Goal: Task Accomplishment & Management: Use online tool/utility

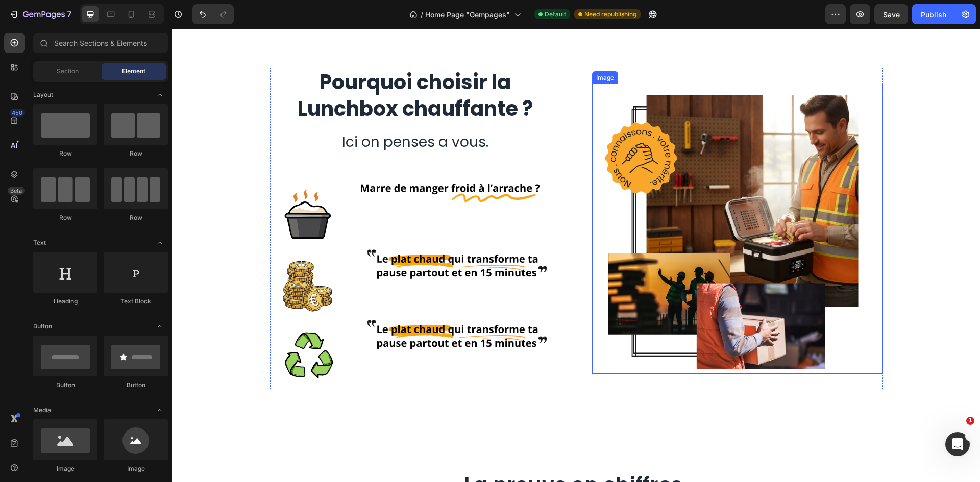
scroll to position [1327, 0]
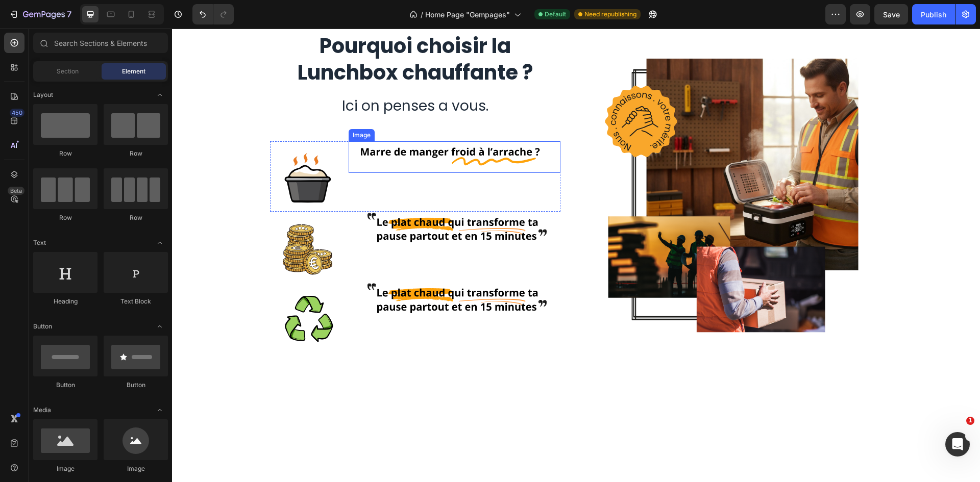
click at [444, 173] on img at bounding box center [455, 157] width 212 height 32
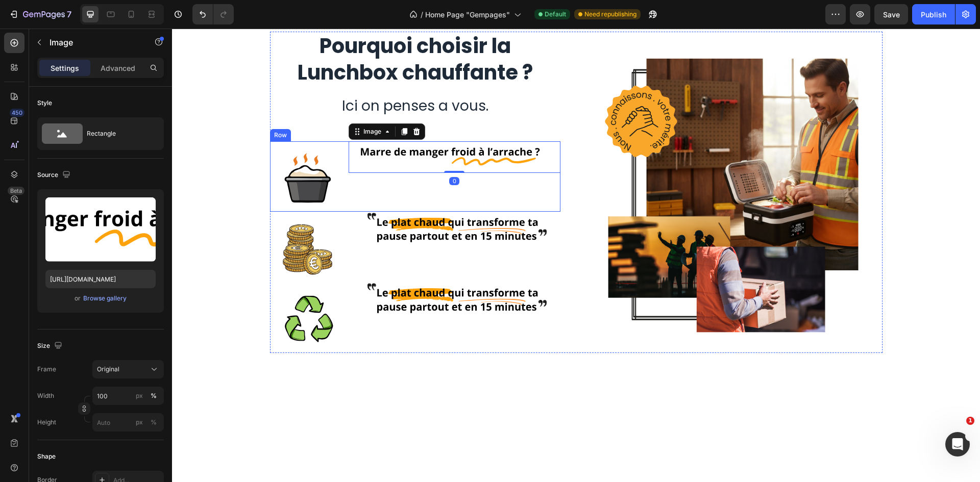
click at [372, 243] on img at bounding box center [455, 228] width 212 height 32
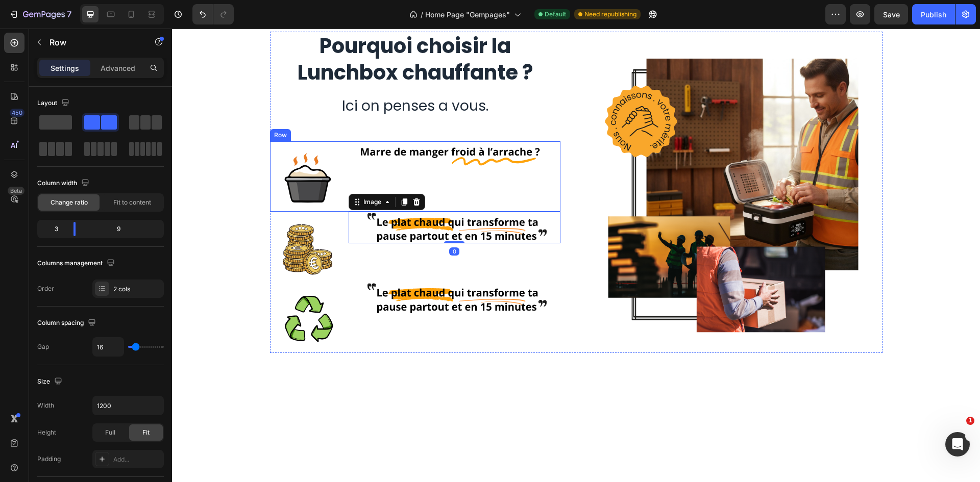
click at [388, 212] on div "Image" at bounding box center [455, 176] width 212 height 70
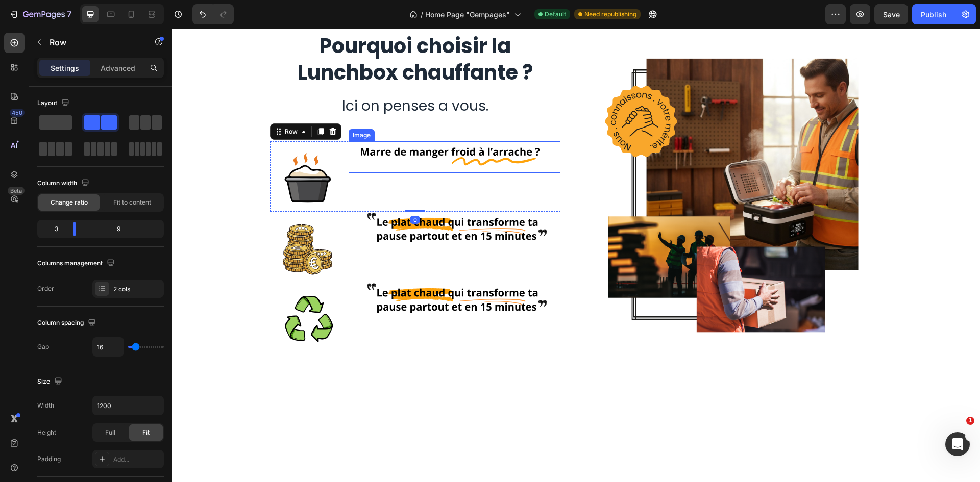
click at [398, 173] on img at bounding box center [455, 157] width 212 height 32
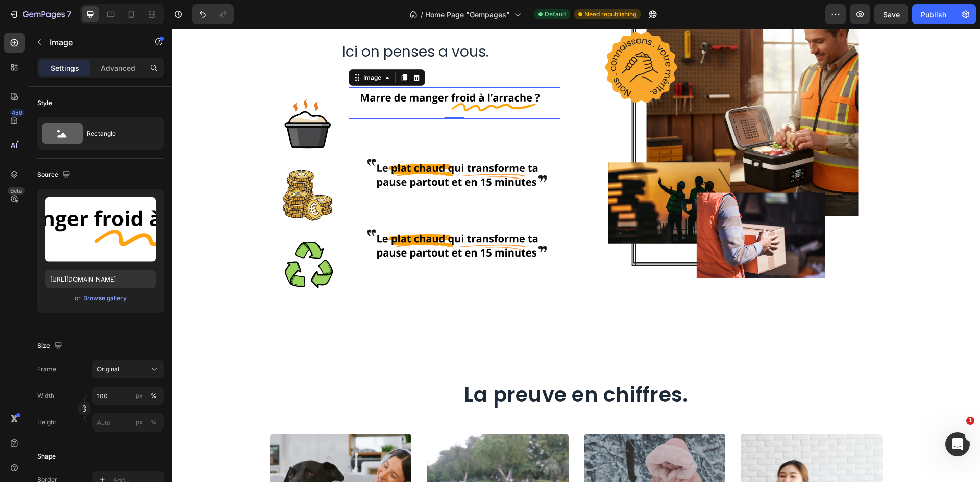
scroll to position [1429, 0]
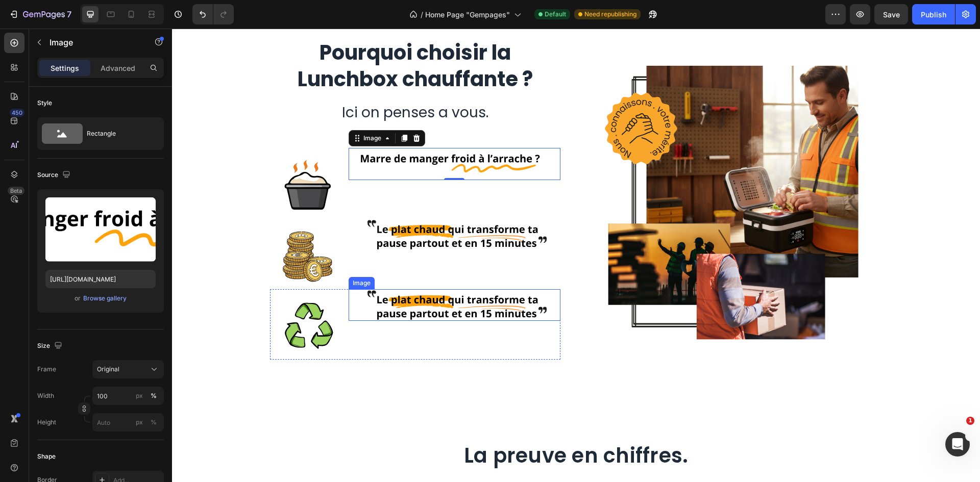
click at [395, 307] on img at bounding box center [455, 305] width 212 height 32
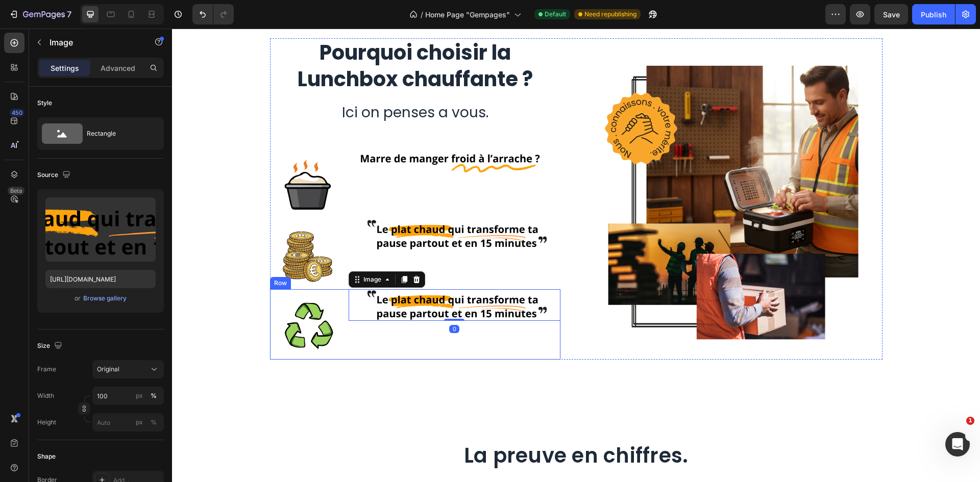
click at [341, 344] on div "Image Image 0 Row" at bounding box center [415, 324] width 290 height 70
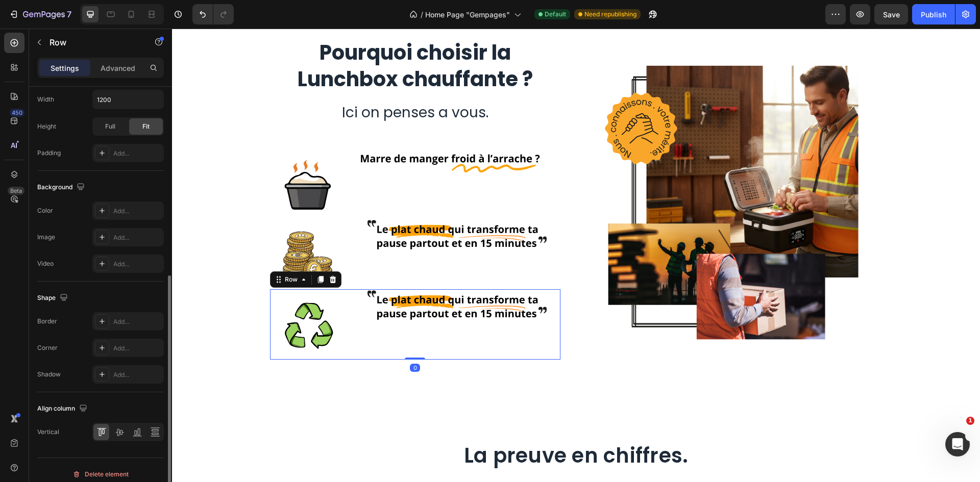
scroll to position [314, 0]
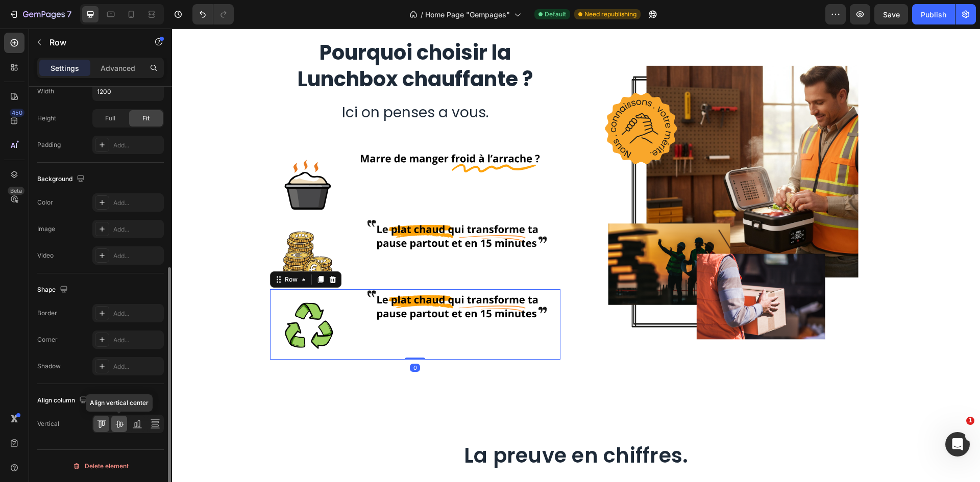
click at [122, 421] on icon at bounding box center [119, 424] width 10 height 10
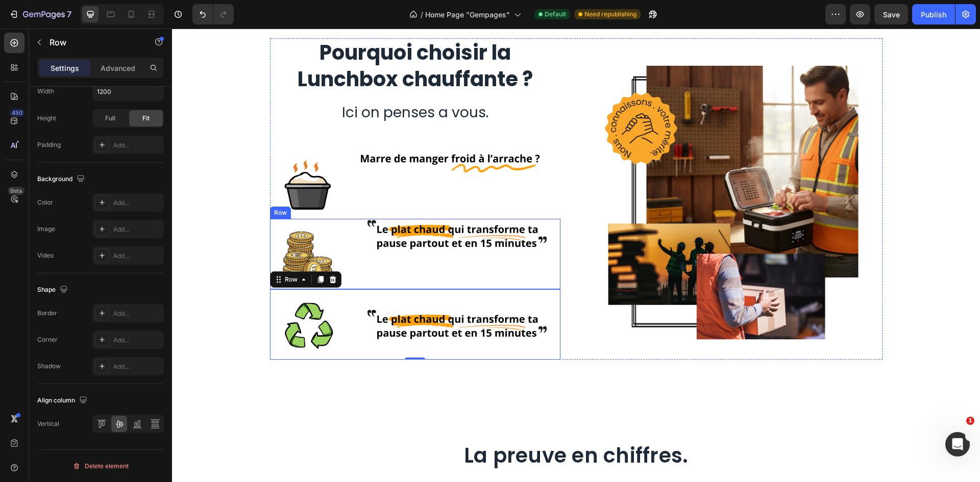
click at [407, 263] on div "Image" at bounding box center [455, 254] width 212 height 70
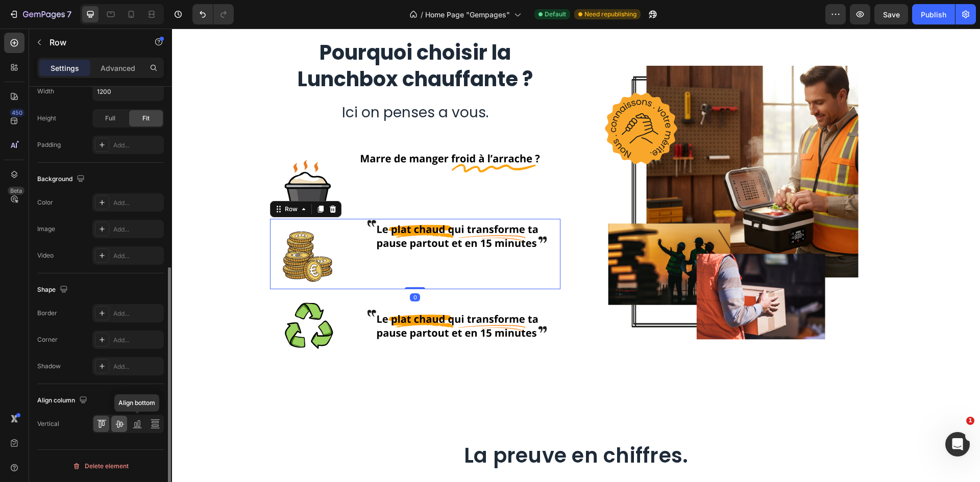
click at [126, 424] on div at bounding box center [119, 424] width 16 height 16
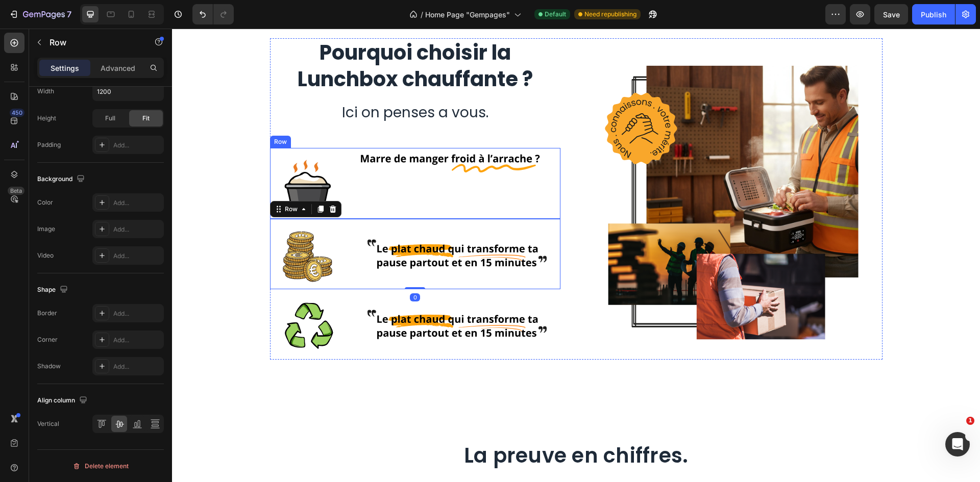
click at [397, 187] on div "Image" at bounding box center [455, 183] width 212 height 70
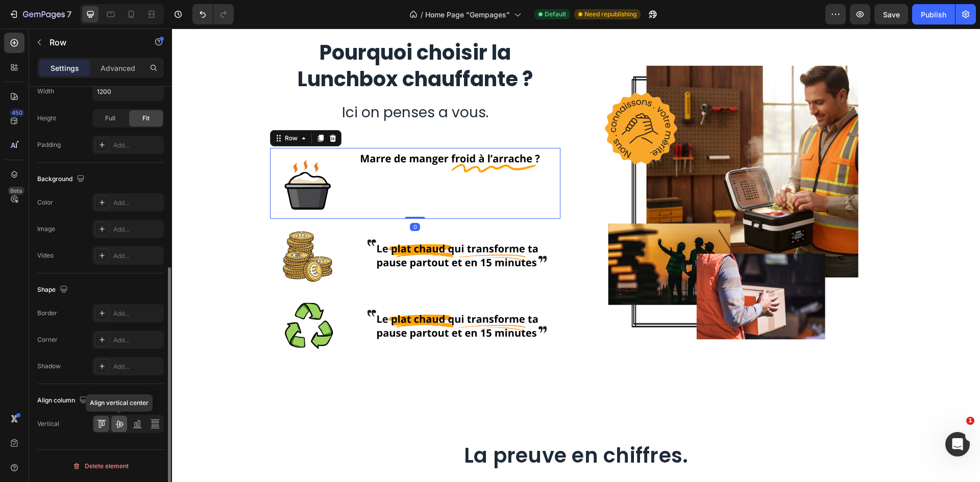
click at [125, 428] on div at bounding box center [119, 424] width 16 height 16
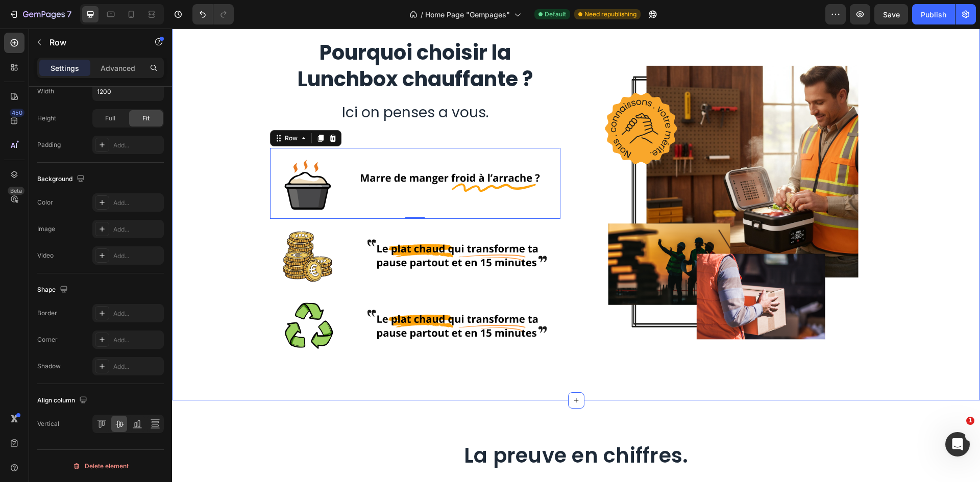
click at [941, 155] on div "Pourquoi choisir la Lunchbox chauffante ? Heading Ici on penses a vous. Text bl…" at bounding box center [576, 198] width 792 height 321
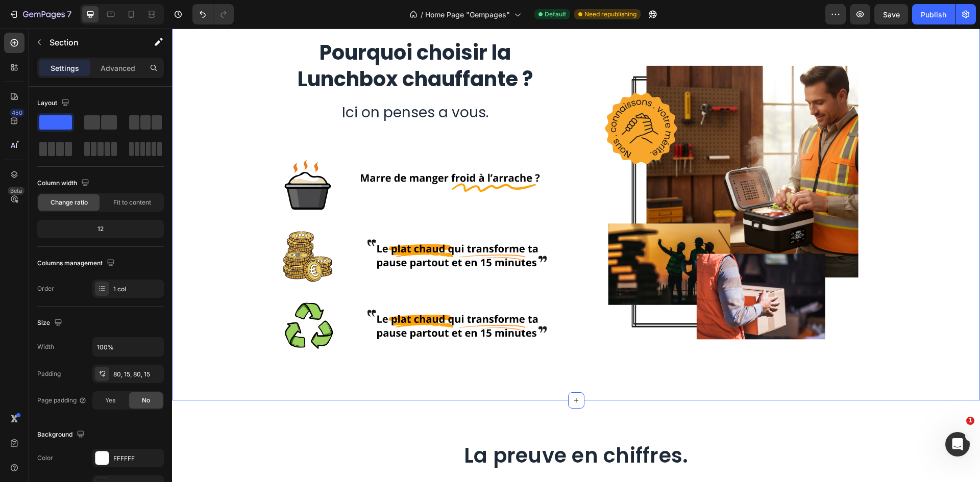
click at [932, 108] on div "Pourquoi choisir la Lunchbox chauffante ? Heading Ici on penses a vous. Text bl…" at bounding box center [576, 198] width 792 height 321
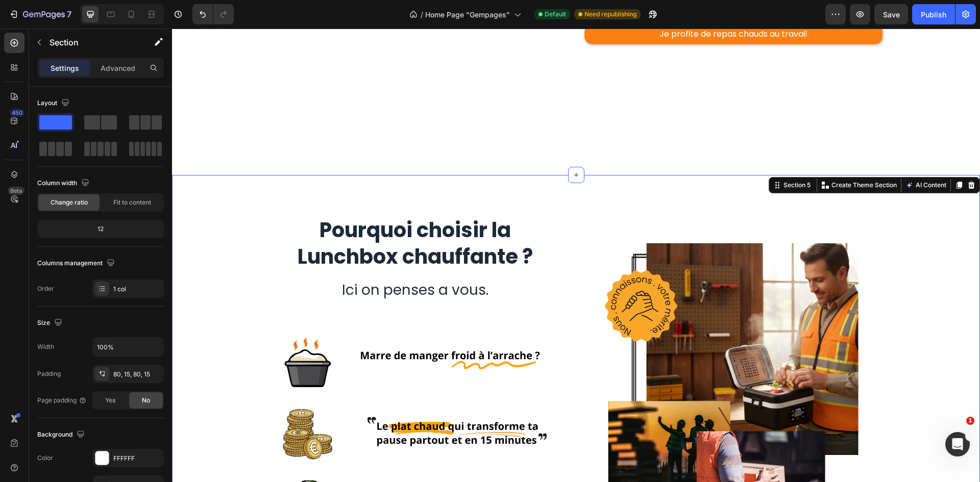
scroll to position [1378, 0]
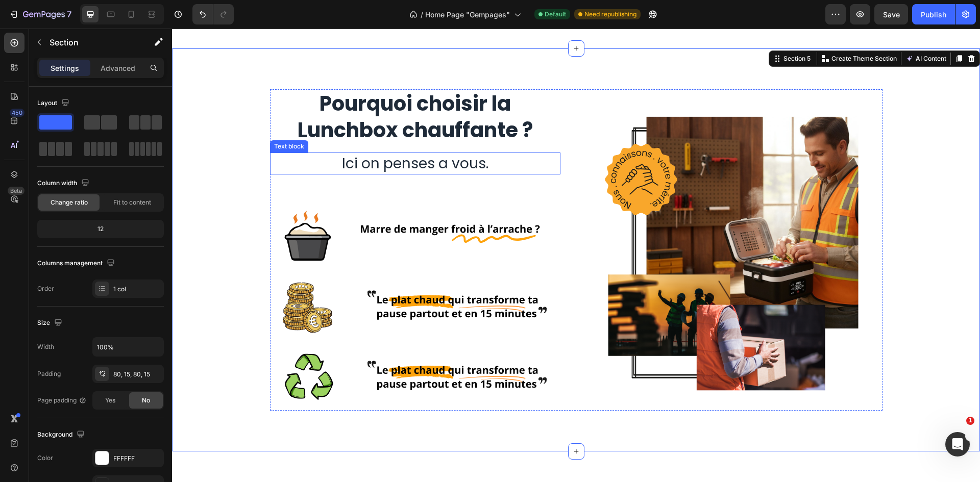
click at [429, 168] on p "Ici on penses a vous." at bounding box center [415, 164] width 288 height 20
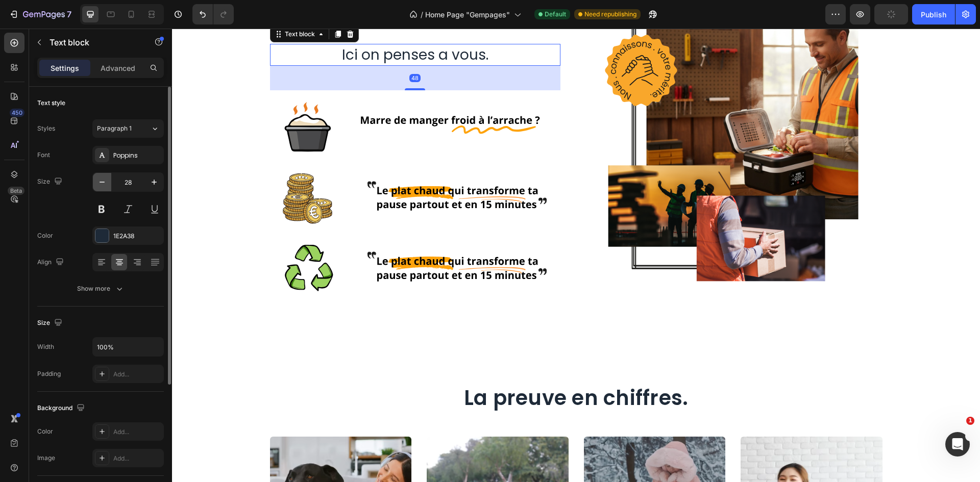
click at [104, 182] on icon "button" at bounding box center [102, 182] width 5 height 1
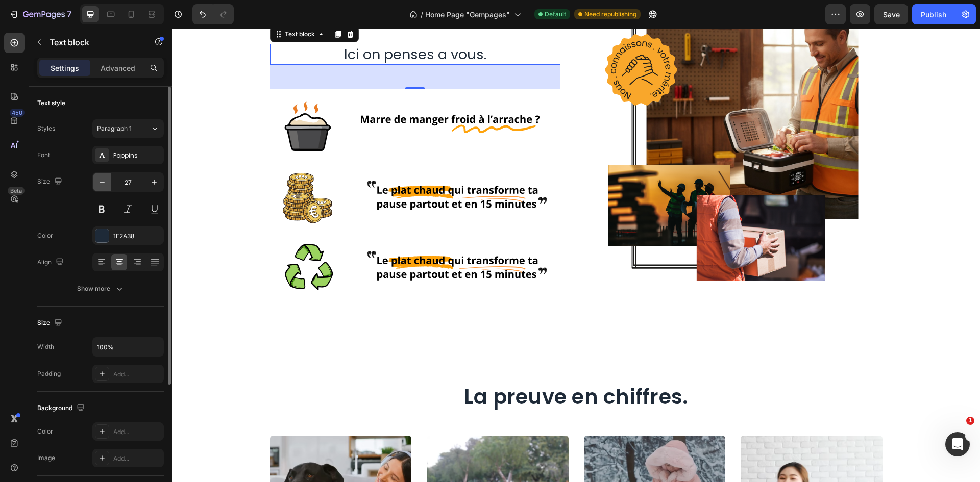
click at [104, 182] on icon "button" at bounding box center [102, 182] width 5 height 1
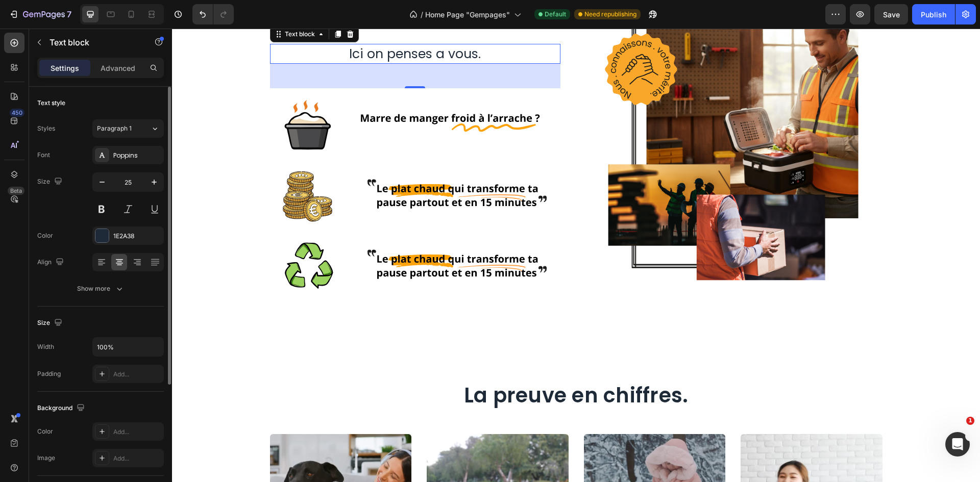
drag, startPoint x: 152, startPoint y: 178, endPoint x: 127, endPoint y: 195, distance: 30.4
click at [152, 178] on icon "button" at bounding box center [154, 182] width 10 height 10
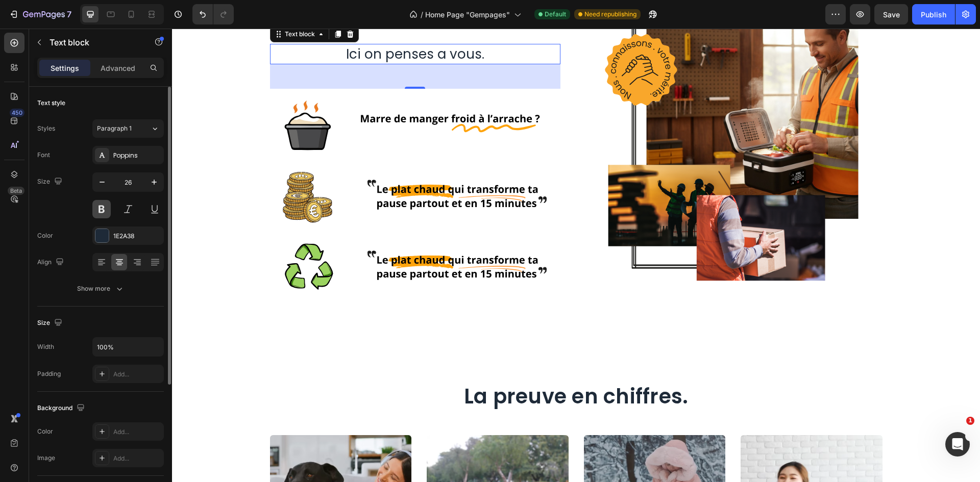
click at [96, 212] on button at bounding box center [101, 209] width 18 height 18
click at [97, 212] on button at bounding box center [101, 209] width 18 height 18
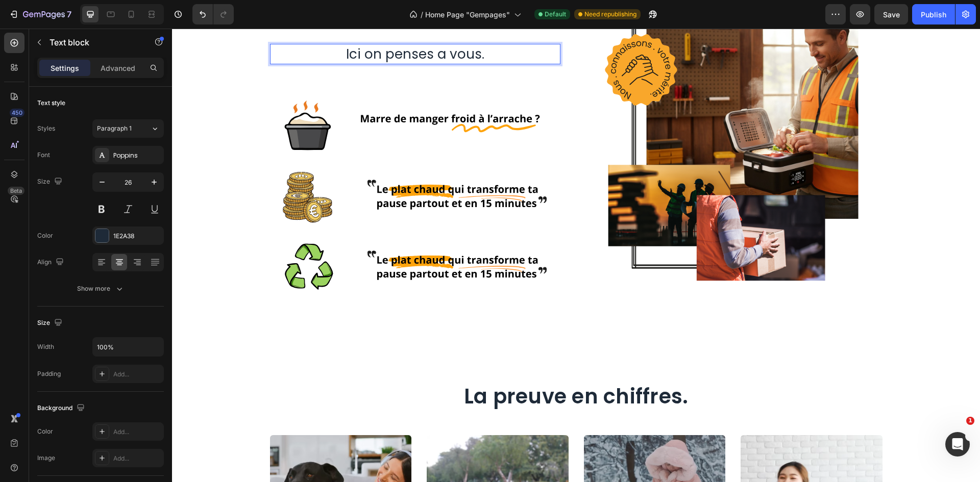
click at [379, 63] on p "Ici on penses a vous." at bounding box center [415, 54] width 288 height 18
click at [133, 183] on input "26" at bounding box center [128, 182] width 34 height 18
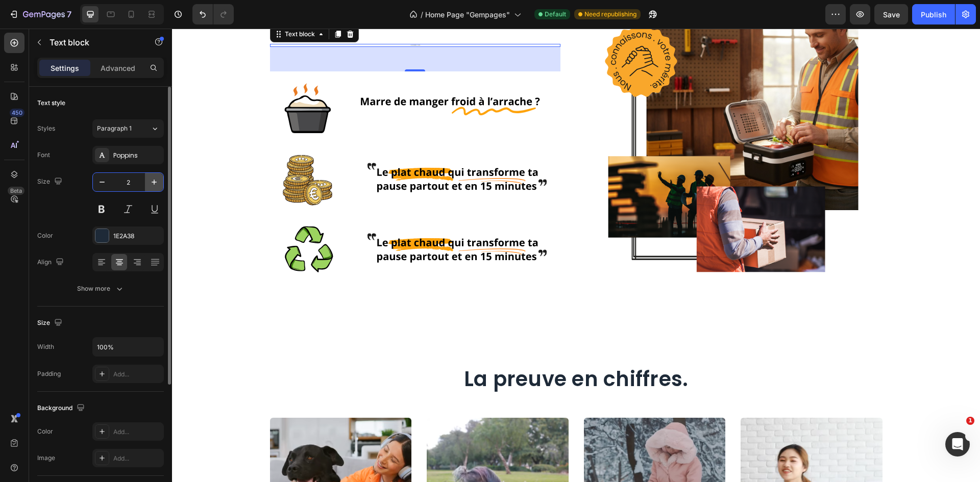
type input "20"
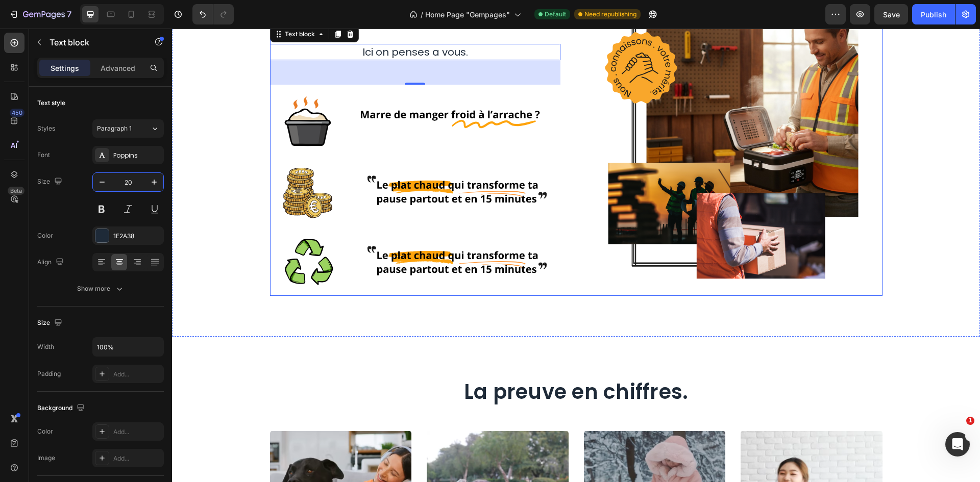
click at [571, 96] on div "Pourquoi choisir la Lunchbox chauffante ? Heading Ici on penses a vous. Text bl…" at bounding box center [576, 139] width 612 height 316
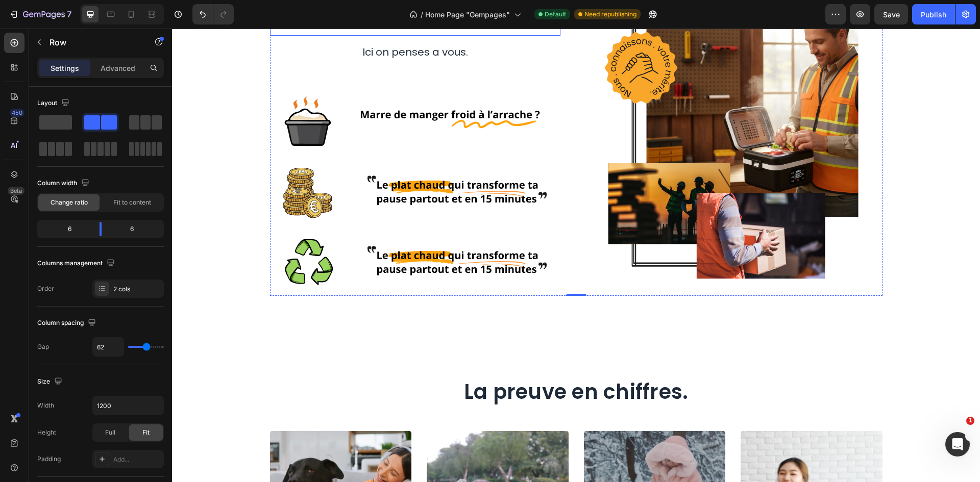
click at [436, 59] on p "Ici on penses a vous." at bounding box center [415, 52] width 288 height 14
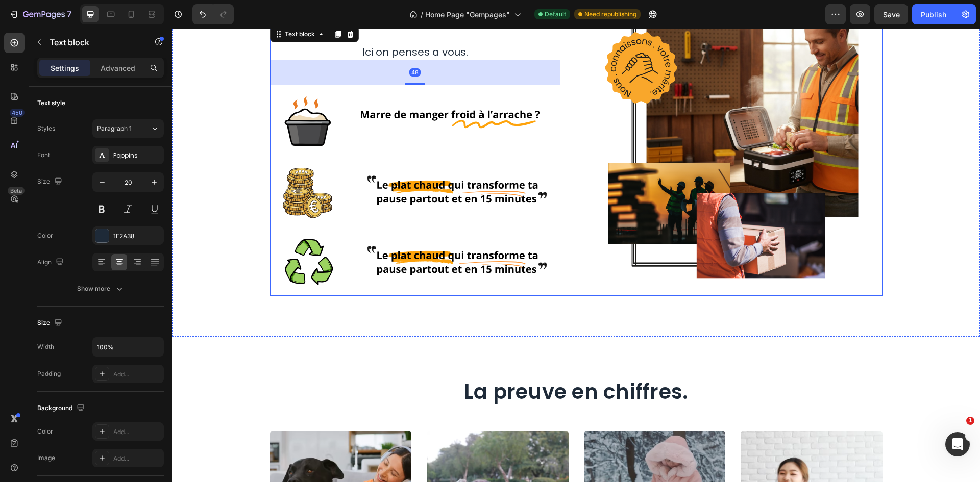
click at [583, 113] on div "Pourquoi choisir la Lunchbox chauffante ? Heading Ici on penses a vous. Text bl…" at bounding box center [576, 139] width 612 height 316
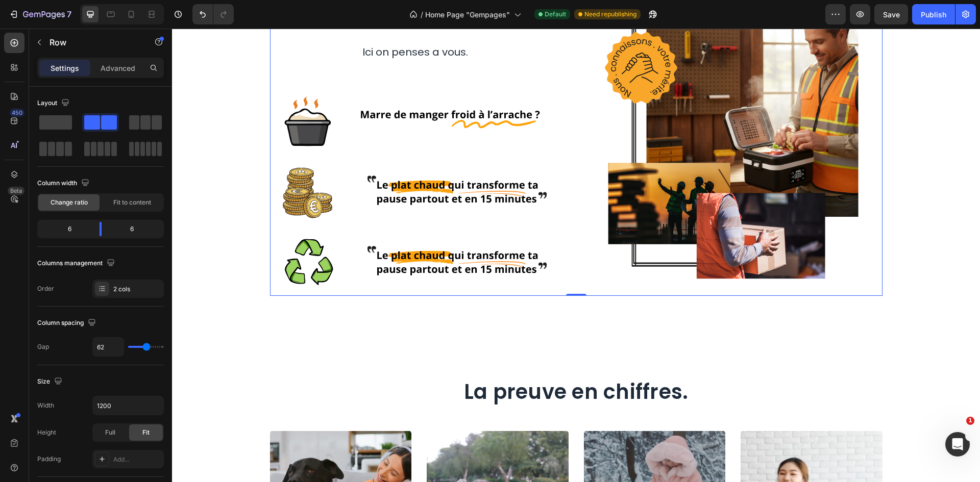
click at [449, 145] on div "Pourquoi choisir la Lunchbox chauffante ? Heading Ici on penses a vous. Text bl…" at bounding box center [415, 139] width 290 height 316
click at [434, 36] on h2 "Pourquoi choisir la Lunchbox chauffante ?" at bounding box center [415, 8] width 290 height 55
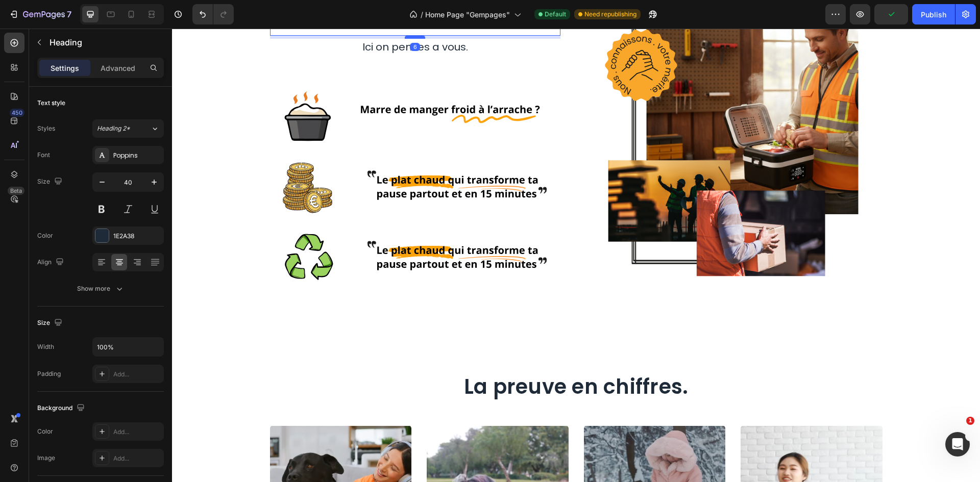
drag, startPoint x: 413, startPoint y: 151, endPoint x: 415, endPoint y: 145, distance: 5.5
click at [415, 39] on div at bounding box center [415, 37] width 20 height 3
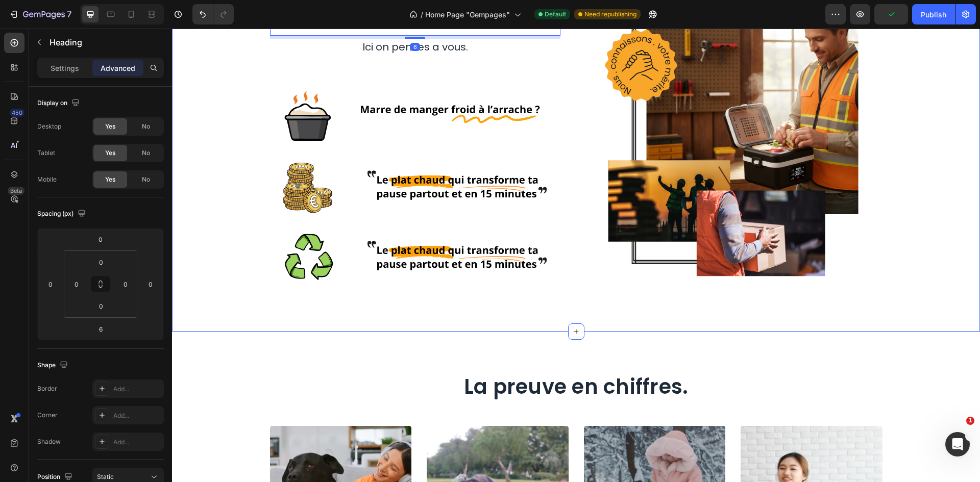
click at [620, 81] on div "Pourquoi choisir la Lunchbox chauffante ? Heading 6 Ici on penses a vous. Text …" at bounding box center [576, 136] width 808 height 392
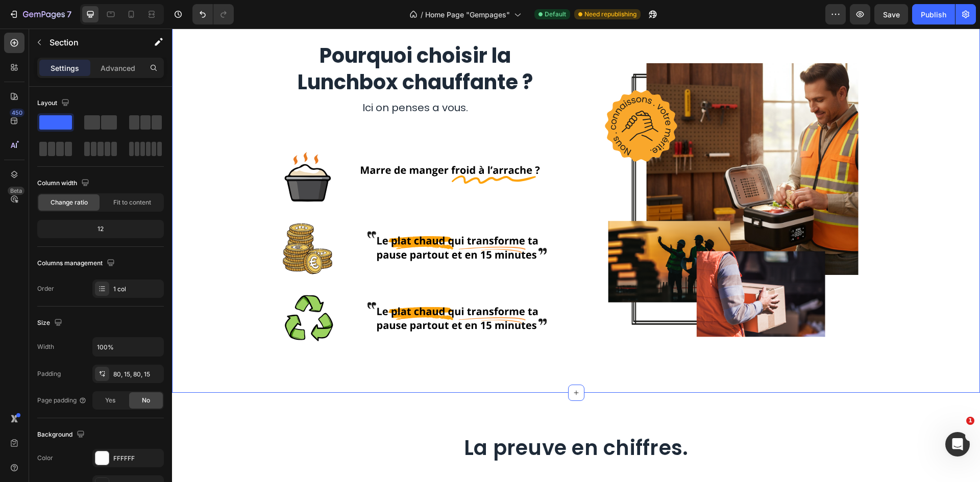
scroll to position [1429, 0]
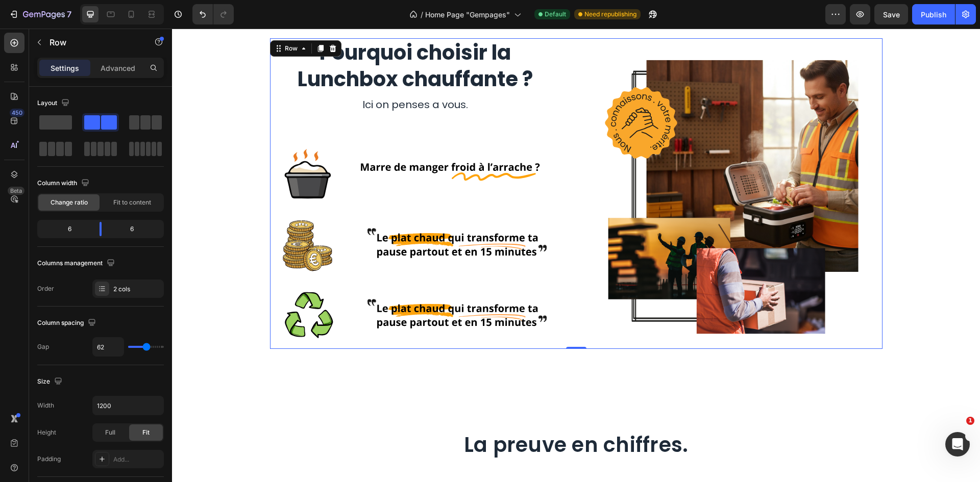
click at [452, 122] on div "Pourquoi choisir la Lunchbox chauffante ? Heading Ici on penses a vous. Text bl…" at bounding box center [415, 193] width 290 height 311
click at [434, 139] on div "Image" at bounding box center [455, 172] width 212 height 70
click at [403, 119] on div "Pourquoi choisir la Lunchbox chauffante ? Heading Ici on penses a vous. Text bl…" at bounding box center [415, 193] width 290 height 311
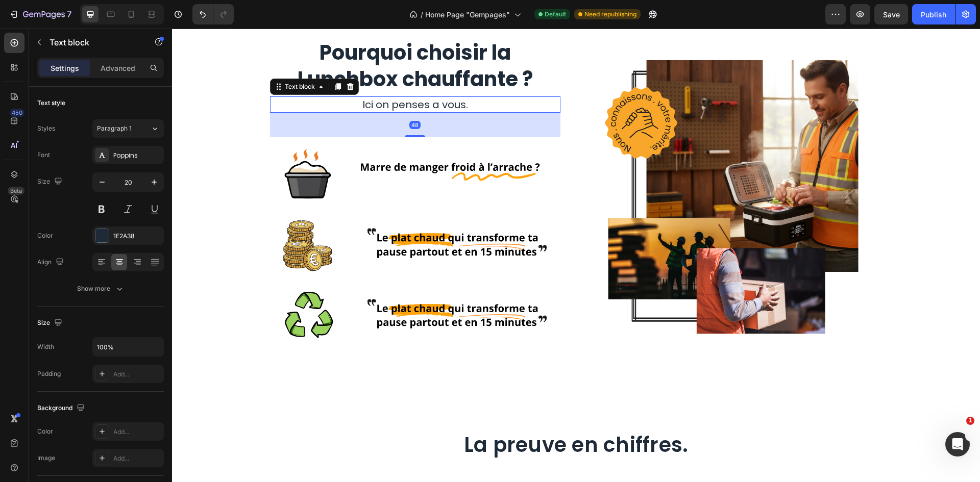
click at [409, 108] on p "Ici on penses a vous." at bounding box center [415, 104] width 288 height 14
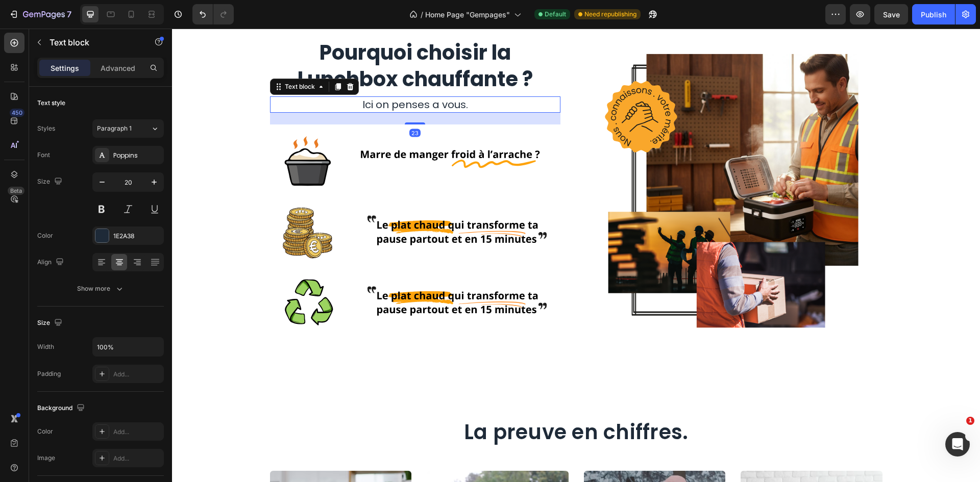
drag, startPoint x: 415, startPoint y: 136, endPoint x: 422, endPoint y: 123, distance: 14.6
click at [422, 113] on div "23" at bounding box center [415, 113] width 290 height 0
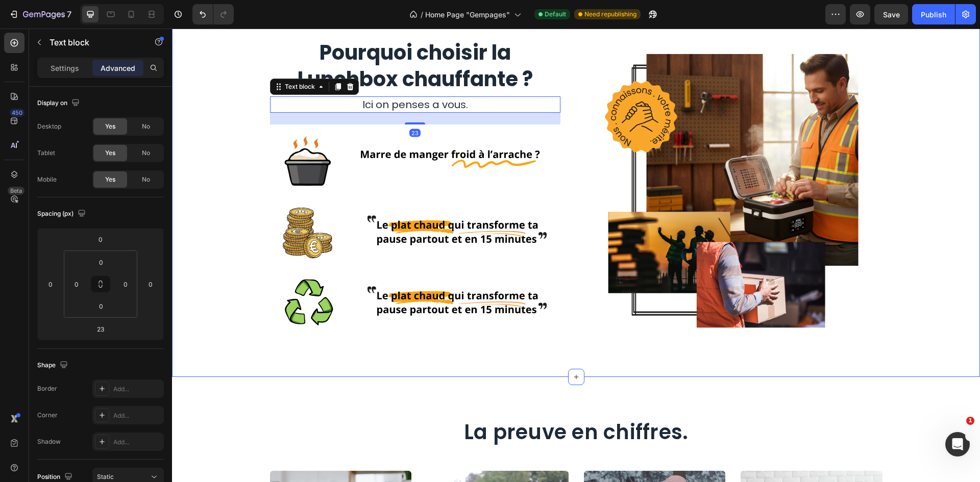
click at [443, 348] on div "Pourquoi choisir la Lunchbox chauffante ? Heading Ici on penses a vous. Text bl…" at bounding box center [576, 187] width 808 height 380
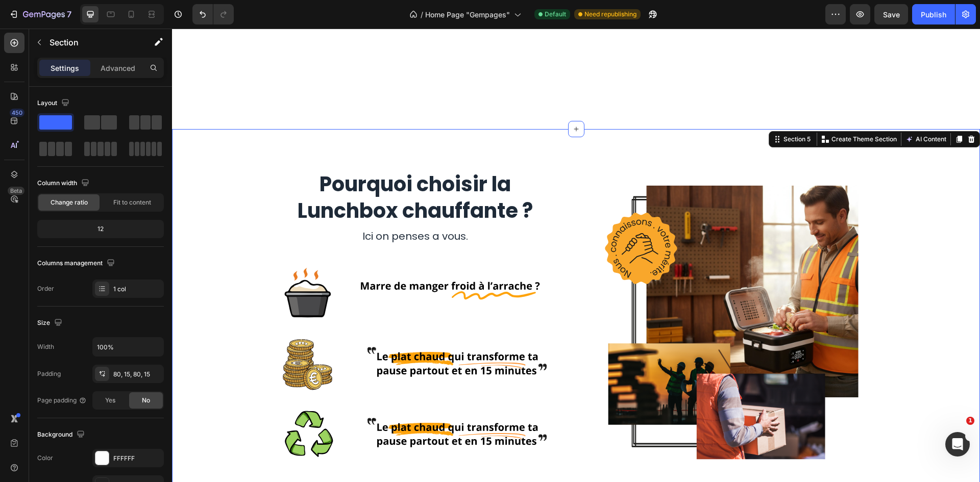
scroll to position [1378, 0]
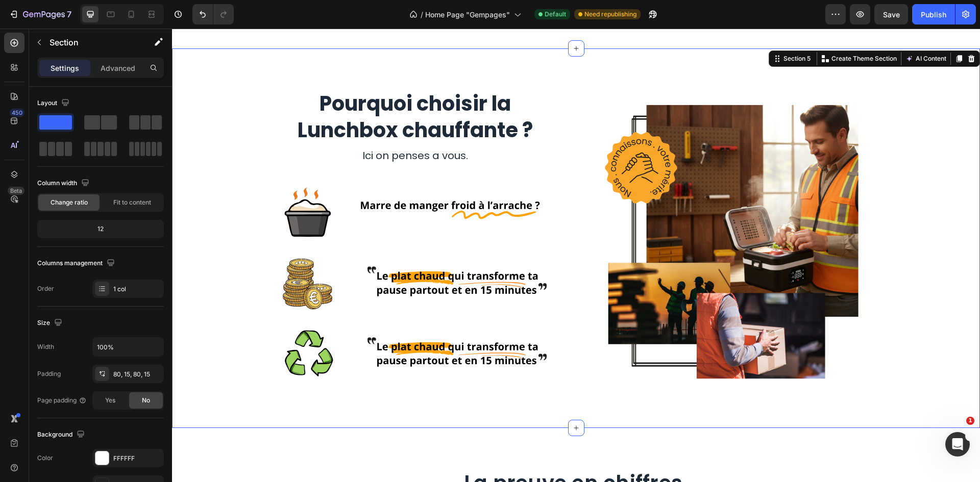
click at [891, 159] on div "Pourquoi choisir la Lunchbox chauffante ? Heading Ici on penses a vous. Text bl…" at bounding box center [576, 238] width 792 height 298
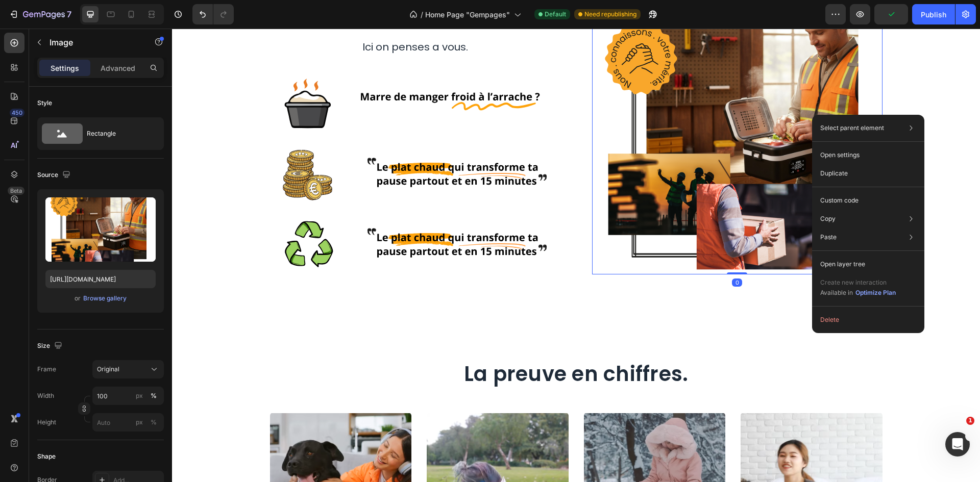
click at [754, 89] on div "Image 0" at bounding box center [737, 130] width 290 height 298
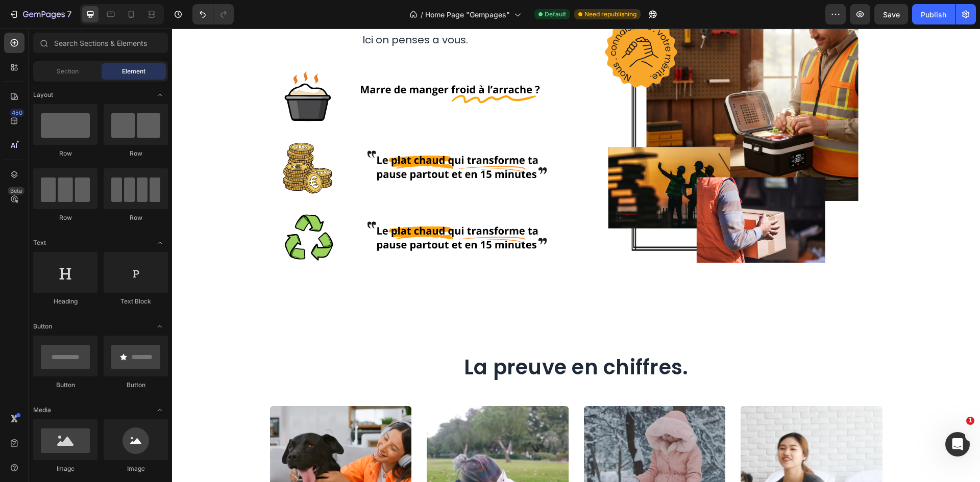
scroll to position [1432, 0]
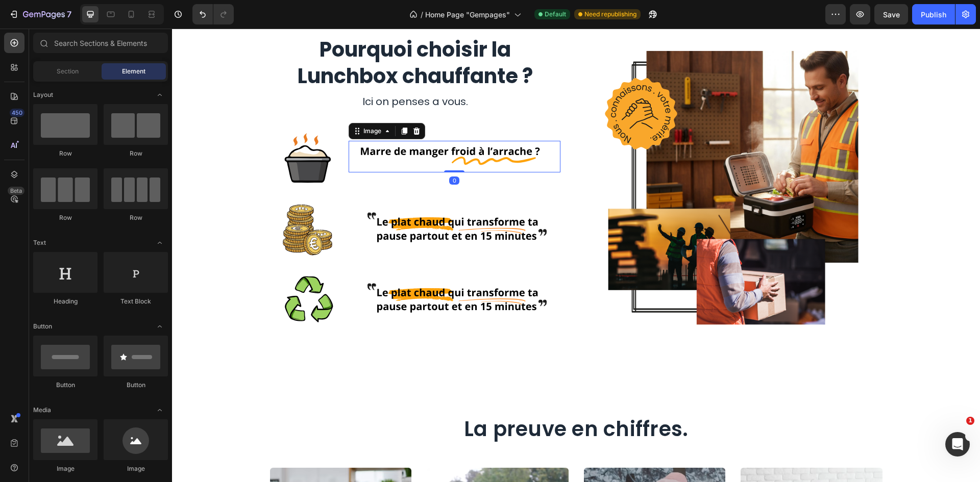
click at [466, 161] on img at bounding box center [455, 157] width 212 height 32
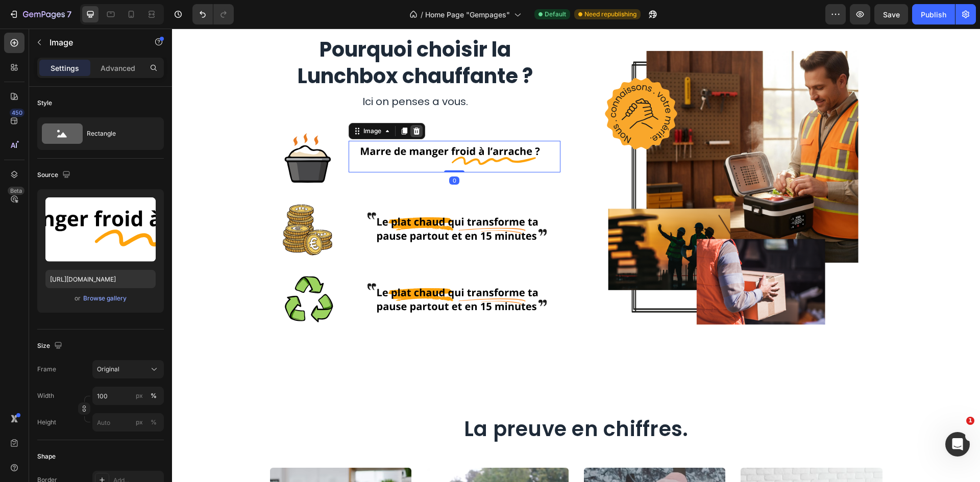
click at [412, 129] on icon at bounding box center [416, 131] width 8 height 8
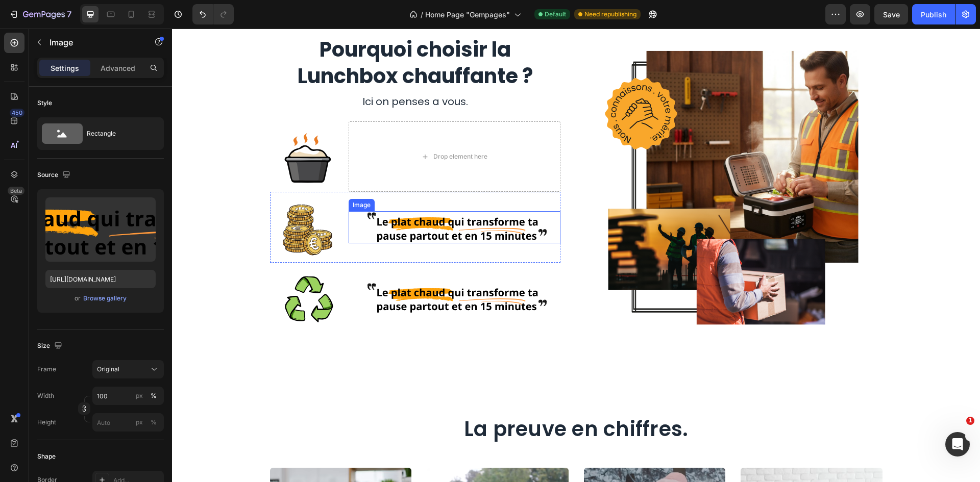
click at [475, 216] on img at bounding box center [455, 227] width 212 height 32
click at [415, 197] on div at bounding box center [416, 201] width 12 height 12
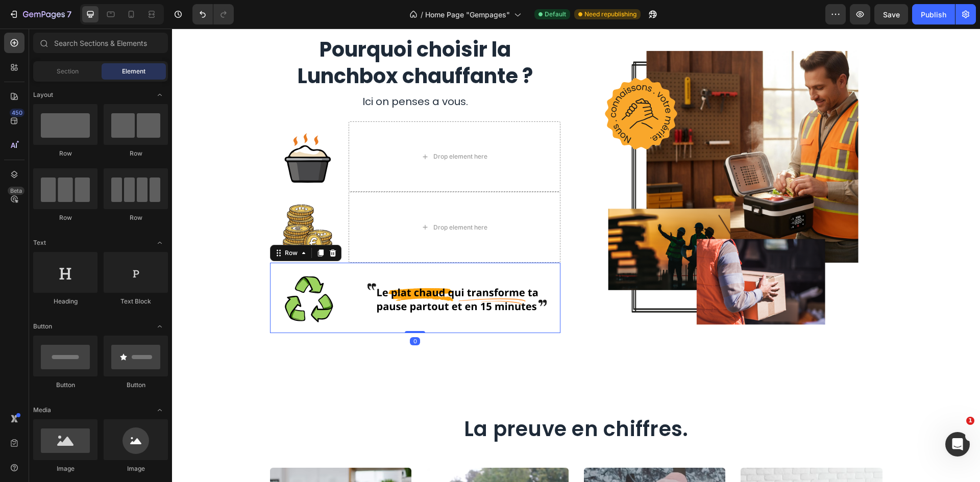
click at [498, 316] on div "Image" at bounding box center [455, 298] width 212 height 70
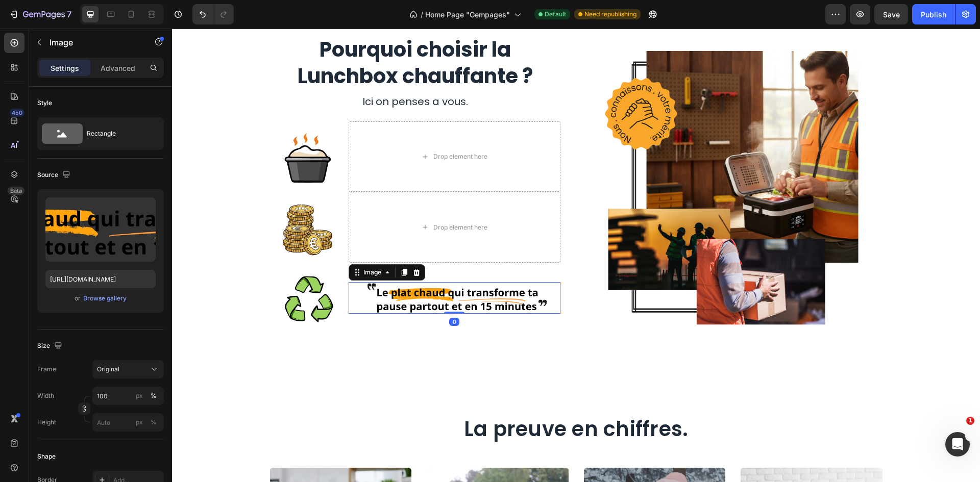
click at [465, 292] on img at bounding box center [455, 298] width 212 height 32
click at [413, 270] on icon at bounding box center [416, 272] width 7 height 7
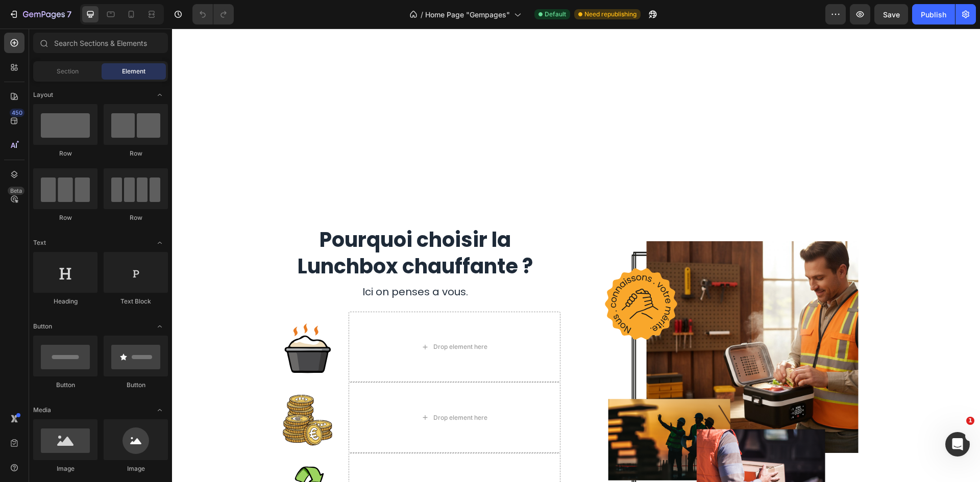
scroll to position [1429, 0]
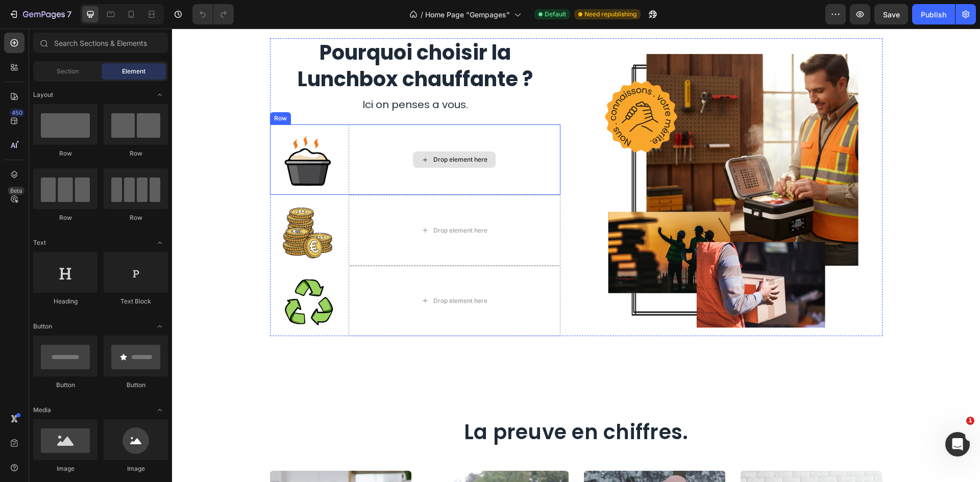
click at [426, 156] on div "Drop element here" at bounding box center [454, 160] width 83 height 16
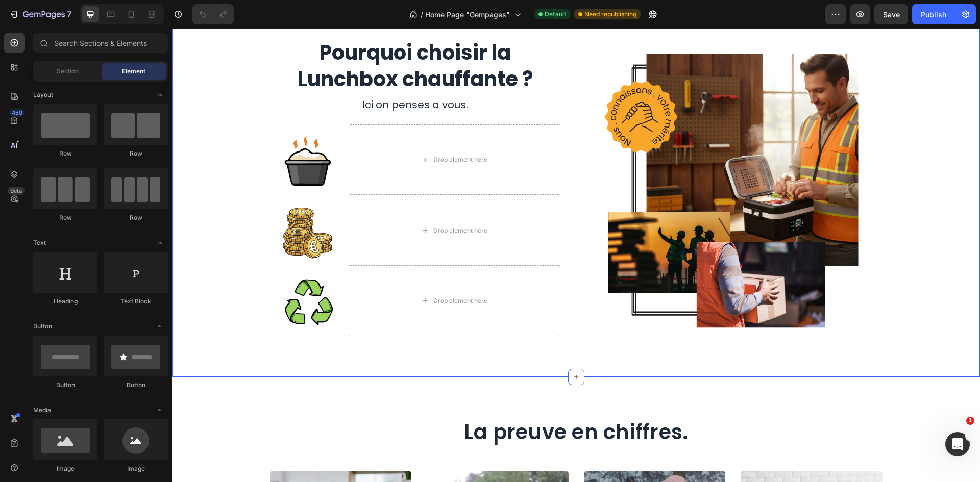
click at [396, 146] on div "Drop element here" at bounding box center [455, 160] width 212 height 70
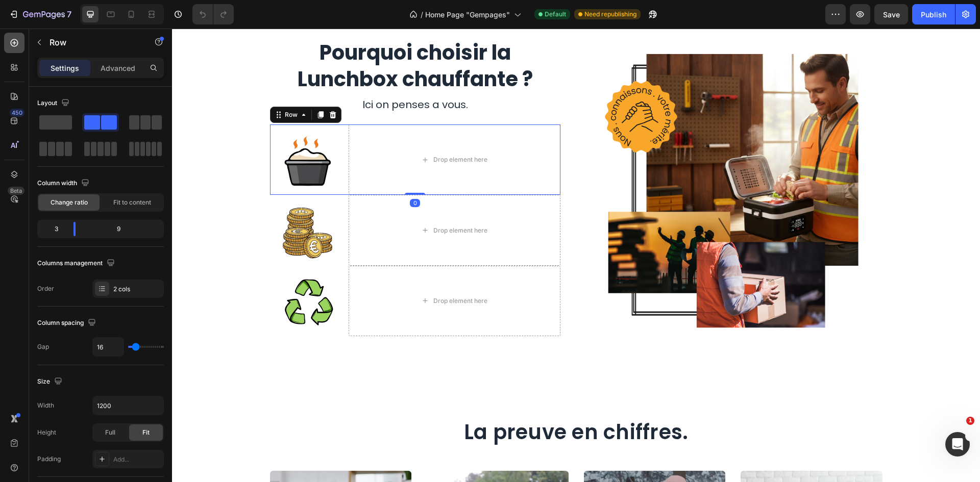
click at [23, 47] on div at bounding box center [14, 43] width 20 height 20
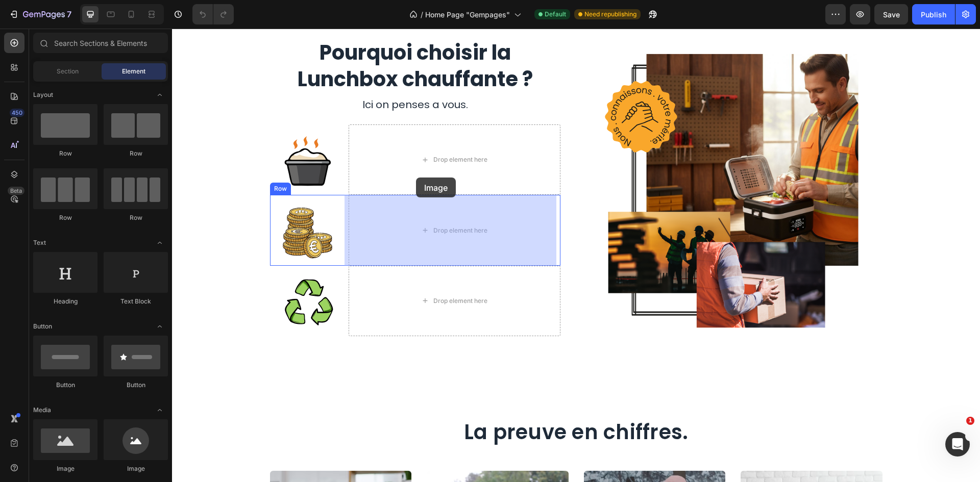
drag, startPoint x: 253, startPoint y: 484, endPoint x: 344, endPoint y: 181, distance: 316.6
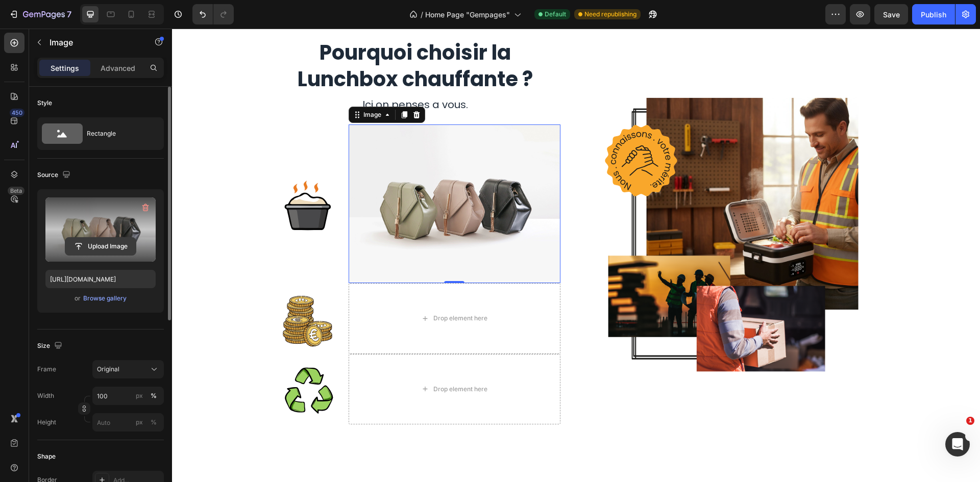
click at [114, 242] on input "file" at bounding box center [100, 246] width 70 height 17
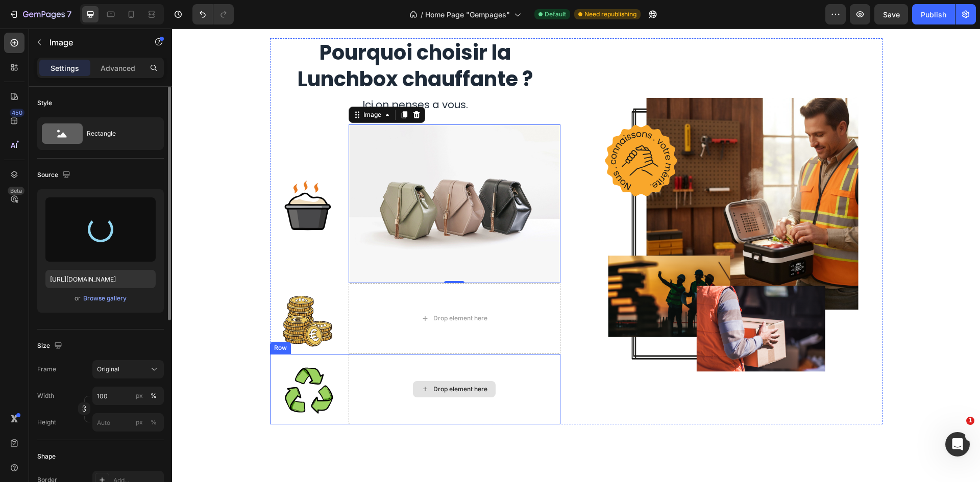
type input "https://cdn.shopify.com/s/files/1/0947/1977/0948/files/gempages_584826131627115…"
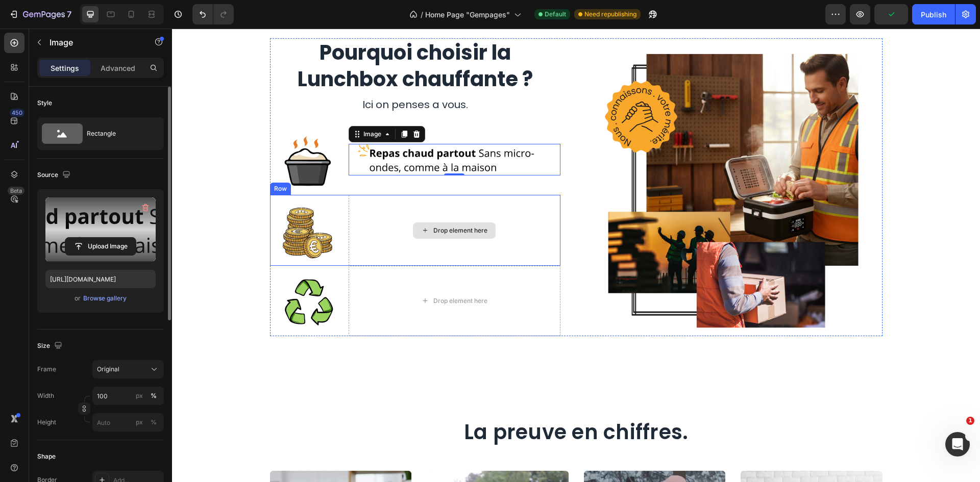
click at [541, 209] on div "Drop element here" at bounding box center [455, 230] width 212 height 70
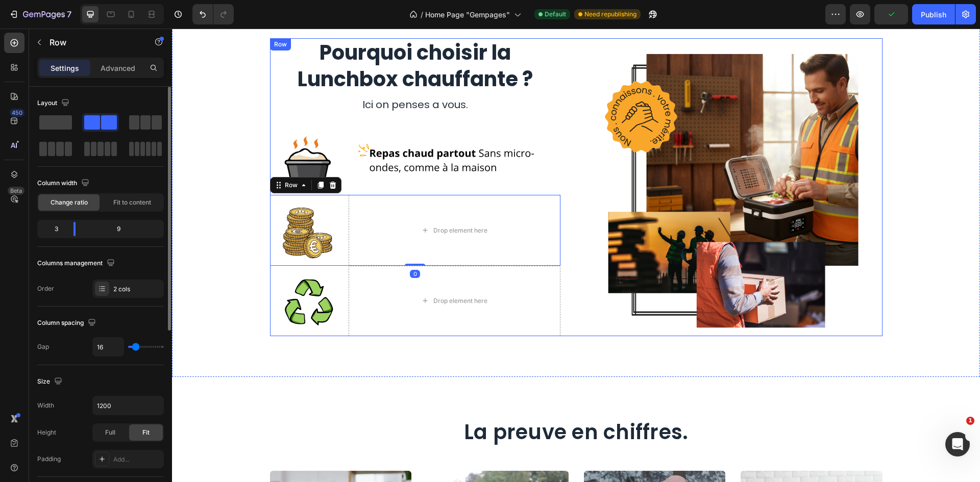
click at [564, 169] on div "Pourquoi choisir la Lunchbox chauffante ? Heading Ici on penses a vous. Text bl…" at bounding box center [576, 187] width 612 height 298
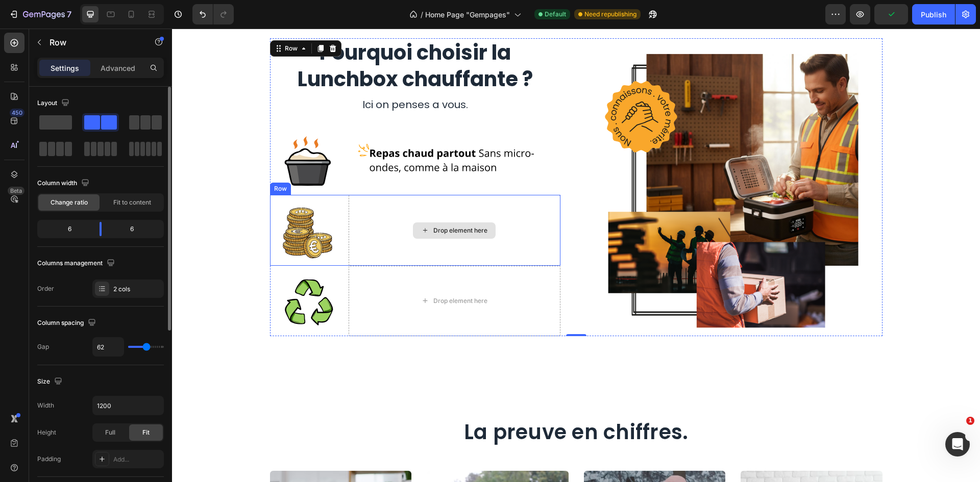
click at [469, 219] on div "Drop element here" at bounding box center [455, 230] width 212 height 70
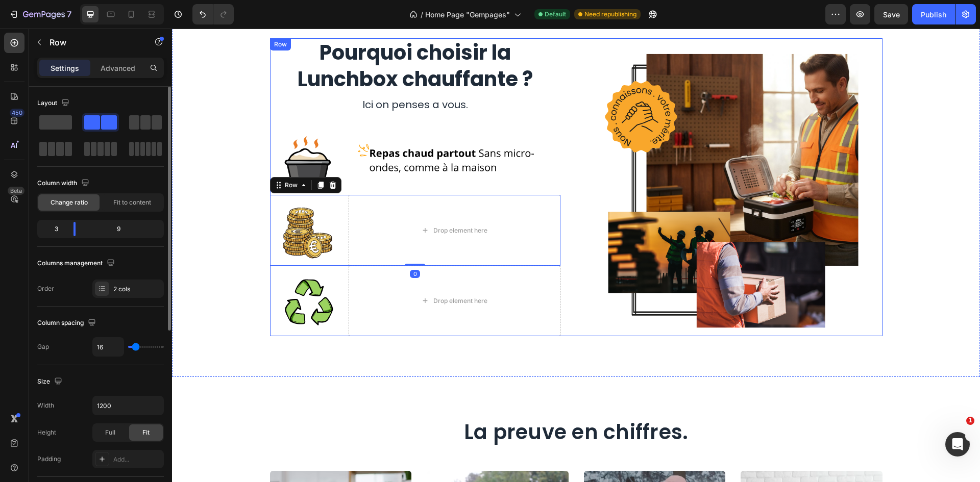
click at [554, 122] on div "Pourquoi choisir la Lunchbox chauffante ? Heading Ici on penses a vous. Text bl…" at bounding box center [415, 187] width 290 height 298
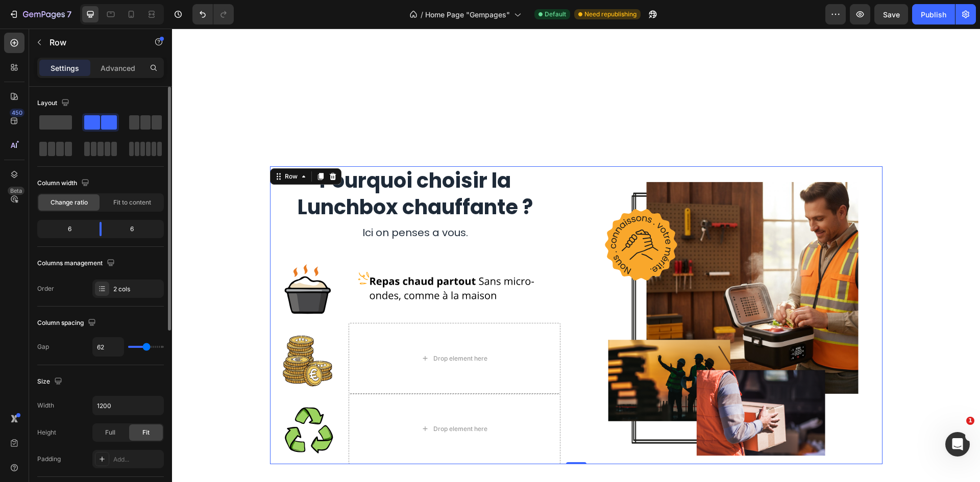
scroll to position [1378, 0]
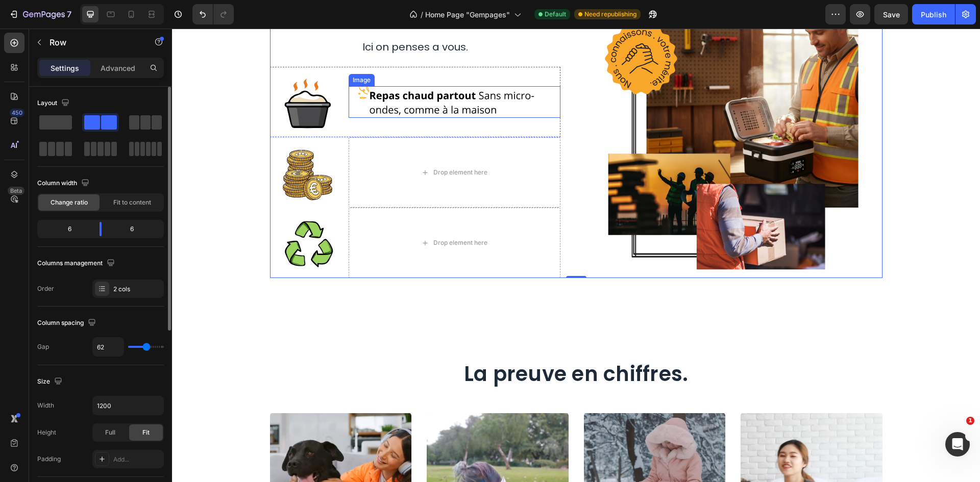
click at [479, 118] on img at bounding box center [455, 102] width 212 height 32
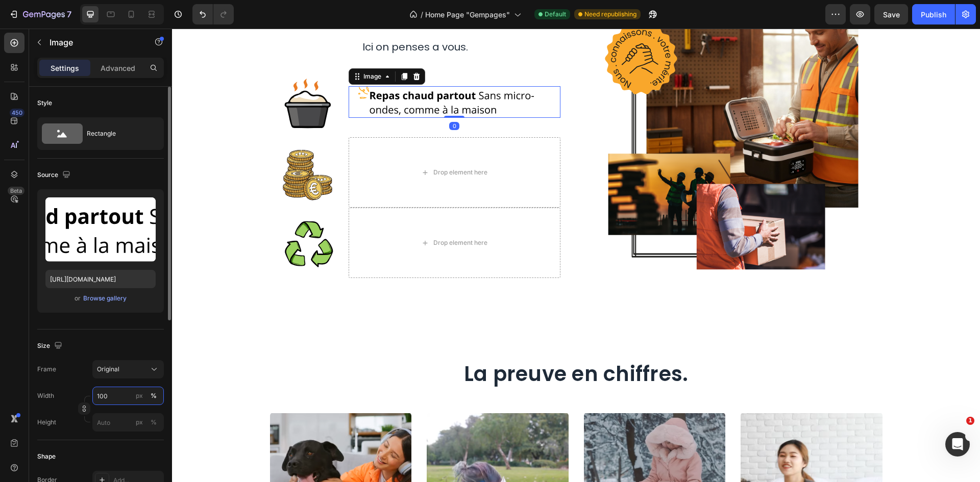
click at [107, 392] on input "100" at bounding box center [127, 396] width 71 height 18
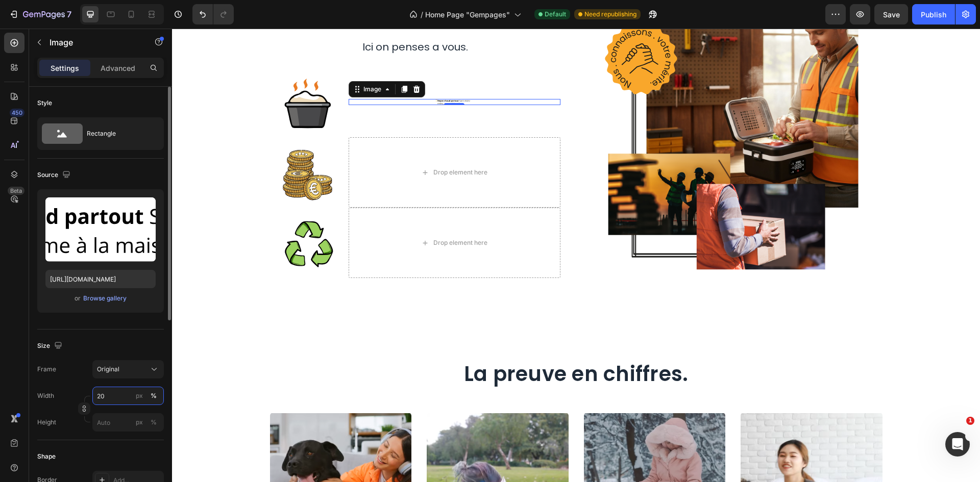
type input "200"
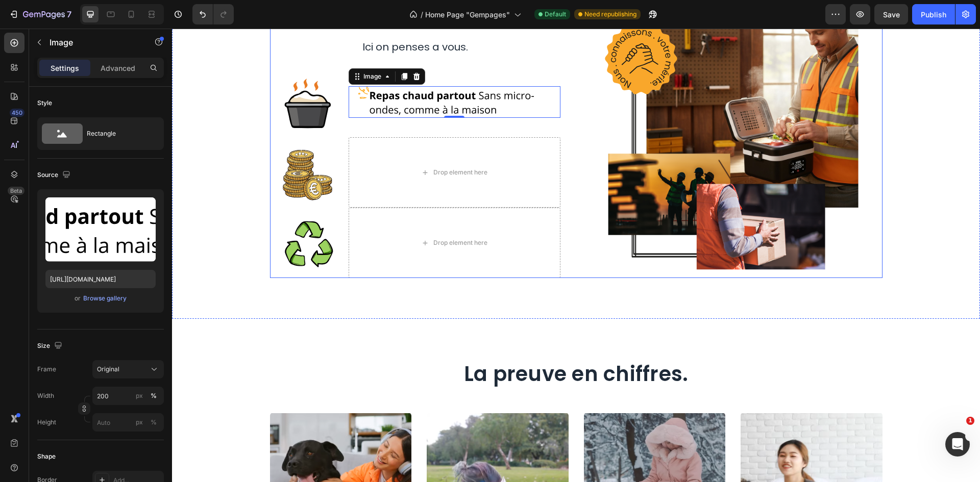
click at [585, 185] on div "Pourquoi choisir la Lunchbox chauffante ? Heading Ici on penses a vous. Text bl…" at bounding box center [576, 130] width 612 height 298
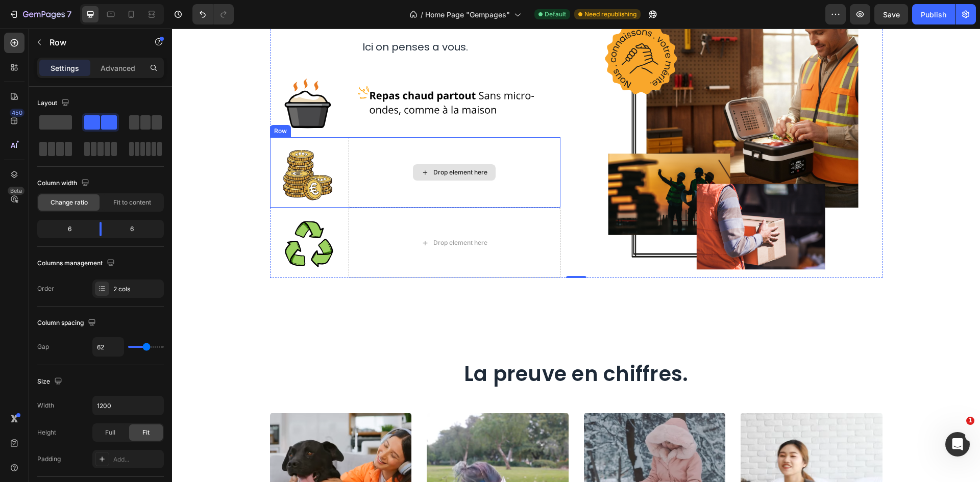
click at [473, 208] on div "Drop element here" at bounding box center [455, 172] width 212 height 70
click at [7, 48] on div at bounding box center [14, 43] width 20 height 20
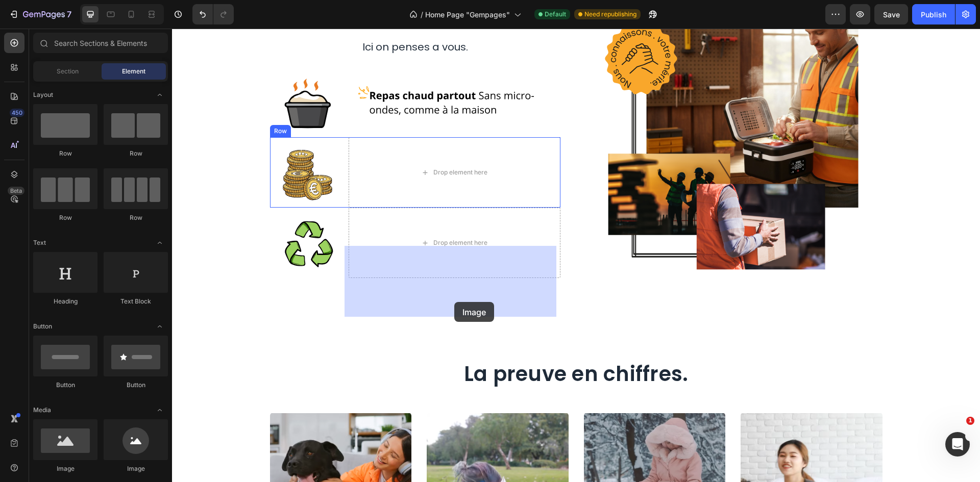
drag, startPoint x: 325, startPoint y: 461, endPoint x: 404, endPoint y: 284, distance: 194.1
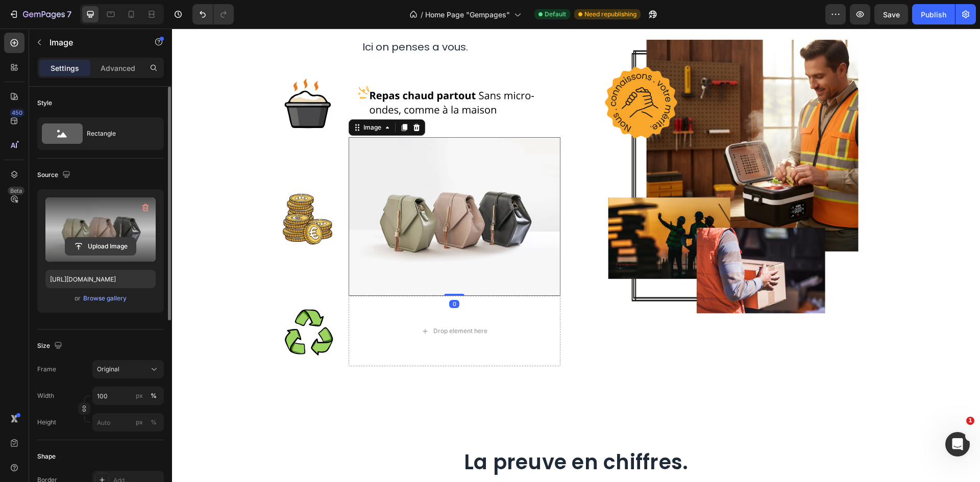
click at [115, 246] on input "file" at bounding box center [100, 246] width 70 height 17
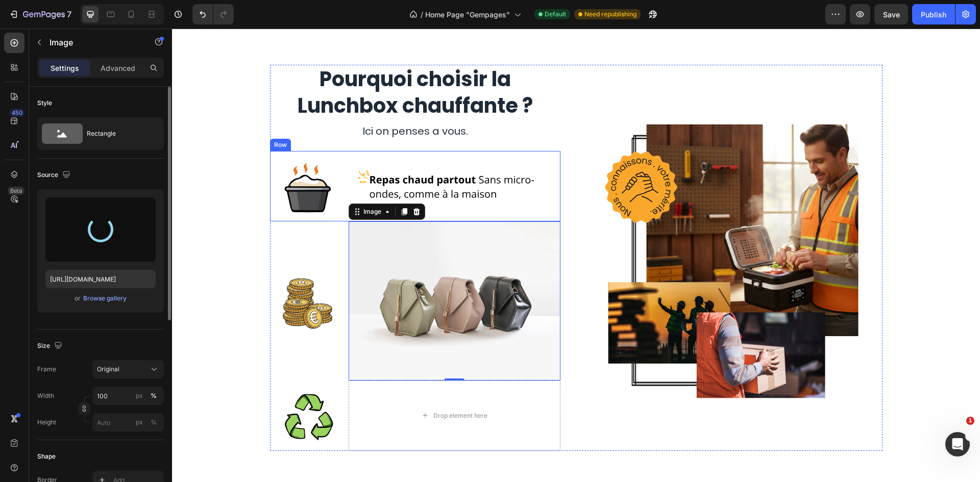
scroll to position [1429, 0]
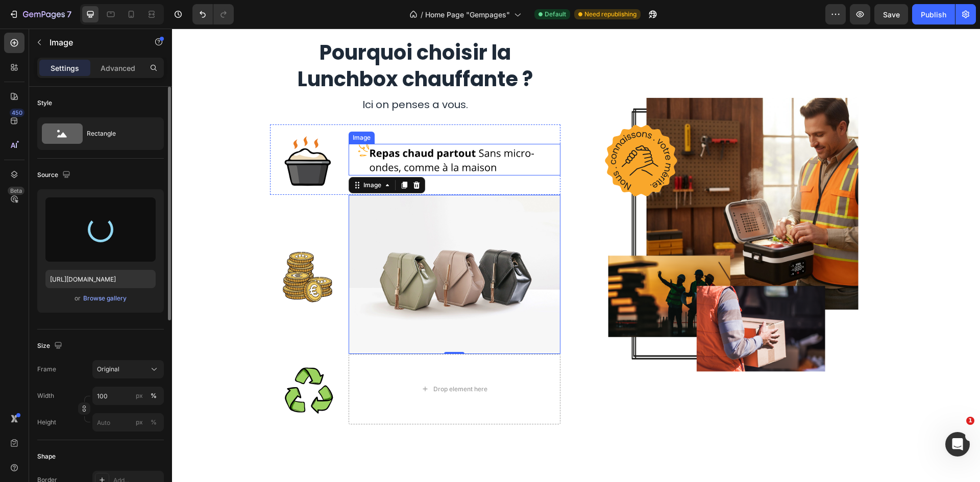
type input "https://cdn.shopify.com/s/files/1/0947/1977/0948/files/gempages_584826131627115…"
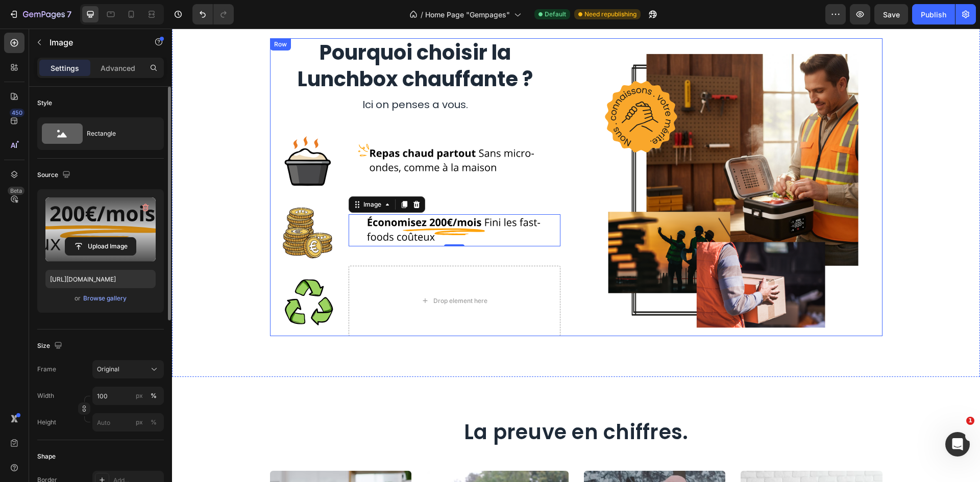
click at [571, 177] on div "Pourquoi choisir la Lunchbox chauffante ? Heading Ici on penses a vous. Text bl…" at bounding box center [576, 187] width 612 height 298
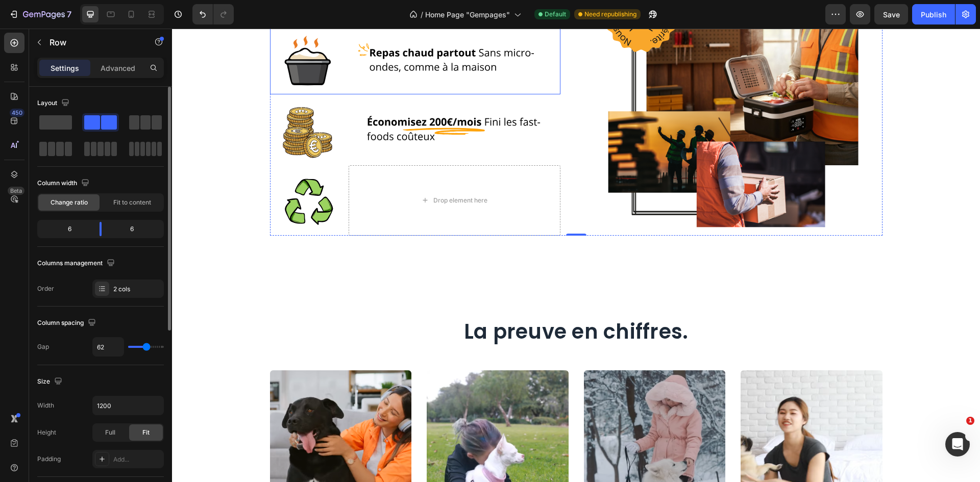
scroll to position [1531, 0]
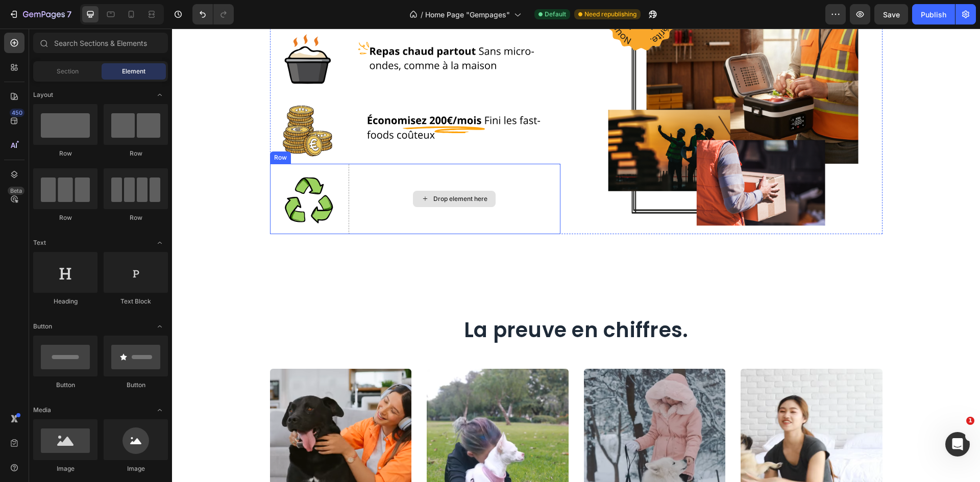
click at [465, 191] on div "Drop element here" at bounding box center [454, 199] width 83 height 16
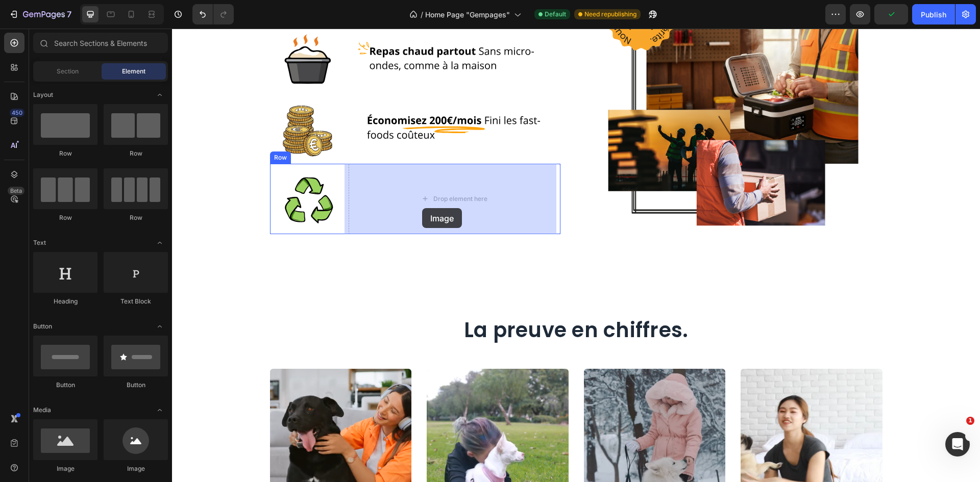
drag, startPoint x: 237, startPoint y: 462, endPoint x: 413, endPoint y: 231, distance: 290.1
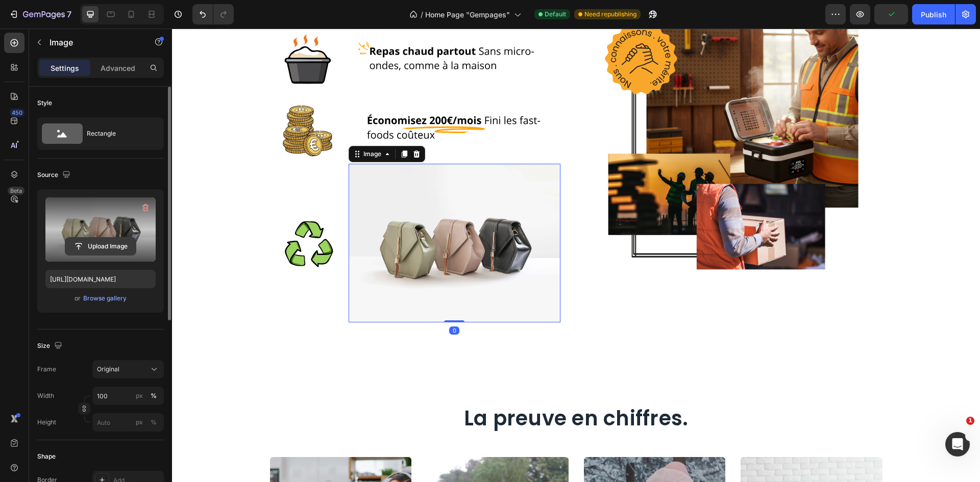
click at [116, 246] on input "file" at bounding box center [100, 246] width 70 height 17
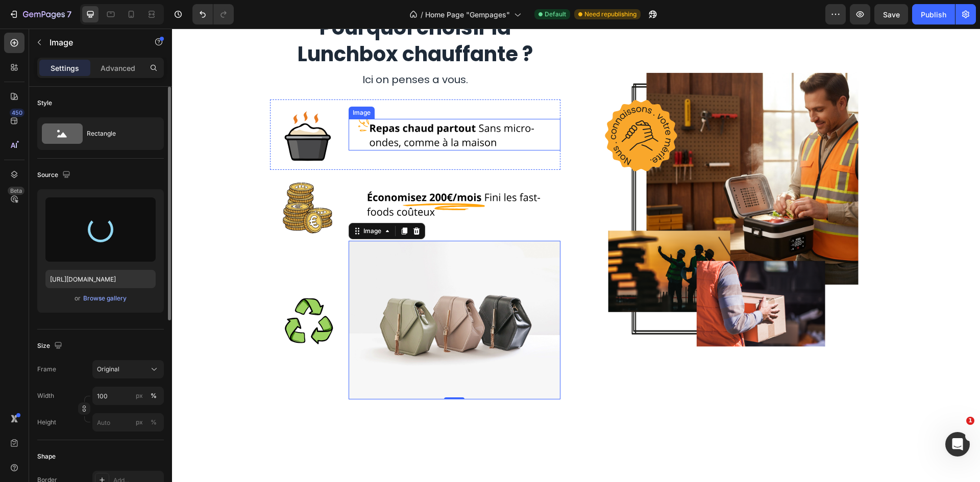
scroll to position [1480, 0]
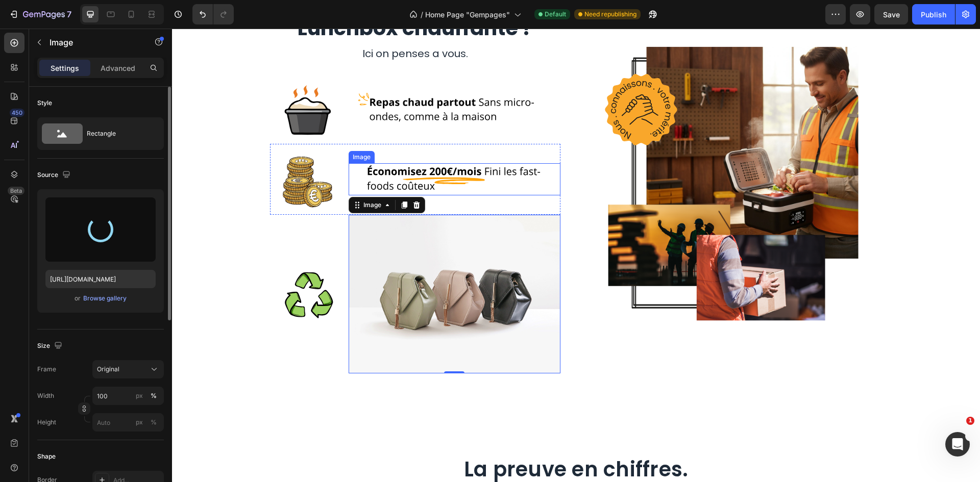
type input "https://cdn.shopify.com/s/files/1/0947/1977/0948/files/gempages_584826131627115…"
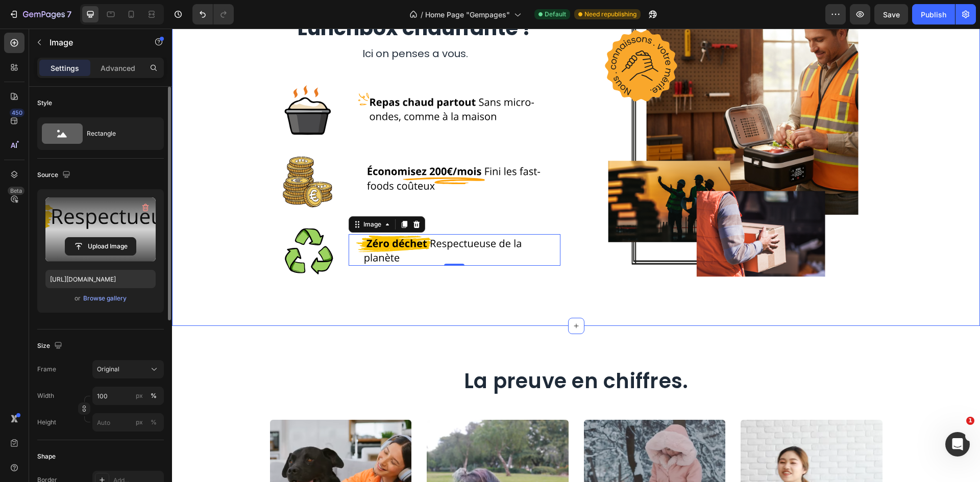
click at [529, 320] on div "Pourquoi choisir la Lunchbox chauffante ? Heading Ici on penses a vous. Text bl…" at bounding box center [576, 136] width 808 height 380
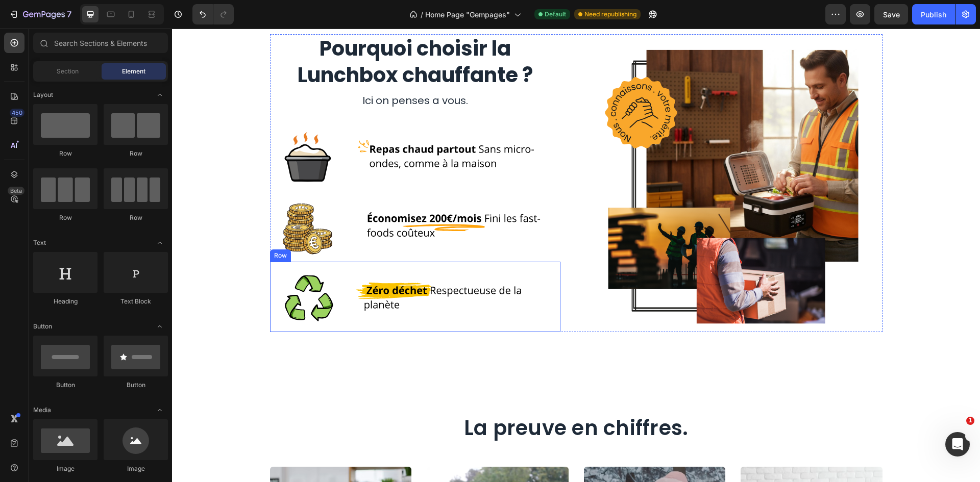
scroll to position [1433, 0]
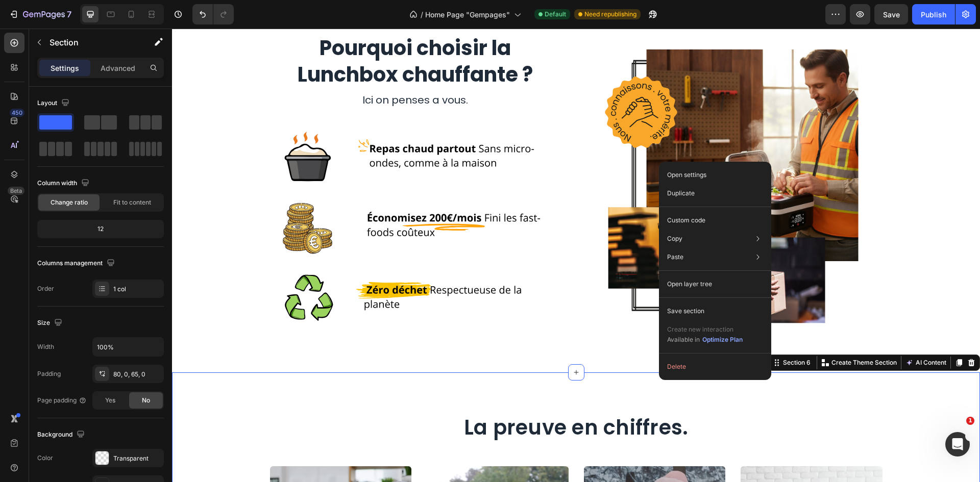
click at [637, 354] on div "Pourquoi choisir la Lunchbox chauffante ? Heading Ici on penses a vous. Text bl…" at bounding box center [576, 183] width 808 height 380
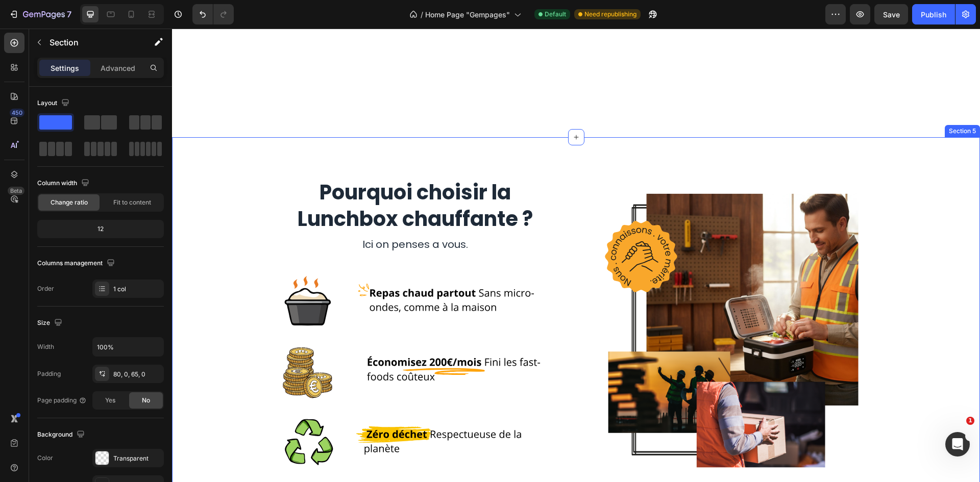
scroll to position [1382, 0]
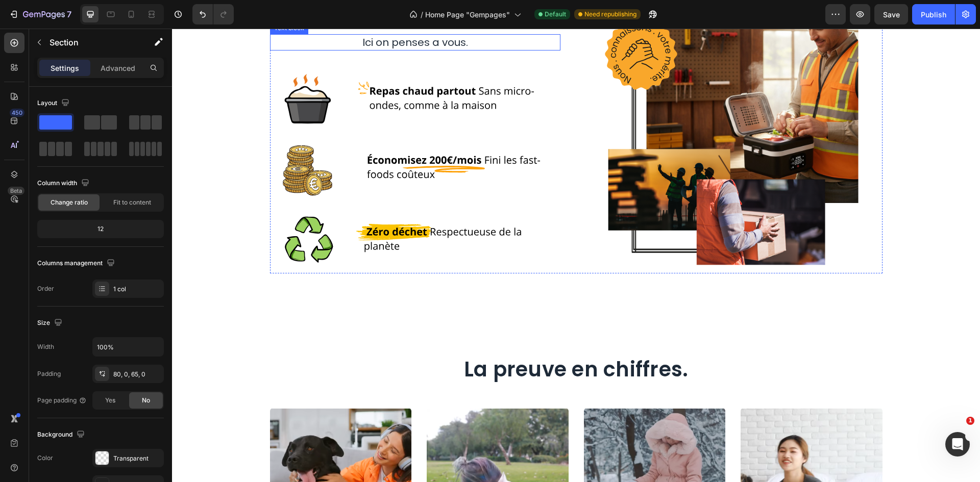
click at [472, 49] on p "Ici on penses a vous." at bounding box center [415, 42] width 288 height 14
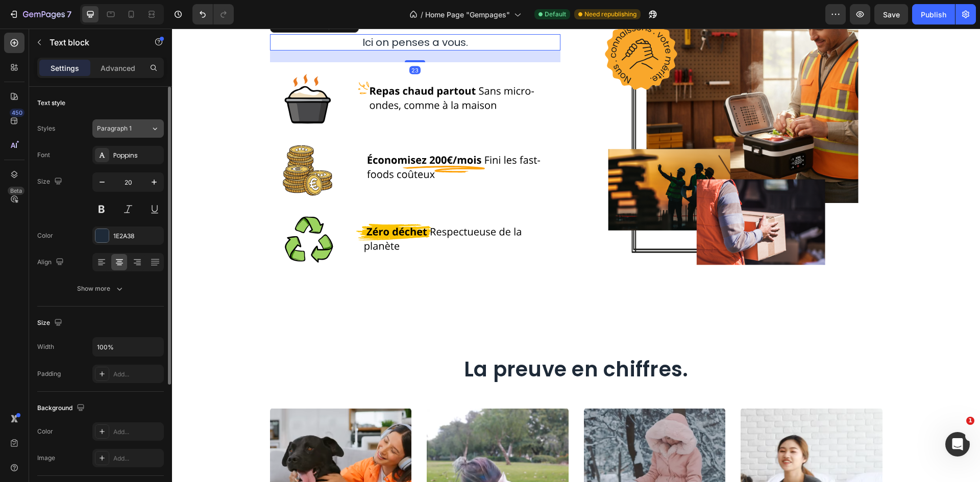
click at [127, 131] on span "Paragraph 1" at bounding box center [114, 128] width 35 height 9
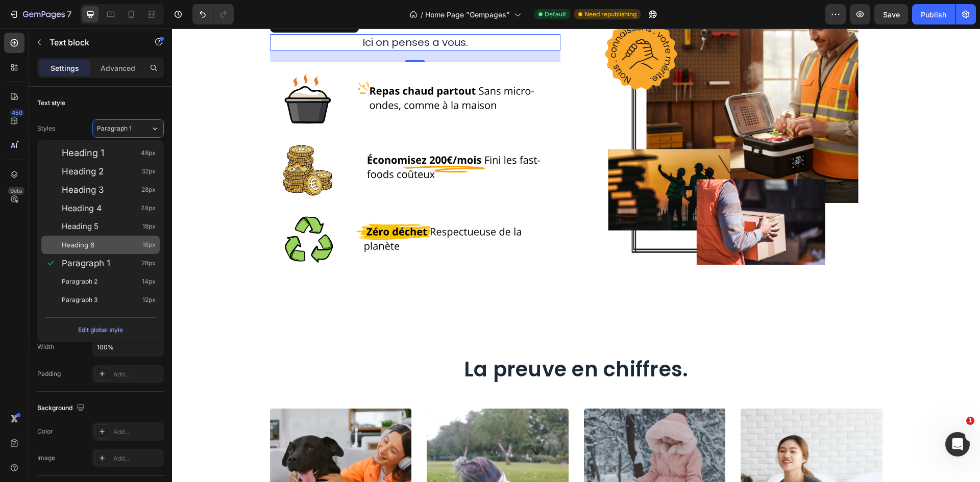
click at [108, 242] on div "Heading 6 16px" at bounding box center [109, 245] width 94 height 10
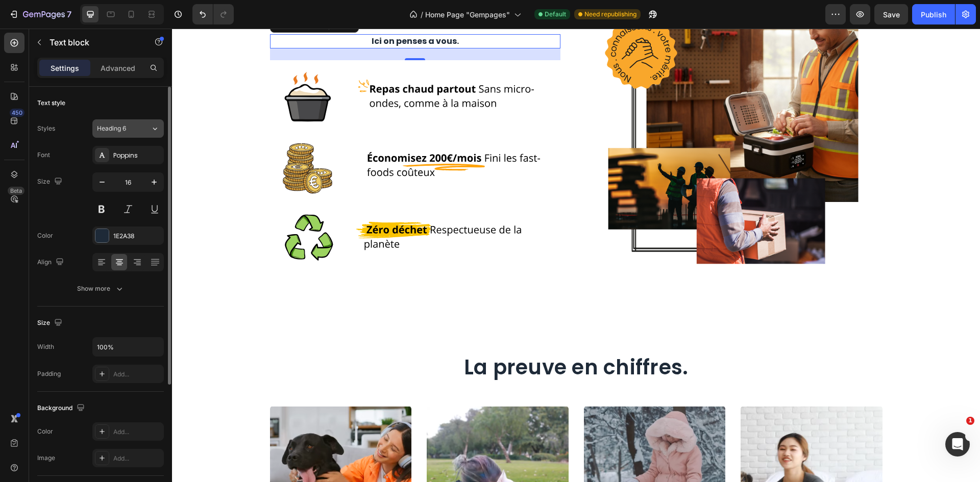
click at [141, 134] on button "Heading 6" at bounding box center [127, 128] width 71 height 18
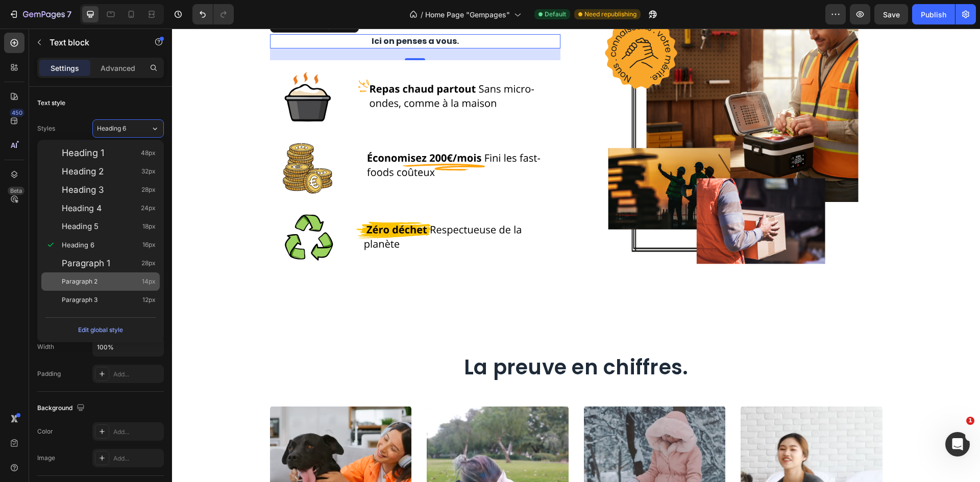
click at [115, 277] on div "Paragraph 2 14px" at bounding box center [109, 282] width 94 height 10
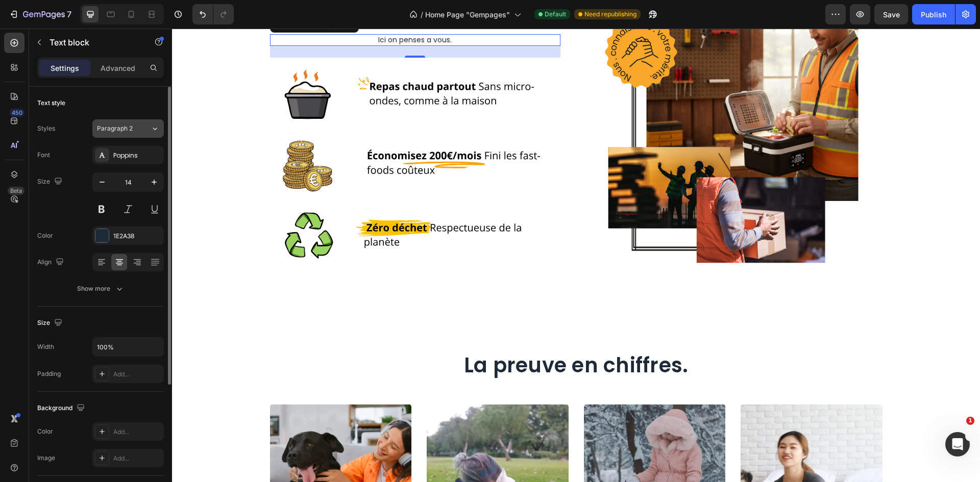
click at [125, 126] on span "Paragraph 2" at bounding box center [115, 128] width 36 height 9
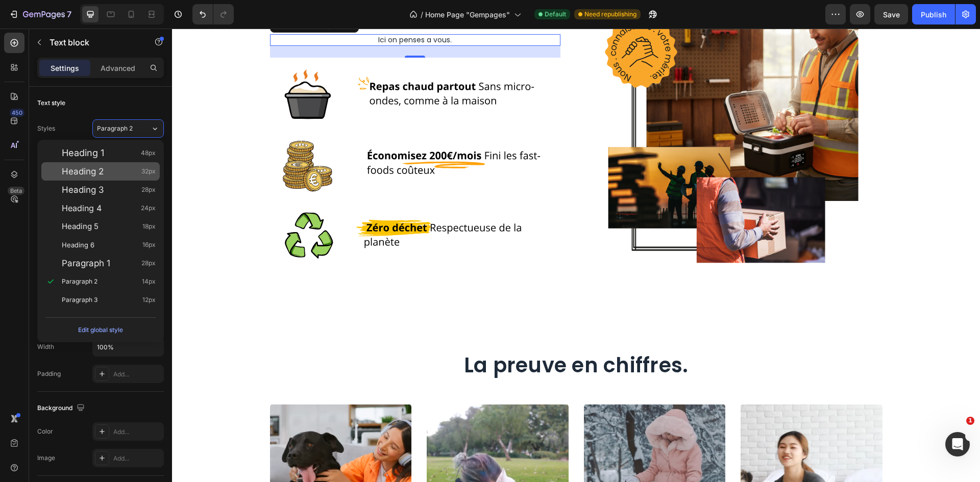
click at [124, 179] on div "Heading 2 32px" at bounding box center [100, 171] width 118 height 18
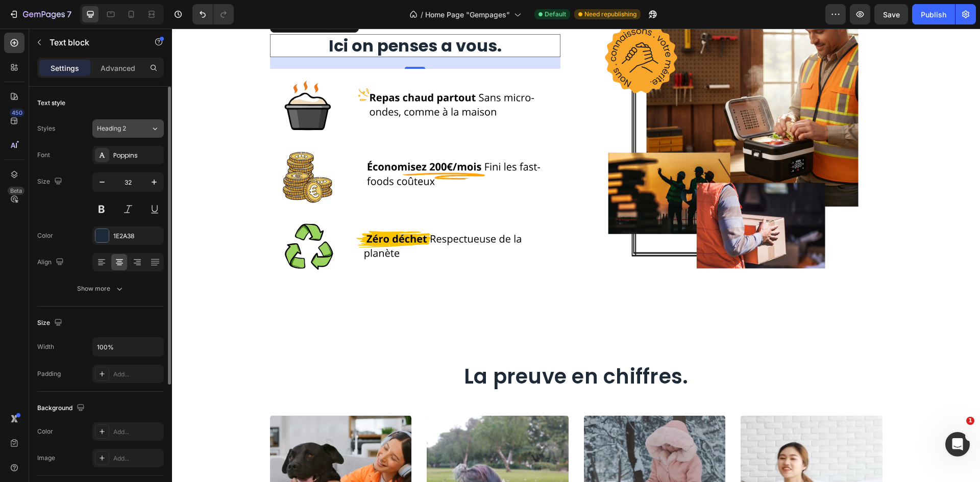
click at [126, 120] on button "Heading 2" at bounding box center [127, 128] width 71 height 18
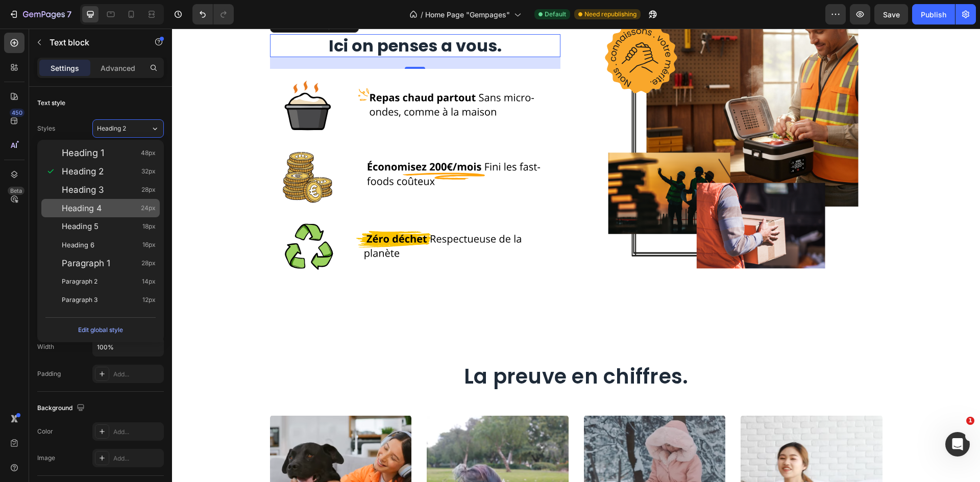
click at [111, 211] on div "Heading 4 24px" at bounding box center [109, 208] width 94 height 10
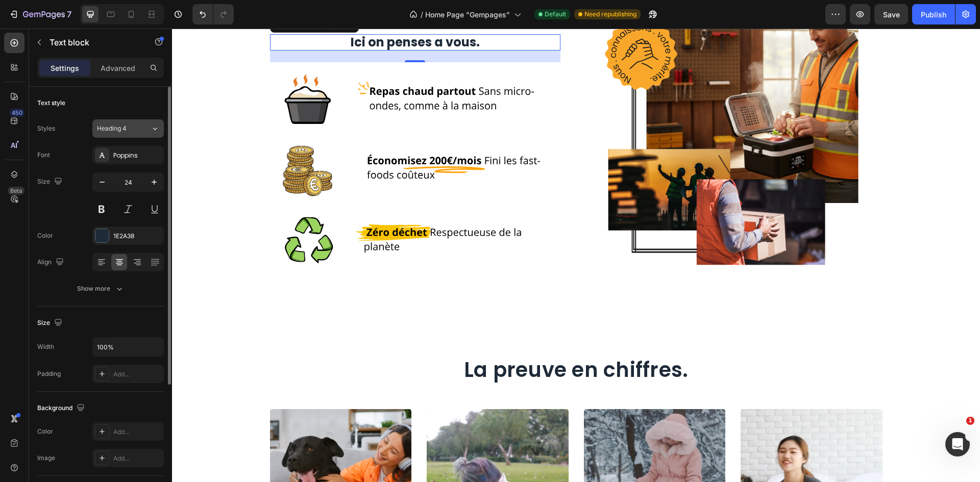
click at [134, 131] on div "Heading 4" at bounding box center [117, 128] width 41 height 9
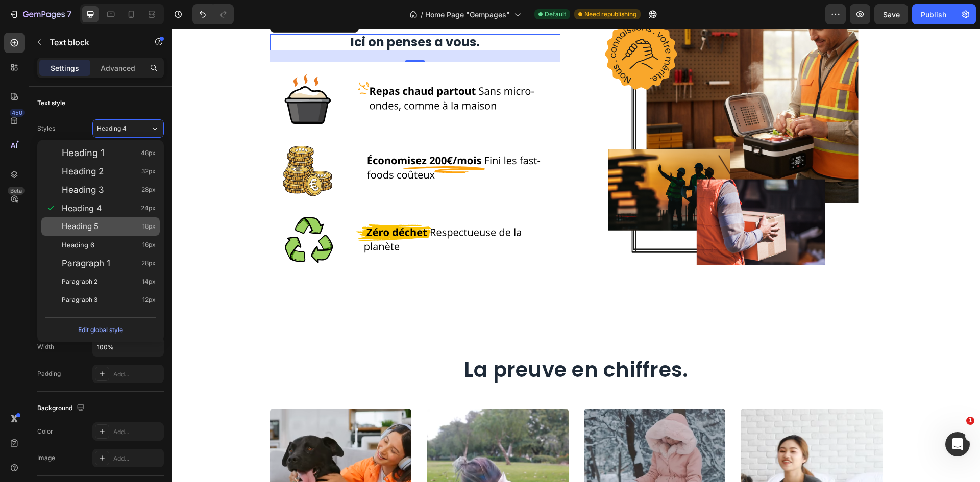
click at [125, 223] on div "Heading 5 18px" at bounding box center [109, 226] width 94 height 10
type input "18"
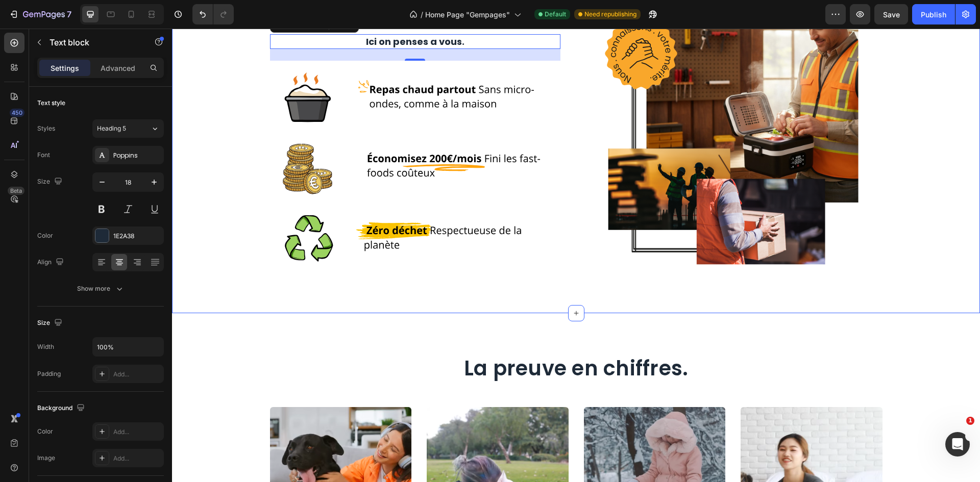
click at [581, 49] on div "Pourquoi choisir la Lunchbox chauffante ? Heading Ici on penses a vous. Text bl…" at bounding box center [576, 124] width 808 height 378
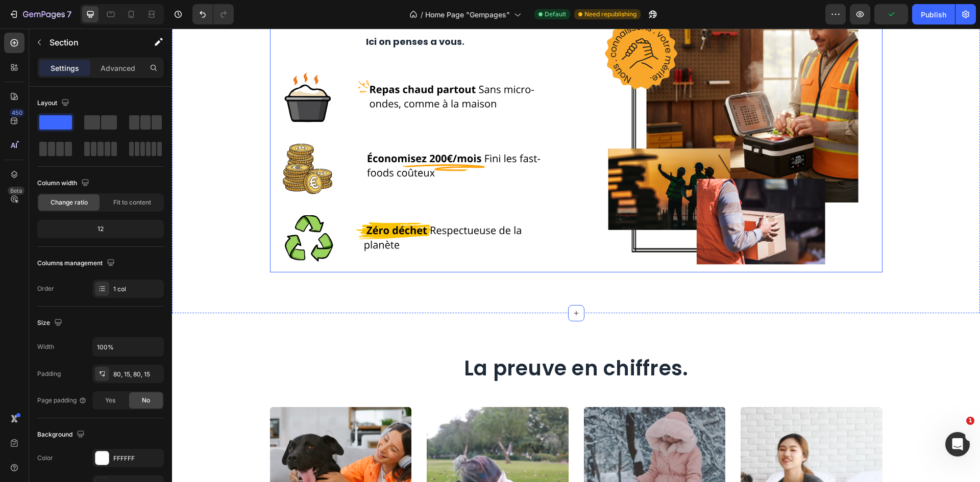
click at [457, 48] on p "Ici on penses a vous." at bounding box center [415, 41] width 288 height 13
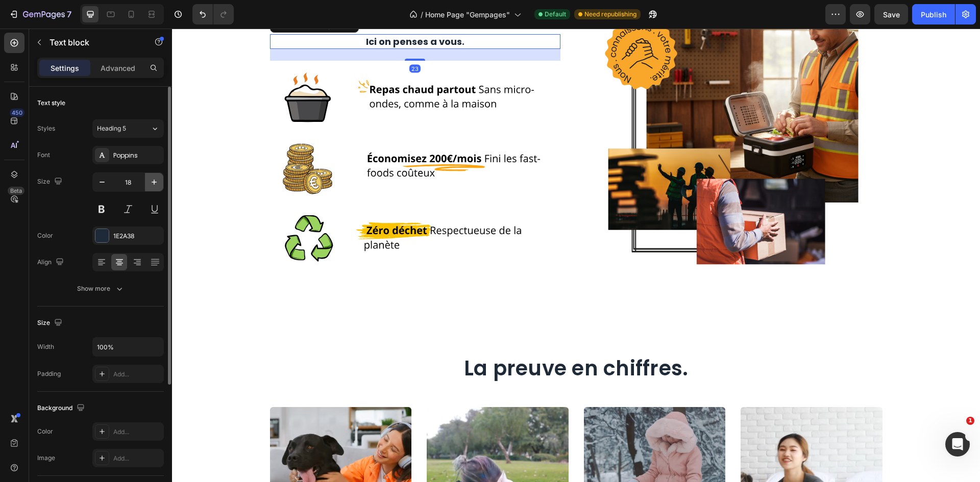
click at [156, 189] on button "button" at bounding box center [154, 182] width 18 height 18
type input "20"
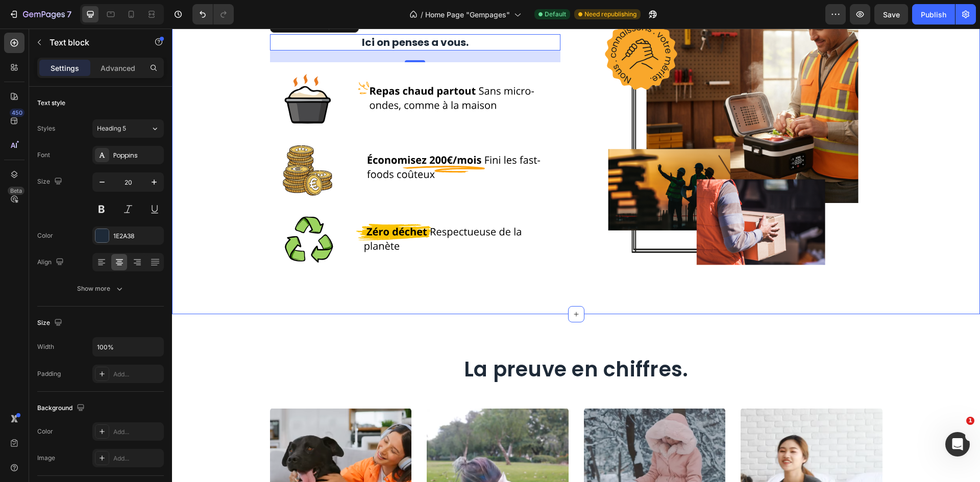
click at [535, 64] on div "Pourquoi choisir la Lunchbox chauffante ? Heading Ici on penses a vous. Text bl…" at bounding box center [576, 125] width 808 height 380
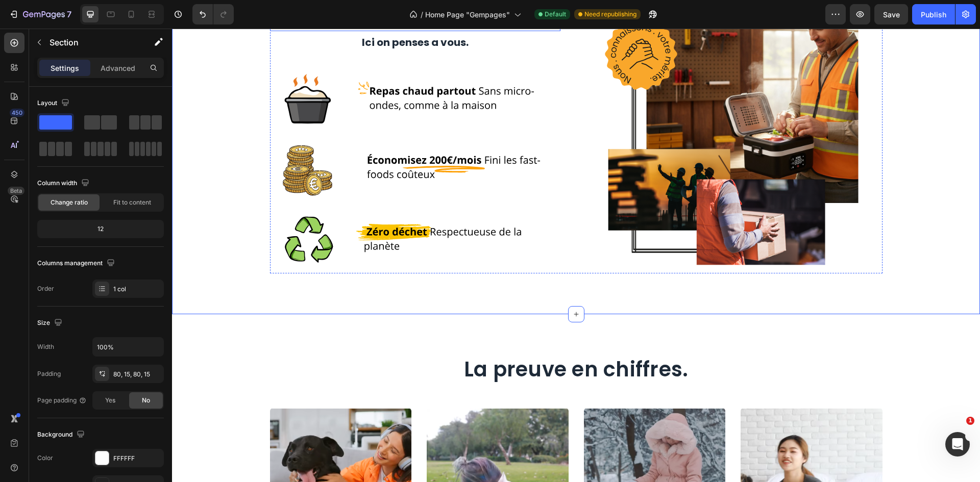
click at [410, 31] on h2 "Pourquoi choisir la Lunchbox chauffante ?" at bounding box center [415, 3] width 290 height 55
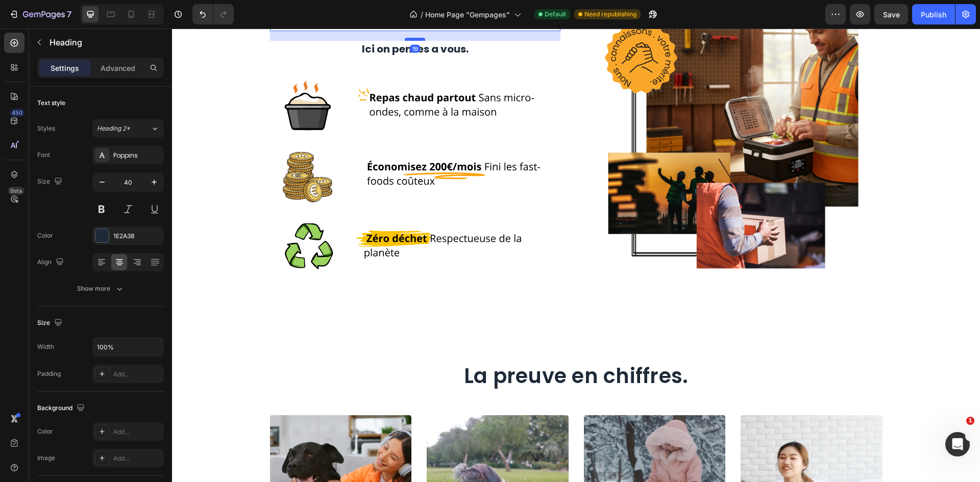
drag, startPoint x: 417, startPoint y: 141, endPoint x: 417, endPoint y: 148, distance: 6.7
click at [417, 41] on div at bounding box center [415, 39] width 20 height 3
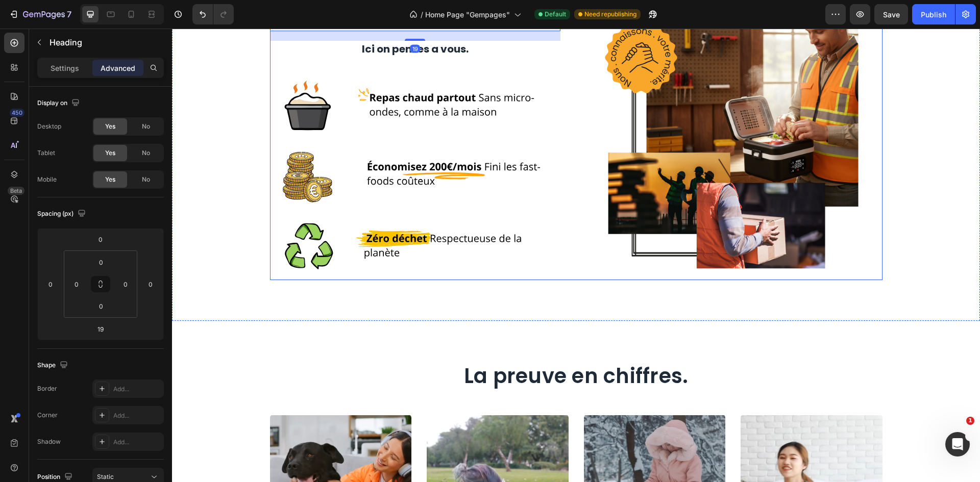
click at [686, 86] on div "Image" at bounding box center [737, 128] width 290 height 305
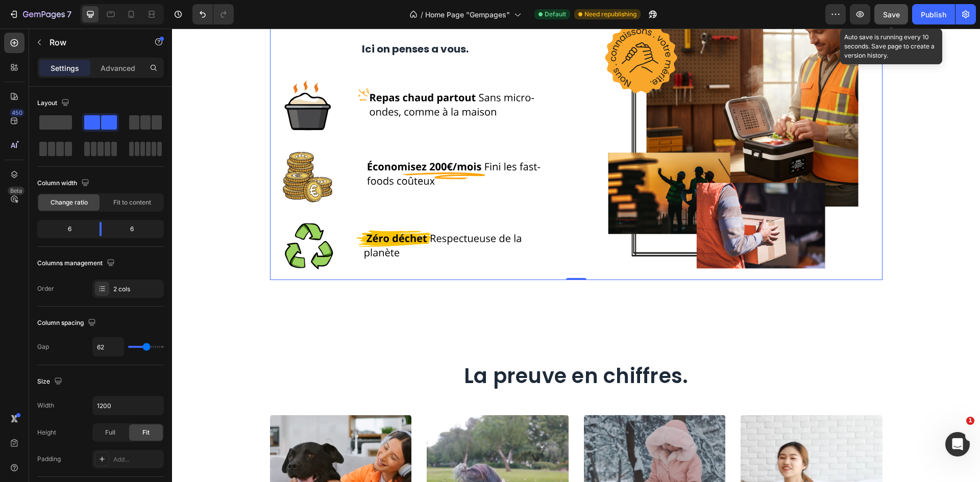
click at [899, 19] on div "Save" at bounding box center [891, 14] width 17 height 11
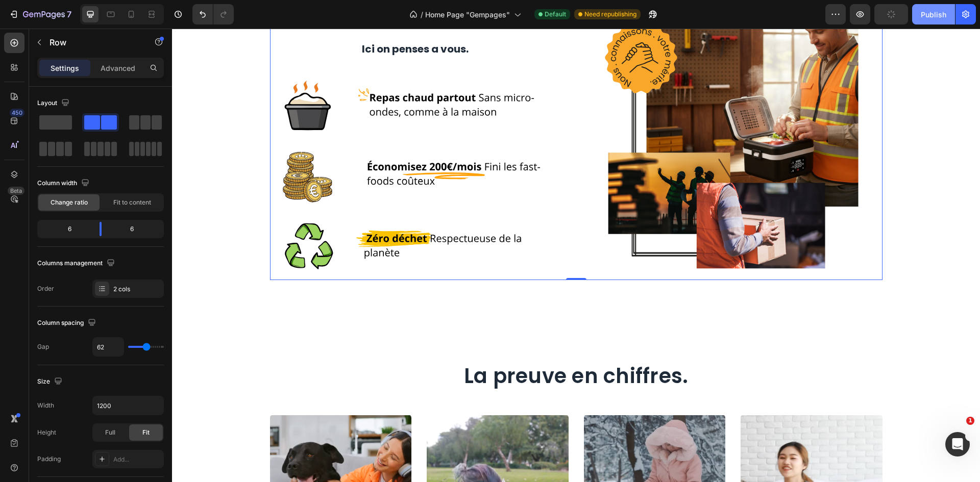
click at [922, 14] on div "Publish" at bounding box center [934, 14] width 26 height 11
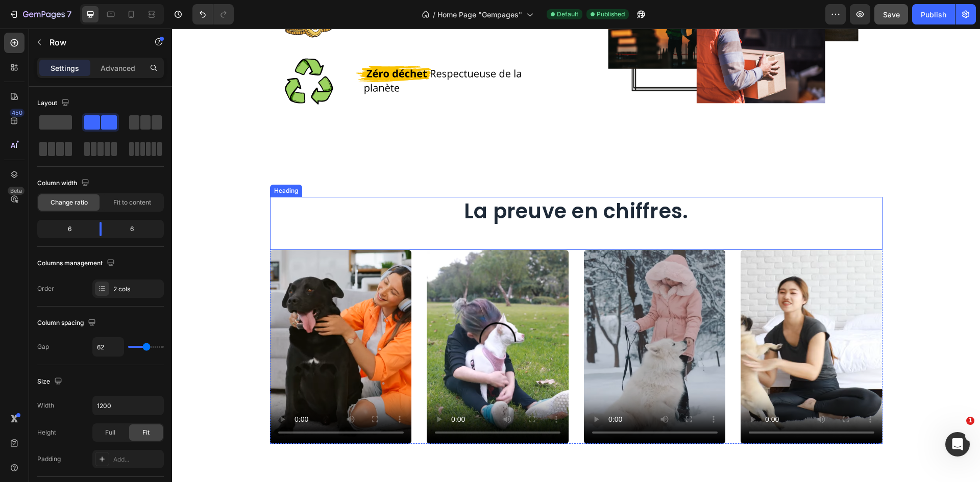
scroll to position [1637, 0]
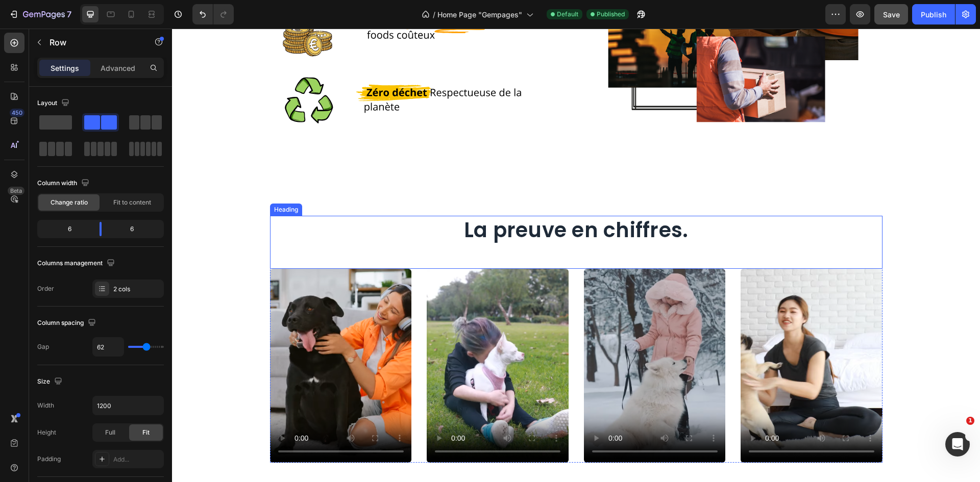
click at [890, 207] on div "La preuve en chiffres. Heading Video Video Video Video Carousel Row Section 6" at bounding box center [576, 339] width 808 height 329
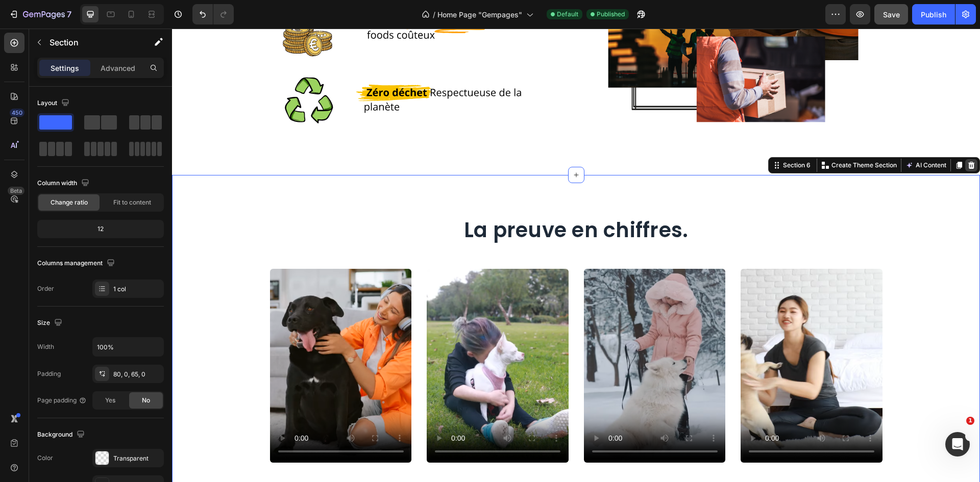
click at [968, 164] on icon at bounding box center [971, 165] width 7 height 7
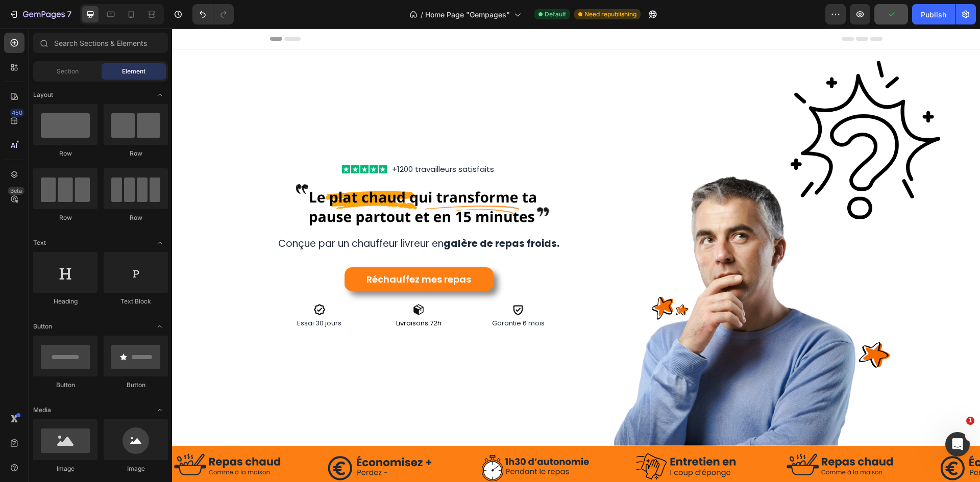
scroll to position [58, 0]
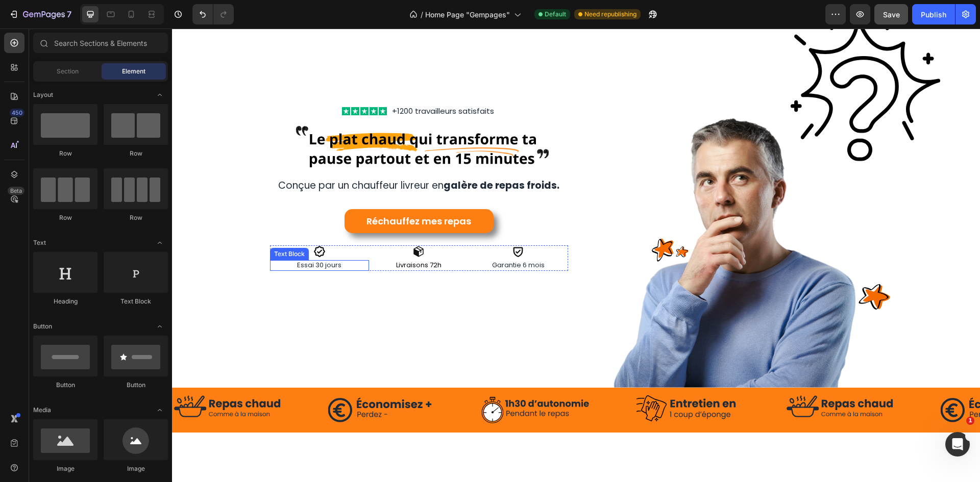
click at [317, 261] on p "Essai 30 jours" at bounding box center [319, 265] width 97 height 9
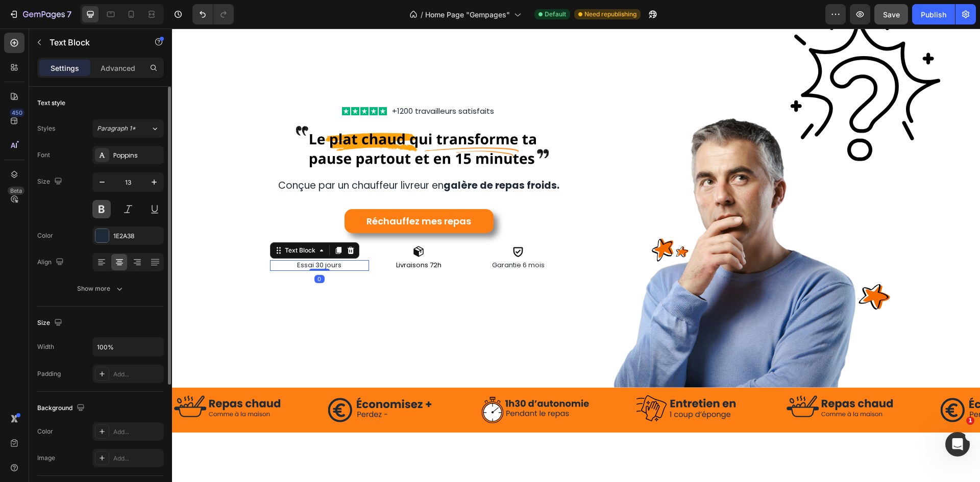
click at [103, 213] on button at bounding box center [101, 209] width 18 height 18
click at [428, 263] on p "Livraisons 72h" at bounding box center [418, 265] width 97 height 9
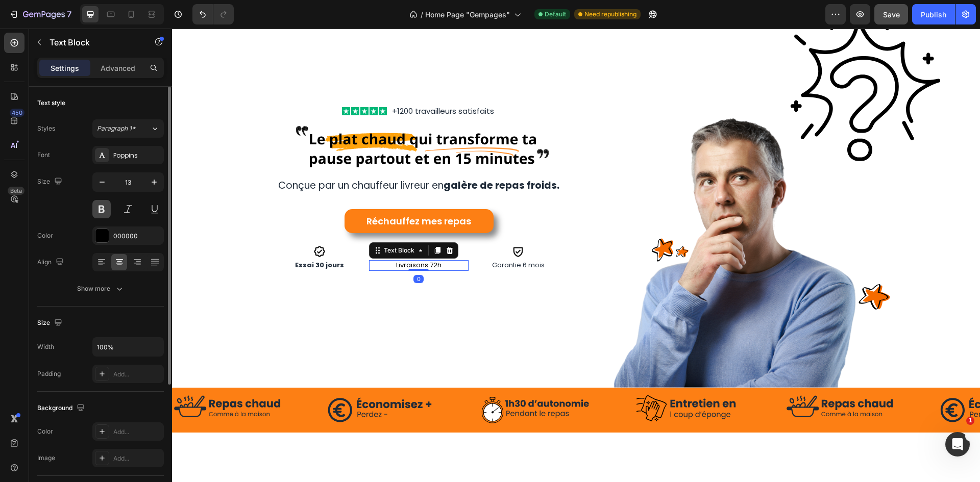
click at [102, 203] on button at bounding box center [101, 209] width 18 height 18
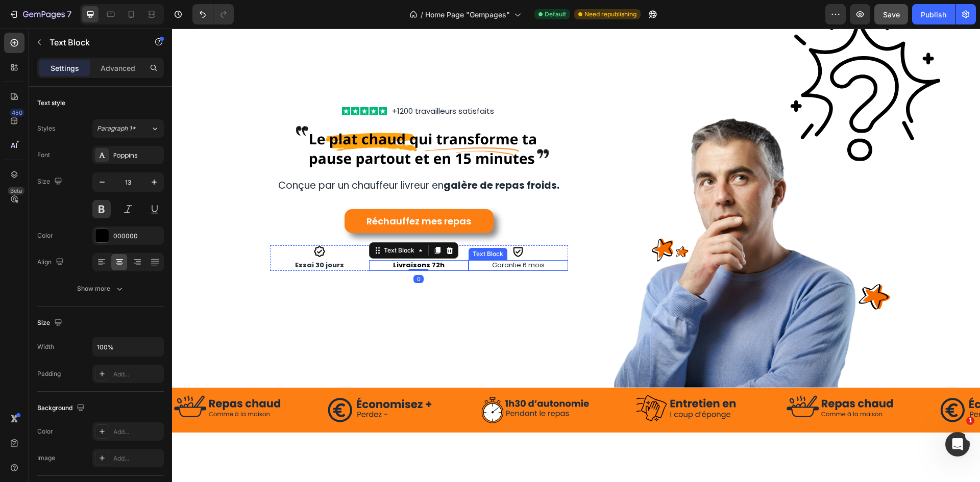
click at [512, 265] on p "Garantie 6 mois" at bounding box center [517, 265] width 97 height 9
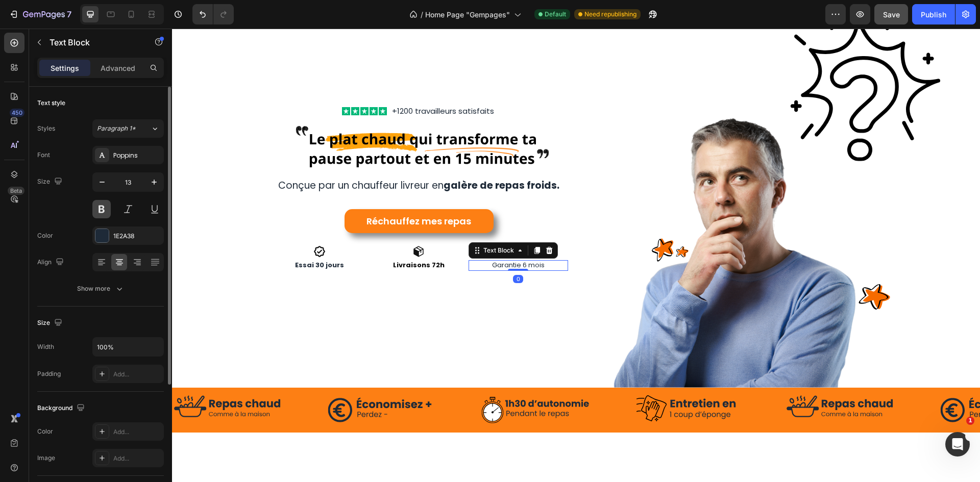
click at [102, 208] on button at bounding box center [101, 209] width 18 height 18
click at [366, 301] on div "Icon Icon Icon Icon Icon Icon List +1200 travailleurs satisfaits Text Block Row…" at bounding box center [370, 189] width 396 height 396
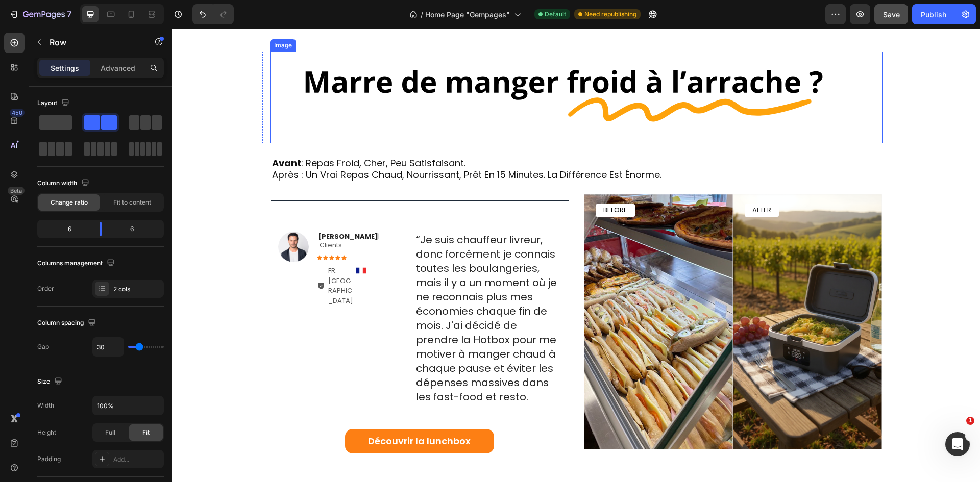
scroll to position [670, 0]
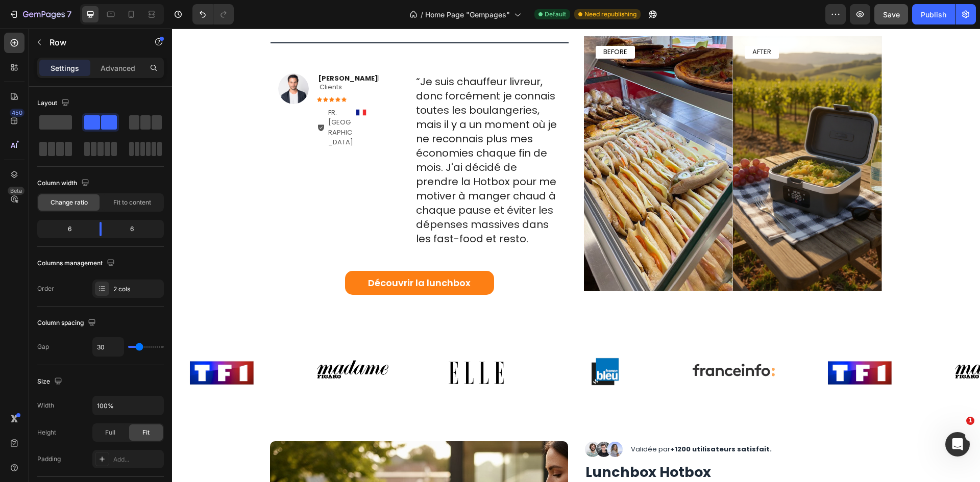
click at [889, 19] on div "Save" at bounding box center [891, 14] width 17 height 11
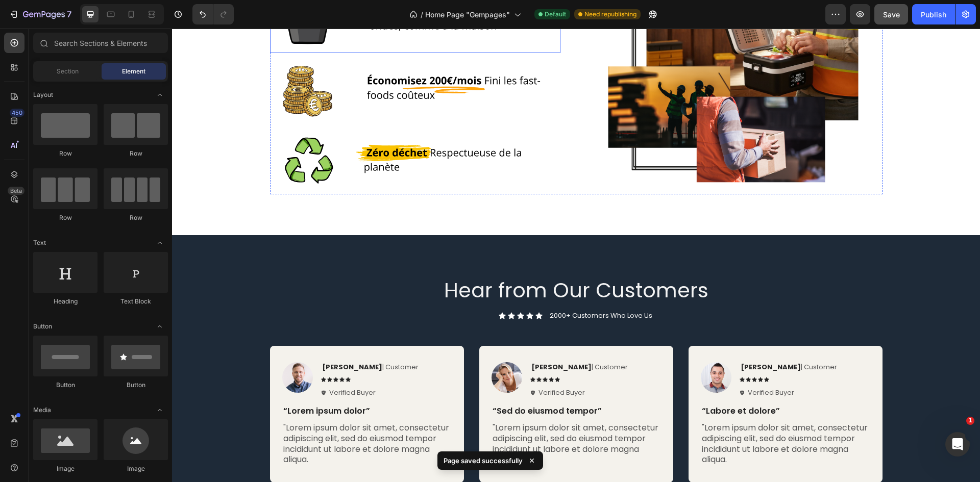
scroll to position [1597, 0]
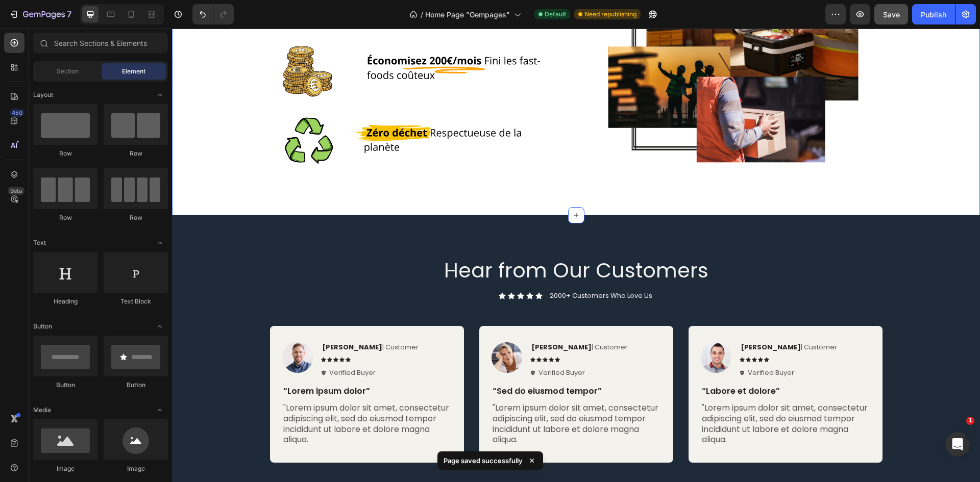
click at [387, 225] on div "Hear from Our Customers Heading Icon Icon Icon Icon Icon Icon List 2000+ Custom…" at bounding box center [576, 359] width 808 height 288
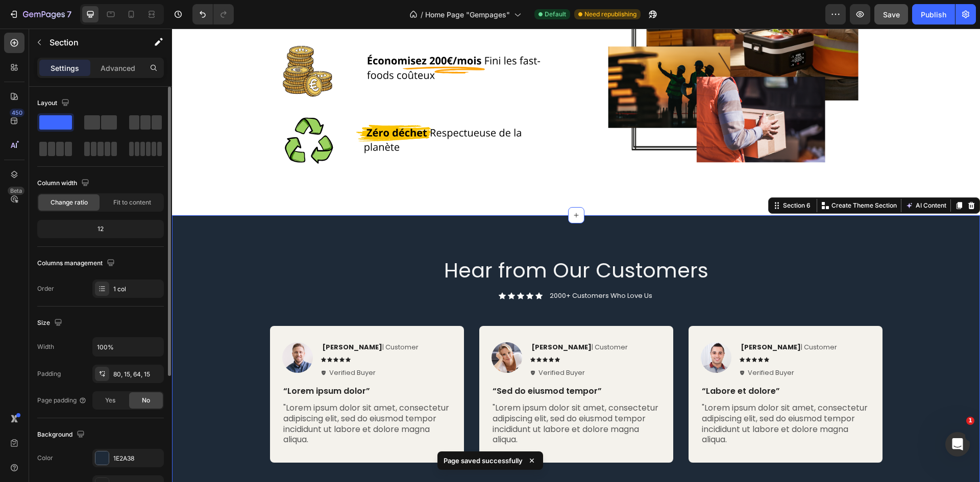
scroll to position [198, 0]
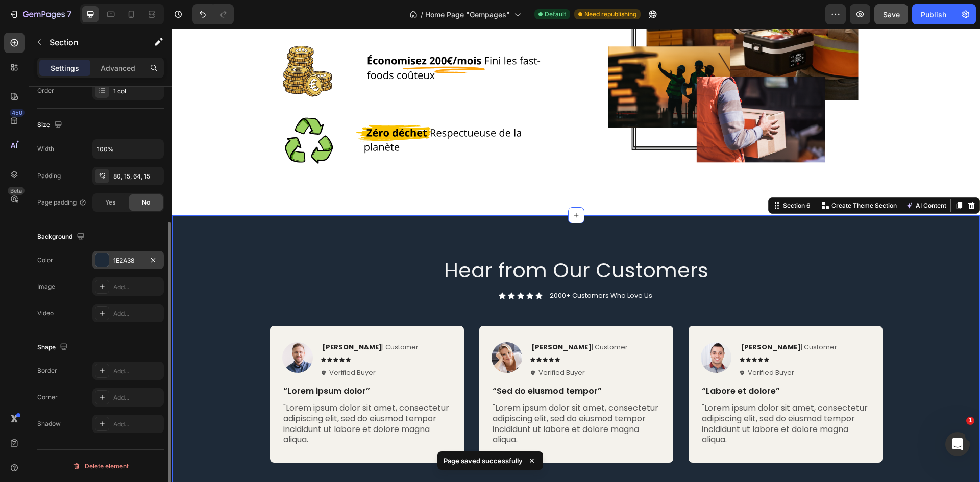
click at [117, 267] on div "1E2A38" at bounding box center [127, 260] width 71 height 18
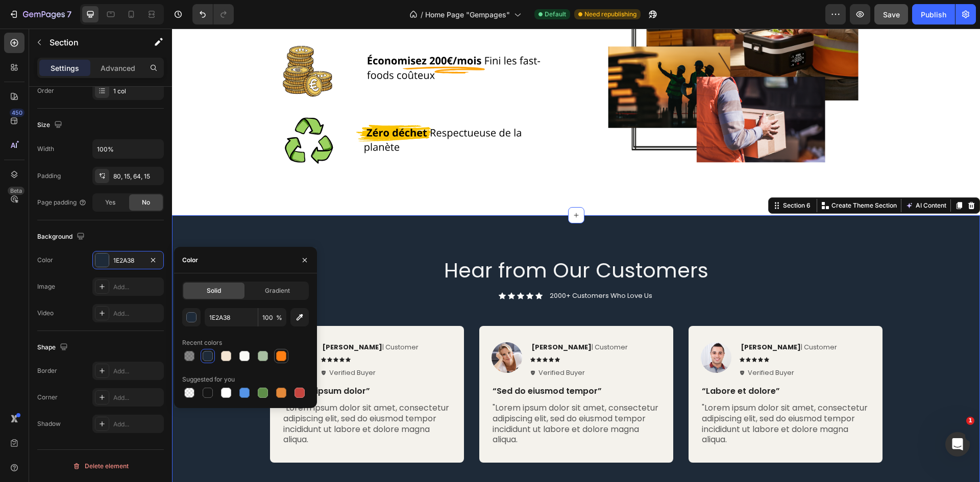
click at [276, 356] on div at bounding box center [281, 356] width 10 height 10
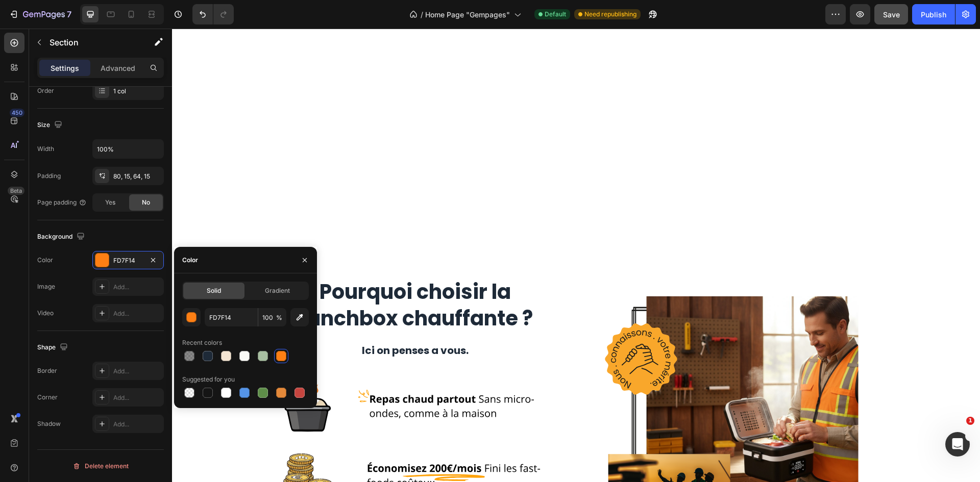
scroll to position [1648, 0]
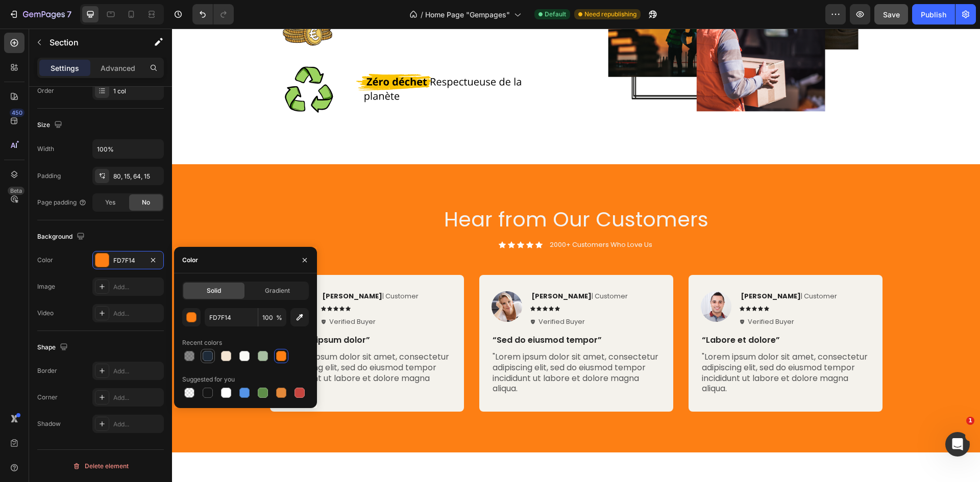
click at [206, 361] on div at bounding box center [208, 356] width 10 height 10
type input "1E2A38"
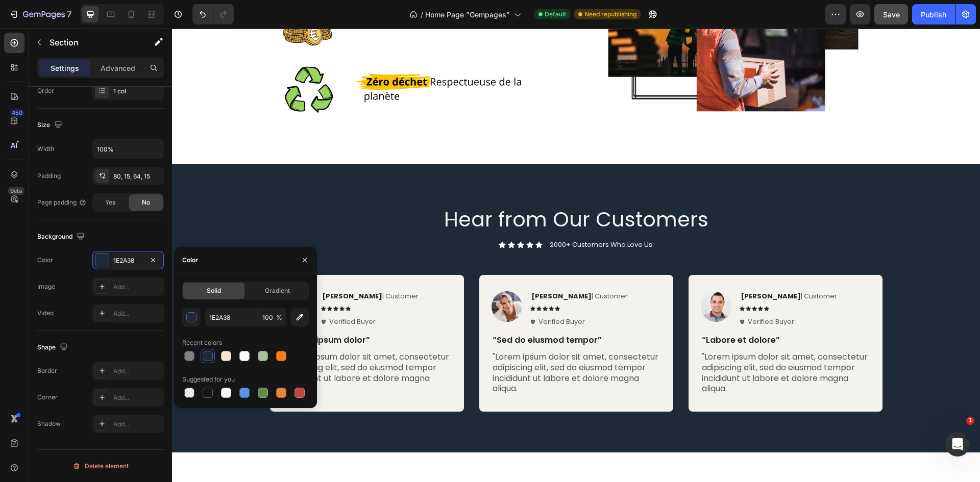
click at [330, 232] on h2 "Hear from Our Customers" at bounding box center [576, 219] width 612 height 29
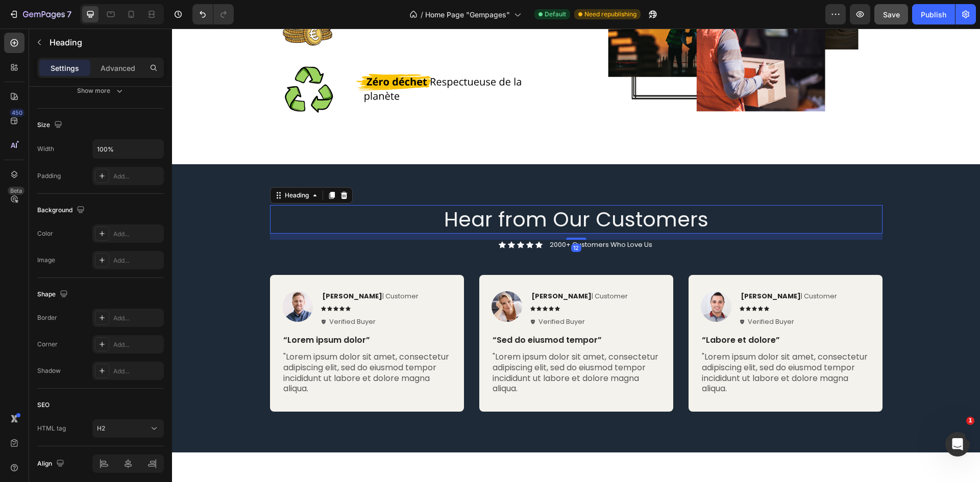
scroll to position [0, 0]
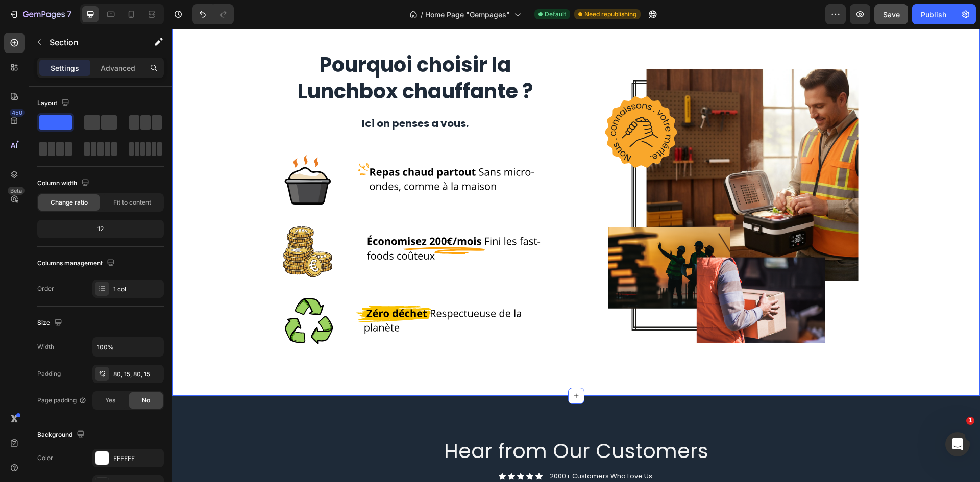
scroll to position [1597, 0]
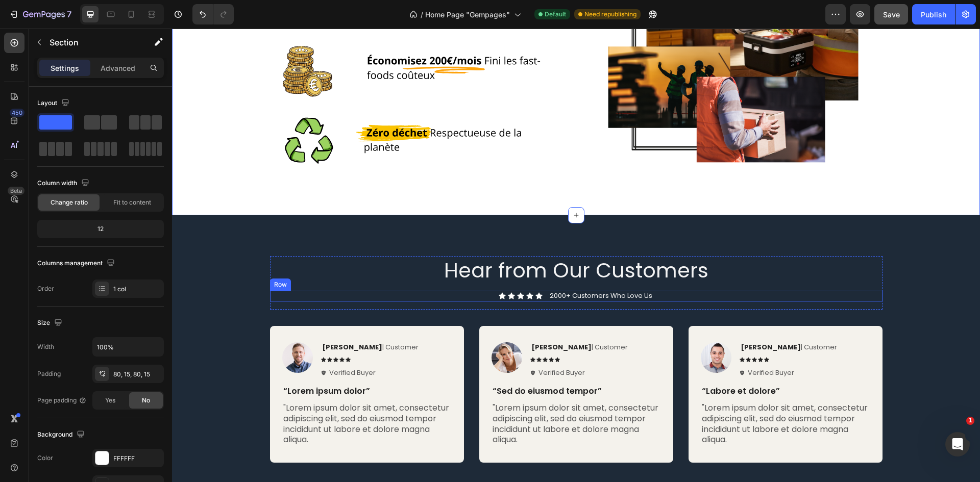
click at [272, 282] on div "Row" at bounding box center [280, 284] width 17 height 9
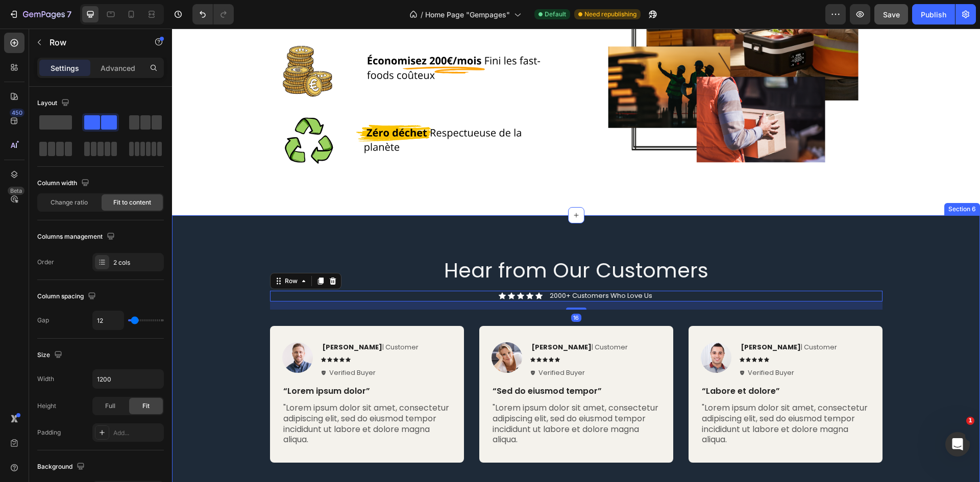
click at [239, 241] on div "Hear from Our Customers Heading Icon Icon Icon Icon Icon Icon List 2000+ Custom…" at bounding box center [576, 359] width 808 height 288
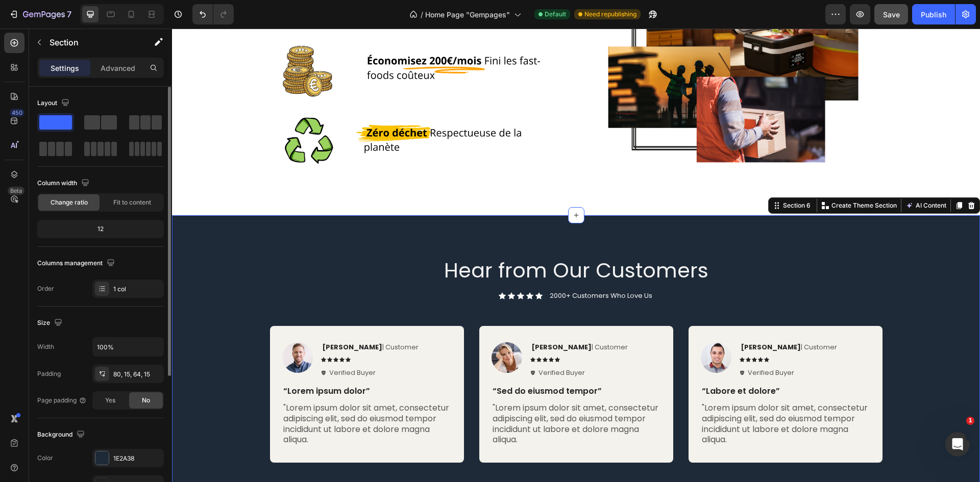
scroll to position [153, 0]
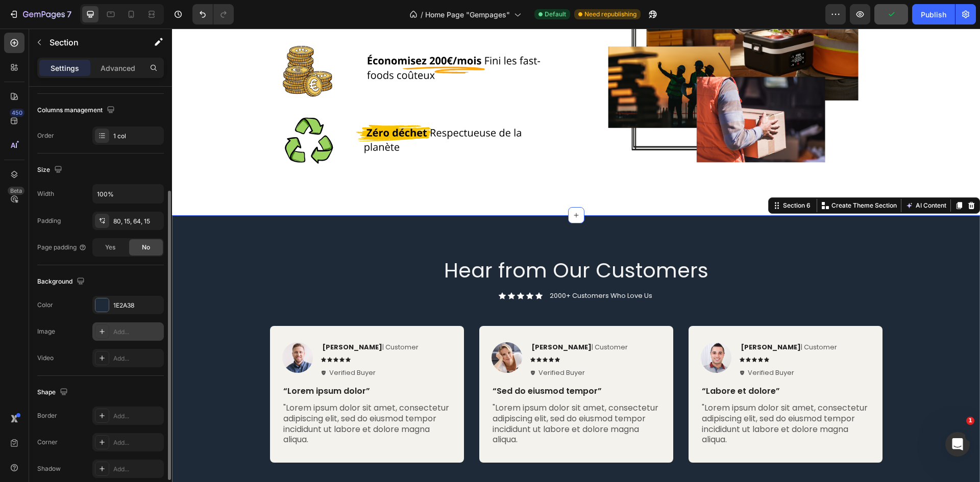
click at [131, 328] on div "Add..." at bounding box center [137, 332] width 48 height 9
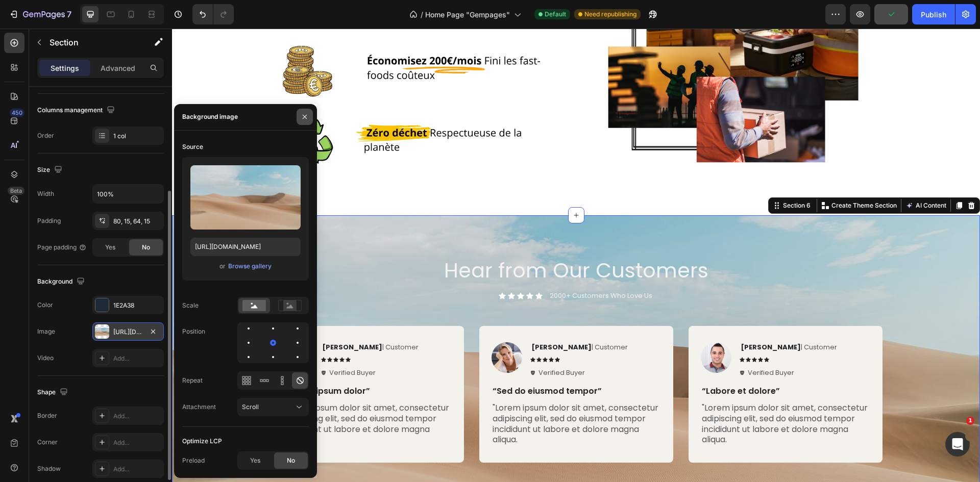
click at [301, 122] on button "button" at bounding box center [304, 117] width 16 height 16
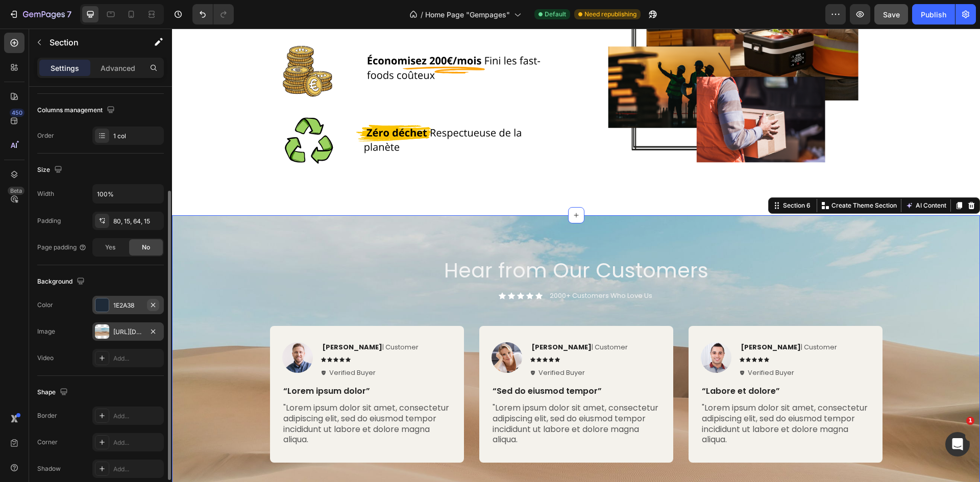
click at [152, 305] on icon "button" at bounding box center [153, 305] width 8 height 8
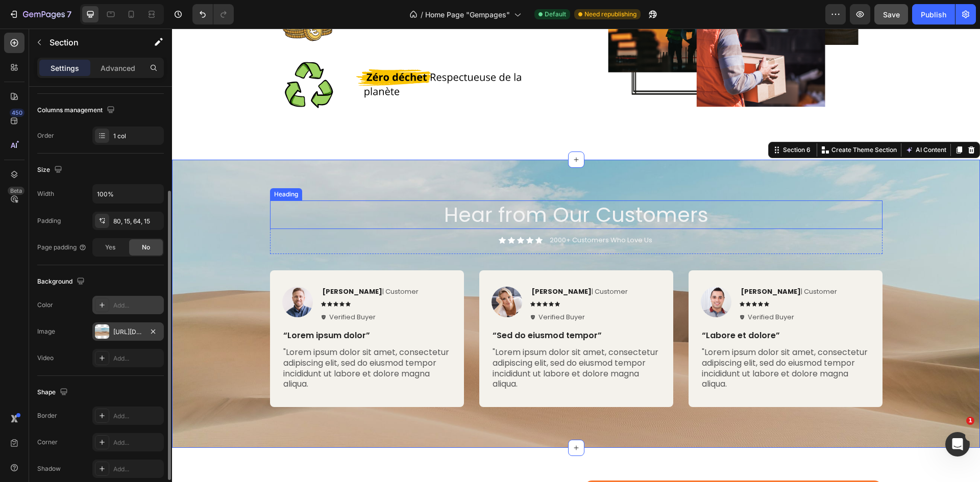
scroll to position [1648, 0]
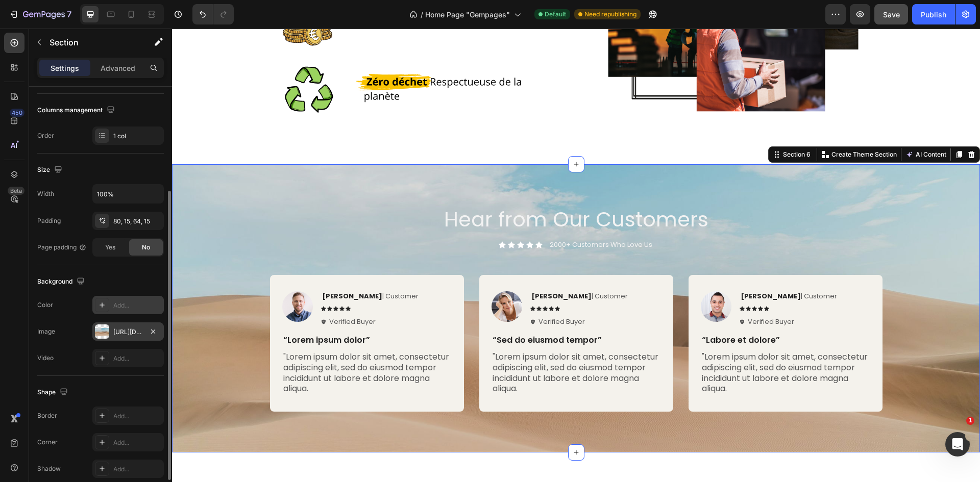
click at [119, 328] on div "https://cdn.shopify.com/s/files/1/2005/9307/files/background_settings.jpg" at bounding box center [128, 332] width 30 height 9
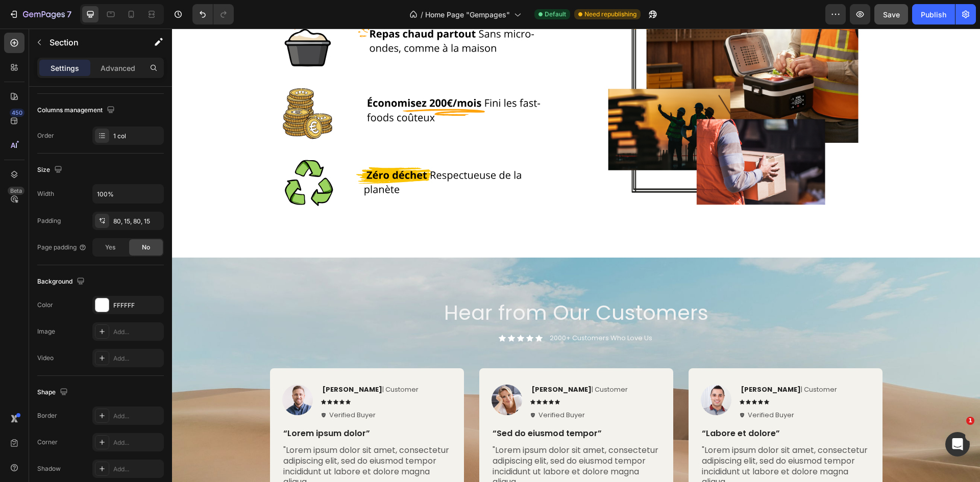
scroll to position [1699, 0]
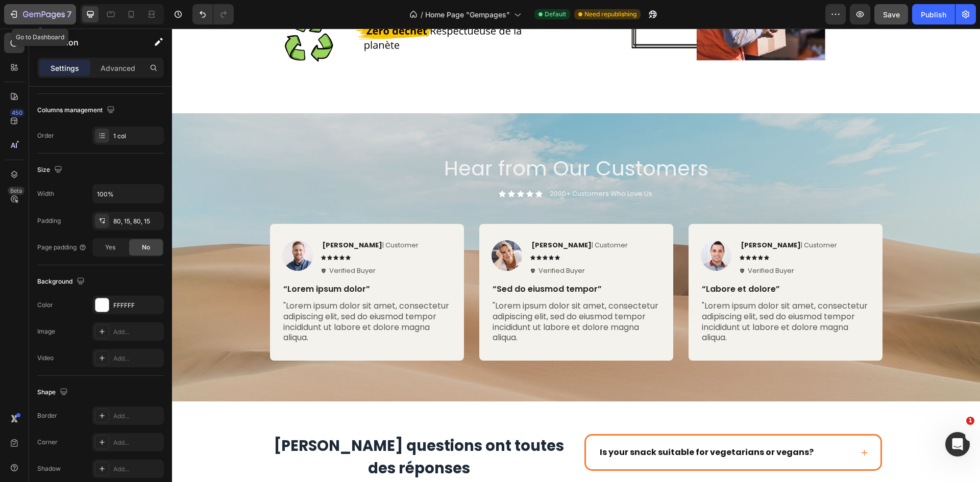
click at [32, 11] on icon "button" at bounding box center [44, 15] width 42 height 9
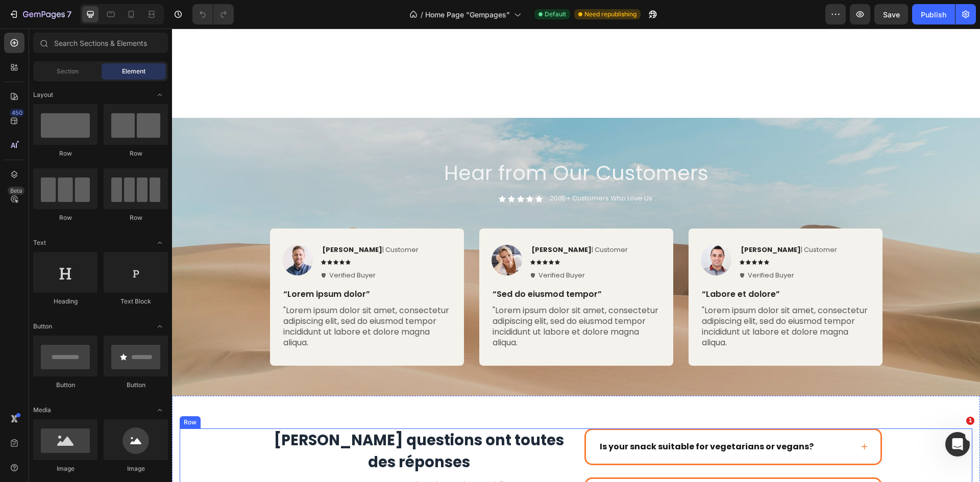
scroll to position [1151, 0]
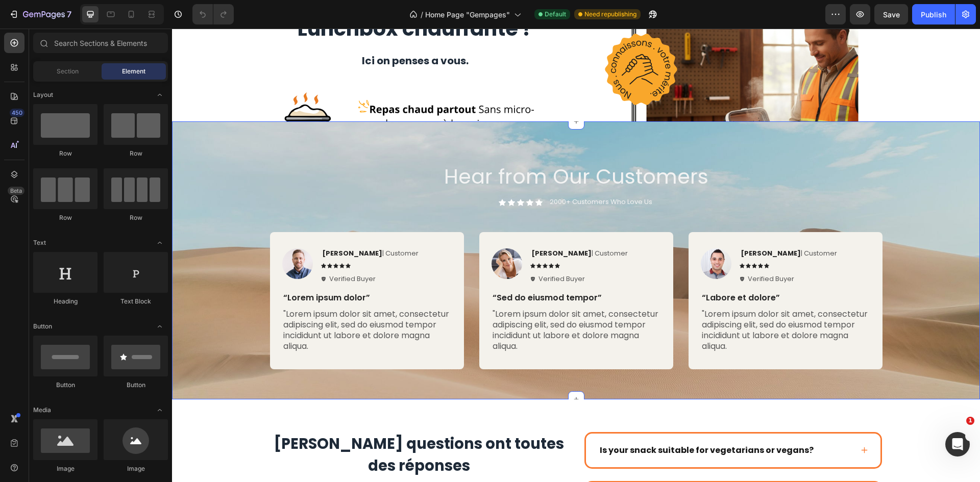
click at [937, 244] on div "Image Rita Carroll | Customer Text Block Icon Icon Icon Icon Icon Icon List Ver…" at bounding box center [576, 304] width 792 height 145
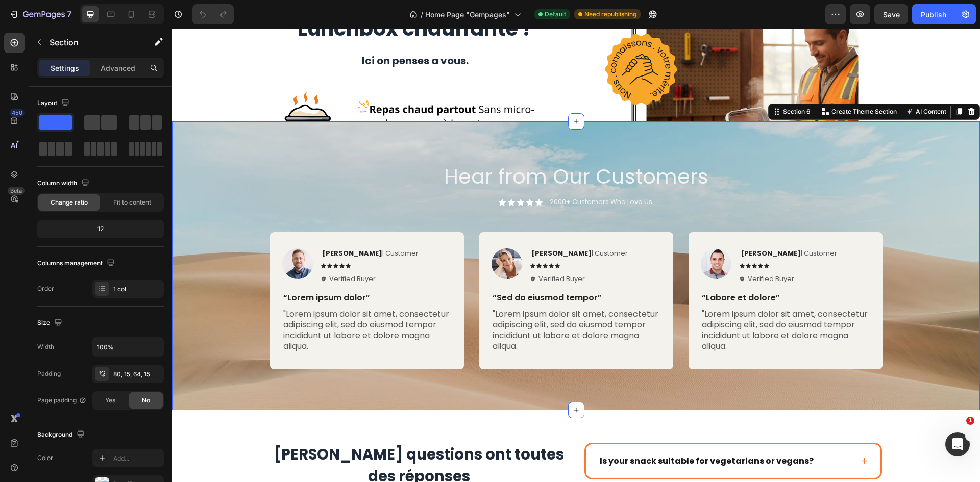
click at [237, 158] on div "Hear from Our Customers Heading Icon Icon Icon Icon Icon Icon List 2000+ Custom…" at bounding box center [576, 265] width 808 height 288
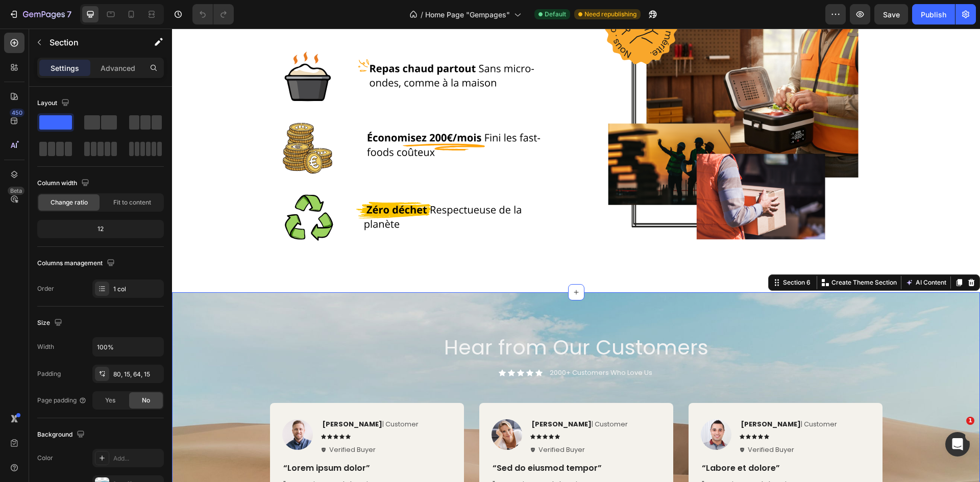
scroll to position [1355, 0]
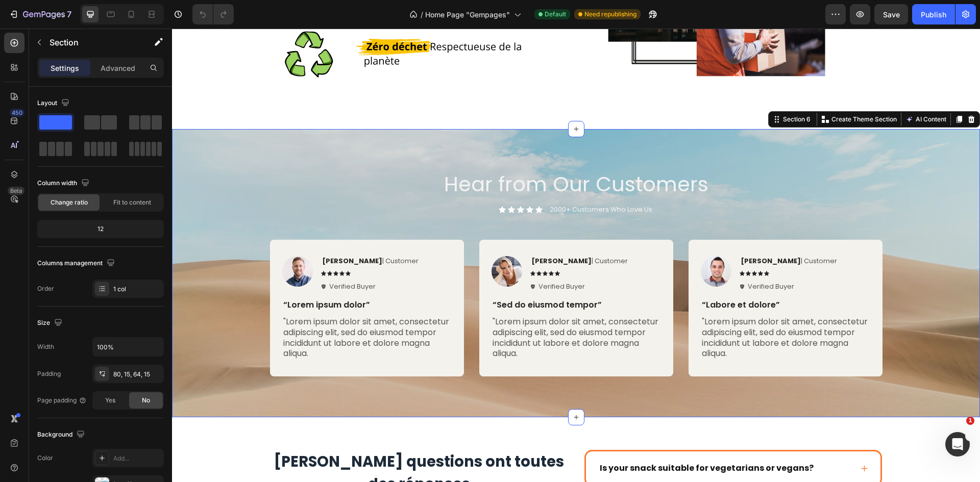
click at [212, 225] on div "Hear from Our Customers Heading Icon Icon Icon Icon Icon Icon List 2000+ Custom…" at bounding box center [576, 277] width 792 height 215
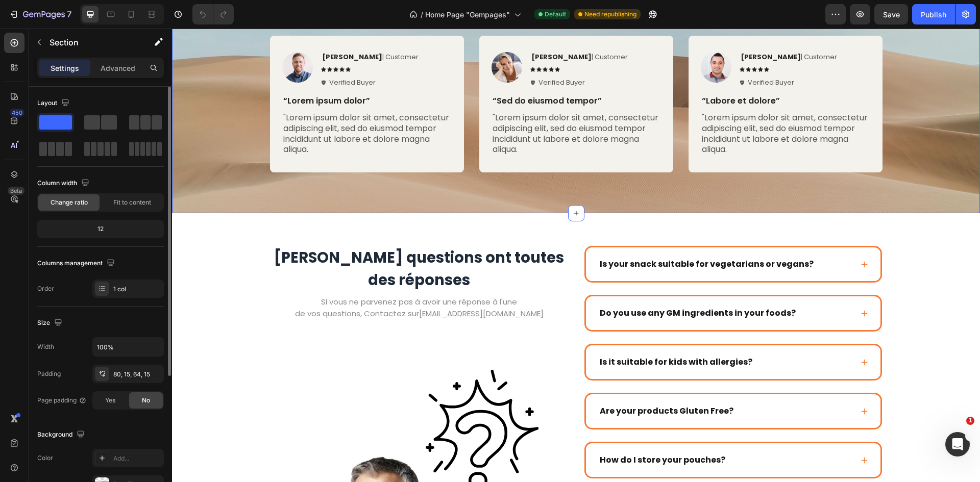
scroll to position [198, 0]
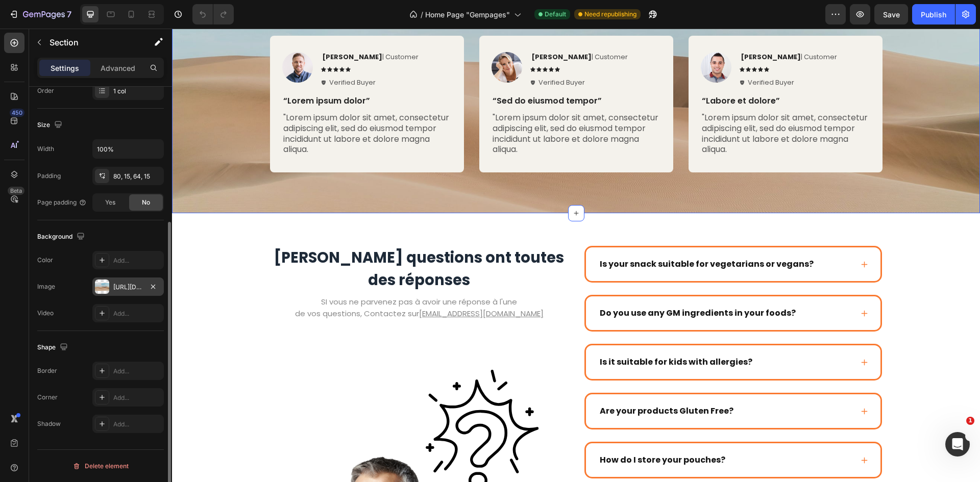
click at [126, 290] on div "https://cdn.shopify.com/s/files/1/2005/9307/files/background_settings.jpg" at bounding box center [128, 287] width 30 height 9
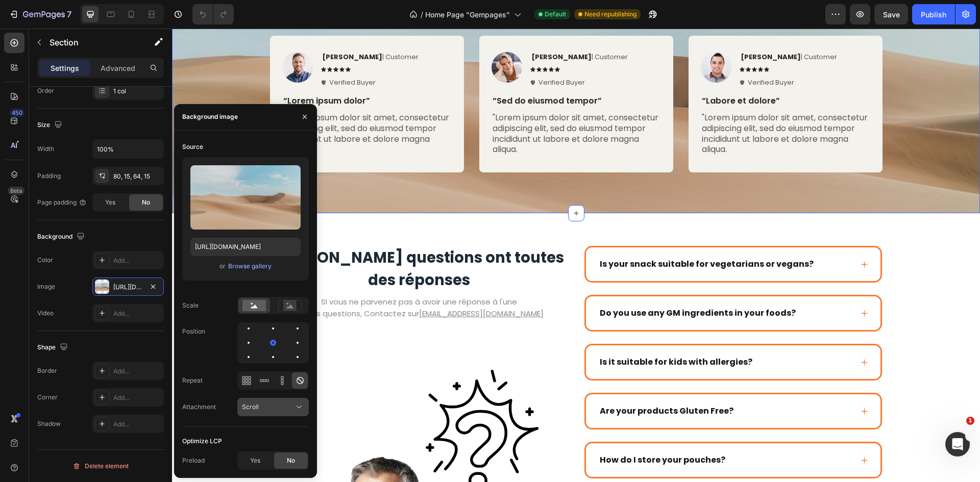
click at [282, 409] on div "Scroll" at bounding box center [268, 407] width 52 height 9
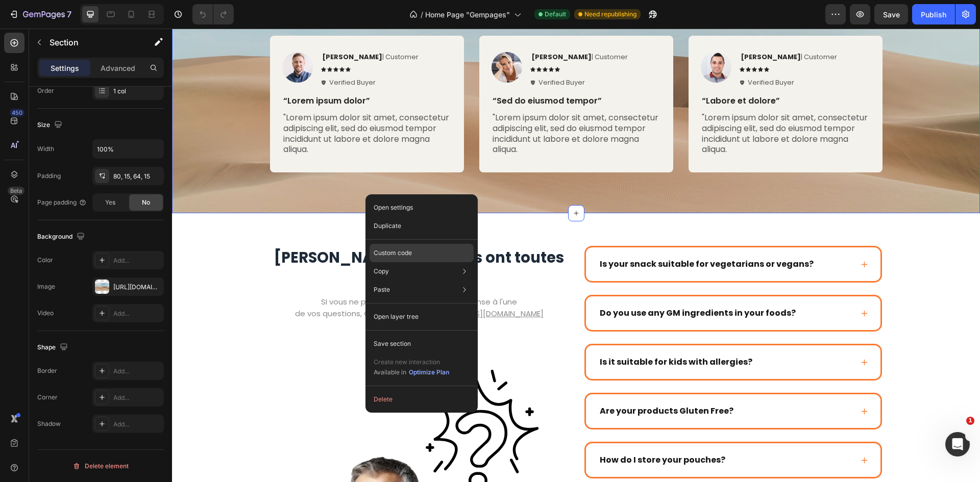
click at [410, 251] on p "Custom code" at bounding box center [393, 252] width 38 height 9
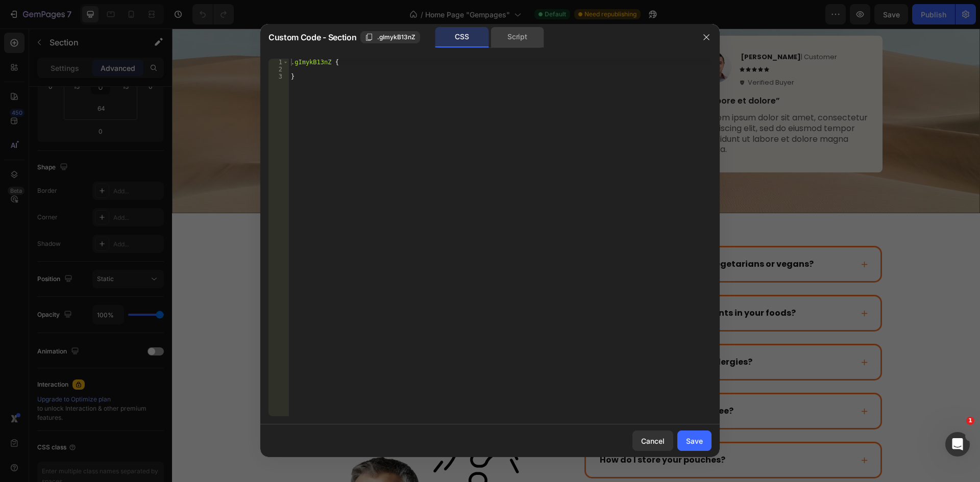
click at [510, 34] on div "Script" at bounding box center [517, 37] width 54 height 20
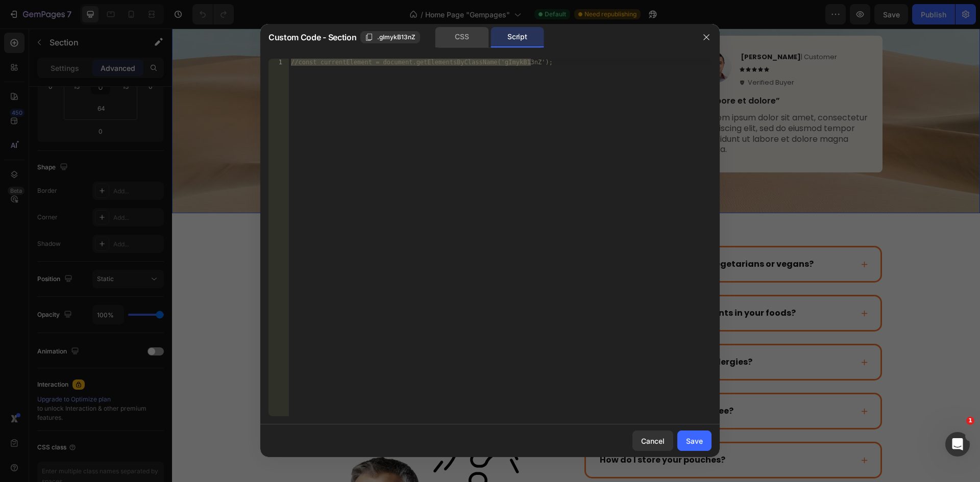
click at [482, 37] on div "CSS" at bounding box center [462, 37] width 54 height 20
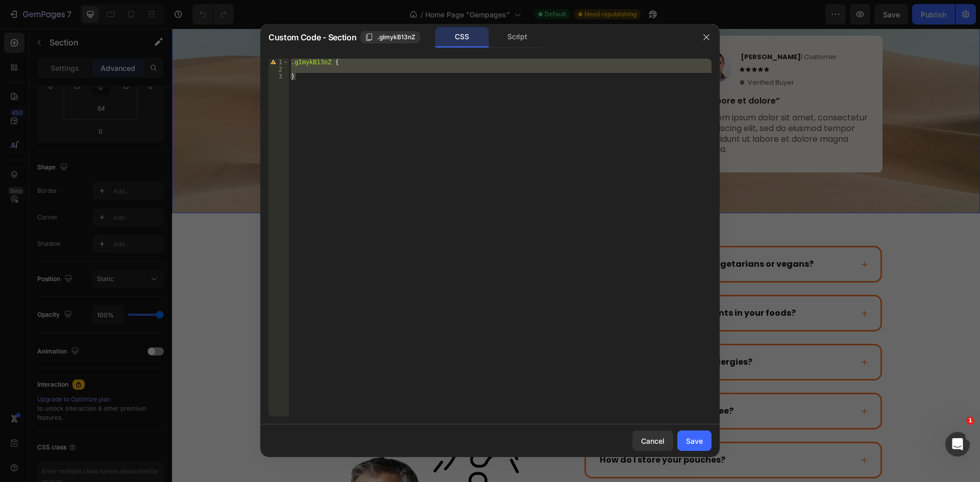
click at [714, 35] on div at bounding box center [706, 37] width 27 height 27
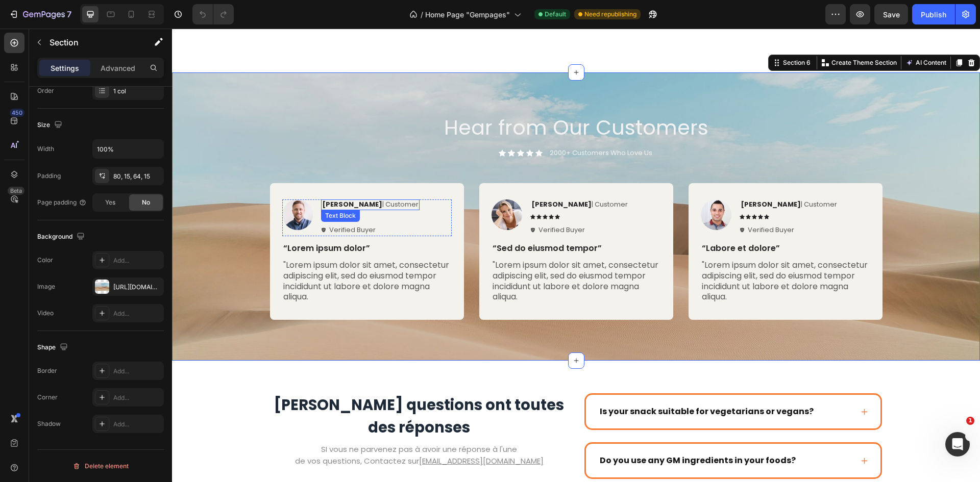
scroll to position [1406, 0]
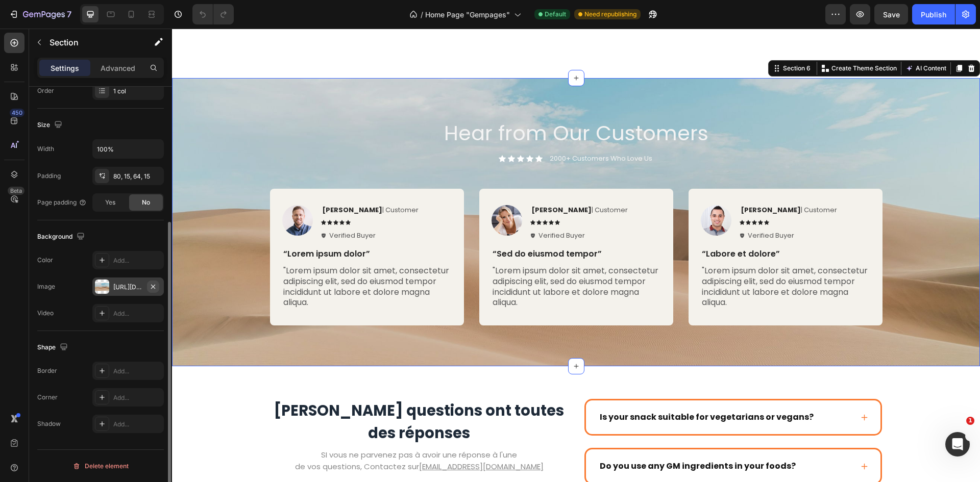
click at [157, 287] on icon "button" at bounding box center [153, 287] width 8 height 8
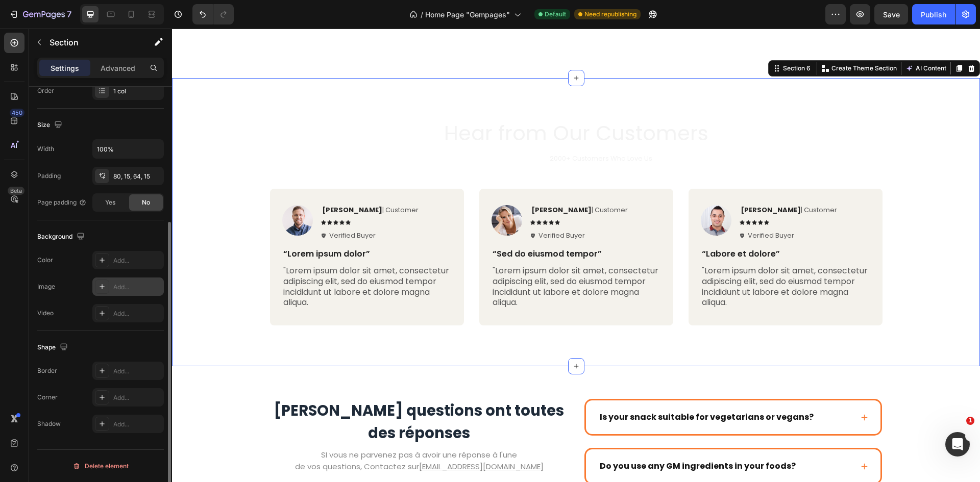
click at [214, 195] on div "Image Rita Carroll | Customer Text Block Icon Icon Icon Icon Icon Icon List Ver…" at bounding box center [576, 261] width 792 height 145
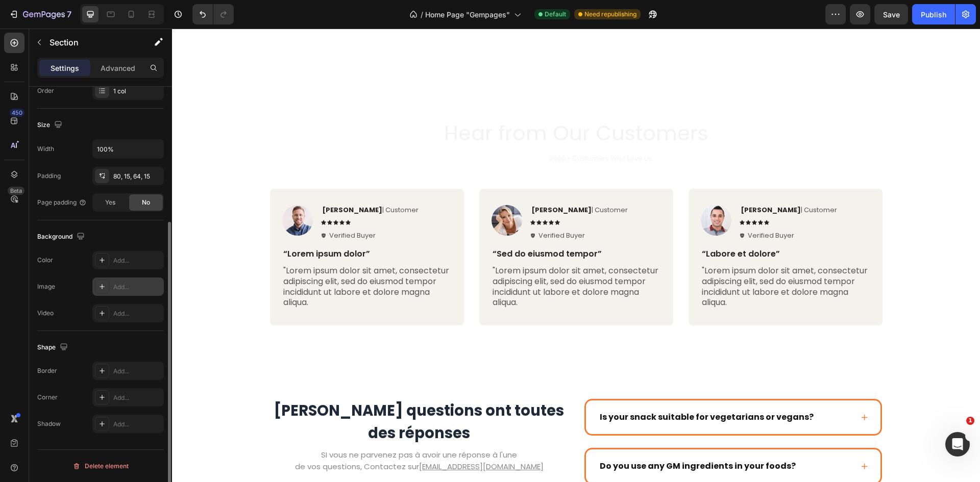
click at [244, 145] on div "Hear from Our Customers Heading Icon Icon Icon Icon Icon Icon List 2000+ Custom…" at bounding box center [576, 226] width 792 height 215
click at [279, 141] on div "Row" at bounding box center [281, 147] width 22 height 12
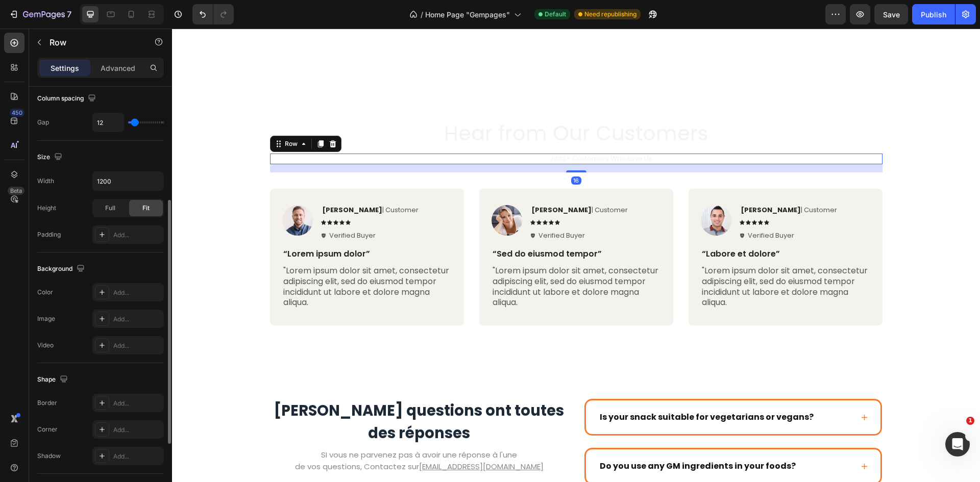
scroll to position [0, 0]
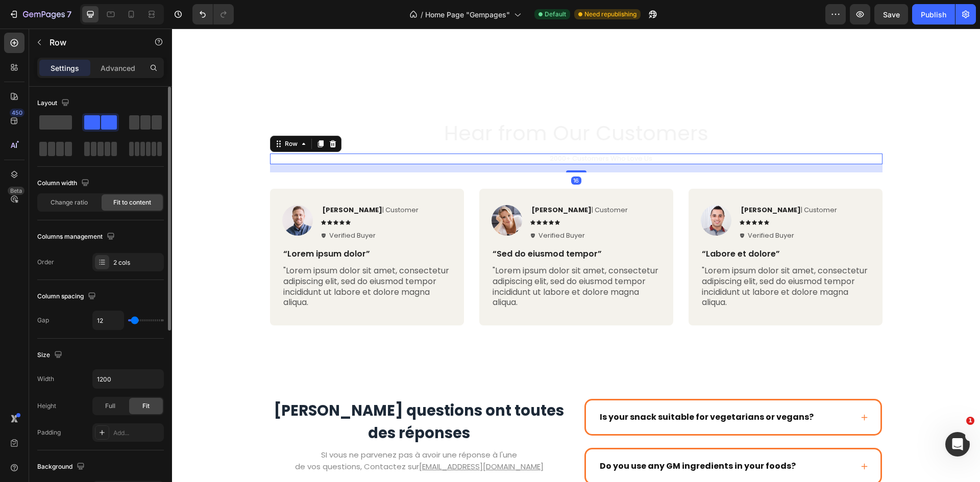
click at [243, 143] on div "Hear from Our Customers Heading Icon Icon Icon Icon Icon Icon List 2000+ Custom…" at bounding box center [576, 226] width 792 height 215
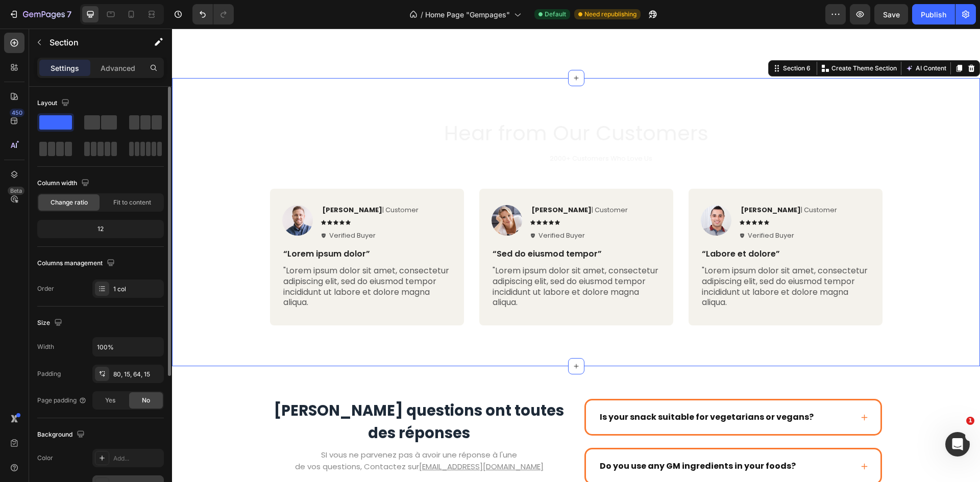
scroll to position [153, 0]
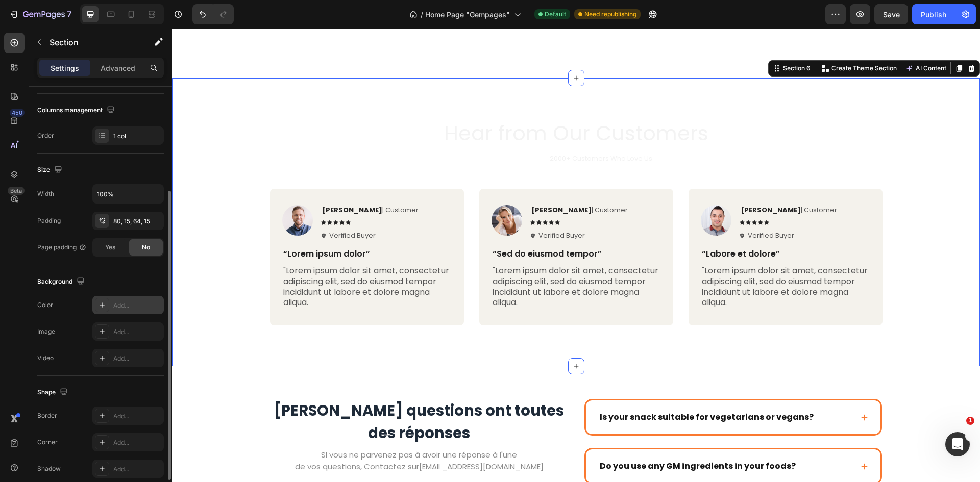
click at [122, 304] on div "Add..." at bounding box center [137, 305] width 48 height 9
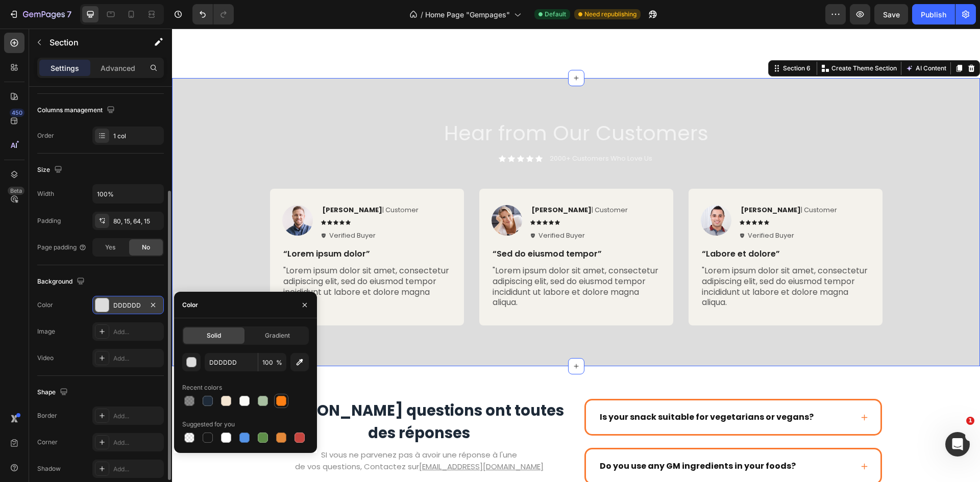
click at [278, 403] on div at bounding box center [281, 401] width 10 height 10
type input "FD7F14"
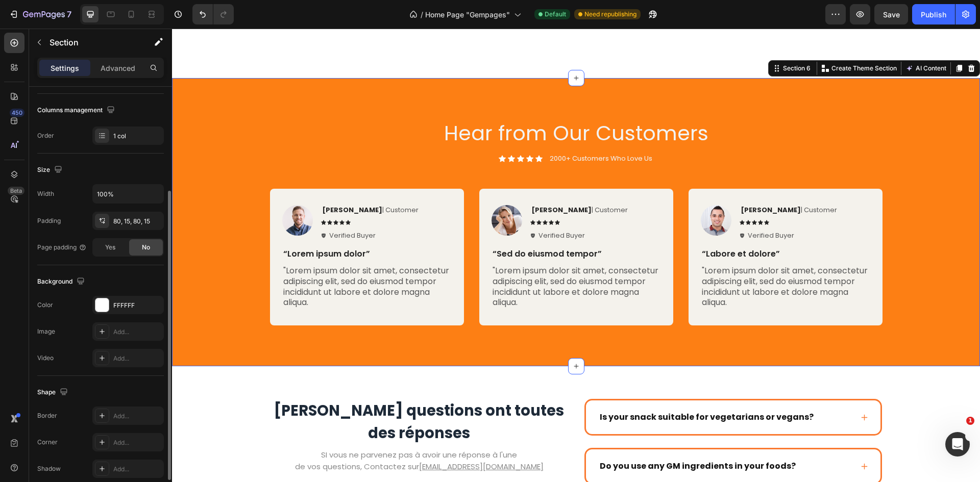
click at [308, 100] on div "Hear from Our Customers Heading Icon Icon Icon Icon Icon Icon List 2000+ Custom…" at bounding box center [576, 222] width 808 height 288
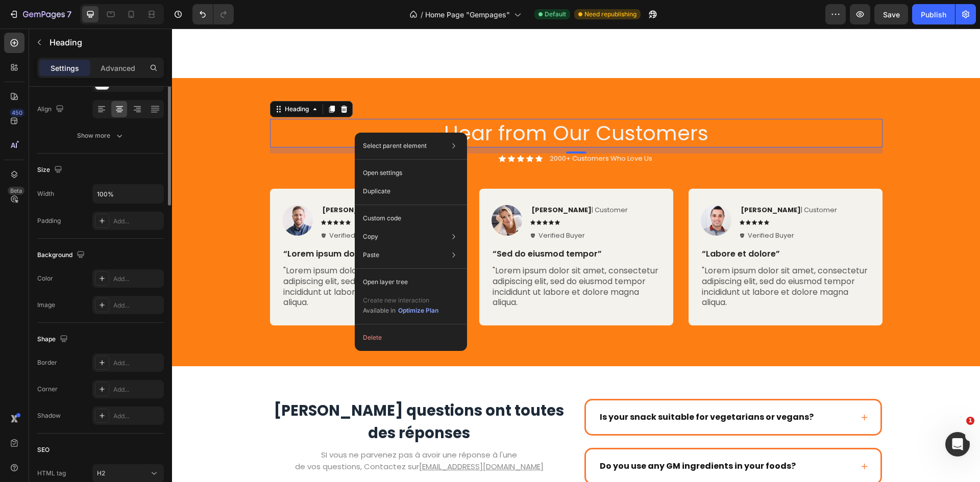
scroll to position [0, 0]
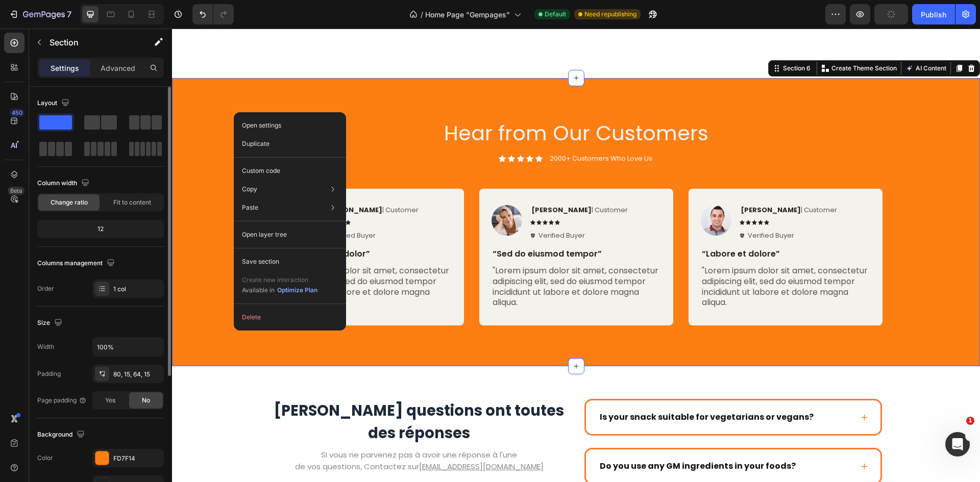
click at [220, 107] on div "Hear from Our Customers Heading Icon Icon Icon Icon Icon Icon List 2000+ Custom…" at bounding box center [576, 222] width 808 height 288
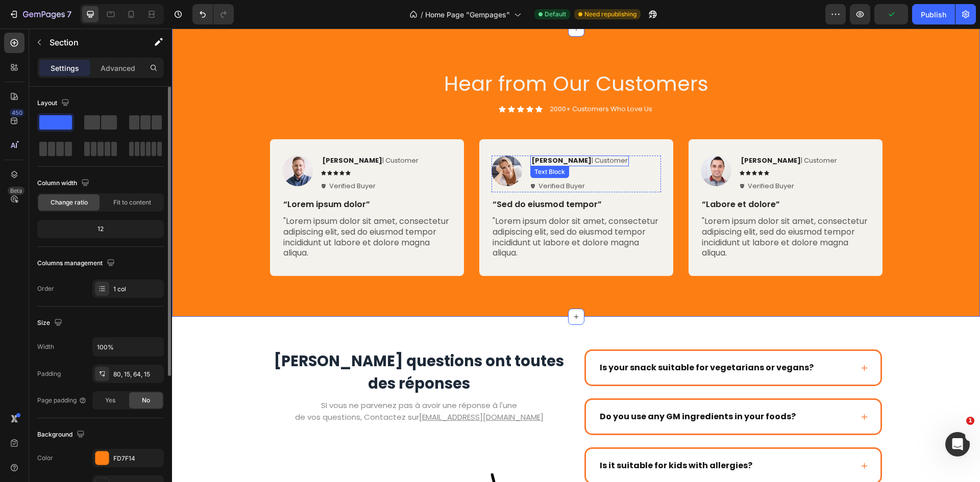
scroll to position [1457, 0]
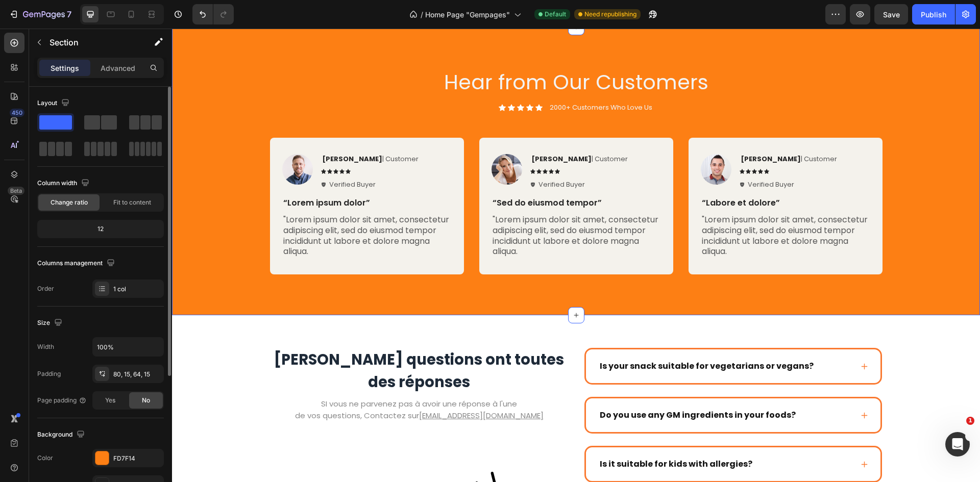
click at [906, 179] on div "Image Rita Carroll | Customer Text Block Icon Icon Icon Icon Icon Icon List Ver…" at bounding box center [576, 210] width 792 height 145
click at [892, 133] on div "Hear from Our Customers Heading Icon Icon Icon Icon Icon Icon List 2000+ Custom…" at bounding box center [576, 175] width 792 height 215
click at [860, 143] on div "Image Ken K | Customer Text Block Icon Icon Icon Icon Icon Icon List Verified B…" at bounding box center [785, 206] width 194 height 137
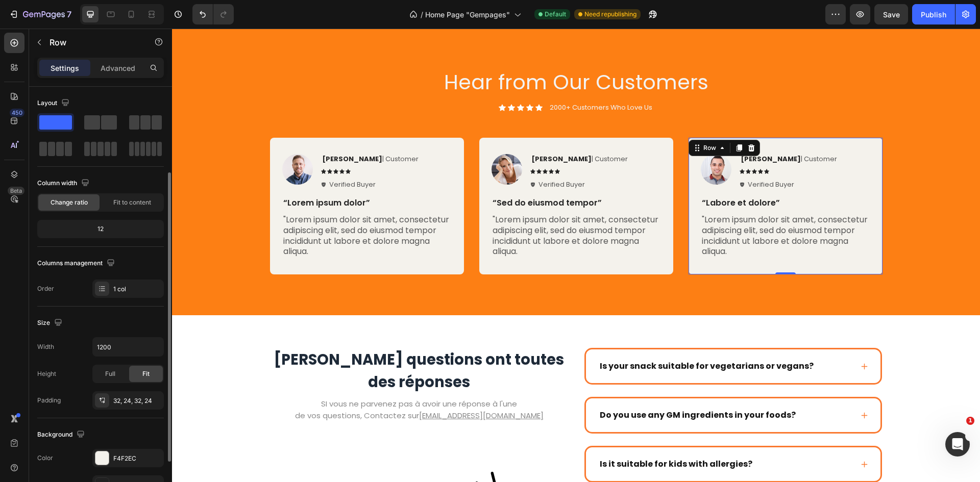
scroll to position [153, 0]
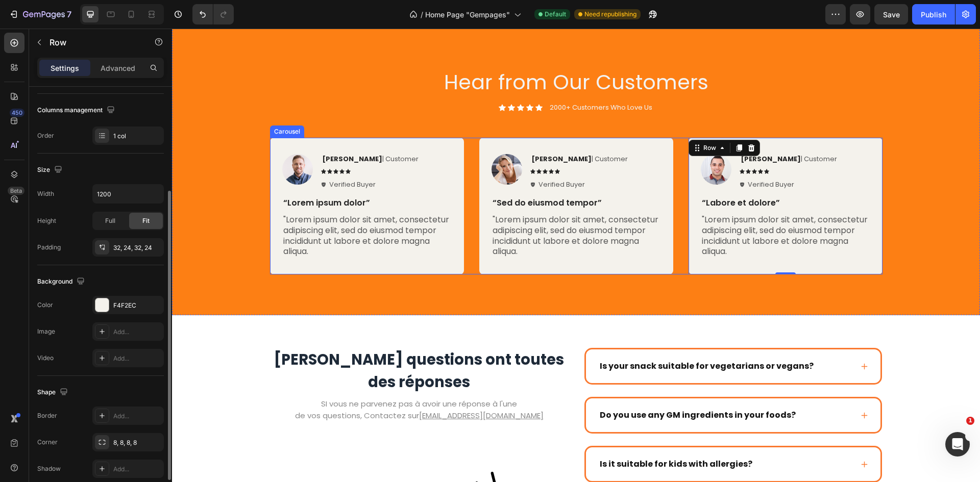
click at [474, 270] on div "Image Rita Carroll | Customer Text Block Icon Icon Icon Icon Icon Icon List Ver…" at bounding box center [576, 206] width 612 height 137
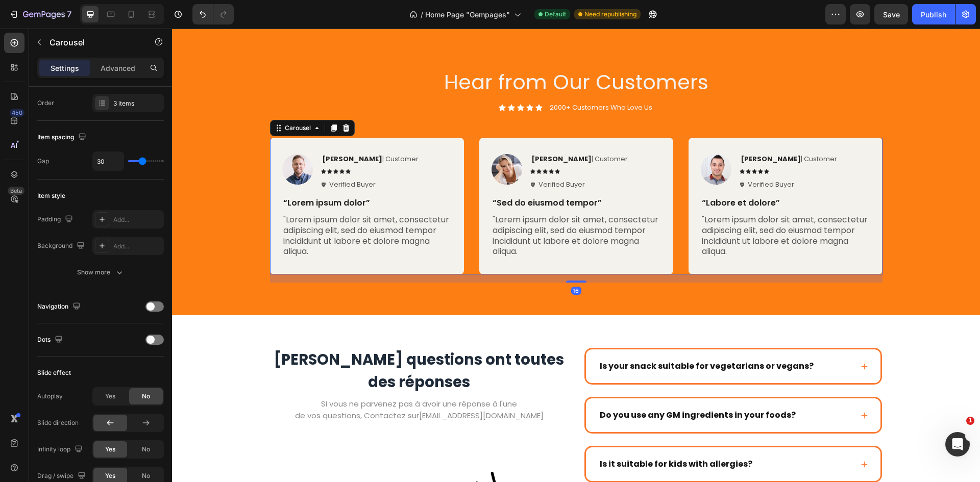
scroll to position [0, 0]
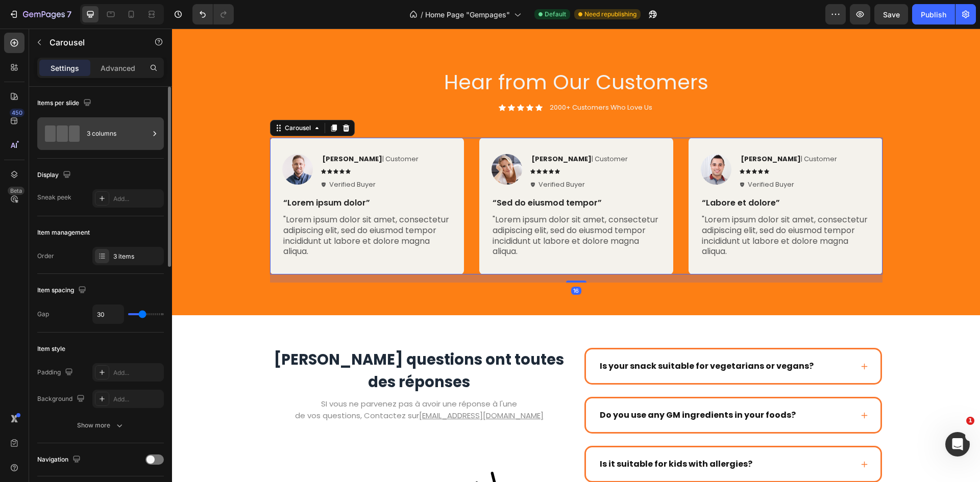
click at [129, 129] on div "3 columns" at bounding box center [118, 133] width 62 height 23
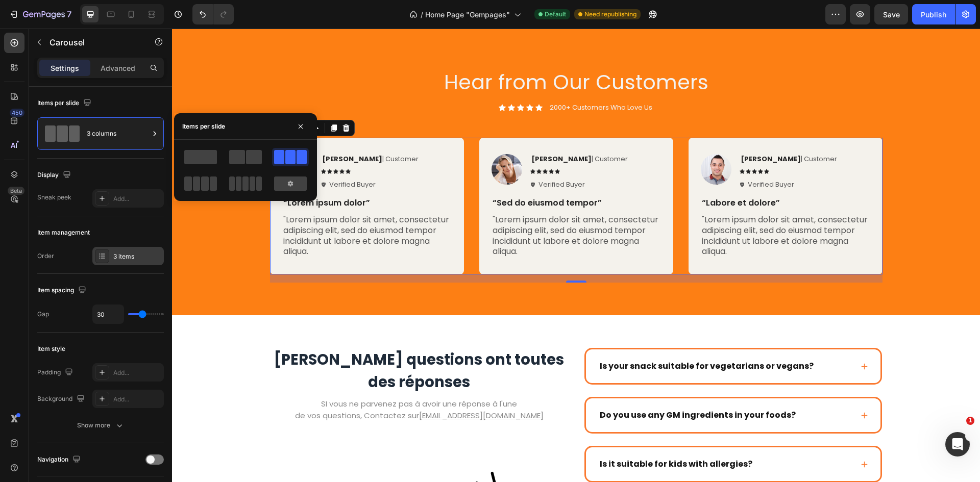
click at [142, 260] on div "3 items" at bounding box center [137, 256] width 48 height 9
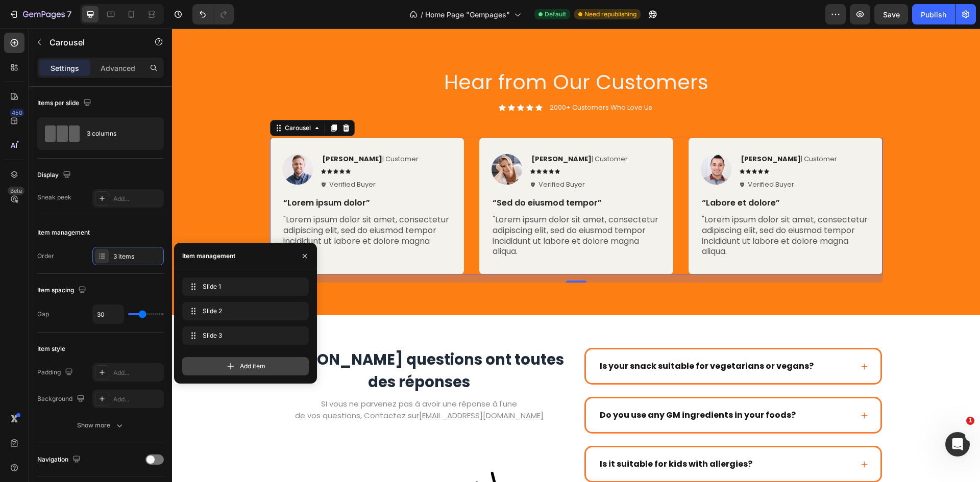
click at [245, 362] on span "Add item" at bounding box center [253, 366] width 26 height 9
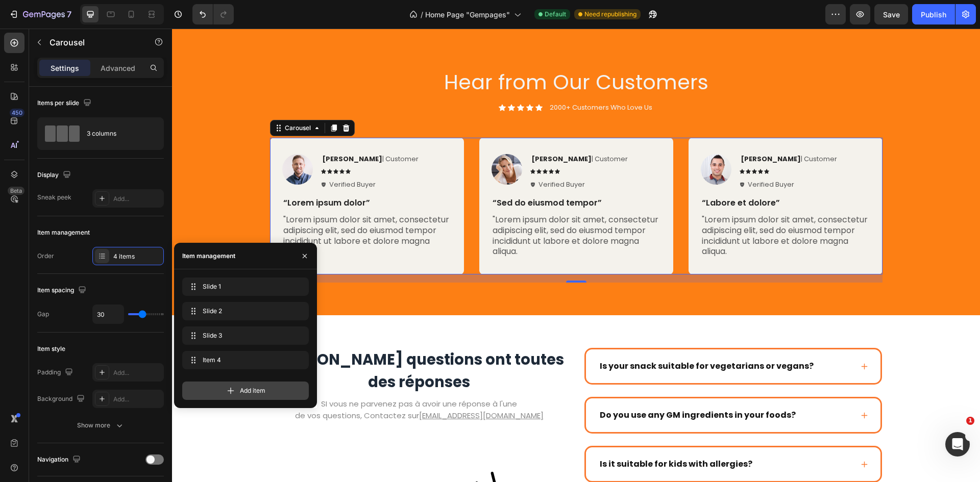
click at [253, 385] on div "Add item" at bounding box center [245, 391] width 127 height 18
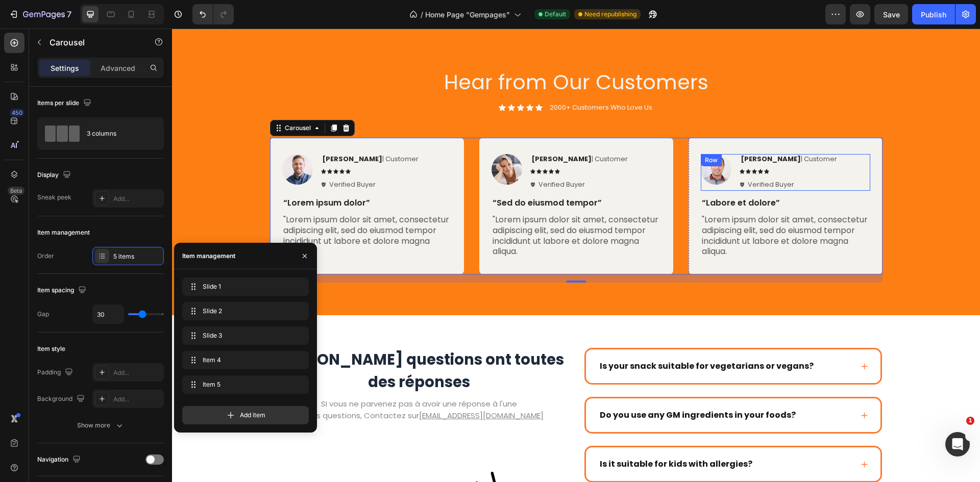
click at [810, 111] on div "Icon Icon Icon Icon Icon Icon List 2000+ Customers Who Love Us Text Block Row" at bounding box center [576, 108] width 612 height 11
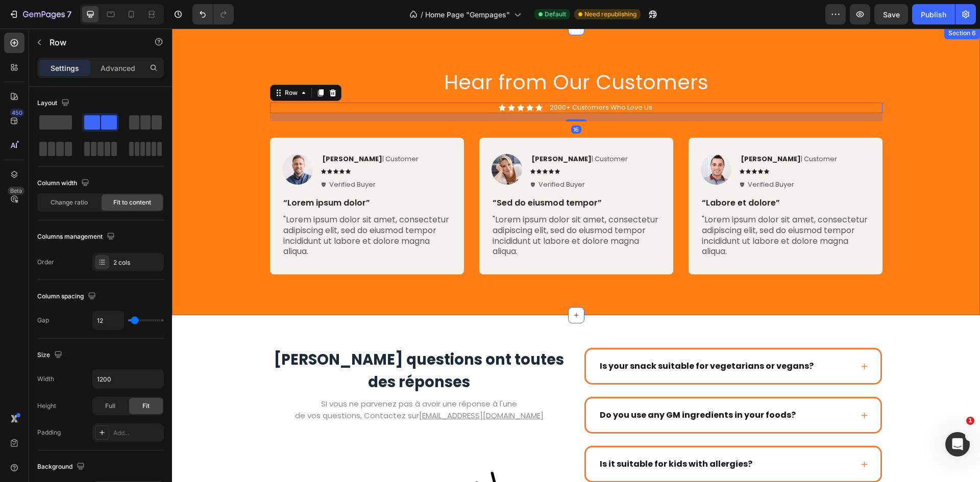
click at [895, 63] on div "Hear from Our Customers Heading Icon Icon Icon Icon Icon Icon List 2000+ Custom…" at bounding box center [576, 171] width 808 height 288
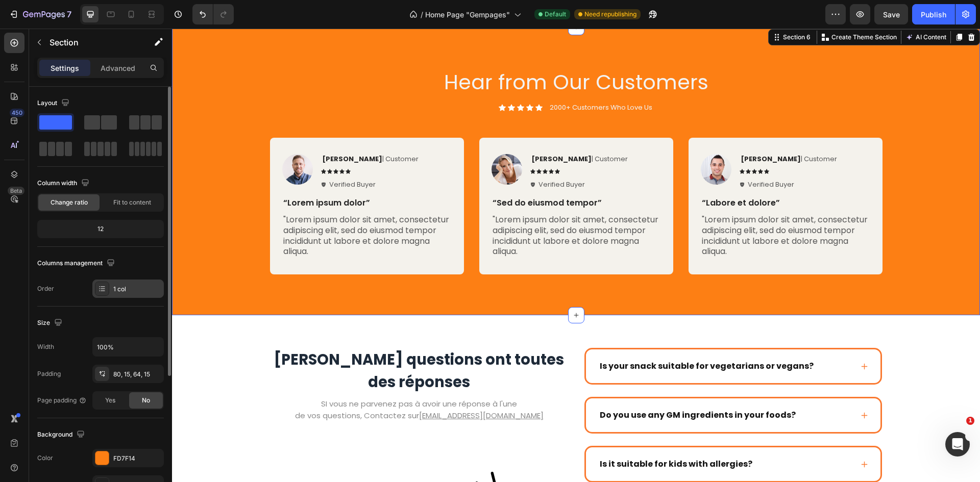
click at [137, 292] on div "1 col" at bounding box center [137, 289] width 48 height 9
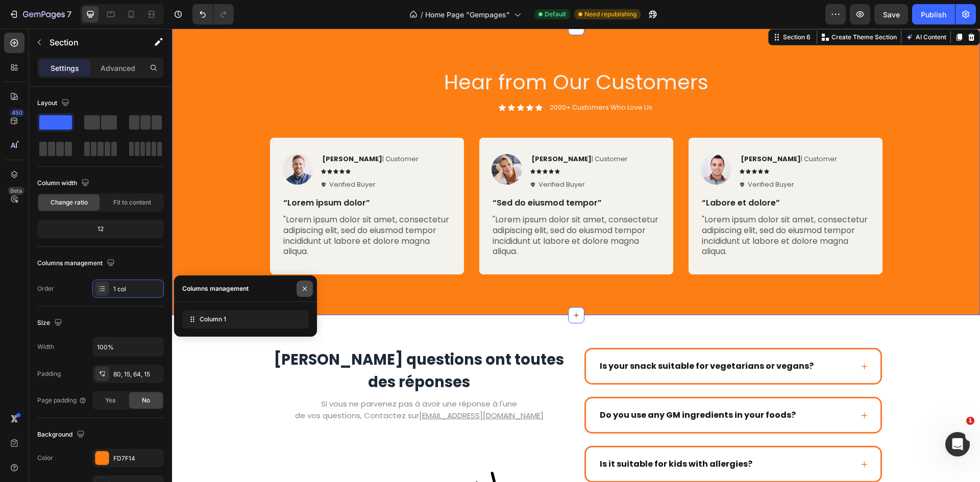
click at [301, 291] on icon "button" at bounding box center [305, 289] width 8 height 8
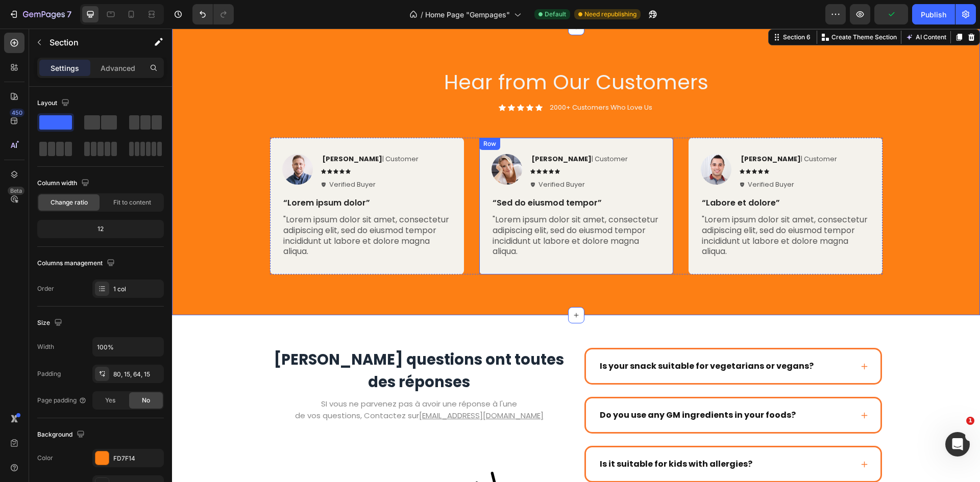
click at [473, 256] on div "Image Rita Carroll | Customer Text Block Icon Icon Icon Icon Icon Icon List Ver…" at bounding box center [576, 206] width 612 height 137
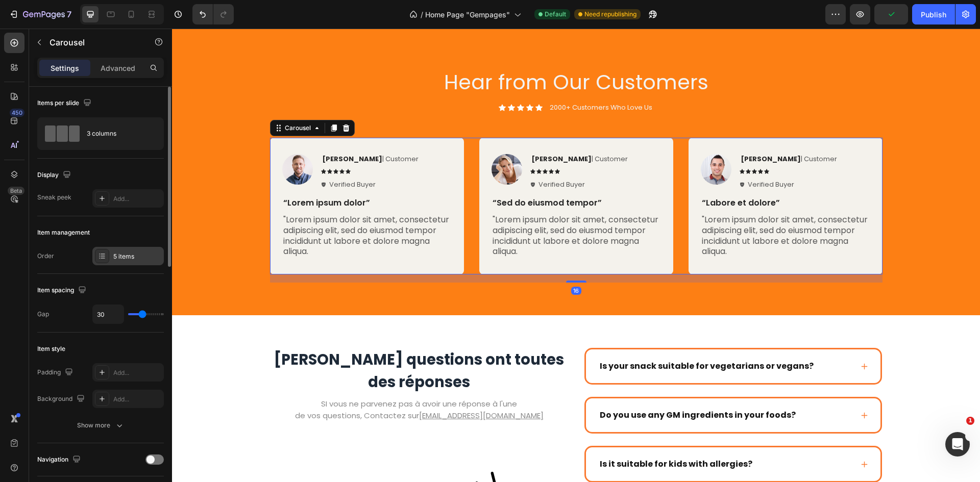
click at [116, 260] on div "5 items" at bounding box center [137, 256] width 48 height 9
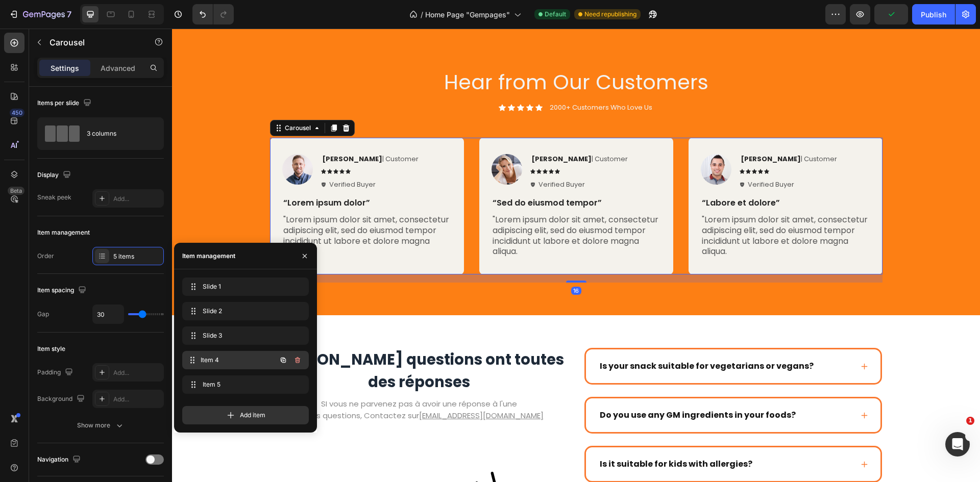
click at [224, 359] on span "Item 4" at bounding box center [239, 360] width 76 height 9
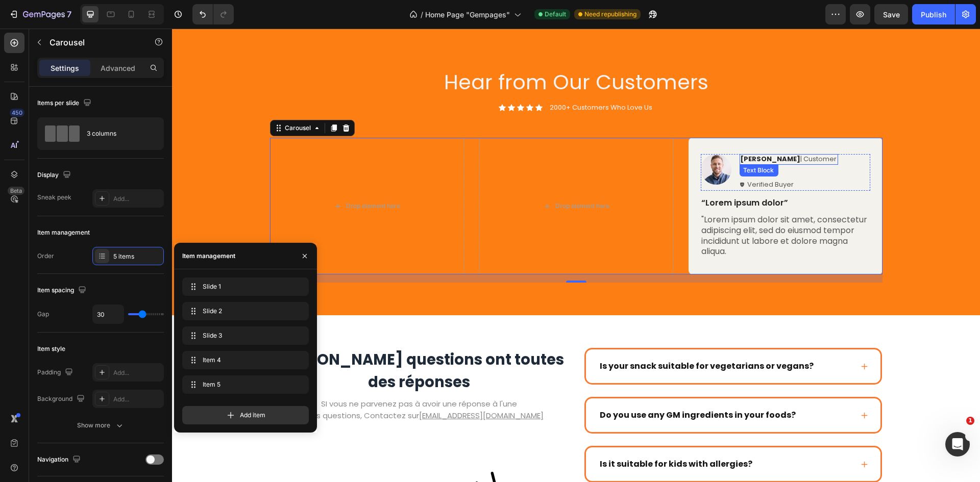
click at [835, 170] on div "Image Rita Carroll | Customer Text Block Icon Icon Icon Icon Icon Icon List Ver…" at bounding box center [784, 172] width 169 height 37
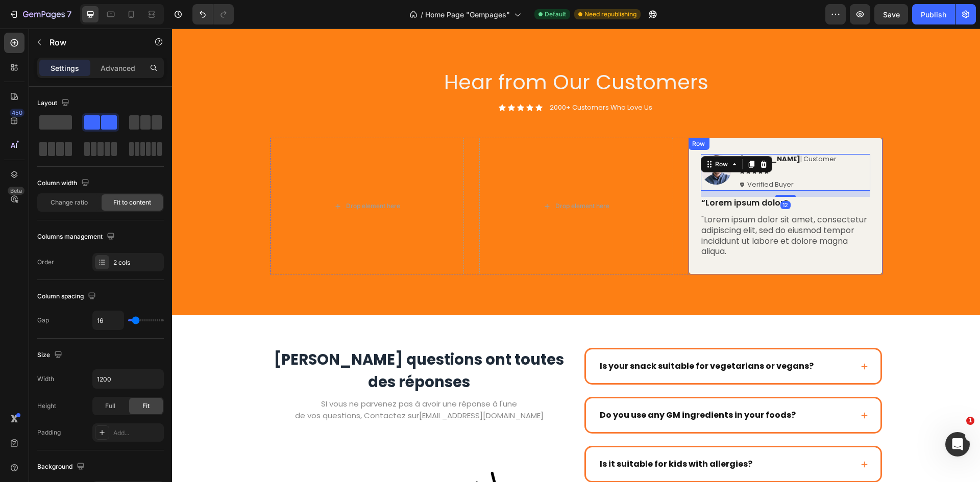
click at [848, 150] on div "Image Rita Carroll | Customer Text Block Icon Icon Icon Icon Icon Icon List Ver…" at bounding box center [785, 206] width 194 height 137
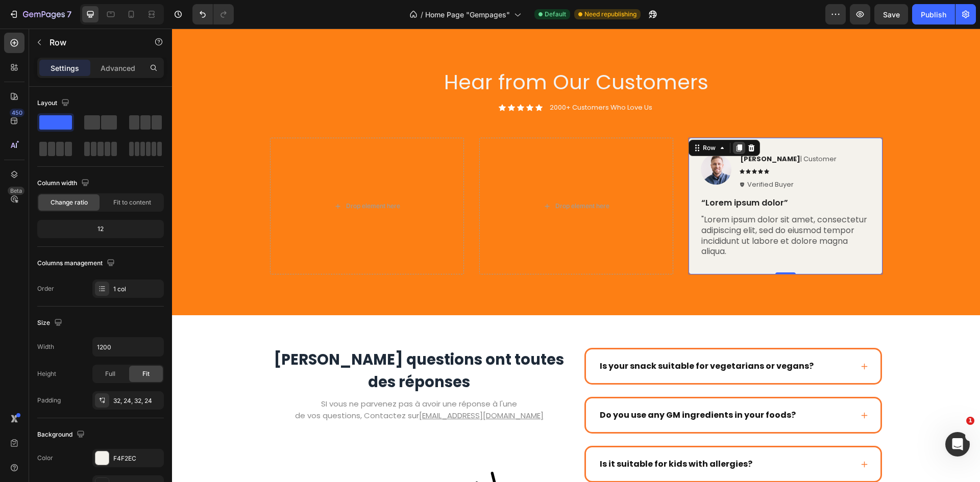
click at [735, 151] on icon at bounding box center [738, 148] width 8 height 8
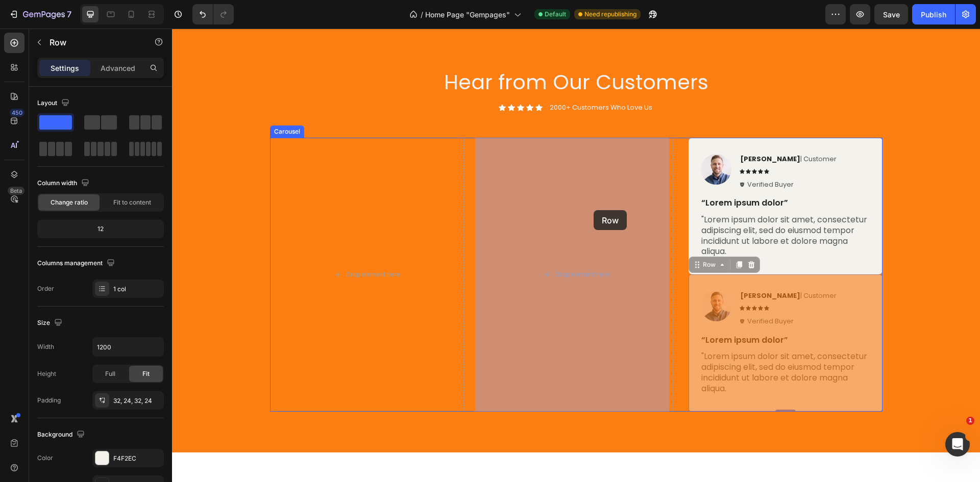
drag, startPoint x: 840, startPoint y: 288, endPoint x: 592, endPoint y: 210, distance: 260.0
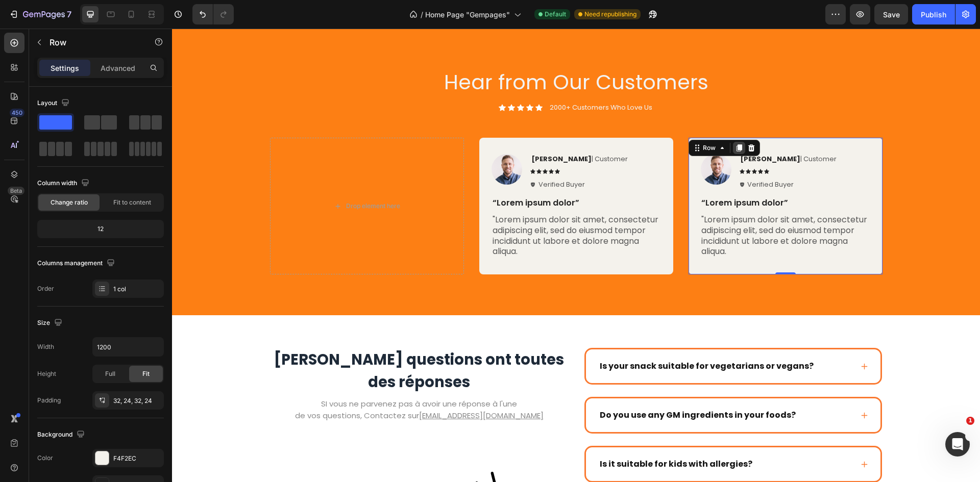
click at [739, 150] on div at bounding box center [738, 148] width 12 height 12
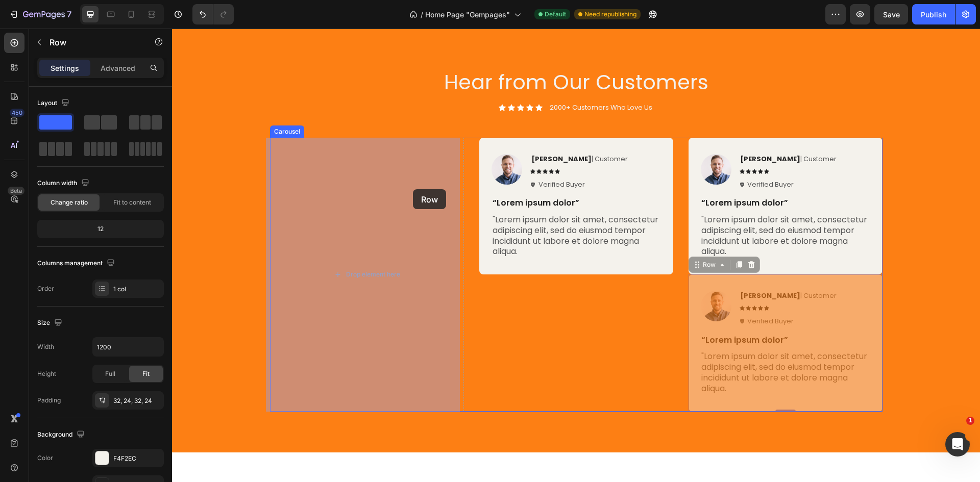
drag, startPoint x: 829, startPoint y: 285, endPoint x: 405, endPoint y: 182, distance: 436.4
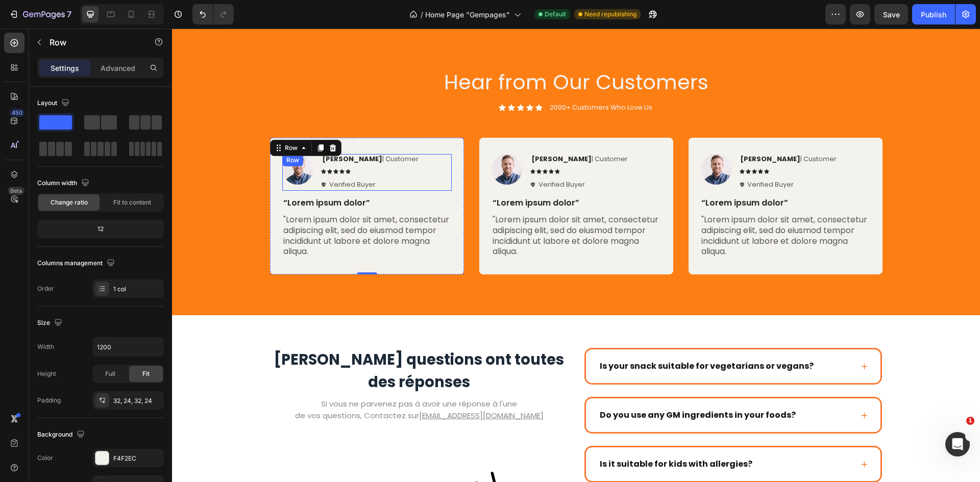
click at [386, 106] on div "Icon Icon Icon Icon Icon Icon List 2000+ Customers Who Love Us Text Block Row" at bounding box center [576, 108] width 612 height 11
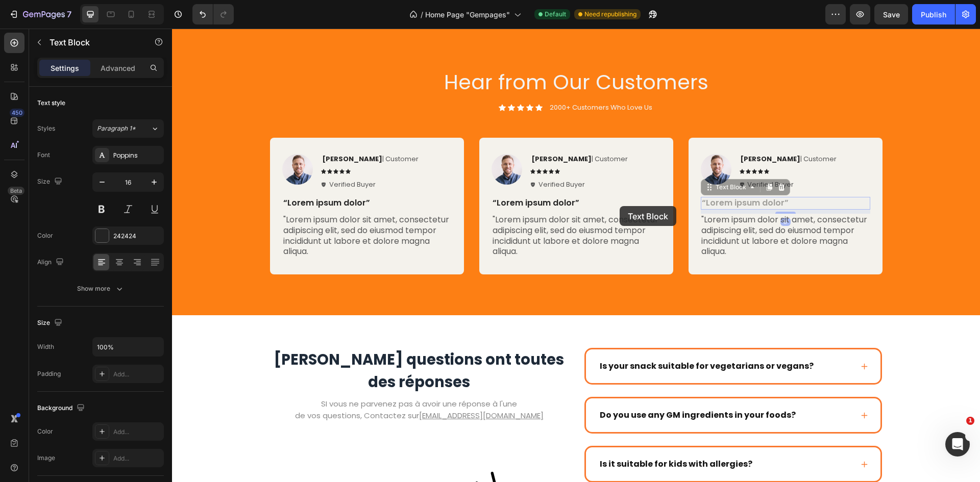
drag, startPoint x: 763, startPoint y: 204, endPoint x: 619, endPoint y: 206, distance: 143.4
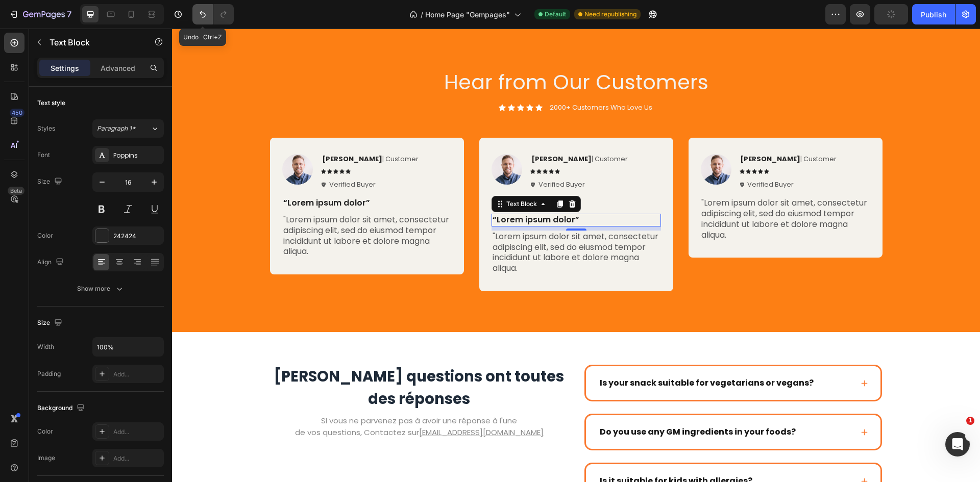
click at [200, 14] on icon "Undo/Redo" at bounding box center [202, 14] width 10 height 10
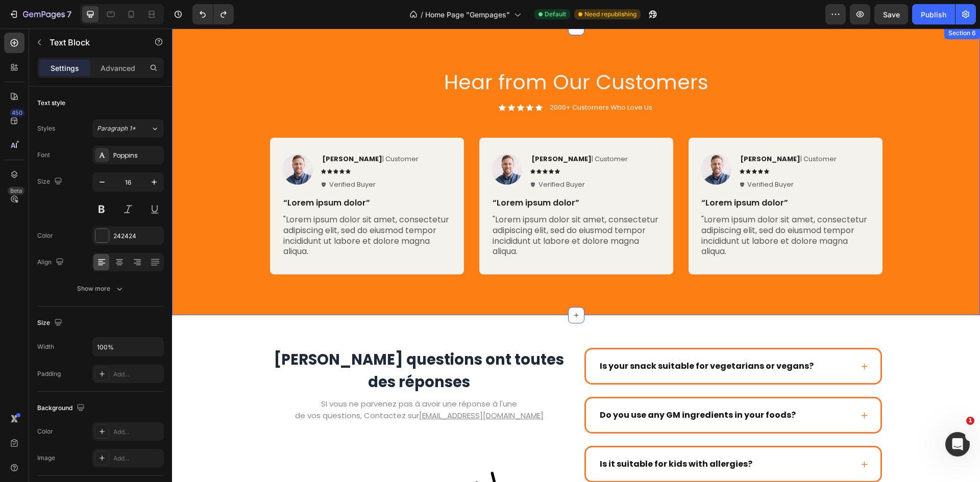
click at [471, 263] on div "Image Rita Carroll | Customer Text Block Icon Icon Icon Icon Icon Icon List Ver…" at bounding box center [576, 206] width 612 height 137
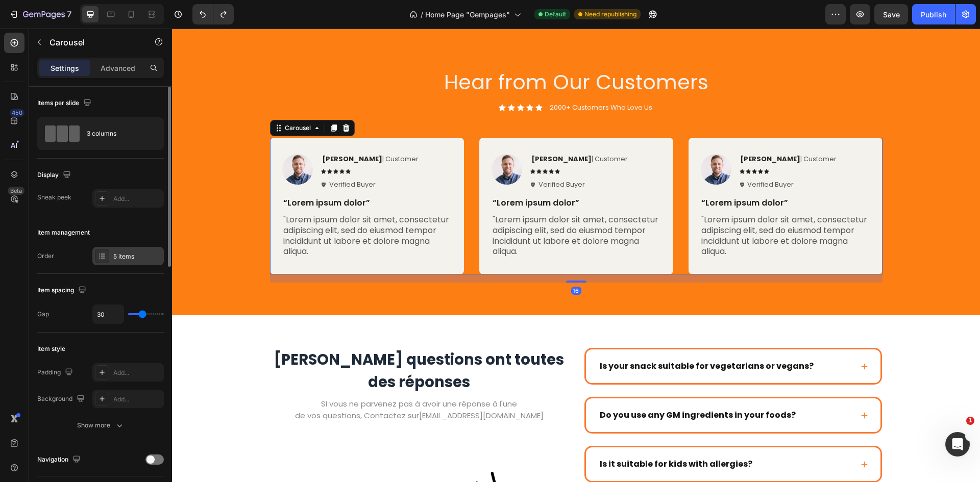
click at [118, 254] on div "5 items" at bounding box center [137, 256] width 48 height 9
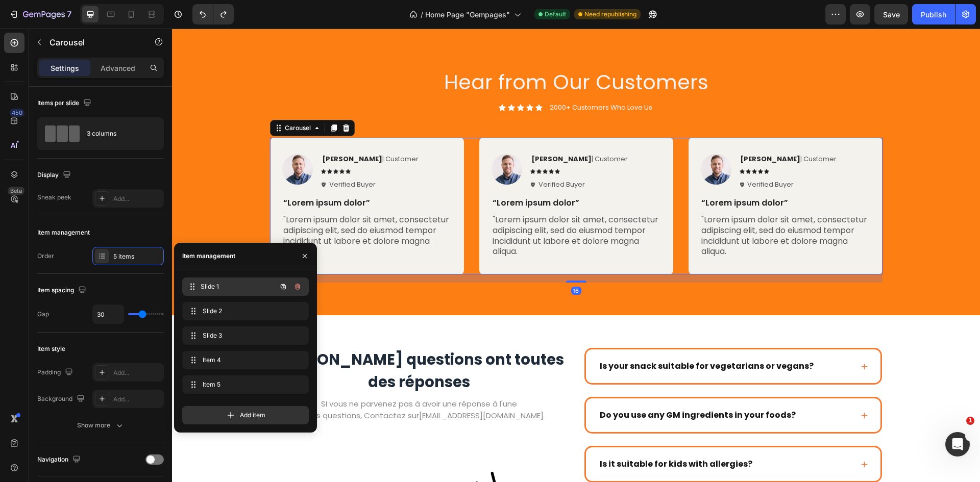
click at [229, 285] on span "Slide 1" at bounding box center [239, 286] width 76 height 9
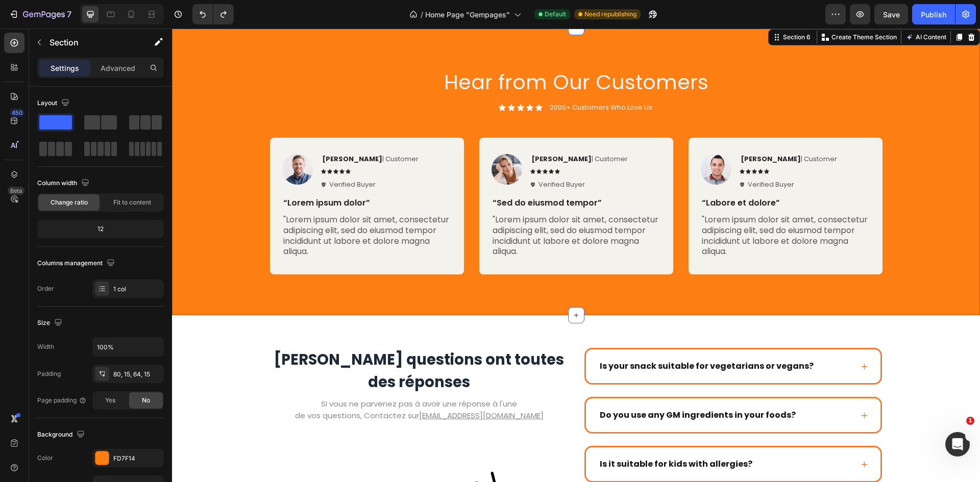
click at [917, 148] on div "Image Rita Carroll | Customer Text Block Icon Icon Icon Icon Icon Icon List Ver…" at bounding box center [576, 210] width 792 height 145
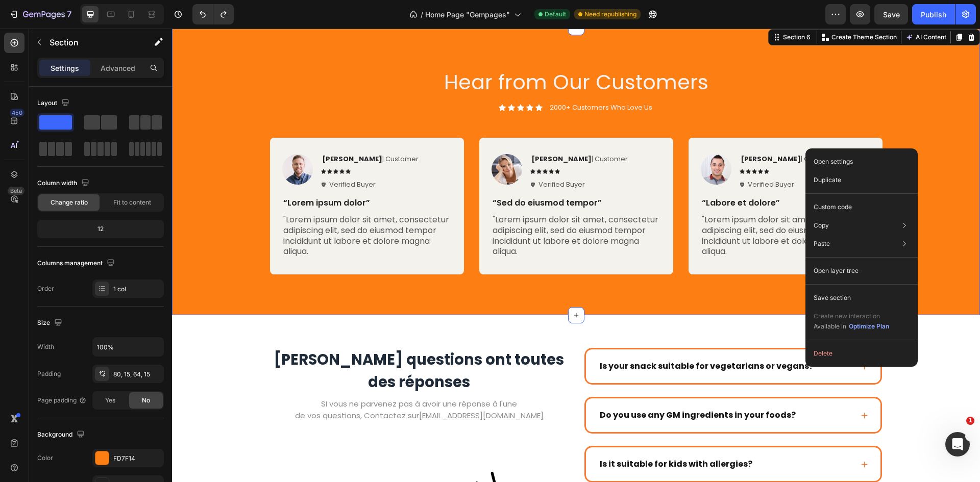
click at [911, 113] on div "Hear from Our Customers Heading Icon Icon Icon Icon Icon Icon List 2000+ Custom…" at bounding box center [576, 175] width 792 height 215
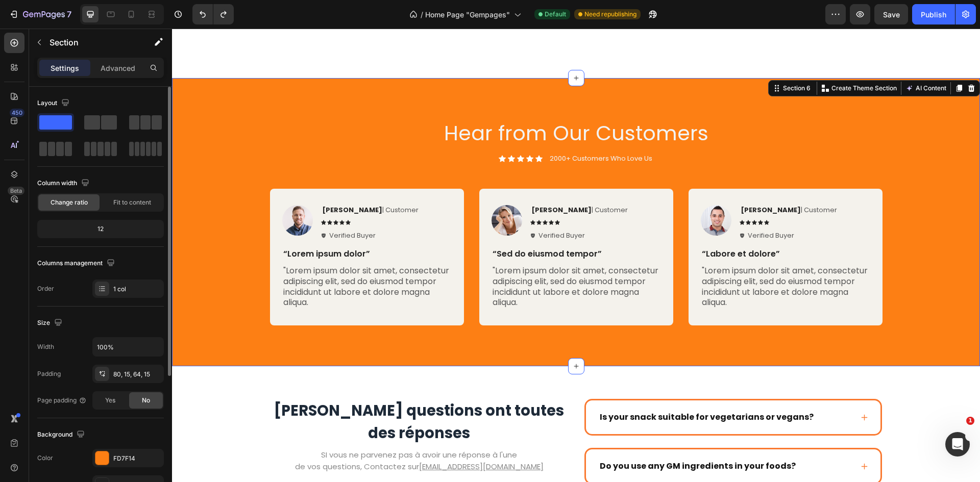
scroll to position [198, 0]
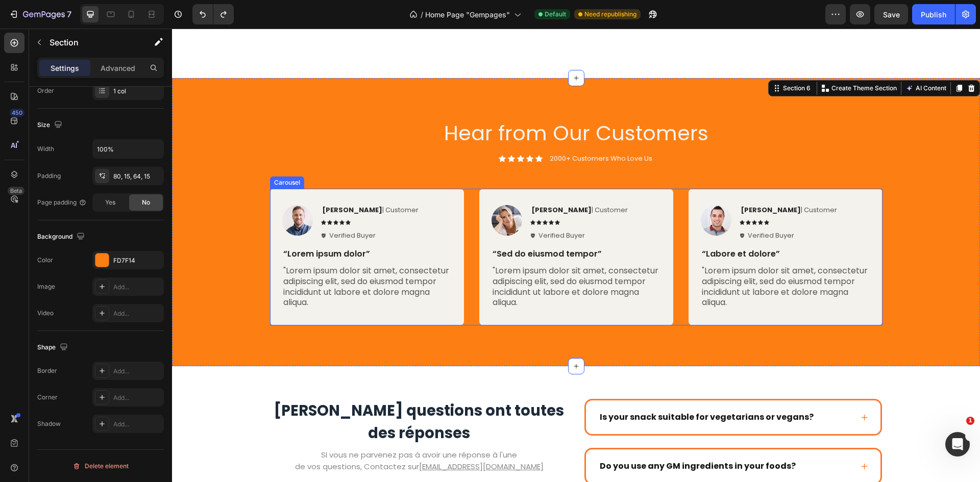
click at [676, 280] on div "Image Rita Carroll | Customer Text Block Icon Icon Icon Icon Icon Icon List Ver…" at bounding box center [576, 257] width 612 height 137
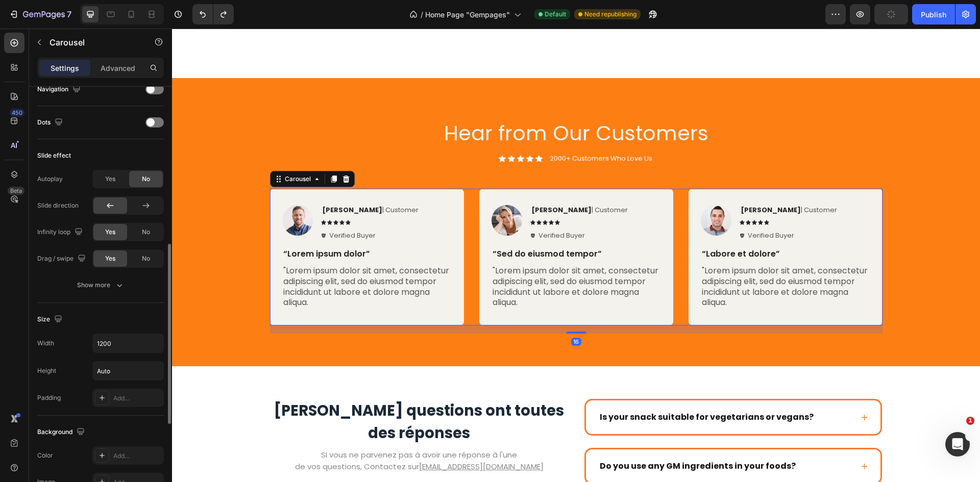
scroll to position [319, 0]
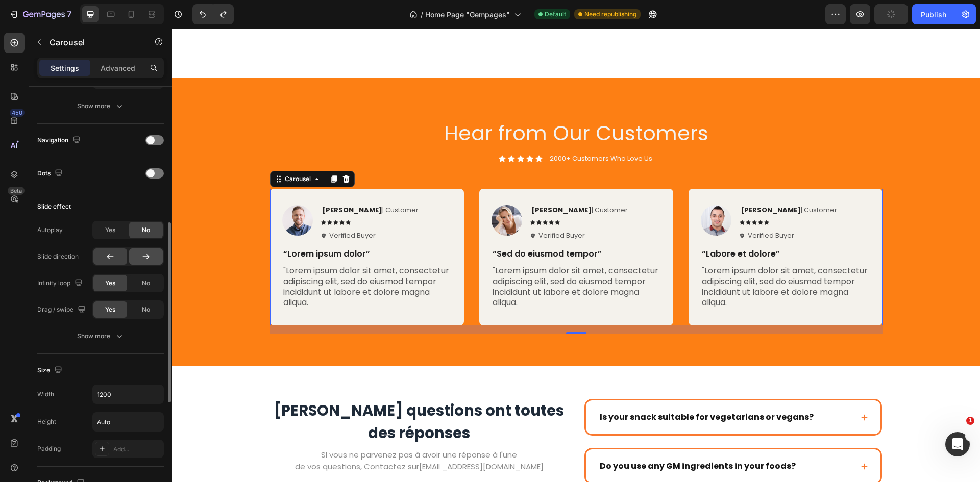
click at [145, 254] on icon at bounding box center [146, 257] width 10 height 10
click at [111, 232] on span "Yes" at bounding box center [110, 230] width 10 height 9
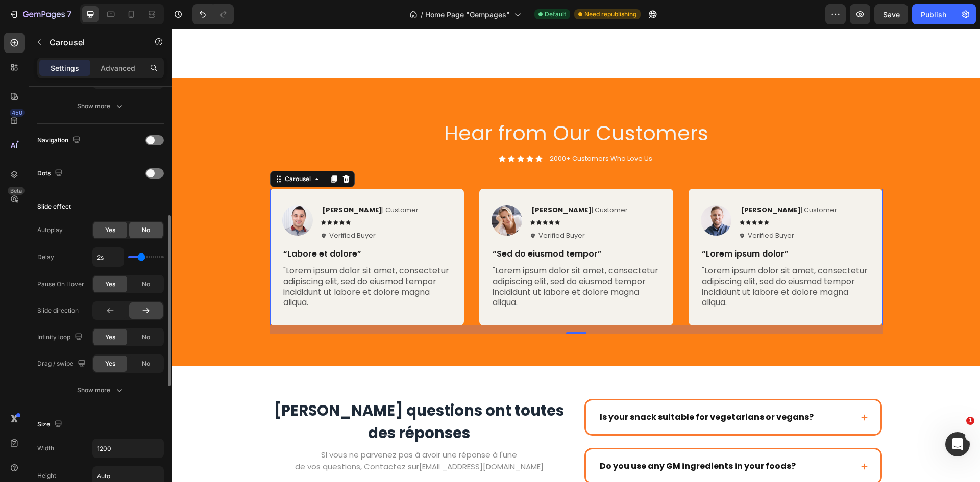
click at [139, 237] on div "No" at bounding box center [146, 230] width 34 height 16
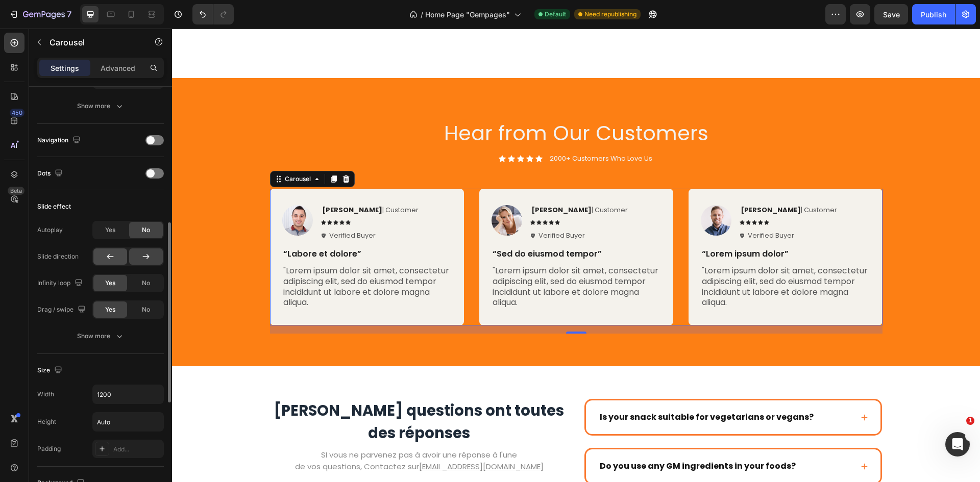
click at [119, 263] on div at bounding box center [110, 256] width 34 height 16
click at [135, 259] on div at bounding box center [146, 256] width 34 height 16
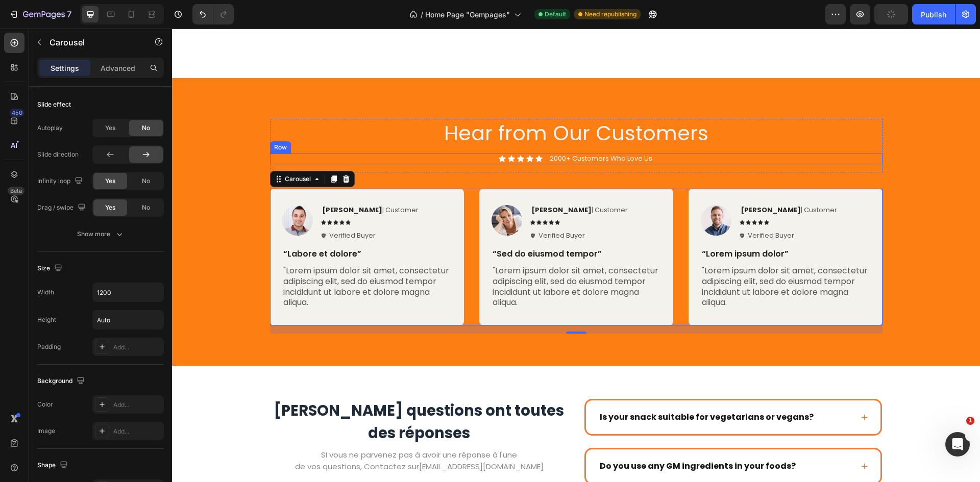
click at [380, 134] on h2 "Hear from Our Customers" at bounding box center [576, 133] width 612 height 29
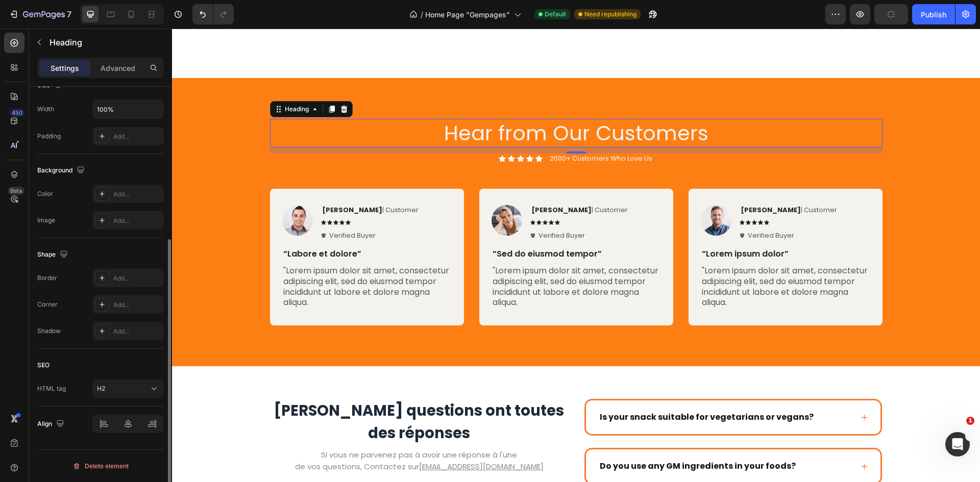
scroll to position [0, 0]
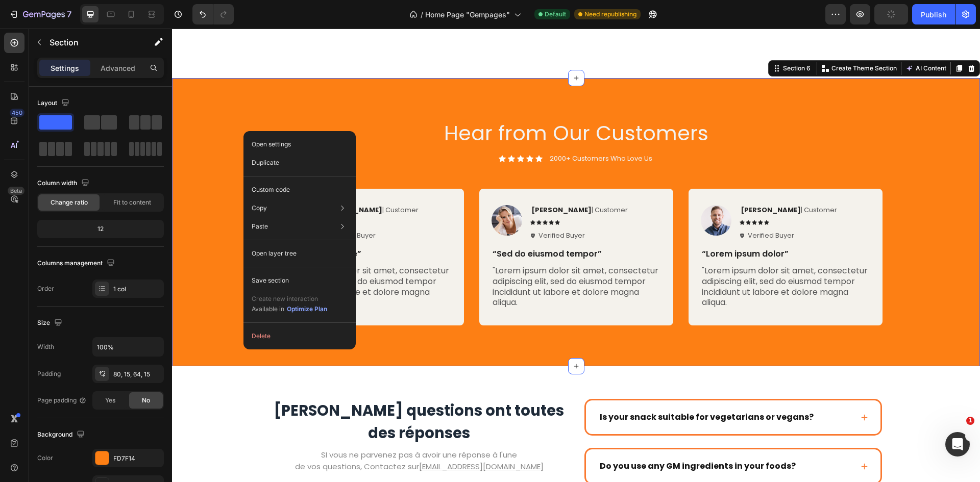
click at [296, 95] on div "Hear from Our Customers Heading Icon Icon Icon Icon Icon Icon List 2000+ Custom…" at bounding box center [576, 222] width 808 height 288
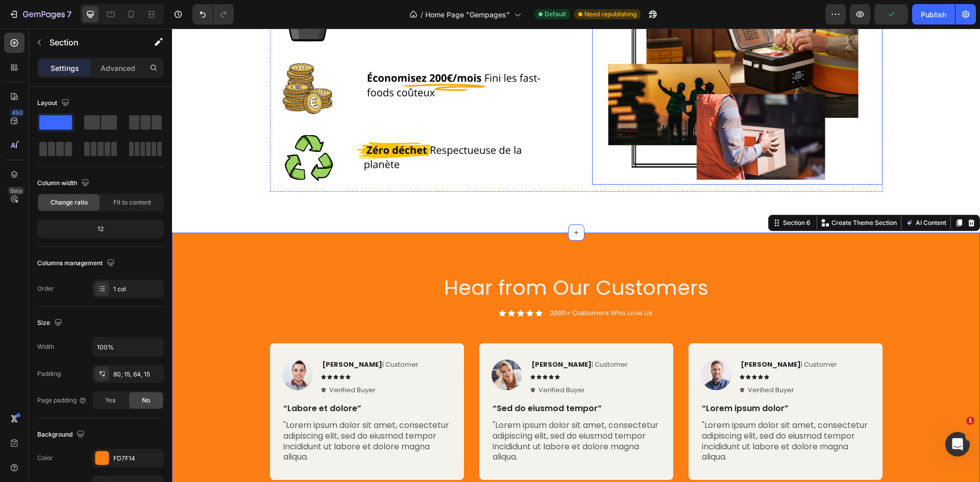
scroll to position [1253, 0]
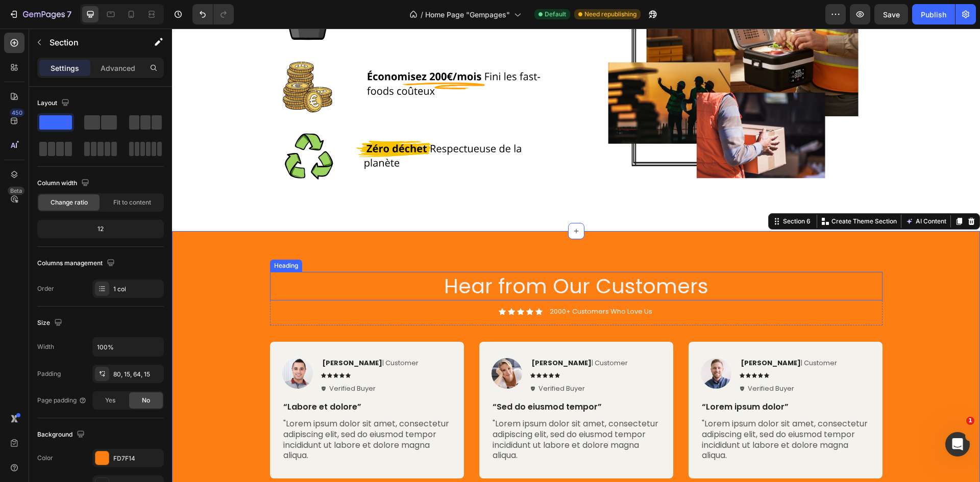
click at [592, 288] on h2 "Hear from Our Customers" at bounding box center [576, 286] width 612 height 29
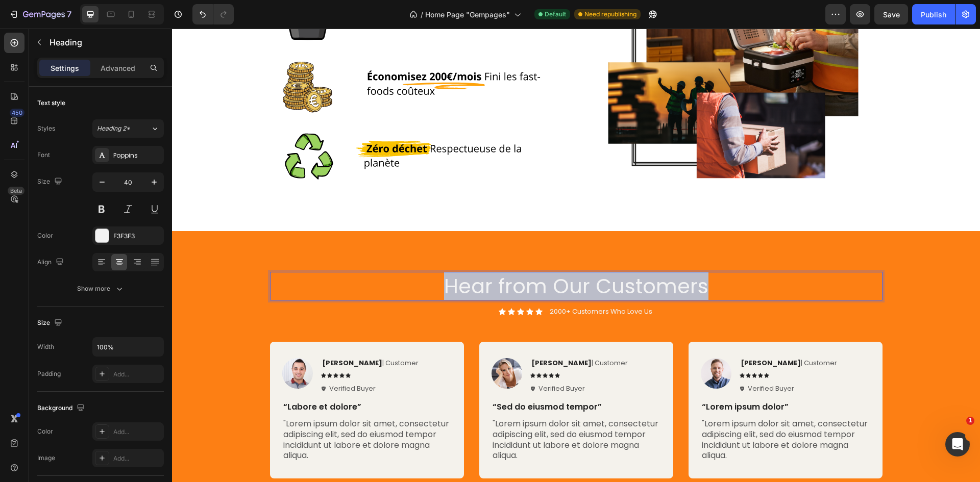
click at [592, 288] on p "Hear from Our Customers" at bounding box center [576, 286] width 610 height 27
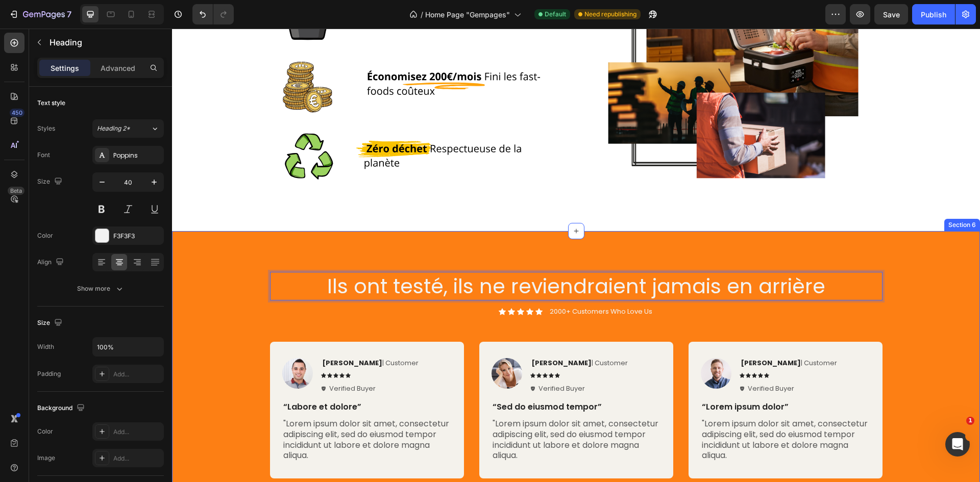
click at [723, 250] on div "Ils ont testé, ils ne reviendraient jamais en arrière Heading 12 Icon Icon Icon…" at bounding box center [576, 375] width 808 height 288
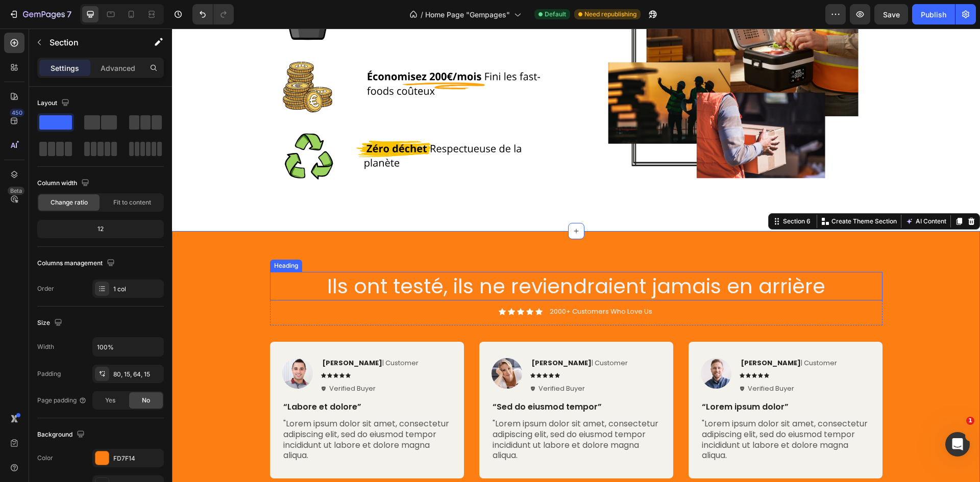
click at [715, 278] on p "Ils ont testé, ils ne reviendraient jamais en arrière" at bounding box center [576, 286] width 610 height 27
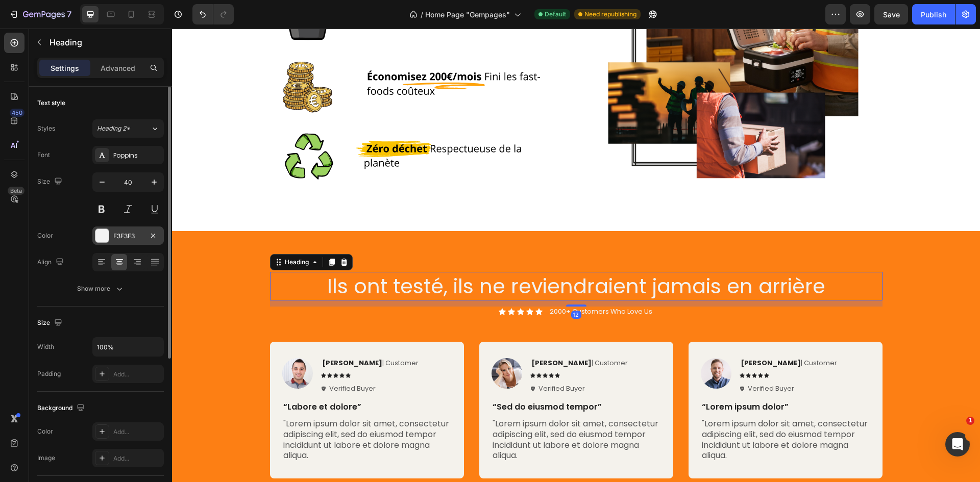
click at [116, 239] on div "F3F3F3" at bounding box center [128, 236] width 30 height 9
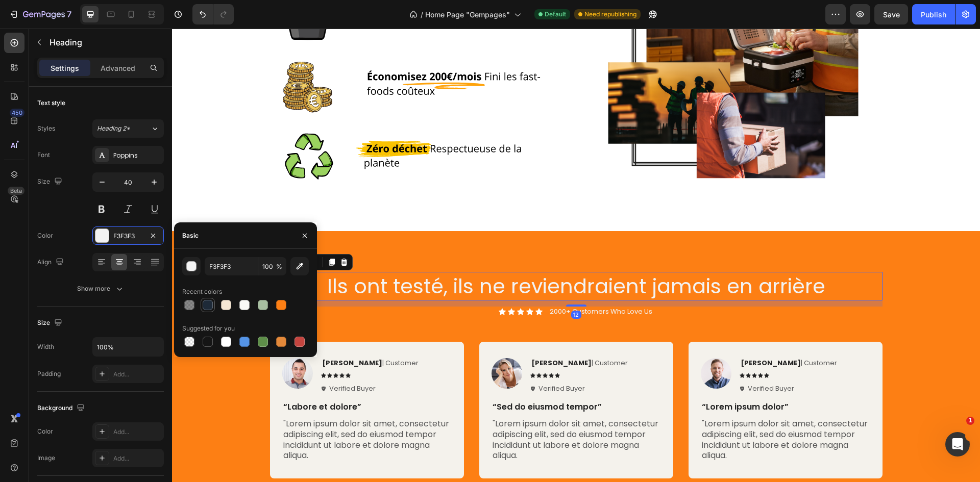
click at [209, 300] on div at bounding box center [208, 305] width 12 height 12
type input "1E2A38"
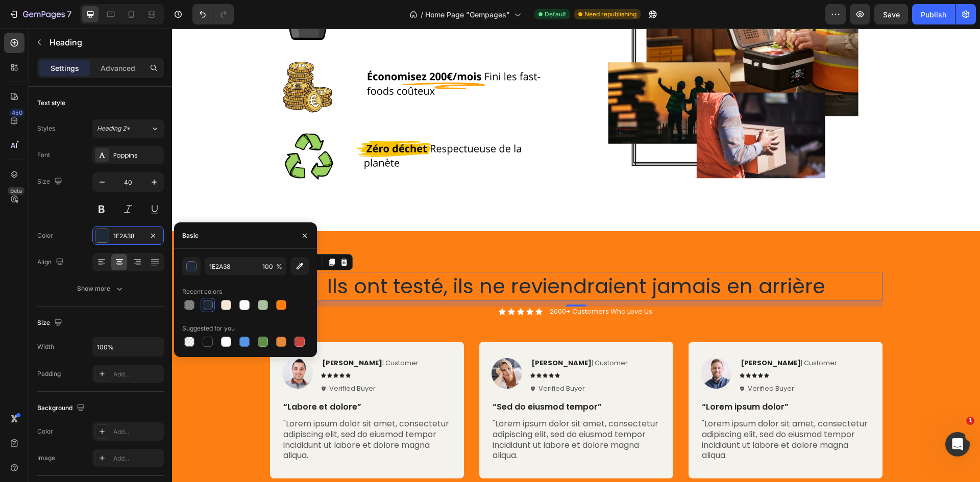
click at [458, 254] on div "Ils ont testé, ils ne reviendraient jamais en arrière Heading 12 Icon Icon Icon…" at bounding box center [576, 375] width 808 height 288
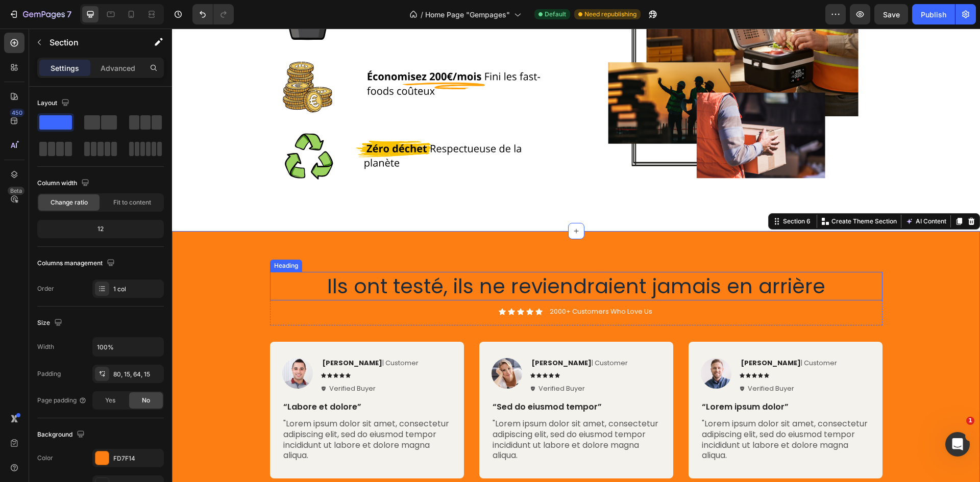
click at [484, 287] on p "Ils ont testé, ils ne reviendraient jamais en arrière" at bounding box center [576, 286] width 610 height 27
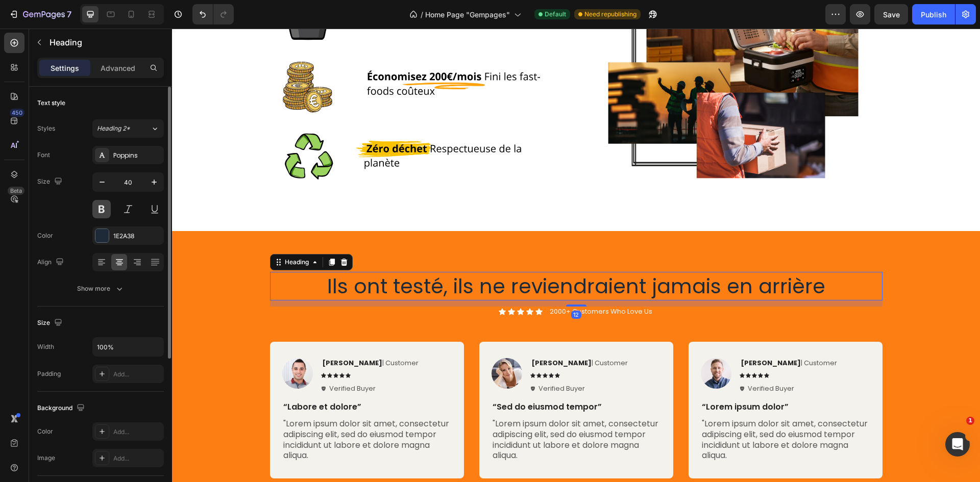
click at [101, 210] on button at bounding box center [101, 209] width 18 height 18
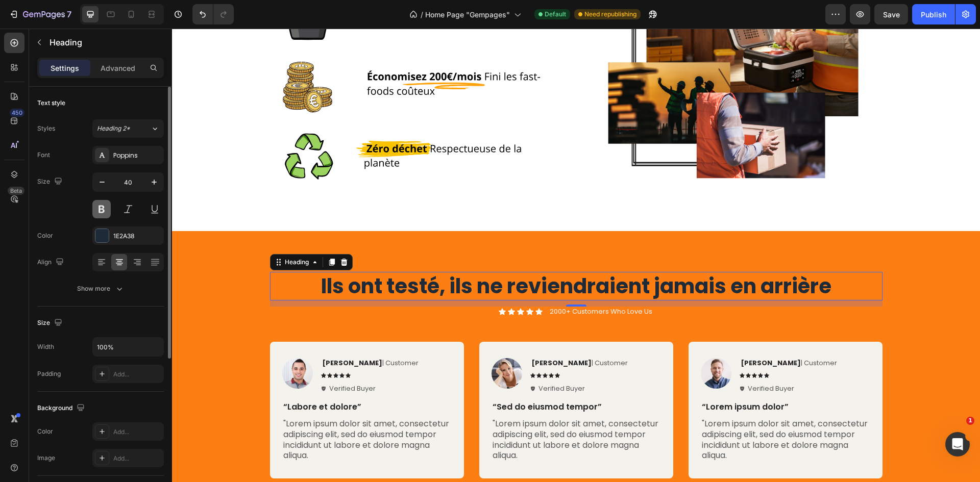
click at [101, 210] on button at bounding box center [101, 209] width 18 height 18
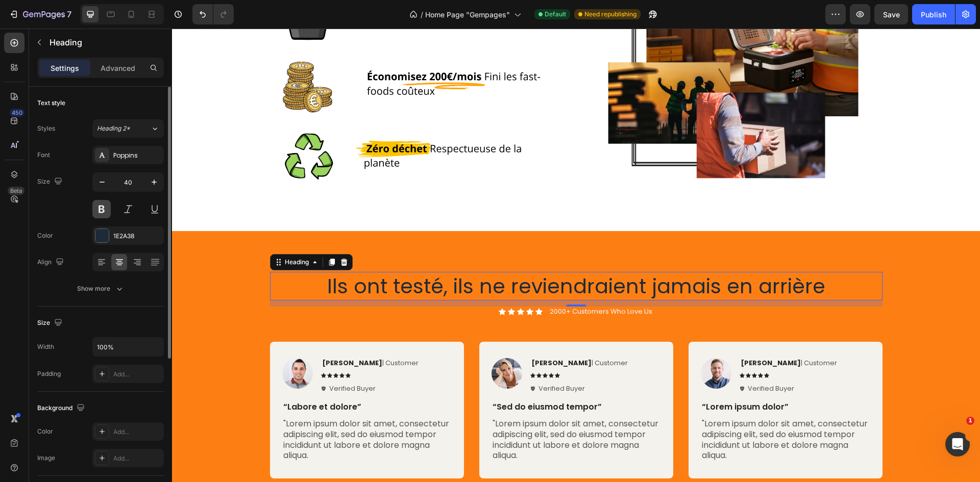
click at [101, 210] on button at bounding box center [101, 209] width 18 height 18
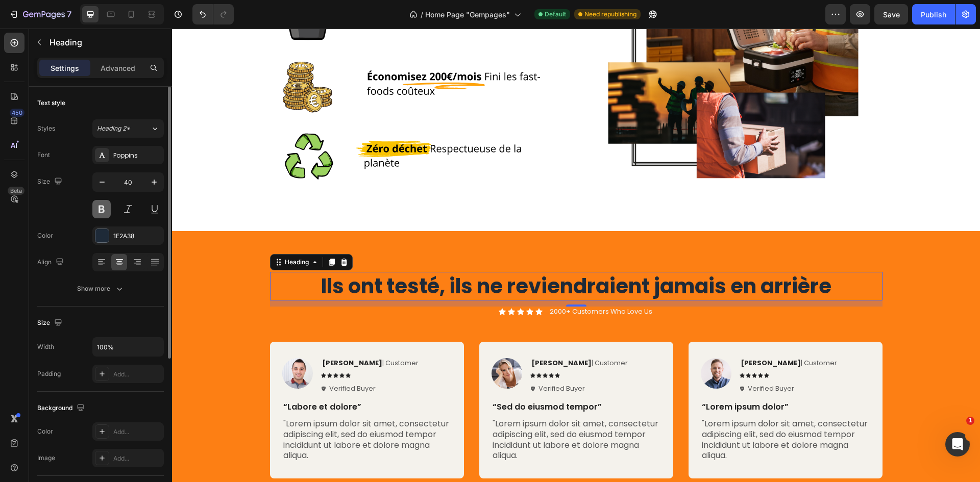
click at [101, 210] on button at bounding box center [101, 209] width 18 height 18
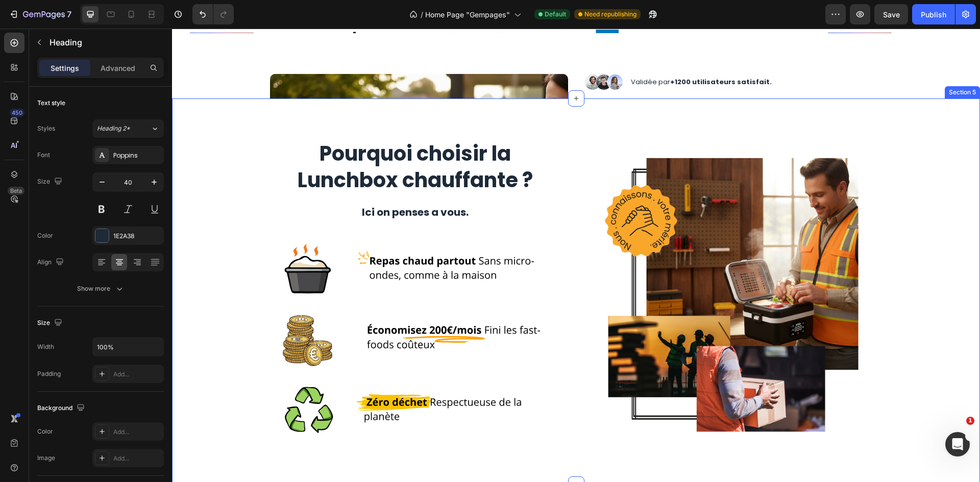
scroll to position [1355, 0]
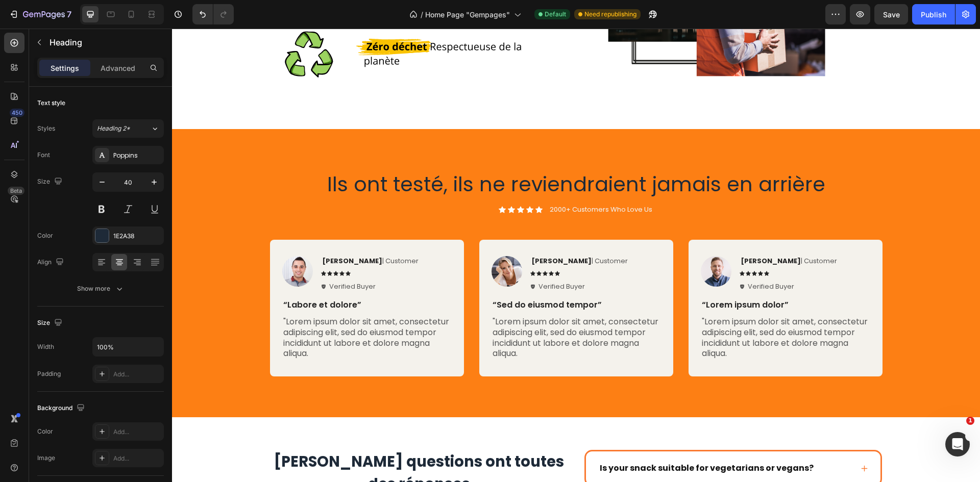
click at [499, 155] on div "Ils ont testé, ils ne reviendraient jamais en arrière Heading Icon Icon Icon Ic…" at bounding box center [576, 273] width 808 height 288
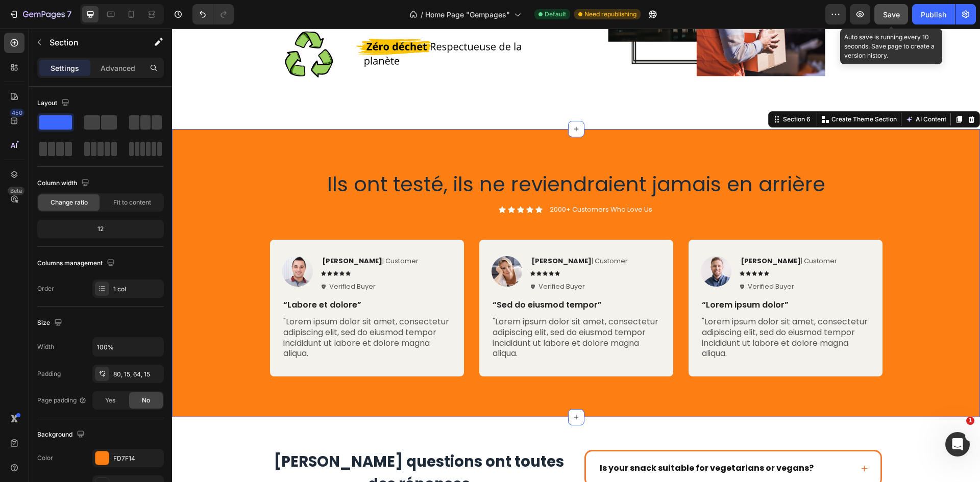
click at [896, 20] on button "Save" at bounding box center [891, 14] width 34 height 20
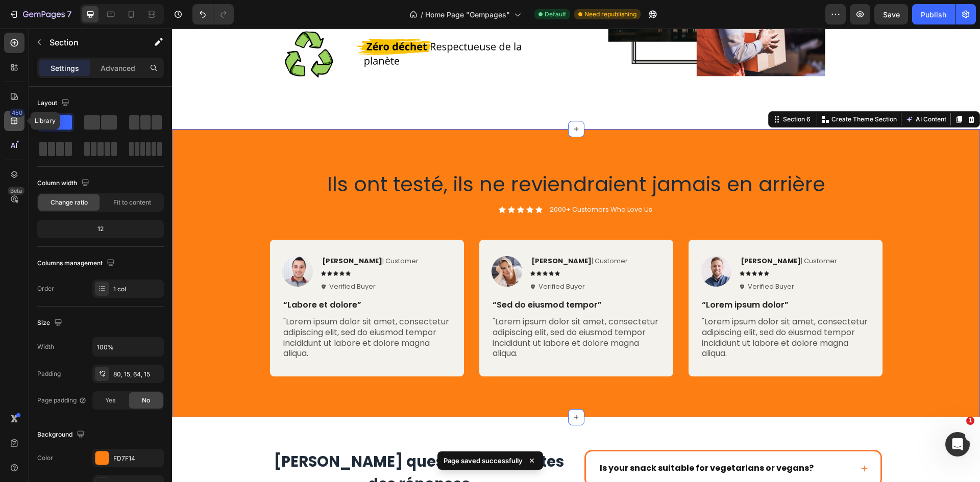
click at [18, 121] on icon at bounding box center [14, 121] width 10 height 10
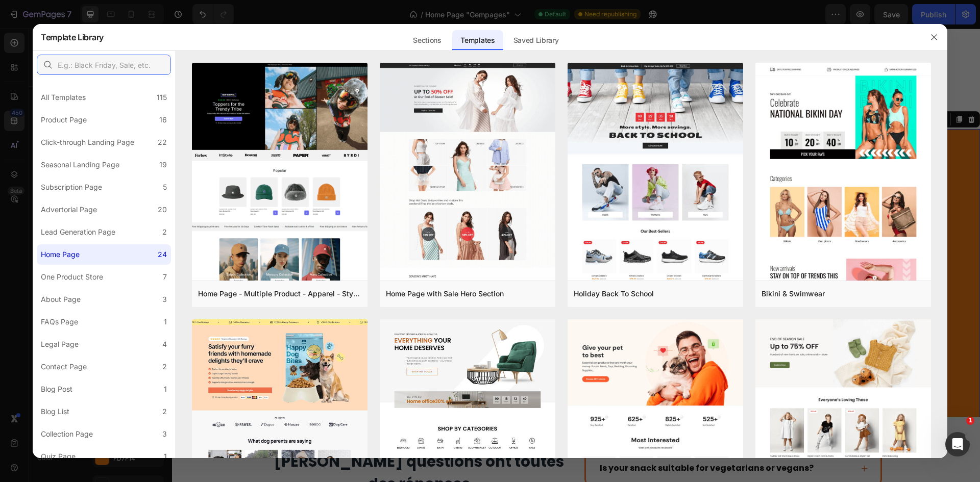
click at [110, 63] on input "text" at bounding box center [104, 65] width 134 height 20
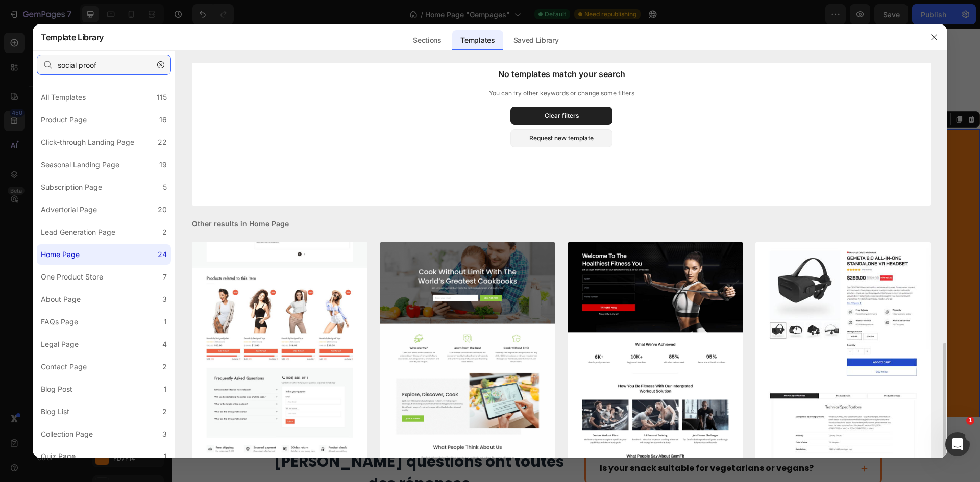
scroll to position [51, 0]
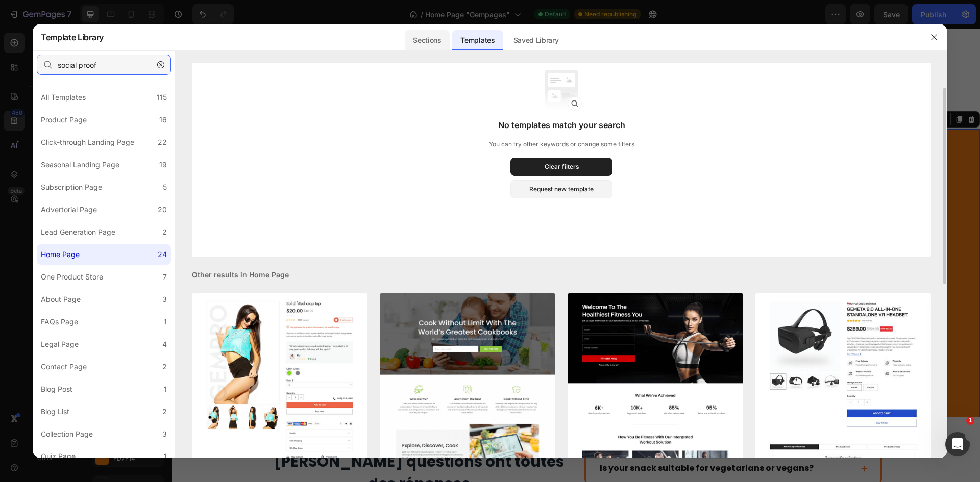
type input "social proof"
click at [423, 33] on div "Sections" at bounding box center [427, 40] width 44 height 20
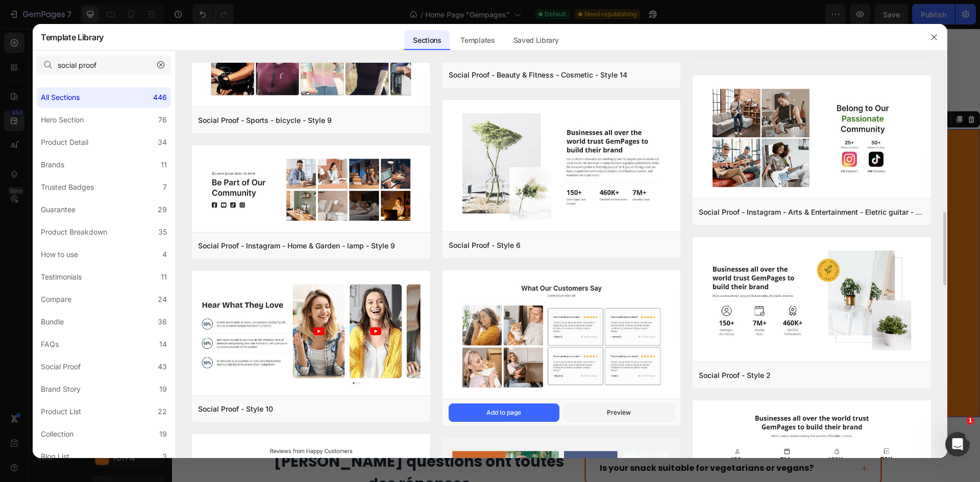
scroll to position [633, 0]
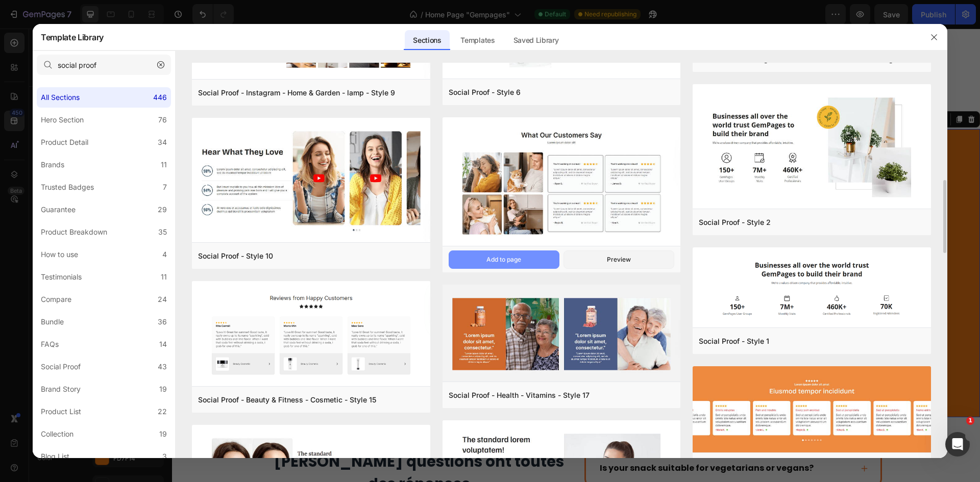
click at [537, 257] on button "Add to page" at bounding box center [504, 260] width 111 height 18
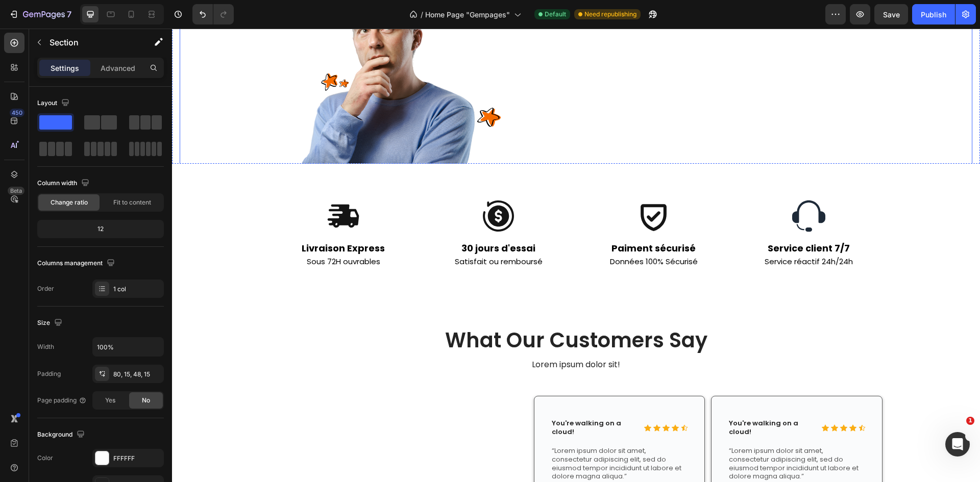
scroll to position [2034, 0]
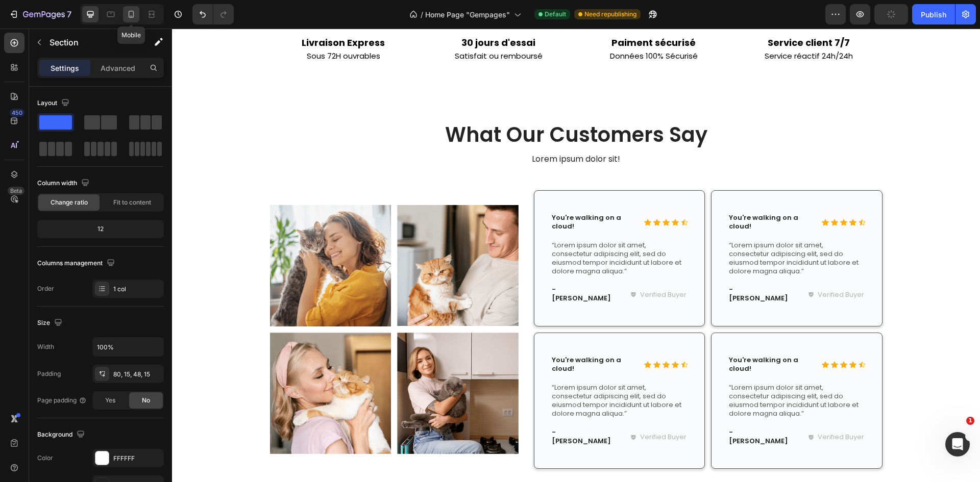
click at [134, 17] on icon at bounding box center [132, 14] width 6 height 7
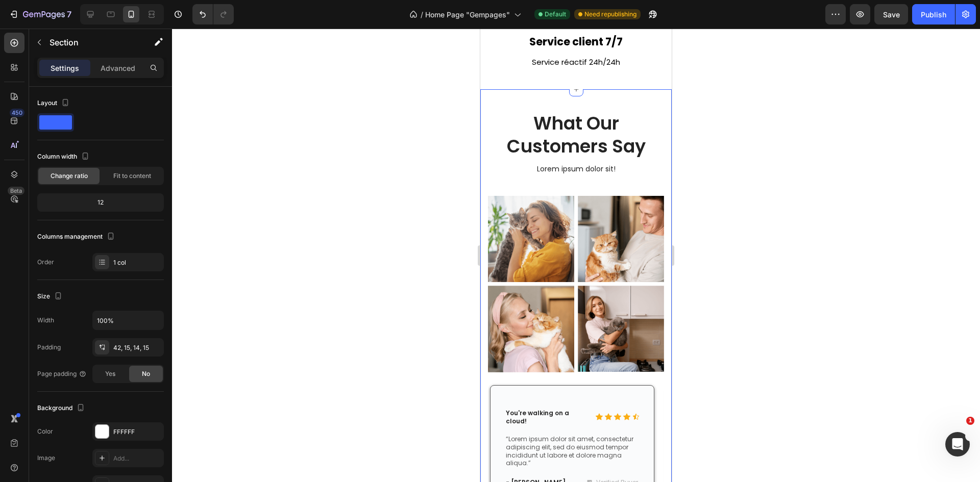
scroll to position [2429, 0]
click at [89, 14] on icon at bounding box center [90, 14] width 7 height 7
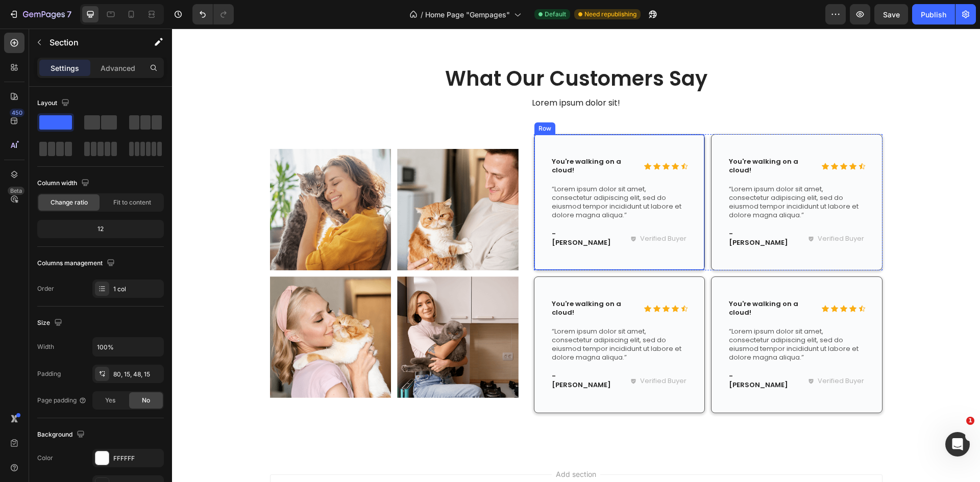
scroll to position [2309, 0]
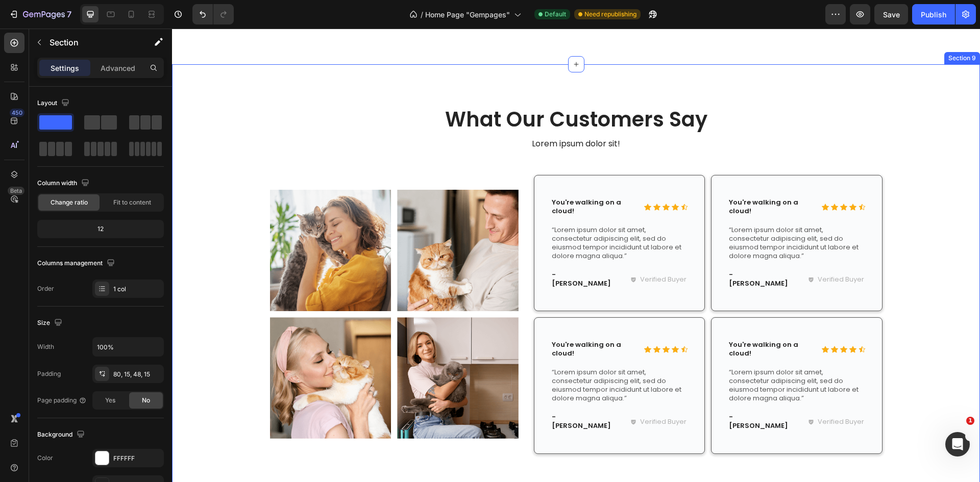
click at [962, 92] on div "What Our Customers Say Heading Lorem ipsum dolor sit! Text Block Row Image Imag…" at bounding box center [576, 279] width 808 height 430
click at [953, 105] on div "What Our Customers Say Heading Lorem ipsum dolor sit! Text Block Row Image Imag…" at bounding box center [576, 287] width 792 height 365
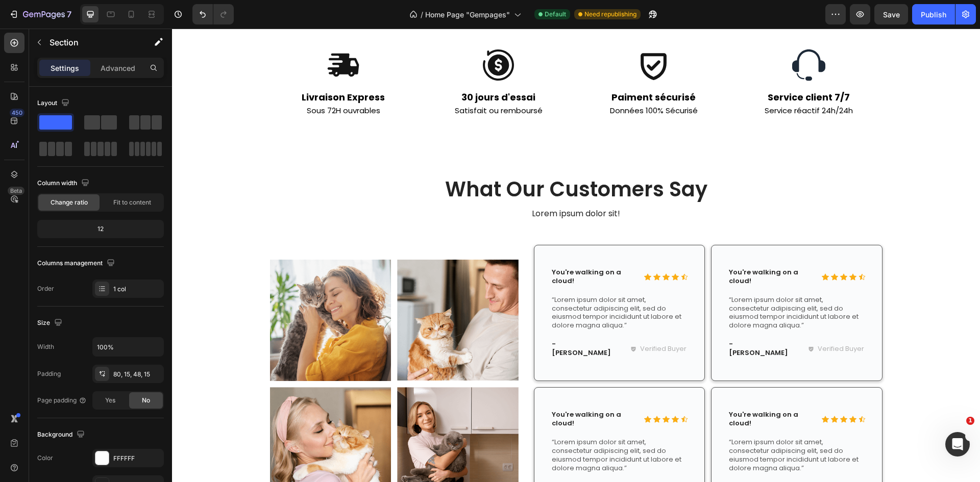
scroll to position [2207, 0]
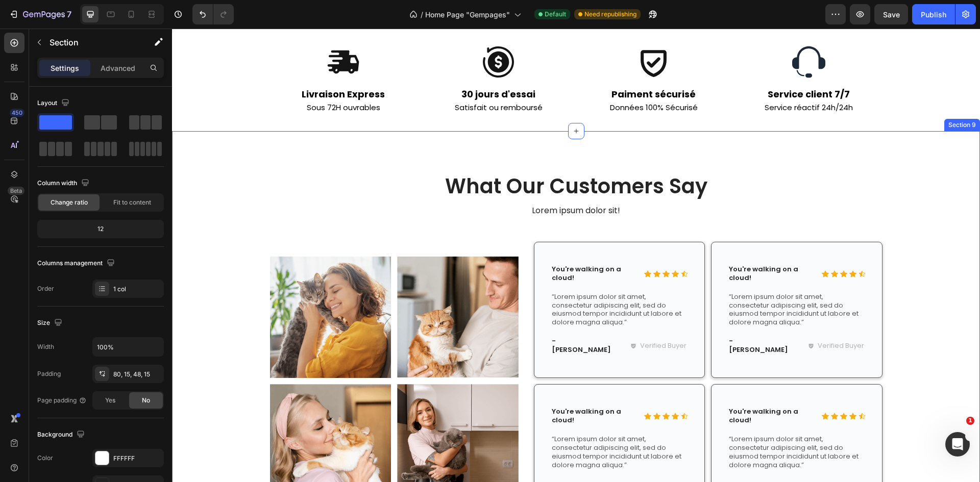
click at [941, 164] on div "What Our Customers Say Heading Lorem ipsum dolor sit! Text Block Row Image Imag…" at bounding box center [576, 346] width 808 height 430
click at [920, 109] on div "Icon Icon Icon Icon Row Livraison Express Sous 72H ouvrables Text Block 30 jour…" at bounding box center [576, 79] width 808 height 69
click at [920, 151] on div "What Our Customers Say Heading Lorem ipsum dolor sit! Text Block Row Image Imag…" at bounding box center [576, 346] width 808 height 430
click at [967, 122] on icon at bounding box center [971, 121] width 8 height 8
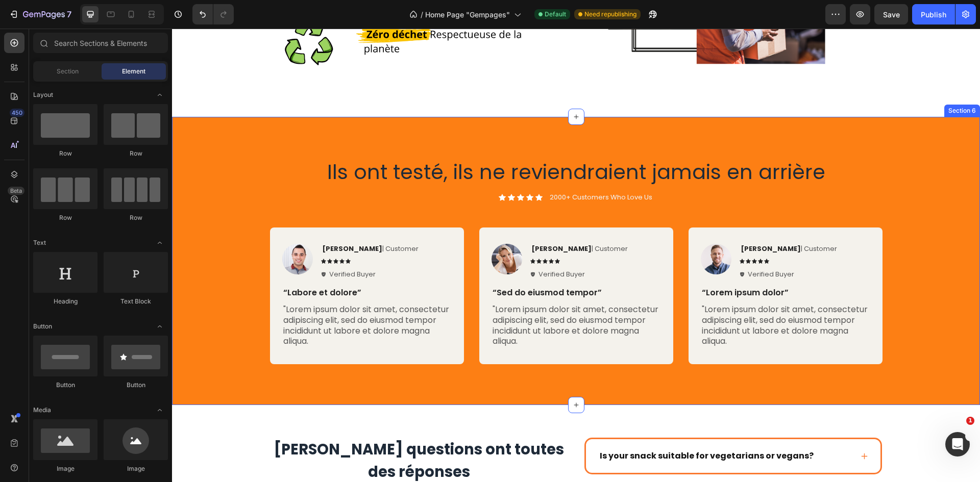
scroll to position [1340, 0]
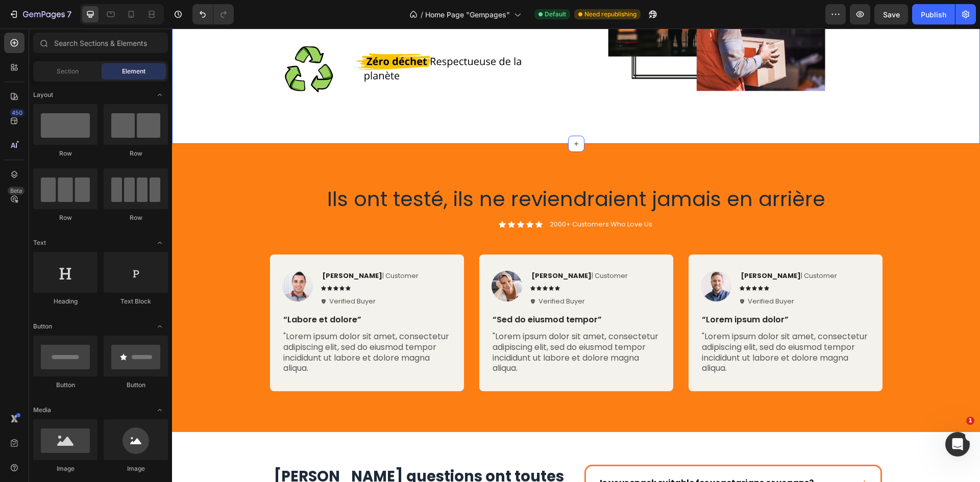
click at [257, 153] on div "Ils ont testé, ils ne reviendraient jamais en arrière Heading Icon Icon Icon Ic…" at bounding box center [576, 288] width 808 height 288
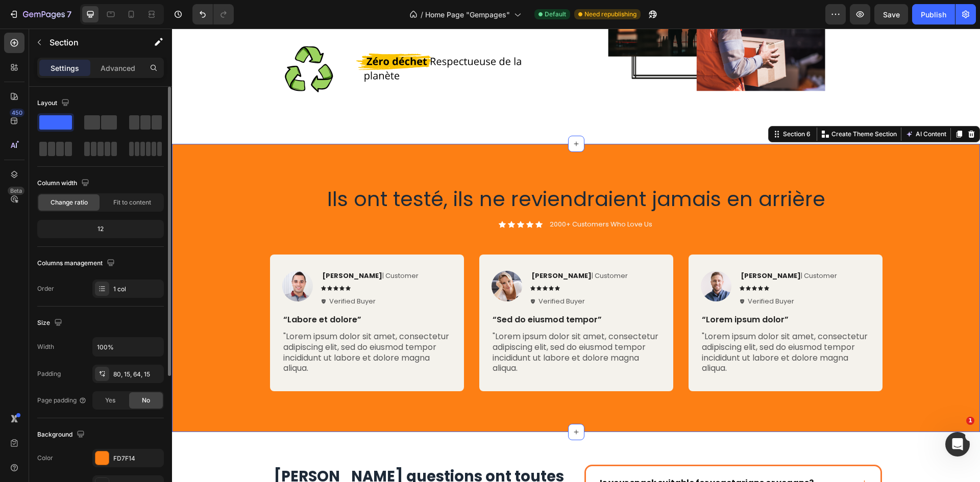
scroll to position [102, 0]
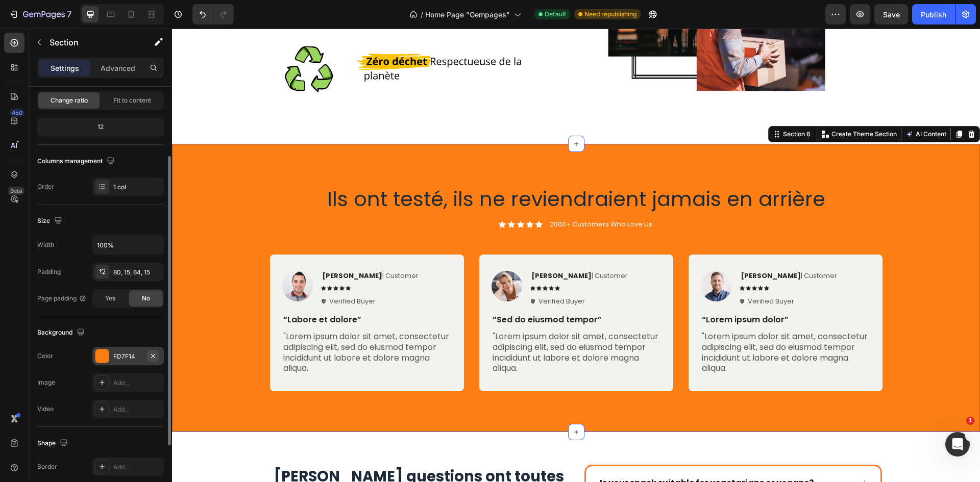
click at [150, 357] on icon "button" at bounding box center [153, 356] width 8 height 8
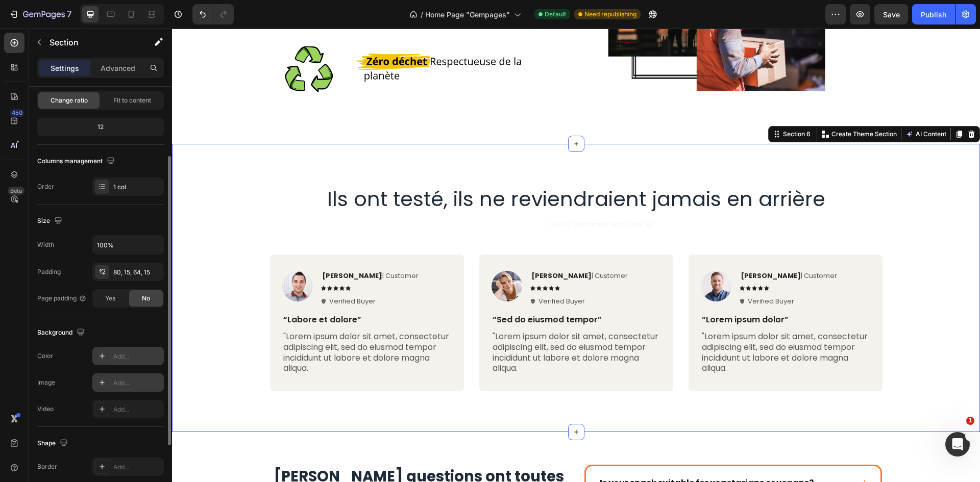
click at [116, 381] on div "Add..." at bounding box center [137, 383] width 48 height 9
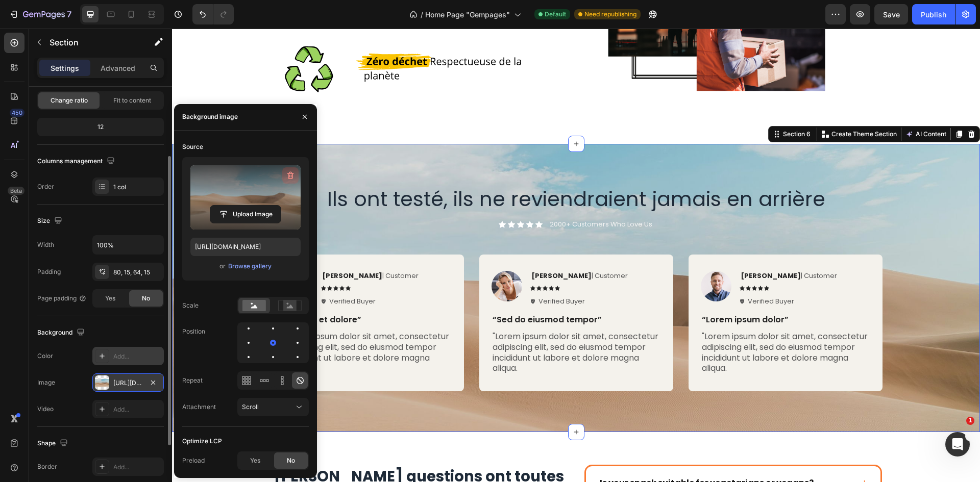
click at [286, 173] on icon "button" at bounding box center [290, 175] width 10 height 10
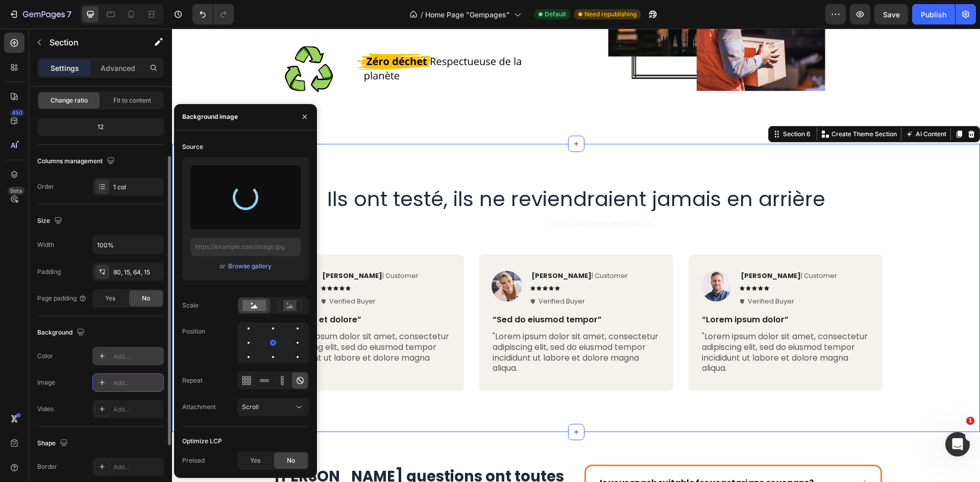
type input "https://cdn.shopify.com/s/files/1/0947/1977/0948/files/gempages_584826131627115…"
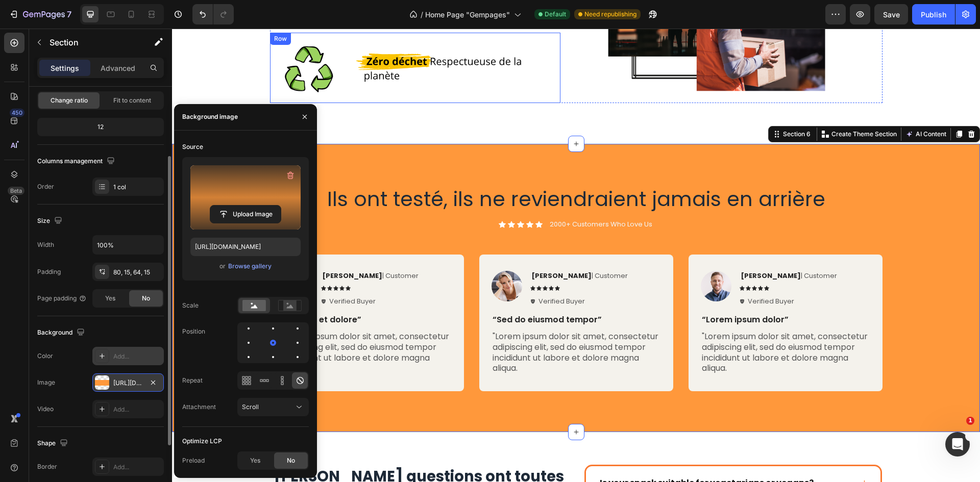
click at [447, 85] on div "Image" at bounding box center [455, 68] width 212 height 70
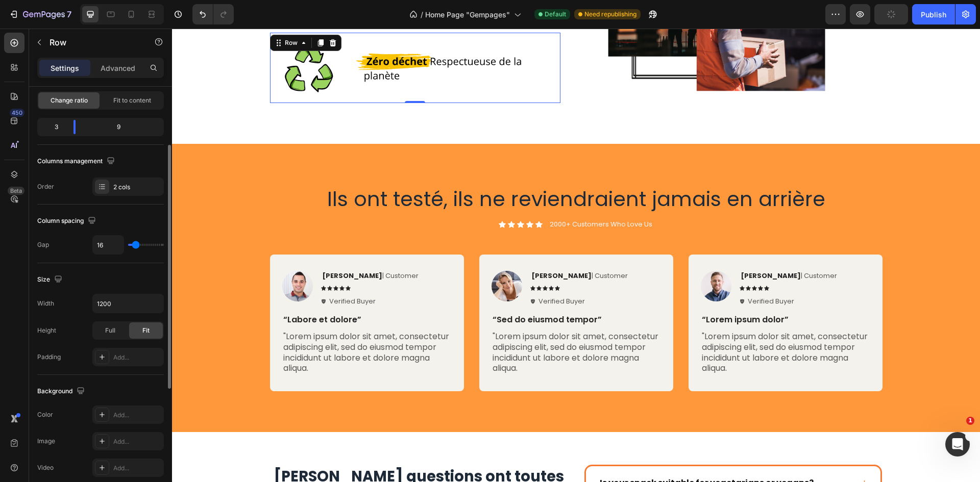
scroll to position [0, 0]
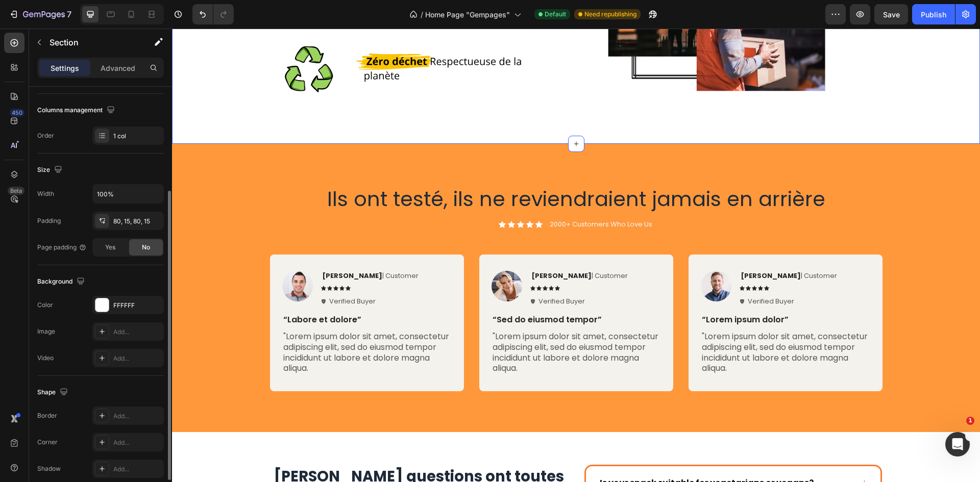
click at [204, 220] on div "Ils ont testé, ils ne reviendraient jamais en arrière Heading Icon Icon Icon Ic…" at bounding box center [576, 292] width 792 height 215
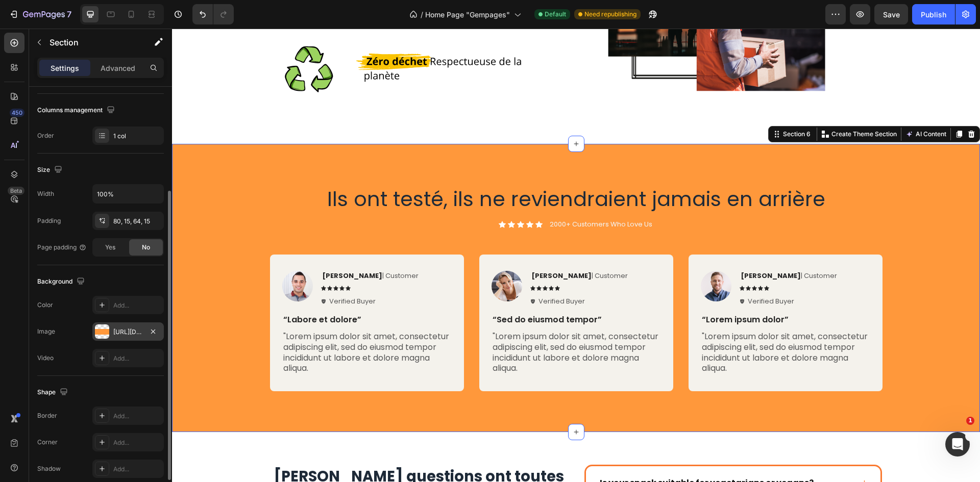
click at [160, 331] on div "https://cdn.shopify.com/s/files/1/0947/1977/0948/files/gempages_584826131627115…" at bounding box center [127, 331] width 71 height 18
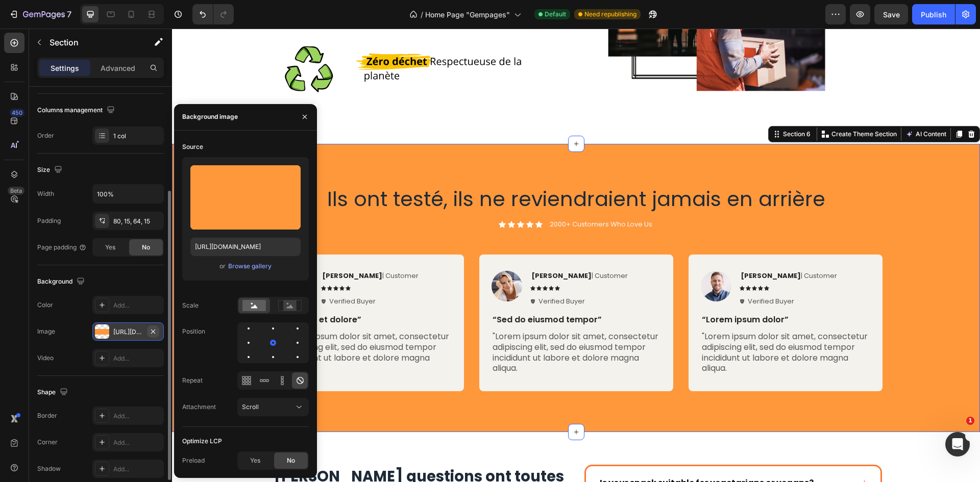
click at [158, 331] on button "button" at bounding box center [153, 332] width 12 height 12
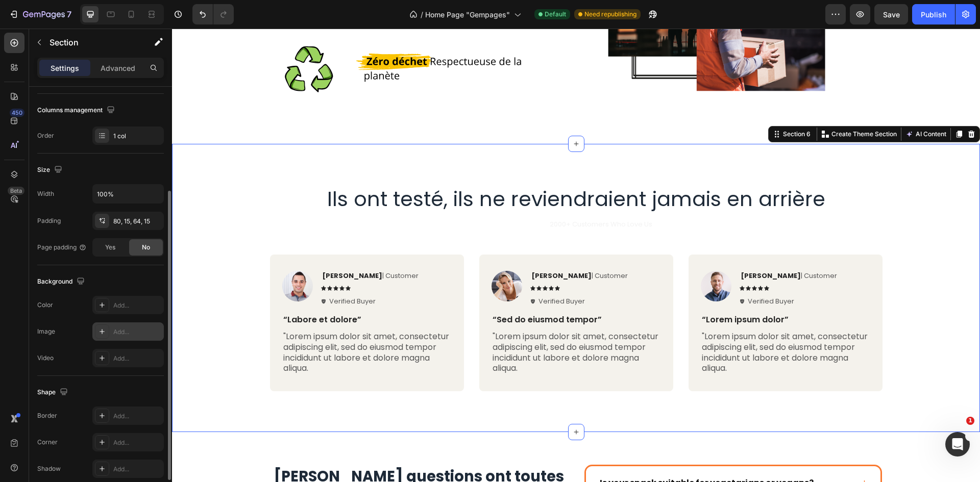
click at [107, 333] on div at bounding box center [102, 332] width 14 height 14
type input "https://cdn.shopify.com/s/files/1/2005/9307/files/background_settings.jpg"
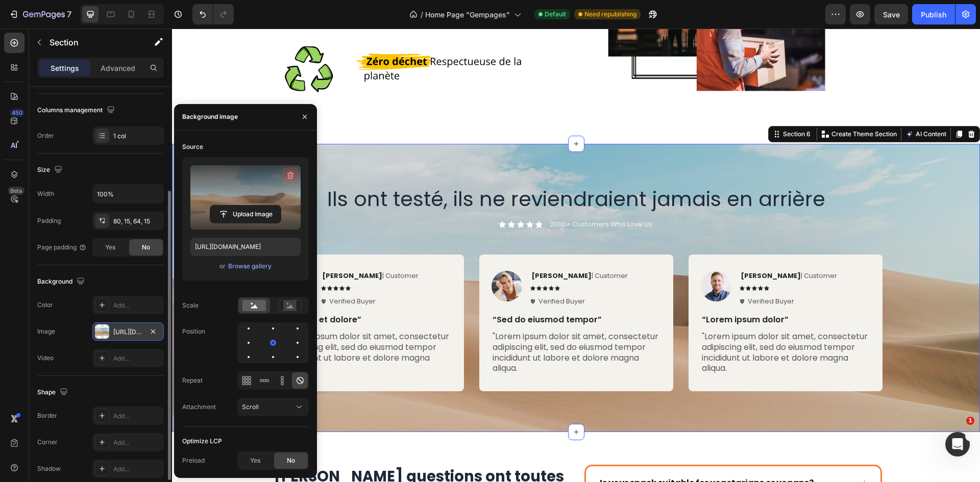
click at [287, 172] on icon "button" at bounding box center [290, 175] width 10 height 10
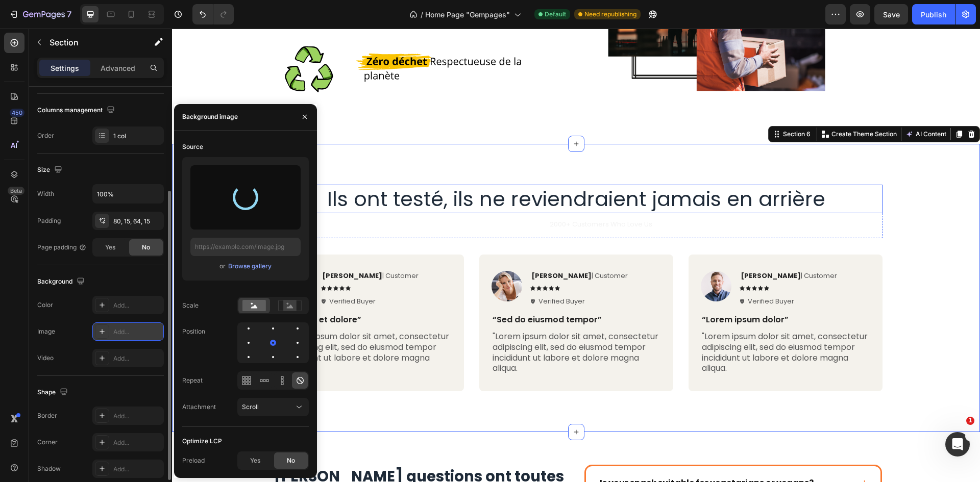
type input "https://cdn.shopify.com/s/files/1/0947/1977/0948/files/gempages_584826131627115…"
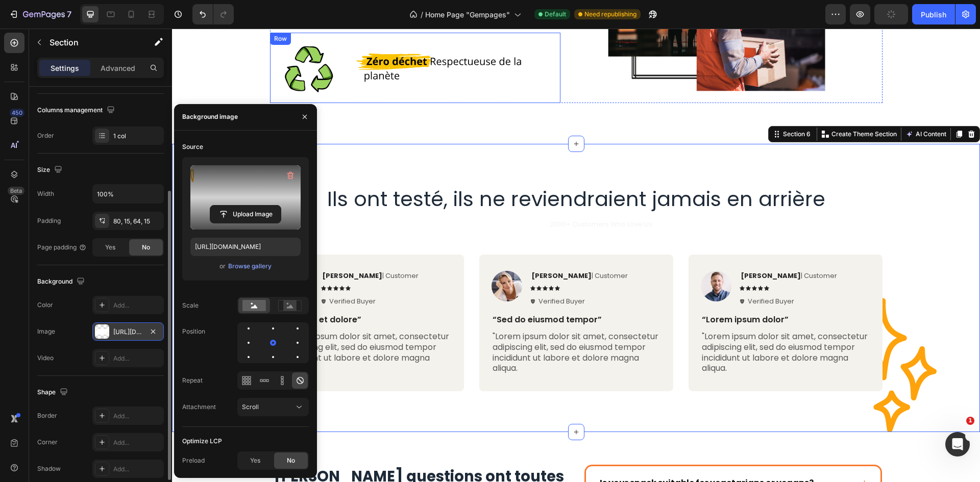
click at [521, 91] on div "Image" at bounding box center [455, 68] width 212 height 70
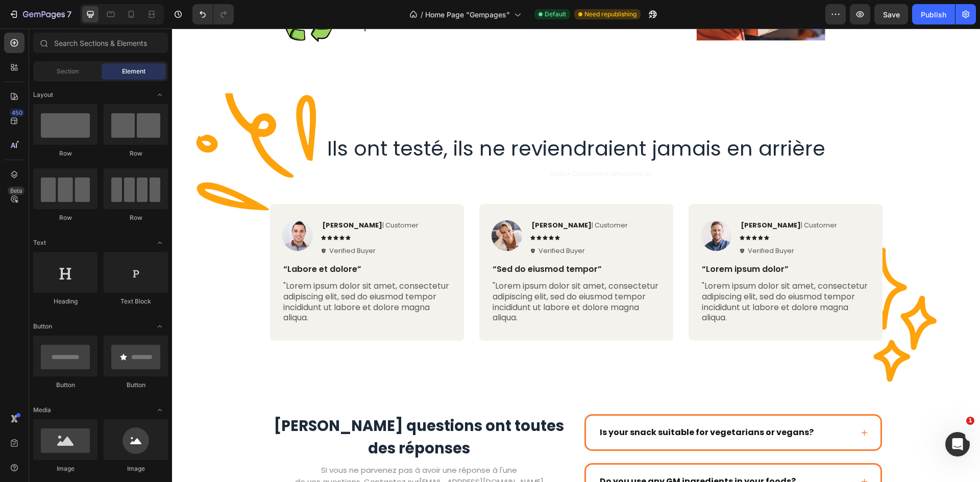
scroll to position [1416, 0]
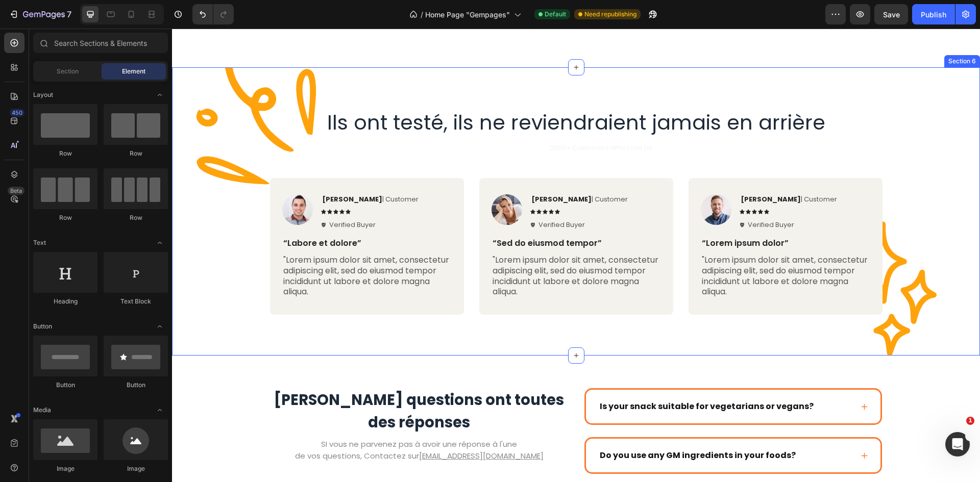
click at [419, 94] on div "Ils ont testé, ils ne reviendraient jamais en arrière Heading Icon Icon Icon Ic…" at bounding box center [576, 211] width 808 height 288
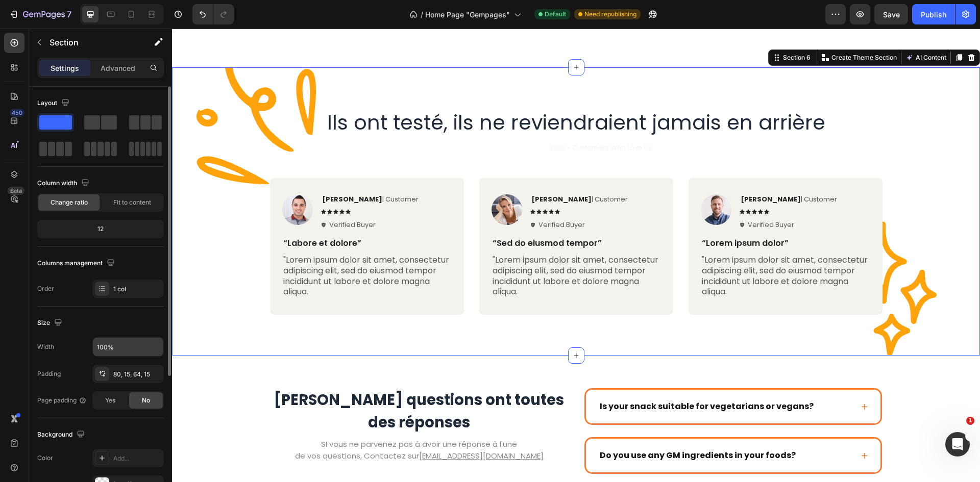
scroll to position [198, 0]
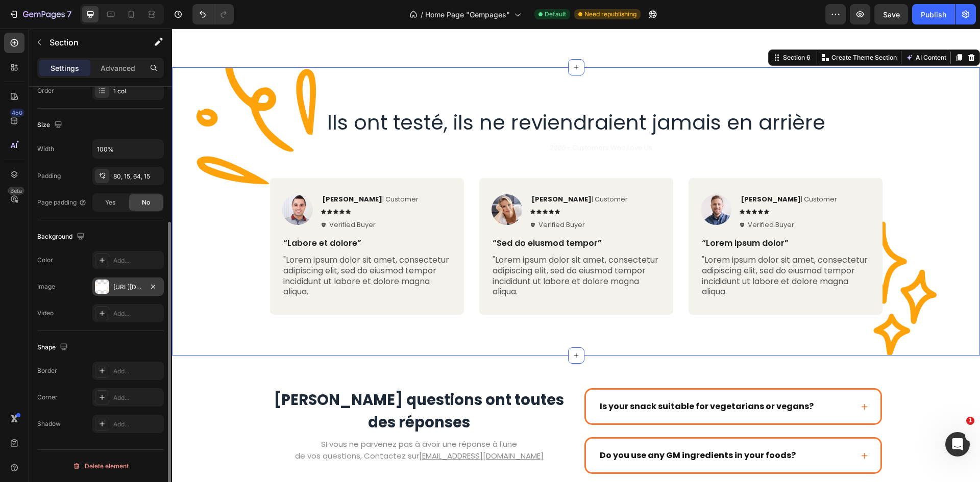
click at [125, 294] on div "https://cdn.shopify.com/s/files/1/0947/1977/0948/files/gempages_584826131627115…" at bounding box center [127, 287] width 71 height 18
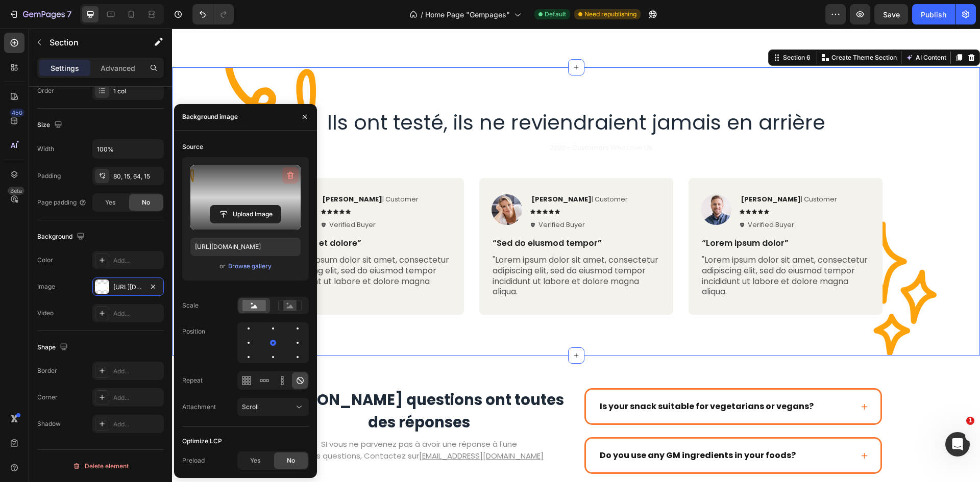
click at [292, 171] on icon "button" at bounding box center [290, 175] width 10 height 10
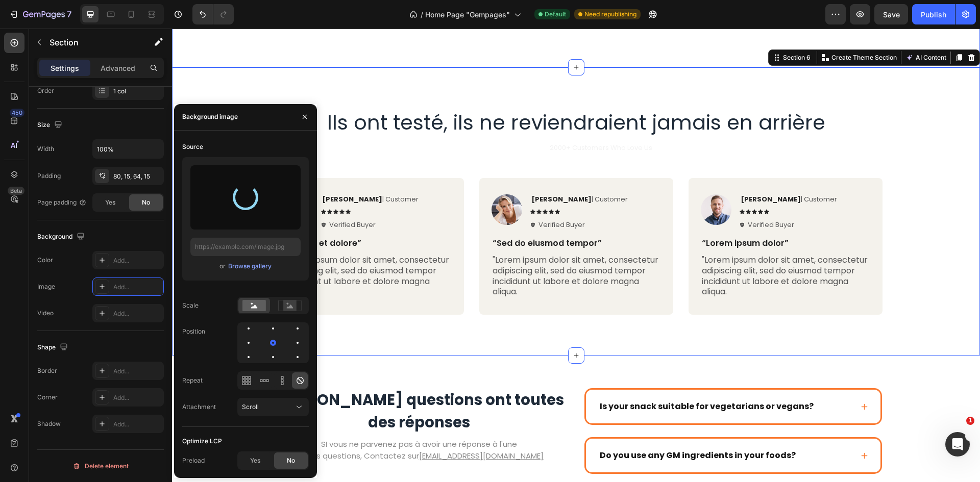
type input "https://cdn.shopify.com/s/files/1/0947/1977/0948/files/gempages_584826131627115…"
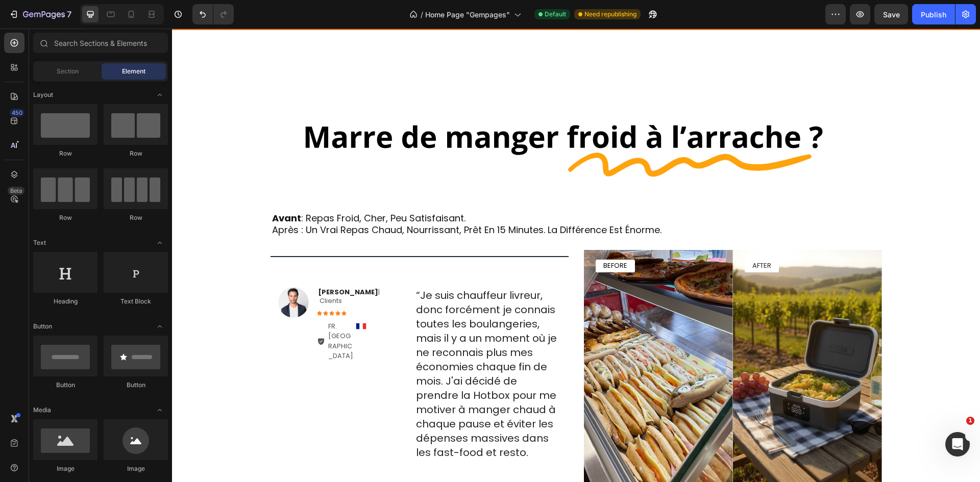
scroll to position [476, 0]
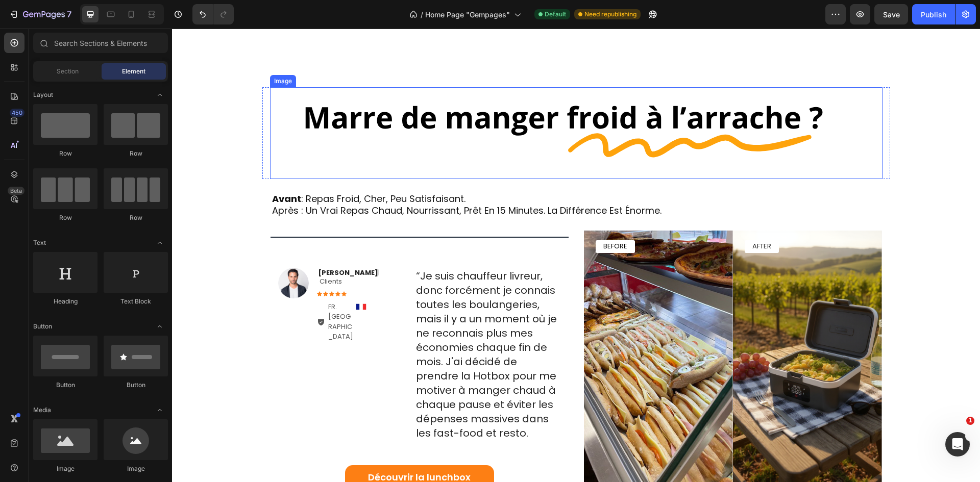
click at [651, 100] on img at bounding box center [576, 133] width 612 height 92
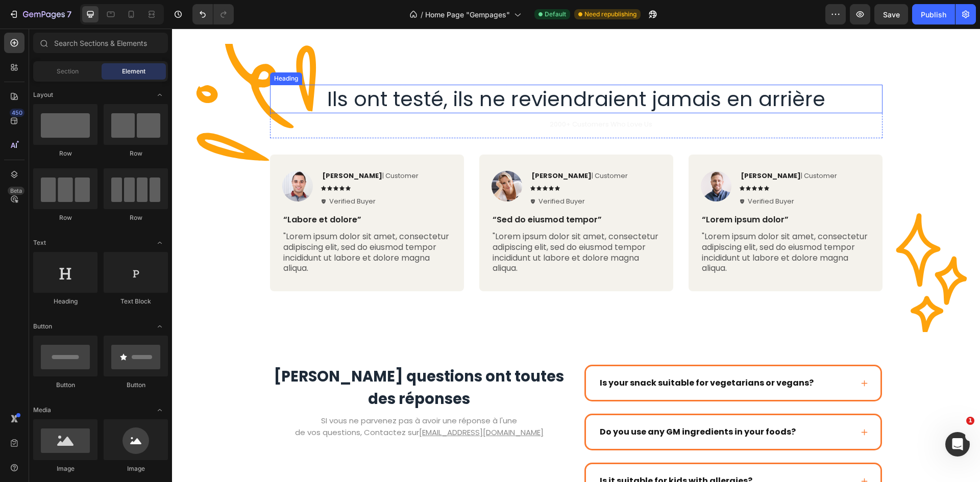
scroll to position [1770, 0]
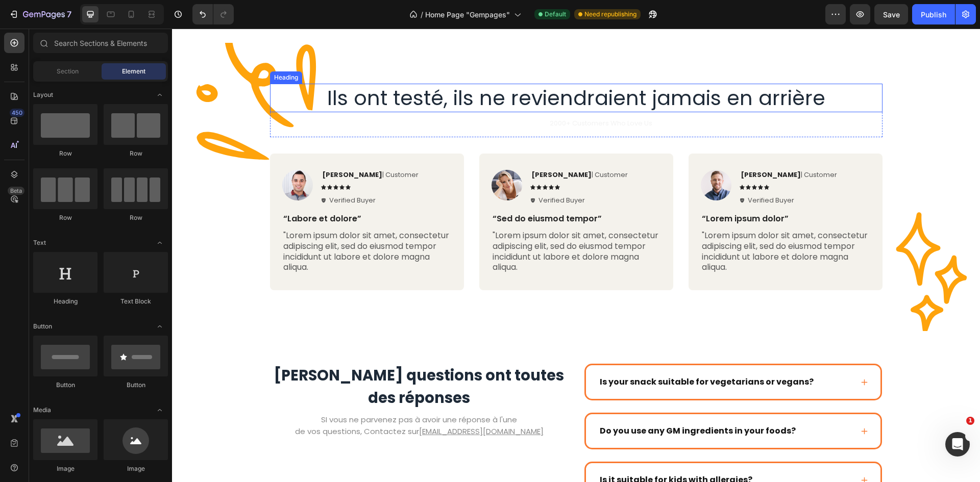
click at [897, 92] on div "Ils ont testé, ils ne reviendraient jamais en arrière Heading Icon Icon Icon Ic…" at bounding box center [576, 191] width 792 height 215
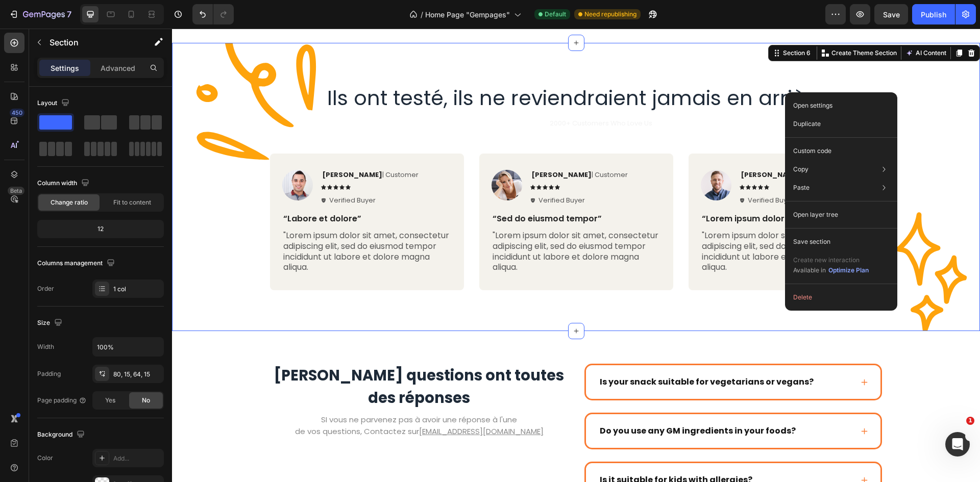
click at [911, 83] on div "Ils ont testé, ils ne reviendraient jamais en arrière Heading Icon Icon Icon Ic…" at bounding box center [576, 187] width 808 height 288
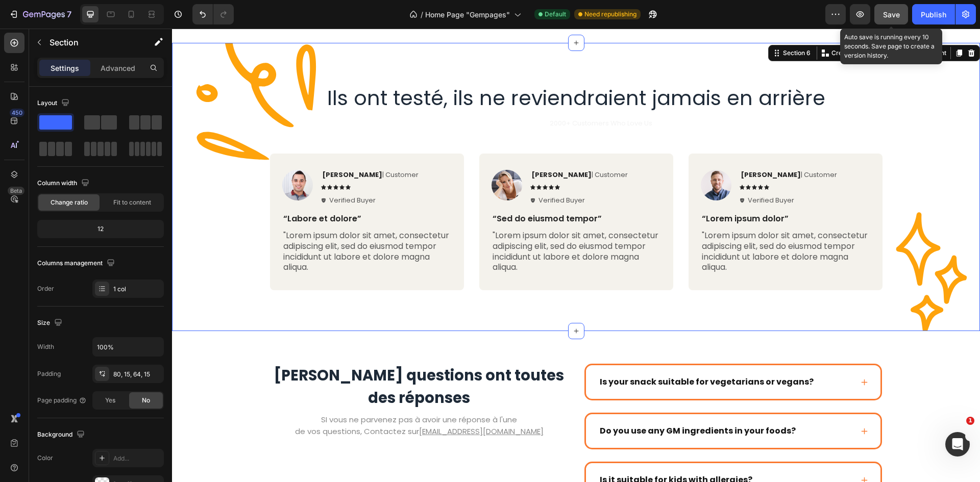
click at [892, 14] on span "Save" at bounding box center [891, 14] width 17 height 9
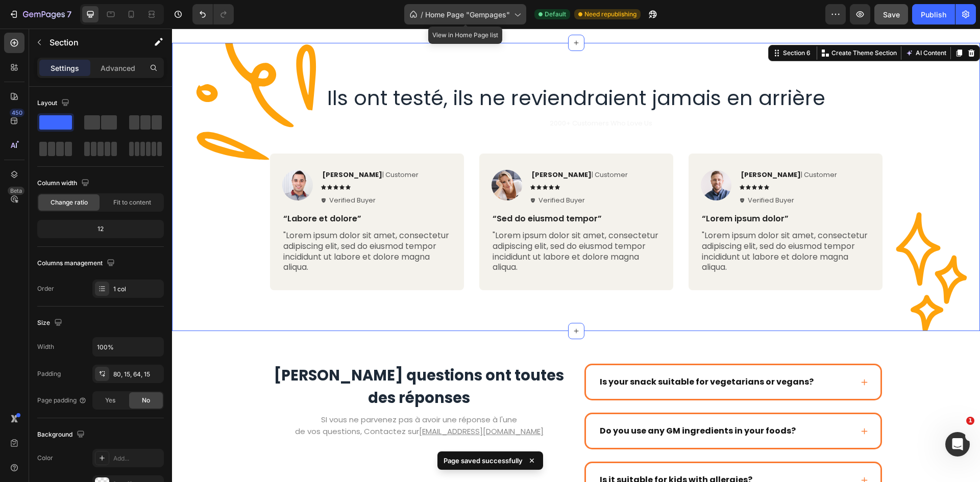
click at [490, 15] on span "Home Page "Gempages"" at bounding box center [467, 14] width 85 height 11
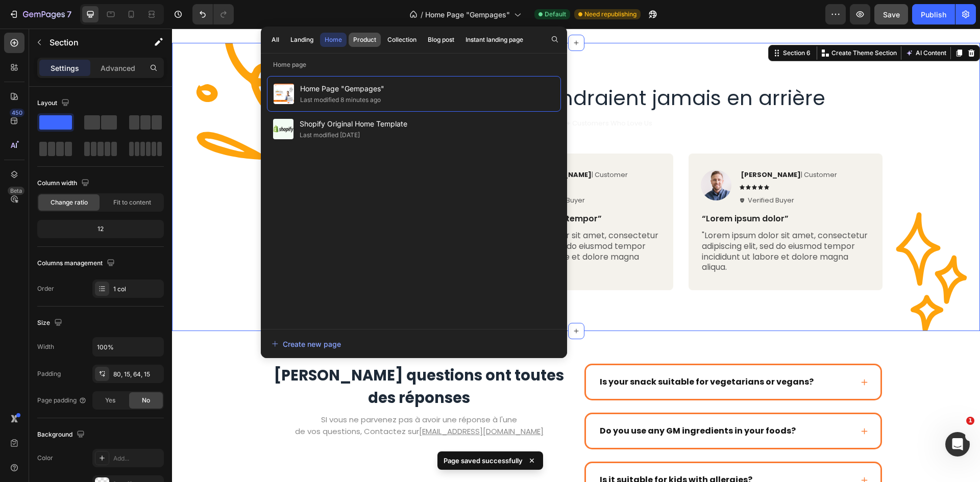
click at [365, 36] on div "Product" at bounding box center [364, 39] width 23 height 9
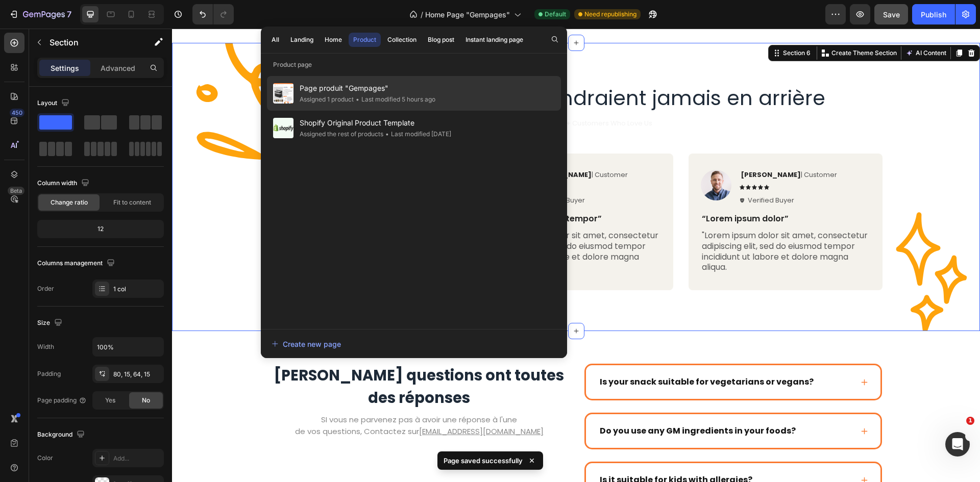
click at [470, 95] on div "Page produit "Gempages" Assigned 1 product • Last modified 5 hours ago" at bounding box center [414, 93] width 294 height 35
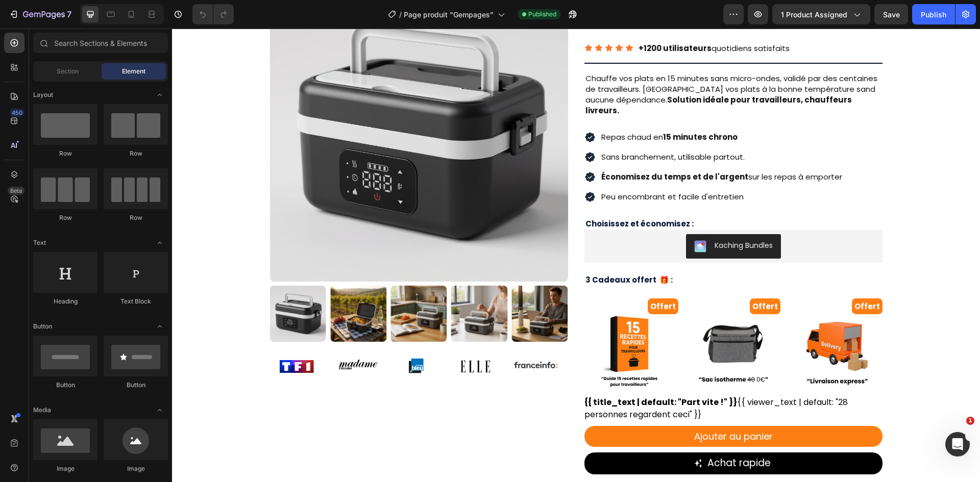
scroll to position [59, 0]
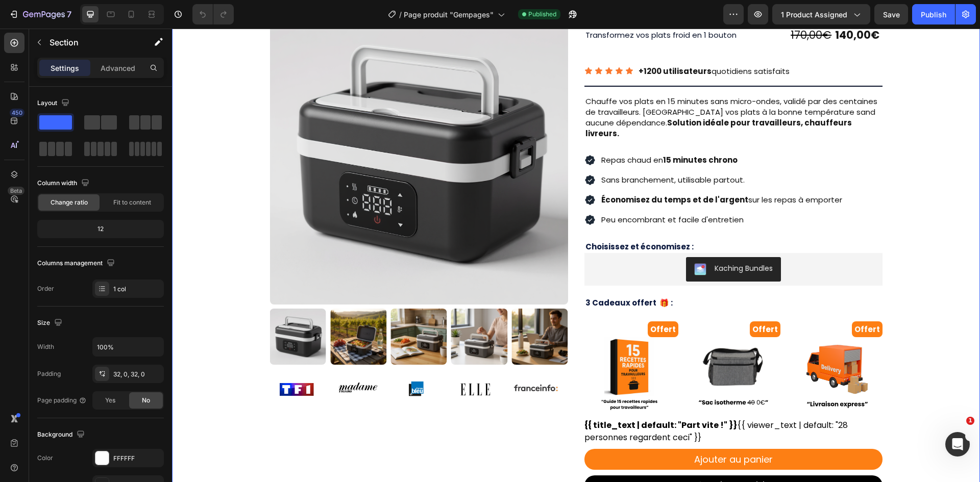
click at [952, 70] on div "Product Images Image Image Image Image Image Image Image Image Image Image Marq…" at bounding box center [576, 394] width 808 height 774
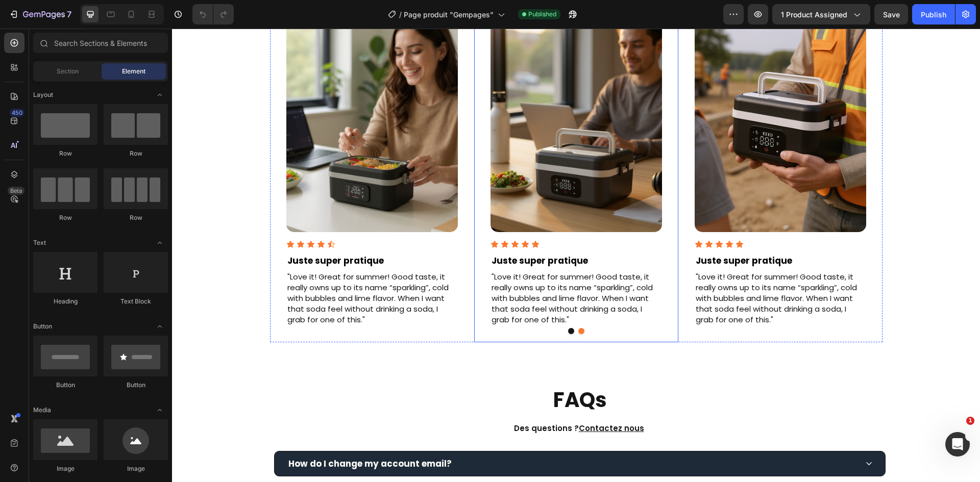
scroll to position [1309, 0]
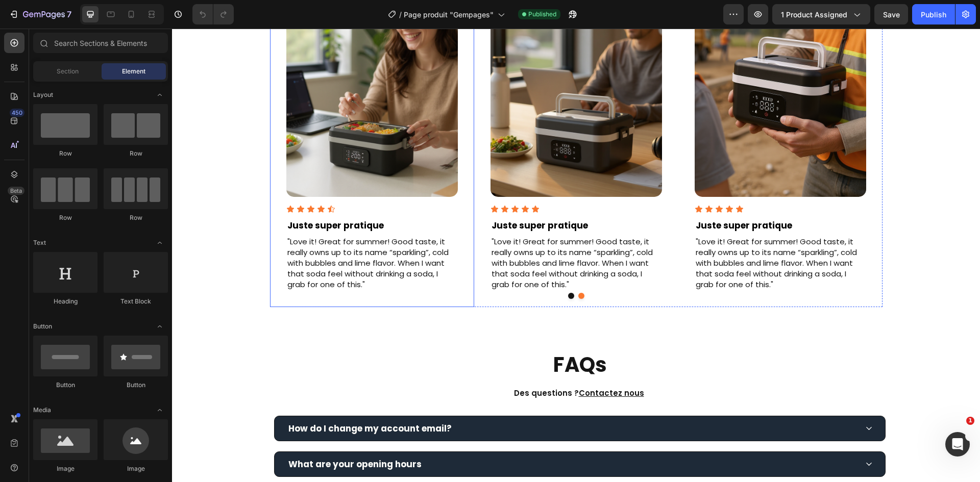
click at [465, 210] on div "Image Row Icon Icon Icon Icon Icon Icon List Juste super pratique Text Block "L…" at bounding box center [372, 129] width 204 height 355
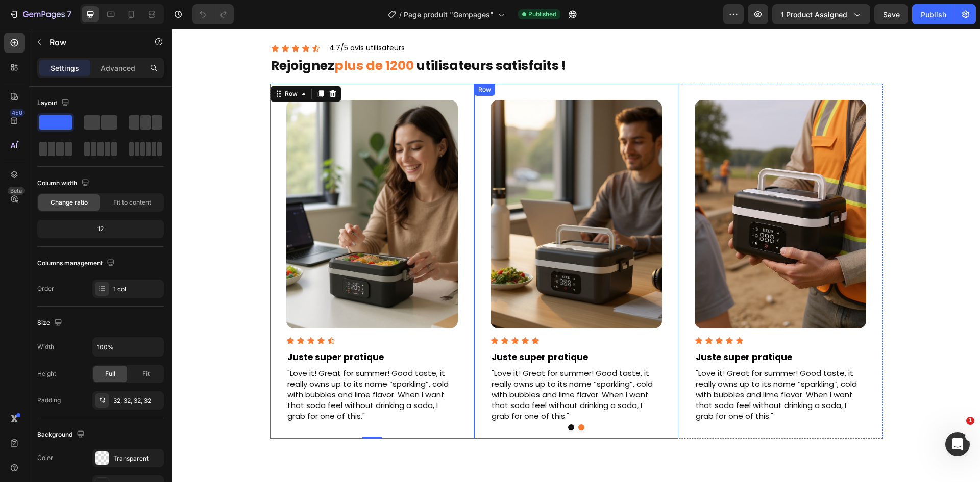
scroll to position [1156, 0]
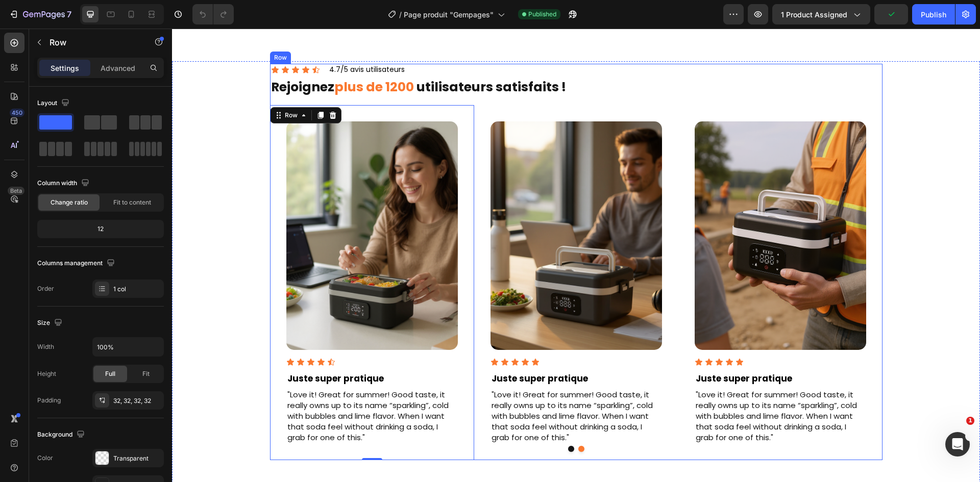
click at [732, 100] on div "Icon Icon Icon Icon Icon Icon List 4.7/5 avis utilisateurs Text Block Row Rejoi…" at bounding box center [576, 262] width 612 height 396
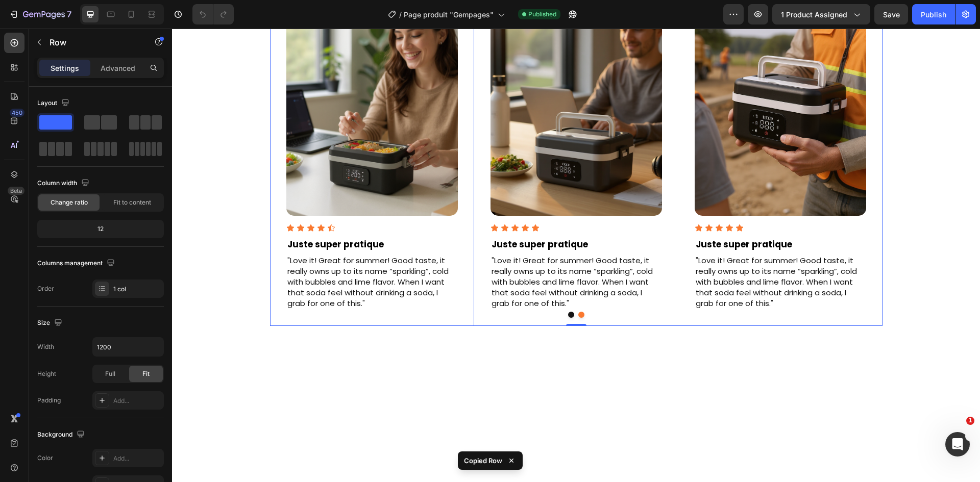
click at [455, 144] on div "Image Row Icon Icon Icon Icon Icon Icon List Juste super pratique Text Block "L…" at bounding box center [372, 148] width 204 height 355
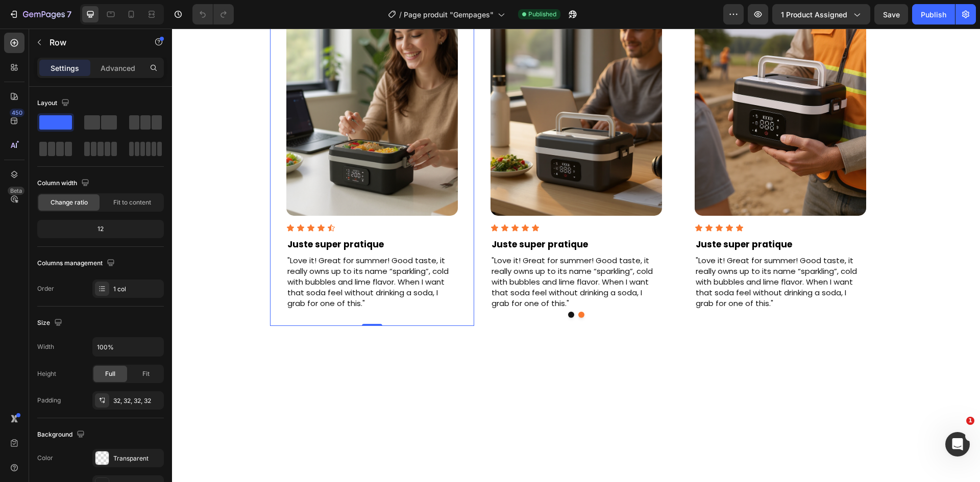
click at [461, 167] on div "Image Row Icon Icon Icon Icon Icon Icon List Juste super pratique Text Block "L…" at bounding box center [372, 148] width 204 height 355
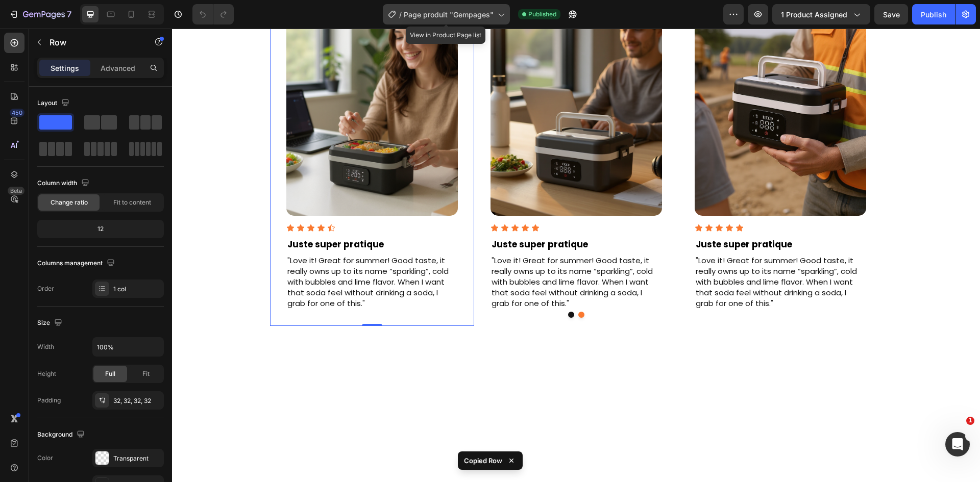
click at [442, 11] on span "Page produit "Gempages"" at bounding box center [449, 14] width 90 height 11
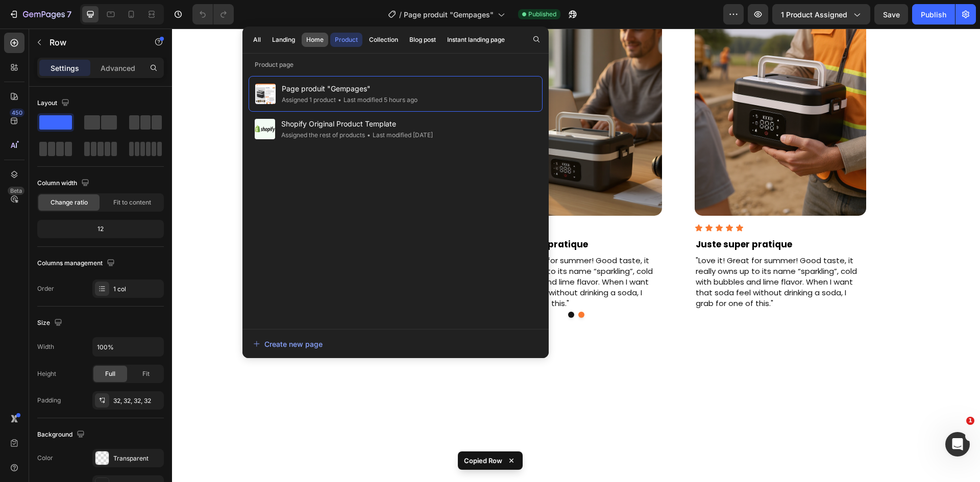
click at [317, 41] on div "Home" at bounding box center [314, 39] width 17 height 9
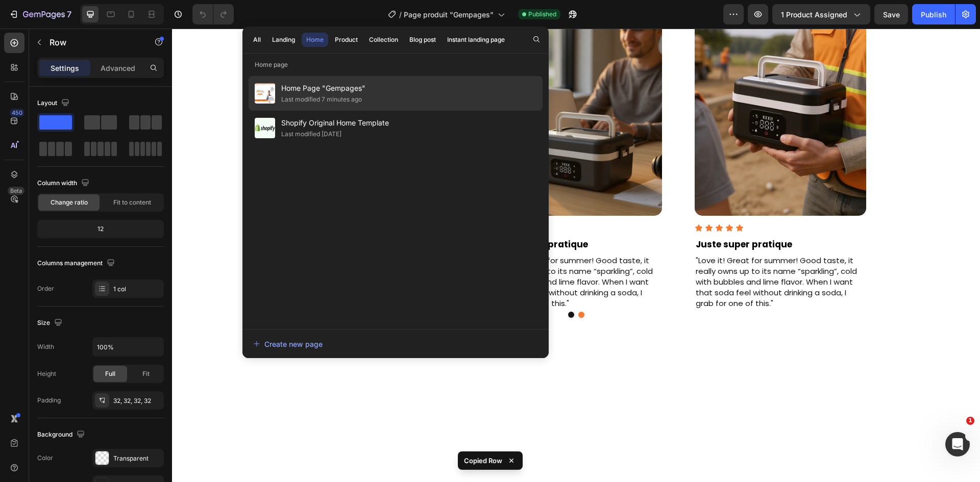
click at [446, 91] on div "Home Page "Gempages" Last modified 7 minutes ago" at bounding box center [395, 93] width 294 height 35
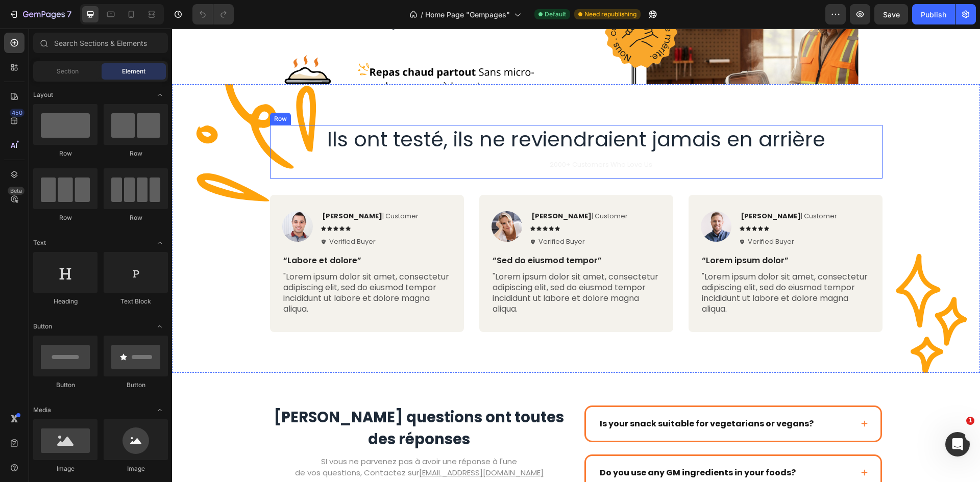
scroll to position [1167, 0]
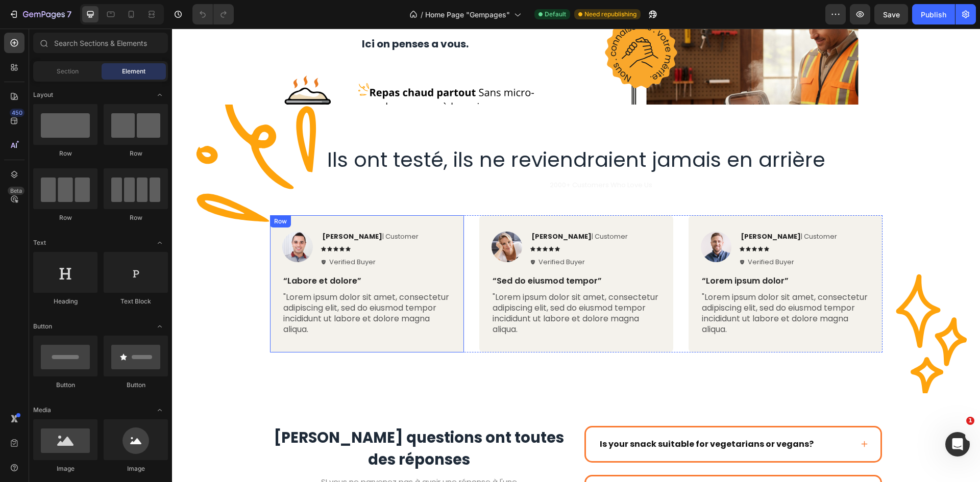
click at [433, 220] on div "Image [PERSON_NAME] | Customer Text Block Icon Icon Icon Icon Icon Icon List Ve…" at bounding box center [367, 283] width 194 height 137
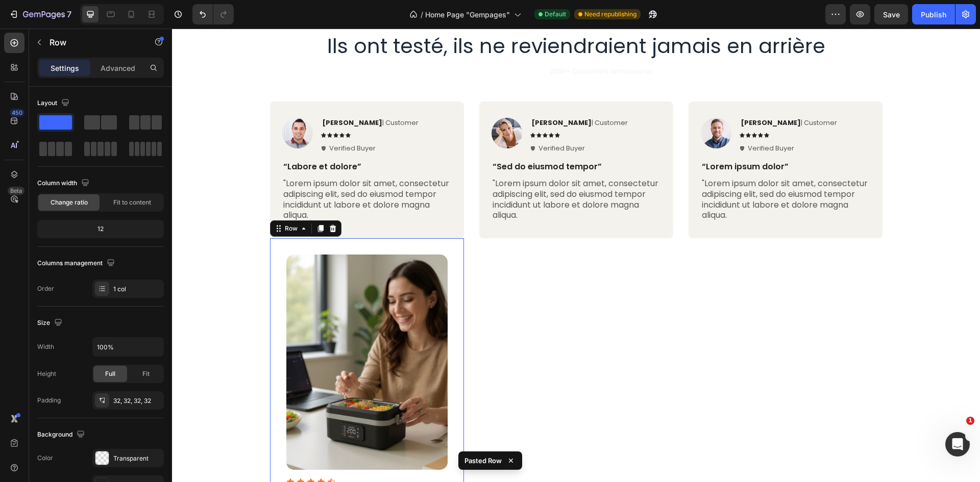
scroll to position [1463, 0]
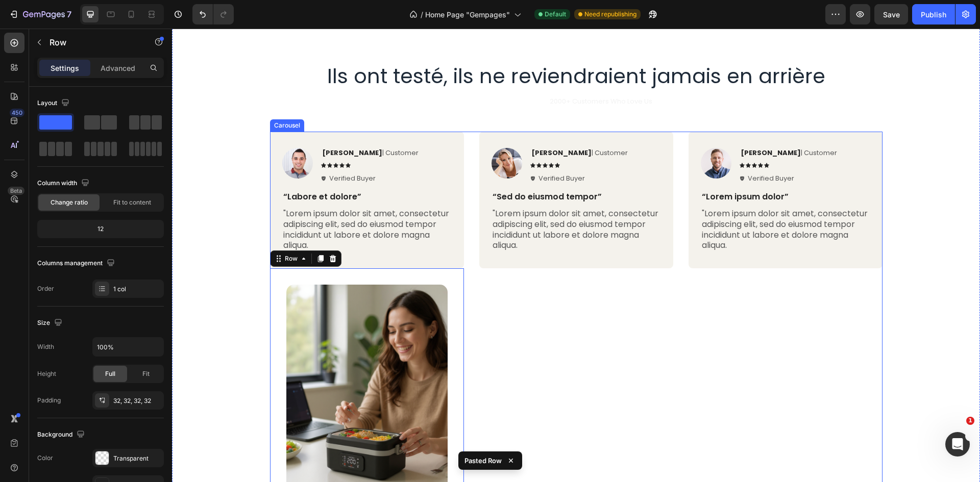
click at [461, 158] on div "Image [PERSON_NAME] | Customer Text Block Icon Icon Icon Icon Icon Icon List Ve…" at bounding box center [576, 371] width 612 height 479
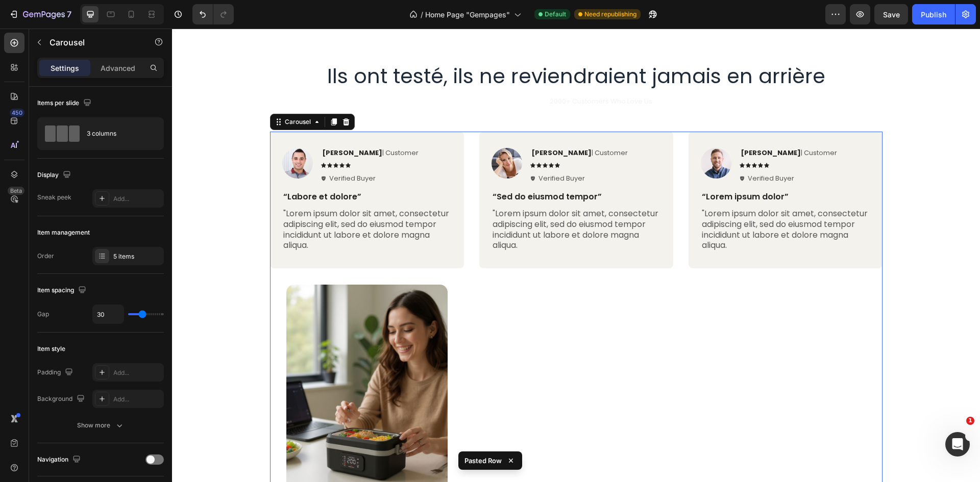
click at [473, 121] on div "Ils ont testé, ils ne reviendraient jamais en arrière Heading Icon Icon Icon Ic…" at bounding box center [576, 340] width 792 height 556
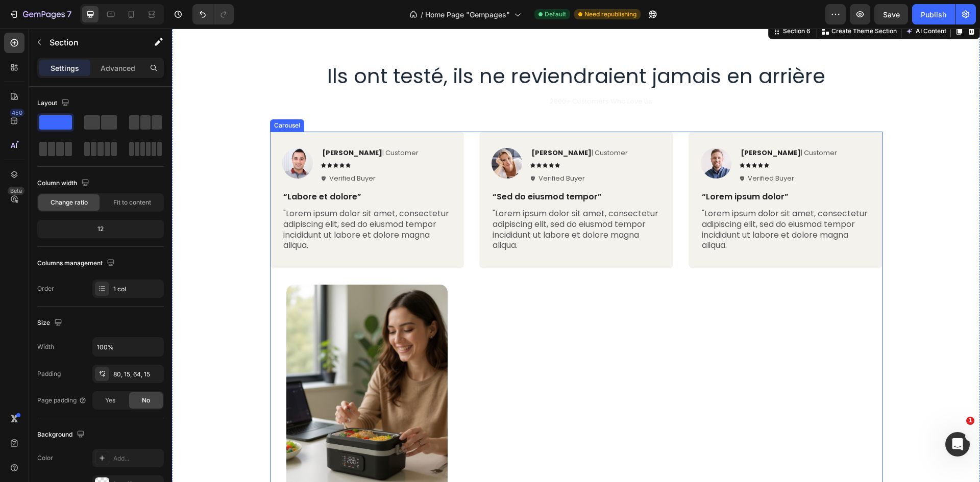
click at [464, 160] on div "Image [PERSON_NAME] | Customer Text Block Icon Icon Icon Icon Icon Icon List Ve…" at bounding box center [576, 371] width 612 height 479
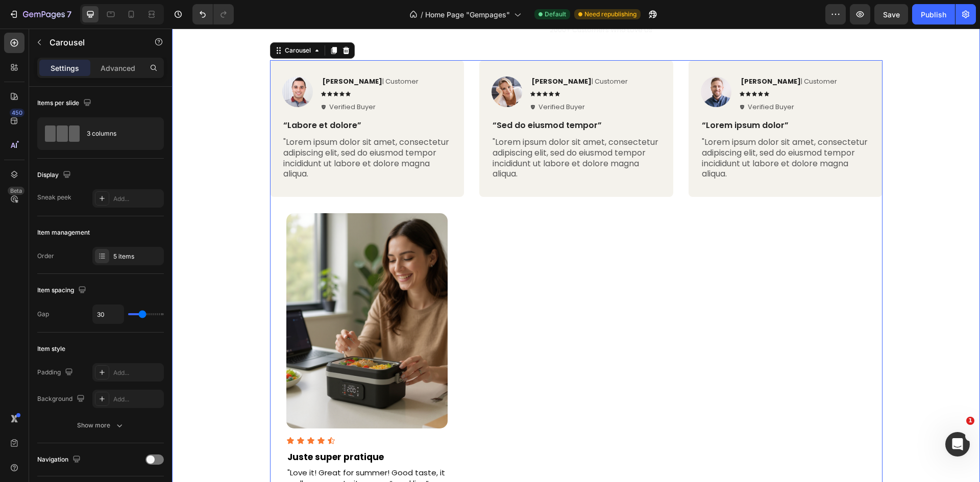
scroll to position [1616, 0]
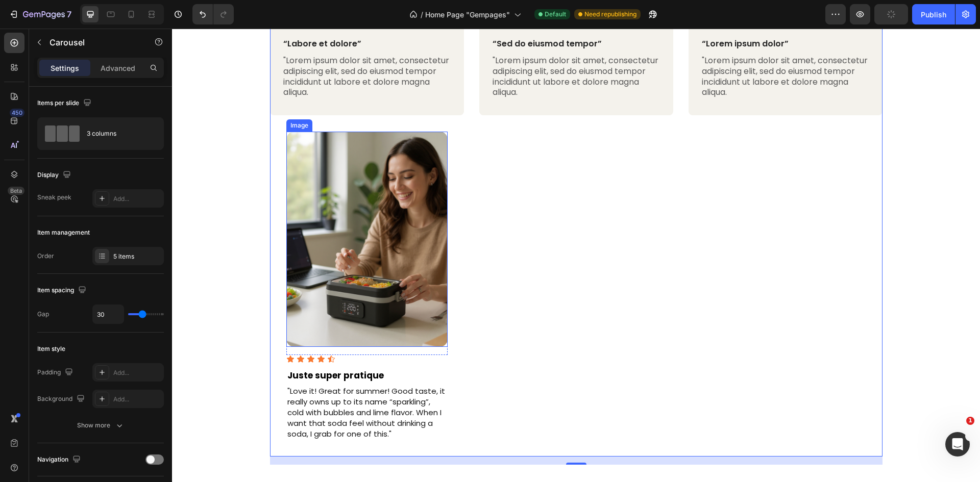
click at [407, 202] on img at bounding box center [366, 239] width 161 height 215
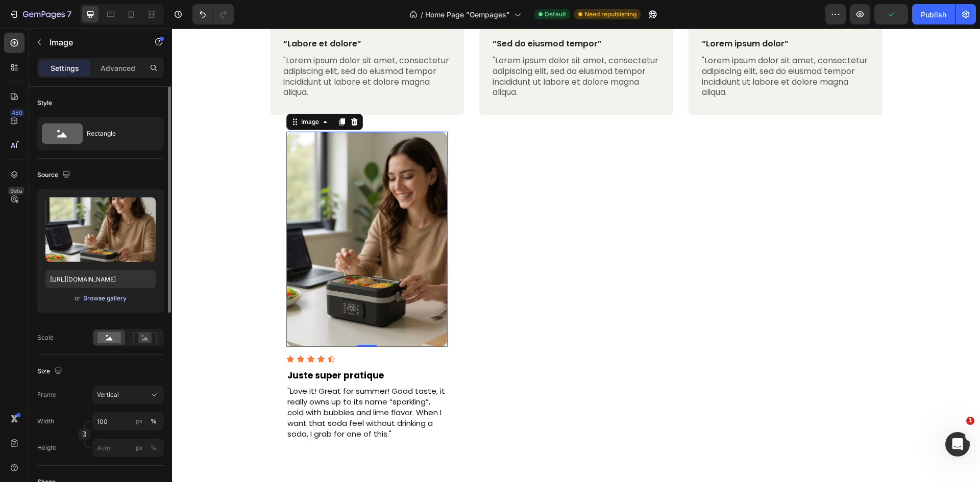
click at [110, 296] on div "Browse gallery" at bounding box center [104, 298] width 43 height 9
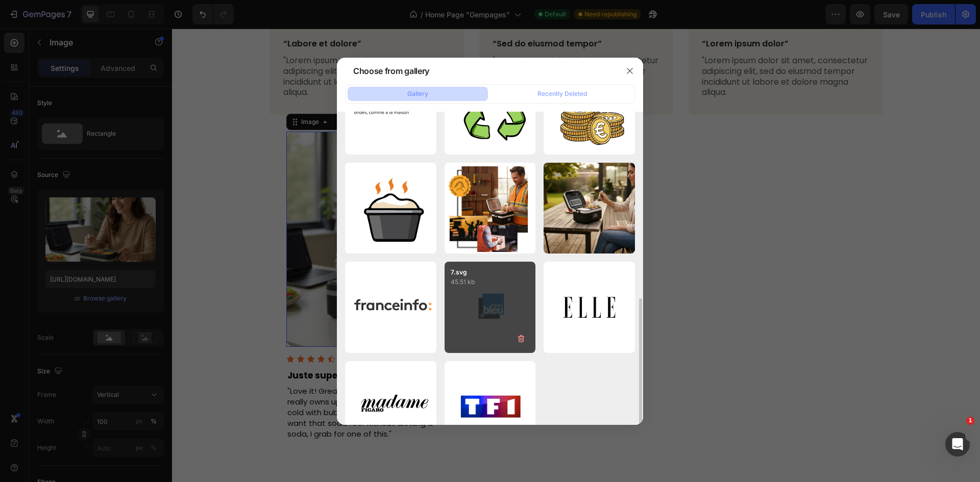
scroll to position [291, 0]
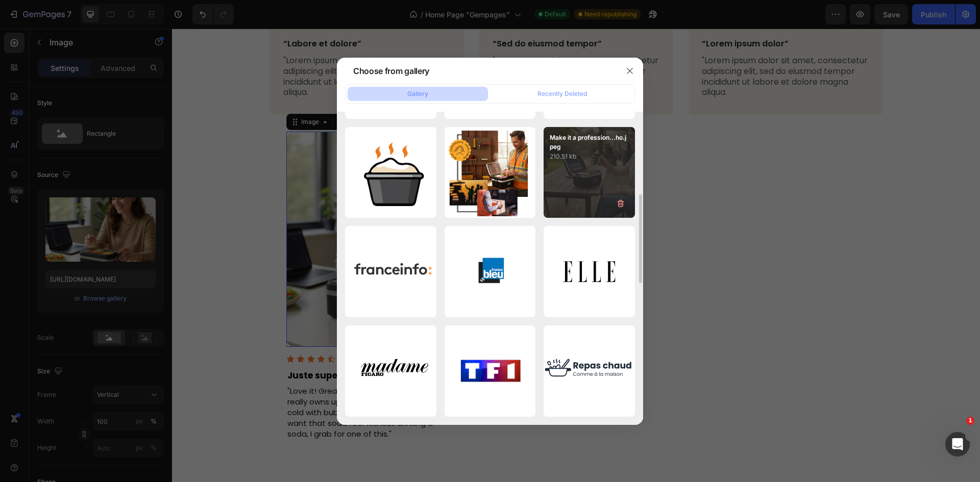
click at [560, 199] on div "Make it a profession...ho.jpeg 210.51 kb" at bounding box center [588, 172] width 91 height 91
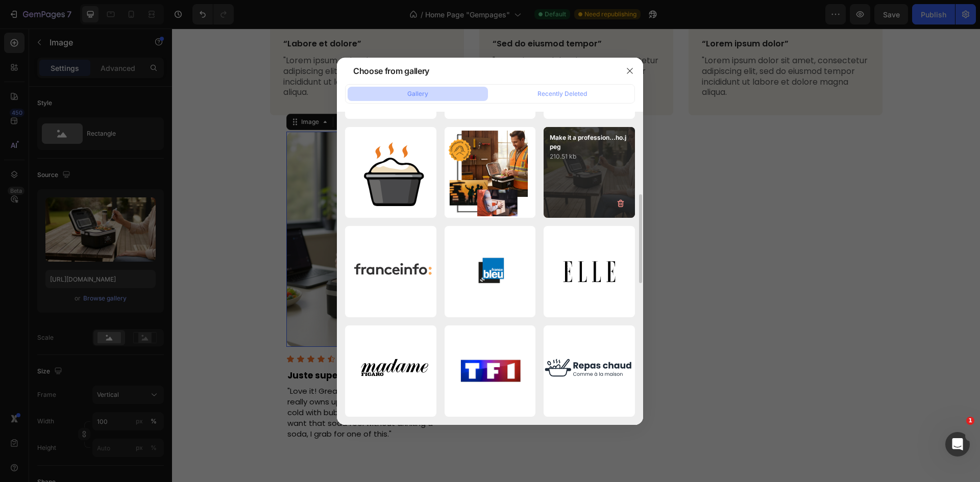
type input "[URL][DOMAIN_NAME]"
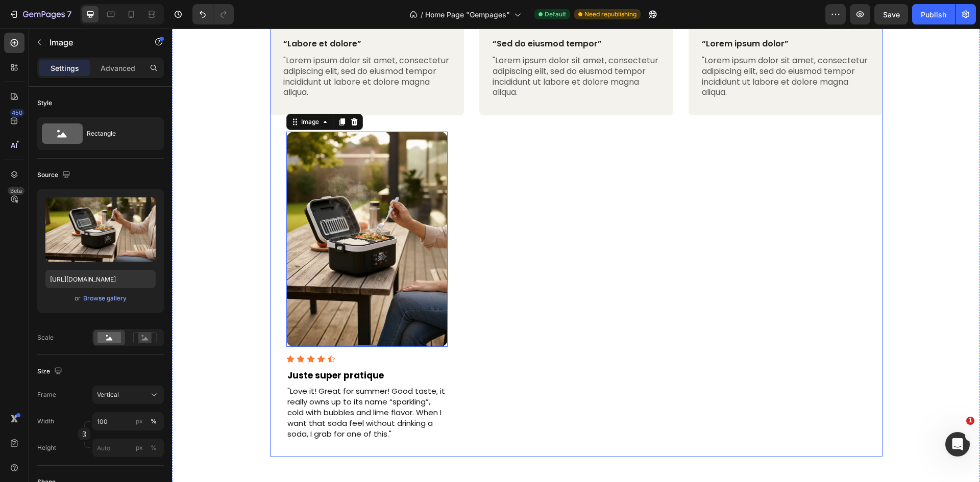
click at [542, 197] on div "Image Reylo B | Customer Text Block Icon Icon Icon Icon Icon Icon List Verified…" at bounding box center [576, 218] width 194 height 479
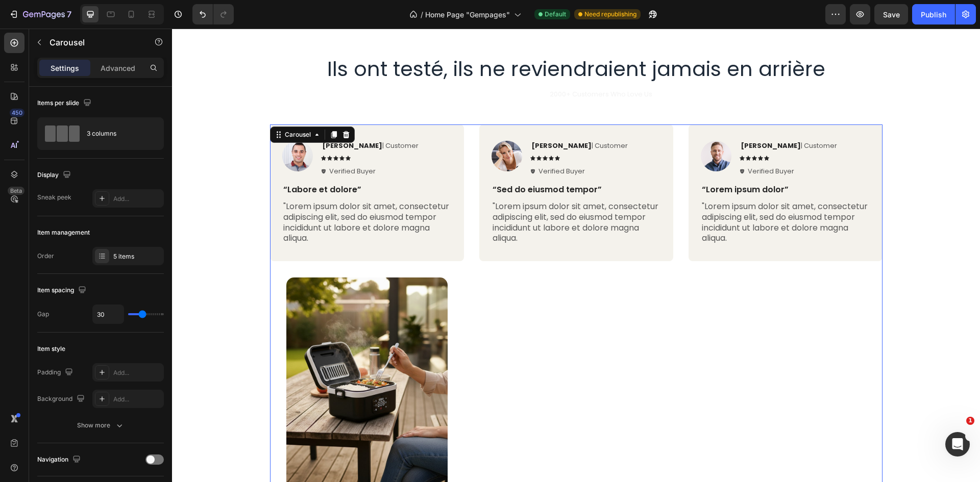
scroll to position [1463, 0]
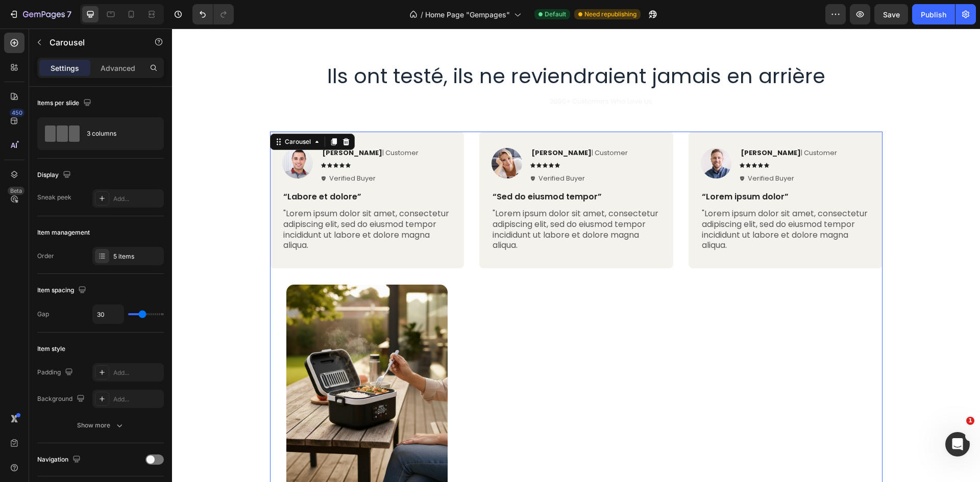
click at [469, 170] on div "Image [PERSON_NAME] | Customer Text Block Icon Icon Icon Icon Icon Icon List Ve…" at bounding box center [576, 371] width 612 height 479
click at [462, 277] on div "Image [PERSON_NAME] | Customer Text Block Icon Icon Icon Icon Icon Icon List Ve…" at bounding box center [576, 371] width 612 height 479
click at [463, 262] on div "Image [PERSON_NAME] | Customer Text Block Icon Icon Icon Icon Icon Icon List Ve…" at bounding box center [576, 371] width 612 height 479
click at [539, 243] on p ""Lorem ipsum dolor sit amet, consectetur adipiscing elit, sed do eiusmod tempor…" at bounding box center [575, 230] width 167 height 42
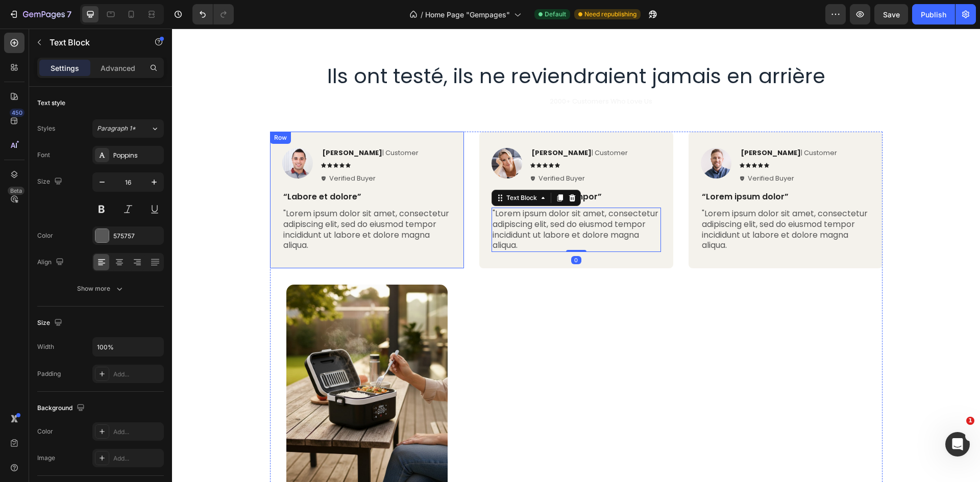
click at [454, 157] on div "Image [PERSON_NAME] | Customer Text Block Icon Icon Icon Icon Icon Icon List Ve…" at bounding box center [367, 200] width 194 height 137
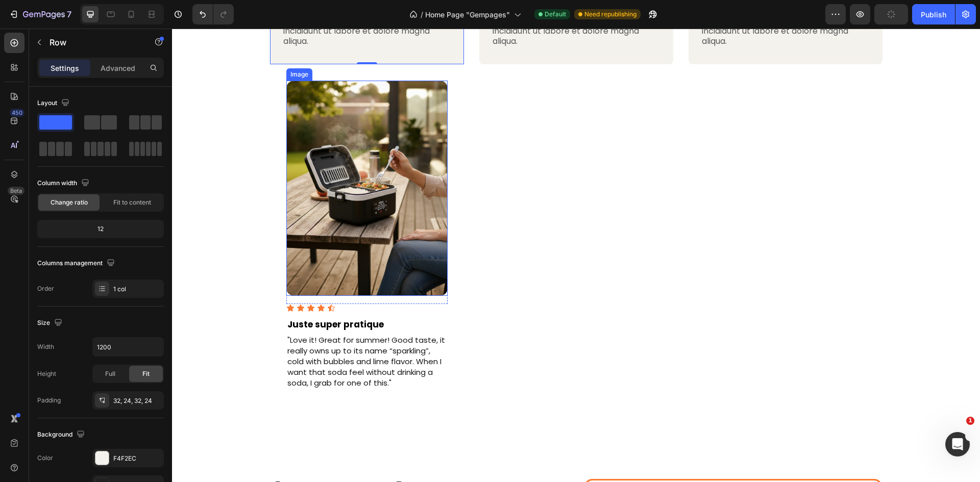
scroll to position [1412, 0]
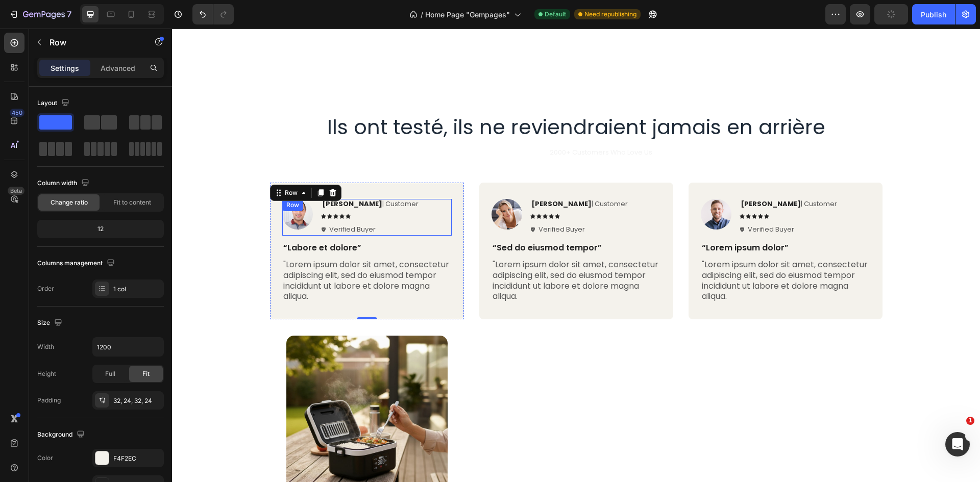
click at [387, 213] on div "Image [PERSON_NAME] | Customer Text Block Icon Icon Icon Icon Icon Icon List Ve…" at bounding box center [366, 217] width 169 height 37
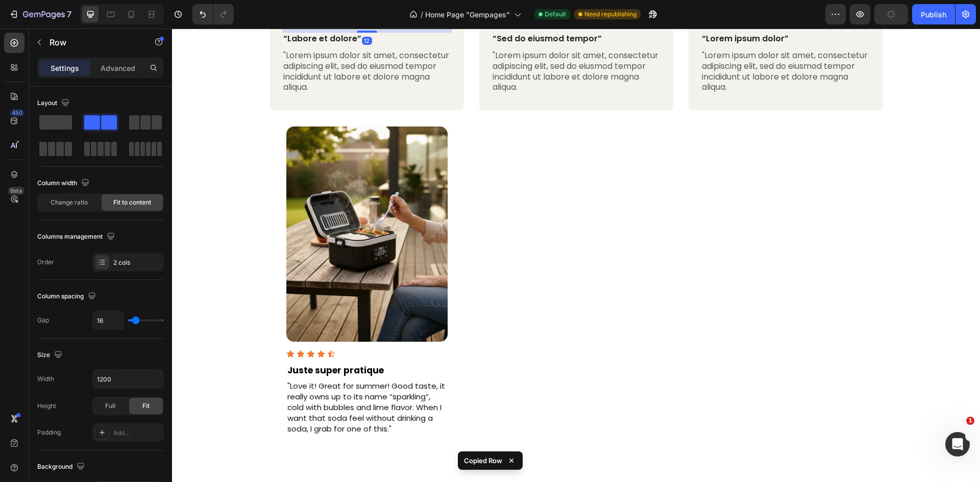
scroll to position [1718, 0]
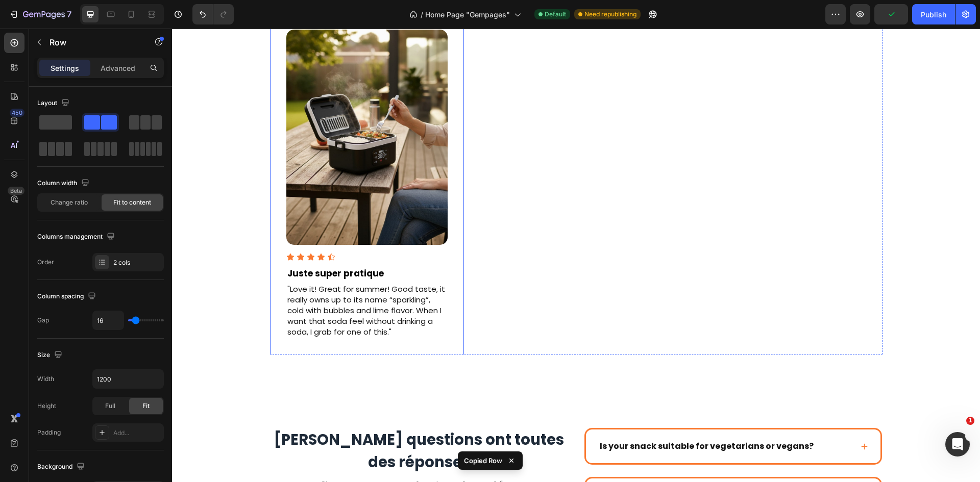
click at [376, 272] on p "Juste super pratique" at bounding box center [366, 274] width 159 height 12
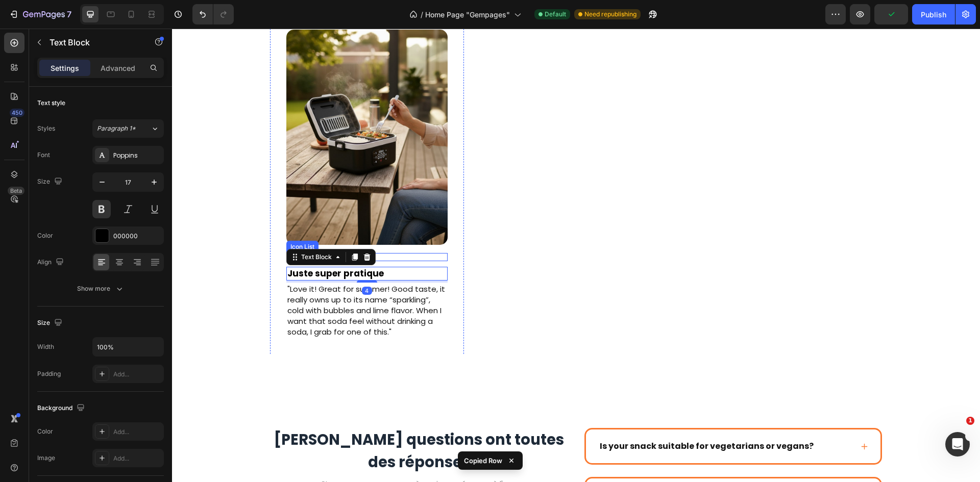
click at [382, 260] on div "Icon Icon Icon Icon Icon" at bounding box center [366, 257] width 161 height 8
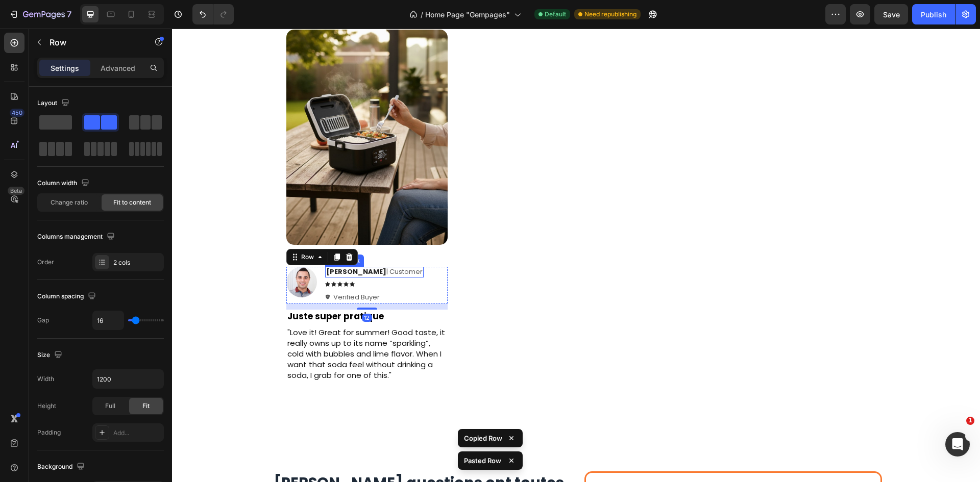
click at [484, 270] on div "Image Reylo B | Customer Text Block Icon Icon Icon Icon Icon Icon List Verified…" at bounding box center [576, 137] width 194 height 521
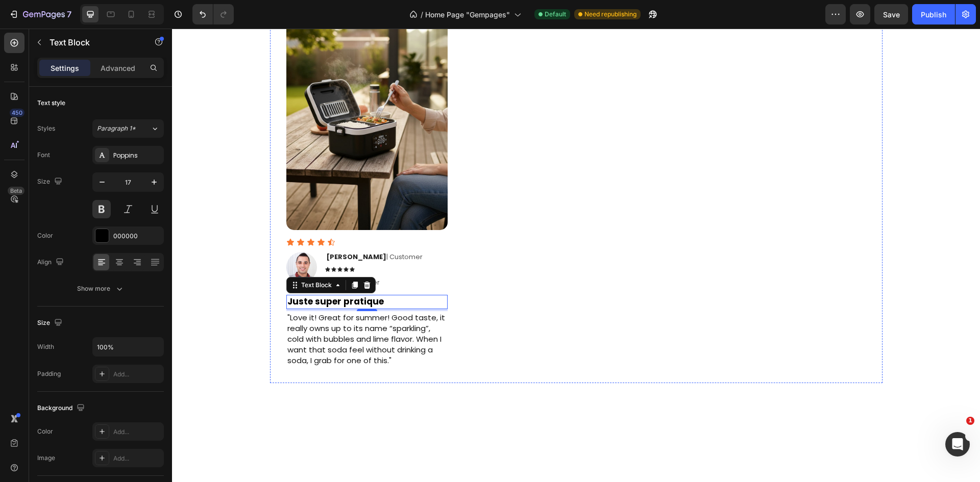
scroll to position [1769, 0]
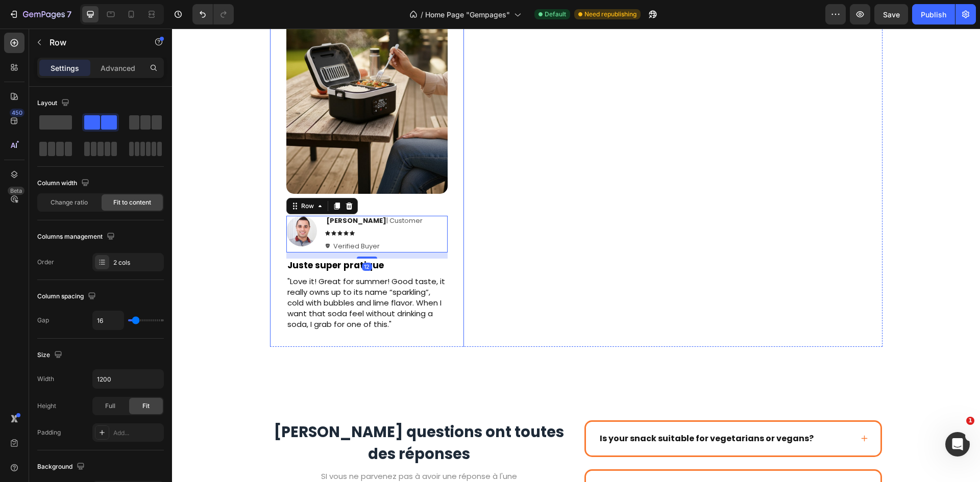
click at [394, 214] on div "Image Row Icon Icon Icon Icon Icon Icon List Image Ken K | Customer Text Block …" at bounding box center [366, 223] width 161 height 489
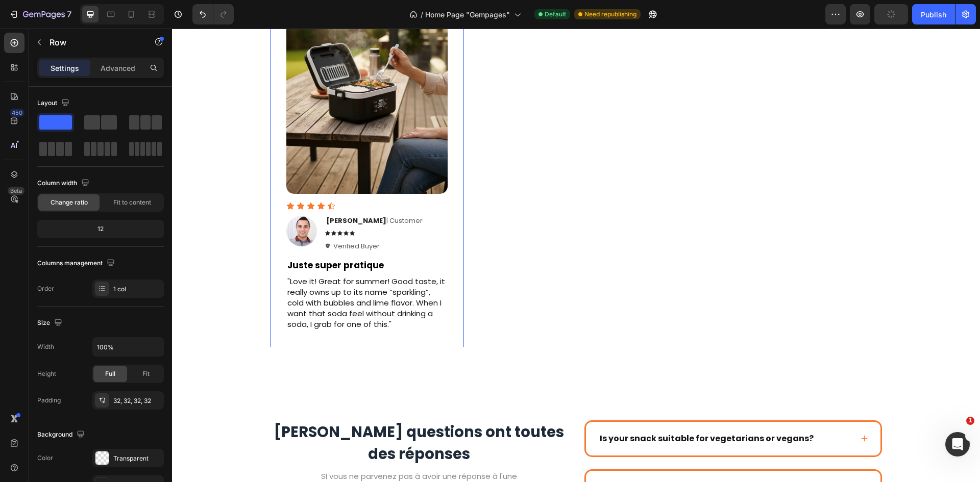
click at [389, 205] on div "Icon Icon Icon Icon Icon" at bounding box center [366, 206] width 161 height 8
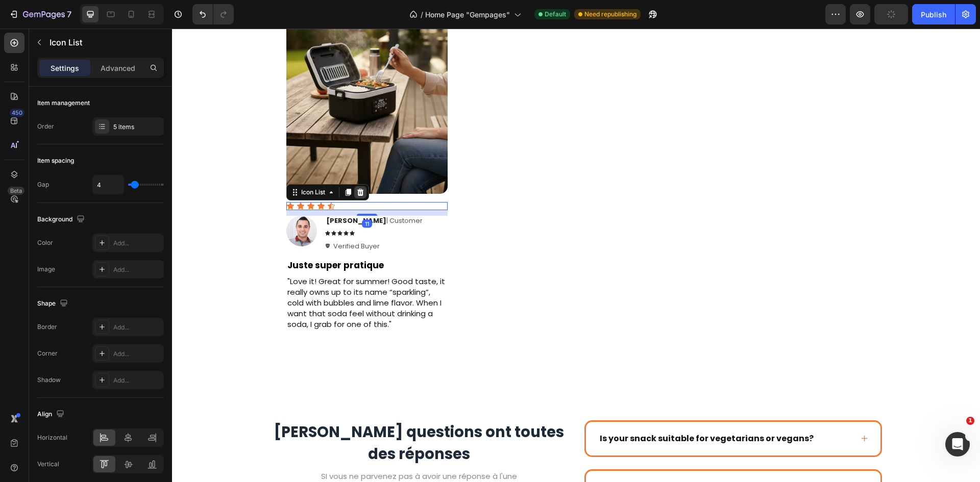
click at [357, 194] on icon at bounding box center [360, 191] width 7 height 7
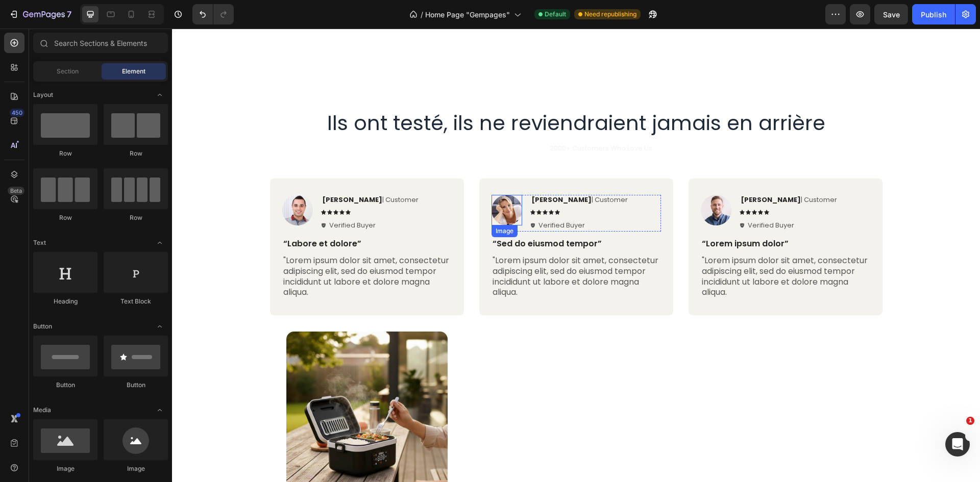
scroll to position [1412, 0]
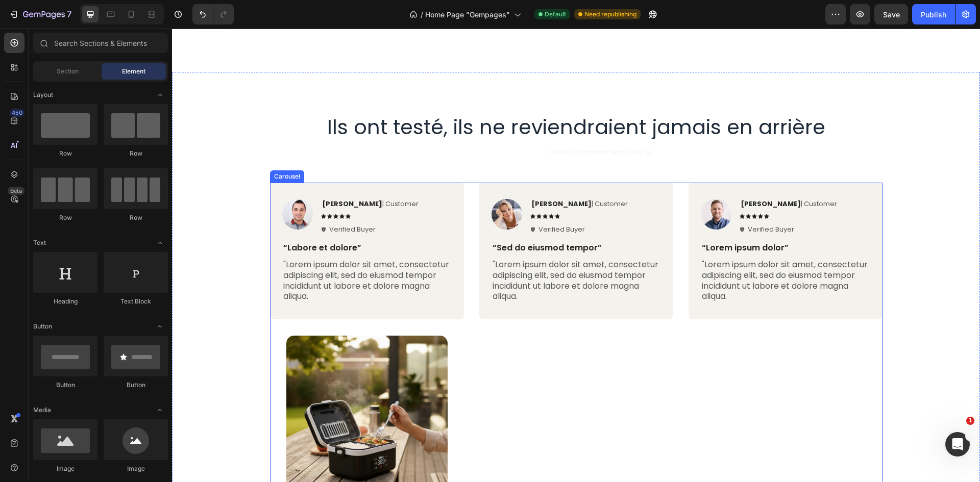
click at [468, 195] on div "Image Rita Carroll | Customer Text Block Icon Icon Icon Icon Icon Icon List Ver…" at bounding box center [576, 437] width 612 height 508
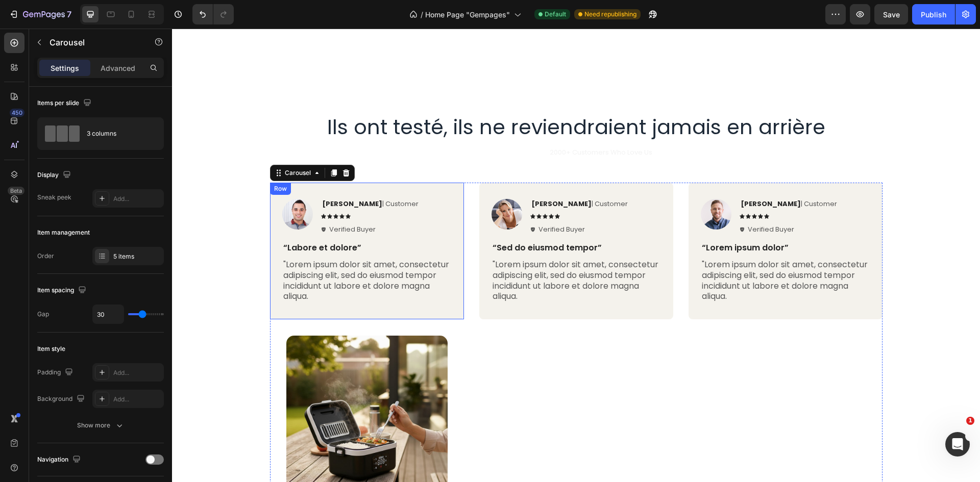
click at [439, 188] on div "Image Ken K | Customer Text Block Icon Icon Icon Icon Icon Icon List Verified B…" at bounding box center [367, 251] width 194 height 137
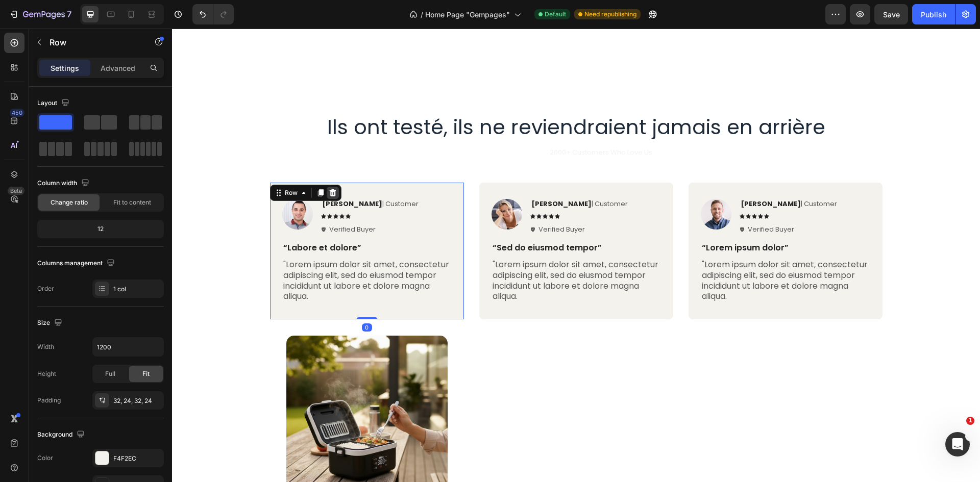
click at [333, 192] on div at bounding box center [333, 193] width 12 height 12
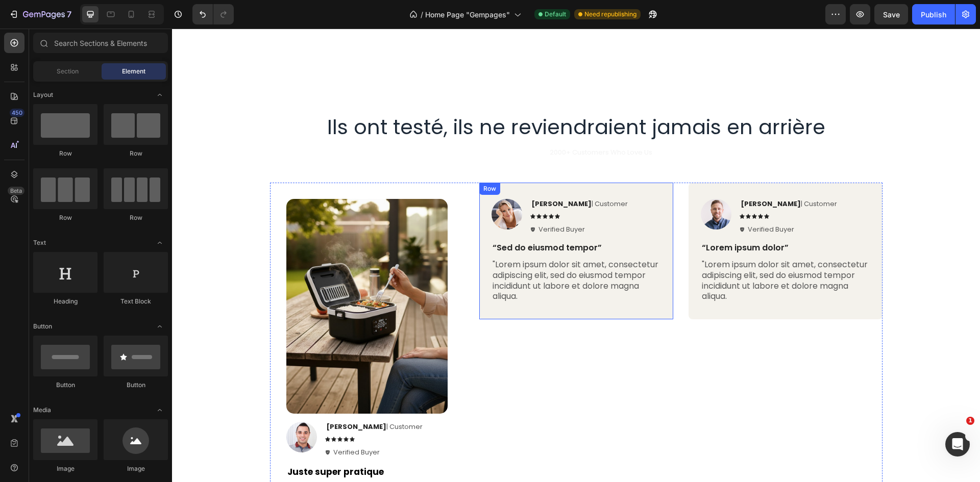
click at [660, 188] on div "Image Reylo B | Customer Text Block Icon Icon Icon Icon Icon Icon List Verified…" at bounding box center [576, 251] width 194 height 137
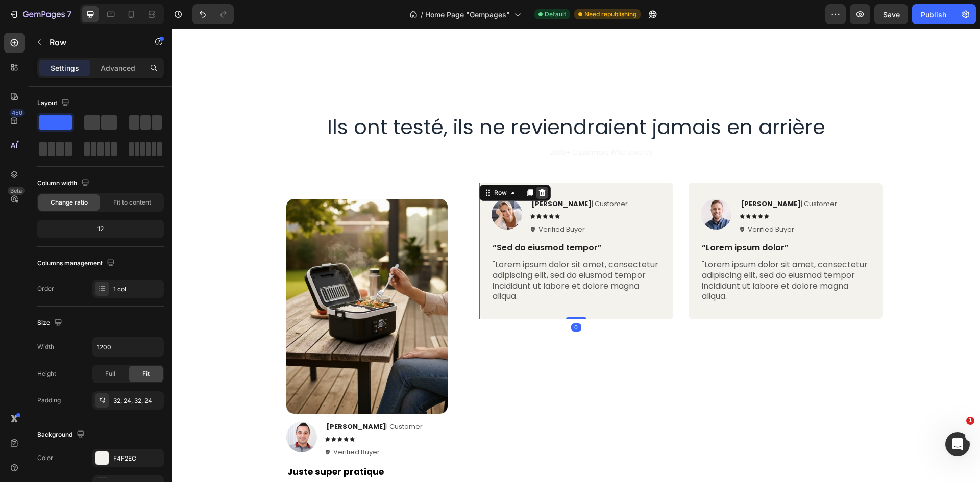
click at [538, 189] on icon at bounding box center [542, 193] width 8 height 8
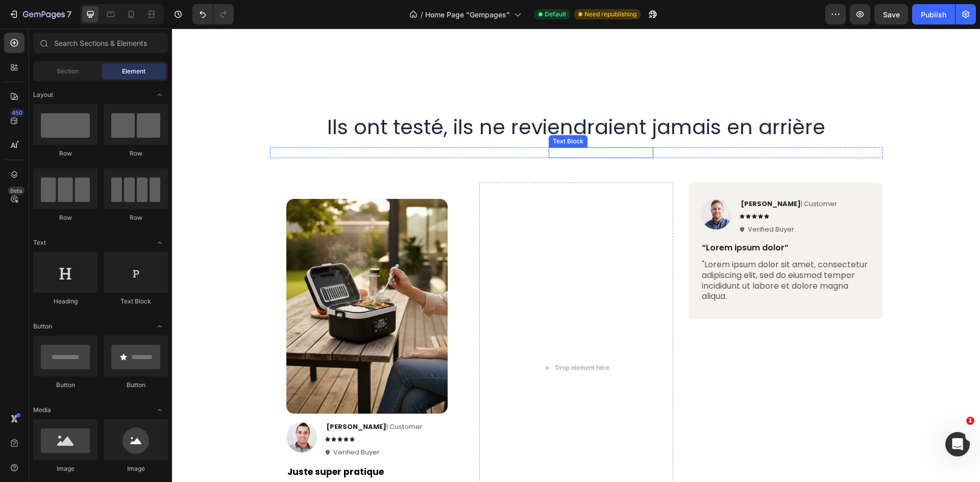
click at [616, 156] on p "2000+ Customers Who Love Us" at bounding box center [601, 152] width 103 height 9
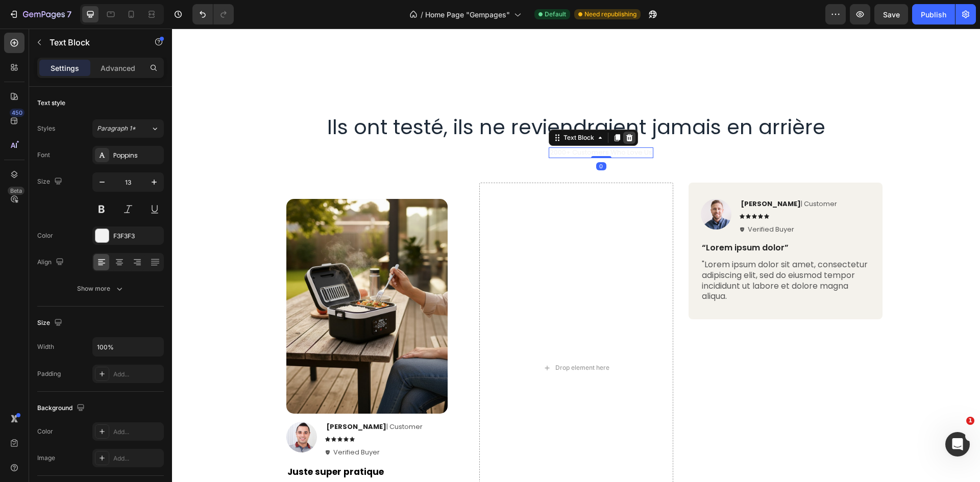
click at [627, 137] on icon at bounding box center [629, 137] width 7 height 7
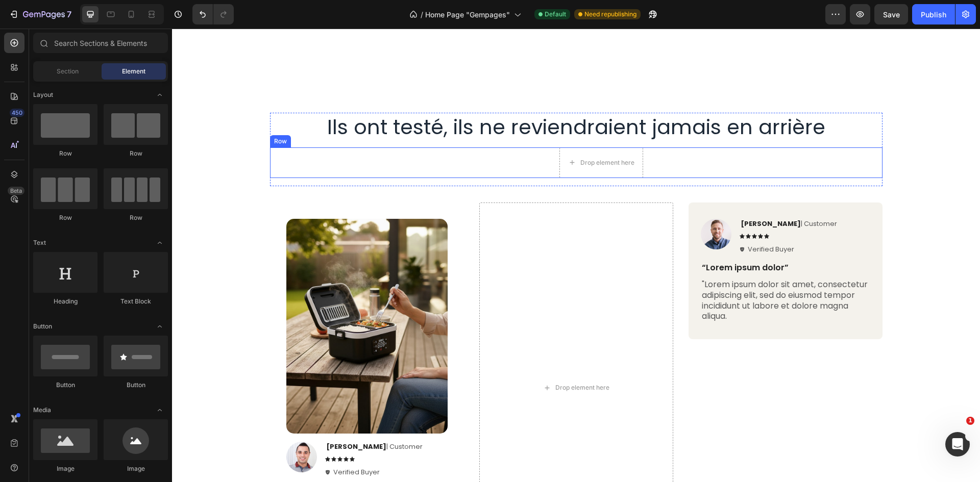
click at [532, 150] on div "Icon Icon Icon Icon Icon Icon List" at bounding box center [531, 162] width 44 height 31
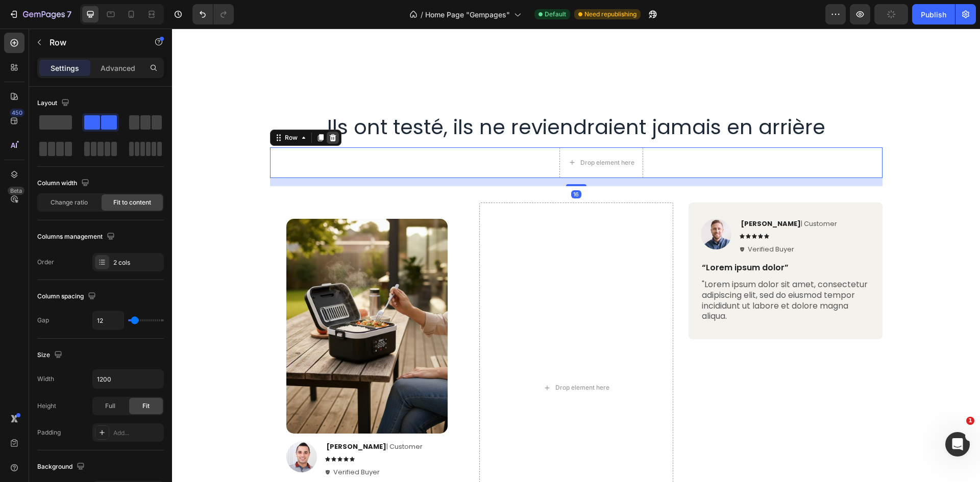
click at [330, 137] on icon at bounding box center [332, 137] width 7 height 7
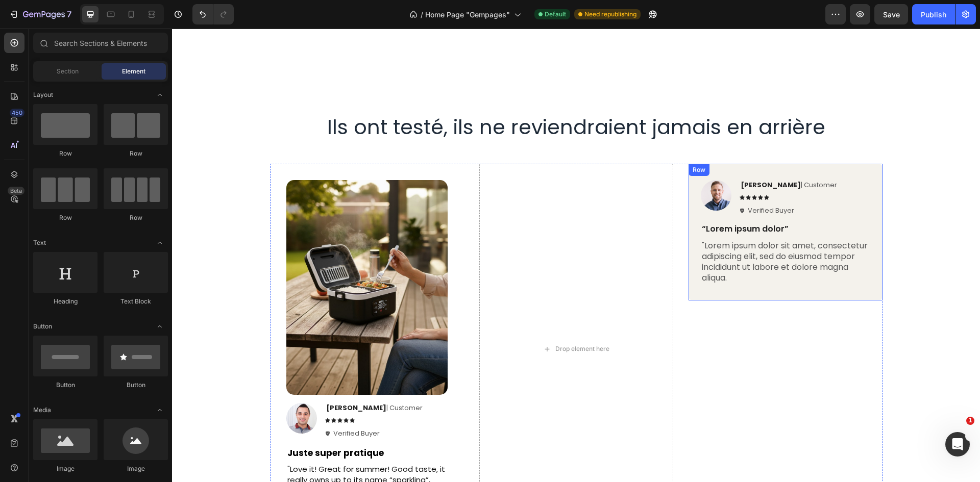
click at [862, 167] on div "Image [PERSON_NAME] | Customer Text Block Icon Icon Icon Icon Icon Icon List Ve…" at bounding box center [785, 232] width 194 height 137
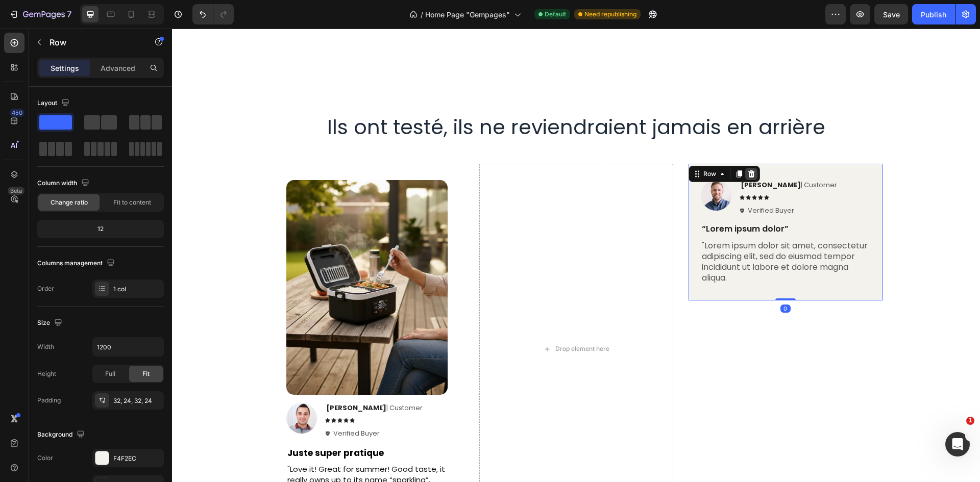
click at [748, 175] on icon at bounding box center [751, 174] width 8 height 8
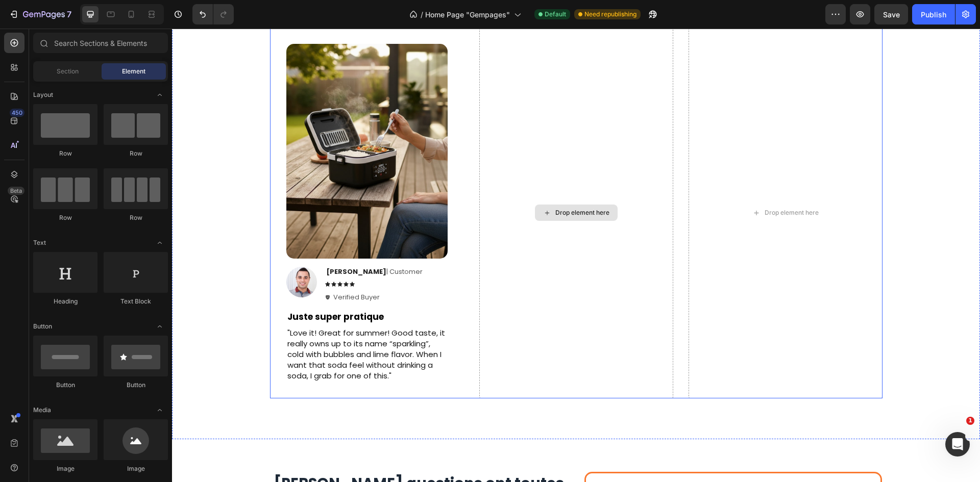
scroll to position [1565, 0]
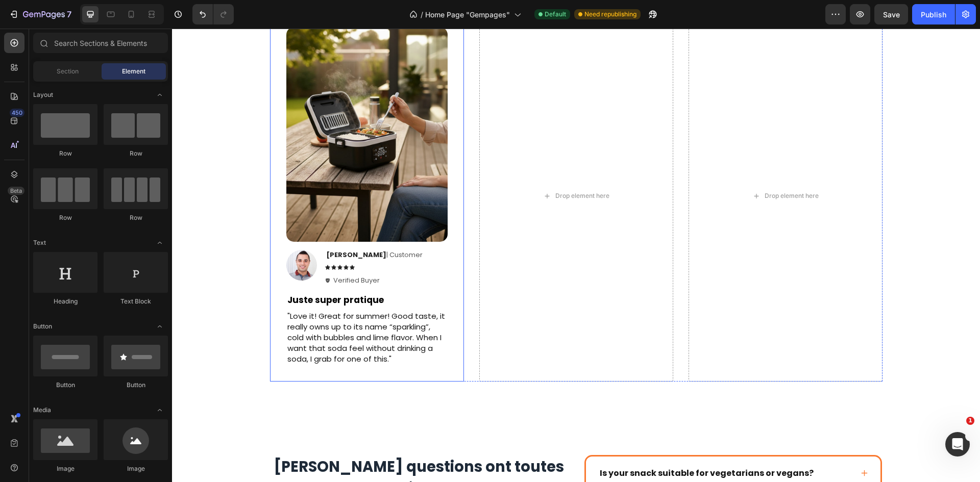
click at [443, 246] on div "Image Row Image Ken K | Customer Text Block Icon Icon Icon Icon Icon Icon List …" at bounding box center [367, 196] width 194 height 371
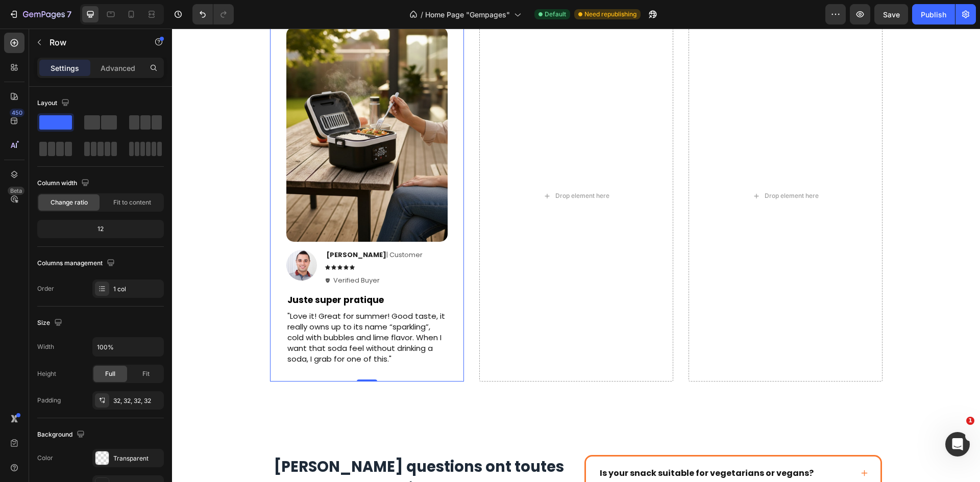
click at [455, 265] on div "Image Row Image Ken K | Customer Text Block Icon Icon Icon Icon Icon Icon List …" at bounding box center [367, 196] width 194 height 371
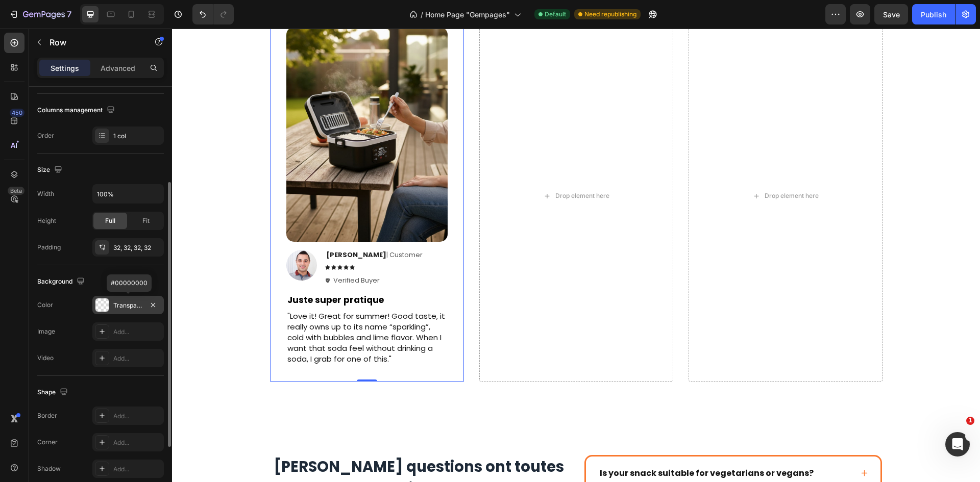
click at [107, 308] on div at bounding box center [101, 305] width 13 height 13
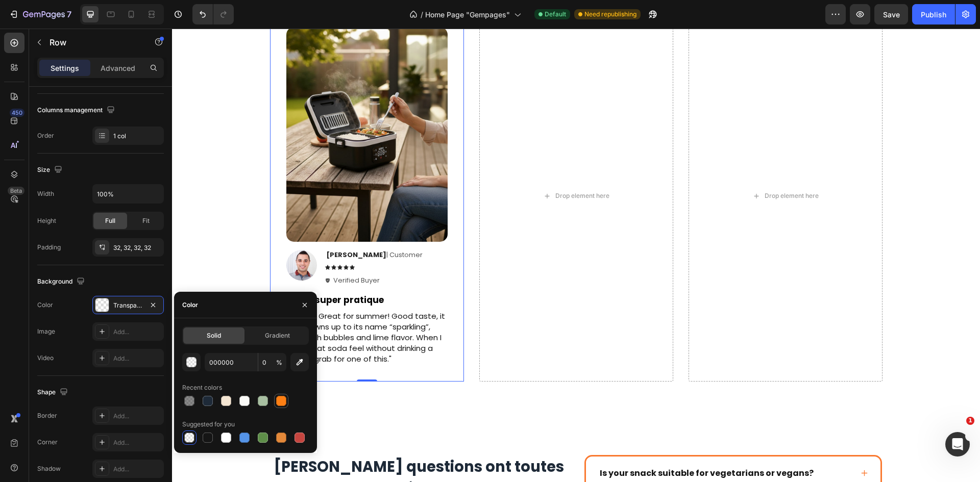
click at [282, 403] on div at bounding box center [281, 401] width 10 height 10
type input "FD7F14"
type input "100"
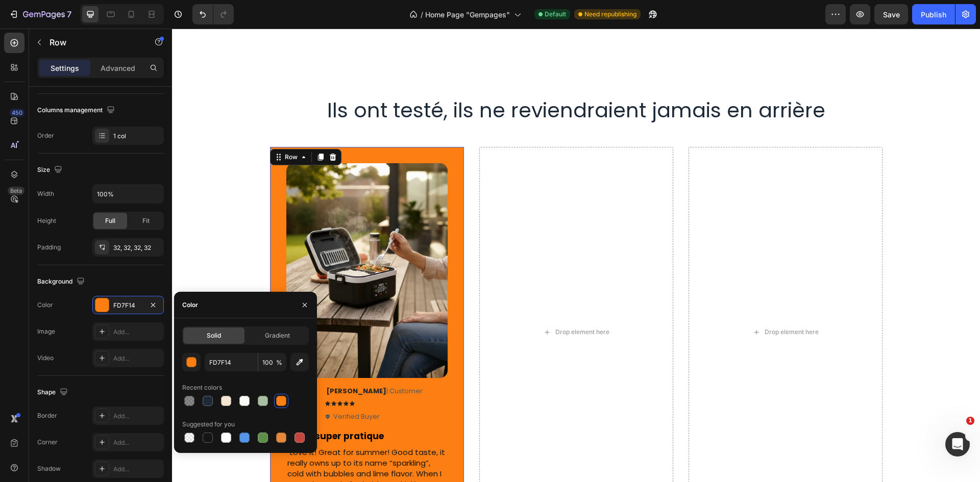
scroll to position [1514, 0]
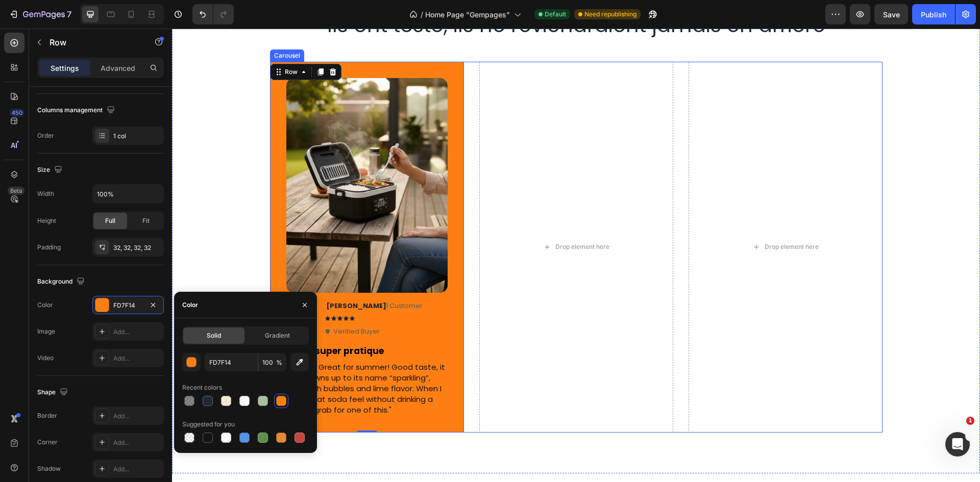
click at [479, 182] on div "Drop element here" at bounding box center [576, 247] width 194 height 371
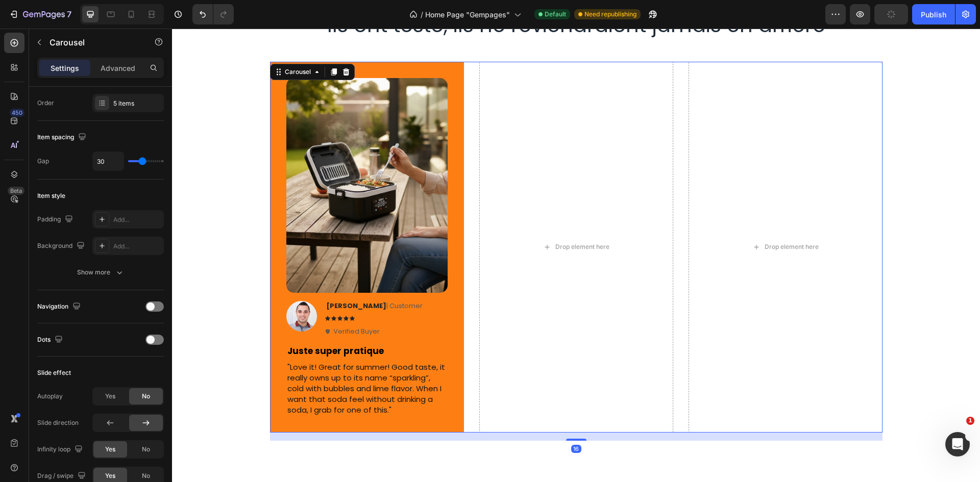
scroll to position [0, 0]
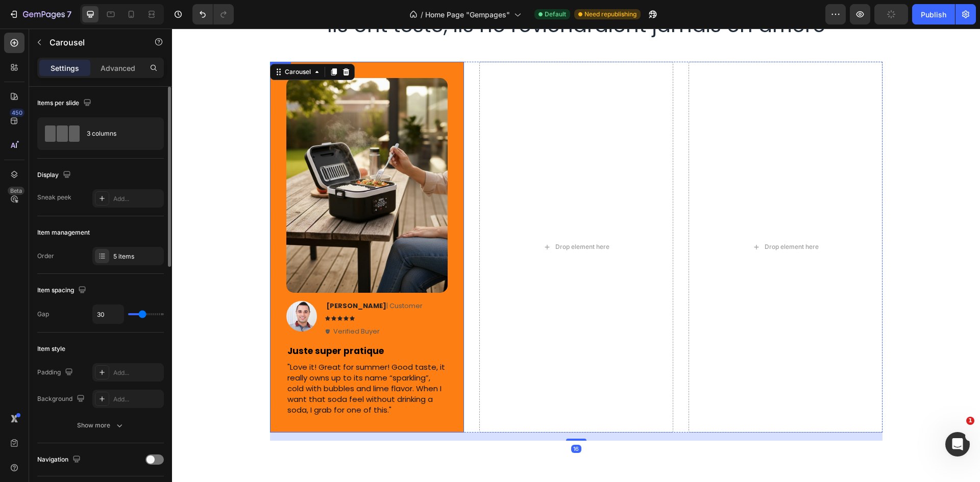
click at [454, 178] on div "Image Row Image Ken K | Customer Text Block Icon Icon Icon Icon Icon Icon List …" at bounding box center [367, 247] width 194 height 371
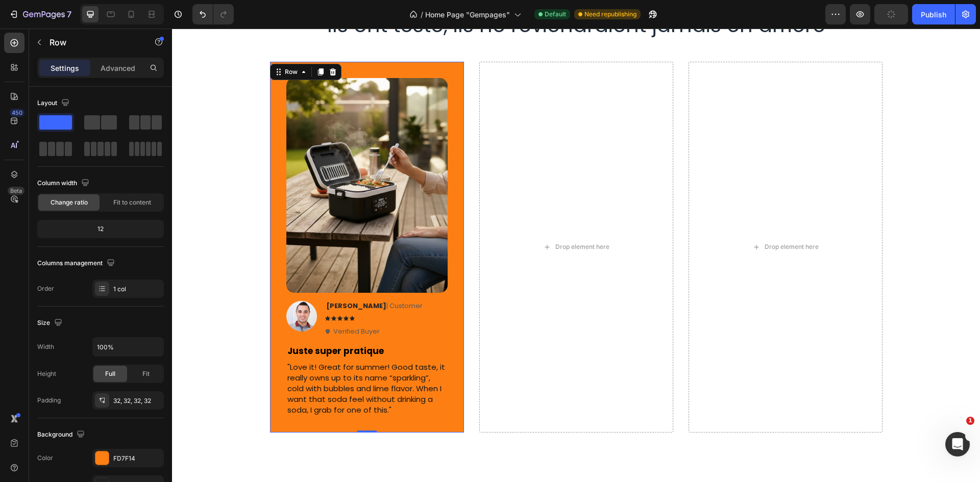
click at [450, 303] on div "Image Row Image Ken K | Customer Text Block Icon Icon Icon Icon Icon Icon List …" at bounding box center [367, 247] width 194 height 371
click at [124, 461] on div "FD7F14" at bounding box center [128, 458] width 30 height 9
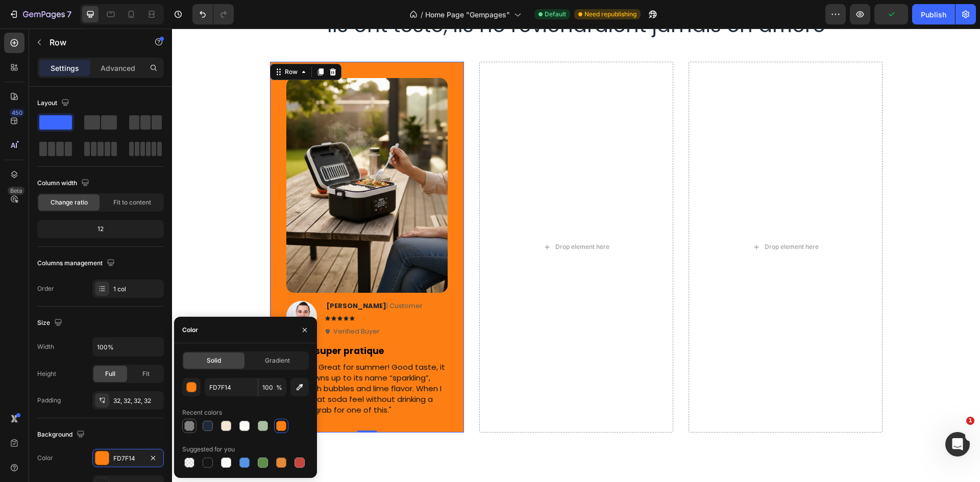
click at [190, 426] on div at bounding box center [189, 426] width 10 height 10
type input "151515"
type input "50"
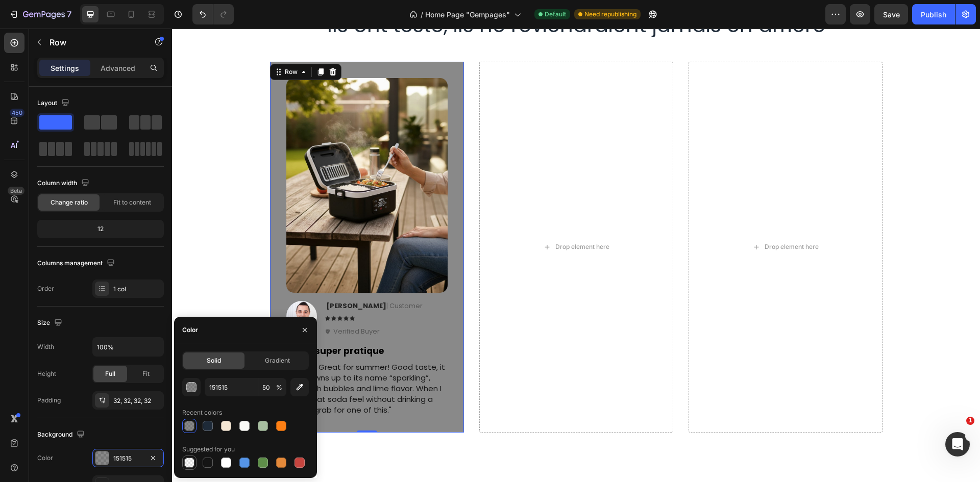
click at [186, 462] on div at bounding box center [189, 463] width 10 height 10
type input "000000"
type input "0"
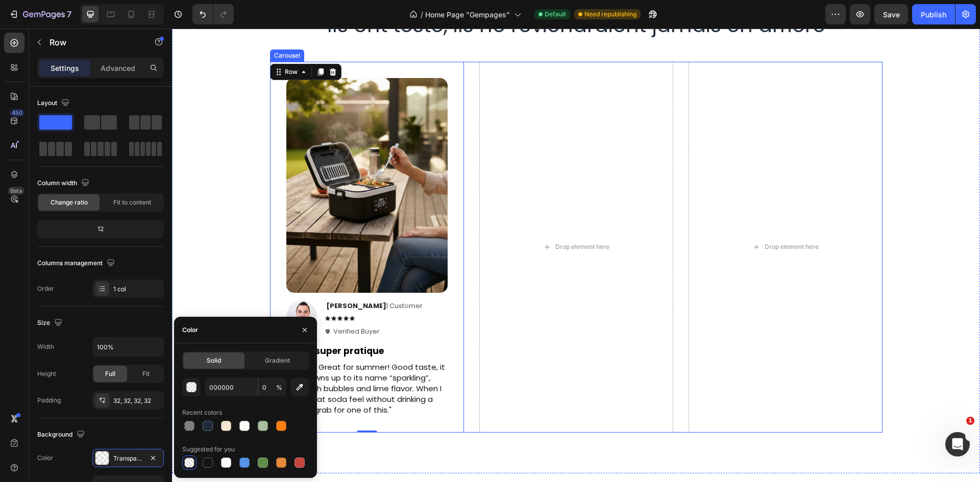
click at [465, 239] on div "Drop element here Drop element here Image Row Image Ken K | Customer Text Block…" at bounding box center [576, 247] width 612 height 371
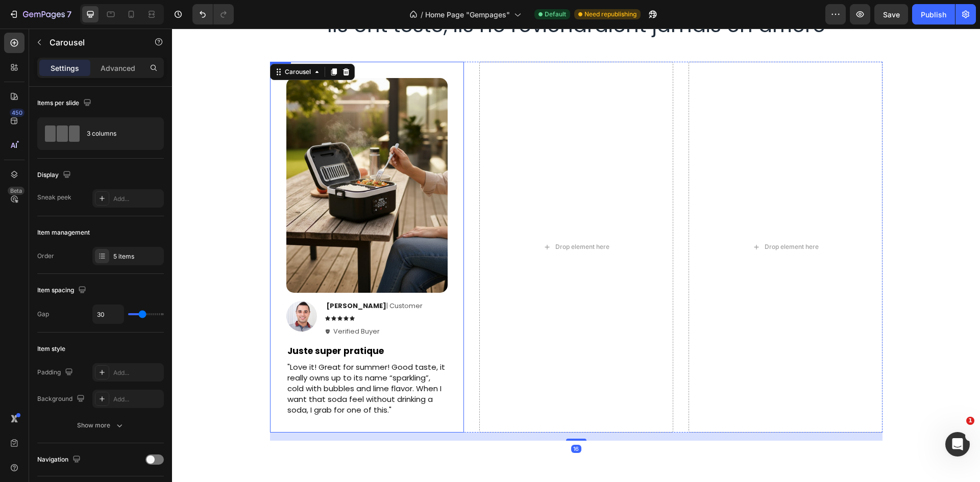
click at [444, 273] on div "Image Row Image Ken K | Customer Text Block Icon Icon Icon Icon Icon Icon List …" at bounding box center [367, 247] width 194 height 371
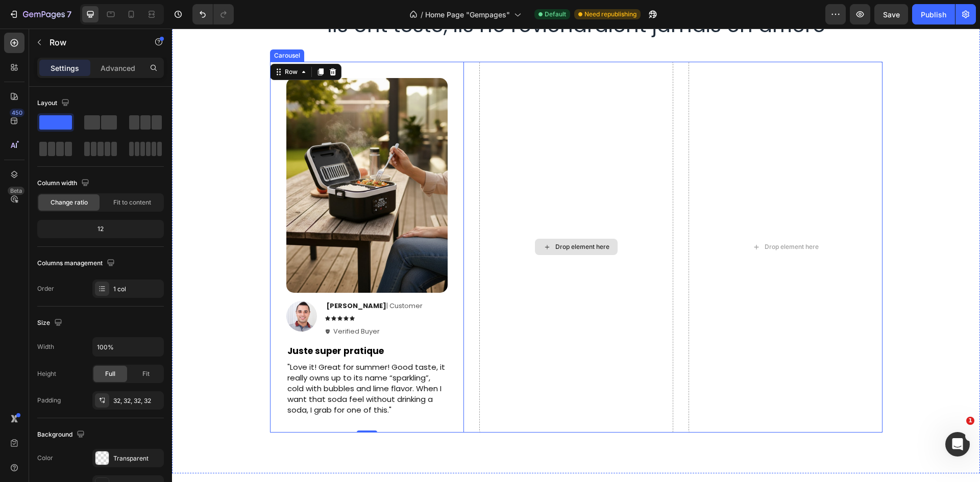
click at [513, 243] on div "Drop element here" at bounding box center [576, 247] width 194 height 371
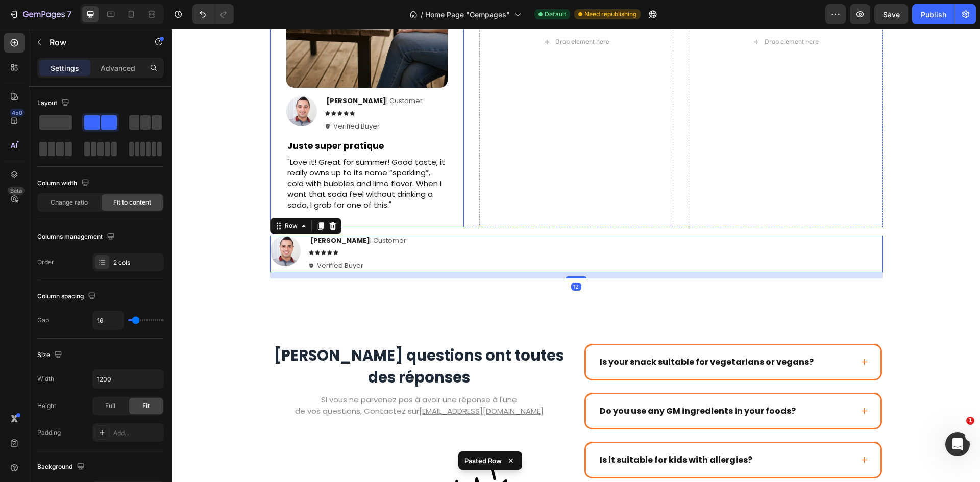
scroll to position [1718, 0]
click at [331, 228] on icon at bounding box center [332, 226] width 7 height 7
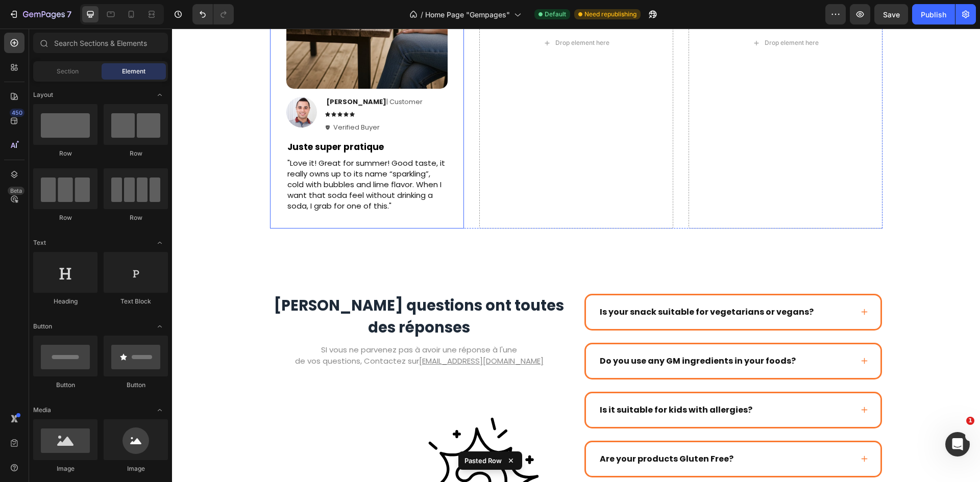
click at [450, 167] on div "Image Row Image Ken K | Customer Text Block Icon Icon Icon Icon Icon Icon List …" at bounding box center [367, 43] width 194 height 371
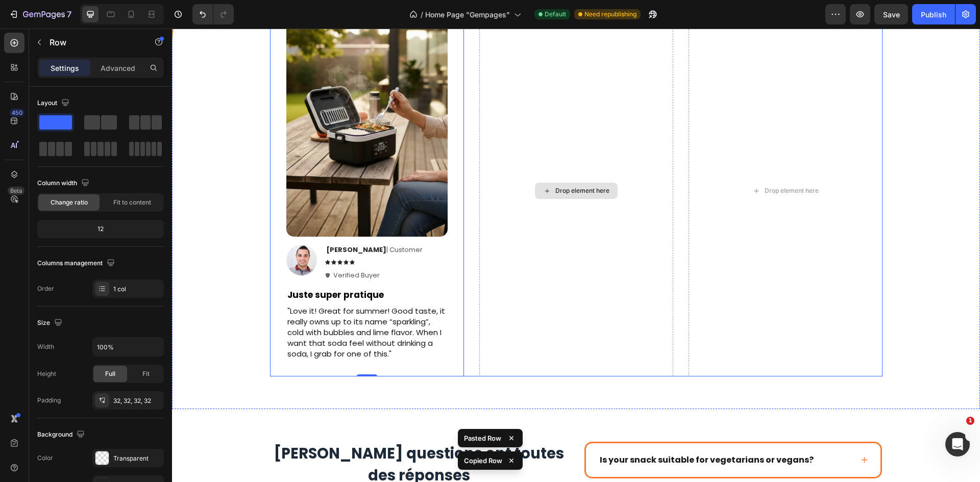
click at [541, 172] on div "Drop element here" at bounding box center [576, 191] width 194 height 371
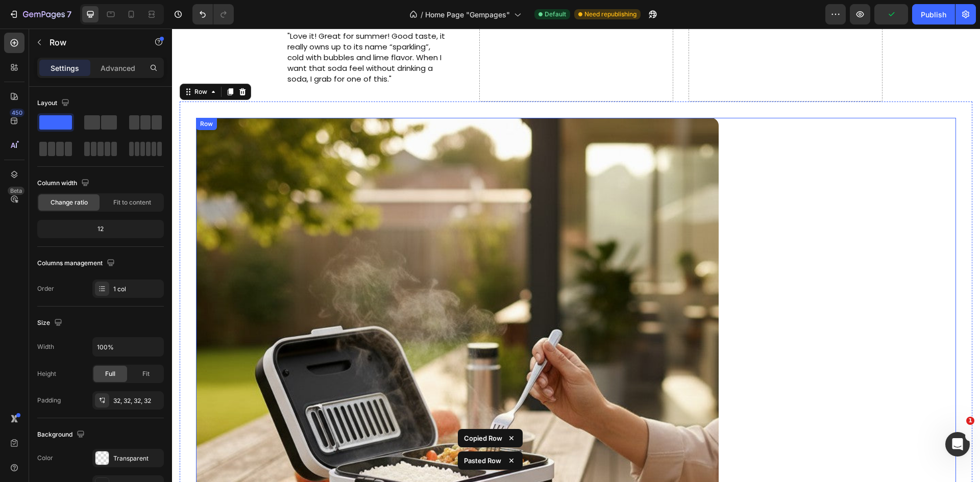
scroll to position [1678, 0]
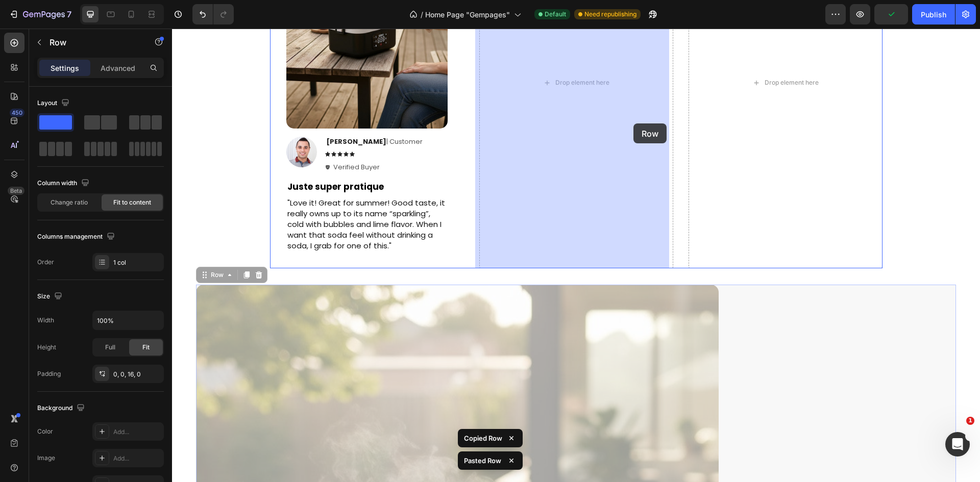
drag, startPoint x: 782, startPoint y: 335, endPoint x: 632, endPoint y: 122, distance: 260.3
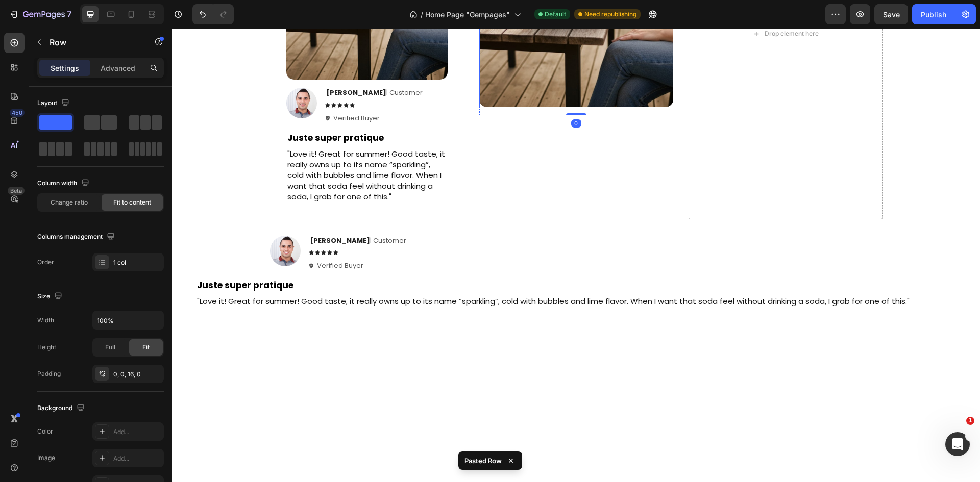
scroll to position [1729, 0]
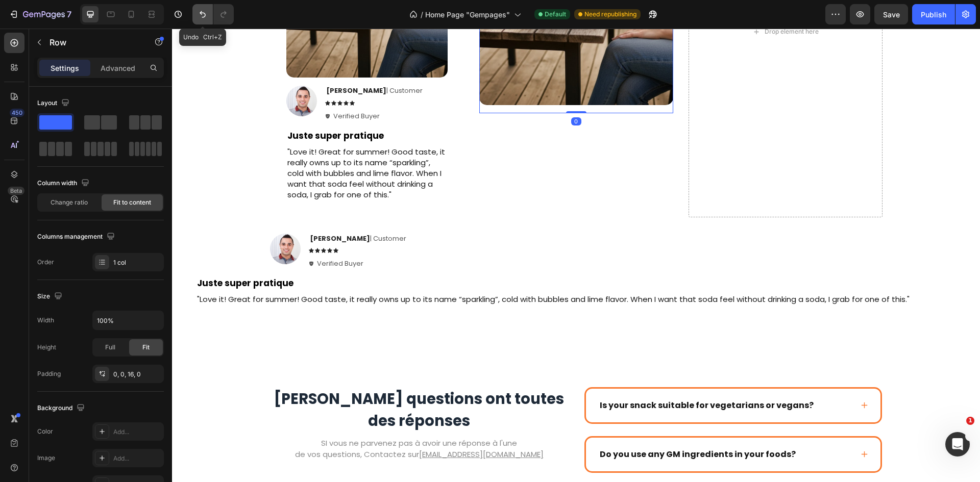
click at [196, 13] on button "Undo/Redo" at bounding box center [202, 14] width 20 height 20
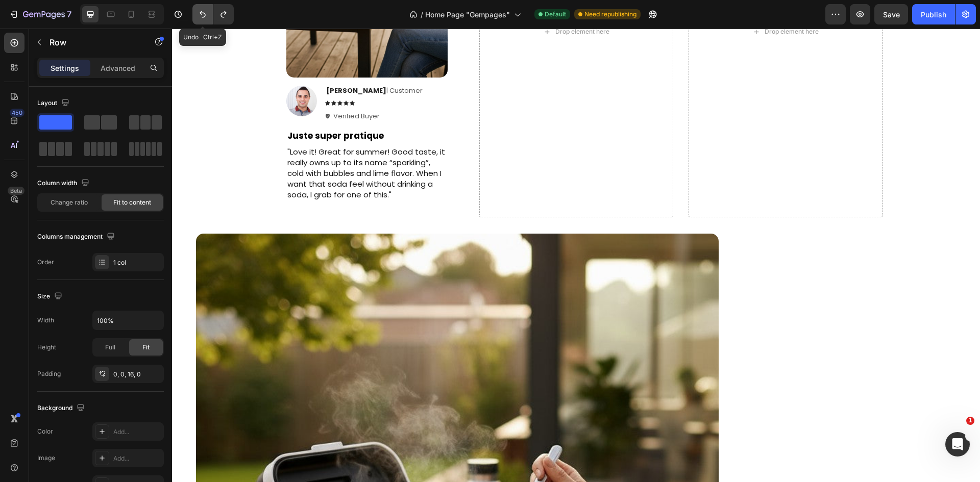
click at [197, 13] on icon "Undo/Redo" at bounding box center [202, 14] width 10 height 10
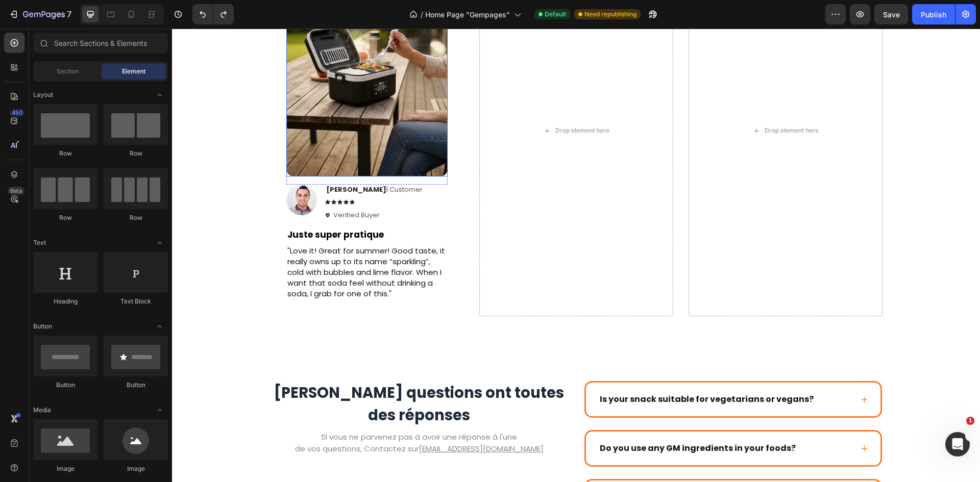
scroll to position [1627, 0]
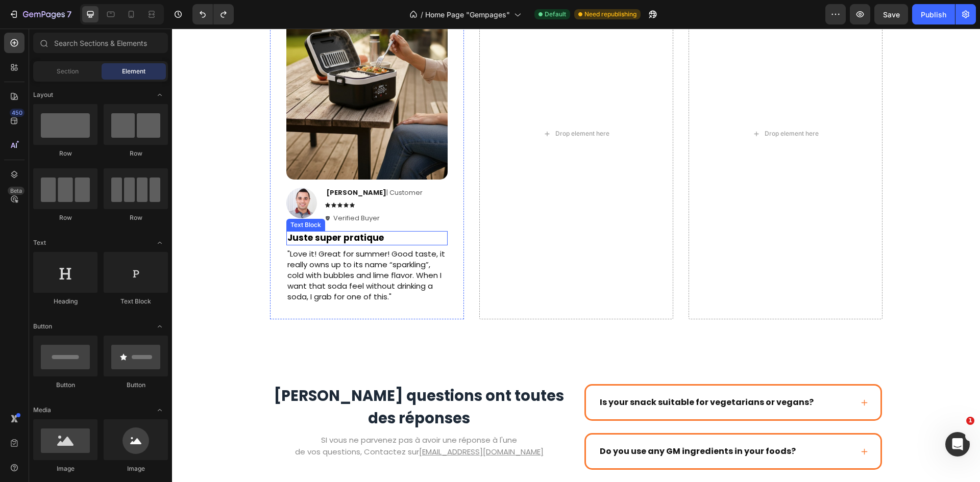
click at [442, 240] on div "Juste super pratique" at bounding box center [366, 238] width 161 height 14
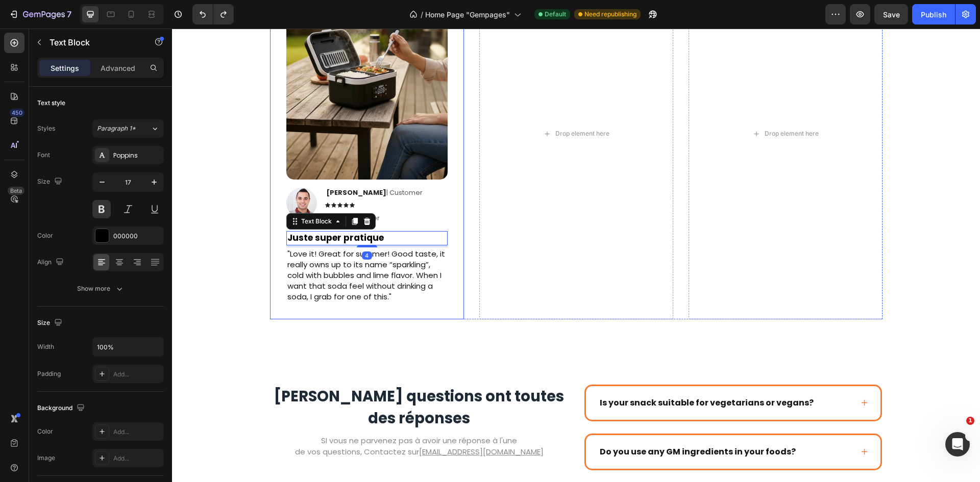
click at [449, 229] on div "Image Row Image Ken K | Customer Text Block Icon Icon Icon Icon Icon Icon List …" at bounding box center [367, 133] width 194 height 371
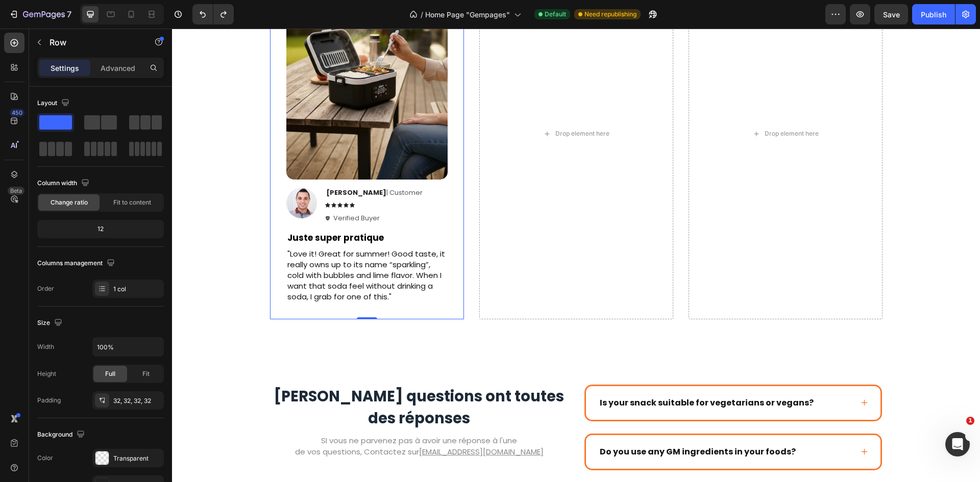
click at [449, 229] on div "Image Row Image Ken K | Customer Text Block Icon Icon Icon Icon Icon Icon List …" at bounding box center [367, 133] width 194 height 371
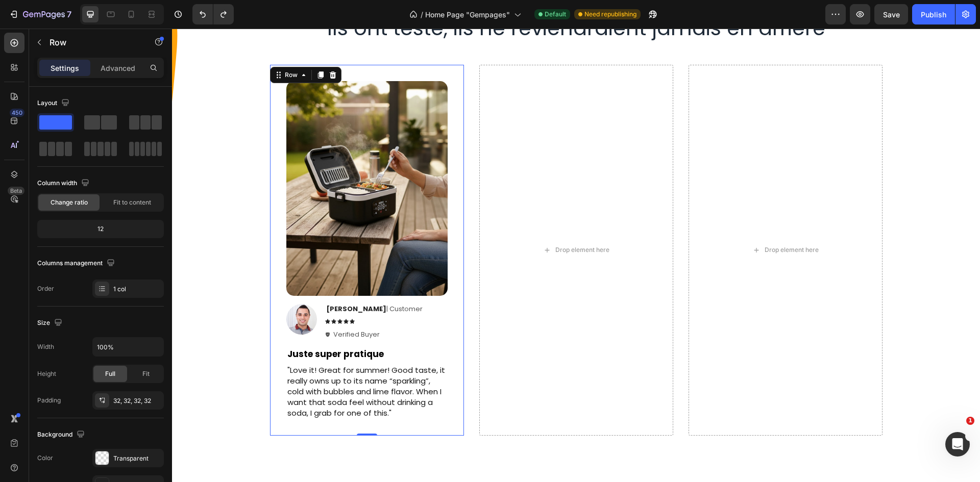
scroll to position [1525, 0]
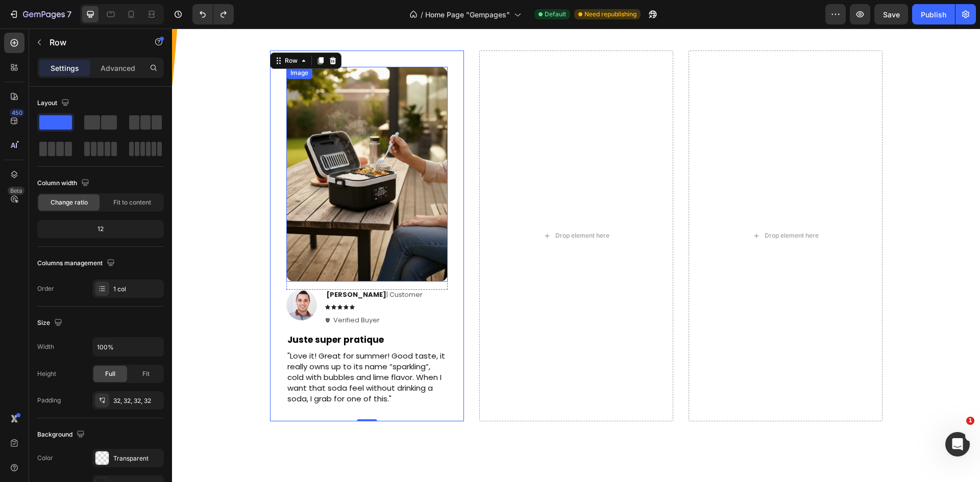
click at [410, 198] on img at bounding box center [366, 174] width 161 height 215
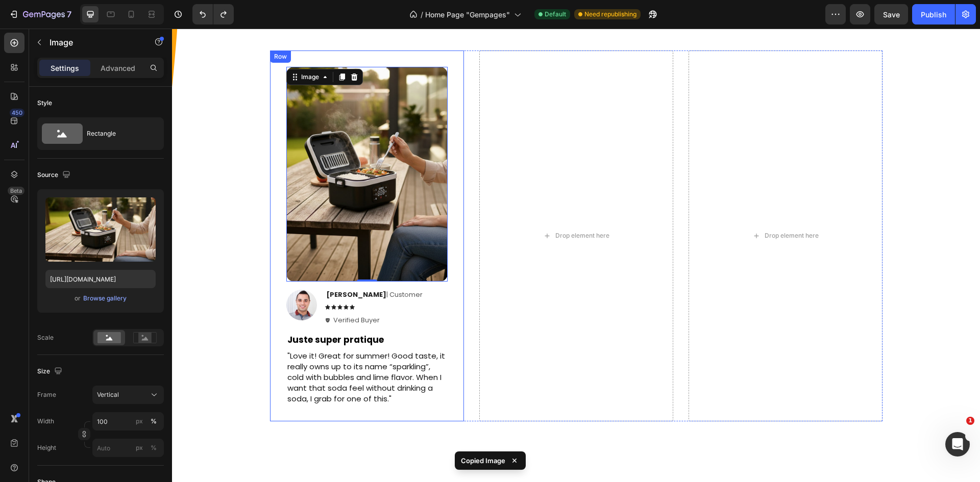
click at [453, 181] on div "Image 0 Row Image Ken K | Customer Text Block Icon Icon Icon Icon Icon Icon Lis…" at bounding box center [367, 236] width 194 height 371
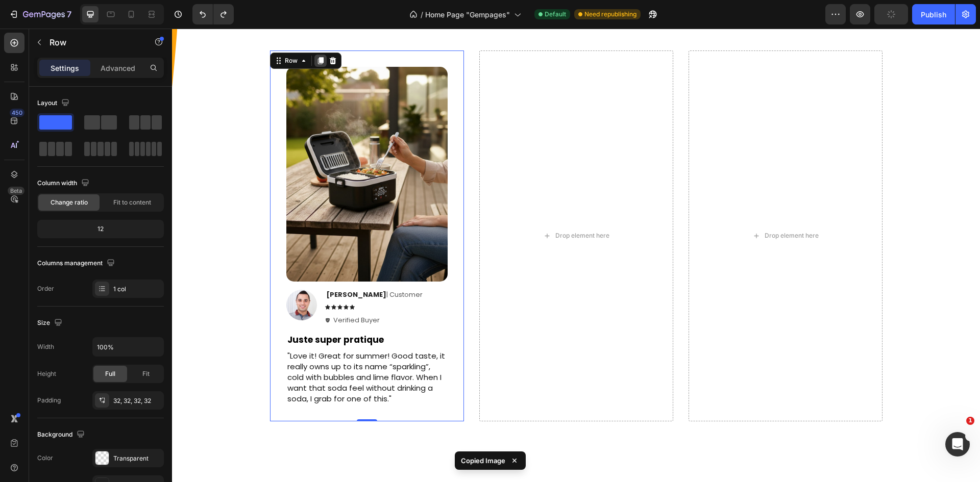
click at [320, 63] on div at bounding box center [320, 61] width 12 height 12
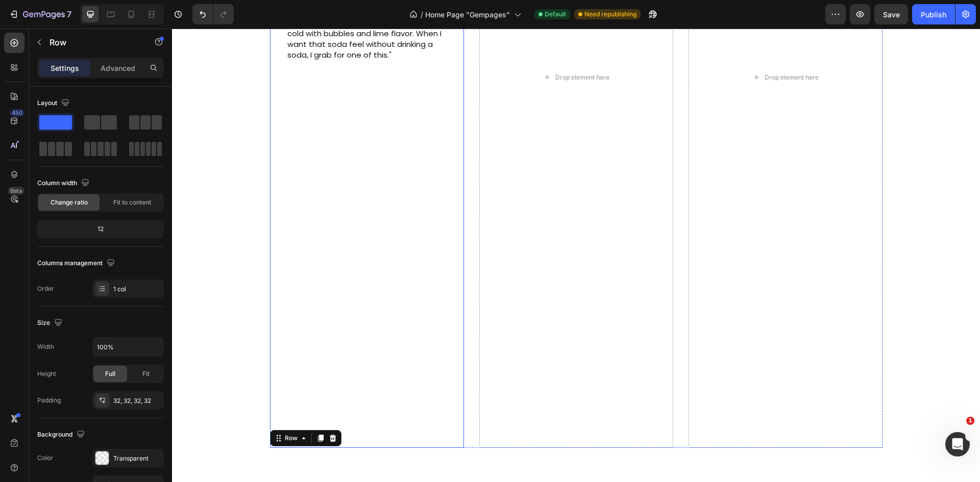
scroll to position [1845, 0]
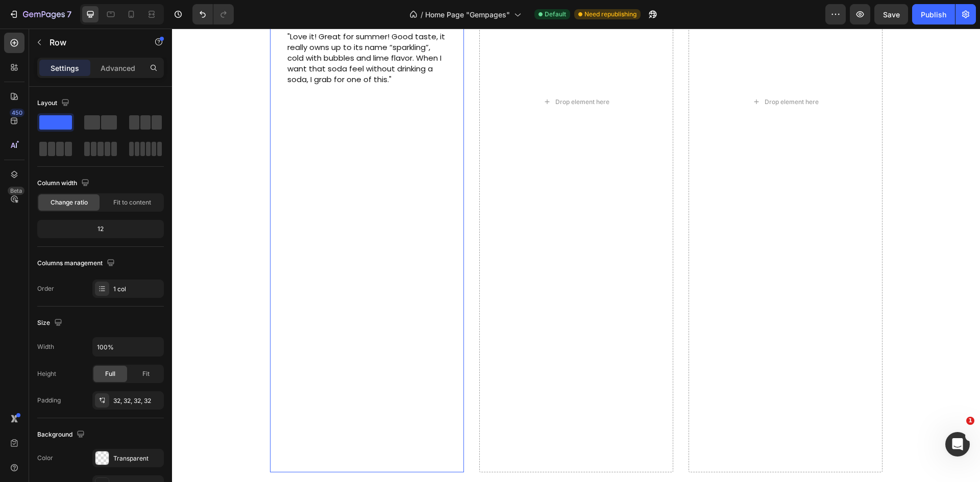
click at [444, 201] on div "Image Row Image Ken K | Customer Text Block Icon Icon Icon Icon Icon Icon List …" at bounding box center [367, 101] width 194 height 741
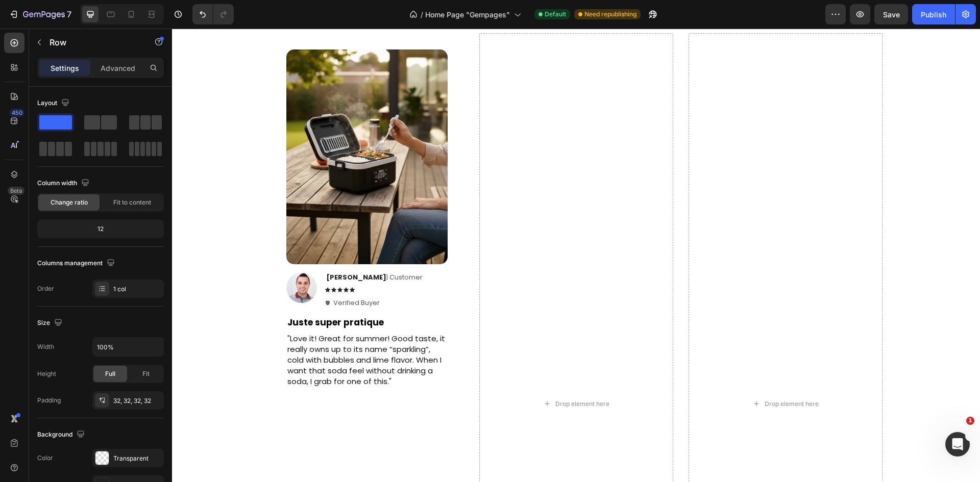
scroll to position [1693, 0]
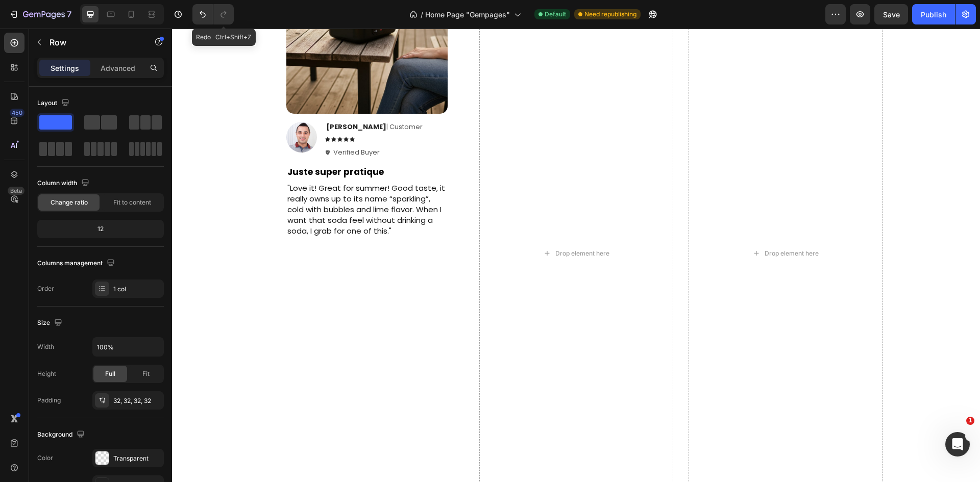
click at [191, 11] on div "Redo Ctrl+Shift+Z" at bounding box center [210, 14] width 45 height 20
click at [198, 11] on icon "Undo/Redo" at bounding box center [202, 14] width 10 height 10
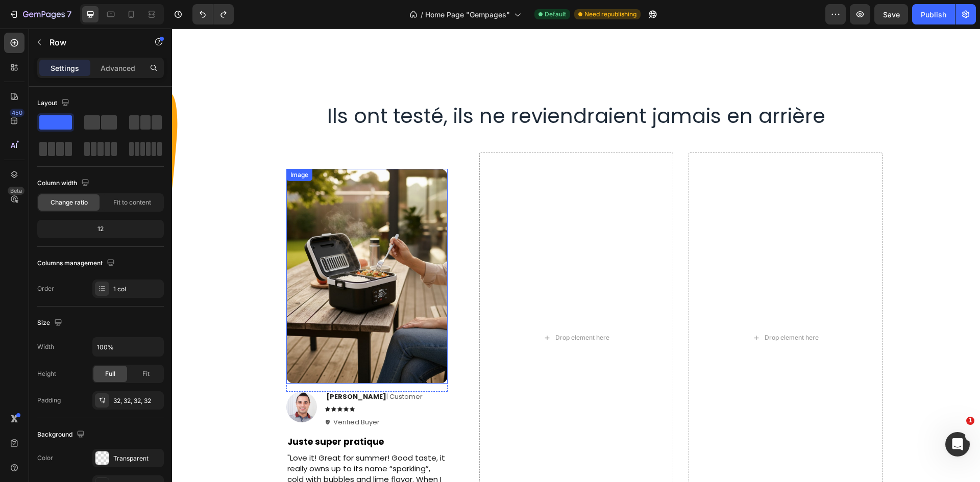
scroll to position [1405, 0]
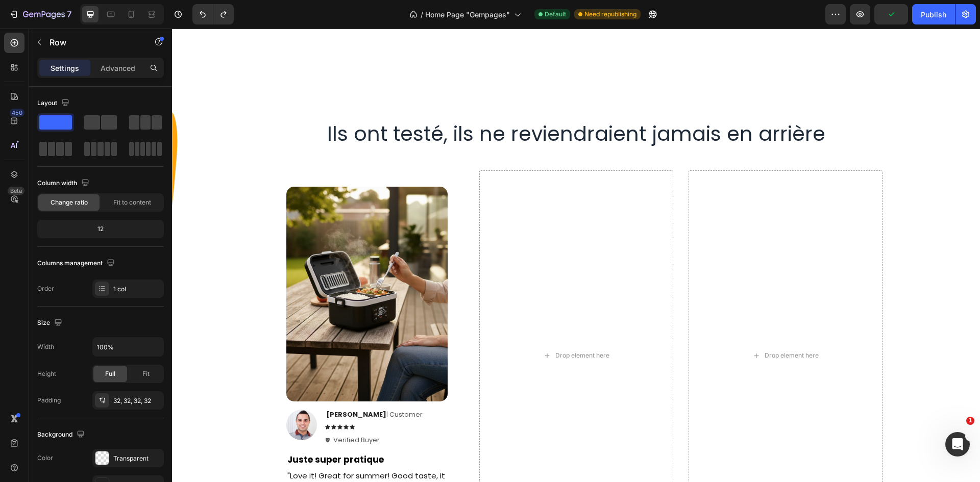
click at [450, 207] on div "Image Row Image Ken K | Customer Text Block Icon Icon Icon Icon Icon Icon List …" at bounding box center [367, 355] width 194 height 371
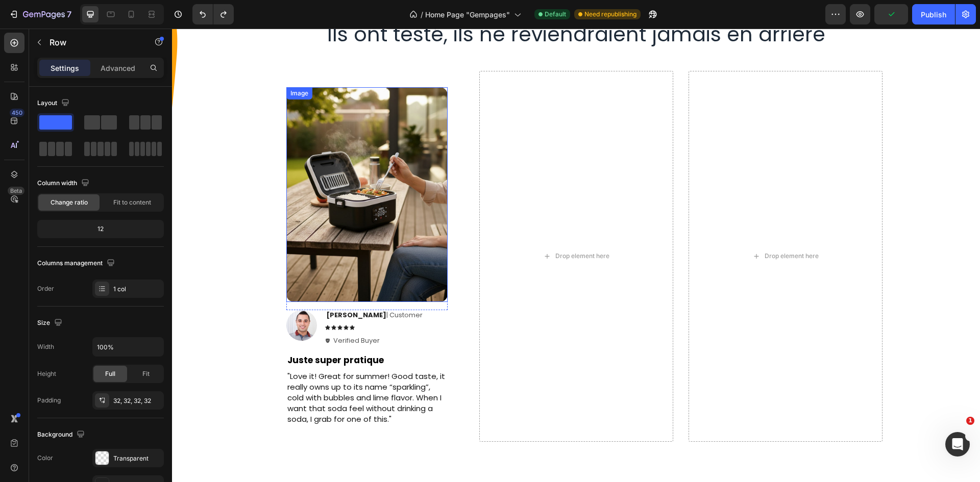
scroll to position [1609, 0]
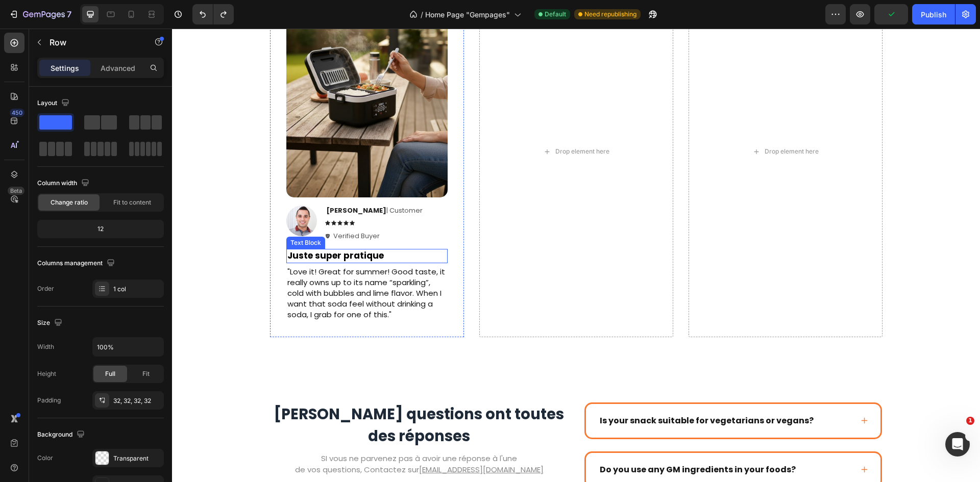
click at [436, 219] on div "Image Ken K | Customer Text Block Icon Icon Icon Icon Icon Icon List Verified B…" at bounding box center [366, 224] width 161 height 37
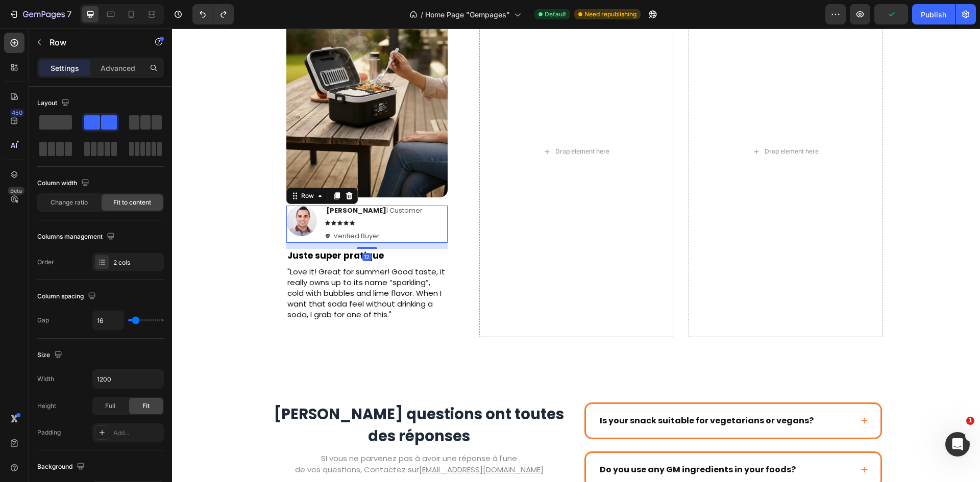
click at [446, 211] on div "Image Row Image Ken K | Customer Text Block Icon Icon Icon Icon Icon Icon List …" at bounding box center [367, 151] width 194 height 371
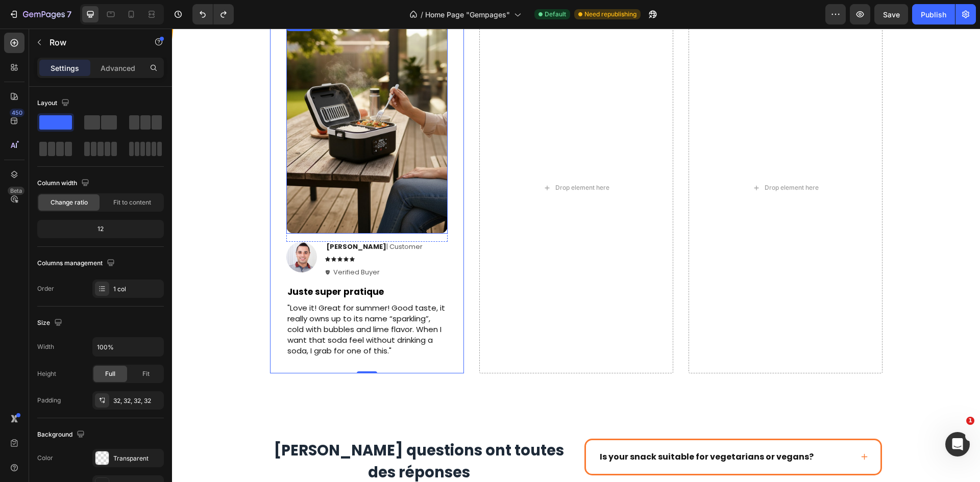
scroll to position [1405, 0]
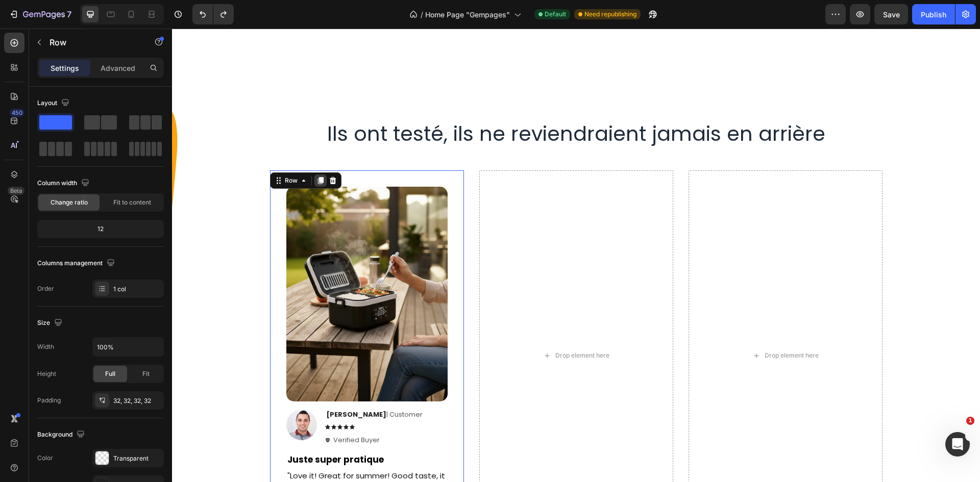
click at [320, 178] on div at bounding box center [320, 181] width 12 height 12
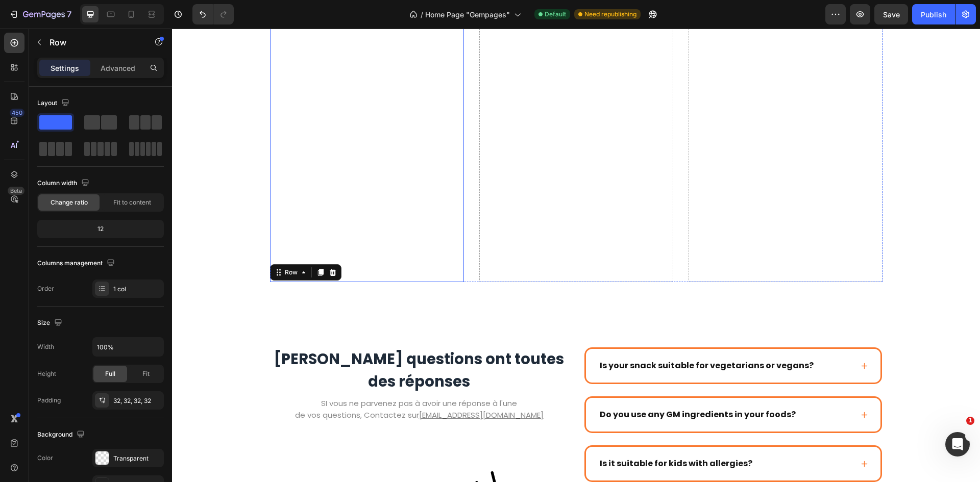
scroll to position [2014, 0]
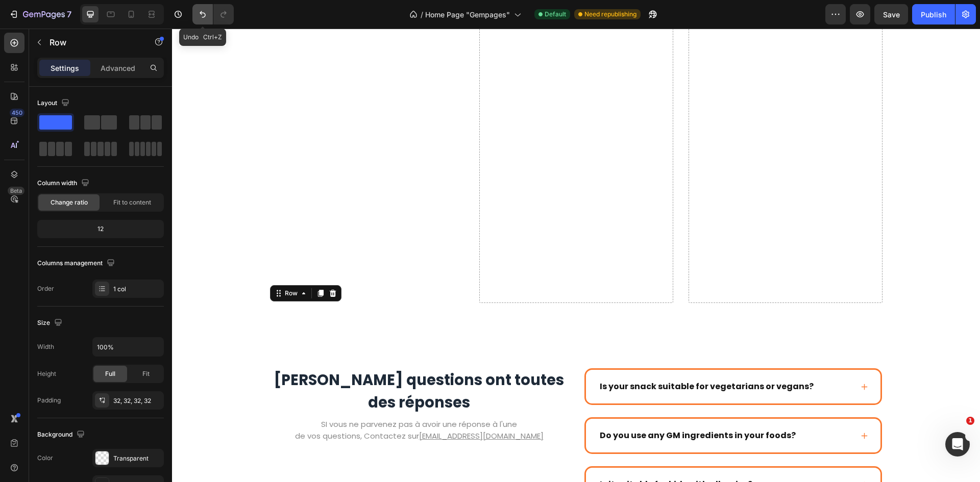
click at [199, 14] on icon "Undo/Redo" at bounding box center [202, 14] width 10 height 10
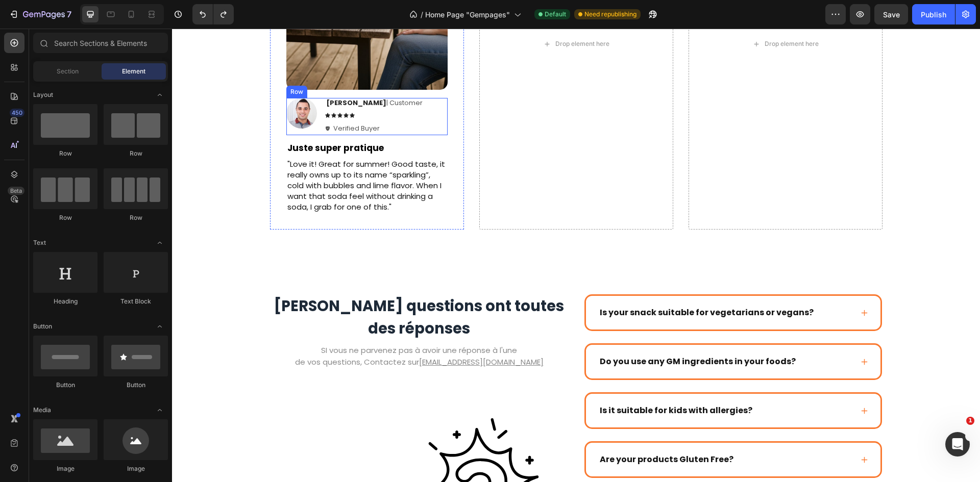
scroll to position [1555, 0]
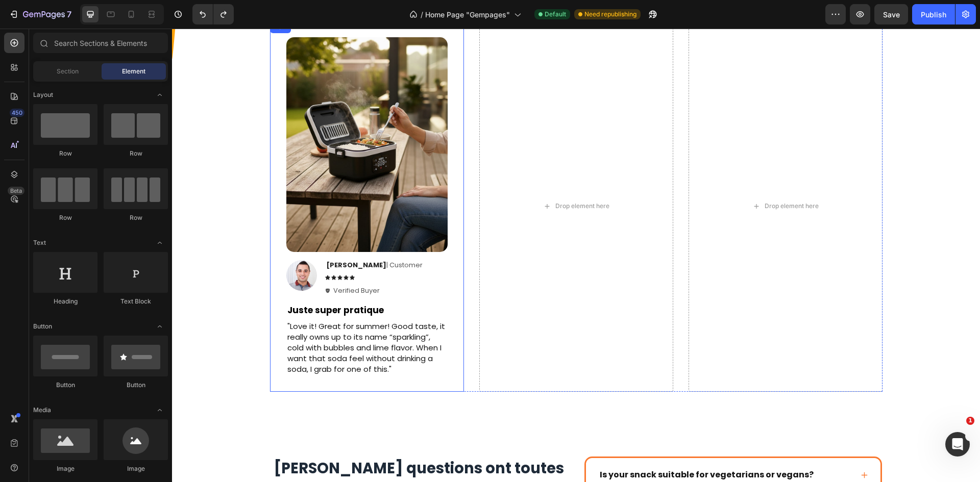
click at [408, 196] on img at bounding box center [366, 144] width 161 height 215
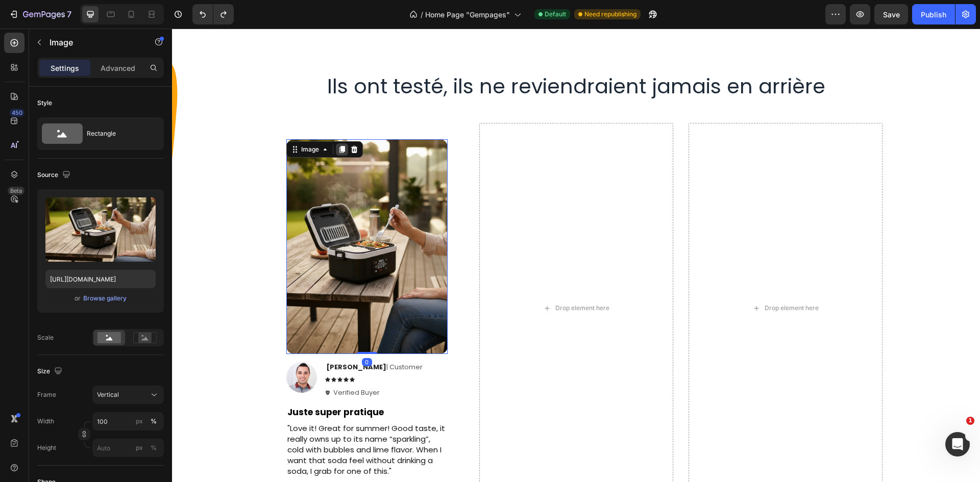
click at [338, 152] on icon at bounding box center [342, 149] width 8 height 8
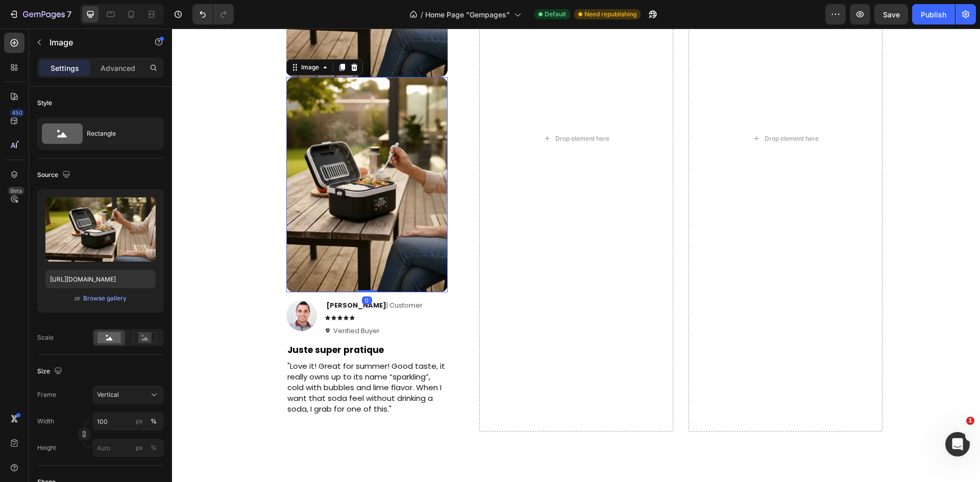
scroll to position [1743, 0]
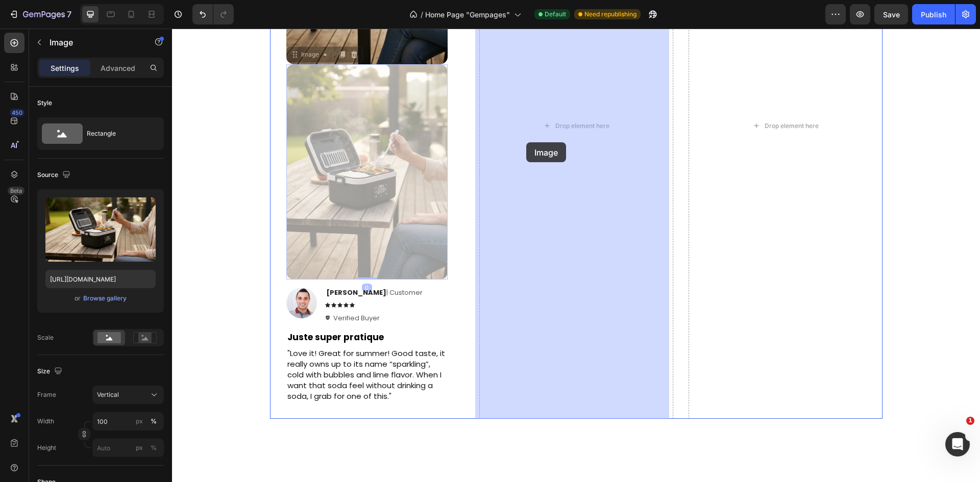
drag, startPoint x: 381, startPoint y: 217, endPoint x: 526, endPoint y: 142, distance: 162.9
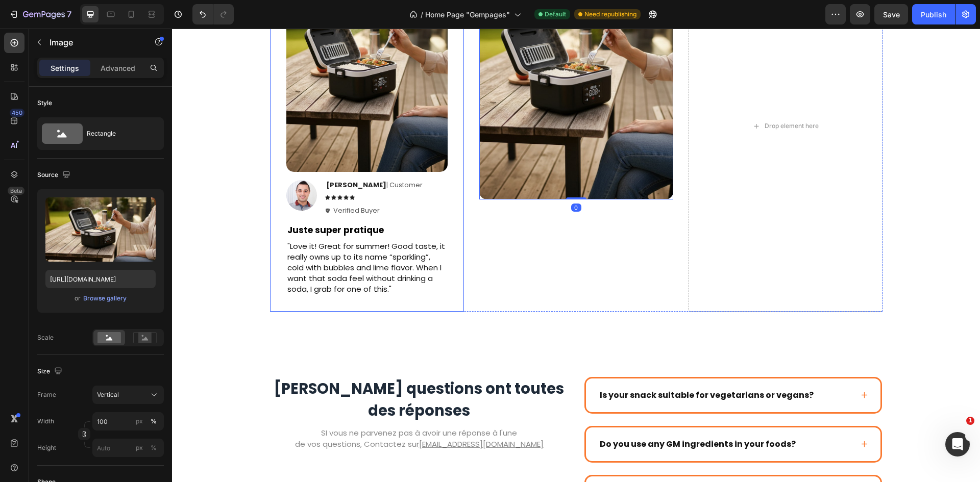
click at [445, 191] on div "Image Row Image Ken K | Customer Text Block Icon Icon Icon Icon Icon Icon List …" at bounding box center [367, 126] width 194 height 371
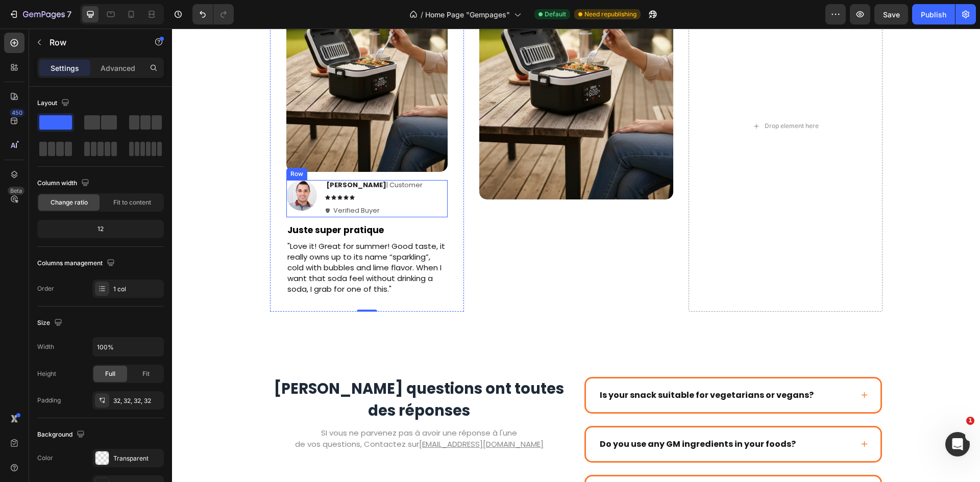
click at [399, 194] on div "Image Ken K | Customer Text Block Icon Icon Icon Icon Icon Icon List Verified B…" at bounding box center [366, 198] width 161 height 37
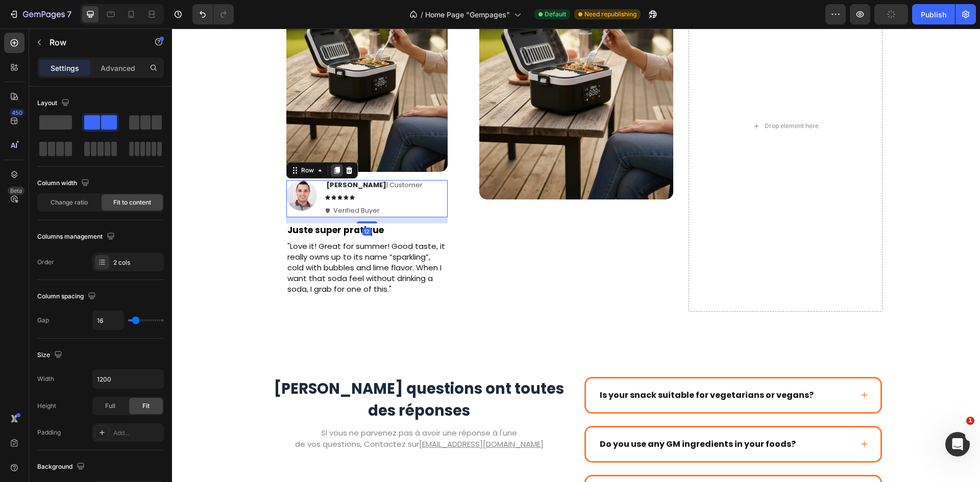
click at [334, 171] on icon at bounding box center [337, 170] width 6 height 7
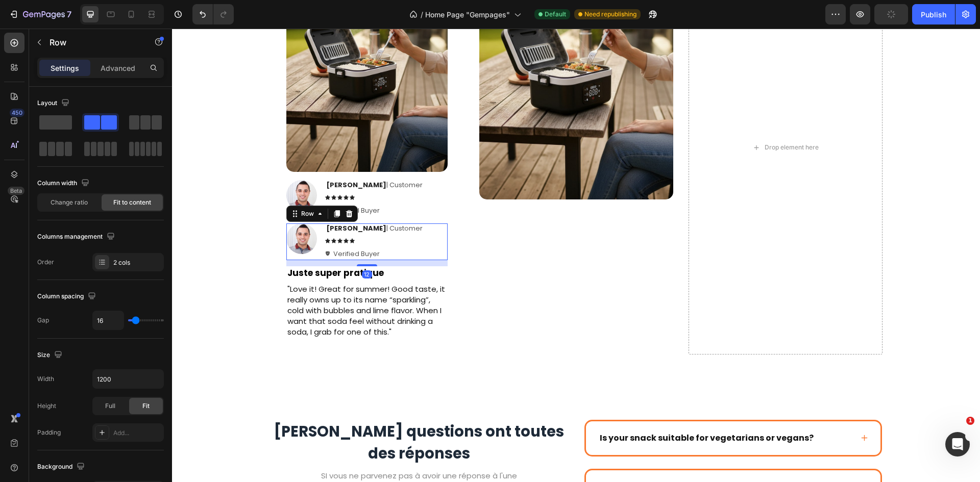
scroll to position [1656, 0]
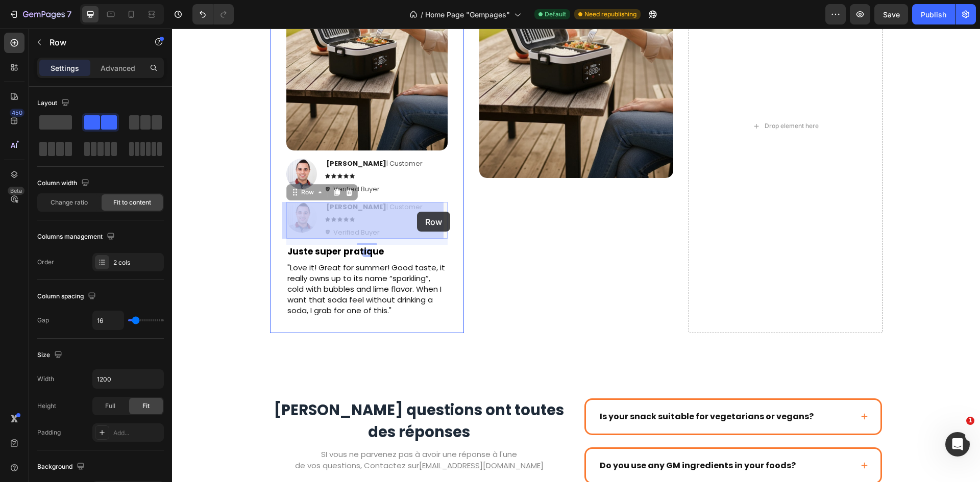
drag, startPoint x: 404, startPoint y: 216, endPoint x: 417, endPoint y: 212, distance: 13.7
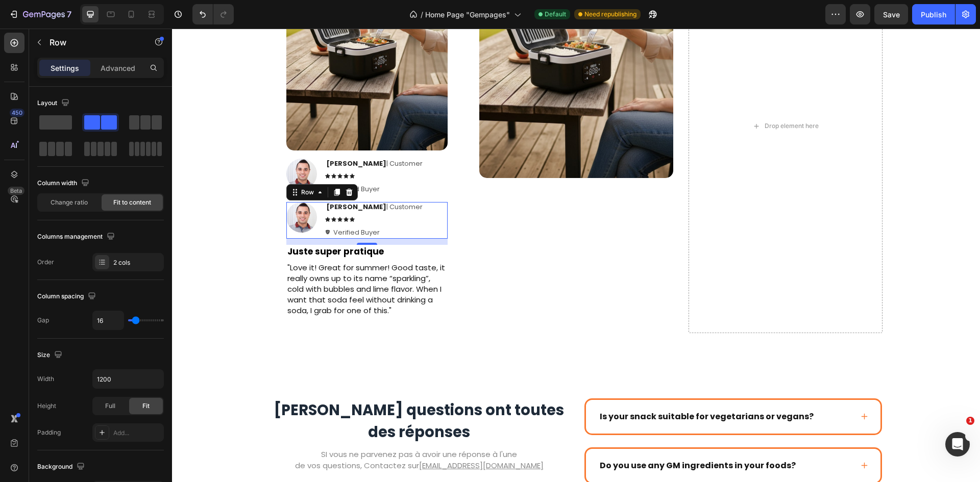
click at [517, 162] on img at bounding box center [576, 48] width 194 height 259
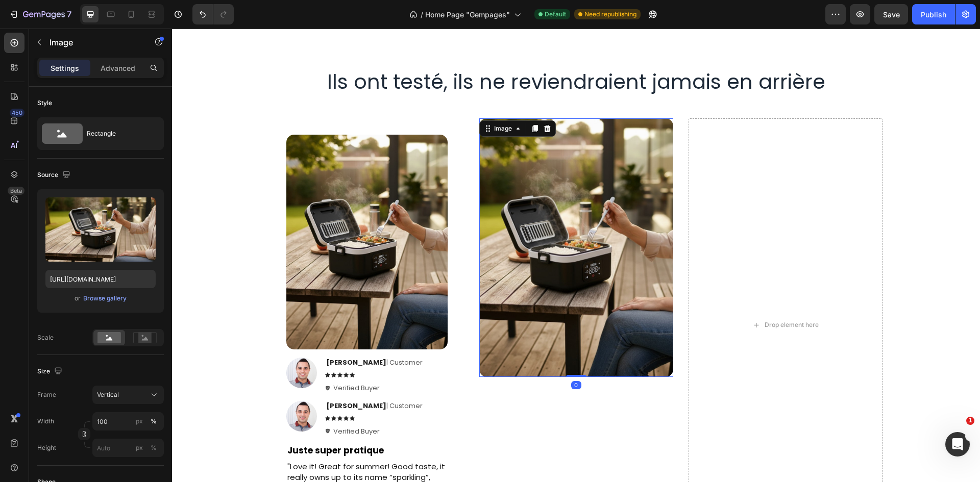
scroll to position [1452, 0]
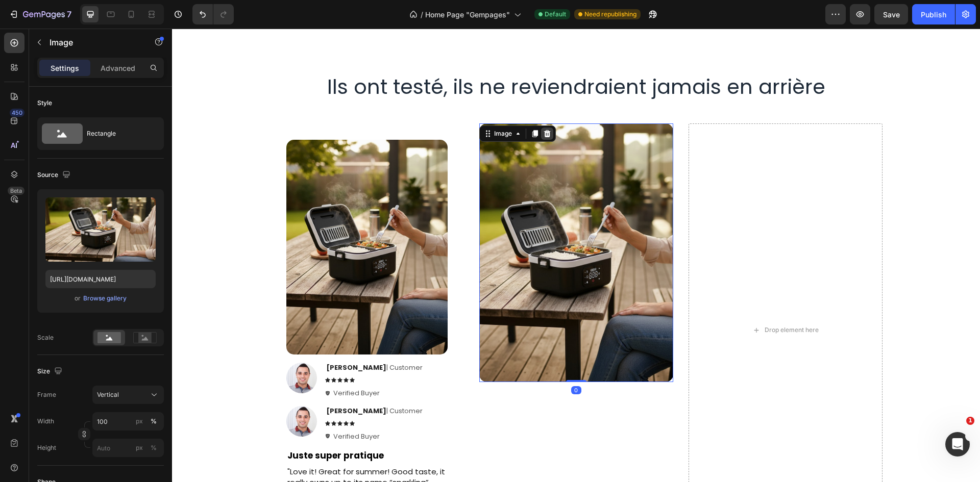
click at [543, 135] on icon at bounding box center [547, 134] width 8 height 8
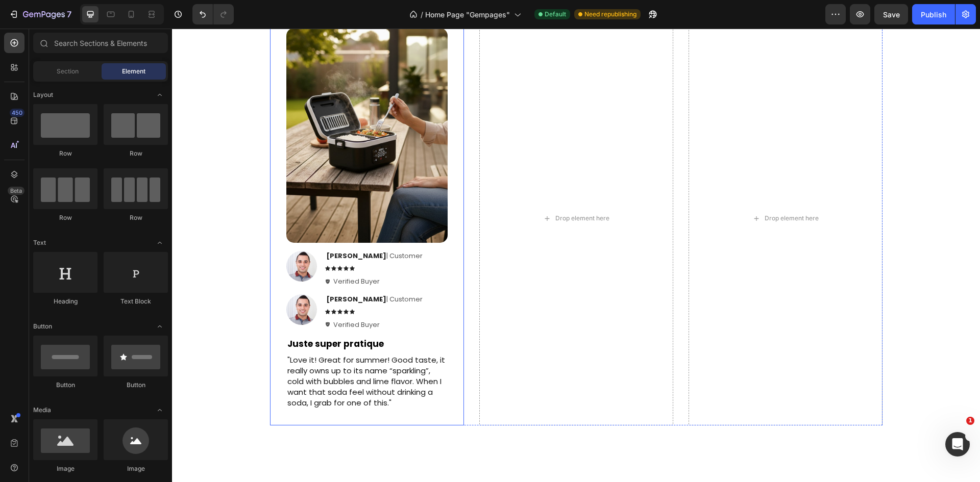
scroll to position [1605, 0]
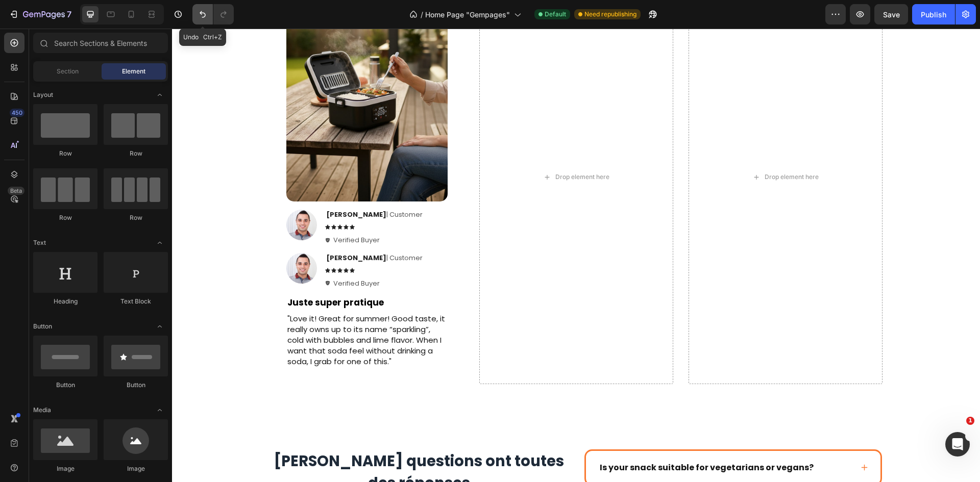
click at [204, 13] on icon "Undo/Redo" at bounding box center [203, 14] width 6 height 7
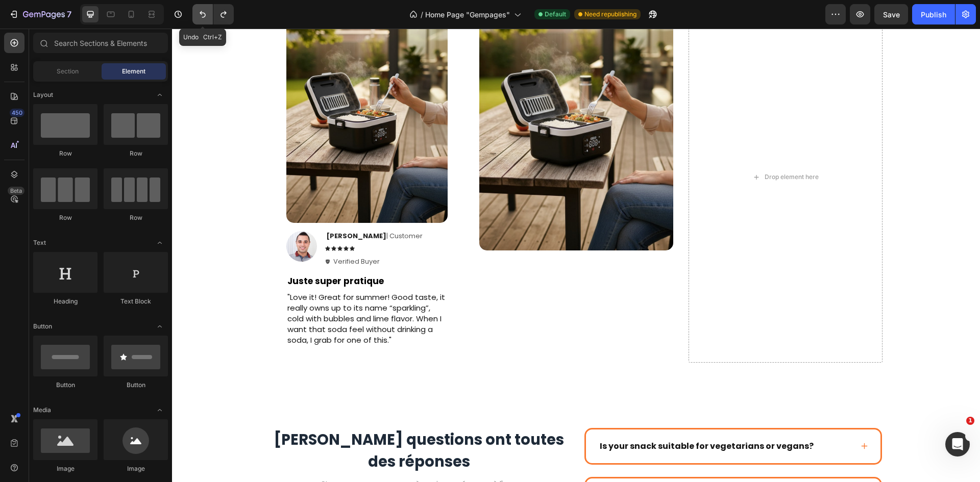
click at [204, 13] on icon "Undo/Redo" at bounding box center [203, 14] width 6 height 7
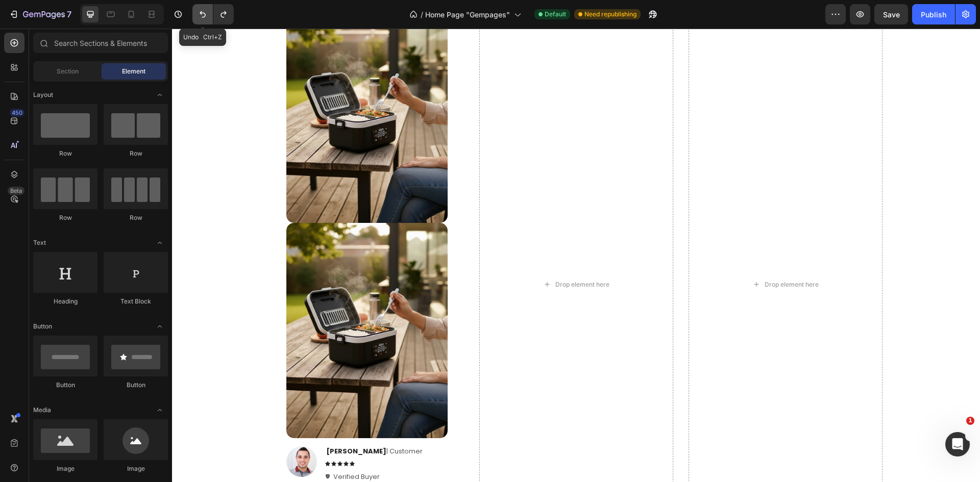
scroll to position [1692, 0]
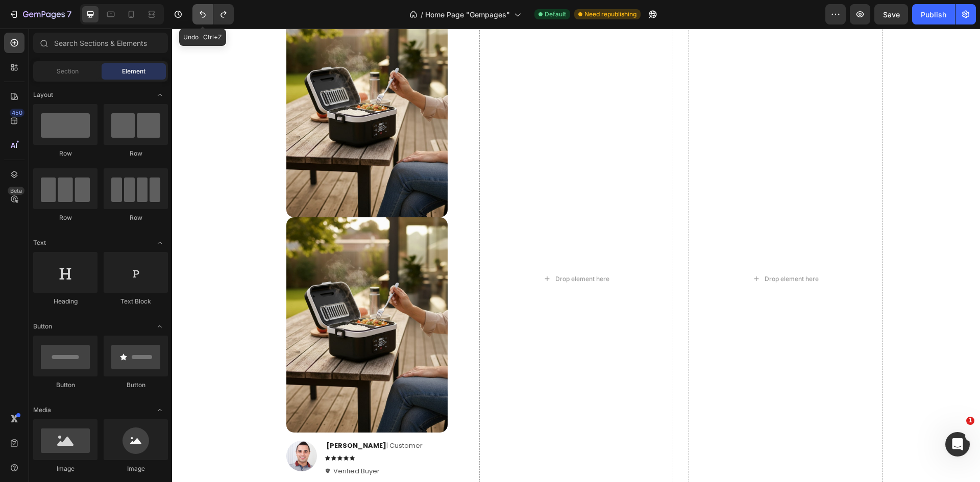
click at [202, 10] on icon "Undo/Redo" at bounding box center [202, 14] width 10 height 10
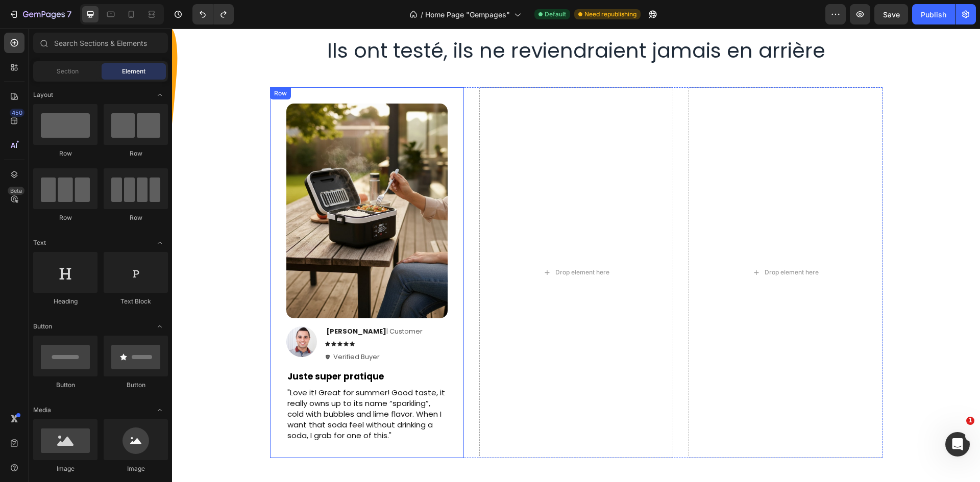
scroll to position [1482, 0]
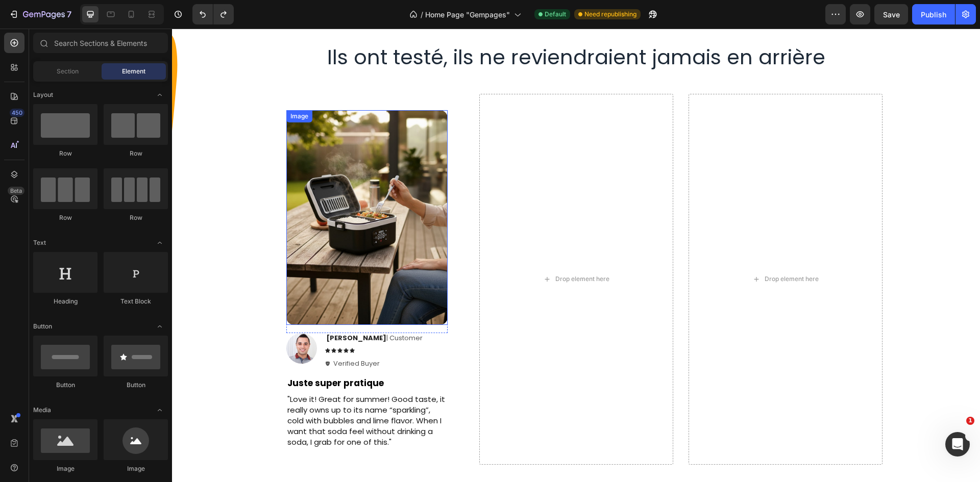
click at [403, 171] on img at bounding box center [366, 217] width 161 height 215
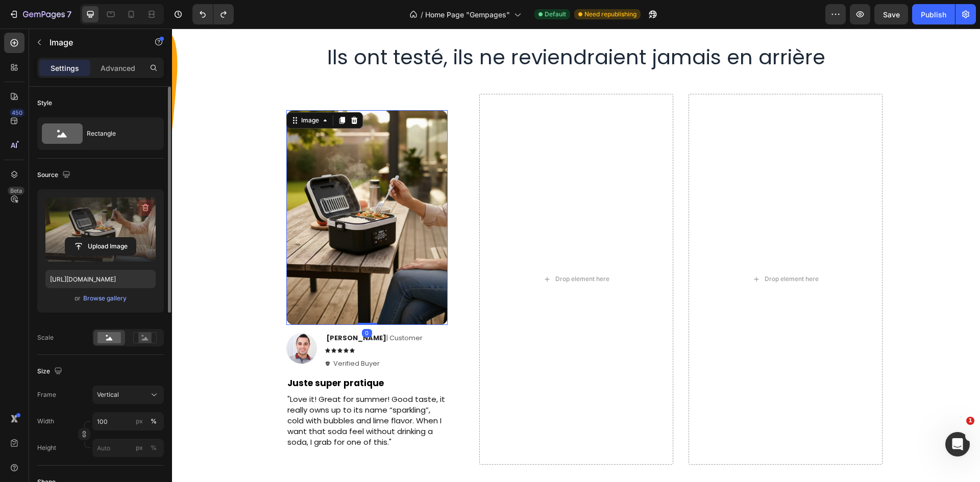
click at [143, 209] on icon "button" at bounding box center [145, 208] width 7 height 8
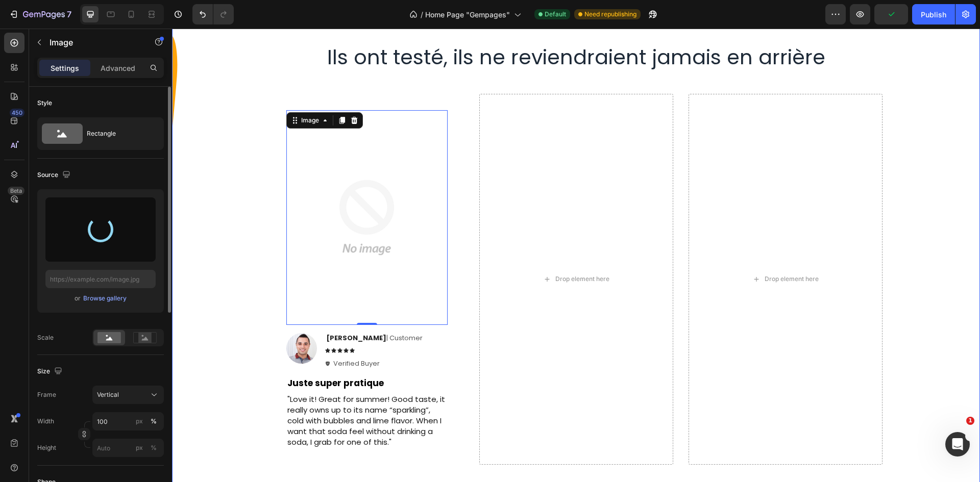
type input "[URL][DOMAIN_NAME]"
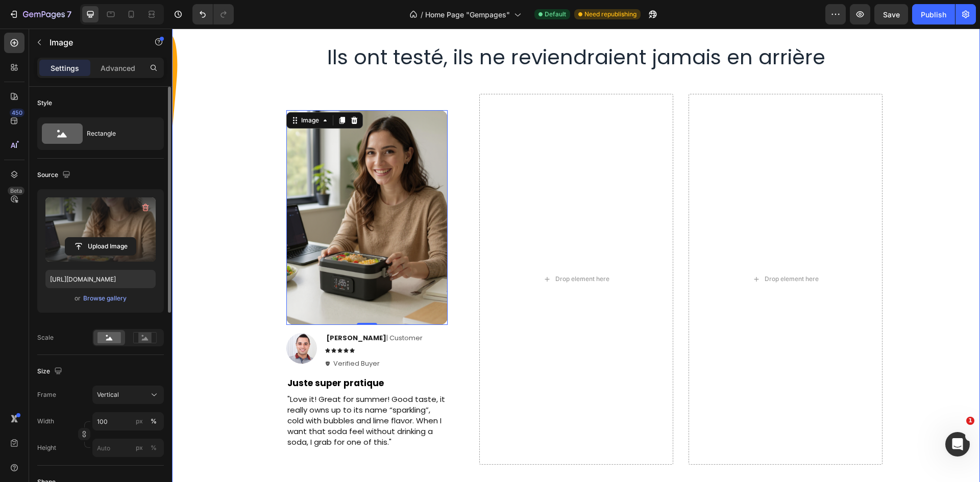
click at [254, 210] on div "Drop element here Drop element here Image 0 Row Image Ken K | Customer Text Blo…" at bounding box center [576, 279] width 792 height 371
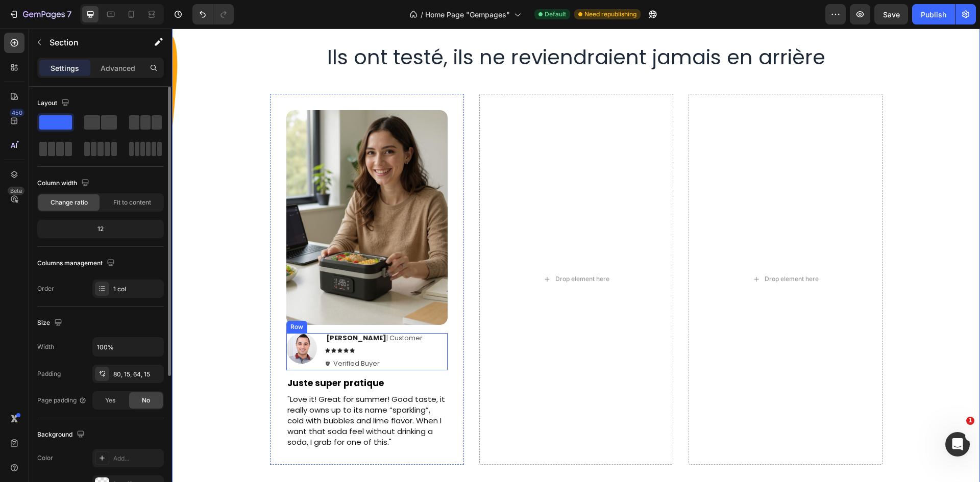
click at [308, 352] on img at bounding box center [301, 348] width 31 height 31
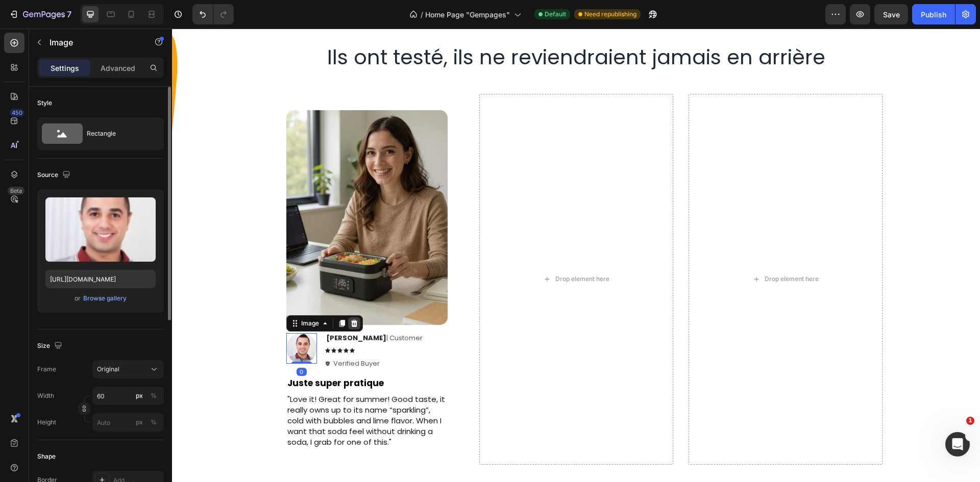
click at [350, 323] on icon at bounding box center [354, 323] width 8 height 8
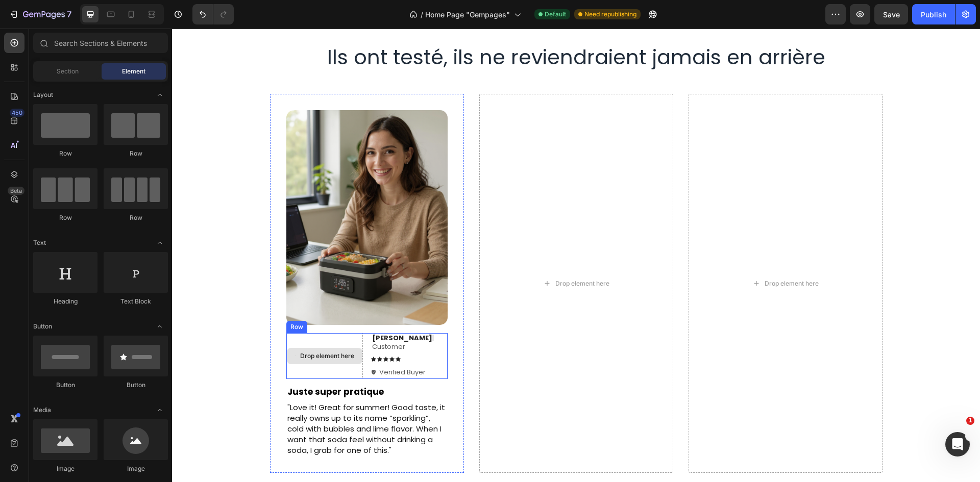
click at [363, 340] on div "Drop element here" at bounding box center [324, 355] width 77 height 45
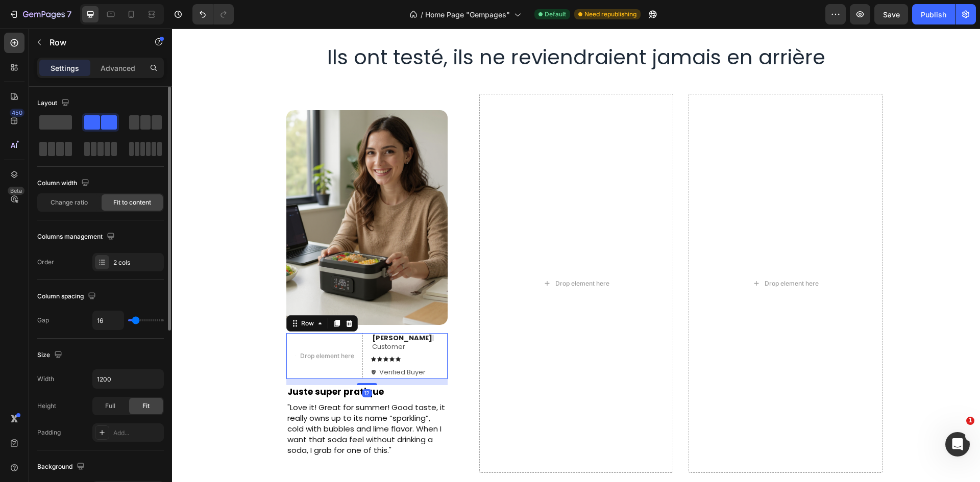
click at [47, 113] on div "Layout" at bounding box center [100, 126] width 127 height 63
click at [55, 126] on span at bounding box center [55, 122] width 33 height 14
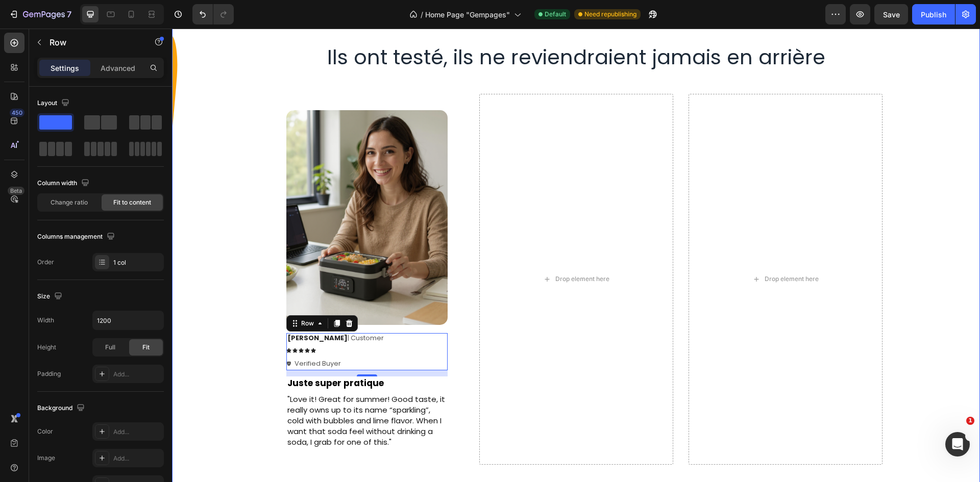
click at [227, 319] on div "Drop element here Drop element here Image Row Ken K | Customer Text Block Icon …" at bounding box center [576, 279] width 792 height 371
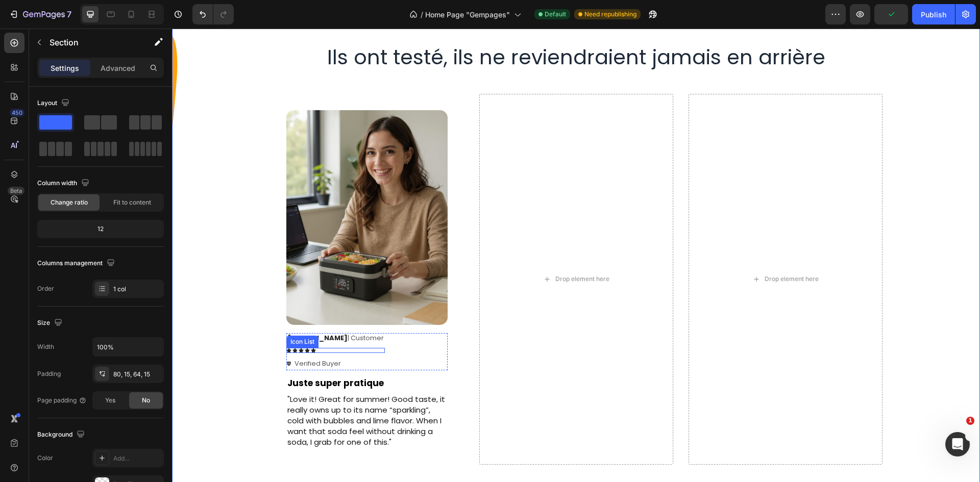
click at [321, 351] on div "Icon Icon Icon Icon Icon" at bounding box center [335, 350] width 98 height 5
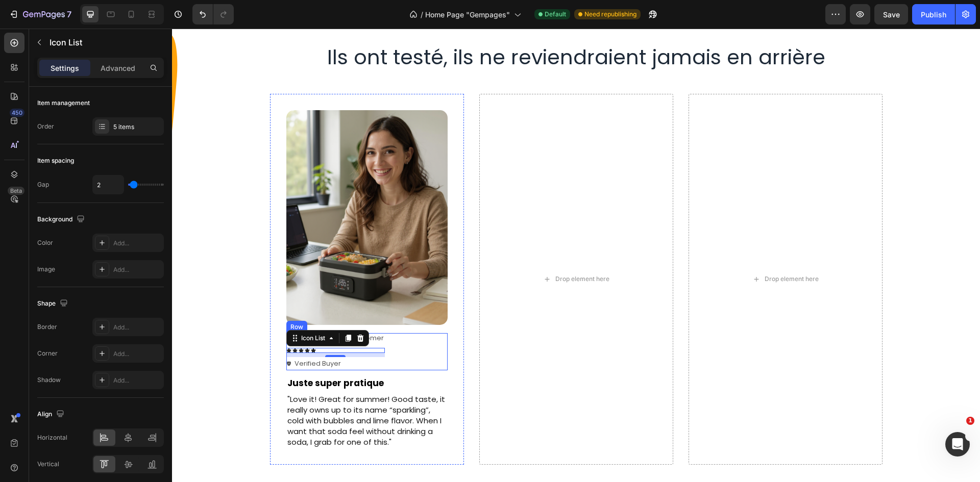
click at [389, 351] on div "Ken K | Customer Text Block Icon Icon Icon Icon Icon Icon List 8 Verified Buyer…" at bounding box center [366, 351] width 161 height 37
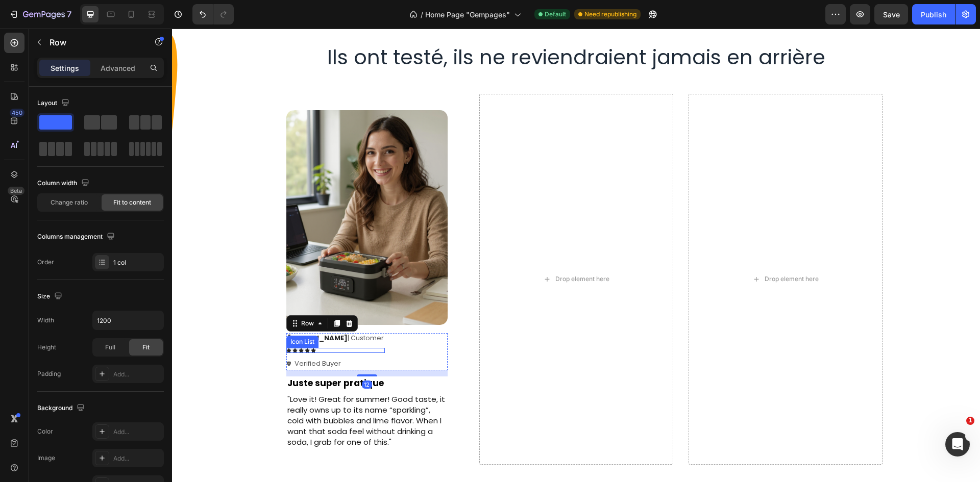
click at [331, 352] on div "Icon Icon Icon Icon Icon" at bounding box center [335, 350] width 98 height 5
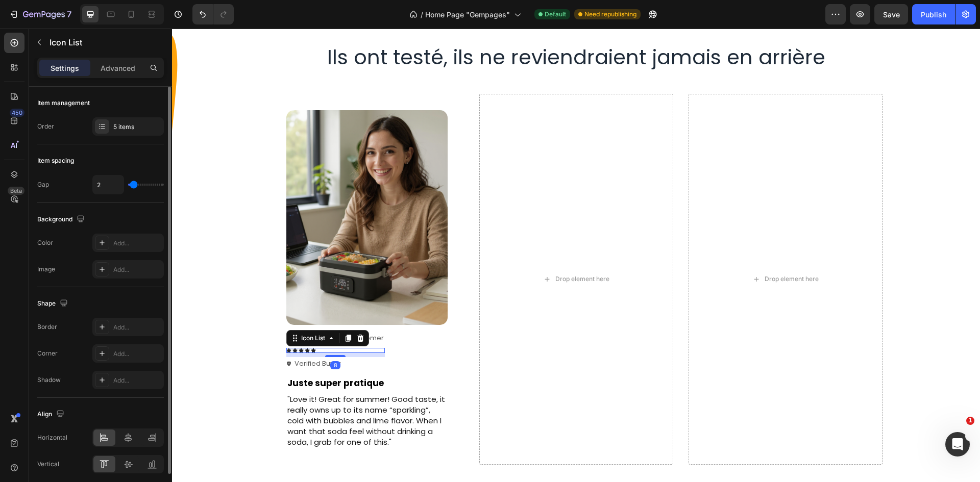
click at [129, 116] on div "Item management Order 5 items" at bounding box center [100, 116] width 127 height 58
click at [129, 123] on div "5 items" at bounding box center [137, 126] width 48 height 9
click at [142, 157] on div "Item spacing" at bounding box center [100, 161] width 127 height 16
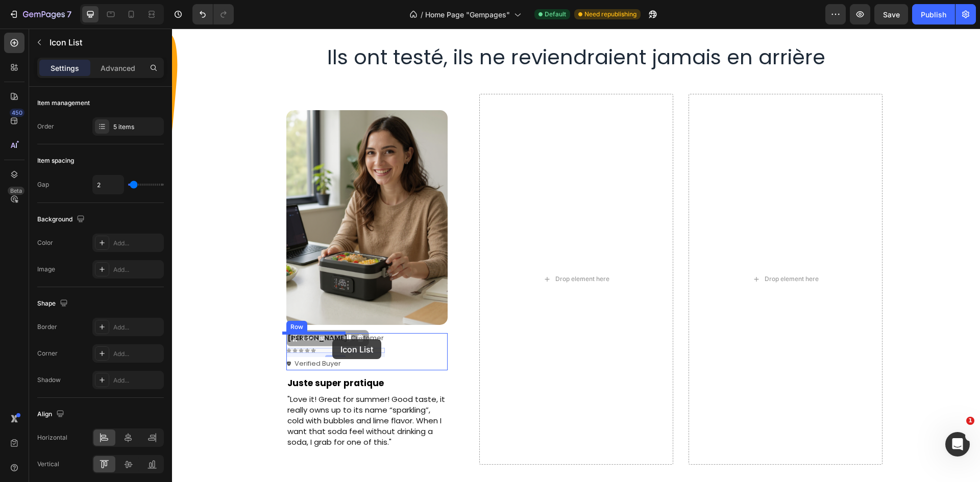
drag, startPoint x: 333, startPoint y: 351, endPoint x: 332, endPoint y: 339, distance: 11.7
click at [258, 337] on div "Drop element here Drop element here Image Row Icon Icon Icon Icon Icon Icon Lis…" at bounding box center [576, 279] width 792 height 371
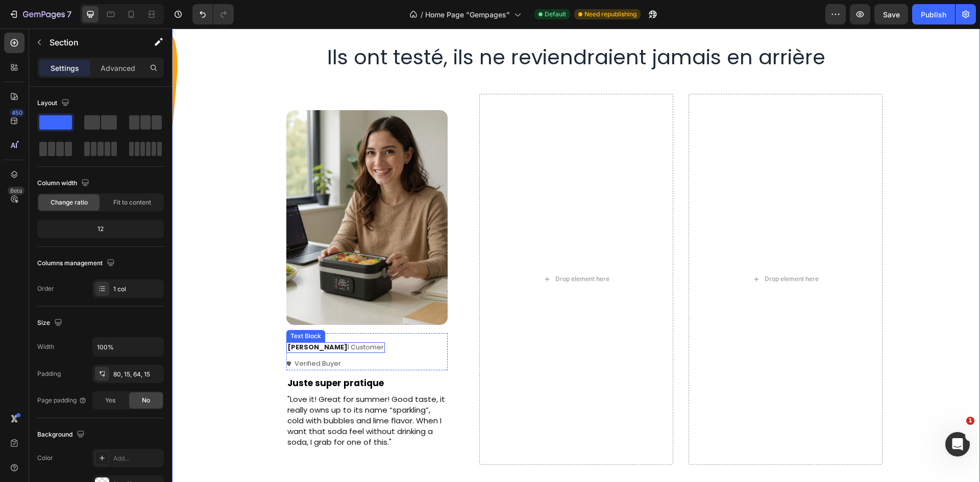
click at [337, 353] on div "Ken K | Customer" at bounding box center [335, 347] width 98 height 11
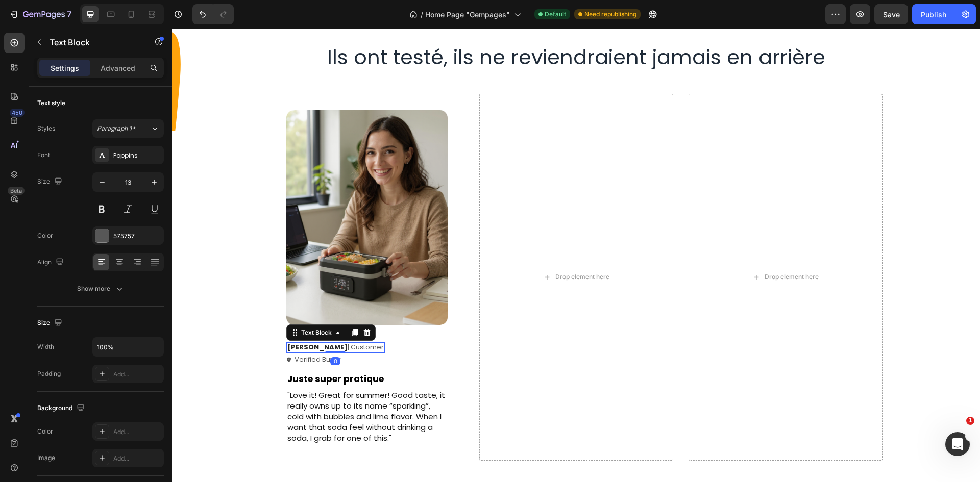
drag, startPoint x: 318, startPoint y: 356, endPoint x: 319, endPoint y: 350, distance: 6.7
click at [319, 350] on div "Ken K | Customer Text Block 0" at bounding box center [335, 347] width 98 height 11
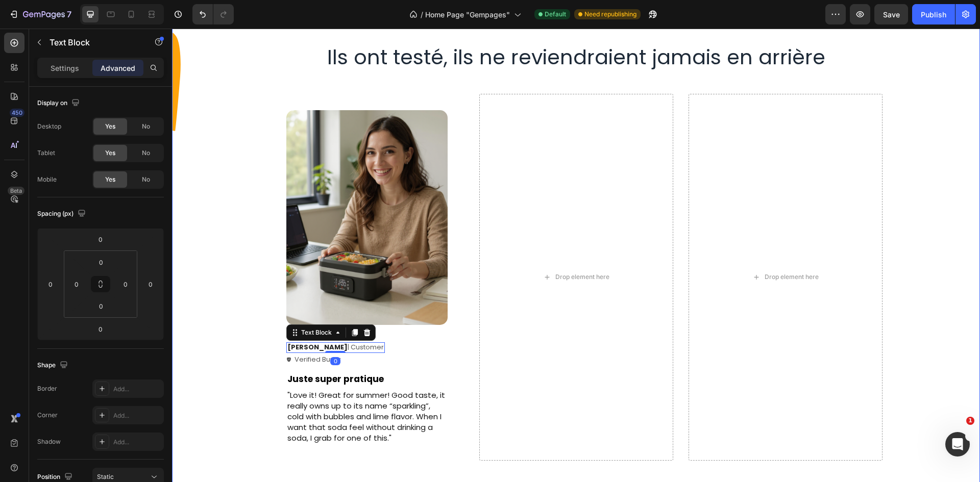
click at [238, 328] on div "Drop element here Drop element here Image Row Icon Icon Icon Icon Icon Icon Lis…" at bounding box center [576, 277] width 792 height 367
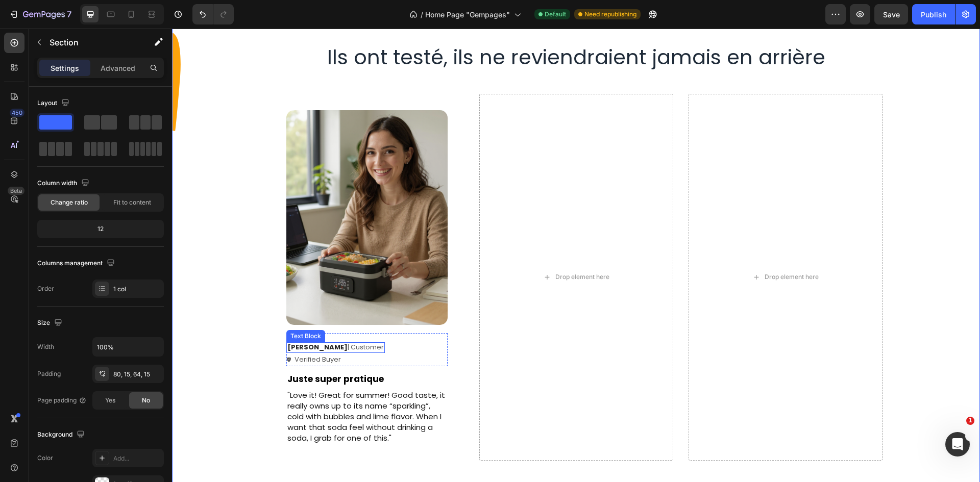
click at [323, 346] on p "Ken K | Customer" at bounding box center [335, 347] width 96 height 9
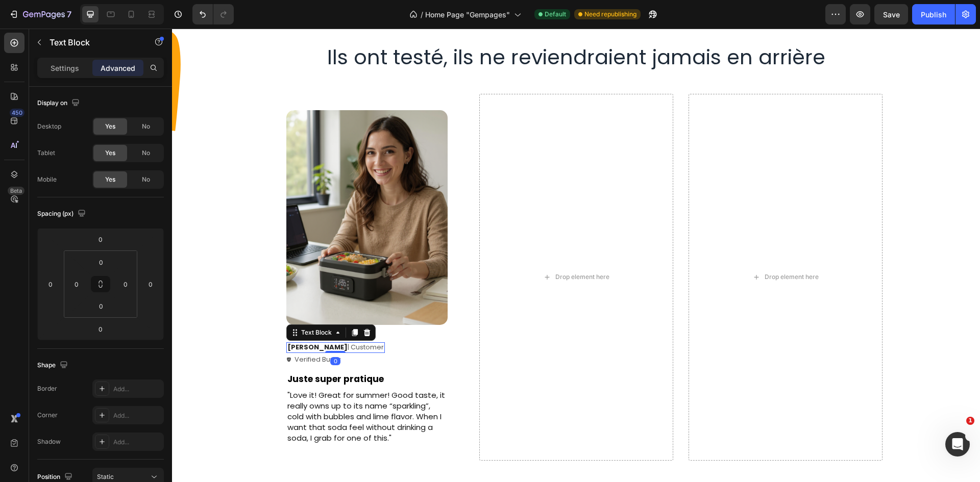
click at [288, 349] on strong "Ken K" at bounding box center [317, 347] width 60 height 10
click at [309, 345] on p "Ken K | Customer" at bounding box center [335, 347] width 96 height 9
click at [321, 345] on p "Ken K | Customer" at bounding box center [335, 347] width 96 height 9
click at [329, 347] on p "Ken K | Utilisateurs" at bounding box center [337, 347] width 100 height 9
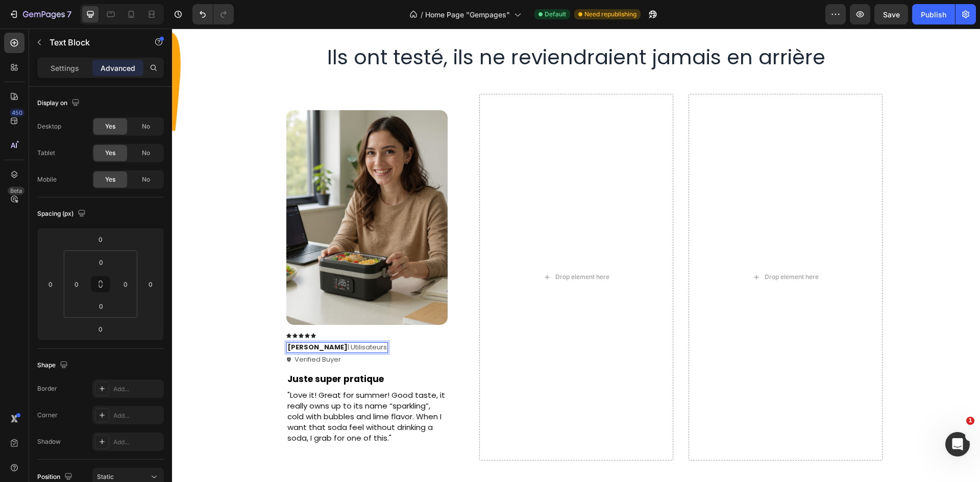
click at [329, 347] on p "Ken K | Utilisateurs" at bounding box center [337, 347] width 100 height 9
click at [320, 359] on p "Verified Buyer" at bounding box center [317, 360] width 46 height 10
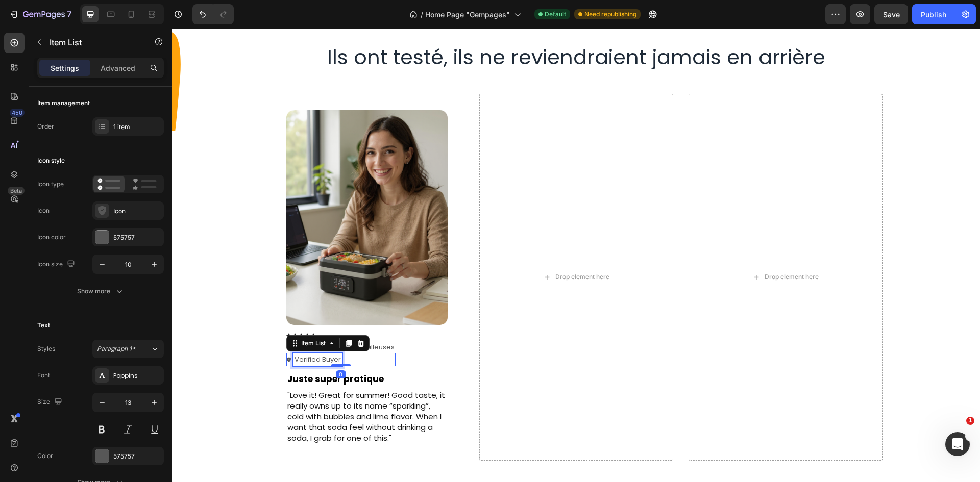
click at [320, 359] on p "Verified Buyer" at bounding box center [317, 360] width 46 height 10
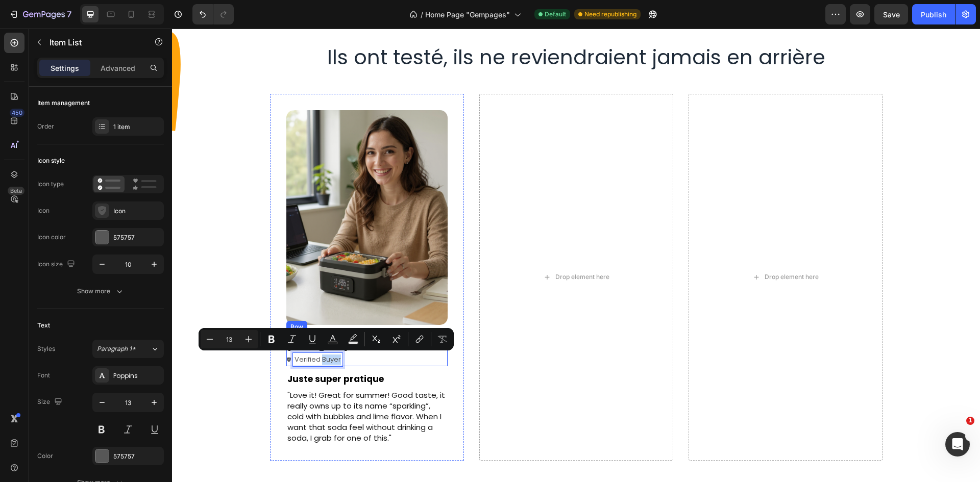
click at [362, 355] on div "Icon Icon Icon Icon Icon Icon List Ken K | Travailleuses Text Block Verified Bu…" at bounding box center [366, 349] width 161 height 33
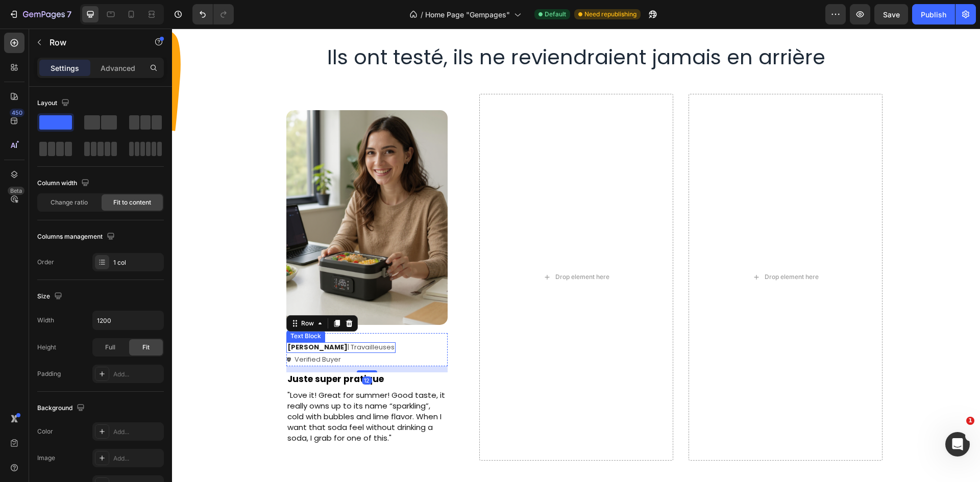
click at [347, 347] on p "Ken K | Travailleuses" at bounding box center [340, 347] width 107 height 9
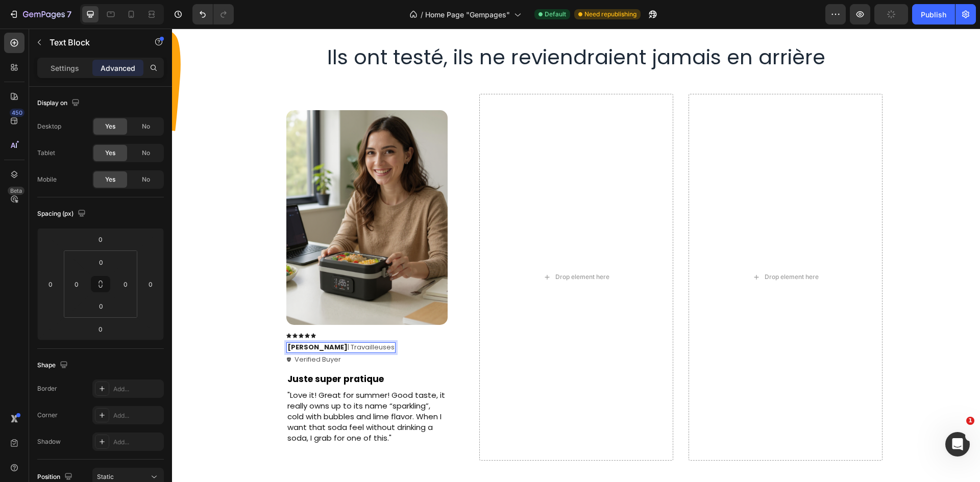
click at [351, 346] on p "Ken K | Travailleuses" at bounding box center [340, 347] width 107 height 9
click at [334, 349] on p "Ken K | Travailleuse" at bounding box center [339, 347] width 104 height 9
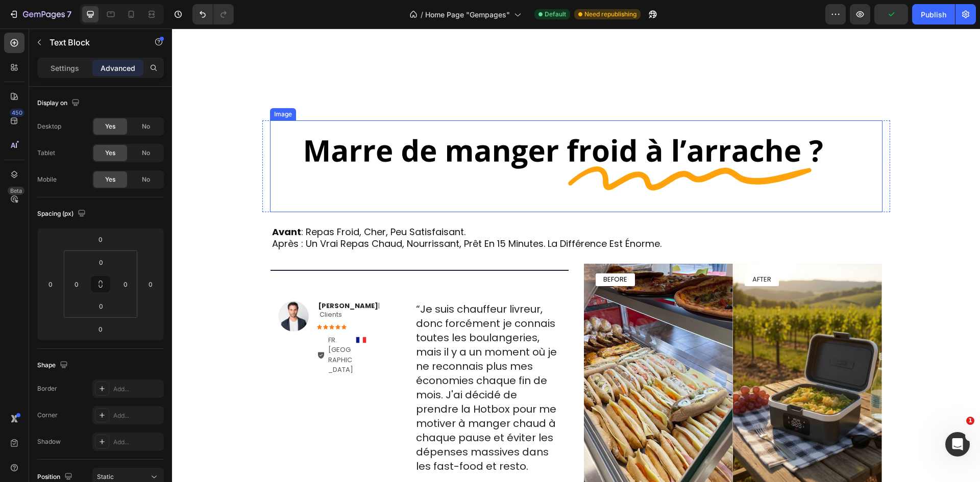
scroll to position [459, 0]
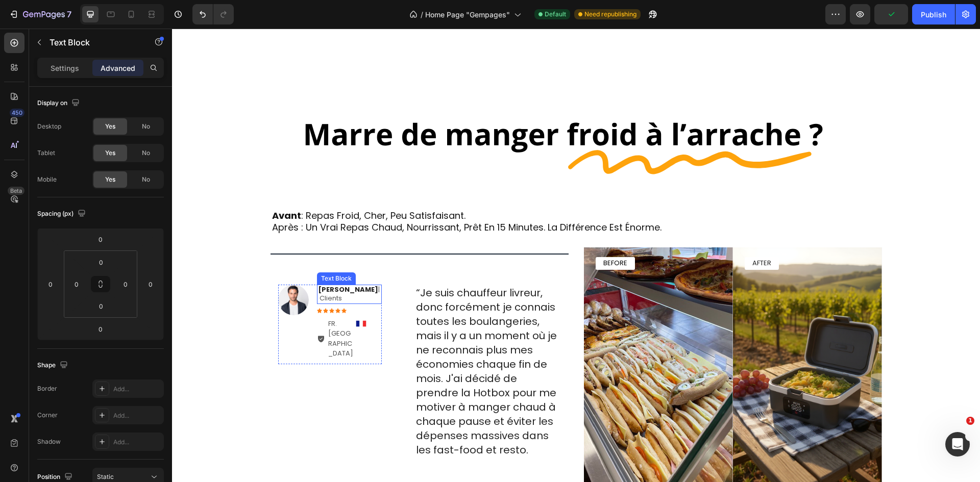
click at [367, 290] on p "Daniel J. | Clients" at bounding box center [349, 294] width 63 height 17
click at [371, 288] on p "Daniel J. | Clients" at bounding box center [349, 294] width 63 height 17
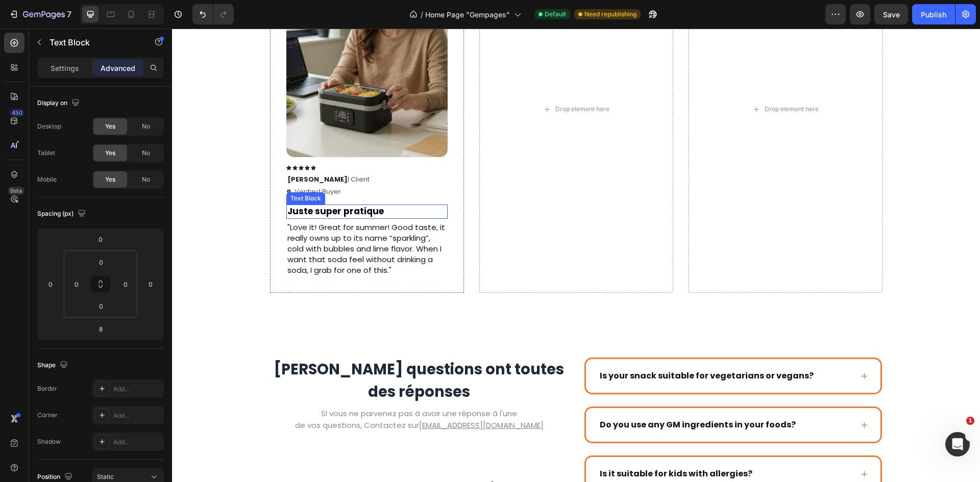
scroll to position [1633, 0]
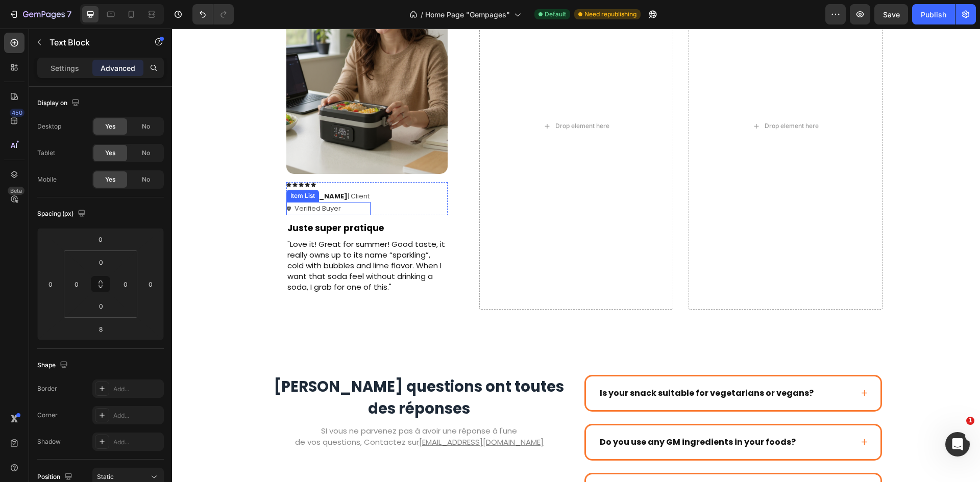
click at [328, 213] on p "Verified Buyer" at bounding box center [317, 209] width 46 height 10
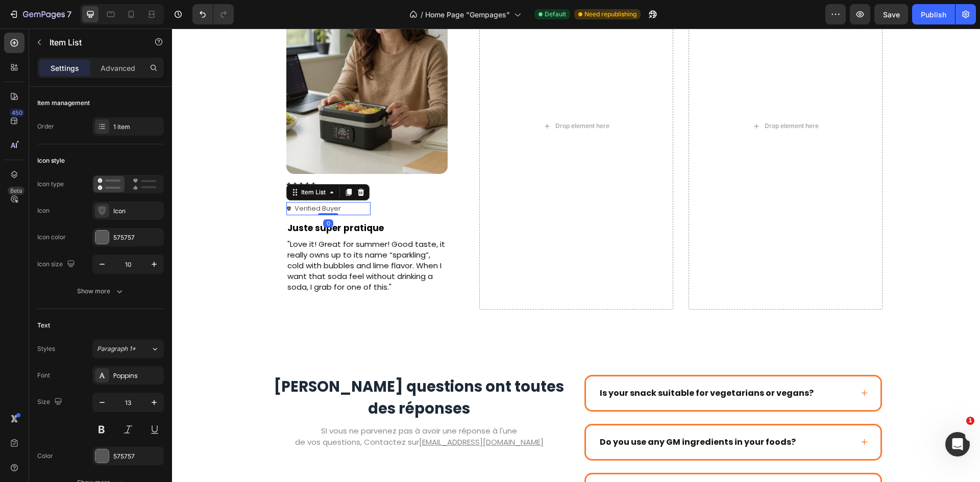
click at [309, 211] on p "Verified Buyer" at bounding box center [317, 209] width 46 height 10
click at [312, 210] on p "Verified Buyer" at bounding box center [317, 209] width 46 height 10
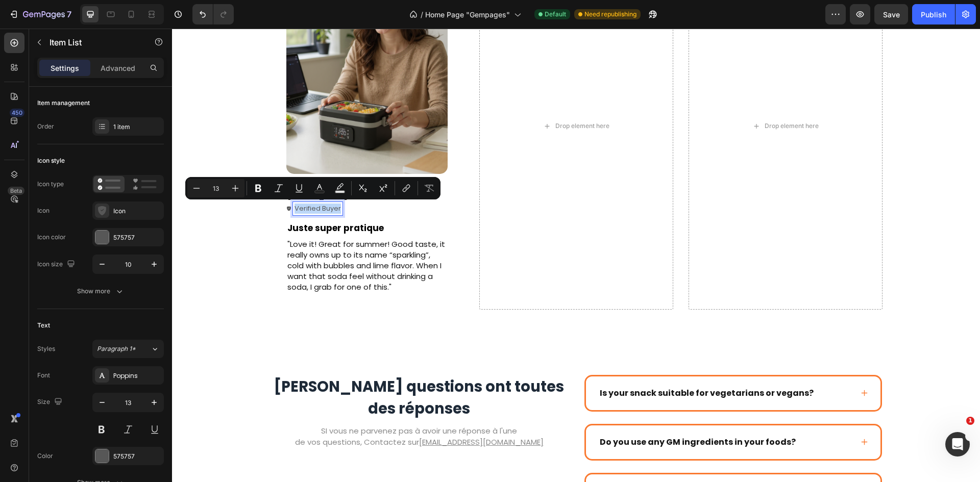
click at [287, 210] on icon at bounding box center [289, 208] width 4 height 5
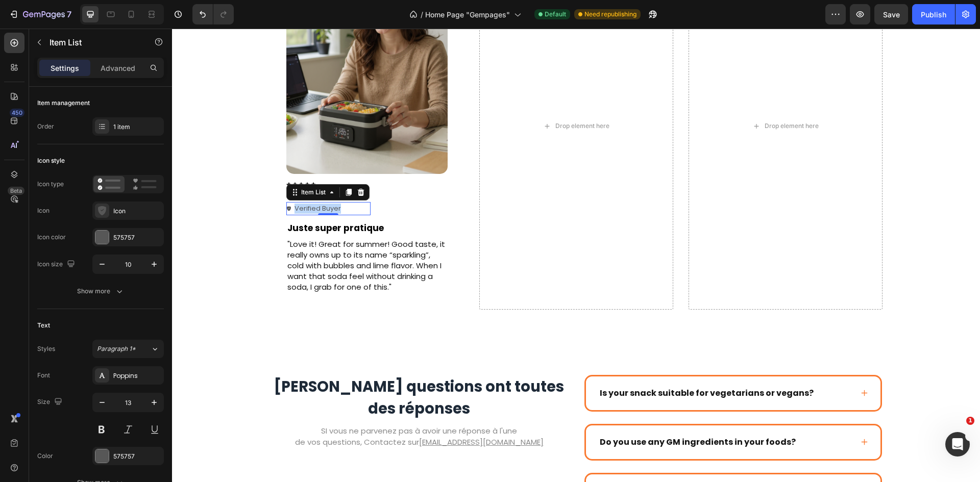
click at [287, 210] on icon at bounding box center [289, 208] width 4 height 5
click at [270, 207] on div "Image Row Icon Icon Icon Icon Icon Icon List Ken K | Client Text Block Verified…" at bounding box center [367, 126] width 194 height 367
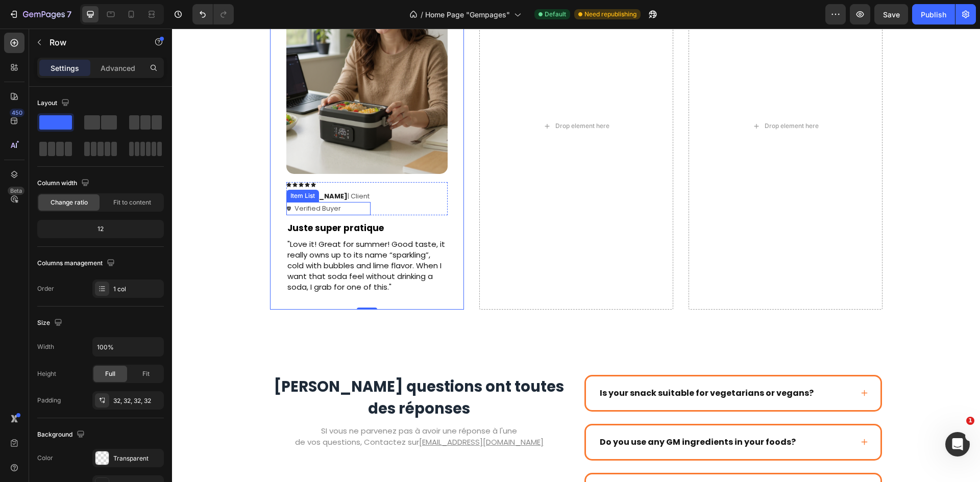
click at [286, 206] on icon at bounding box center [288, 208] width 5 height 5
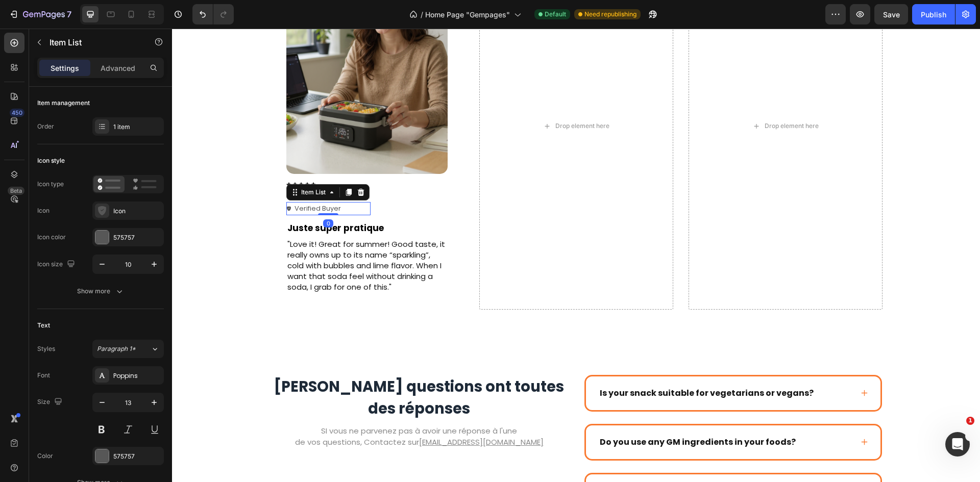
click at [286, 206] on icon at bounding box center [288, 208] width 5 height 5
click at [126, 215] on div "Icon" at bounding box center [137, 211] width 48 height 9
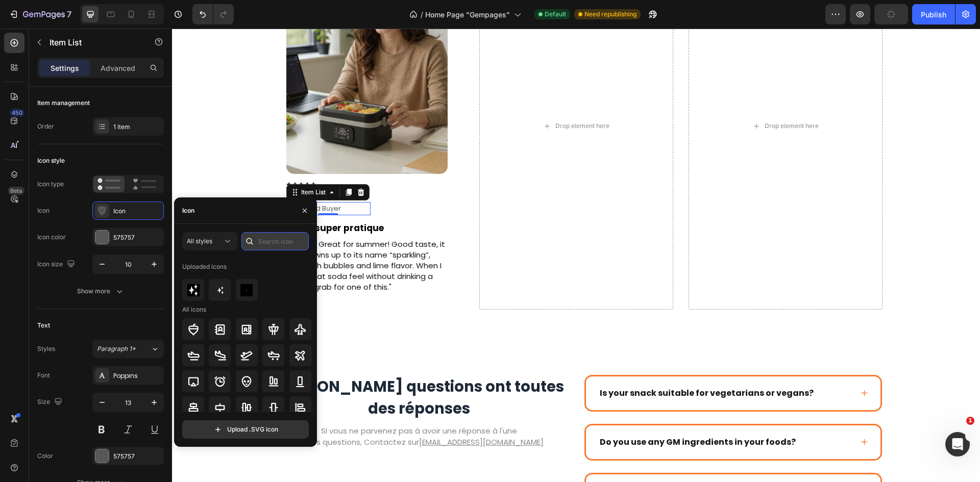
click at [274, 246] on input "text" at bounding box center [274, 241] width 67 height 18
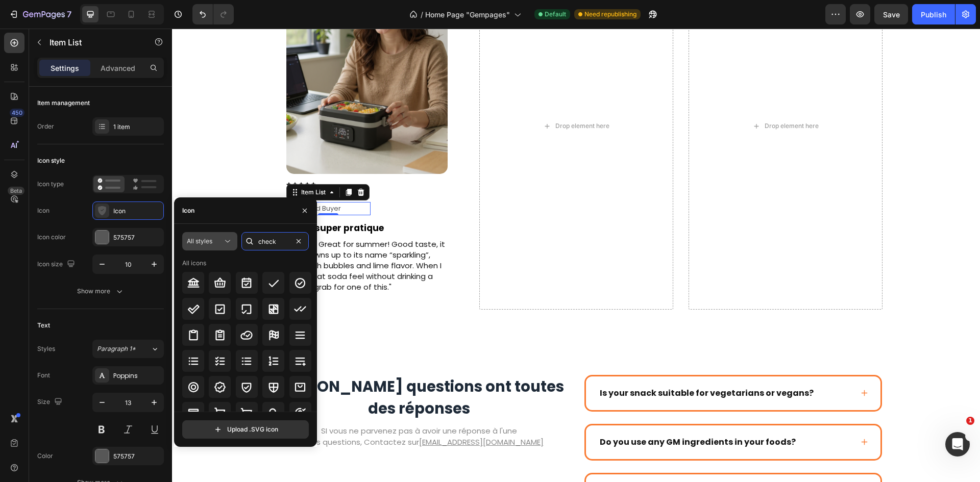
type input "check"
click at [219, 246] on button "All styles" at bounding box center [209, 241] width 55 height 18
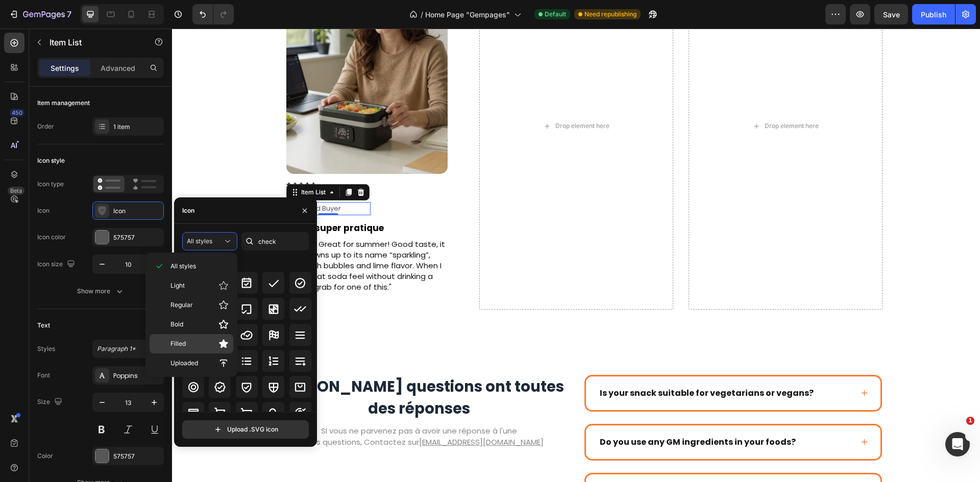
click at [214, 347] on p "Filled" at bounding box center [199, 344] width 58 height 10
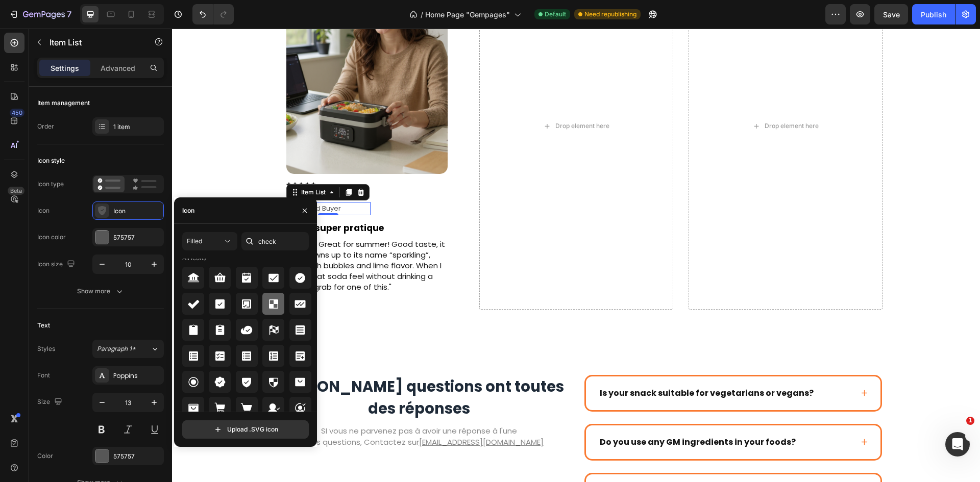
scroll to position [12, 0]
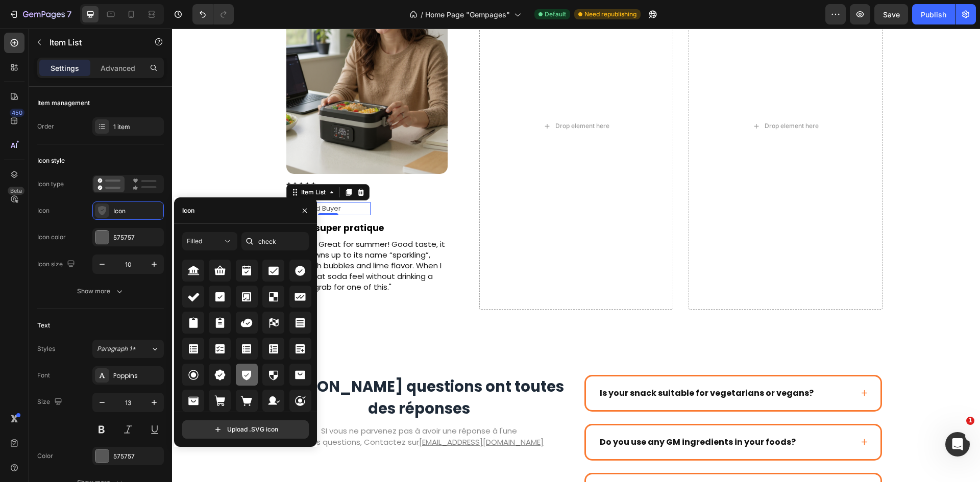
click at [252, 374] on div at bounding box center [247, 375] width 22 height 22
click at [383, 211] on div "Icon Icon Icon Icon Icon Icon List Ken K | Client Text Block Verified Buyer Ite…" at bounding box center [366, 198] width 161 height 33
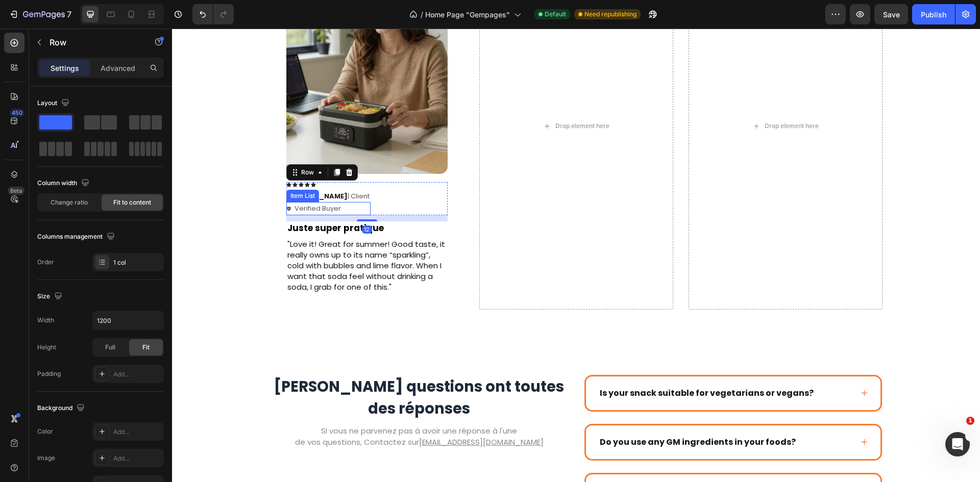
click at [314, 210] on p "Verified Buyer" at bounding box center [317, 209] width 46 height 10
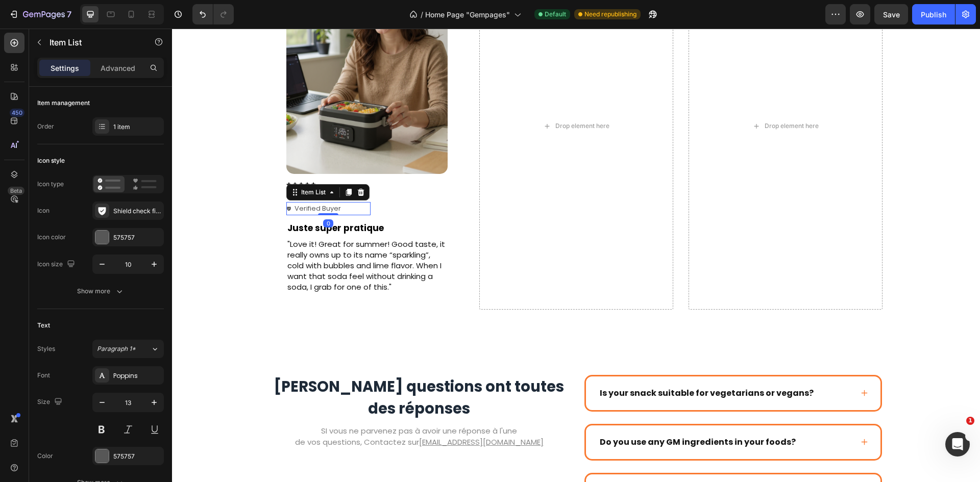
click at [286, 211] on div "Verified Buyer" at bounding box center [314, 208] width 56 height 13
click at [116, 233] on div "575757" at bounding box center [128, 237] width 30 height 9
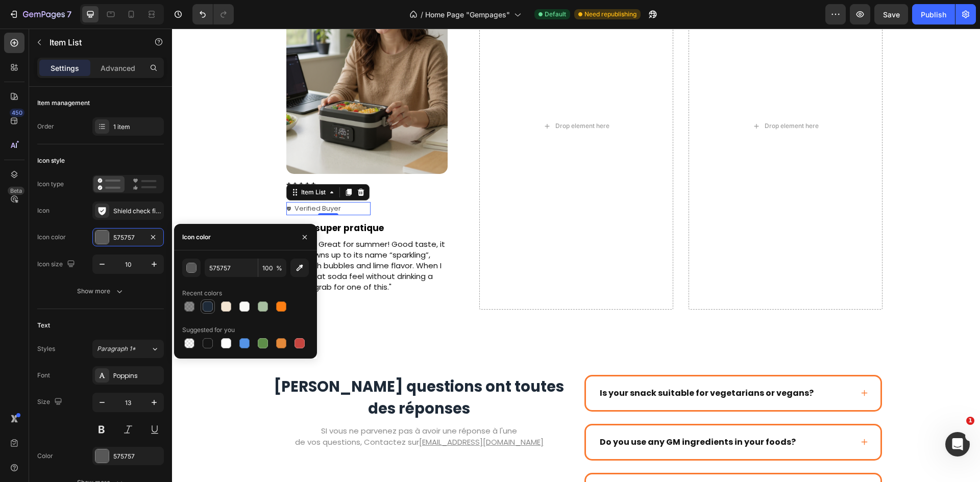
click at [207, 306] on div at bounding box center [208, 307] width 10 height 10
type input "1E2A38"
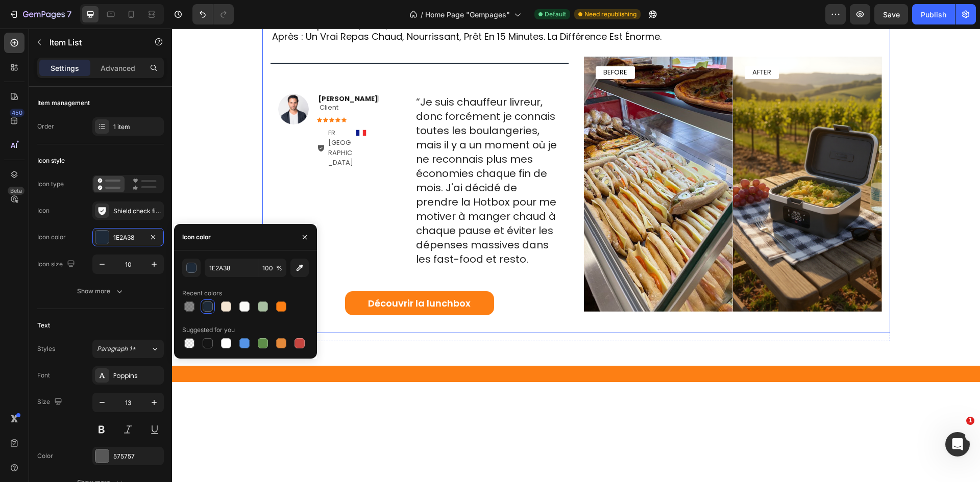
scroll to position [663, 0]
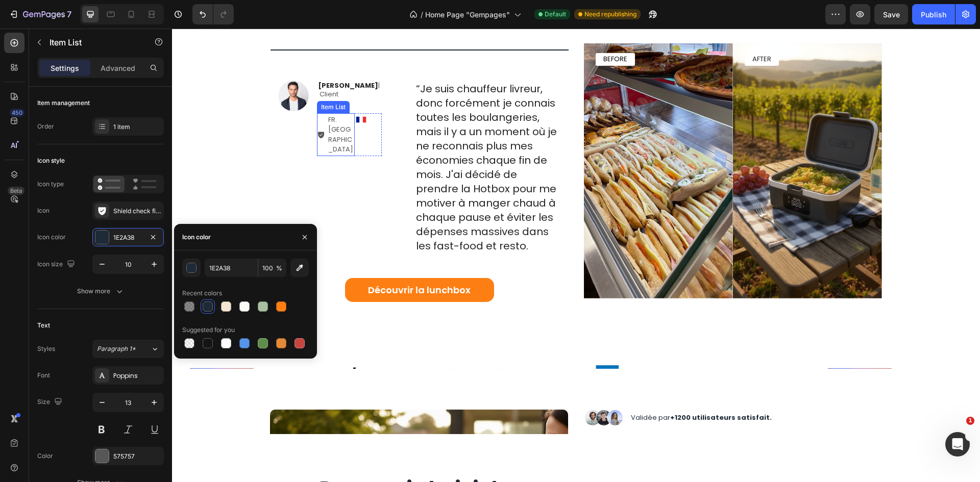
click at [318, 131] on icon at bounding box center [321, 135] width 8 height 8
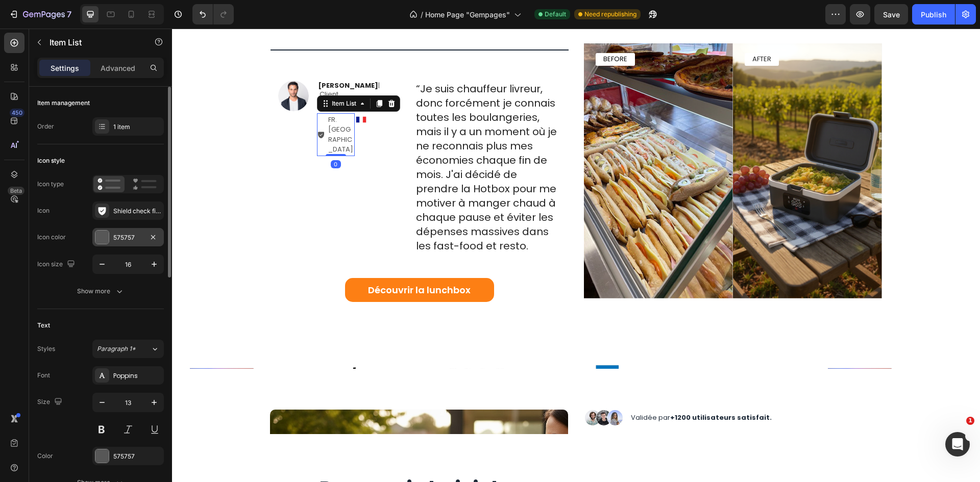
click at [113, 233] on div "575757" at bounding box center [128, 237] width 30 height 9
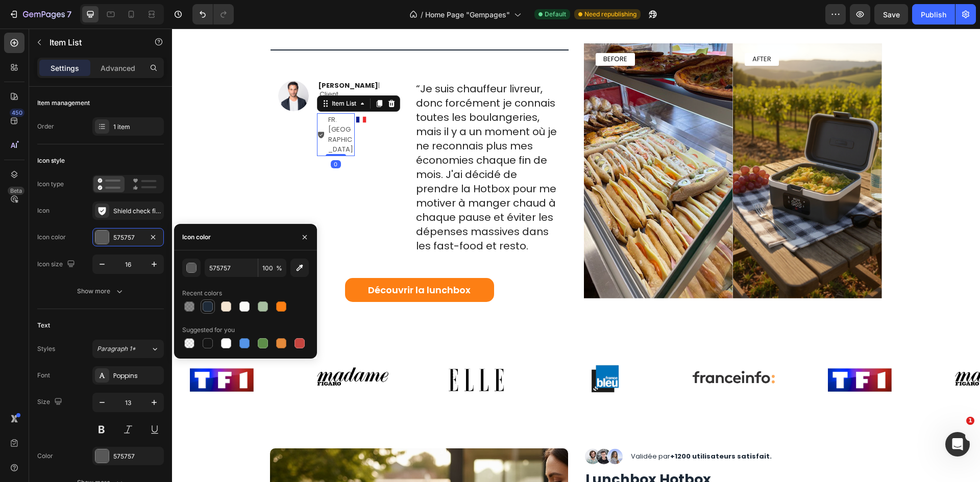
click at [208, 308] on div at bounding box center [208, 307] width 10 height 10
type input "1E2A38"
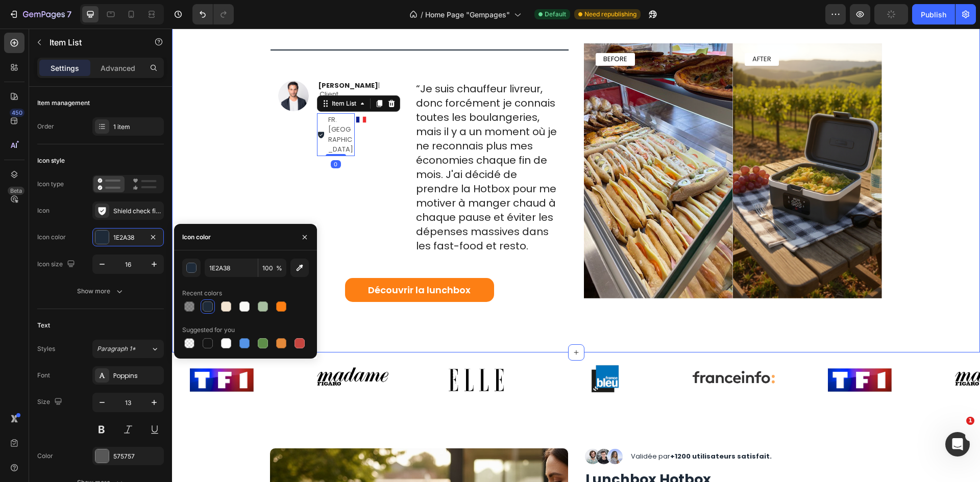
click at [235, 164] on div "Image Row avant : repas froid, cher, peu satisfaisant. après : un vrai repas ch…" at bounding box center [576, 114] width 808 height 428
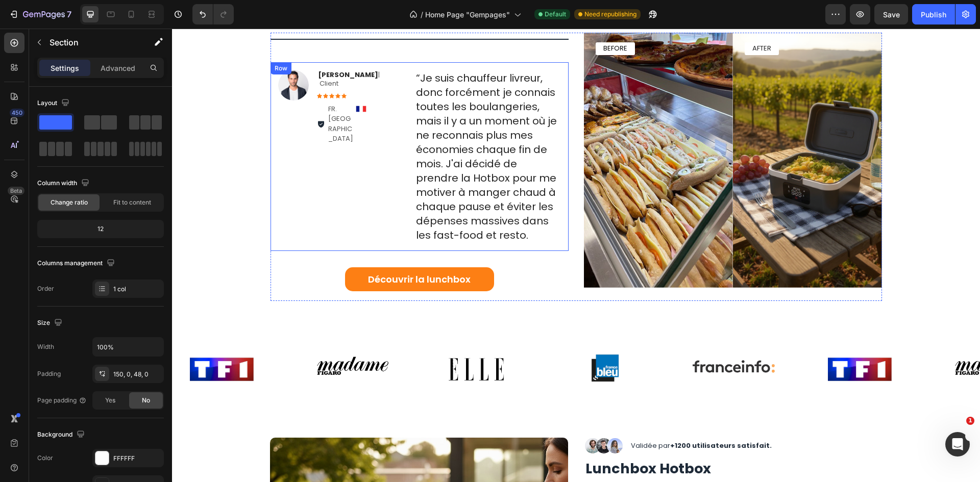
scroll to position [510, 0]
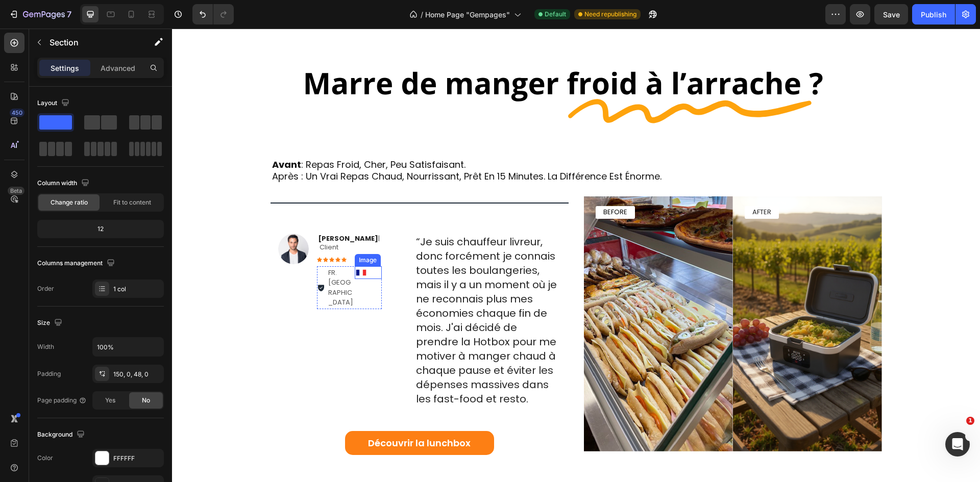
click at [369, 266] on div at bounding box center [368, 272] width 27 height 13
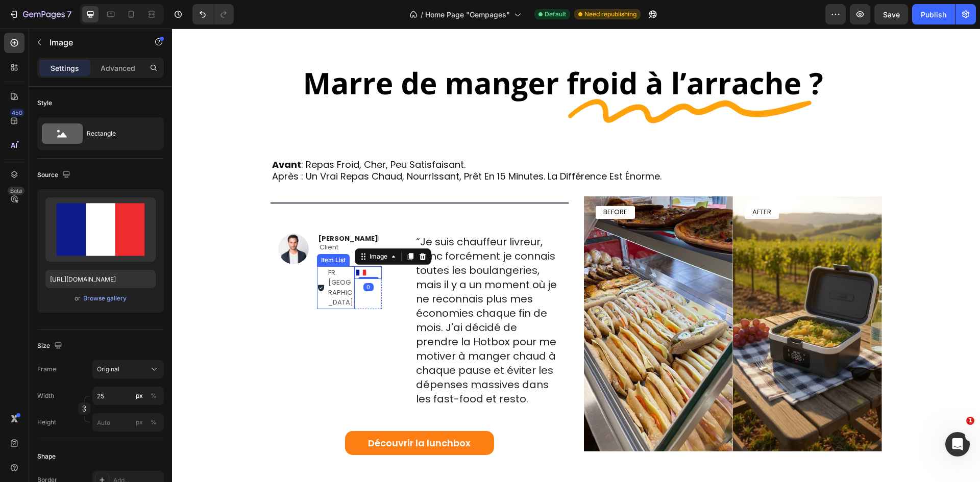
click at [349, 270] on div "FR. [GEOGRAPHIC_DATA]" at bounding box center [341, 287] width 29 height 43
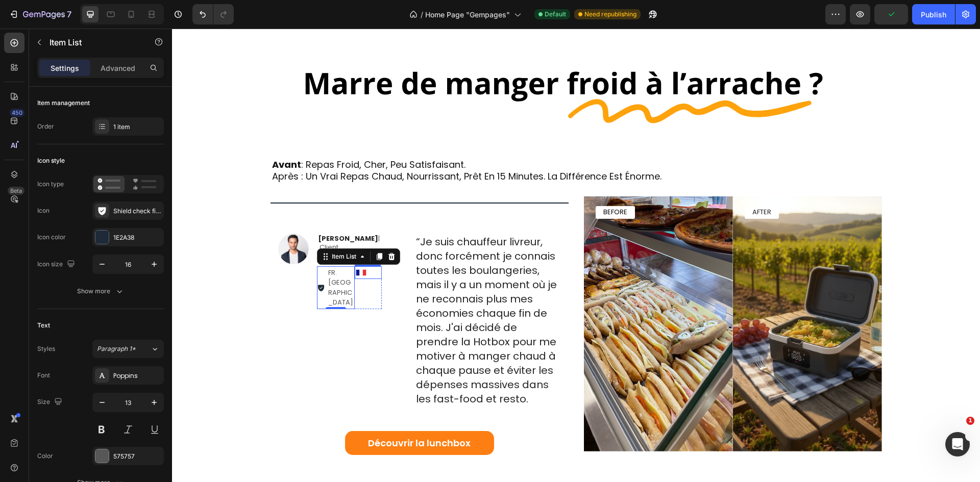
click at [377, 266] on div at bounding box center [368, 272] width 27 height 13
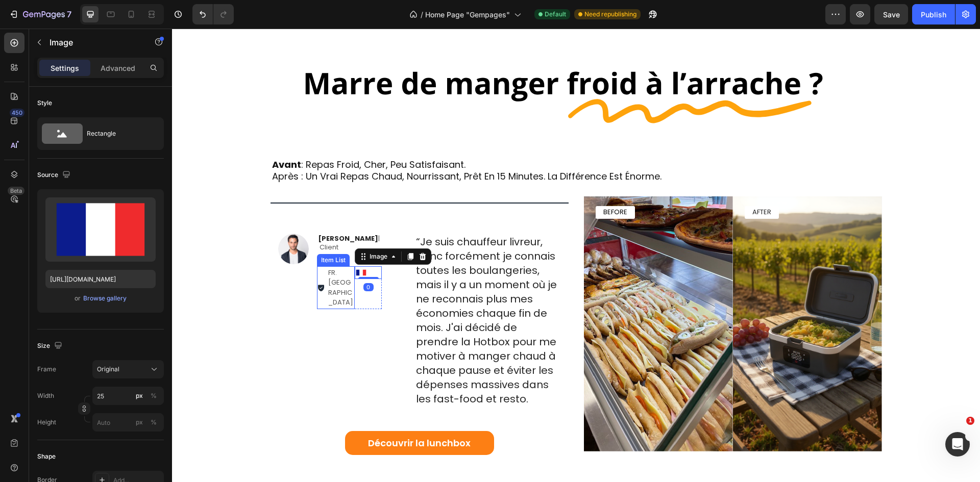
click at [328, 268] on p "FR. [GEOGRAPHIC_DATA]" at bounding box center [341, 288] width 26 height 40
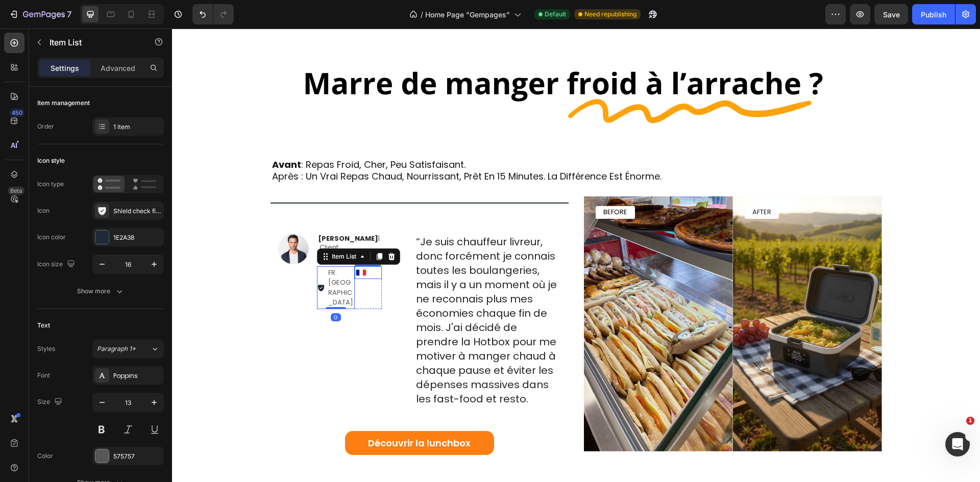
click at [355, 266] on img at bounding box center [361, 272] width 13 height 13
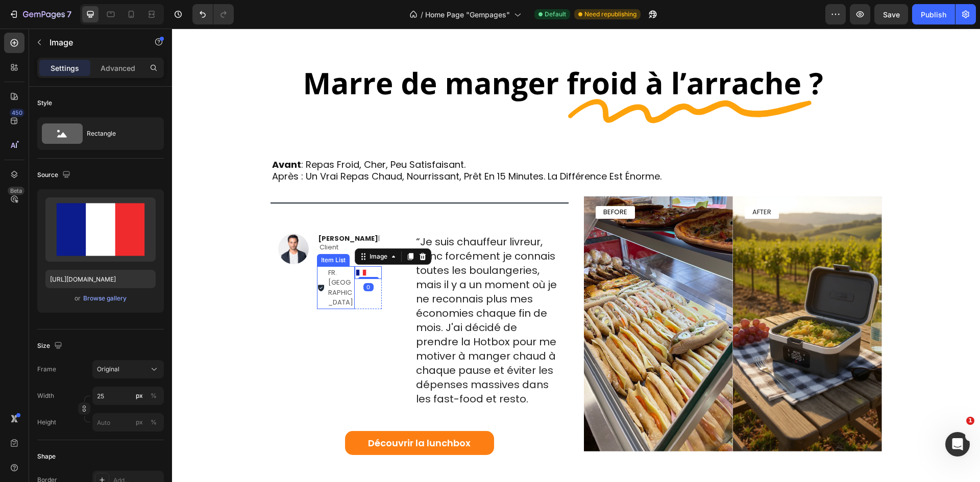
click at [349, 268] on p "FR. [GEOGRAPHIC_DATA]" at bounding box center [341, 288] width 26 height 40
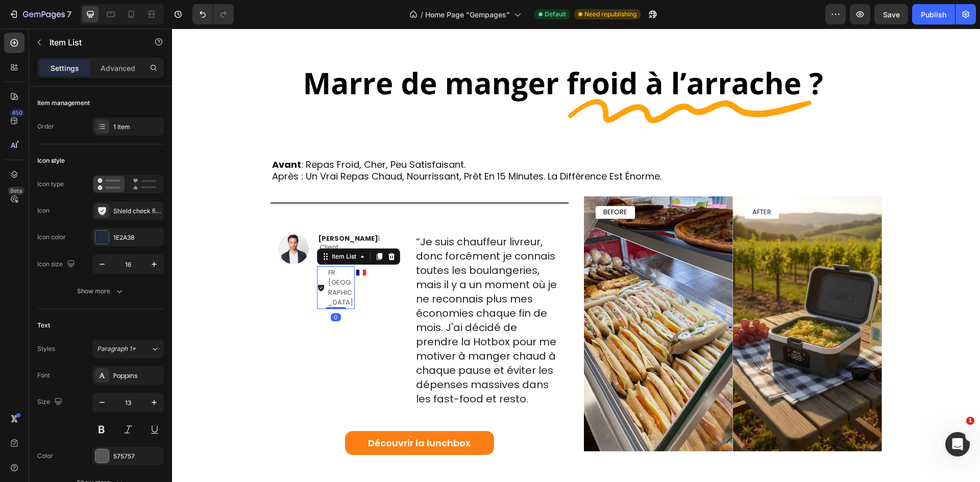
click at [350, 269] on div "FR. [GEOGRAPHIC_DATA]" at bounding box center [341, 287] width 29 height 43
click at [350, 272] on div "Daniel J. | Client Text Block Icon Icon Icon Icon Icon Icon List FR. Nice Item …" at bounding box center [349, 274] width 65 height 80
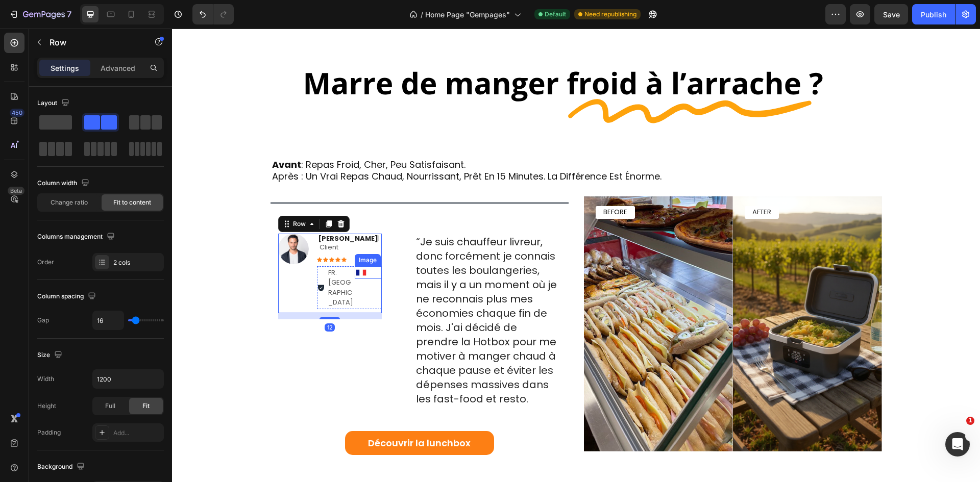
click at [366, 267] on div at bounding box center [368, 272] width 27 height 13
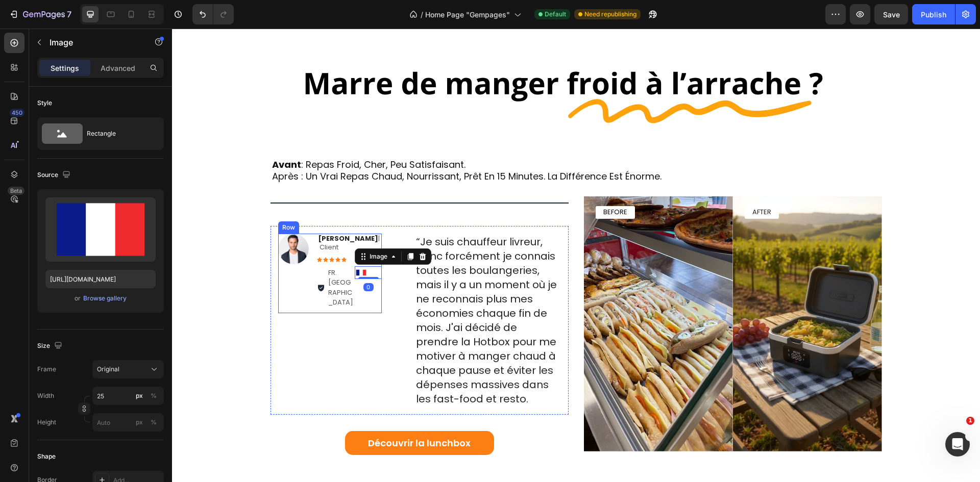
click at [354, 272] on div "Daniel J. | Client Text Block Icon Icon Icon Icon Icon Icon List FR. Nice Item …" at bounding box center [349, 274] width 65 height 80
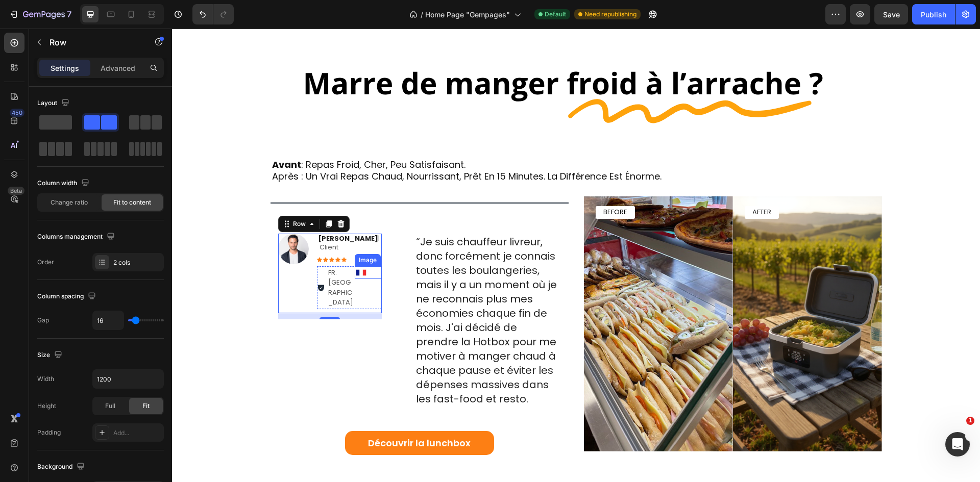
click at [373, 266] on div at bounding box center [368, 272] width 27 height 13
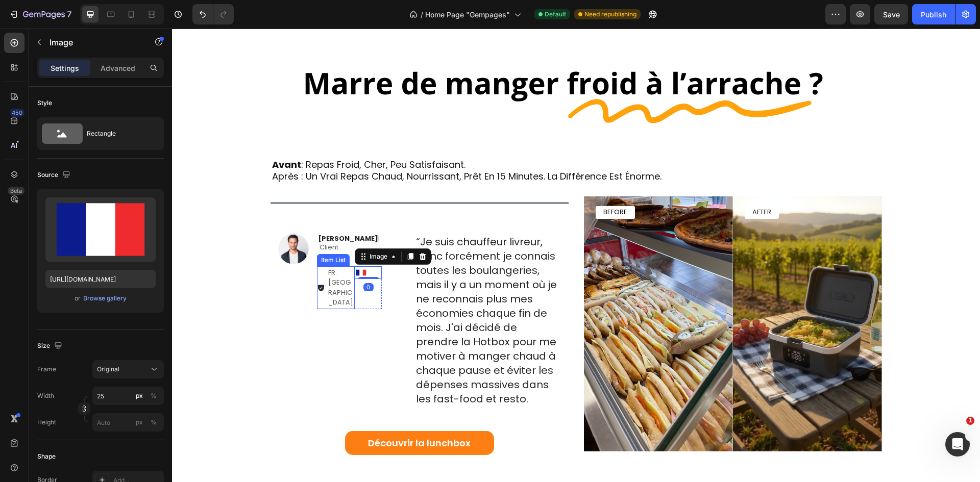
click at [346, 268] on p "FR. [GEOGRAPHIC_DATA]" at bounding box center [341, 288] width 26 height 40
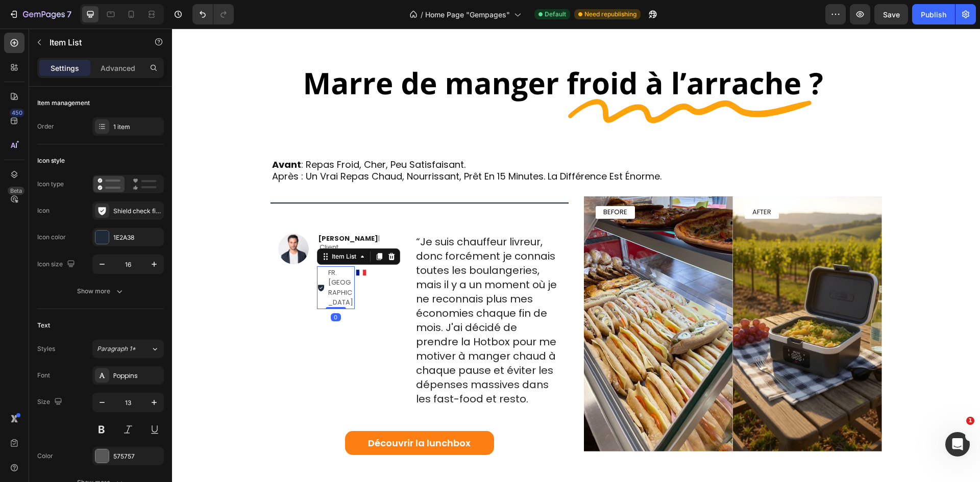
click at [407, 236] on div "Image Daniel J. | Client Text Block Icon Icon Icon Icon Icon Icon List FR. Nice…" at bounding box center [419, 320] width 298 height 189
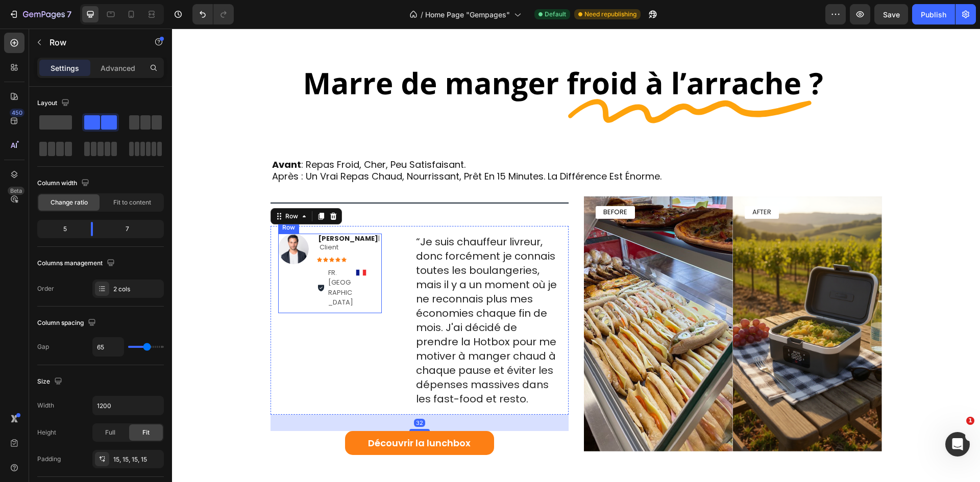
click at [350, 256] on div "Daniel J. | Client Text Block Icon Icon Icon Icon Icon Icon List FR. Nice Item …" at bounding box center [349, 274] width 65 height 80
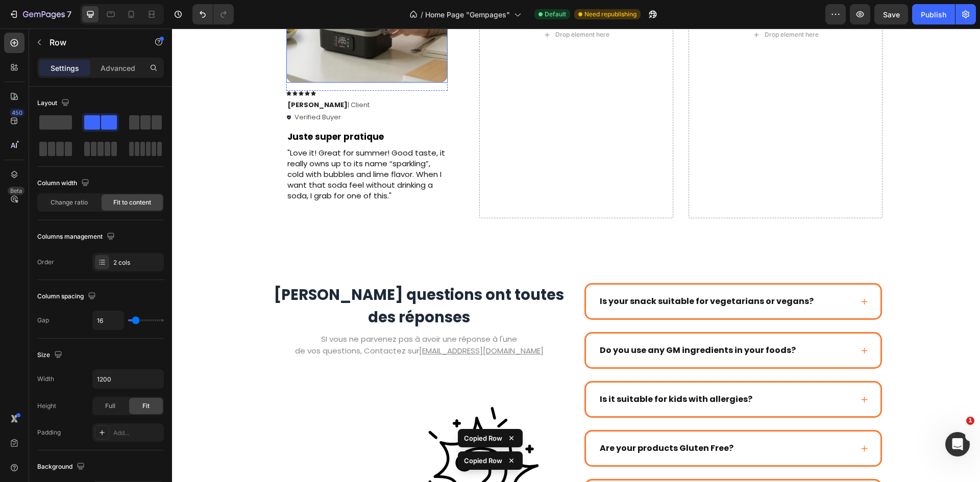
scroll to position [1939, 0]
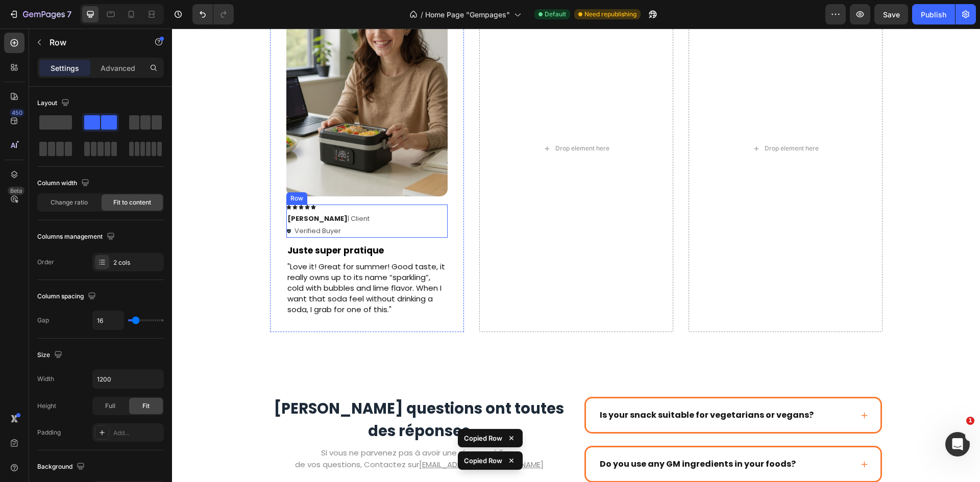
click at [350, 215] on div "Icon Icon Icon Icon Icon Icon List Ken K | Client Text Block Verified Buyer Ite…" at bounding box center [366, 221] width 161 height 33
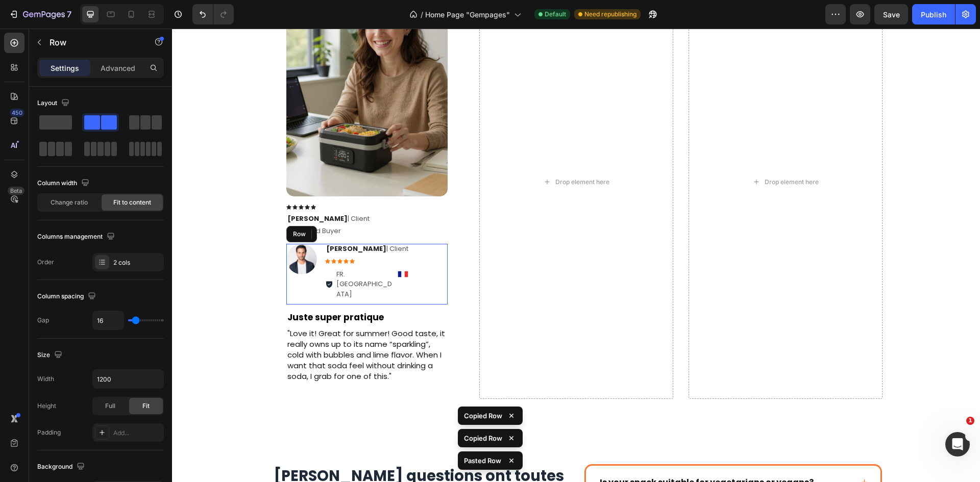
scroll to position [1962, 0]
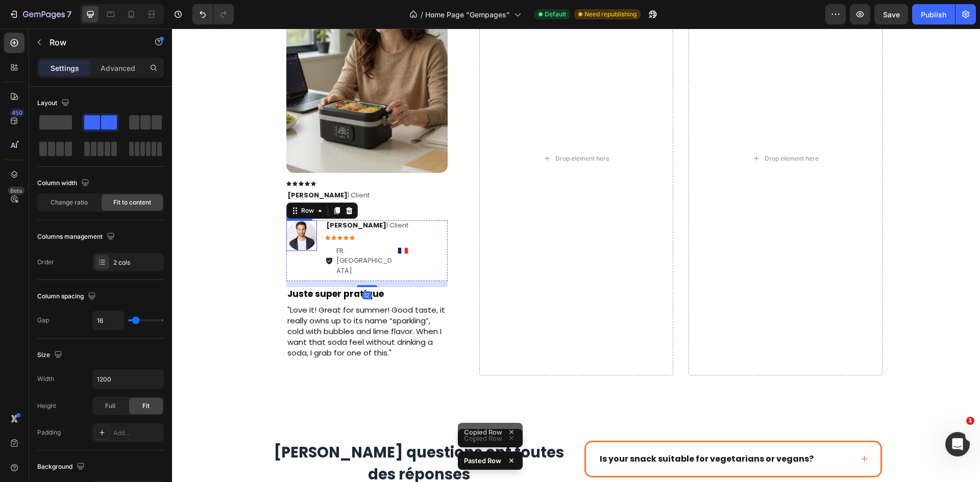
click at [307, 237] on img at bounding box center [301, 235] width 31 height 31
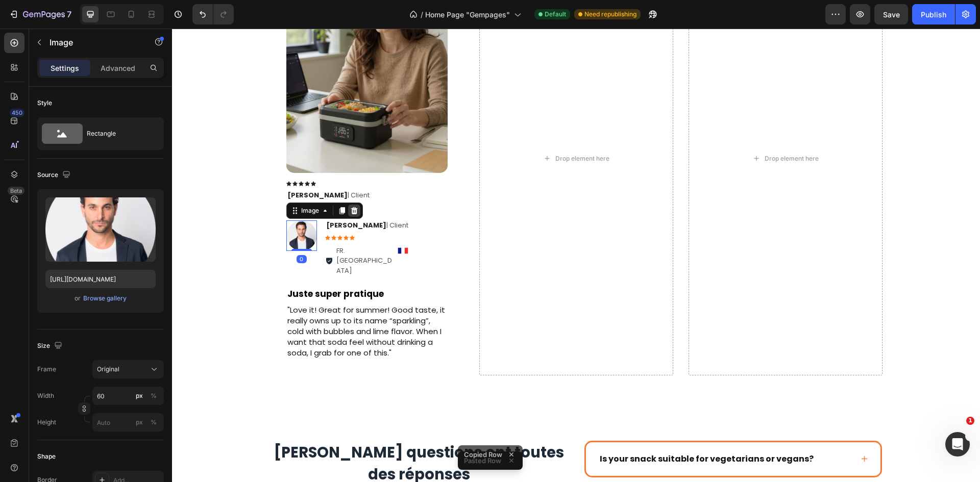
click at [350, 210] on icon at bounding box center [354, 211] width 8 height 8
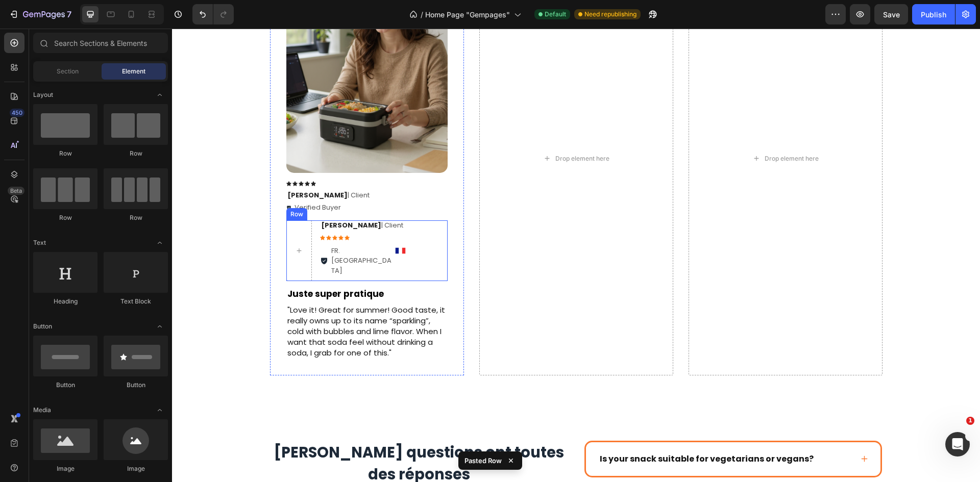
click at [363, 241] on div "Daniel J. | Client Text Block Icon Icon Icon Icon Icon Icon List FR. Nice Item …" at bounding box center [384, 250] width 128 height 61
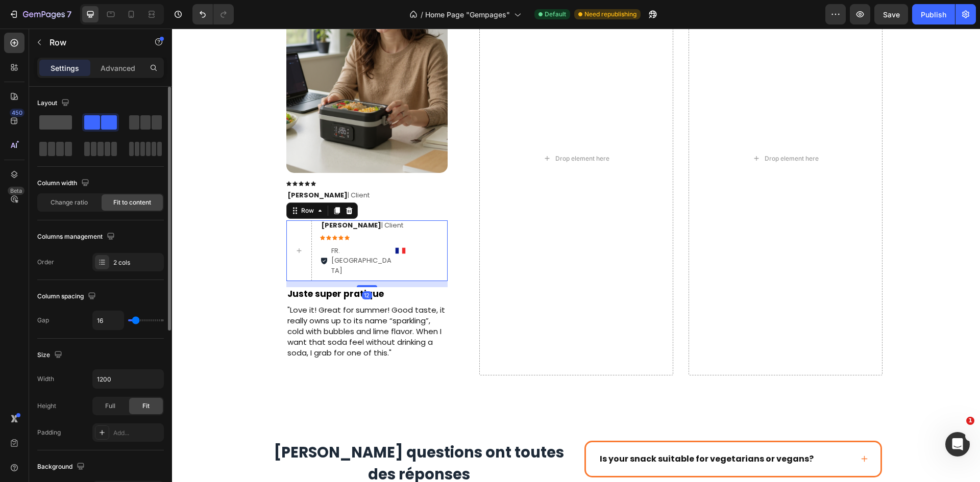
click at [64, 122] on span at bounding box center [55, 122] width 33 height 14
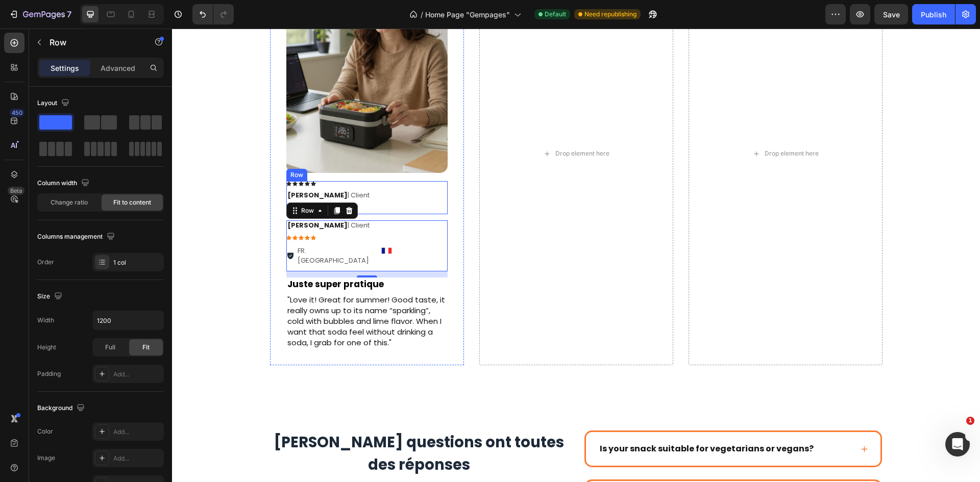
click at [374, 194] on div "Icon Icon Icon Icon Icon Icon List Ken K | Client Text Block Verified Buyer Ite…" at bounding box center [366, 197] width 161 height 33
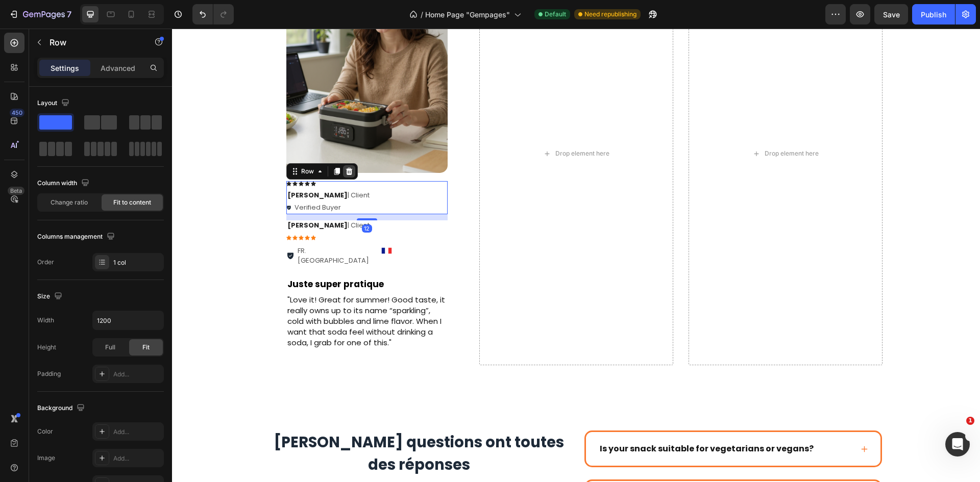
click at [347, 174] on icon at bounding box center [349, 171] width 8 height 8
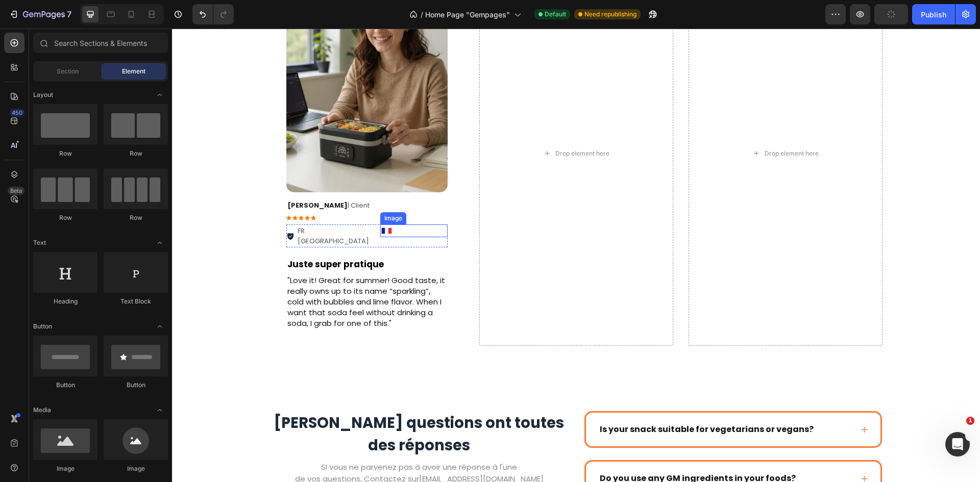
click at [380, 231] on img at bounding box center [386, 231] width 13 height 13
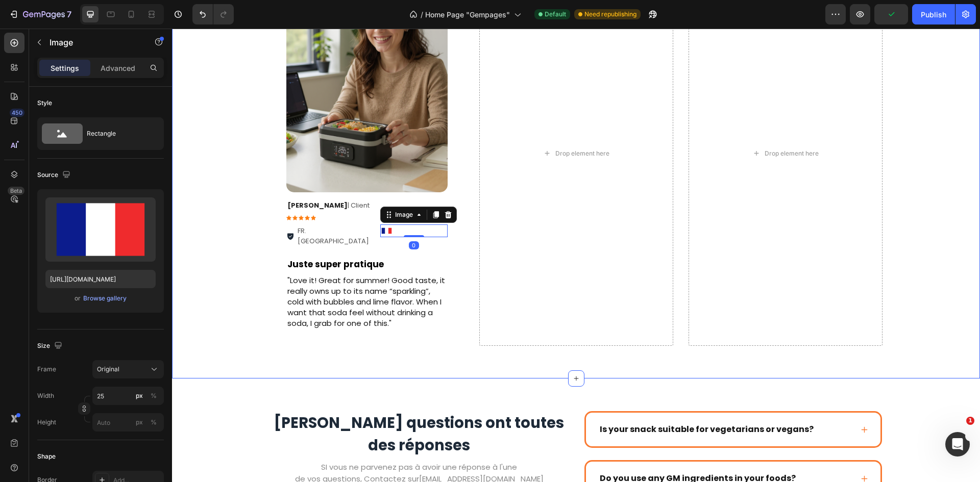
click at [297, 349] on div "Ils ont testé, ils ne reviendraient jamais en arrière Heading Row Drop element …" at bounding box center [576, 123] width 808 height 509
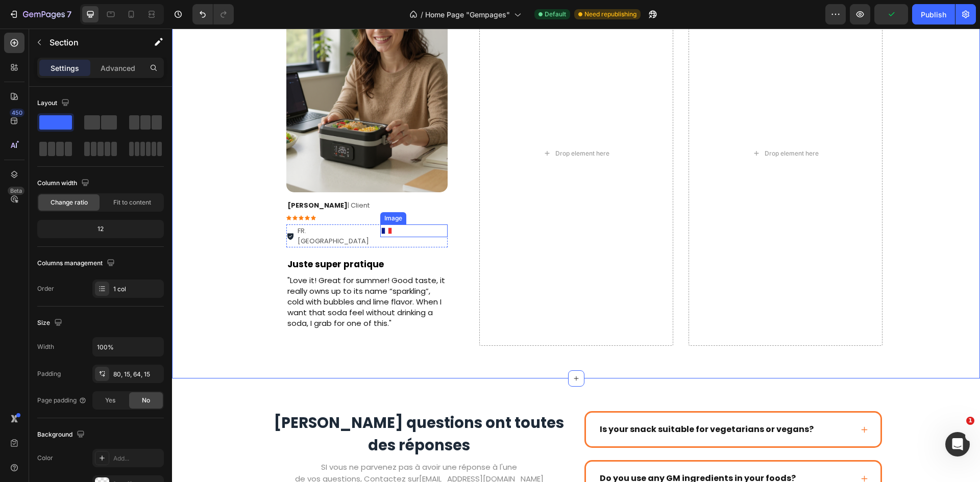
click at [381, 231] on img at bounding box center [386, 231] width 13 height 13
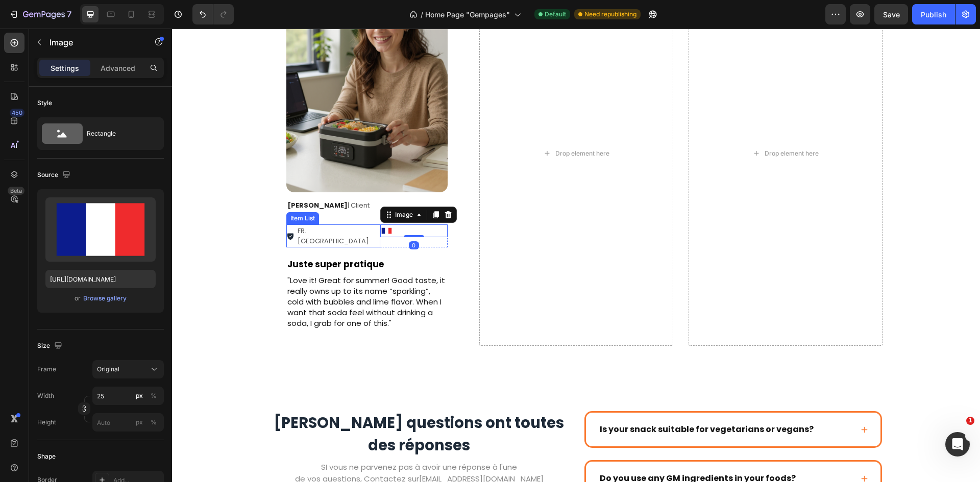
click at [336, 233] on div "FR. [GEOGRAPHIC_DATA]" at bounding box center [333, 236] width 94 height 23
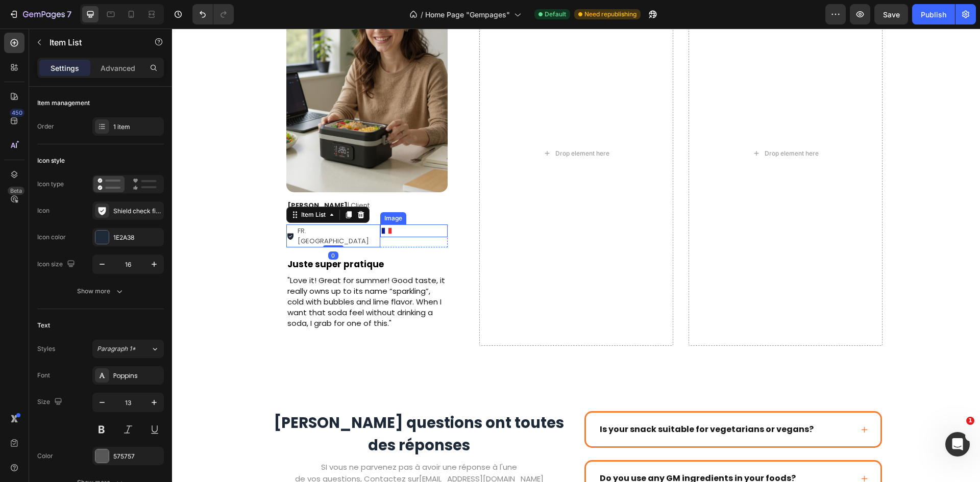
click at [380, 233] on img at bounding box center [386, 231] width 13 height 13
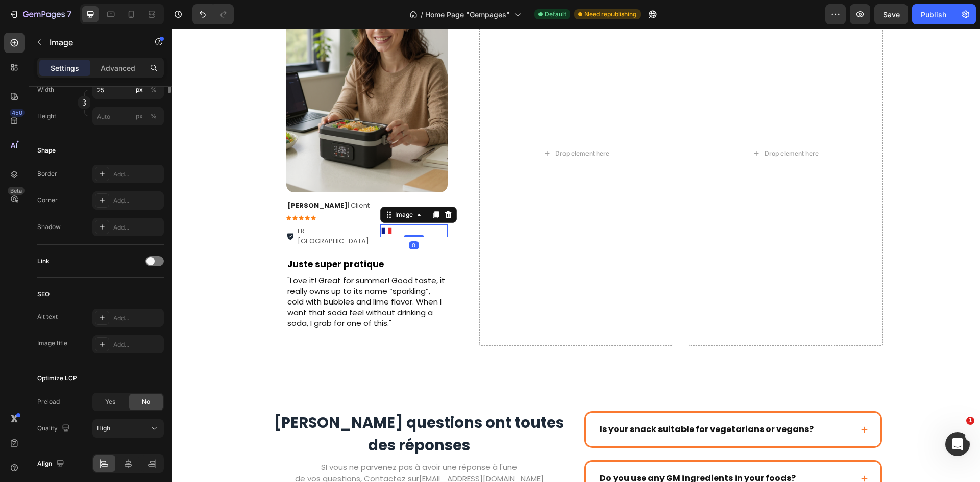
scroll to position [346, 0]
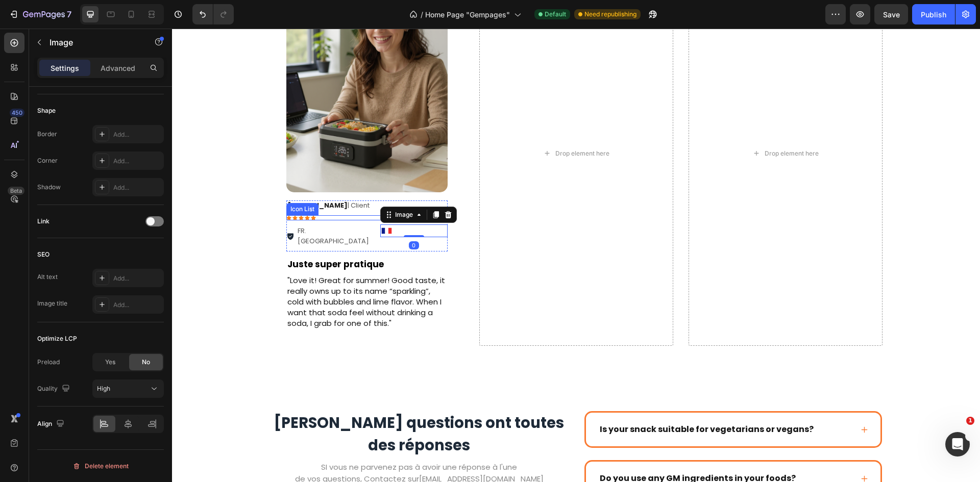
click at [339, 226] on div "FR. [GEOGRAPHIC_DATA]" at bounding box center [333, 236] width 94 height 23
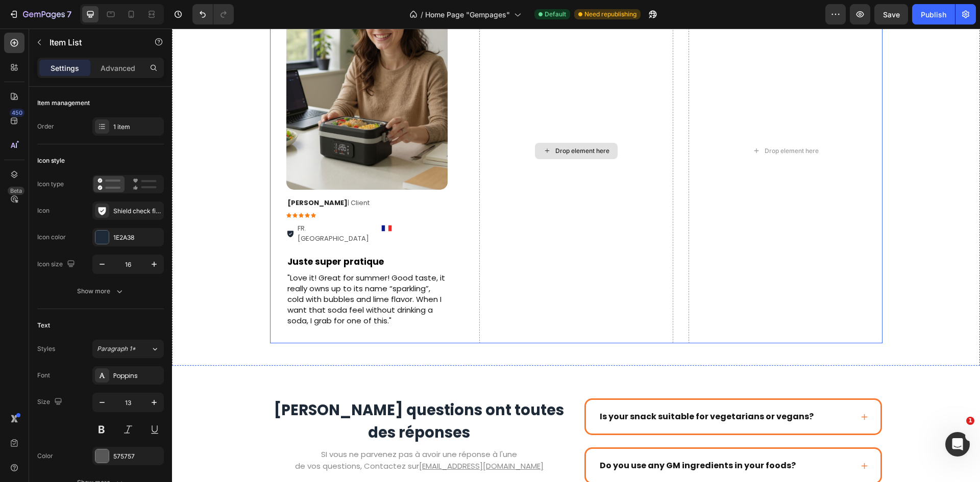
scroll to position [1943, 0]
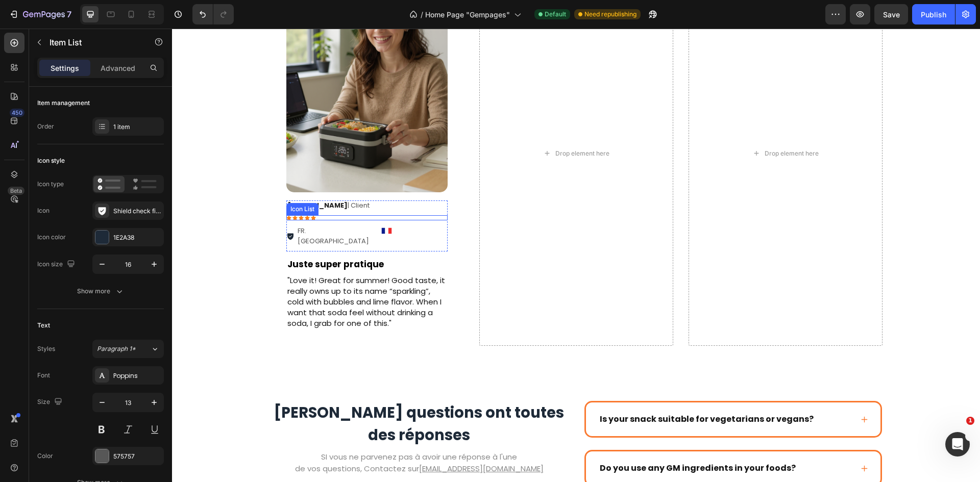
click at [409, 231] on div at bounding box center [413, 231] width 67 height 13
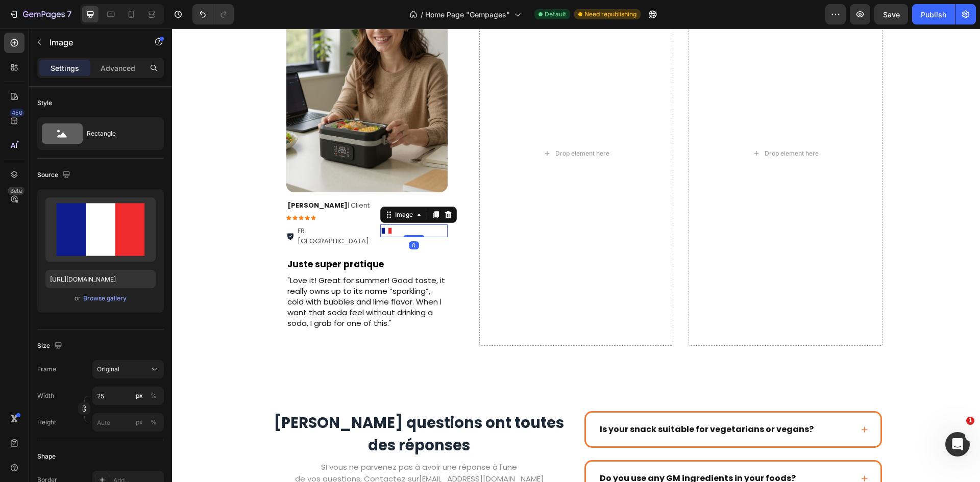
click at [372, 229] on div "FR. [GEOGRAPHIC_DATA]" at bounding box center [333, 236] width 94 height 23
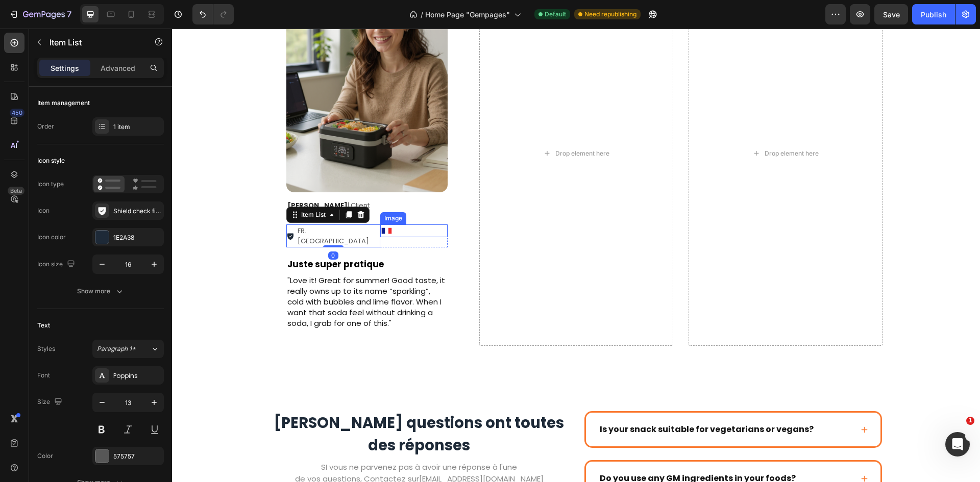
click at [380, 227] on img at bounding box center [386, 231] width 13 height 13
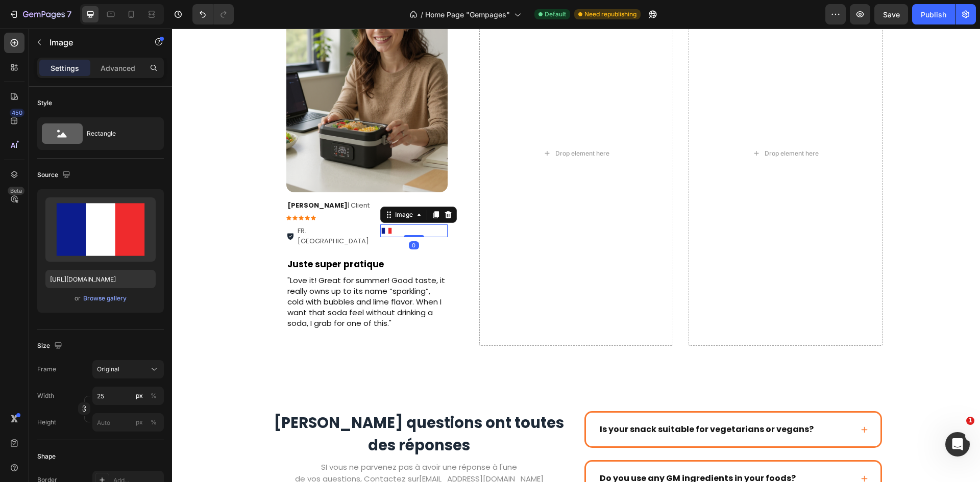
click at [380, 229] on img at bounding box center [386, 231] width 13 height 13
click at [375, 229] on div "FR. [GEOGRAPHIC_DATA]" at bounding box center [333, 236] width 94 height 23
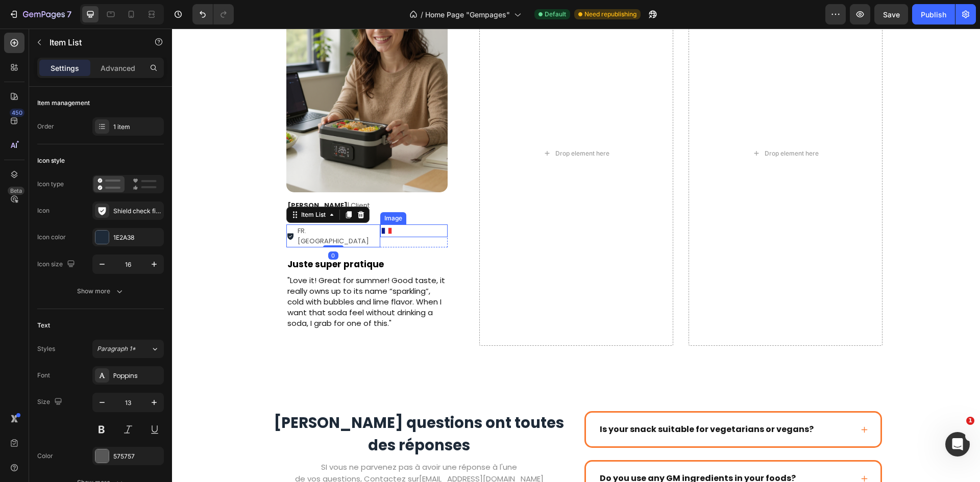
click at [388, 211] on div "[PERSON_NAME] | Client" at bounding box center [366, 206] width 161 height 11
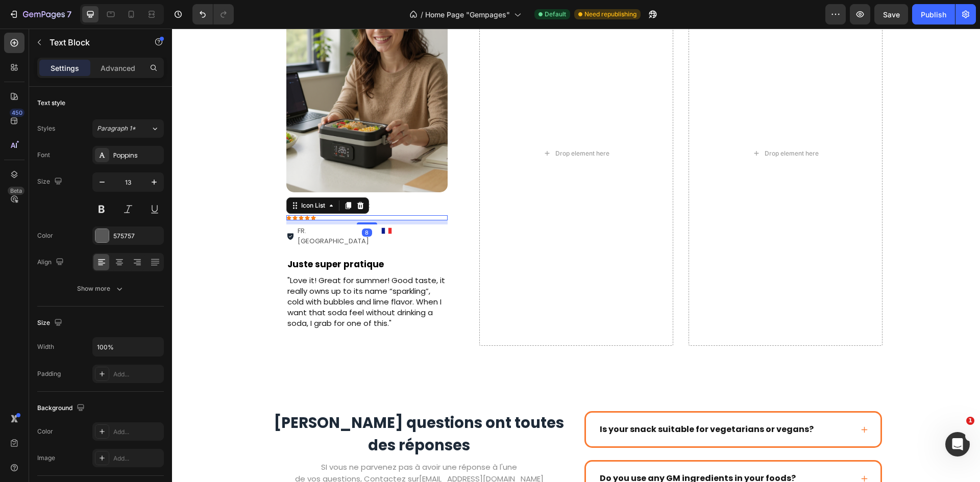
click at [414, 219] on div "Icon Icon Icon Icon Icon" at bounding box center [366, 217] width 161 height 5
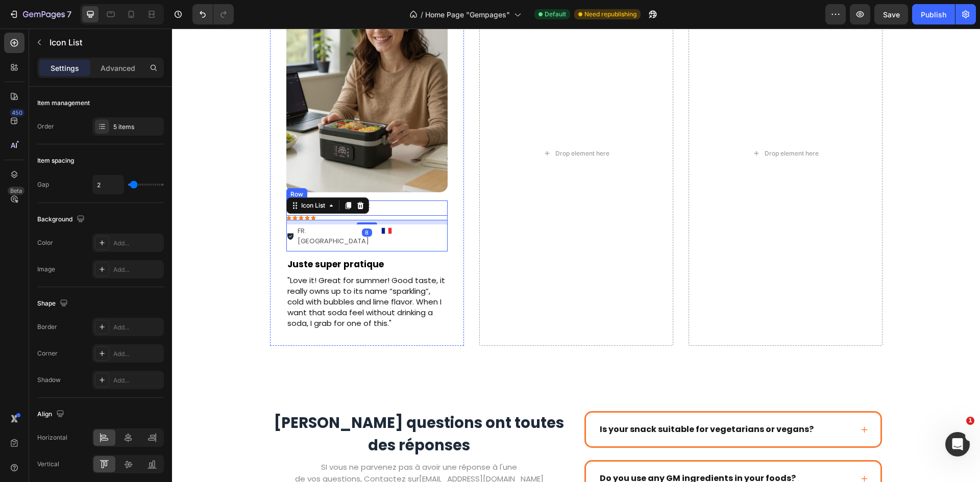
click at [433, 240] on div "Daniel J. | Client Text Block Icon Icon Icon Icon Icon Icon List 8 FR. Nice Ite…" at bounding box center [366, 226] width 161 height 51
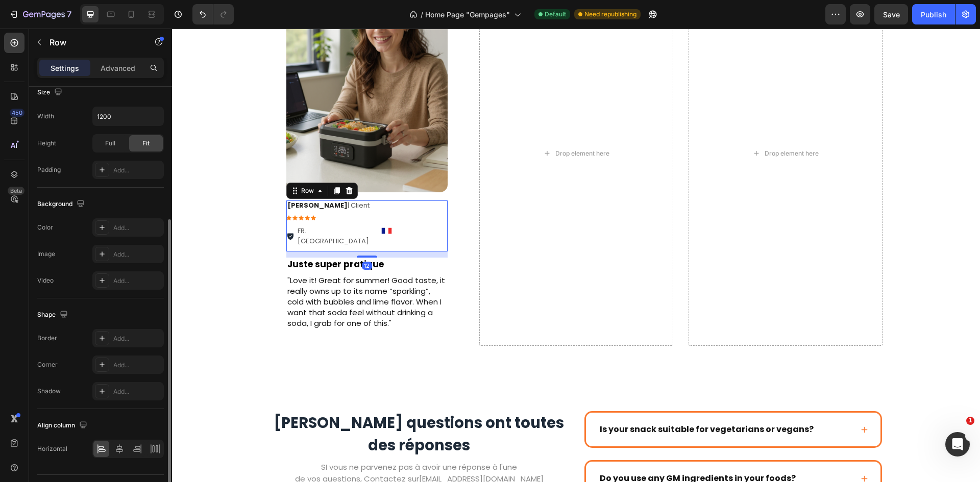
scroll to position [229, 0]
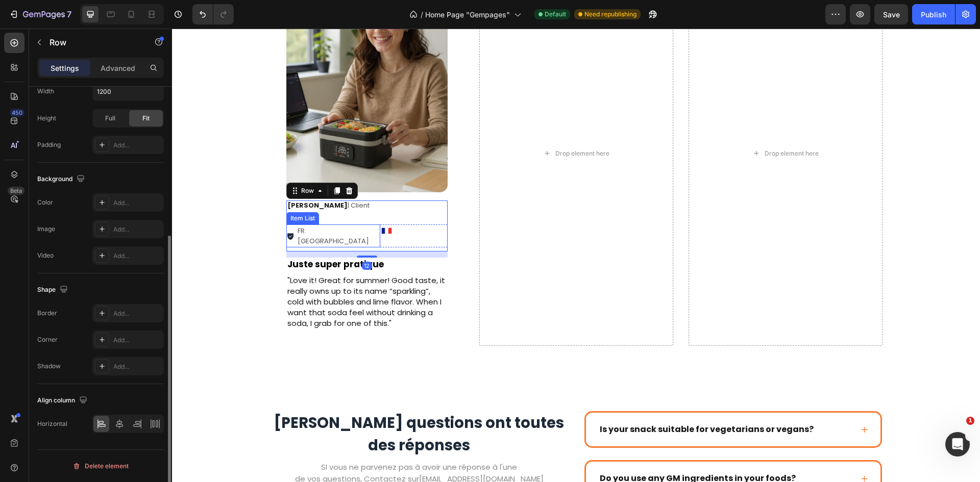
click at [356, 235] on div "FR. [GEOGRAPHIC_DATA]" at bounding box center [333, 236] width 94 height 23
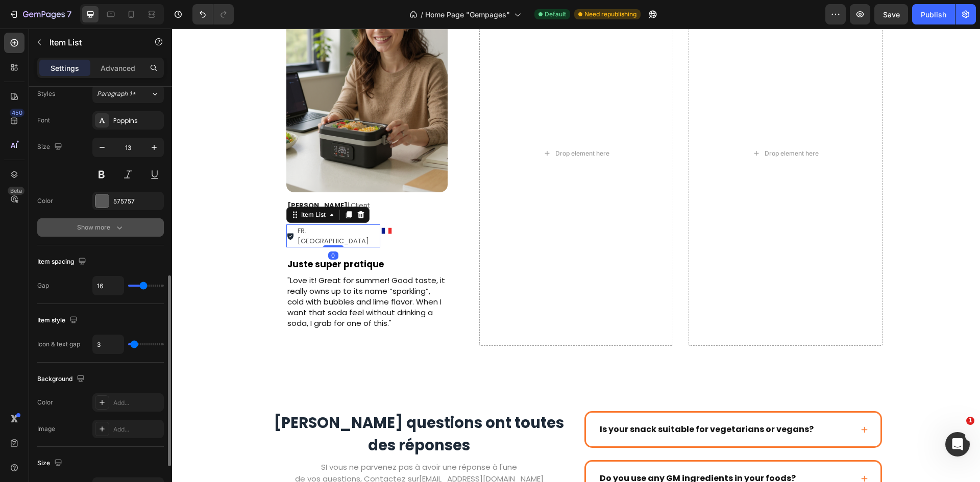
scroll to position [306, 0]
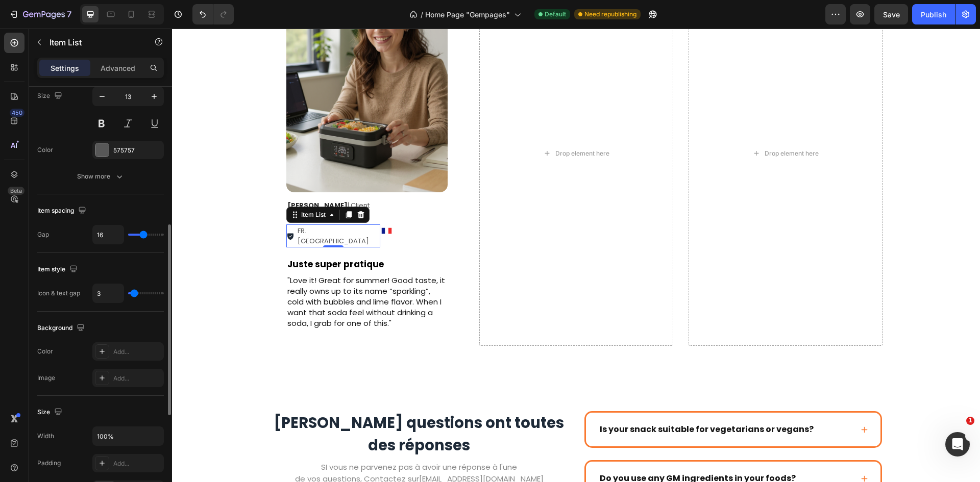
type input "15"
type input "13"
type input "10"
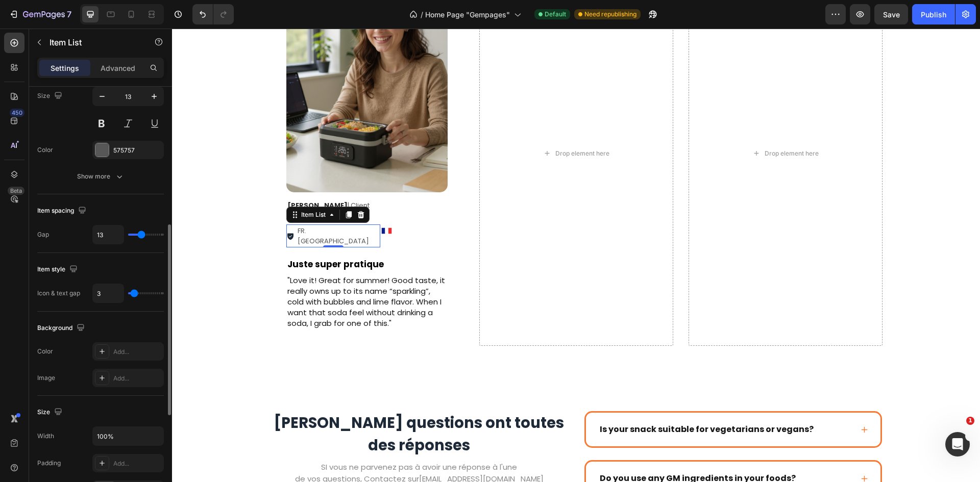
type input "10"
type input "2"
type input "1"
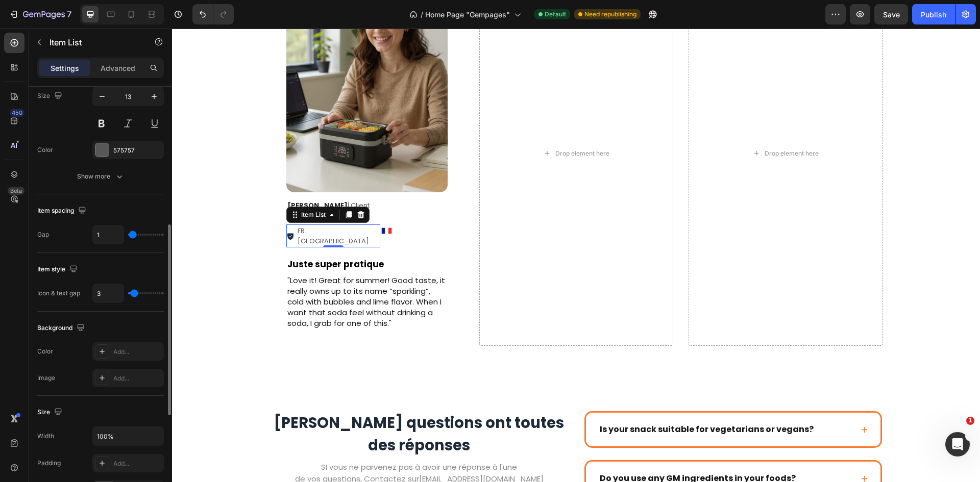
type input "0"
type input "1"
type input "16"
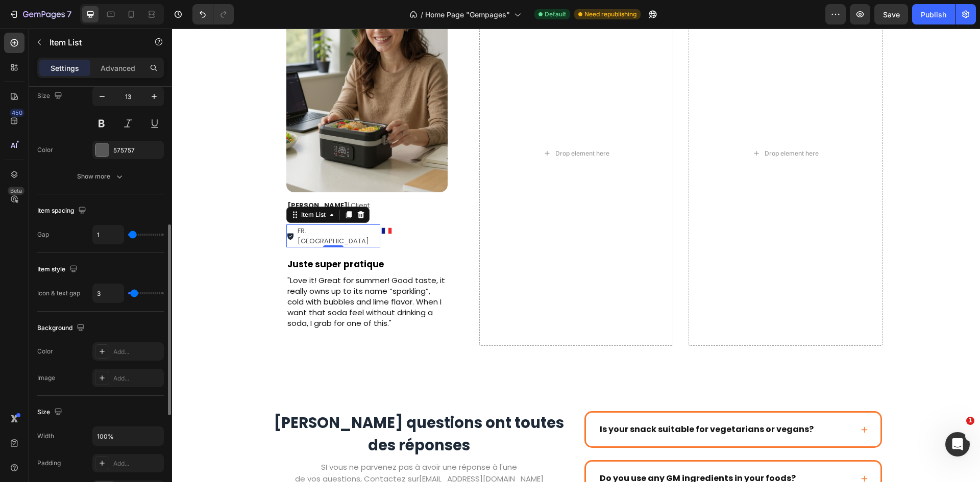
type input "16"
type input "19"
type input "21"
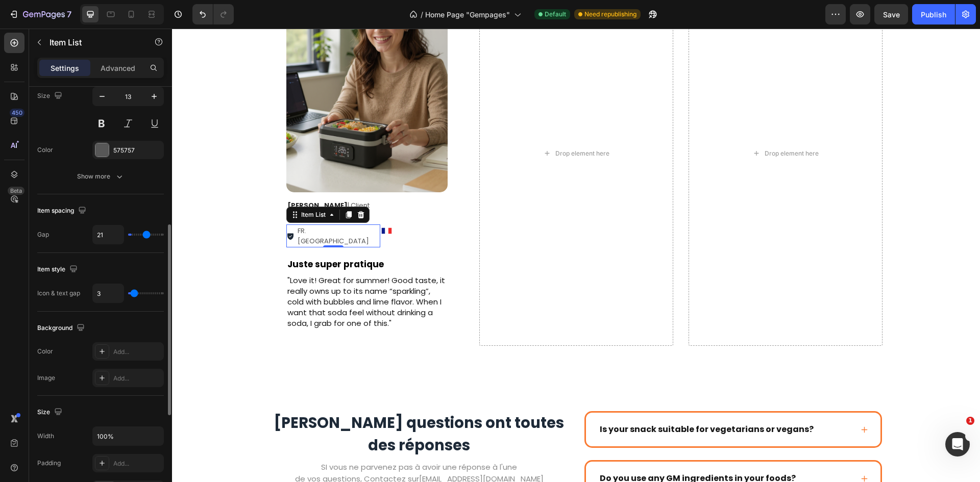
type input "22"
type input "24"
type input "26"
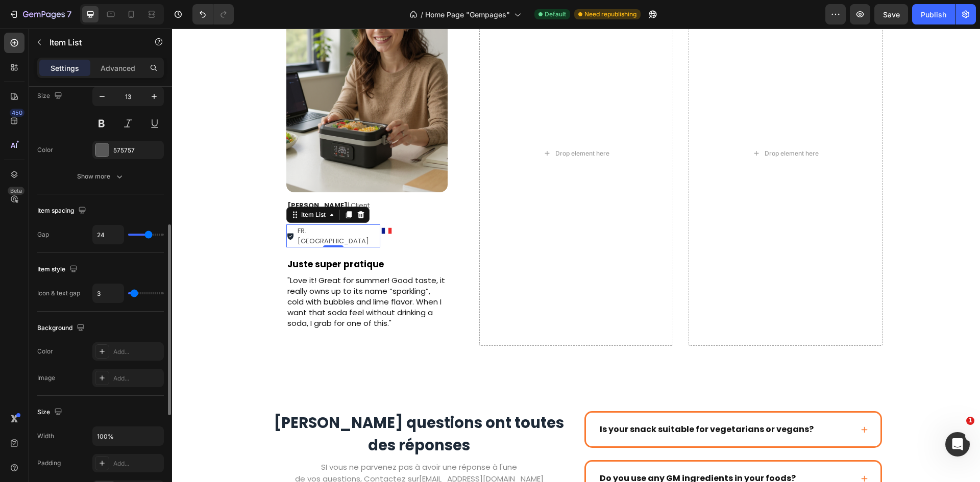
type input "26"
type input "27"
type input "26"
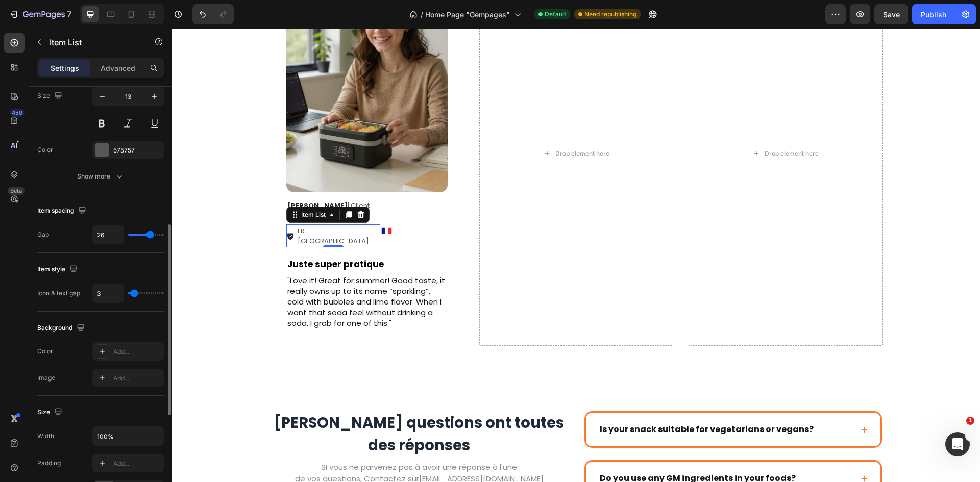
type input "0"
type input "10"
type input "21"
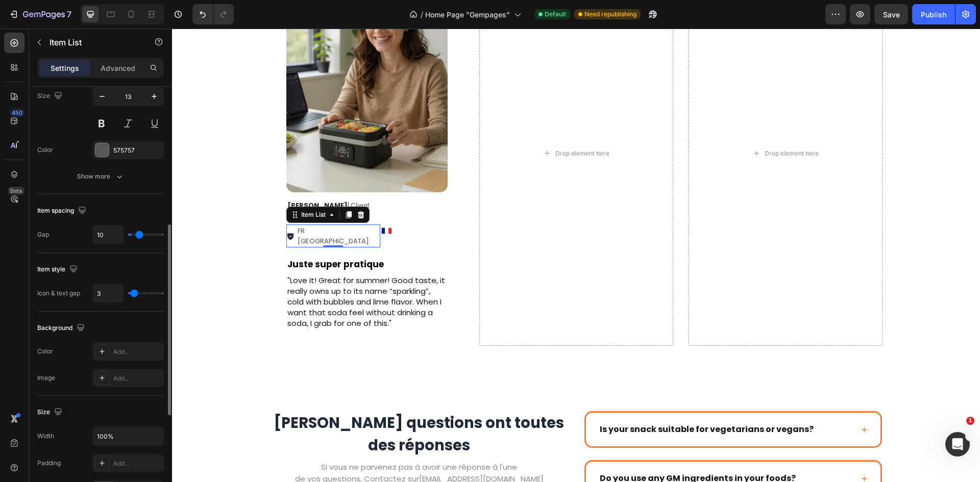
type input "21"
type input "39"
type input "40"
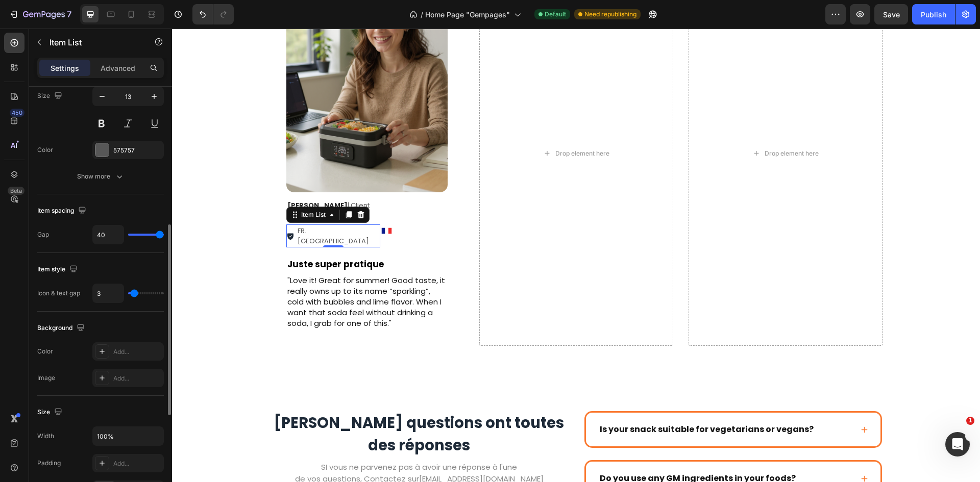
type input "39"
type input "38"
type input "36"
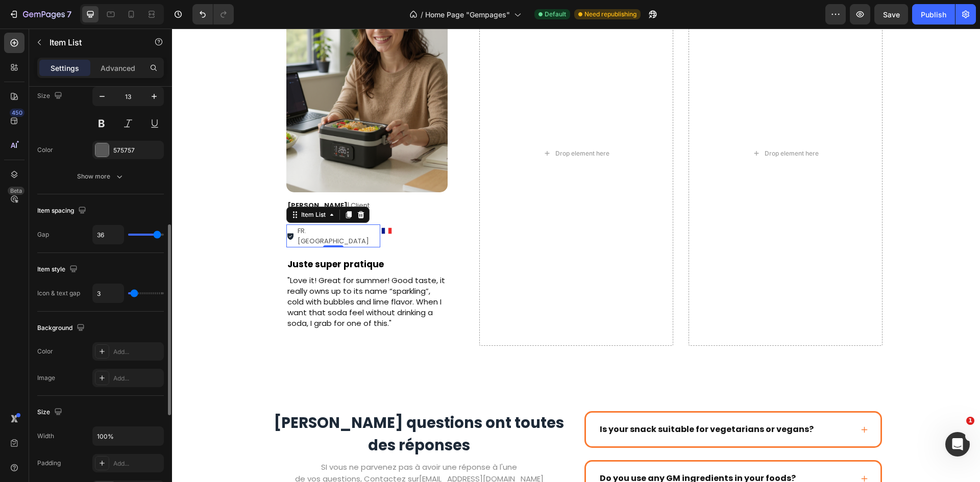
drag, startPoint x: 142, startPoint y: 232, endPoint x: 157, endPoint y: 235, distance: 14.5
type input "36"
click at [157, 235] on input "range" at bounding box center [146, 235] width 36 height 2
click at [383, 230] on img at bounding box center [386, 231] width 13 height 13
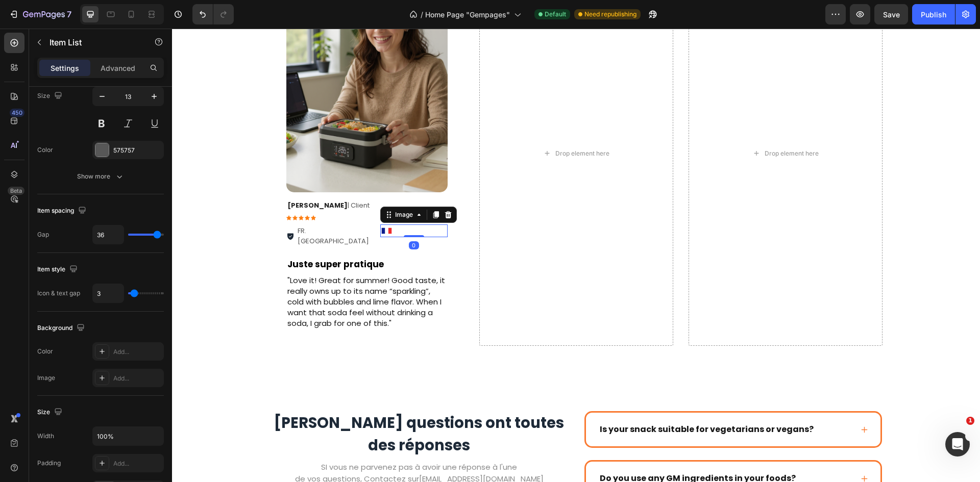
scroll to position [0, 0]
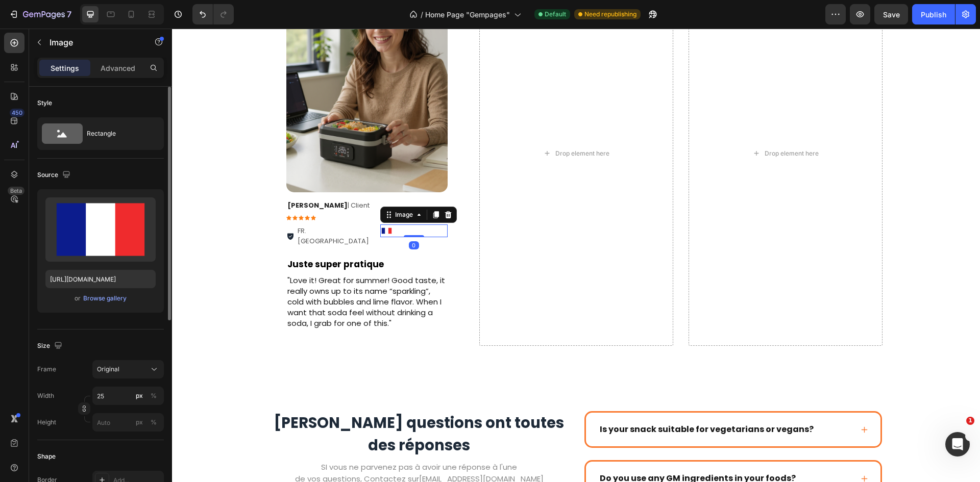
click at [363, 230] on div "FR. [GEOGRAPHIC_DATA]" at bounding box center [333, 236] width 94 height 23
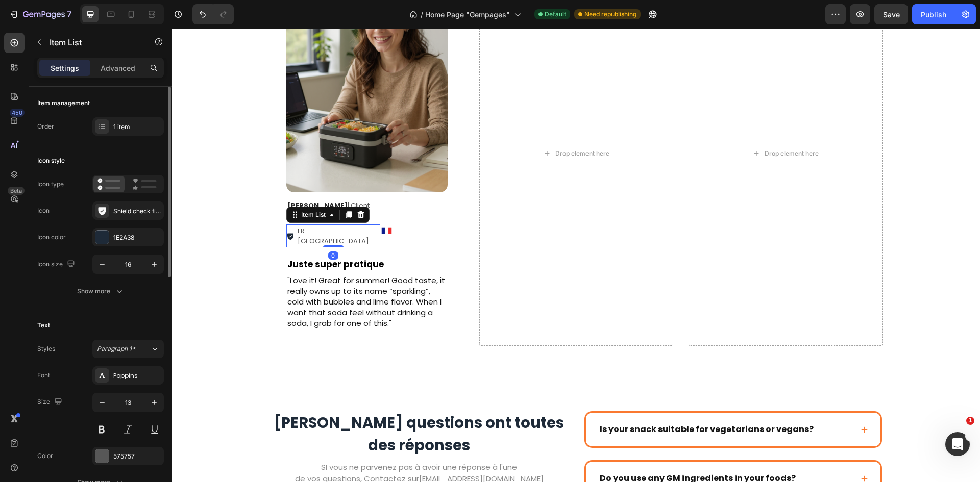
click at [325, 230] on div "FR. [GEOGRAPHIC_DATA]" at bounding box center [333, 236] width 94 height 23
click at [343, 231] on div "FR. [GEOGRAPHIC_DATA]" at bounding box center [333, 236] width 94 height 23
click at [380, 232] on img at bounding box center [386, 231] width 13 height 13
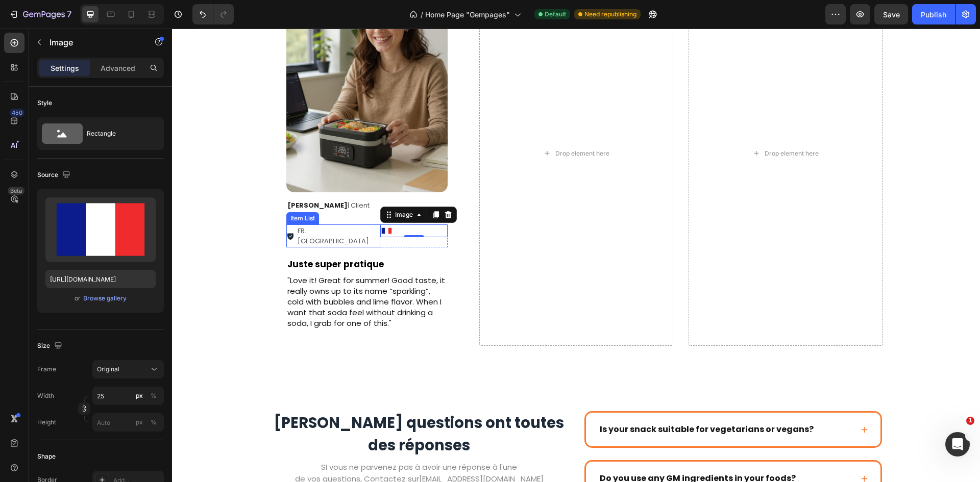
click at [356, 226] on div "FR. [GEOGRAPHIC_DATA]" at bounding box center [333, 236] width 94 height 23
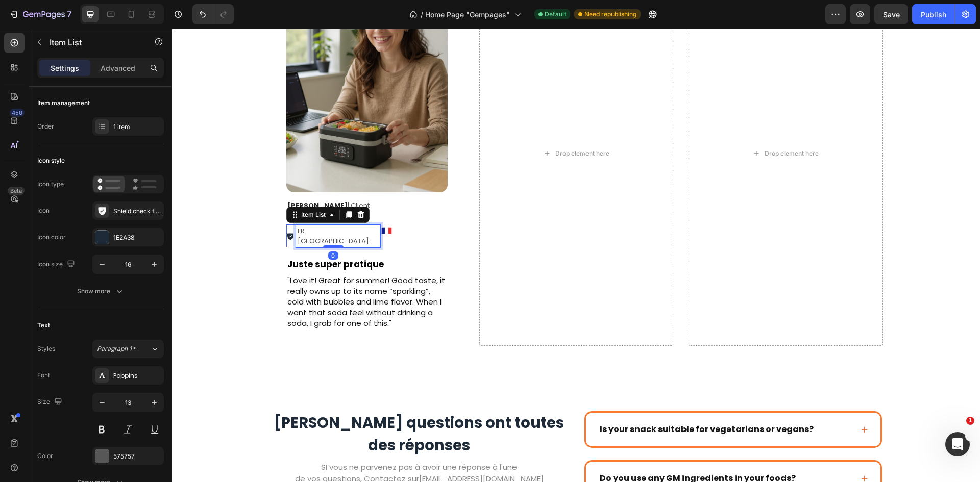
click at [315, 231] on p "FR. [GEOGRAPHIC_DATA]" at bounding box center [337, 236] width 81 height 20
click at [331, 231] on div "FR. [GEOGRAPHIC_DATA]" at bounding box center [333, 236] width 94 height 23
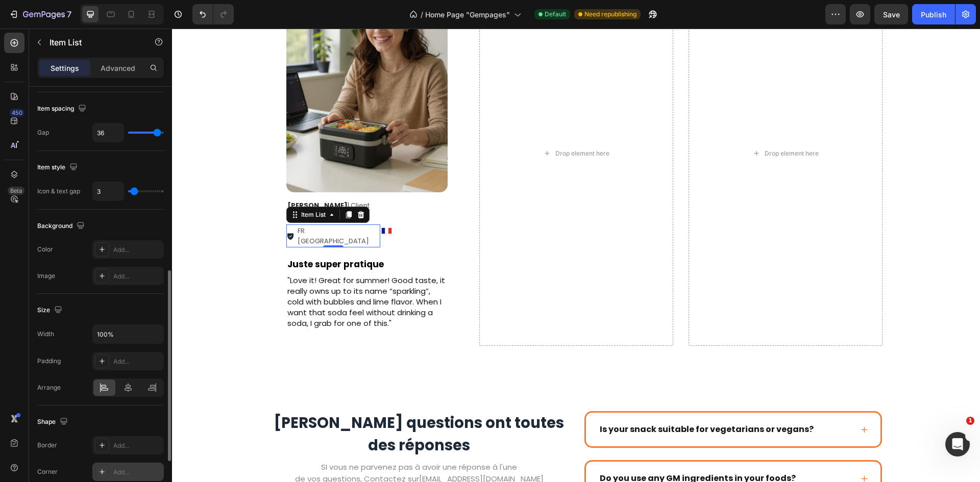
scroll to position [518, 0]
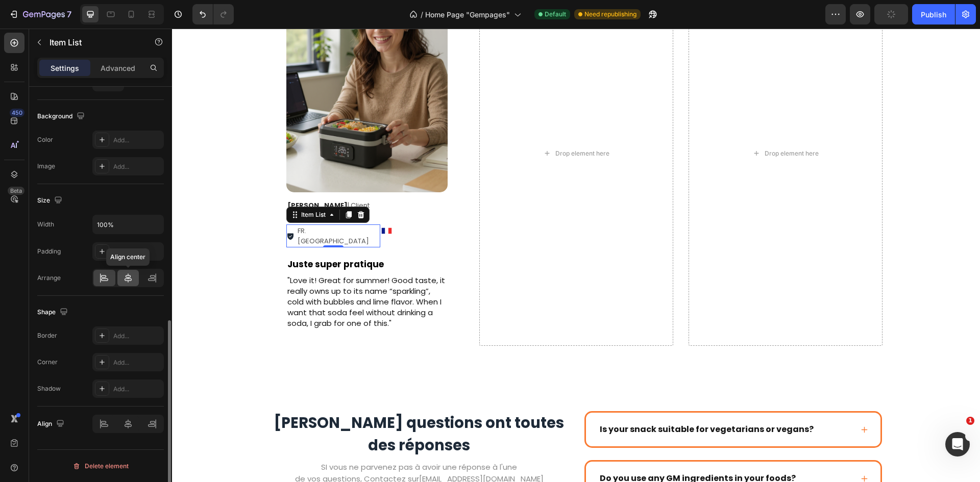
click at [132, 279] on icon at bounding box center [128, 278] width 10 height 10
click at [154, 279] on icon at bounding box center [152, 278] width 10 height 10
click at [413, 215] on div "Daniel J. | Client Text Block Icon Icon Icon Icon Icon Icon List FR. Nice Item …" at bounding box center [366, 226] width 161 height 51
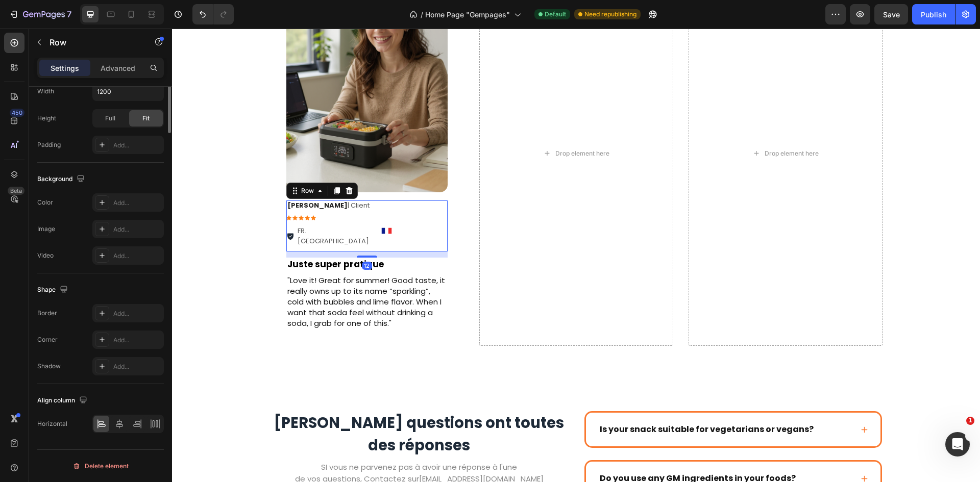
scroll to position [0, 0]
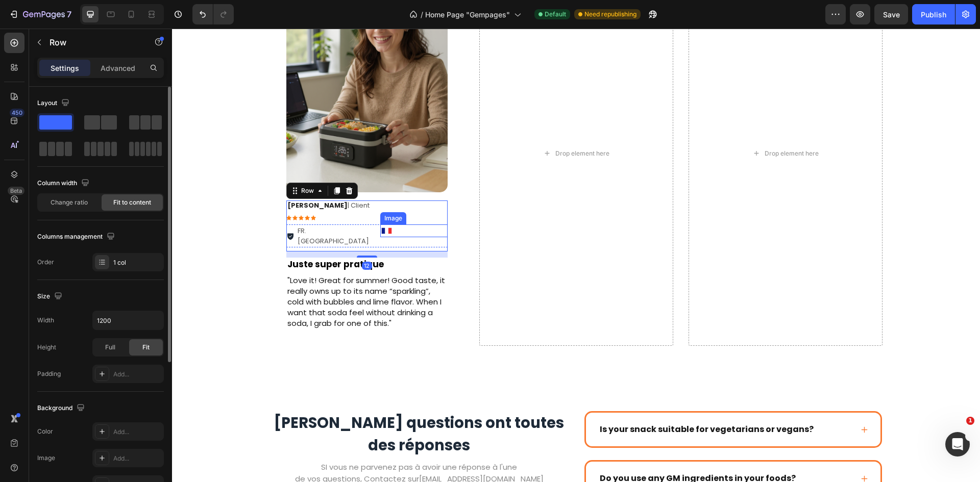
click at [408, 230] on div at bounding box center [413, 231] width 67 height 13
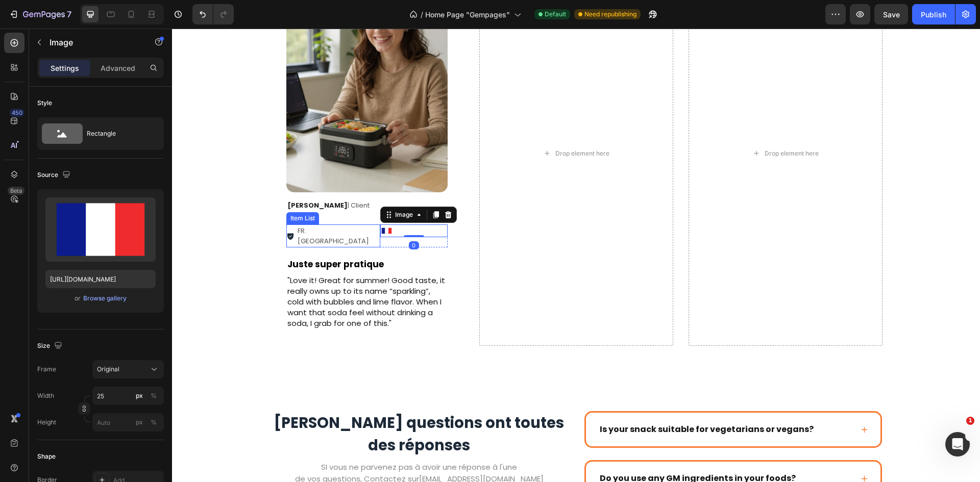
click at [365, 237] on div "FR. [GEOGRAPHIC_DATA]" at bounding box center [338, 236] width 84 height 23
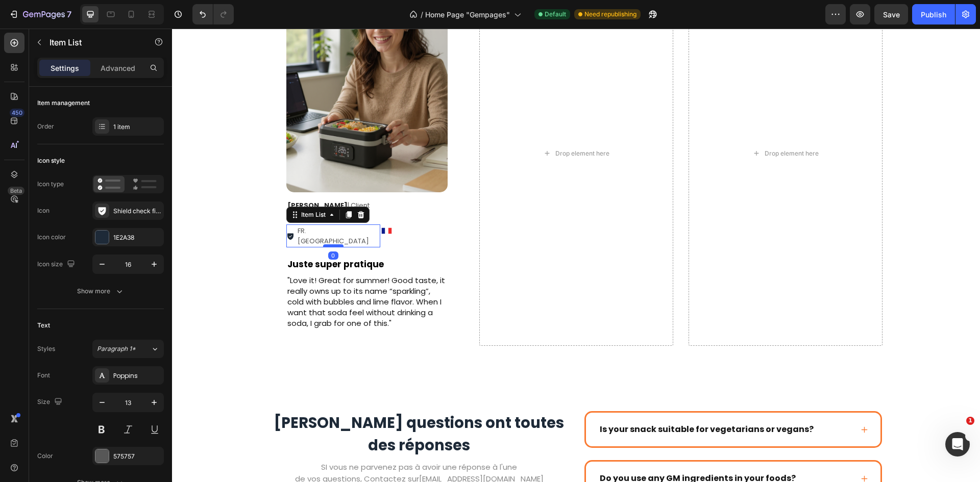
click at [329, 244] on div at bounding box center [333, 245] width 20 height 3
type input "100%"
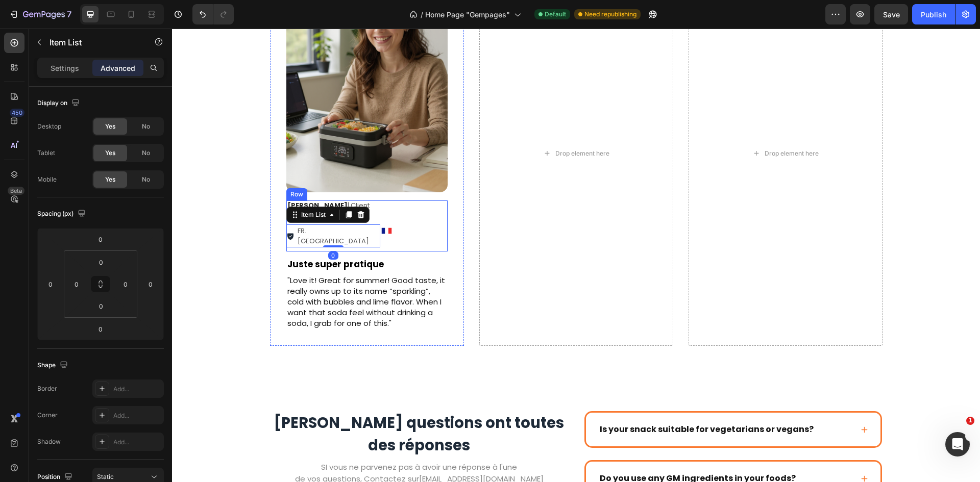
click at [399, 208] on p "[PERSON_NAME] | Client" at bounding box center [366, 206] width 159 height 9
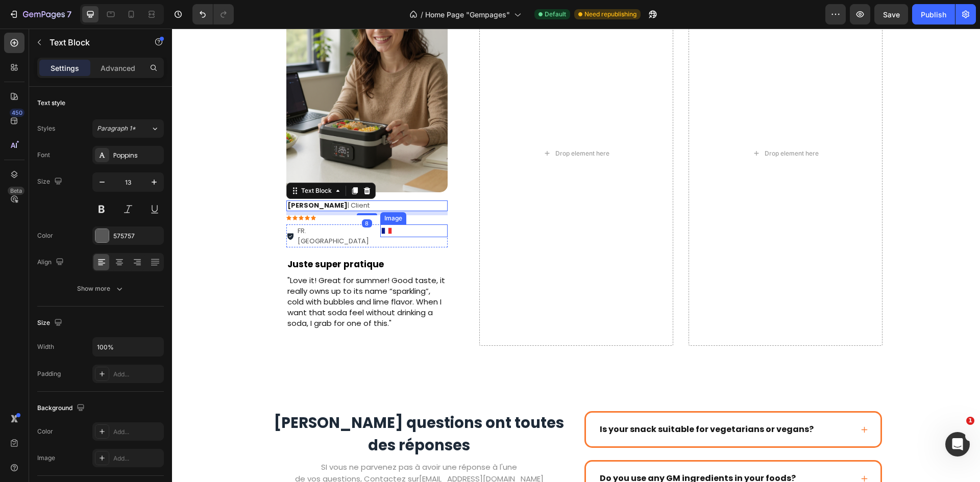
click at [420, 231] on div at bounding box center [413, 231] width 67 height 13
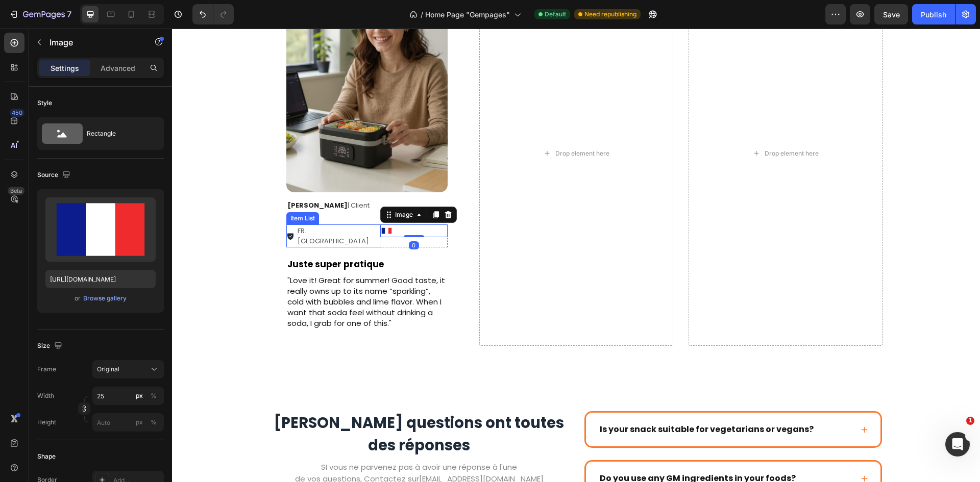
click at [375, 228] on p "FR. [GEOGRAPHIC_DATA]" at bounding box center [337, 236] width 81 height 20
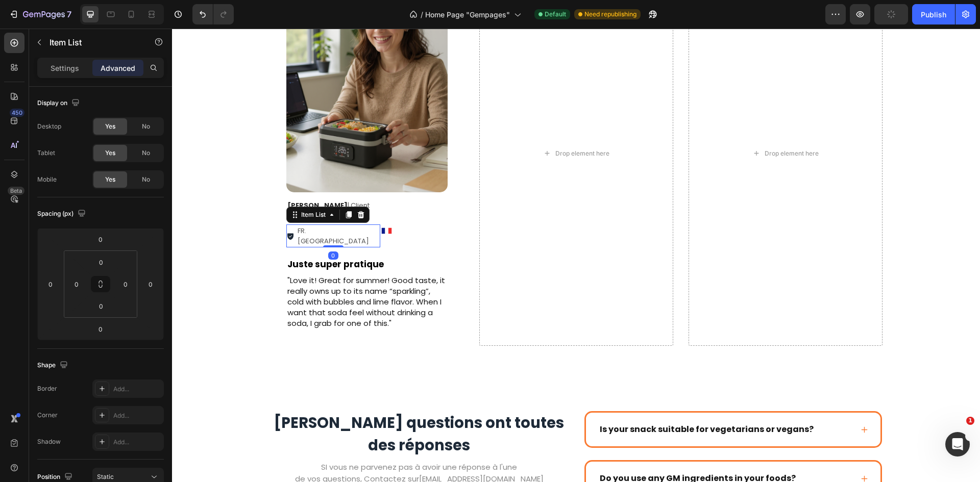
click at [331, 231] on div "FR. [GEOGRAPHIC_DATA]" at bounding box center [333, 236] width 94 height 23
click at [388, 216] on div "Icon Icon Icon Icon Icon" at bounding box center [366, 217] width 161 height 5
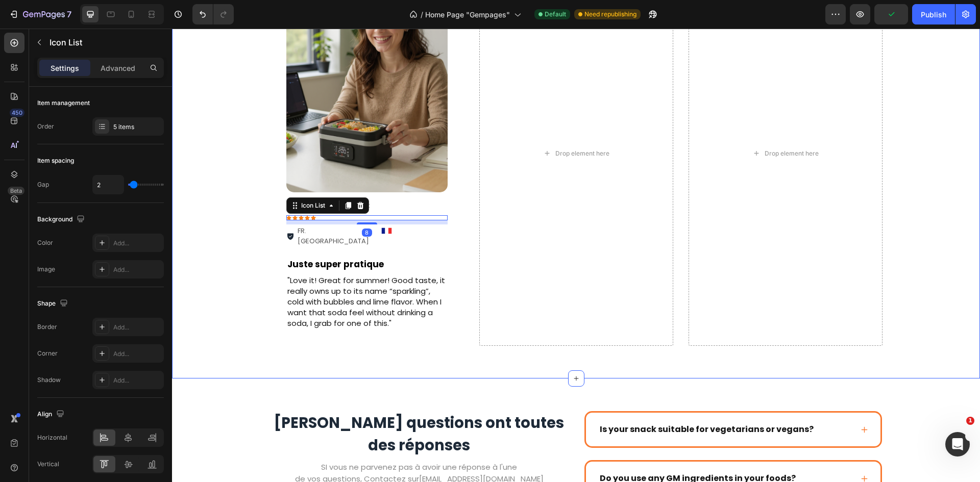
click at [242, 211] on div "Drop element here Drop element here Image Row Daniel J. | Client Text Block Ico…" at bounding box center [576, 153] width 792 height 385
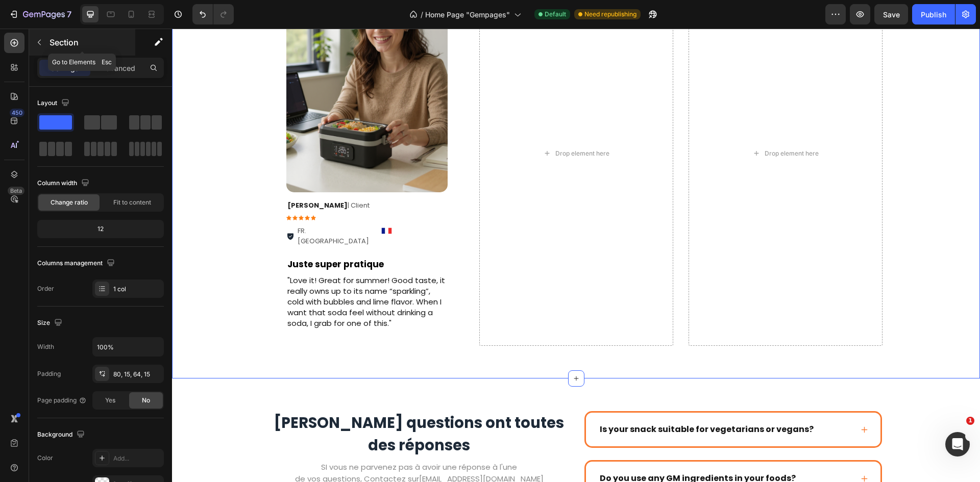
click at [42, 38] on button "button" at bounding box center [39, 42] width 16 height 16
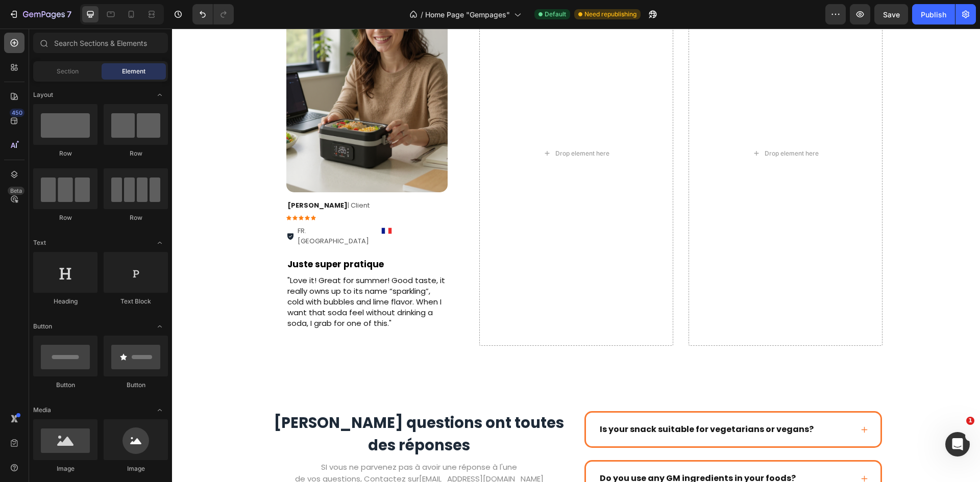
click at [18, 43] on icon at bounding box center [14, 43] width 10 height 10
drag, startPoint x: 241, startPoint y: 229, endPoint x: 331, endPoint y: 229, distance: 89.8
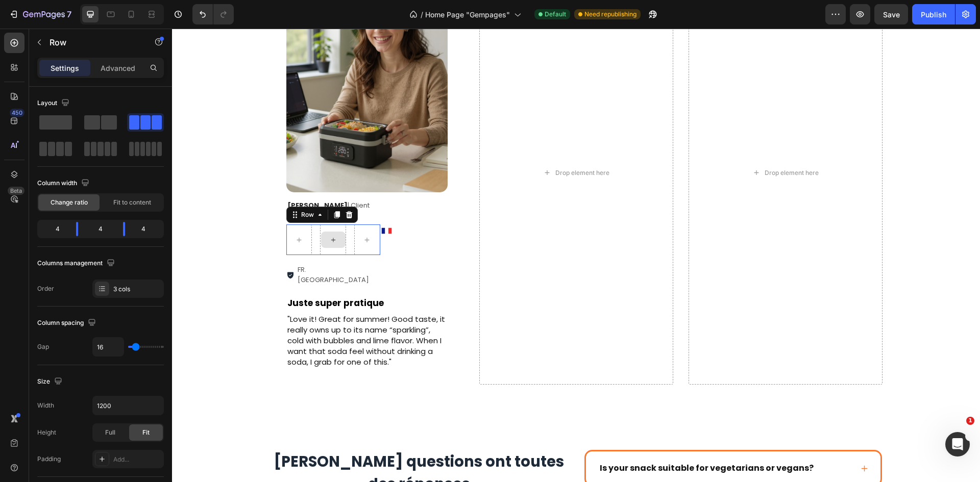
scroll to position [1962, 0]
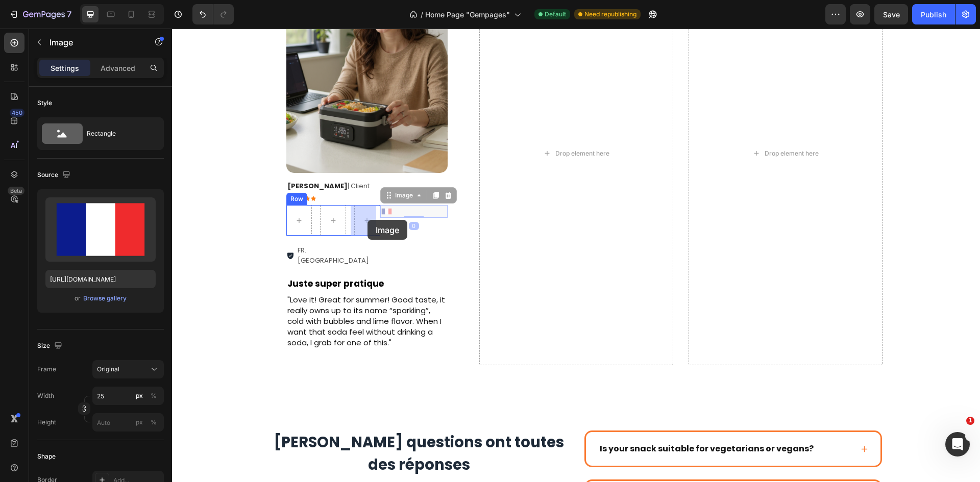
drag, startPoint x: 385, startPoint y: 211, endPoint x: 368, endPoint y: 219, distance: 18.7
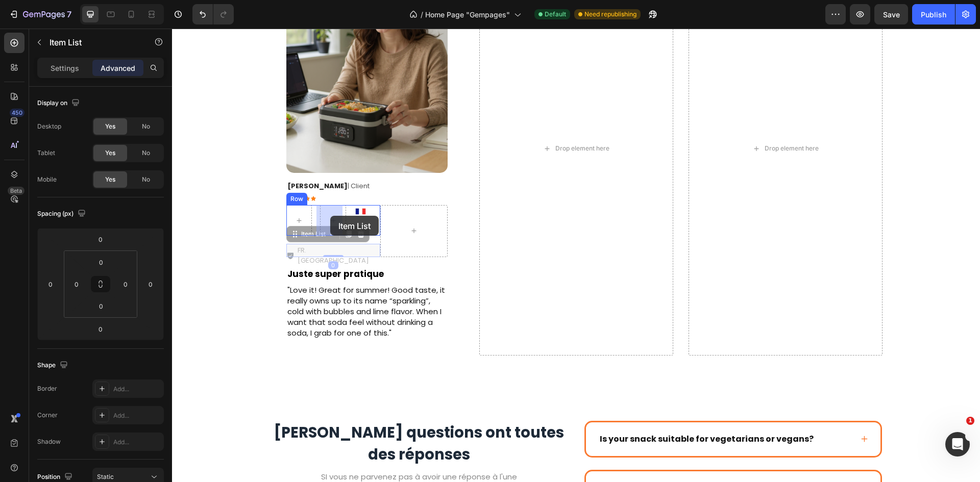
drag, startPoint x: 358, startPoint y: 247, endPoint x: 341, endPoint y: 220, distance: 31.6
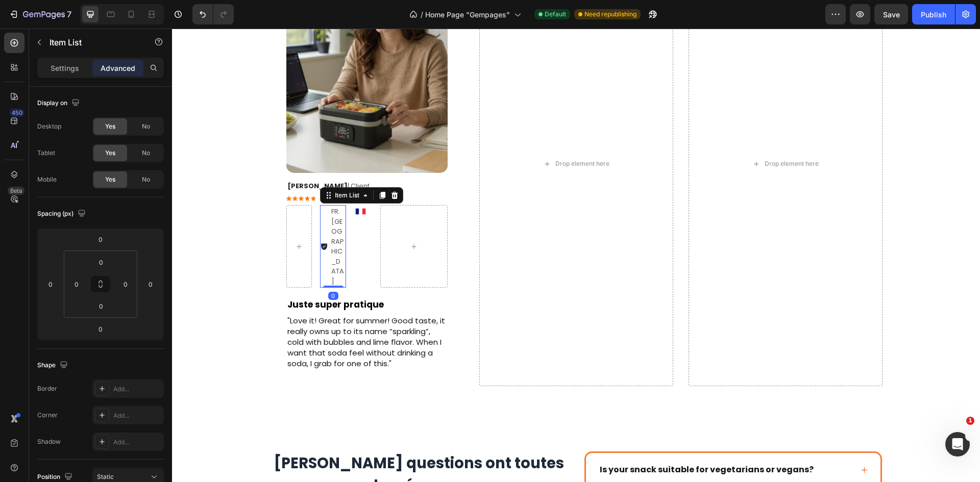
scroll to position [1953, 0]
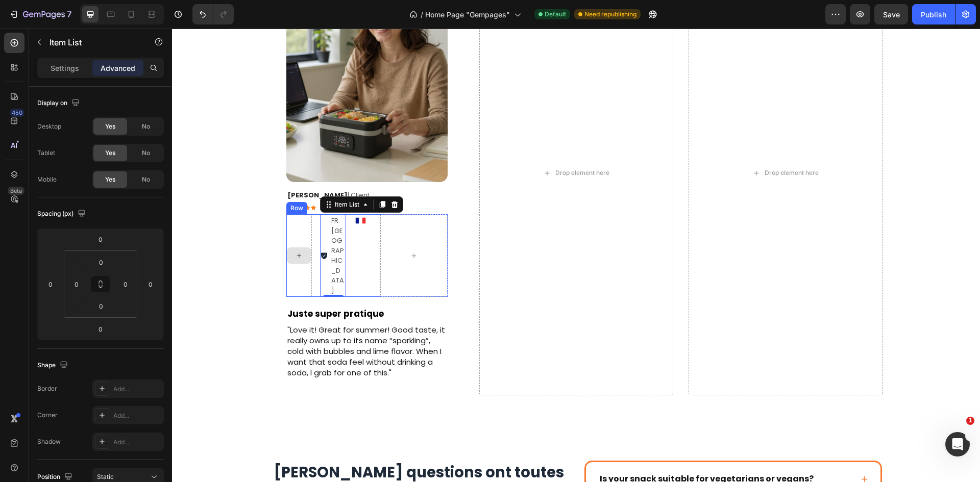
click at [303, 220] on div at bounding box center [299, 255] width 26 height 83
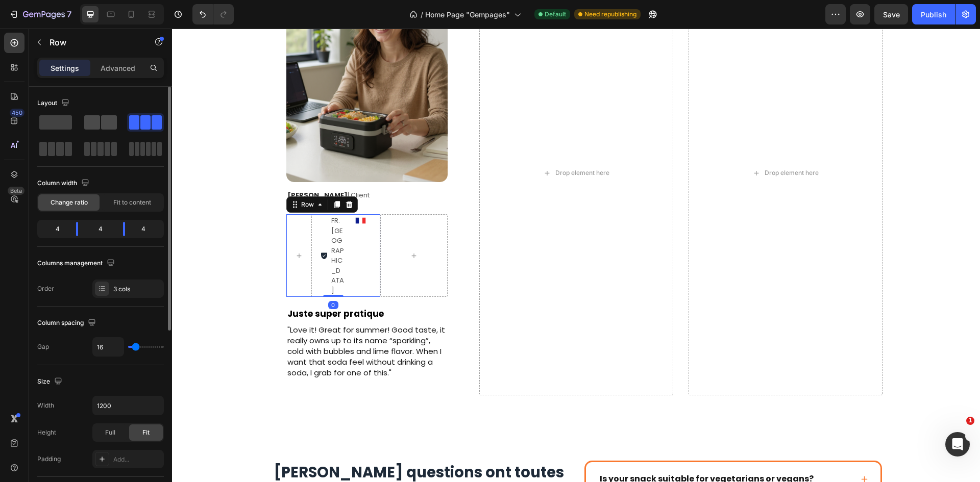
click at [88, 127] on span at bounding box center [92, 122] width 16 height 14
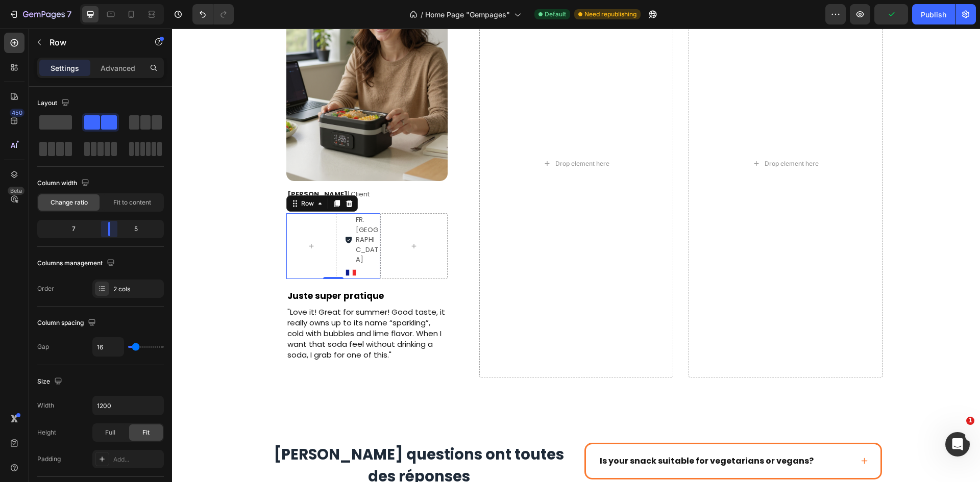
scroll to position [1952, 0]
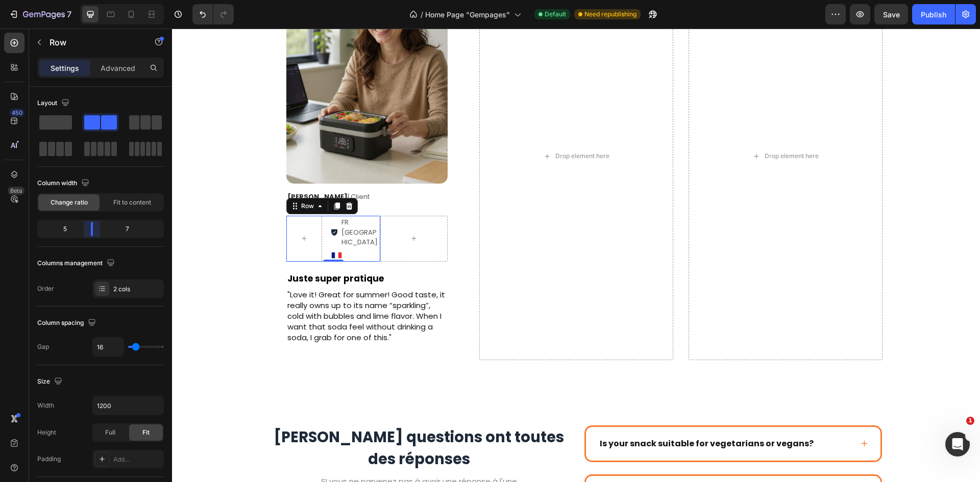
drag, startPoint x: 98, startPoint y: 225, endPoint x: 89, endPoint y: 200, distance: 27.1
click at [94, 0] on body "7 Version history / Home Page "Gempages" Default Need republishing Preview Save…" at bounding box center [490, 0] width 980 height 0
click at [371, 249] on div at bounding box center [355, 255] width 50 height 13
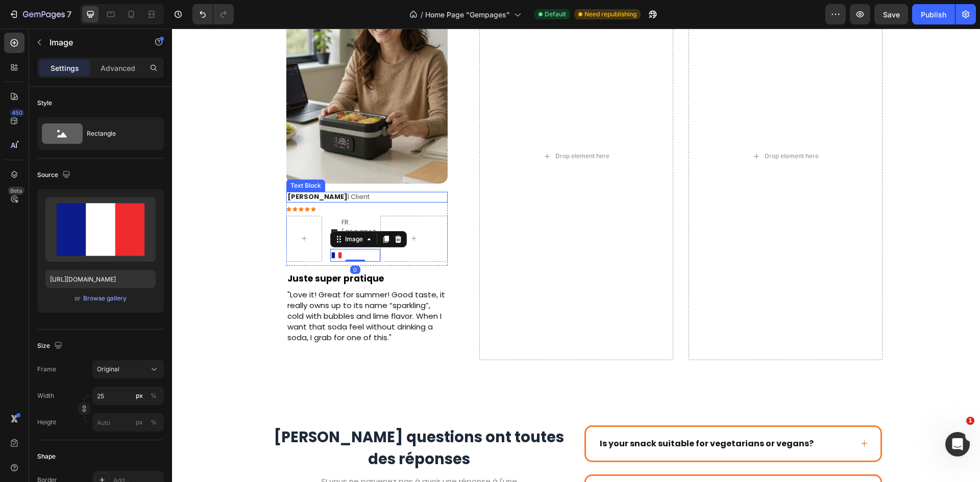
click at [408, 196] on p "[PERSON_NAME] | Client" at bounding box center [366, 197] width 159 height 9
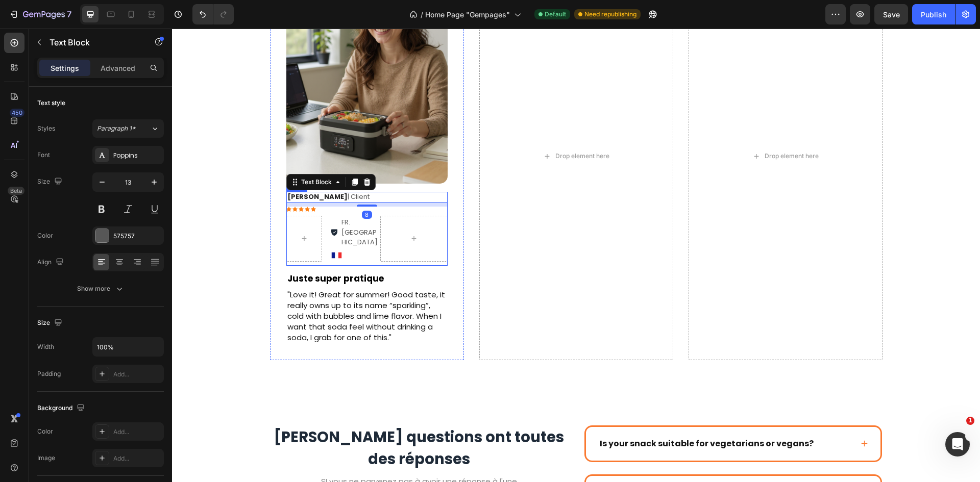
click at [372, 216] on div "FR. [GEOGRAPHIC_DATA]" at bounding box center [360, 232] width 40 height 33
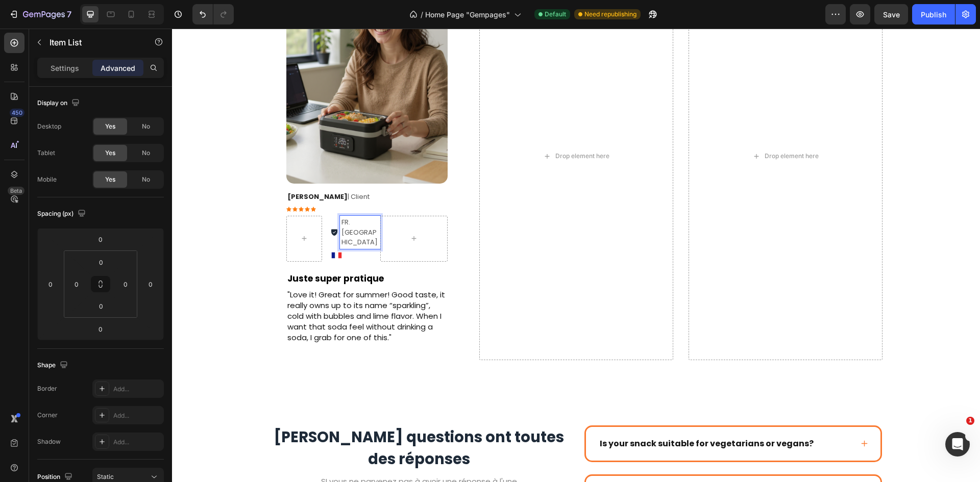
scroll to position [1948, 0]
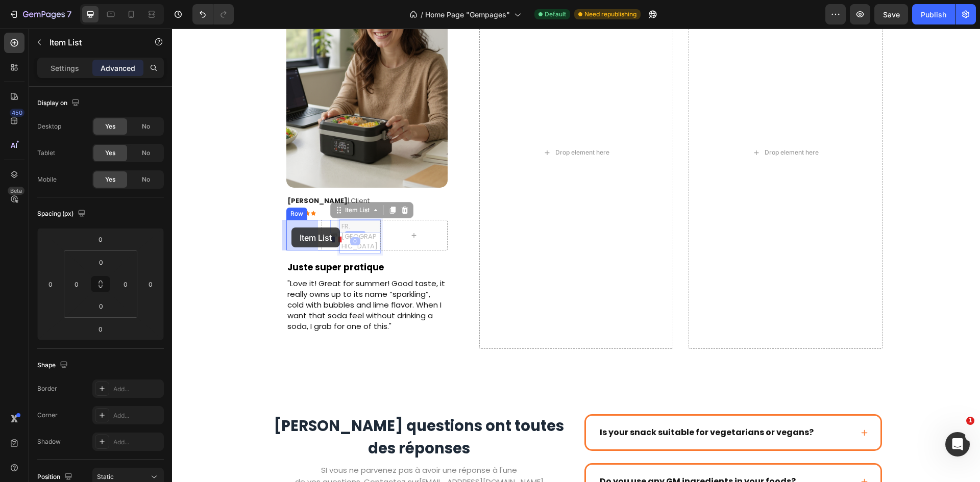
drag, startPoint x: 372, startPoint y: 217, endPoint x: 289, endPoint y: 229, distance: 84.1
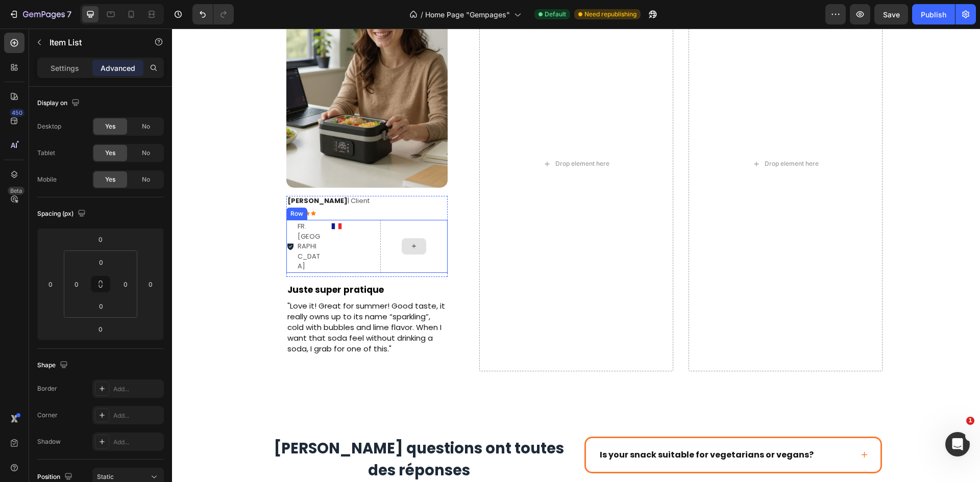
click at [402, 238] on div at bounding box center [414, 246] width 24 height 16
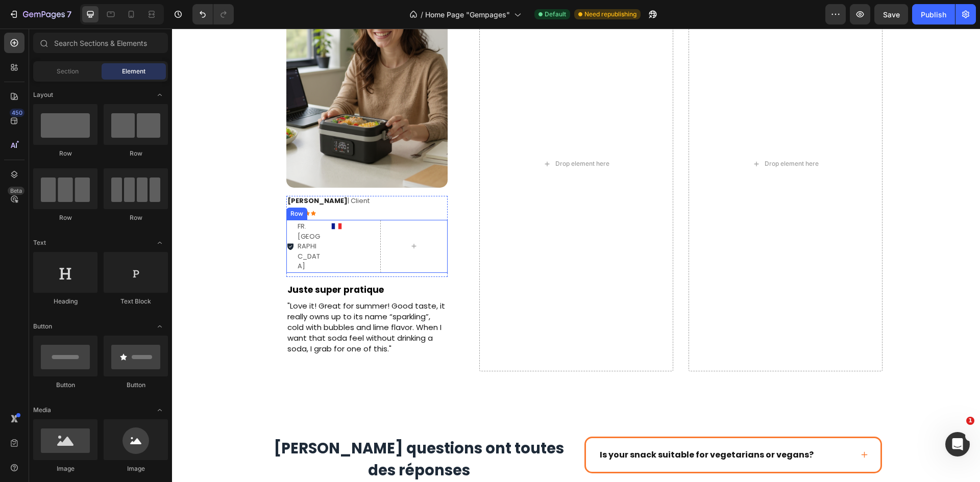
click at [356, 244] on div "FR. Nice Item List Image Row" at bounding box center [333, 246] width 94 height 53
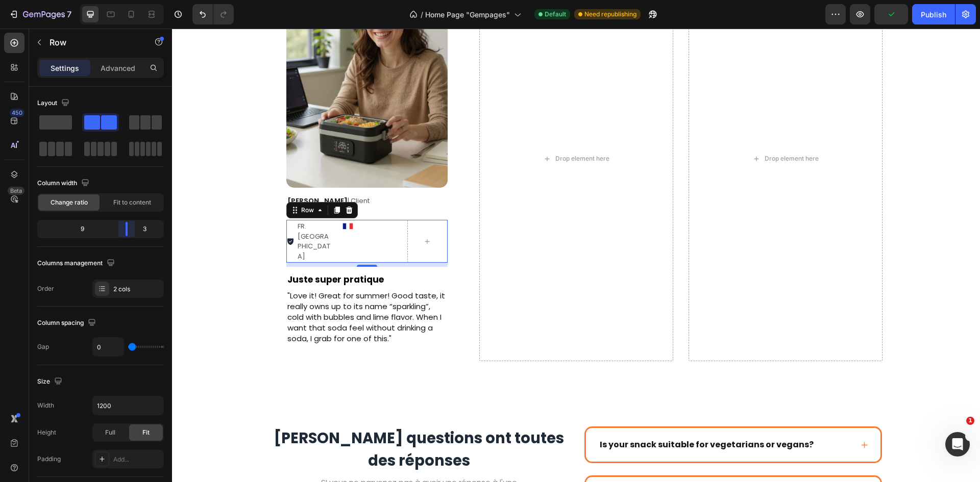
drag, startPoint x: 110, startPoint y: 226, endPoint x: 130, endPoint y: 232, distance: 20.8
click at [130, 0] on body "7 Version history / Home Page "Gempages" Default Need republishing Preview Publ…" at bounding box center [490, 0] width 980 height 0
click at [122, 0] on body "7 Version history / Home Page "Gempages" Default Need republishing Preview Save…" at bounding box center [490, 0] width 980 height 0
type input "2"
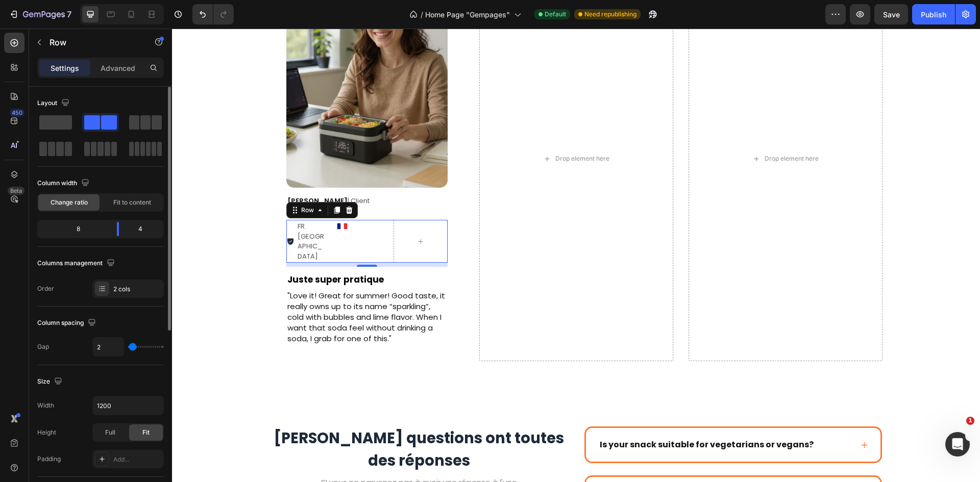
type input "20"
type input "36"
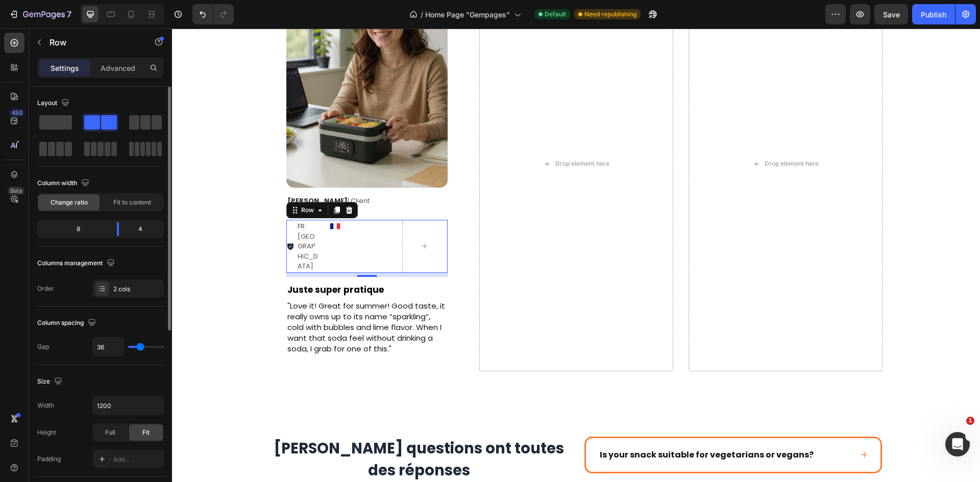
type input "49"
type input "53"
type input "56"
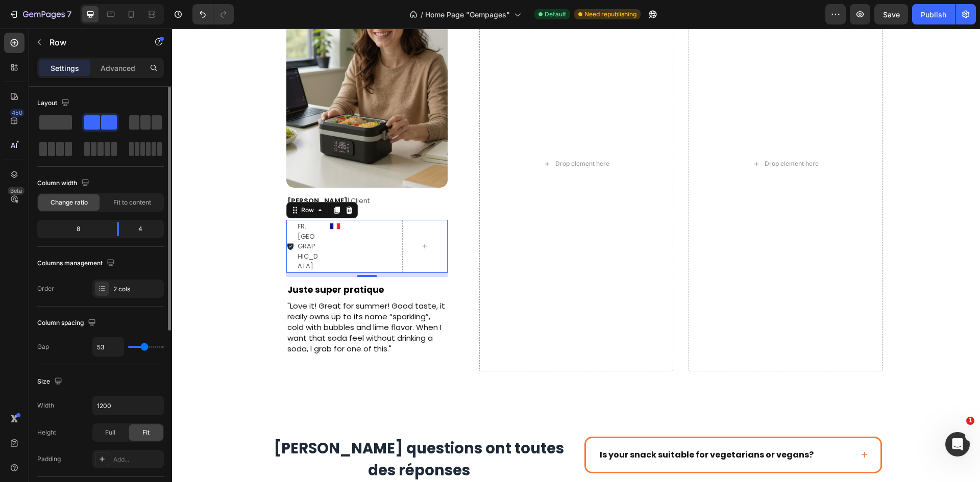
type input "56"
type input "60"
type input "62"
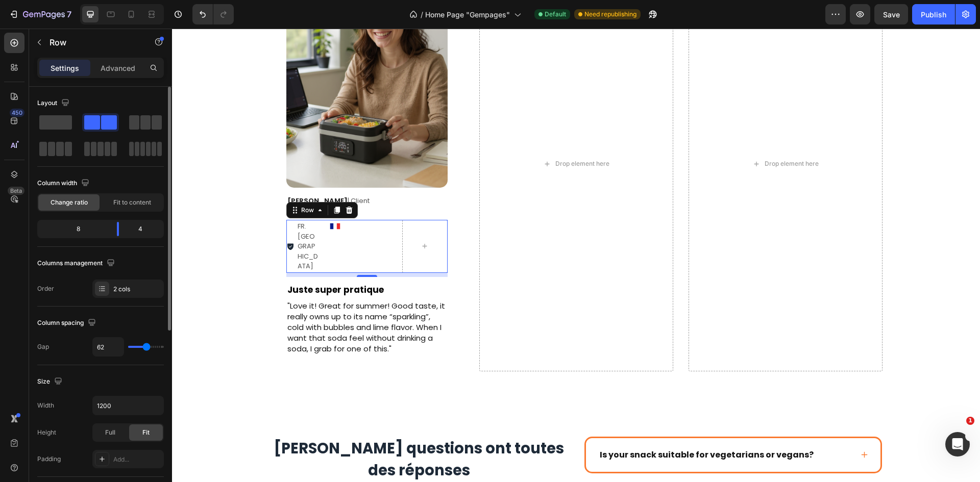
type input "120"
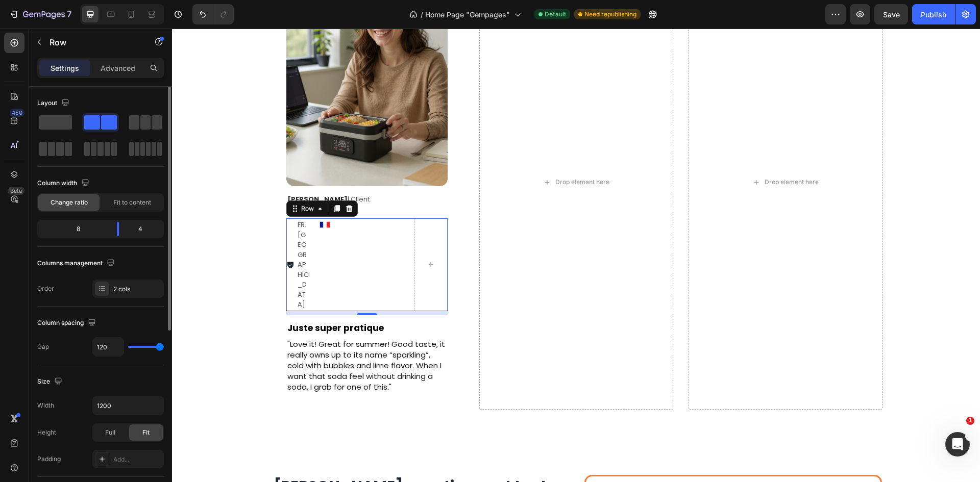
type input "118"
type input "76"
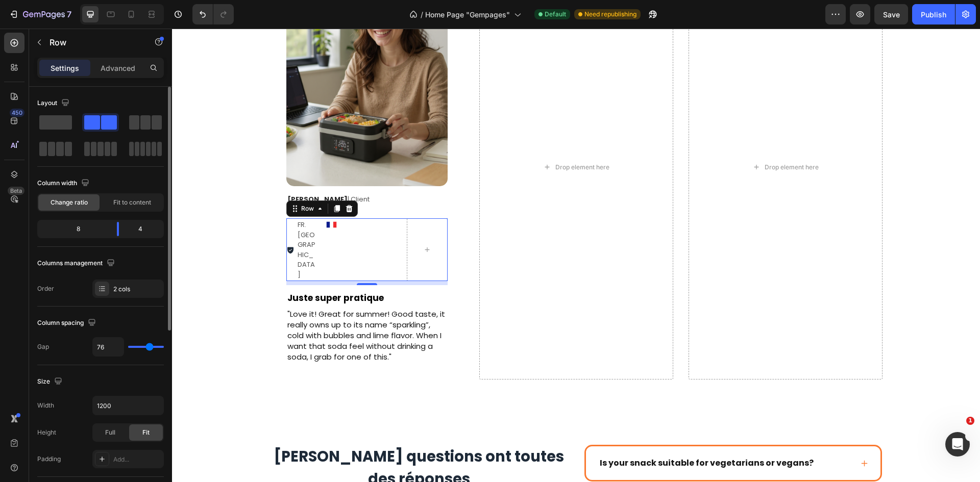
type input "36"
type input "31"
type input "22"
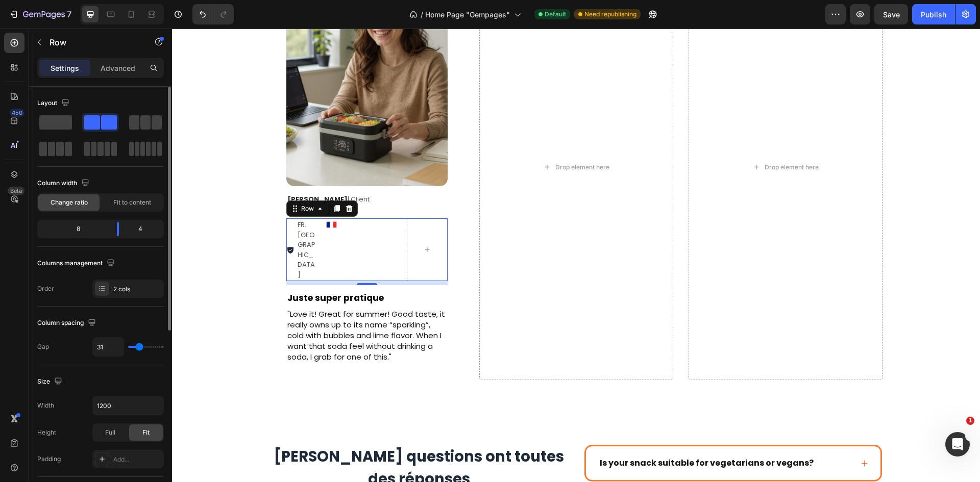
type input "22"
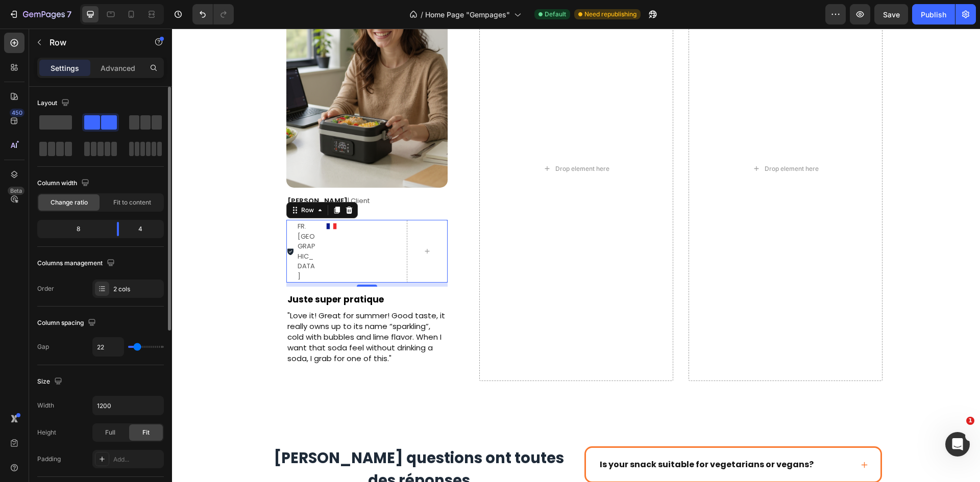
type input "20"
type input "13"
type input "11"
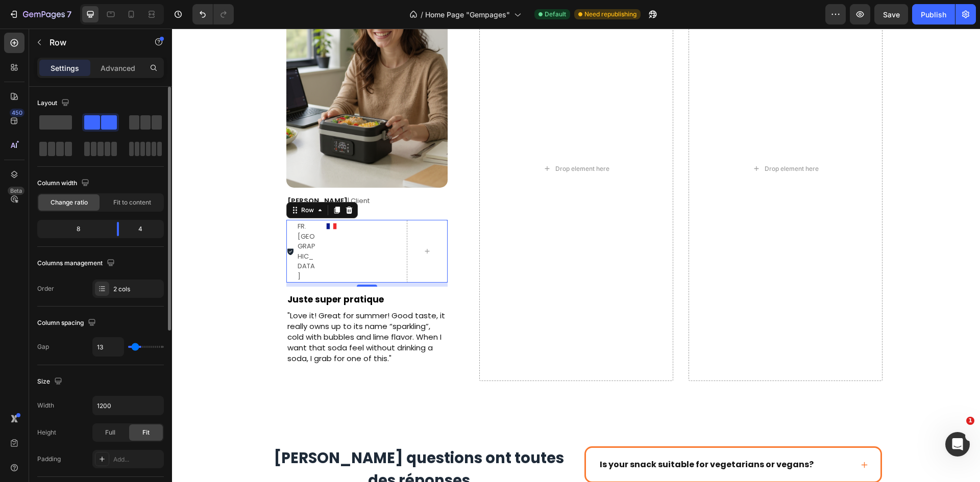
type input "11"
type input "7"
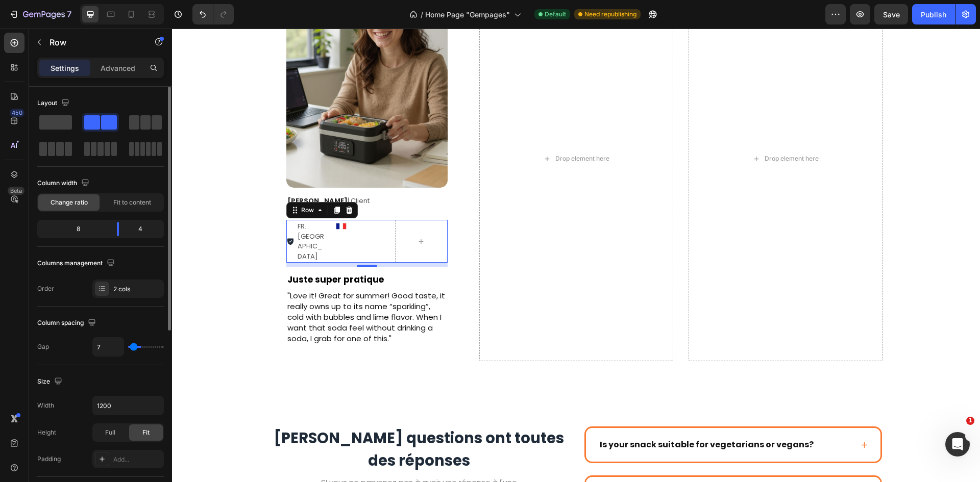
type input "0"
type input "2"
type input "4"
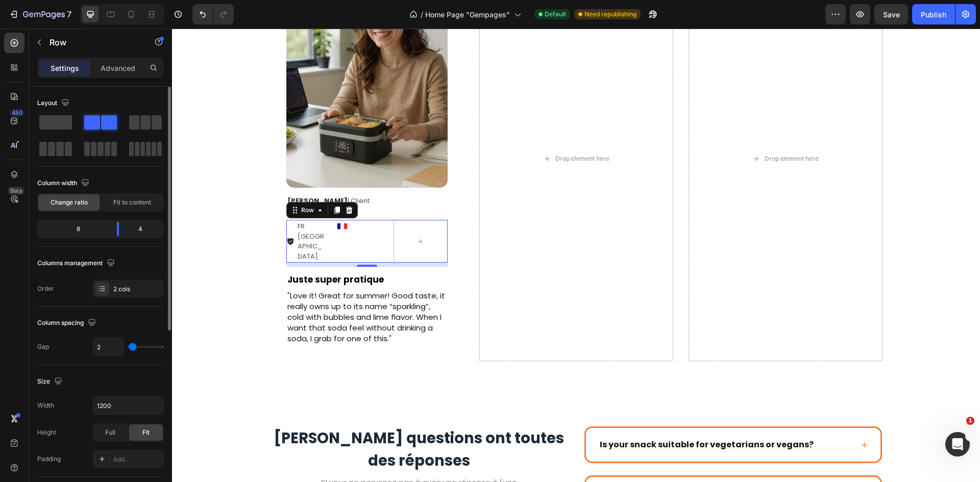
type input "4"
type input "7"
type input "11"
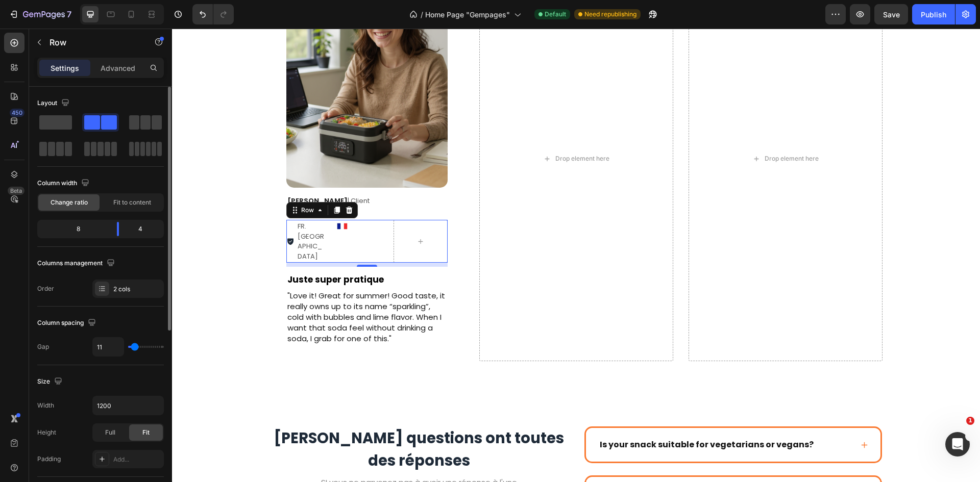
type input "13"
type input "16"
type input "18"
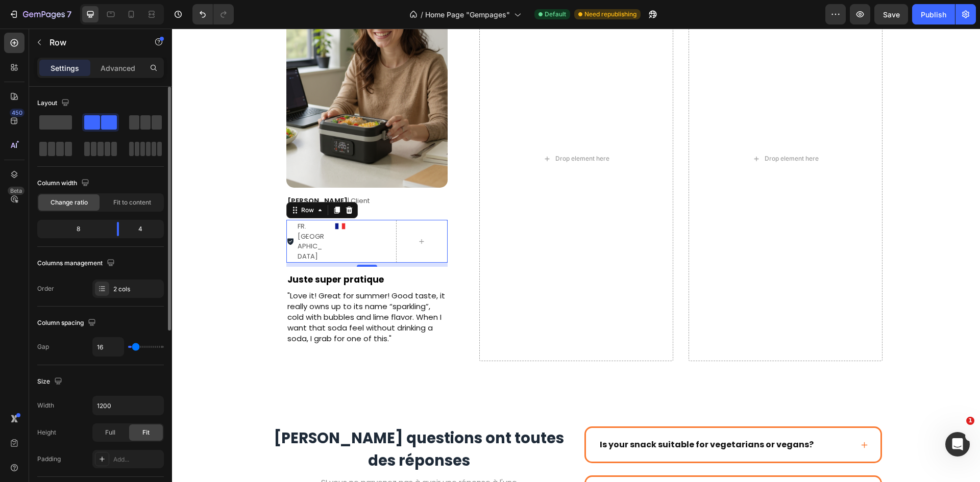
type input "18"
type input "20"
type input "24"
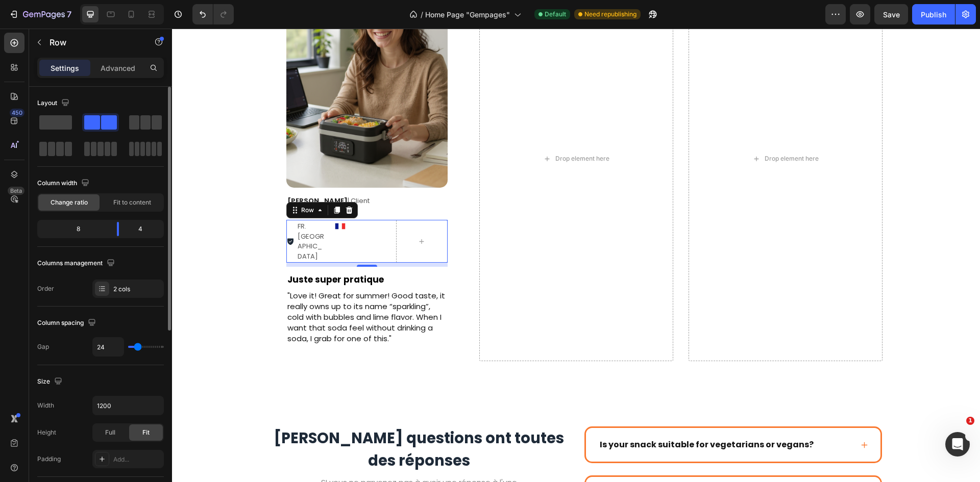
type input "29"
type input "31"
type input "33"
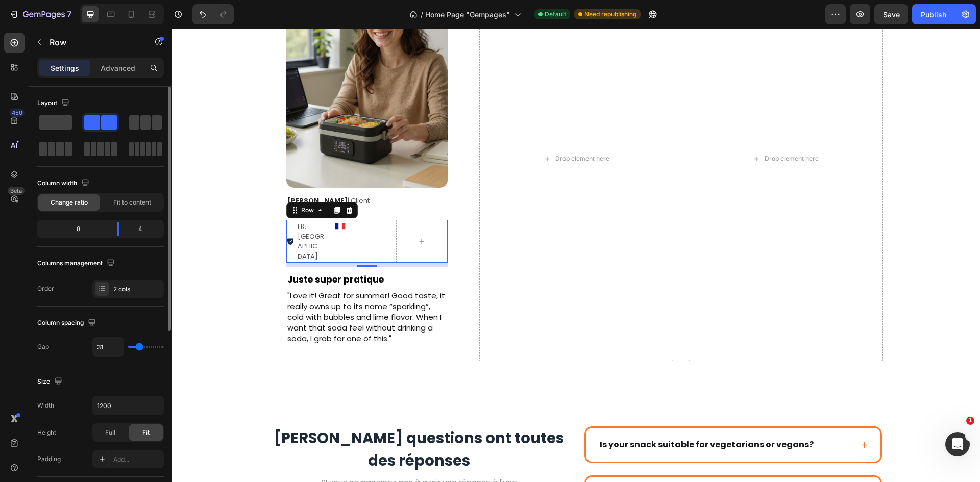
type input "33"
type input "38"
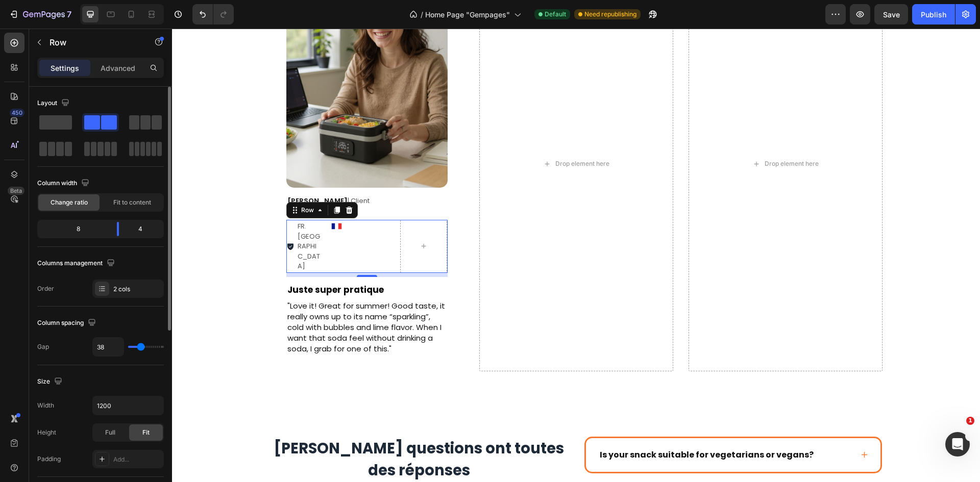
type input "36"
type input "33"
type input "31"
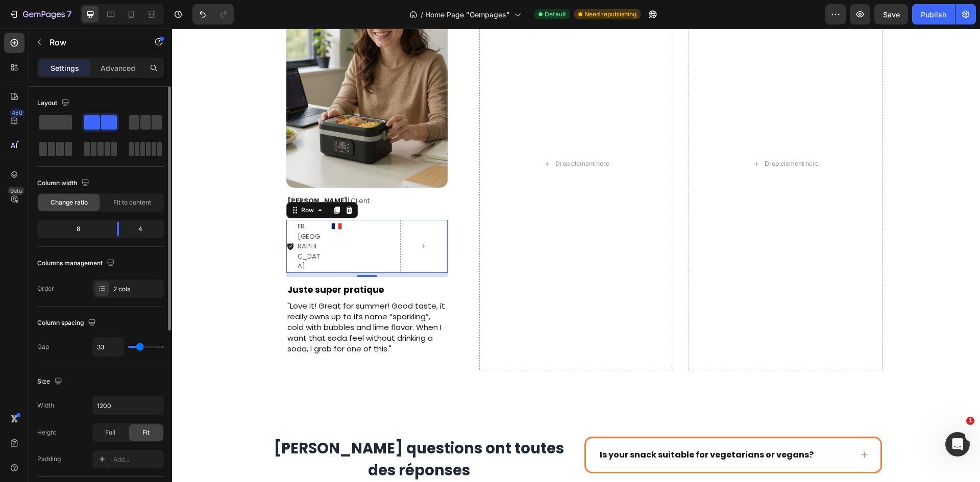
type input "31"
type input "29"
type input "27"
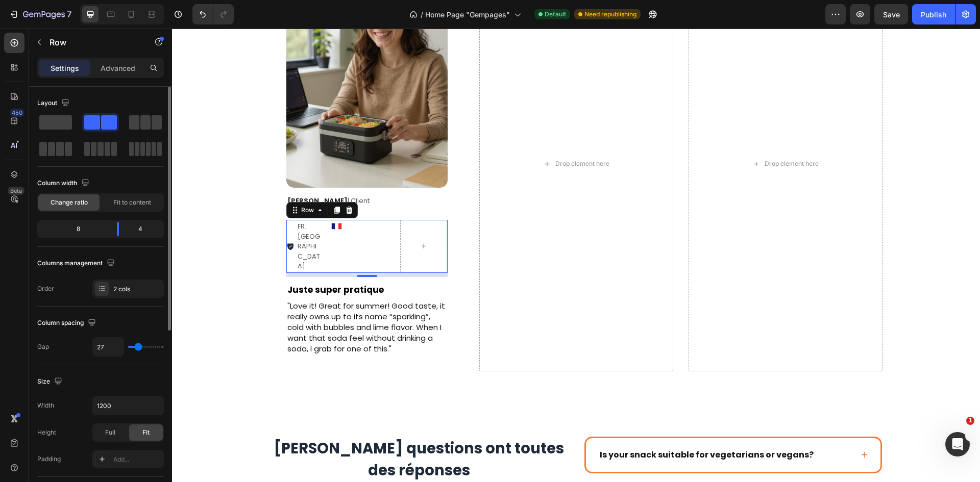
type input "24"
type input "22"
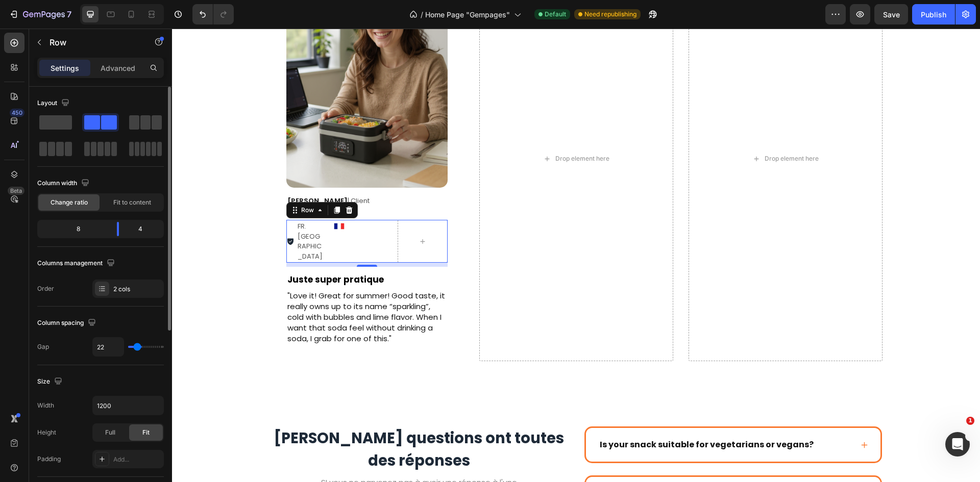
type input "18"
type input "16"
drag, startPoint x: 131, startPoint y: 343, endPoint x: 136, endPoint y: 349, distance: 7.2
type input "16"
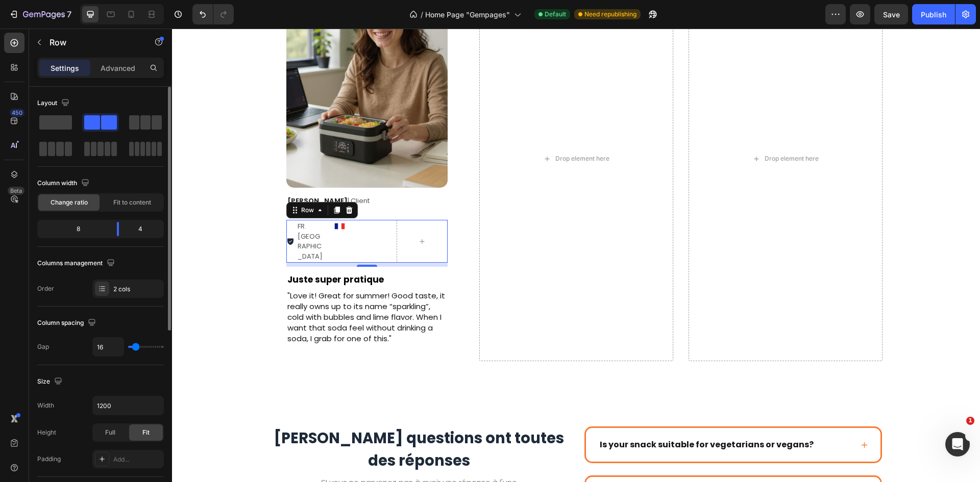
click at [136, 348] on input "range" at bounding box center [146, 347] width 36 height 2
click at [386, 207] on div "[PERSON_NAME] | Client" at bounding box center [366, 201] width 161 height 11
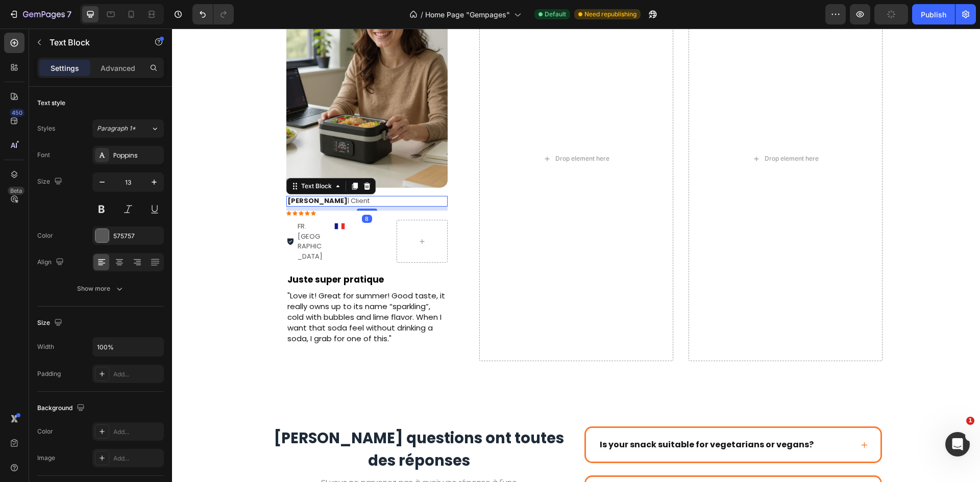
click at [381, 232] on div at bounding box center [360, 226] width 55 height 13
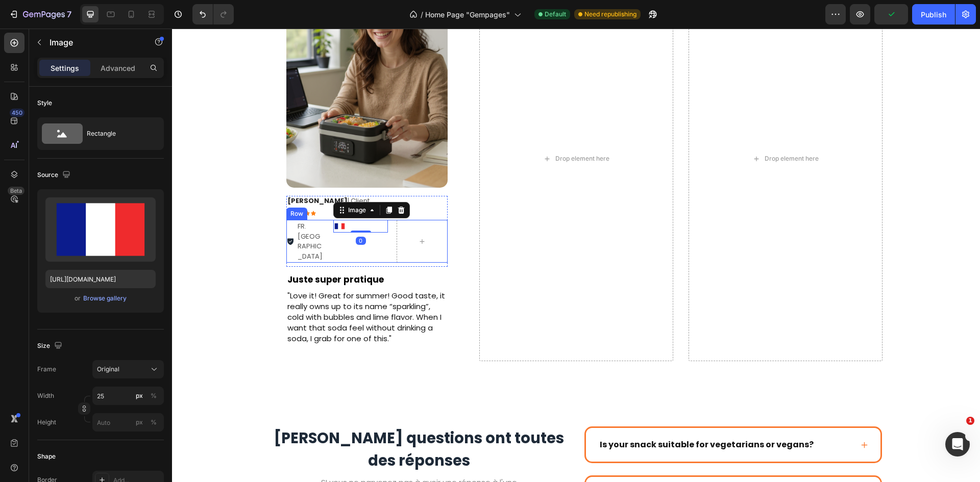
click at [383, 241] on div "FR. Nice Item List Image 0 Row" at bounding box center [337, 241] width 102 height 43
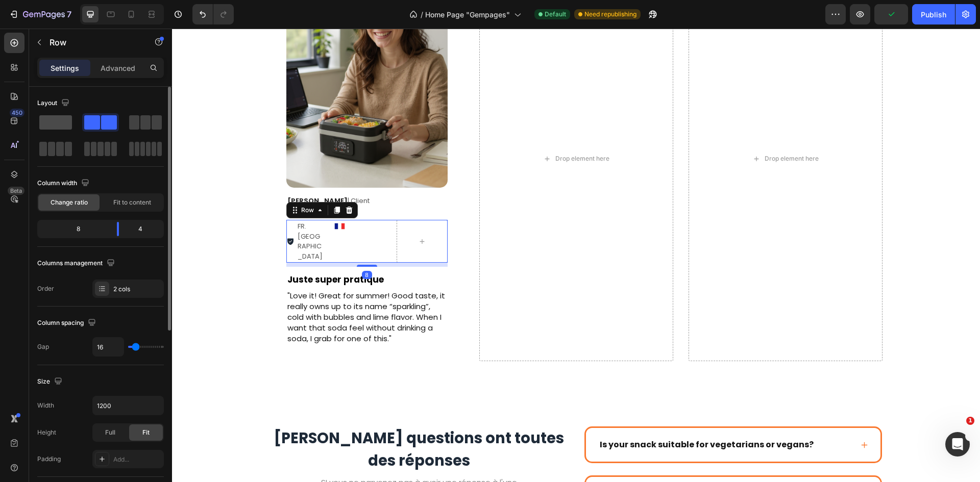
click at [58, 121] on span at bounding box center [55, 122] width 33 height 14
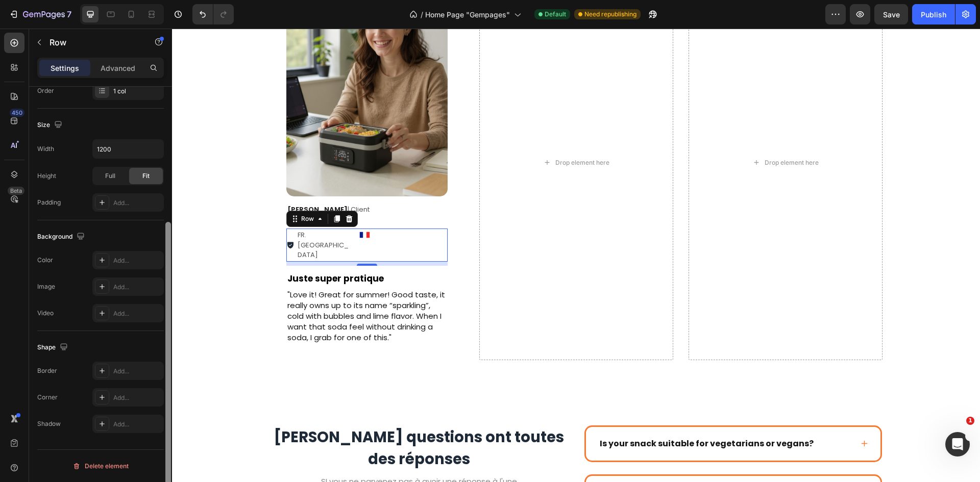
scroll to position [147, 0]
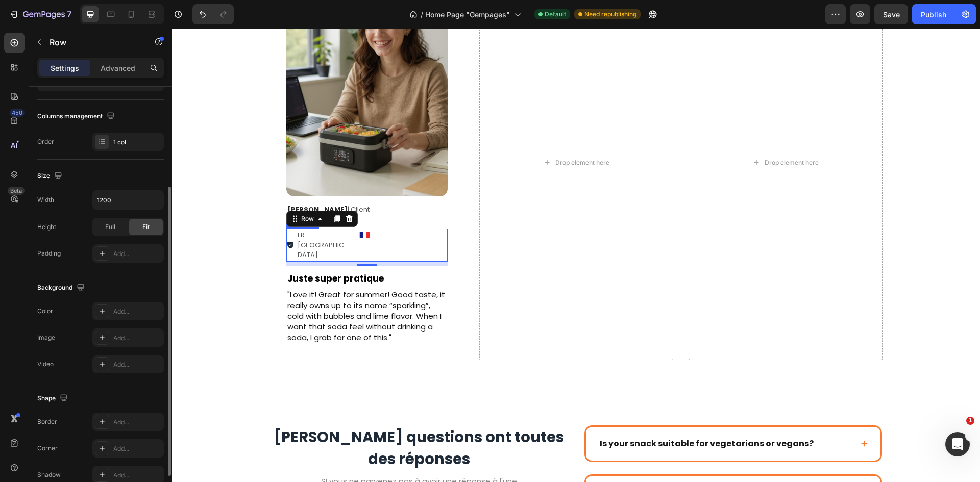
click at [293, 232] on div "FR. [GEOGRAPHIC_DATA]" at bounding box center [318, 245] width 64 height 33
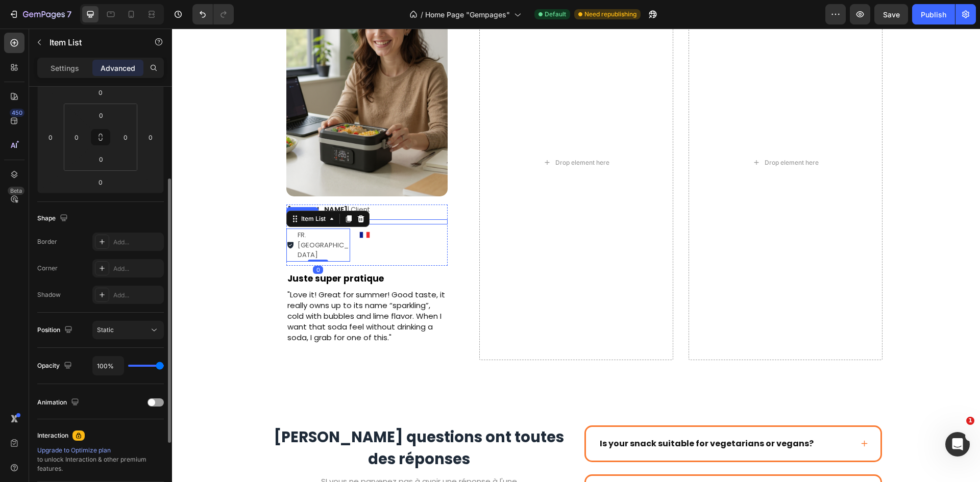
scroll to position [0, 0]
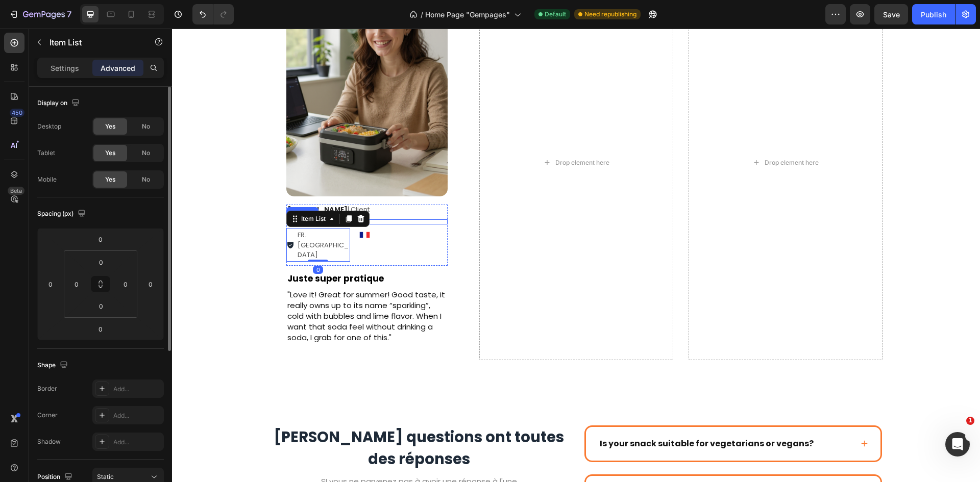
click at [391, 216] on div "Daniel J. | Client Text Block Icon Icon Icon Icon Icon Icon List FR. Nice Item …" at bounding box center [366, 235] width 161 height 61
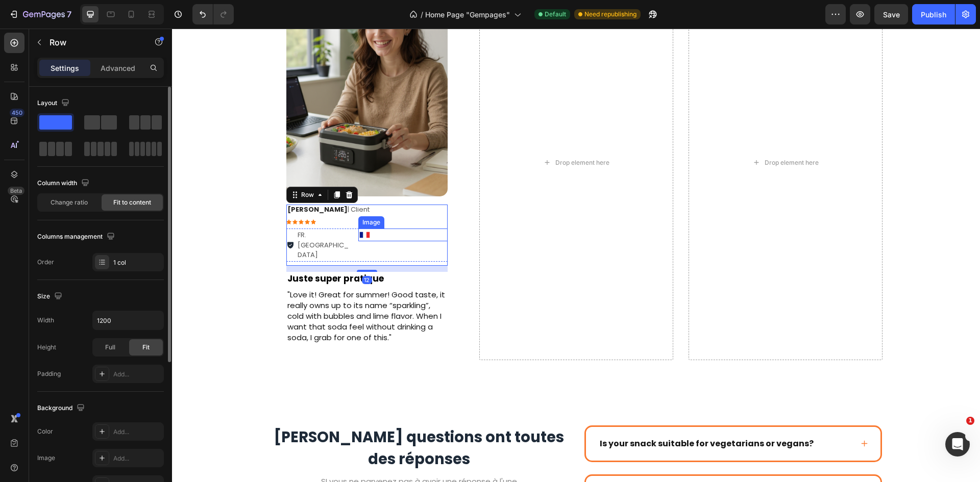
click at [392, 233] on div at bounding box center [402, 235] width 89 height 13
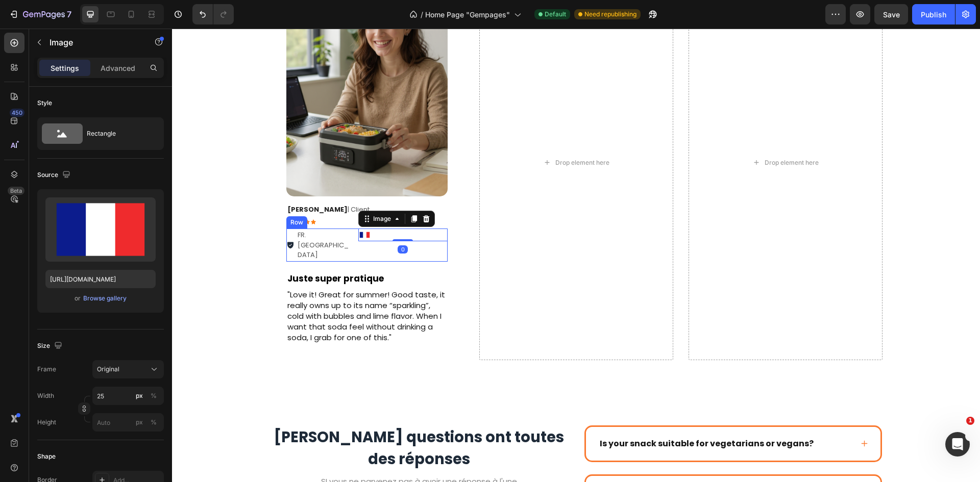
click at [348, 240] on div "FR. Nice Item List Image 0 Row" at bounding box center [366, 245] width 161 height 33
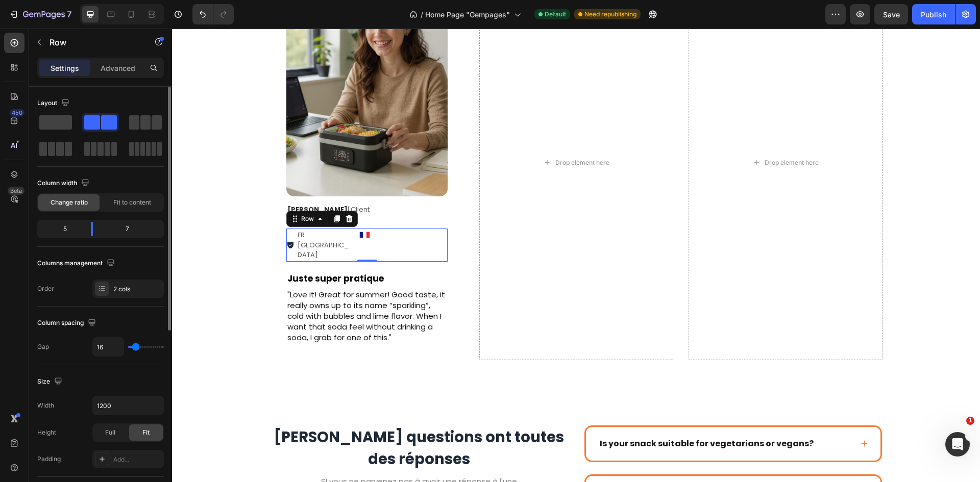
type input "2"
type input "0"
click at [132, 346] on input "range" at bounding box center [146, 347] width 36 height 2
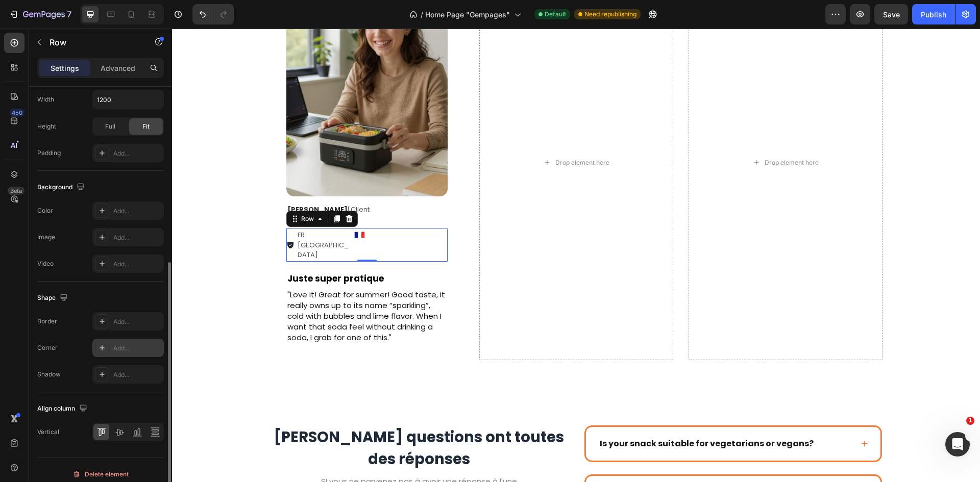
scroll to position [314, 0]
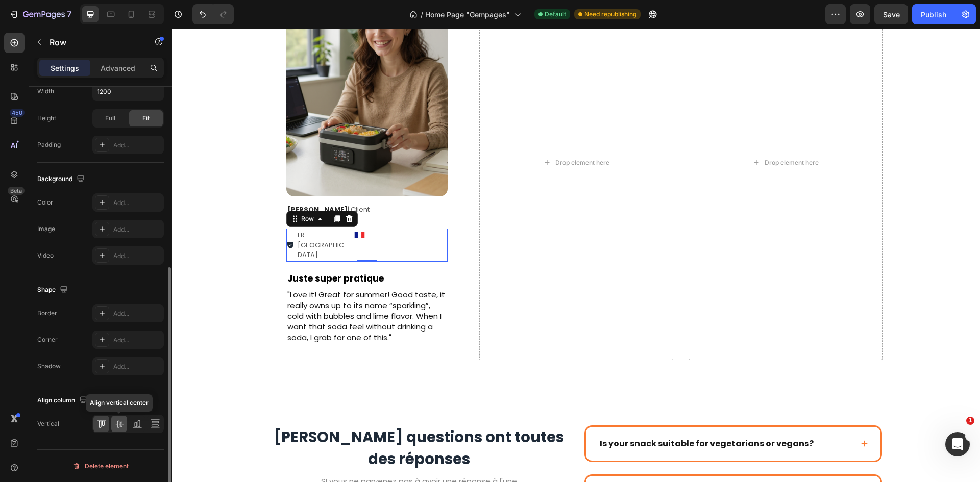
click at [118, 419] on icon at bounding box center [119, 424] width 10 height 10
click at [106, 423] on icon at bounding box center [101, 424] width 10 height 10
click at [385, 223] on div "Icon Icon Icon Icon Icon" at bounding box center [366, 221] width 161 height 5
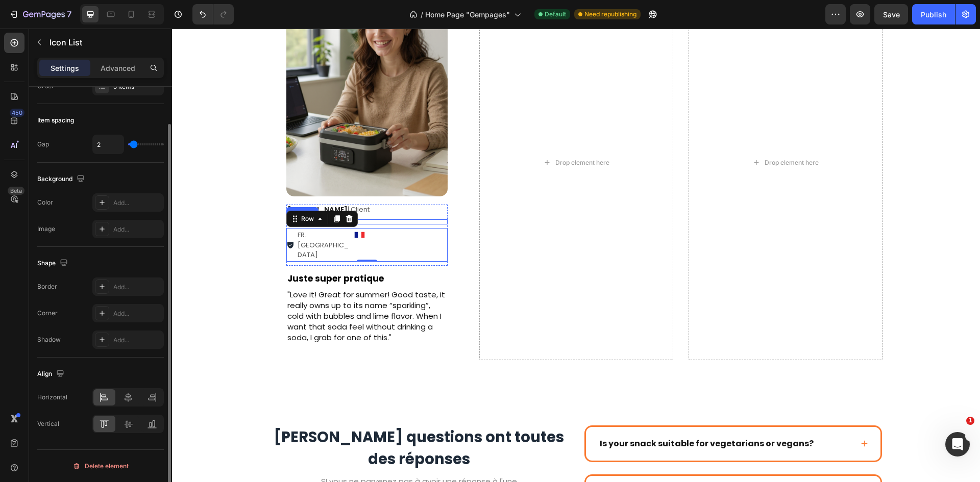
scroll to position [0, 0]
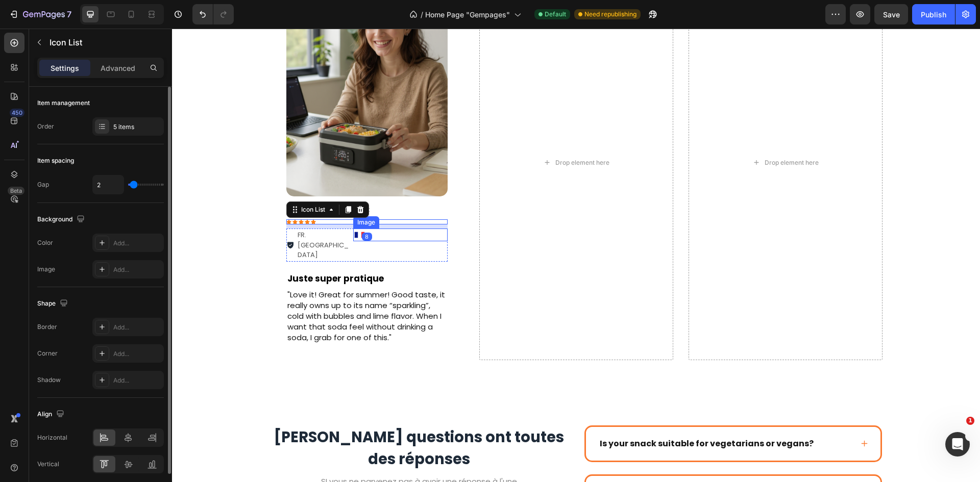
click at [380, 236] on div at bounding box center [400, 235] width 94 height 13
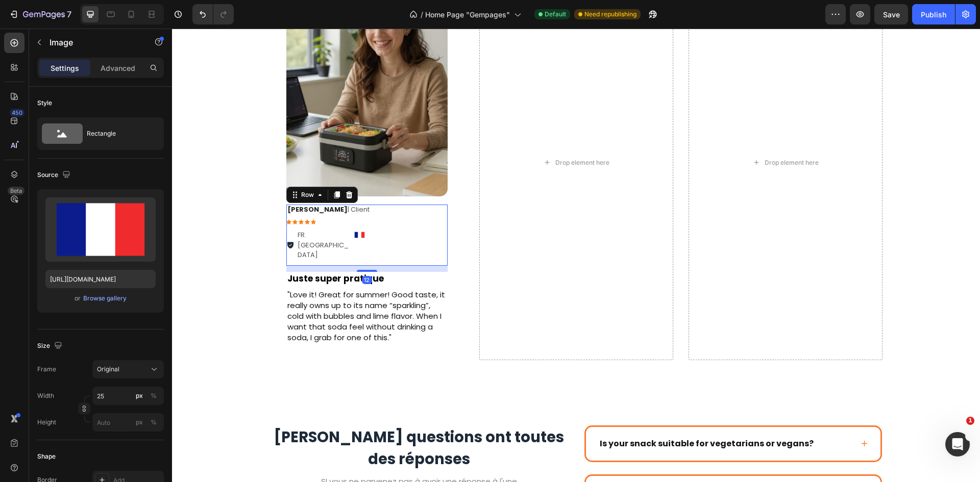
click at [344, 244] on div "Daniel J. | Client Text Block Icon Icon Icon Icon Icon Icon List FR. Nice Item …" at bounding box center [366, 235] width 161 height 61
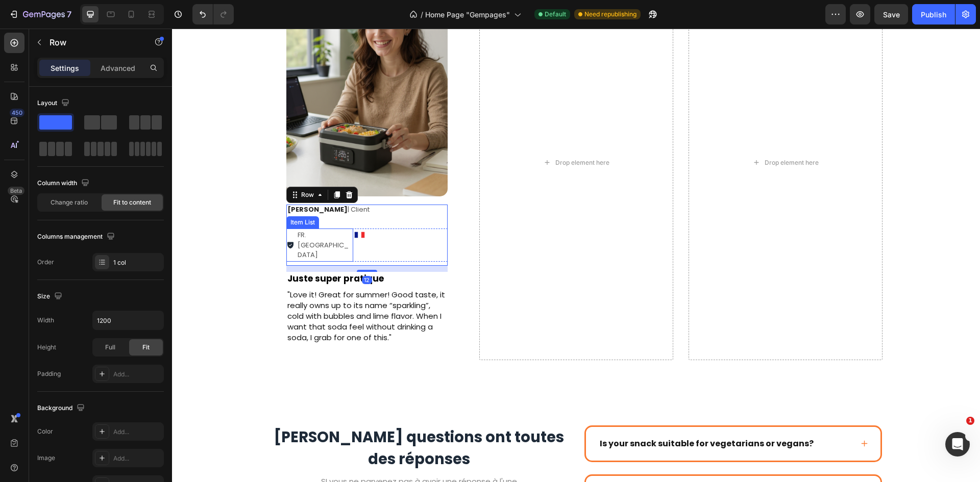
click at [347, 240] on div "FR. [GEOGRAPHIC_DATA]" at bounding box center [325, 245] width 58 height 33
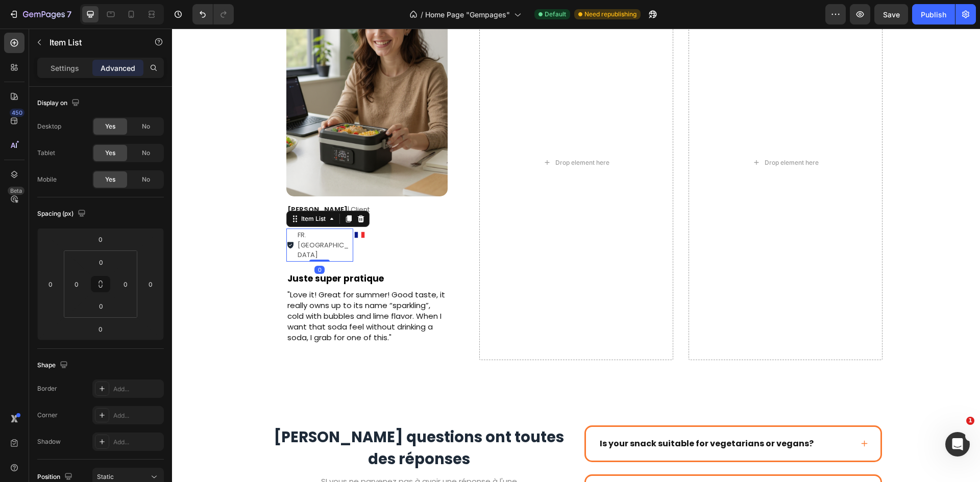
click at [348, 231] on div "FR. [GEOGRAPHIC_DATA]" at bounding box center [325, 245] width 58 height 33
click at [378, 232] on div at bounding box center [400, 235] width 94 height 13
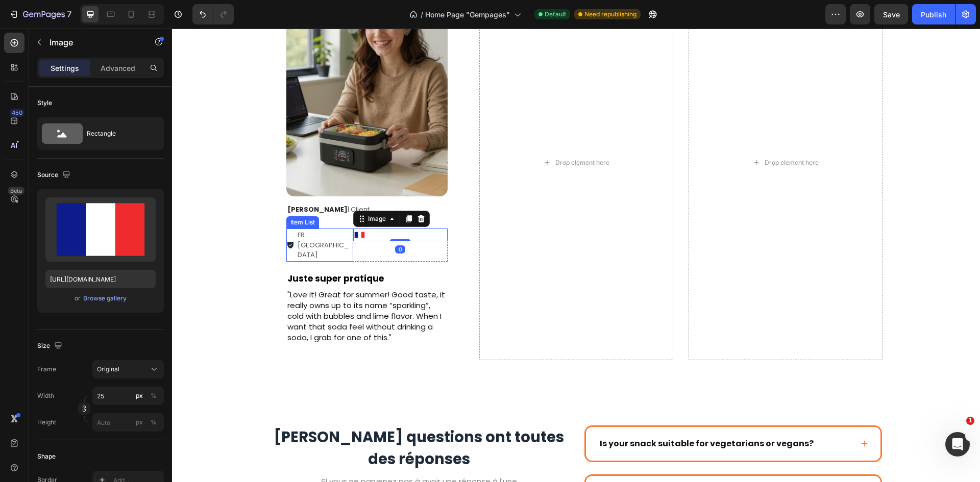
click at [349, 240] on div "FR. [GEOGRAPHIC_DATA]" at bounding box center [325, 245] width 58 height 33
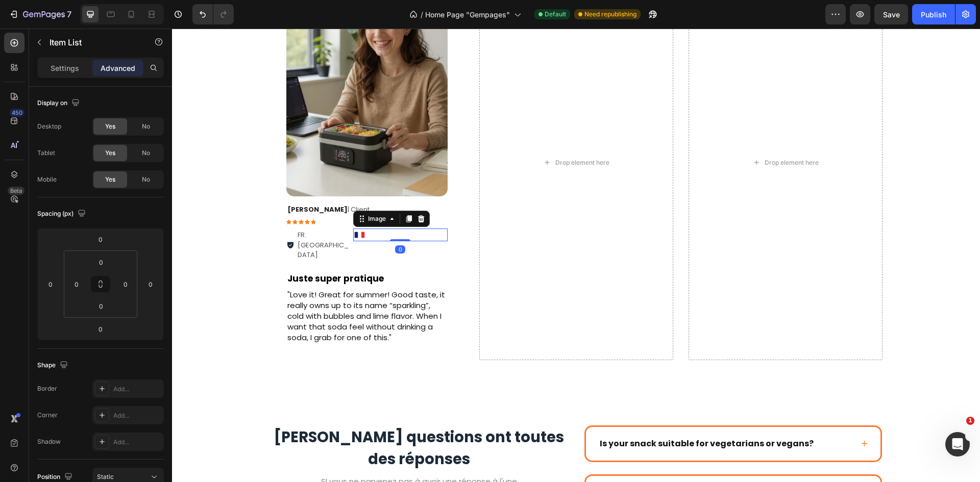
click at [353, 240] on img at bounding box center [359, 235] width 13 height 13
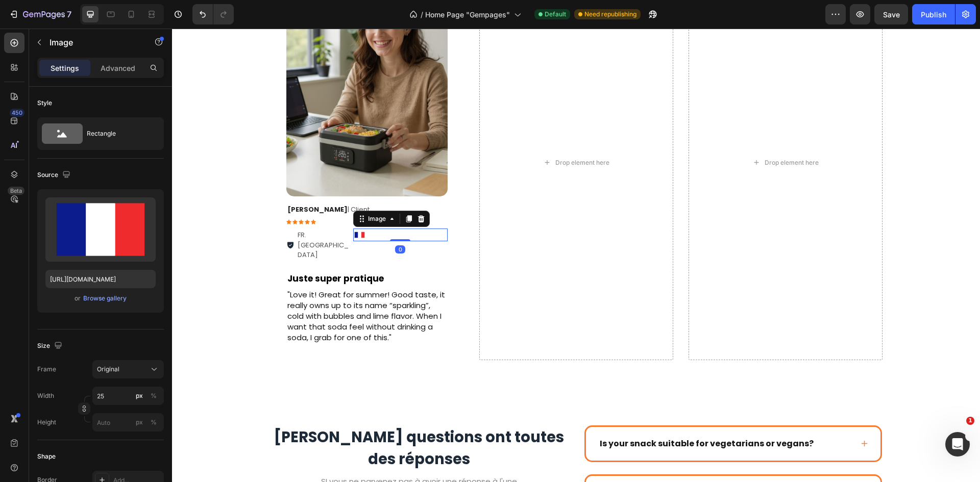
click at [353, 240] on img at bounding box center [359, 235] width 13 height 13
click at [345, 240] on div "FR. [GEOGRAPHIC_DATA]" at bounding box center [325, 245] width 58 height 33
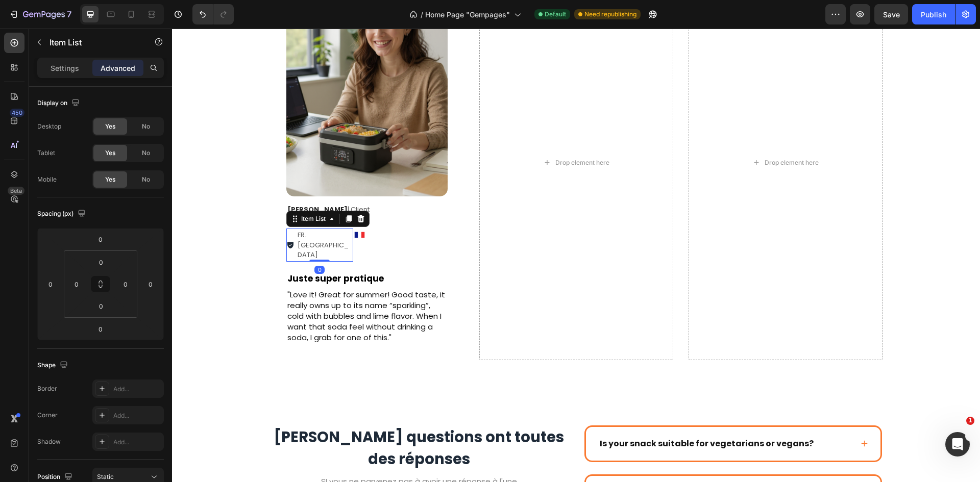
click at [295, 235] on div "FR. [GEOGRAPHIC_DATA]" at bounding box center [319, 245] width 67 height 33
click at [353, 231] on img at bounding box center [359, 235] width 13 height 13
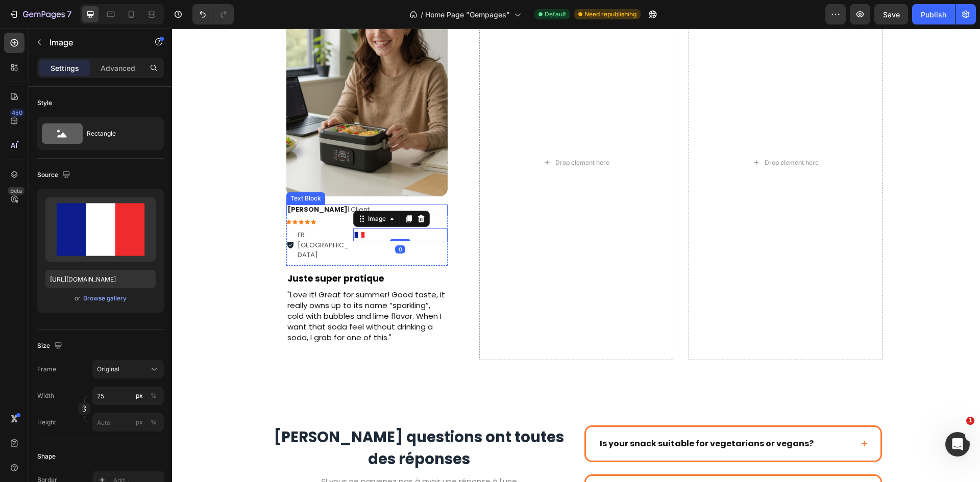
click at [437, 214] on p "[PERSON_NAME] | Client" at bounding box center [366, 210] width 159 height 9
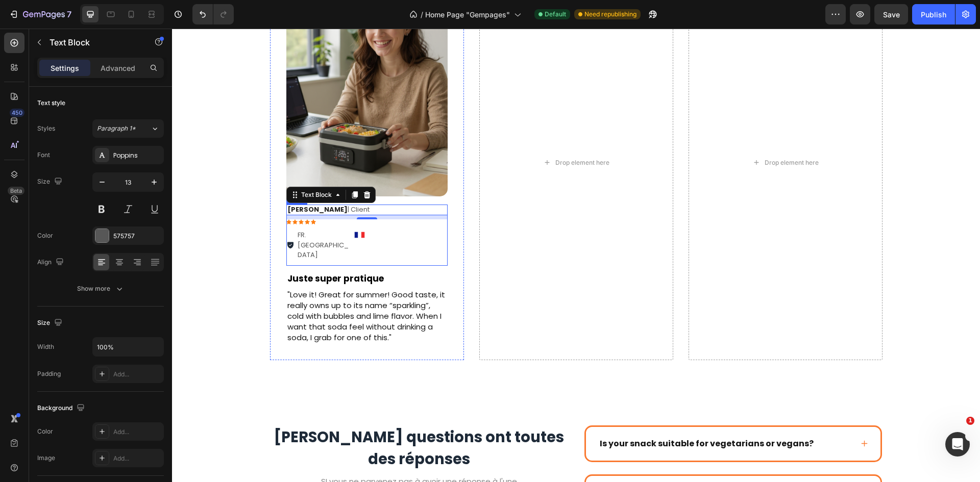
click at [348, 242] on div "Daniel J. | Client Text Block 8 Icon Icon Icon Icon Icon Icon List FR. Nice Ite…" at bounding box center [366, 235] width 161 height 61
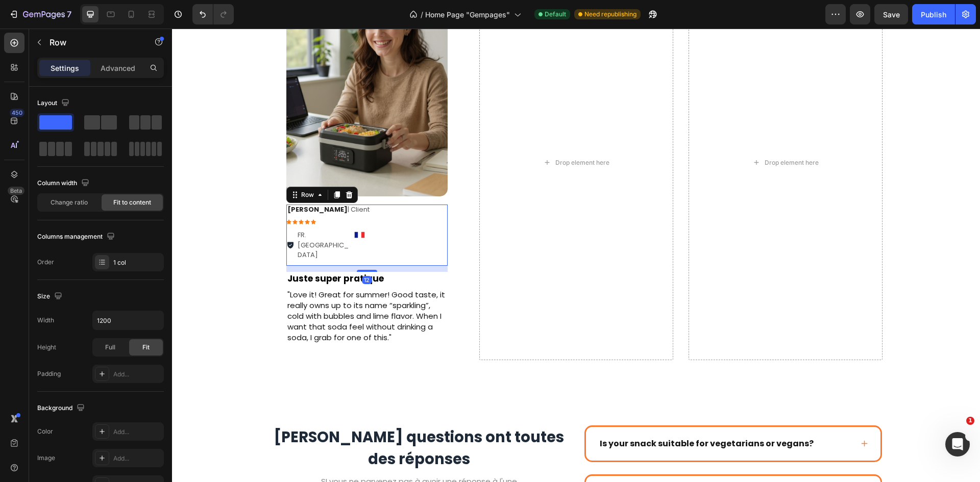
click at [353, 241] on img at bounding box center [359, 235] width 13 height 13
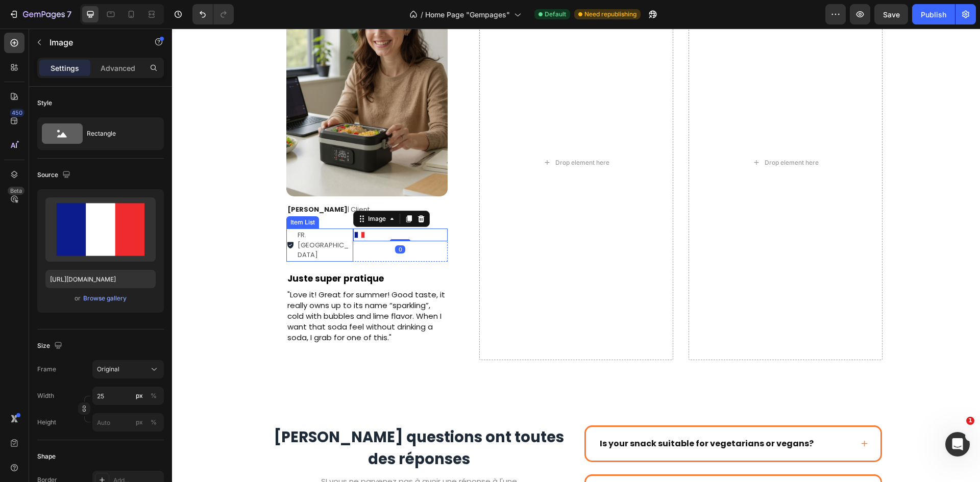
click at [347, 229] on div "FR. [GEOGRAPHIC_DATA]" at bounding box center [325, 245] width 58 height 33
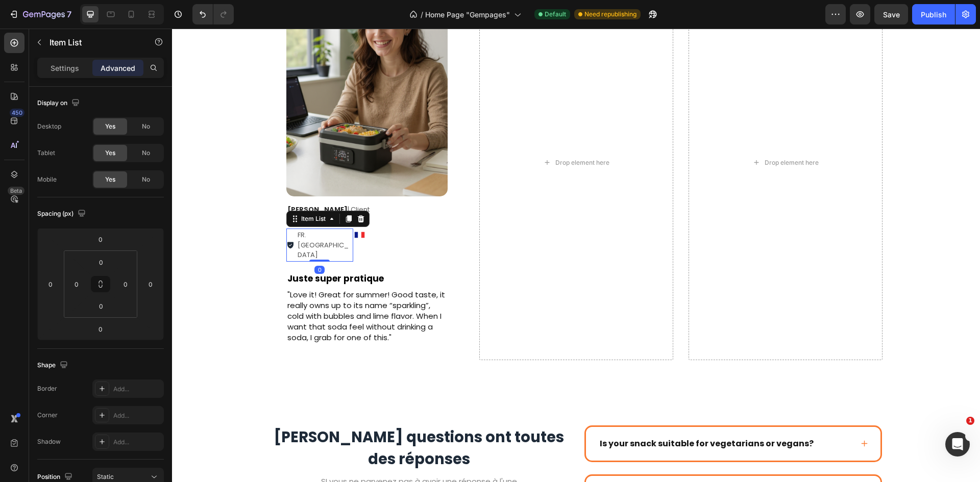
click at [347, 227] on div "Item List" at bounding box center [327, 219] width 83 height 16
click at [379, 225] on div "Daniel J. | Client Text Block Icon Icon Icon Icon Icon Icon List FR. Nice Item …" at bounding box center [366, 235] width 161 height 61
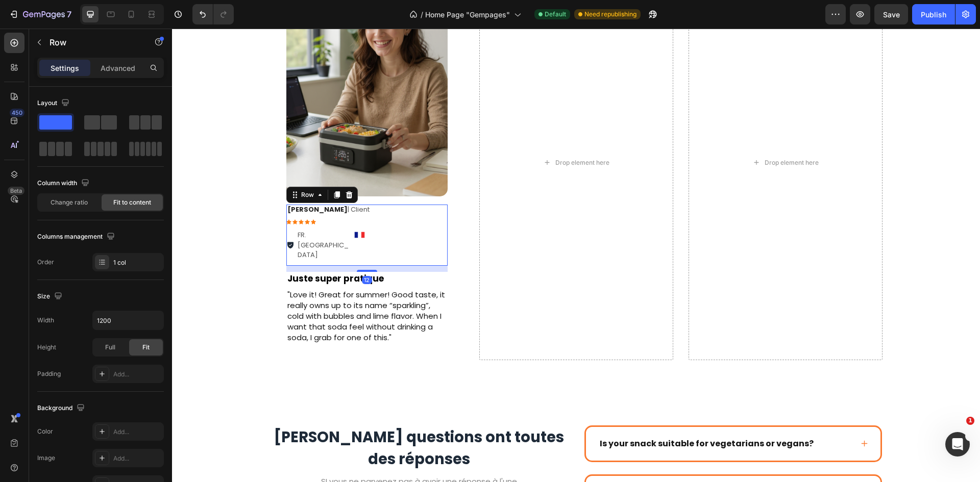
click at [373, 230] on div at bounding box center [400, 235] width 94 height 13
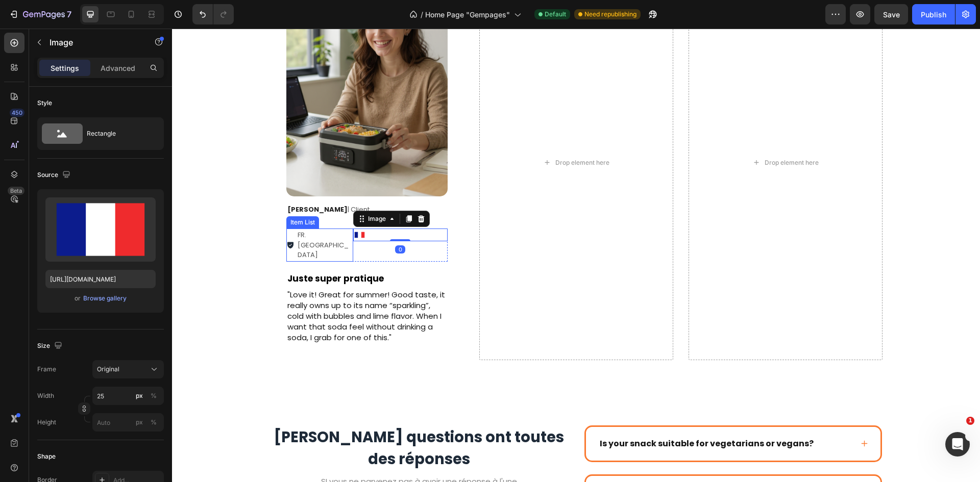
click at [346, 240] on p "FR. [GEOGRAPHIC_DATA]" at bounding box center [324, 245] width 55 height 30
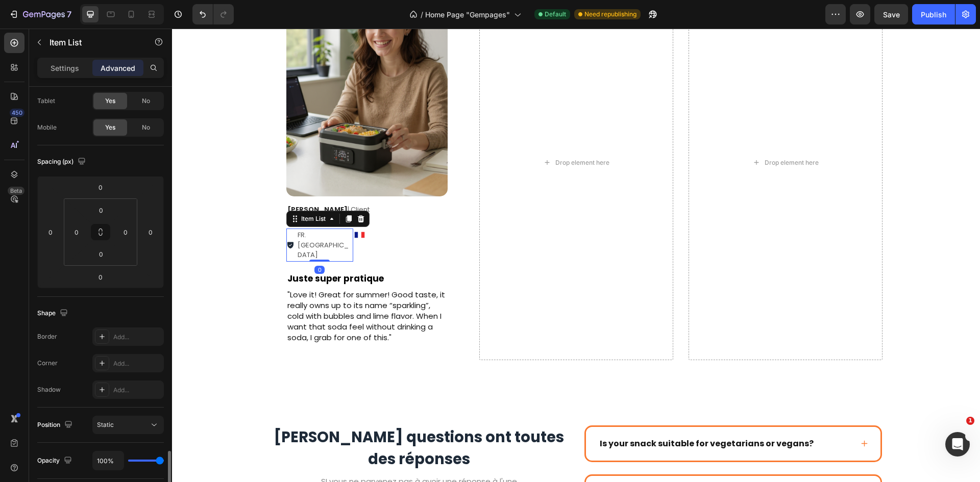
scroll to position [1, 0]
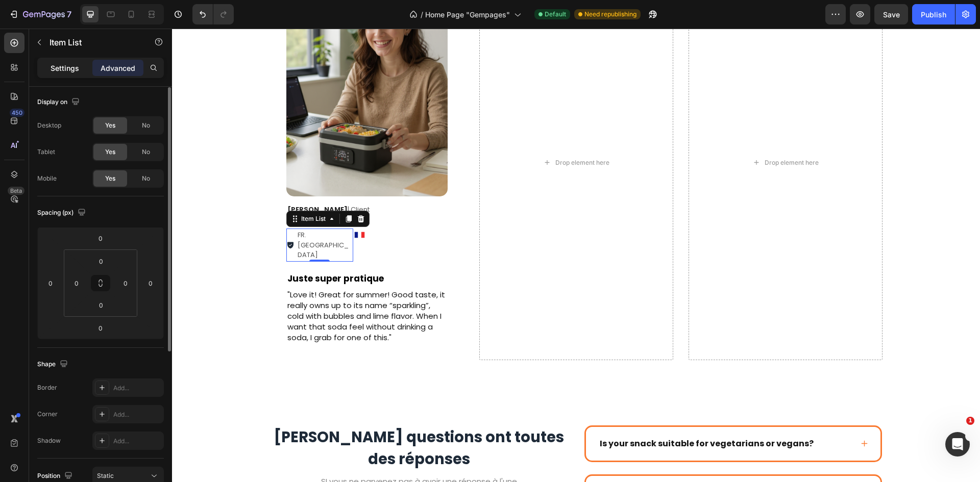
click at [67, 71] on p "Settings" at bounding box center [65, 68] width 29 height 11
type input "3"
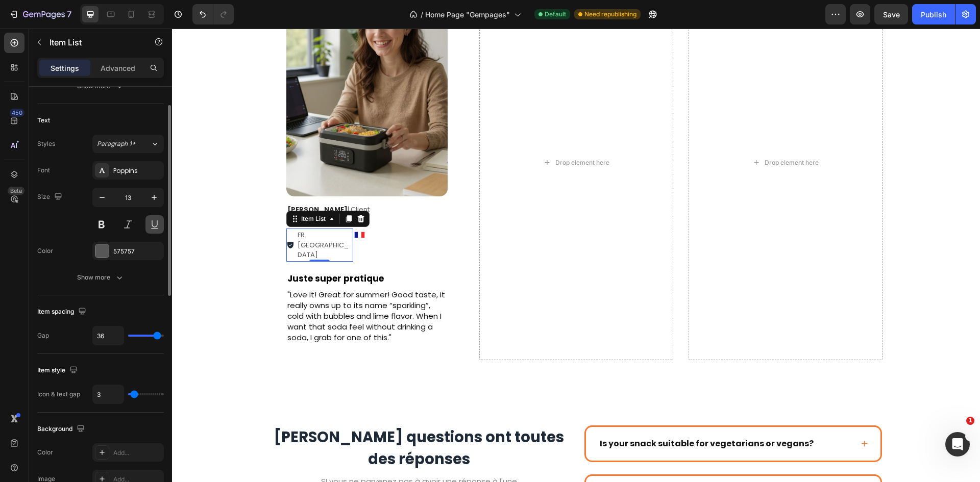
scroll to position [256, 0]
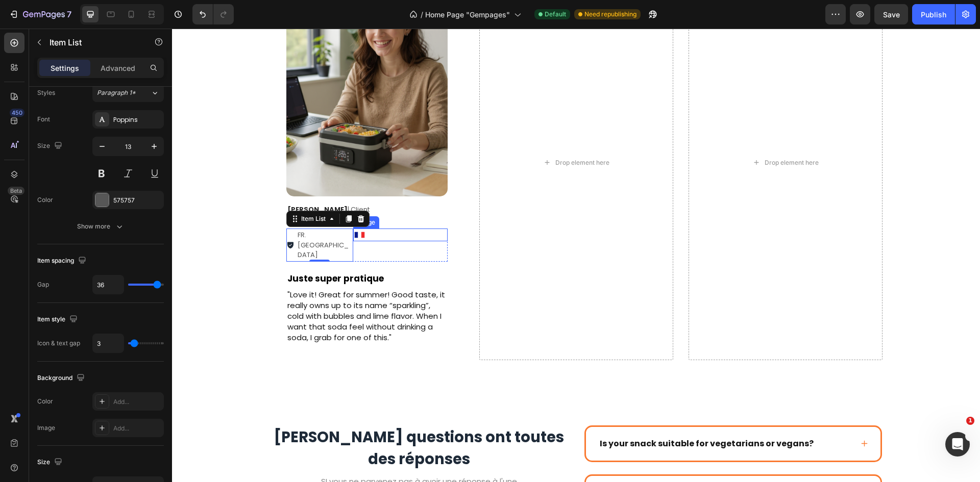
click at [361, 239] on img at bounding box center [359, 235] width 13 height 13
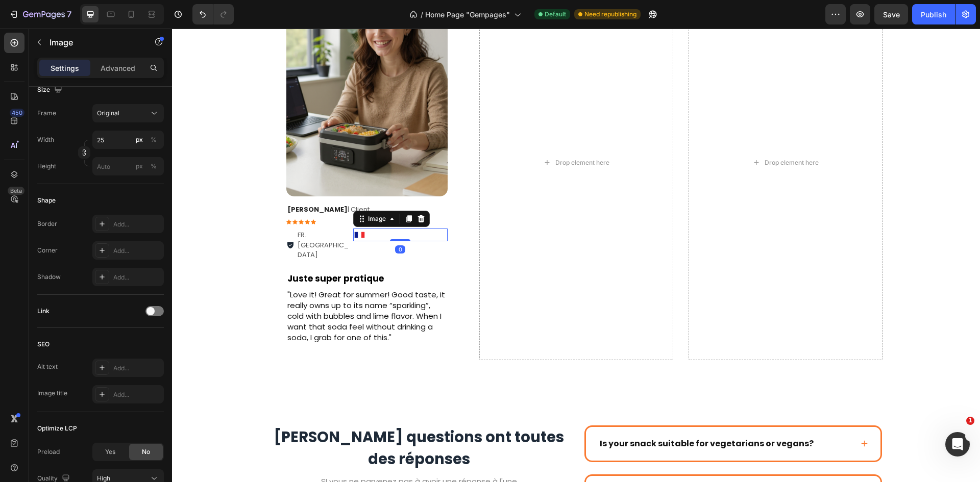
scroll to position [0, 0]
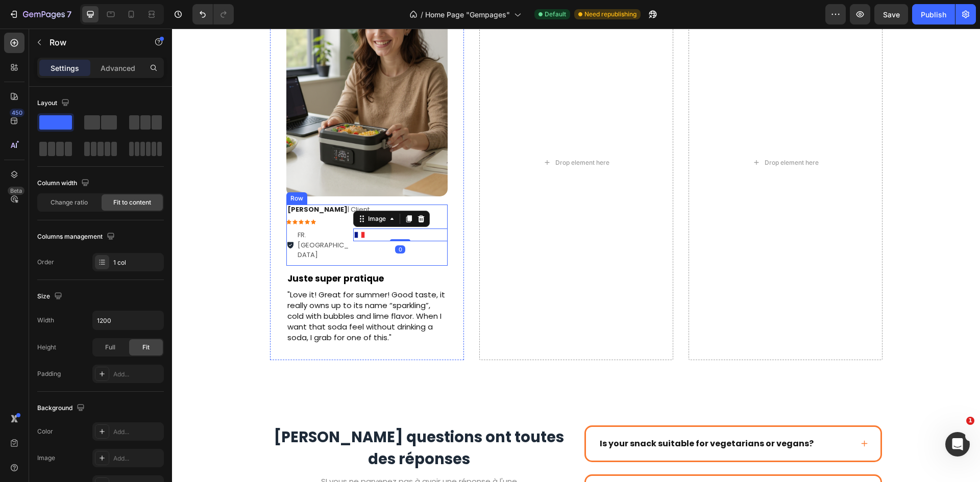
click at [349, 243] on div "Daniel J. | Client Text Block Icon Icon Icon Icon Icon Icon List FR. Nice Item …" at bounding box center [366, 235] width 161 height 61
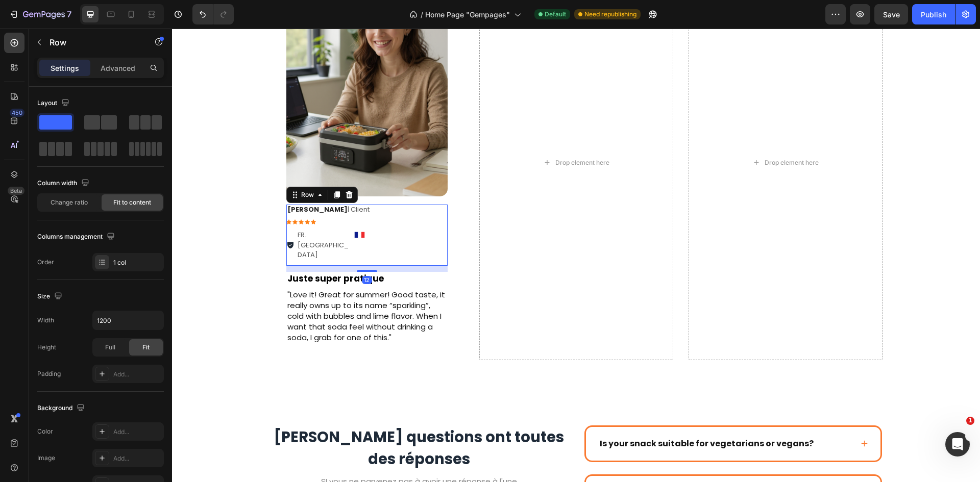
click at [387, 227] on div "Daniel J. | Client Text Block Icon Icon Icon Icon Icon Icon List FR. Nice Item …" at bounding box center [366, 235] width 161 height 61
click at [328, 237] on p "FR. [GEOGRAPHIC_DATA]" at bounding box center [324, 245] width 55 height 30
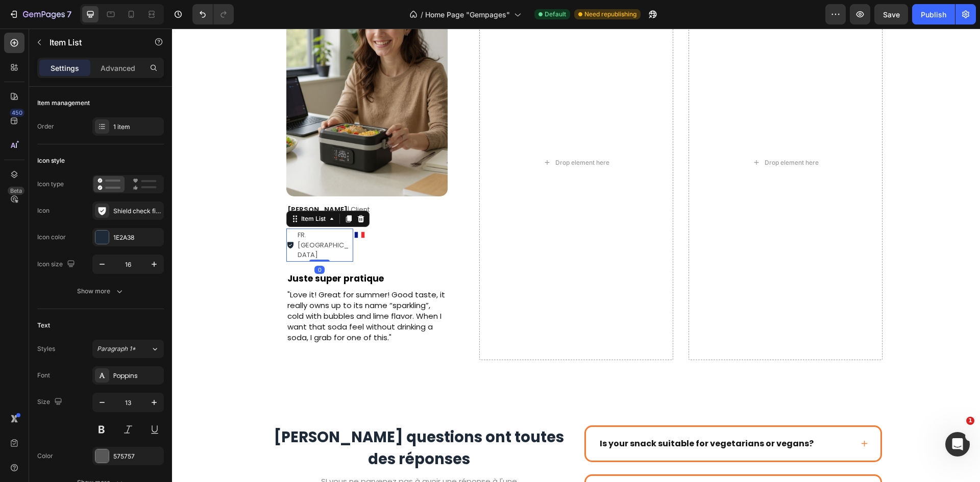
click at [299, 234] on div "FR. [GEOGRAPHIC_DATA]" at bounding box center [319, 245] width 67 height 33
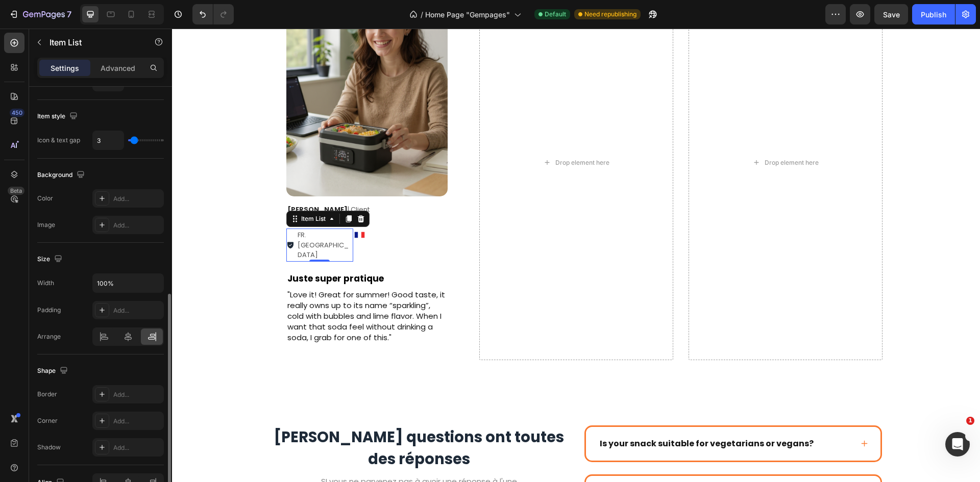
scroll to position [518, 0]
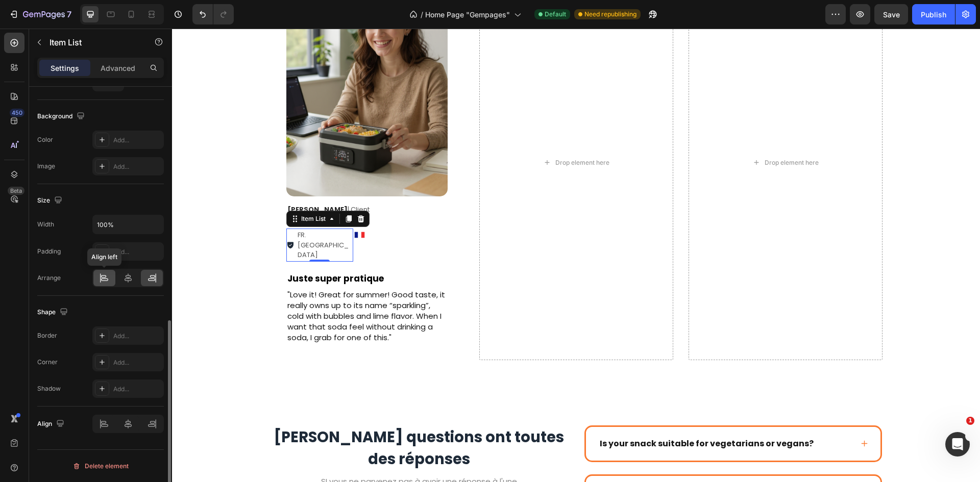
click at [112, 277] on div at bounding box center [104, 278] width 22 height 16
click at [379, 238] on div at bounding box center [400, 235] width 94 height 13
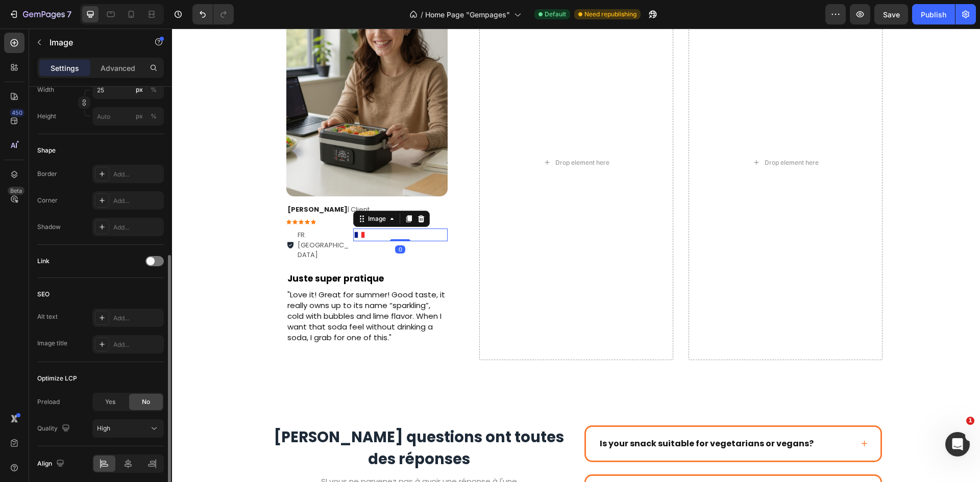
scroll to position [346, 0]
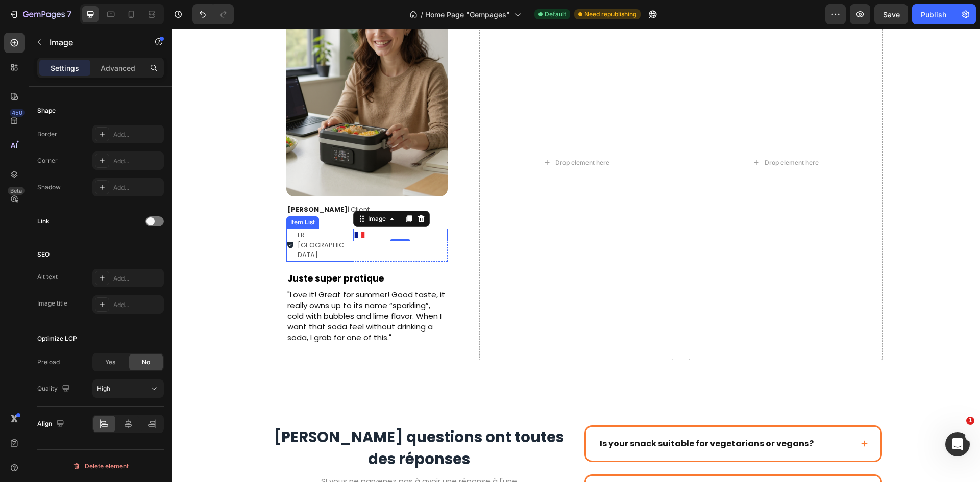
click at [346, 233] on div "FR. [GEOGRAPHIC_DATA]" at bounding box center [319, 245] width 67 height 33
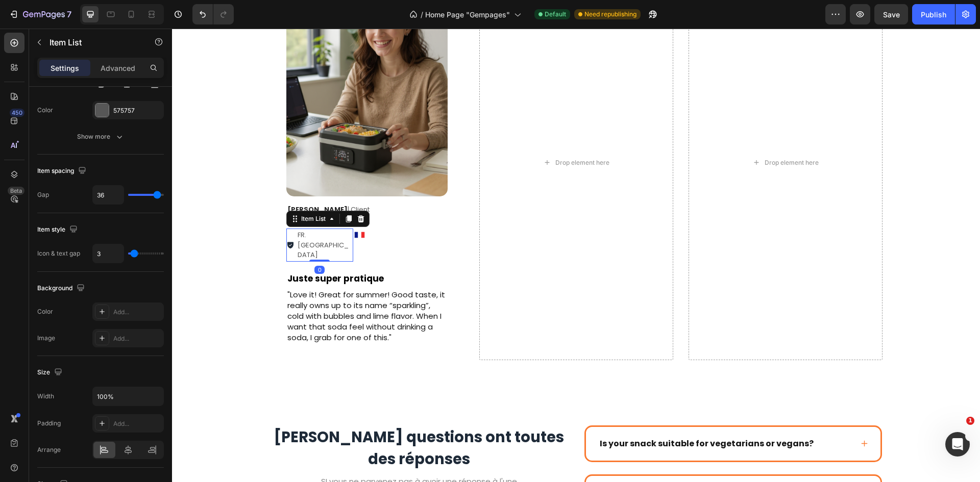
scroll to position [0, 0]
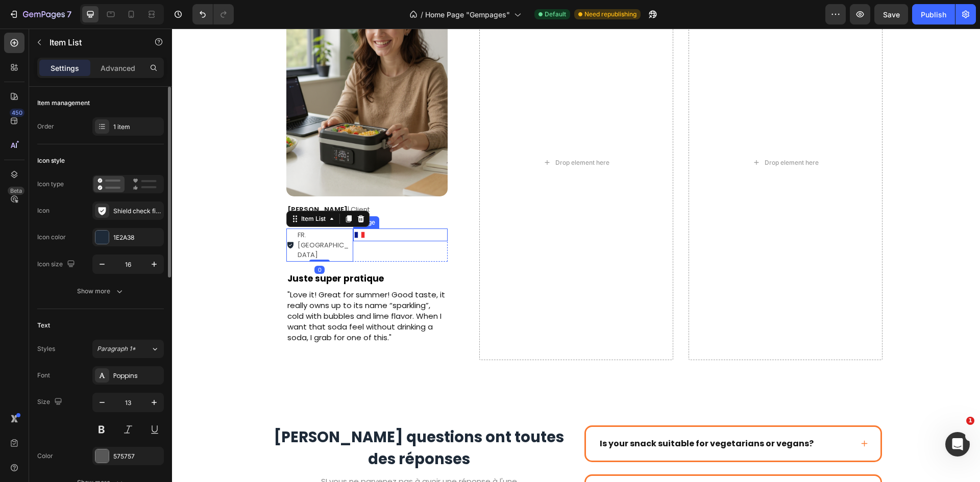
click at [353, 236] on img at bounding box center [359, 235] width 13 height 13
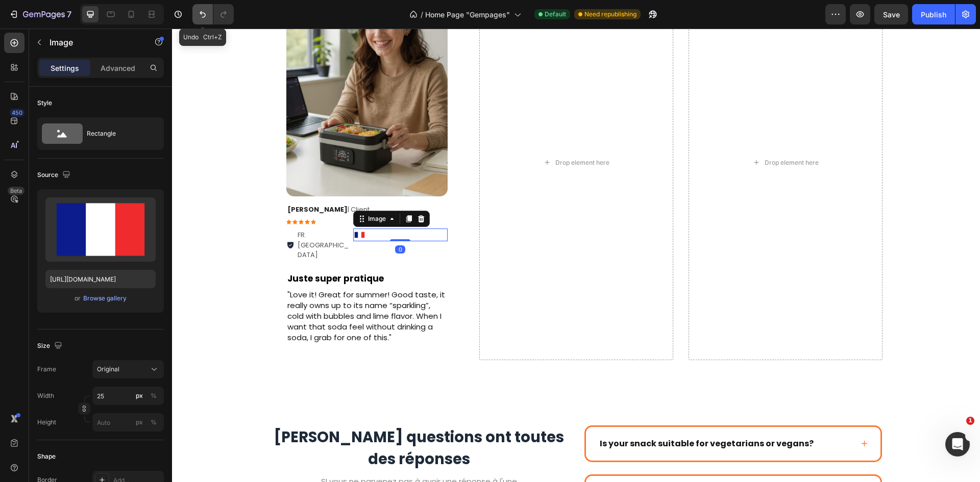
click at [204, 17] on icon "Undo/Redo" at bounding box center [203, 14] width 6 height 7
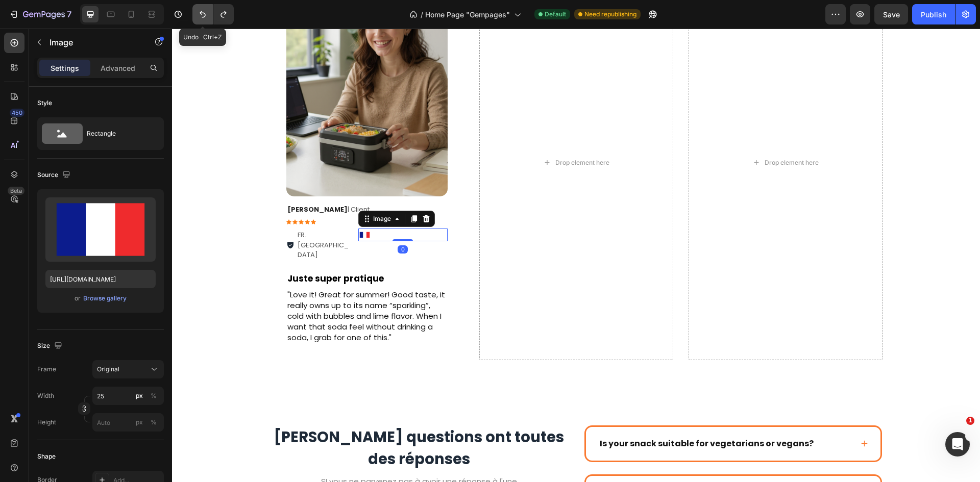
click at [204, 17] on icon "Undo/Redo" at bounding box center [203, 14] width 6 height 7
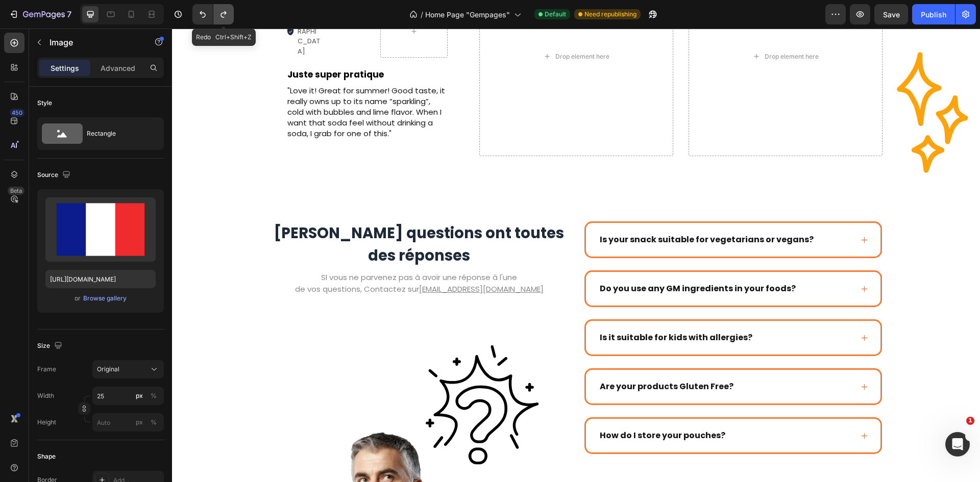
click at [231, 16] on button "Undo/Redo" at bounding box center [223, 14] width 20 height 20
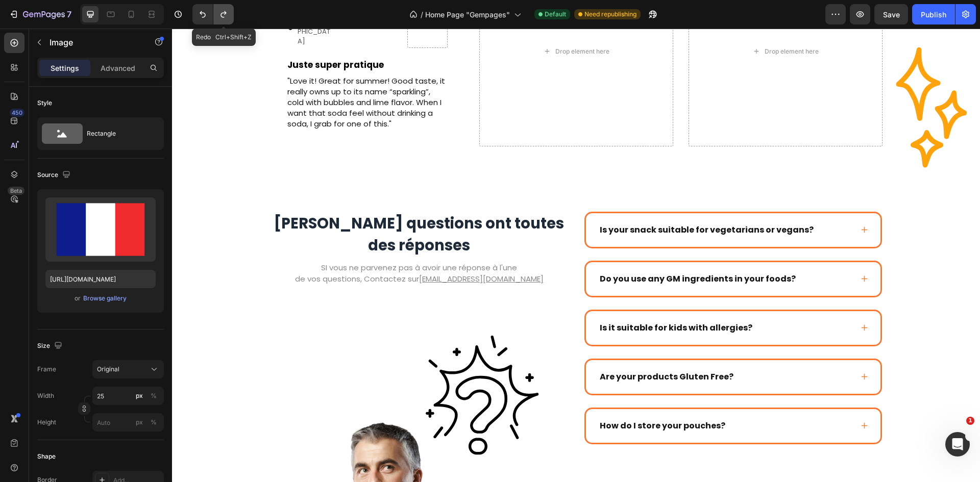
click at [231, 16] on button "Undo/Redo" at bounding box center [223, 14] width 20 height 20
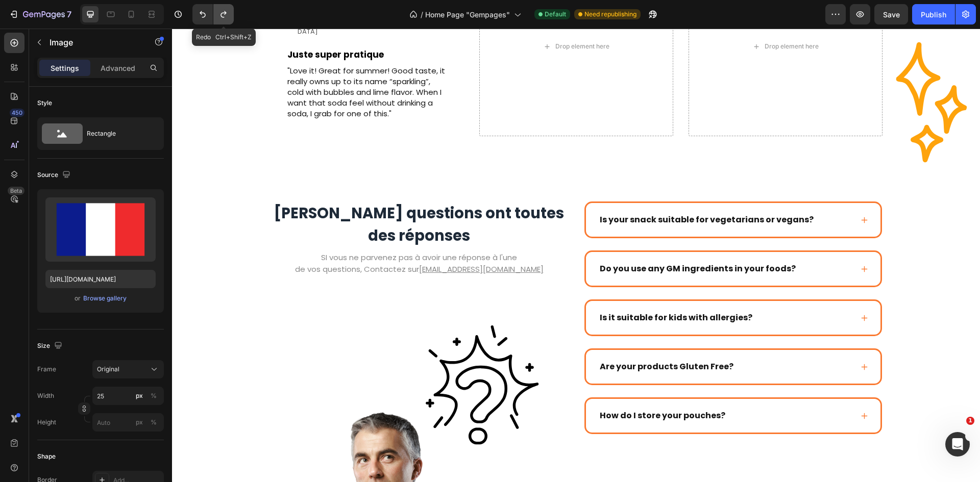
scroll to position [1939, 0]
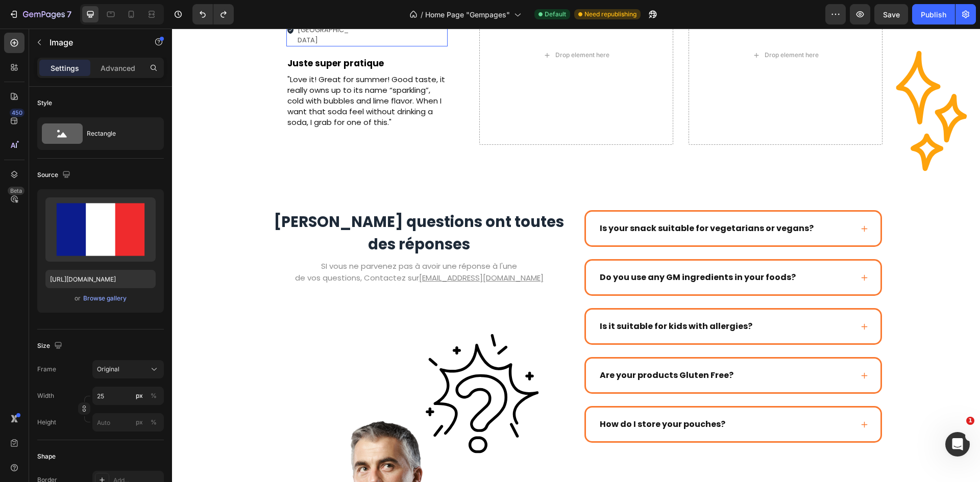
click at [350, 47] on div "FR. Nice Item List Image 0 Row" at bounding box center [366, 30] width 161 height 33
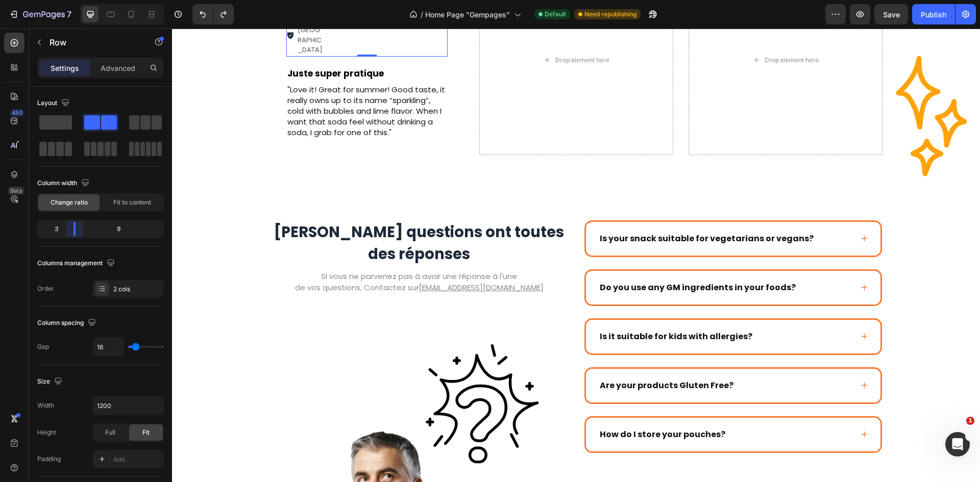
drag, startPoint x: 95, startPoint y: 234, endPoint x: 65, endPoint y: 234, distance: 30.1
click at [65, 0] on body "7 Version history / Home Page "Gempages" Default Need republishing Preview Save…" at bounding box center [490, 0] width 980 height 0
type input "13"
type input "2"
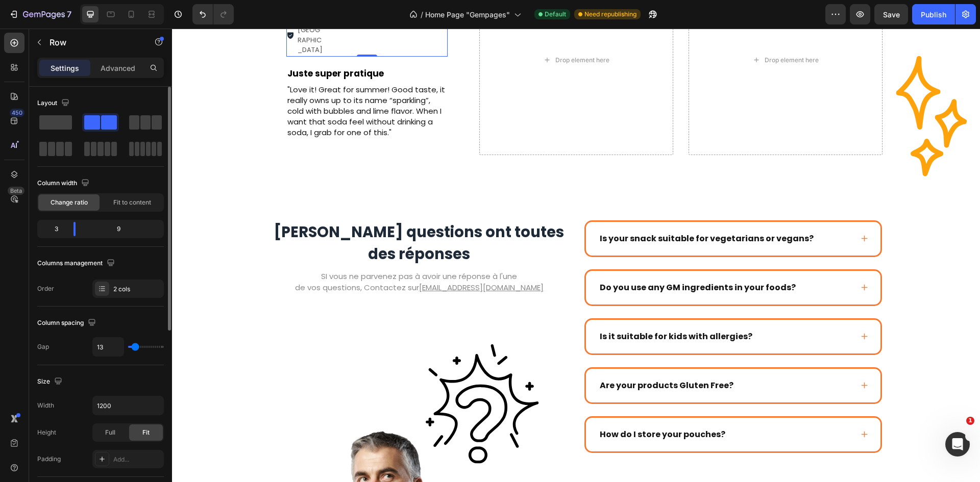
type input "2"
type input "0"
click at [131, 346] on input "range" at bounding box center [146, 347] width 36 height 2
click at [223, 155] on div "Drop element here Drop element here Image Row [PERSON_NAME] | Client Text Block…" at bounding box center [576, 60] width 792 height 190
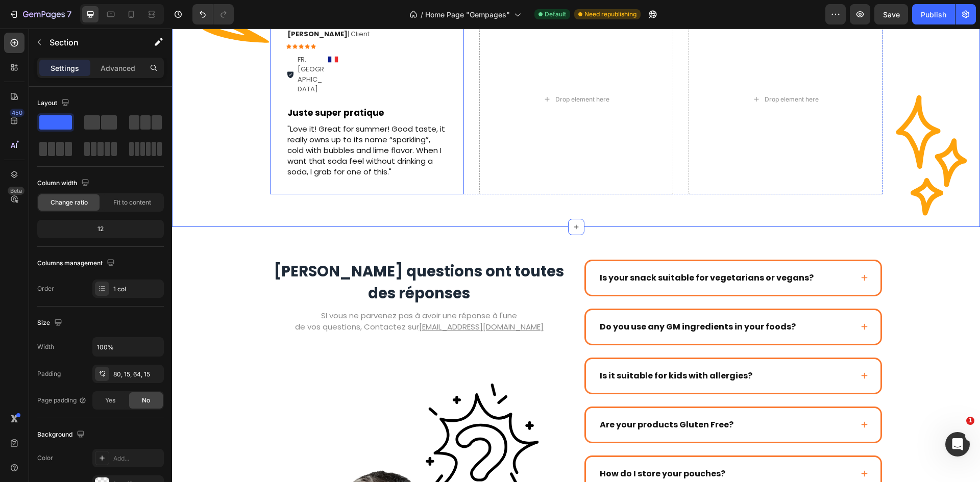
scroll to position [1786, 0]
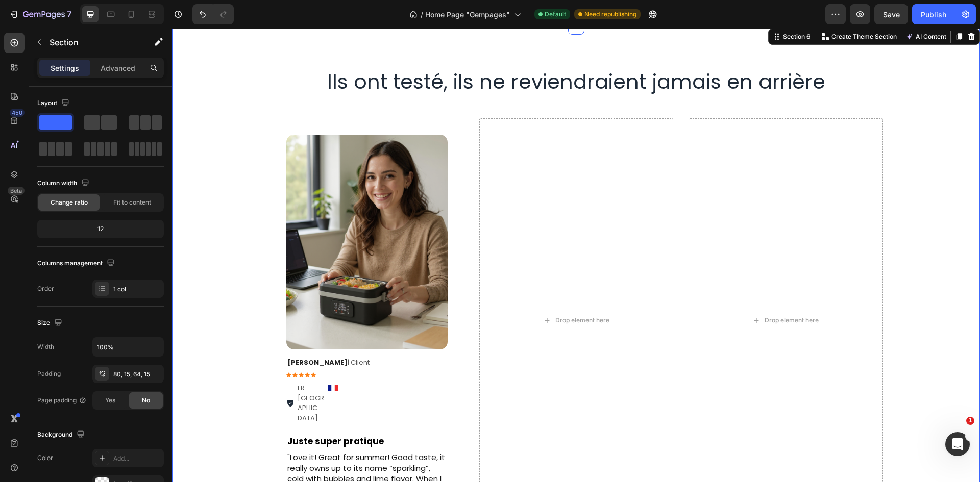
click at [255, 130] on div "Drop element here Drop element here Image Row [PERSON_NAME] | Client Text Block…" at bounding box center [576, 320] width 792 height 405
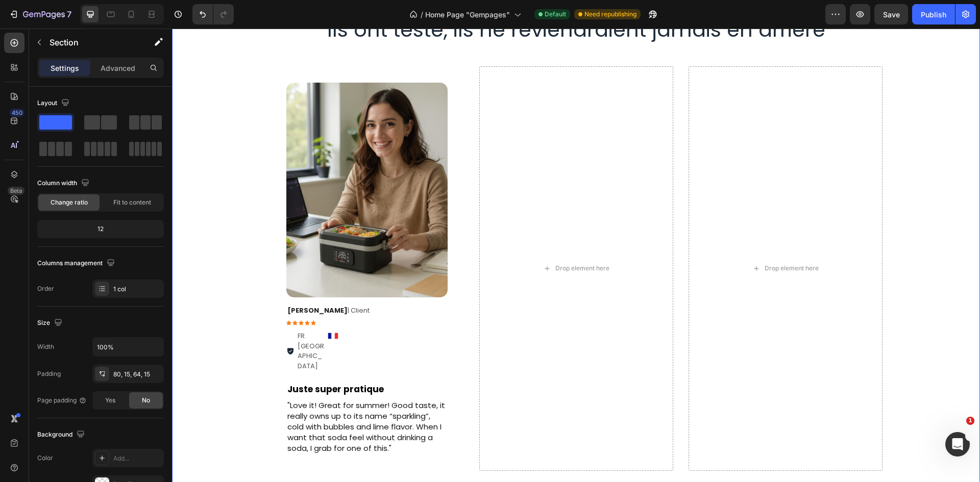
scroll to position [1837, 0]
click at [230, 156] on div "Drop element here Drop element here Image Row [PERSON_NAME] | Client Text Block…" at bounding box center [576, 269] width 792 height 405
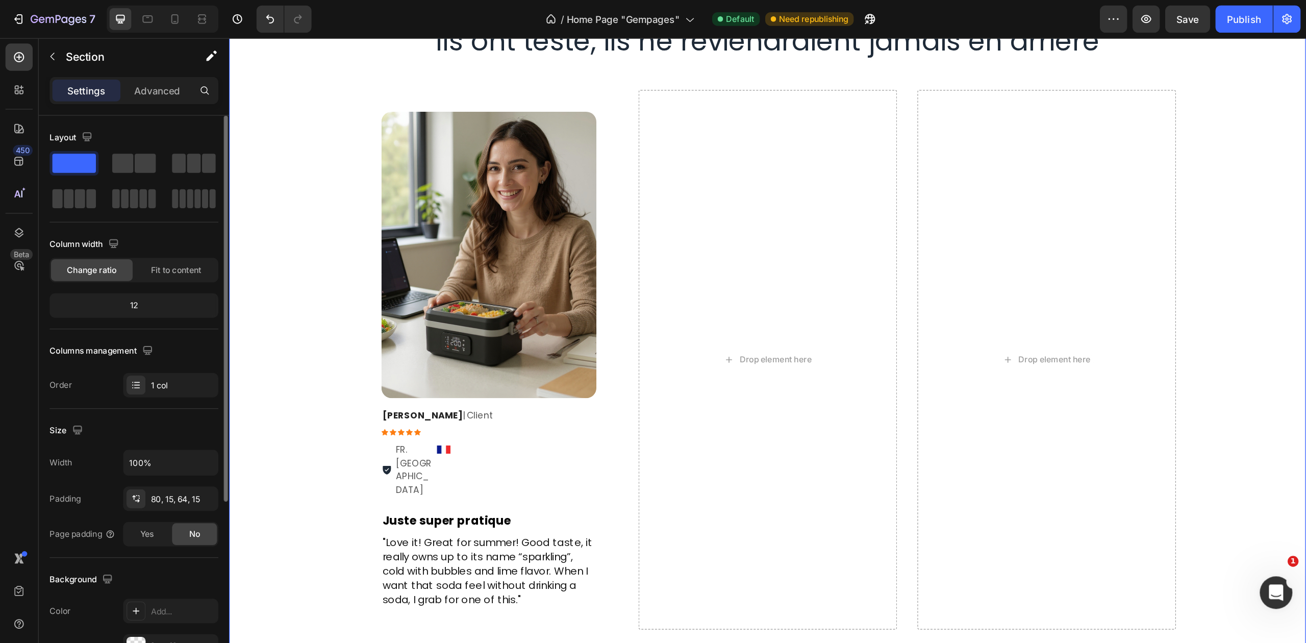
scroll to position [198, 0]
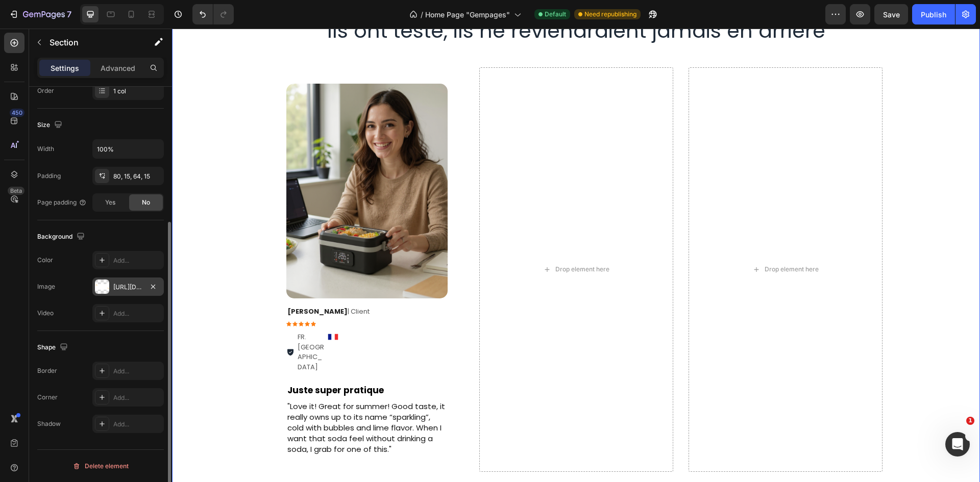
click at [132, 285] on div "[URL][DOMAIN_NAME]" at bounding box center [128, 287] width 30 height 9
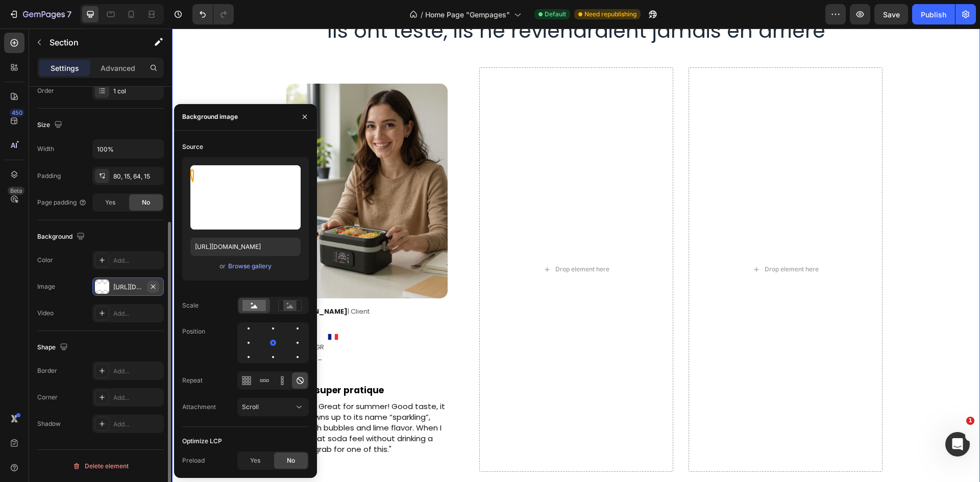
click at [154, 287] on icon "button" at bounding box center [153, 287] width 8 height 8
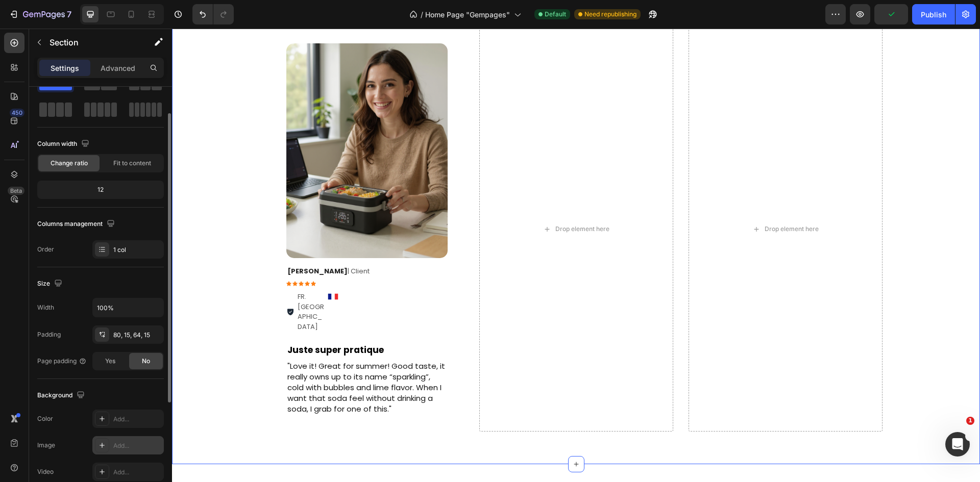
scroll to position [1888, 0]
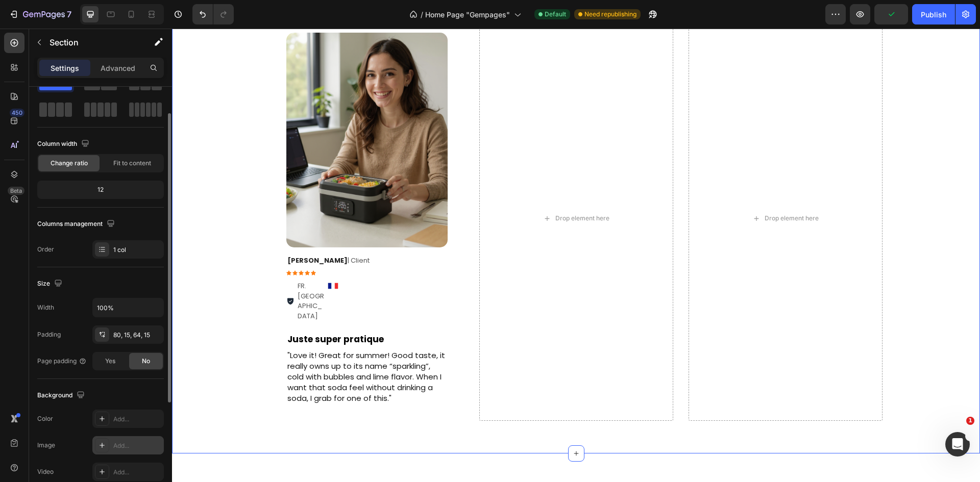
click at [222, 179] on div "Drop element here Drop element here Image Row [PERSON_NAME] | Client Text Block…" at bounding box center [576, 218] width 792 height 405
click at [134, 335] on div "80, 15, 64, 15" at bounding box center [128, 335] width 30 height 9
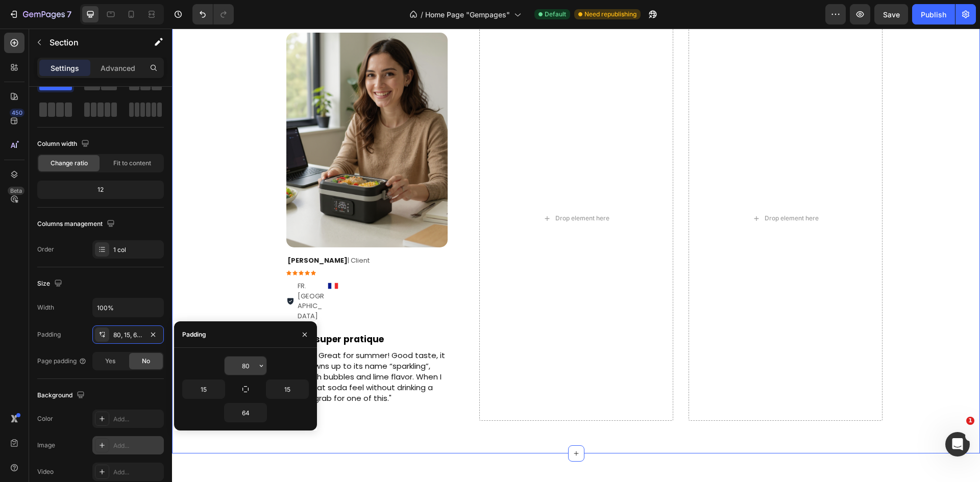
click at [245, 360] on input "80" at bounding box center [246, 366] width 42 height 18
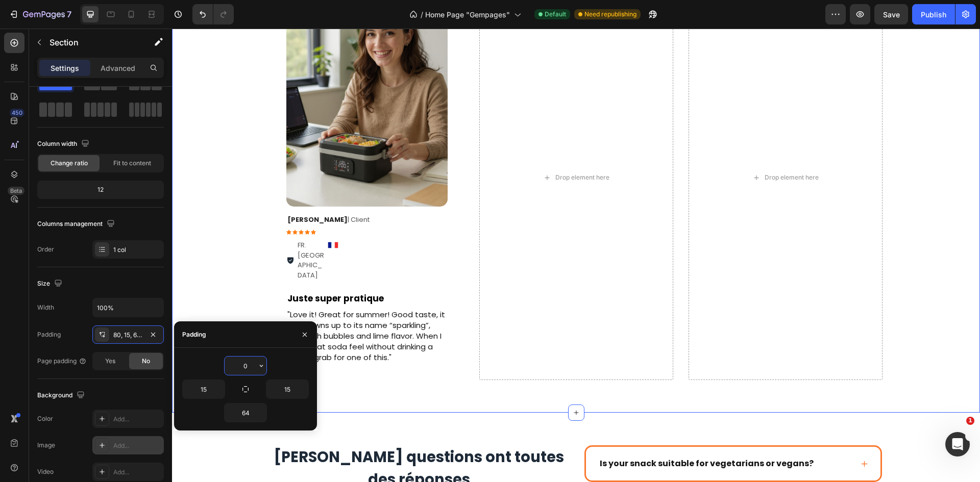
type input "0"
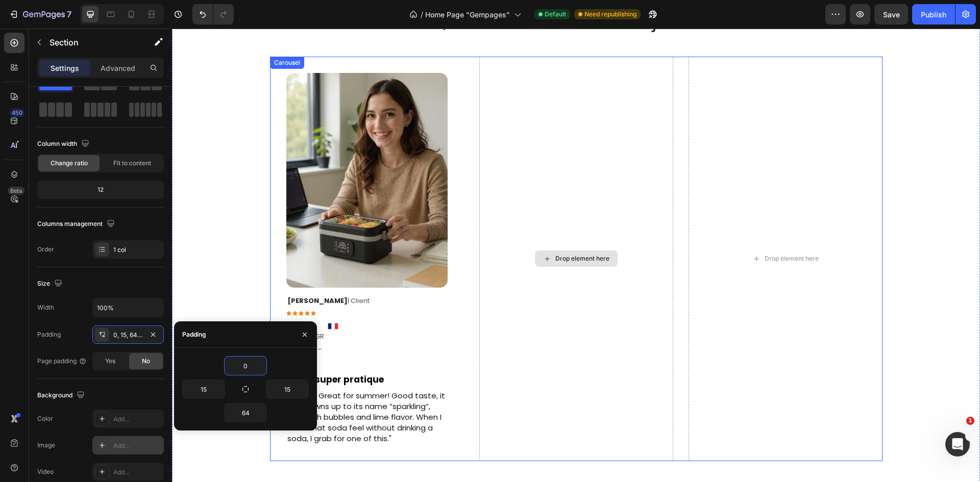
scroll to position [1633, 0]
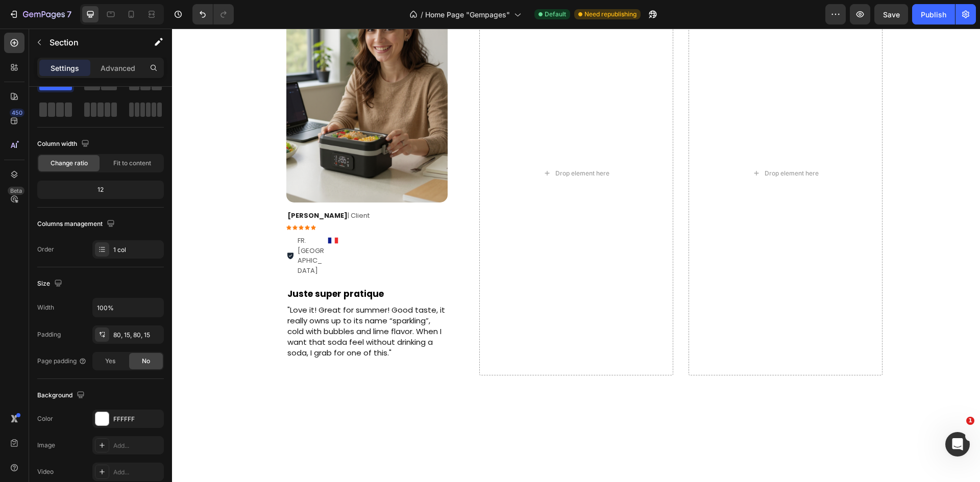
scroll to position [1684, 0]
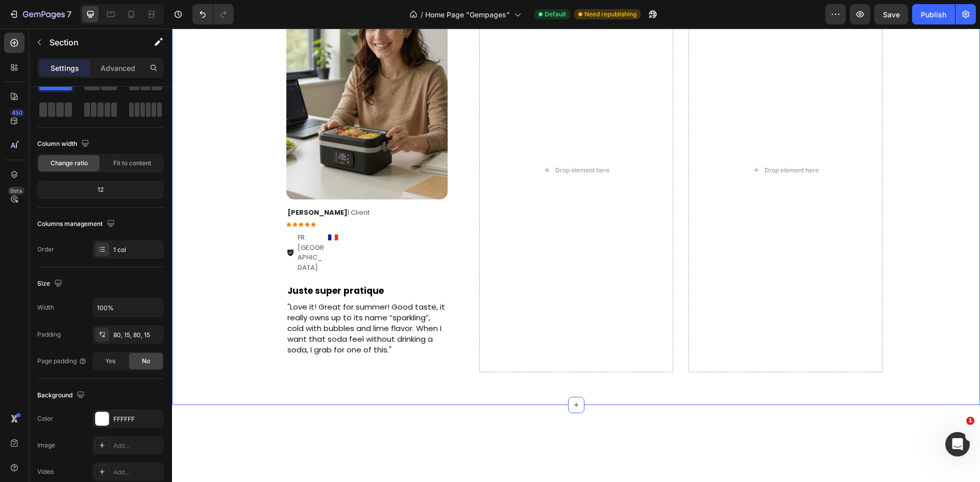
click at [246, 260] on div "Drop element here Drop element here Image Row [PERSON_NAME] | Client Text Block…" at bounding box center [576, 170] width 792 height 405
click at [118, 343] on div "0, 15, 64, 15" at bounding box center [127, 335] width 71 height 18
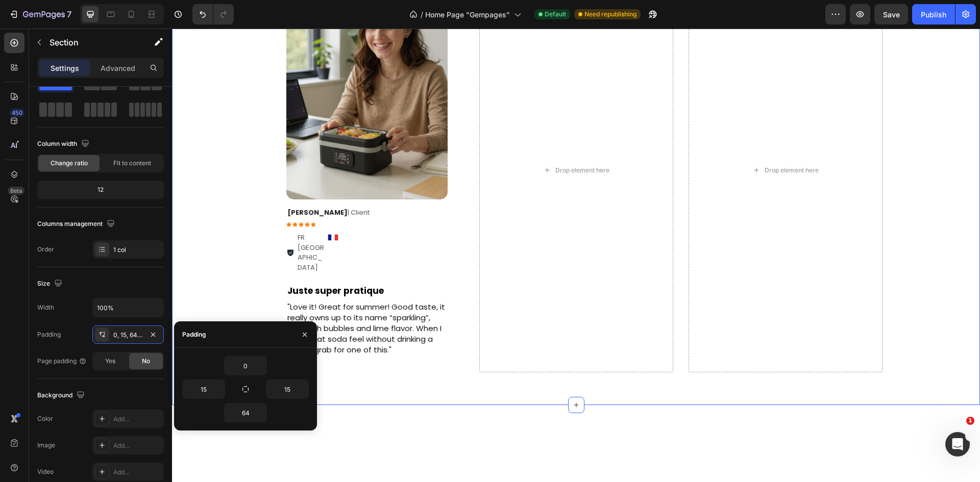
click at [238, 385] on div "15" at bounding box center [213, 389] width 63 height 19
click at [241, 386] on icon "button" at bounding box center [245, 389] width 8 height 8
type input "0"
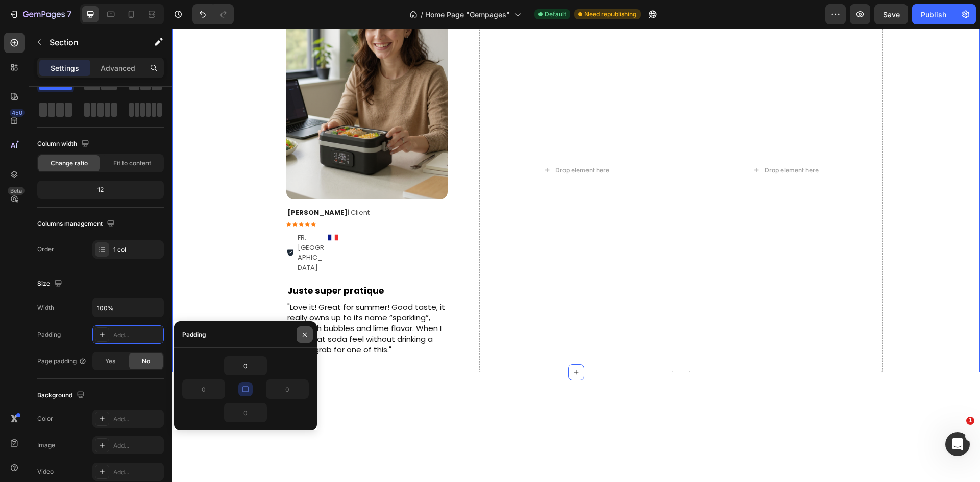
click at [301, 332] on icon "button" at bounding box center [305, 335] width 8 height 8
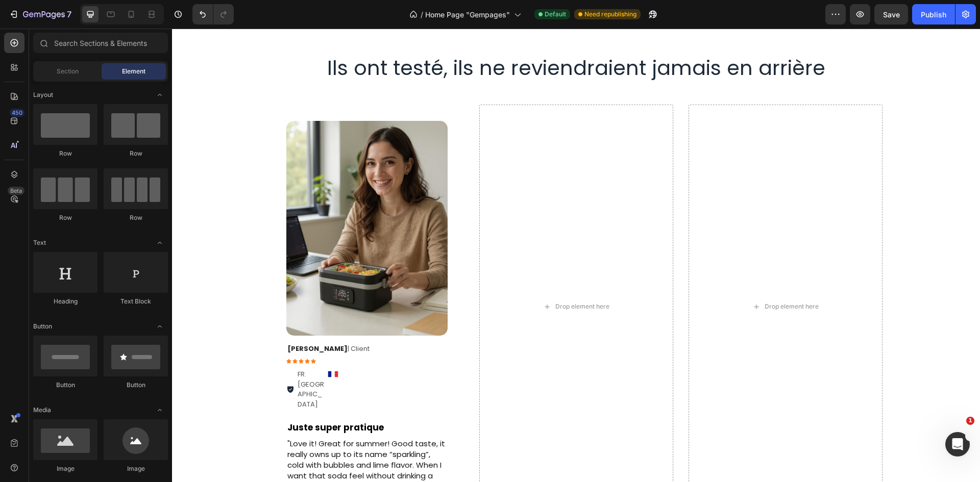
scroll to position [1749, 0]
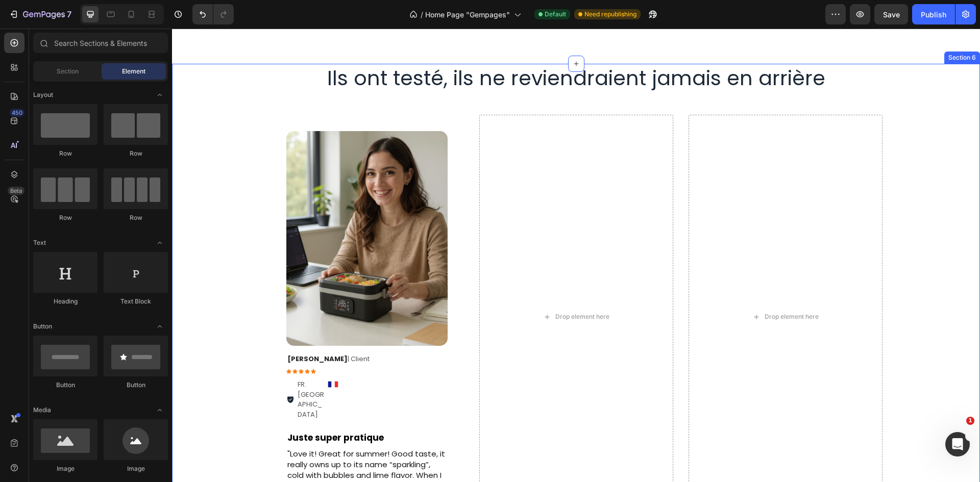
click at [940, 251] on div "Drop element here Drop element here Image Row [PERSON_NAME] | Client Text Block…" at bounding box center [576, 317] width 808 height 405
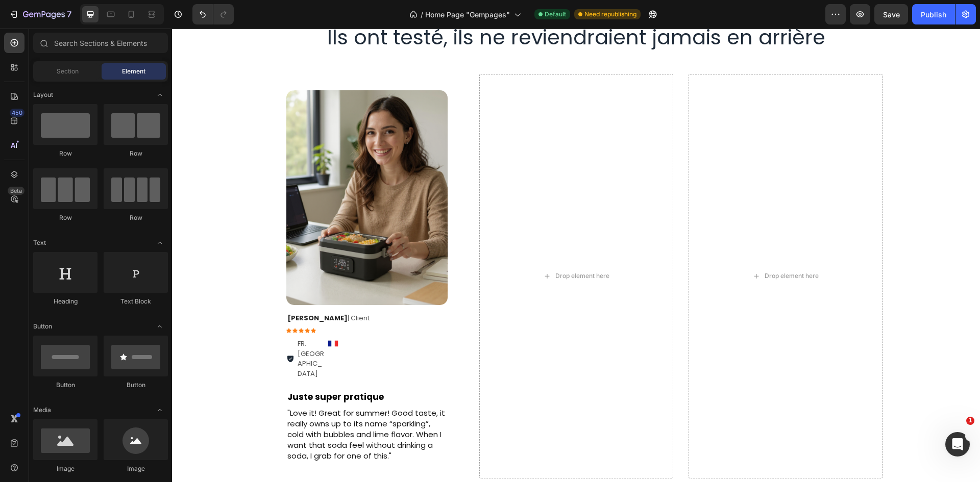
scroll to position [1782, 0]
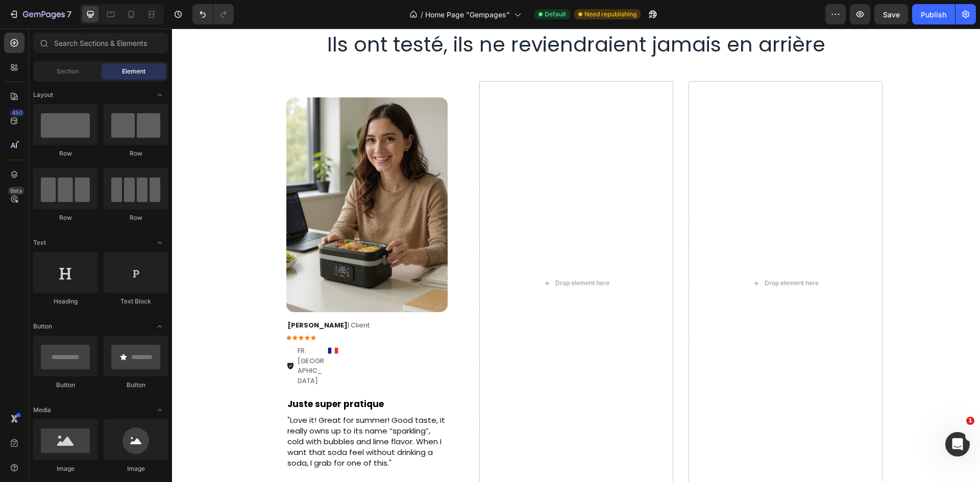
click at [935, 307] on div "Drop element here Drop element here Image Row [PERSON_NAME] | Client Text Block…" at bounding box center [576, 283] width 808 height 405
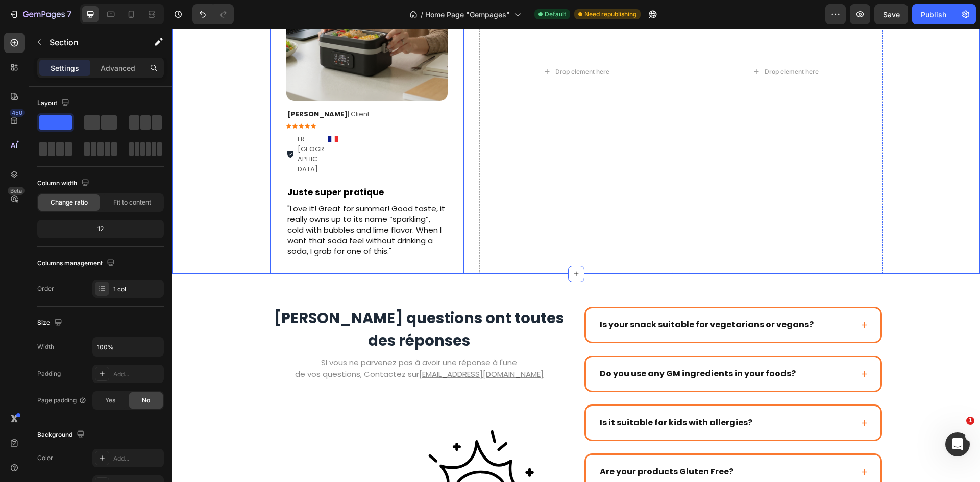
click at [451, 222] on div "Image Row [PERSON_NAME] | Client Text Block Icon Icon Icon Icon Icon Icon List …" at bounding box center [367, 71] width 194 height 405
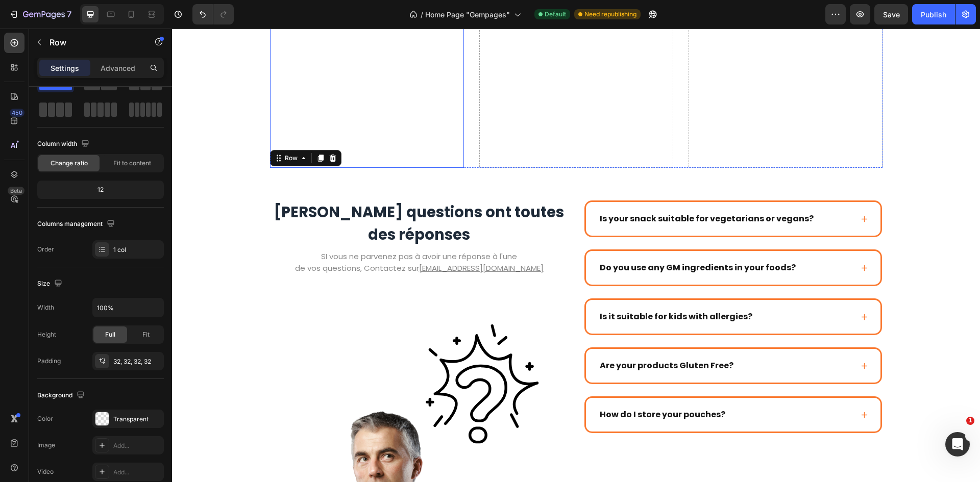
scroll to position [2345, 0]
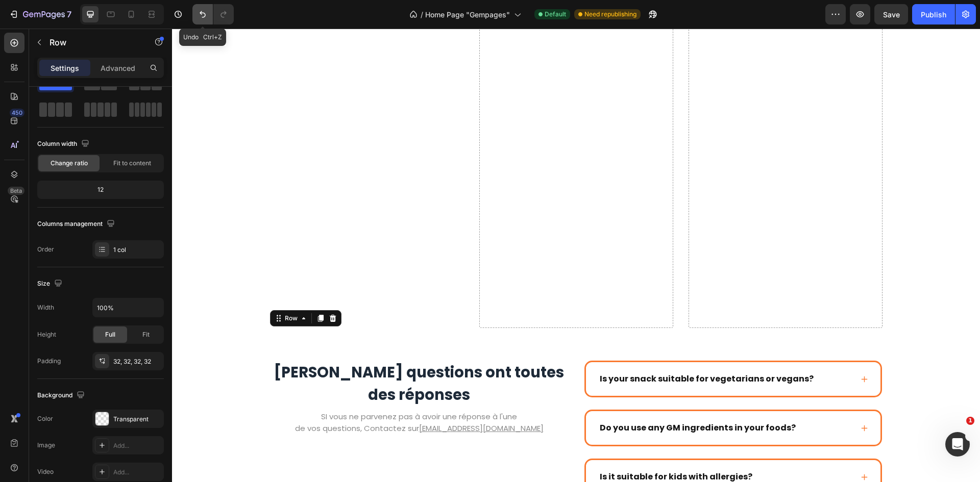
click at [206, 14] on icon "Undo/Redo" at bounding box center [202, 14] width 10 height 10
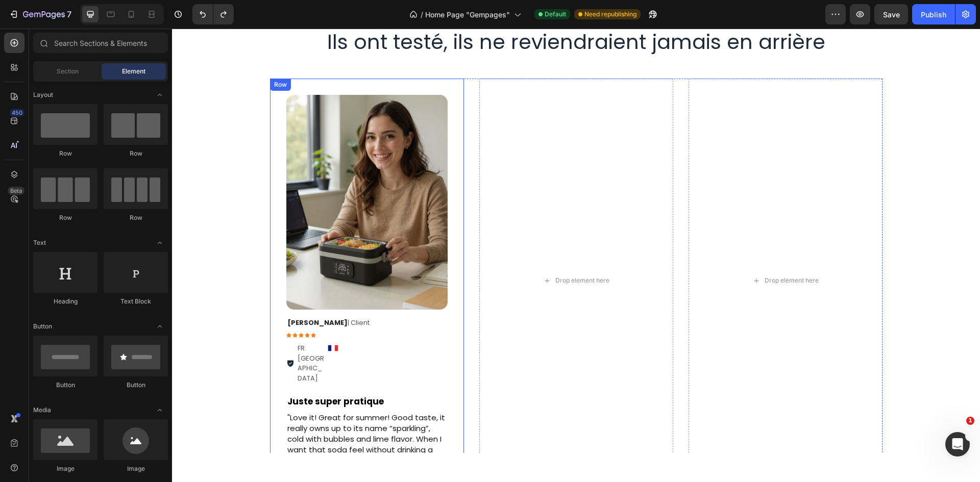
scroll to position [1783, 0]
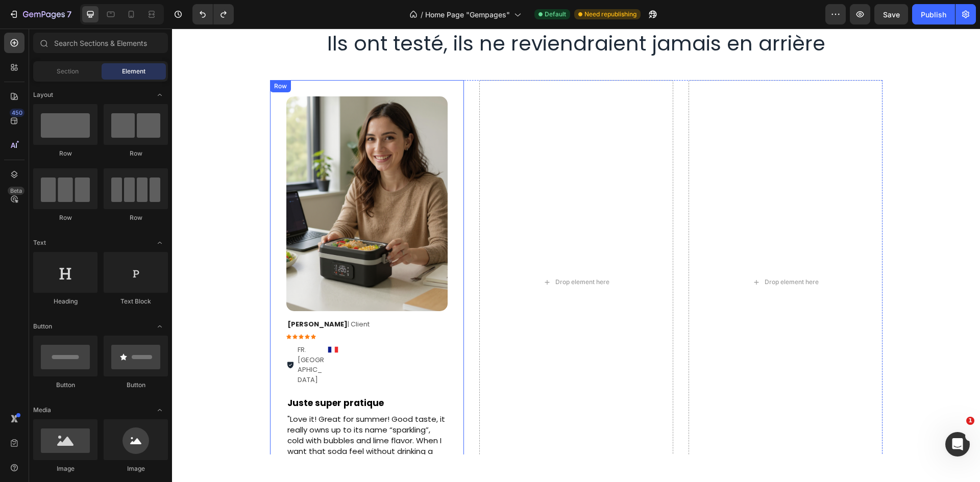
click at [458, 181] on div "Image Row [PERSON_NAME] | Client Text Block Icon Icon Icon Icon Icon Icon List …" at bounding box center [367, 282] width 194 height 405
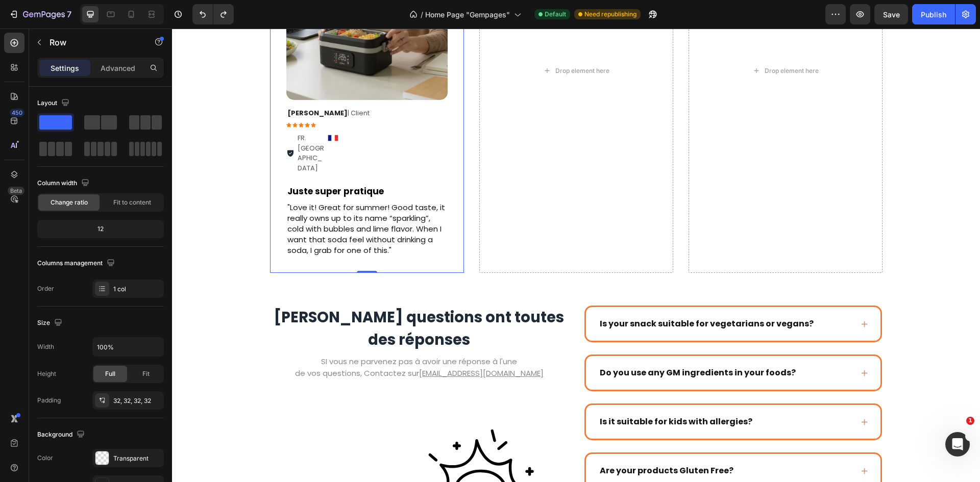
click at [432, 199] on div "Juste super pratique" at bounding box center [366, 192] width 161 height 14
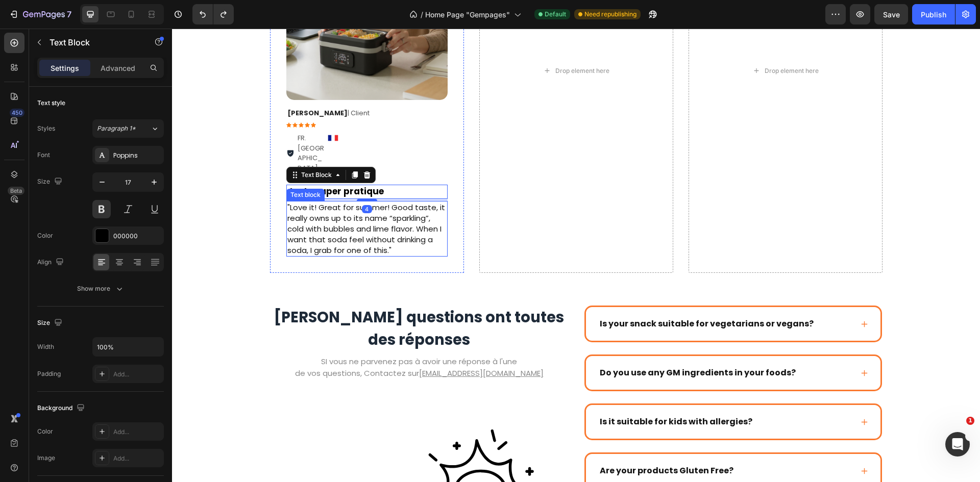
click at [443, 257] on div ""Love it! Great for summer! Good taste, it really owns up to its name “sparklin…" at bounding box center [366, 229] width 161 height 56
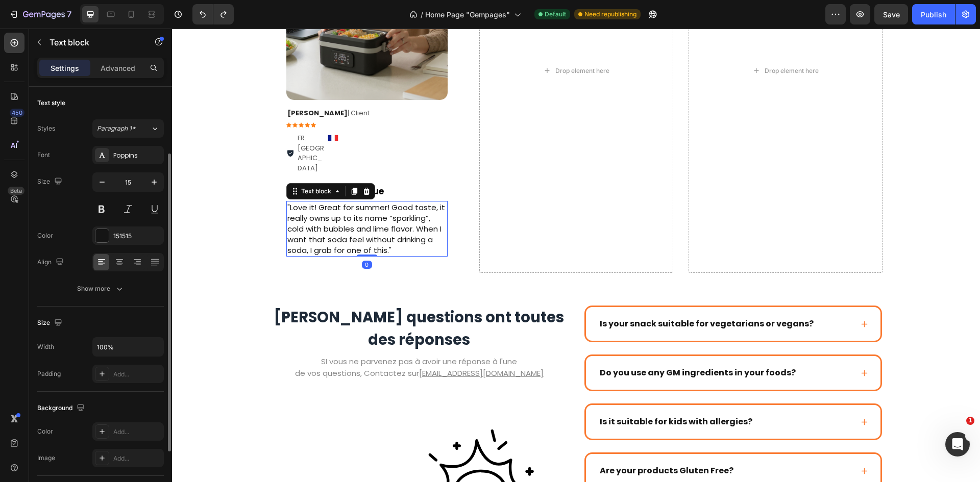
scroll to position [39, 0]
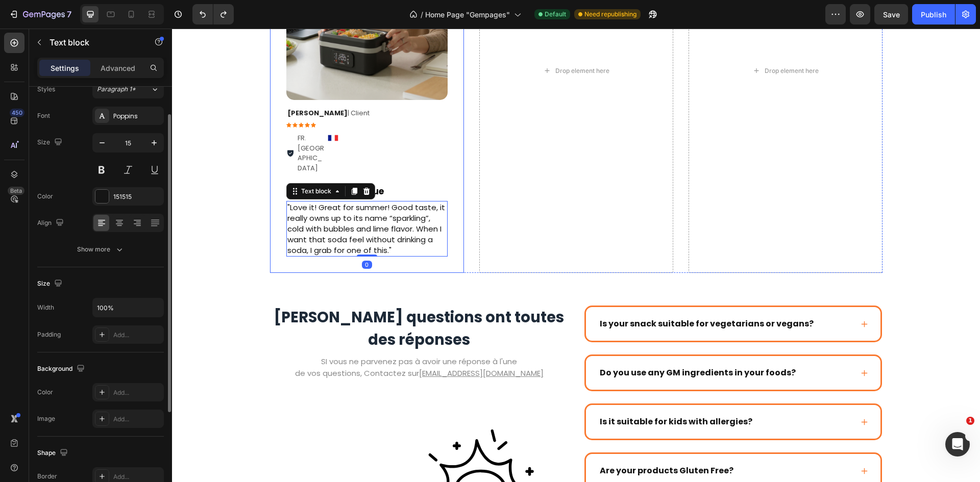
click at [446, 273] on div "Image Row [PERSON_NAME] | Client Text Block Icon Icon Icon Icon Icon Icon List …" at bounding box center [367, 70] width 194 height 405
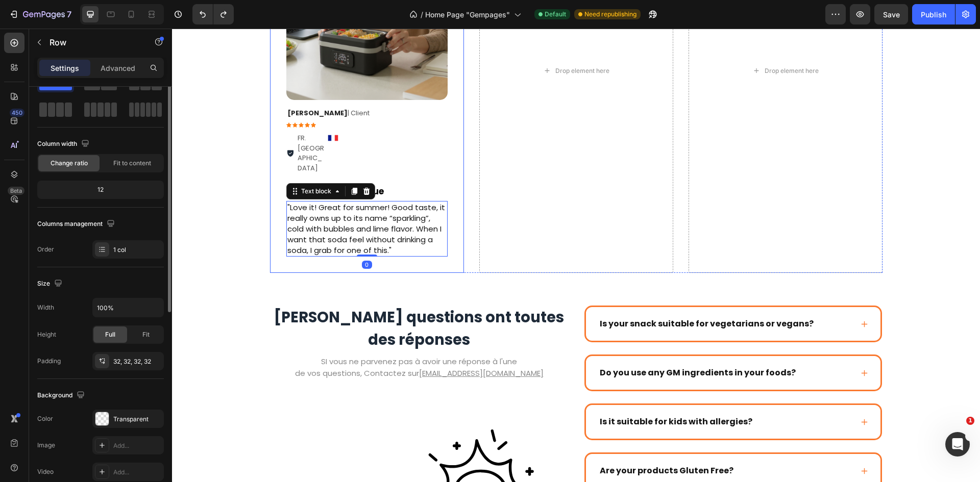
scroll to position [0, 0]
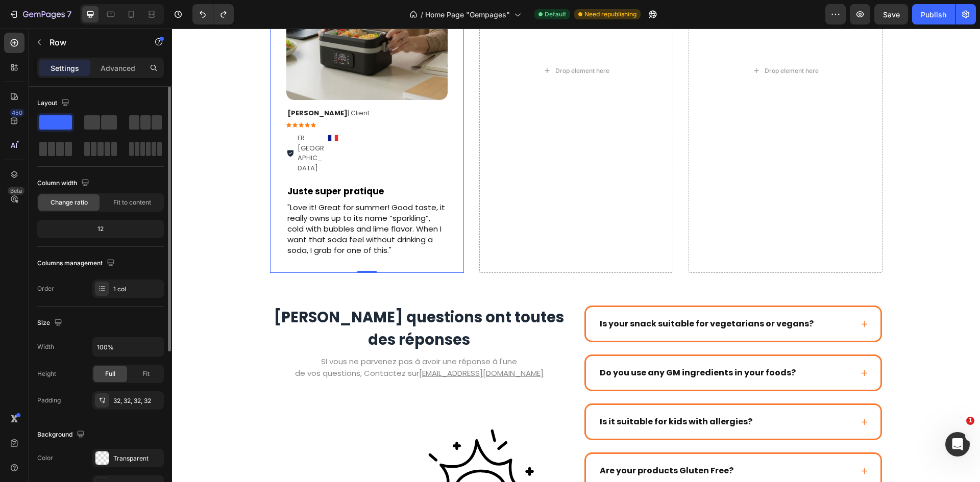
click at [444, 273] on div "Image Row [PERSON_NAME] | Client Text Block Icon Icon Icon Icon Icon Icon List …" at bounding box center [367, 70] width 194 height 405
click at [433, 179] on div "[PERSON_NAME] | Client Text Block Icon Icon Icon Icon Icon Icon List FR. Nice I…" at bounding box center [366, 143] width 161 height 71
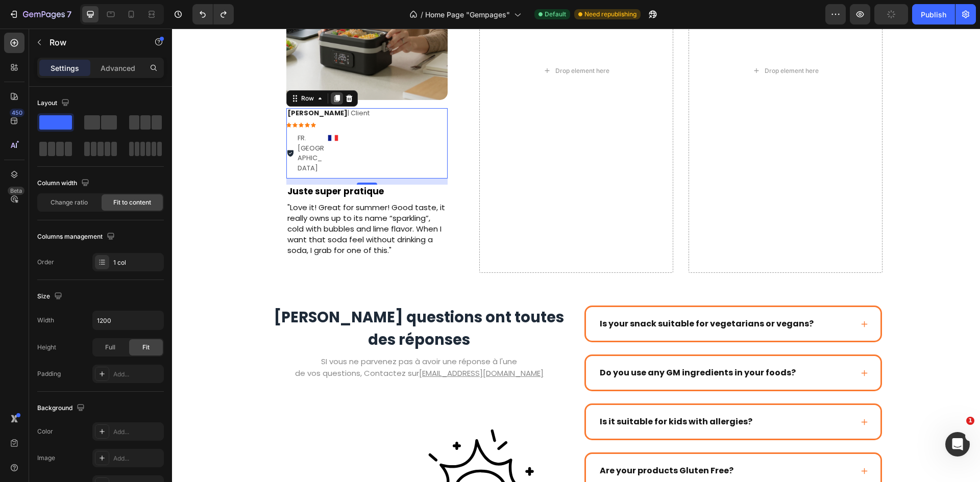
click at [334, 102] on icon at bounding box center [337, 98] width 6 height 7
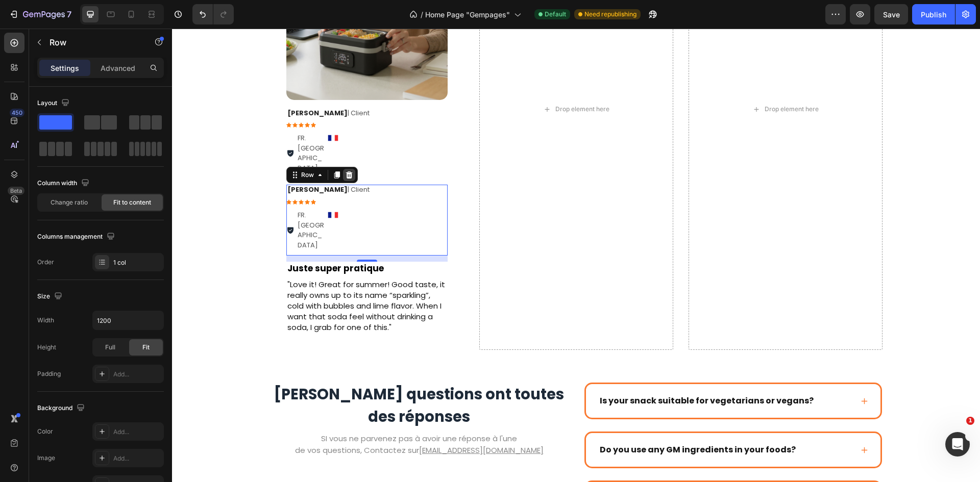
click at [346, 179] on icon at bounding box center [348, 174] width 7 height 7
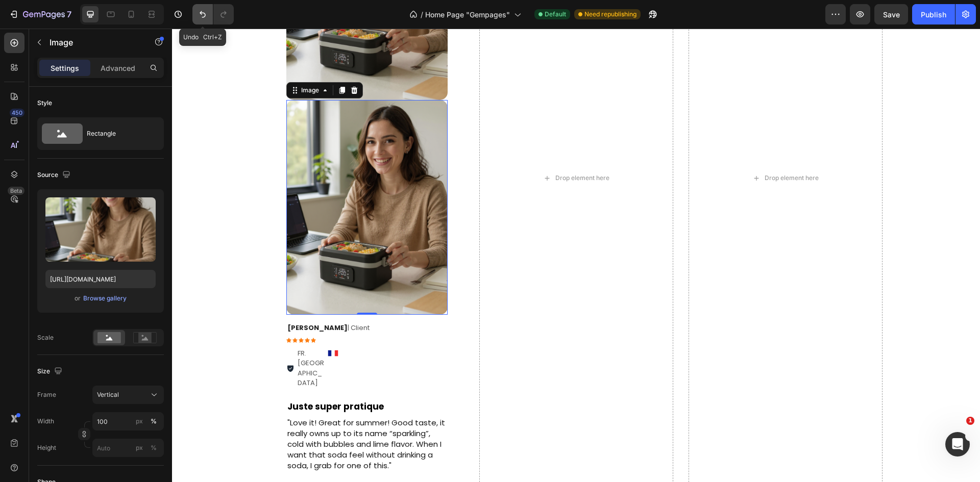
click at [199, 10] on icon "Undo/Redo" at bounding box center [202, 14] width 10 height 10
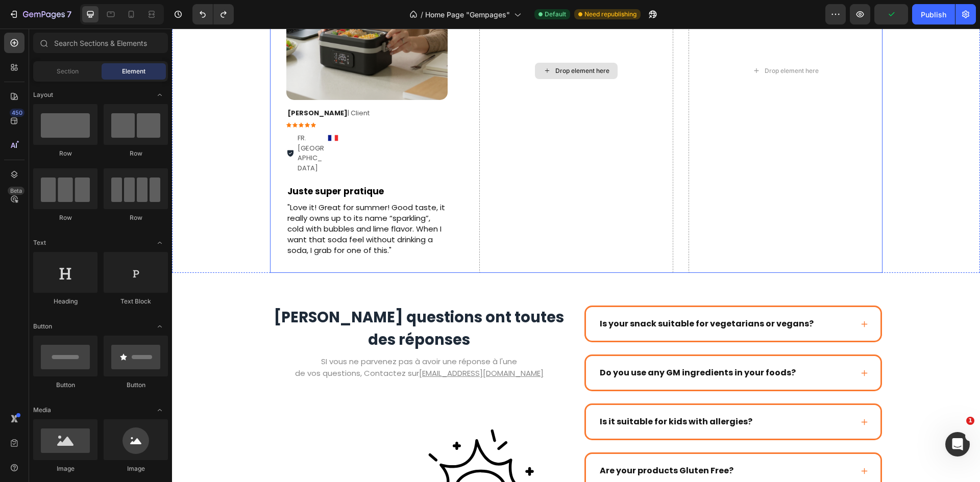
click at [540, 146] on div "Drop element here" at bounding box center [576, 70] width 194 height 405
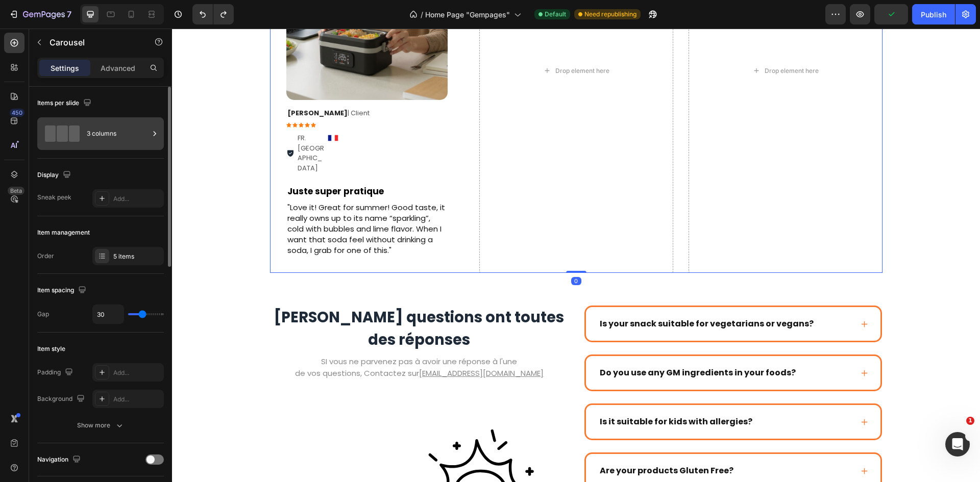
click at [120, 139] on div "3 columns" at bounding box center [118, 133] width 62 height 23
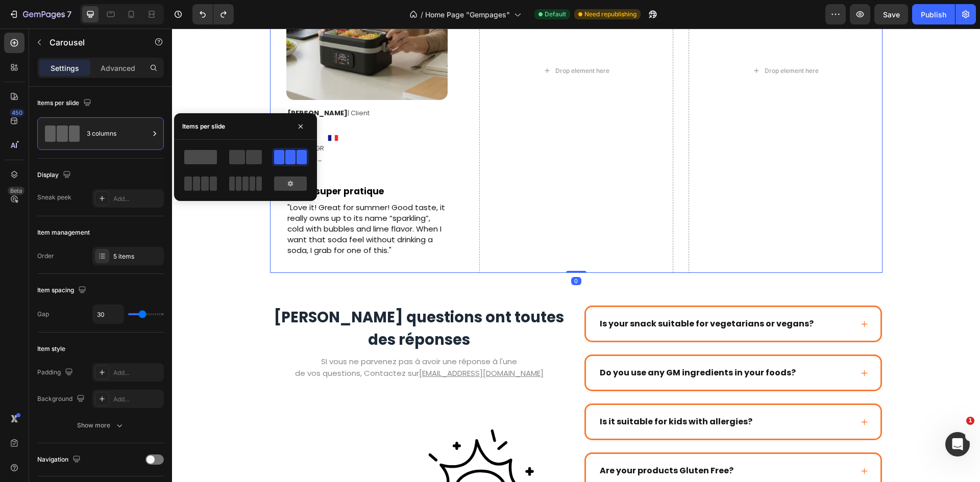
click at [198, 156] on span at bounding box center [200, 157] width 33 height 14
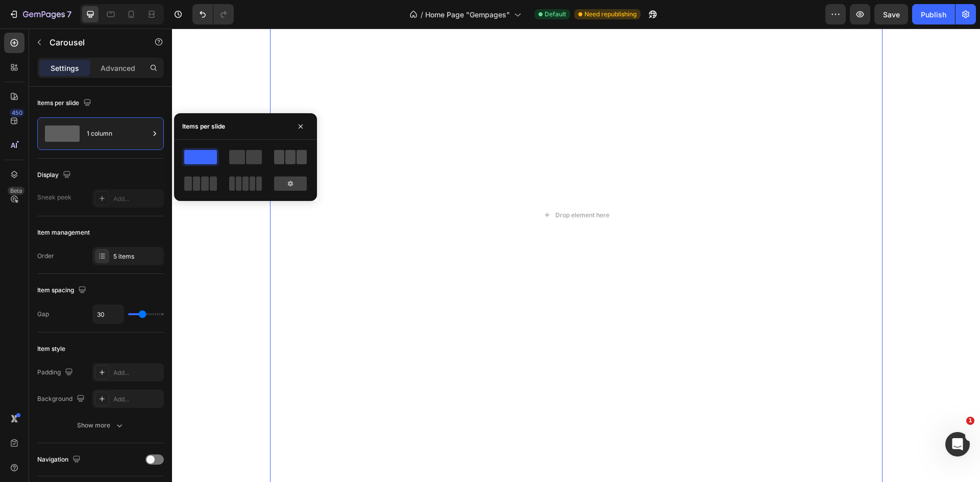
click at [286, 159] on span at bounding box center [290, 157] width 10 height 14
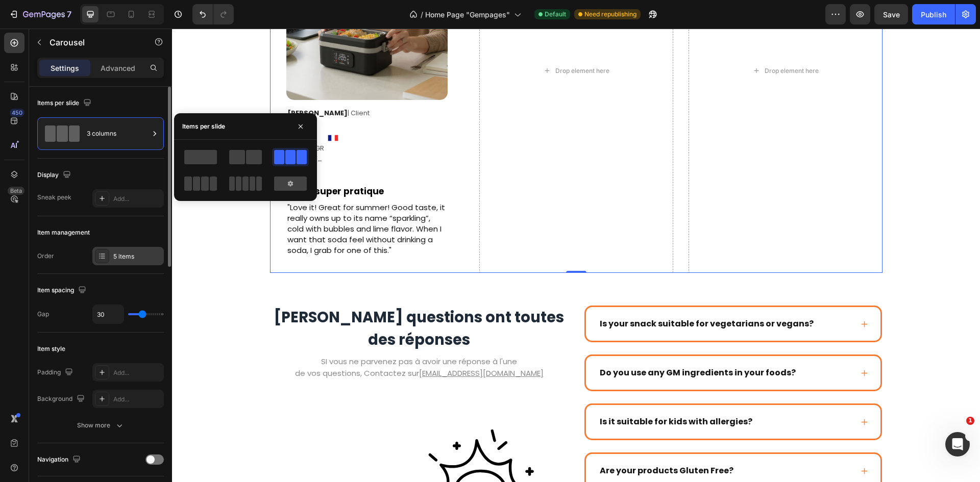
click at [126, 253] on div "5 items" at bounding box center [137, 256] width 48 height 9
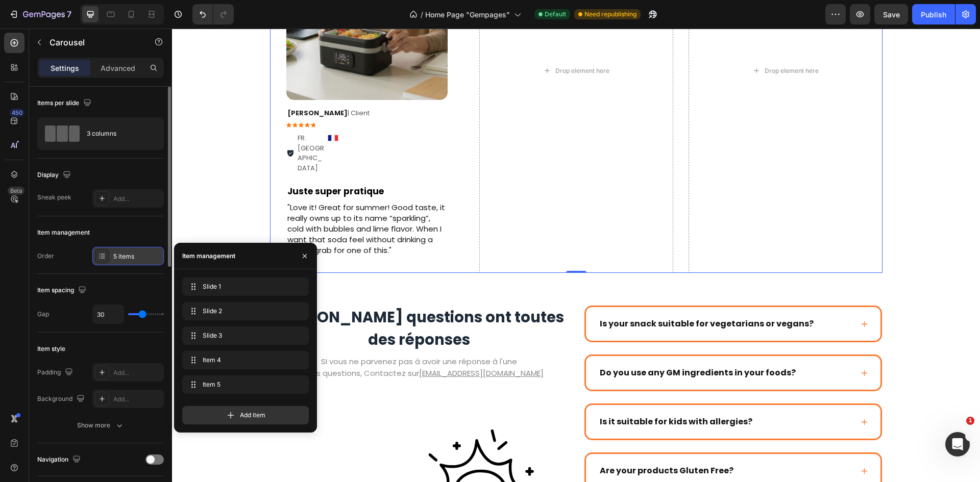
click at [126, 253] on div "5 items" at bounding box center [137, 256] width 48 height 9
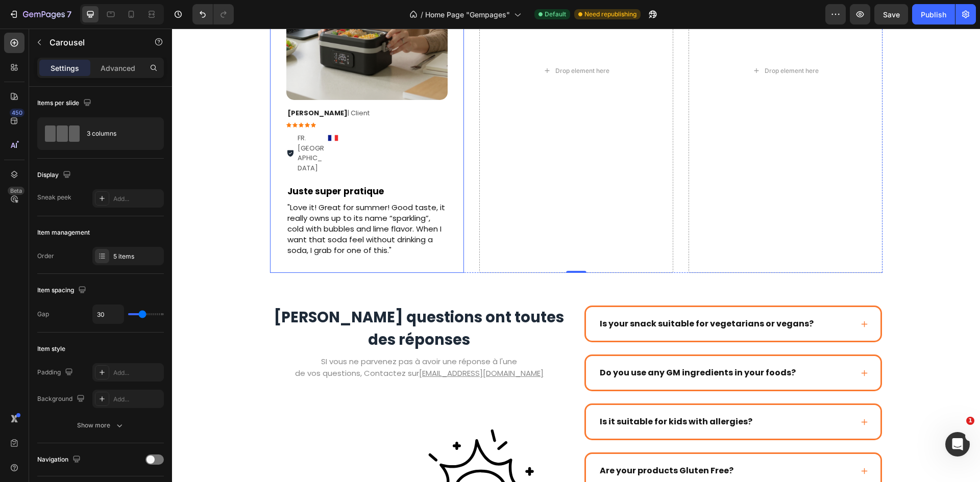
click at [451, 238] on div "Image Row [PERSON_NAME] | Client Text Block Icon Icon Icon Icon Icon Icon List …" at bounding box center [367, 70] width 194 height 405
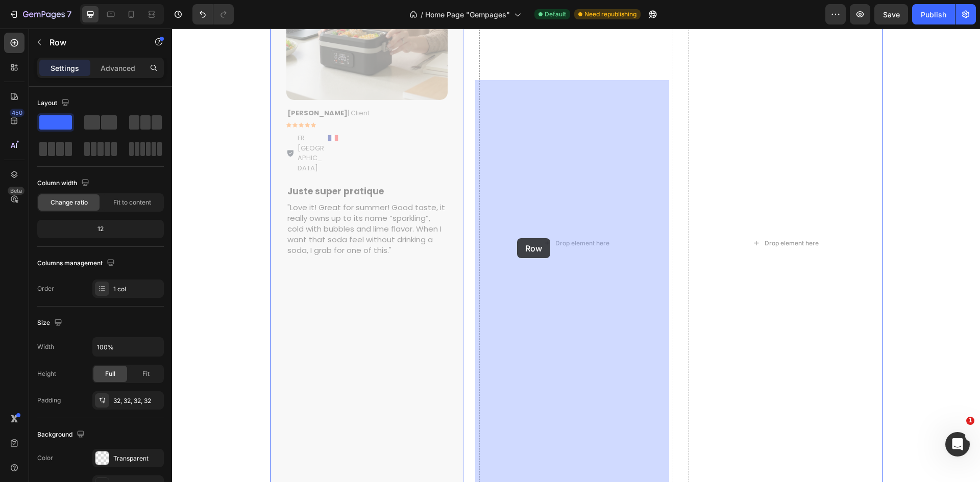
drag, startPoint x: 451, startPoint y: 245, endPoint x: 517, endPoint y: 238, distance: 66.2
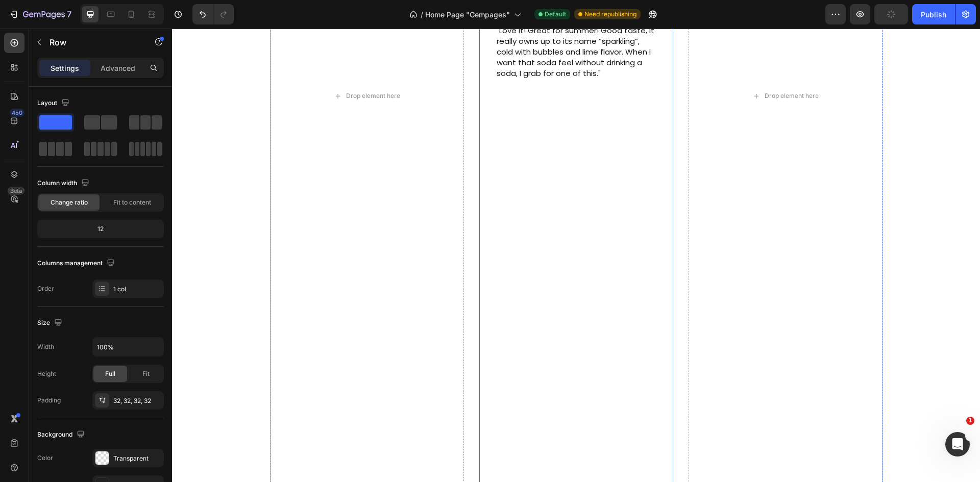
scroll to position [2141, 0]
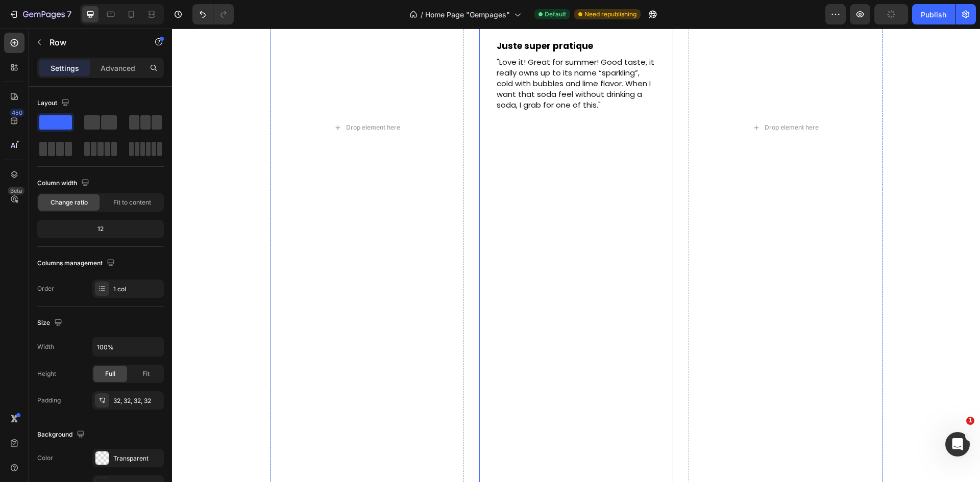
click at [631, 245] on div "Image Row [PERSON_NAME] | Client Text Block Icon Icon Icon Icon Icon Icon List …" at bounding box center [575, 127] width 161 height 777
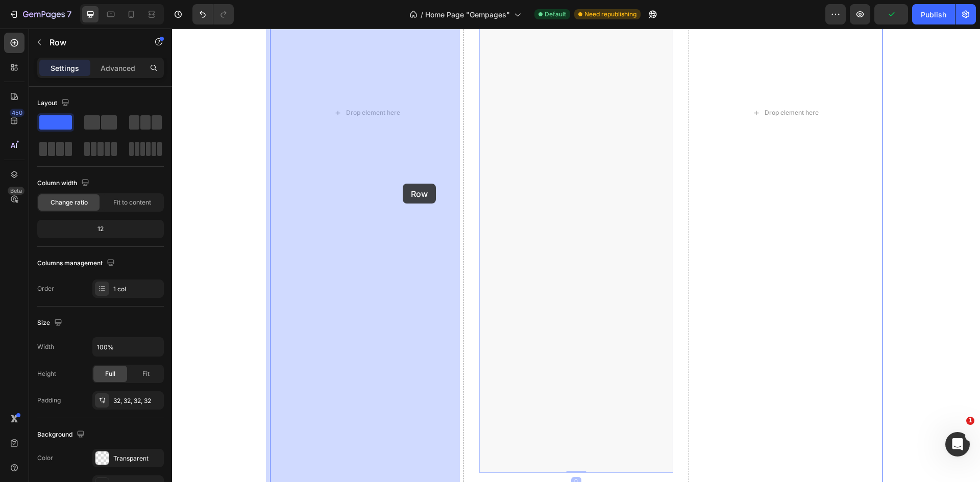
drag, startPoint x: 643, startPoint y: 255, endPoint x: 385, endPoint y: 184, distance: 267.9
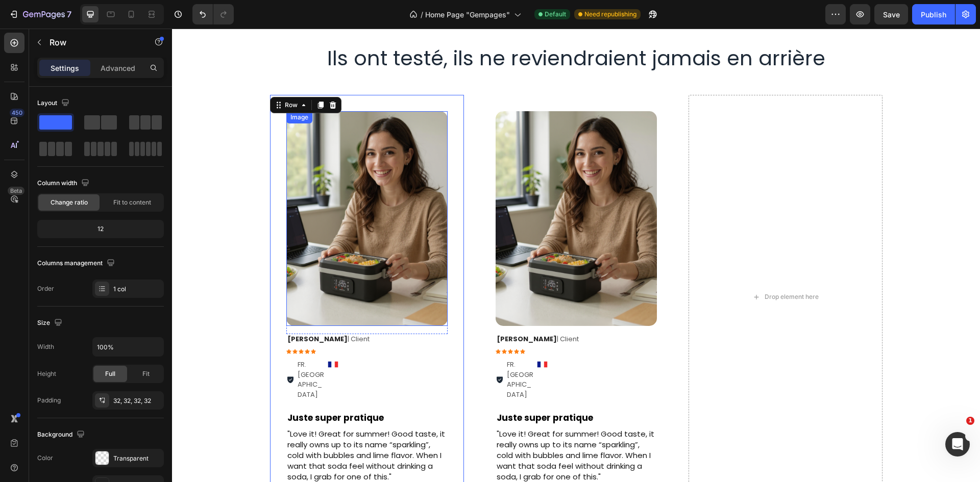
scroll to position [1749, 0]
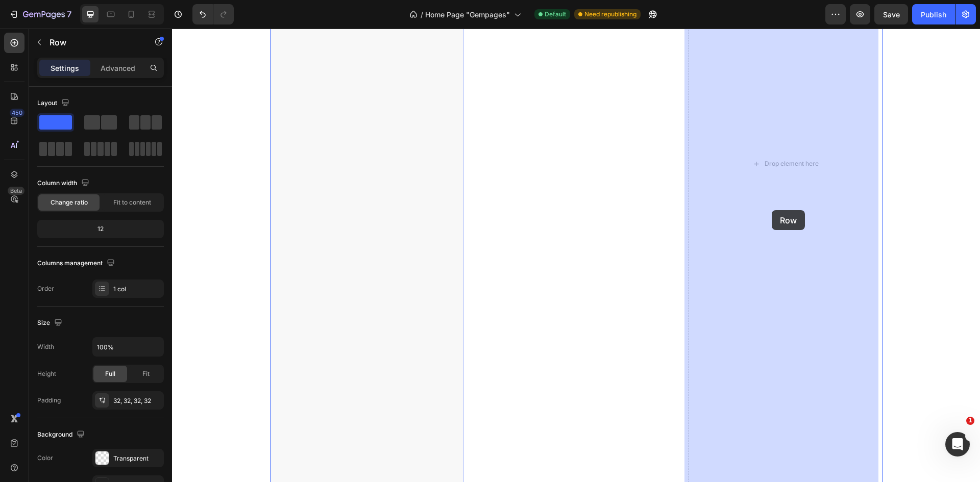
drag, startPoint x: 451, startPoint y: 276, endPoint x: 772, endPoint y: 210, distance: 327.5
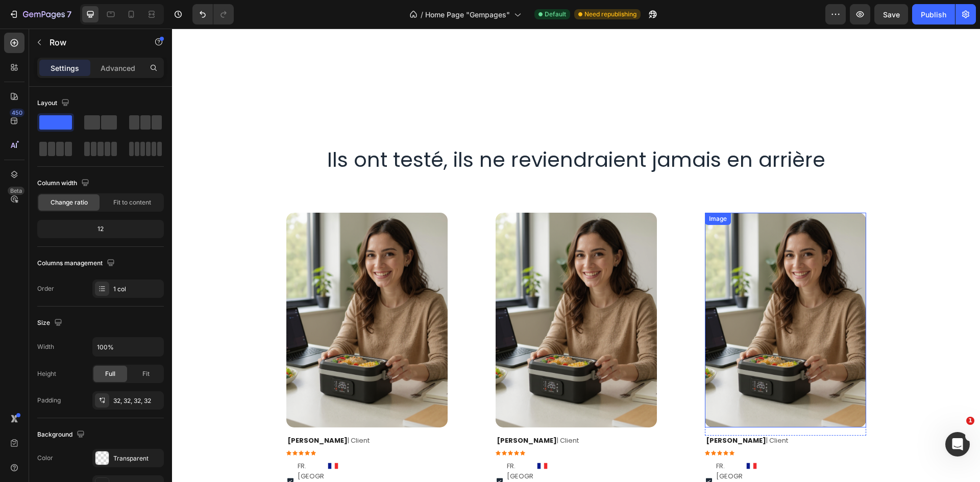
scroll to position [1785, 0]
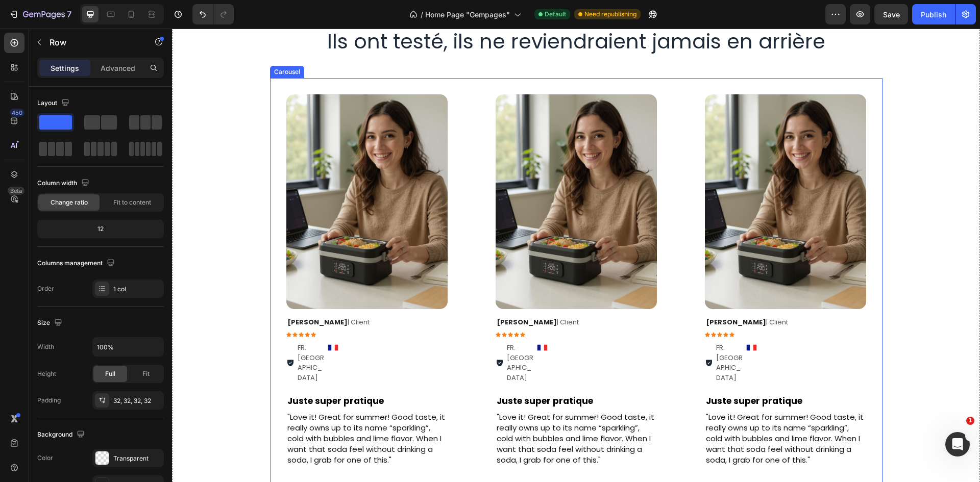
click at [465, 144] on div "Image Row [PERSON_NAME] | Client Text Block Icon Icon Icon Icon Icon Icon List …" at bounding box center [576, 280] width 612 height 405
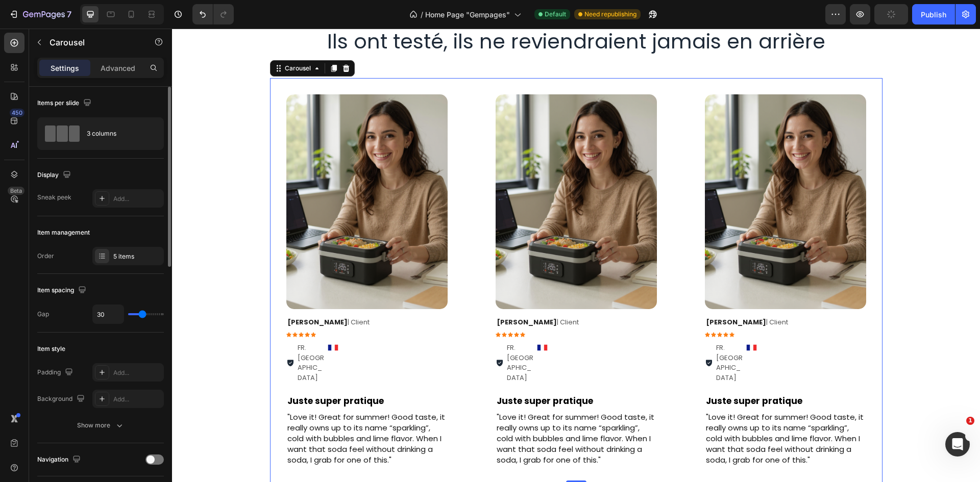
type input "10"
type input "0"
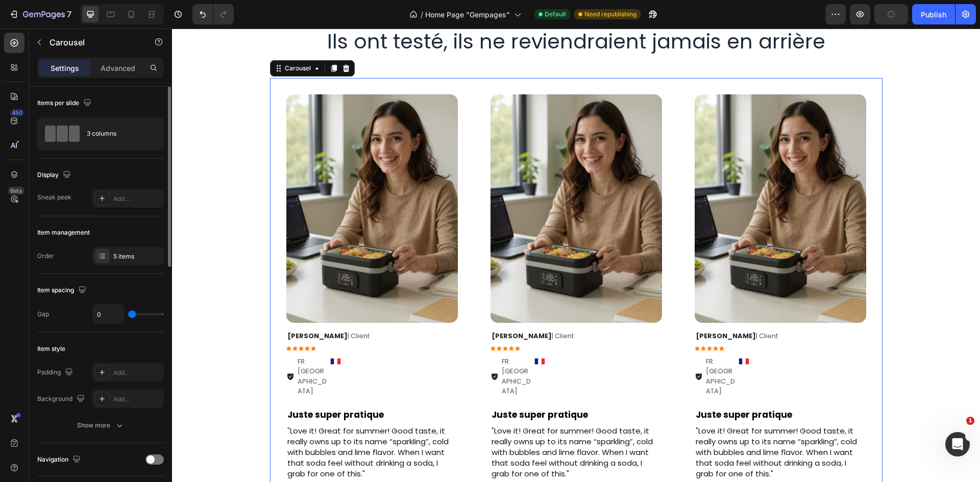
type input "43"
type input "80"
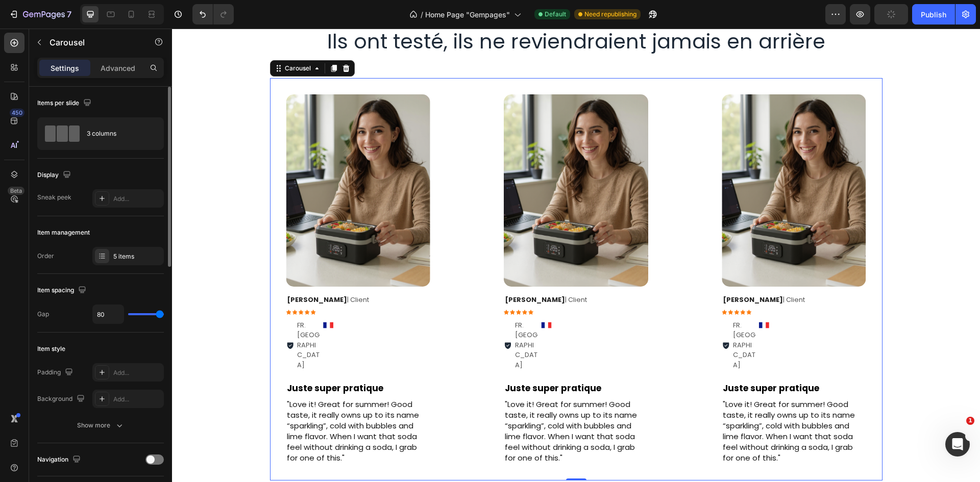
type input "0"
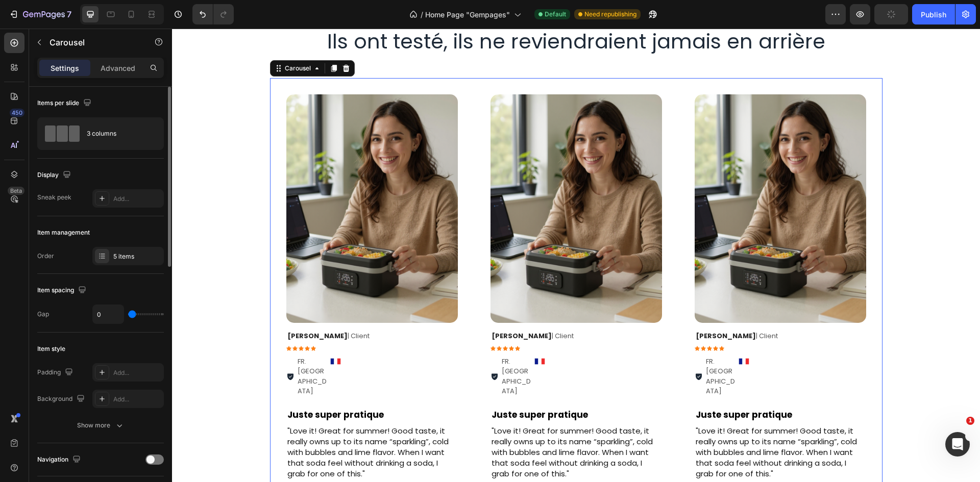
drag, startPoint x: 143, startPoint y: 316, endPoint x: 81, endPoint y: 307, distance: 63.0
type input "0"
click at [128, 313] on input "range" at bounding box center [146, 314] width 36 height 2
click at [120, 142] on div "3 columns" at bounding box center [118, 133] width 62 height 23
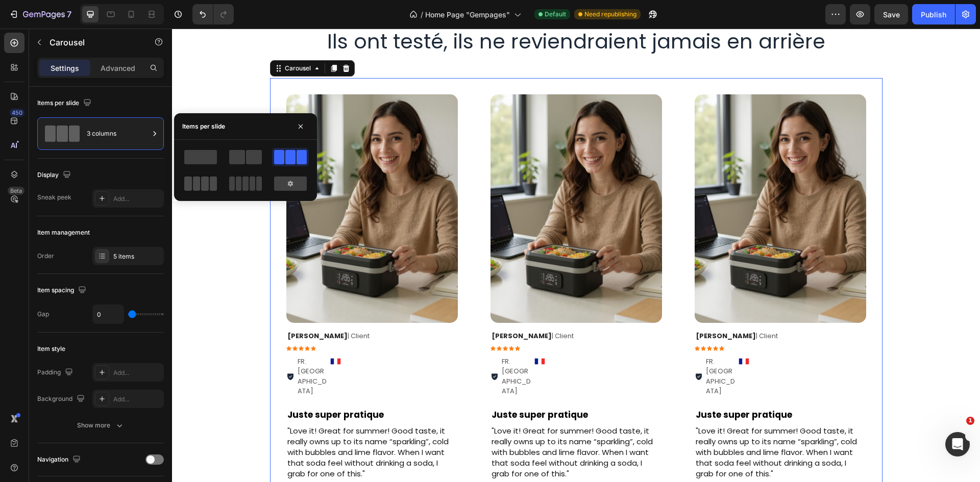
click at [195, 185] on span at bounding box center [197, 184] width 8 height 14
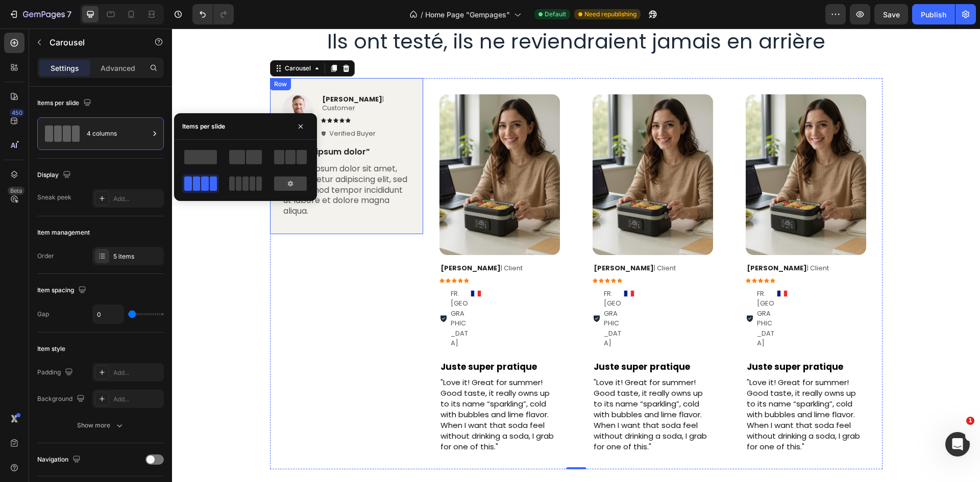
click at [413, 138] on div "Image [PERSON_NAME] | Customer Text Block Icon Icon Icon Icon Icon Icon List Ve…" at bounding box center [346, 156] width 153 height 156
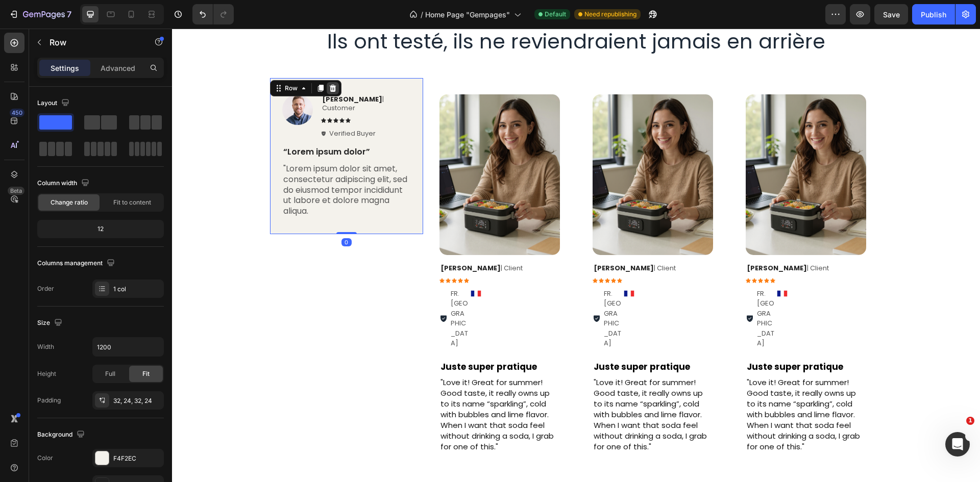
click at [334, 88] on div at bounding box center [333, 88] width 12 height 12
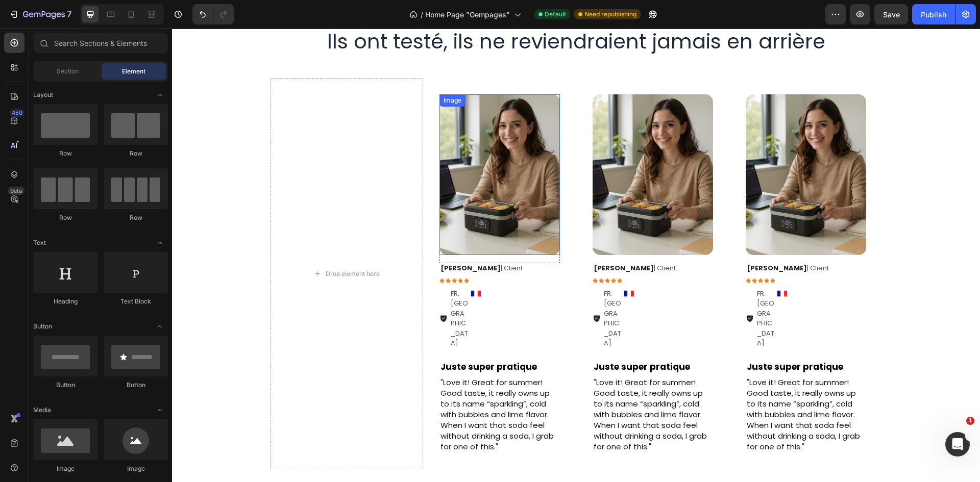
click at [456, 206] on img at bounding box center [499, 174] width 120 height 161
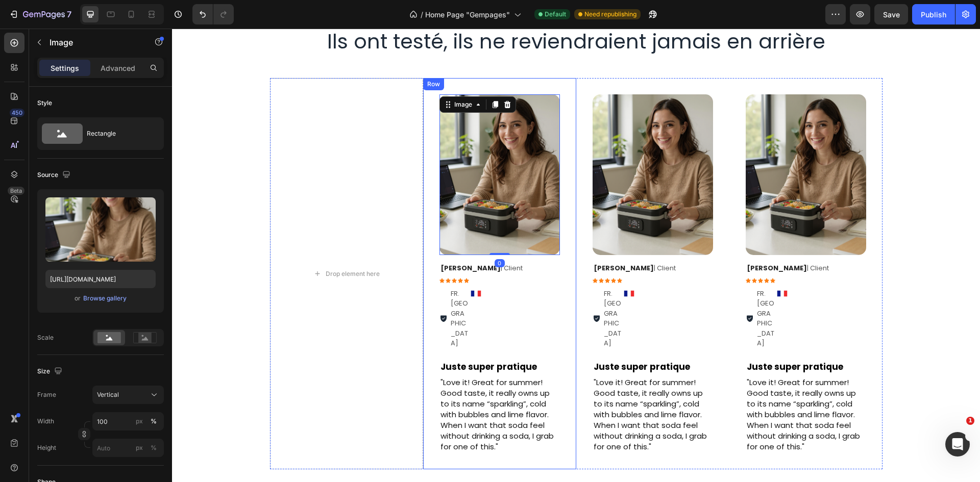
click at [562, 276] on div "Image 0 Row [PERSON_NAME] | Client Text Block Icon Icon Icon Icon Icon Icon Lis…" at bounding box center [499, 273] width 153 height 391
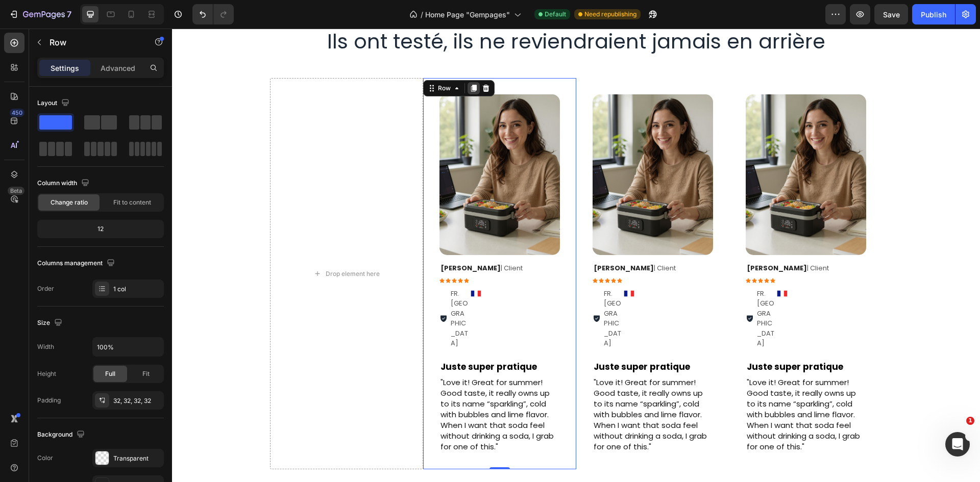
click at [468, 92] on div at bounding box center [473, 88] width 12 height 12
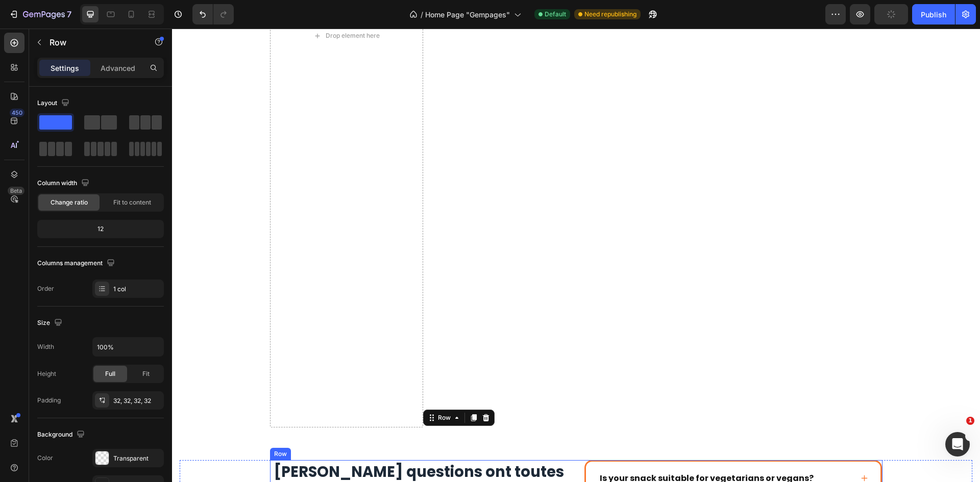
scroll to position [2197, 0]
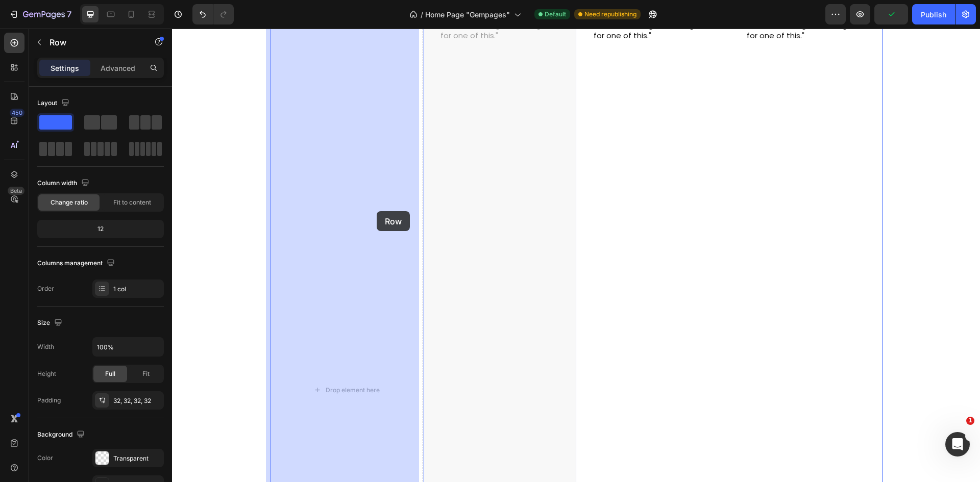
drag, startPoint x: 523, startPoint y: 251, endPoint x: 377, endPoint y: 211, distance: 151.1
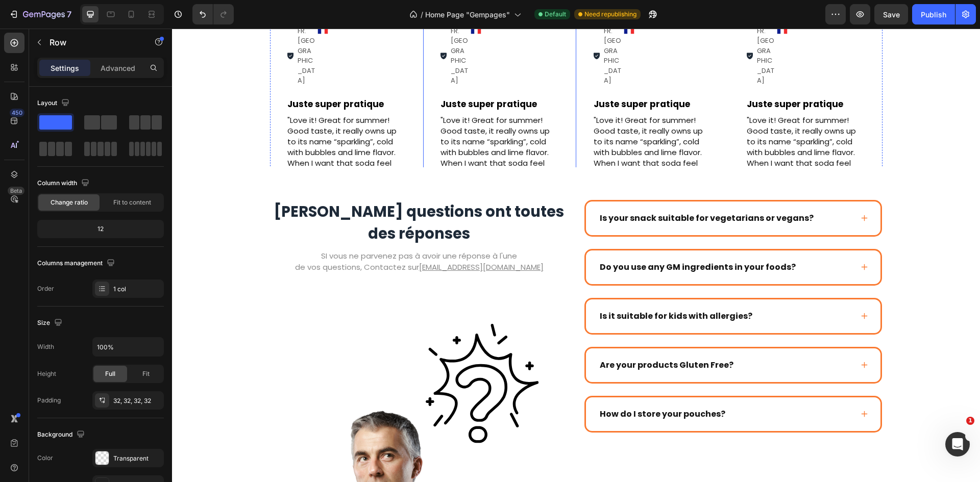
scroll to position [1839, 0]
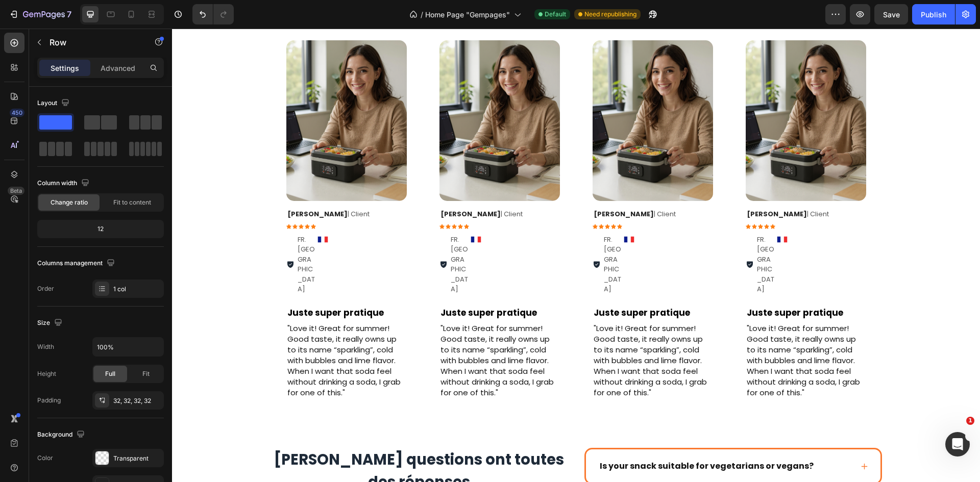
click at [414, 198] on div "Image Row [PERSON_NAME] | Client Text Block Icon Icon Icon Icon Icon Icon List …" at bounding box center [346, 219] width 153 height 391
click at [423, 166] on div "Image Row [PERSON_NAME] | Client Text Block Icon Icon Icon Icon Icon Icon List …" at bounding box center [499, 219] width 153 height 391
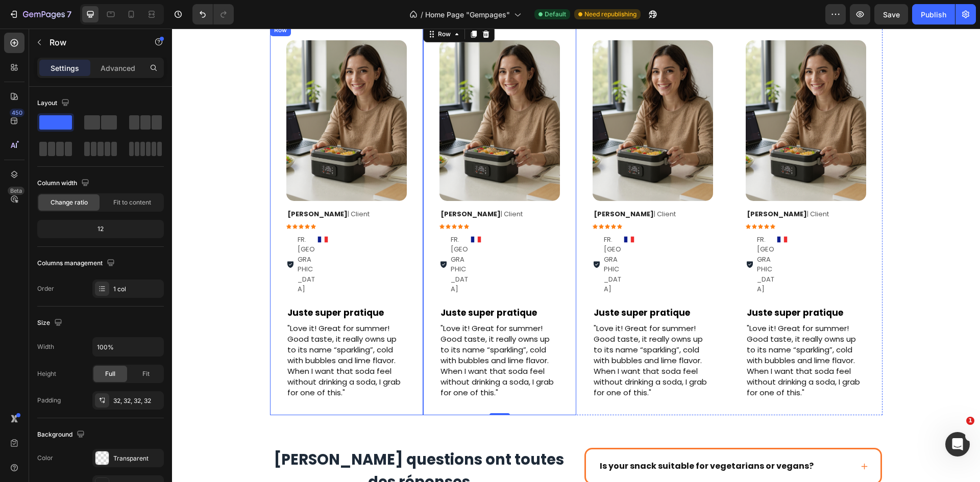
click at [414, 171] on div "Image Row [PERSON_NAME] | Client Text Block Icon Icon Icon Icon Icon Icon List …" at bounding box center [346, 219] width 153 height 391
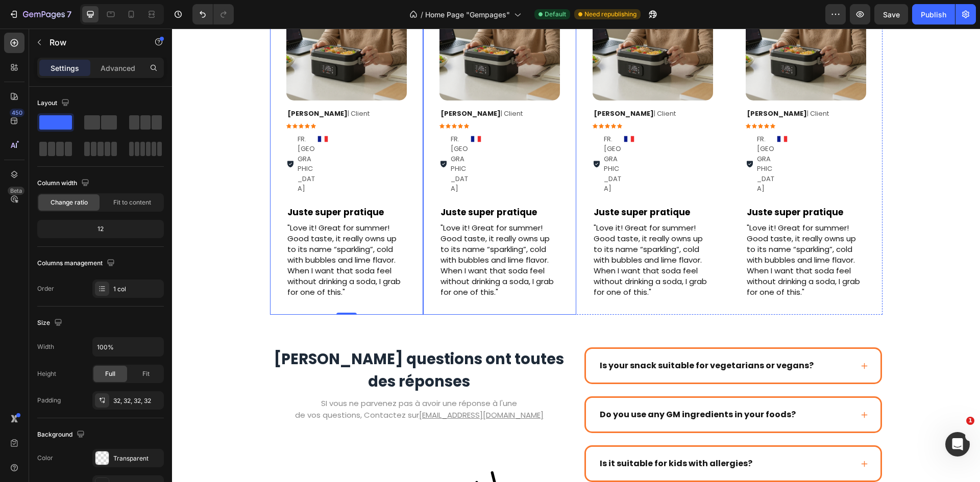
scroll to position [1942, 0]
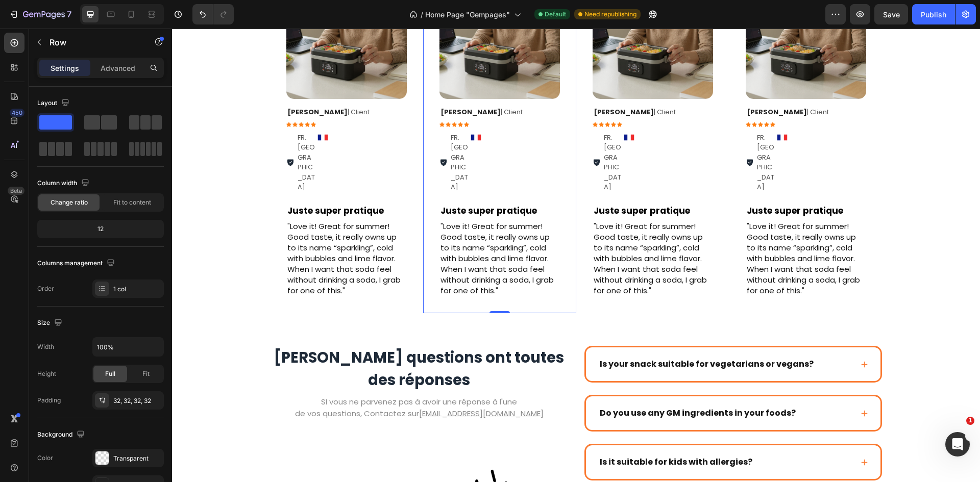
click at [423, 270] on div "Image Row [PERSON_NAME] | Client Text Block Icon Icon Icon Icon Icon Icon List …" at bounding box center [499, 117] width 153 height 391
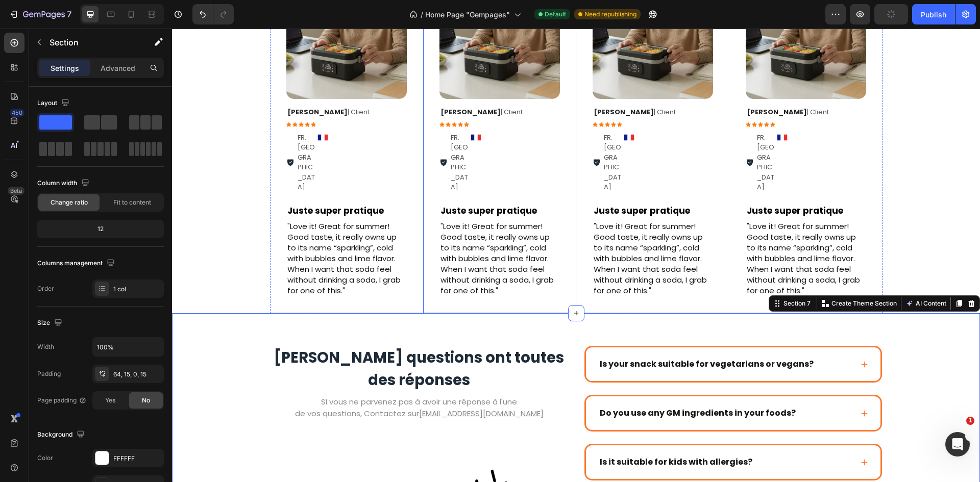
click at [424, 257] on div "Image Row [PERSON_NAME] | Client Text Block Icon Icon Icon Icon Icon Icon List …" at bounding box center [499, 117] width 153 height 391
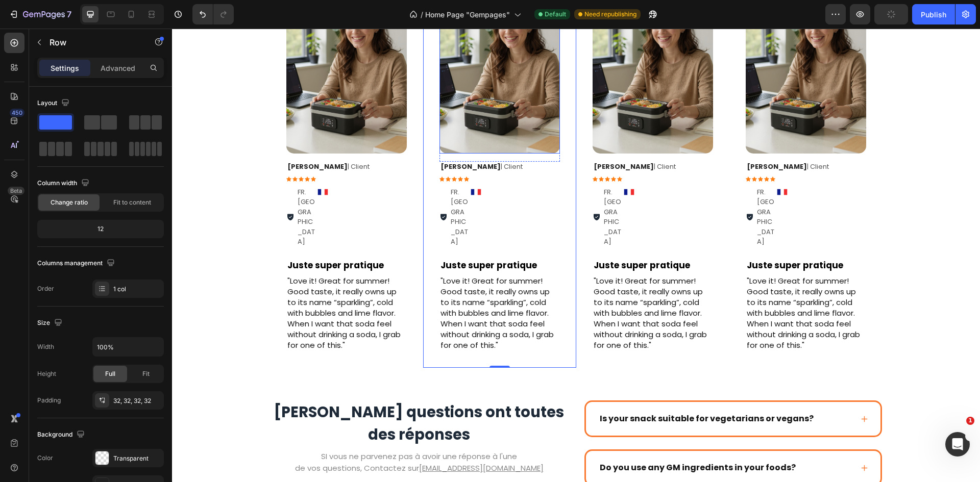
scroll to position [1686, 0]
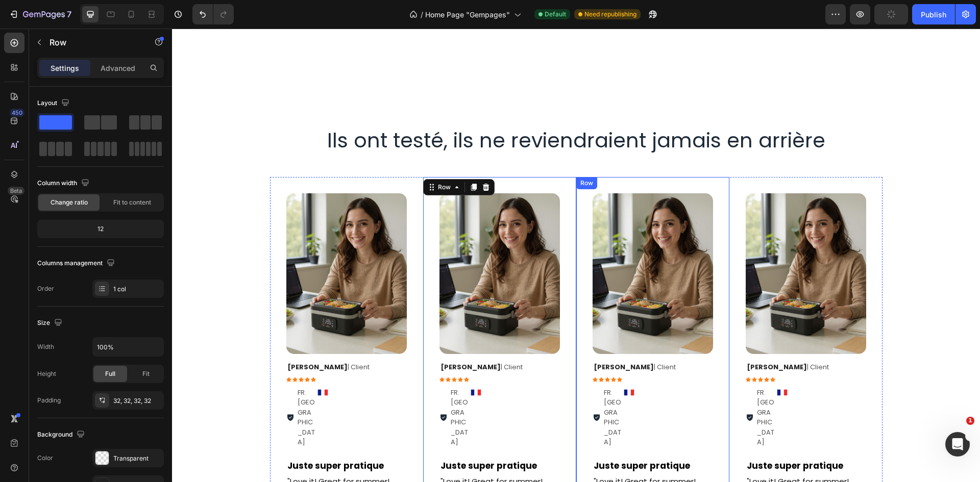
click at [587, 189] on div "Image Row [PERSON_NAME] | Client Text Block Icon Icon Icon Icon Icon Icon List …" at bounding box center [652, 372] width 153 height 391
click at [565, 187] on div "Image Row [PERSON_NAME] | Client Text Block Icon Icon Icon Icon Icon Icon List …" at bounding box center [499, 372] width 153 height 391
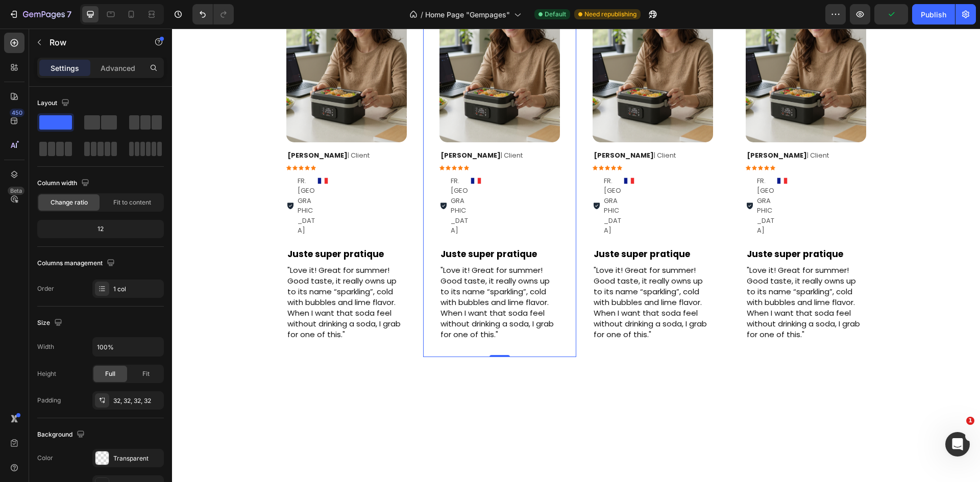
click at [571, 179] on div "Image Row [PERSON_NAME] | Client Text Block Icon Icon Icon Icon Icon Icon List …" at bounding box center [499, 160] width 153 height 391
click at [576, 179] on div "Image Row [PERSON_NAME] | Client Text Block Icon Icon Icon Icon Icon Icon List …" at bounding box center [652, 160] width 153 height 391
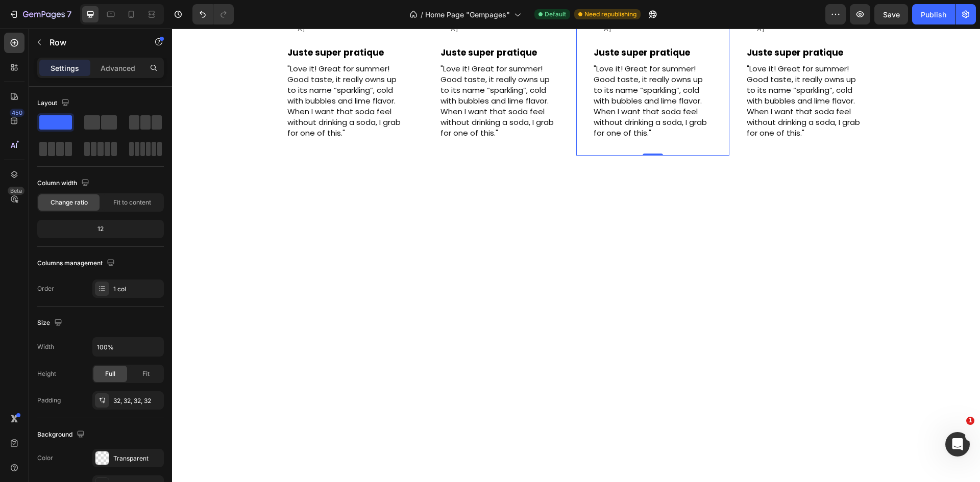
scroll to position [1942, 0]
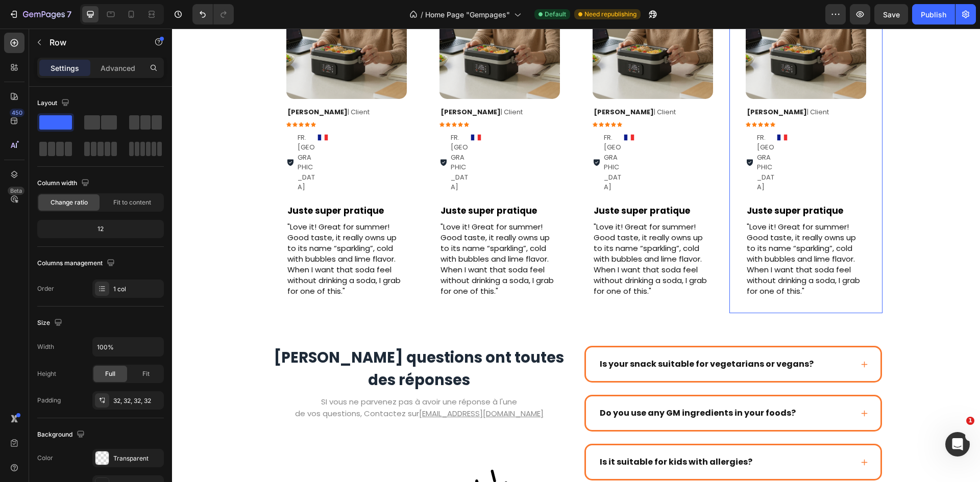
click at [729, 138] on div "Image Row [PERSON_NAME] | Client Text Block Icon Icon Icon Icon Icon Icon List …" at bounding box center [805, 117] width 153 height 391
click at [724, 132] on div "Image Row [PERSON_NAME] | Client Text Block Icon Icon Icon Icon Icon Icon List …" at bounding box center [652, 117] width 153 height 391
click at [724, 263] on div "Image Row [PERSON_NAME] | Client Text Block Icon Icon Icon Icon Icon Icon List …" at bounding box center [652, 117] width 153 height 391
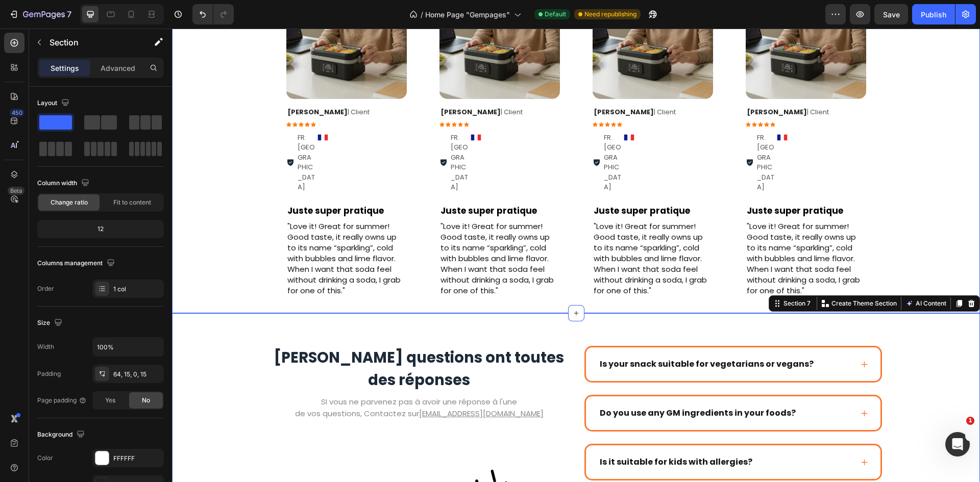
click at [906, 197] on div "Image Row [PERSON_NAME] | Client Text Block Icon Icon Icon Icon Icon Icon List …" at bounding box center [576, 117] width 808 height 391
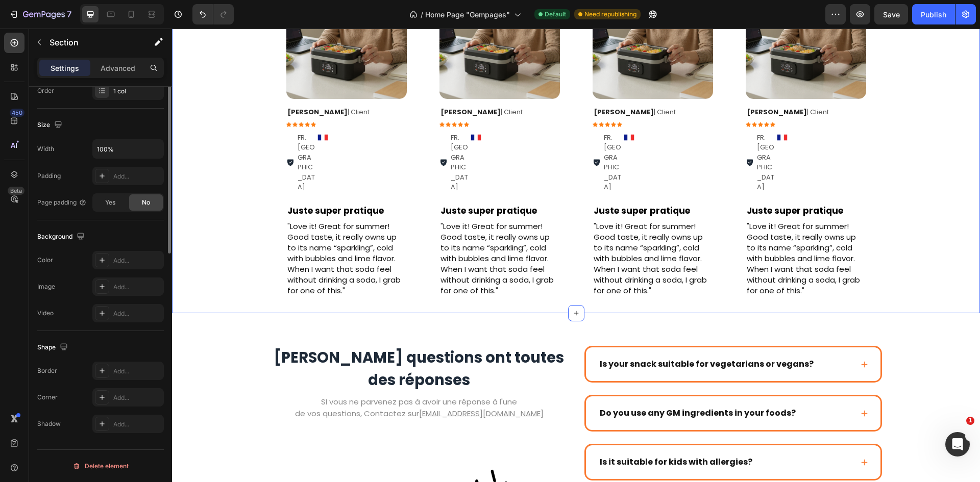
scroll to position [0, 0]
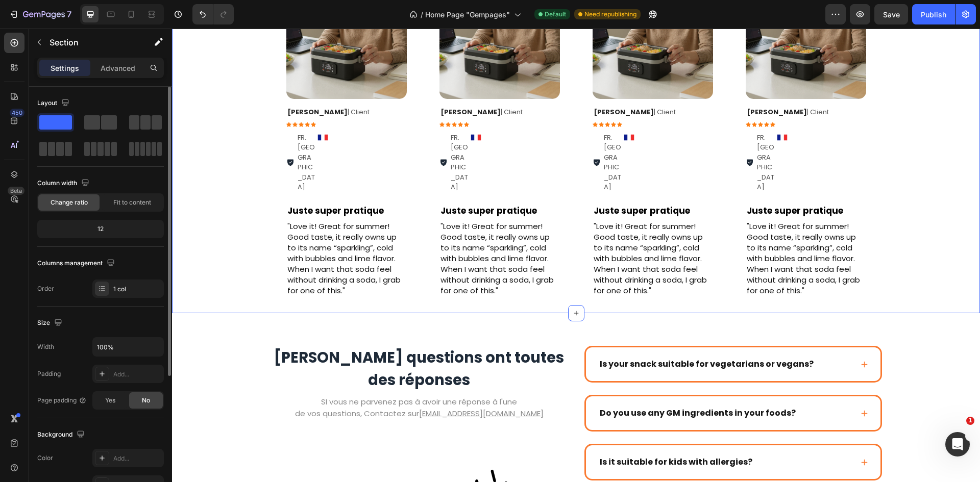
click at [255, 222] on div "Image Row [PERSON_NAME] | Client Text Block Icon Icon Icon Icon Icon Icon List …" at bounding box center [576, 117] width 808 height 391
click at [415, 216] on div "Image Row [PERSON_NAME] | Client Text Block Icon Icon Icon Icon Icon Icon List …" at bounding box center [346, 117] width 153 height 391
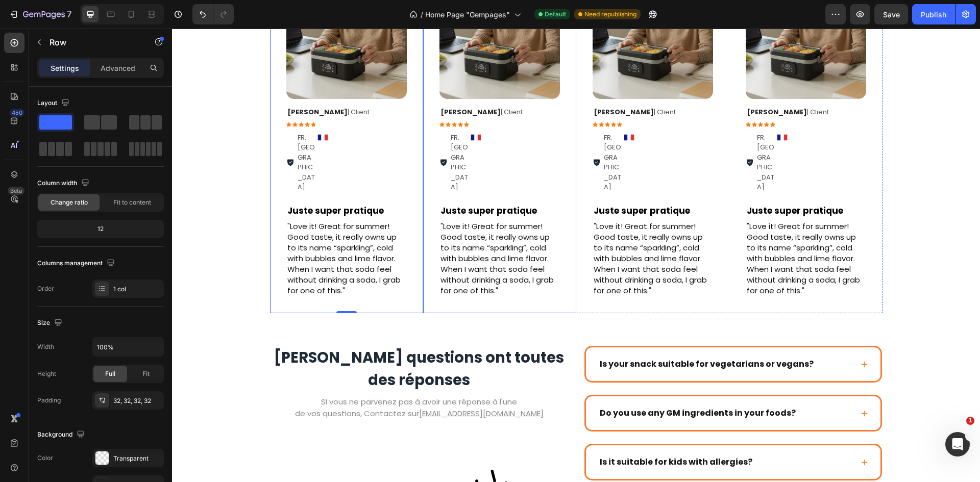
click at [423, 223] on div "Image Row [PERSON_NAME] | Client Text Block Icon Icon Icon Icon Icon Icon List …" at bounding box center [499, 117] width 153 height 391
click at [531, 261] on div "Image Row [PERSON_NAME] | Client Text Block Icon Icon Icon Icon Icon Icon List …" at bounding box center [499, 117] width 153 height 391
click at [560, 221] on div "Image Row [PERSON_NAME] | Client Text Block Icon Icon Icon Icon Icon Icon List …" at bounding box center [499, 117] width 153 height 391
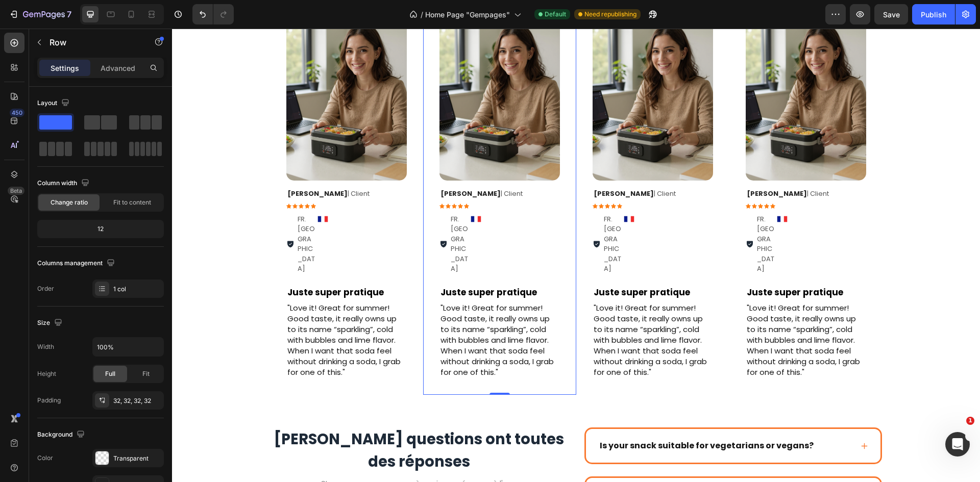
scroll to position [1839, 0]
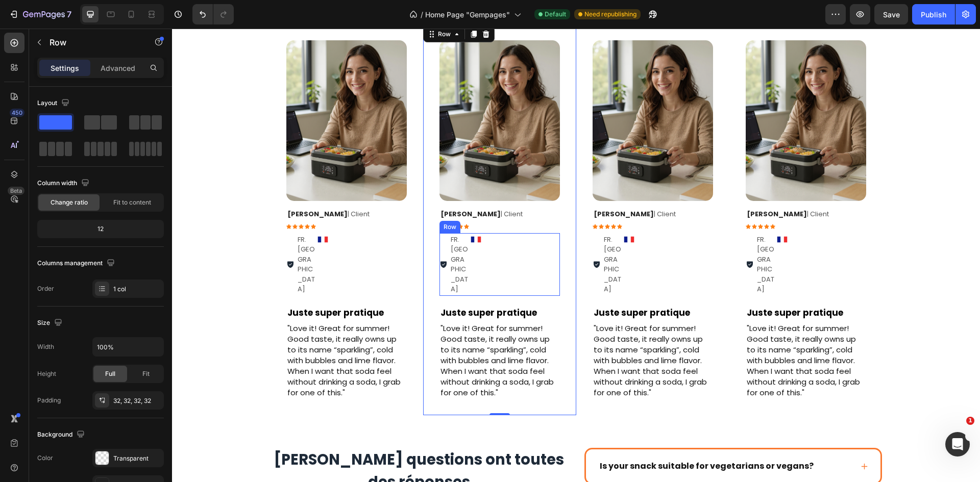
click at [554, 258] on div "[PERSON_NAME] | Client Text Block Icon Icon Icon Icon Icon Icon List FR. Nice I…" at bounding box center [499, 254] width 120 height 91
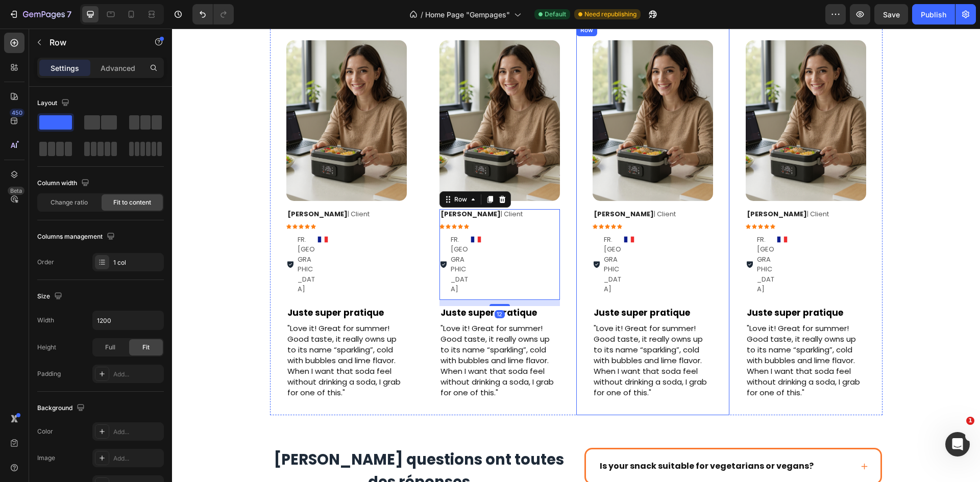
click at [585, 242] on div "Image Row [PERSON_NAME] | Client Text Block Icon Icon Icon Icon Icon Icon List …" at bounding box center [652, 219] width 153 height 391
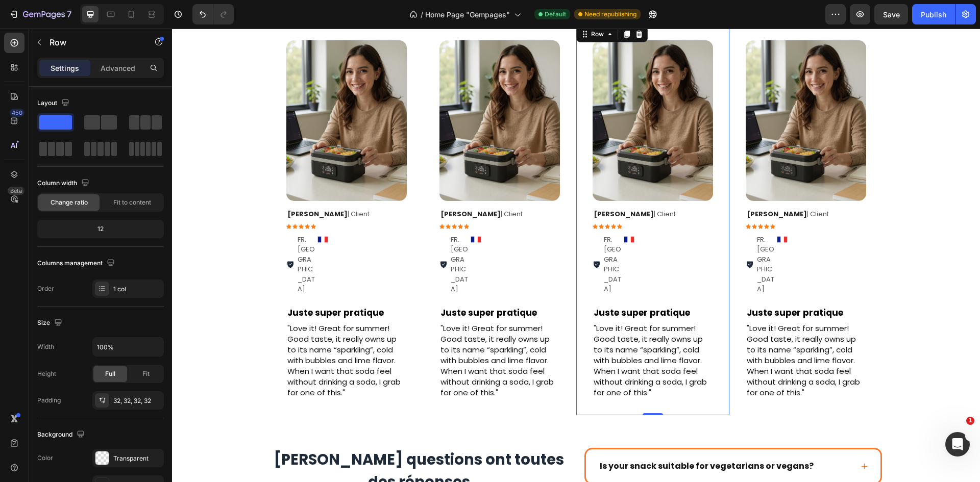
click at [576, 249] on div "Image Row [PERSON_NAME] | Client Text Block Icon Icon Icon Icon Icon Icon List …" at bounding box center [652, 219] width 153 height 391
click at [571, 252] on div "Image Row [PERSON_NAME] | Client Text Block Icon Icon Icon Icon Icon Icon List …" at bounding box center [499, 219] width 153 height 391
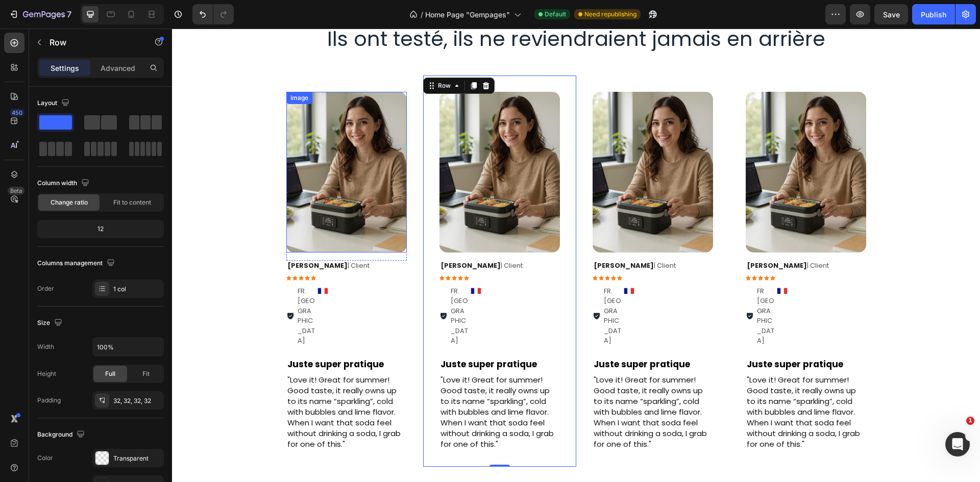
scroll to position [1737, 0]
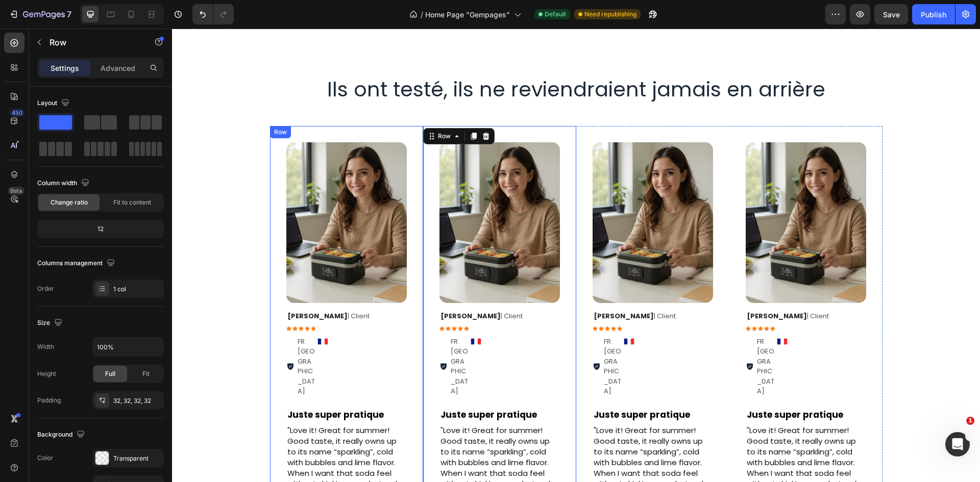
click at [265, 150] on div "Image Row [PERSON_NAME] | Client Text Block Icon Icon Icon Icon Icon Icon List …" at bounding box center [576, 321] width 808 height 391
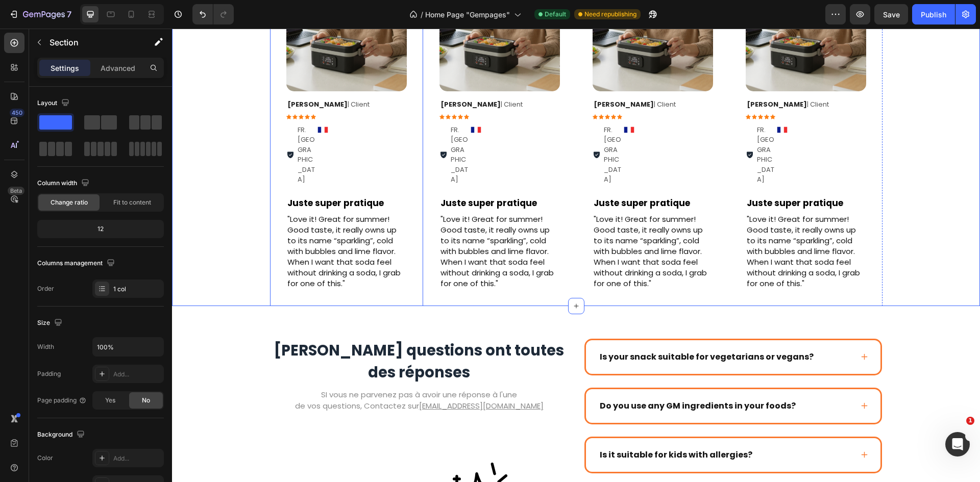
click at [277, 149] on div "Image Row [PERSON_NAME] | Client Text Block Icon Icon Icon Icon Icon Icon List …" at bounding box center [346, 109] width 153 height 391
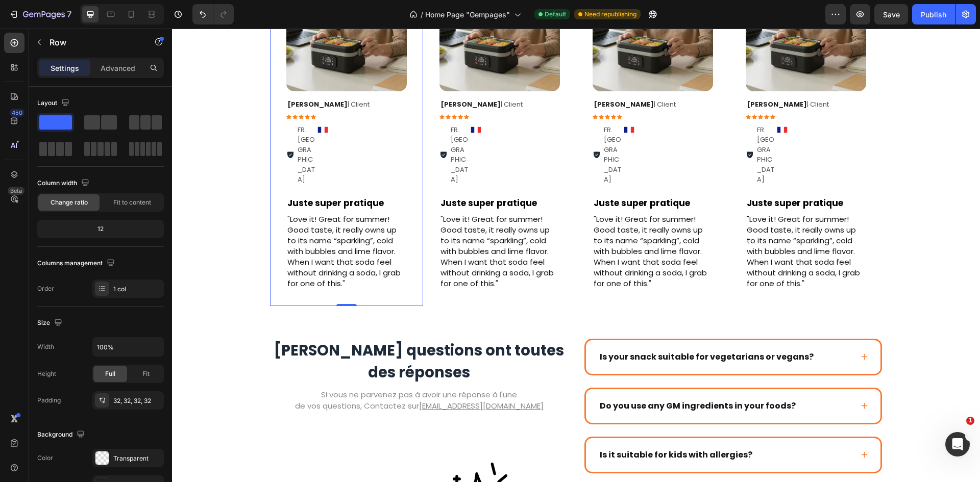
click at [183, 218] on div "Image Row [PERSON_NAME] | Client Text Block Icon Icon Icon Icon Icon Icon List …" at bounding box center [576, 109] width 808 height 391
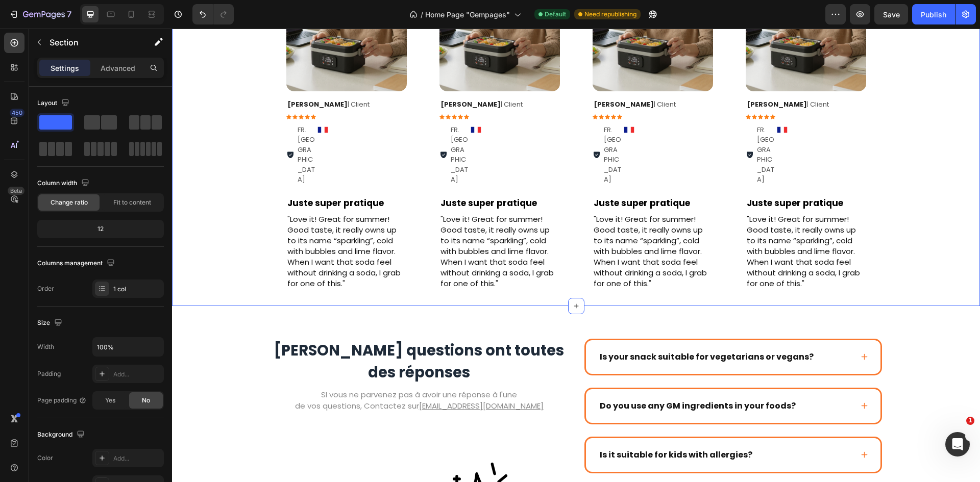
click at [214, 206] on div "Image Row [PERSON_NAME] | Client Text Block Icon Icon Icon Icon Icon Icon List …" at bounding box center [576, 109] width 808 height 391
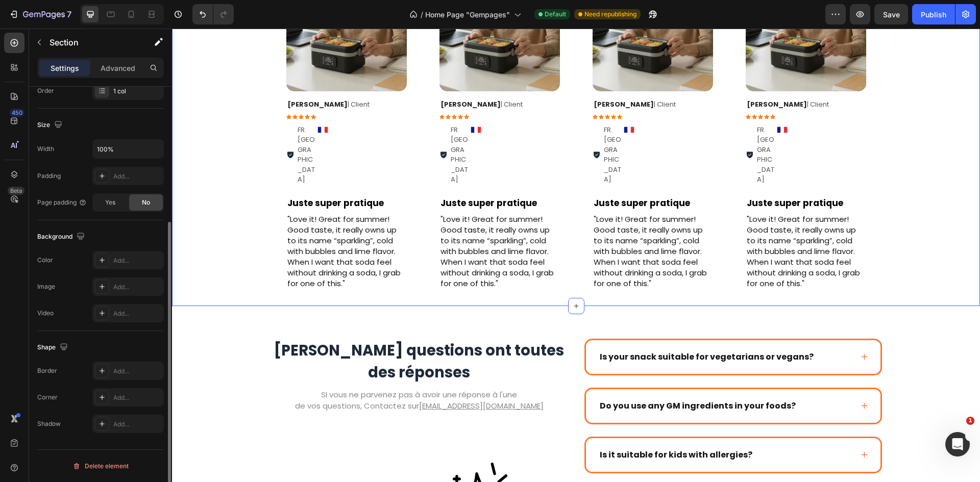
scroll to position [0, 0]
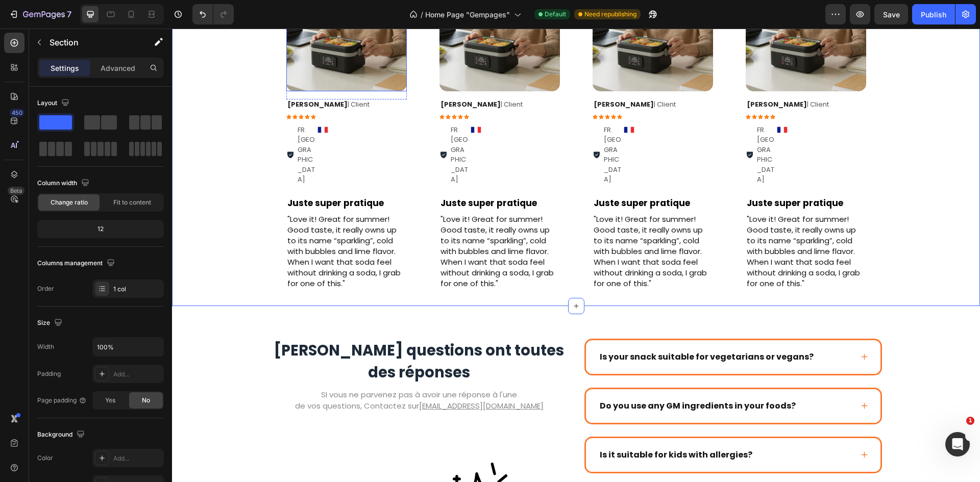
click at [403, 155] on div "Image Row [PERSON_NAME] | Client Text Block Icon Icon Icon Icon Icon Icon List …" at bounding box center [346, 109] width 153 height 391
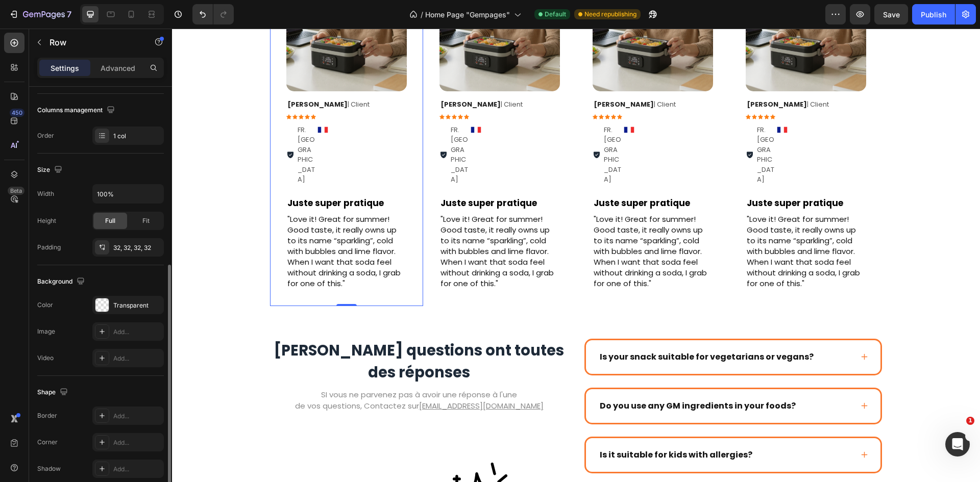
scroll to position [255, 0]
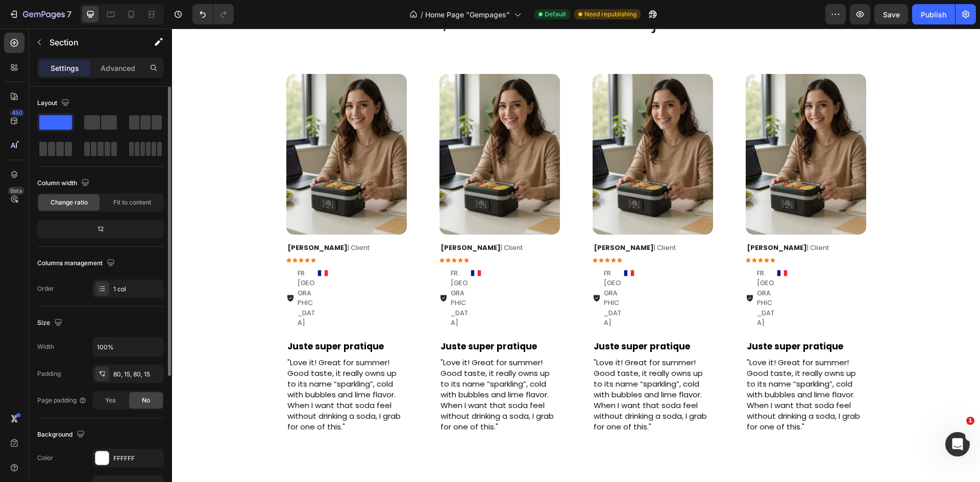
scroll to position [1788, 0]
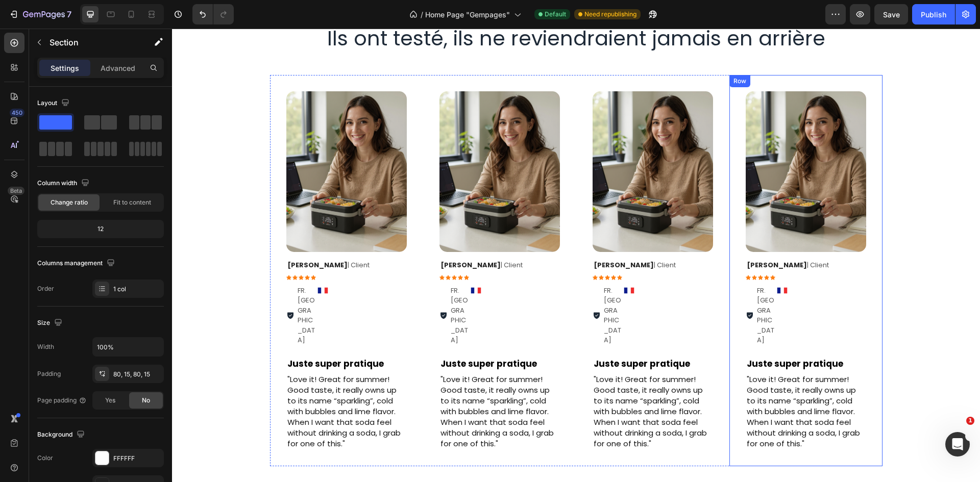
click at [729, 338] on div "Image Row [PERSON_NAME] | Client Text Block Icon Icon Icon Icon Icon Icon List …" at bounding box center [805, 270] width 153 height 391
click at [724, 342] on div "Image Row [PERSON_NAME] | Client Text Block Icon Icon Icon Icon Icon Icon List …" at bounding box center [652, 270] width 153 height 391
click at [729, 343] on div "Image Row [PERSON_NAME] | Client Text Block Icon Icon Icon Icon Icon Icon List …" at bounding box center [805, 270] width 153 height 391
click at [459, 420] on div "Image Row [PERSON_NAME] | Client Text Block Icon Icon Icon Icon Icon Icon List …" at bounding box center [499, 270] width 153 height 391
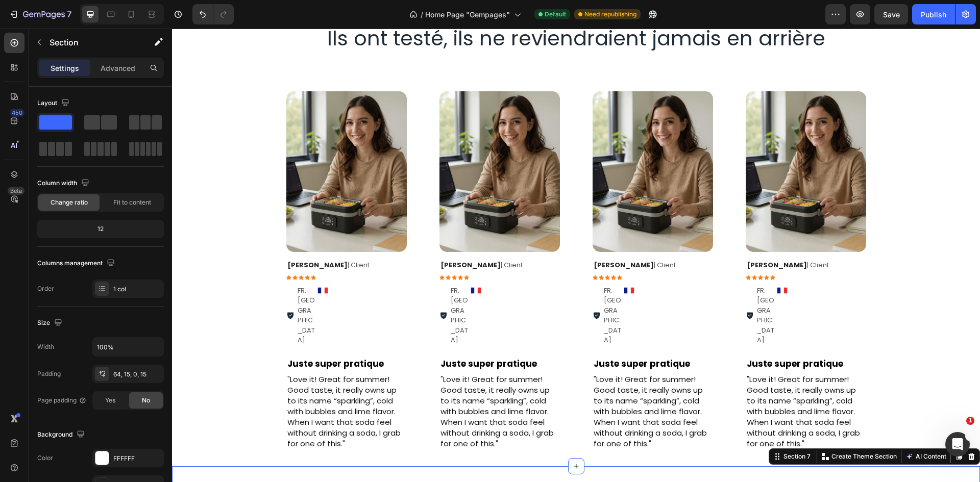
click at [539, 422] on div "Image Row [PERSON_NAME] | Client Text Block Icon Icon Icon Icon Icon Icon List …" at bounding box center [499, 270] width 153 height 391
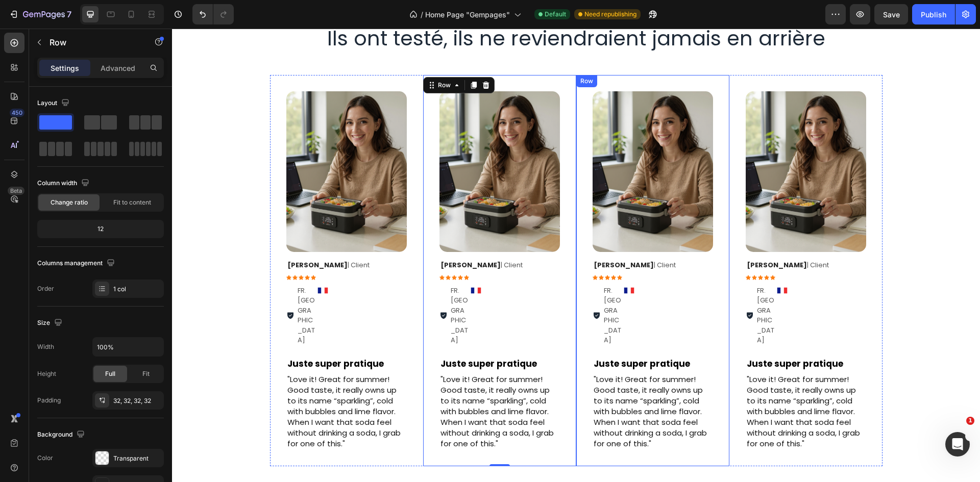
click at [576, 420] on div "Image Row [PERSON_NAME] | Client Text Block Icon Icon Icon Icon Icon Icon List …" at bounding box center [652, 270] width 153 height 391
click at [576, 290] on div "Image Row [PERSON_NAME] | Client Text Block Icon Icon Icon Icon Icon Icon List …" at bounding box center [652, 270] width 153 height 391
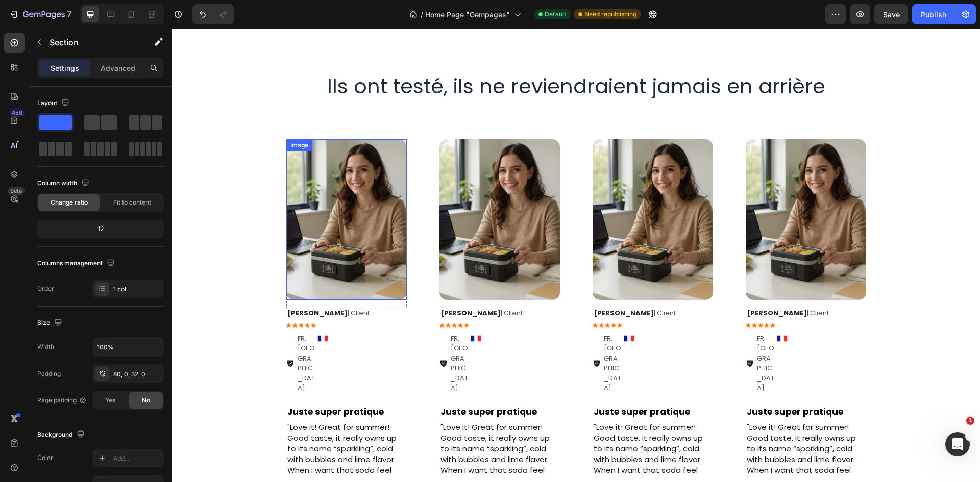
scroll to position [1708, 0]
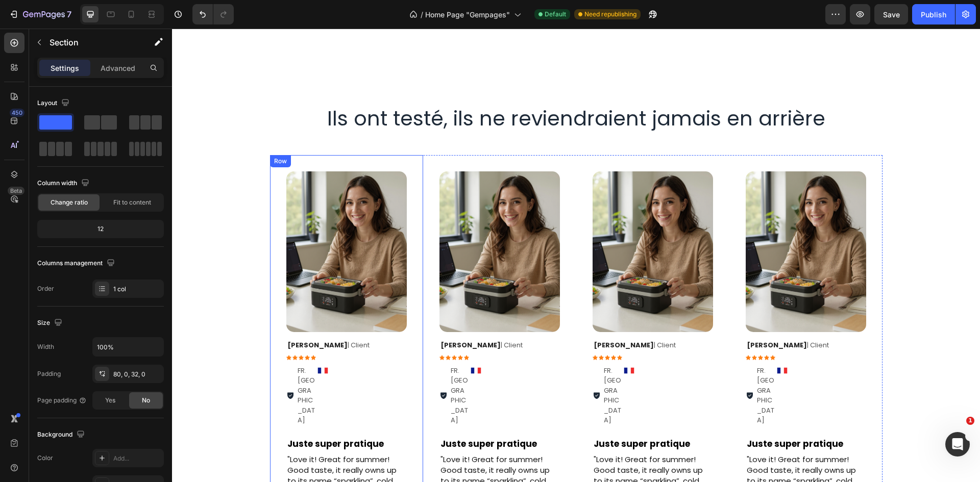
click at [423, 214] on div "Image Row [PERSON_NAME] | Client Text Block Icon Icon Icon Icon Icon Icon List …" at bounding box center [499, 350] width 153 height 391
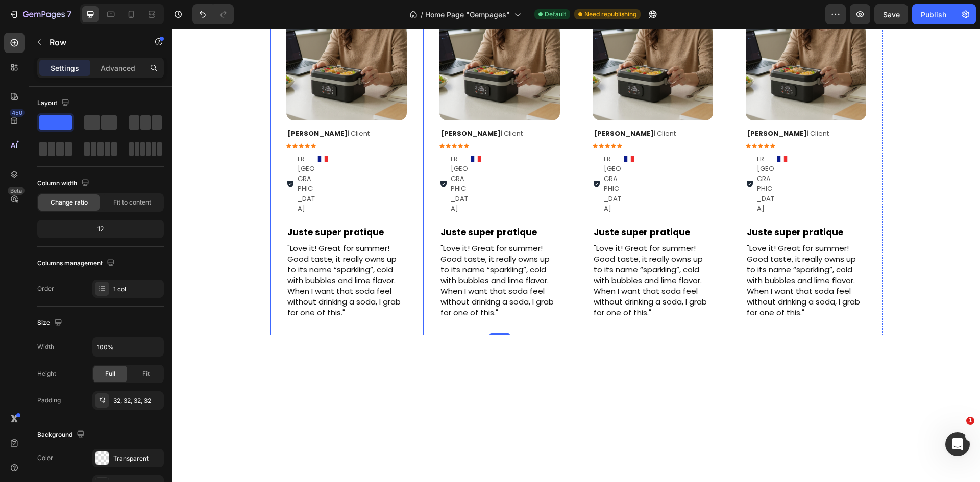
click at [418, 158] on div "Image Row [PERSON_NAME] | Client Text Block Icon Icon Icon Icon Icon Icon List …" at bounding box center [346, 138] width 153 height 391
click at [241, 122] on div "Ils ont testé, ils ne reviendraient jamais en arrière Heading Row Image Row [PE…" at bounding box center [576, 113] width 808 height 442
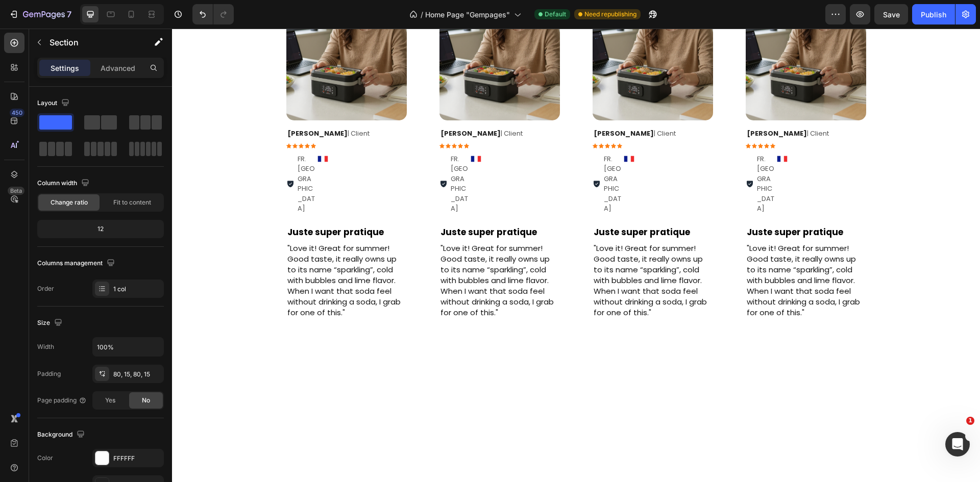
click at [251, 134] on div "Ils ont testé, ils ne reviendraient jamais en arrière Heading Row Image Row [PE…" at bounding box center [576, 113] width 808 height 442
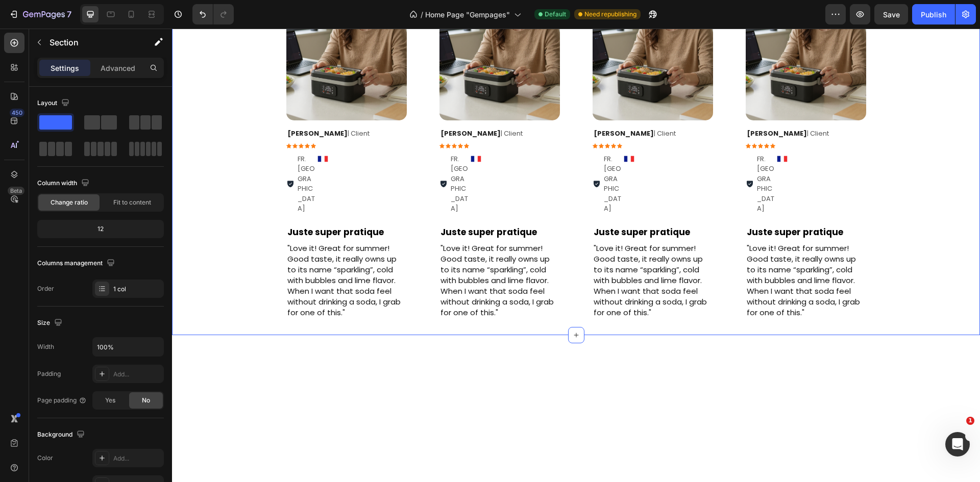
click at [245, 171] on div "Image Row [PERSON_NAME] | Client Text Block Icon Icon Icon Icon Icon Icon List …" at bounding box center [576, 138] width 808 height 391
click at [255, 226] on div "Image Row [PERSON_NAME] | Client Text Block Icon Icon Icon Icon Icon Icon List …" at bounding box center [576, 138] width 808 height 391
click at [329, 120] on img at bounding box center [346, 40] width 120 height 161
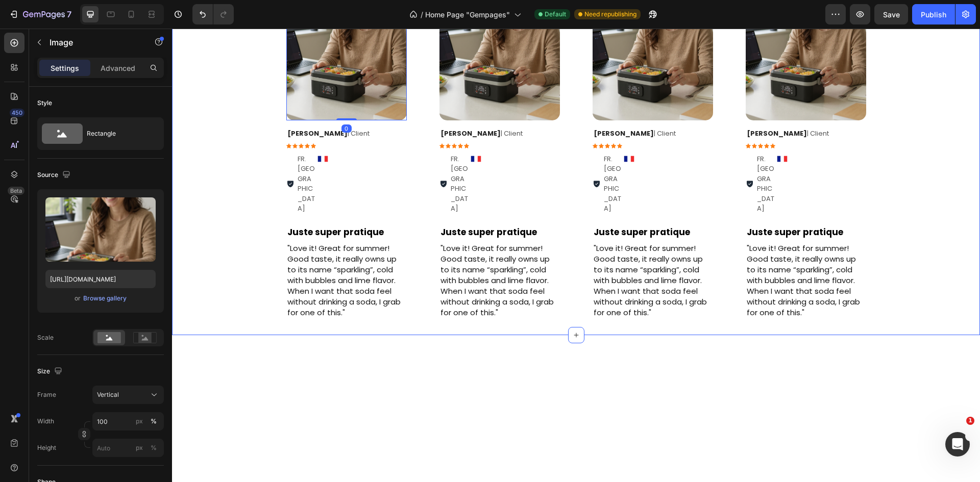
click at [915, 242] on div "Image Row [PERSON_NAME] | Client Text Block Icon Icon Icon Icon Icon Icon List …" at bounding box center [576, 138] width 808 height 391
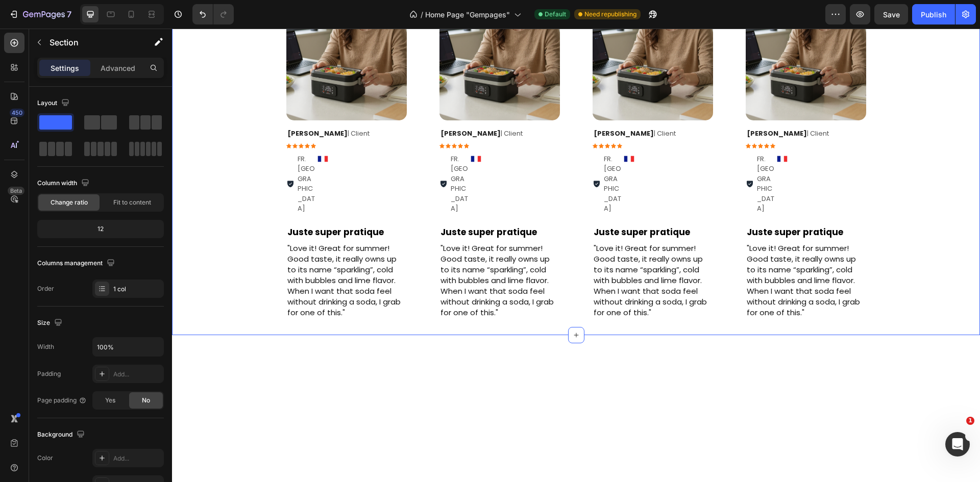
click at [883, 250] on div "Image Row [PERSON_NAME] | Client Text Block Icon Icon Icon Icon Icon Icon List …" at bounding box center [576, 138] width 808 height 391
click at [869, 252] on div "Image Row [PERSON_NAME] | Client Text Block Icon Icon Icon Icon Icon Icon List …" at bounding box center [805, 138] width 153 height 391
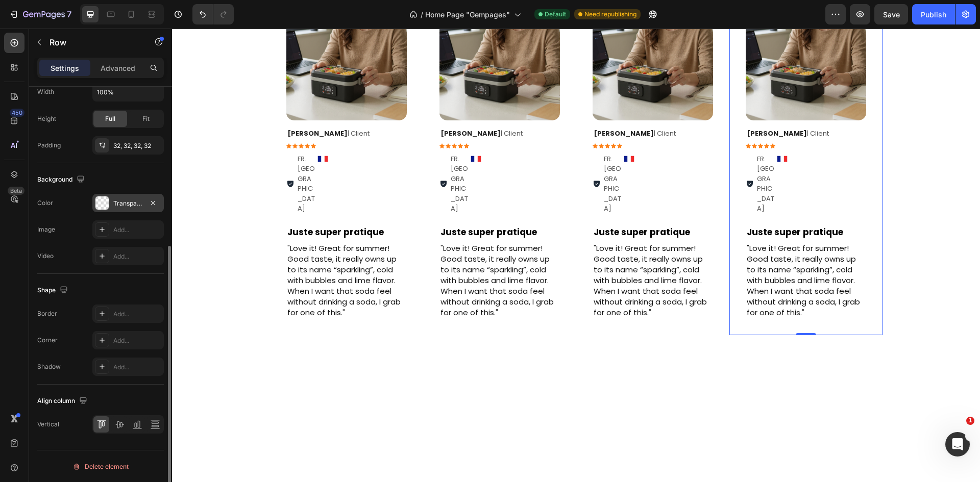
scroll to position [153, 0]
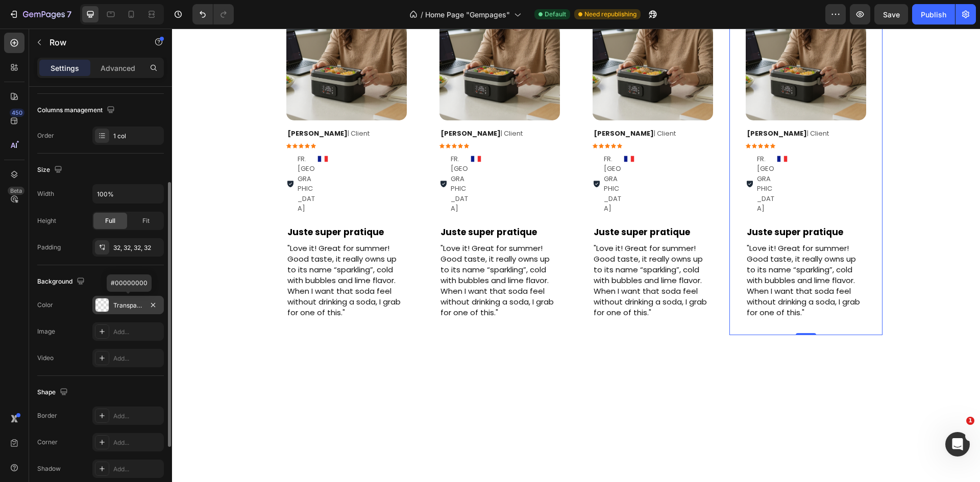
click at [126, 305] on div "Transparent" at bounding box center [128, 305] width 30 height 9
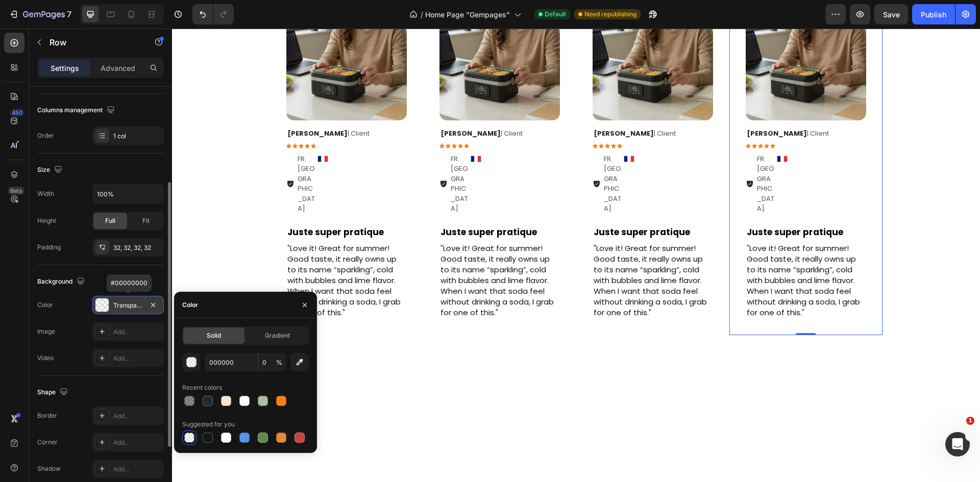
click at [126, 305] on div "Transparent" at bounding box center [128, 305] width 30 height 9
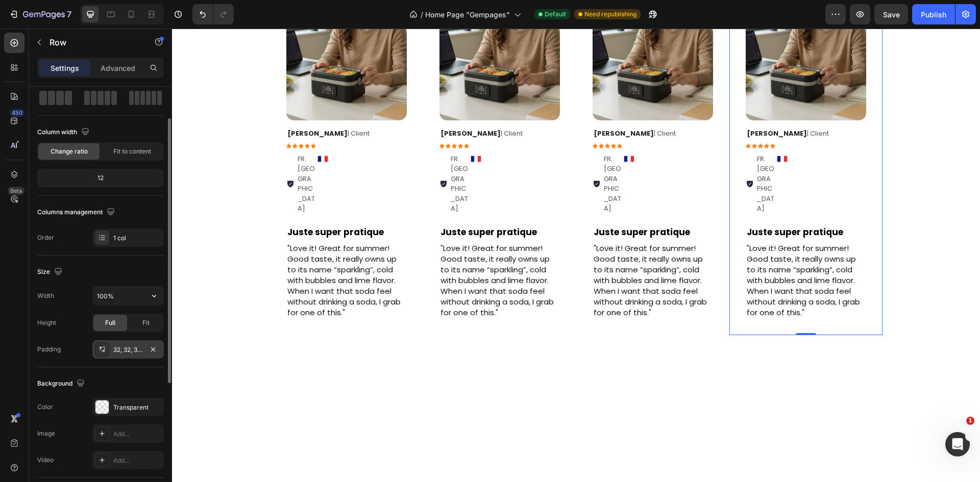
scroll to position [0, 0]
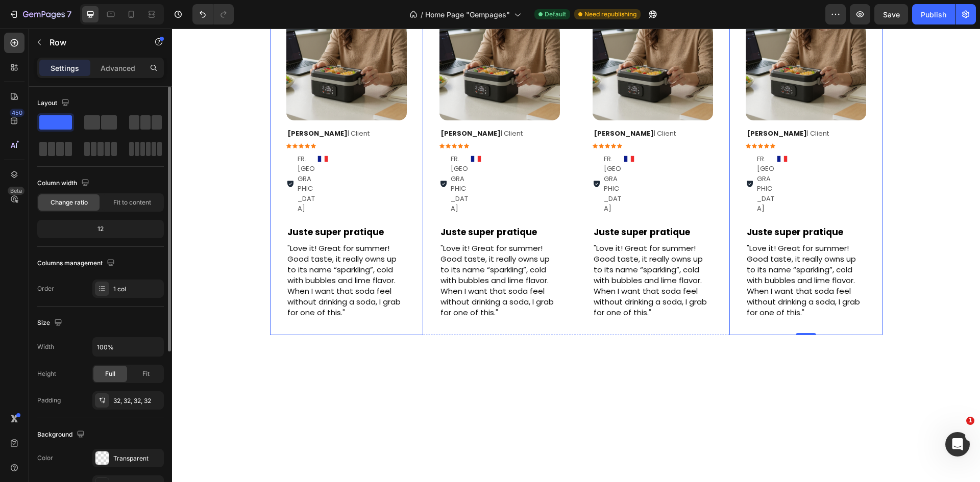
click at [424, 266] on div "Image Row [PERSON_NAME] | Client Text Block Icon Icon Icon Icon Icon Icon List …" at bounding box center [499, 138] width 153 height 391
click at [415, 271] on div "Image Row [PERSON_NAME] | Client Text Block Icon Icon Icon Icon Icon Icon List …" at bounding box center [346, 138] width 153 height 391
click at [423, 273] on div "Image Row [PERSON_NAME] | Client Text Block Icon Icon Icon Icon Icon Icon List …" at bounding box center [499, 138] width 153 height 391
click at [417, 281] on div "Image Row [PERSON_NAME] | Client Text Block Icon Icon Icon Icon Icon Icon List …" at bounding box center [346, 138] width 153 height 391
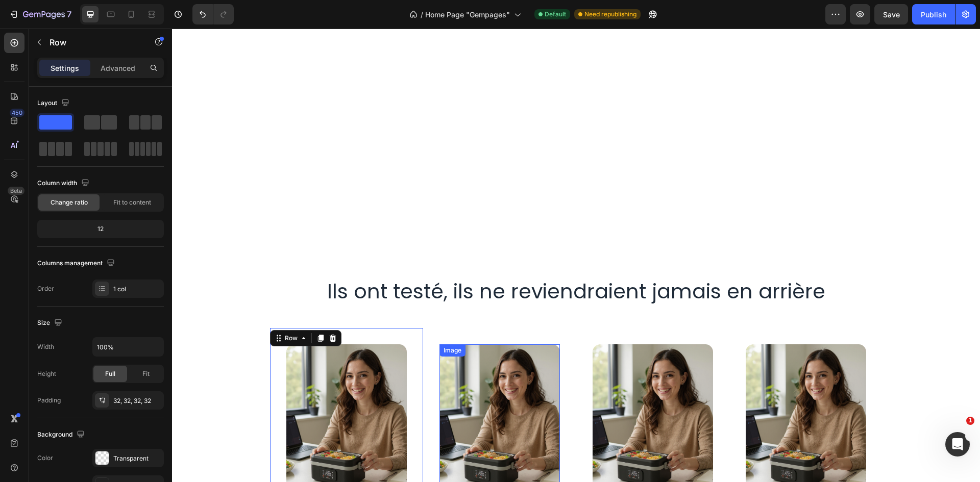
scroll to position [1810, 0]
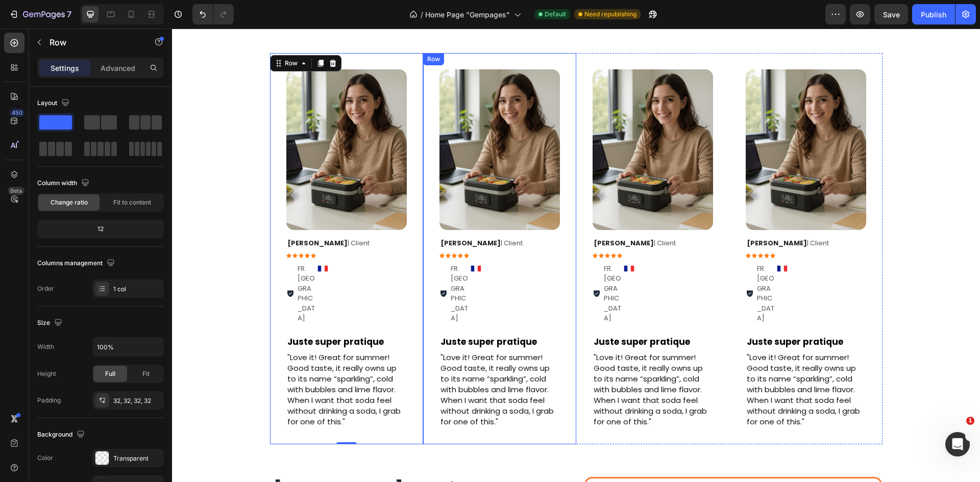
click at [428, 262] on div "Image Row [PERSON_NAME] | Client Text Block Icon Icon Icon Icon Icon Icon List …" at bounding box center [499, 248] width 153 height 391
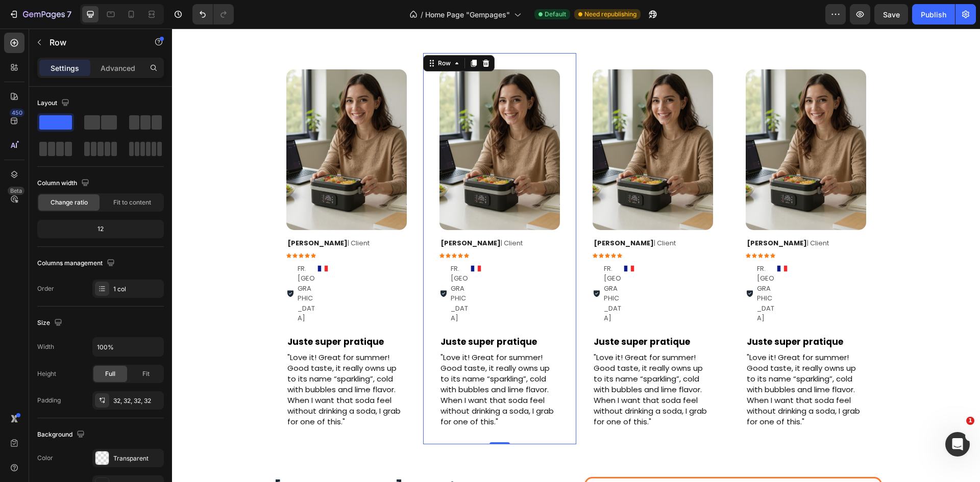
click at [423, 266] on div "Image Row [PERSON_NAME] | Client Text Block Icon Icon Icon Icon Icon Icon List …" at bounding box center [499, 248] width 153 height 391
click at [423, 269] on div "Image Row [PERSON_NAME] | Client Text Block Icon Icon Icon Icon Icon Icon List …" at bounding box center [499, 248] width 153 height 391
click at [423, 273] on div "Image Row [PERSON_NAME] | Client Text Block Icon Icon Icon Icon Icon Icon List …" at bounding box center [499, 248] width 153 height 391
click at [413, 280] on div "Image Row [PERSON_NAME] | Client Text Block Icon Icon Icon Icon Icon Icon List …" at bounding box center [346, 248] width 153 height 391
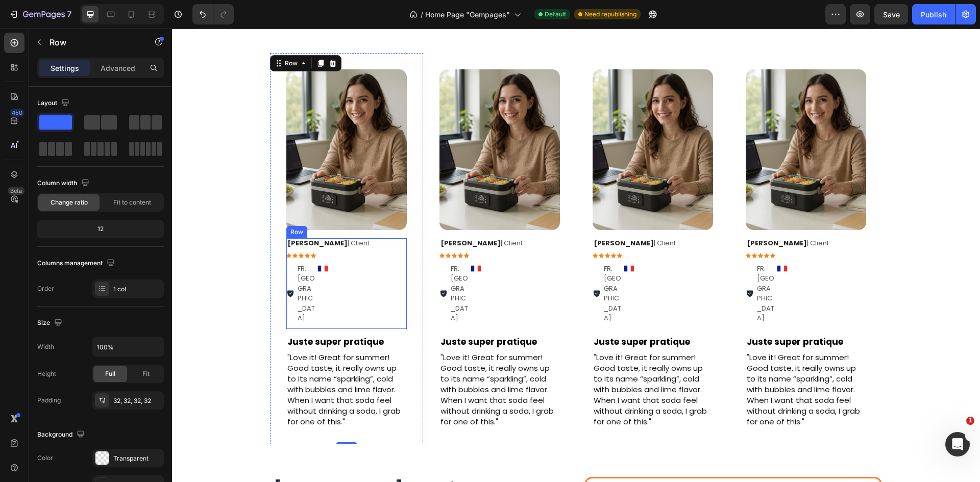
click at [248, 284] on div "Image Row [PERSON_NAME] | Client Text Block Icon Icon Icon Icon Icon Icon List …" at bounding box center [576, 248] width 808 height 391
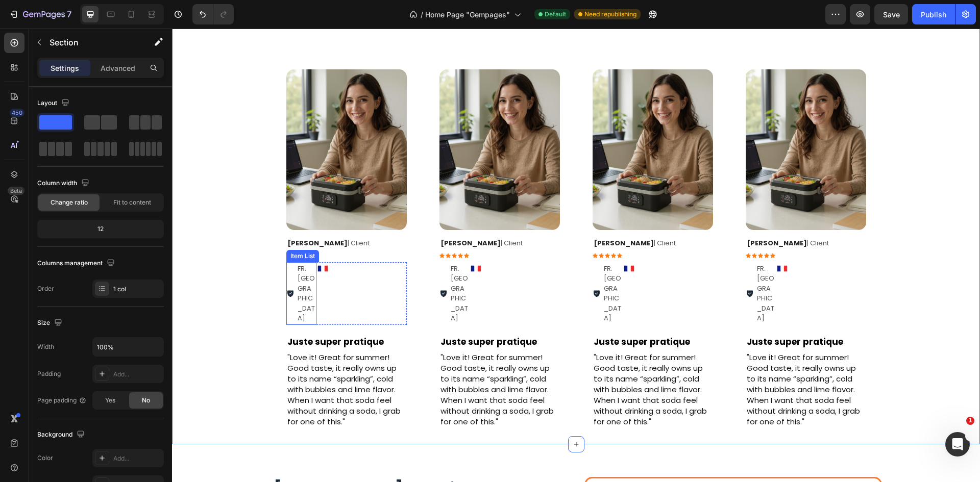
click at [278, 277] on div "Image Row [PERSON_NAME] | Client Text Block Icon Icon Icon Icon Icon Icon List …" at bounding box center [346, 248] width 153 height 391
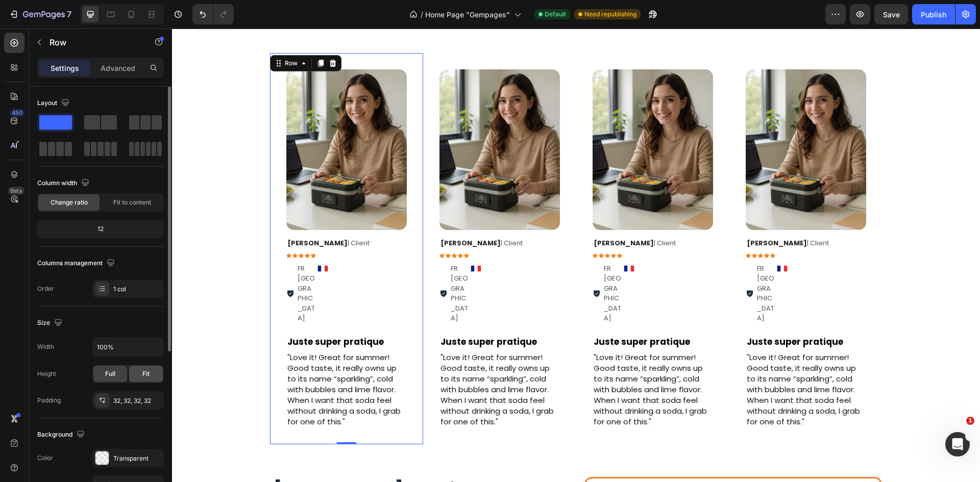
click at [151, 368] on div "Fit" at bounding box center [146, 374] width 34 height 16
click at [111, 375] on span "Full" at bounding box center [110, 373] width 10 height 9
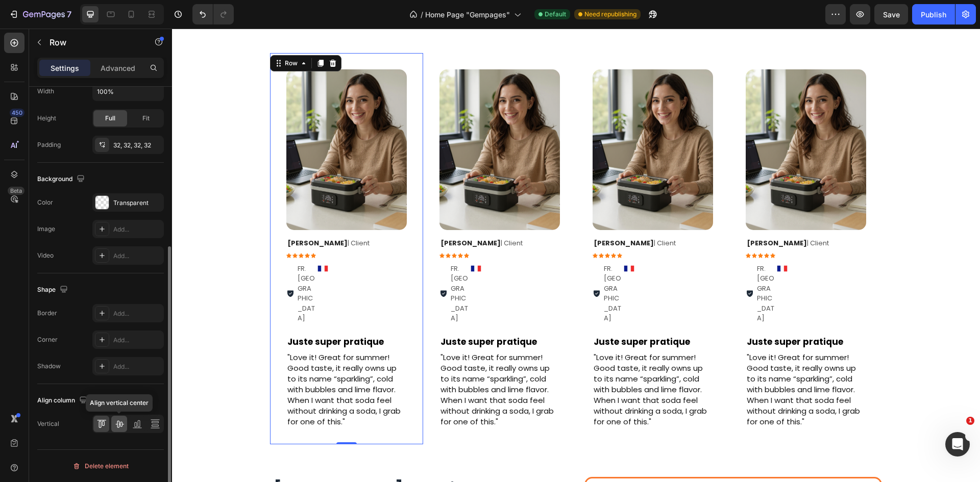
click at [115, 422] on icon at bounding box center [119, 424] width 10 height 10
click at [135, 426] on icon at bounding box center [137, 424] width 10 height 10
click at [118, 426] on icon at bounding box center [119, 424] width 10 height 10
click at [101, 425] on icon at bounding box center [99, 424] width 3 height 7
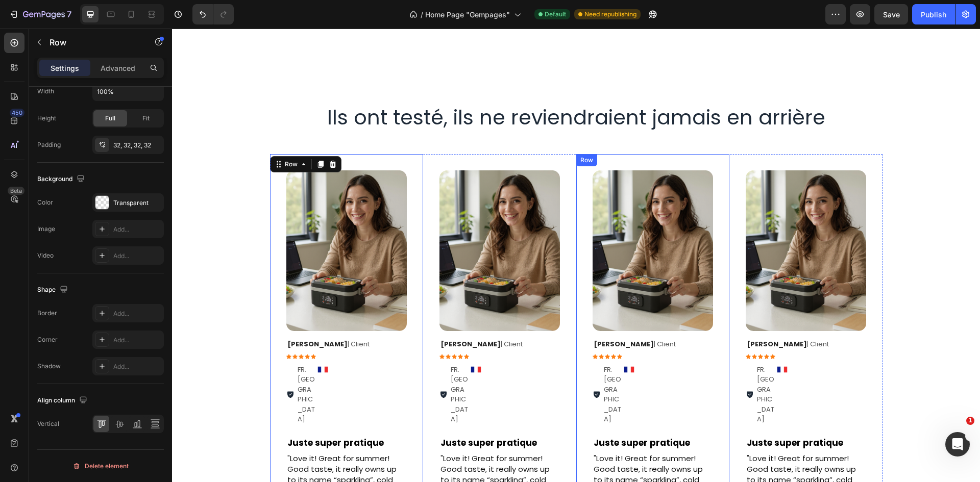
scroll to position [1708, 0]
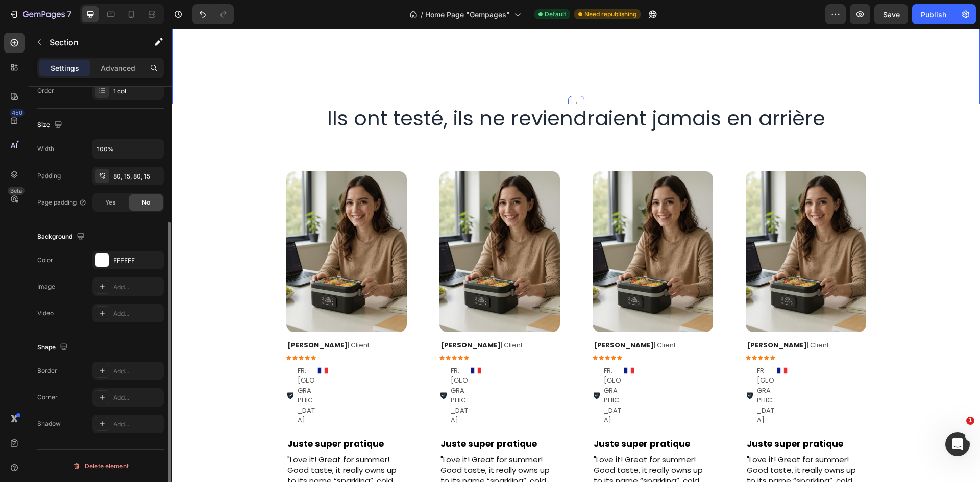
scroll to position [0, 0]
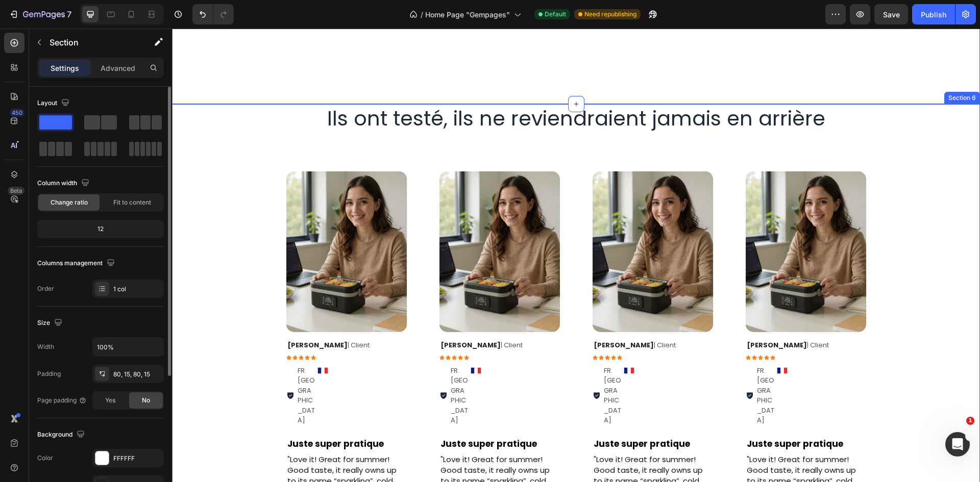
click at [898, 126] on div "Ils ont testé, ils ne reviendraient jamais en arrière Heading Row Image Row [PE…" at bounding box center [576, 325] width 808 height 442
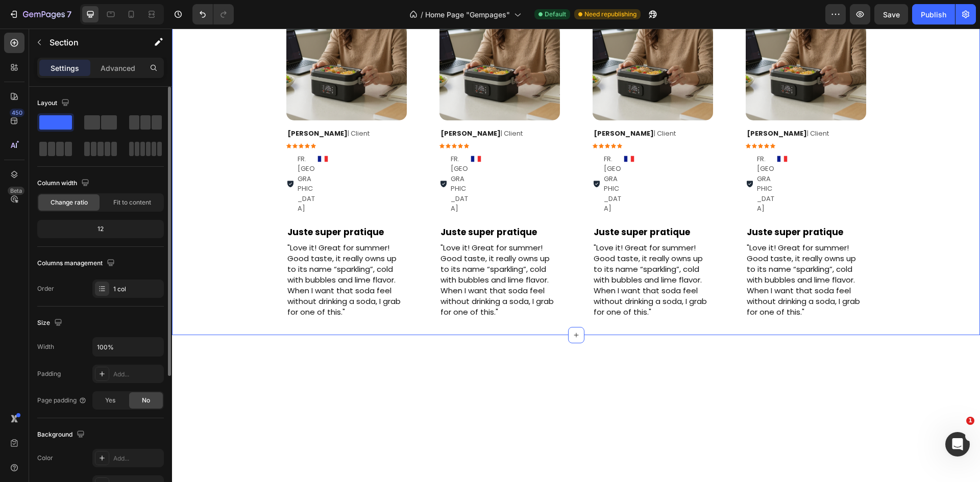
click at [891, 169] on div "Image Row [PERSON_NAME] | Client Text Block Icon Icon Icon Icon Icon Icon List …" at bounding box center [576, 138] width 808 height 391
click at [423, 182] on div "Image Row [PERSON_NAME] | Client Text Block Icon Icon Icon Icon Icon Icon List …" at bounding box center [499, 138] width 153 height 391
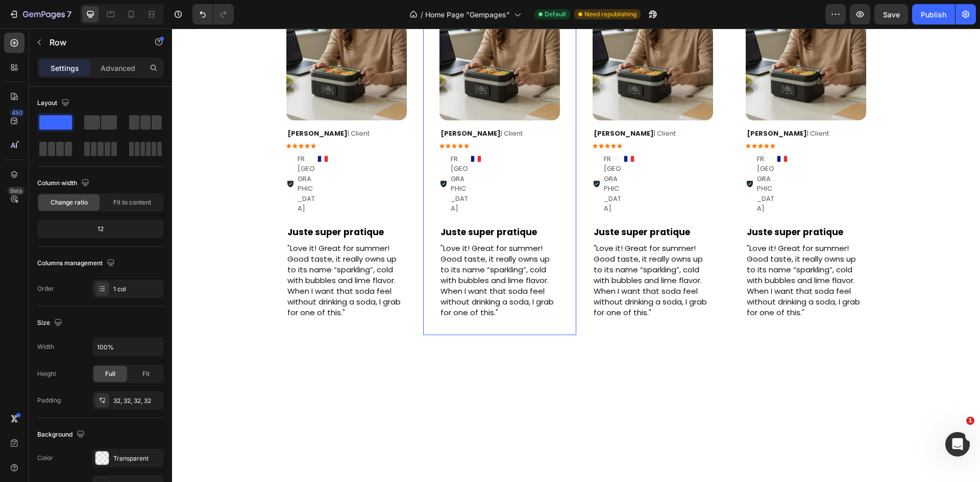
click at [405, 185] on div "Image Row [PERSON_NAME] | Client Text Block Icon Icon Icon Icon Icon Icon List …" at bounding box center [346, 138] width 153 height 391
click at [448, 120] on div "Image" at bounding box center [499, 40] width 120 height 161
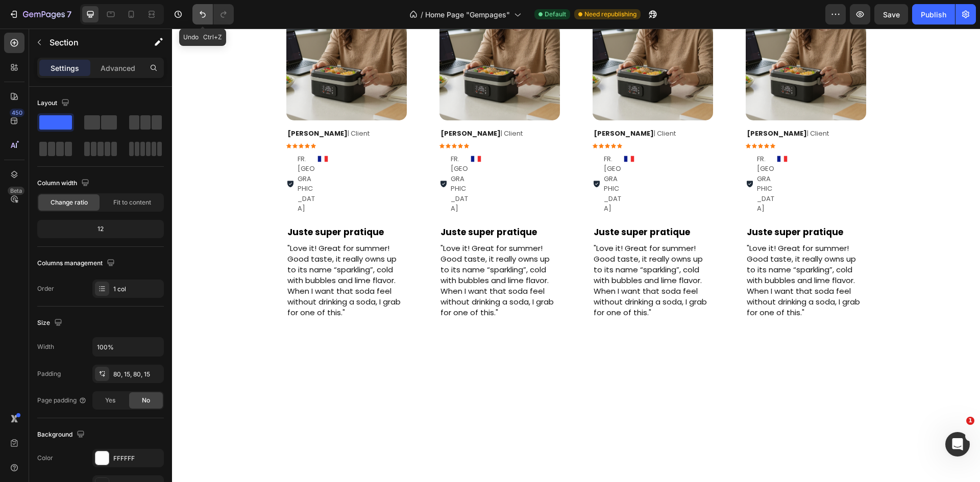
click at [205, 15] on icon "Undo/Redo" at bounding box center [203, 14] width 6 height 7
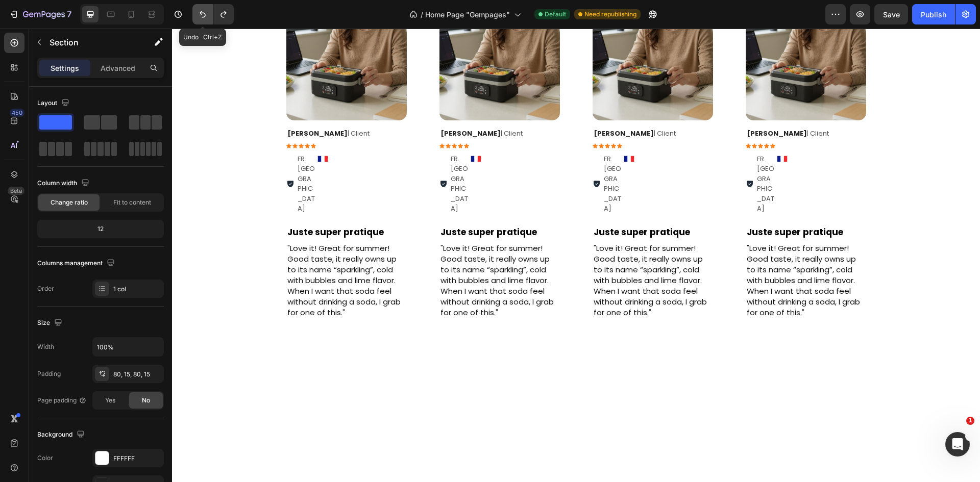
click at [205, 15] on icon "Undo/Redo" at bounding box center [203, 14] width 6 height 7
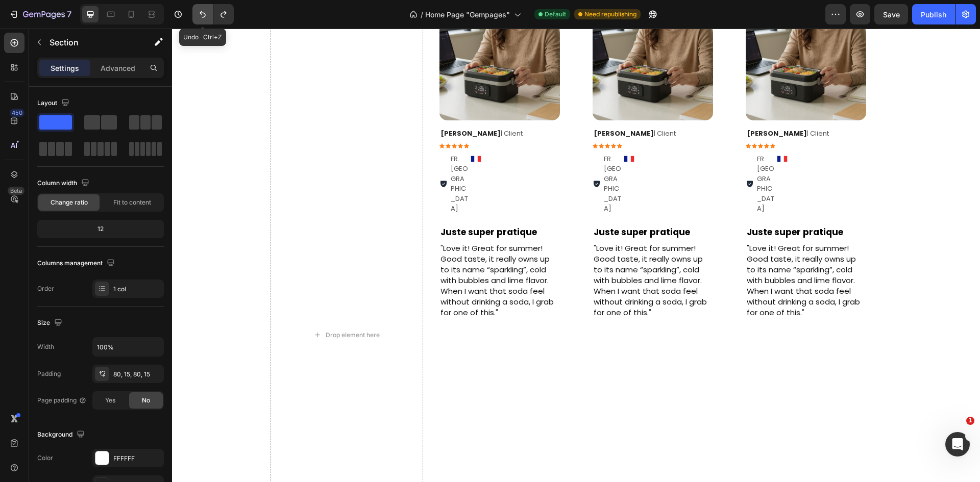
click at [205, 15] on icon "Undo/Redo" at bounding box center [203, 14] width 6 height 7
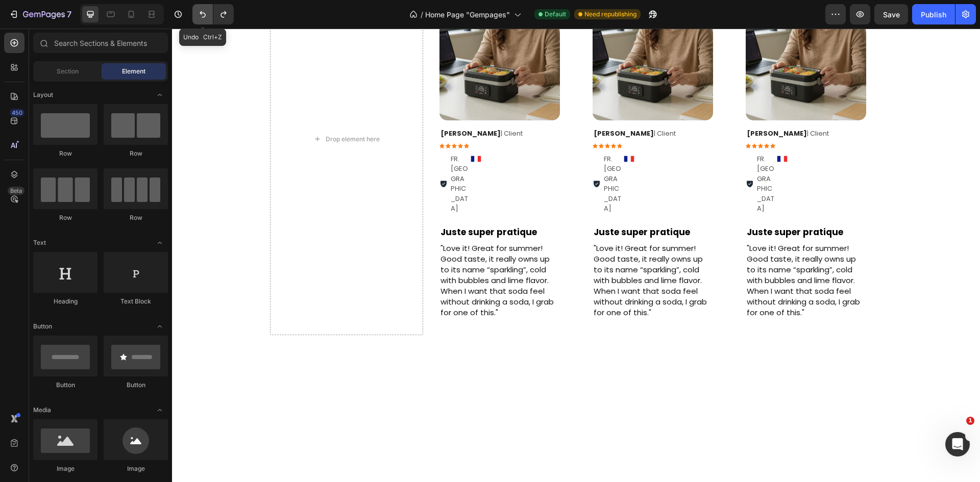
click at [205, 15] on icon "Undo/Redo" at bounding box center [203, 14] width 6 height 7
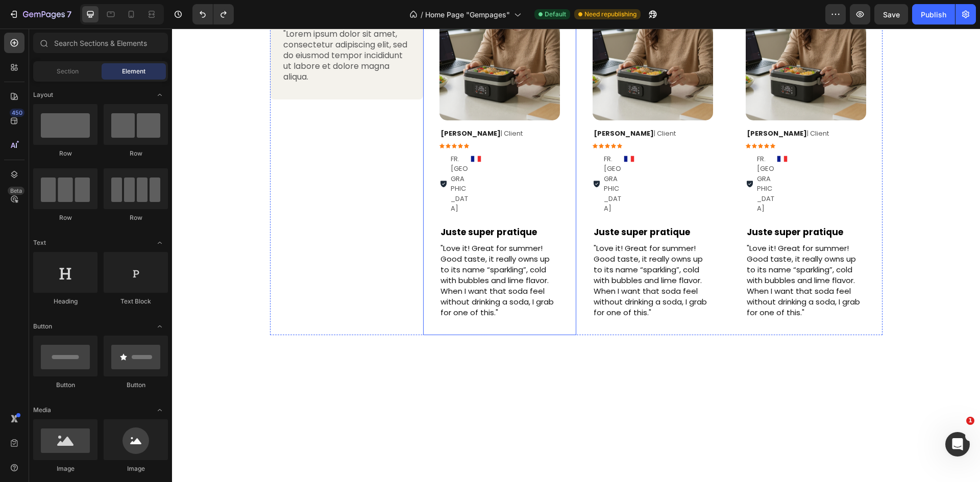
click at [423, 190] on div "Image Row [PERSON_NAME] | Client Text Block Icon Icon Icon Icon Icon Icon List …" at bounding box center [499, 138] width 153 height 391
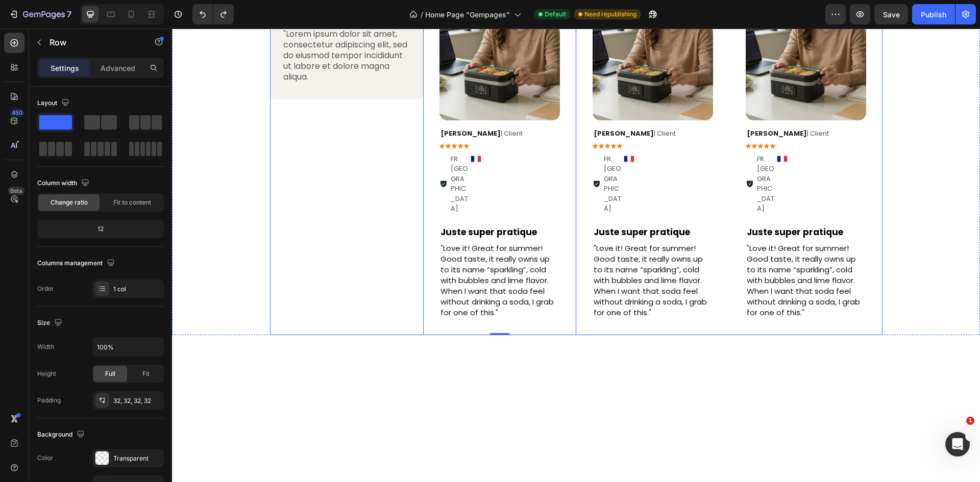
click at [405, 335] on div "Image [PERSON_NAME] | Customer Text Block Icon Icon Icon Icon Icon Icon List Ve…" at bounding box center [346, 138] width 153 height 391
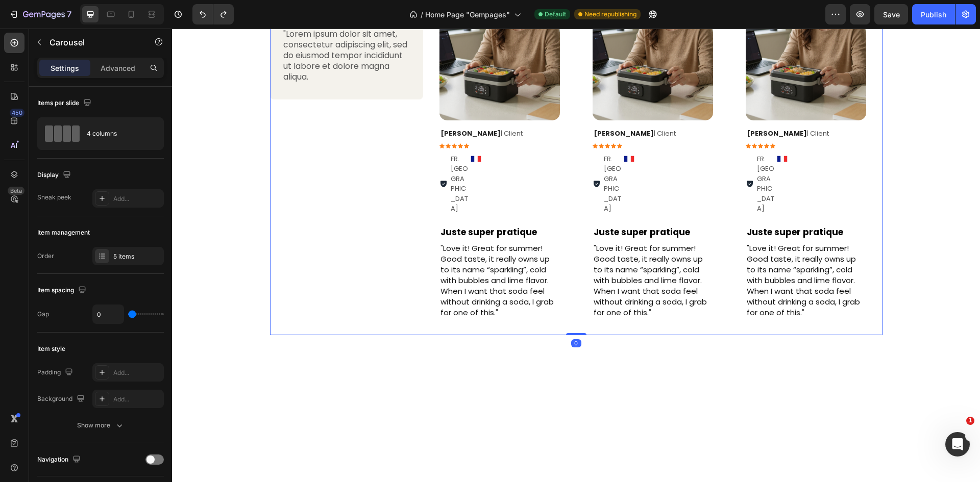
click at [412, 335] on div "Image [PERSON_NAME] | Customer Text Block Icon Icon Icon Icon Icon Icon List Ve…" at bounding box center [346, 138] width 153 height 391
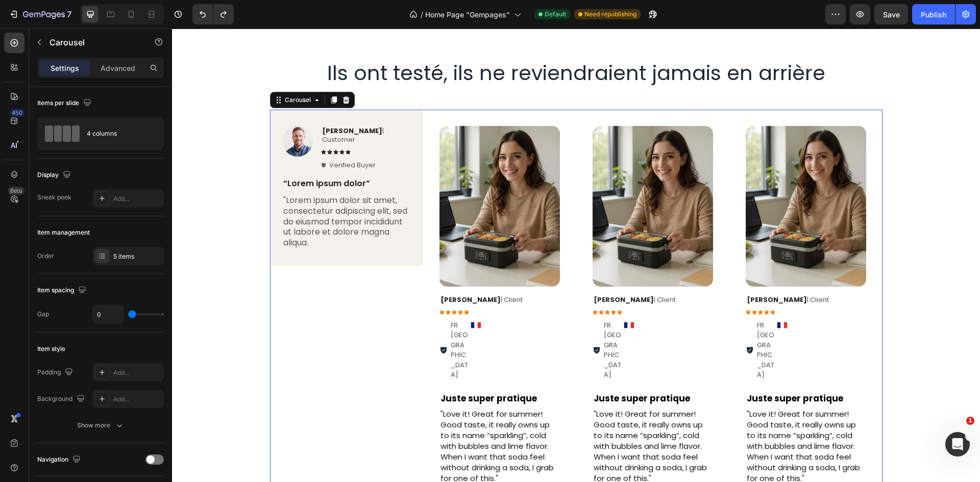
scroll to position [1861, 0]
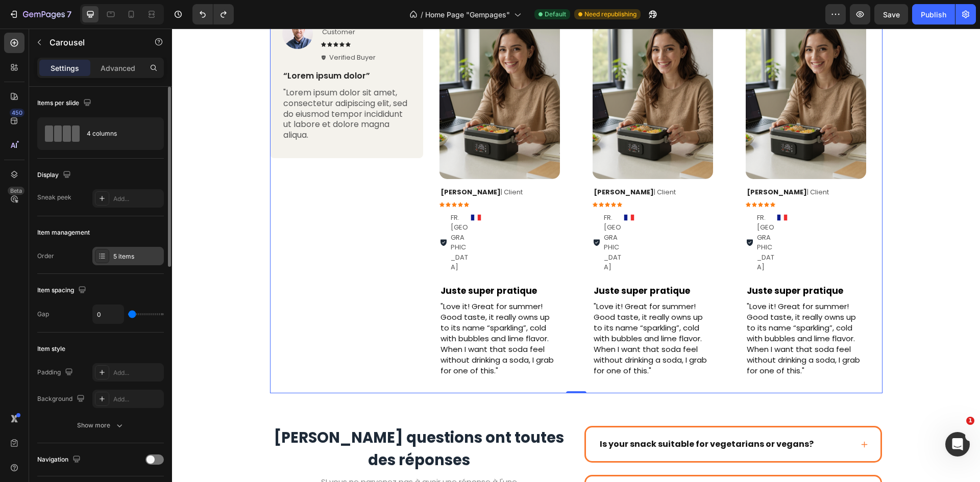
click at [131, 255] on div "5 items" at bounding box center [137, 256] width 48 height 9
type input "39"
type input "44"
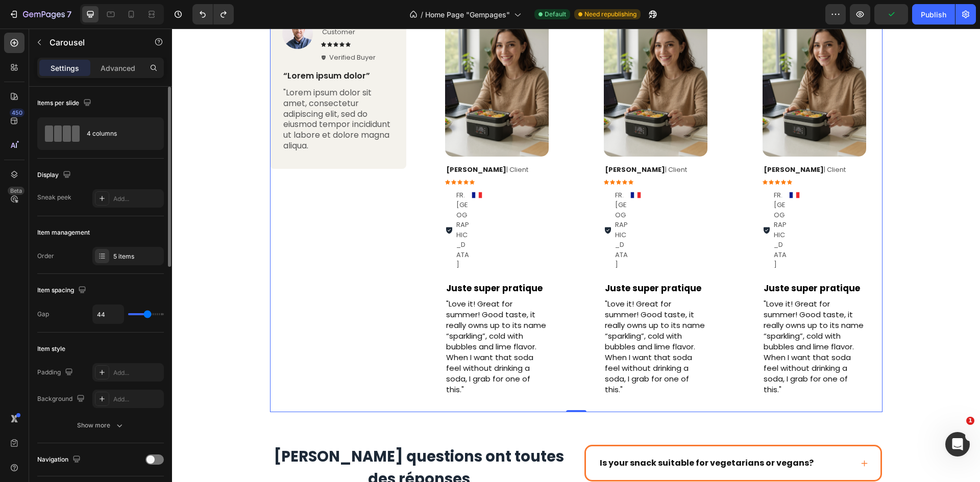
drag, startPoint x: 135, startPoint y: 317, endPoint x: 147, endPoint y: 317, distance: 12.3
type input "44"
click at [147, 315] on input "range" at bounding box center [146, 314] width 36 height 2
click at [415, 166] on div "Image Row [PERSON_NAME] | Client Text Block Icon Icon Icon Icon Icon Icon List …" at bounding box center [576, 207] width 612 height 410
click at [401, 128] on div "Image [PERSON_NAME] | Customer Text Block Icon Icon Icon Icon Icon Icon List Ve…" at bounding box center [338, 85] width 136 height 167
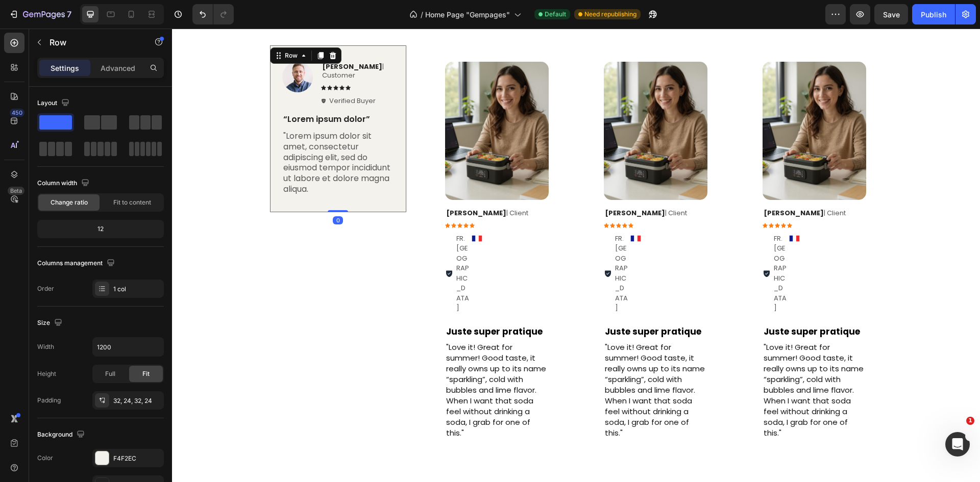
scroll to position [1810, 0]
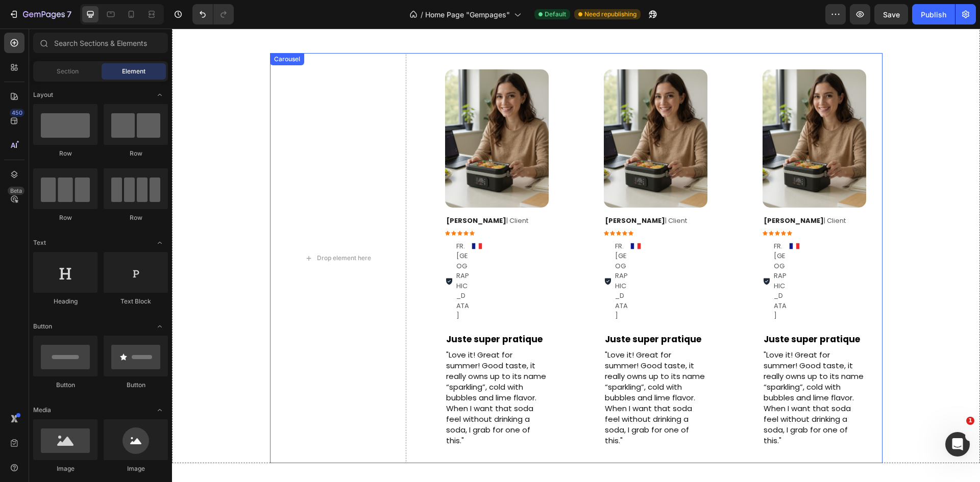
click at [413, 157] on div "Image Row [PERSON_NAME] | Client Text Block Icon Icon Icon Icon Icon Icon List …" at bounding box center [576, 258] width 612 height 410
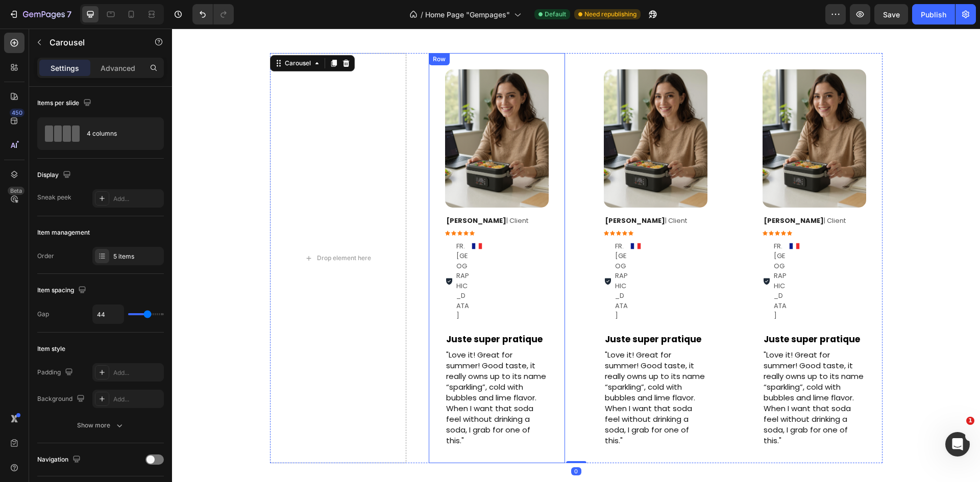
click at [434, 153] on div "Image Row [PERSON_NAME] | Client Text Block Icon Icon Icon Icon Icon Icon List …" at bounding box center [497, 258] width 136 height 410
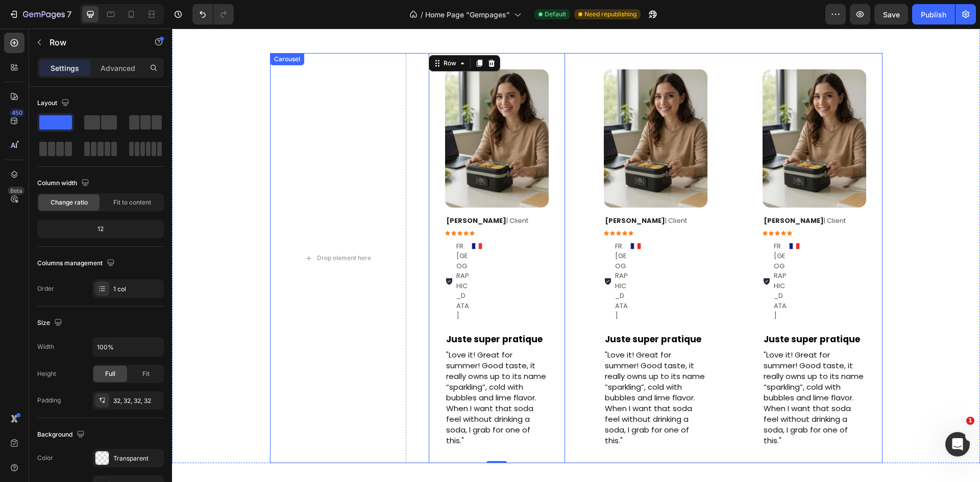
click at [419, 154] on div "Image Row [PERSON_NAME] | Client Text Block Icon Icon Icon Icon Icon Icon List …" at bounding box center [576, 258] width 612 height 410
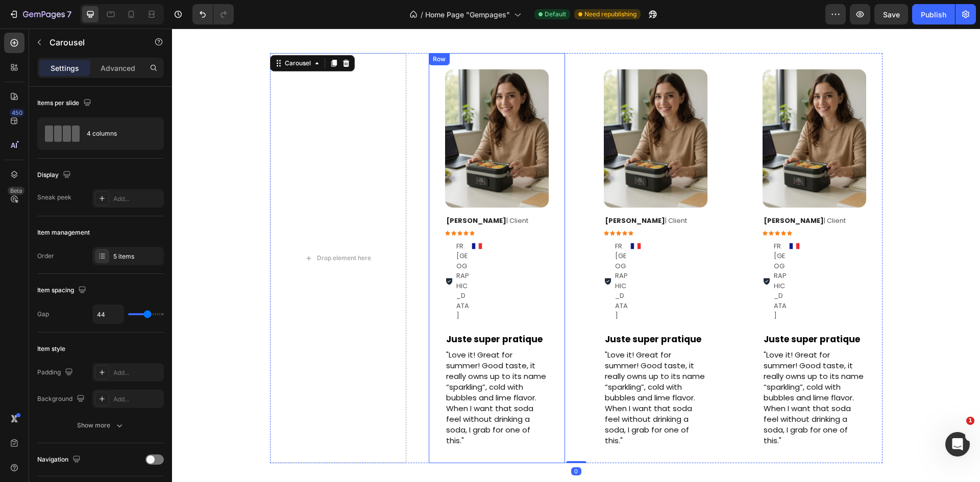
click at [439, 154] on div "Image Row [PERSON_NAME] | Client Text Block Icon Icon Icon Icon Icon Icon List …" at bounding box center [497, 258] width 136 height 410
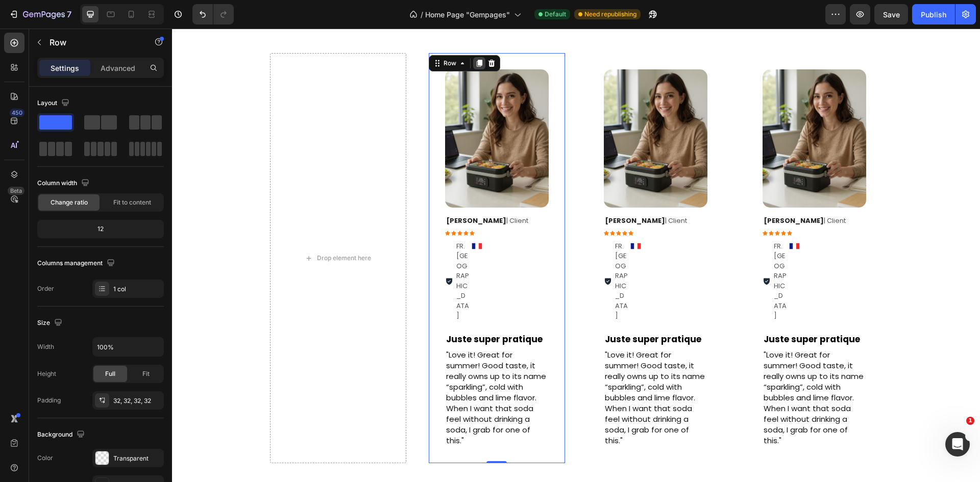
click at [475, 66] on icon at bounding box center [479, 63] width 8 height 8
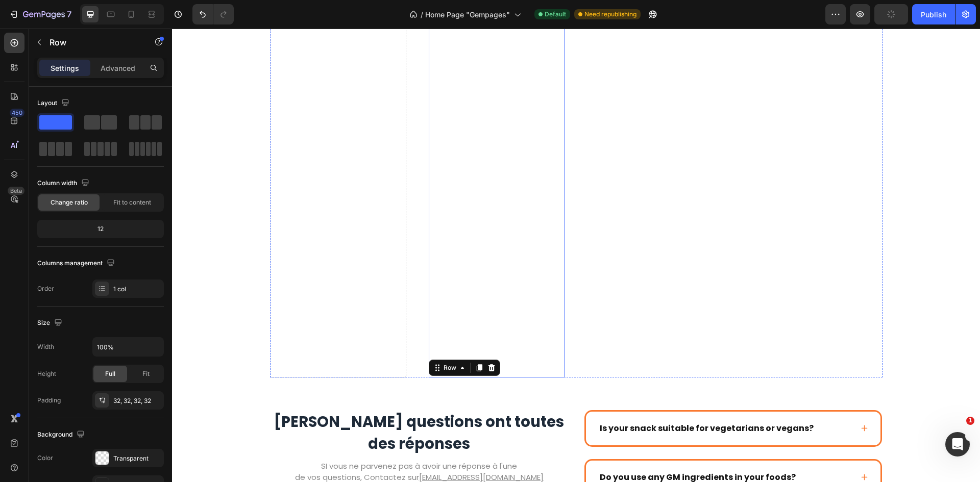
scroll to position [2244, 0]
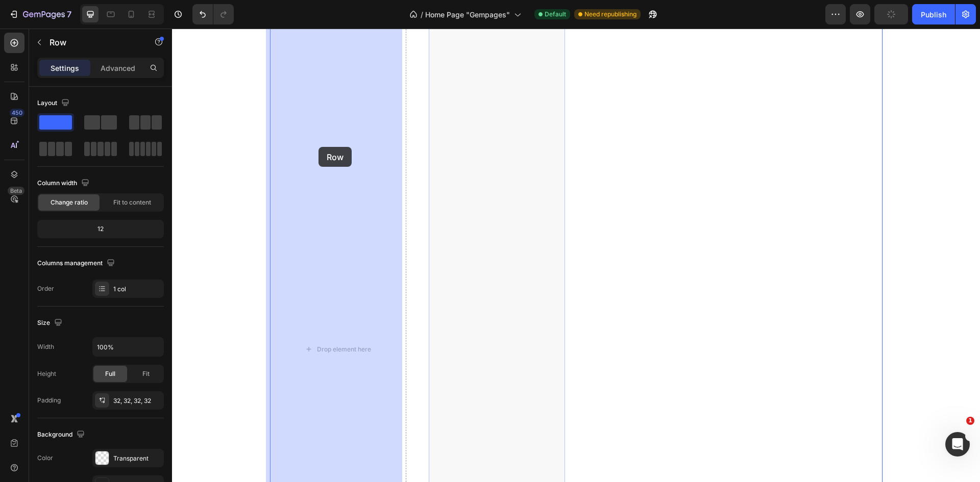
drag, startPoint x: 489, startPoint y: 193, endPoint x: 318, endPoint y: 147, distance: 177.0
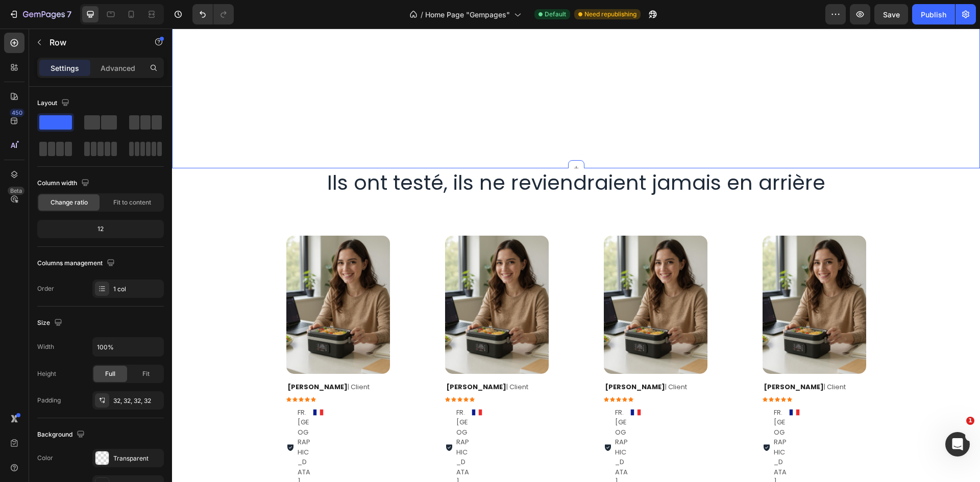
scroll to position [1785, 0]
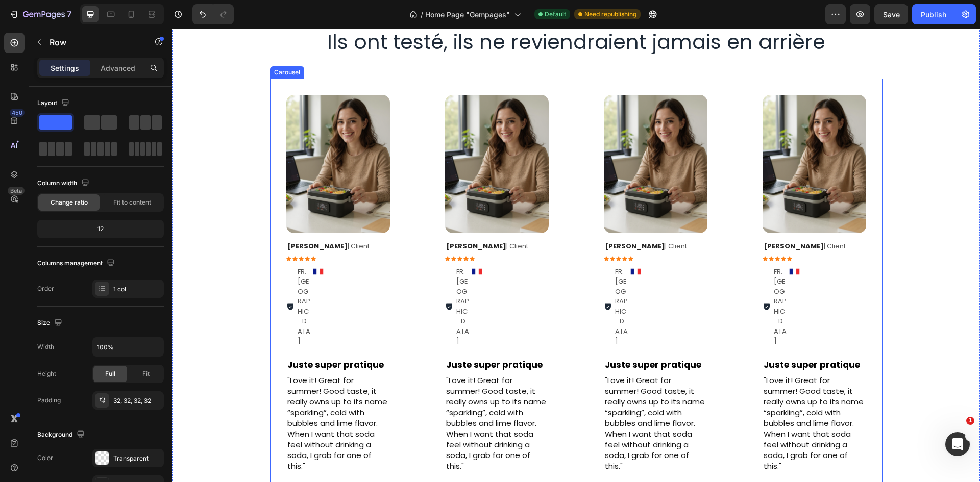
click at [413, 155] on div "Image Row [PERSON_NAME] | Client Text Block Icon Icon Icon Icon Icon Icon List …" at bounding box center [576, 284] width 612 height 410
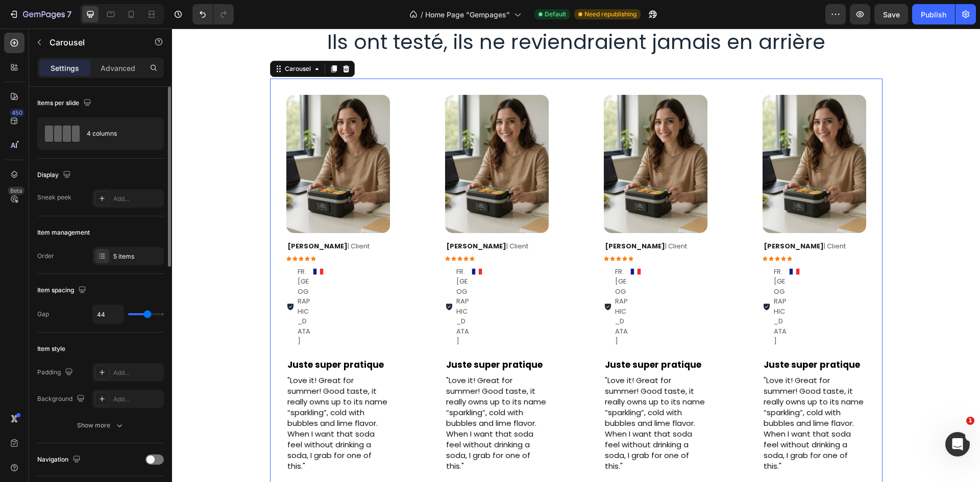
click at [151, 315] on div "44" at bounding box center [127, 314] width 71 height 19
type input "40"
type input "25"
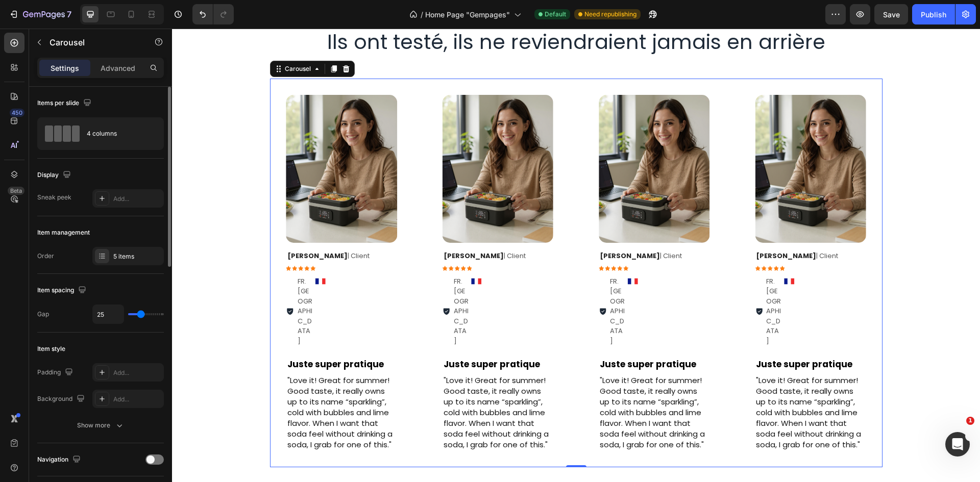
type input "15"
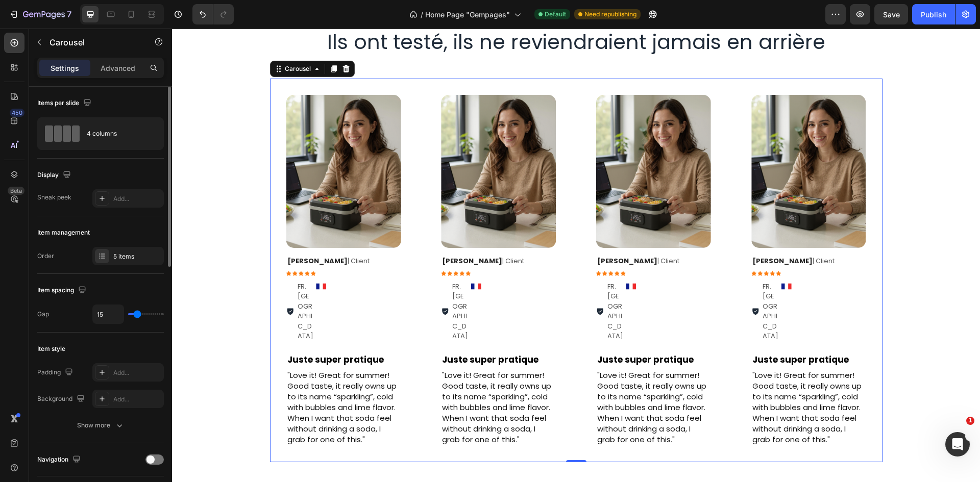
type input "34"
type input "44"
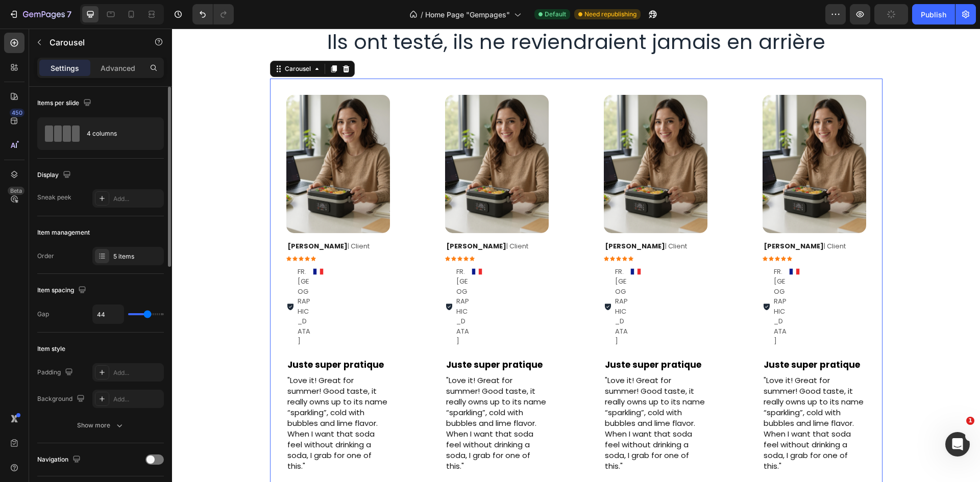
type input "36"
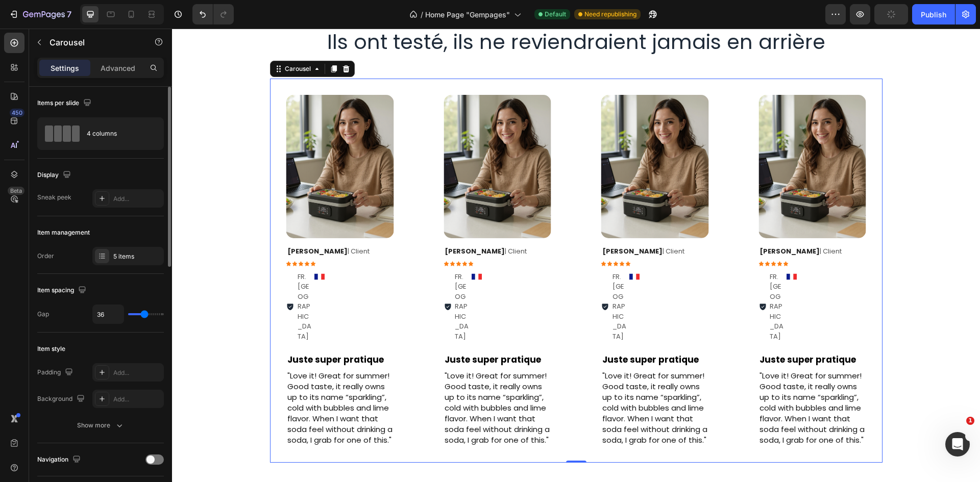
type input "34"
type input "27"
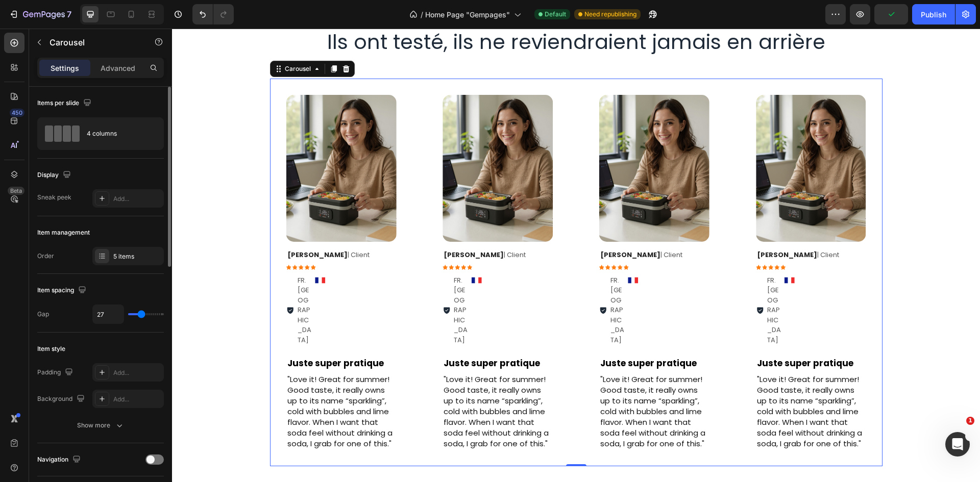
type input "25"
type input "13"
type input "4"
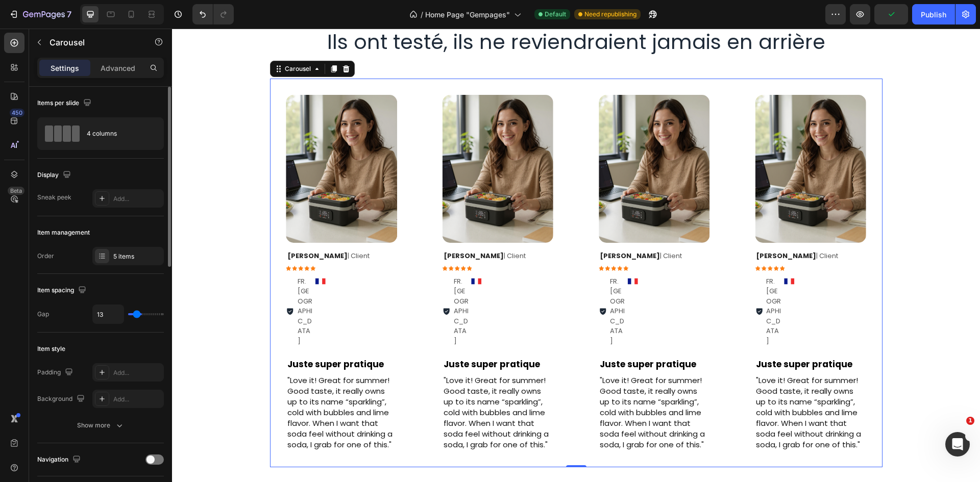
type input "4"
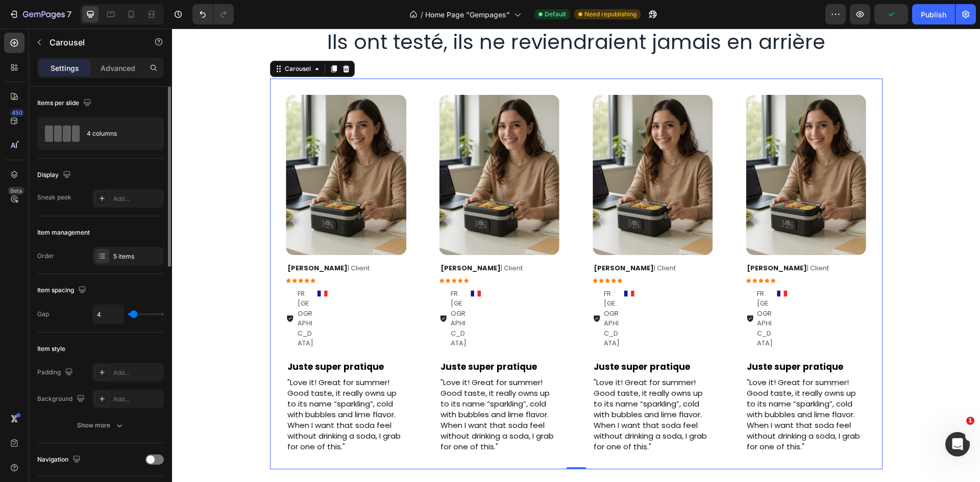
type input "1"
type input "0"
type input "9"
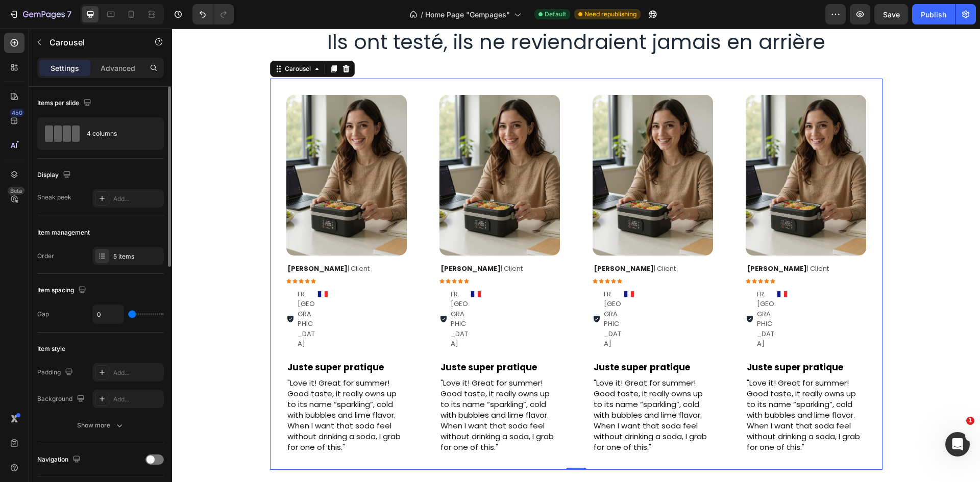
type input "9"
type input "18"
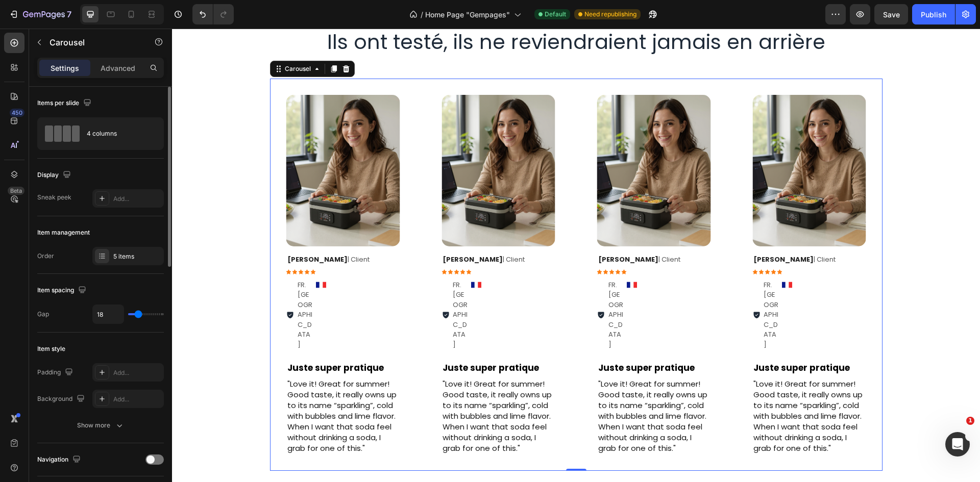
type input "19"
type input "22"
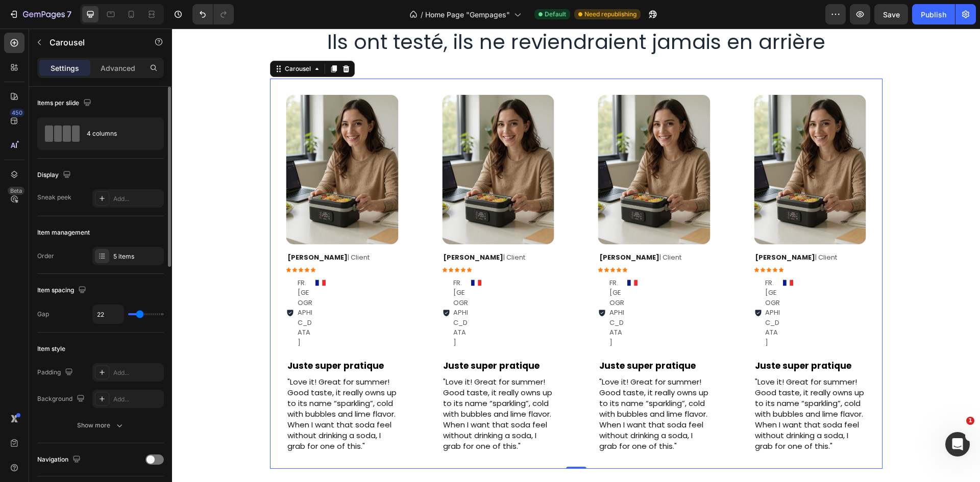
type input "21"
type input "0"
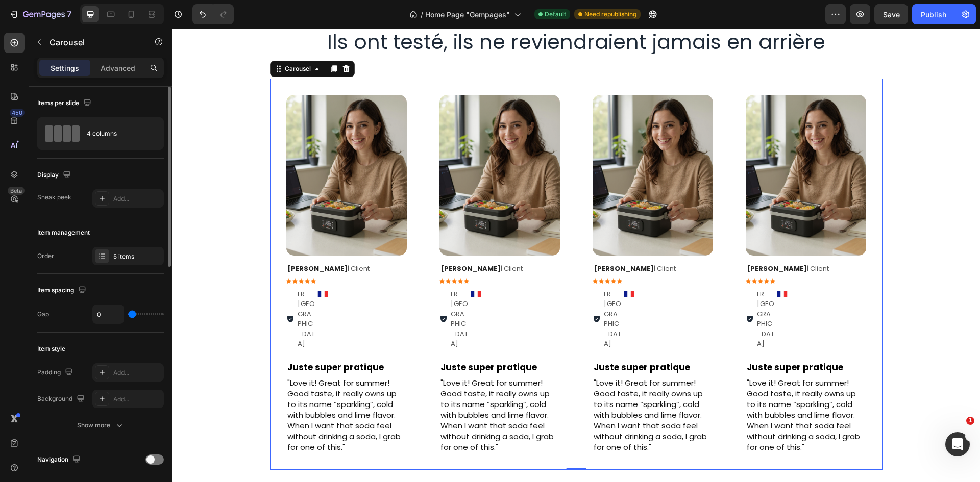
drag, startPoint x: 151, startPoint y: 315, endPoint x: 132, endPoint y: 314, distance: 18.9
type input "0"
click at [132, 314] on input "range" at bounding box center [146, 314] width 36 height 2
type input "9"
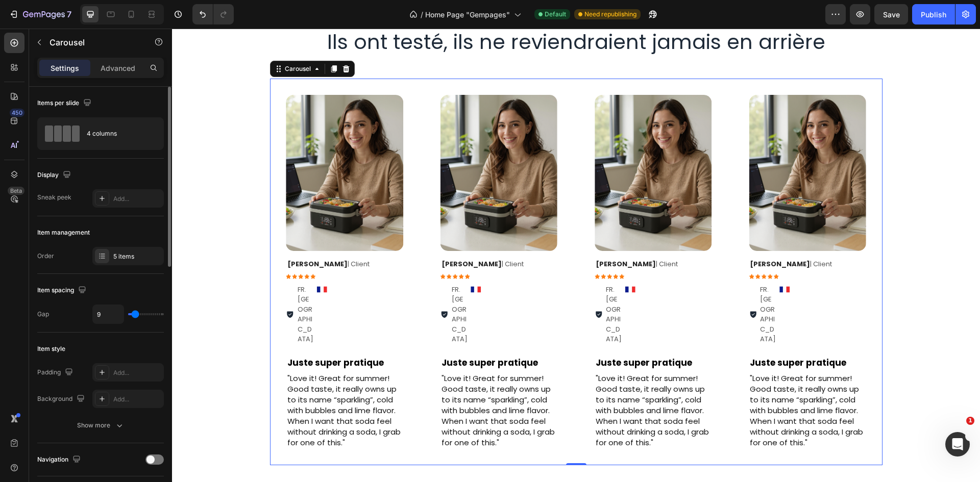
type input "4"
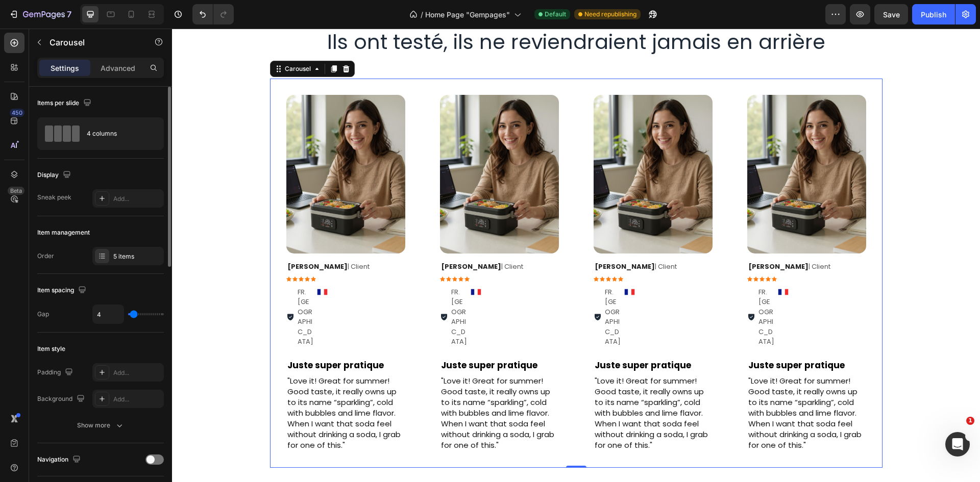
type input "4"
click at [134, 314] on input "range" at bounding box center [146, 314] width 36 height 2
click at [418, 185] on div "Image Row Daniel J. | Client Text Block Icon Icon Icon Icon Icon Icon List FR. …" at bounding box center [576, 273] width 612 height 389
click at [246, 202] on div "Image Row Daniel J. | Client Text Block Icon Icon Icon Icon Icon Icon List FR. …" at bounding box center [576, 273] width 808 height 389
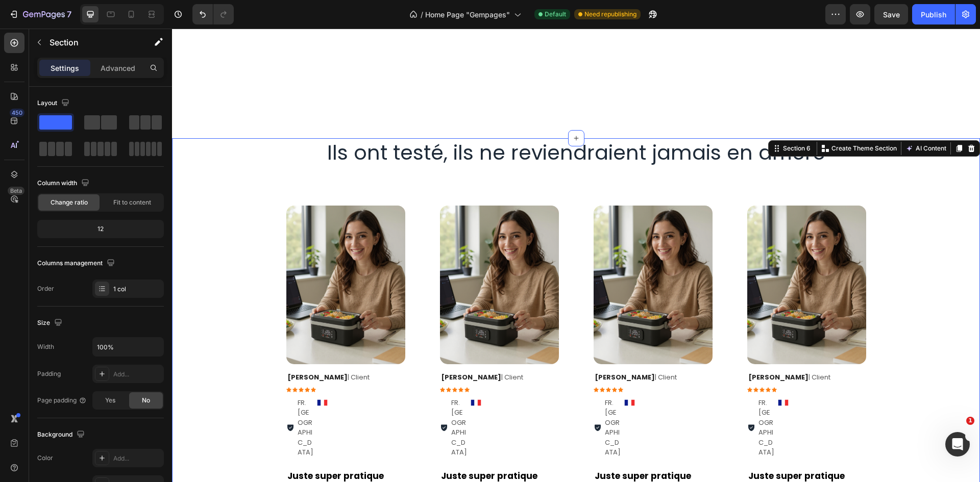
scroll to position [1734, 0]
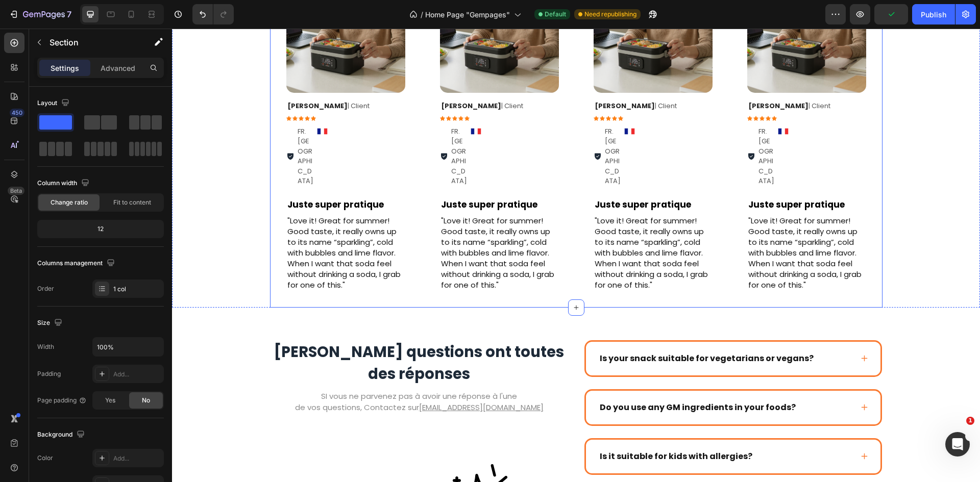
click at [419, 159] on div "Image Row Daniel J. | Client Text Block Icon Icon Icon Icon Icon Icon List FR. …" at bounding box center [576, 112] width 612 height 389
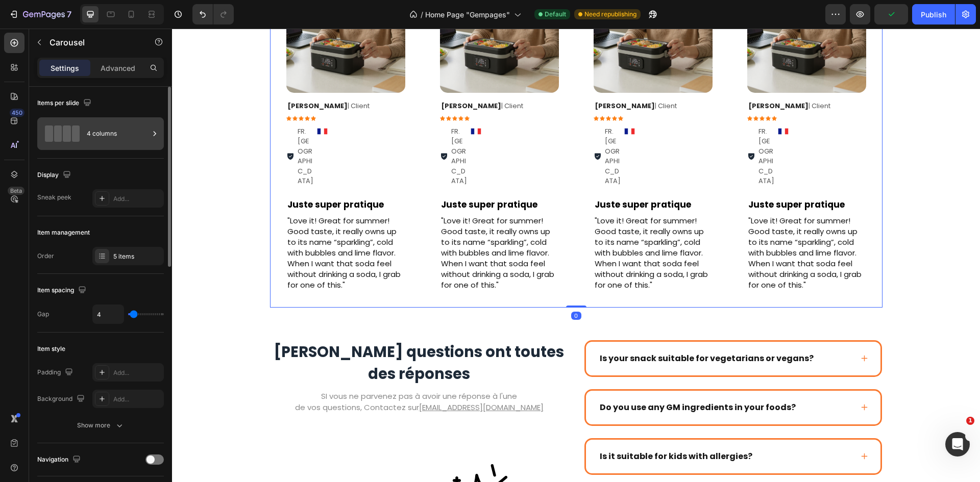
click at [108, 139] on div "4 columns" at bounding box center [118, 133] width 62 height 23
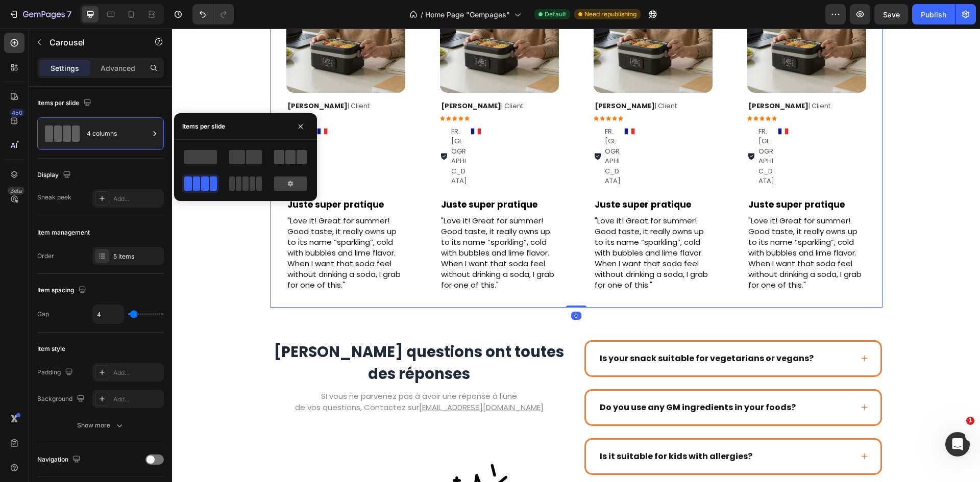
click at [283, 157] on span at bounding box center [279, 157] width 10 height 14
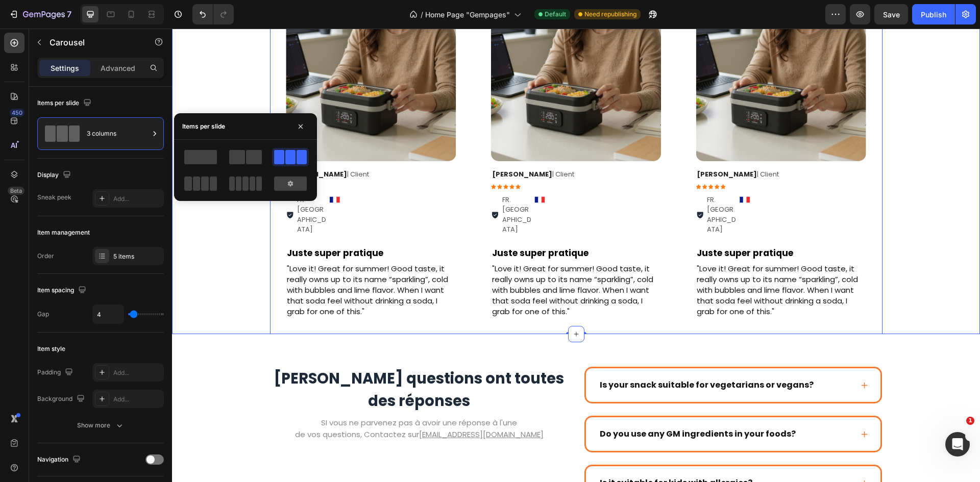
click at [923, 194] on div "Image Row Daniel J. | Client Text Block Icon Icon Icon Icon Icon Icon List FR. …" at bounding box center [576, 126] width 808 height 416
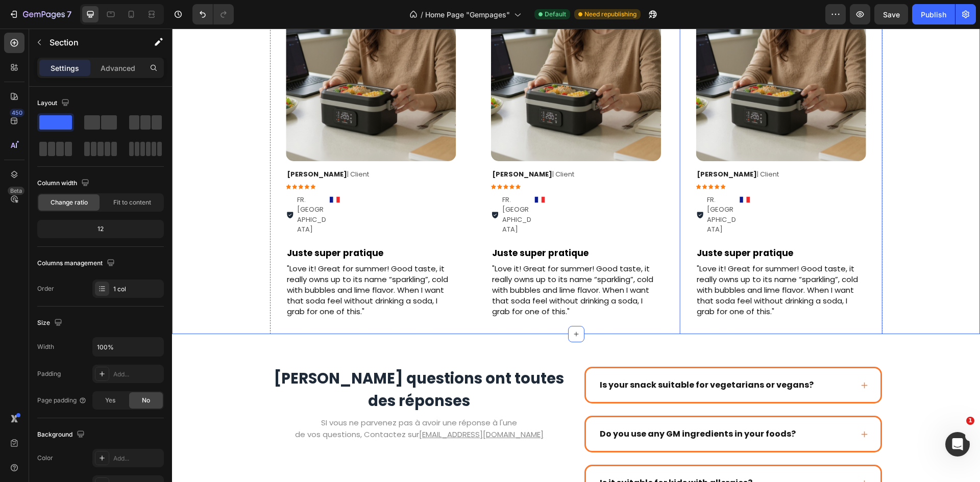
click at [680, 188] on div "Image Row Daniel J. | Client Text Block Icon Icon Icon Icon Icon Icon List FR. …" at bounding box center [780, 126] width 203 height 416
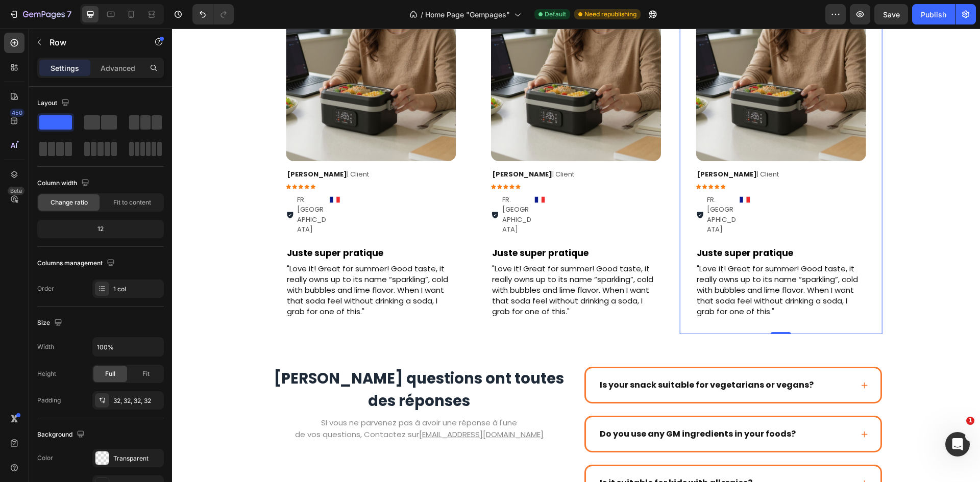
click at [679, 186] on div "Image Row Daniel J. | Client Text Block Icon Icon Icon Icon Icon Icon List FR. …" at bounding box center [780, 126] width 203 height 416
click at [674, 187] on div "Image Row Daniel J. | Client Text Block Icon Icon Icon Icon Icon Icon List FR. …" at bounding box center [576, 126] width 612 height 416
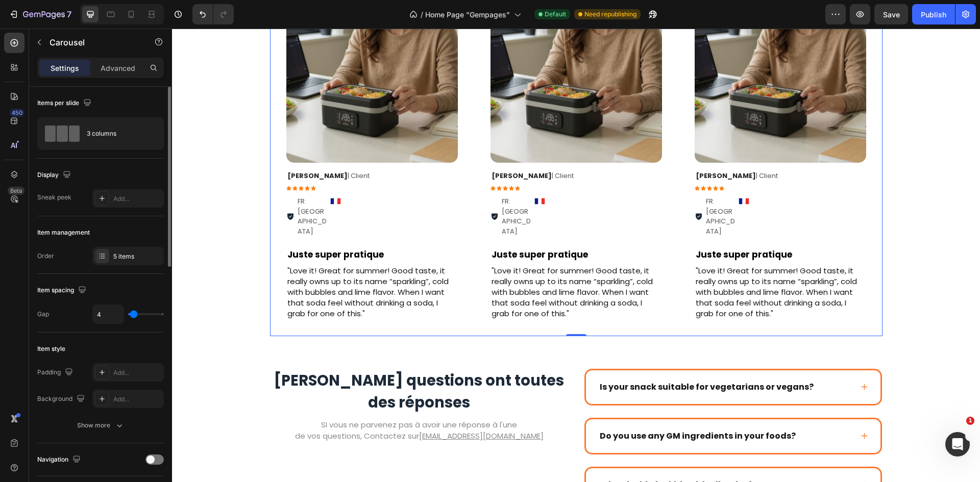
type input "0"
type input "3"
type input "10"
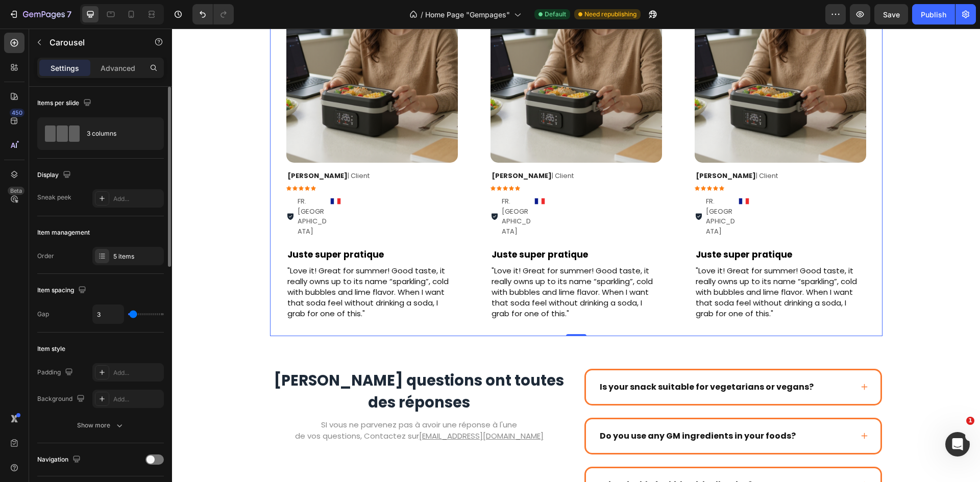
type input "10"
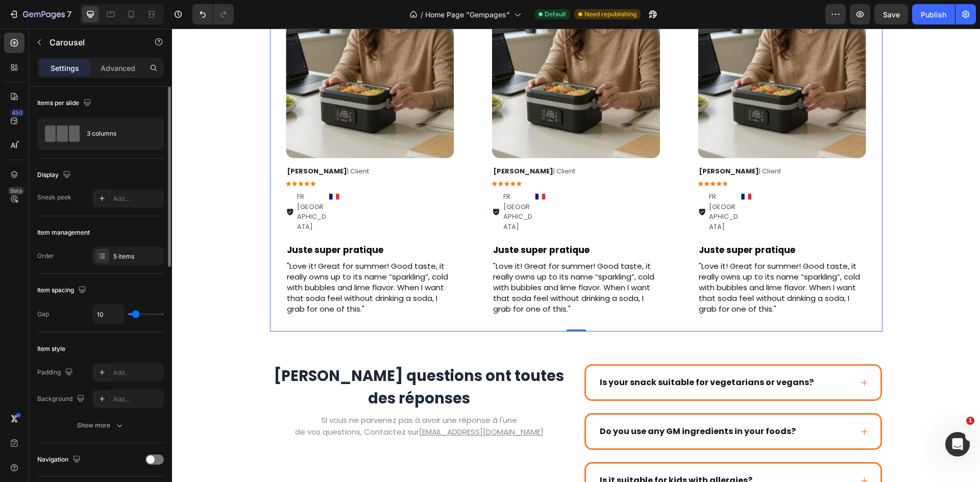
type input "9"
drag, startPoint x: 130, startPoint y: 312, endPoint x: 135, endPoint y: 310, distance: 5.3
type input "9"
click at [135, 313] on input "range" at bounding box center [146, 314] width 36 height 2
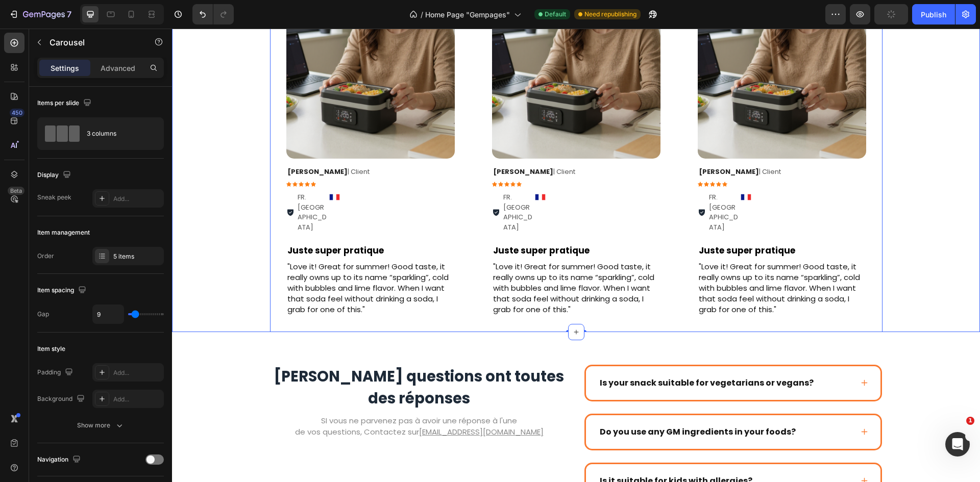
click at [944, 115] on div "Ils ont testé, ils ne reviendraient jamais en arrière Heading Row Image Row Dan…" at bounding box center [576, 99] width 808 height 465
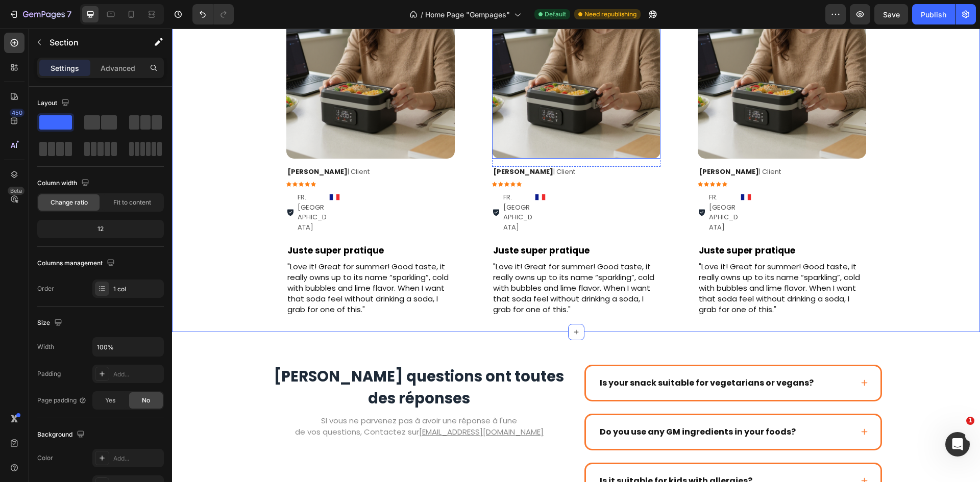
click at [607, 159] on img at bounding box center [576, 46] width 168 height 225
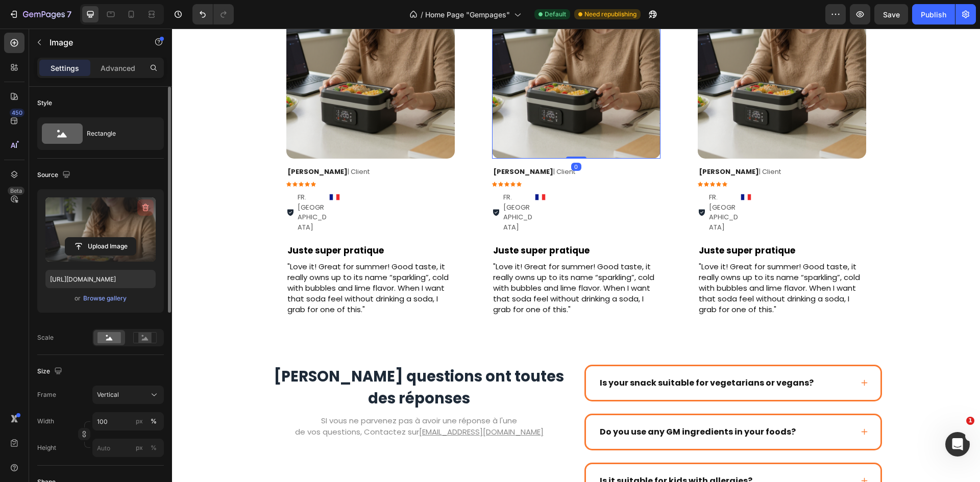
click at [139, 208] on button "button" at bounding box center [145, 208] width 16 height 16
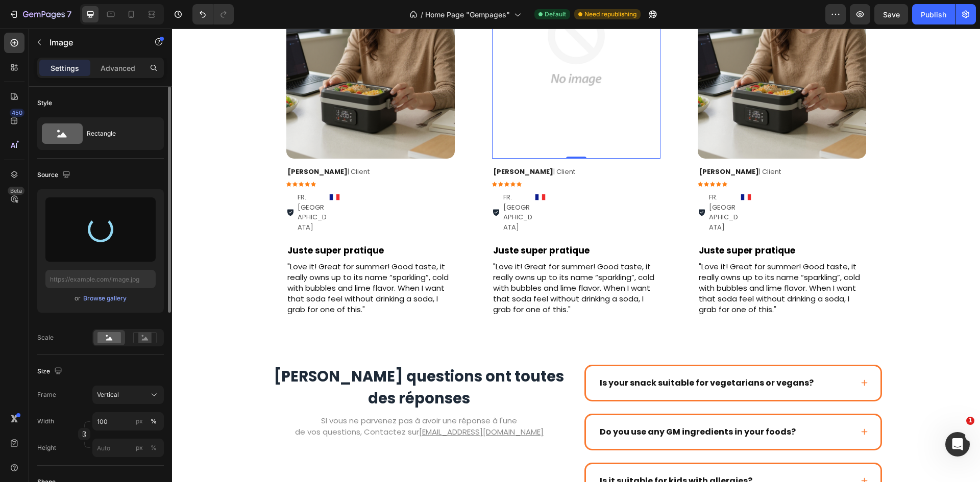
type input "[URL][DOMAIN_NAME]"
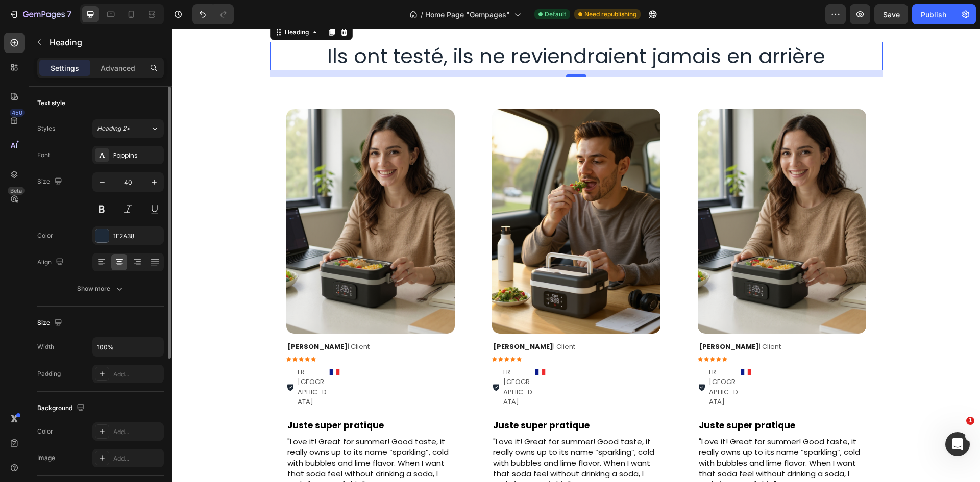
scroll to position [1785, 0]
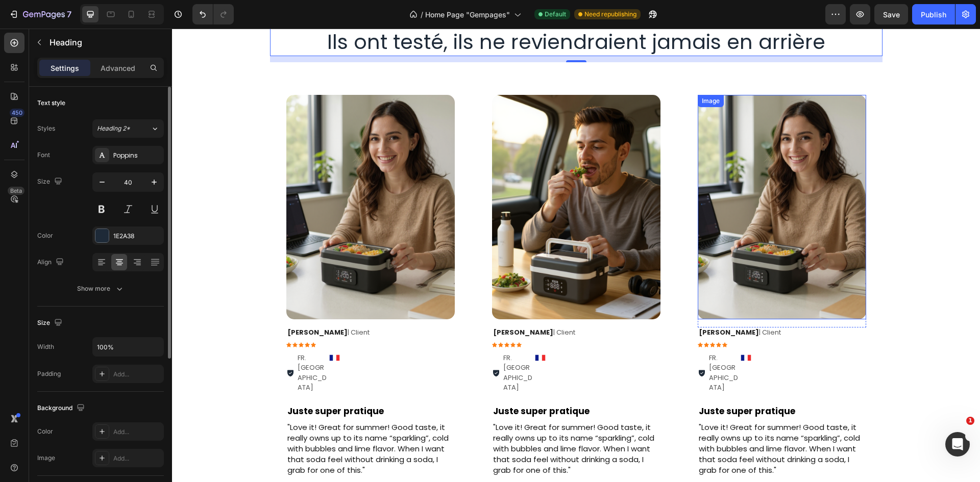
click at [768, 186] on img at bounding box center [782, 207] width 168 height 225
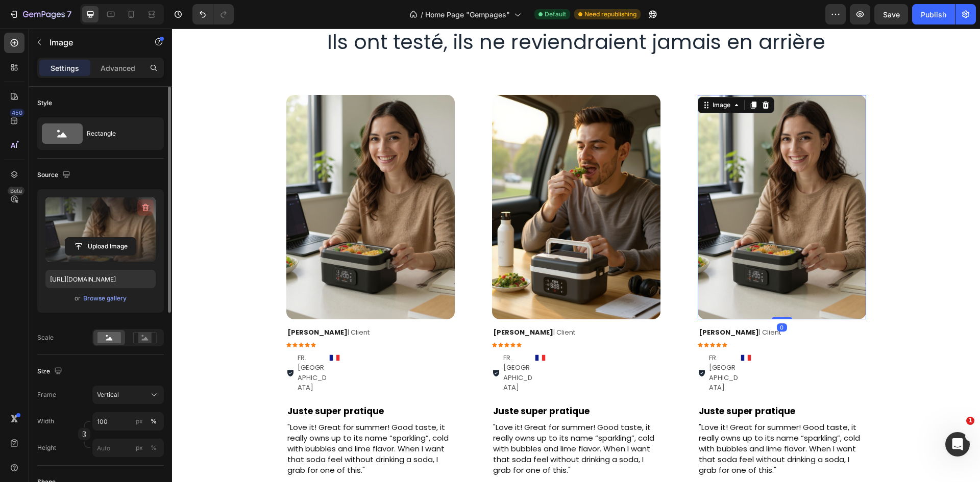
drag, startPoint x: 143, startPoint y: 211, endPoint x: 47, endPoint y: 165, distance: 106.6
click at [143, 211] on icon "button" at bounding box center [145, 208] width 10 height 10
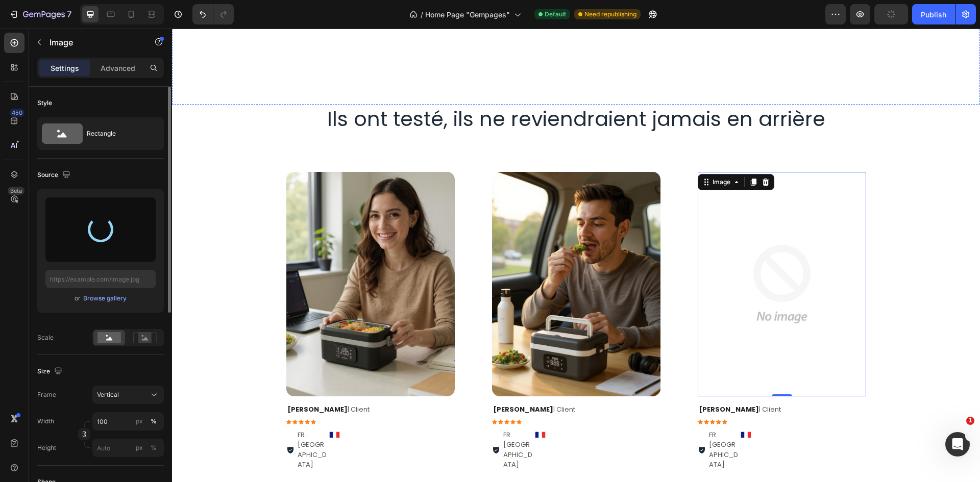
type input "[URL][DOMAIN_NAME]"
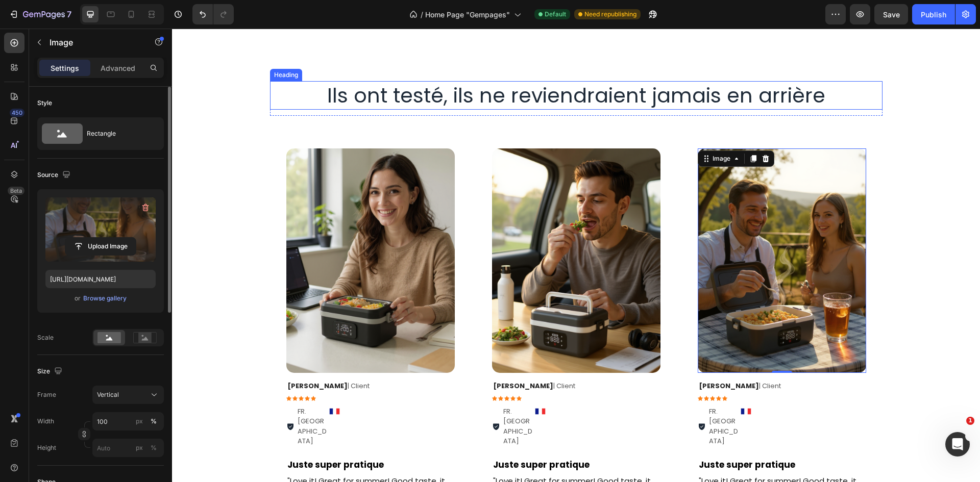
scroll to position [1734, 0]
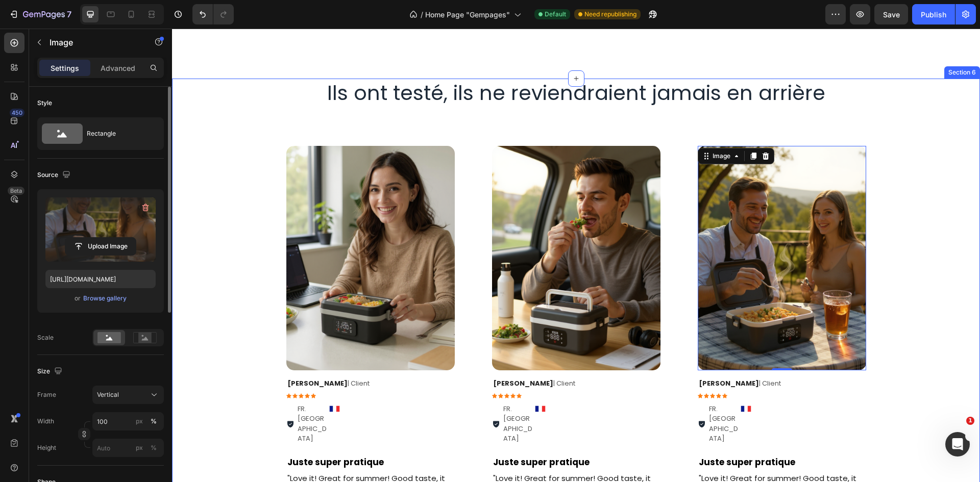
click at [910, 184] on div "Image 0 Row Daniel J. | Client Text Block Icon Icon Icon Icon Icon Icon List FR…" at bounding box center [576, 337] width 808 height 414
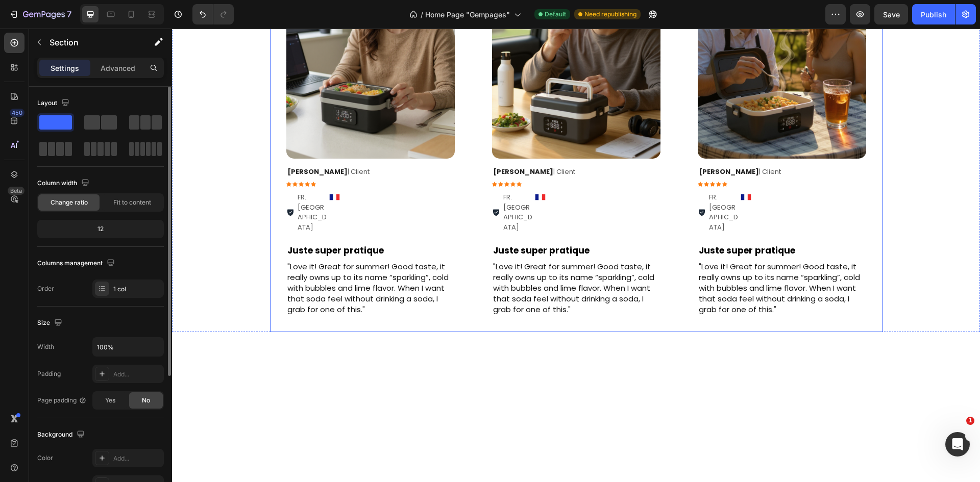
click at [676, 215] on div "Image Row Daniel J. | Client Text Block Icon Icon Icon Icon Icon Icon List FR. …" at bounding box center [576, 125] width 612 height 414
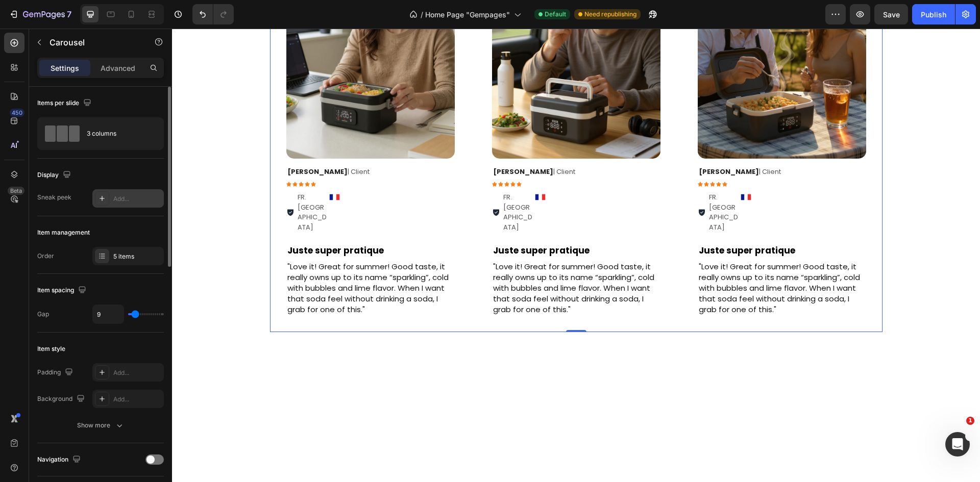
click at [129, 203] on div "Add..." at bounding box center [137, 198] width 48 height 9
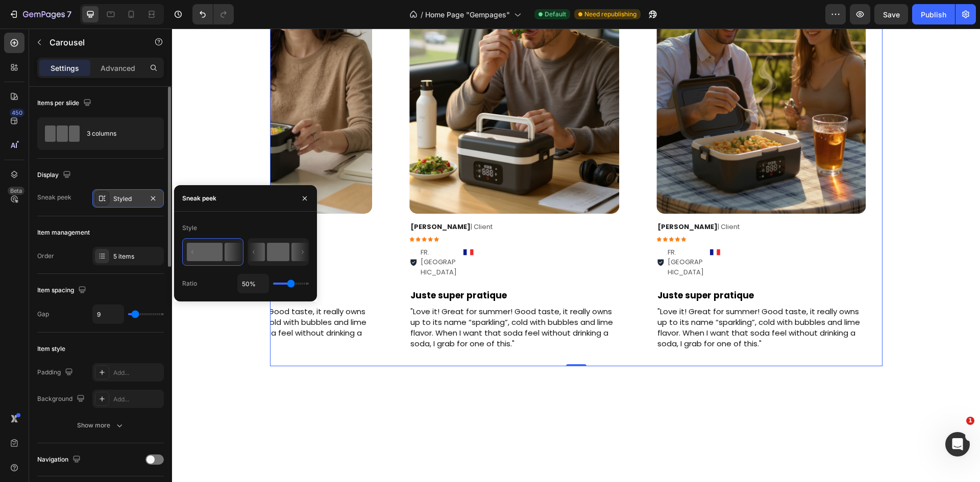
click at [263, 252] on icon at bounding box center [256, 252] width 17 height 18
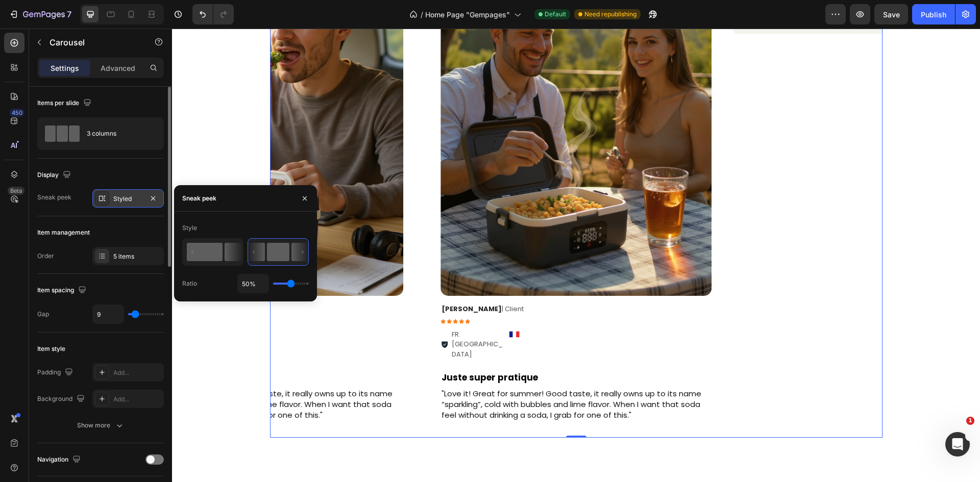
click at [214, 252] on rect at bounding box center [205, 252] width 36 height 18
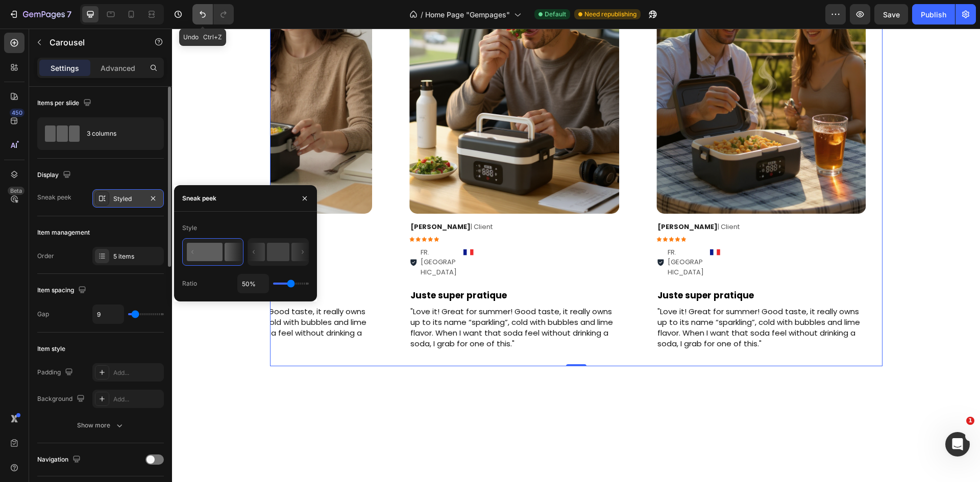
click at [199, 7] on button "Undo/Redo" at bounding box center [202, 14] width 20 height 20
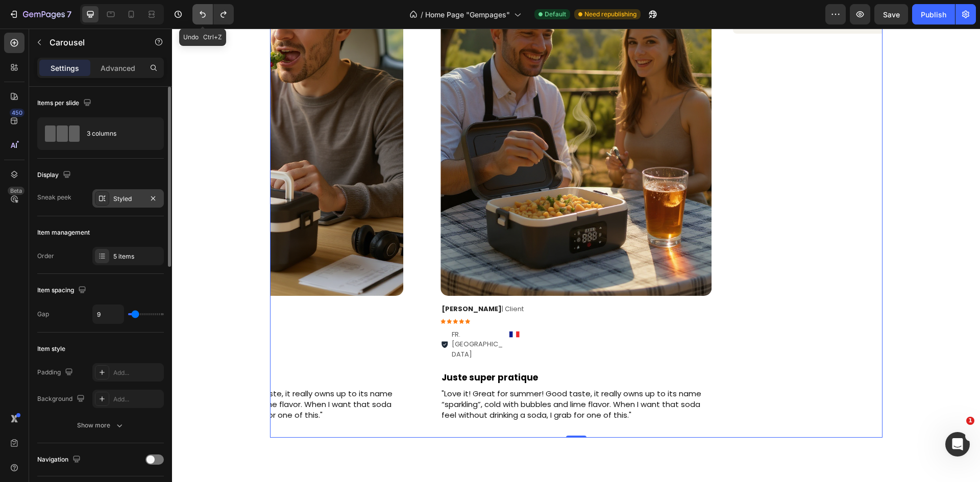
click at [199, 7] on button "Undo/Redo" at bounding box center [202, 14] width 20 height 20
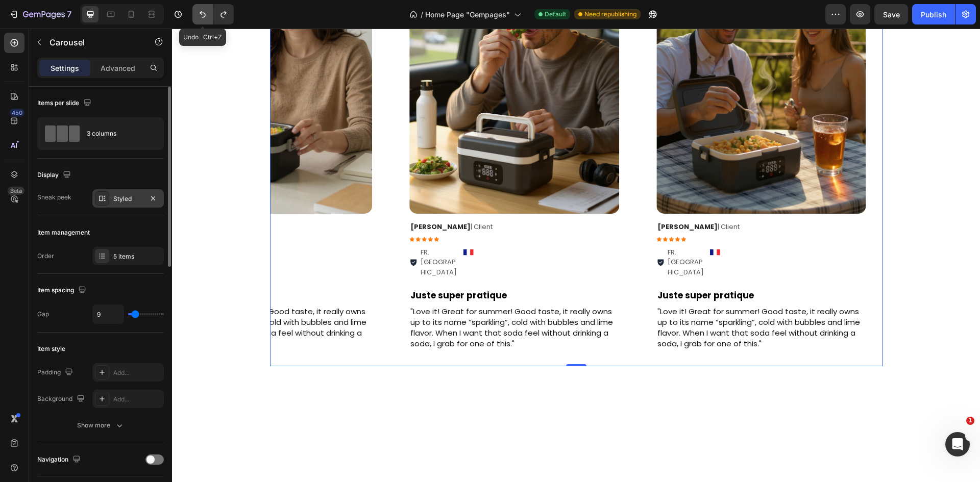
click at [199, 7] on button "Undo/Redo" at bounding box center [202, 14] width 20 height 20
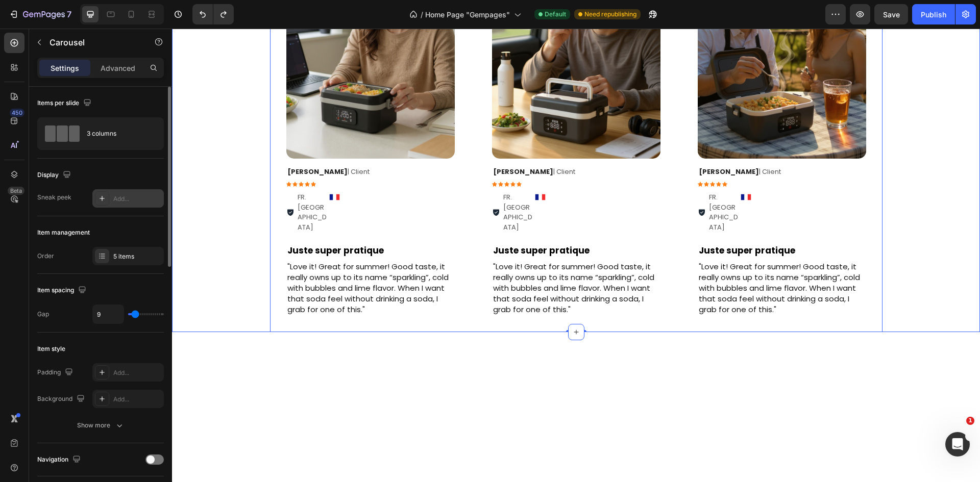
click at [232, 118] on div "Ils ont testé, ils ne reviendraient jamais en arrière Heading Row Image Row Dan…" at bounding box center [576, 99] width 808 height 465
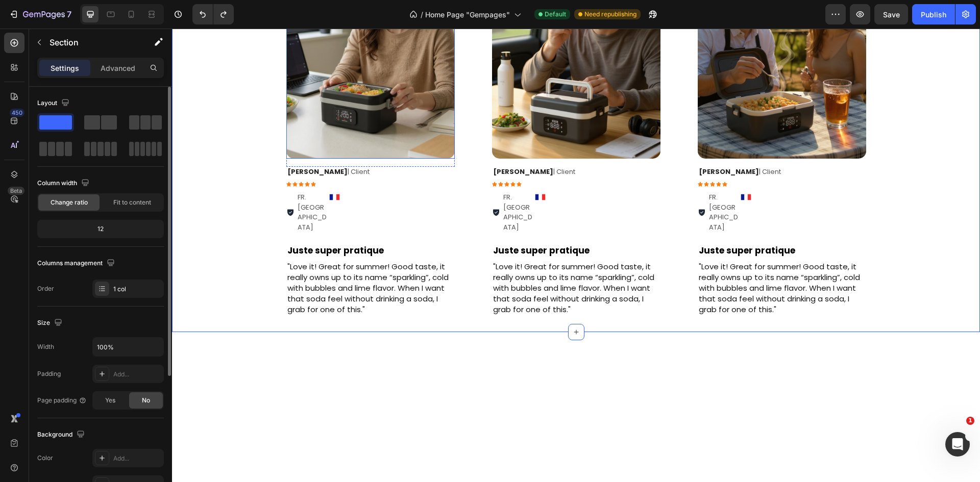
click at [406, 159] on img at bounding box center [370, 46] width 168 height 225
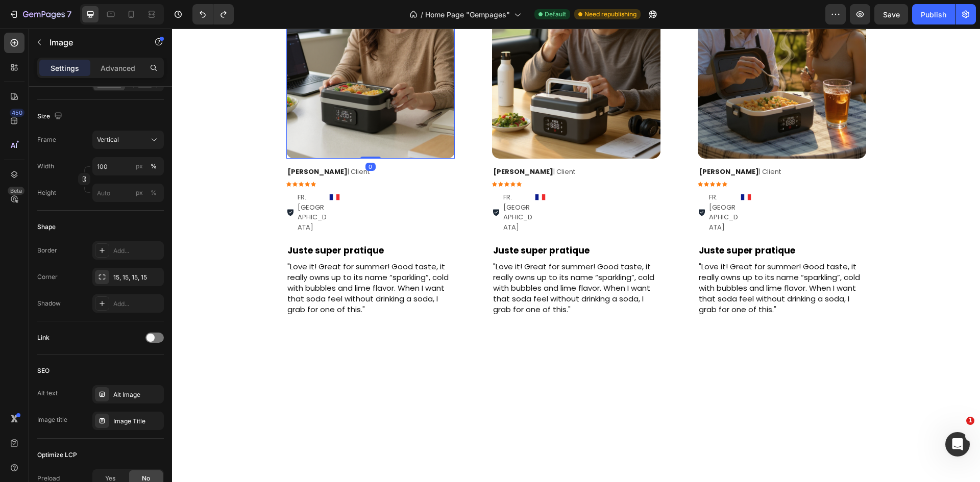
scroll to position [306, 0]
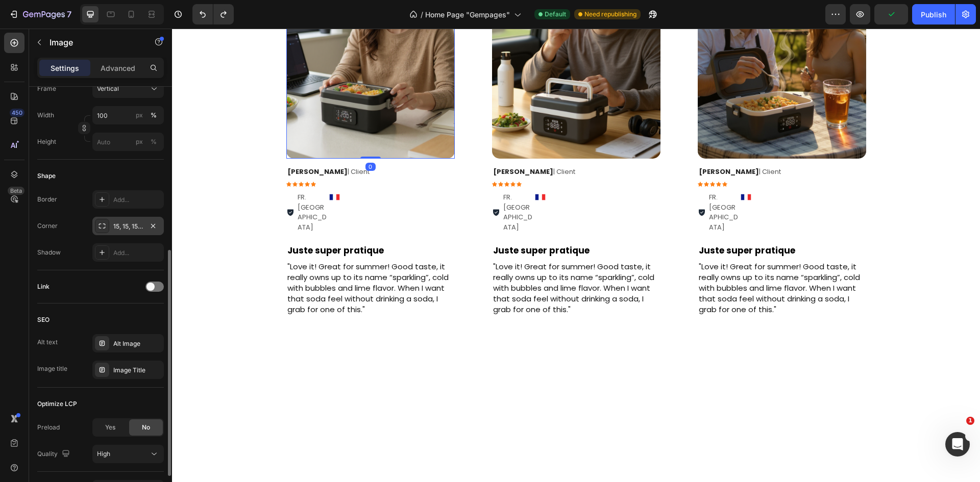
click at [124, 228] on div "15, 15, 15, 15" at bounding box center [128, 226] width 30 height 9
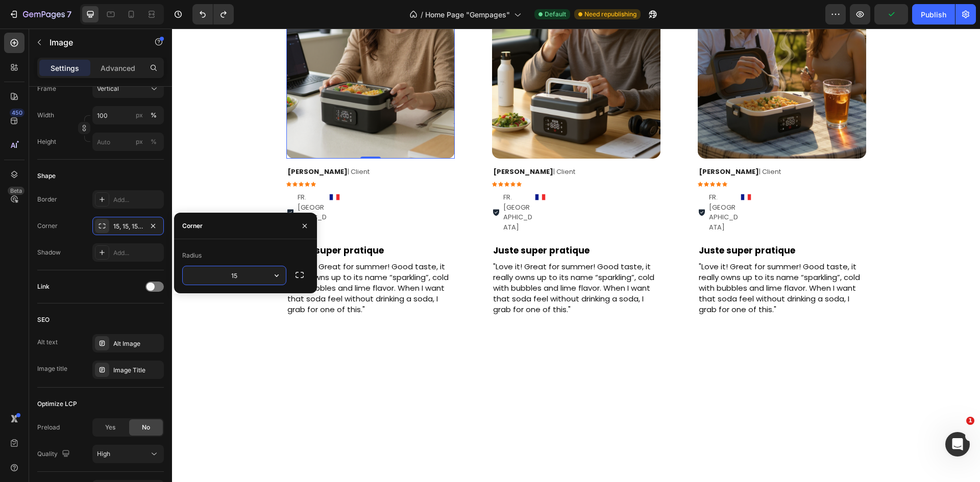
click at [221, 270] on input "15" at bounding box center [234, 275] width 103 height 18
type input "10"
click at [336, 130] on div "Image 0 Row Daniel J. | Client Text Block Icon Icon Icon Icon Icon Icon List FR…" at bounding box center [370, 125] width 201 height 414
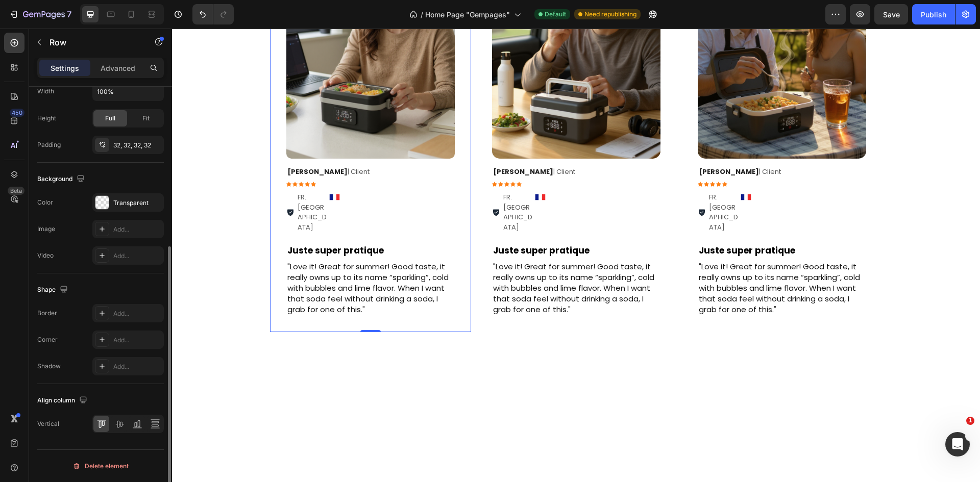
scroll to position [0, 0]
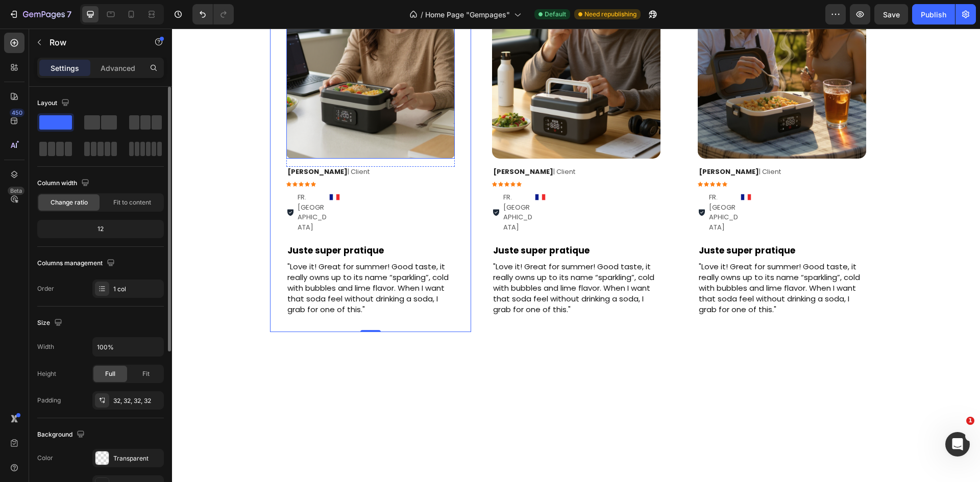
click at [594, 159] on img at bounding box center [576, 46] width 168 height 225
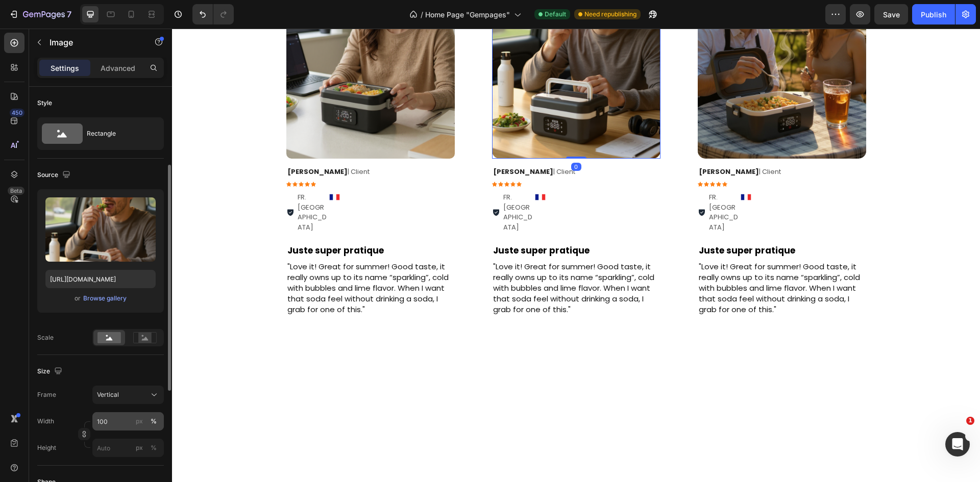
scroll to position [204, 0]
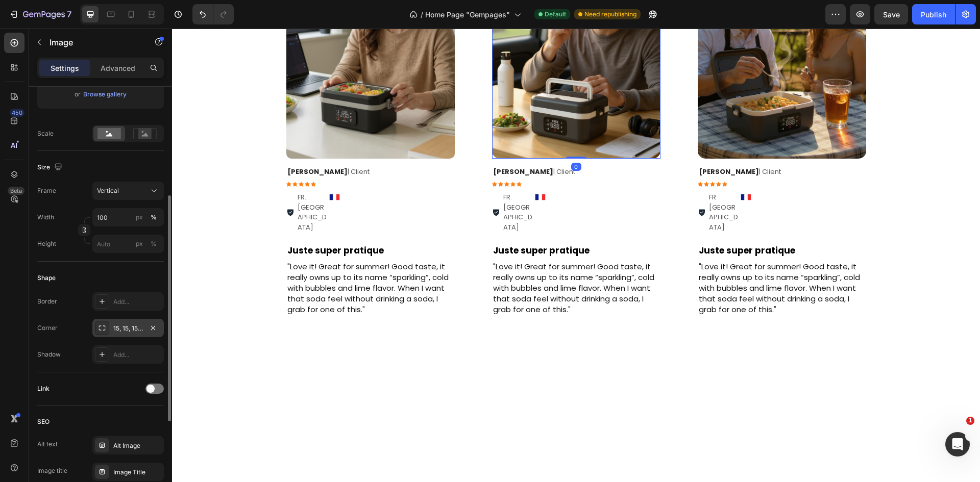
click at [128, 333] on div "15, 15, 15, 15" at bounding box center [127, 328] width 71 height 18
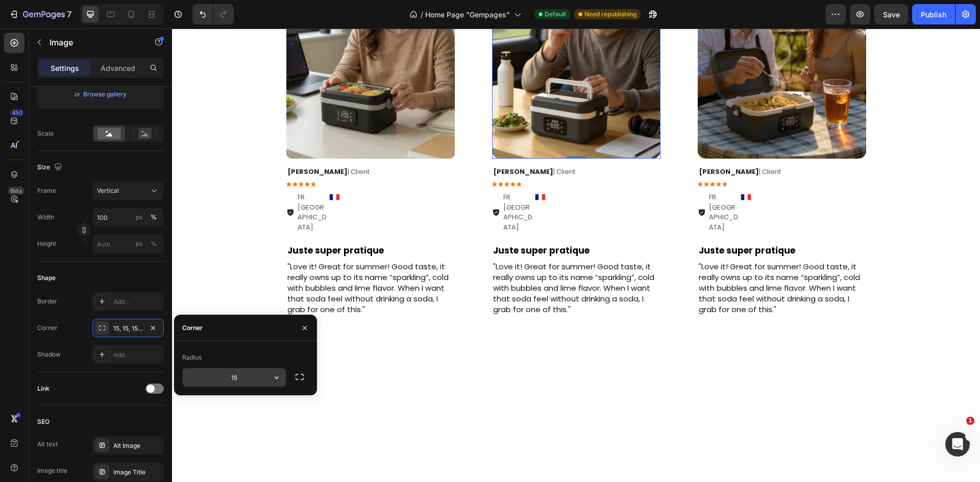
click at [246, 382] on input "15" at bounding box center [234, 377] width 103 height 18
type input "10"
click at [719, 159] on img at bounding box center [782, 46] width 168 height 225
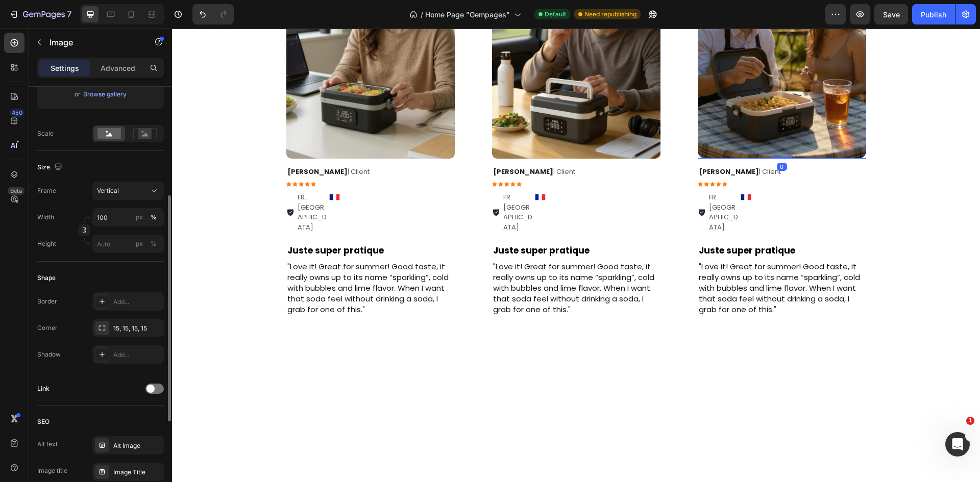
scroll to position [306, 0]
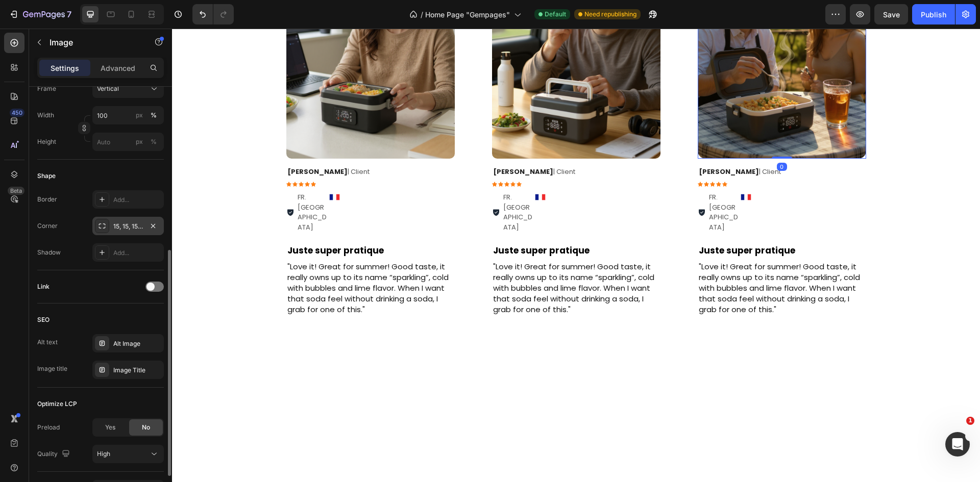
click at [130, 225] on div "15, 15, 15, 15" at bounding box center [128, 226] width 30 height 9
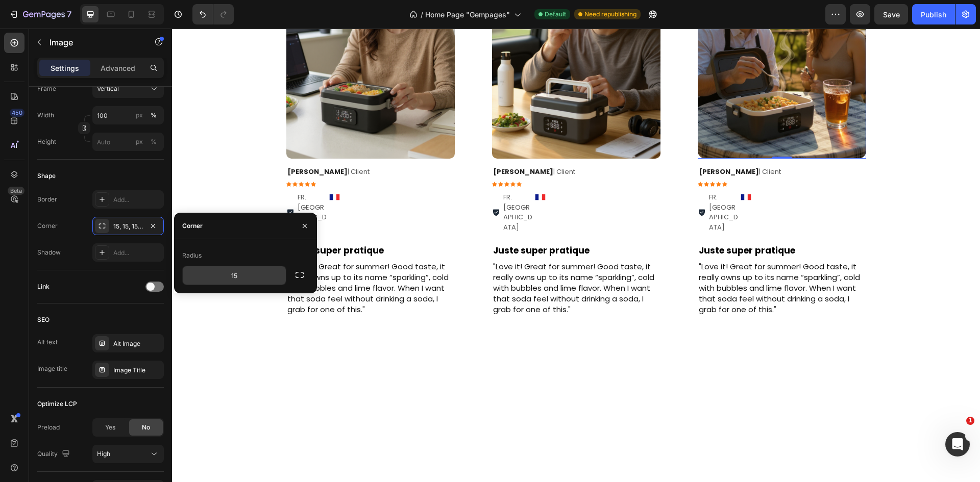
click at [248, 277] on input "15" at bounding box center [234, 275] width 103 height 18
type input "10"
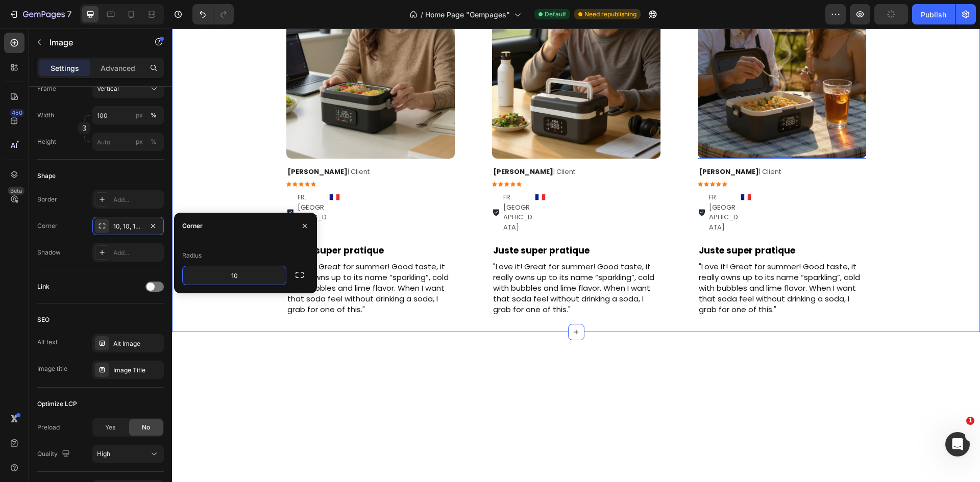
click at [214, 143] on div "Image 0 Row Daniel J. | Client Text Block Icon Icon Icon Icon Icon Icon List FR…" at bounding box center [576, 125] width 808 height 414
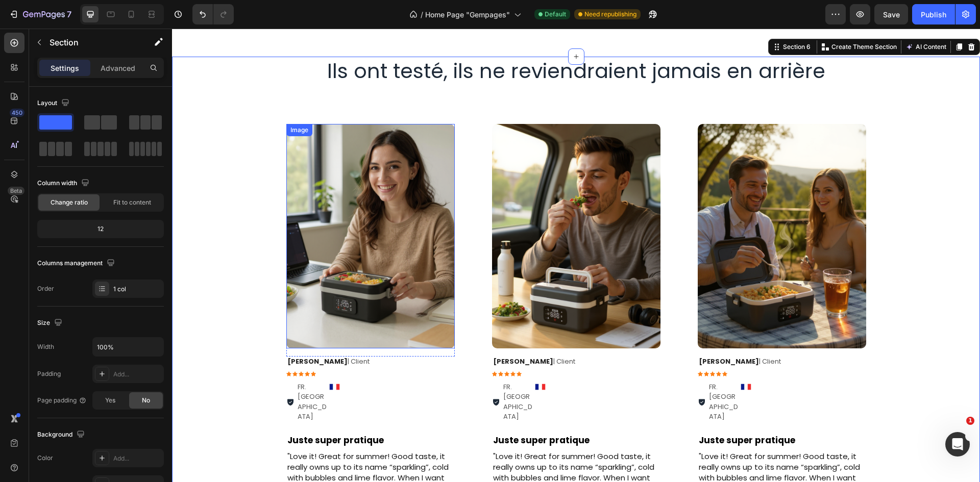
scroll to position [1734, 0]
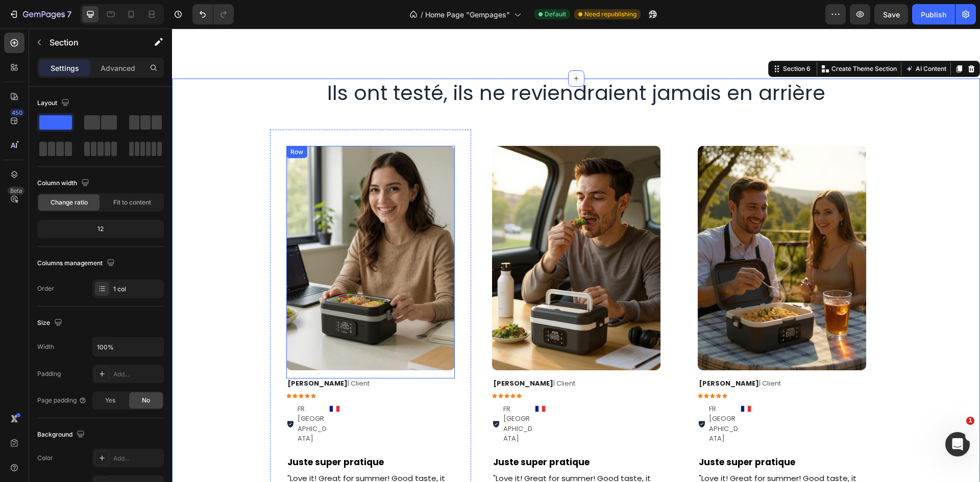
click at [358, 372] on div "Image Row" at bounding box center [370, 262] width 168 height 233
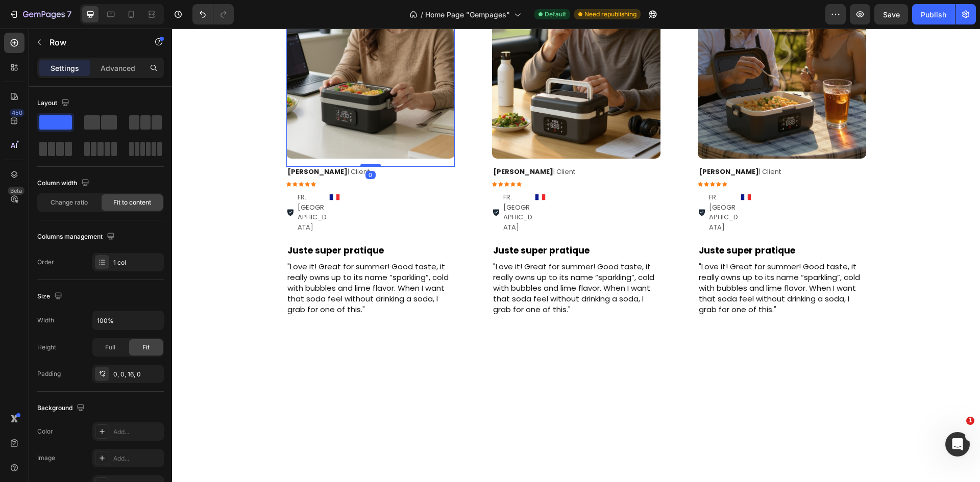
click at [367, 167] on div at bounding box center [370, 165] width 20 height 3
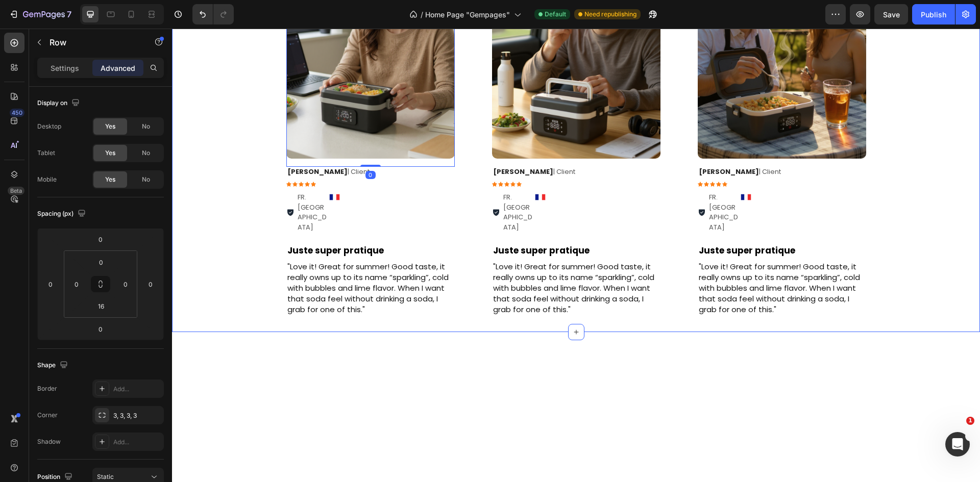
click at [936, 260] on div "Image Row Daniel J. | Client Text Block Icon Icon Icon Icon Icon Icon List FR. …" at bounding box center [576, 125] width 808 height 414
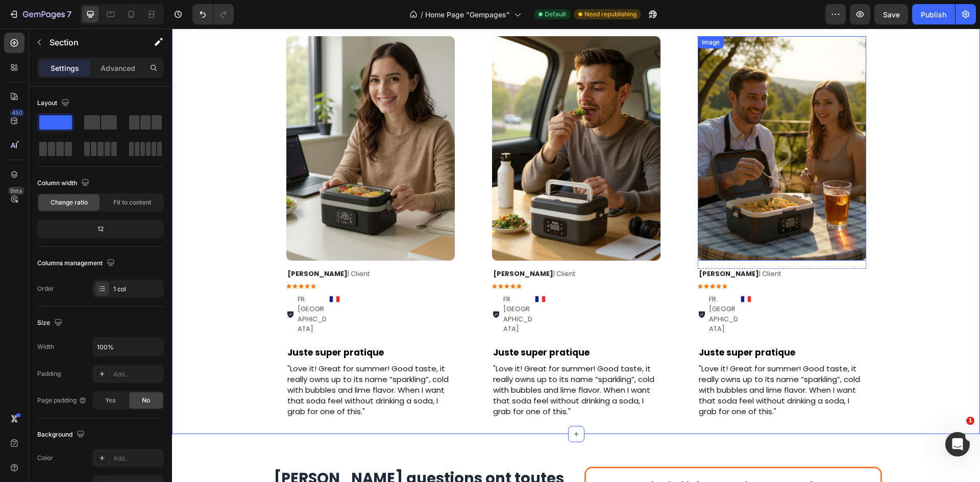
scroll to position [1836, 0]
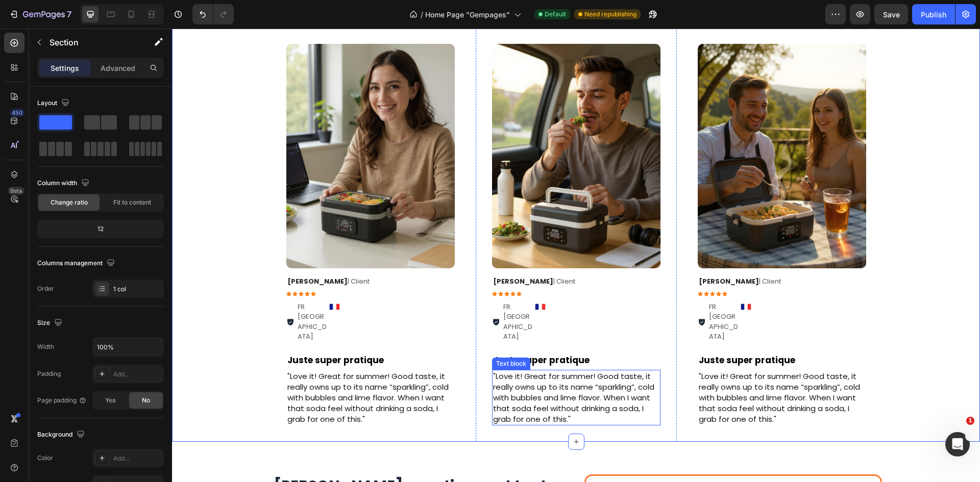
click at [547, 371] on p ""Love it! Great for summer! Good taste, it really owns up to its name “sparklin…" at bounding box center [576, 398] width 166 height 54
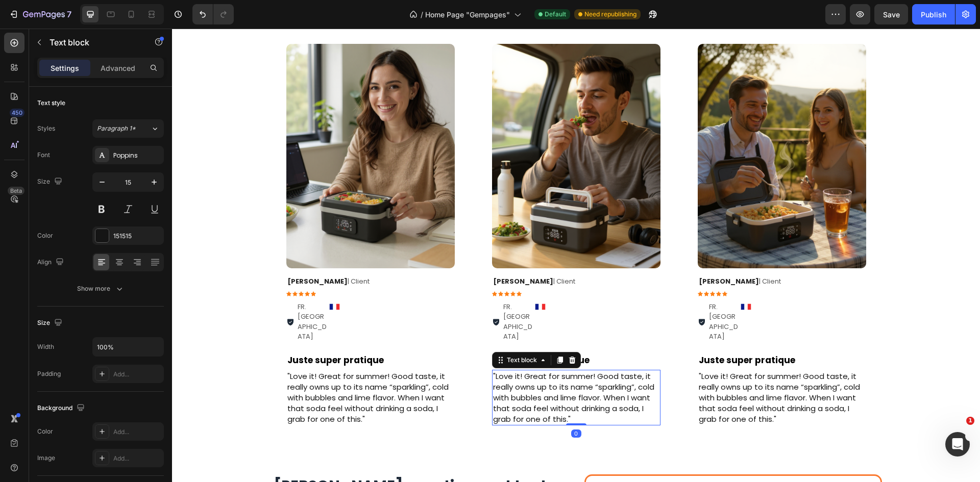
click at [547, 371] on p ""Love it! Great for summer! Good taste, it really owns up to its name “sparklin…" at bounding box center [576, 398] width 166 height 54
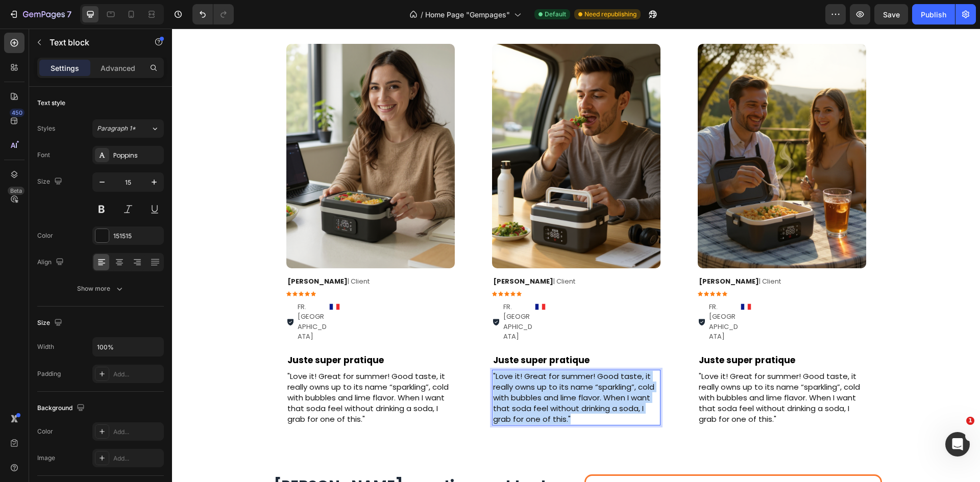
click at [547, 371] on p ""Love it! Great for summer! Good taste, it really owns up to its name “sparklin…" at bounding box center [576, 398] width 166 height 54
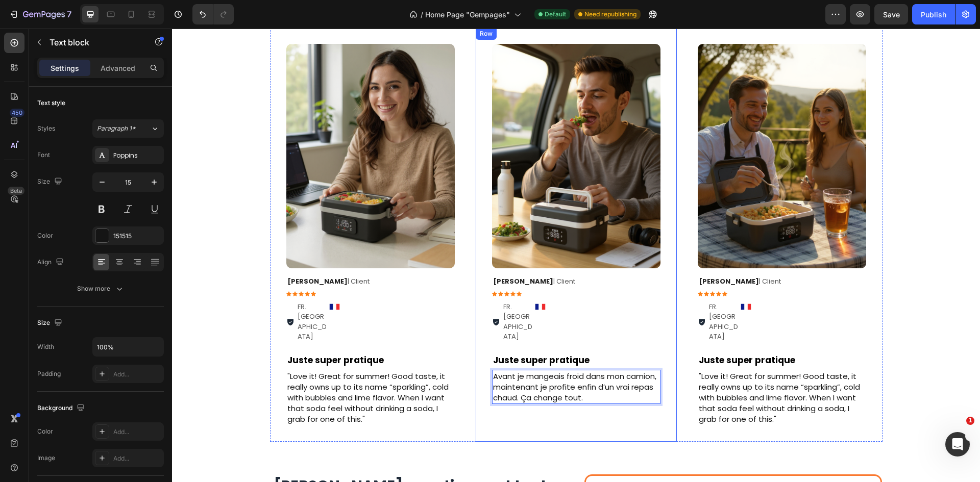
click at [492, 388] on div "Image Row Daniel J. | Client Text Block Icon Icon Icon Icon Icon Icon List FR. …" at bounding box center [576, 235] width 168 height 382
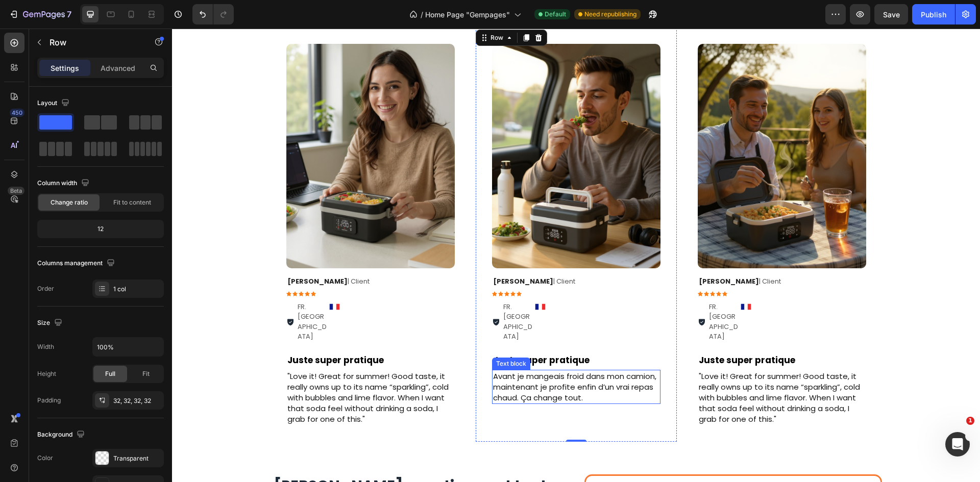
click at [576, 372] on p "Avant je mangeais froid dans mon camion, maintenant je profite enfin d’un vrai …" at bounding box center [576, 387] width 166 height 32
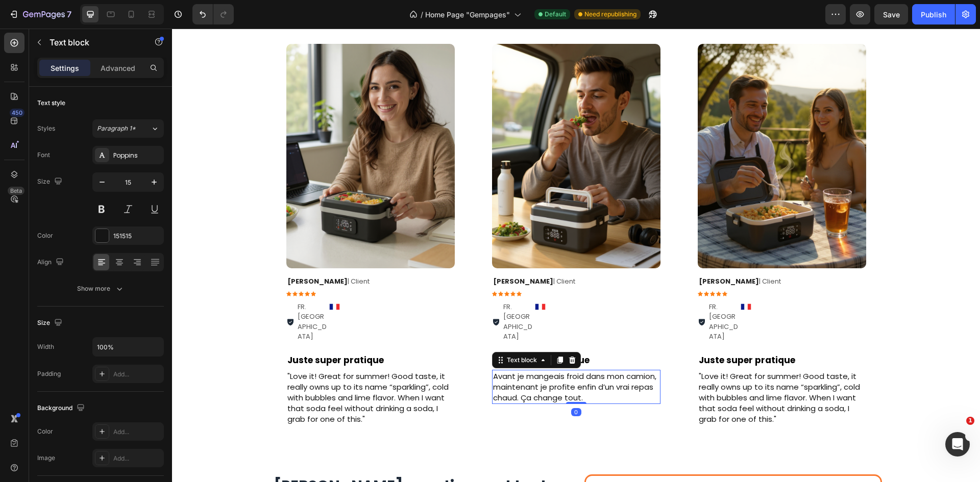
click at [576, 402] on div at bounding box center [576, 403] width 20 height 2
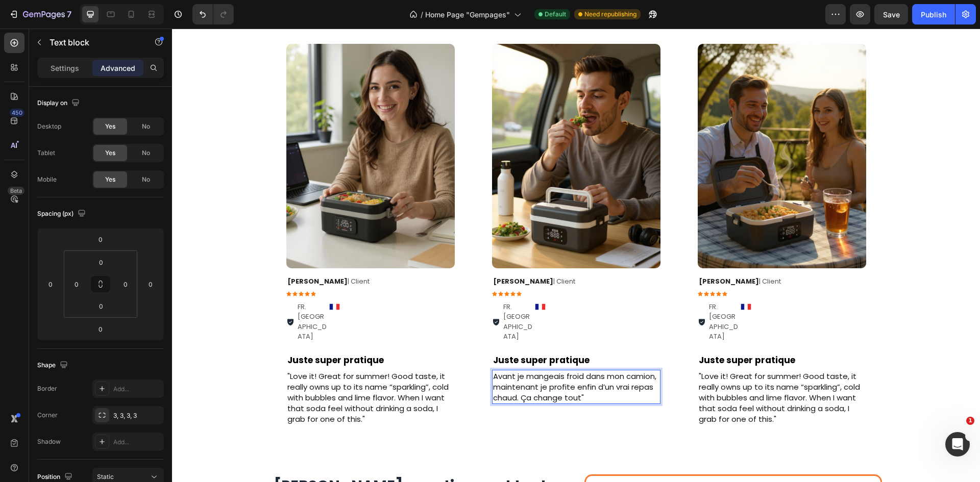
click at [493, 371] on p "Avant je mangeais froid dans mon camion, maintenant je profite enfin d’un vrai …" at bounding box center [576, 387] width 166 height 32
click at [629, 307] on div at bounding box center [597, 307] width 127 height 13
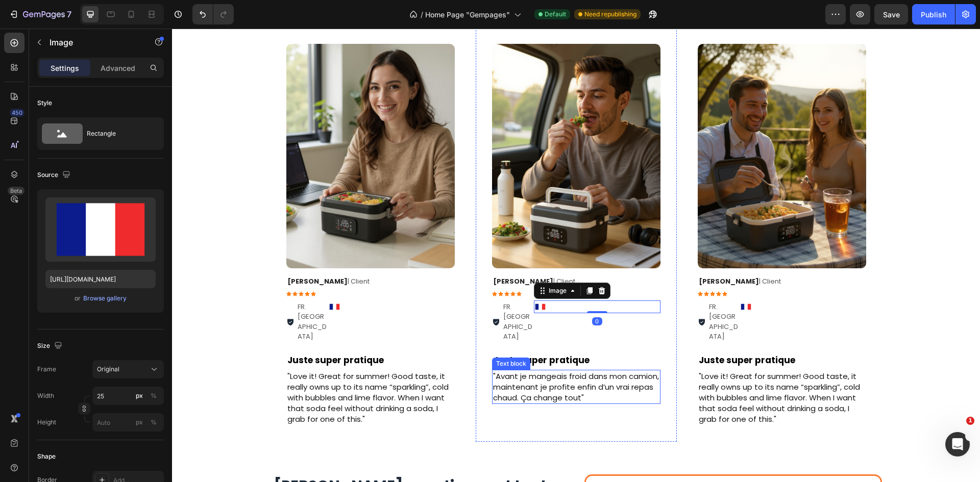
click at [609, 371] on p ""Avant je mangeais froid dans mon camion, maintenant je profite enfin d’un vrai…" at bounding box center [576, 387] width 166 height 32
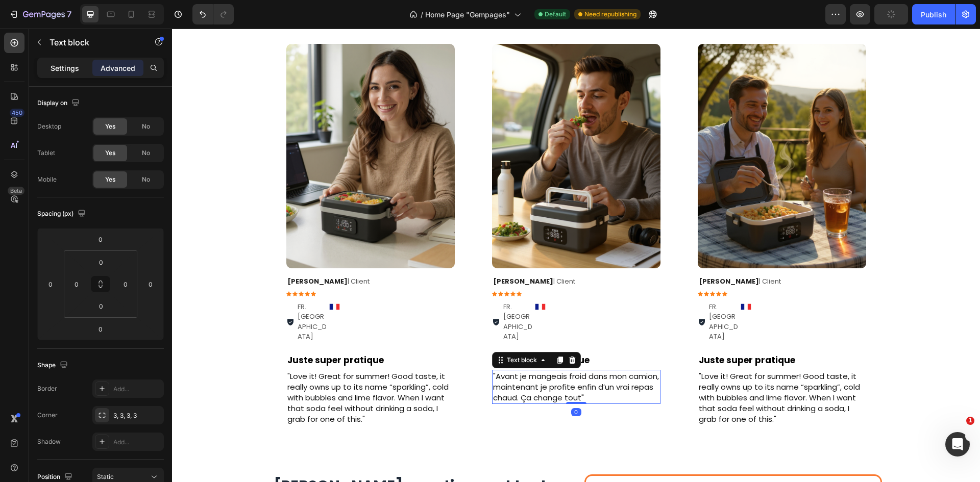
click at [62, 66] on p "Settings" at bounding box center [65, 68] width 29 height 11
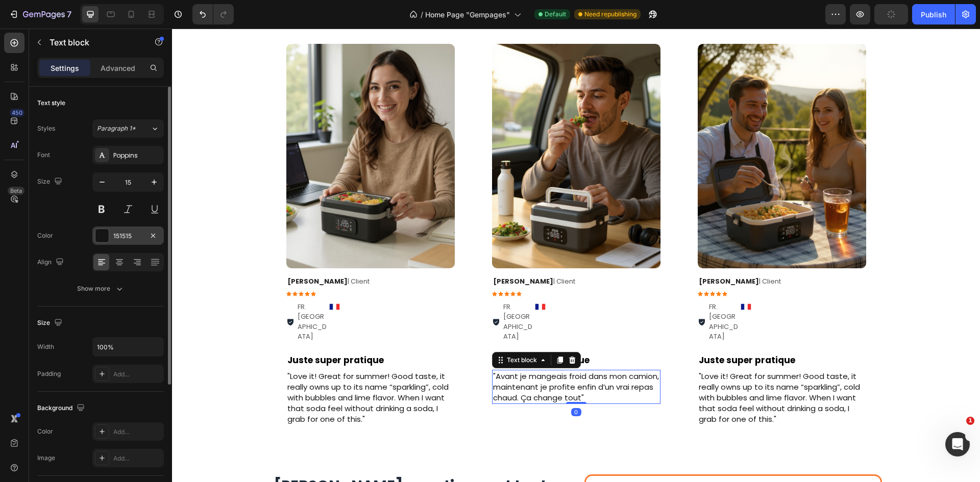
click at [119, 242] on div "151515" at bounding box center [127, 236] width 71 height 18
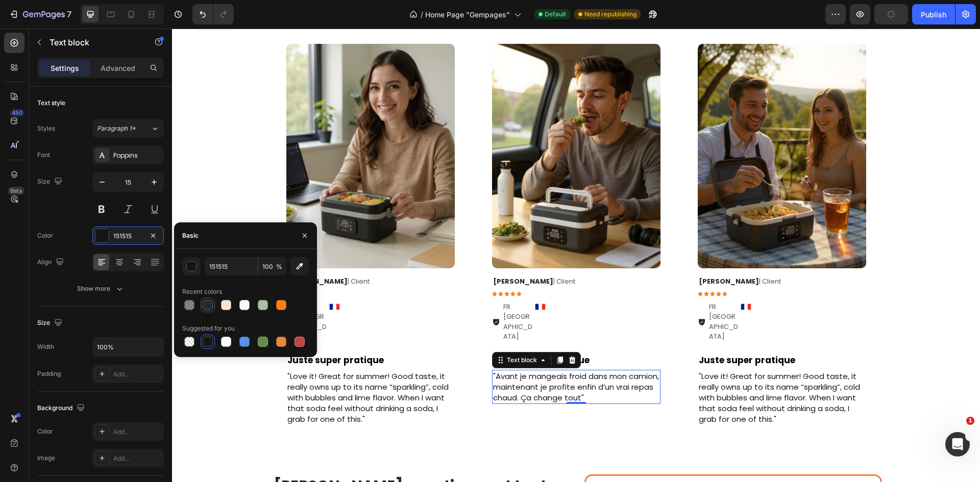
click at [210, 305] on div at bounding box center [208, 305] width 10 height 10
type input "1E2A38"
click at [383, 371] on p ""Love it! Great for summer! Good taste, it really owns up to its name “sparklin…" at bounding box center [370, 398] width 166 height 54
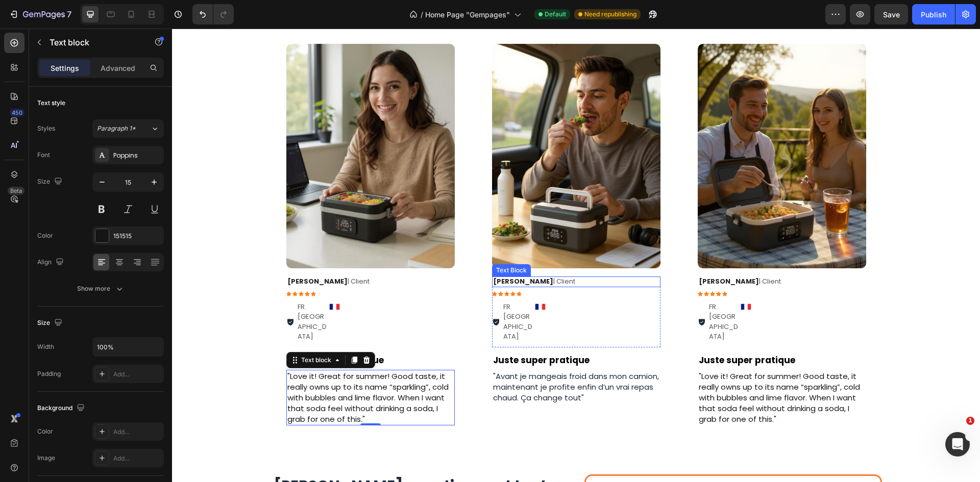
click at [505, 280] on strong "[PERSON_NAME]" at bounding box center [523, 282] width 60 height 10
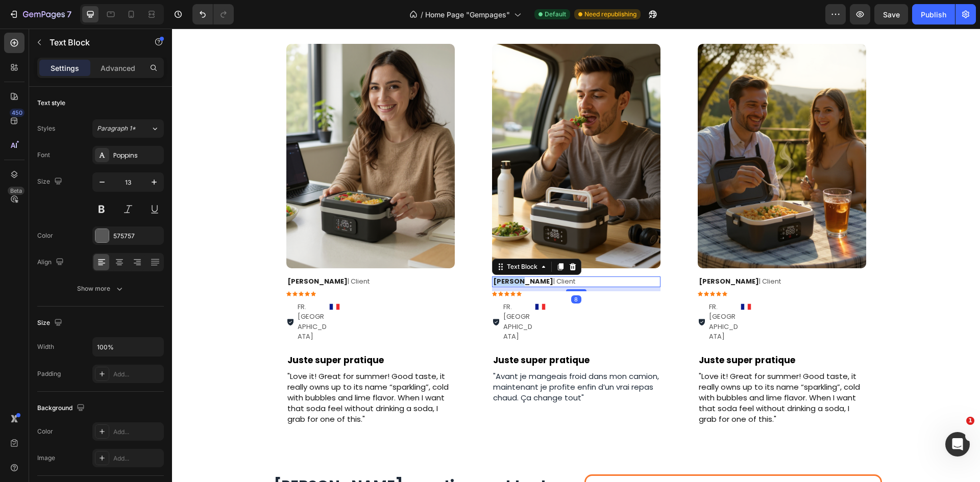
click at [505, 280] on strong "[PERSON_NAME]" at bounding box center [523, 282] width 60 height 10
click at [514, 281] on strong "David J." at bounding box center [523, 282] width 60 height 10
click at [531, 281] on p "David P. | Client" at bounding box center [576, 282] width 166 height 9
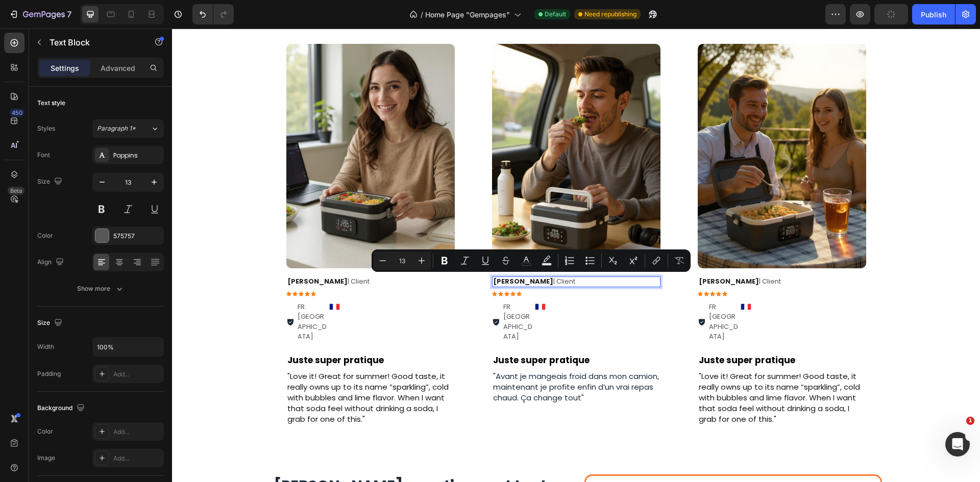
click at [562, 291] on div "Icon Icon Icon Icon Icon" at bounding box center [576, 293] width 168 height 5
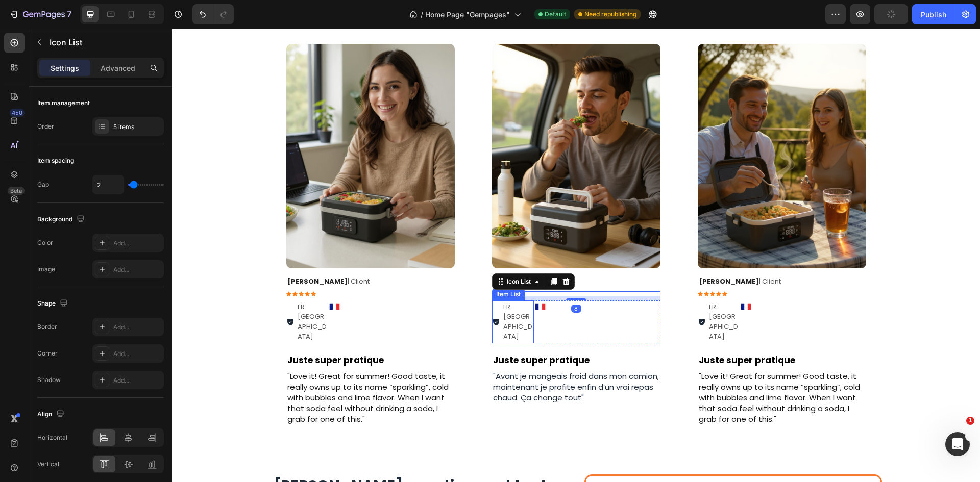
click at [528, 310] on p "FR. [GEOGRAPHIC_DATA]" at bounding box center [518, 322] width 30 height 40
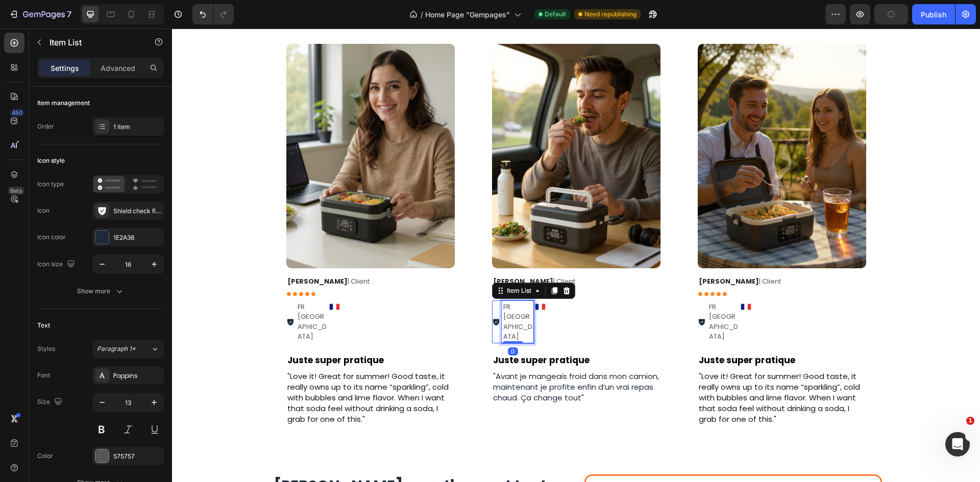
click at [524, 307] on p "FR. [GEOGRAPHIC_DATA]" at bounding box center [518, 322] width 30 height 40
click at [584, 393] on div "Image Row David P. | Client Text Block Icon Icon Icon Icon Icon Icon List FR. L…" at bounding box center [576, 235] width 168 height 382
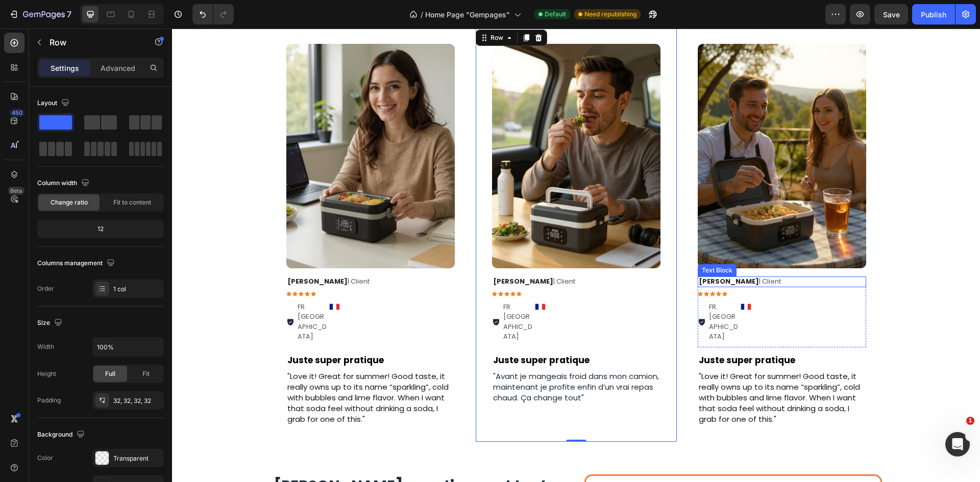
click at [715, 283] on strong "[PERSON_NAME]" at bounding box center [729, 282] width 60 height 10
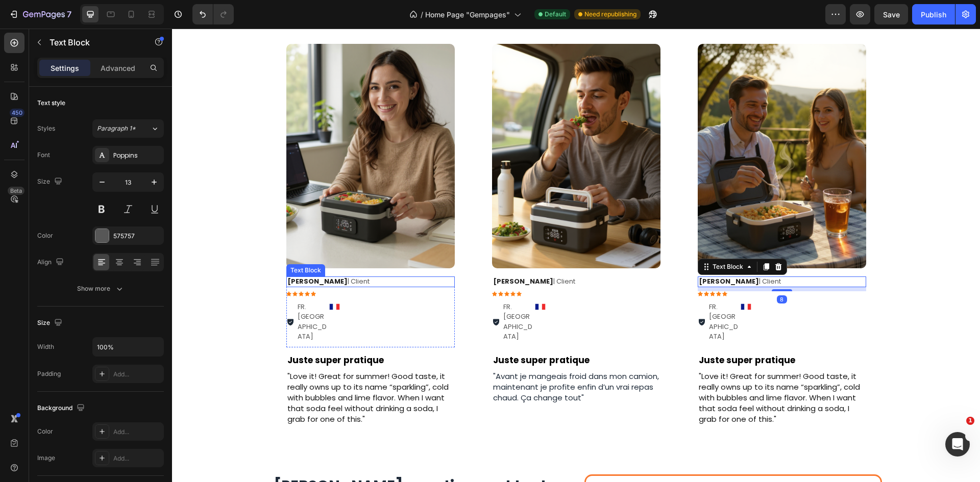
click at [307, 283] on strong "[PERSON_NAME]" at bounding box center [317, 282] width 60 height 10
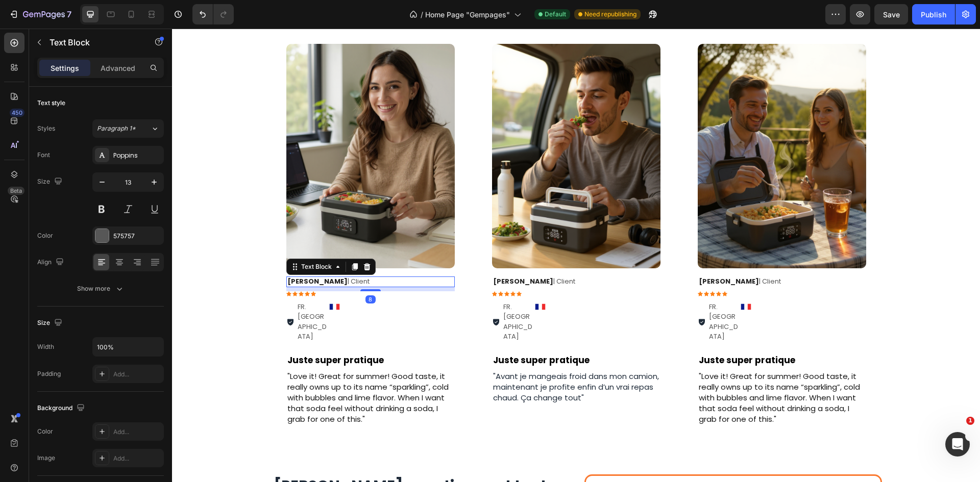
click at [310, 281] on strong "[PERSON_NAME]" at bounding box center [317, 282] width 60 height 10
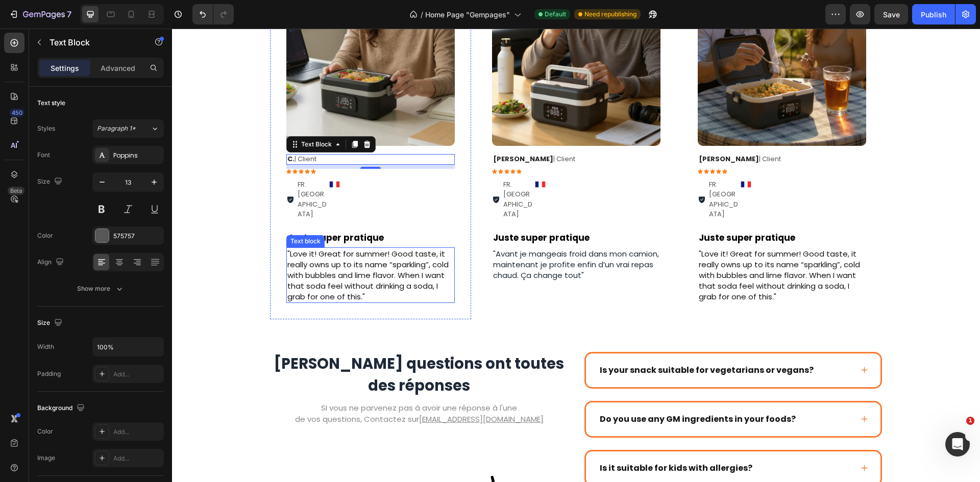
scroll to position [1917, 0]
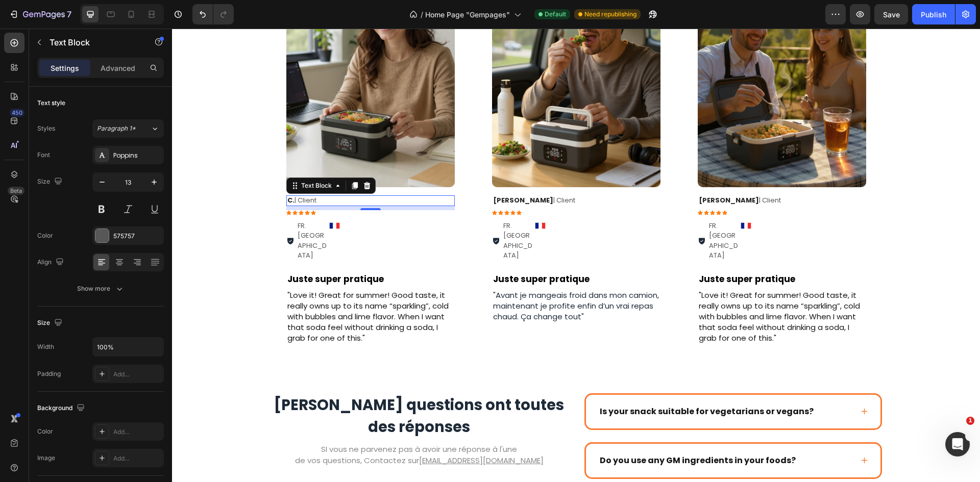
click at [287, 203] on strong "C." at bounding box center [290, 200] width 7 height 10
click at [338, 289] on div ""Love it! Great for summer! Good taste, it really owns up to its name “sparklin…" at bounding box center [370, 317] width 168 height 56
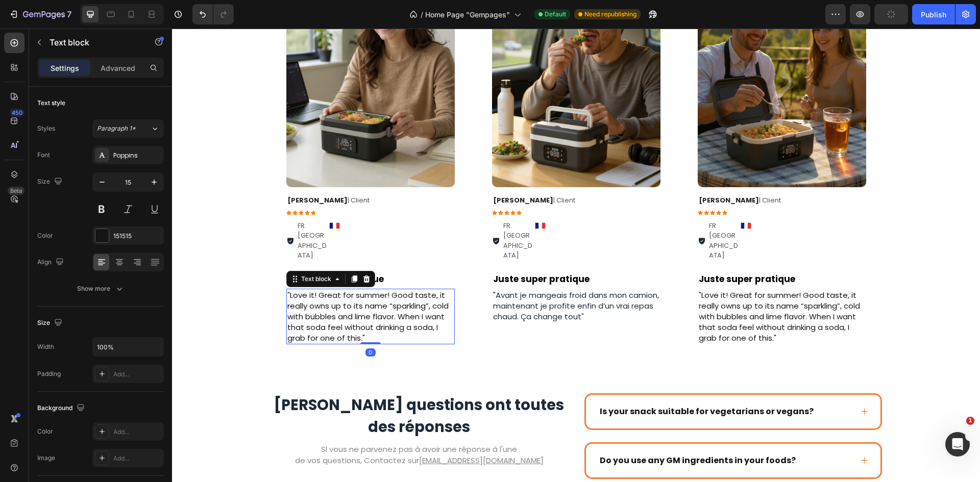
click at [344, 290] on p ""Love it! Great for summer! Good taste, it really owns up to its name “sparklin…" at bounding box center [370, 317] width 166 height 54
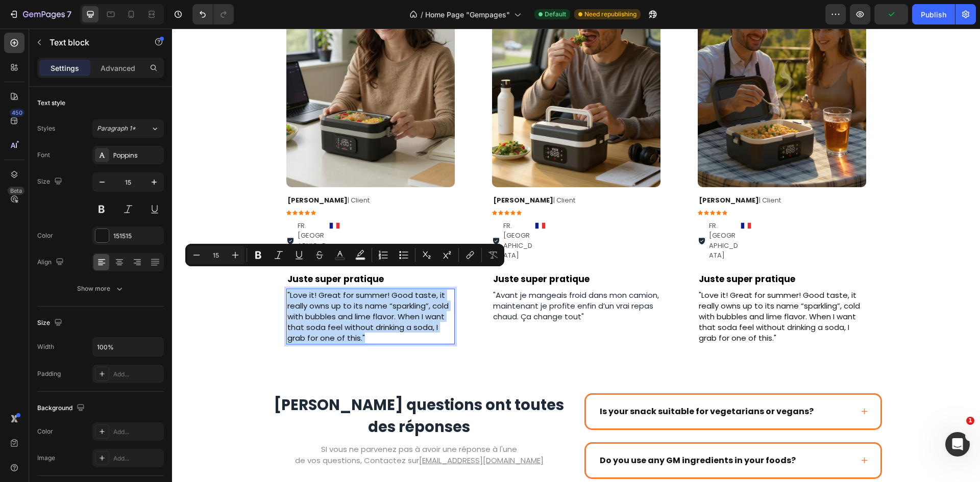
click at [344, 290] on p ""Love it! Great for summer! Good taste, it really owns up to its name “sparklin…" at bounding box center [370, 317] width 166 height 54
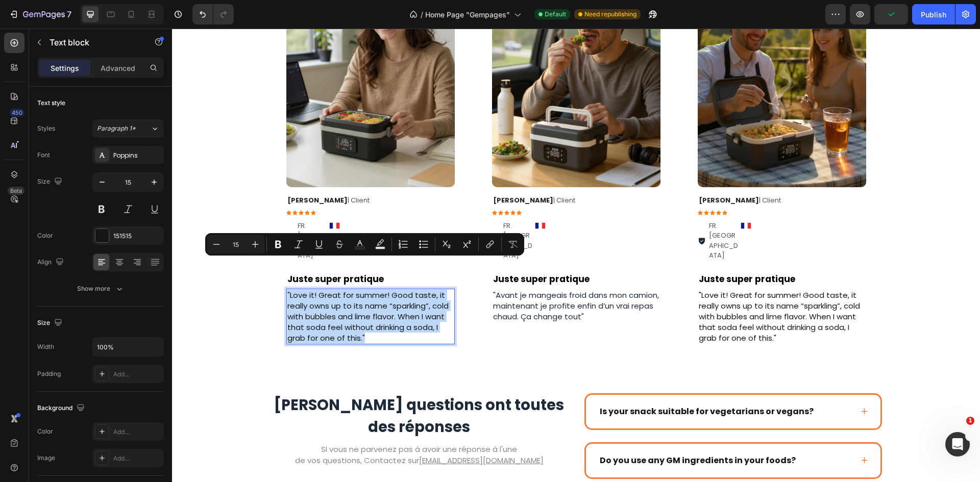
click at [344, 290] on p ""Love it! Great for summer! Good taste, it really owns up to its name “sparklin…" at bounding box center [370, 317] width 166 height 54
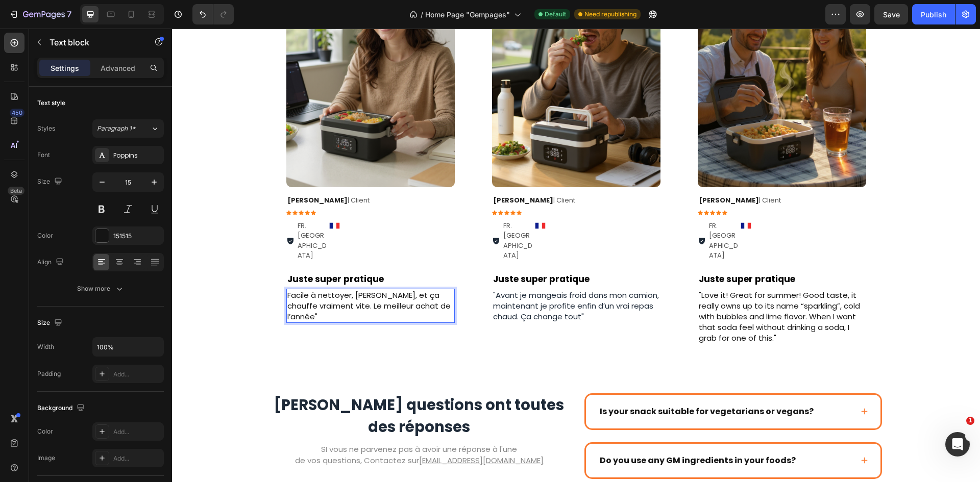
click at [287, 290] on p "Facile à nettoyer, costaud, et ça chauffe vraiment vite. Le meilleur achat de l…" at bounding box center [370, 306] width 166 height 32
click at [342, 290] on p ""Facile à nettoyer, [PERSON_NAME], et ça chauffe vraiment vite. Le meilleur ach…" at bounding box center [370, 306] width 166 height 32
click at [311, 296] on div "Image Row Caro L . | Client Text Block Icon Icon Icon Icon Icon Icon List FR. N…" at bounding box center [370, 154] width 168 height 382
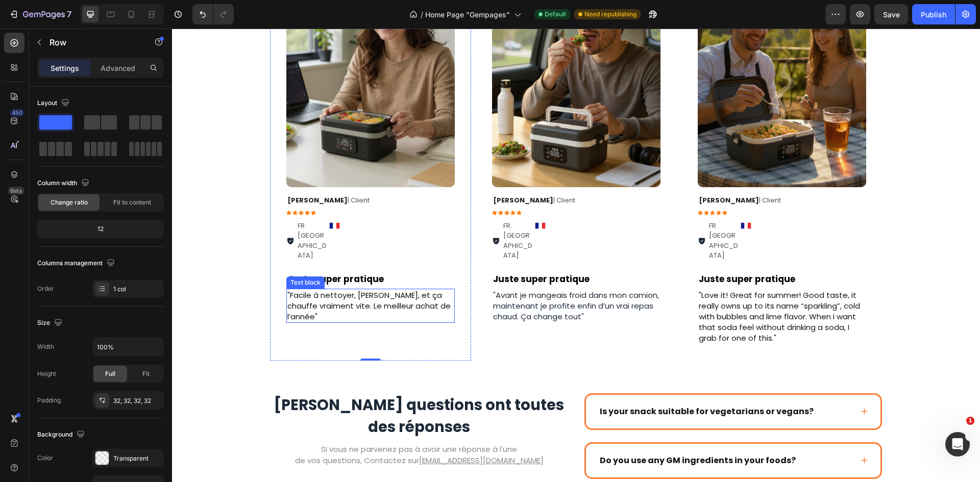
click at [342, 290] on p ""Facile à nettoyer, [PERSON_NAME], et ça chauffe vraiment vite. Le meilleur ach…" at bounding box center [370, 306] width 166 height 32
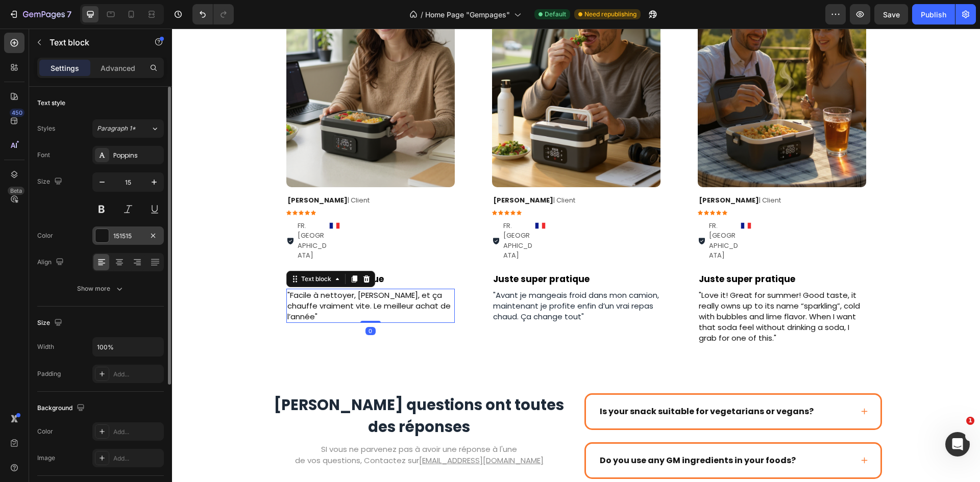
click at [114, 238] on div "151515" at bounding box center [128, 236] width 30 height 9
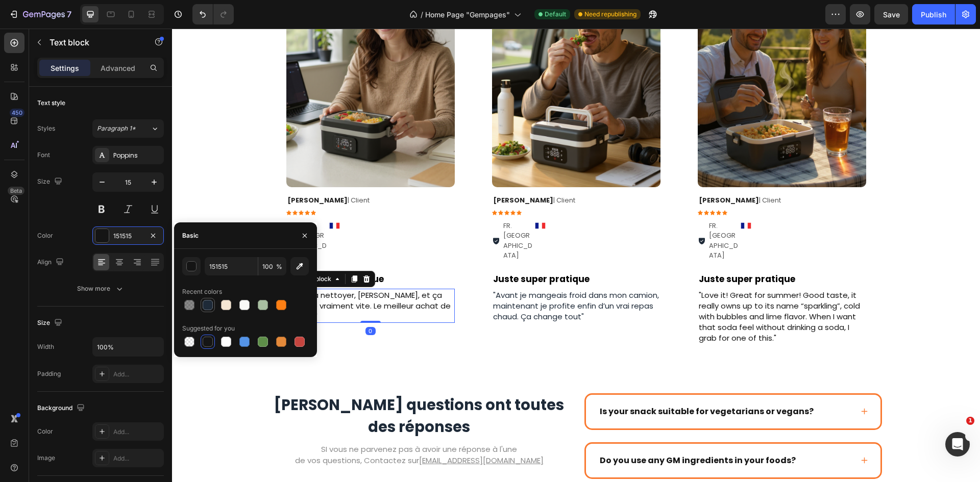
click at [208, 301] on div at bounding box center [208, 305] width 10 height 10
type input "1E2A38"
click at [236, 186] on div "Image Row Daniel J. | Client Text Block Icon Icon Icon Icon Icon Icon List FR. …" at bounding box center [576, 153] width 808 height 414
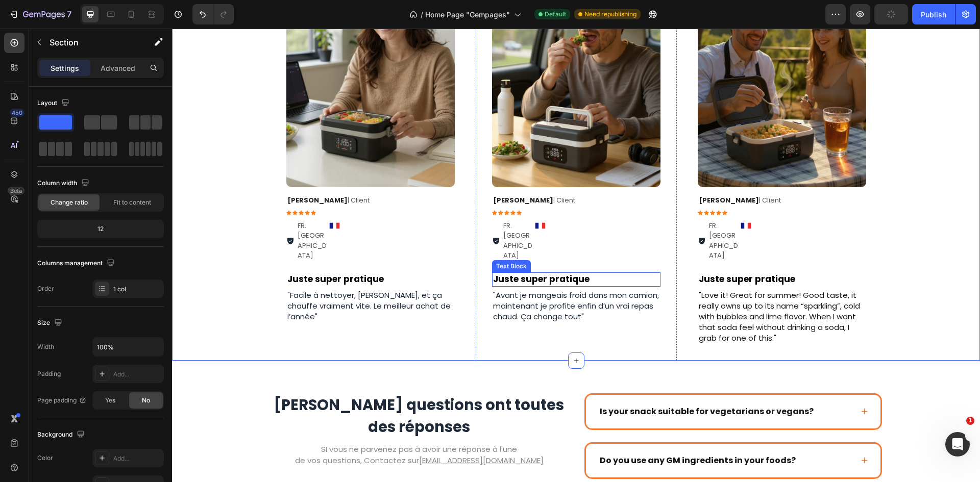
click at [513, 273] on p "Juste super pratique" at bounding box center [576, 279] width 166 height 12
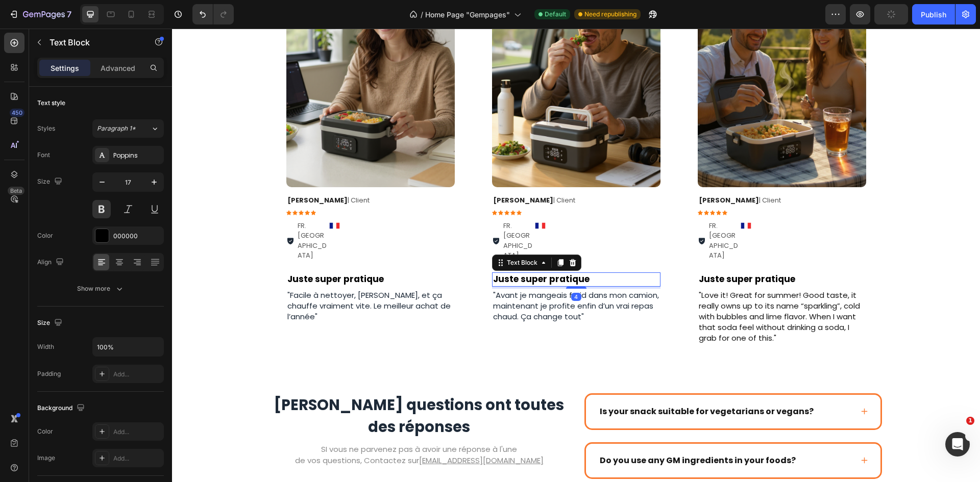
click at [513, 273] on p "Juste super pratique" at bounding box center [576, 279] width 166 height 12
click at [493, 273] on p "Des dépenses en moins c'est cool"" at bounding box center [576, 279] width 166 height 12
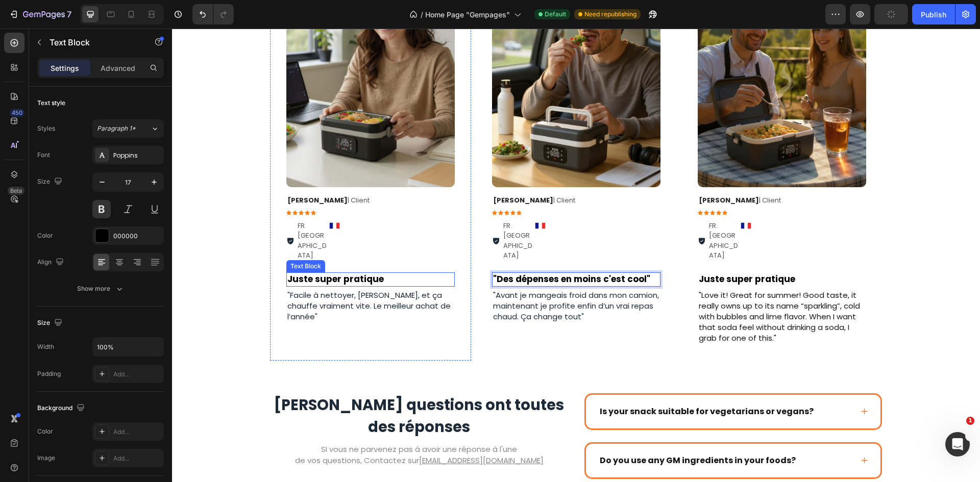
click at [379, 273] on p "Juste super pratique" at bounding box center [370, 279] width 166 height 12
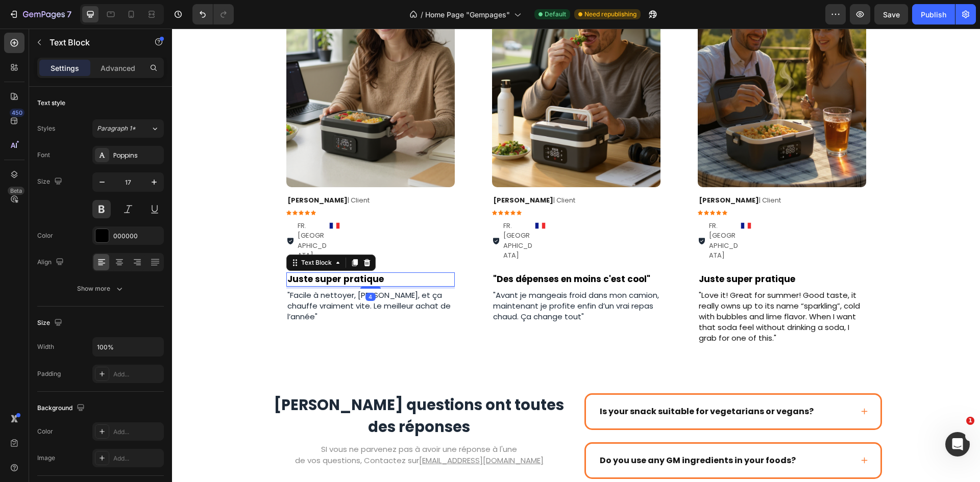
click at [379, 273] on p "Juste super pratique" at bounding box center [370, 279] width 166 height 12
click at [287, 273] on p "Juste super pratique"" at bounding box center [370, 279] width 166 height 12
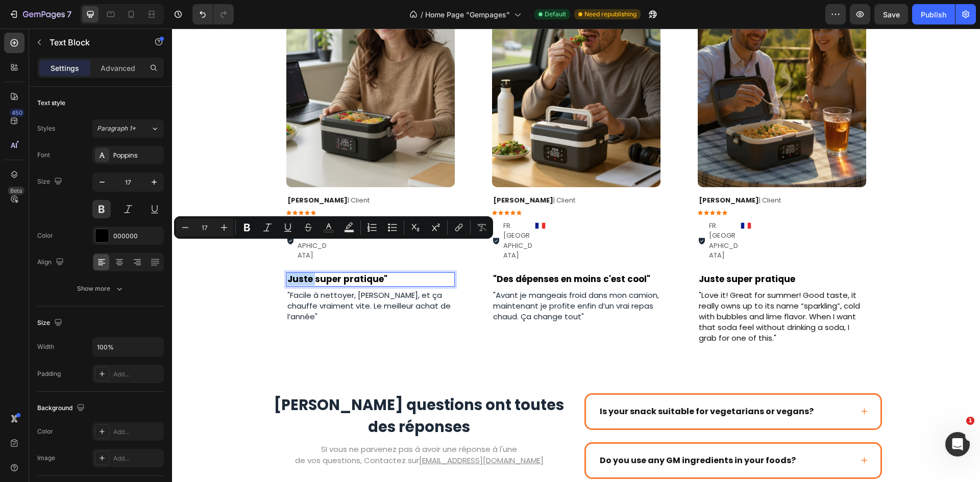
click at [287, 273] on p "Juste super pratique"" at bounding box center [370, 279] width 166 height 12
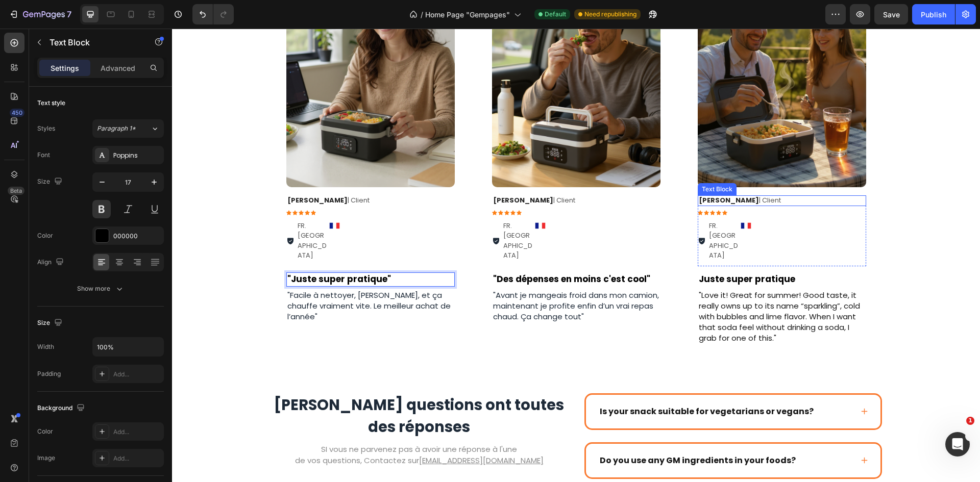
click at [913, 183] on div "Image Row Daniel J. | Client Text Block Icon Icon Icon Icon Icon Icon List FR. …" at bounding box center [576, 153] width 808 height 414
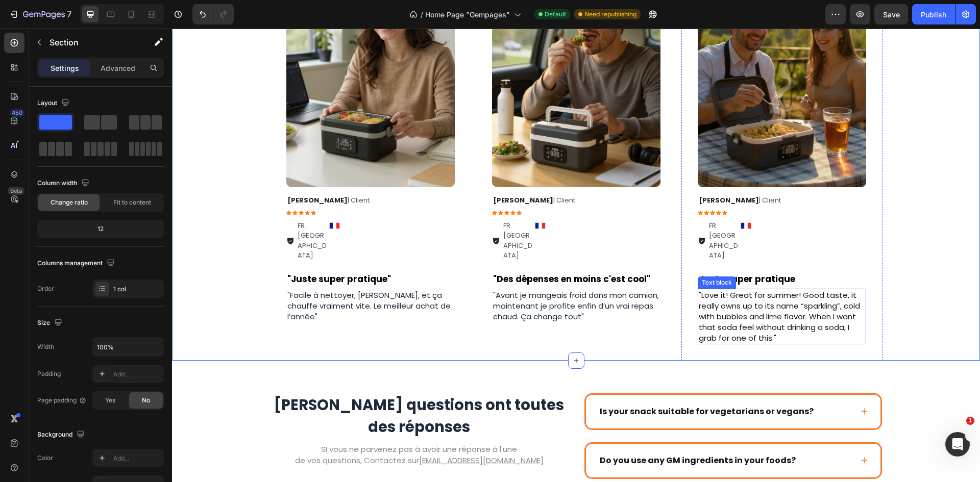
click at [735, 290] on p ""Love it! Great for summer! Good taste, it really owns up to its name “sparklin…" at bounding box center [782, 317] width 166 height 54
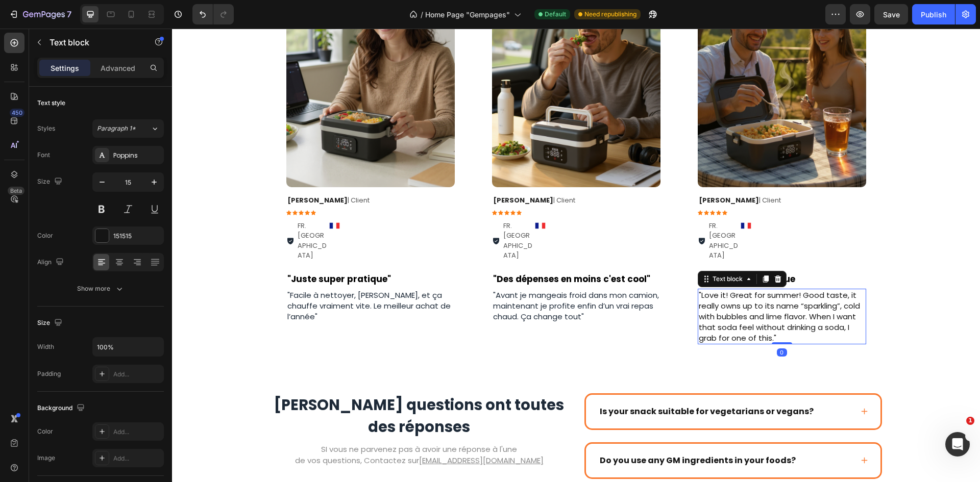
click at [735, 290] on p ""Love it! Great for summer! Good taste, it really owns up to its name “sparklin…" at bounding box center [782, 317] width 166 height 54
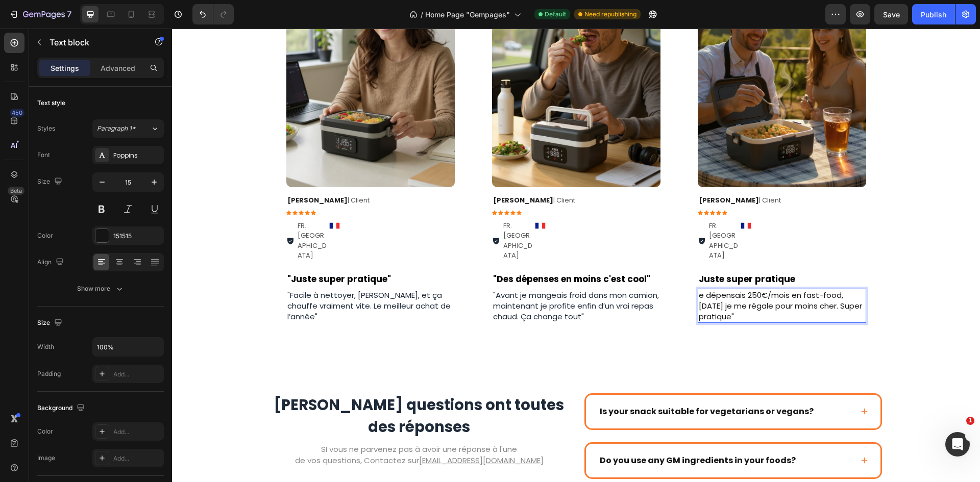
click at [699, 290] on p "e dépensais 250€/mois en fast-food, aujourd’hui je me régale pour moins cher. S…" at bounding box center [782, 306] width 166 height 32
click at [877, 231] on div "Image Row Daniel J. | Client Text Block Icon Icon Icon Icon Icon Icon List FR. …" at bounding box center [781, 153] width 201 height 414
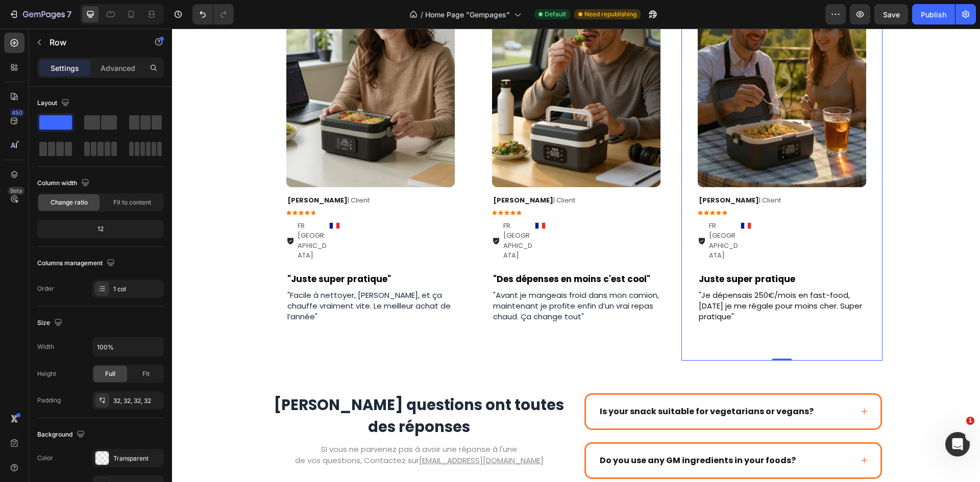
click at [838, 290] on p ""Je dépensais 250€/mois en fast-food, [DATE] je me régale pour moins cher. Supe…" at bounding box center [782, 306] width 166 height 32
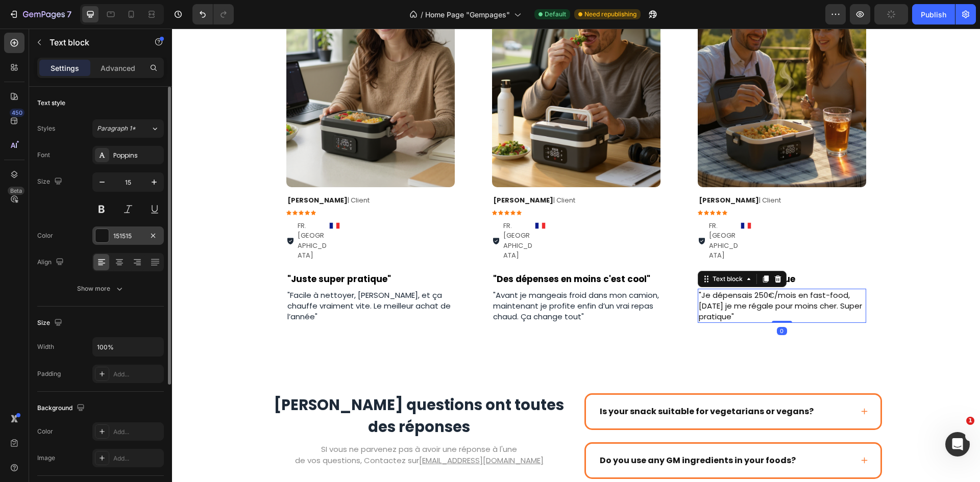
click at [112, 239] on div "151515" at bounding box center [127, 236] width 71 height 18
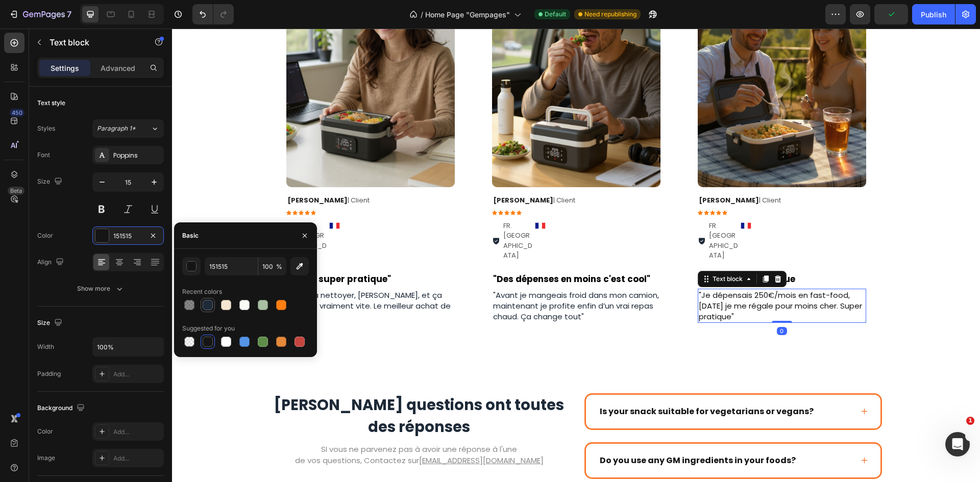
click at [207, 310] on div at bounding box center [208, 305] width 10 height 10
type input "1E2A38"
click at [933, 225] on div "Image Row Daniel J. | Client Text Block Icon Icon Icon Icon Icon Icon List FR. …" at bounding box center [576, 153] width 808 height 414
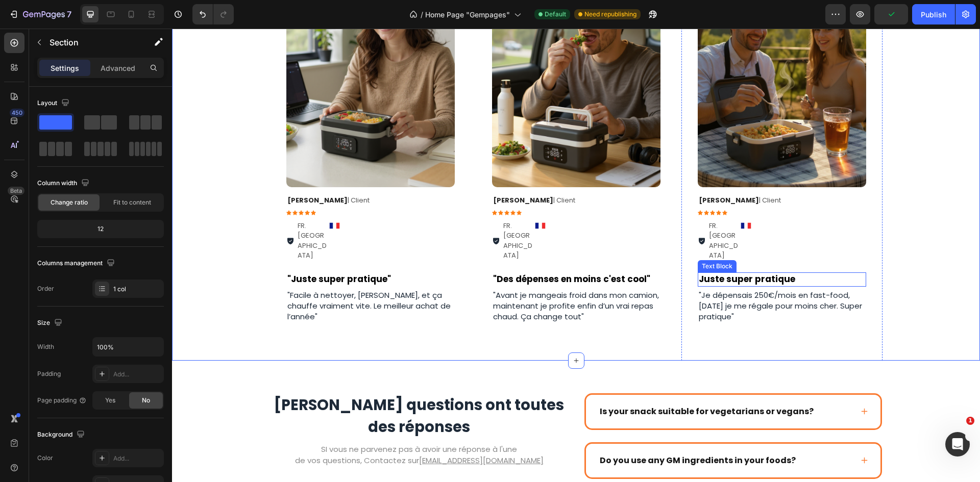
click at [730, 273] on p "Juste super pratique" at bounding box center [782, 279] width 166 height 12
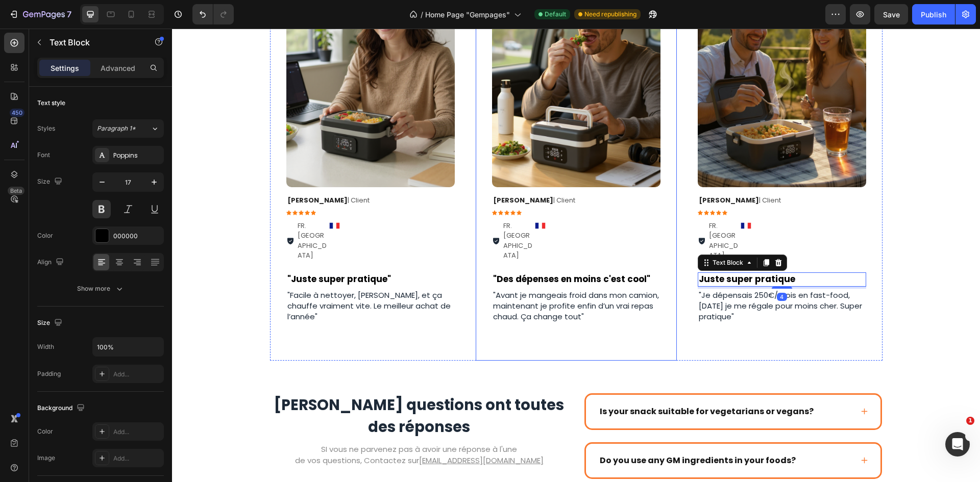
click at [565, 242] on div "Image Row David P. | Client Text Block Icon Icon Icon Icon Icon Icon List FR. L…" at bounding box center [576, 154] width 168 height 382
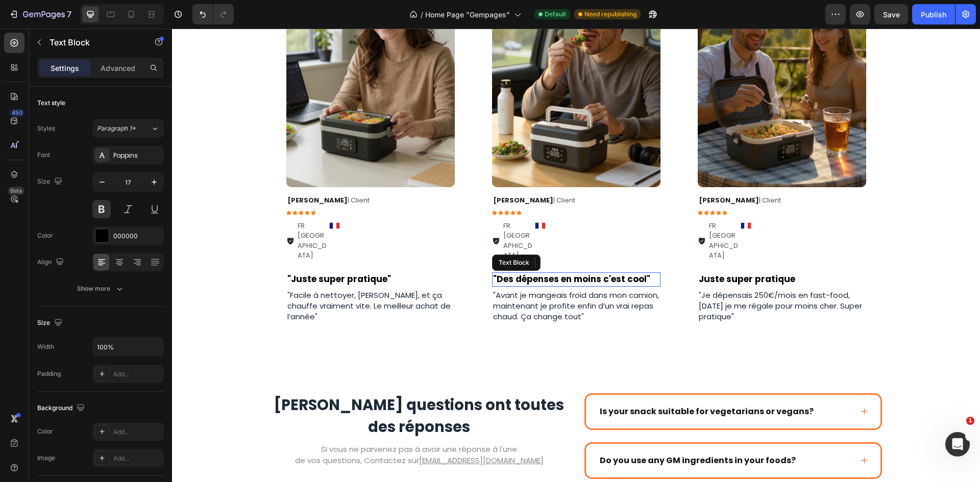
click at [566, 273] on p ""Des dépenses en moins c'est cool"" at bounding box center [576, 279] width 166 height 12
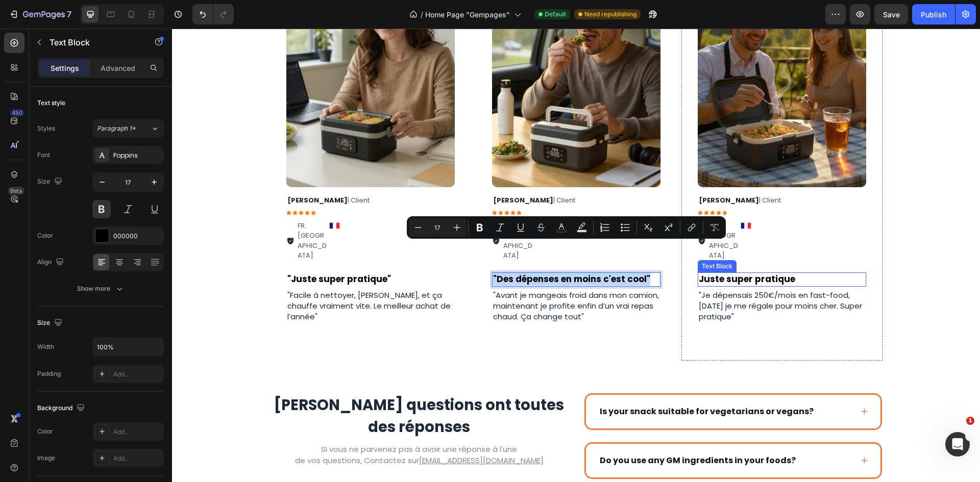
click at [748, 273] on p "Juste super pratique" at bounding box center [782, 279] width 166 height 12
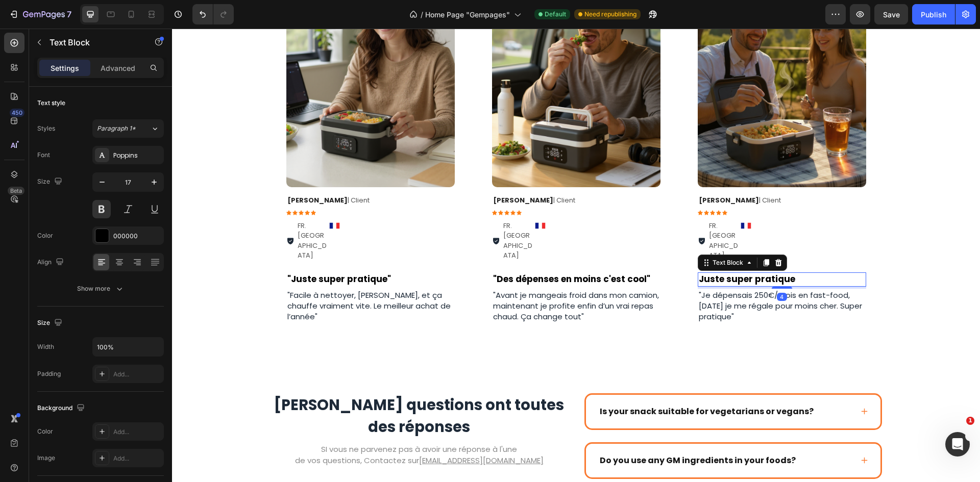
click at [748, 273] on p "Juste super pratique" at bounding box center [782, 279] width 166 height 12
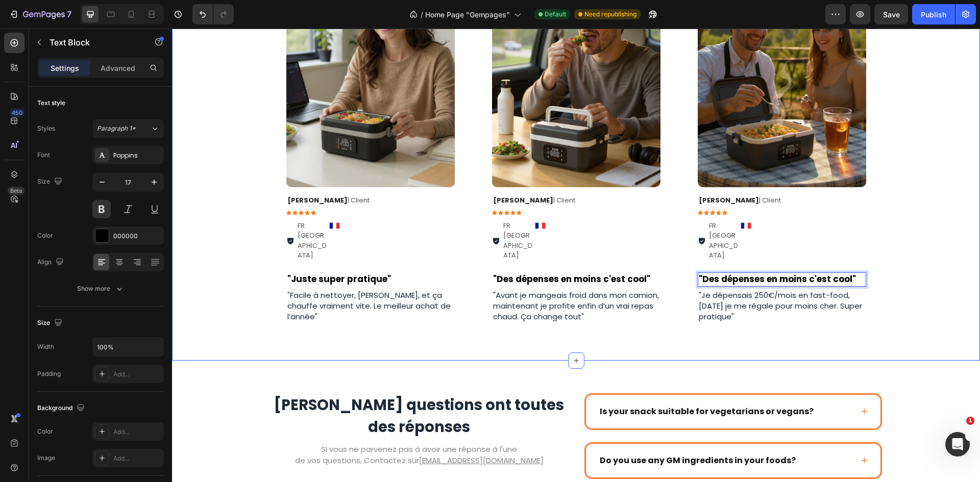
click at [896, 238] on div "Image Row Daniel J. | Client Text Block Icon Icon Icon Icon Icon Icon List FR. …" at bounding box center [576, 153] width 808 height 414
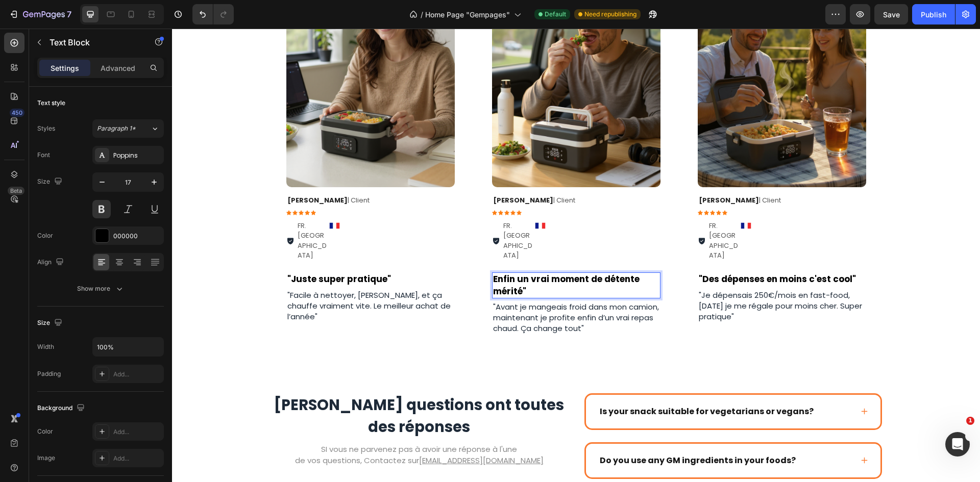
click at [493, 273] on p "Enfin un vrai moment de détente mérité"" at bounding box center [576, 285] width 166 height 24
click at [712, 290] on p ""Je dépensais 250€/mois en fast-food, [DATE] je me régale pour moins cher. Supe…" at bounding box center [782, 306] width 166 height 32
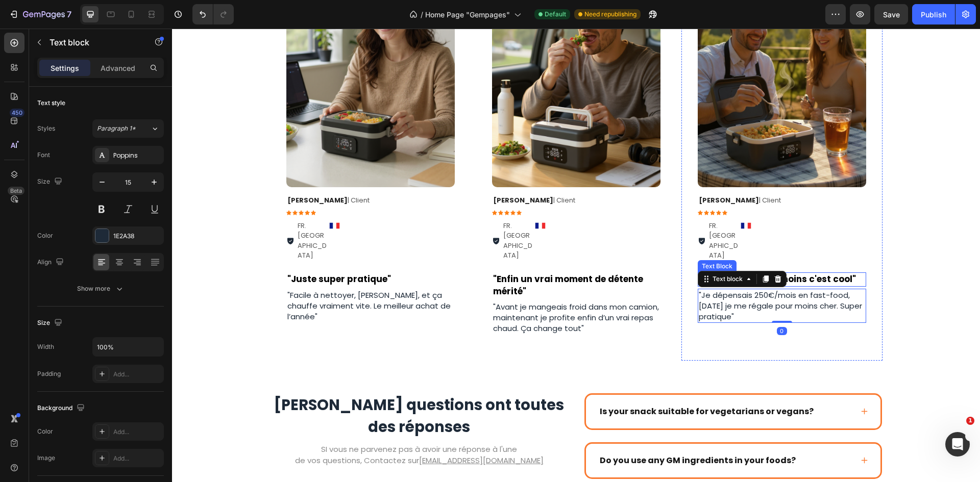
click at [920, 210] on div "Image Row Daniel J. | Client Text Block Icon Icon Icon Icon Icon Icon List FR. …" at bounding box center [576, 153] width 808 height 414
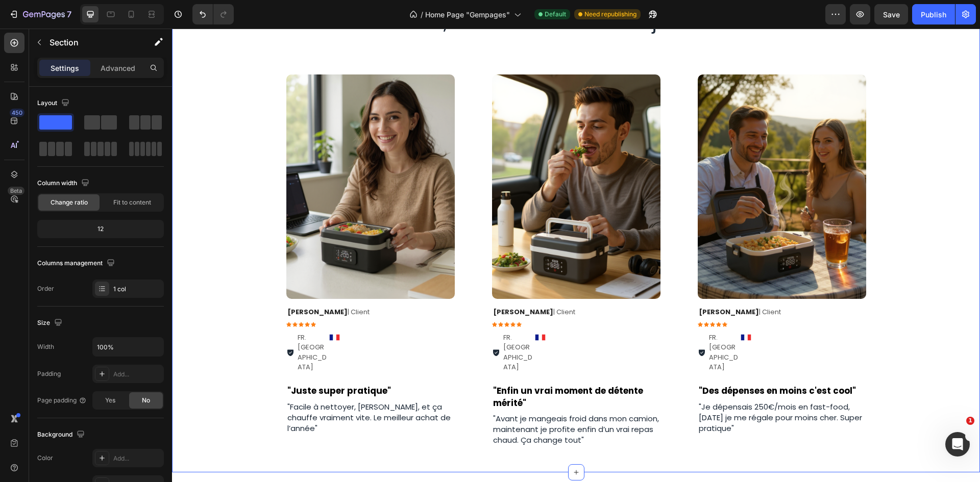
scroll to position [1866, 0]
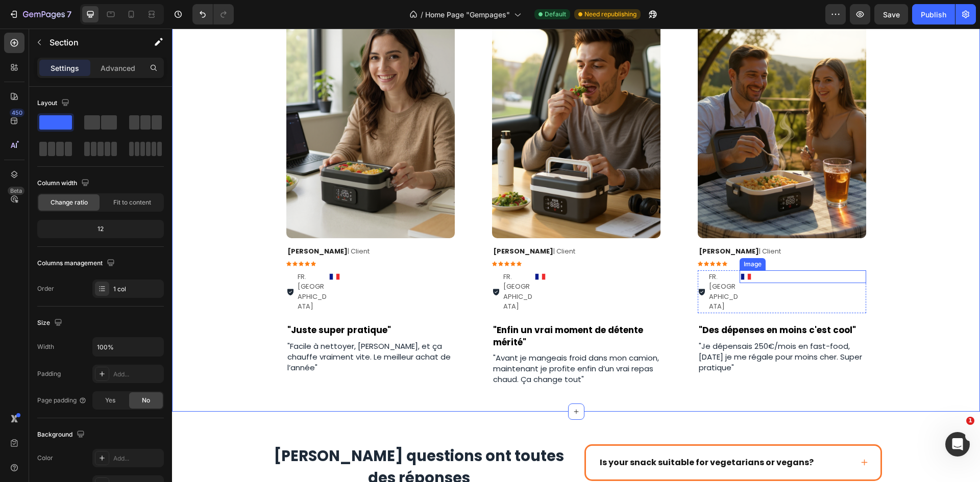
click at [730, 279] on p "FR. [GEOGRAPHIC_DATA]" at bounding box center [724, 292] width 30 height 40
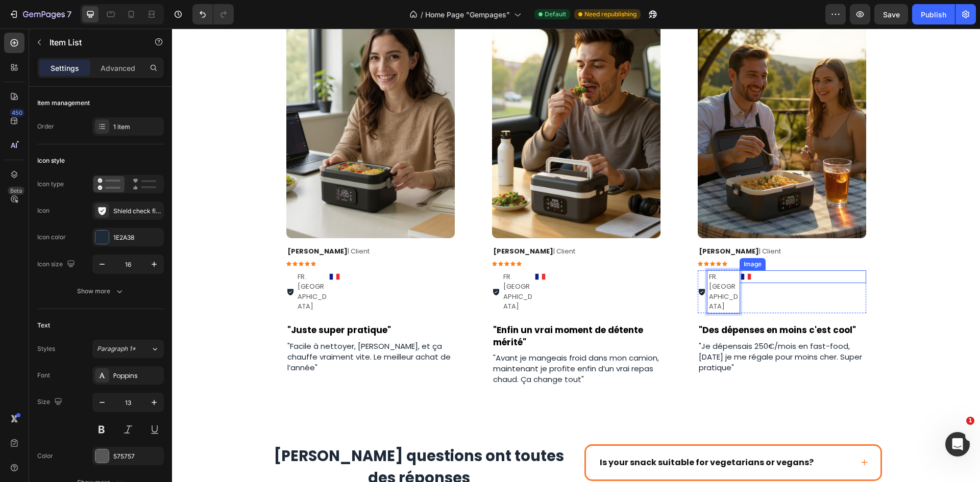
click at [762, 271] on div at bounding box center [802, 276] width 127 height 13
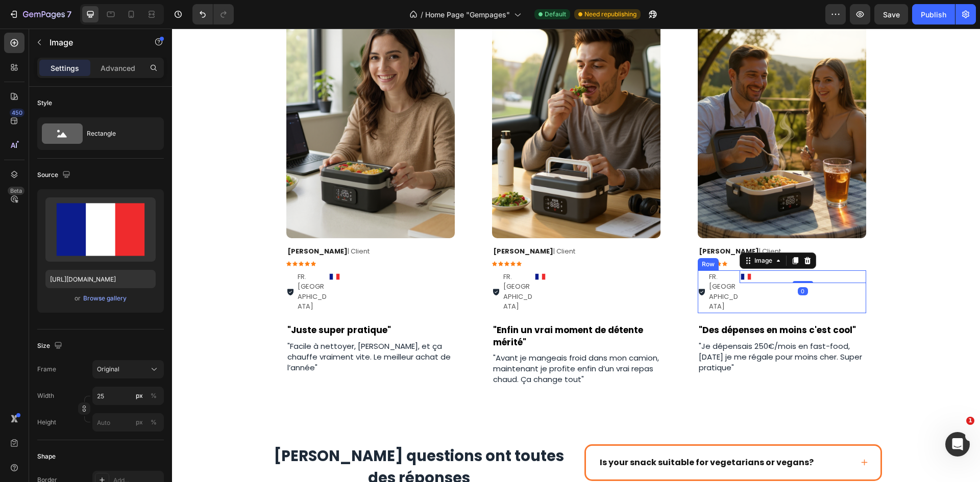
click at [740, 288] on div "Image 0" at bounding box center [802, 291] width 127 height 43
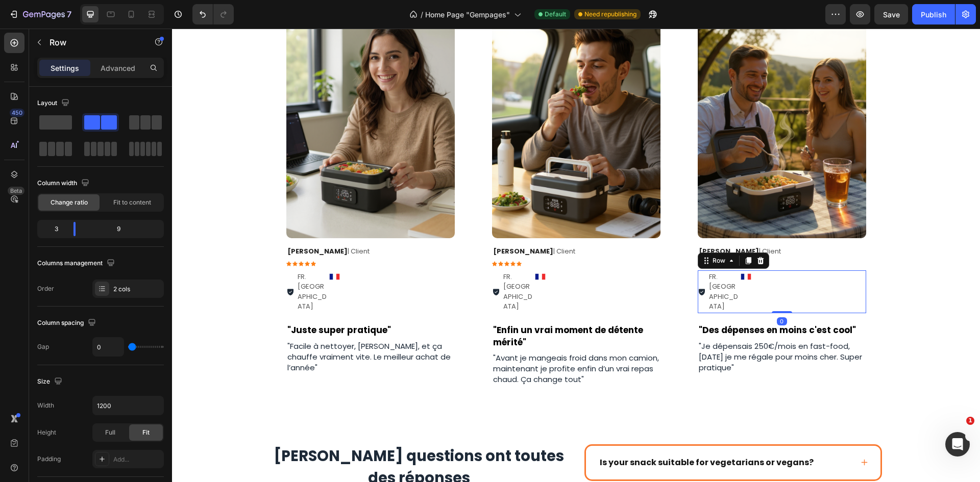
type input "7"
type input "20"
type input "24"
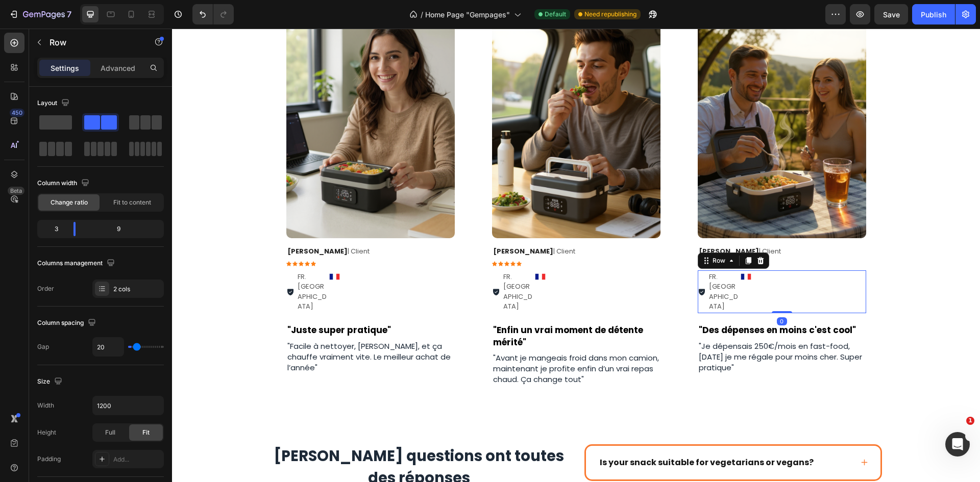
type input "24"
type input "27"
type input "33"
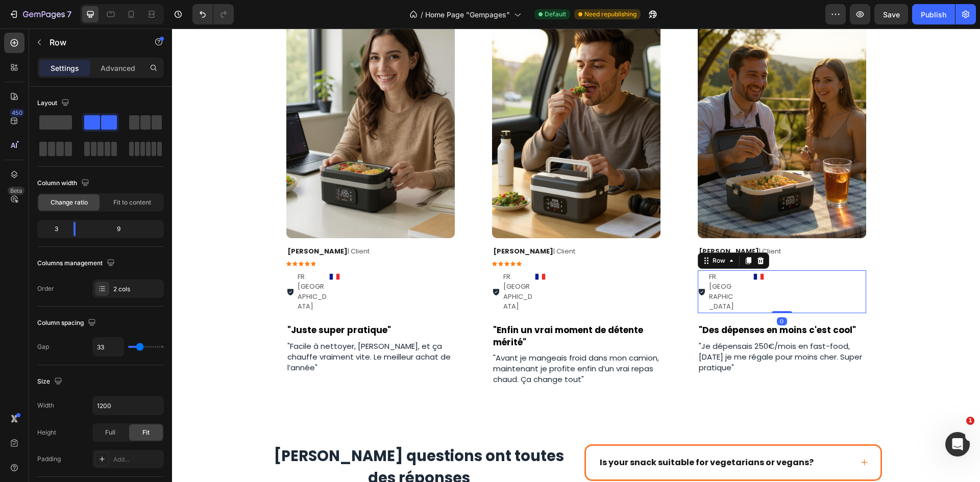
type input "40"
type input "44"
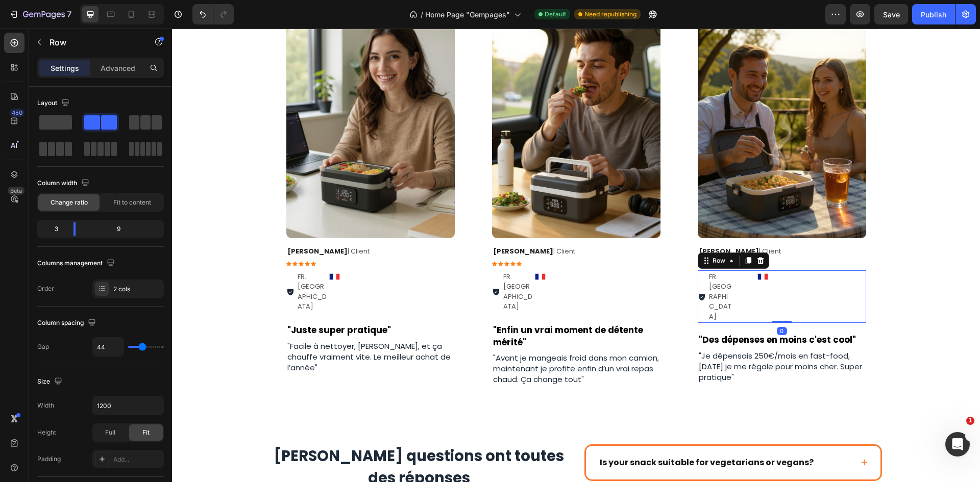
type input "47"
type input "49"
type input "56"
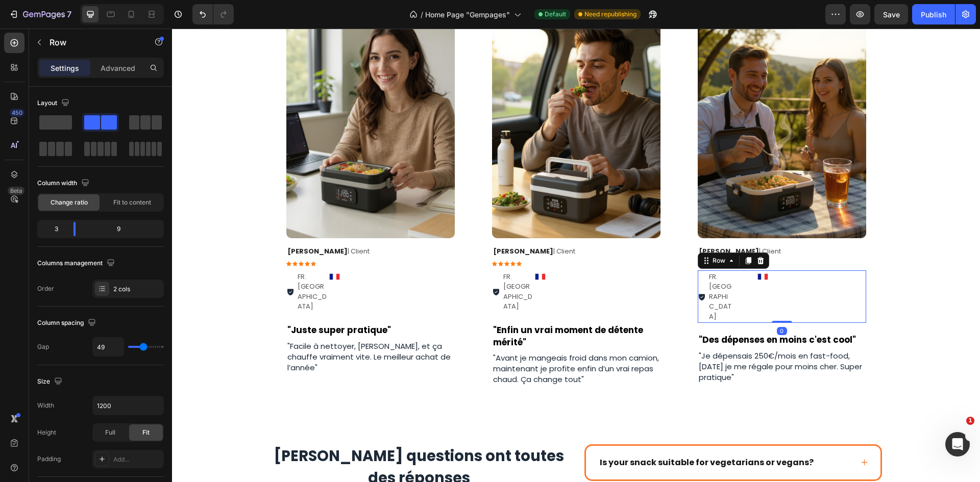
type input "56"
type input "58"
type input "76"
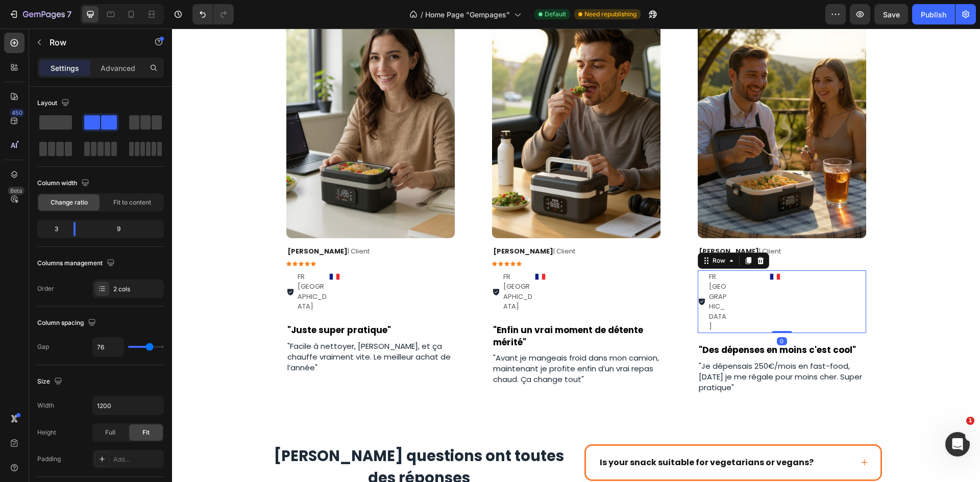
type input "87"
type input "91"
type input "96"
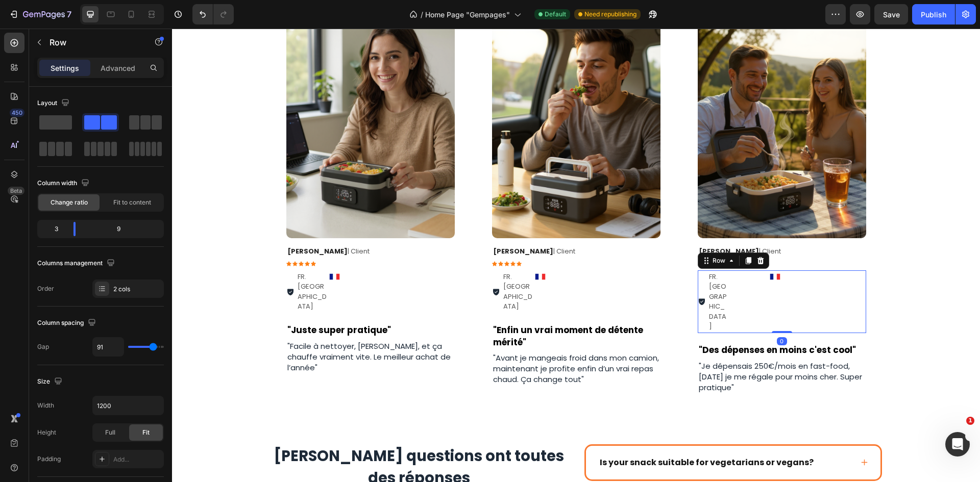
type input "96"
type input "102"
type input "111"
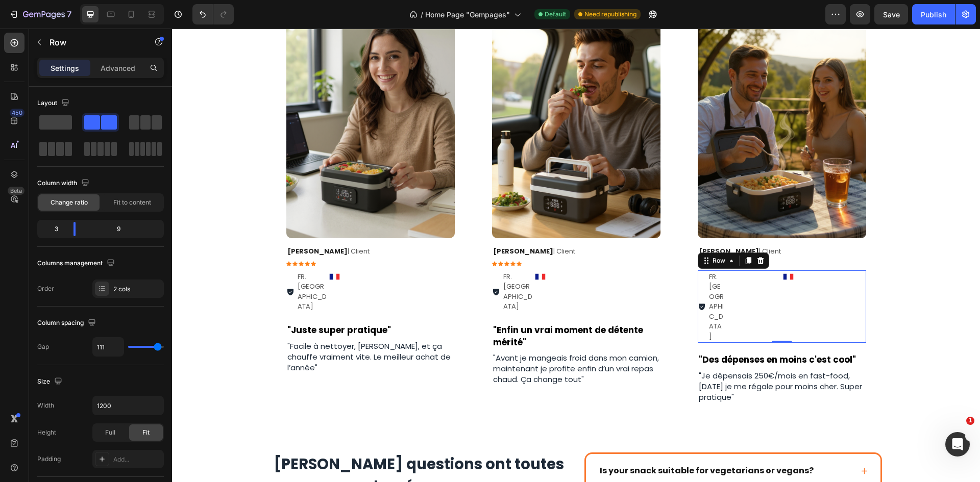
type input "27"
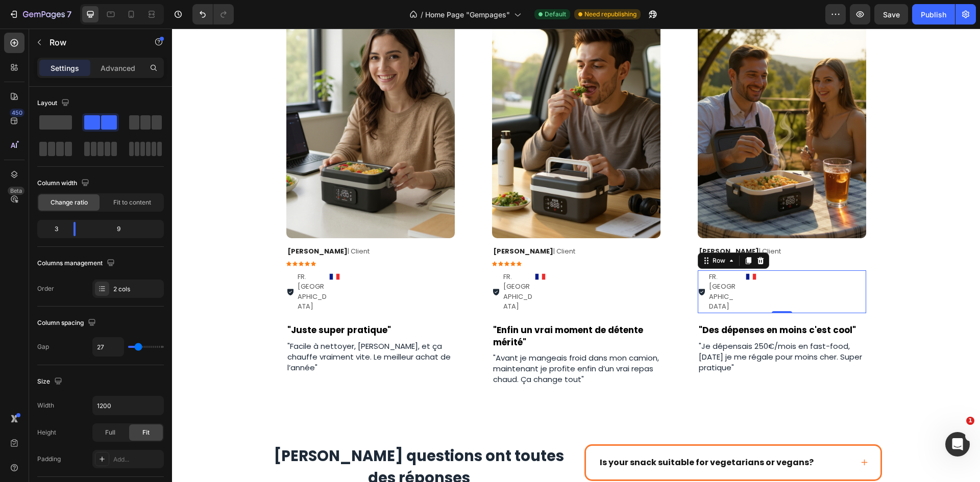
type input "2"
type input "0"
type input "16"
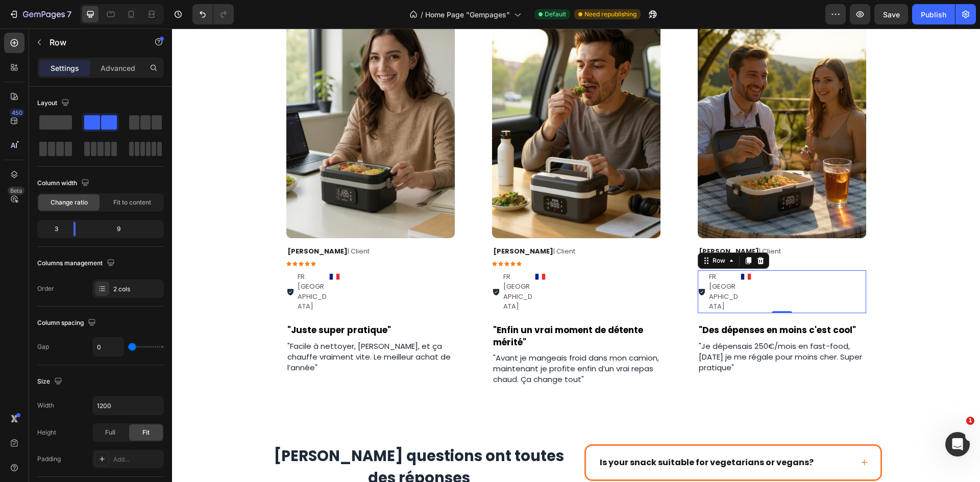
type input "16"
type input "47"
type input "69"
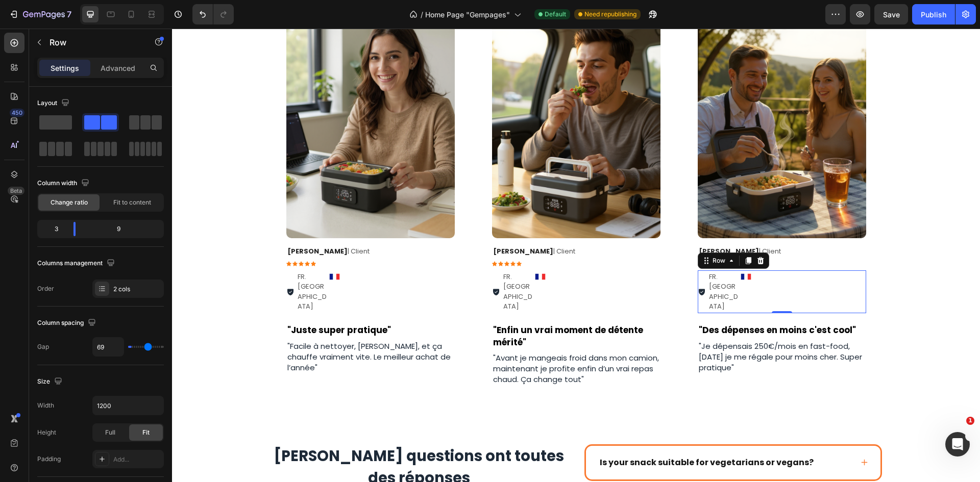
type input "82"
type input "104"
type input "120"
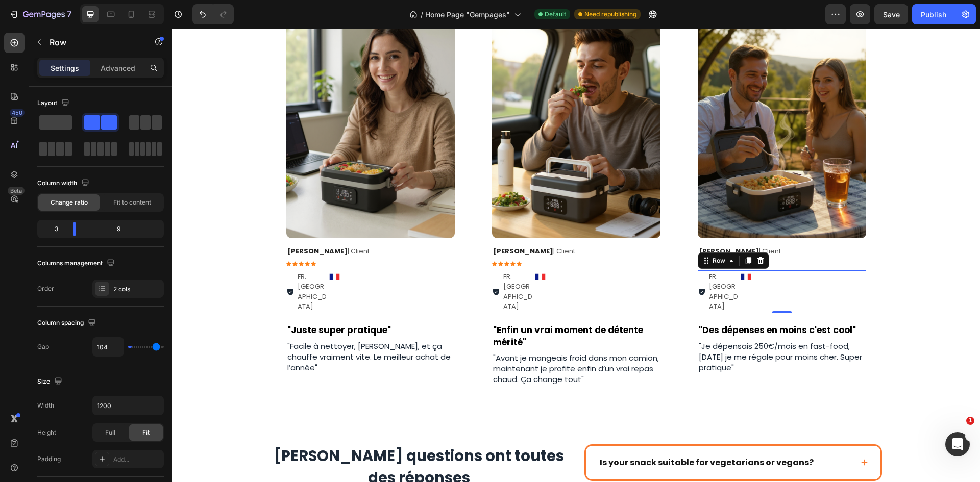
type input "120"
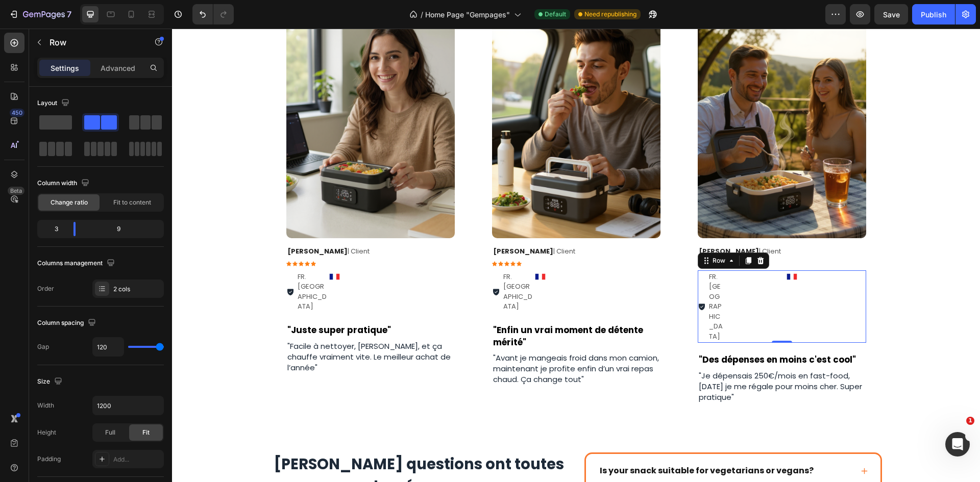
type input "118"
type input "102"
type input "98"
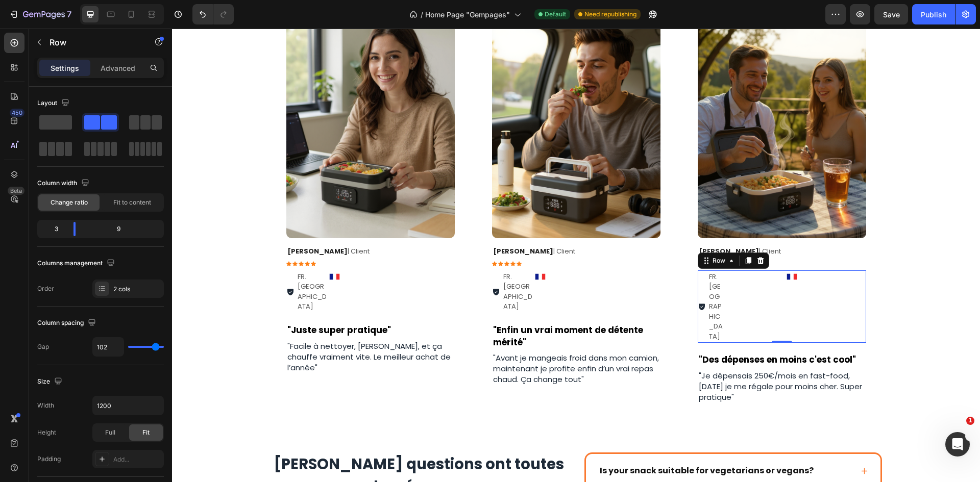
type input "98"
type input "87"
type input "78"
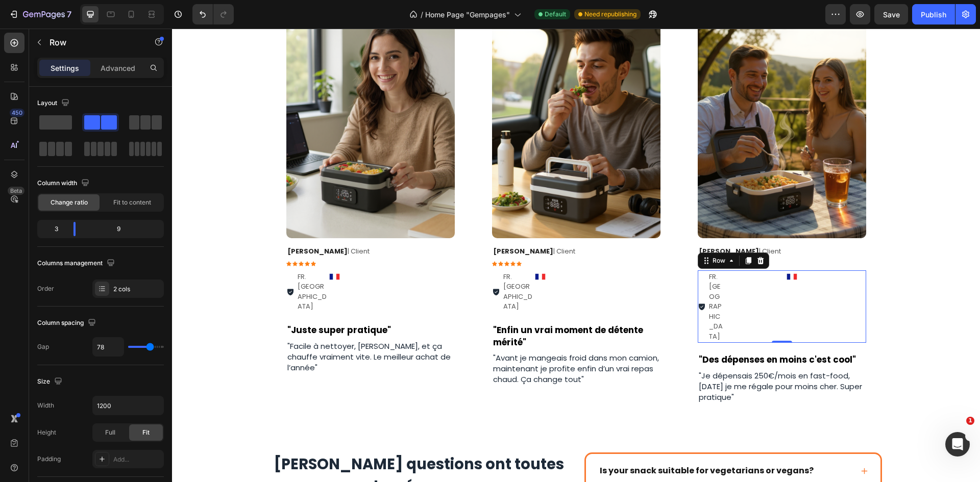
type input "73"
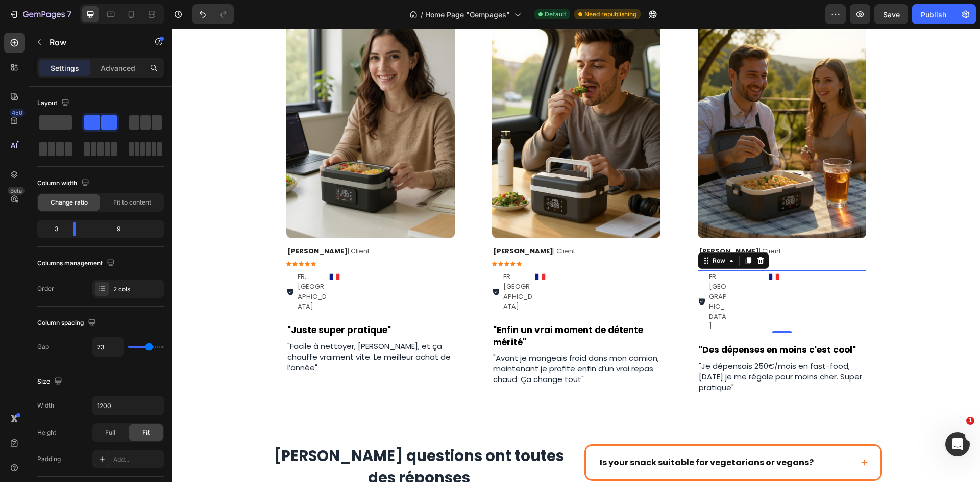
type input "69"
type input "62"
type input "11"
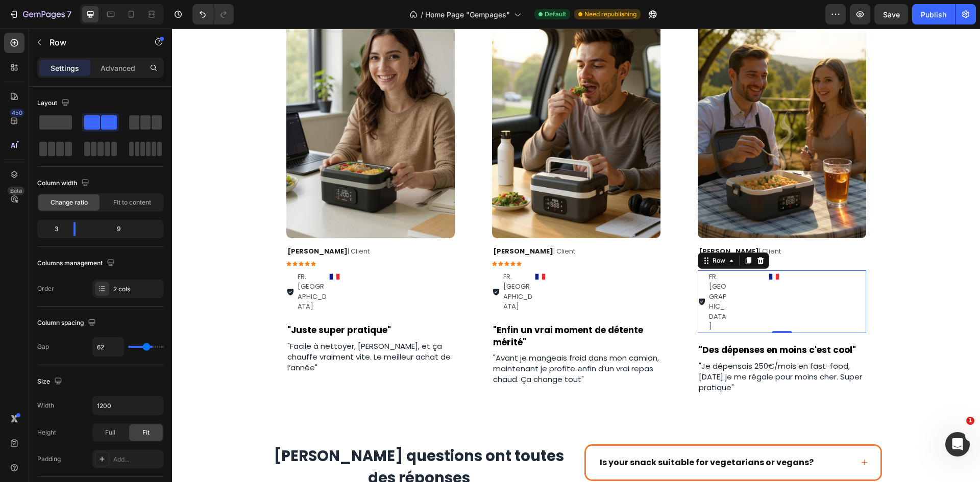
type input "11"
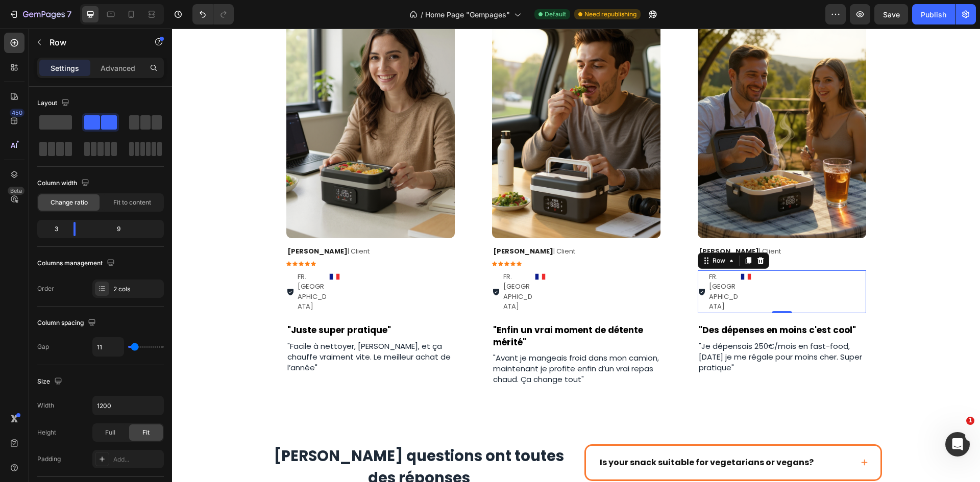
type input "0"
drag, startPoint x: 132, startPoint y: 346, endPoint x: 127, endPoint y: 345, distance: 5.1
click at [128, 346] on input "range" at bounding box center [146, 347] width 36 height 2
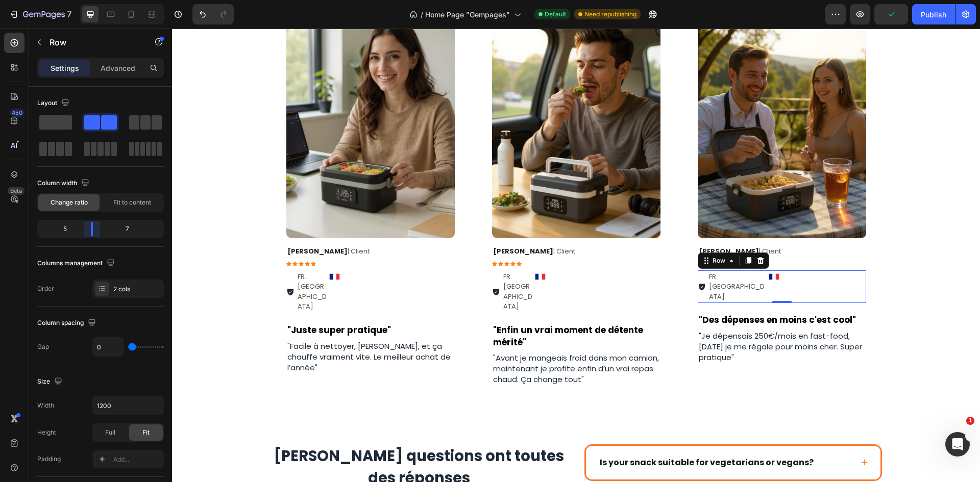
drag, startPoint x: 78, startPoint y: 235, endPoint x: 89, endPoint y: 235, distance: 11.7
click at [89, 0] on body "7 Version history / Home Page "Gempages" Default Need republishing Preview Publ…" at bounding box center [490, 0] width 980 height 0
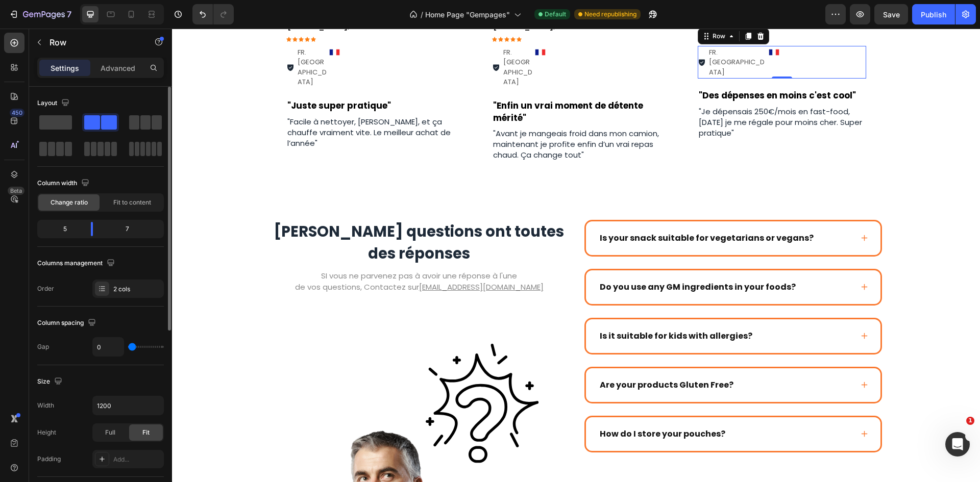
type input "4"
type input "9"
type input "13"
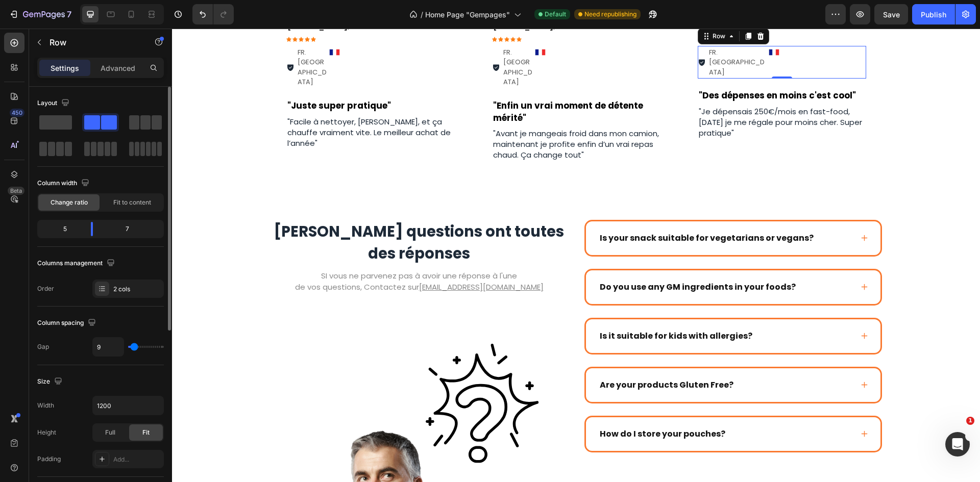
type input "13"
type input "16"
type input "20"
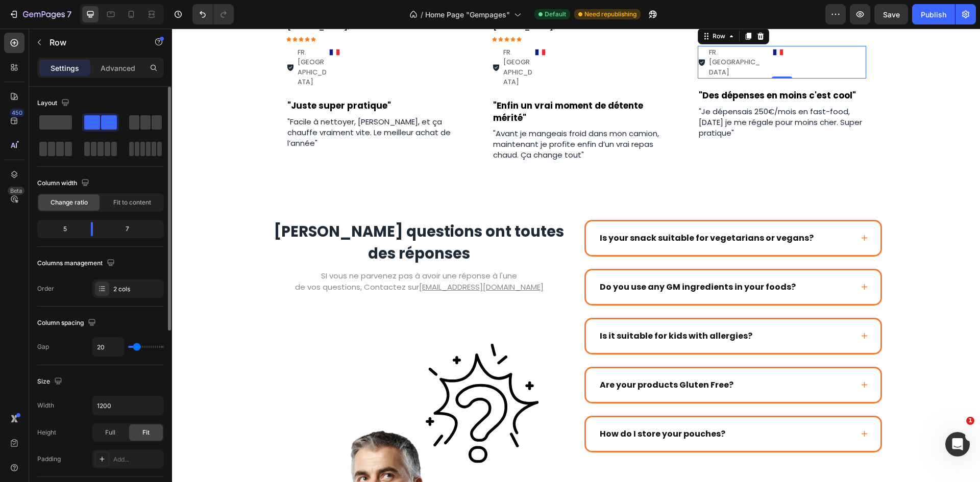
type input "22"
type input "20"
type input "22"
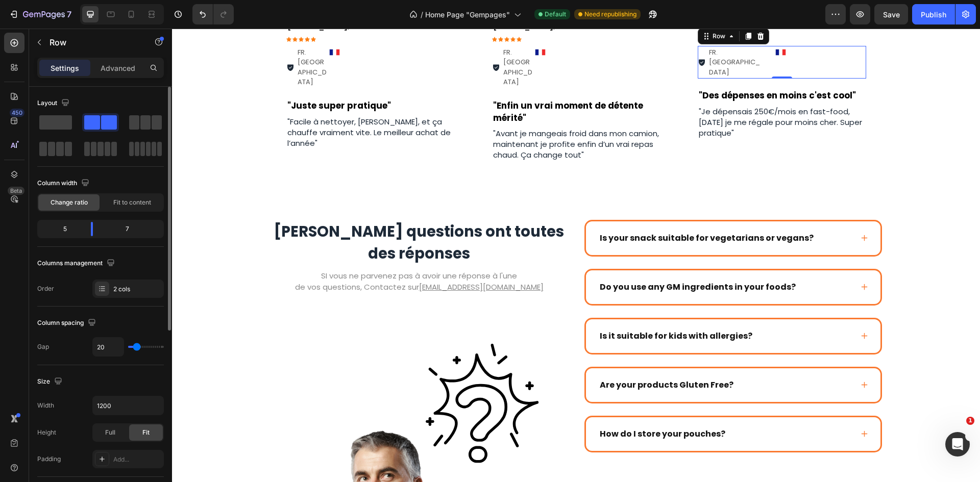
type input "22"
type input "31"
type input "36"
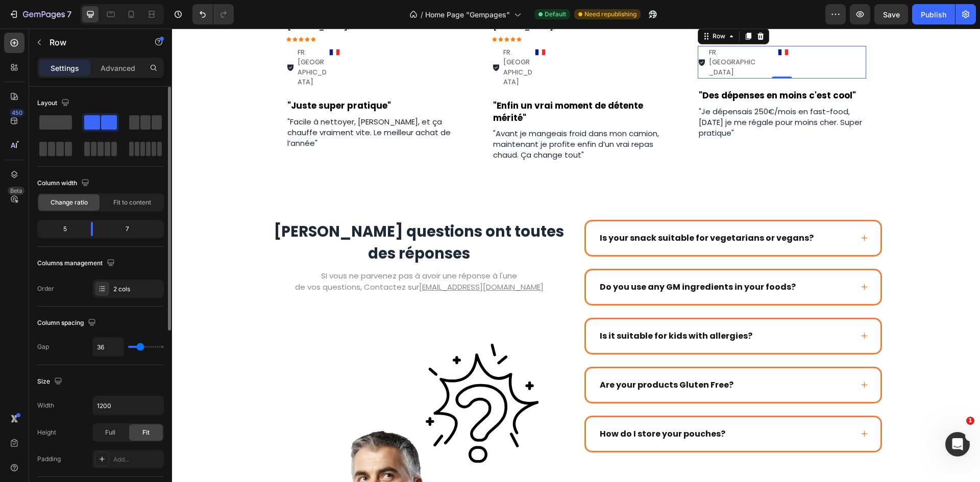
type input "40"
type input "42"
type input "38"
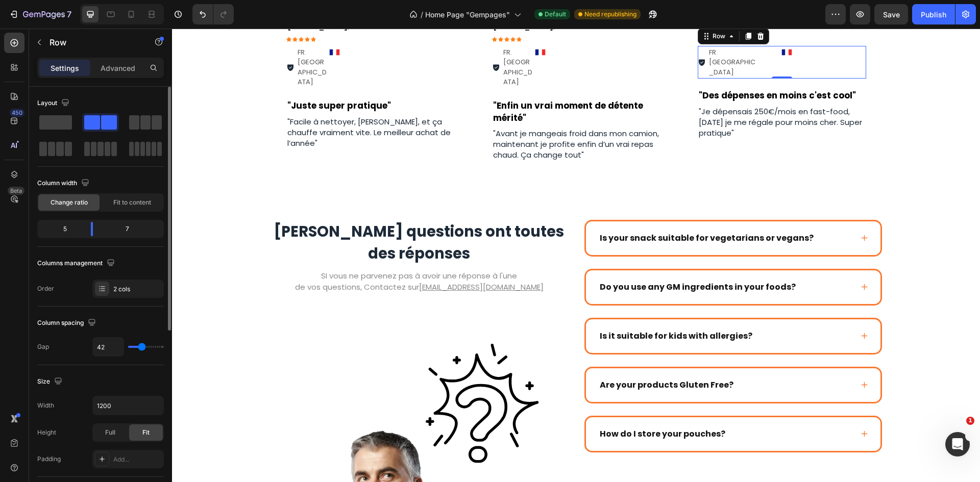
type input "38"
type input "33"
type input "29"
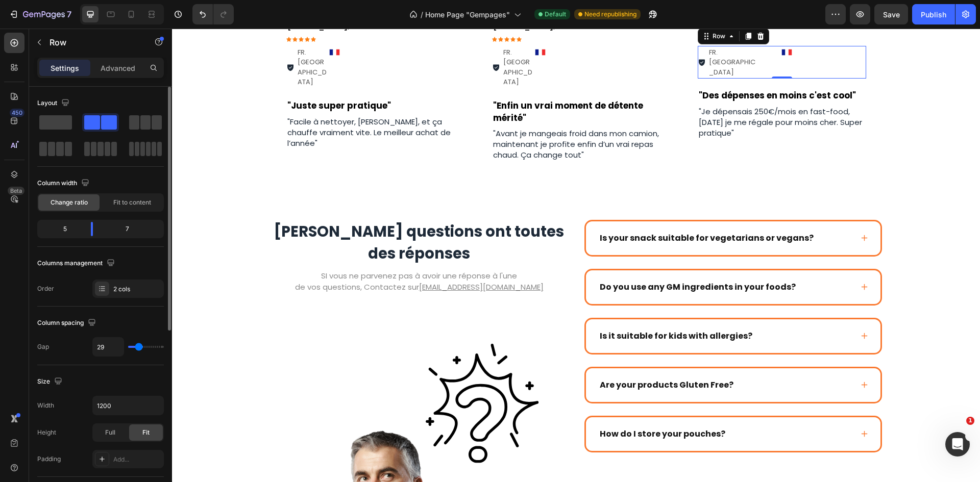
type input "9"
drag, startPoint x: 131, startPoint y: 347, endPoint x: 108, endPoint y: 238, distance: 111.1
type input "9"
click at [134, 346] on input "range" at bounding box center [146, 347] width 36 height 2
drag, startPoint x: 93, startPoint y: 228, endPoint x: 82, endPoint y: 228, distance: 11.7
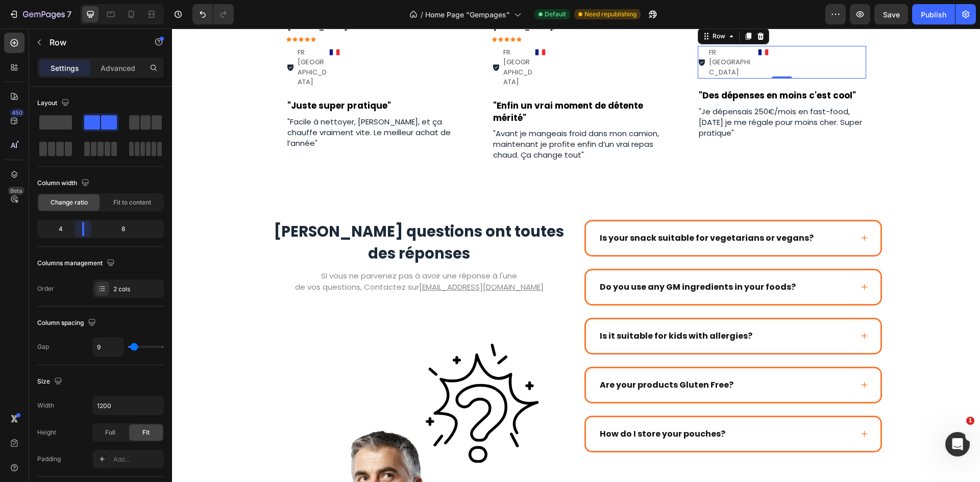
click at [82, 0] on body "7 Version history / Home Page "Gempages" Default Need republishing Preview Save…" at bounding box center [490, 0] width 980 height 0
type input "4"
type input "13"
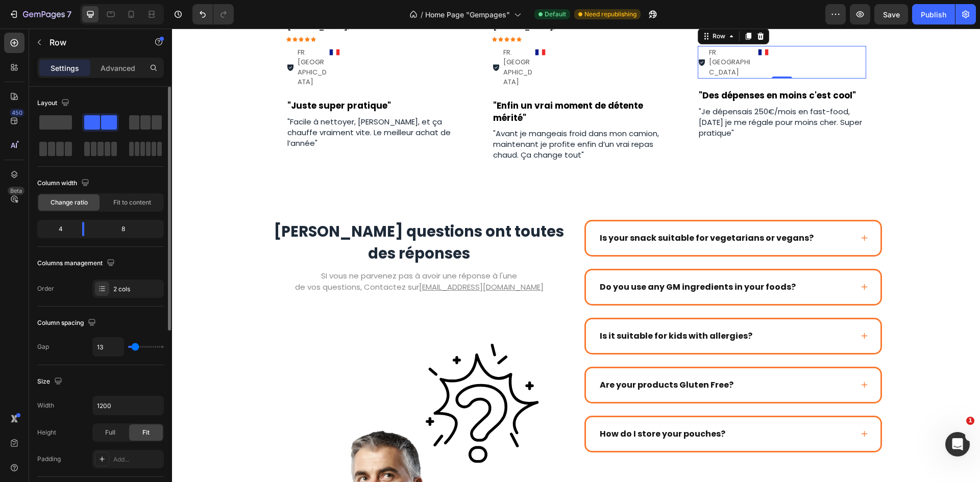
type input "18"
type input "29"
type input "36"
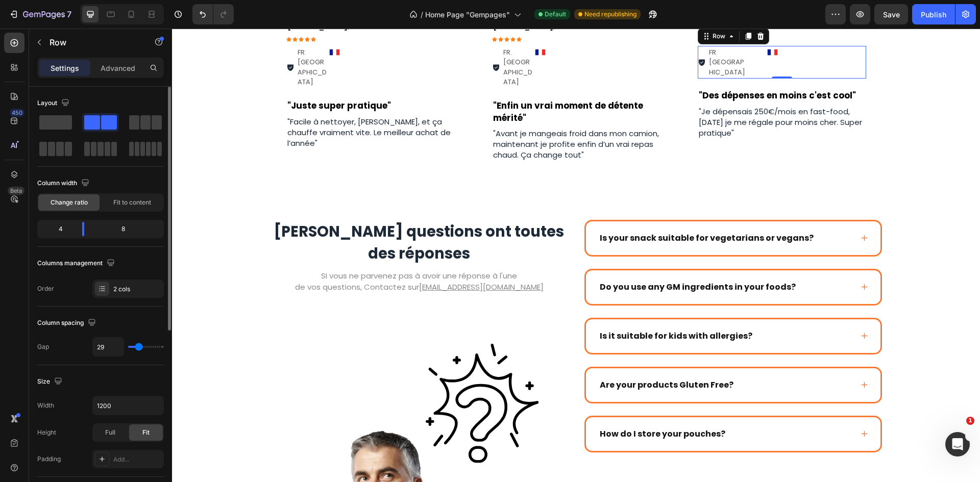
type input "36"
type input "38"
type input "40"
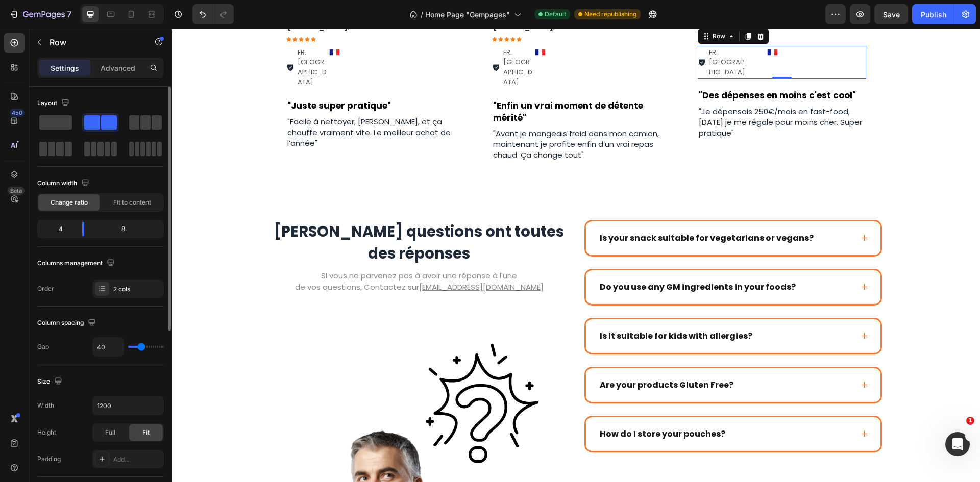
type input "44"
type input "49"
type input "53"
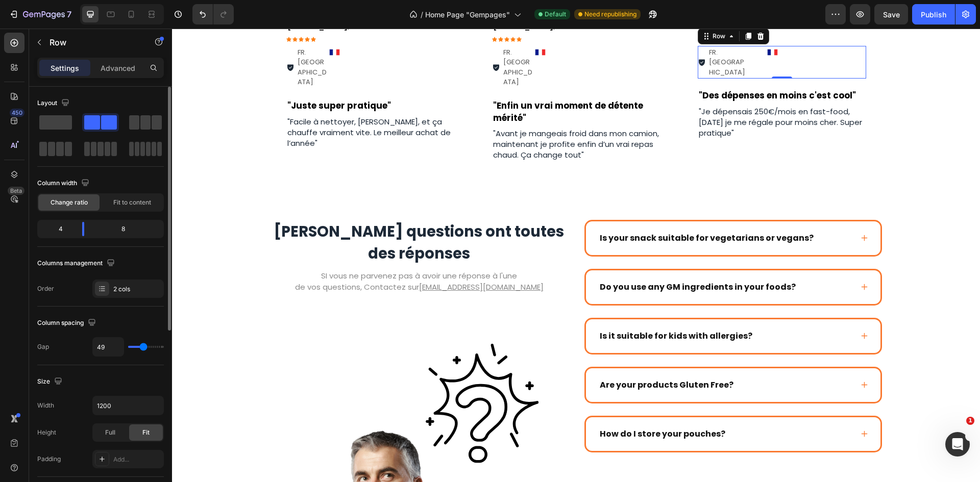
type input "53"
type input "60"
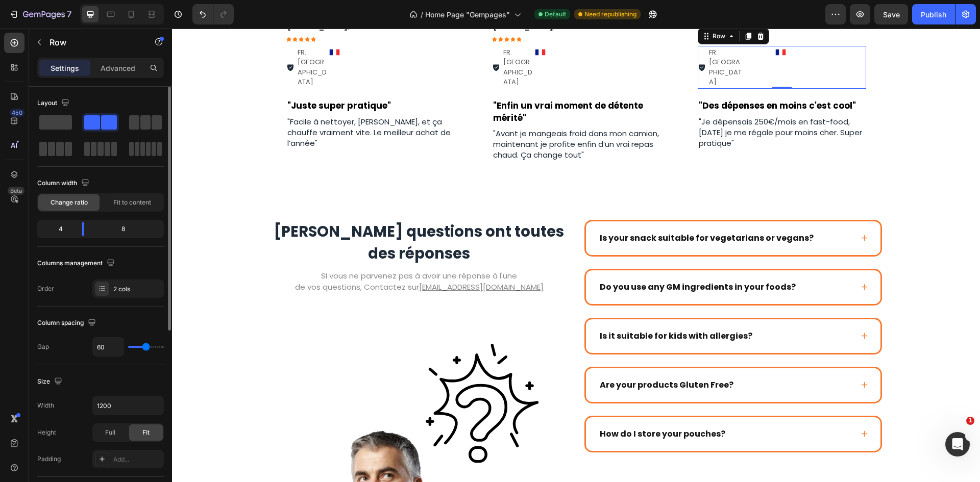
type input "64"
type input "71"
type input "84"
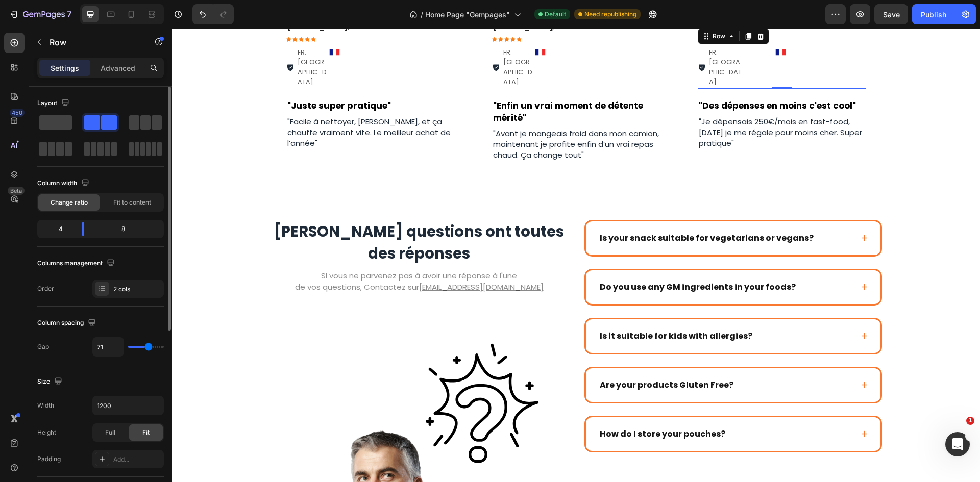
type input "84"
type input "102"
type input "116"
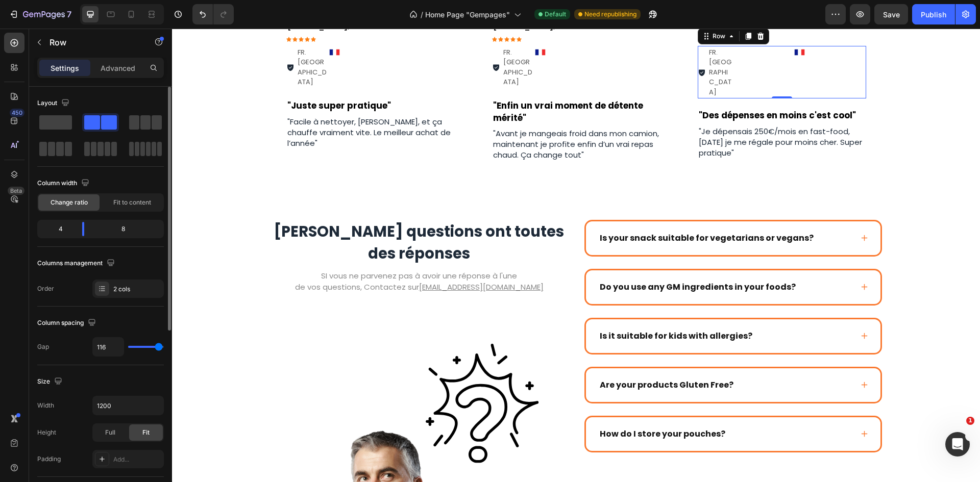
type input "111"
type input "109"
drag, startPoint x: 132, startPoint y: 348, endPoint x: 157, endPoint y: 344, distance: 25.3
type input "109"
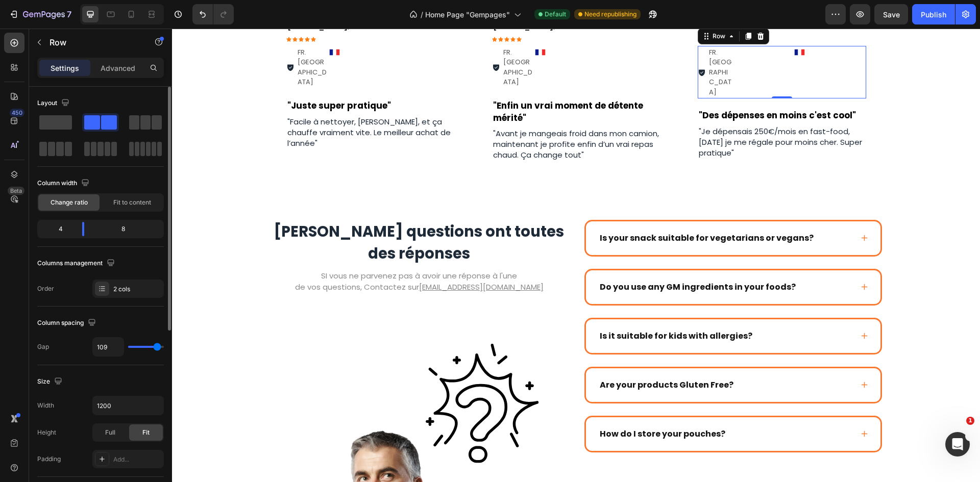
click at [157, 346] on input "range" at bounding box center [146, 347] width 36 height 2
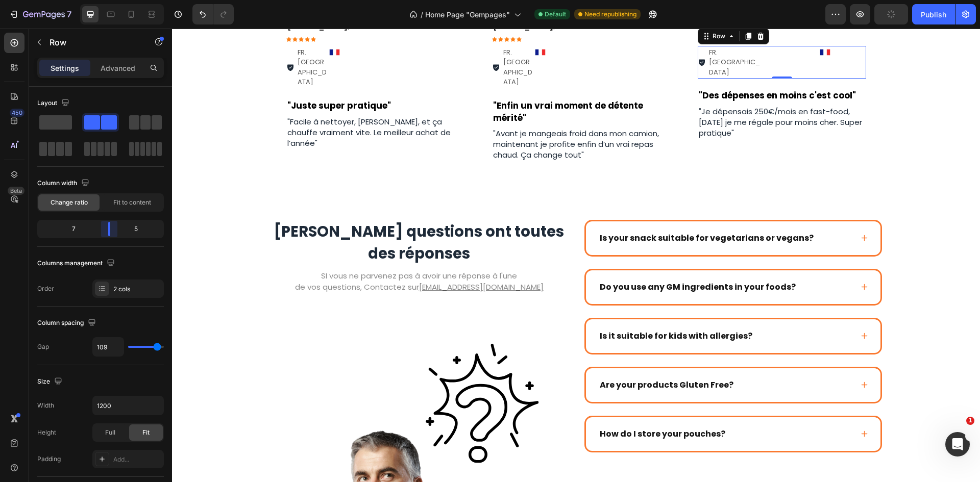
drag, startPoint x: 80, startPoint y: 228, endPoint x: 113, endPoint y: 227, distance: 33.2
click at [113, 0] on body "7 Version history / Home Page "Gempages" Default Need republishing Preview Publ…" at bounding box center [490, 0] width 980 height 0
type input "113"
type input "100"
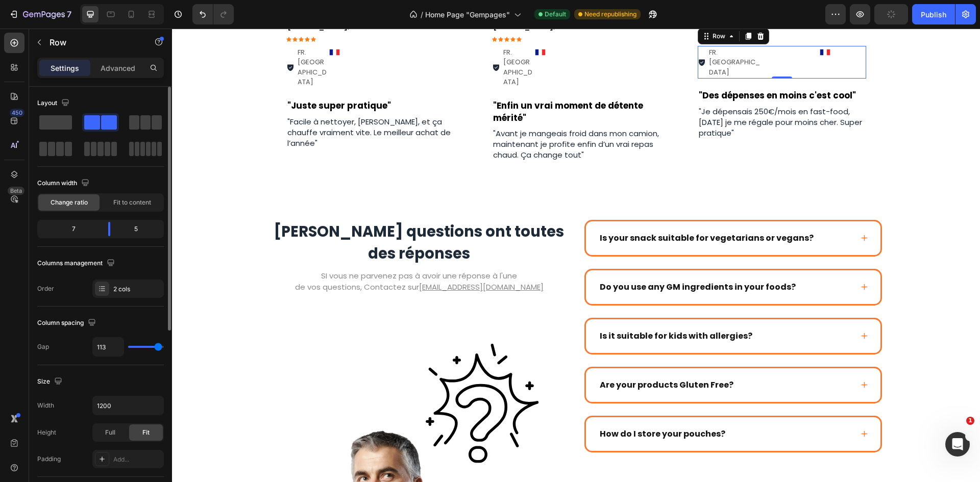
type input "100"
type input "82"
type input "71"
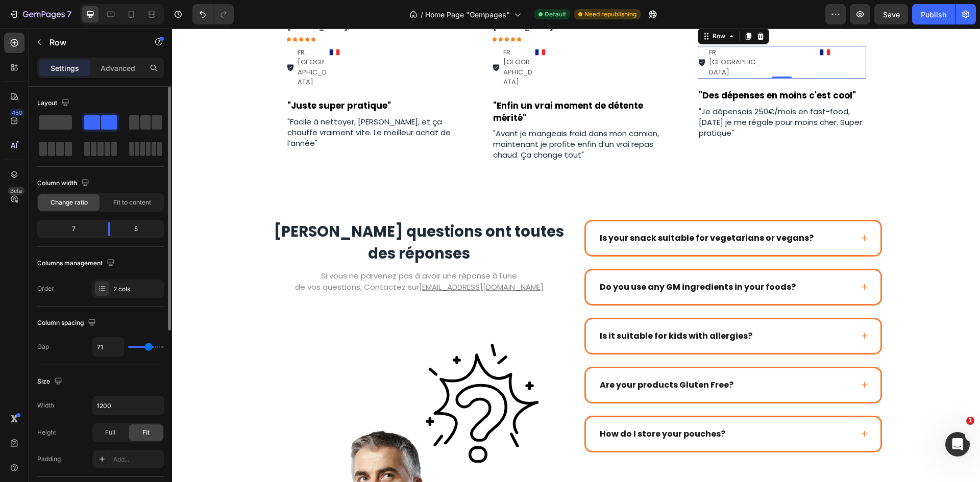
type input "69"
type input "58"
type input "53"
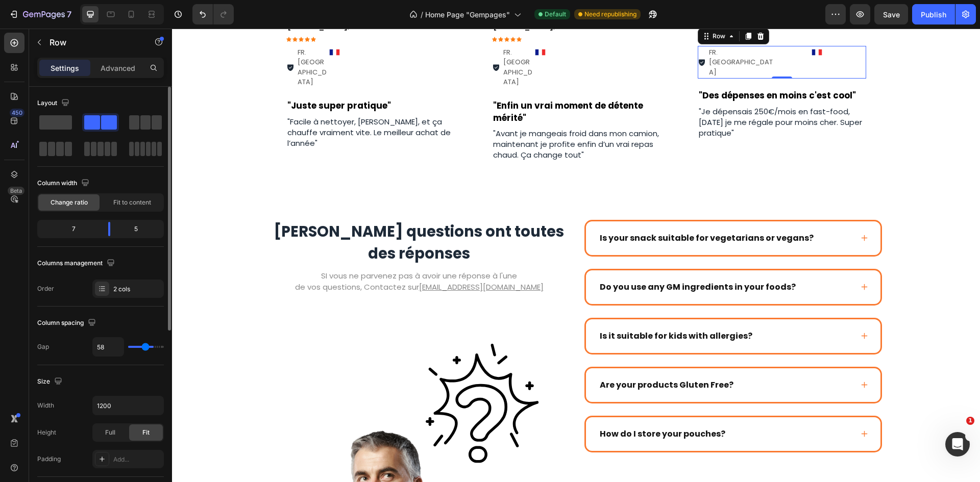
type input "53"
type input "51"
type input "42"
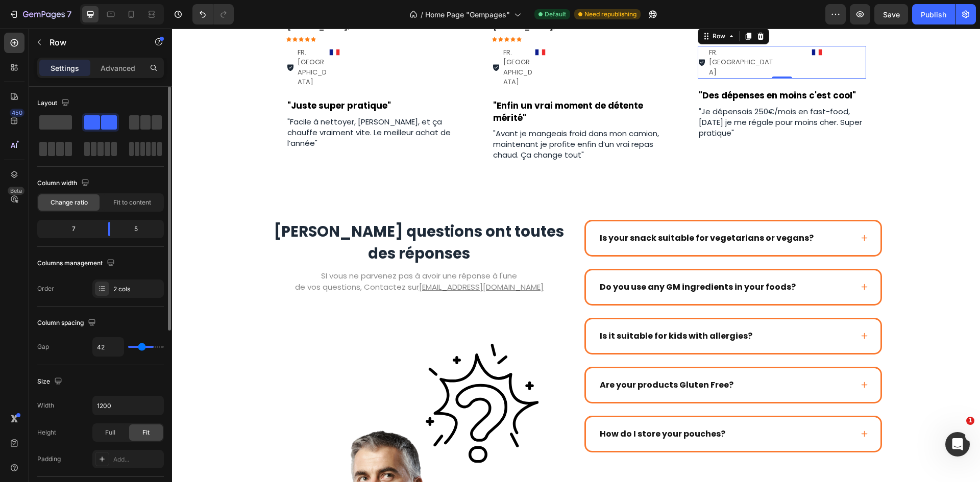
type input "33"
type input "29"
type input "24"
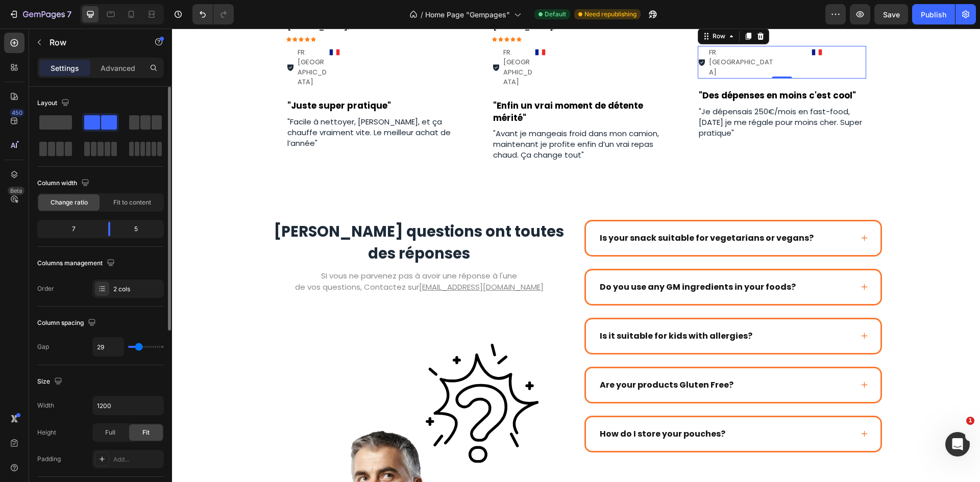
type input "24"
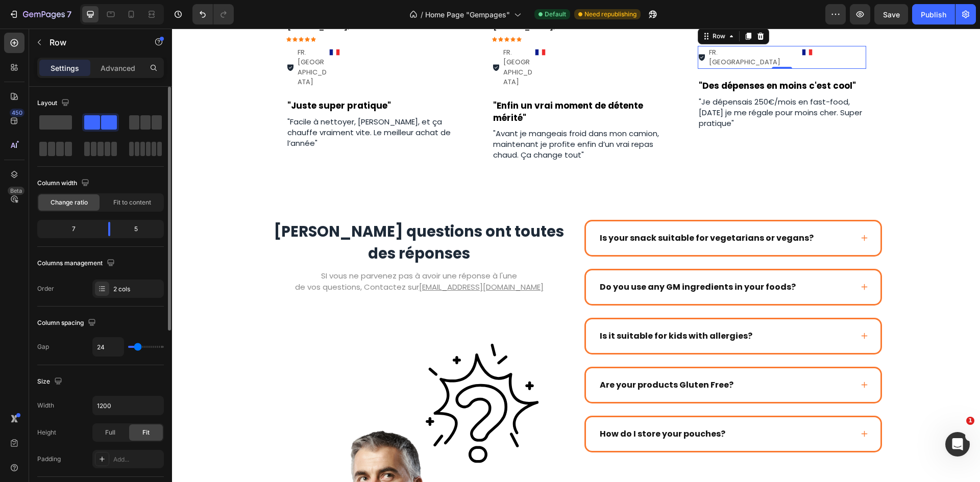
type input "22"
type input "16"
type input "13"
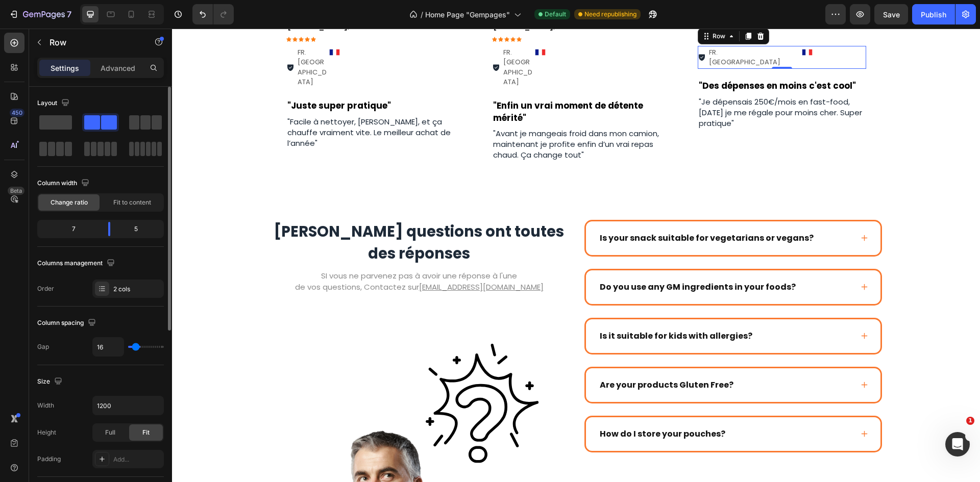
type input "13"
type input "11"
type input "9"
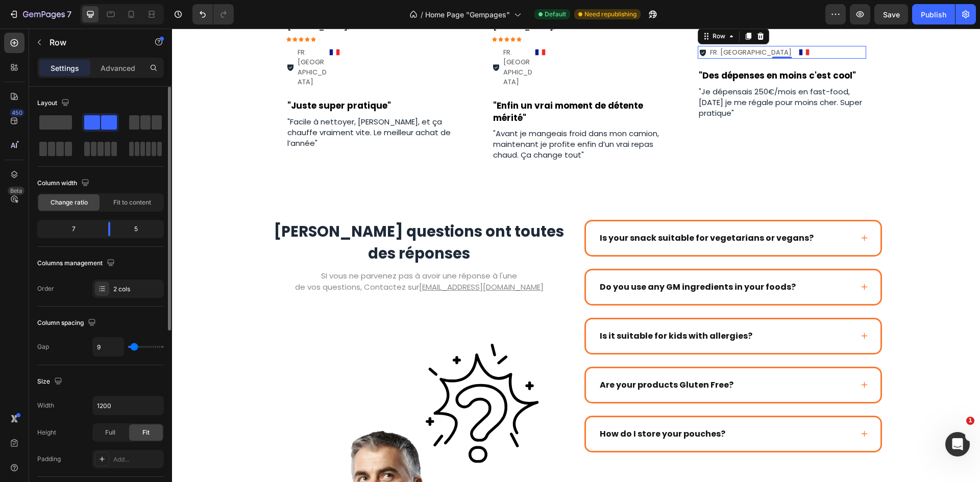
drag, startPoint x: 159, startPoint y: 348, endPoint x: 134, endPoint y: 344, distance: 25.3
type input "9"
click at [134, 346] on input "range" at bounding box center [146, 347] width 36 height 2
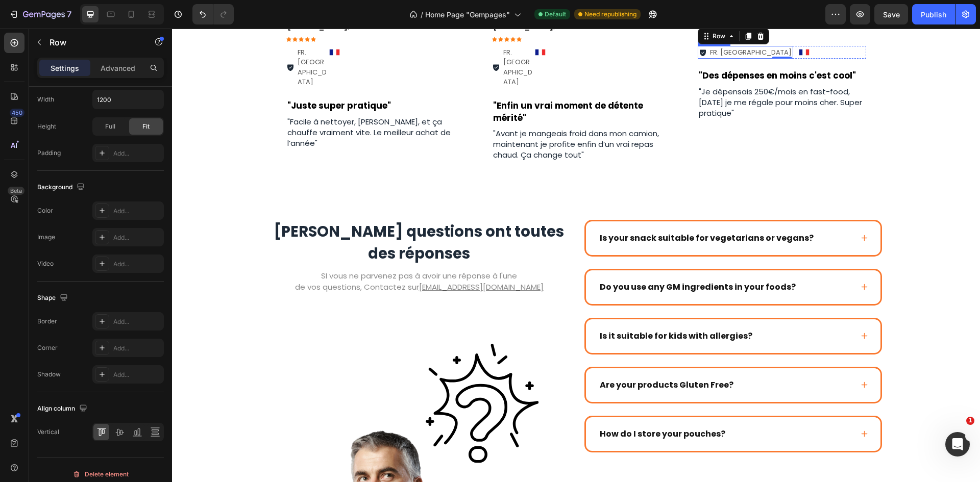
click at [710, 59] on div "FR. [GEOGRAPHIC_DATA]" at bounding box center [745, 52] width 95 height 13
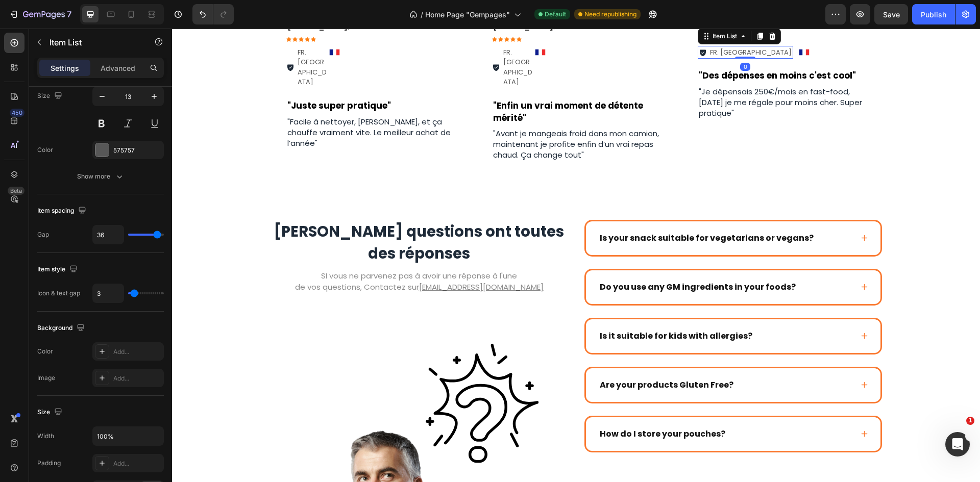
scroll to position [0, 0]
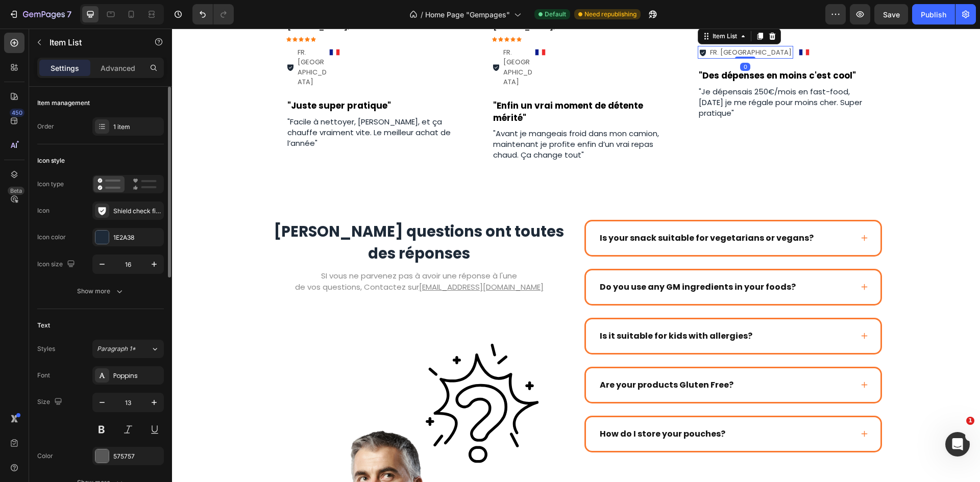
click at [896, 187] on div "Image Row [PERSON_NAME] | Client Text Block Icon Icon Icon Icon Icon Icon List …" at bounding box center [576, 92] width 808 height 190
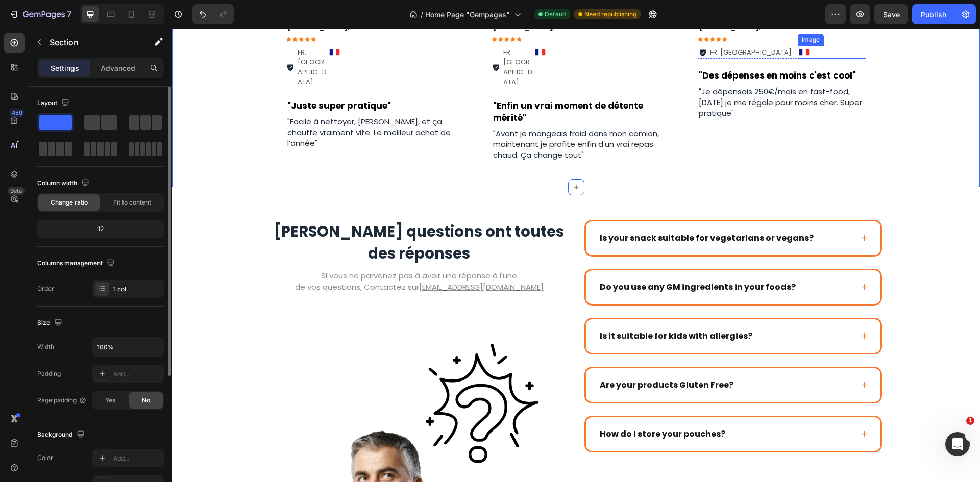
click at [840, 59] on div at bounding box center [832, 52] width 68 height 13
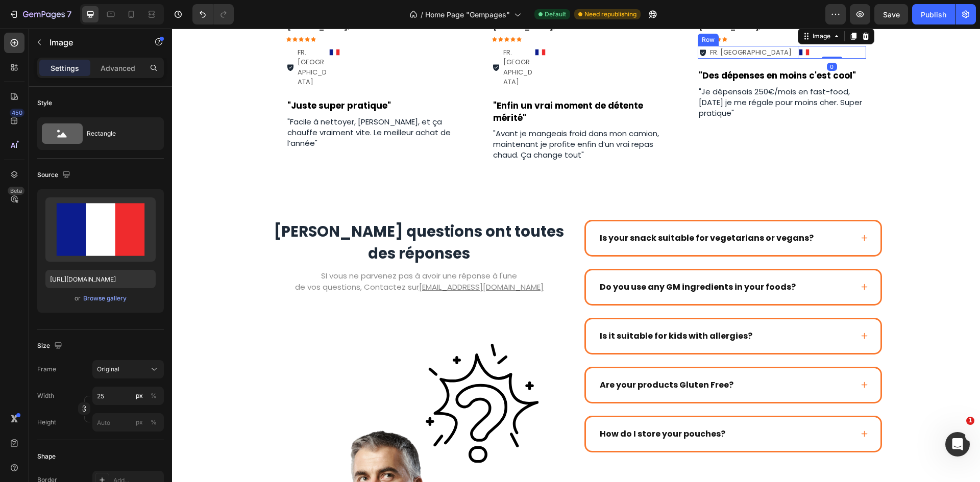
click at [790, 59] on div "FR. [GEOGRAPHIC_DATA] Item List Image 0 Row" at bounding box center [782, 52] width 168 height 13
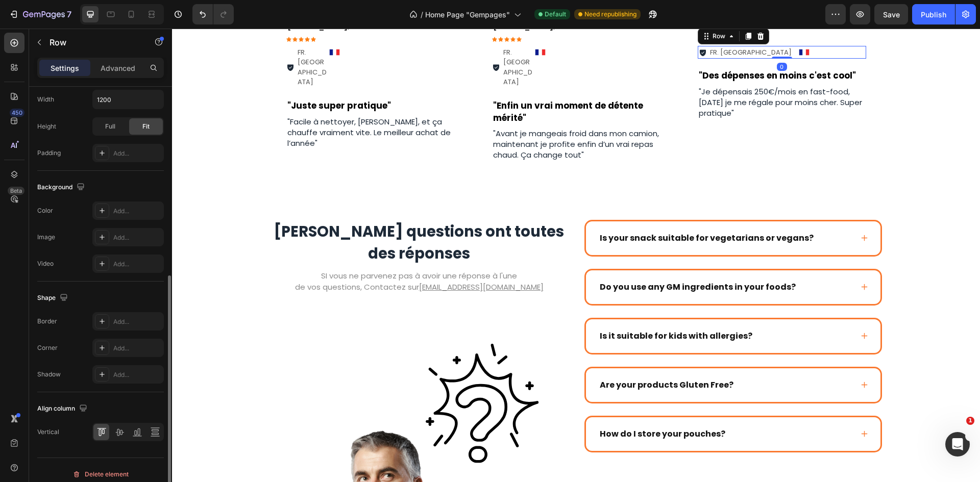
scroll to position [314, 0]
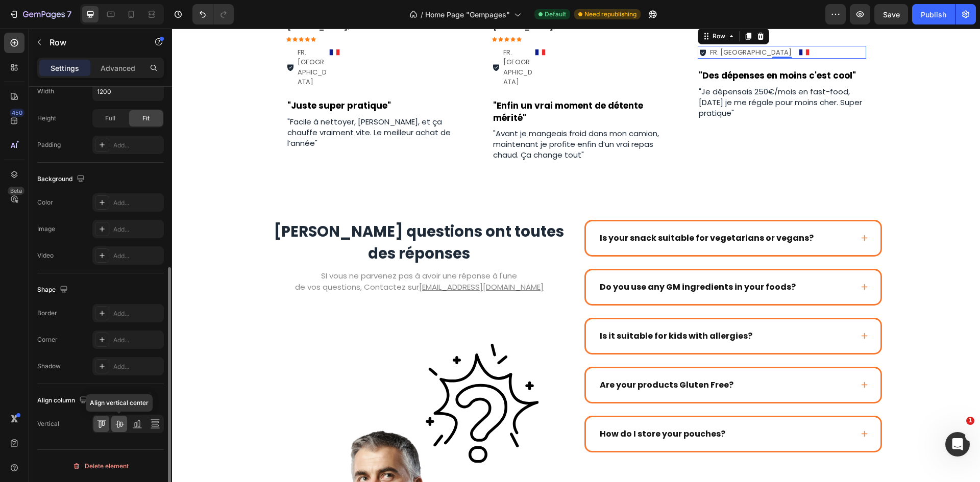
click at [125, 424] on div at bounding box center [119, 424] width 16 height 16
click at [136, 424] on icon at bounding box center [137, 424] width 10 height 10
click at [105, 423] on icon at bounding box center [101, 424] width 10 height 10
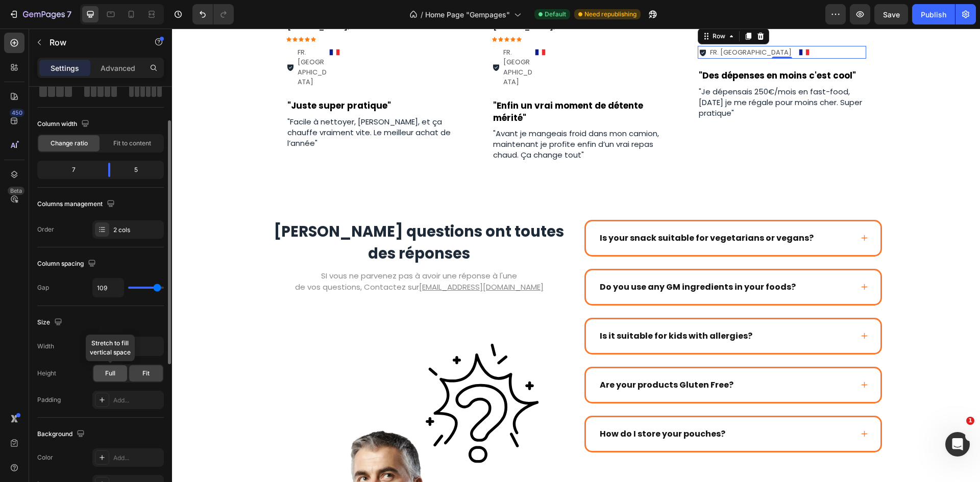
click at [112, 379] on div "Full" at bounding box center [110, 373] width 34 height 16
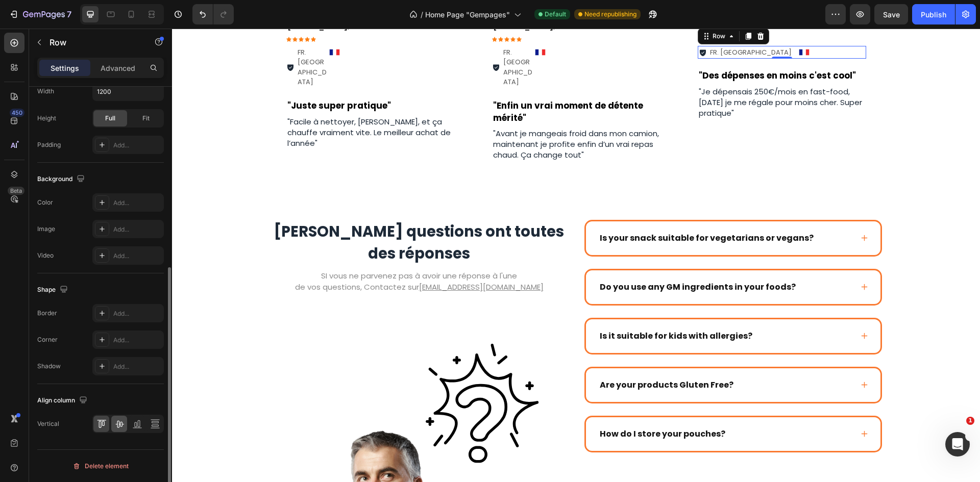
click at [118, 419] on icon at bounding box center [119, 424] width 10 height 10
click at [141, 425] on icon at bounding box center [137, 424] width 10 height 10
click at [122, 425] on icon at bounding box center [119, 424] width 8 height 7
click at [101, 425] on icon at bounding box center [99, 424] width 3 height 7
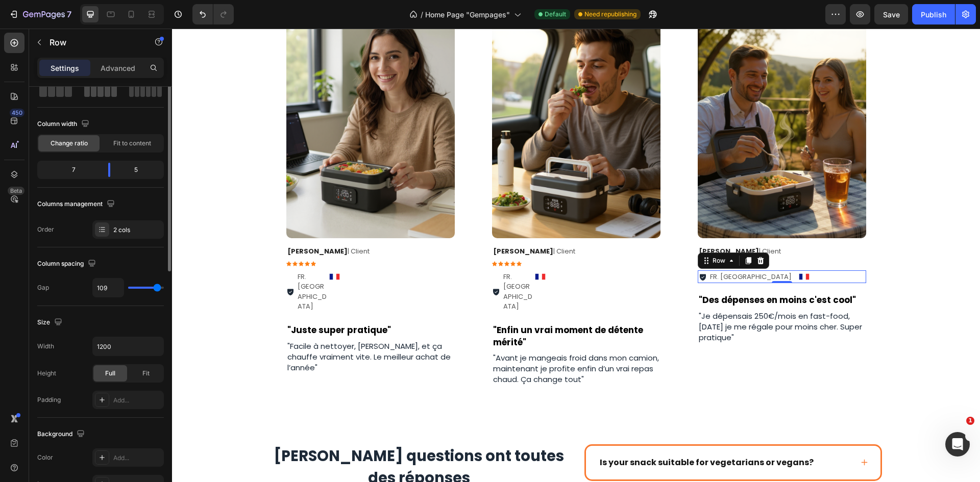
scroll to position [0, 0]
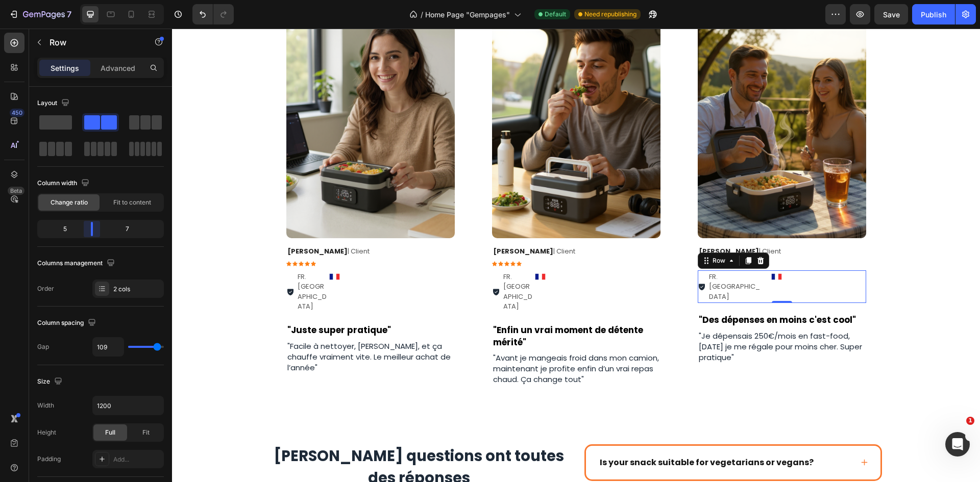
drag, startPoint x: 111, startPoint y: 232, endPoint x: 89, endPoint y: 232, distance: 22.5
click at [89, 0] on body "7 Version history / Home Page "Gempages" Default Need republishing Preview Save…" at bounding box center [490, 0] width 980 height 0
click at [921, 169] on div "Image Row [PERSON_NAME] | Client Text Block Icon Icon Icon Icon Icon Icon List …" at bounding box center [576, 204] width 808 height 414
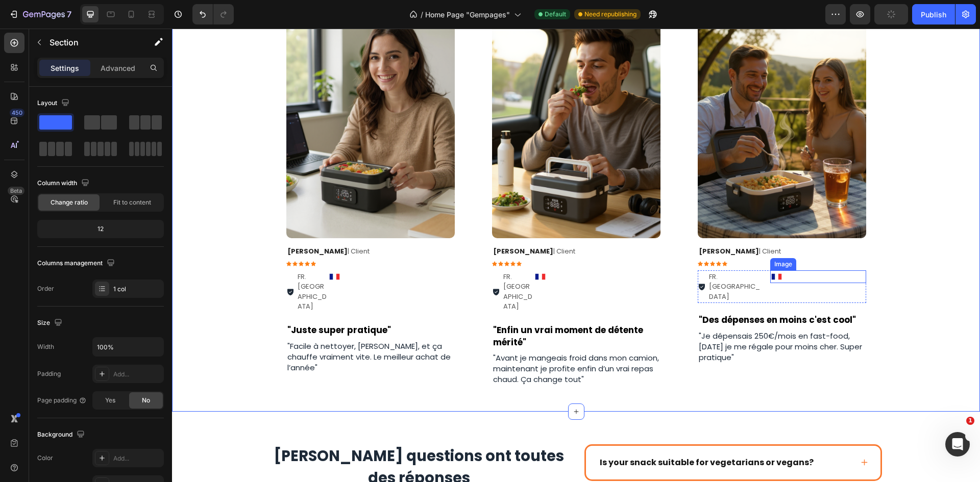
click at [815, 277] on div at bounding box center [817, 276] width 95 height 13
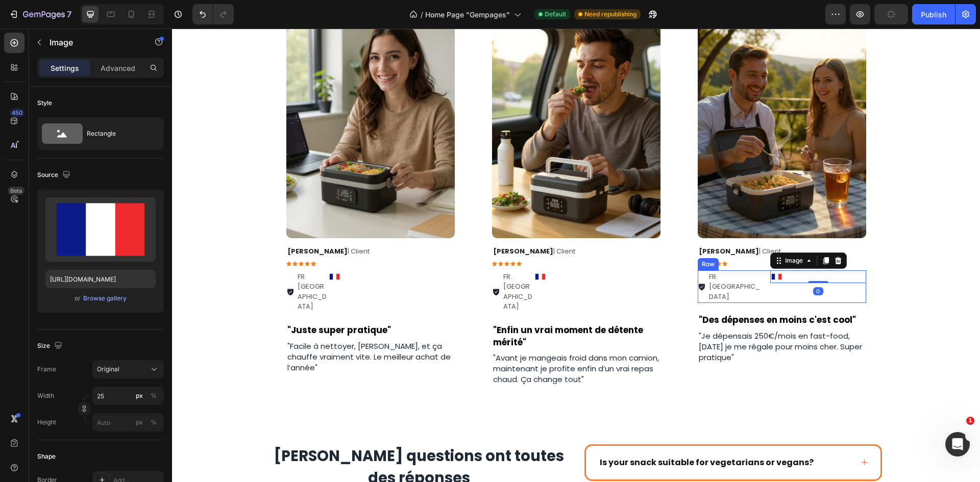
click at [770, 283] on div "Image 0" at bounding box center [817, 286] width 95 height 33
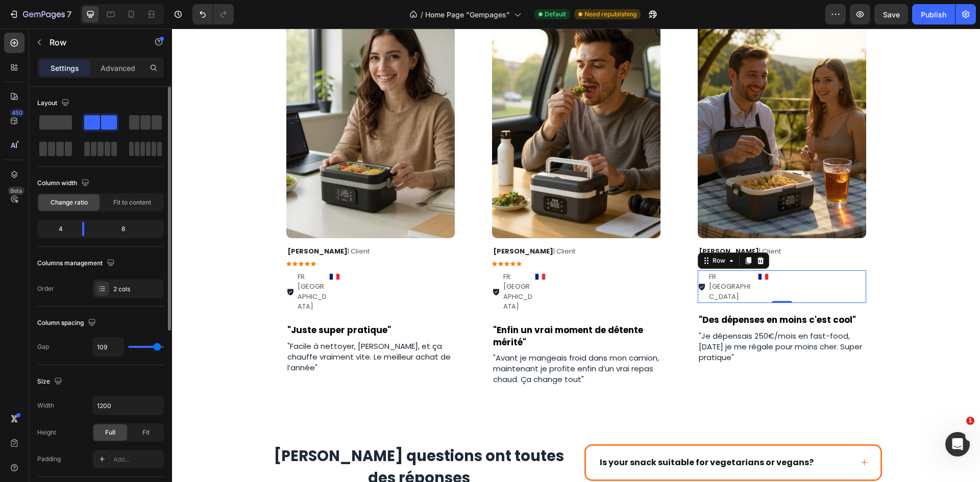
drag, startPoint x: 83, startPoint y: 230, endPoint x: 101, endPoint y: 223, distance: 19.1
click at [101, 223] on div "8" at bounding box center [126, 229] width 69 height 14
click at [122, 204] on span "Fit to content" at bounding box center [132, 202] width 38 height 9
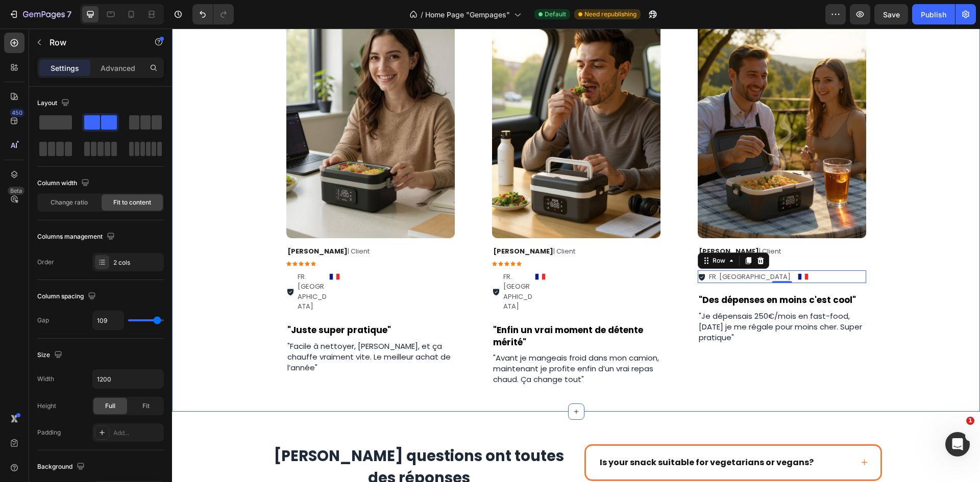
click at [924, 224] on div "Image Row [PERSON_NAME] | Client Text Block Icon Icon Icon Icon Icon Icon List …" at bounding box center [576, 204] width 808 height 414
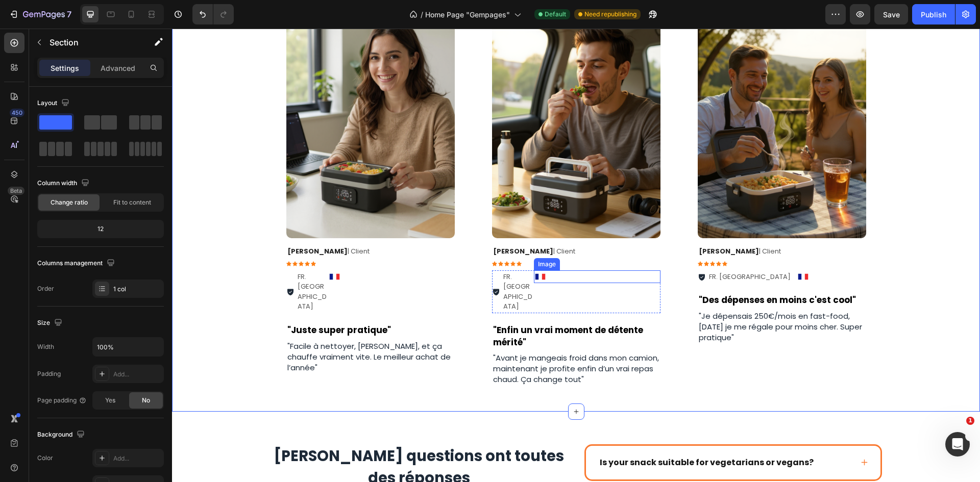
click at [557, 281] on div at bounding box center [597, 276] width 127 height 13
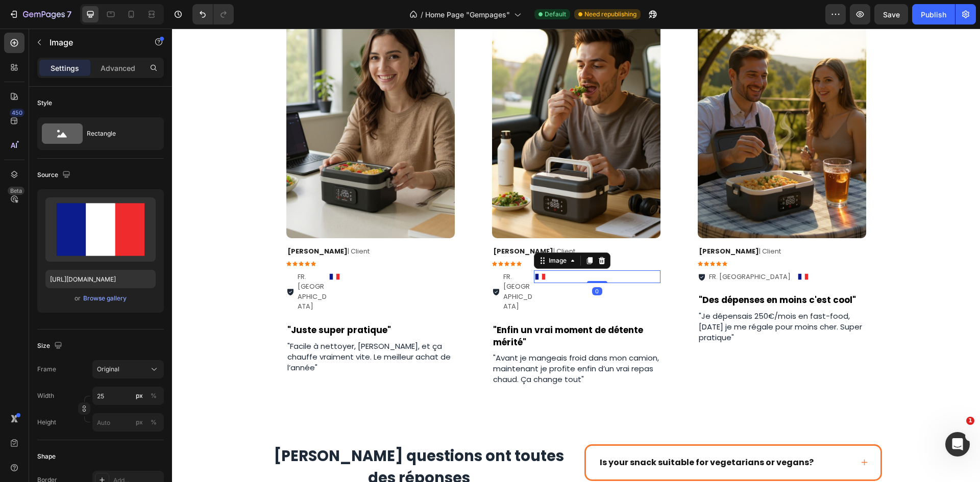
click at [534, 277] on img at bounding box center [540, 276] width 13 height 13
click at [529, 278] on div "FR. [GEOGRAPHIC_DATA]" at bounding box center [518, 291] width 33 height 43
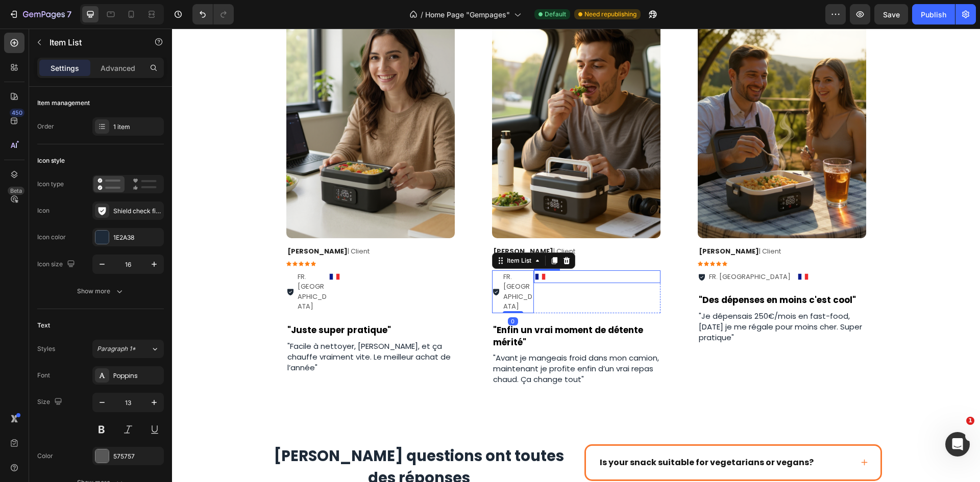
click at [534, 280] on img at bounding box center [540, 276] width 13 height 13
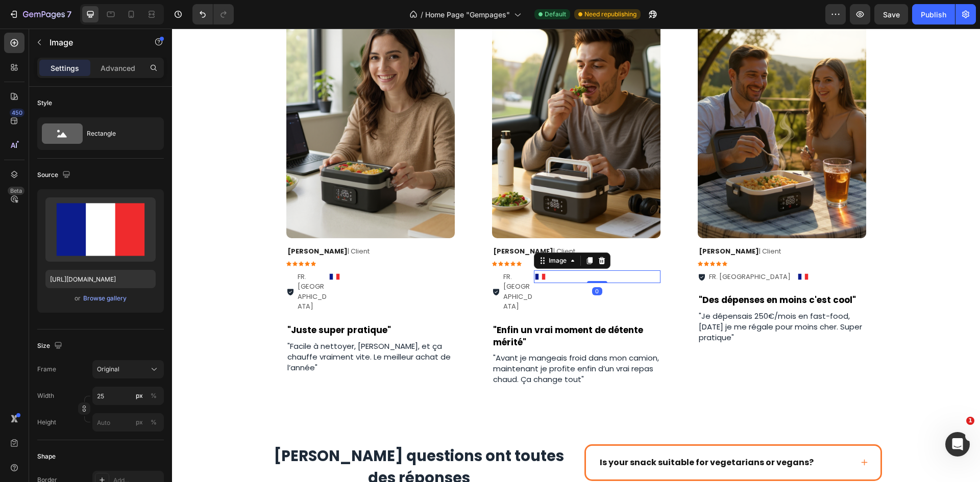
click at [534, 283] on img at bounding box center [540, 276] width 13 height 13
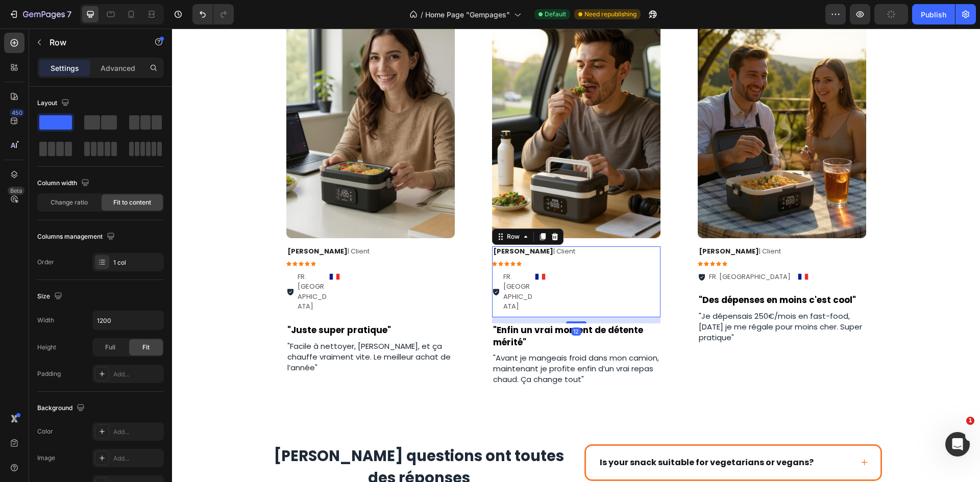
click at [530, 285] on div "[PERSON_NAME] | Client Text Block Icon Icon Icon Icon Icon Icon List FR. Lyon I…" at bounding box center [576, 281] width 168 height 71
click at [534, 281] on img at bounding box center [540, 276] width 13 height 13
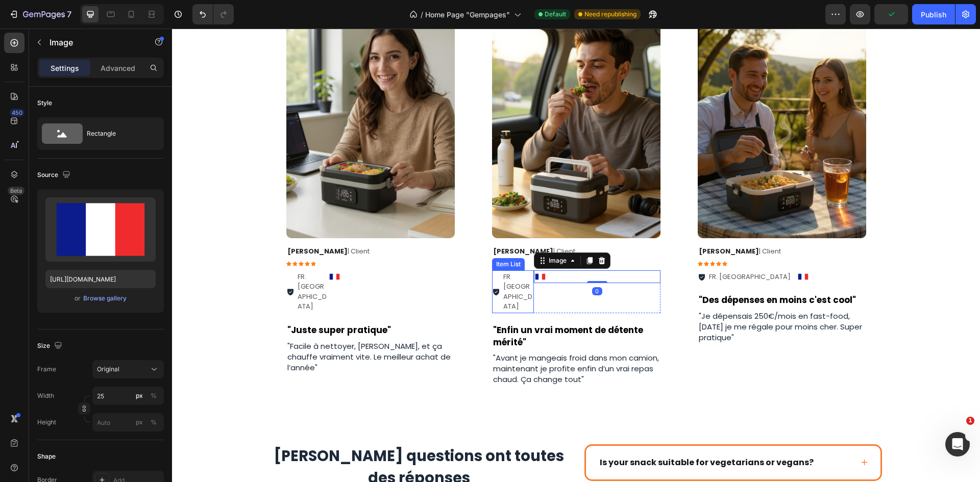
click at [529, 277] on div "FR. [GEOGRAPHIC_DATA]" at bounding box center [518, 291] width 33 height 43
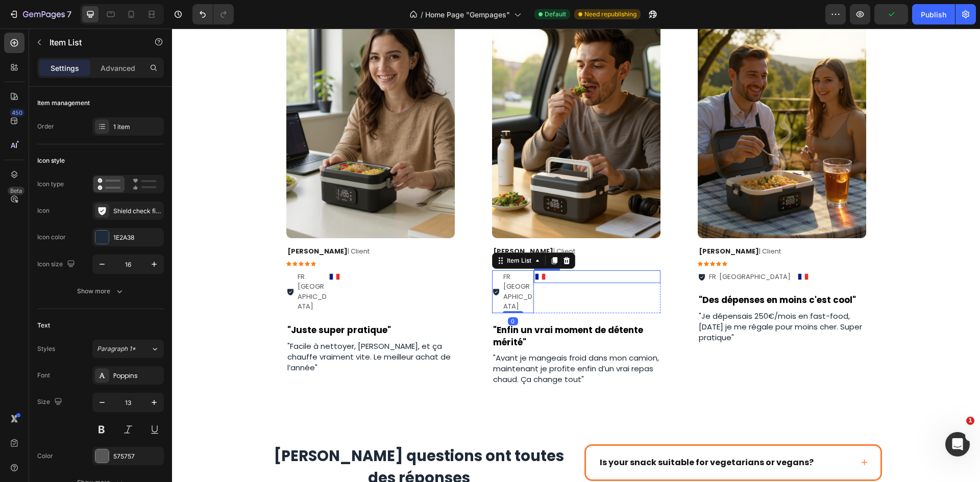
click at [561, 276] on div at bounding box center [597, 276] width 127 height 13
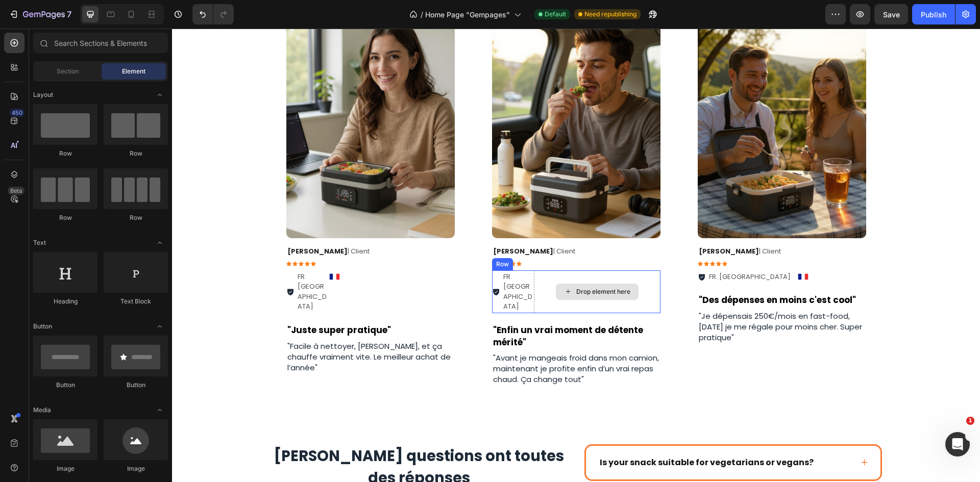
click at [538, 283] on div "Drop element here" at bounding box center [597, 291] width 127 height 43
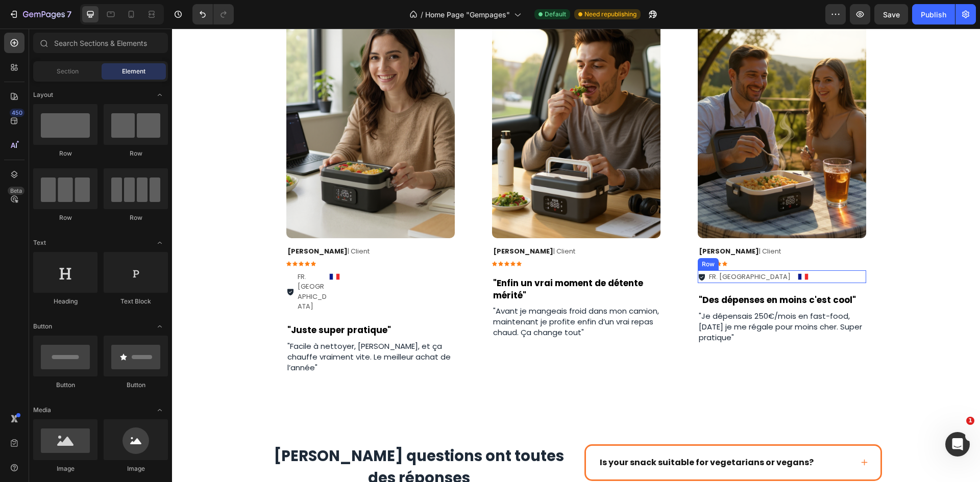
click at [805, 281] on div "FR. [GEOGRAPHIC_DATA] Item List Image Row" at bounding box center [782, 276] width 168 height 13
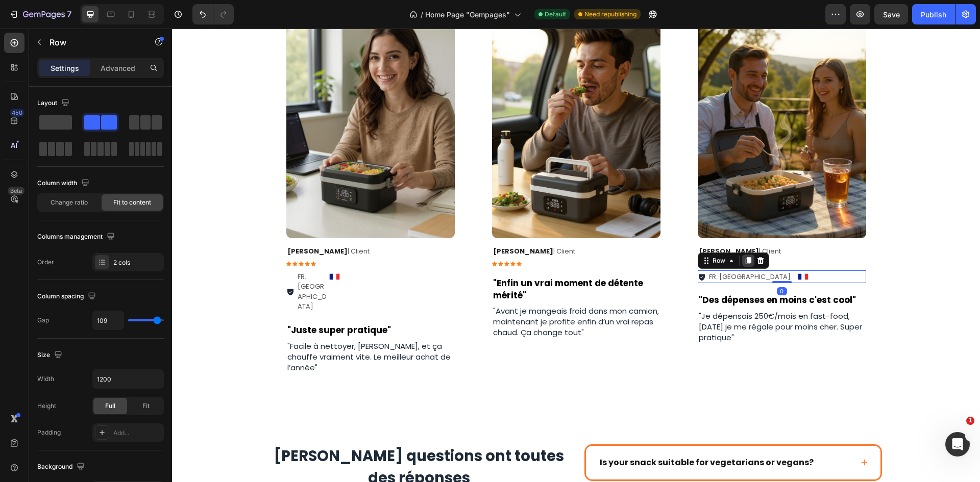
click at [745, 261] on icon at bounding box center [748, 260] width 6 height 7
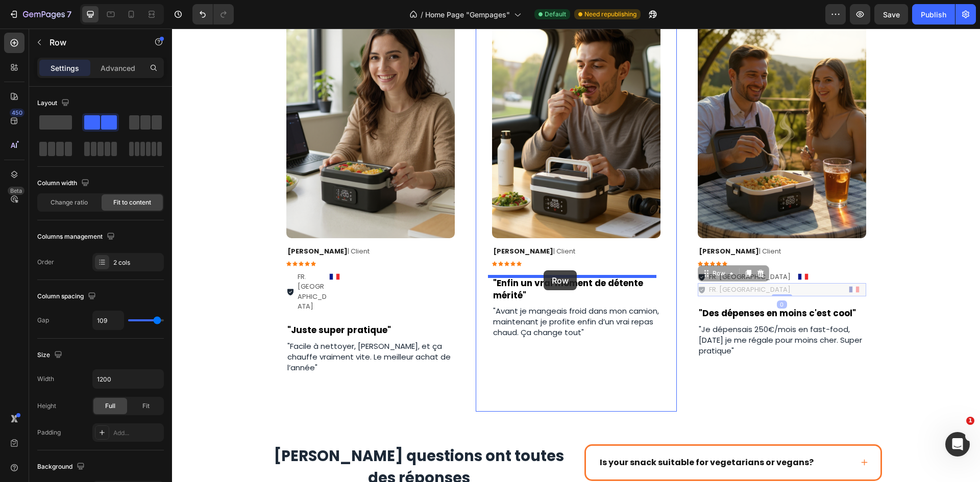
drag, startPoint x: 770, startPoint y: 288, endPoint x: 543, endPoint y: 270, distance: 227.7
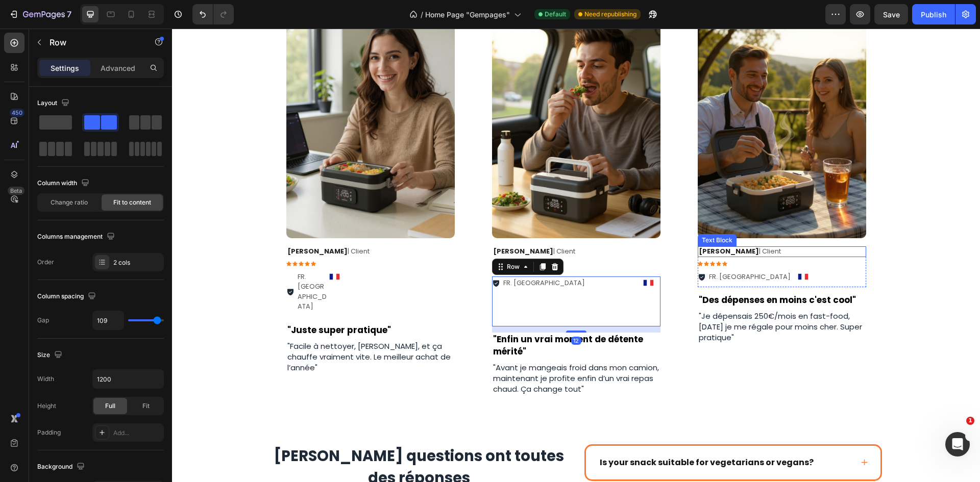
click at [863, 256] on div "Image Row [PERSON_NAME] | Client Text Block Icon Icon Icon Icon Icon Icon List …" at bounding box center [781, 204] width 201 height 414
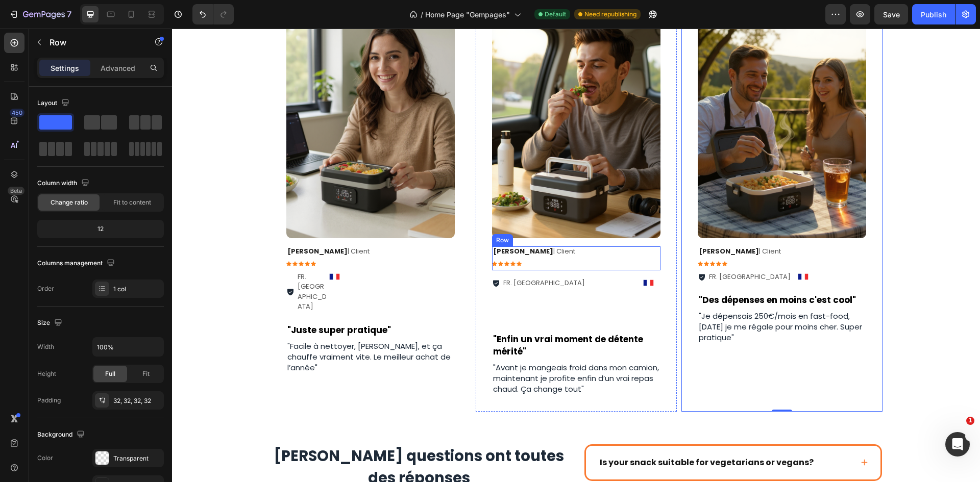
click at [543, 266] on div "[PERSON_NAME] | Client Text Block Icon Icon Icon Icon Icon Icon List Row" at bounding box center [576, 258] width 168 height 24
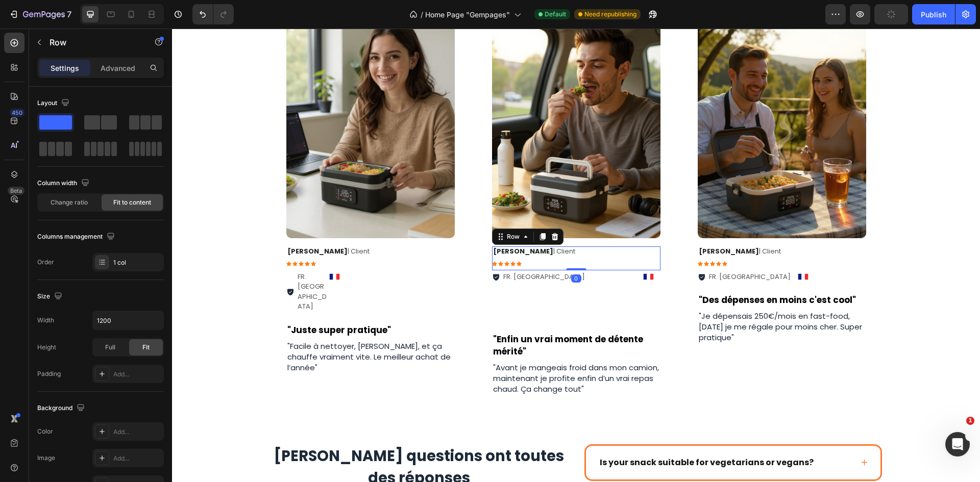
drag, startPoint x: 572, startPoint y: 274, endPoint x: 576, endPoint y: 266, distance: 8.9
click at [576, 266] on div "[PERSON_NAME] | Client Text Block Icon Icon Icon Icon Icon Icon List Row 0" at bounding box center [576, 258] width 168 height 24
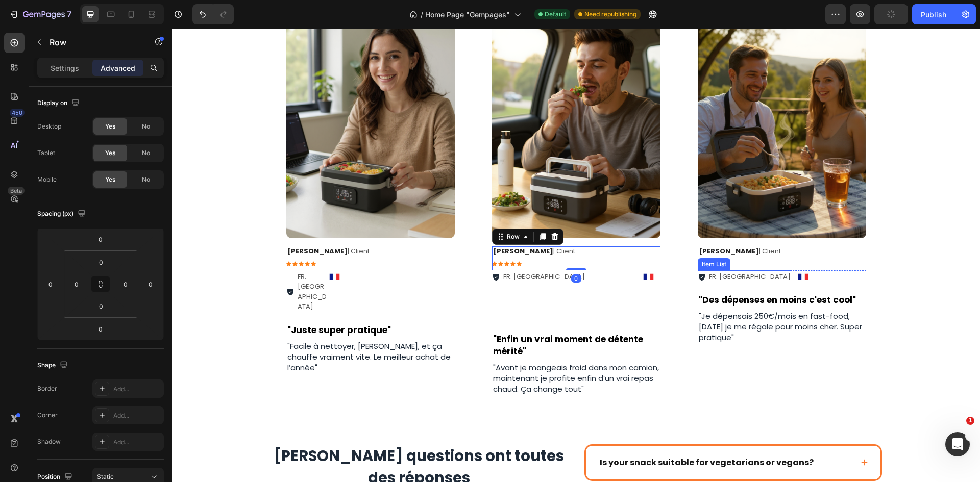
click at [747, 266] on div "Icon Icon Icon Icon Icon" at bounding box center [782, 263] width 168 height 5
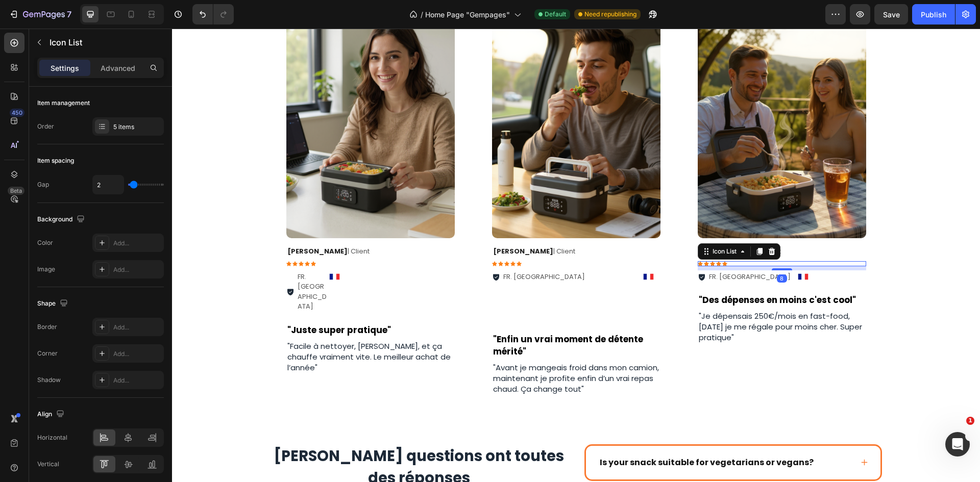
click at [779, 270] on div at bounding box center [782, 269] width 20 height 2
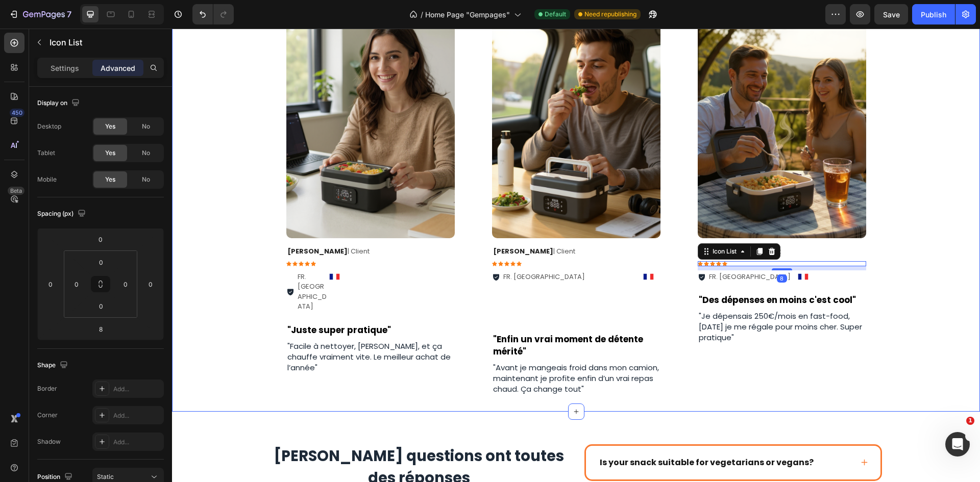
click at [960, 254] on div "Image Row [PERSON_NAME] | Client Text Block Icon Icon Icon Icon Icon Icon List …" at bounding box center [576, 204] width 808 height 414
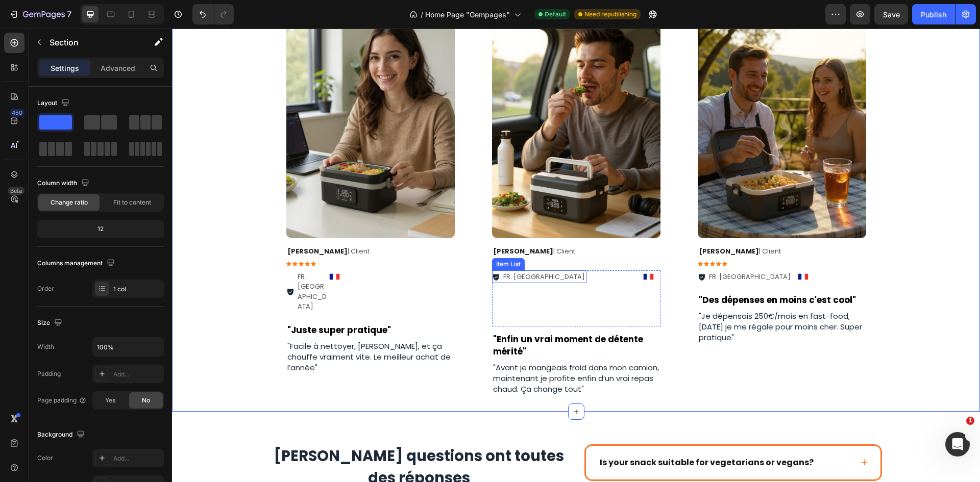
click at [544, 264] on div "[PERSON_NAME] | Client Text Block Icon Icon Icon Icon Icon Icon List Row" at bounding box center [576, 258] width 168 height 24
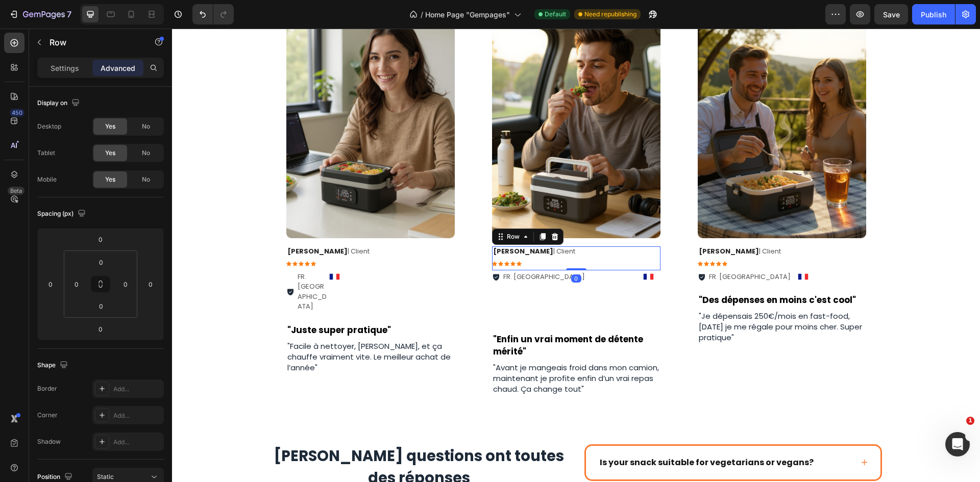
click at [571, 266] on div "[PERSON_NAME] | Client Text Block Icon Icon Icon Icon Icon Icon List Row 0" at bounding box center [576, 258] width 168 height 24
click at [929, 212] on div "Image Row [PERSON_NAME] | Client Text Block Icon Icon Icon Icon Icon Icon List …" at bounding box center [576, 204] width 808 height 414
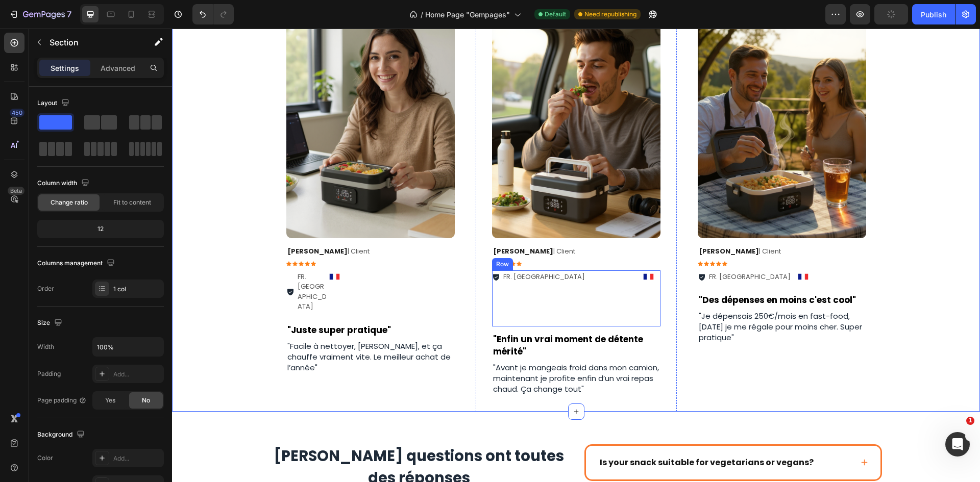
click at [595, 292] on div "FR. [GEOGRAPHIC_DATA] Item List Image Row" at bounding box center [576, 298] width 168 height 56
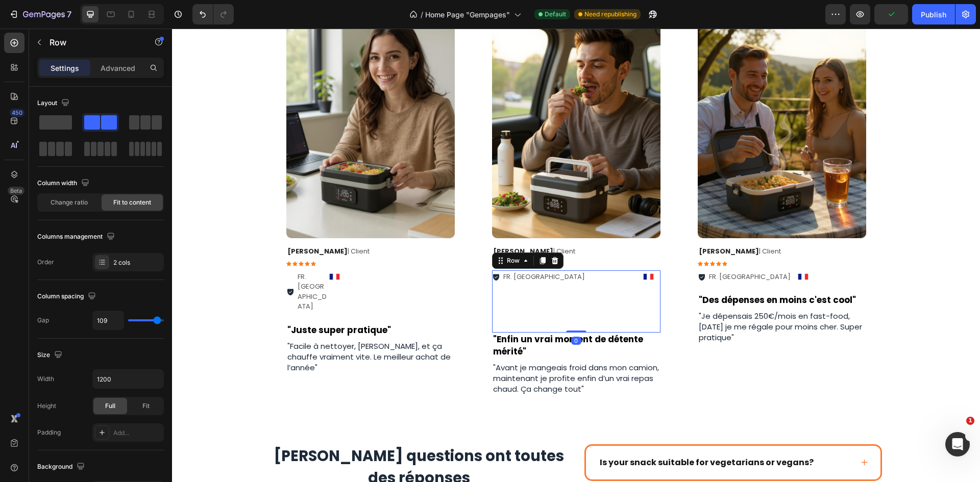
drag, startPoint x: 572, startPoint y: 301, endPoint x: 578, endPoint y: 297, distance: 6.7
click at [578, 283] on div "FR. [GEOGRAPHIC_DATA] Item List Image Row 0" at bounding box center [576, 301] width 168 height 62
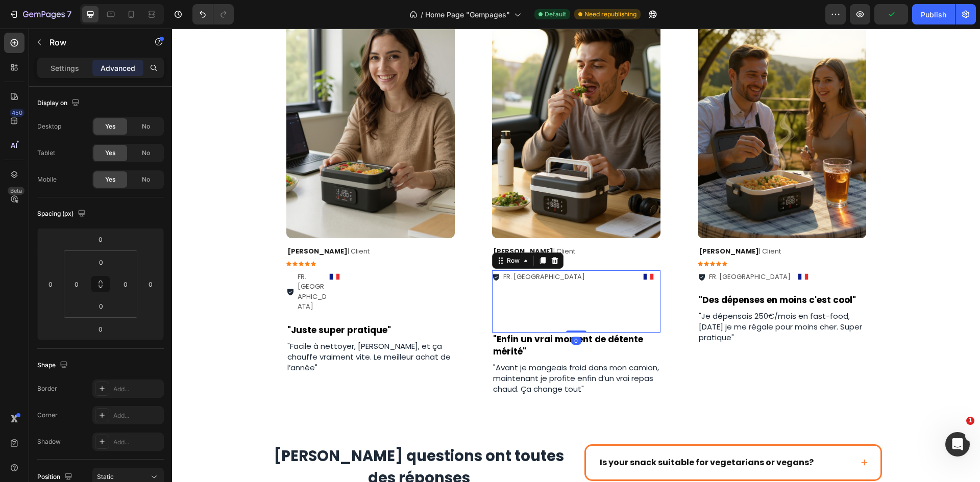
click at [570, 295] on div "FR. [GEOGRAPHIC_DATA] Item List Image Row 0" at bounding box center [576, 301] width 168 height 62
click at [520, 298] on div "FR. [GEOGRAPHIC_DATA] Item List" at bounding box center [539, 301] width 94 height 62
click at [532, 286] on div "FR. [GEOGRAPHIC_DATA] Item List" at bounding box center [539, 301] width 94 height 62
click at [855, 245] on div "Image Row" at bounding box center [782, 130] width 168 height 233
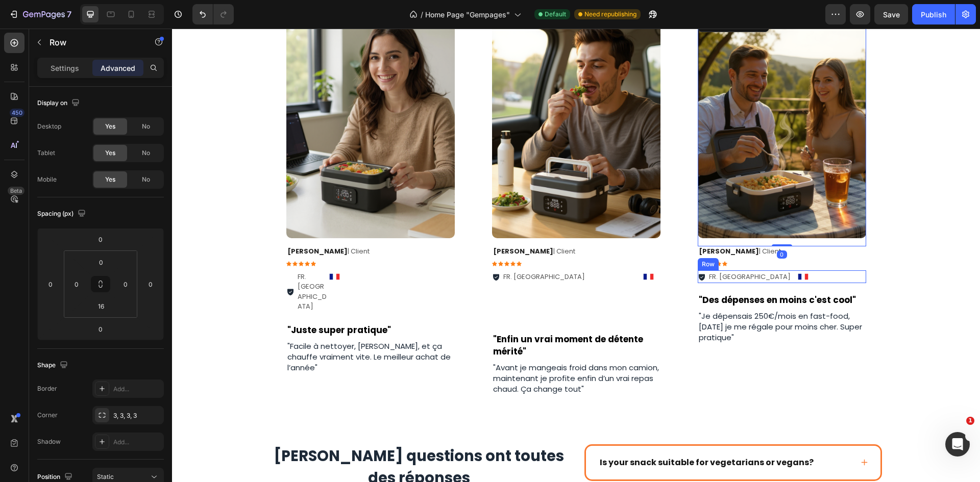
click at [789, 281] on div "FR. [GEOGRAPHIC_DATA] Item List Image Row" at bounding box center [782, 276] width 168 height 13
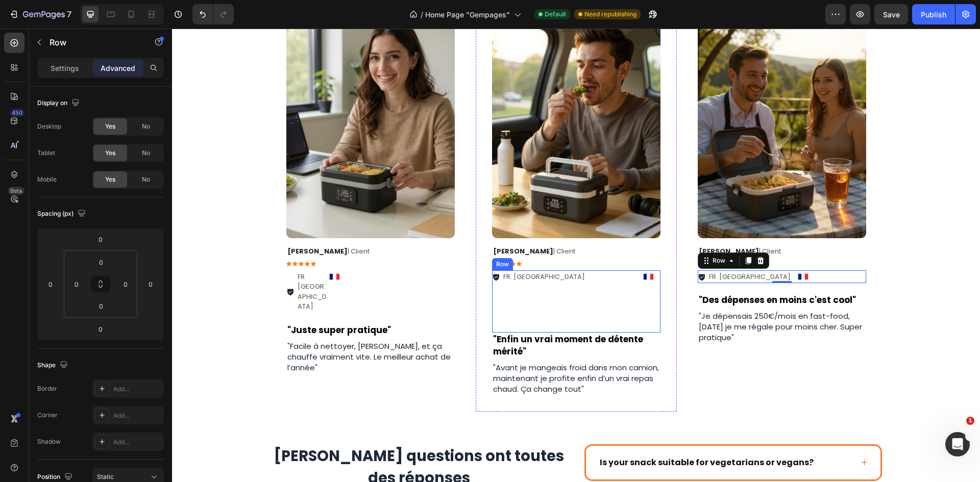
click at [564, 279] on div "FR. [GEOGRAPHIC_DATA] Item List Image Row" at bounding box center [576, 301] width 168 height 62
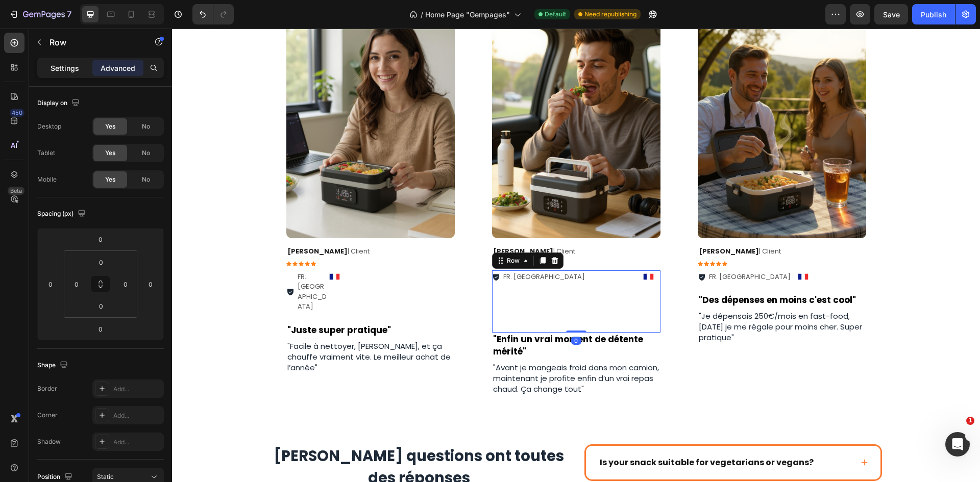
click at [69, 74] on div "Settings" at bounding box center [64, 68] width 51 height 16
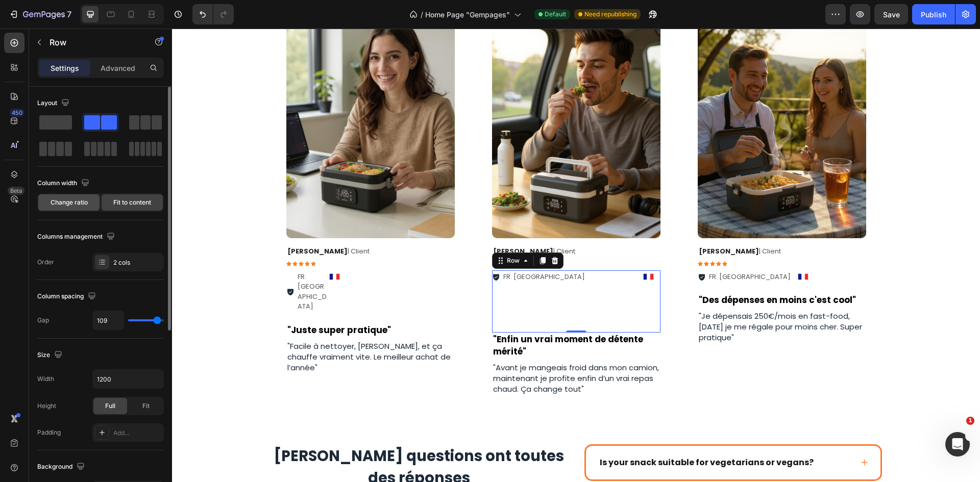
click at [70, 198] on span "Change ratio" at bounding box center [69, 202] width 37 height 9
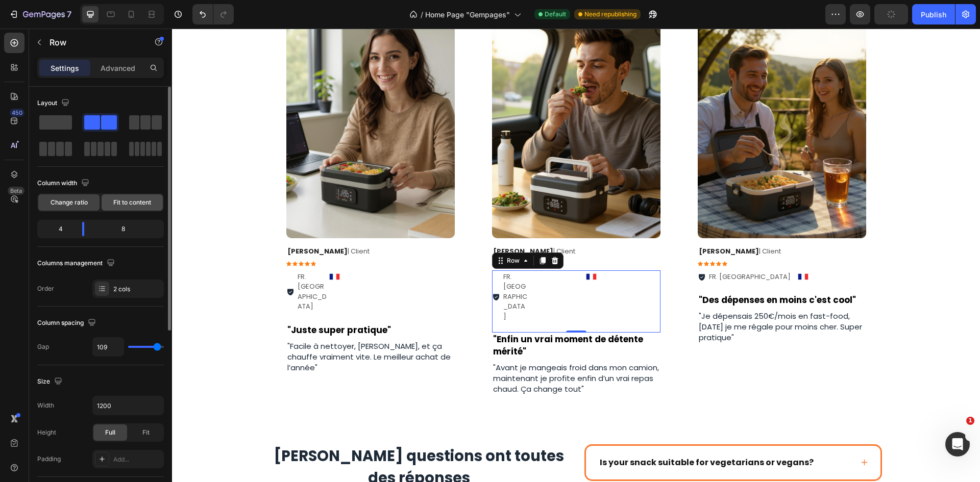
click at [130, 200] on span "Fit to content" at bounding box center [132, 202] width 38 height 9
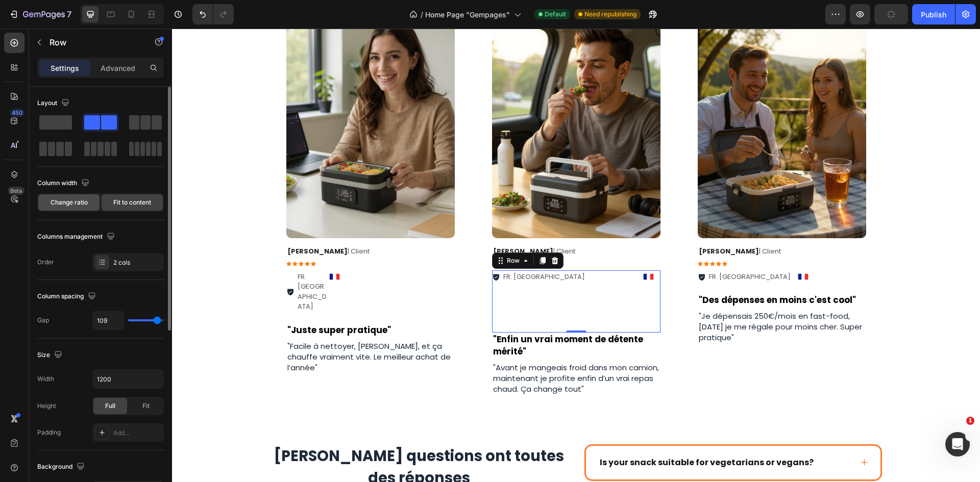
click at [90, 204] on div "Change ratio" at bounding box center [68, 202] width 61 height 16
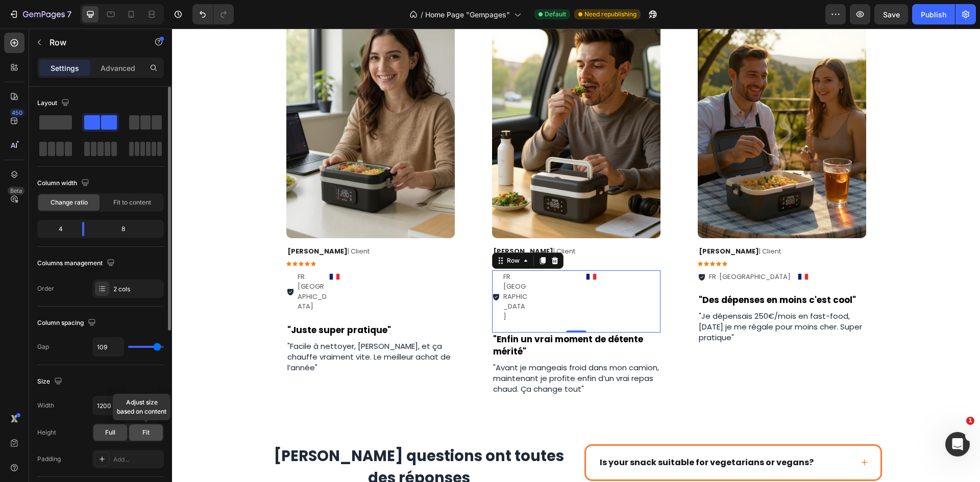
click at [138, 435] on div "Fit" at bounding box center [146, 433] width 34 height 16
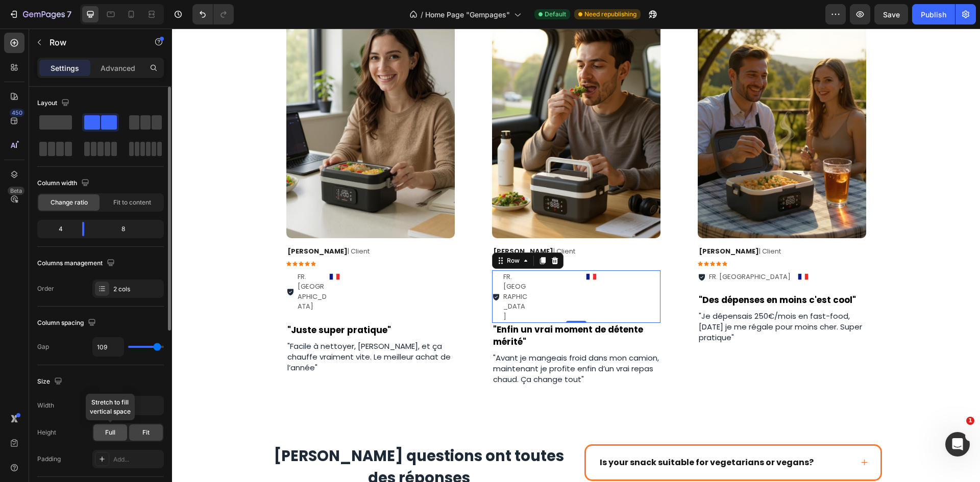
click at [113, 431] on span "Full" at bounding box center [110, 432] width 10 height 9
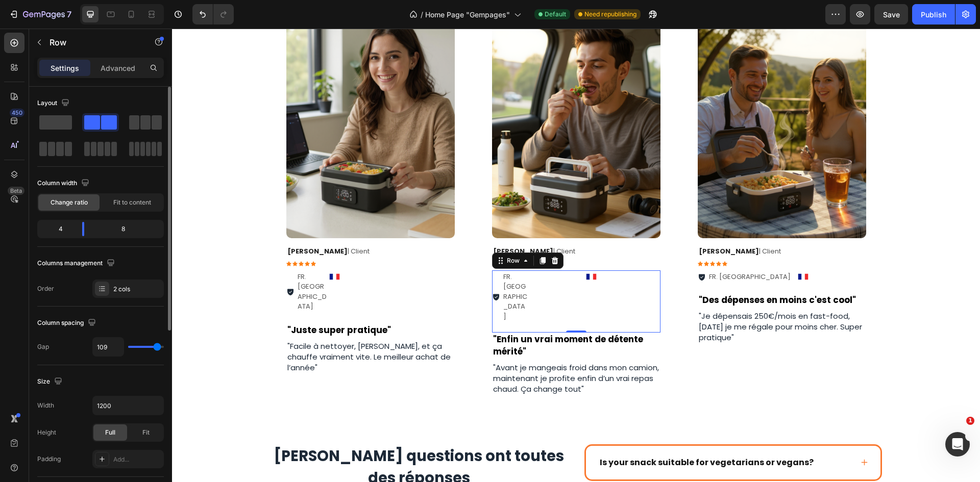
type input "100"
type input "71"
type input "60"
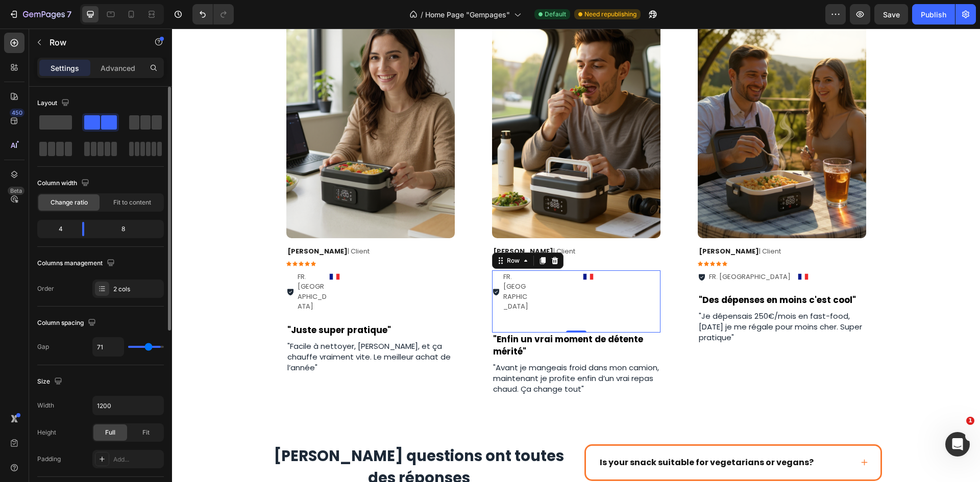
type input "60"
type input "58"
type input "53"
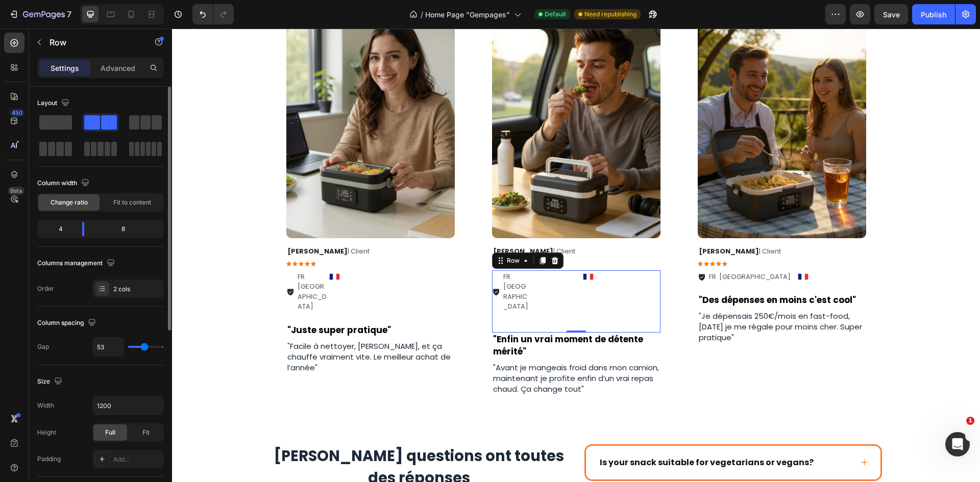
type input "49"
type input "44"
type input "38"
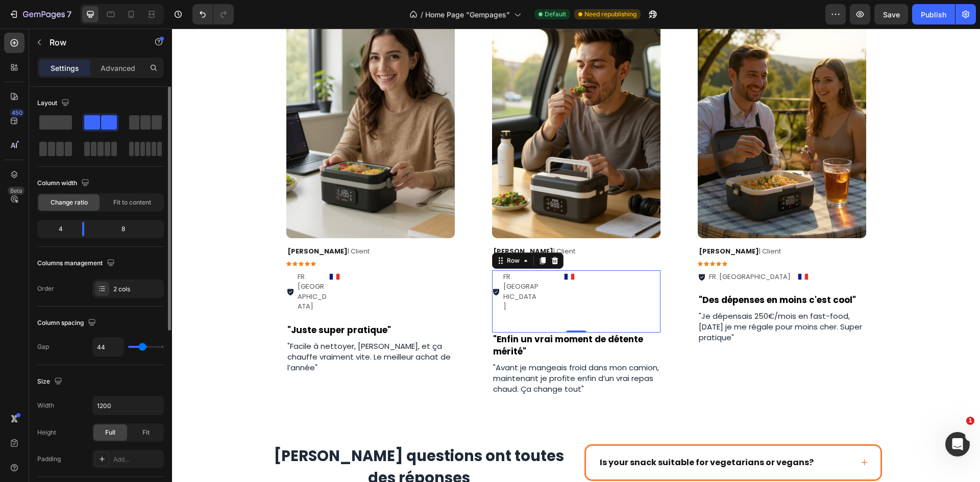
type input "38"
type input "36"
type input "0"
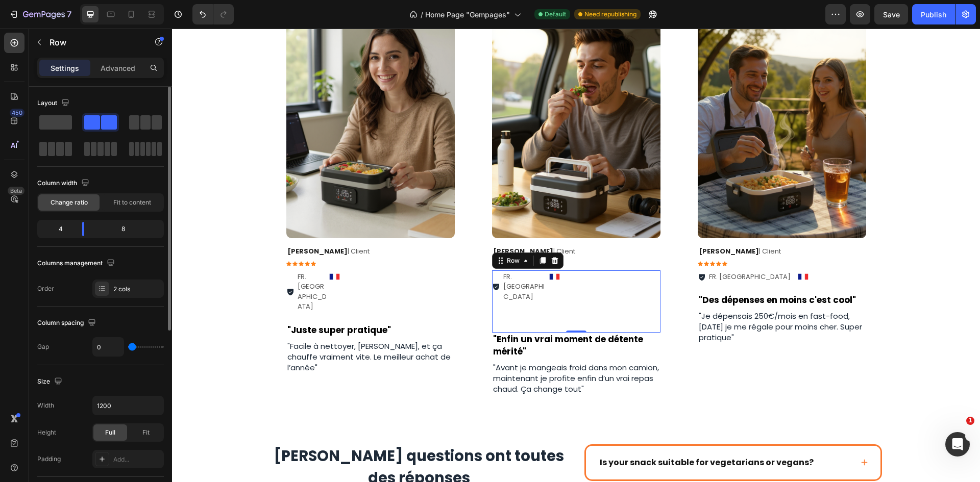
type input "73"
type input "116"
type input "120"
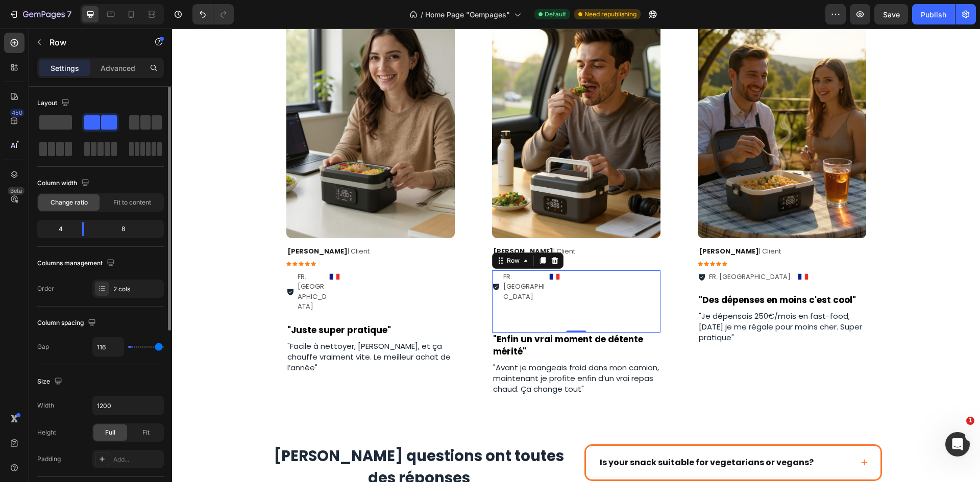
type input "120"
type input "104"
type input "58"
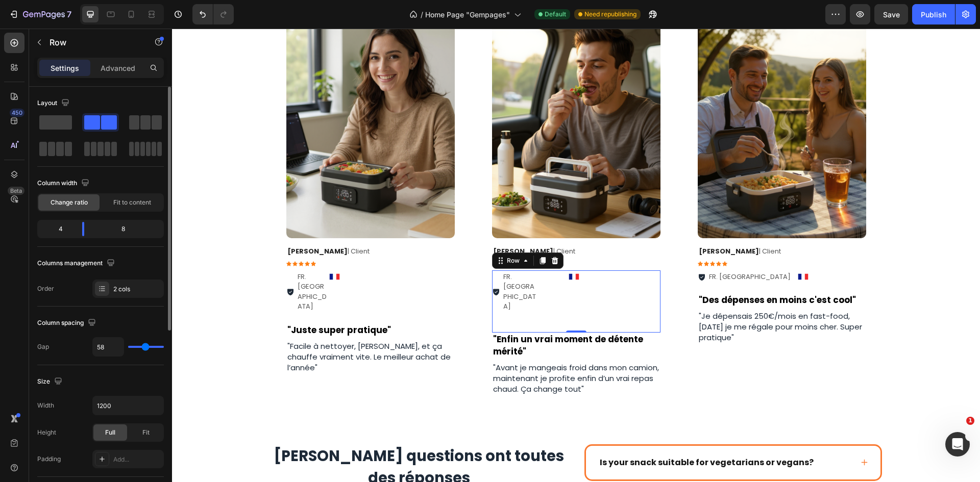
type input "16"
type input "0"
drag, startPoint x: 155, startPoint y: 344, endPoint x: 116, endPoint y: 339, distance: 39.7
type input "0"
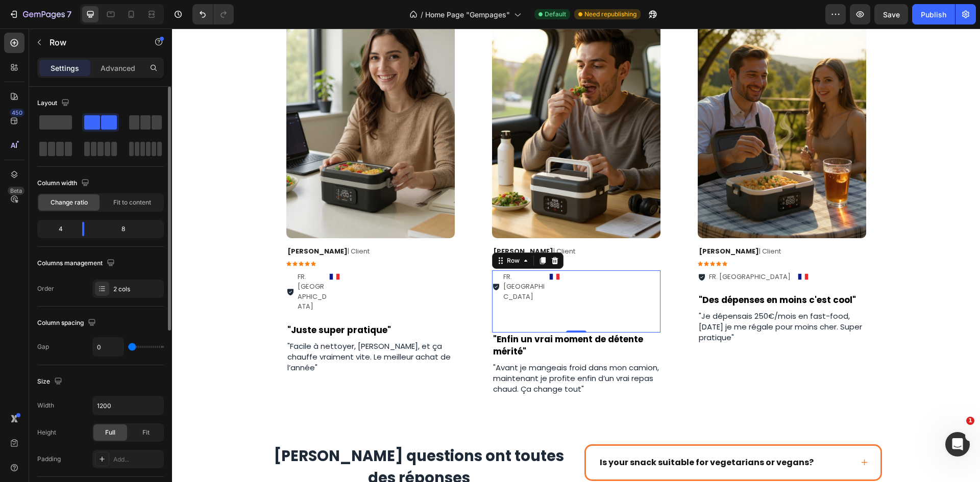
click at [128, 346] on input "range" at bounding box center [146, 347] width 36 height 2
drag, startPoint x: 80, startPoint y: 227, endPoint x: 91, endPoint y: 227, distance: 11.2
click at [91, 0] on body "7 Version history / Home Page "Gempages" Default Need republishing Preview Save…" at bounding box center [490, 0] width 980 height 0
click at [148, 437] on span "Fit" at bounding box center [145, 432] width 7 height 9
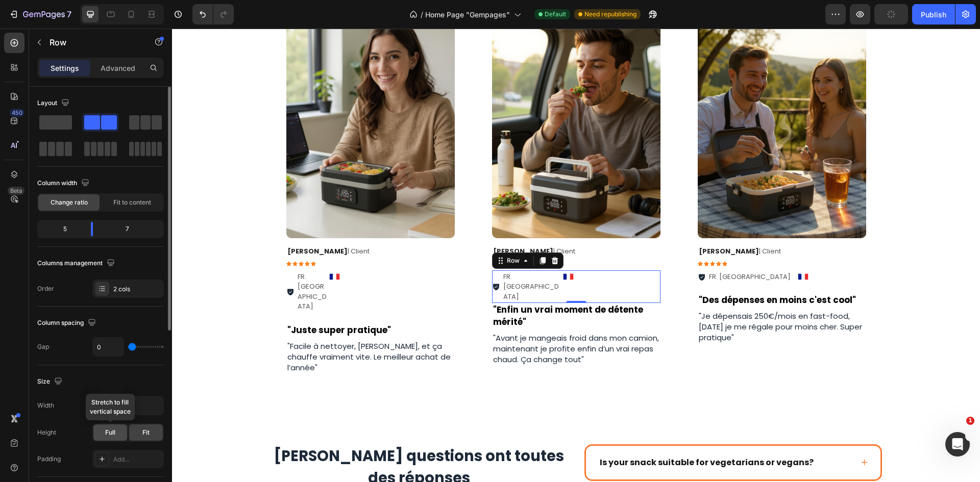
click at [110, 432] on span "Full" at bounding box center [110, 432] width 10 height 9
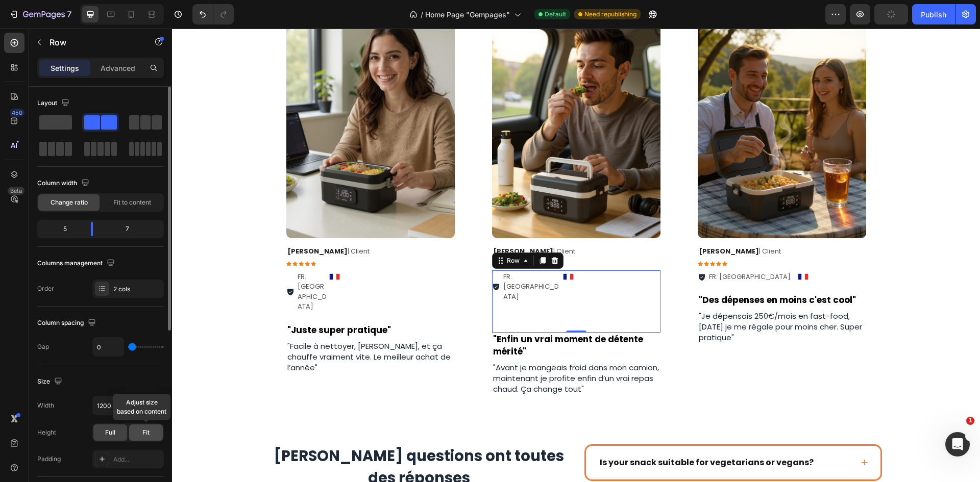
click at [139, 432] on div "Fit" at bounding box center [146, 433] width 34 height 16
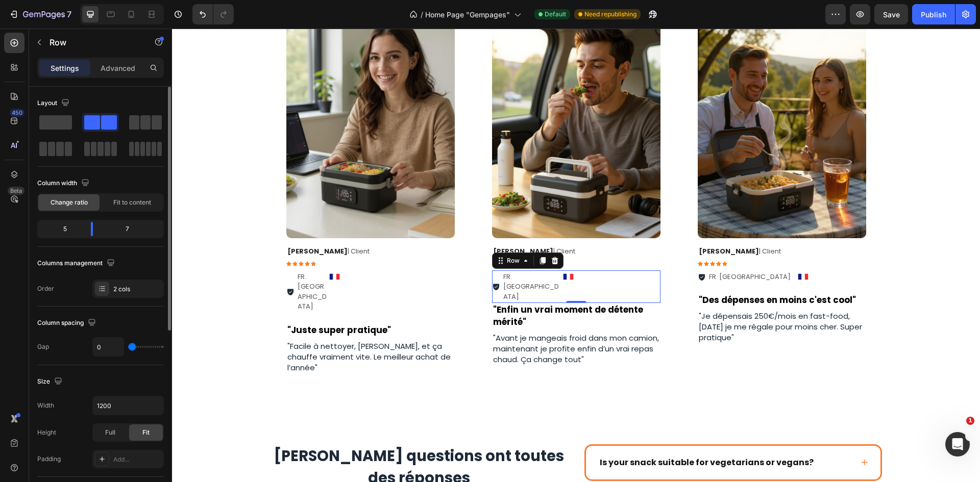
type input "27"
type input "51"
type input "62"
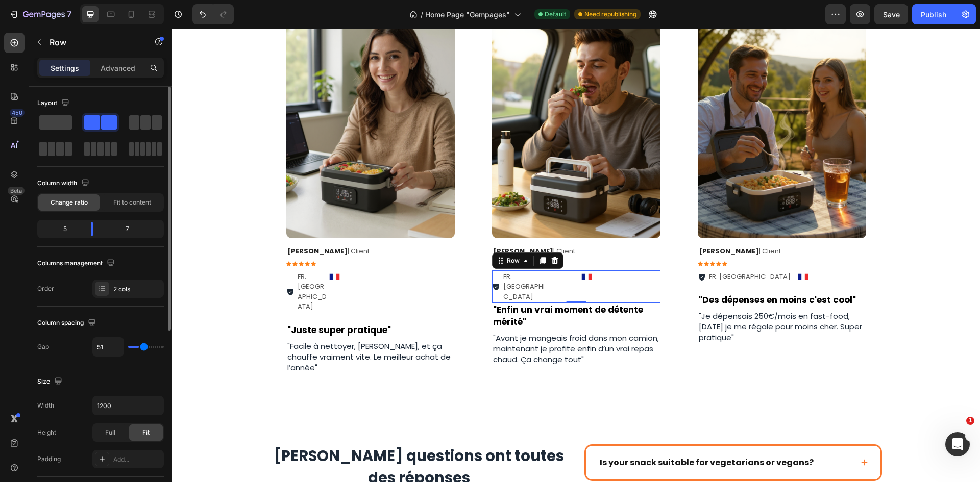
type input "62"
type input "64"
type input "62"
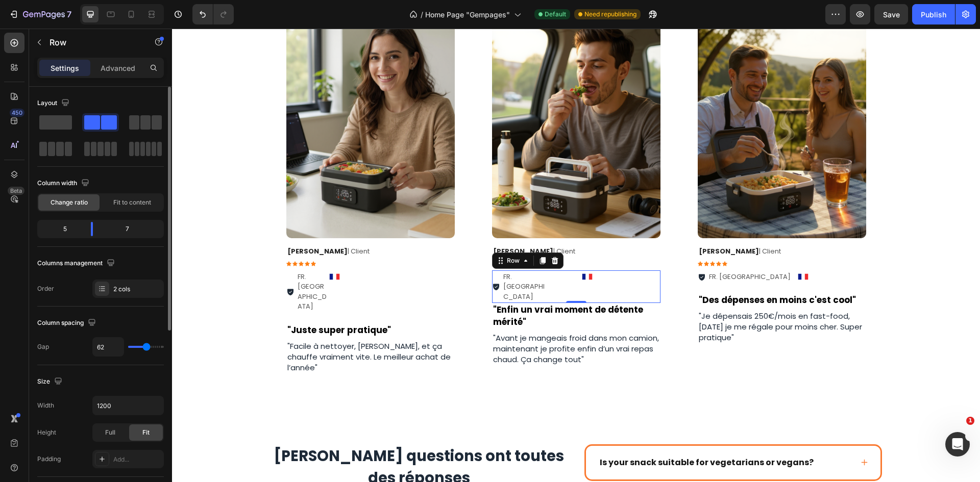
type input "58"
type input "47"
type input "40"
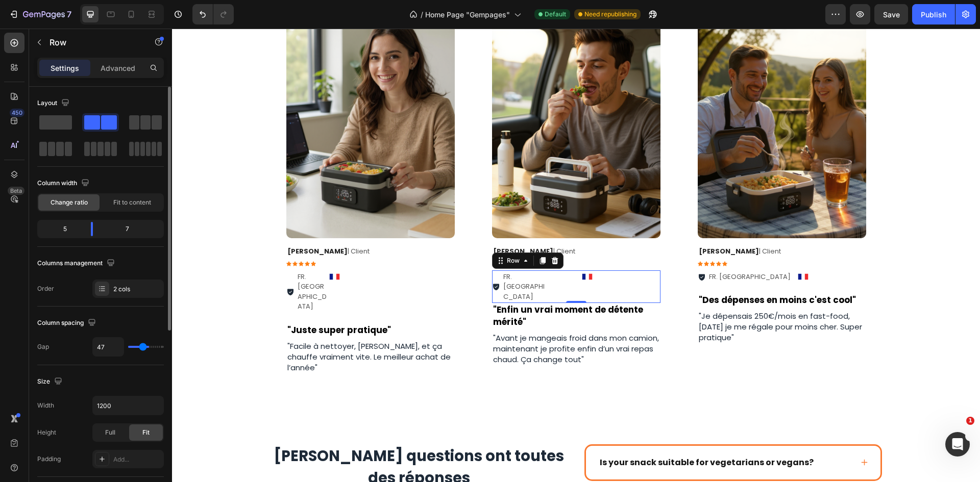
type input "40"
type input "38"
type input "36"
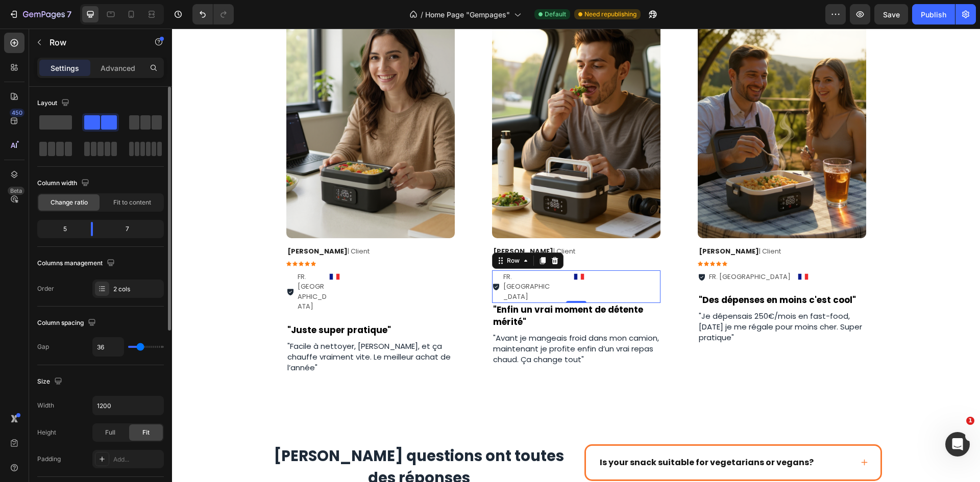
type input "33"
type input "31"
type input "27"
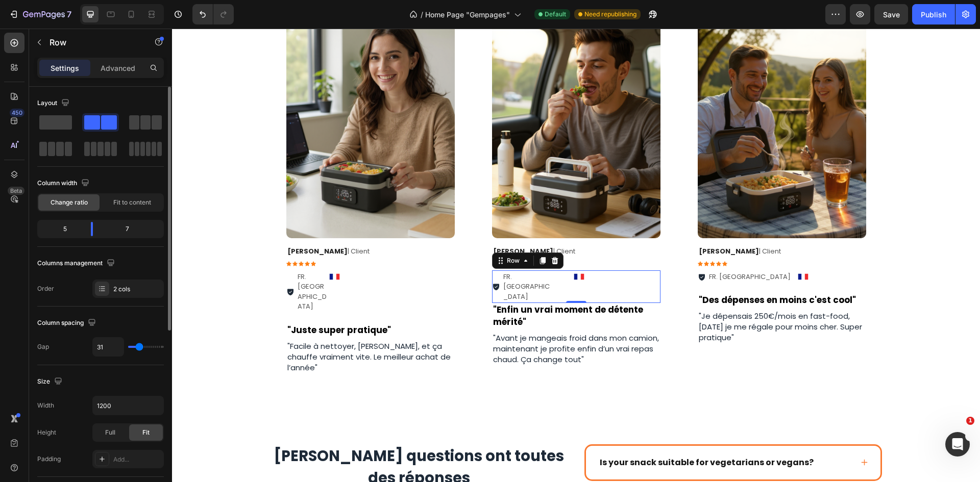
type input "27"
type input "20"
type input "18"
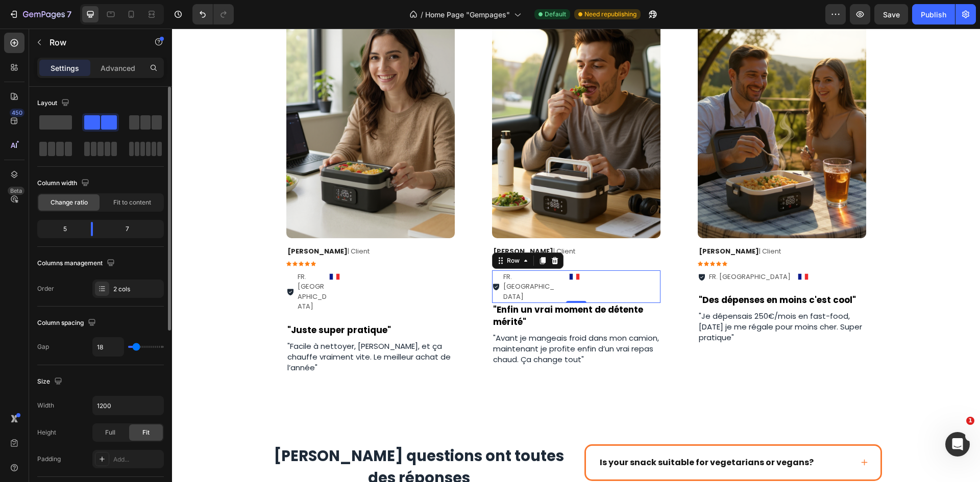
type input "13"
type input "9"
type input "7"
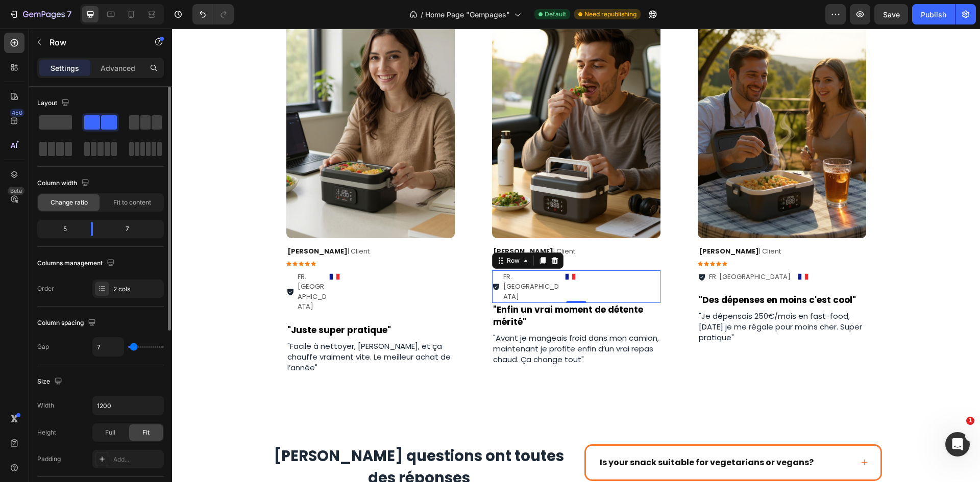
type input "7"
click at [134, 347] on input "range" at bounding box center [146, 347] width 36 height 2
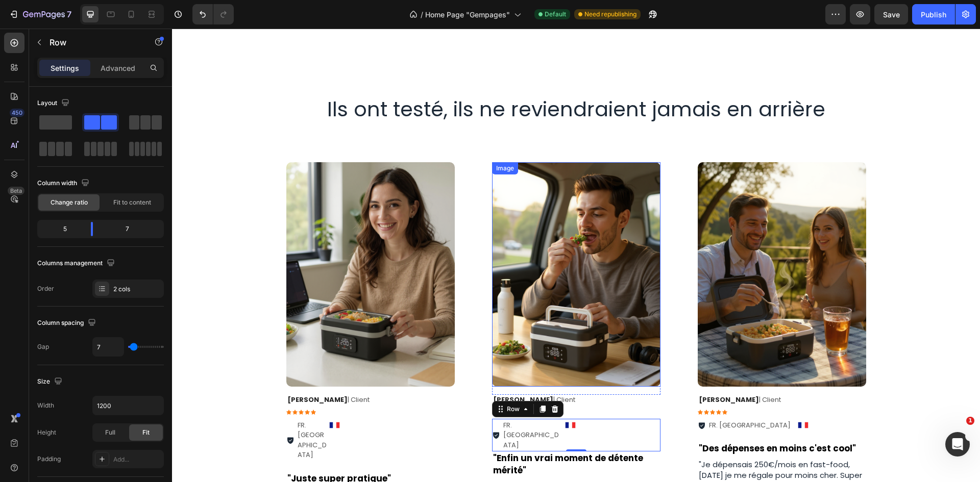
scroll to position [1815, 0]
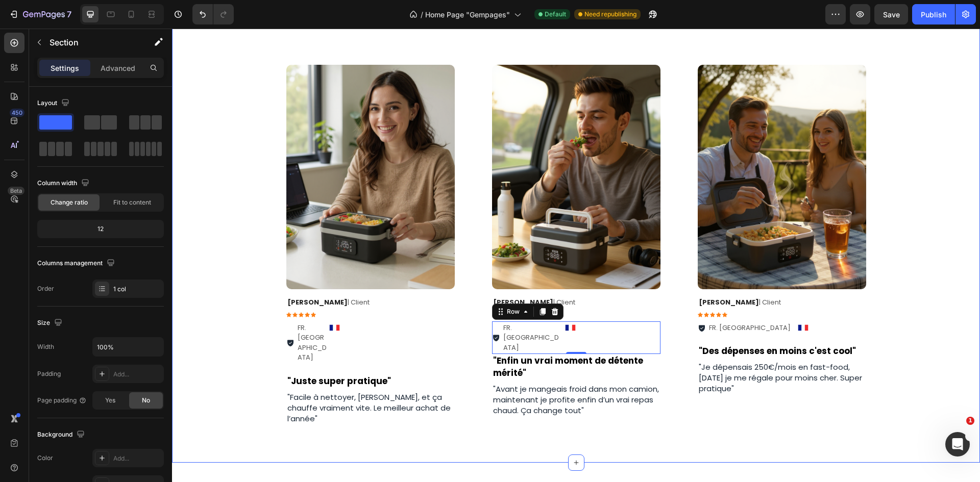
click at [934, 192] on div "Image Row [PERSON_NAME] | Client Text Block Icon Icon Icon Icon Icon Icon List …" at bounding box center [576, 255] width 808 height 414
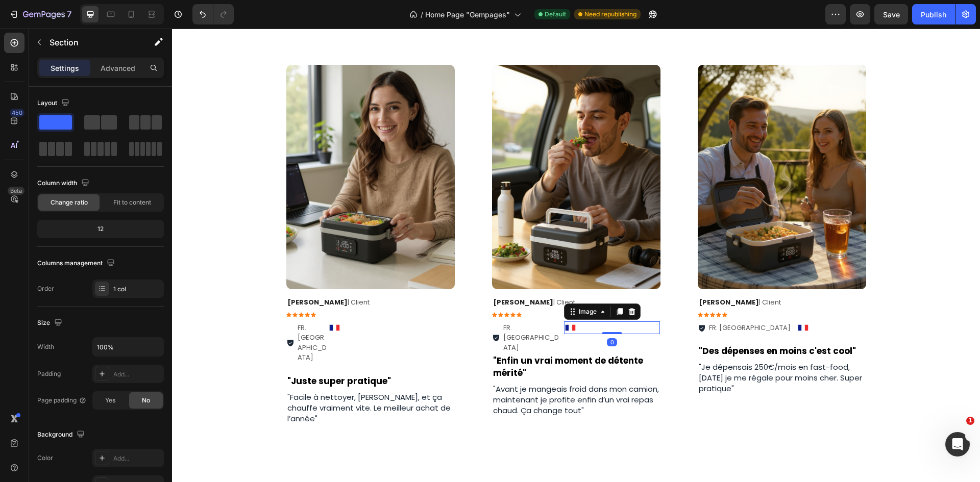
click at [607, 326] on div at bounding box center [612, 327] width 96 height 13
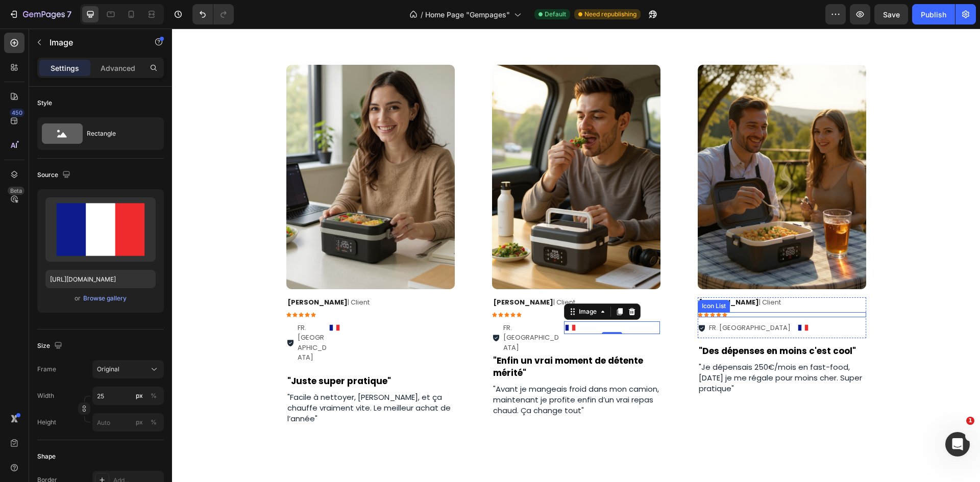
click at [861, 315] on div "Icon Icon Icon Icon Icon" at bounding box center [782, 314] width 168 height 5
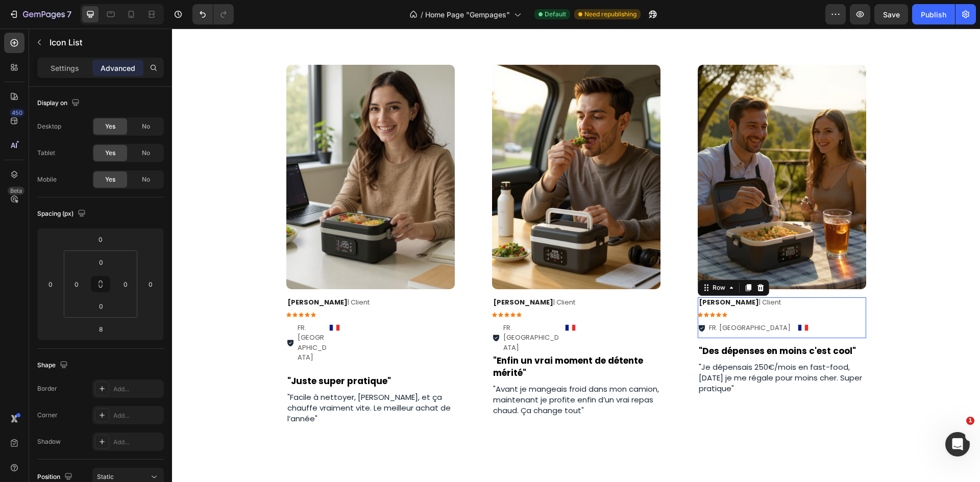
click at [861, 335] on div "[PERSON_NAME] | Client Text Block Icon Icon Icon Icon Icon Icon List FR. [GEOGR…" at bounding box center [782, 317] width 168 height 41
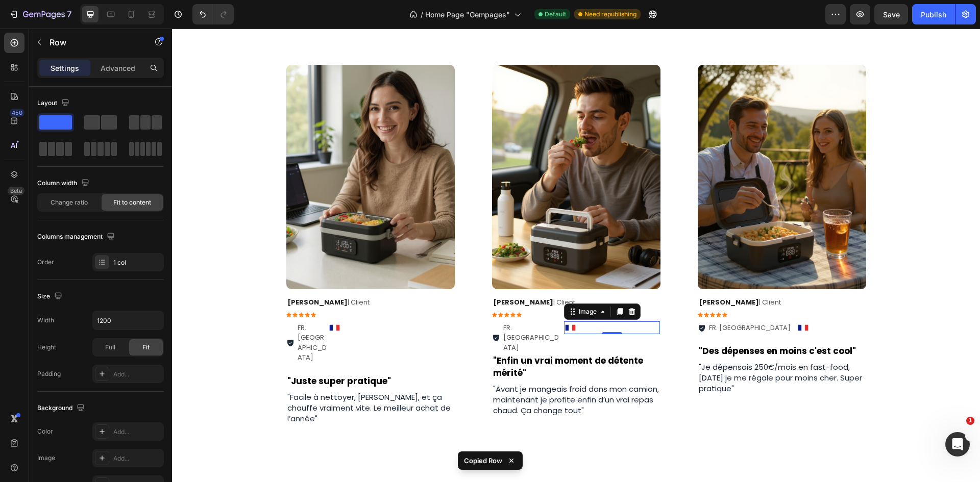
click at [654, 322] on div at bounding box center [612, 327] width 96 height 13
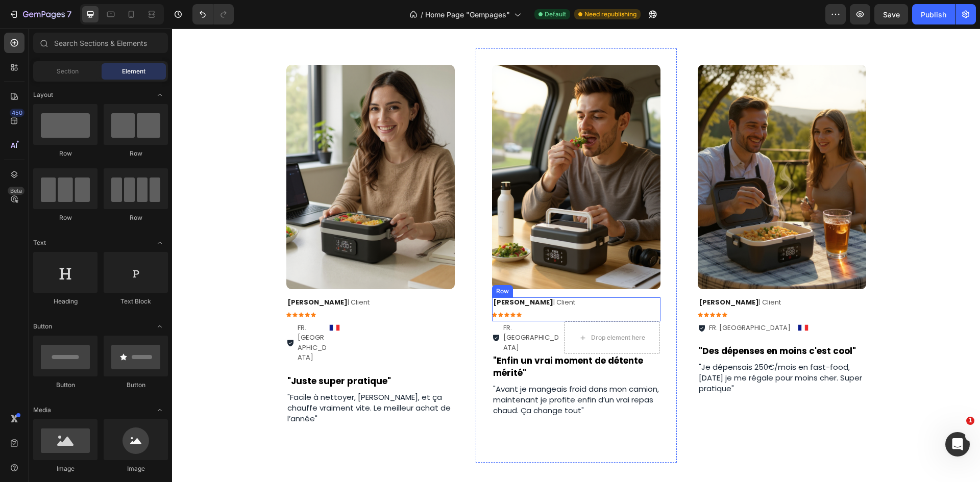
click at [647, 315] on div "[PERSON_NAME] | Client Text Block Icon Icon Icon Icon Icon Icon List Row" at bounding box center [576, 309] width 168 height 24
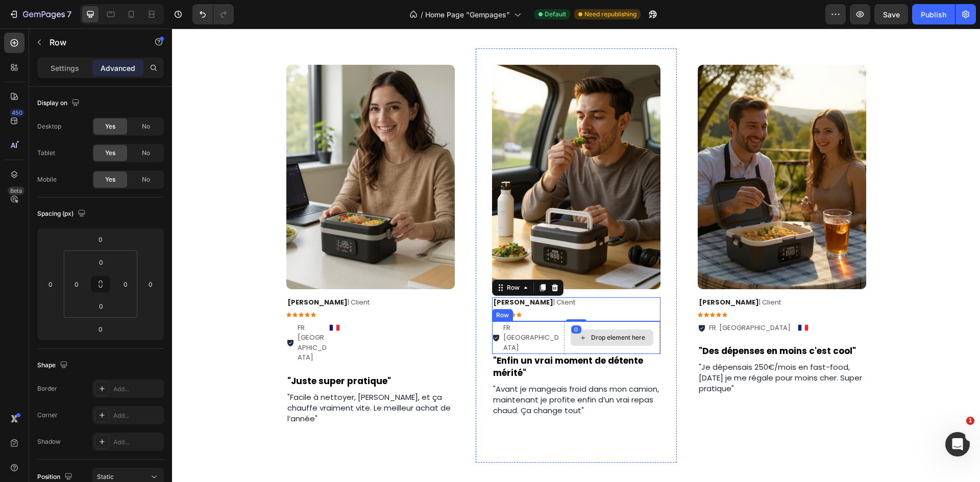
click at [653, 322] on div "Drop element here" at bounding box center [612, 337] width 96 height 33
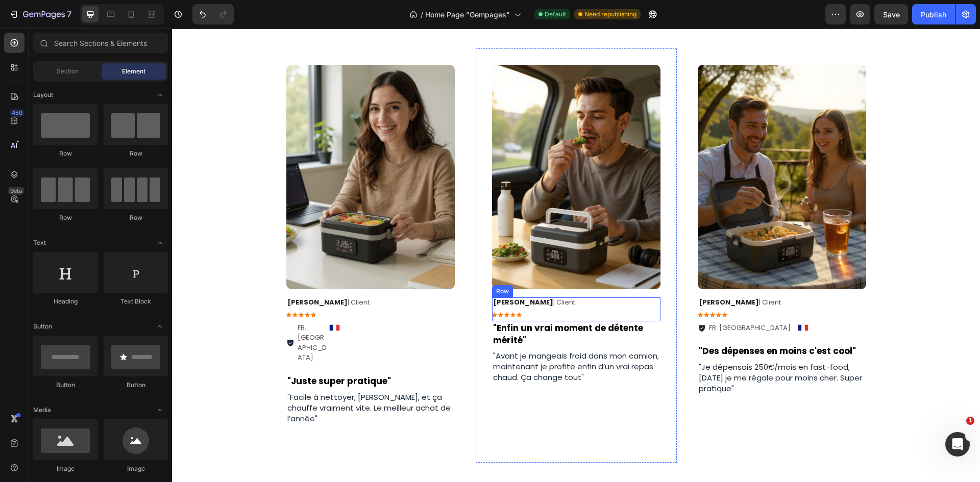
click at [653, 319] on div "[PERSON_NAME] | Client Text Block Icon Icon Icon Icon Icon Icon List Row" at bounding box center [576, 309] width 168 height 24
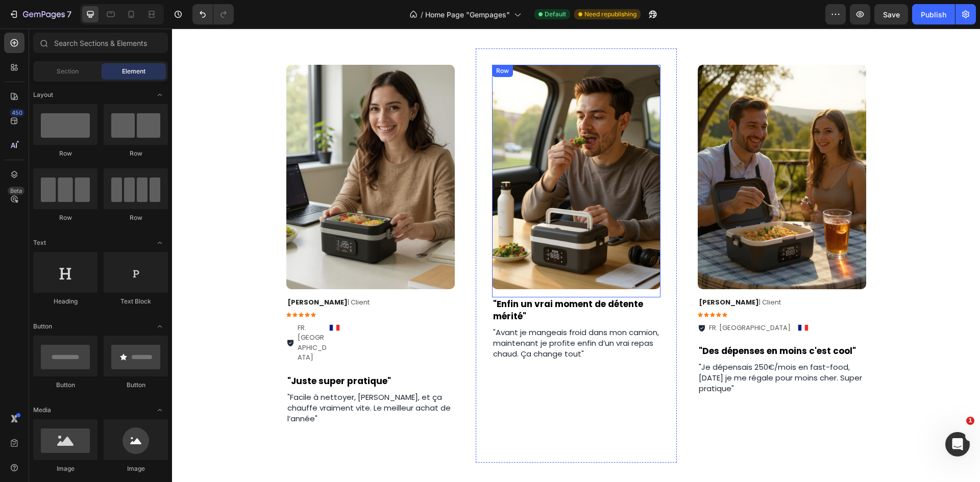
click at [648, 295] on div "Image Row" at bounding box center [576, 181] width 168 height 233
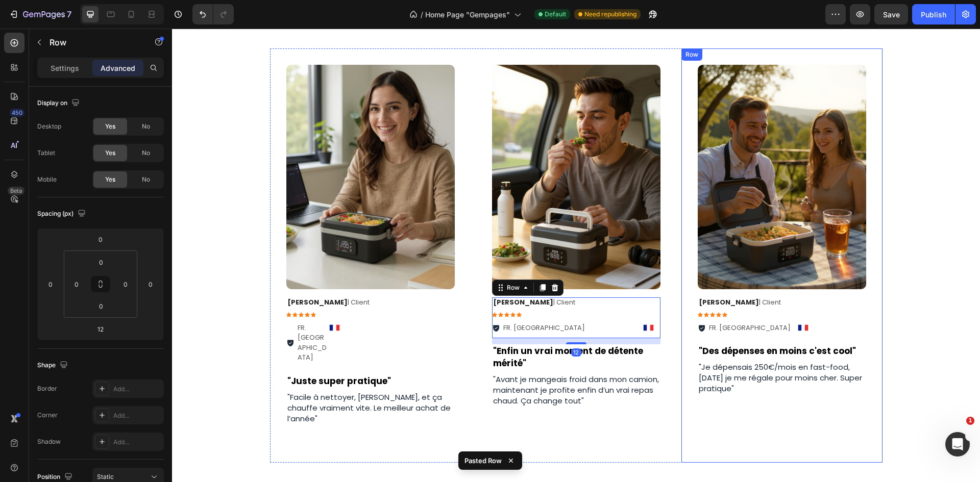
click at [685, 318] on div "Image Row [PERSON_NAME] | Client Text Block Icon Icon Icon Icon Icon Icon List …" at bounding box center [781, 255] width 201 height 414
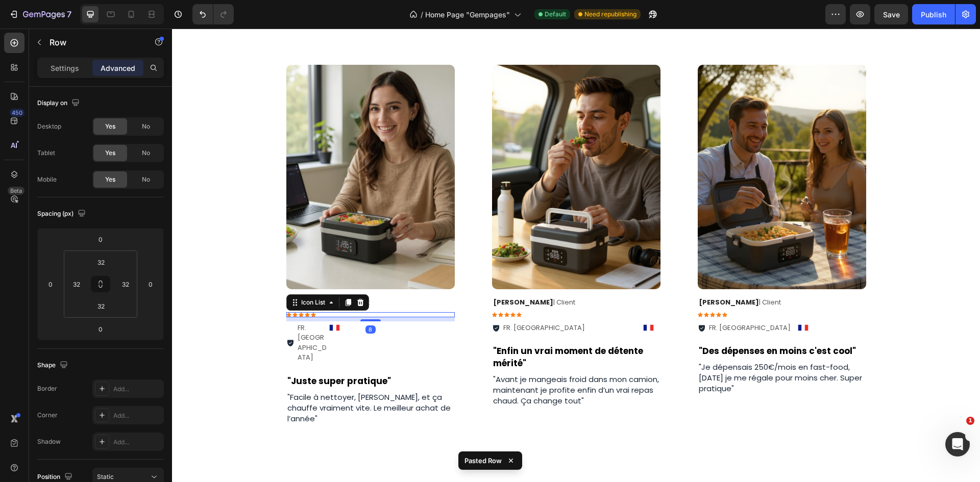
click at [447, 315] on div "Icon Icon Icon Icon Icon" at bounding box center [370, 314] width 168 height 5
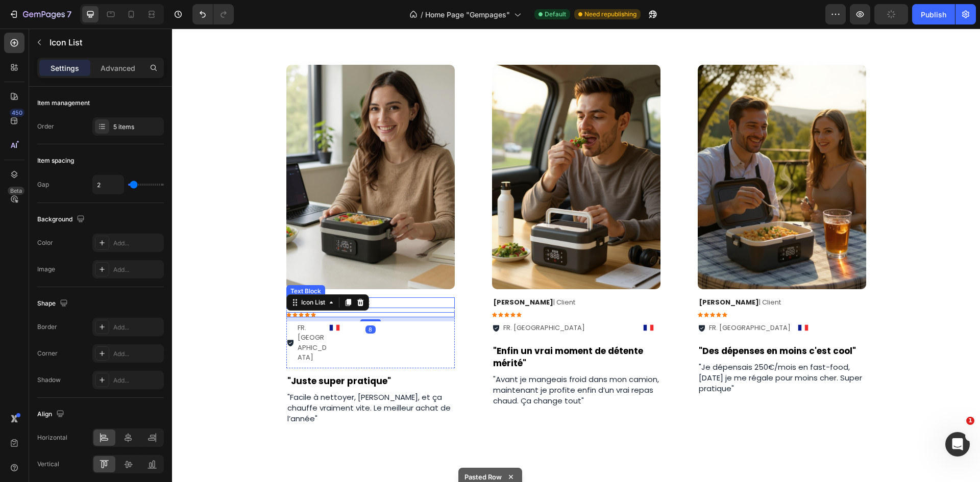
click at [448, 308] on div "[PERSON_NAME] | Client Text Block" at bounding box center [370, 302] width 168 height 11
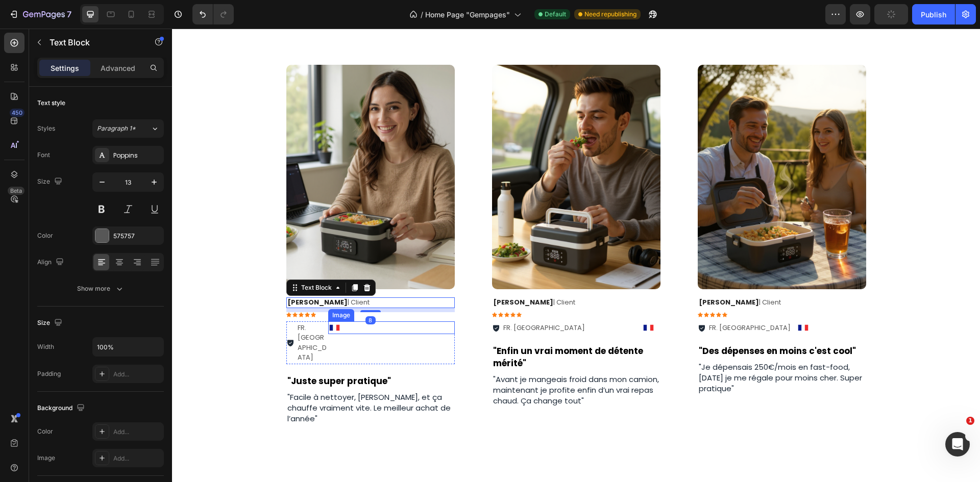
click at [447, 323] on div at bounding box center [391, 327] width 127 height 13
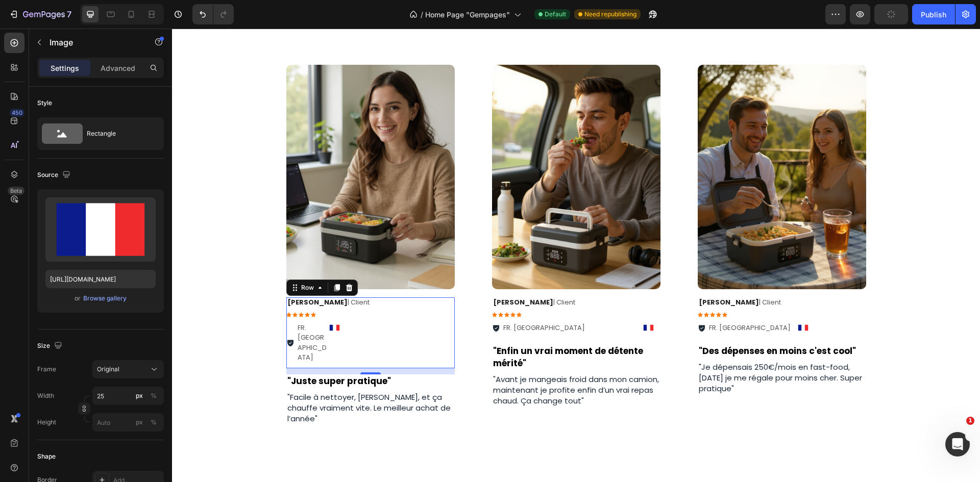
click at [448, 318] on div "[PERSON_NAME] | Client Text Block Icon Icon Icon Icon Icon Icon List FR. Nice I…" at bounding box center [370, 332] width 168 height 71
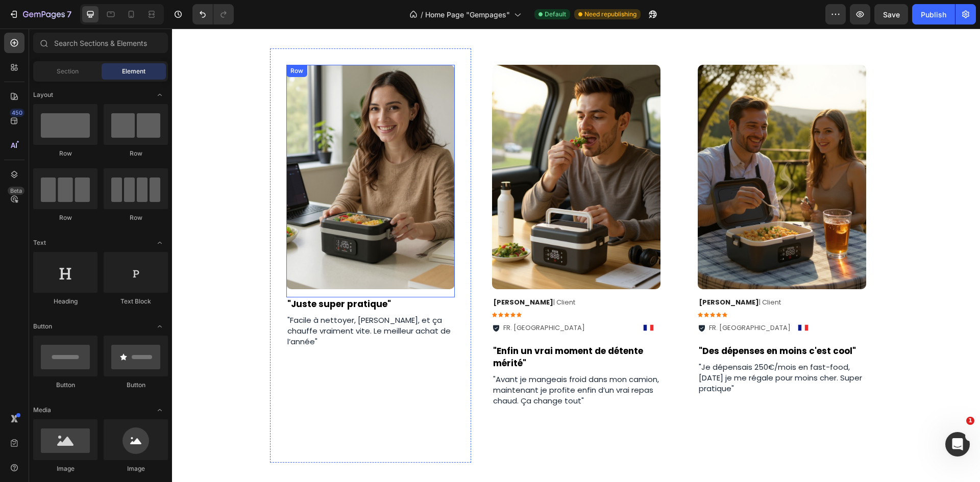
click at [429, 295] on div "Image Row" at bounding box center [370, 181] width 168 height 233
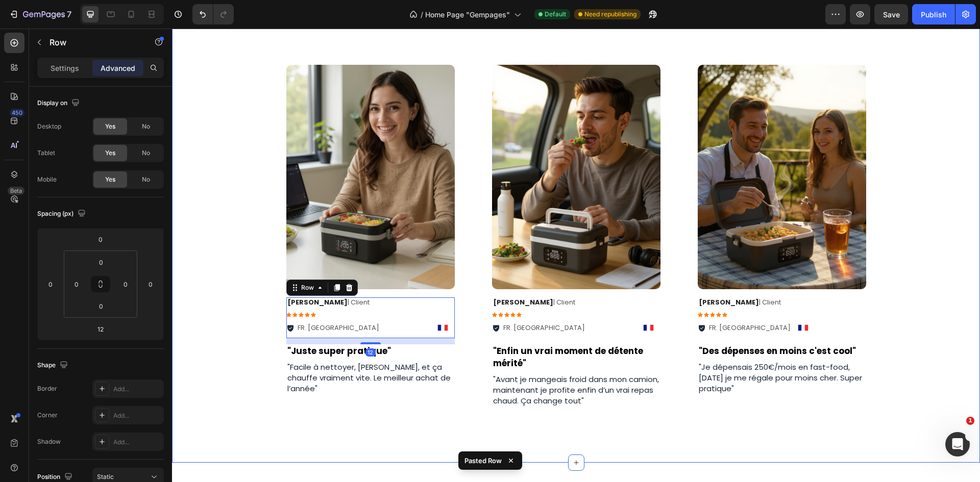
click at [262, 317] on div "Image Row [PERSON_NAME] | Client Text Block Icon Icon Icon Icon Icon Icon List …" at bounding box center [576, 255] width 808 height 414
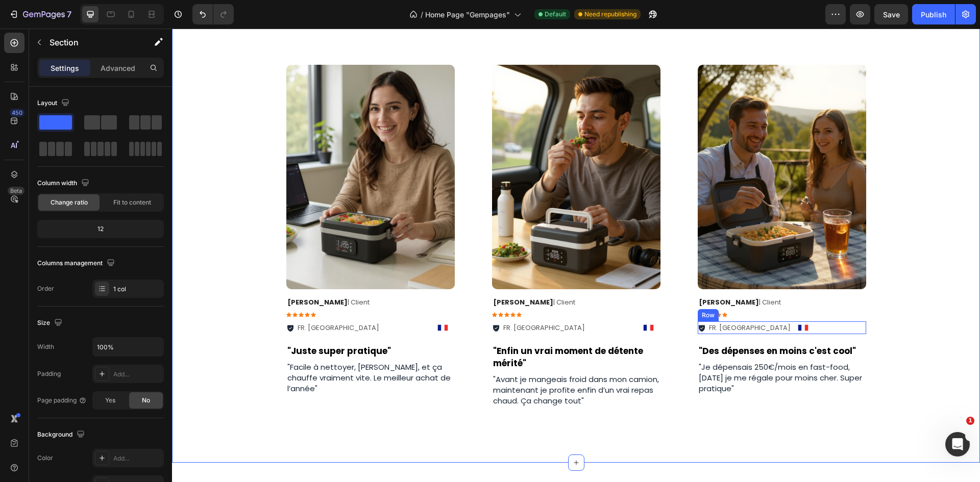
click at [815, 325] on div "FR. [GEOGRAPHIC_DATA] Item List Image Row" at bounding box center [782, 327] width 168 height 13
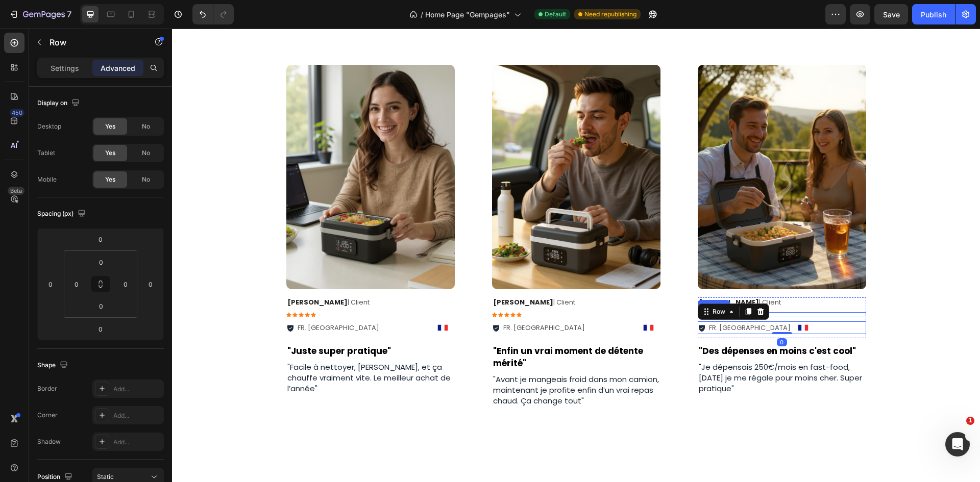
click at [852, 313] on div "Icon Icon Icon Icon Icon" at bounding box center [782, 314] width 168 height 5
click at [861, 318] on div "8" at bounding box center [782, 319] width 168 height 4
click at [859, 325] on div "FR. [GEOGRAPHIC_DATA] Item List Image Row" at bounding box center [782, 327] width 168 height 13
click at [859, 319] on div "[PERSON_NAME] | Client Text Block Icon Icon Icon Icon Icon Icon List FR. [GEOGR…" at bounding box center [782, 317] width 168 height 41
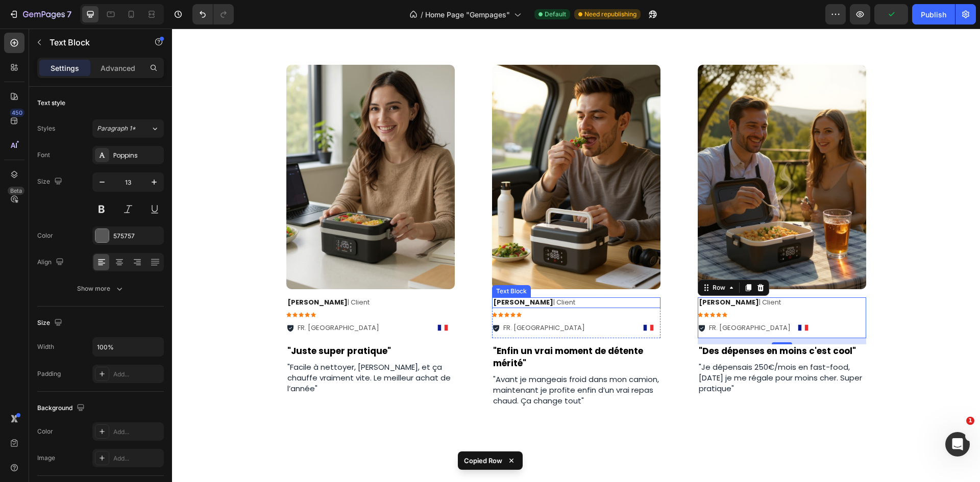
click at [631, 299] on p "Daniel J. | Client" at bounding box center [576, 303] width 166 height 9
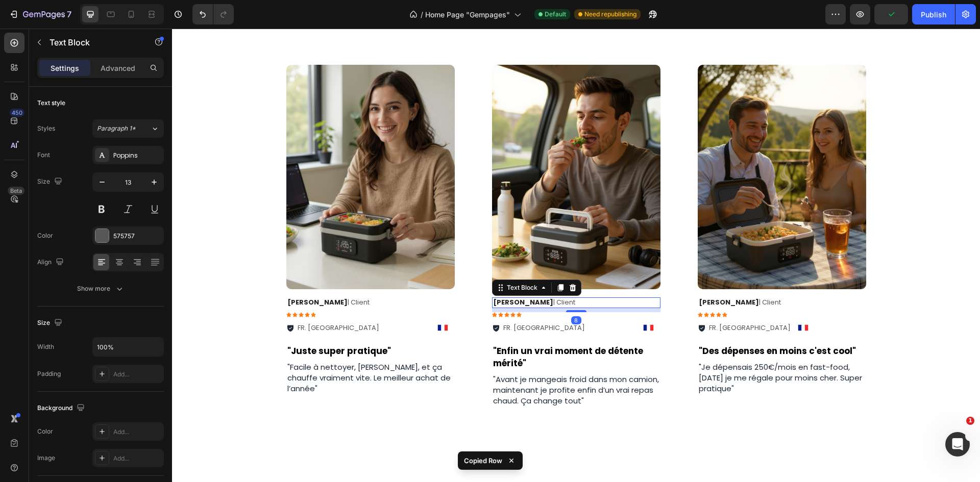
click at [633, 295] on div "Image Row" at bounding box center [576, 181] width 168 height 233
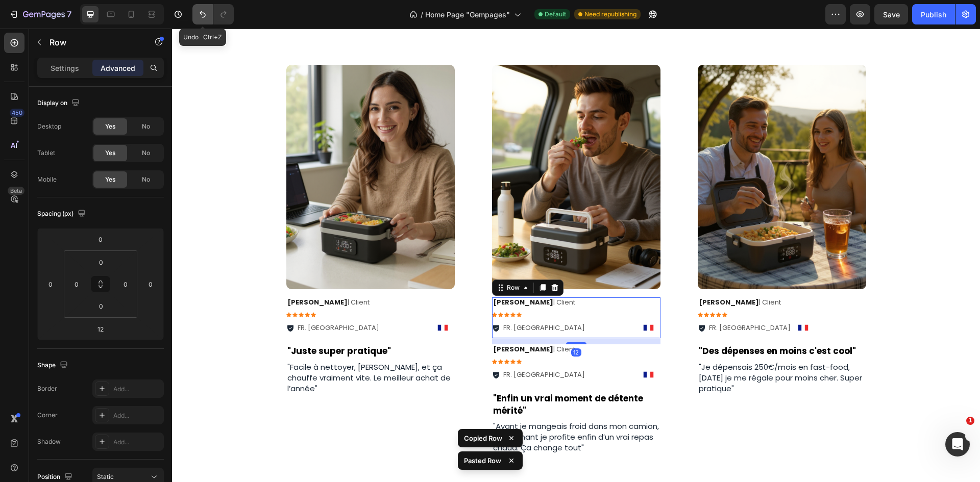
click at [207, 21] on button "Undo/Redo" at bounding box center [202, 14] width 20 height 20
click at [203, 16] on icon "Undo/Redo" at bounding box center [202, 14] width 10 height 10
click at [205, 18] on icon "Undo/Redo" at bounding box center [202, 14] width 10 height 10
click at [591, 293] on div "Image Row" at bounding box center [576, 181] width 168 height 233
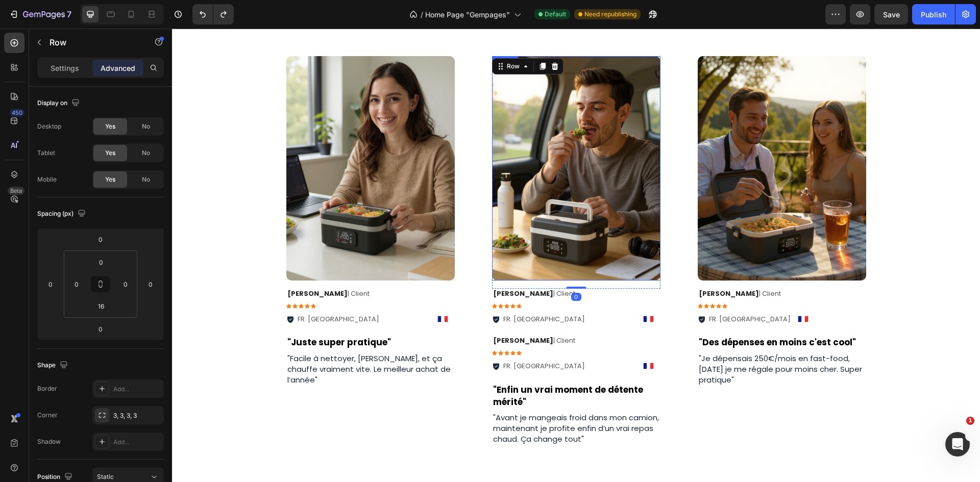
scroll to position [1866, 0]
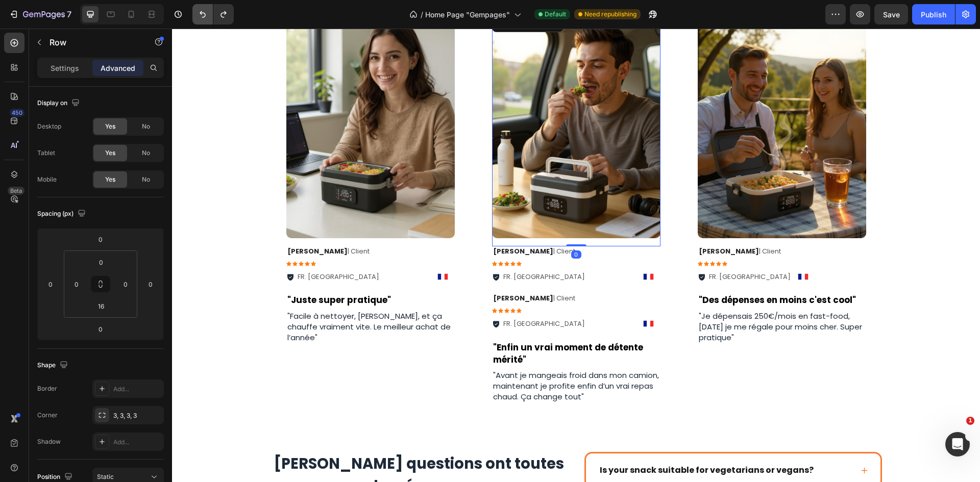
click at [201, 17] on icon "Undo/Redo" at bounding box center [202, 14] width 10 height 10
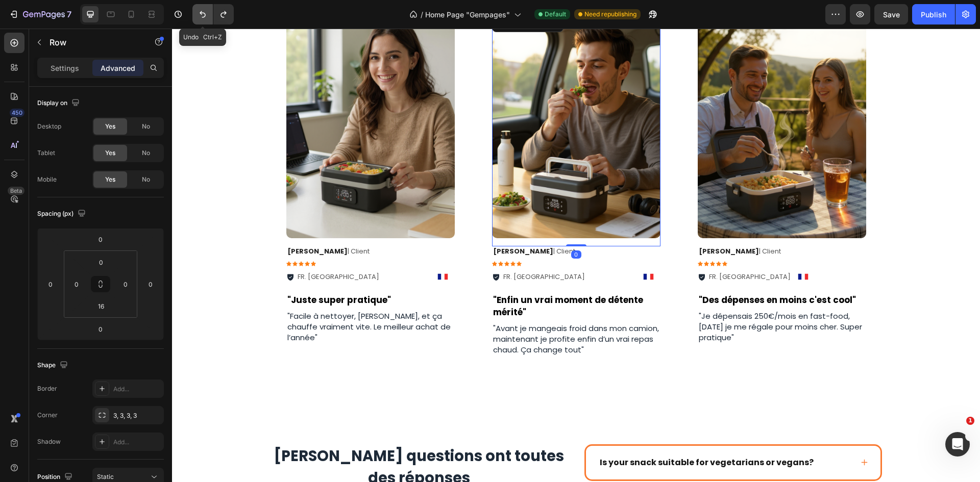
click at [201, 17] on icon "Undo/Redo" at bounding box center [202, 14] width 10 height 10
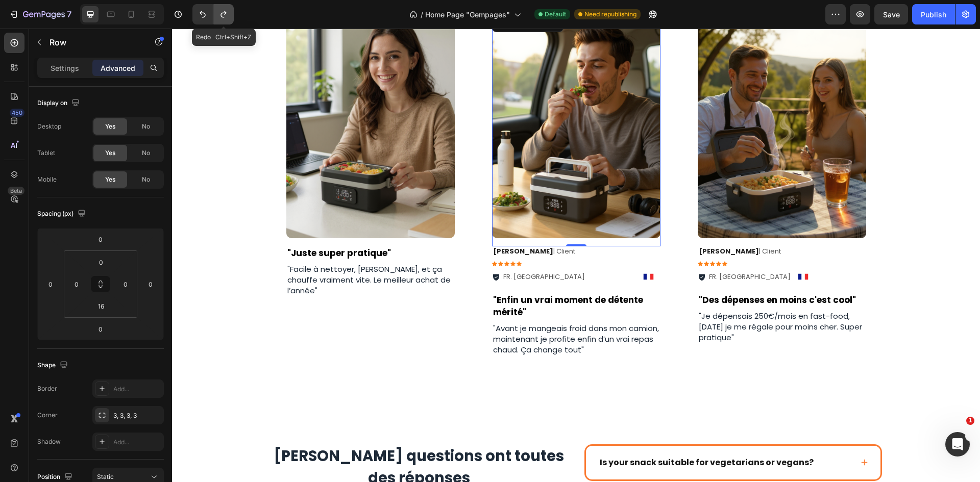
click at [228, 19] on button "Undo/Redo" at bounding box center [223, 14] width 20 height 20
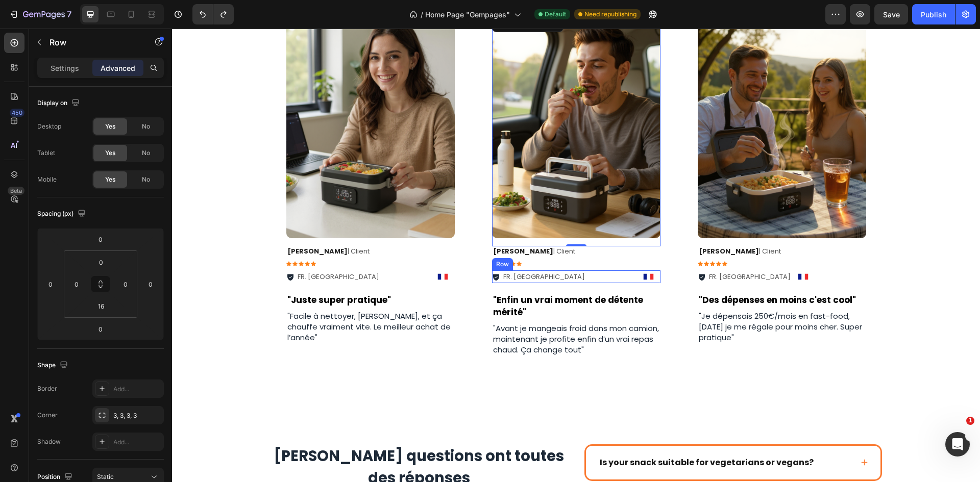
click at [595, 277] on div "FR. La rochelle Item List Image Row" at bounding box center [576, 276] width 168 height 13
click at [82, 70] on div "Settings" at bounding box center [64, 68] width 51 height 16
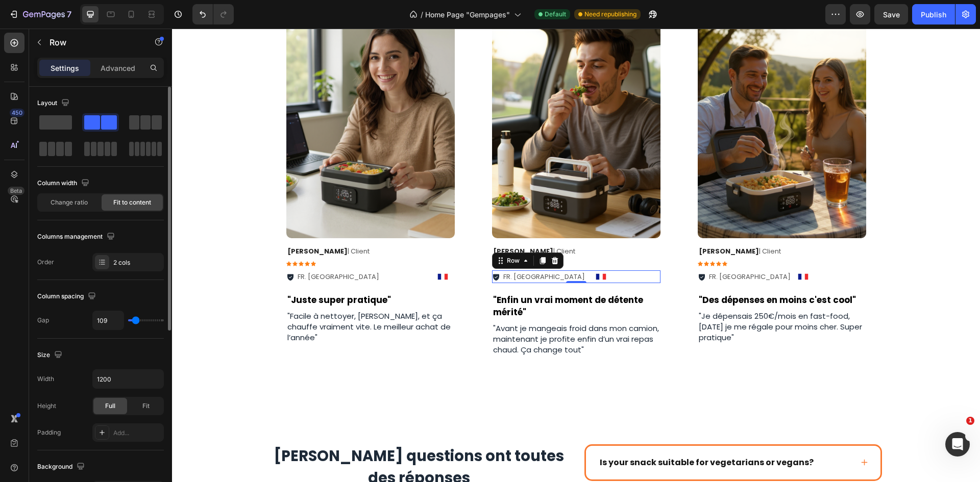
drag, startPoint x: 154, startPoint y: 321, endPoint x: 136, endPoint y: 320, distance: 17.9
type input "16"
click at [136, 320] on input "range" at bounding box center [146, 320] width 36 height 2
click at [378, 277] on div "FR. La rochelle Item List Image Row" at bounding box center [370, 276] width 168 height 13
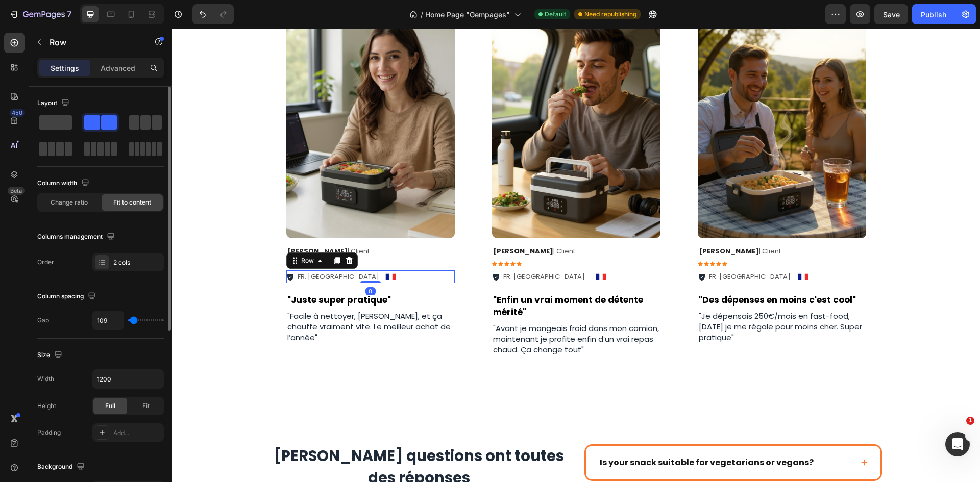
drag, startPoint x: 157, startPoint y: 320, endPoint x: 134, endPoint y: 320, distance: 23.5
type input "7"
click at [134, 320] on input "range" at bounding box center [146, 320] width 36 height 2
click at [568, 278] on div "FR. La rochelle Item List Image Row" at bounding box center [576, 276] width 168 height 13
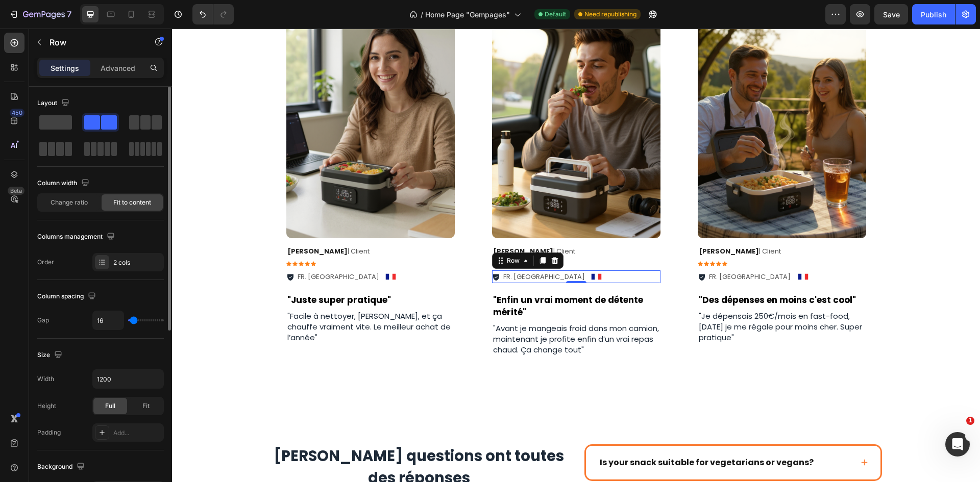
type input "7"
click at [134, 321] on input "range" at bounding box center [146, 320] width 36 height 2
click at [364, 274] on div "FR. La rochelle Item List Image Row" at bounding box center [370, 276] width 168 height 13
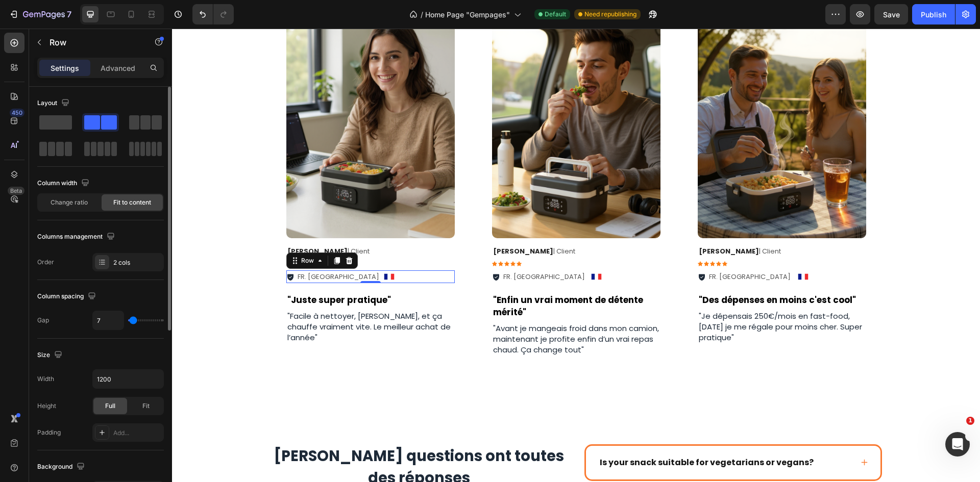
type input "4"
click at [133, 321] on input "range" at bounding box center [146, 320] width 36 height 2
click at [534, 272] on p "FR. [GEOGRAPHIC_DATA]" at bounding box center [544, 277] width 82 height 10
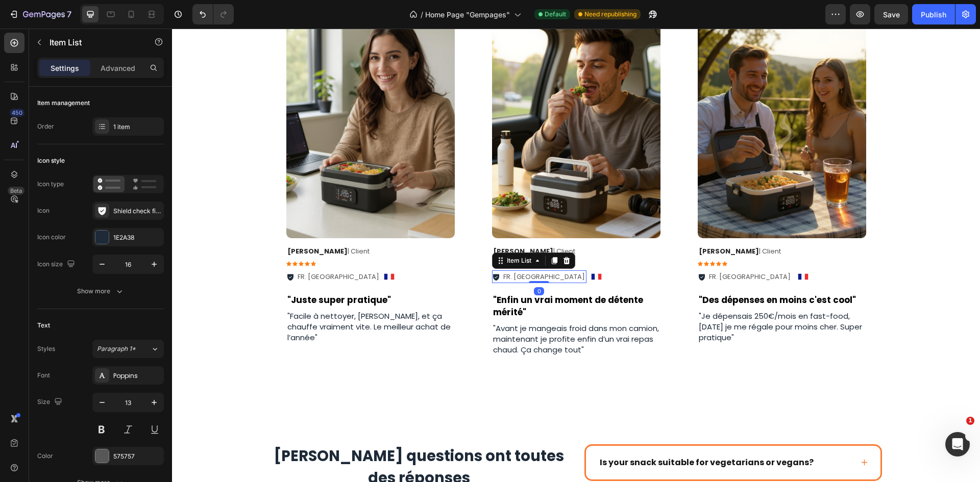
click at [534, 275] on p "FR. [GEOGRAPHIC_DATA]" at bounding box center [544, 277] width 82 height 10
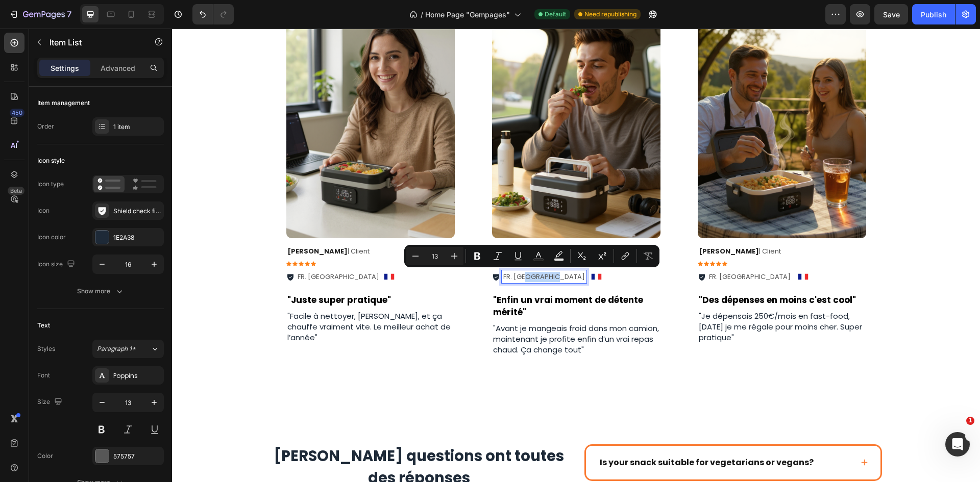
click at [523, 277] on p "FR. [GEOGRAPHIC_DATA]" at bounding box center [544, 277] width 82 height 10
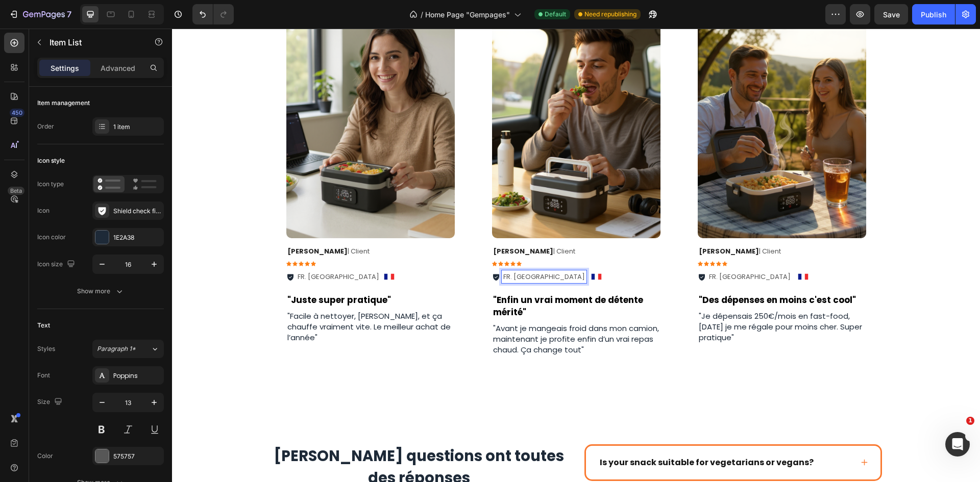
click at [526, 277] on p "FR. [GEOGRAPHIC_DATA]" at bounding box center [544, 277] width 82 height 10
click at [537, 276] on p "FR. [GEOGRAPHIC_DATA]" at bounding box center [544, 277] width 82 height 10
click at [718, 295] on p ""Des dépenses en moins c'est cool"" at bounding box center [782, 300] width 166 height 12
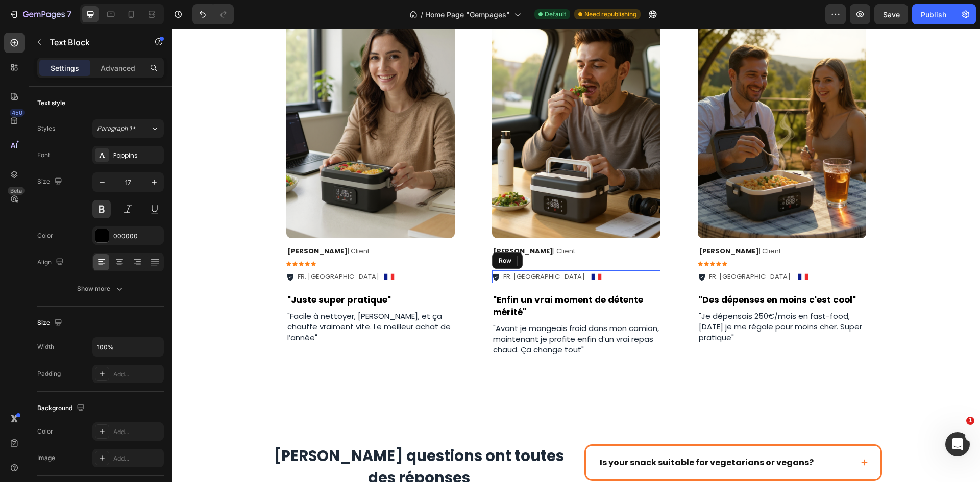
click at [553, 278] on div "FR. Lyon Item List Image Row" at bounding box center [576, 276] width 168 height 13
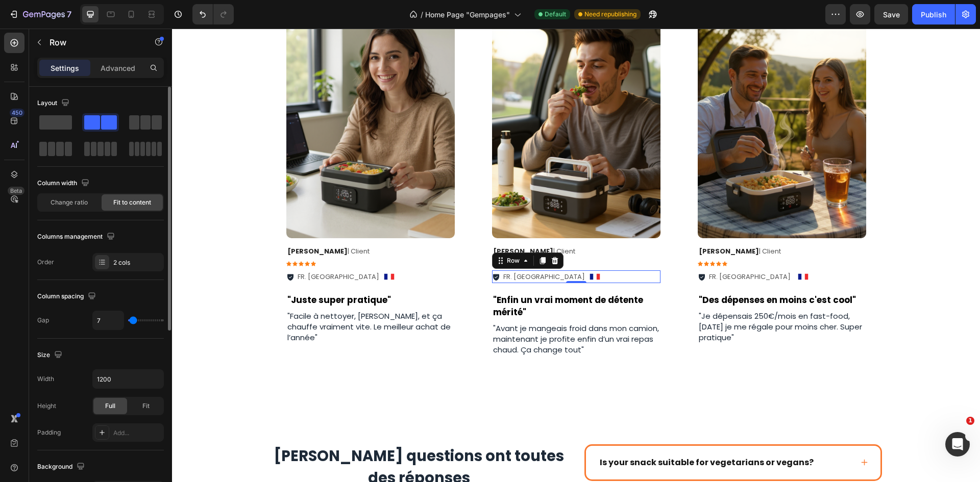
type input "4"
click at [133, 321] on input "range" at bounding box center [146, 320] width 36 height 2
click at [786, 278] on div "FR. La rochelle Item List Image Row" at bounding box center [782, 276] width 168 height 13
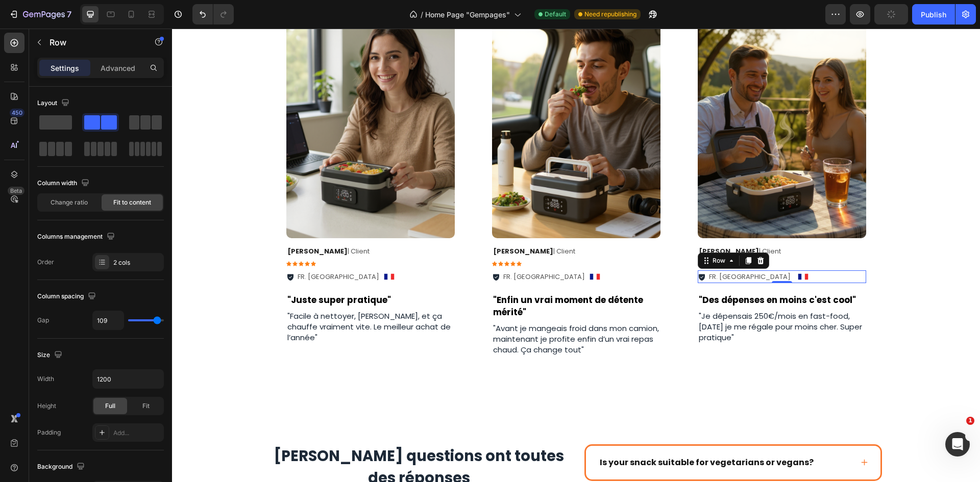
click at [742, 278] on p "FR. [GEOGRAPHIC_DATA]" at bounding box center [750, 277] width 82 height 10
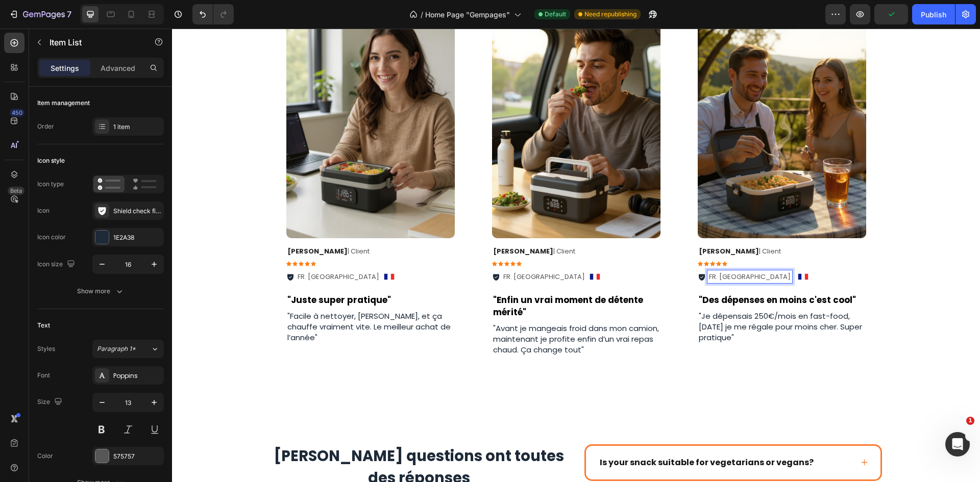
click at [743, 278] on p "FR. [GEOGRAPHIC_DATA]" at bounding box center [750, 277] width 82 height 10
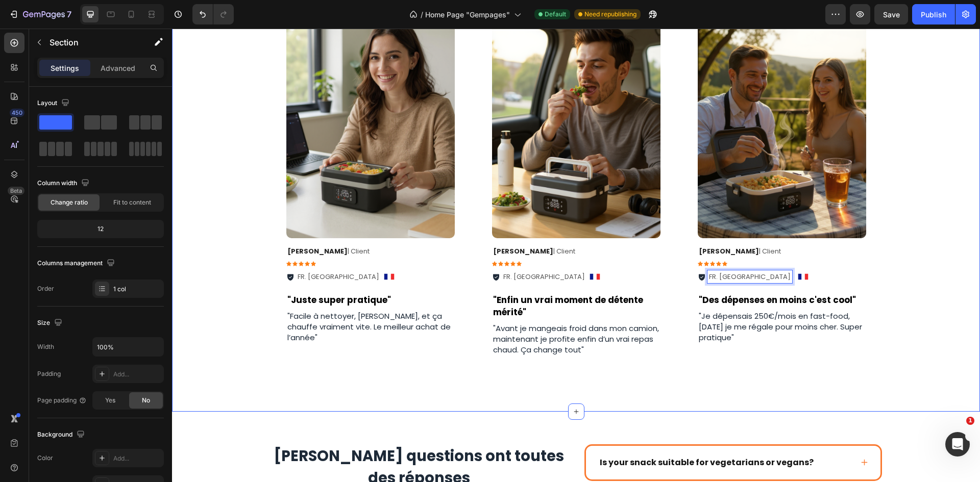
click at [901, 227] on div "Image Row Daniel J. | Client Text Block Icon Icon Icon Icon Icon Icon List FR. …" at bounding box center [576, 204] width 808 height 414
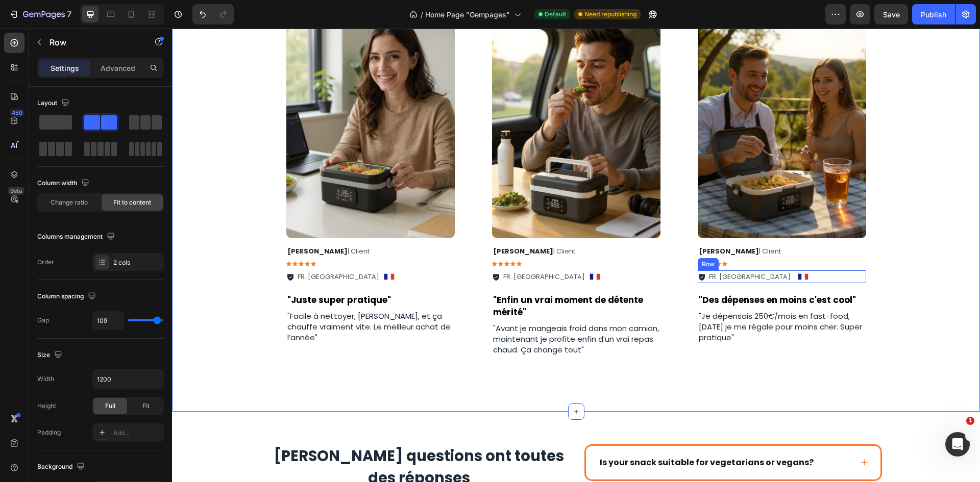
click at [768, 276] on div "FR. Dijon Item List Image Row" at bounding box center [782, 276] width 168 height 13
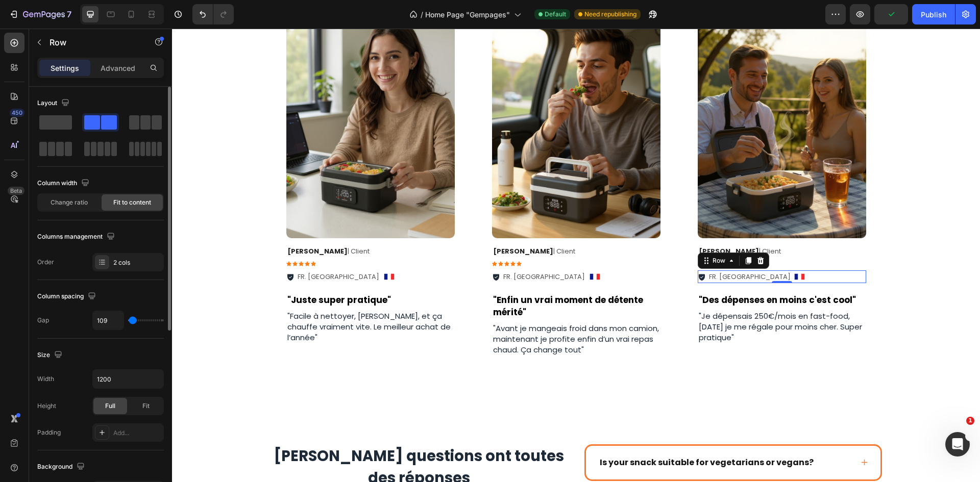
drag, startPoint x: 155, startPoint y: 319, endPoint x: 133, endPoint y: 321, distance: 22.0
type input "2"
click at [133, 321] on input "range" at bounding box center [146, 320] width 36 height 2
click at [944, 153] on div "Image Row Daniel J. | Client Text Block Icon Icon Icon Icon Icon Icon List FR. …" at bounding box center [576, 204] width 808 height 414
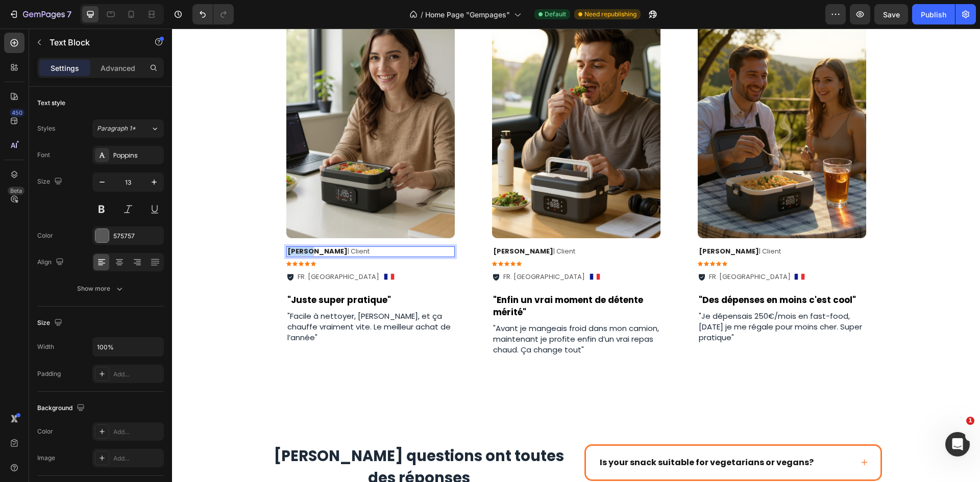
click at [292, 248] on strong "Daniel J." at bounding box center [317, 251] width 60 height 10
click at [312, 251] on strong "Daniel J." at bounding box center [317, 251] width 60 height 10
drag, startPoint x: 310, startPoint y: 253, endPoint x: 284, endPoint y: 255, distance: 26.6
click at [287, 255] on strong "Daniel J." at bounding box center [317, 251] width 60 height 10
click at [516, 254] on div "Icon" at bounding box center [526, 255] width 20 height 12
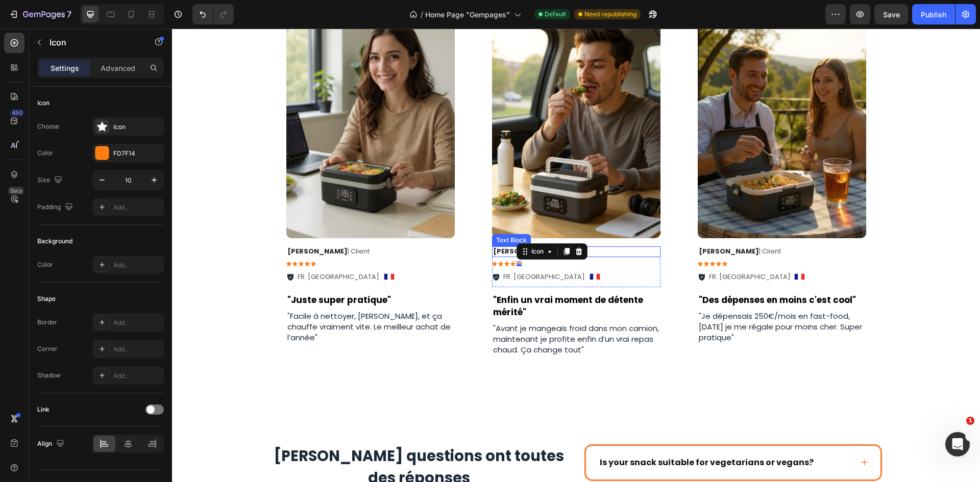
click at [503, 250] on strong "Daniel J." at bounding box center [523, 251] width 60 height 10
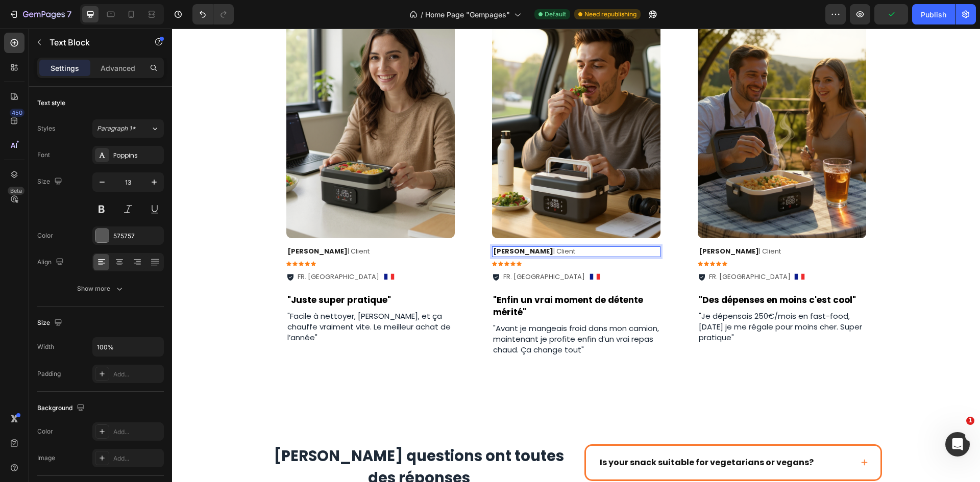
click at [517, 253] on strong "Daniel J." at bounding box center [523, 251] width 60 height 10
click at [515, 254] on strong "Daniel J." at bounding box center [523, 251] width 60 height 10
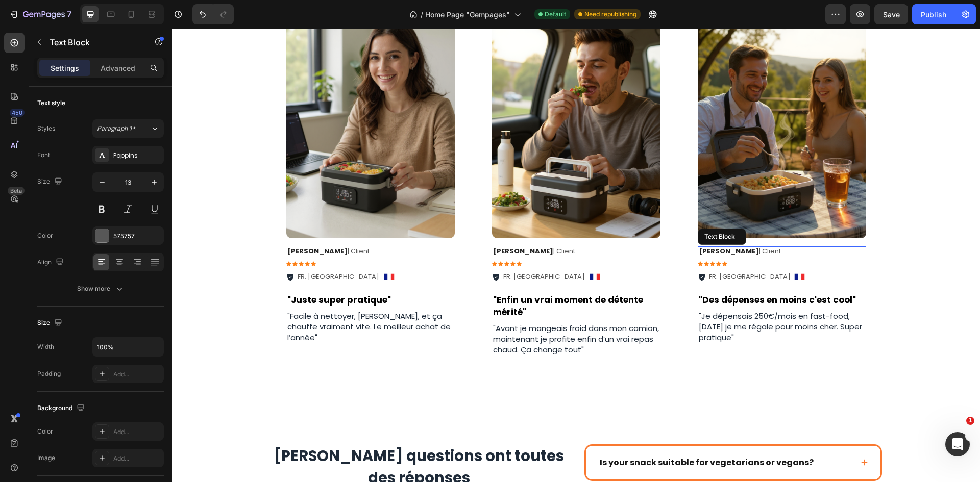
click at [723, 251] on strong "Daniel J." at bounding box center [729, 251] width 60 height 10
click at [720, 252] on strong "Daniel J." at bounding box center [729, 251] width 60 height 10
click at [898, 207] on div "Image Row Jules C . | Client Text Block 8 Icon Icon Icon Icon Icon Icon List FR…" at bounding box center [576, 204] width 808 height 414
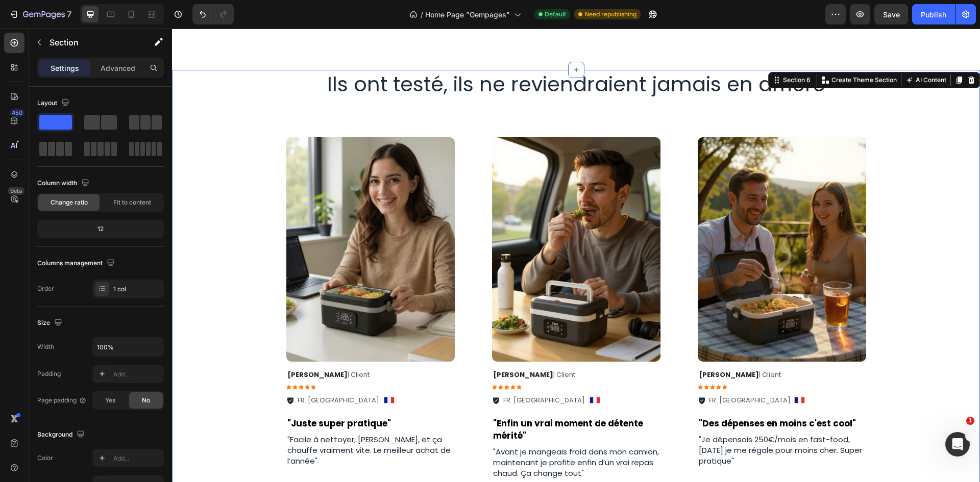
scroll to position [1713, 0]
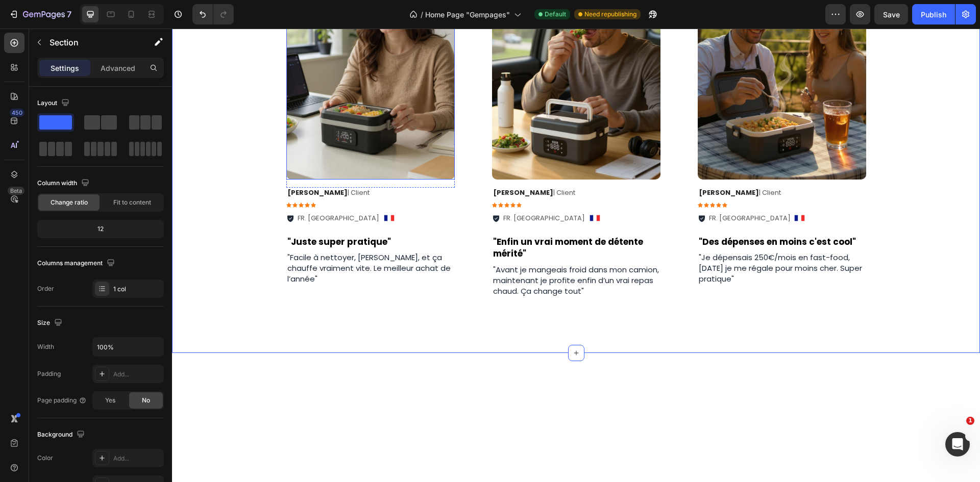
click at [368, 180] on img at bounding box center [370, 67] width 168 height 225
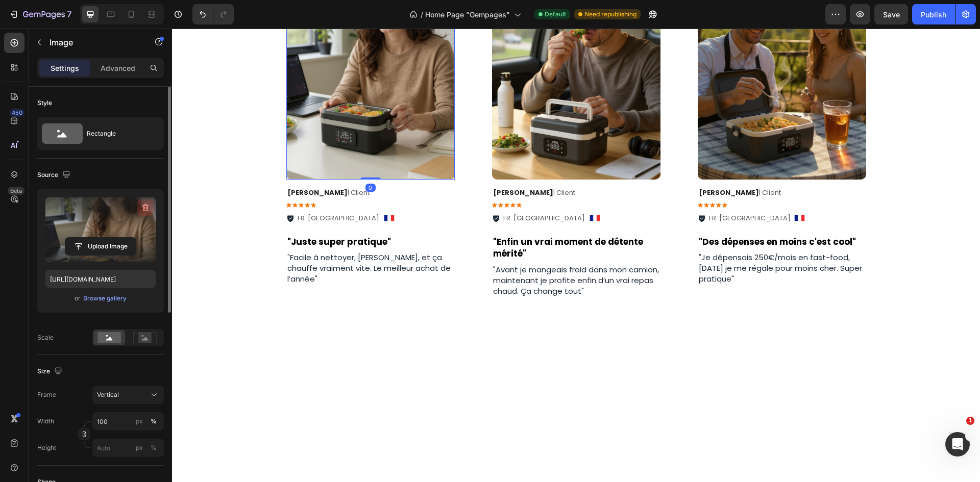
click at [143, 208] on icon "button" at bounding box center [145, 208] width 7 height 8
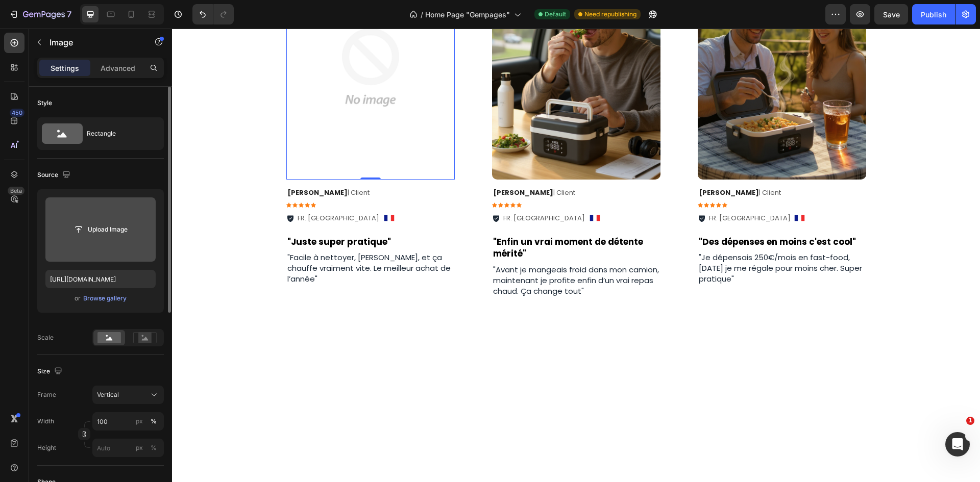
type input "C:\fakepath\trsut 3.avif"
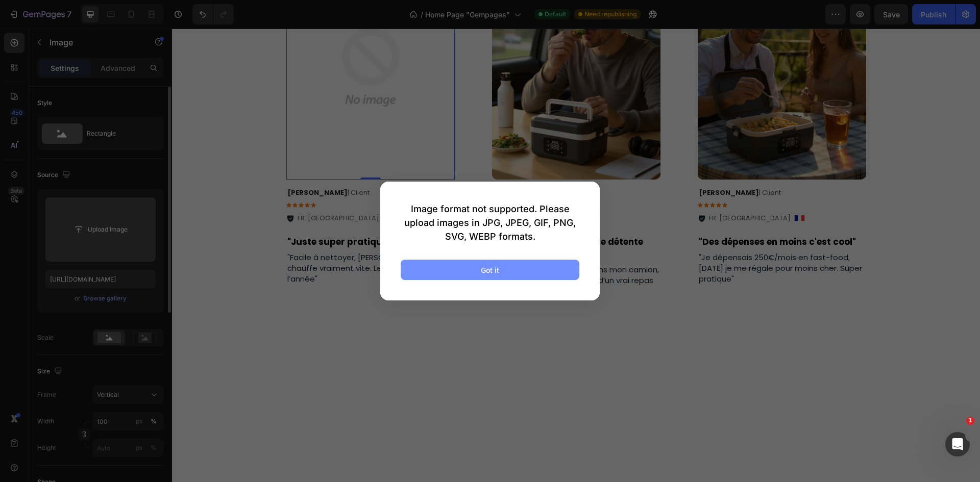
click at [519, 271] on button "Got it" at bounding box center [490, 270] width 179 height 20
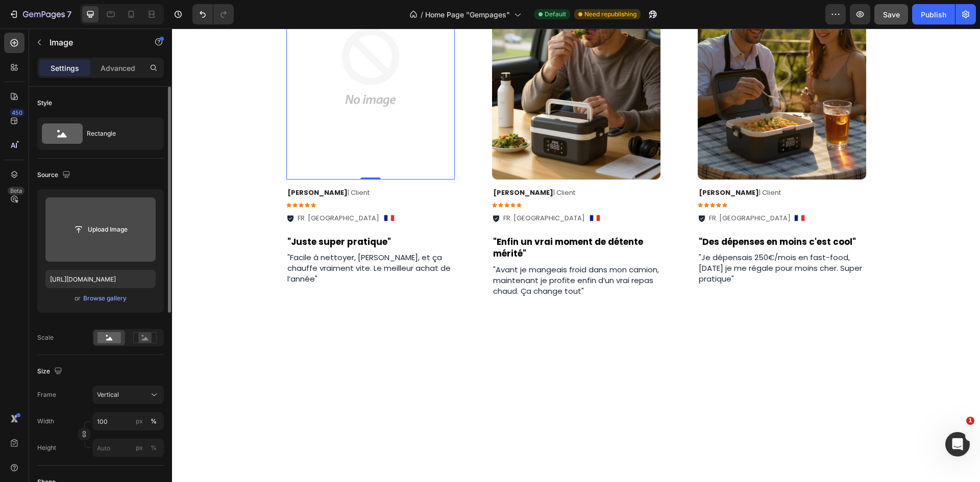
type input "C:\fakepath\trsut 1.avif"
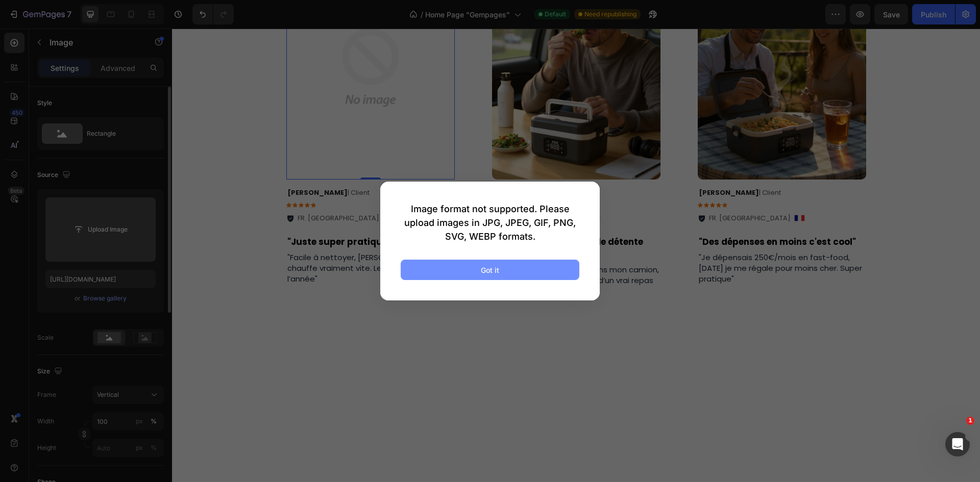
click at [505, 269] on button "Got it" at bounding box center [490, 270] width 179 height 20
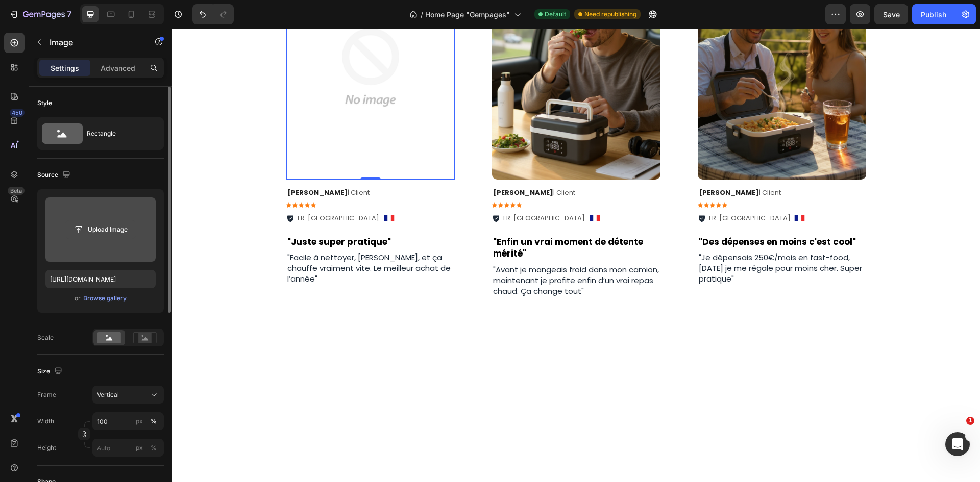
click at [135, 228] on input "file" at bounding box center [100, 229] width 70 height 17
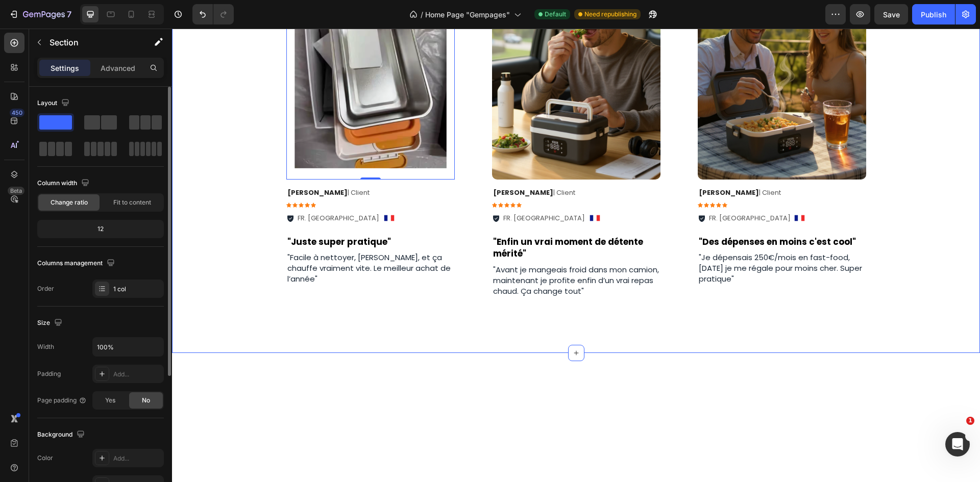
click at [240, 161] on div "Image Row Jules C . | Client Text Block Icon Icon Icon Icon Icon Icon List FR. …" at bounding box center [576, 146] width 808 height 414
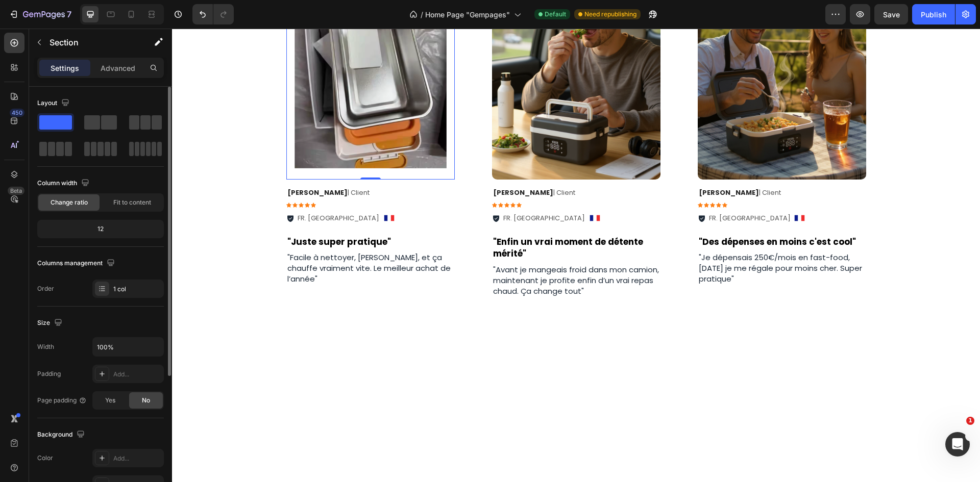
click at [319, 180] on img at bounding box center [370, 67] width 168 height 225
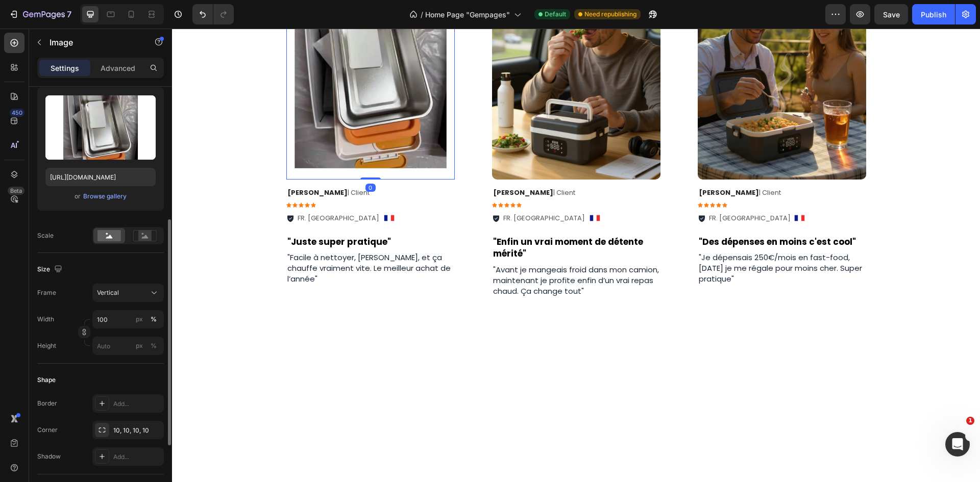
scroll to position [153, 0]
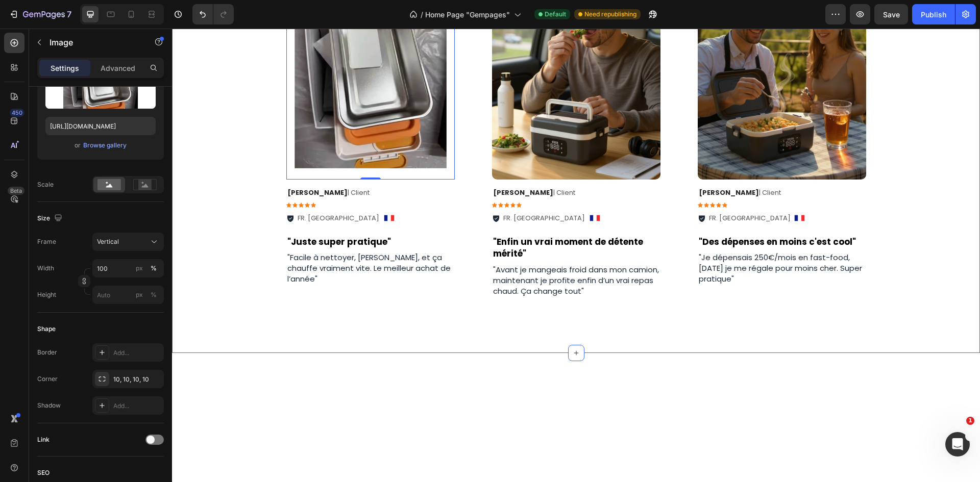
click at [240, 240] on div "Image Row Jules C . | Client Text Block Icon Icon Icon Icon Icon Icon List FR. …" at bounding box center [576, 146] width 808 height 414
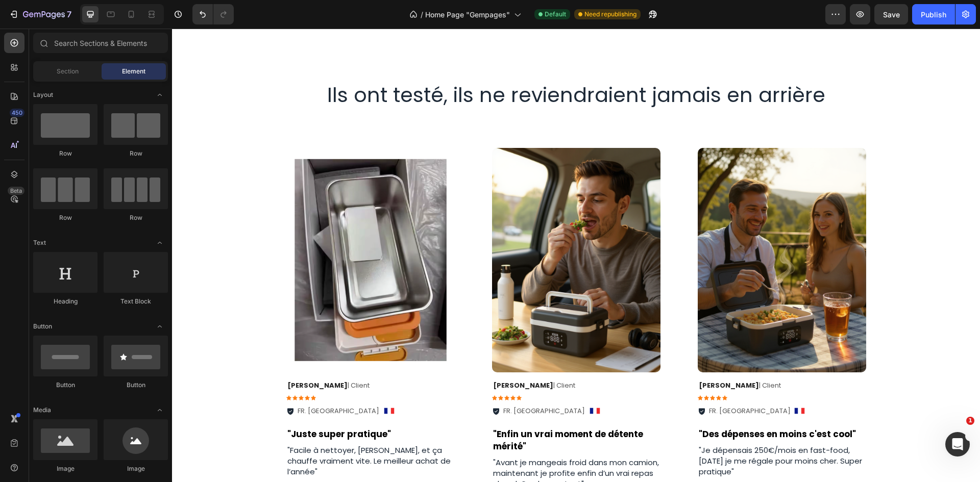
scroll to position [1735, 0]
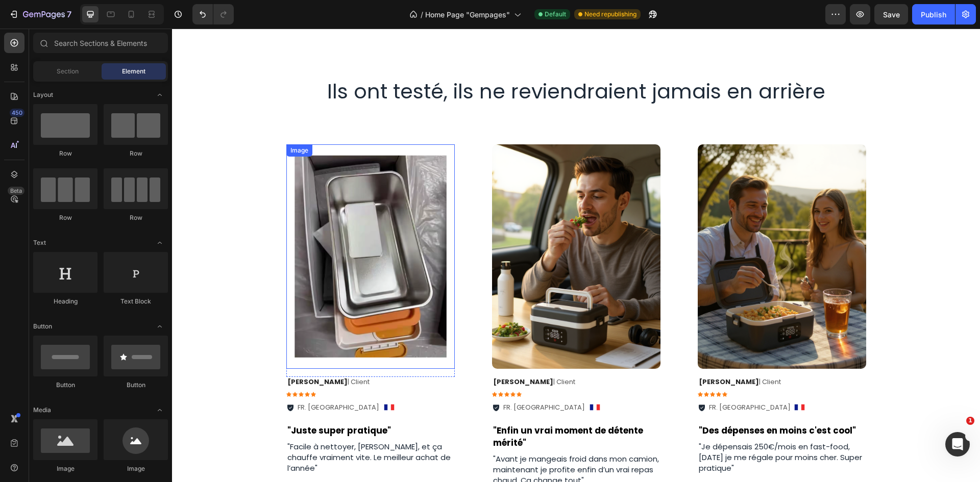
click at [354, 212] on img at bounding box center [370, 256] width 168 height 225
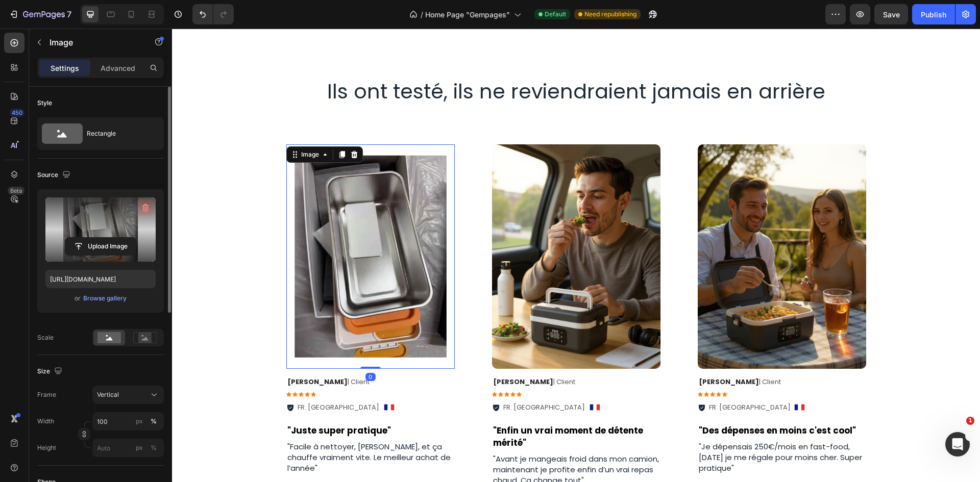
click at [143, 207] on icon "button" at bounding box center [145, 208] width 7 height 8
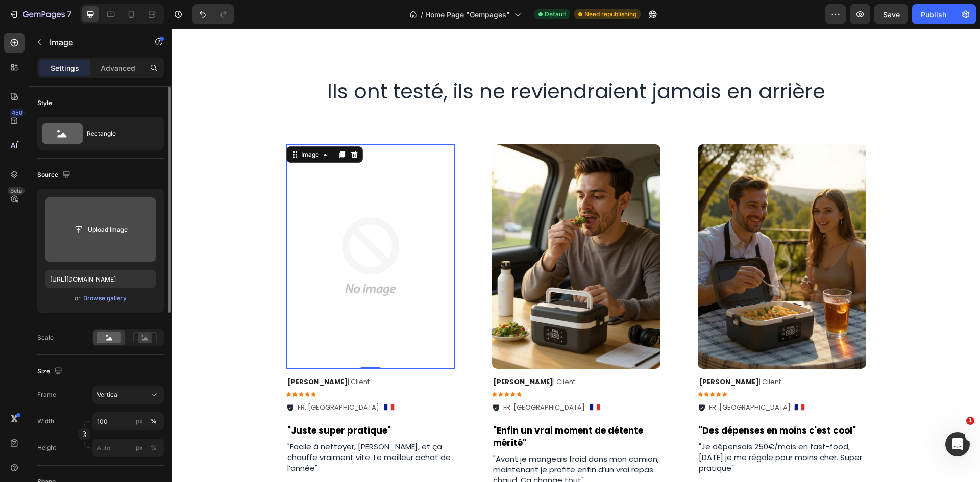
click at [120, 231] on input "file" at bounding box center [100, 229] width 70 height 17
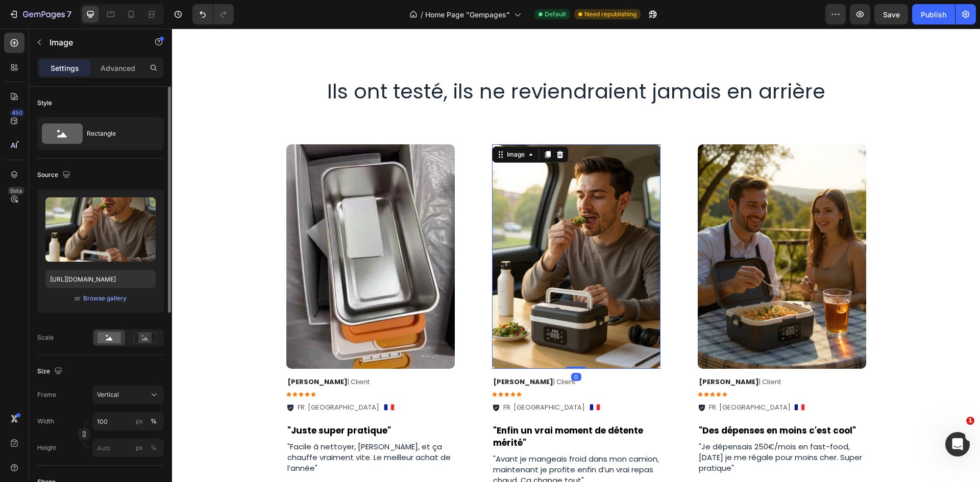
click at [595, 200] on img at bounding box center [576, 256] width 168 height 225
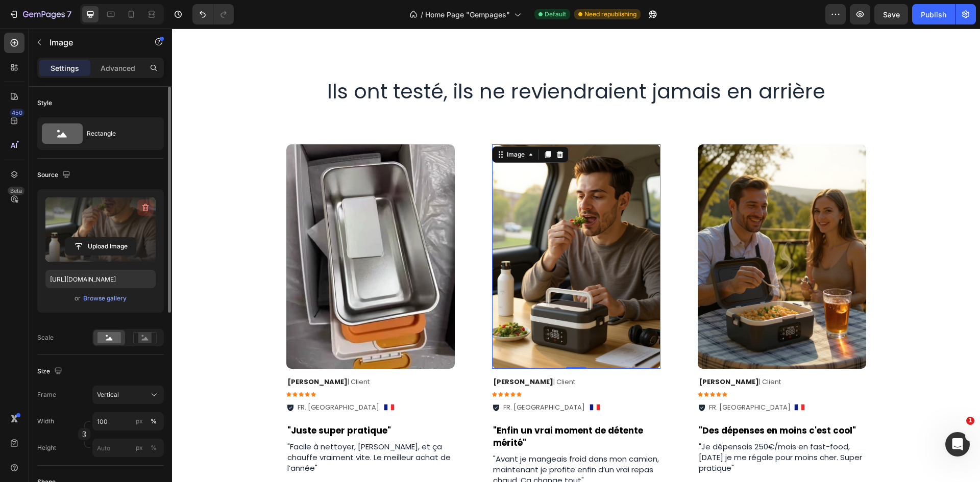
click at [139, 210] on button "button" at bounding box center [145, 208] width 16 height 16
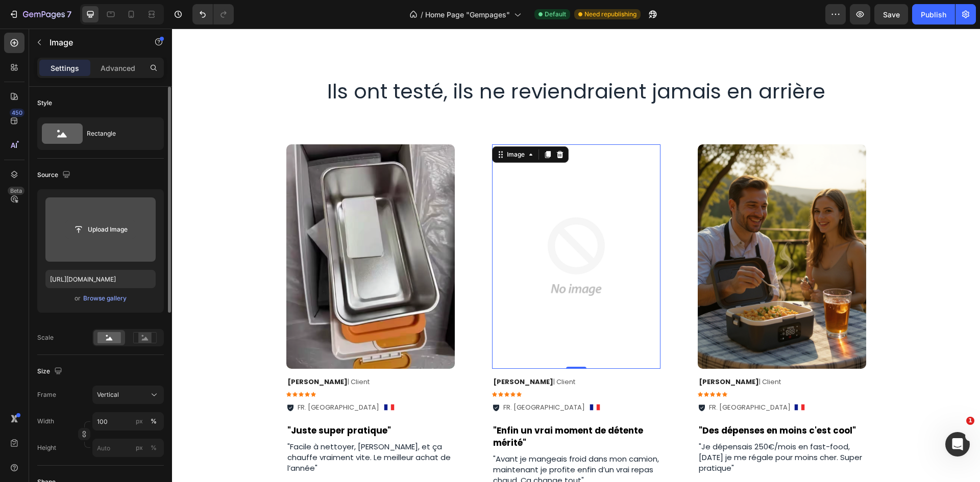
click at [105, 221] on input "file" at bounding box center [100, 229] width 70 height 17
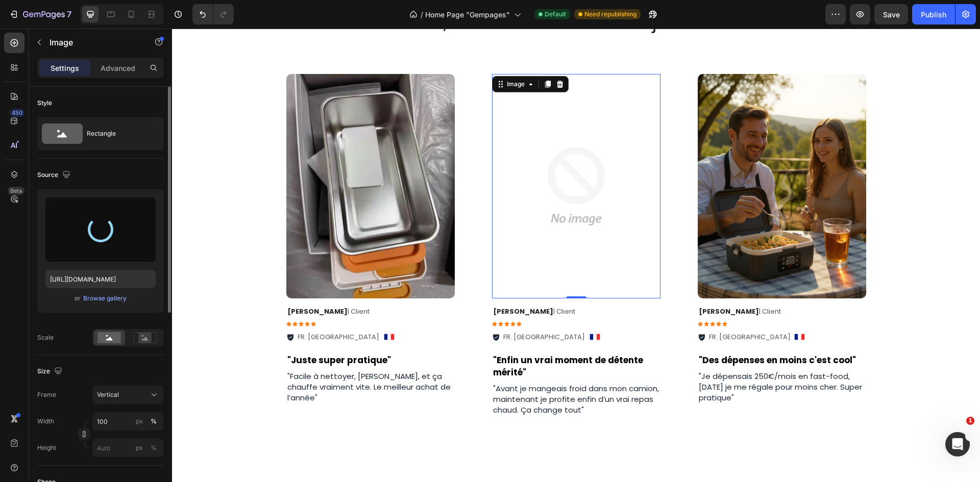
scroll to position [1837, 0]
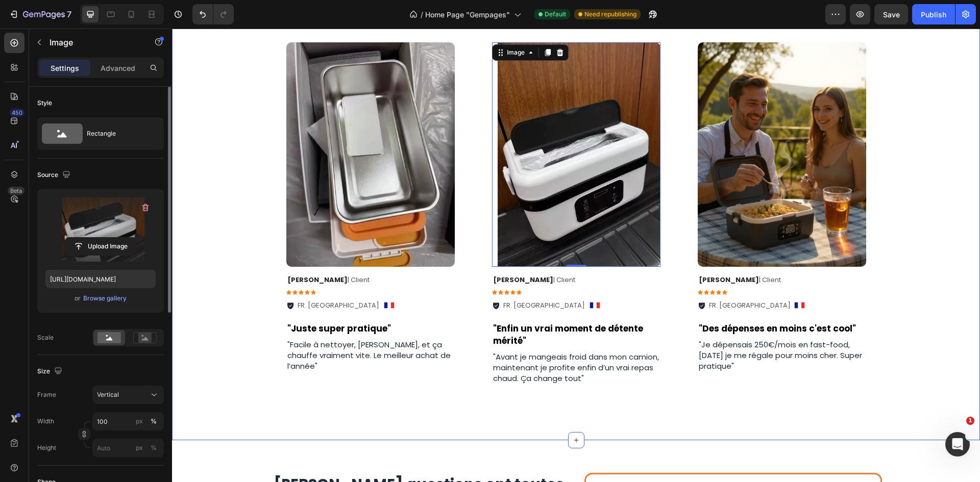
click at [924, 148] on div "Image Row Jules C . | Client Text Block Icon Icon Icon Icon Icon Icon List FR. …" at bounding box center [576, 233] width 808 height 414
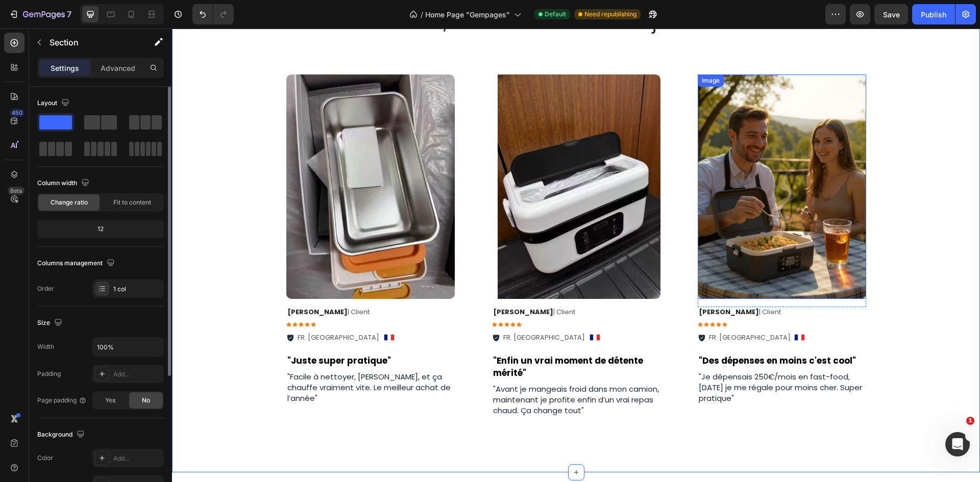
scroll to position [1735, 0]
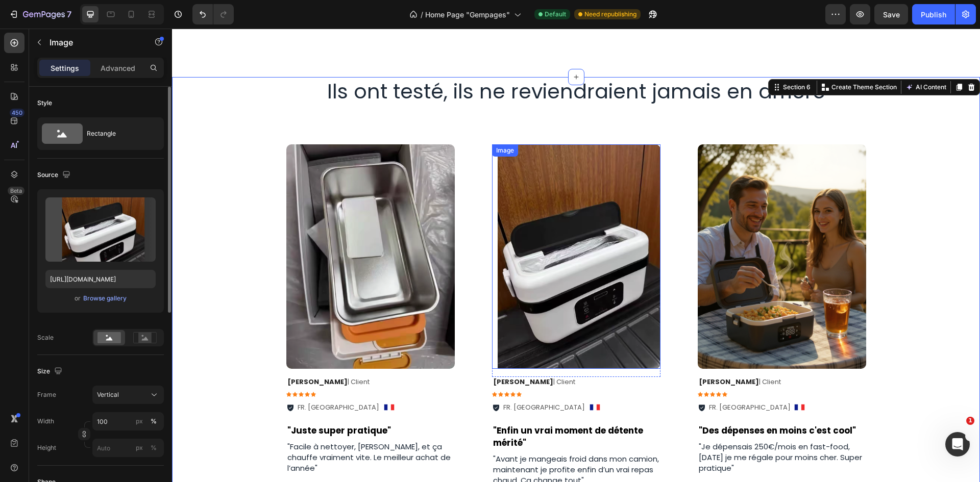
click at [565, 236] on img at bounding box center [576, 256] width 168 height 225
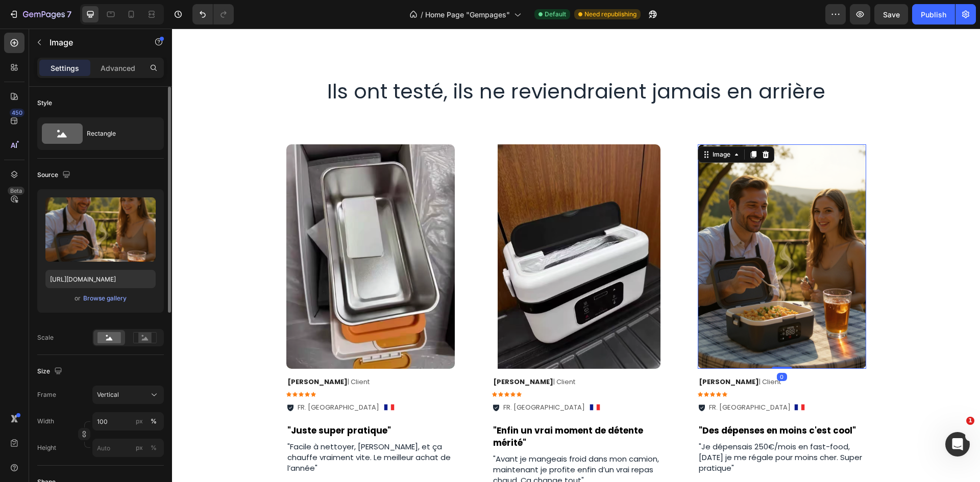
click at [757, 232] on img at bounding box center [782, 256] width 168 height 225
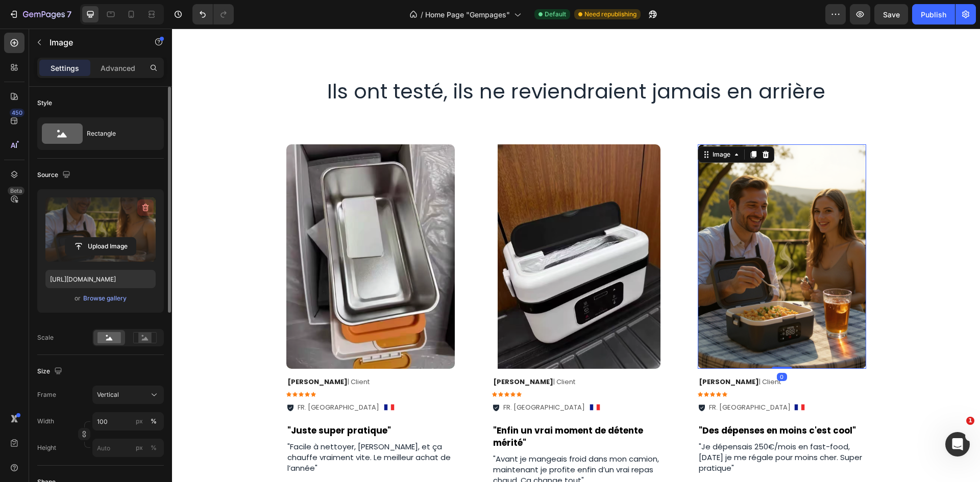
click at [149, 209] on icon "button" at bounding box center [145, 208] width 10 height 10
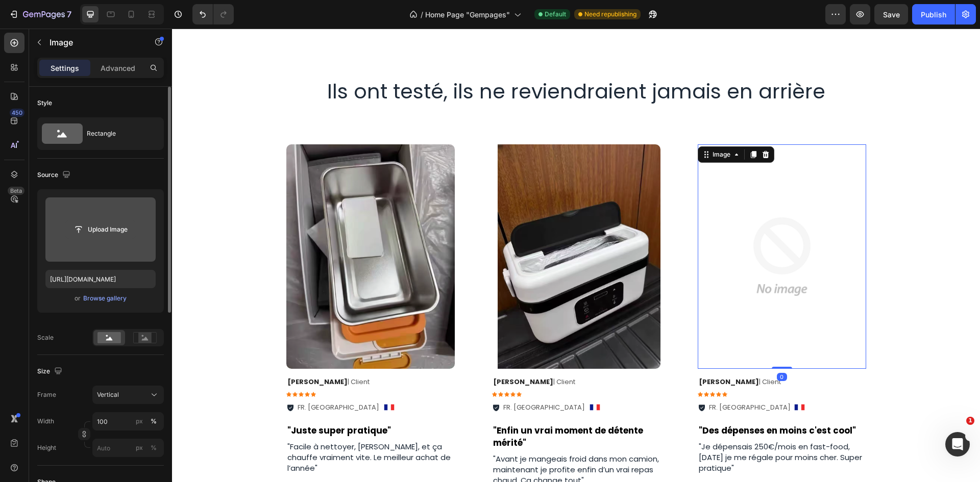
click at [110, 220] on button "Upload Image" at bounding box center [100, 229] width 71 height 18
click at [118, 234] on input "file" at bounding box center [100, 229] width 70 height 17
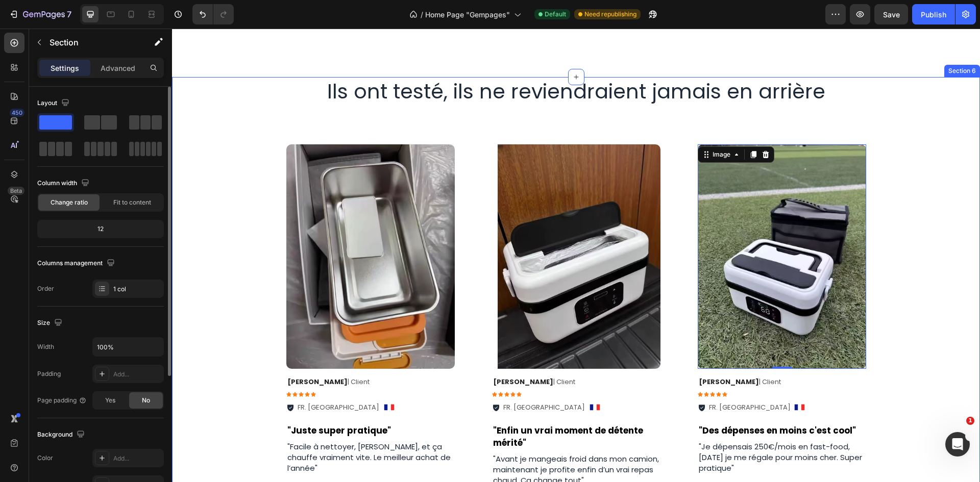
click at [924, 139] on div "Image 0 Row Jules C . | Client Text Block Icon Icon Icon Icon Icon Icon List FR…" at bounding box center [576, 335] width 808 height 414
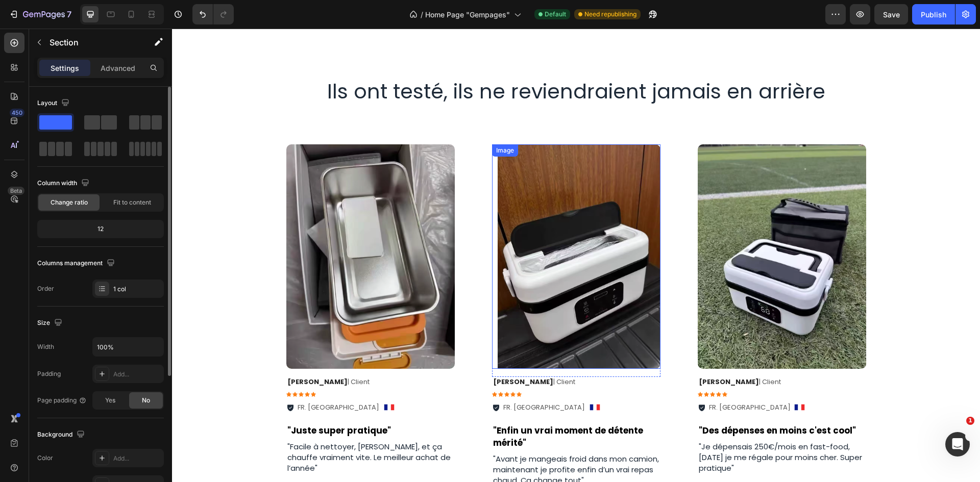
click at [548, 239] on img at bounding box center [576, 256] width 168 height 225
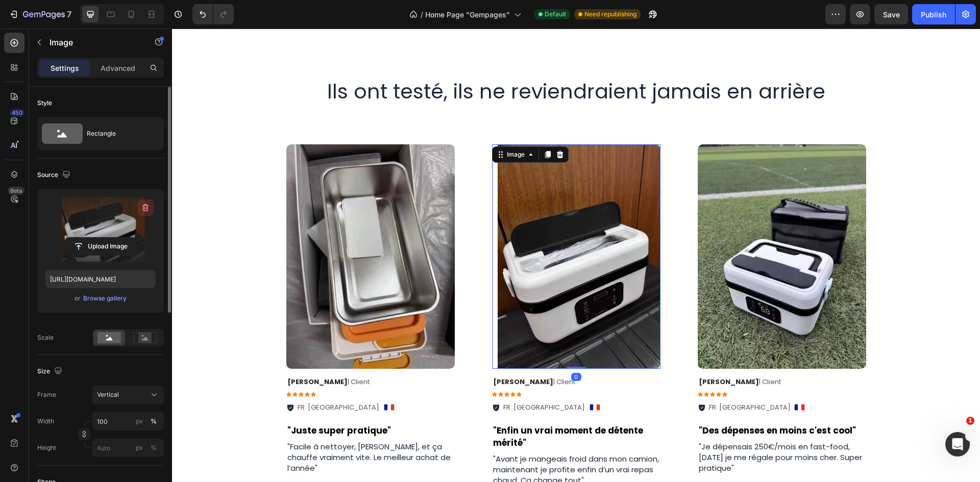
click at [146, 209] on icon "button" at bounding box center [146, 208] width 1 height 3
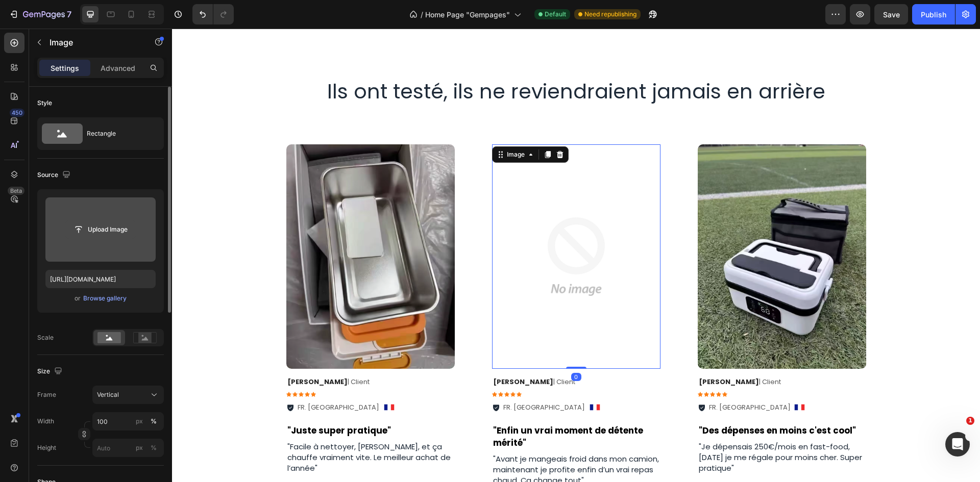
click at [97, 235] on input "file" at bounding box center [100, 229] width 70 height 17
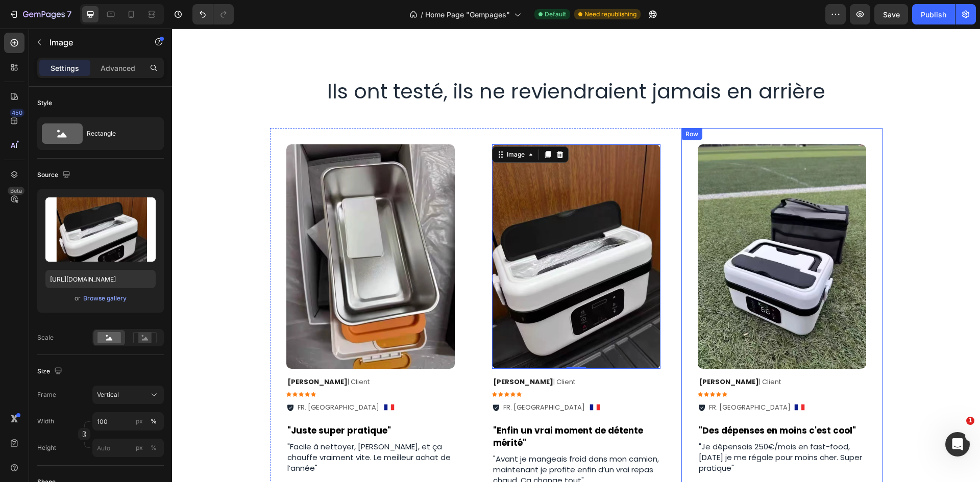
click at [693, 131] on div "Row" at bounding box center [691, 134] width 21 height 12
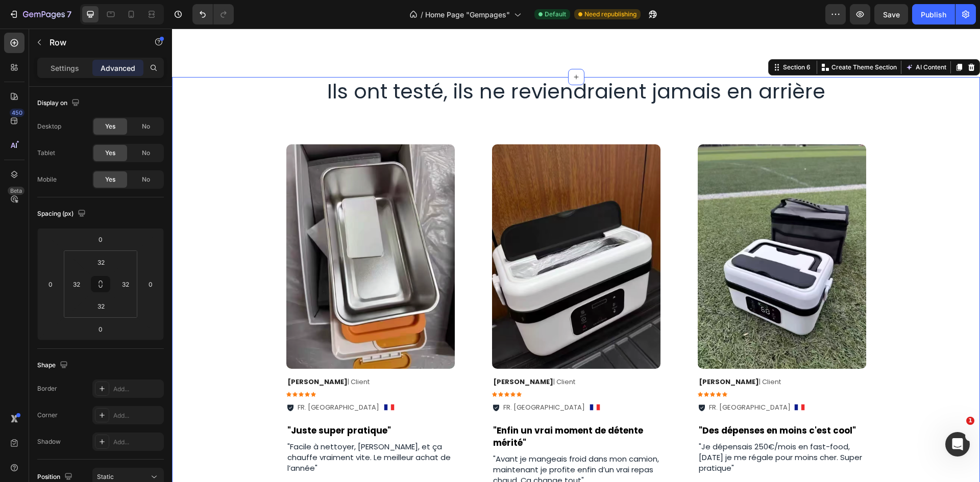
click at [924, 146] on div "Image Row Jules C . | Client Text Block Icon Icon Icon Icon Icon Icon List FR. …" at bounding box center [576, 335] width 808 height 414
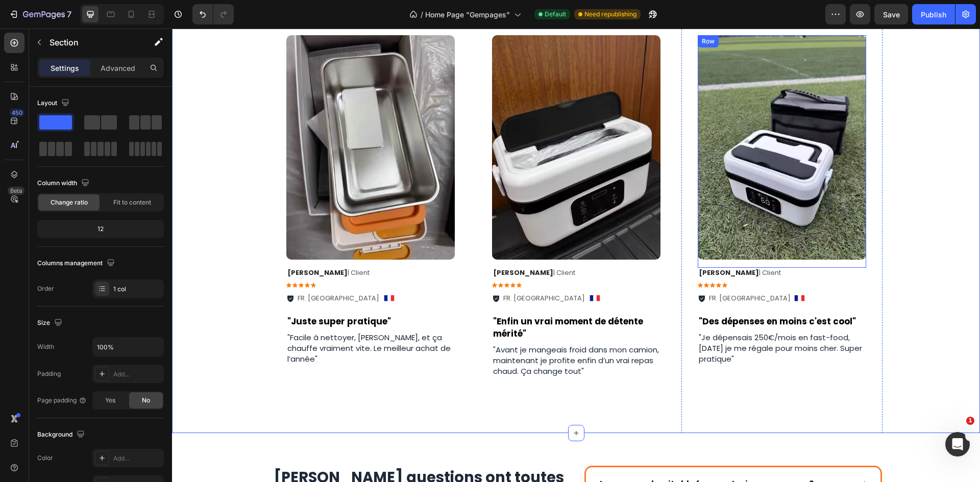
scroll to position [1786, 0]
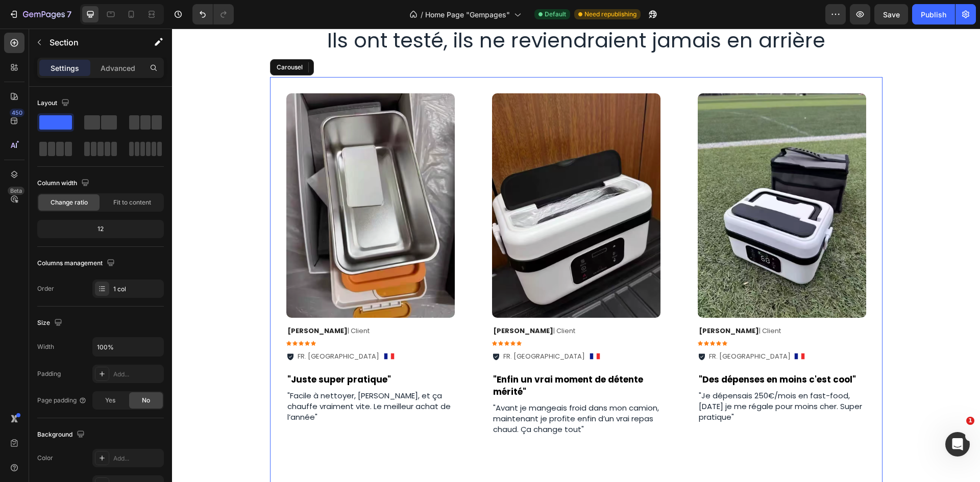
click at [675, 210] on div "Image Row Jules C . | Client Text Block Icon Icon Icon Icon Icon Icon List FR. …" at bounding box center [576, 284] width 612 height 414
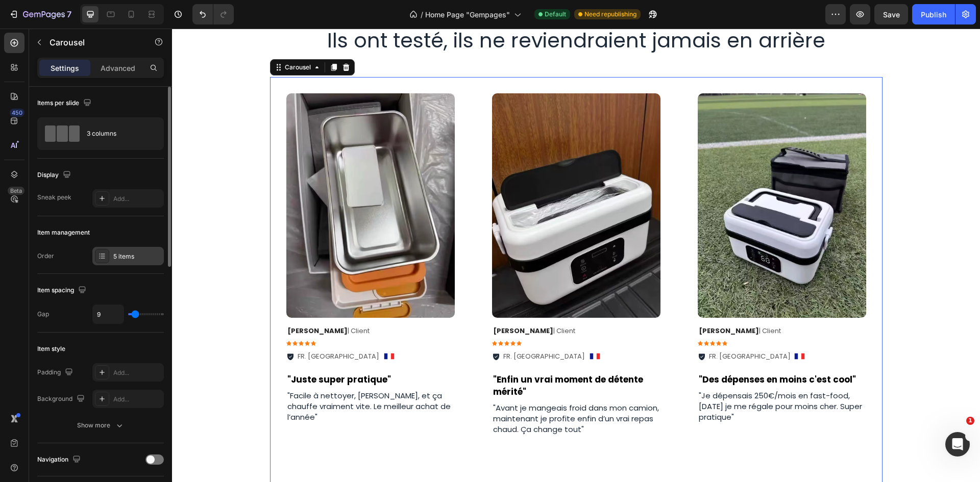
click at [130, 255] on div "5 items" at bounding box center [137, 256] width 48 height 9
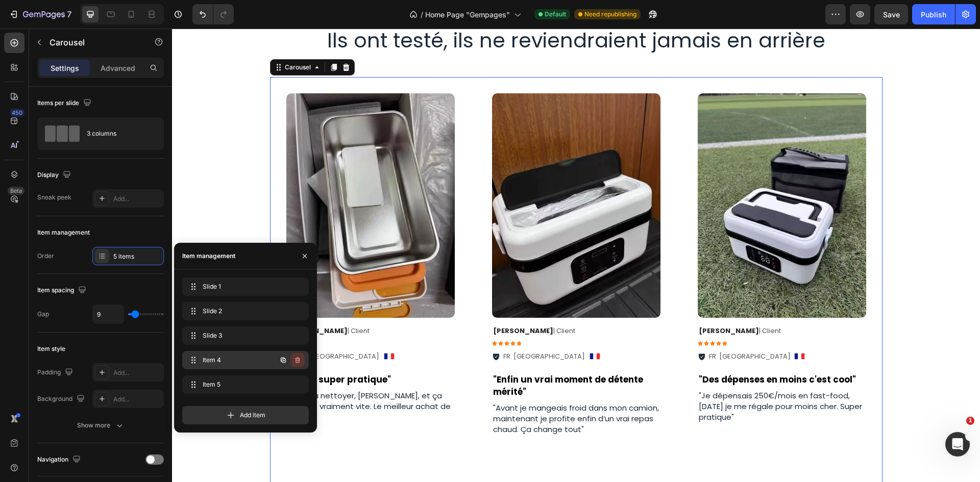
click at [299, 361] on icon "button" at bounding box center [297, 360] width 5 height 6
click at [299, 361] on div "Delete" at bounding box center [290, 360] width 19 height 9
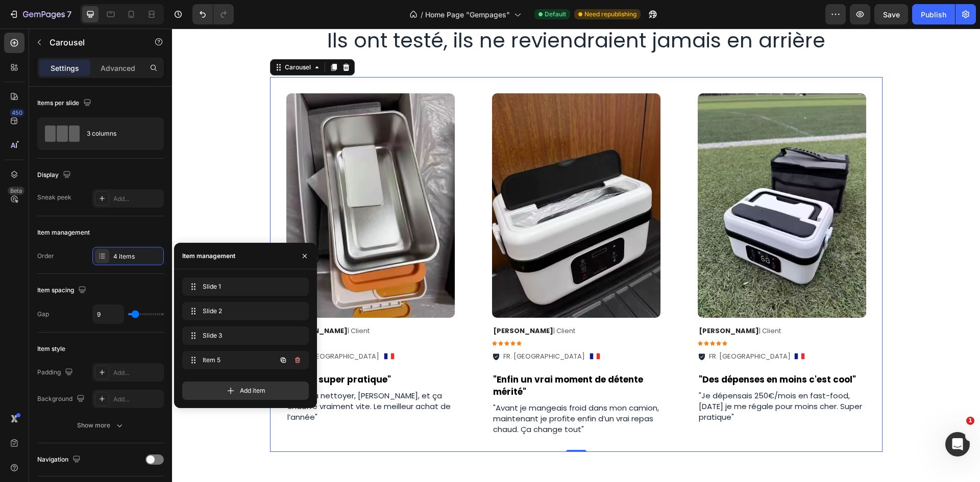
click at [296, 361] on icon "button" at bounding box center [297, 360] width 5 height 6
click at [296, 361] on div "Delete" at bounding box center [290, 360] width 19 height 9
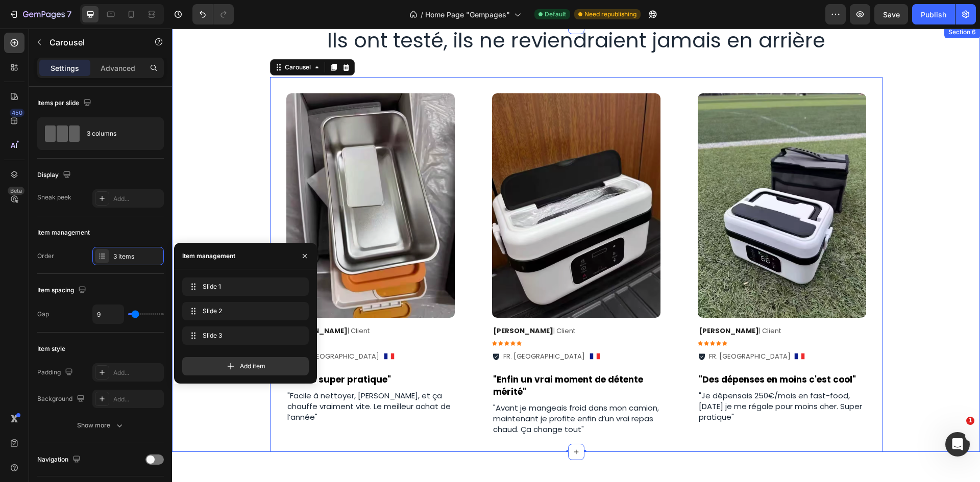
click at [934, 81] on div "Image Row Jules C . | Client Text Block Icon Icon Icon Icon Icon Icon List FR. …" at bounding box center [576, 264] width 808 height 375
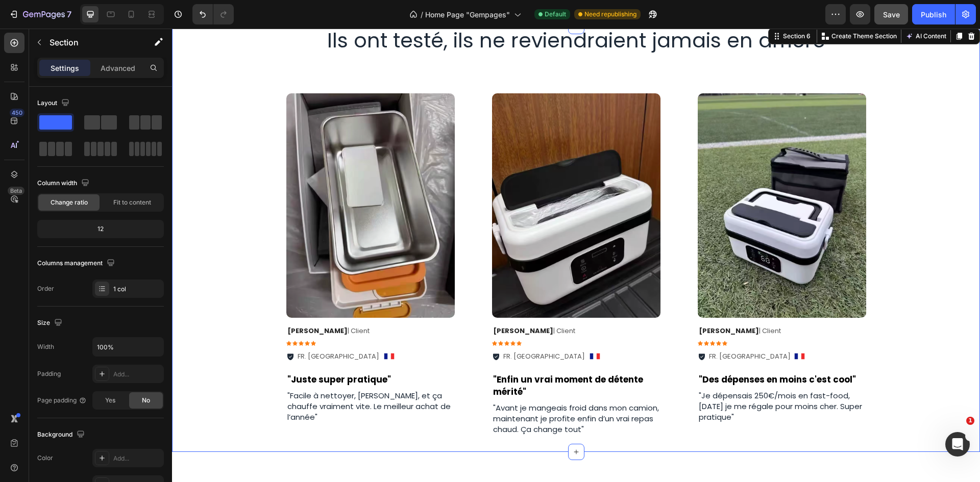
click at [900, 19] on div "Save" at bounding box center [891, 14] width 17 height 11
click at [913, 14] on button "Publish" at bounding box center [933, 14] width 43 height 20
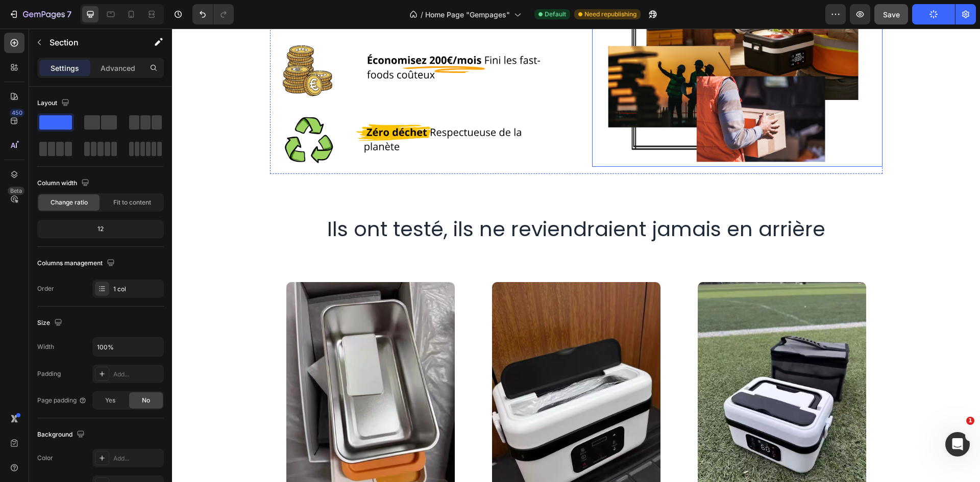
scroll to position [1582, 0]
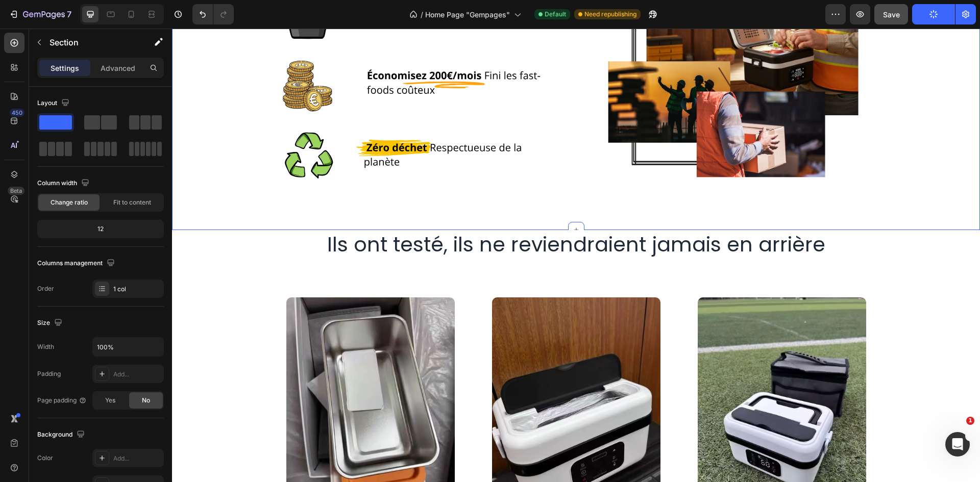
click at [605, 236] on h2 "Ils ont testé, ils ne reviendraient jamais en arrière" at bounding box center [576, 244] width 612 height 29
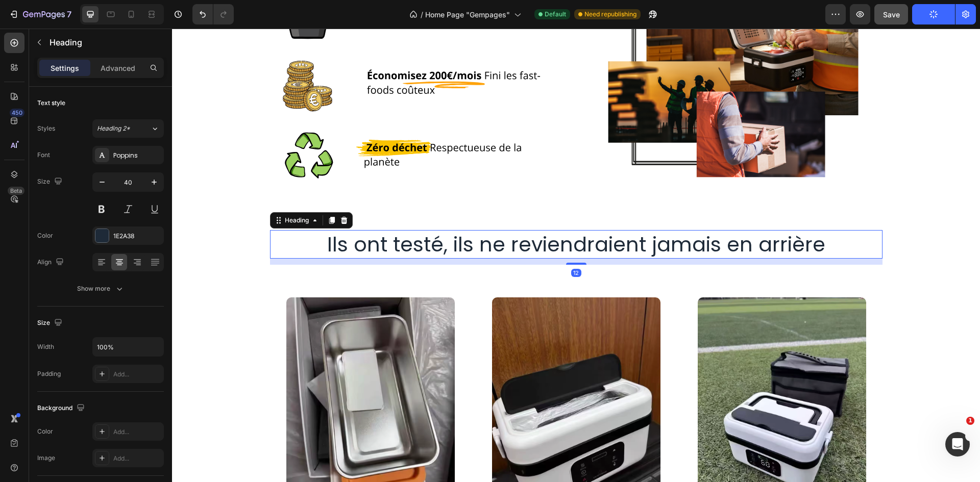
click at [439, 246] on h2 "Ils ont testé, ils ne reviendraient jamais en arrière" at bounding box center [576, 244] width 612 height 29
click at [439, 246] on p "Ils ont testé, ils ne reviendraient jamais en arrière" at bounding box center [576, 244] width 610 height 27
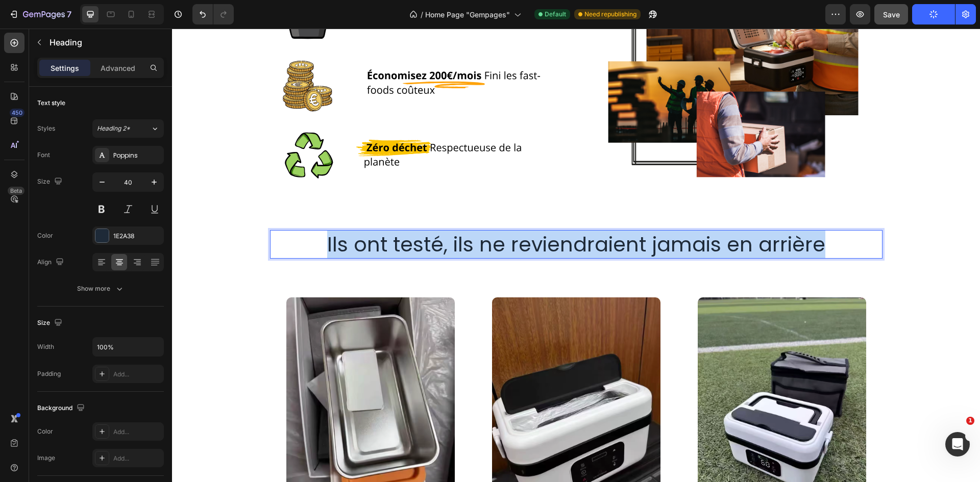
click at [439, 246] on p "Ils ont testé, ils ne reviendraient jamais en arrière" at bounding box center [576, 244] width 610 height 27
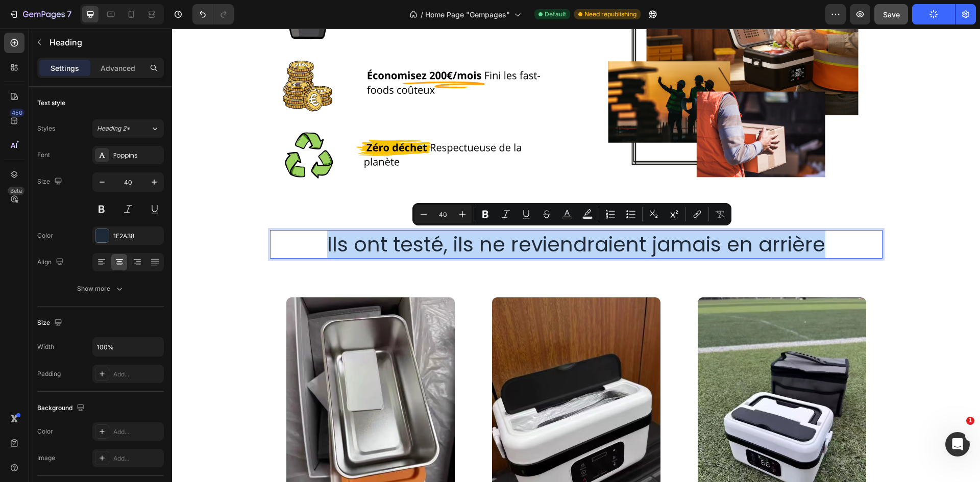
copy p "Ils ont testé, ils ne reviendraient jamais en arrière"
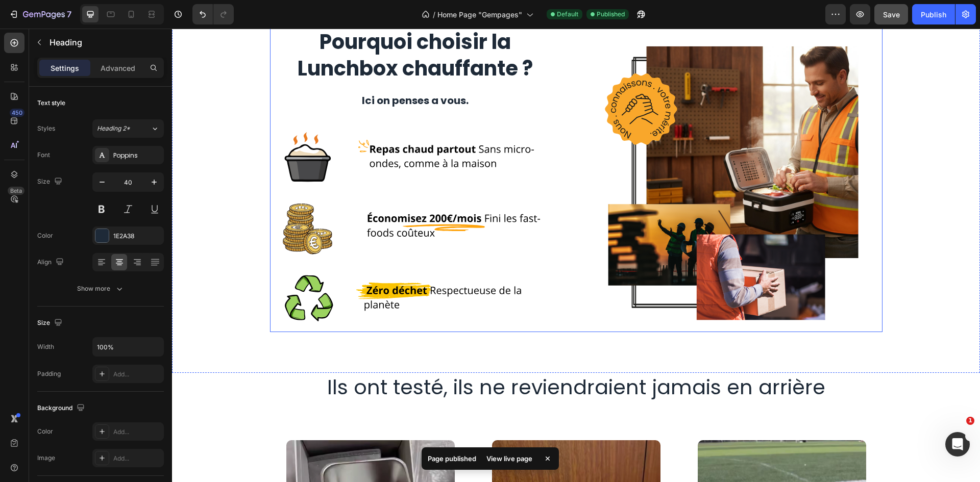
scroll to position [1225, 0]
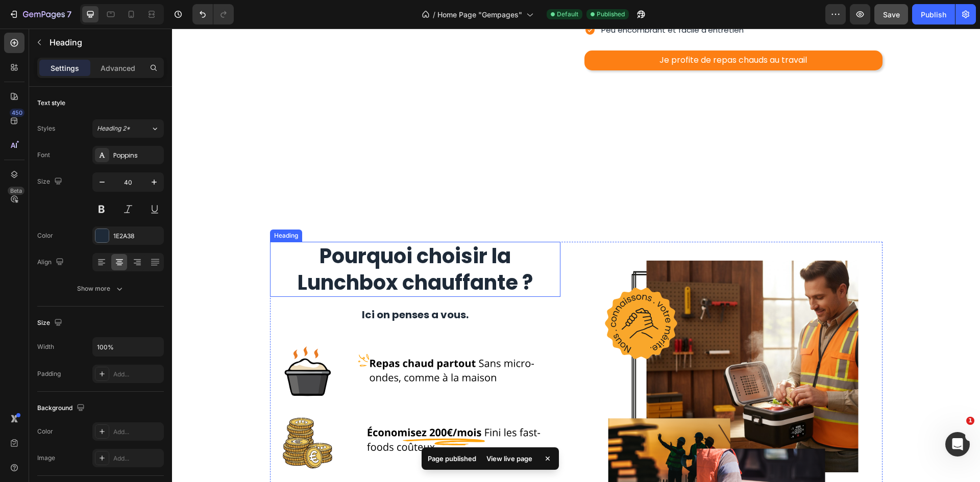
click at [459, 245] on h2 "Pourquoi choisir la Lunchbox chauffante ?" at bounding box center [415, 269] width 290 height 55
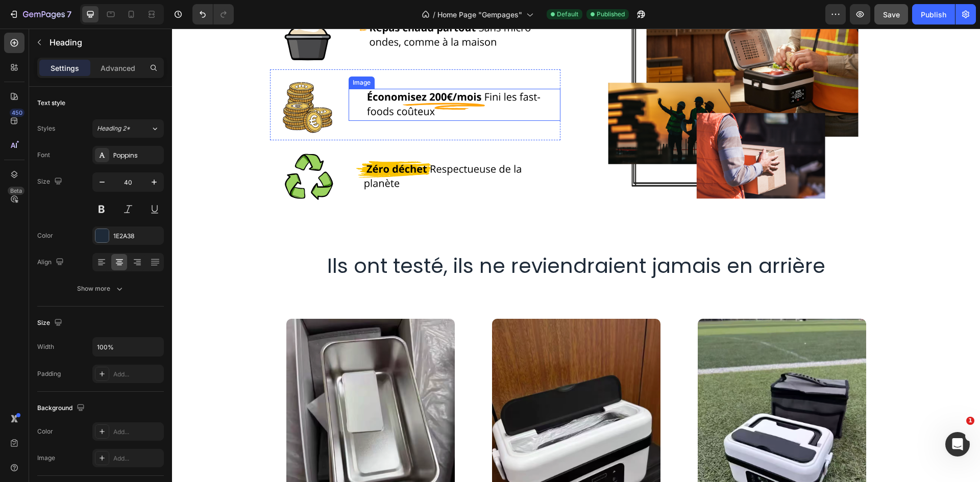
scroll to position [1582, 0]
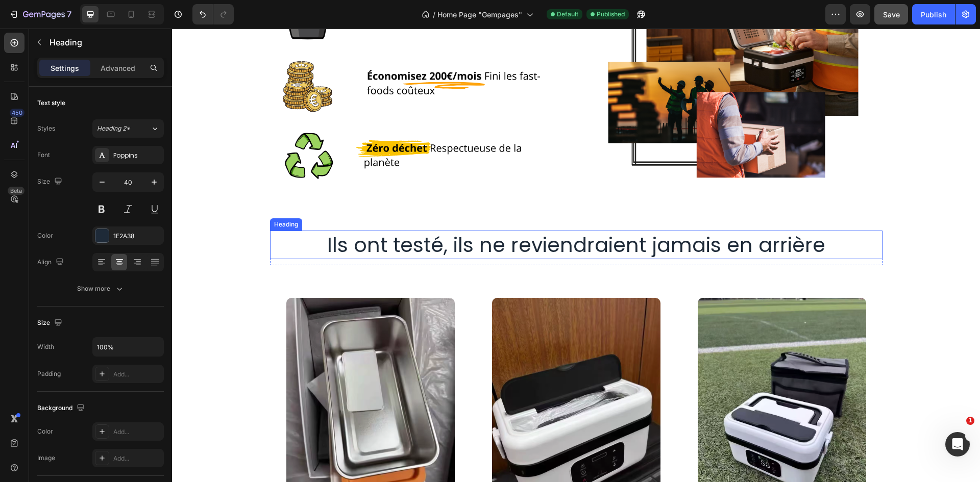
click at [509, 245] on h2 "Ils ont testé, ils ne reviendraient jamais en arrière" at bounding box center [576, 245] width 612 height 29
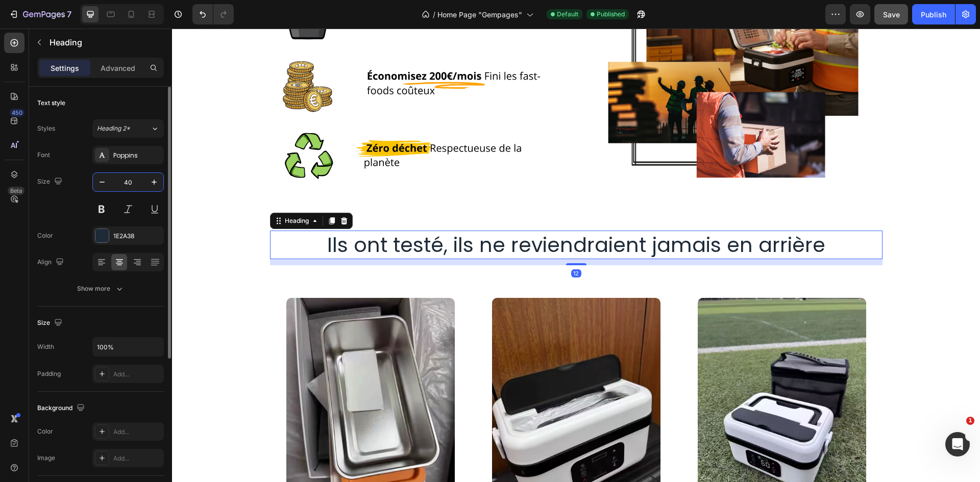
click at [132, 180] on input "40" at bounding box center [128, 182] width 34 height 18
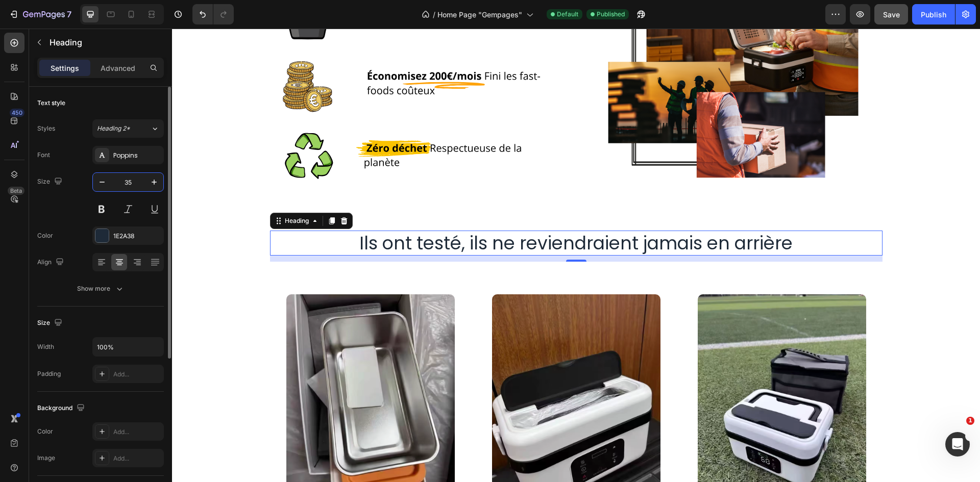
type input "3"
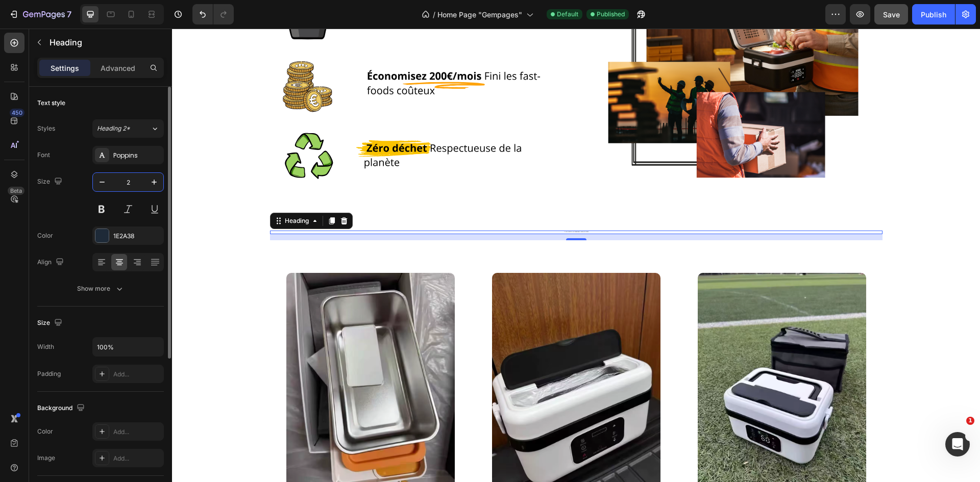
type input "28"
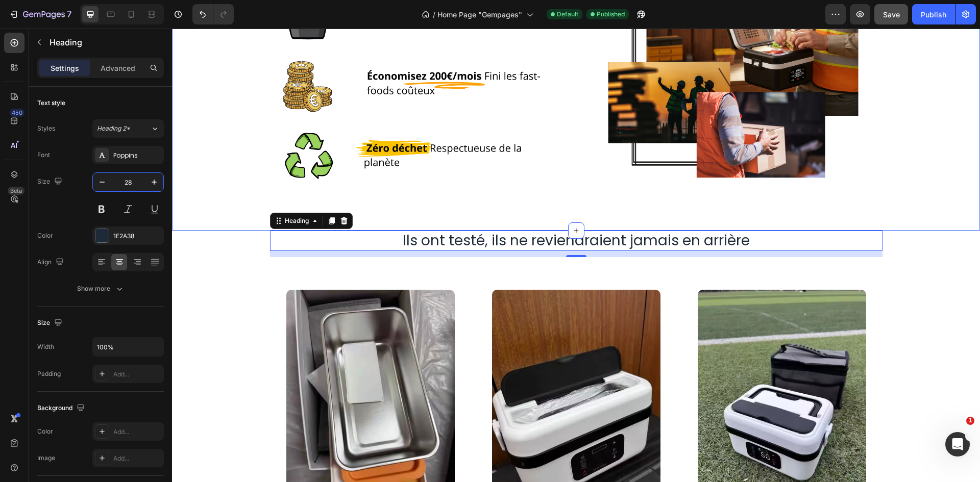
click at [934, 220] on div "Pourquoi choisir la Lunchbox chauffante ? Heading Ici on penses a vous. Text bl…" at bounding box center [576, 37] width 808 height 386
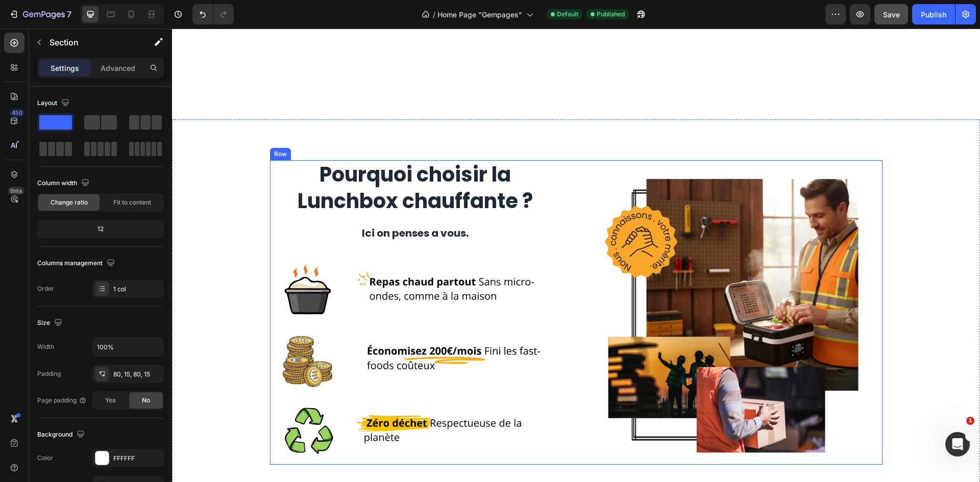
scroll to position [1327, 0]
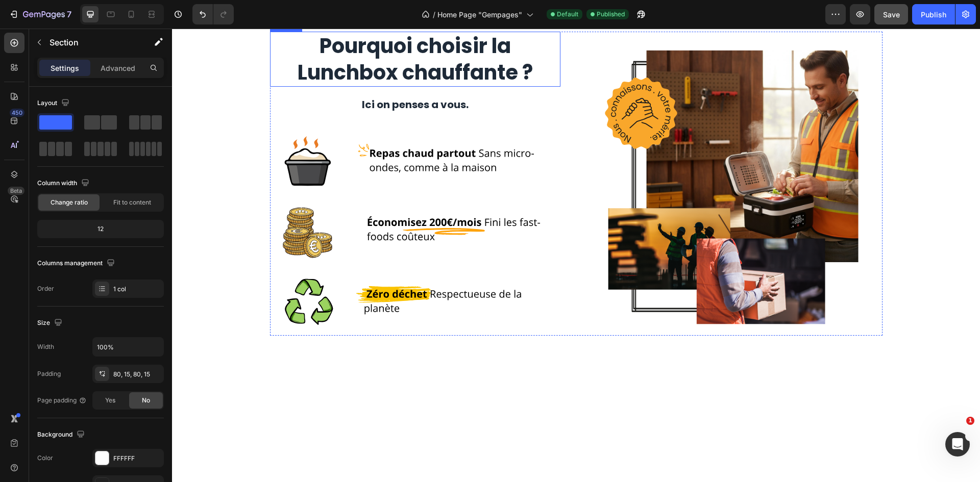
click at [481, 87] on h2 "Pourquoi choisir la Lunchbox chauffante ?" at bounding box center [415, 59] width 290 height 55
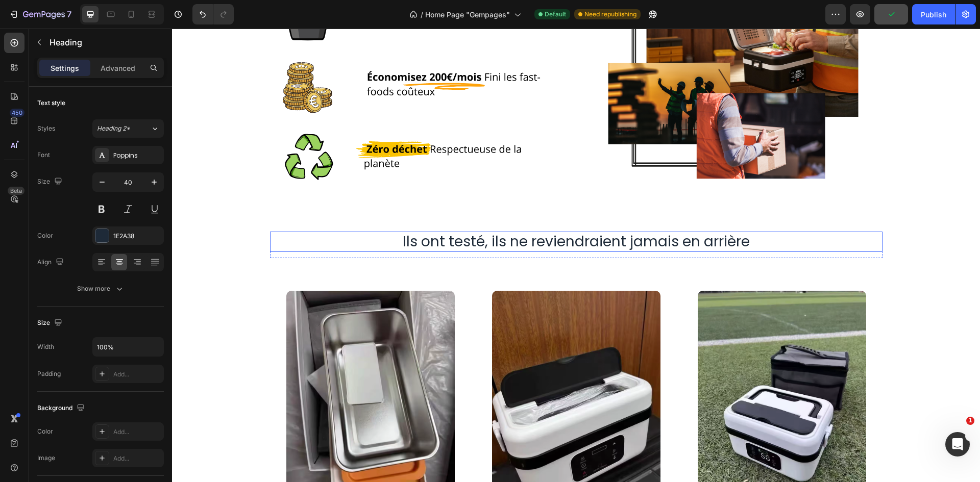
scroll to position [1582, 0]
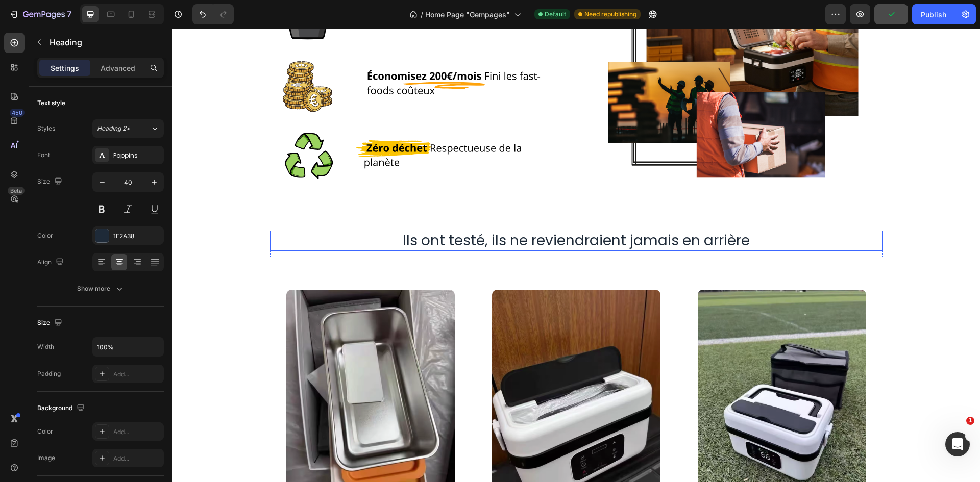
click at [570, 235] on h2 "Ils ont testé, ils ne reviendraient jamais en arrière" at bounding box center [576, 241] width 612 height 20
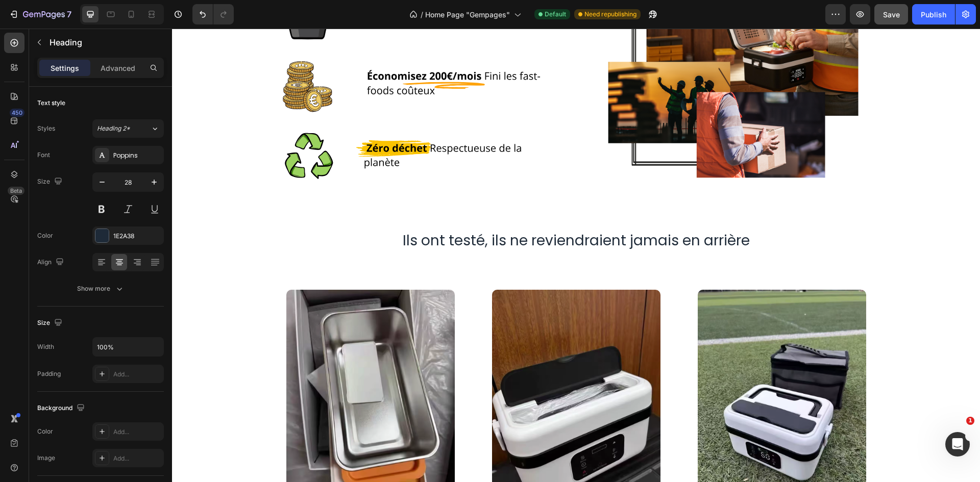
click at [581, 245] on h2 "Ils ont testé, ils ne reviendraient jamais en arrière" at bounding box center [576, 241] width 612 height 20
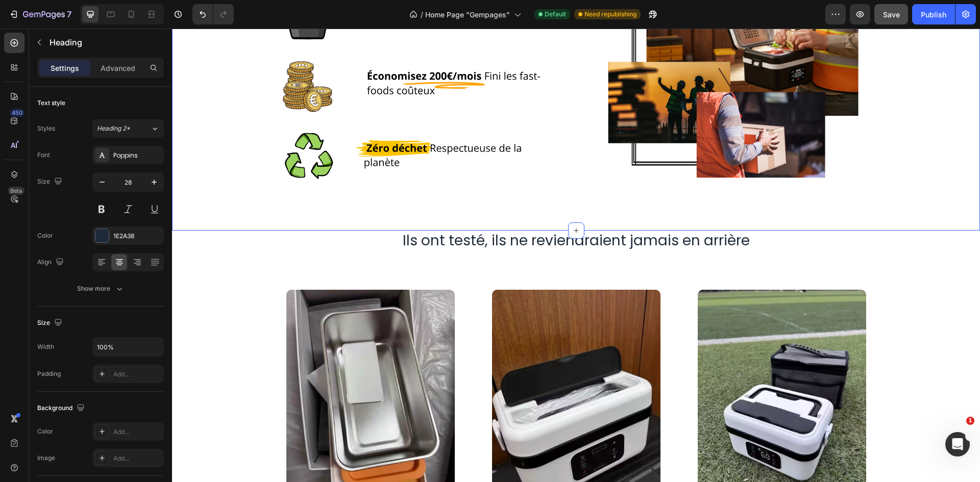
click at [432, 218] on div "Pourquoi choisir la Lunchbox chauffante ? Heading Ici on penses a vous. Text bl…" at bounding box center [576, 37] width 808 height 386
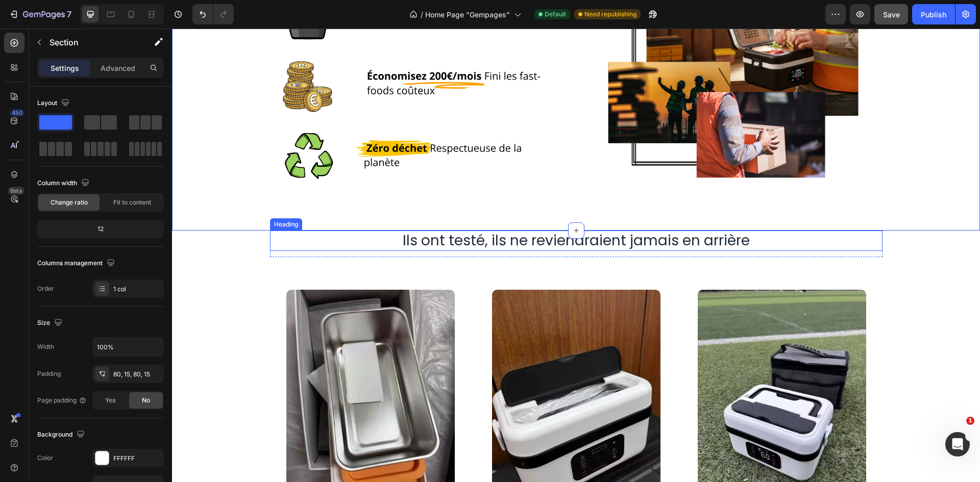
click at [451, 248] on p "Ils ont testé, ils ne reviendraient jamais en arrière" at bounding box center [576, 241] width 610 height 18
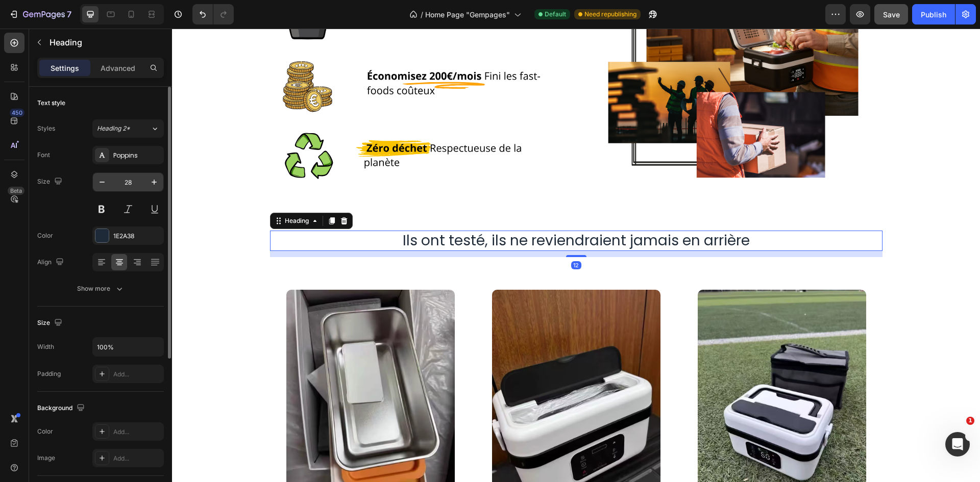
click at [133, 184] on input "28" at bounding box center [128, 182] width 34 height 18
type input "40"
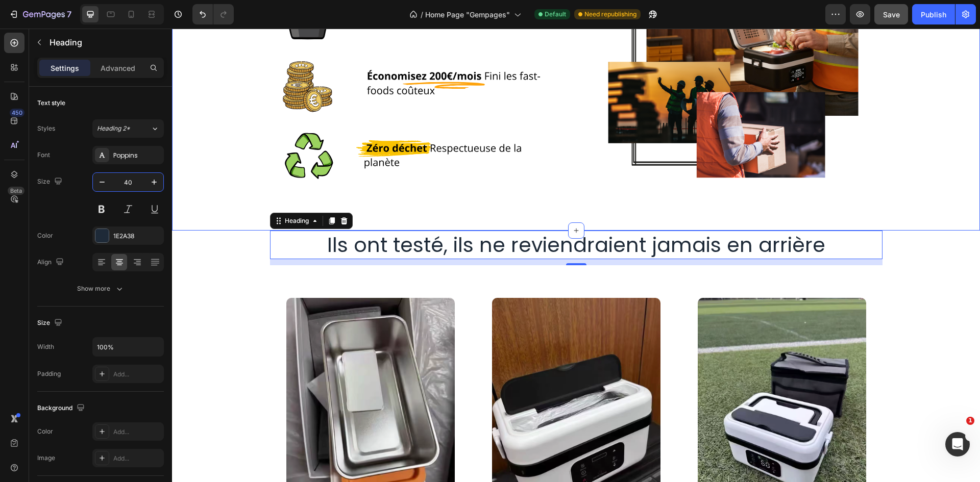
click at [904, 192] on div "Pourquoi choisir la Lunchbox chauffante ? Heading Ici on penses a vous. Text bl…" at bounding box center [576, 37] width 808 height 386
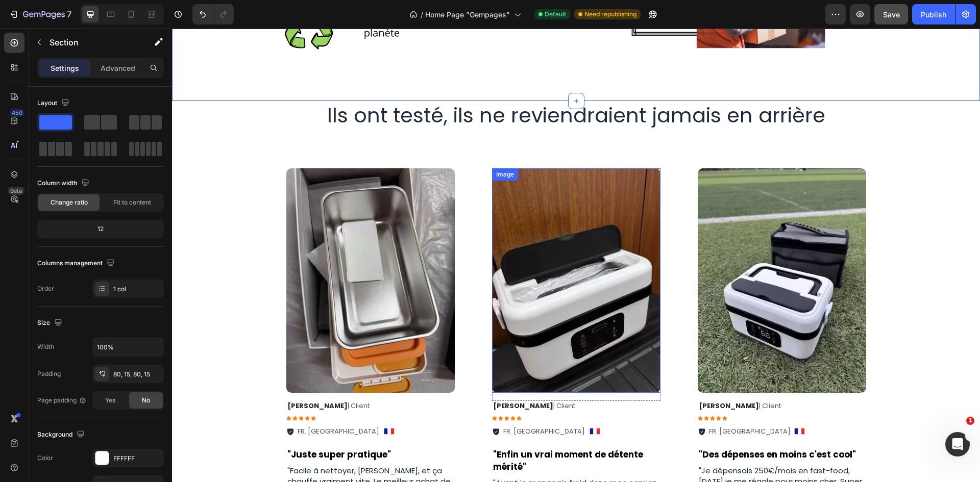
scroll to position [1633, 0]
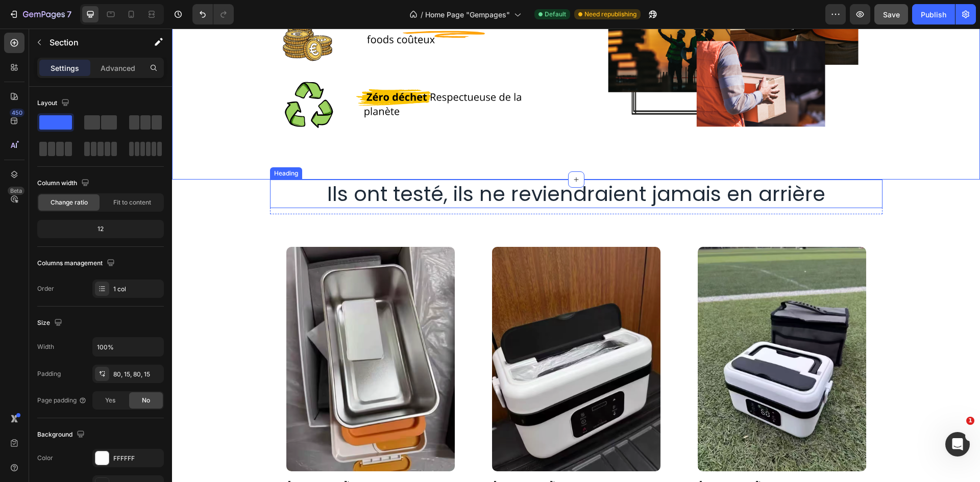
click at [503, 195] on p "Ils ont testé, ils ne reviendraient jamais en arrière" at bounding box center [576, 194] width 610 height 27
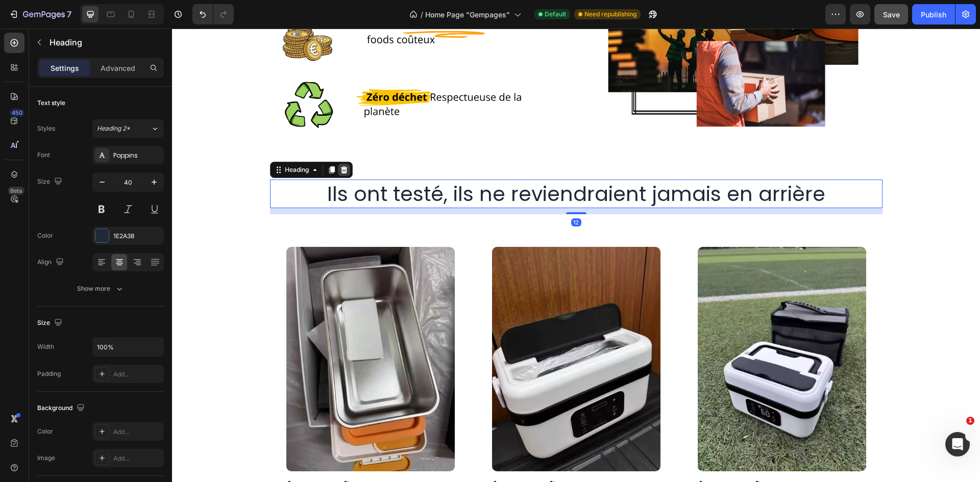
click at [340, 169] on icon at bounding box center [343, 169] width 7 height 7
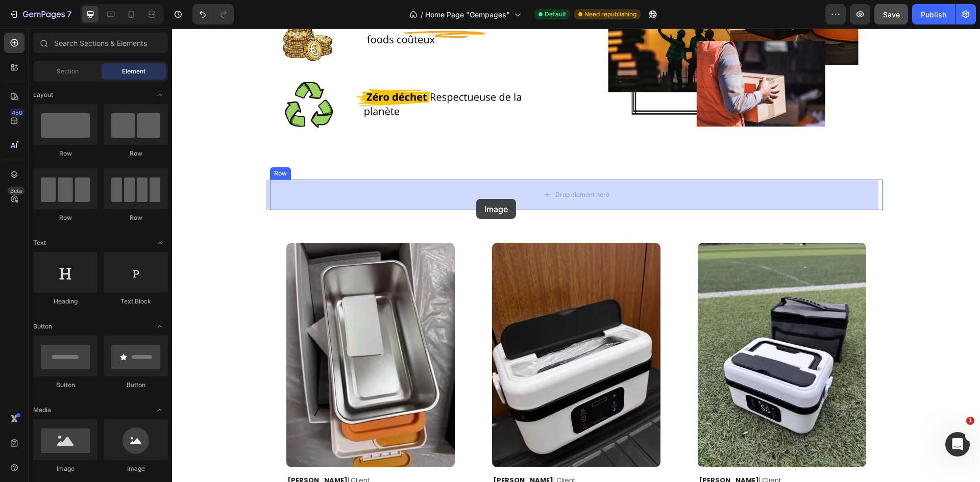
drag, startPoint x: 237, startPoint y: 471, endPoint x: 476, endPoint y: 199, distance: 361.9
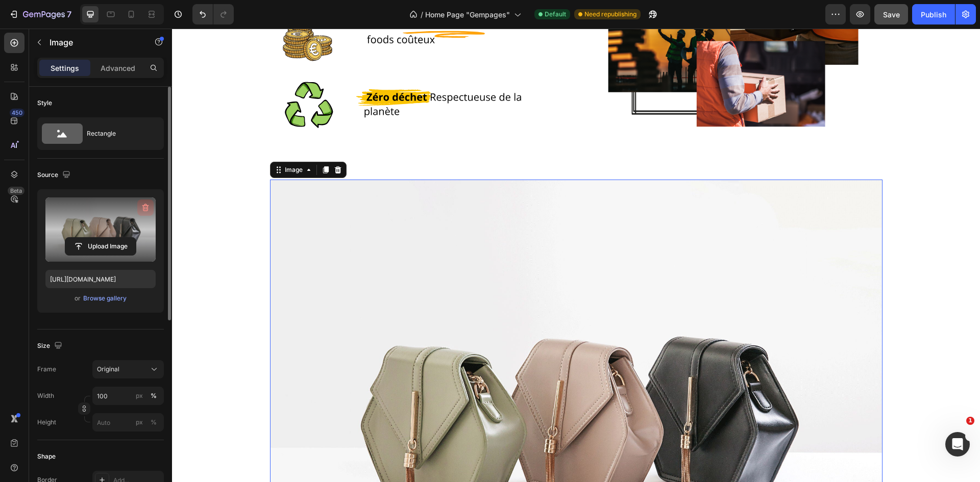
click at [143, 207] on icon "button" at bounding box center [145, 208] width 10 height 10
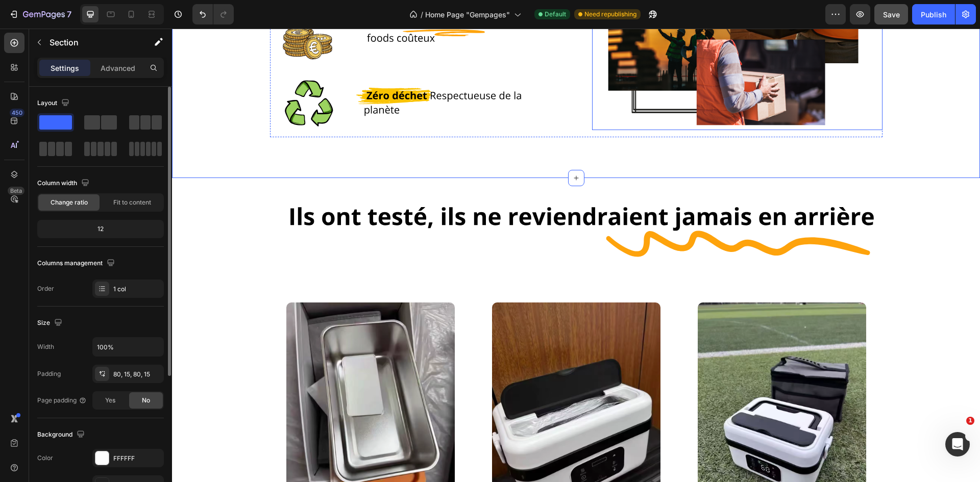
scroll to position [1684, 0]
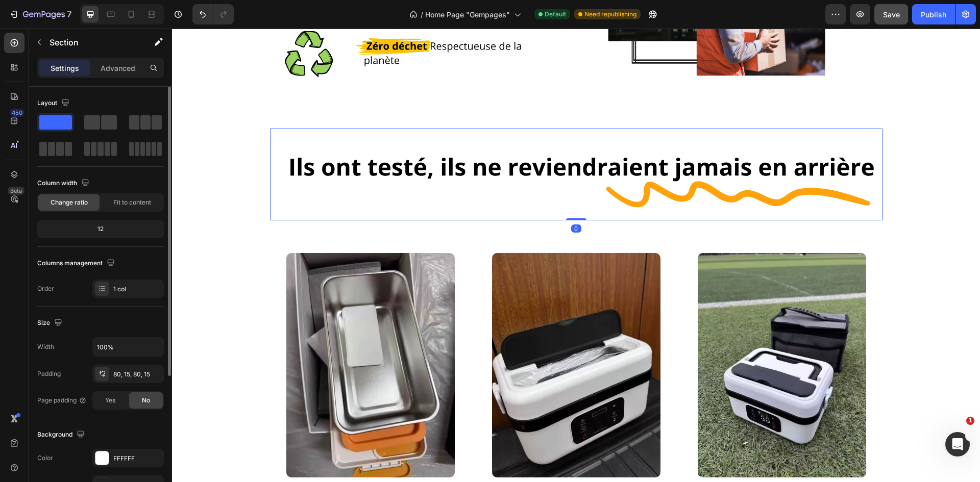
click at [556, 218] on img at bounding box center [576, 175] width 612 height 92
click at [556, 223] on div "Image 0 Row Image Row Jules C . | Client Text Block Icon Icon Icon Icon Icon Ic…" at bounding box center [576, 370] width 808 height 483
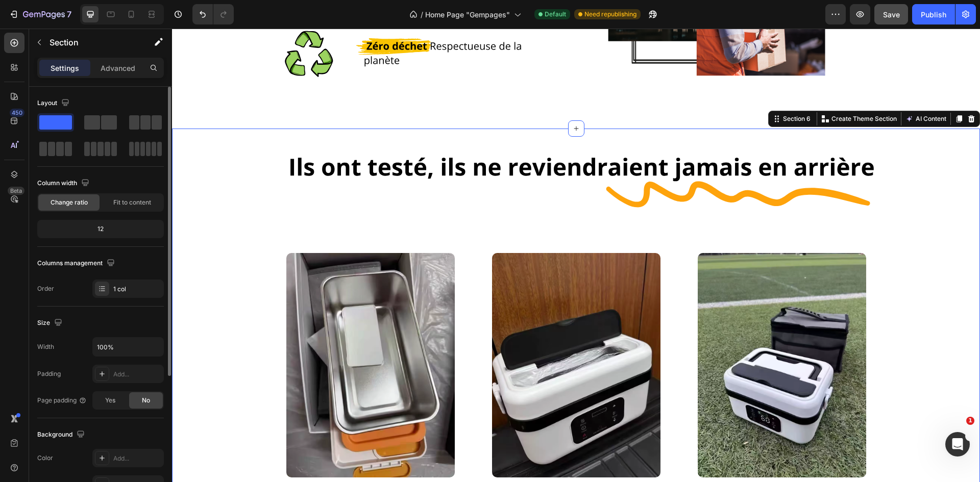
click at [558, 223] on div "Image Row Image Row Jules C . | Client Text Block Icon Icon Icon Icon Icon Icon…" at bounding box center [576, 370] width 808 height 483
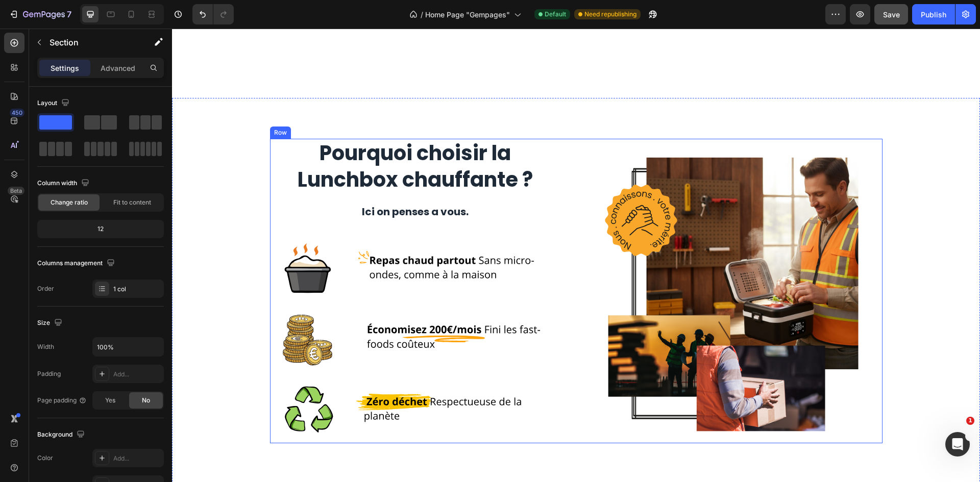
scroll to position [1267, 0]
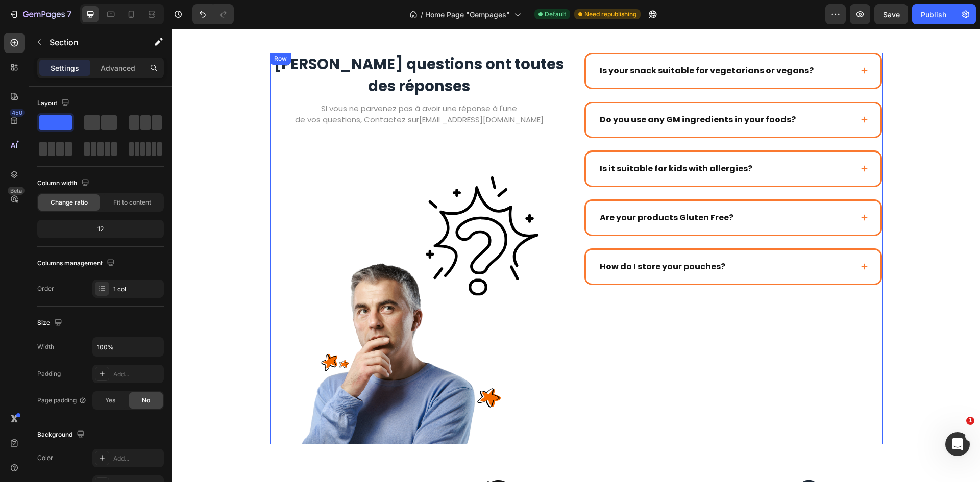
scroll to position [2194, 0]
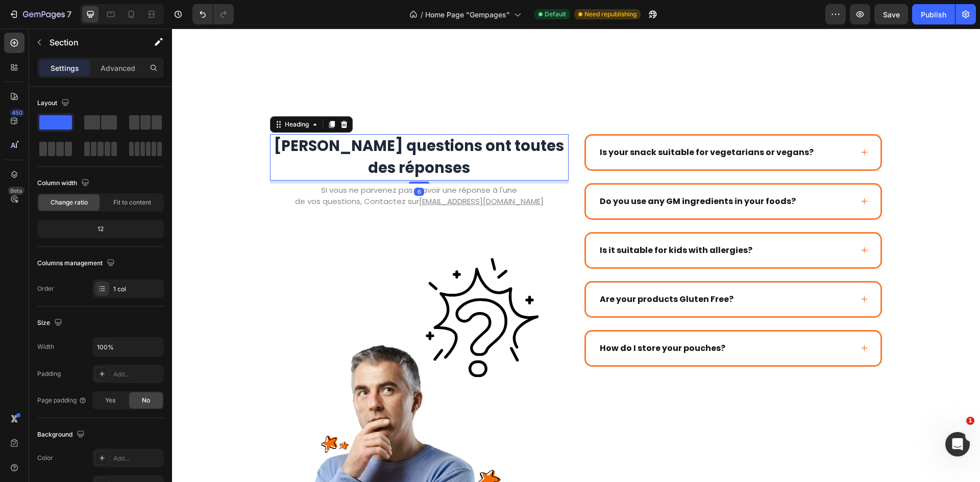
click at [416, 147] on h2 "[PERSON_NAME] questions ont toutes des réponses" at bounding box center [419, 157] width 299 height 46
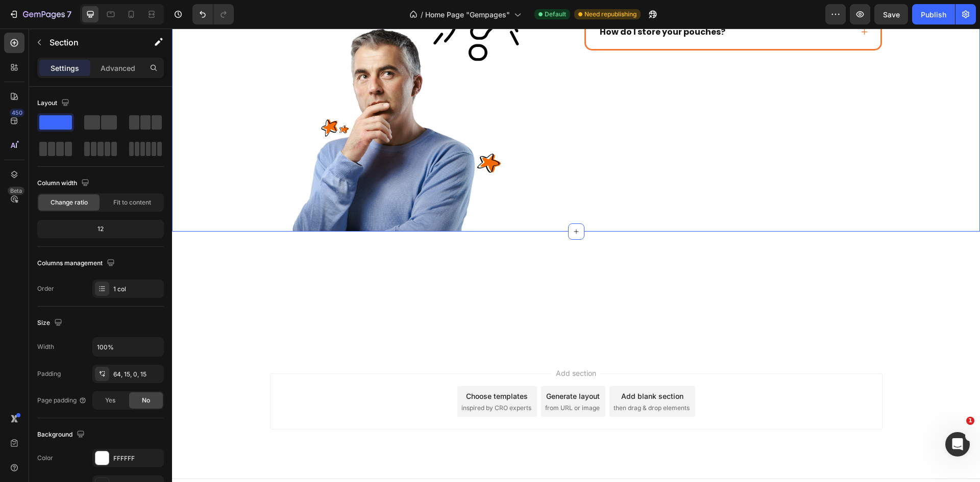
click at [498, 110] on div "[PERSON_NAME] questions ont toutes des réponses Heading SI vous ne parvenez pas…" at bounding box center [576, 8] width 808 height 446
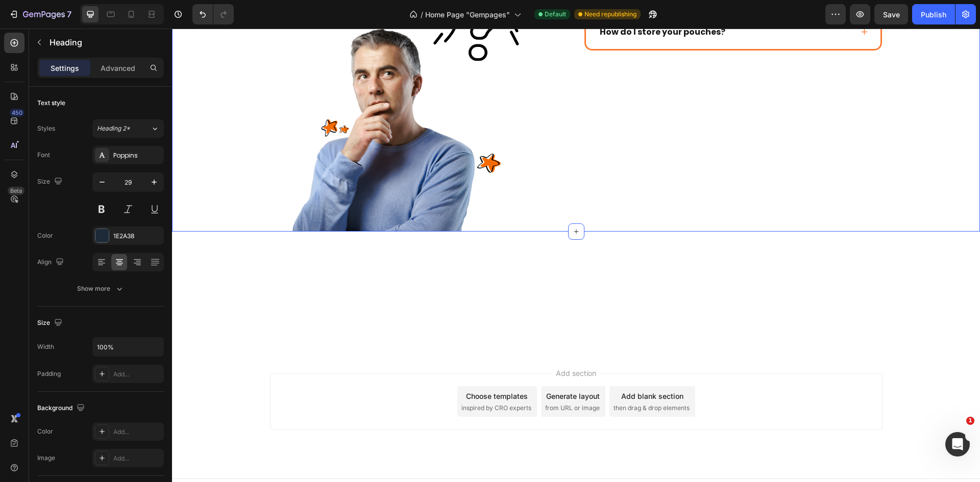
click at [566, 119] on div "[PERSON_NAME] questions ont toutes des réponses Heading 6 SI vous ne parvenez p…" at bounding box center [576, 8] width 808 height 446
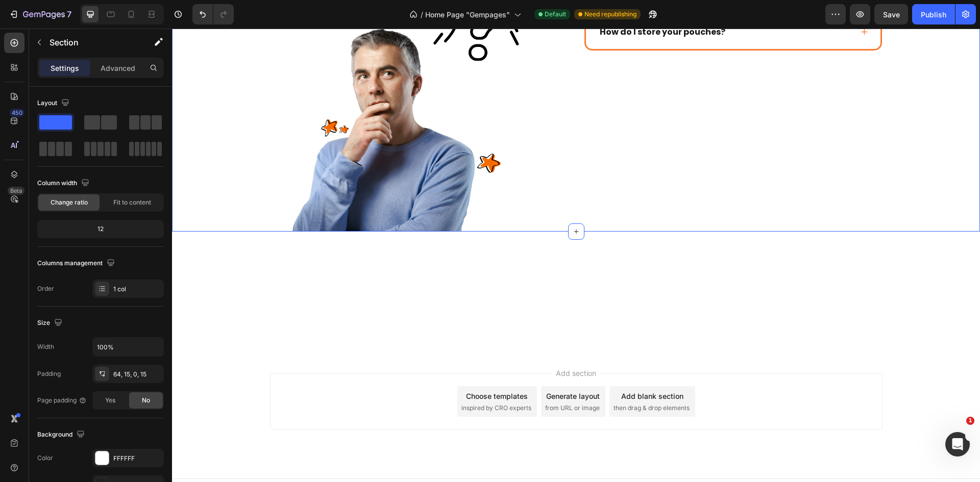
click at [535, 124] on div "[PERSON_NAME] questions ont toutes des réponses Heading SI vous ne parvenez pas…" at bounding box center [576, 8] width 808 height 446
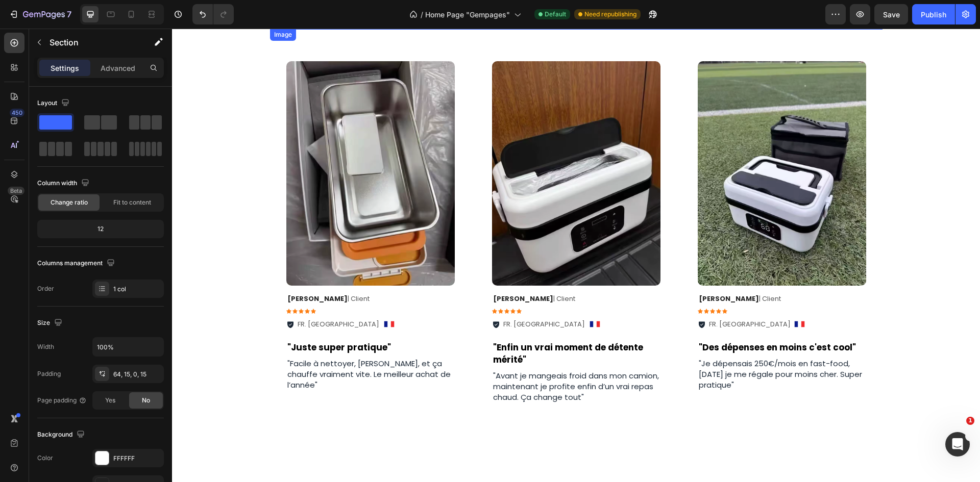
scroll to position [1690, 0]
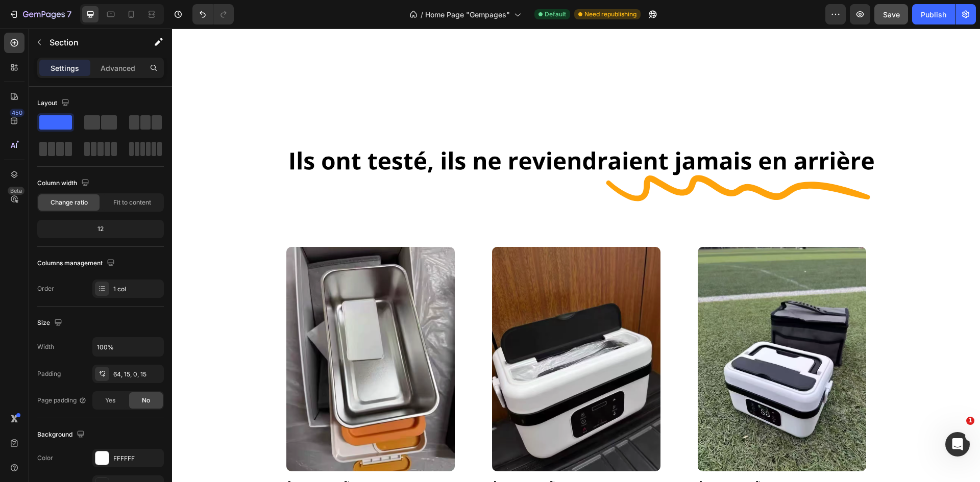
click at [896, 23] on button "Save" at bounding box center [891, 14] width 34 height 20
click at [919, 15] on button "Publish" at bounding box center [933, 14] width 43 height 20
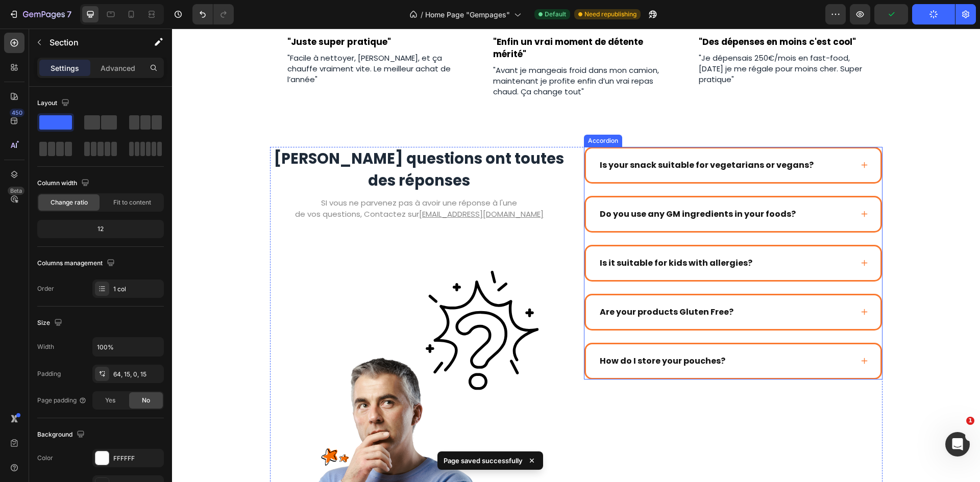
scroll to position [2200, 0]
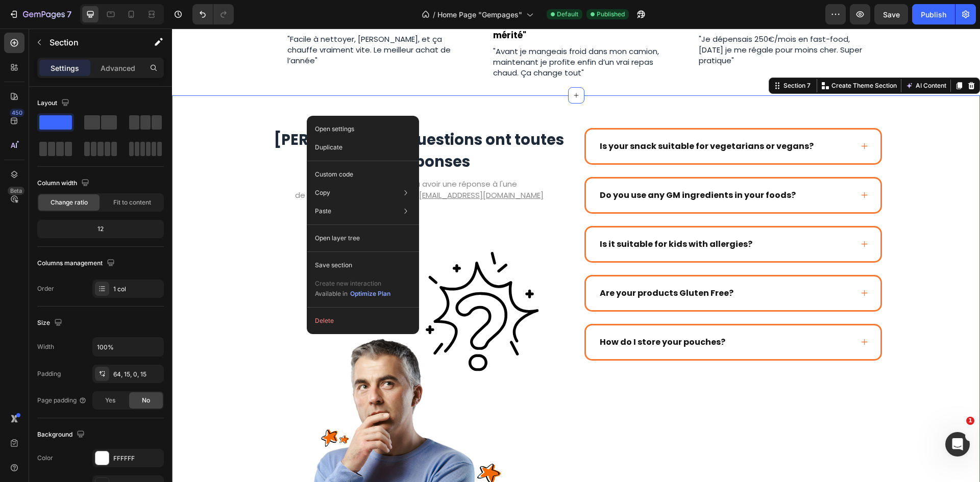
click at [277, 97] on div "Vos questions ont toutes des réponses Heading SI vous ne parvenez pas à avoir u…" at bounding box center [576, 318] width 808 height 446
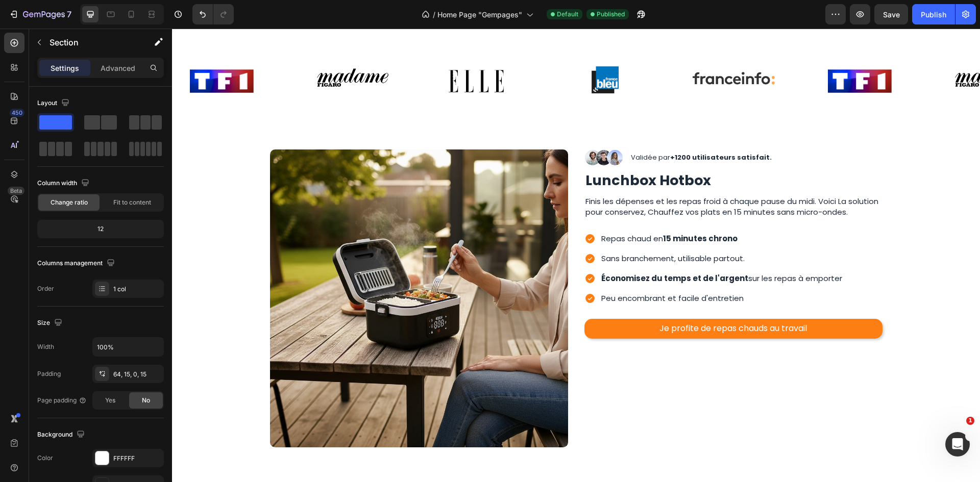
scroll to position [874, 0]
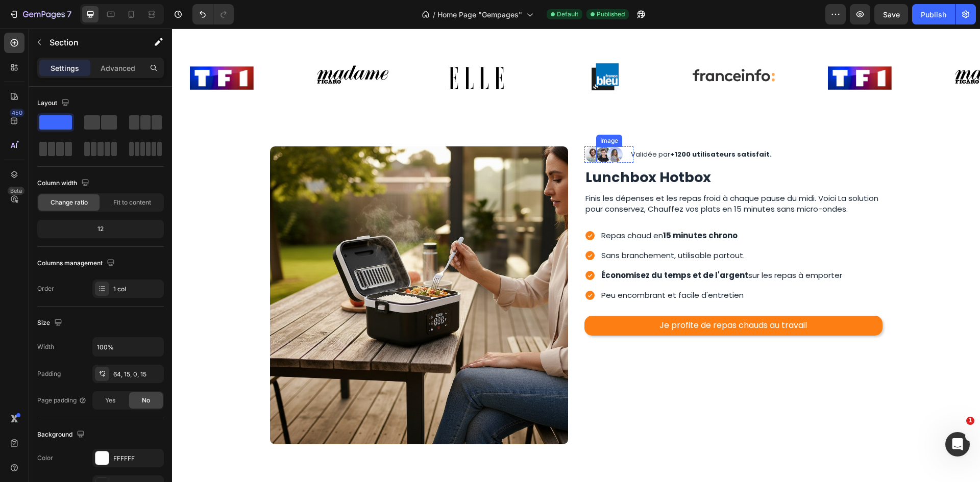
click at [599, 162] on img at bounding box center [603, 154] width 15 height 15
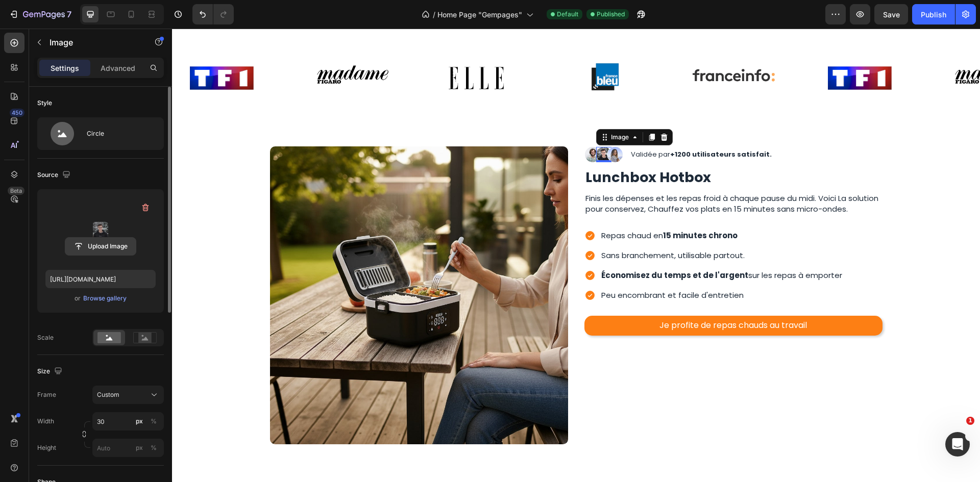
click at [118, 251] on input "file" at bounding box center [100, 246] width 70 height 17
click at [113, 303] on div "Browse gallery" at bounding box center [104, 298] width 43 height 9
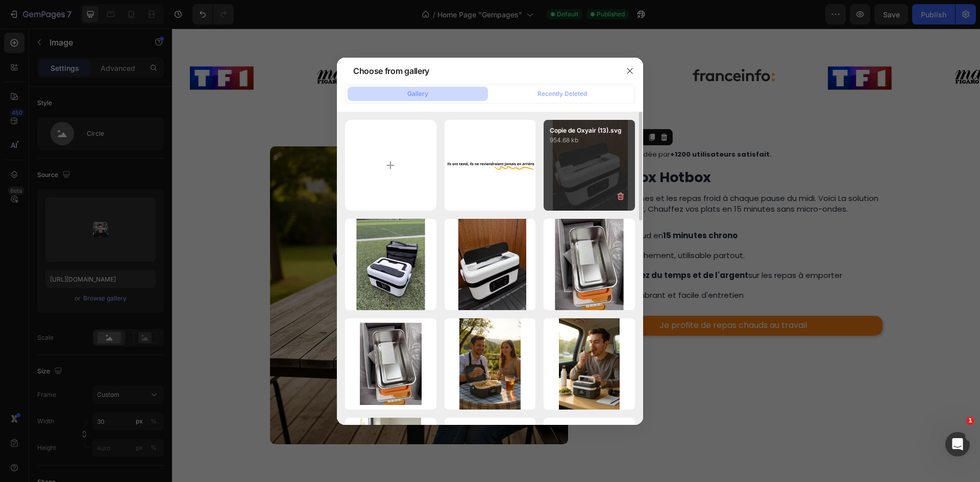
click at [575, 195] on div "Copie de Oxyair (13).svg 954.68 kb" at bounding box center [588, 165] width 91 height 91
type input "https://cdn.shopify.com/s/files/1/0947/1977/0948/files/gempages_584826131627115…"
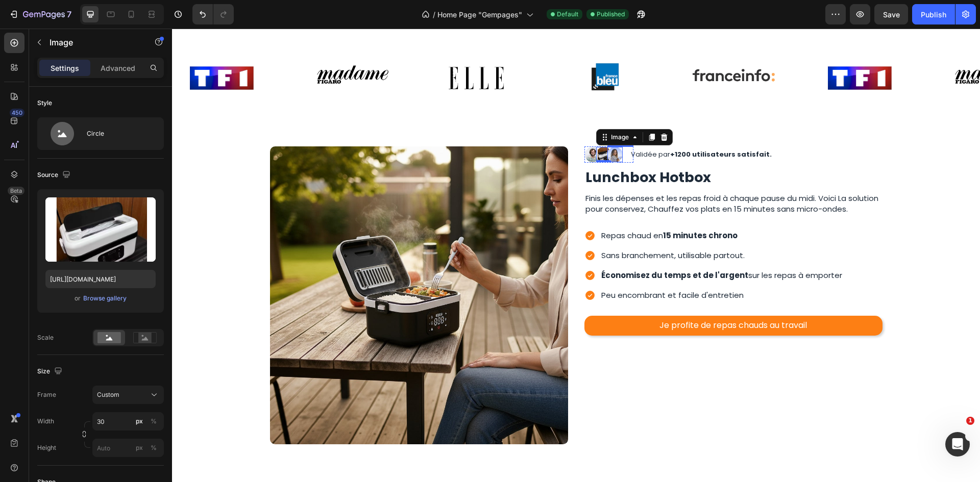
click at [610, 162] on img at bounding box center [614, 154] width 15 height 15
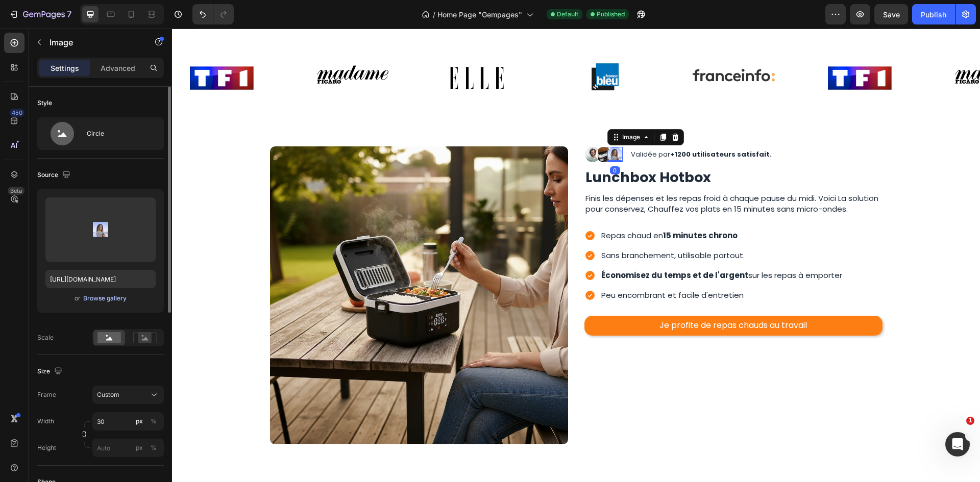
click at [118, 298] on div "Browse gallery" at bounding box center [104, 298] width 43 height 9
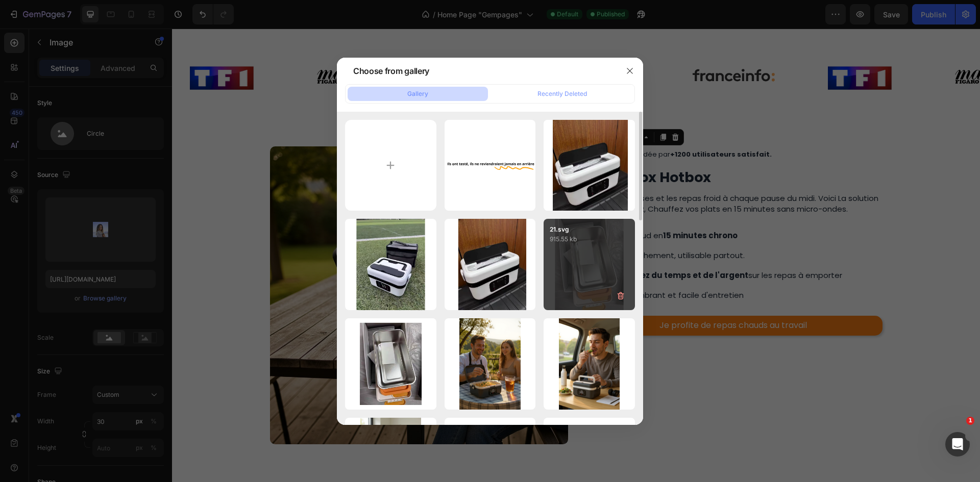
click at [569, 286] on div "21.svg 915.55 kb" at bounding box center [588, 264] width 91 height 91
type input "https://cdn.shopify.com/s/files/1/0947/1977/0948/files/gempages_584826131627115…"
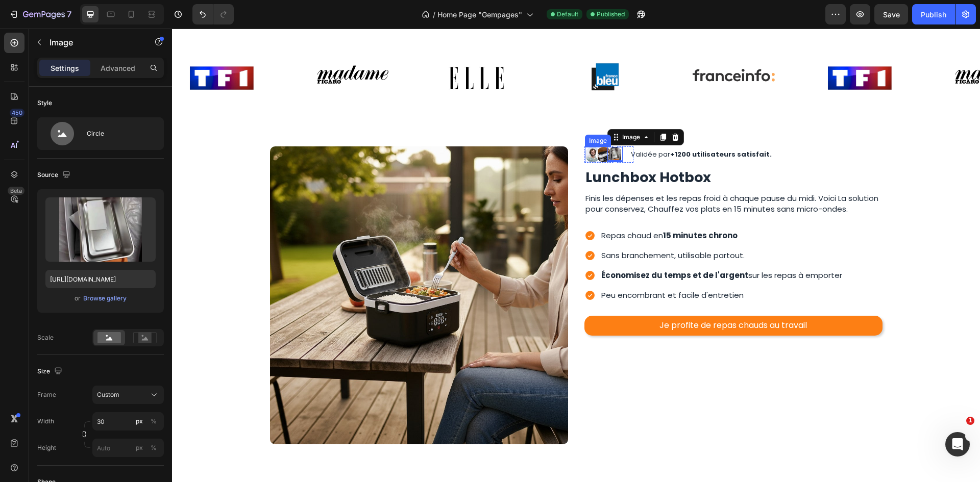
click at [590, 162] on img at bounding box center [592, 154] width 15 height 15
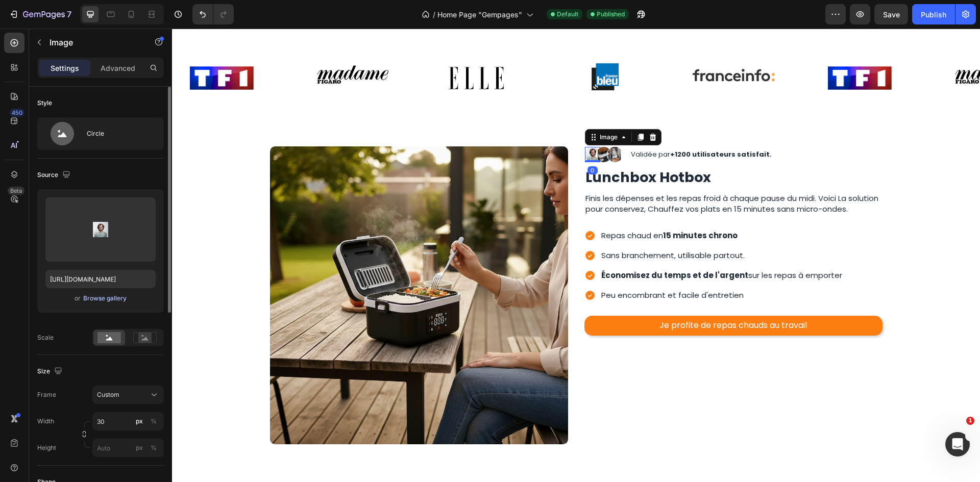
click at [103, 300] on div "Browse gallery" at bounding box center [104, 298] width 43 height 9
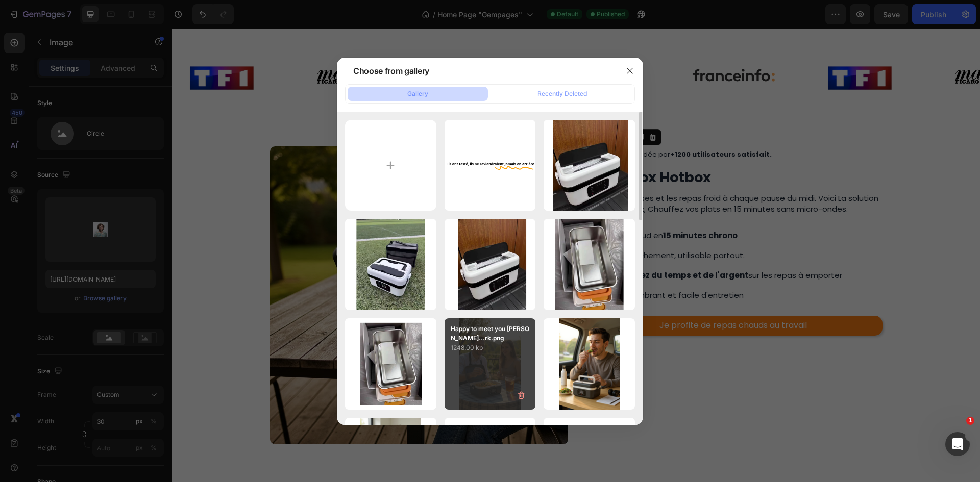
scroll to position [102, 0]
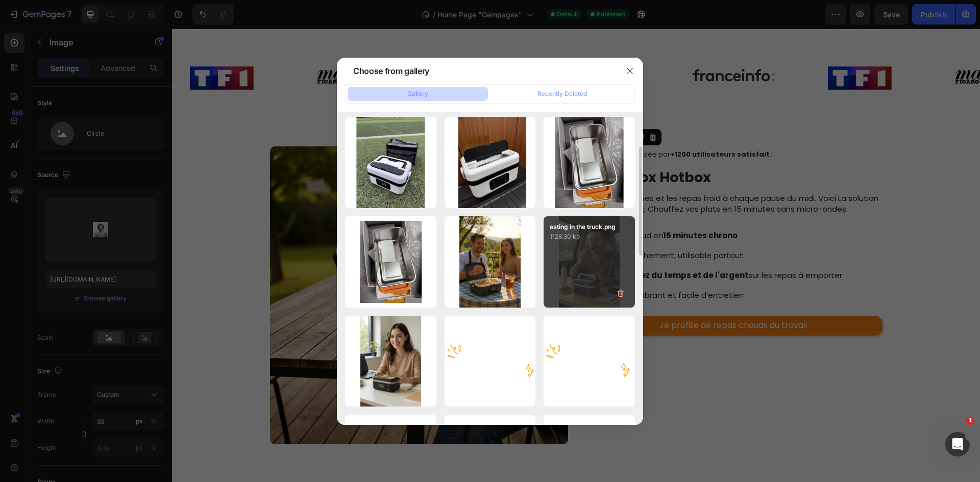
click at [574, 268] on div "eating in the truck.png 1128.30 kb" at bounding box center [588, 261] width 91 height 91
type input "https://cdn.shopify.com/s/files/1/0947/1977/0948/files/gempages_584826131627115…"
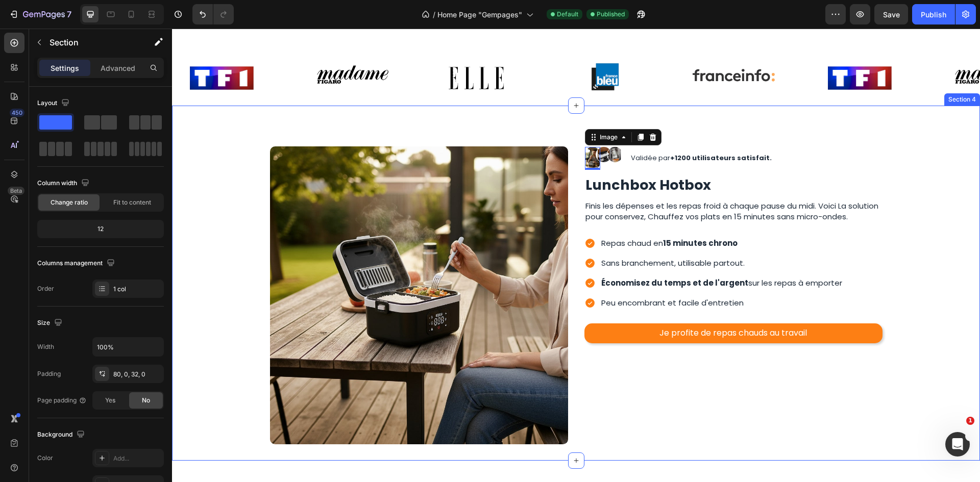
click at [720, 220] on div "Image Image 0 Image Image Row Validée par +1200 utilisateurs satisfait. Text Bl…" at bounding box center [576, 283] width 808 height 355
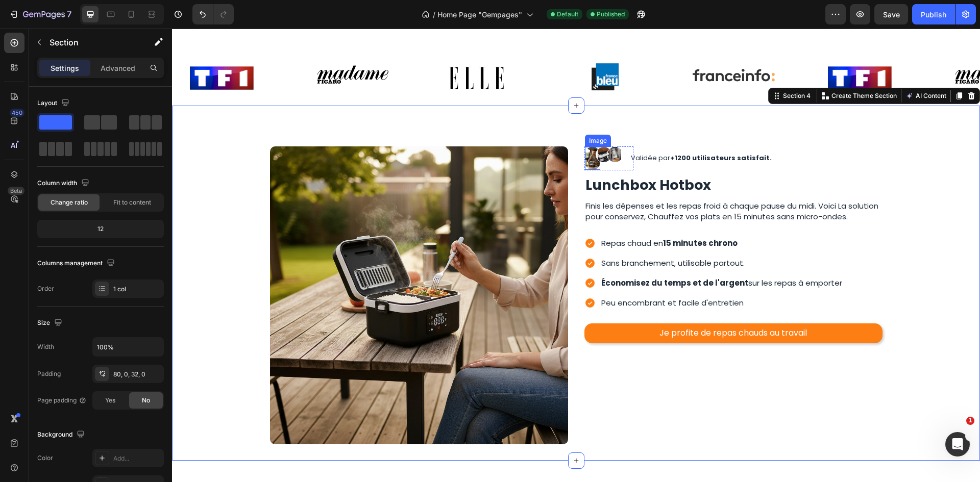
click at [591, 170] on img at bounding box center [592, 158] width 15 height 23
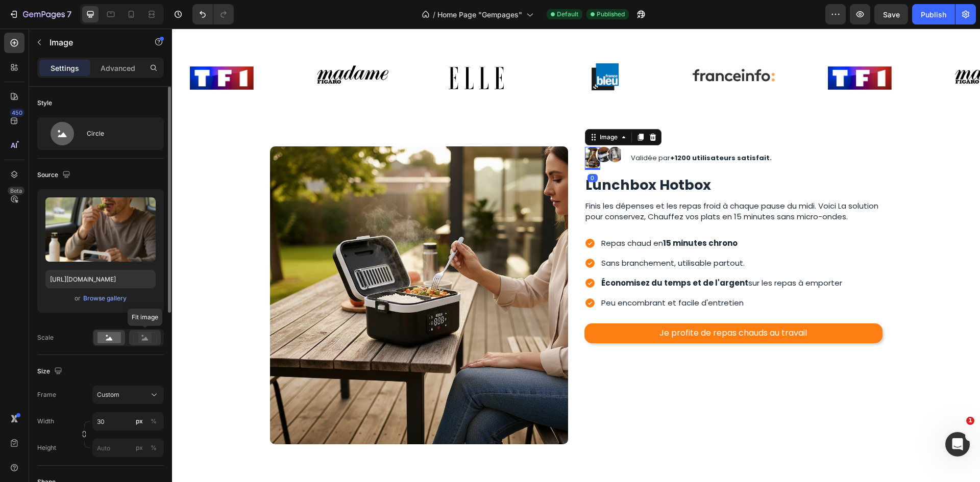
click at [137, 331] on div at bounding box center [145, 337] width 32 height 15
click at [106, 336] on circle at bounding box center [107, 336] width 2 height 2
click at [136, 336] on icon at bounding box center [144, 337] width 23 height 11
click at [106, 336] on circle at bounding box center [107, 336] width 2 height 2
click at [118, 302] on div "Browse gallery" at bounding box center [104, 298] width 43 height 9
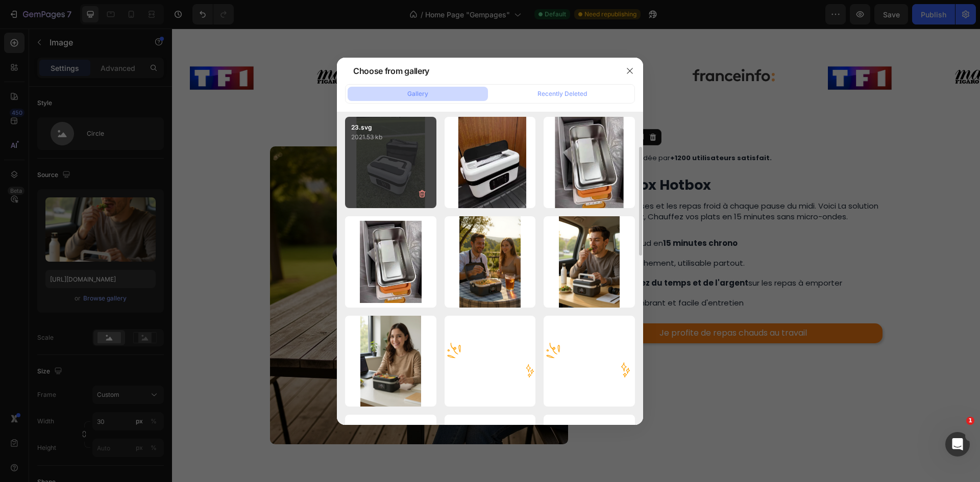
click at [407, 186] on div "23.svg 2021.53 kb" at bounding box center [390, 162] width 91 height 91
type input "https://cdn.shopify.com/s/files/1/0947/1977/0948/files/gempages_584826131627115…"
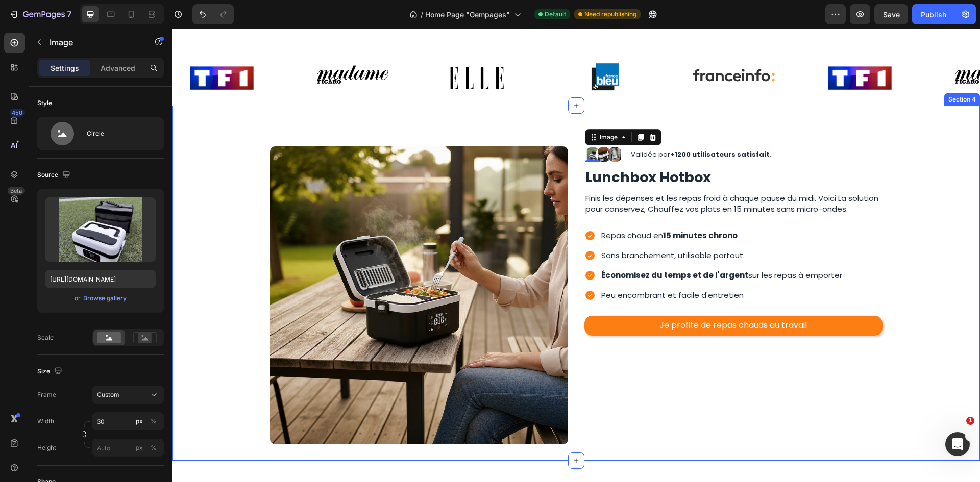
click at [741, 226] on div "Image Image 0 Image Image Row Validée par +1200 utilisateurs satisfait. Text Bl…" at bounding box center [576, 283] width 808 height 355
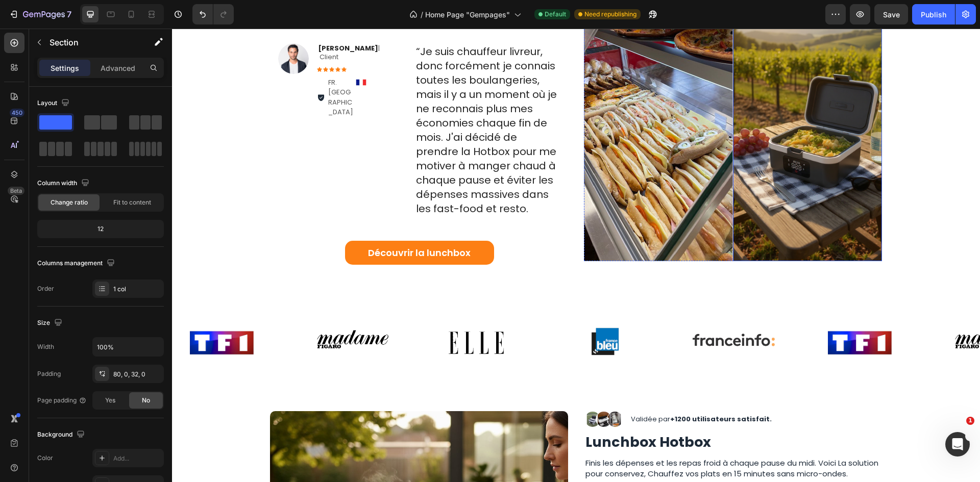
scroll to position [772, 0]
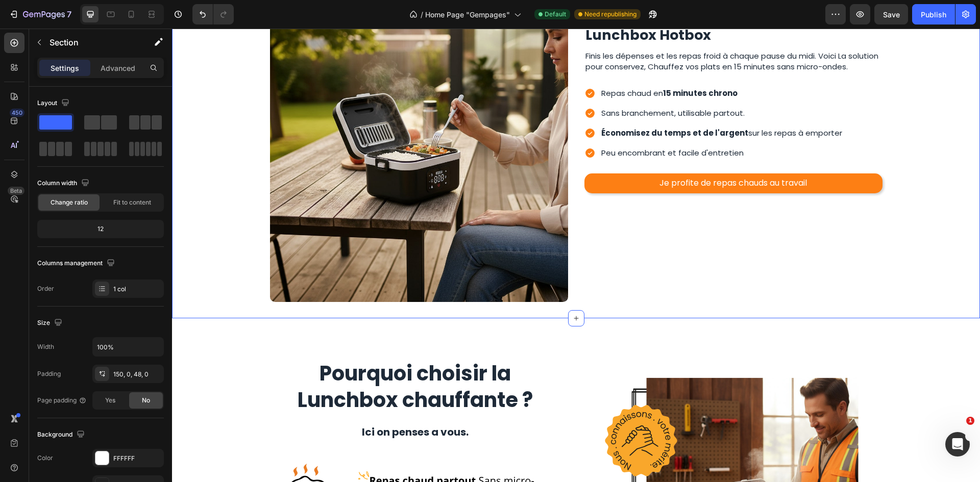
scroll to position [1078, 0]
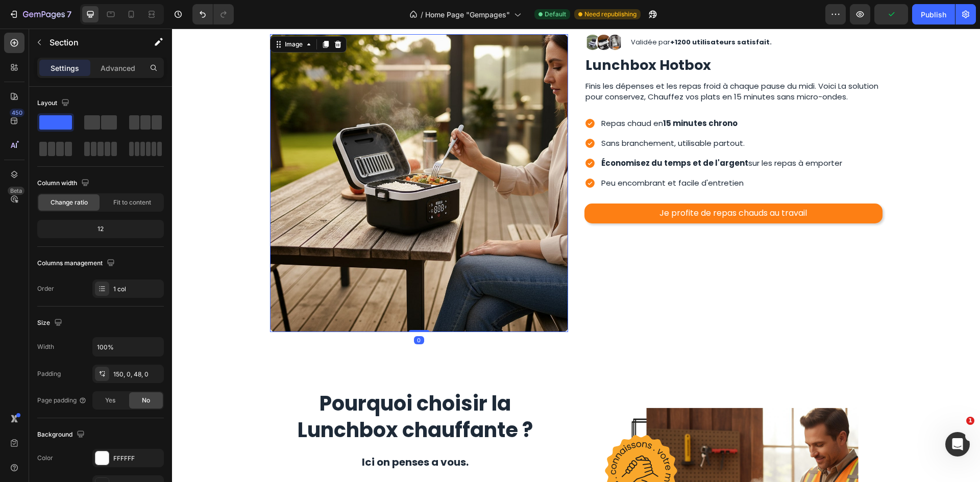
drag, startPoint x: 411, startPoint y: 66, endPoint x: 399, endPoint y: 66, distance: 11.7
click at [408, 66] on img at bounding box center [419, 183] width 298 height 298
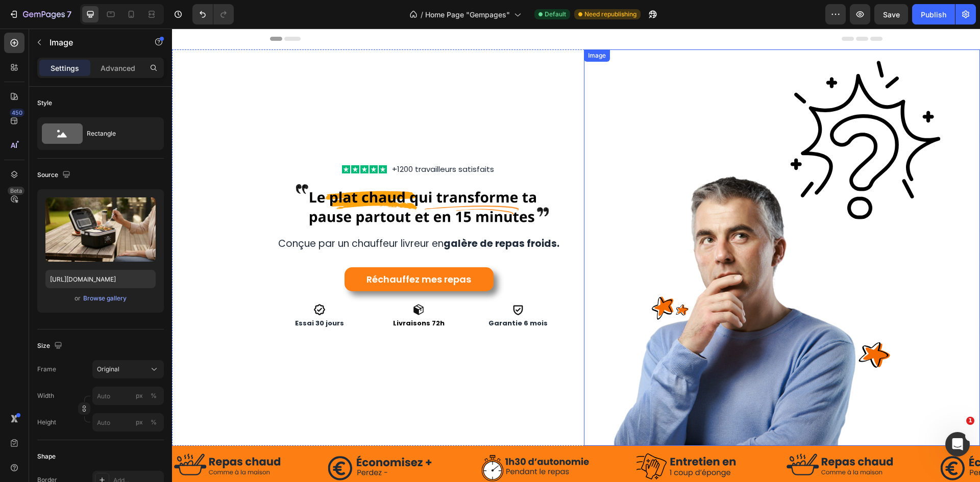
scroll to position [306, 0]
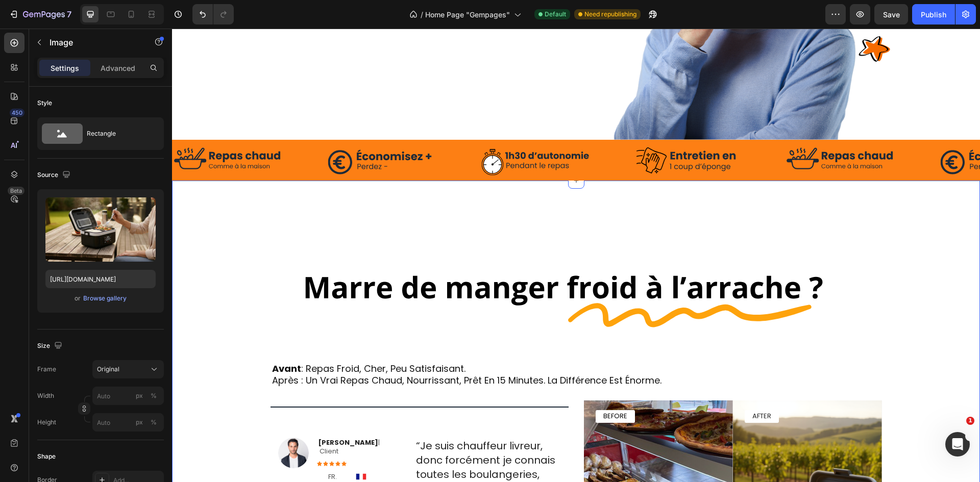
click at [817, 220] on div "Image Row avant : repas froid, cher, peu satisfaisant. après : un vrai repas ch…" at bounding box center [576, 445] width 808 height 529
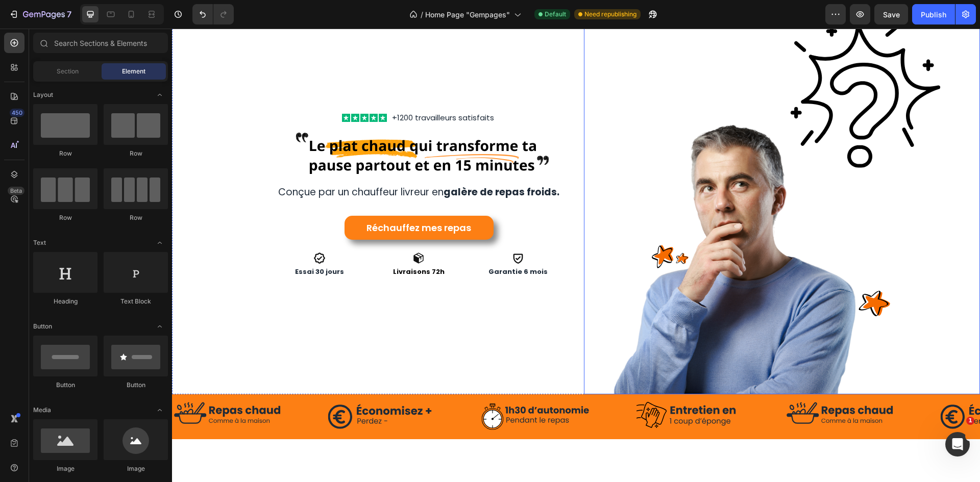
scroll to position [0, 0]
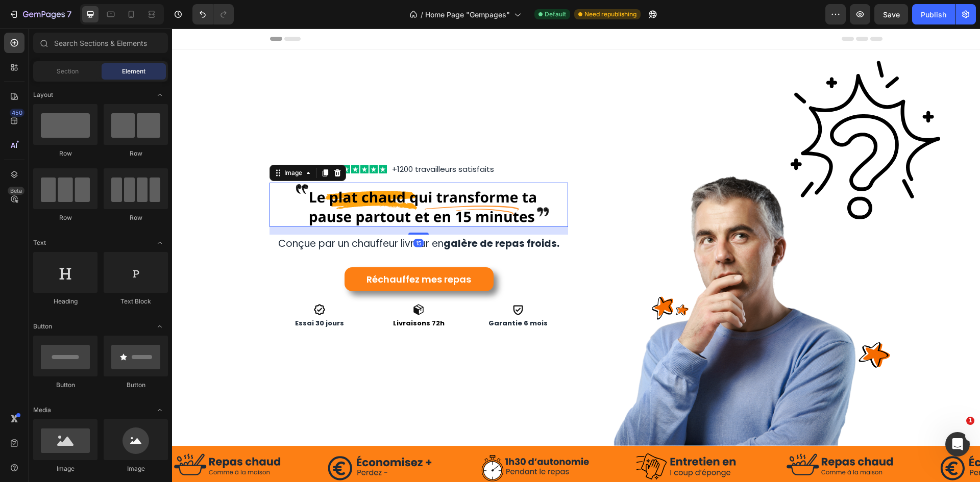
click at [514, 196] on img at bounding box center [418, 205] width 299 height 45
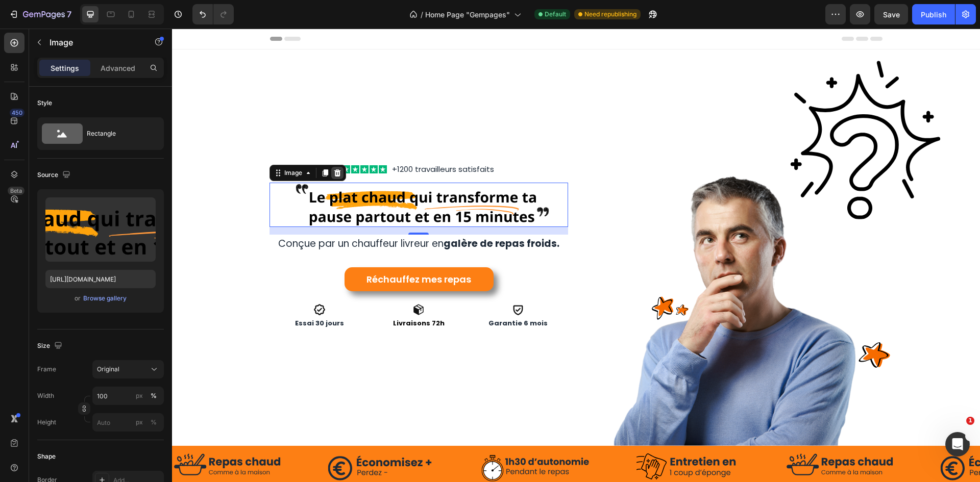
click at [337, 174] on icon at bounding box center [337, 173] width 8 height 8
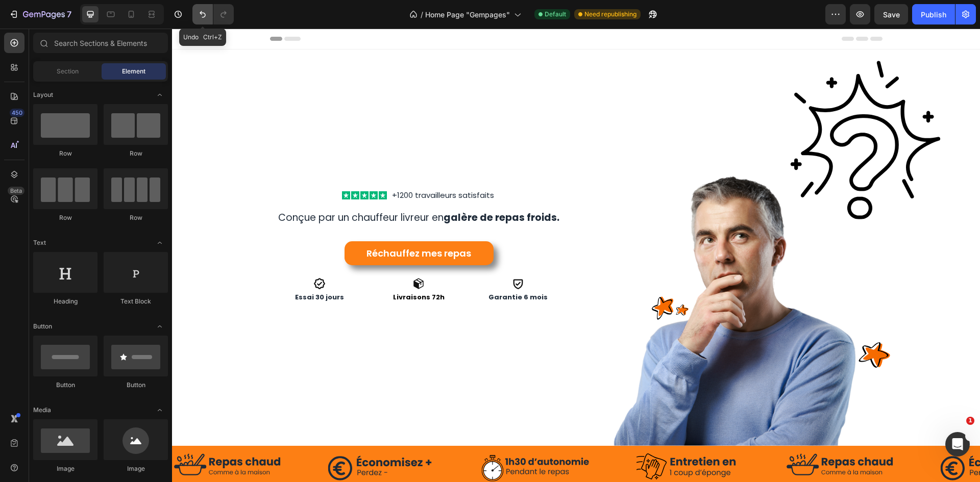
click at [200, 16] on icon "Undo/Redo" at bounding box center [202, 14] width 10 height 10
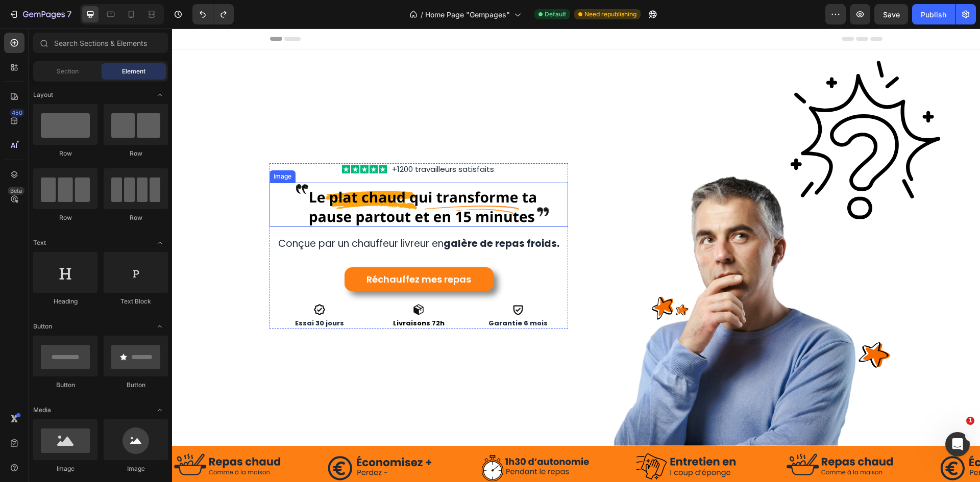
click at [435, 208] on img at bounding box center [418, 205] width 299 height 45
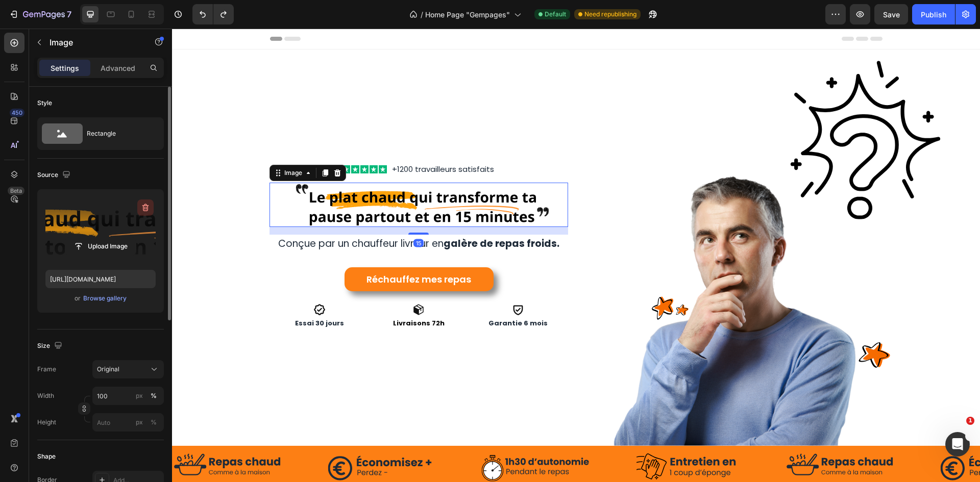
click at [142, 206] on icon "button" at bounding box center [145, 208] width 10 height 10
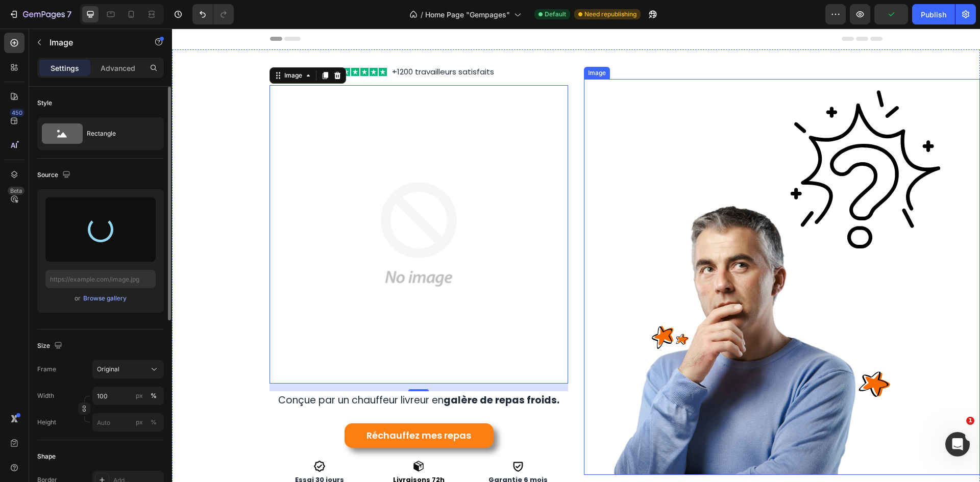
type input "https://cdn.shopify.com/s/files/1/0947/1977/0948/files/gempages_584826131627115…"
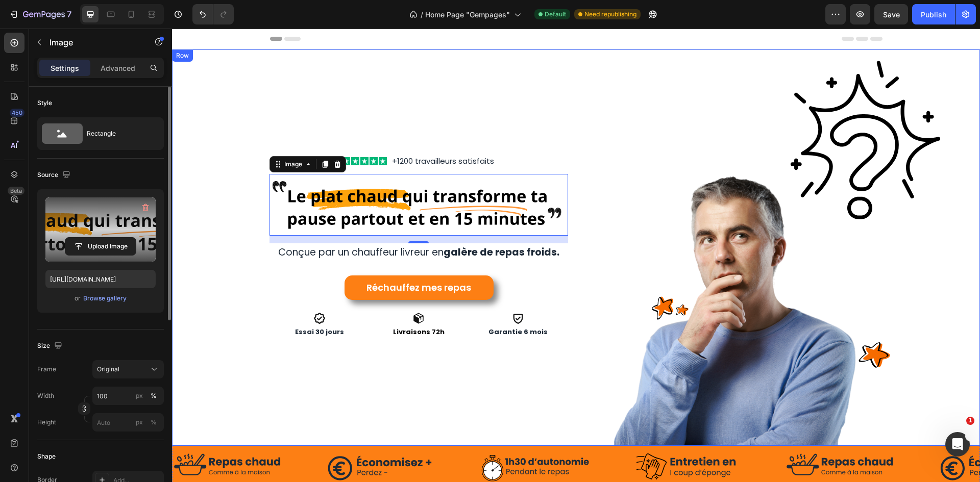
click at [569, 68] on div "Icon Icon Icon Icon Icon Icon List +1200 travailleurs satisfaits Text Block Row…" at bounding box center [576, 247] width 808 height 396
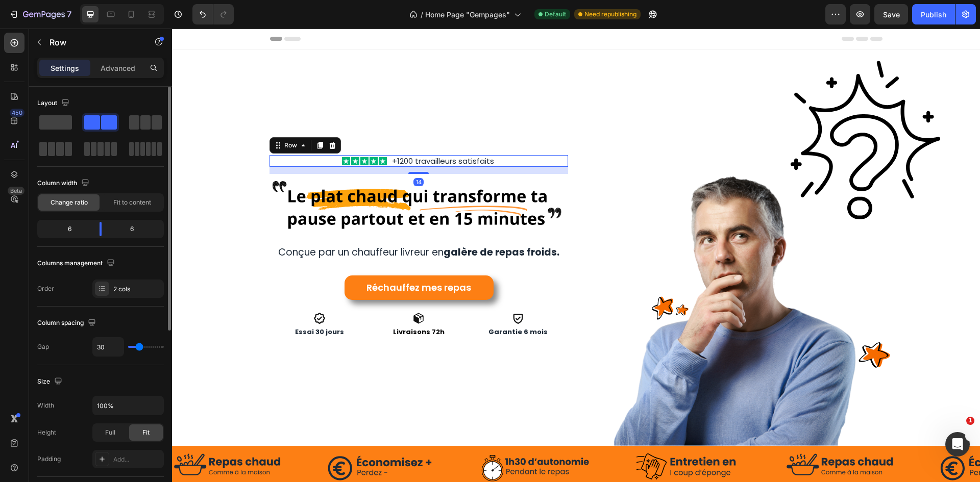
click at [504, 158] on div "Icon Icon Icon Icon Icon Icon List +1200 travailleurs satisfaits Text Block Row…" at bounding box center [418, 161] width 299 height 12
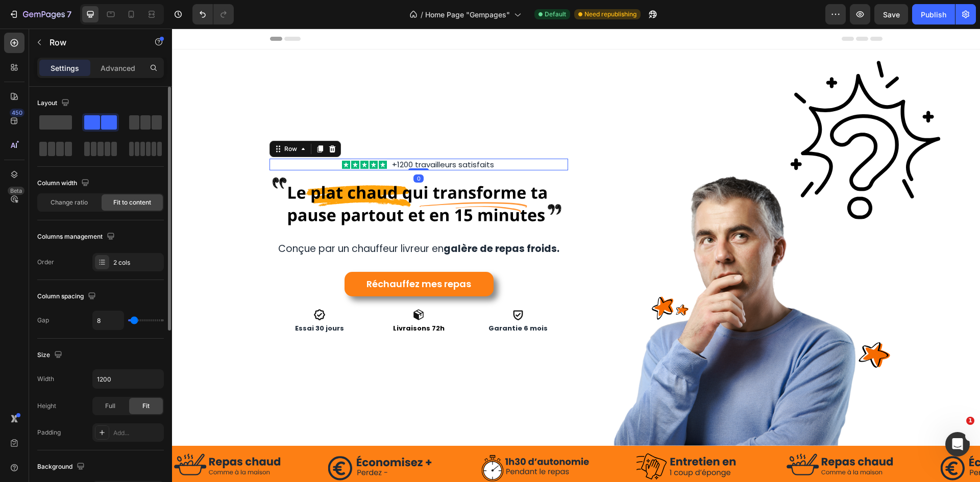
drag, startPoint x: 420, startPoint y: 171, endPoint x: 425, endPoint y: 161, distance: 11.5
click at [425, 161] on div "Icon Icon Icon Icon Icon Icon List +1200 travailleurs satisfaits Text Block Row…" at bounding box center [418, 165] width 299 height 12
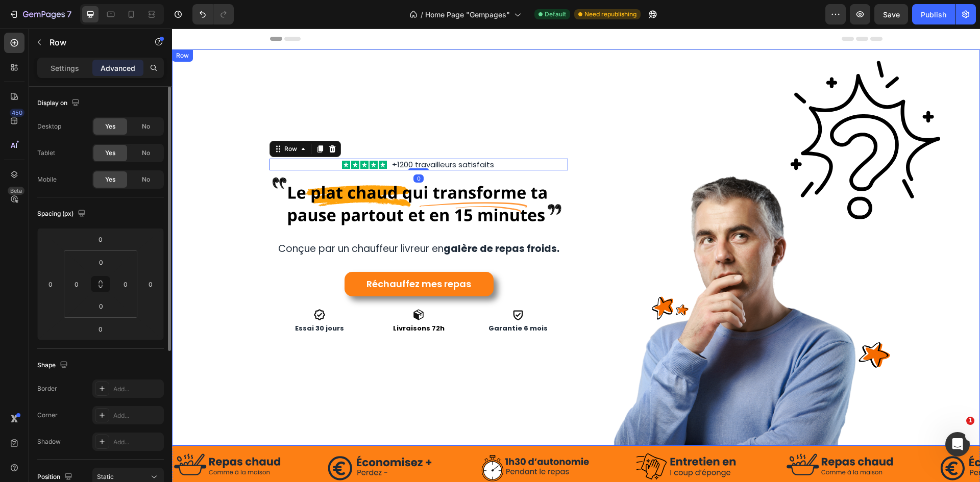
click at [541, 107] on div "Icon Icon Icon Icon Icon Icon List +1200 travailleurs satisfaits Text Block Row…" at bounding box center [370, 247] width 396 height 396
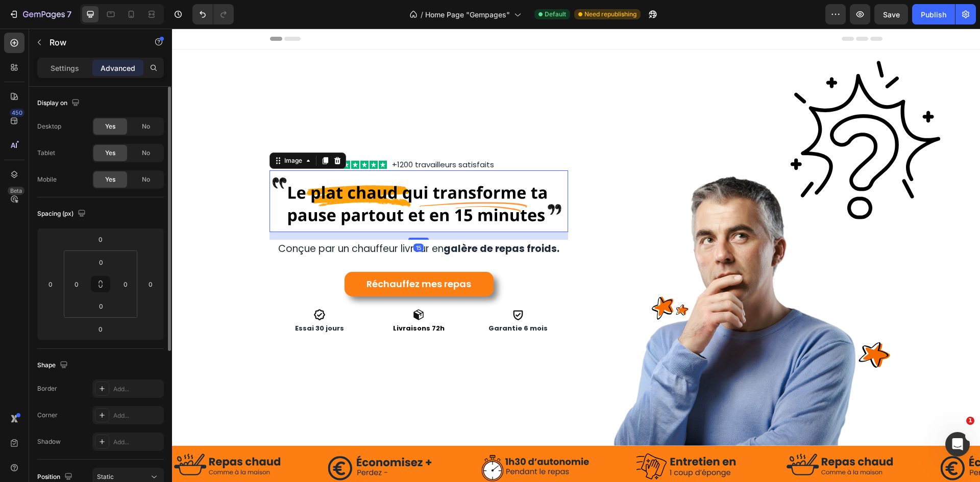
click at [523, 188] on img at bounding box center [418, 200] width 299 height 61
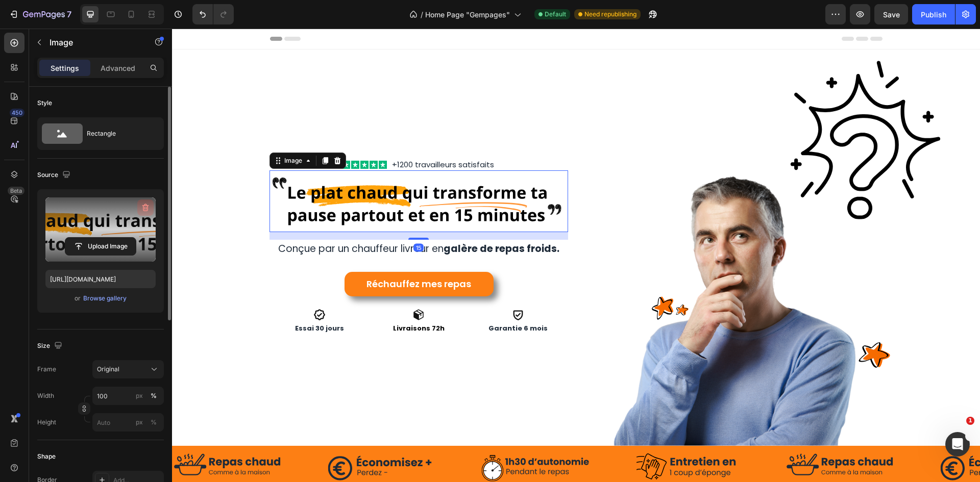
click at [149, 208] on icon "button" at bounding box center [145, 208] width 10 height 10
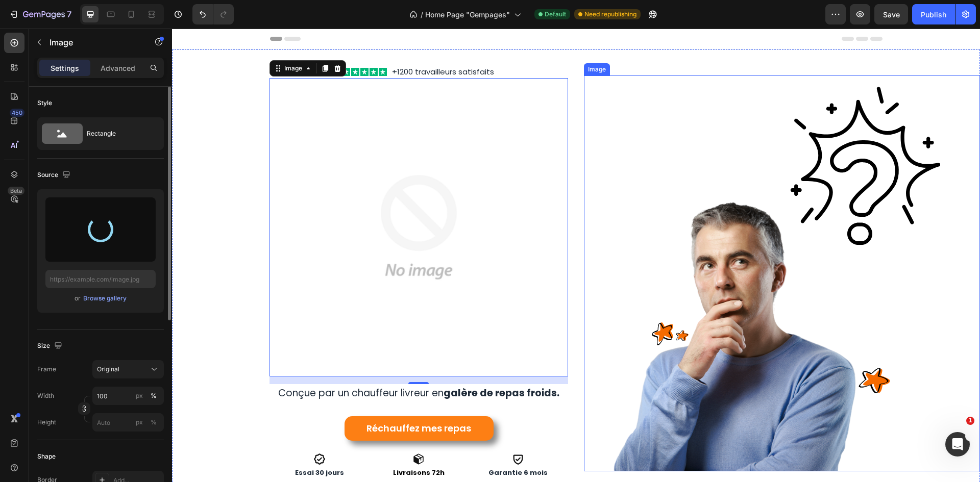
type input "https://cdn.shopify.com/s/files/1/0947/1977/0948/files/gempages_584826131627115…"
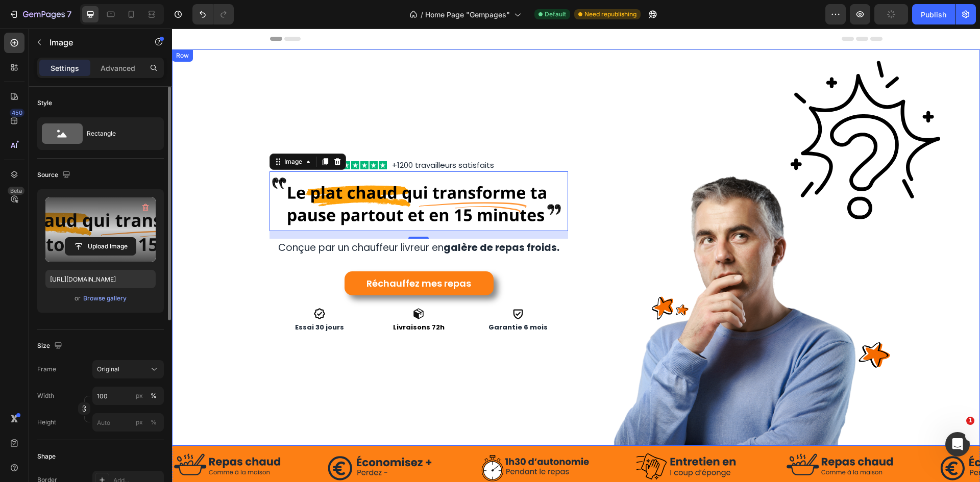
click at [544, 98] on div "Icon Icon Icon Icon Icon Icon List +1200 travailleurs satisfaits Text Block Row…" at bounding box center [370, 247] width 396 height 396
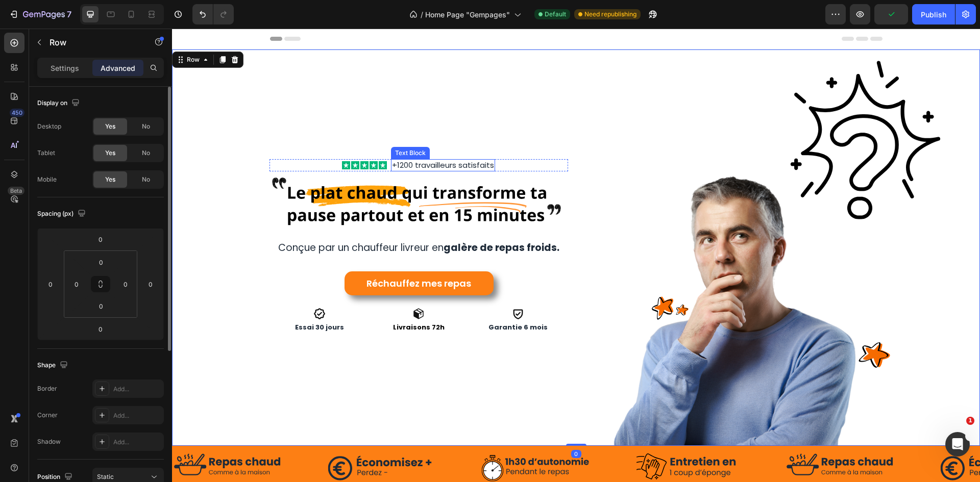
click at [463, 166] on p "+1200 travailleurs satisfaits" at bounding box center [443, 165] width 102 height 10
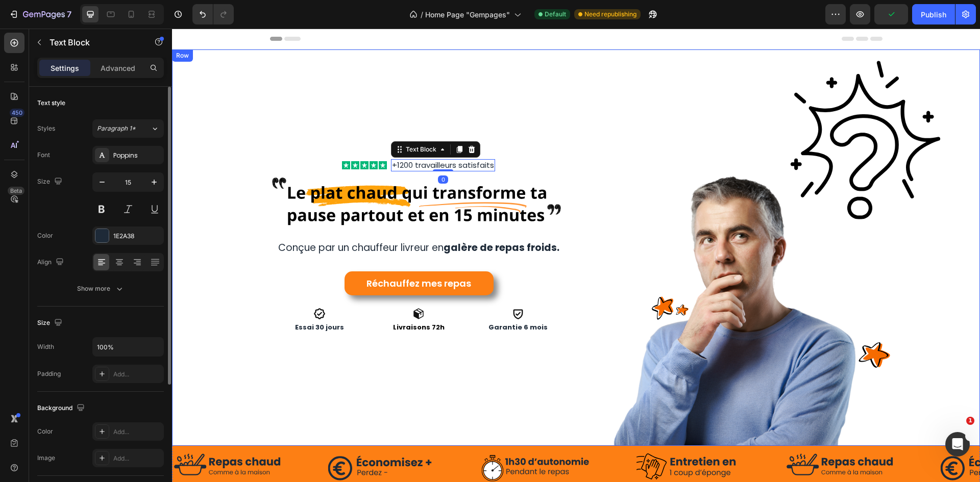
click at [533, 120] on div "Icon Icon Icon Icon Icon Icon List +1200 travailleurs satisfaits Text Block 0 R…" at bounding box center [370, 247] width 396 height 396
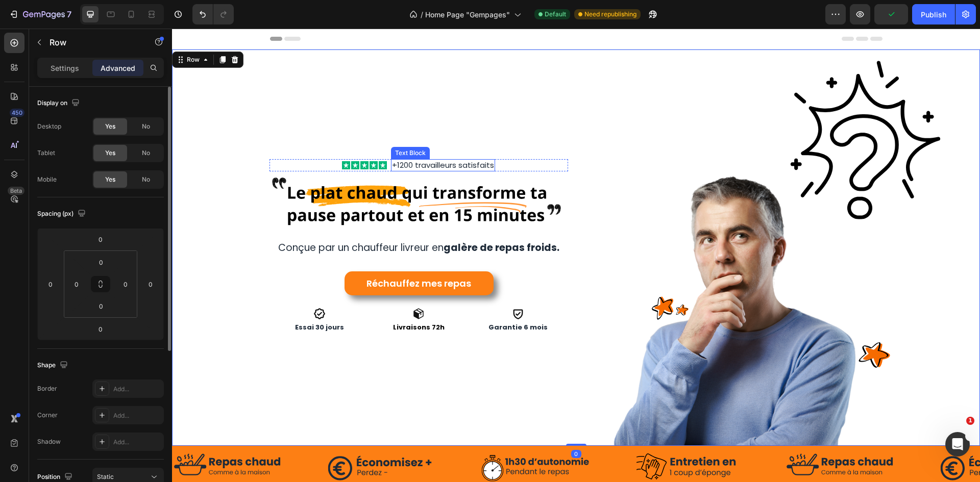
click at [487, 161] on p "+1200 travailleurs satisfaits" at bounding box center [443, 165] width 102 height 10
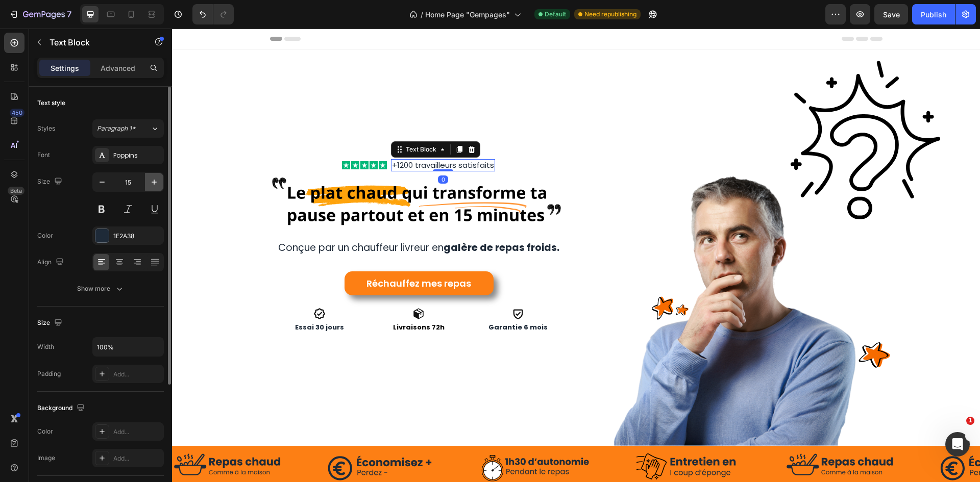
click at [156, 181] on icon "button" at bounding box center [154, 182] width 10 height 10
click at [106, 186] on icon "button" at bounding box center [102, 182] width 10 height 10
type input "16"
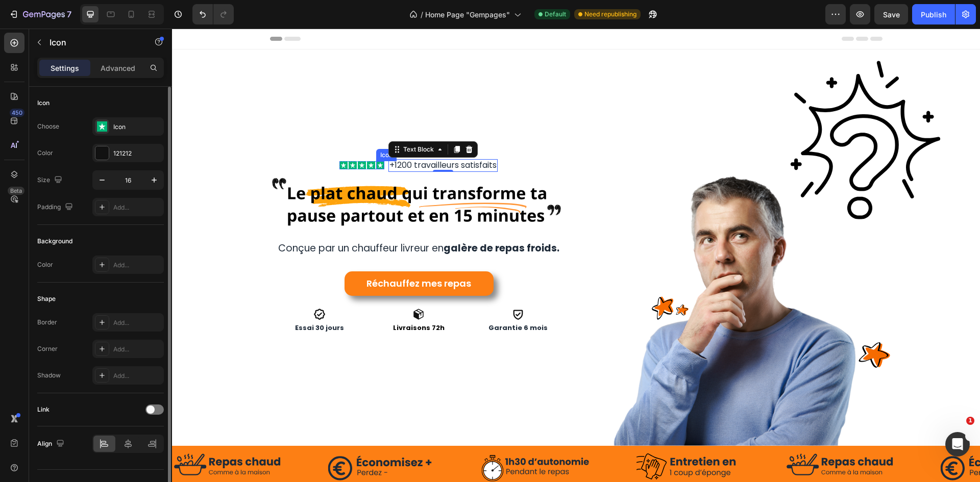
click at [377, 163] on div "Icon" at bounding box center [380, 165] width 8 height 8
click at [158, 181] on icon "button" at bounding box center [154, 180] width 10 height 10
click at [102, 183] on icon "button" at bounding box center [102, 180] width 10 height 10
type input "16"
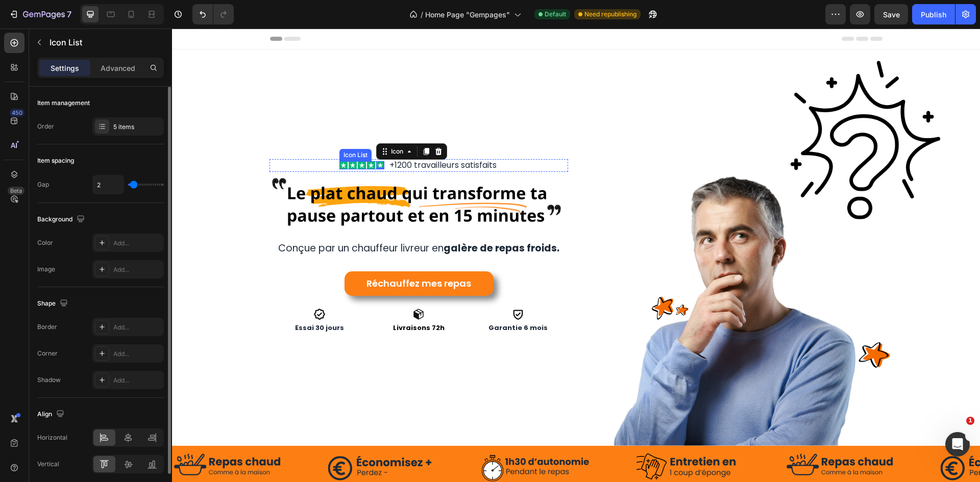
click at [342, 161] on div "Icon Icon Icon Icon Icon 0" at bounding box center [361, 165] width 45 height 8
click at [341, 162] on rect at bounding box center [343, 165] width 8 height 8
click at [342, 161] on div "Icon 0 Icon Icon Icon Icon" at bounding box center [361, 165] width 45 height 8
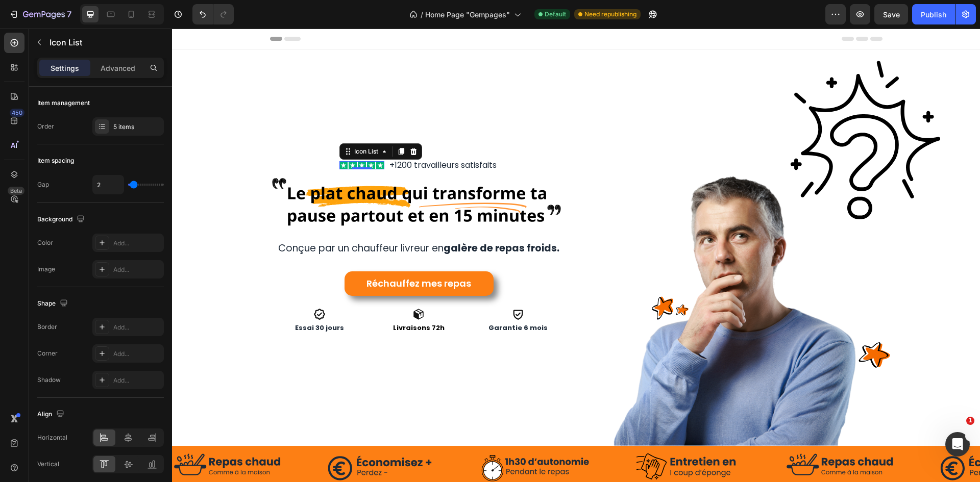
type input "4"
type input "5"
type input "6"
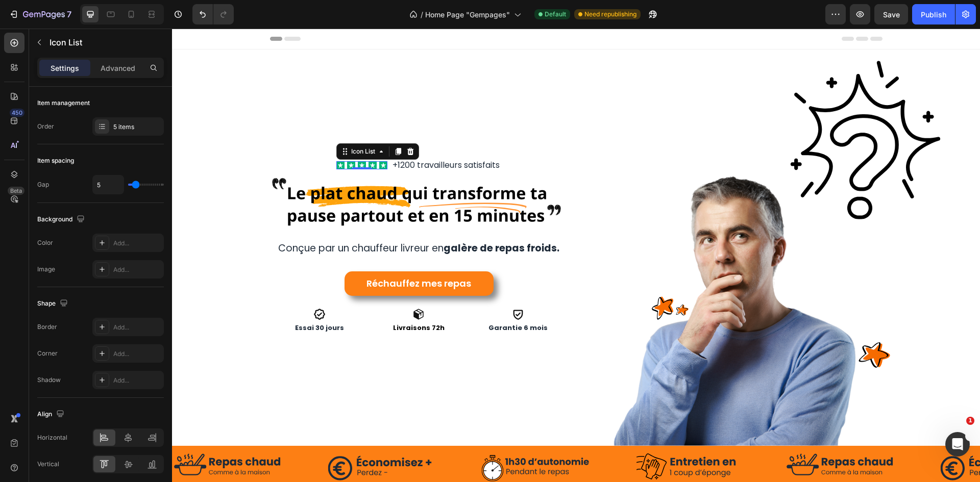
type input "6"
type input "7"
type input "6"
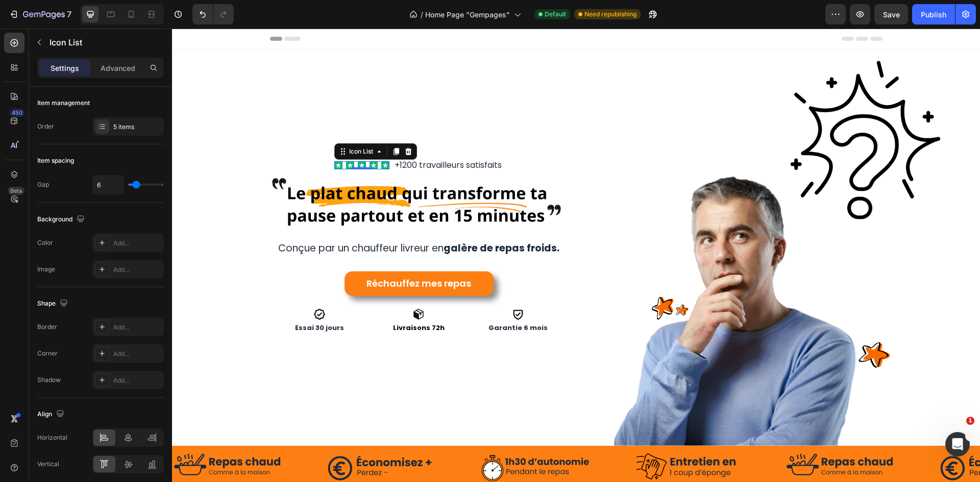
type input "5"
type input "4"
type input "3"
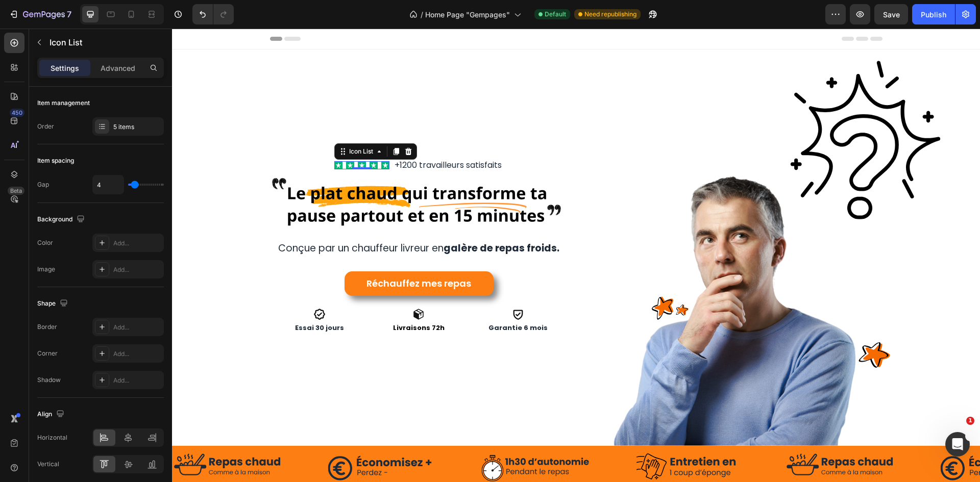
type input "3"
type input "1"
type input "0"
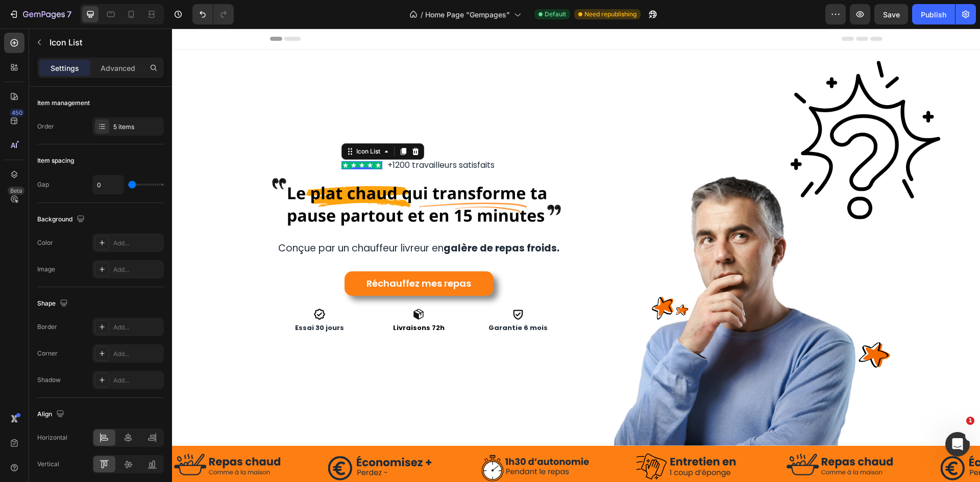
click at [131, 184] on input "range" at bounding box center [146, 185] width 36 height 2
click at [104, 183] on input "0" at bounding box center [108, 185] width 31 height 18
type input "2"
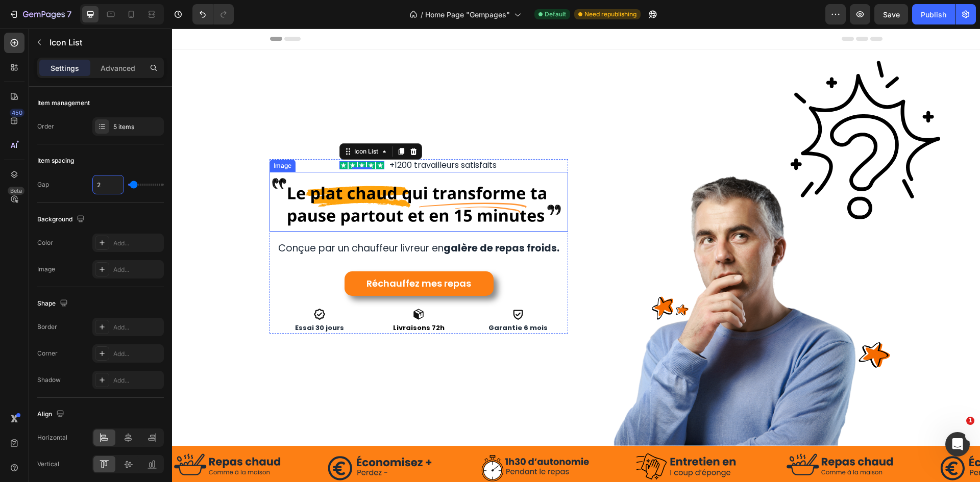
click at [495, 122] on div "Icon Icon Icon Icon Icon Icon List 0 +1200 travailleurs satisfaits Text Block R…" at bounding box center [370, 247] width 396 height 396
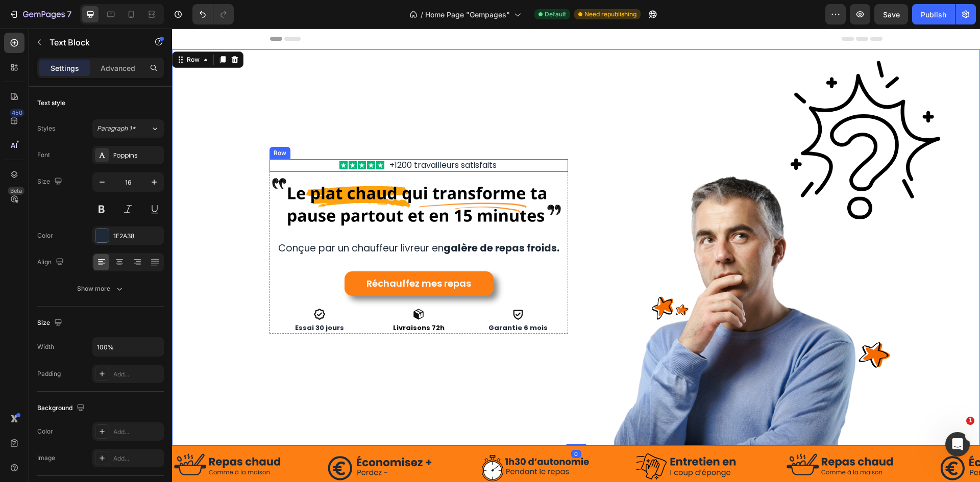
click at [389, 162] on p "+1200 travailleurs satisfaits" at bounding box center [442, 165] width 107 height 11
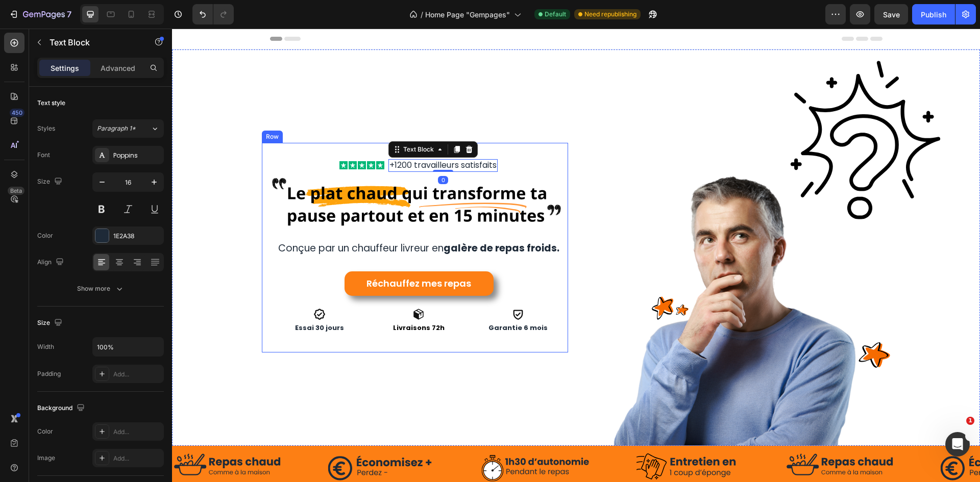
click at [371, 137] on div "Icon Icon Icon Icon Icon Icon List +1200 travailleurs satisfaits Text Block 0 R…" at bounding box center [370, 247] width 396 height 396
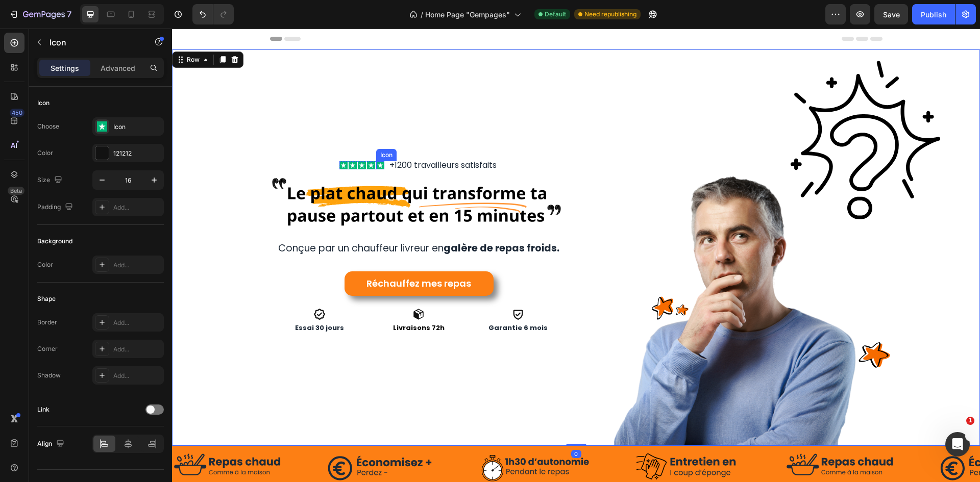
click at [376, 161] on rect at bounding box center [380, 165] width 8 height 8
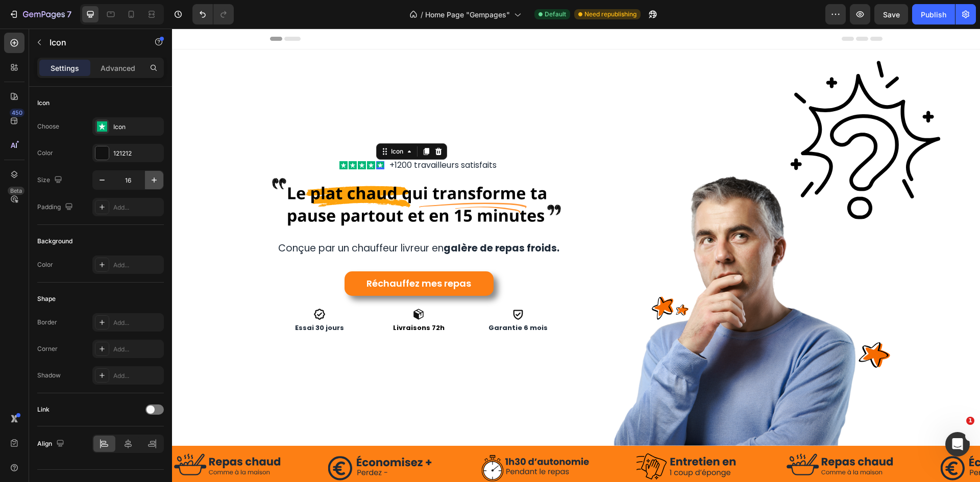
click at [157, 180] on icon "button" at bounding box center [154, 180] width 10 height 10
type input "18"
click at [366, 161] on rect at bounding box center [370, 165] width 8 height 8
click at [161, 183] on button "button" at bounding box center [154, 180] width 18 height 18
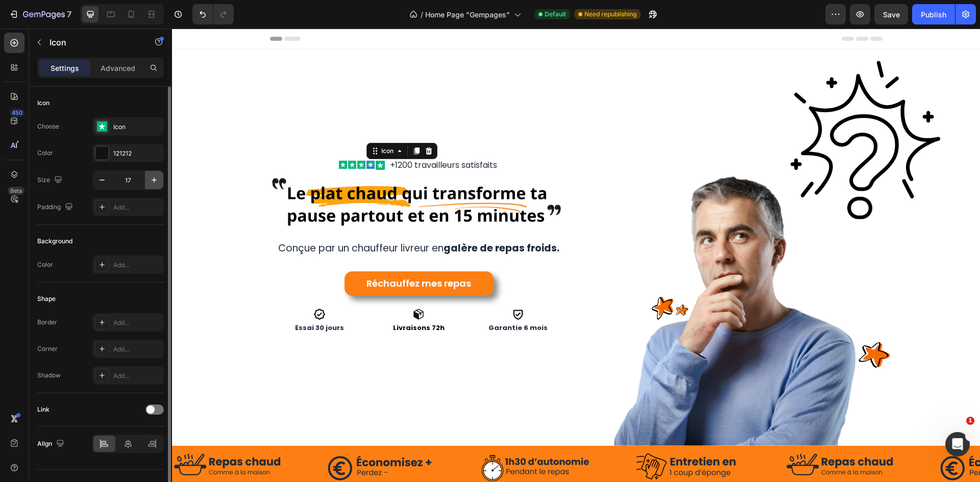
click at [161, 183] on button "button" at bounding box center [154, 180] width 18 height 18
type input "18"
click at [357, 161] on rect at bounding box center [361, 165] width 8 height 8
click at [156, 184] on icon "button" at bounding box center [154, 180] width 10 height 10
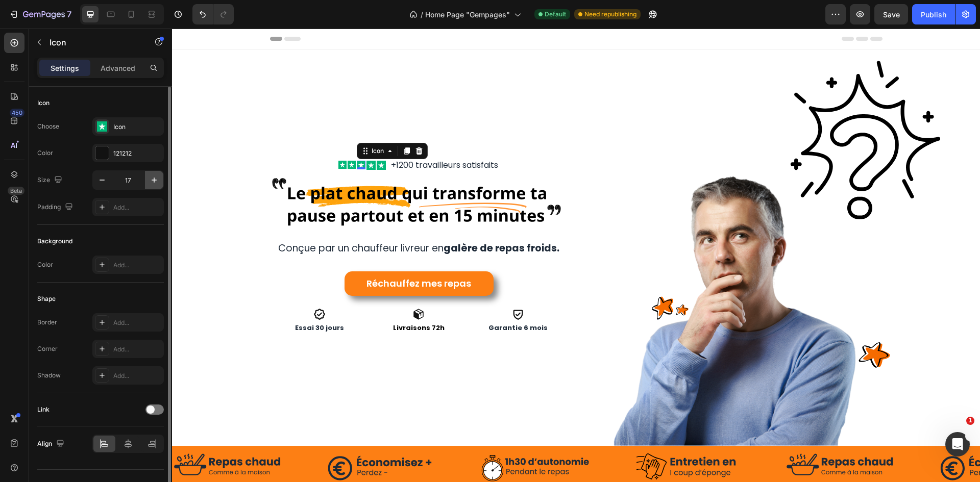
type input "18"
click at [347, 163] on div "Icon 0" at bounding box center [351, 165] width 8 height 8
click at [156, 183] on icon "button" at bounding box center [154, 180] width 10 height 10
type input "18"
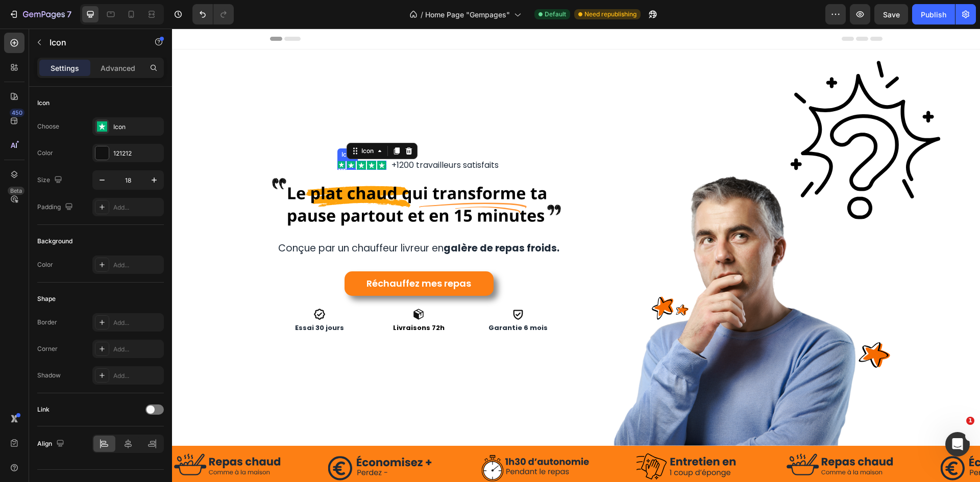
click at [339, 162] on icon at bounding box center [342, 165] width 6 height 6
click at [155, 178] on icon "button" at bounding box center [154, 180] width 10 height 10
type input "18"
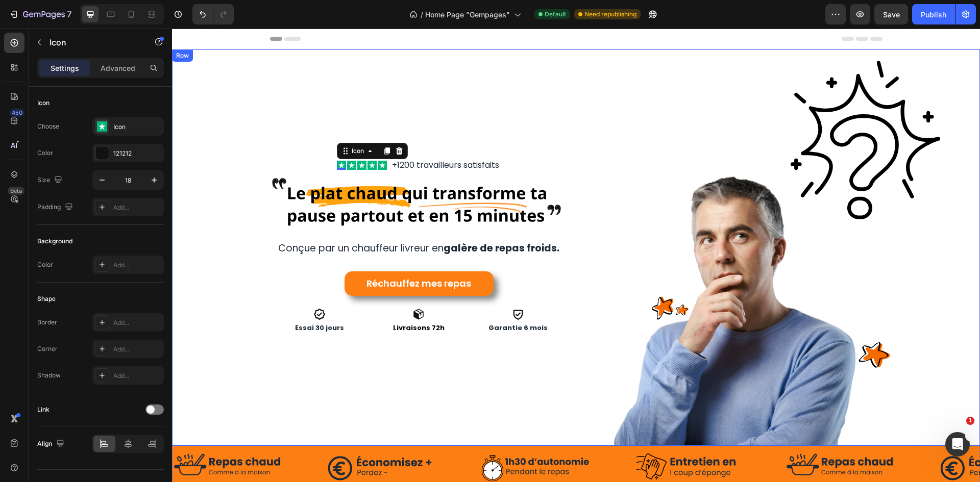
click at [481, 122] on div "Icon 0 Icon Icon Icon Icon Icon List +1200 travailleurs satisfaits Text Block R…" at bounding box center [370, 247] width 396 height 396
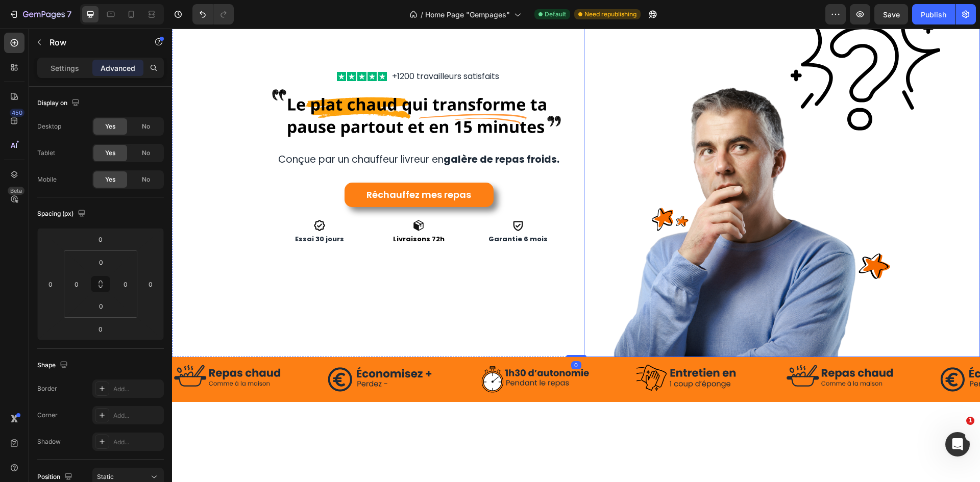
scroll to position [102, 0]
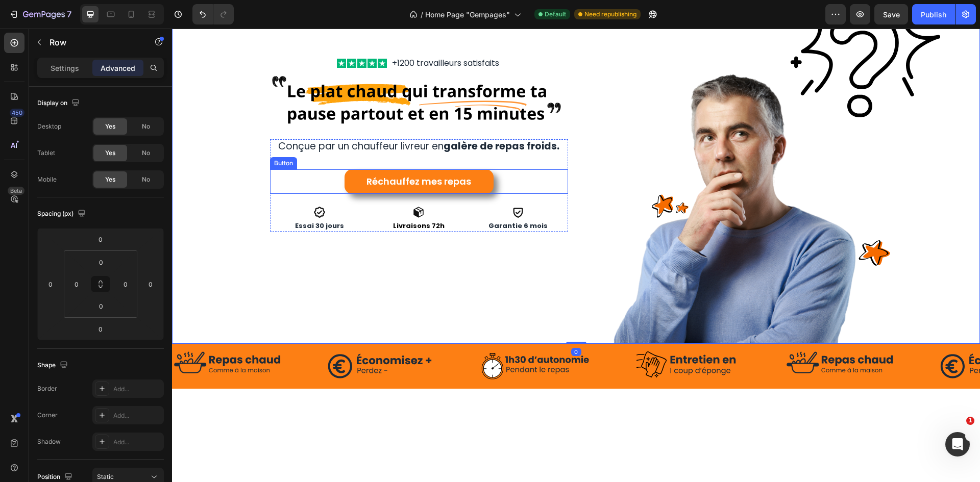
click at [495, 189] on div "Réchauffez mes repas Button" at bounding box center [419, 181] width 298 height 24
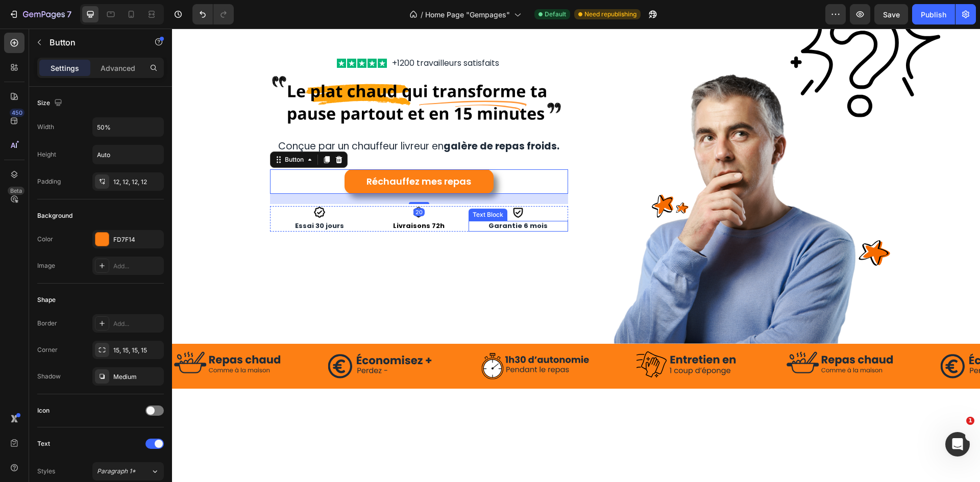
click at [443, 274] on div "Icon Icon Icon Icon Icon Icon List +1200 travailleurs satisfaits Text Block Row…" at bounding box center [370, 145] width 396 height 396
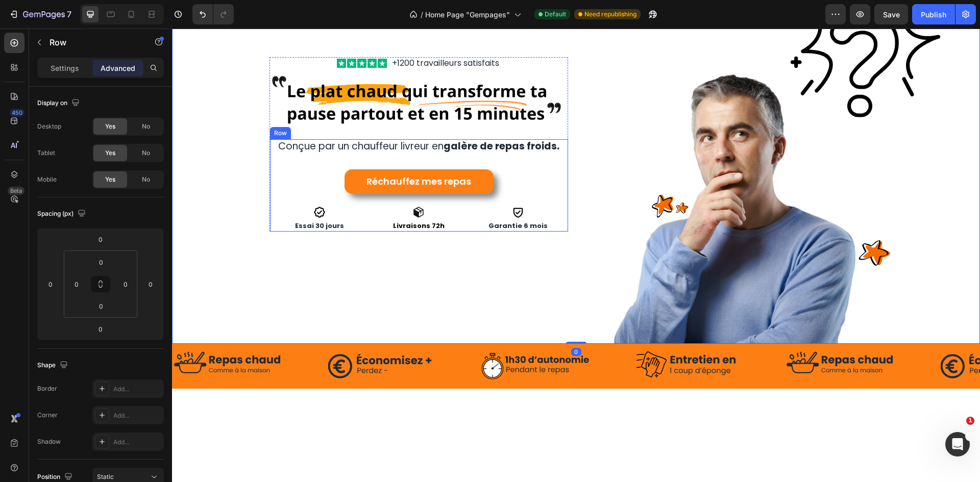
click at [546, 204] on div "Conçue par un chauffeur livreur en galère de repas froids. Text Block Réchauffe…" at bounding box center [419, 185] width 298 height 92
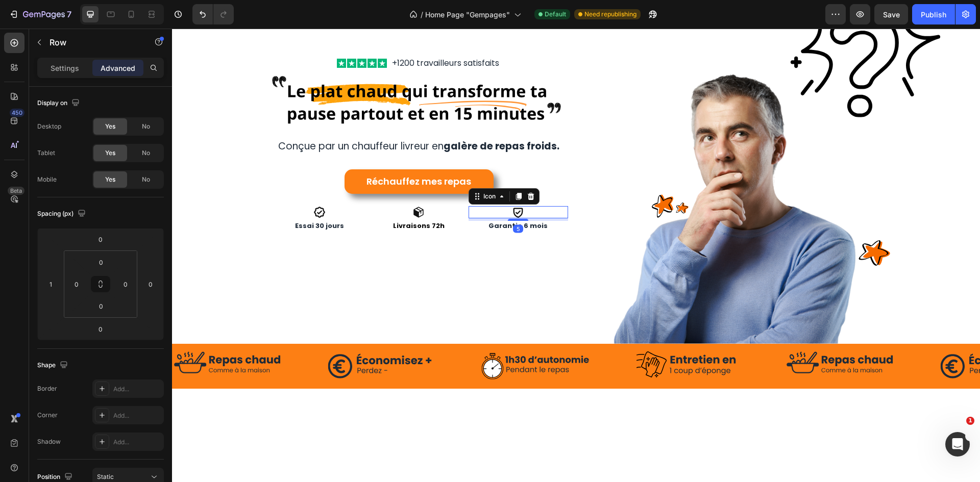
click at [530, 211] on div "Icon 5" at bounding box center [518, 212] width 100 height 12
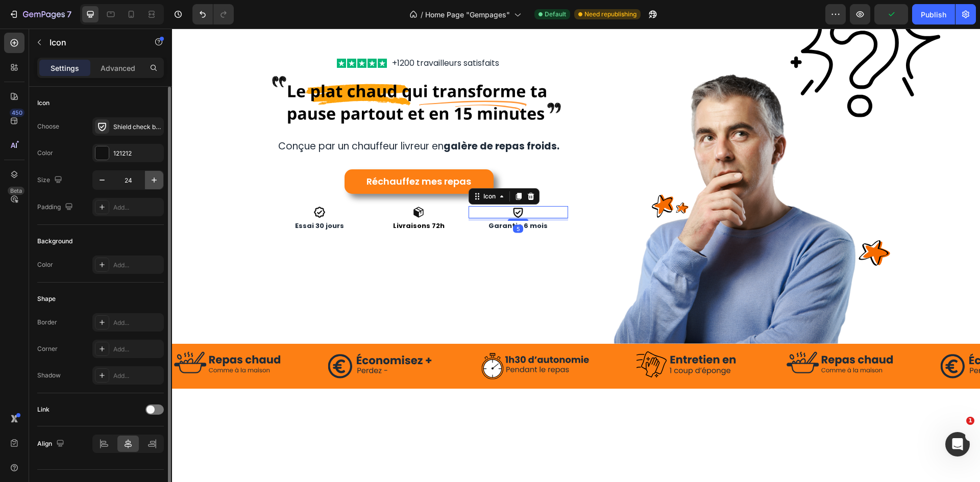
click at [148, 183] on button "button" at bounding box center [154, 180] width 18 height 18
type input "26"
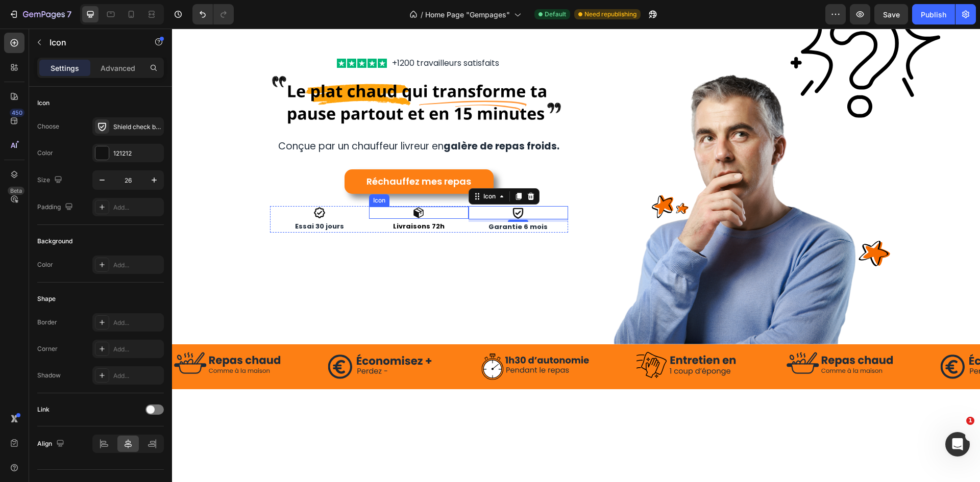
click at [420, 207] on icon at bounding box center [418, 213] width 12 height 12
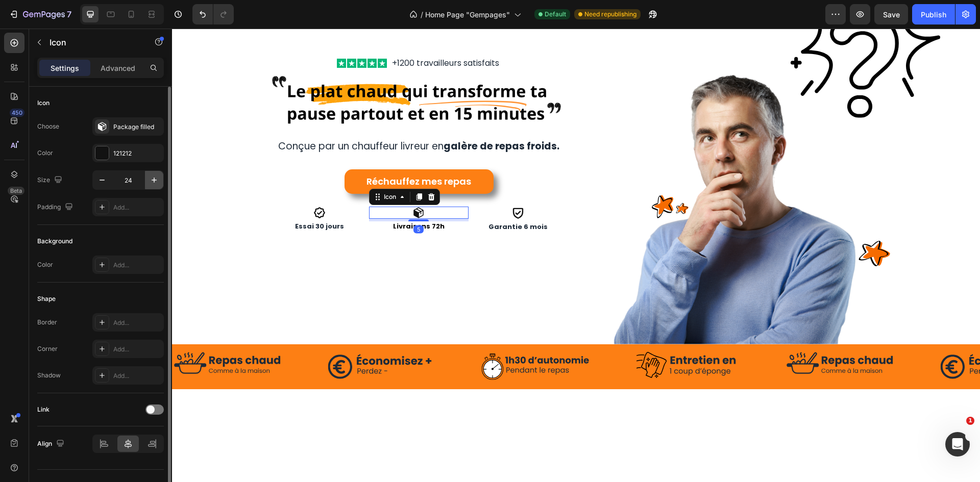
click at [157, 181] on icon "button" at bounding box center [154, 180] width 10 height 10
click at [158, 180] on icon "button" at bounding box center [154, 180] width 10 height 10
type input "28"
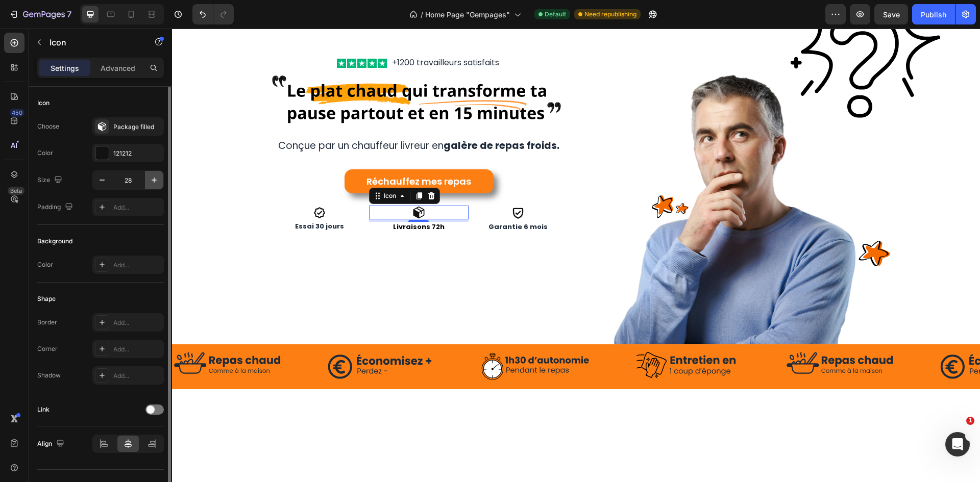
scroll to position [101, 0]
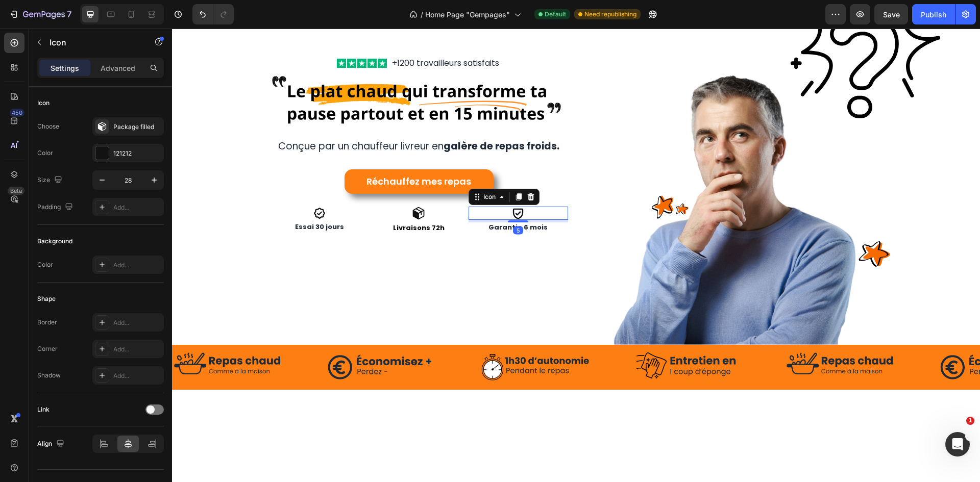
click at [527, 211] on div "Icon 5" at bounding box center [518, 213] width 100 height 13
click at [147, 175] on button "button" at bounding box center [154, 180] width 18 height 18
type input "28"
click at [303, 212] on div "Icon" at bounding box center [320, 213] width 100 height 12
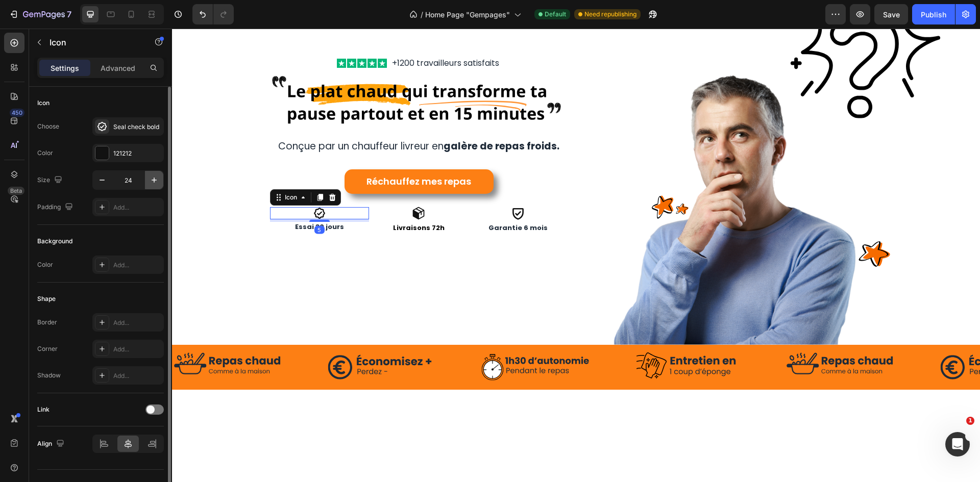
click at [154, 182] on icon "button" at bounding box center [154, 180] width 5 height 5
type input "28"
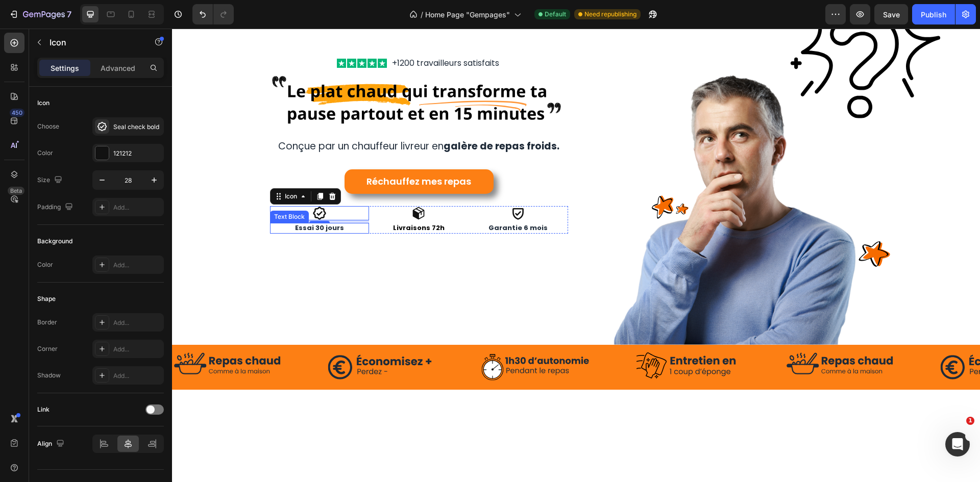
click at [321, 225] on p "Essai 30 jours" at bounding box center [319, 228] width 97 height 9
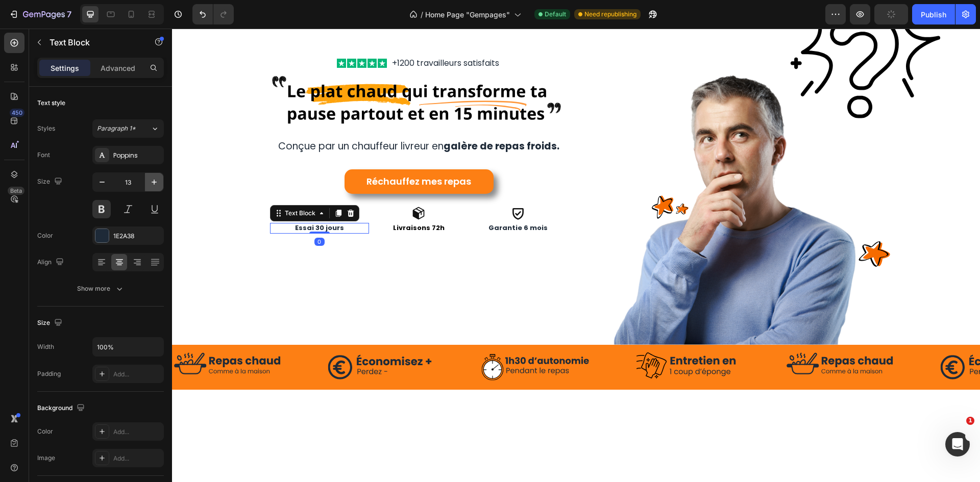
click at [157, 187] on button "button" at bounding box center [154, 182] width 18 height 18
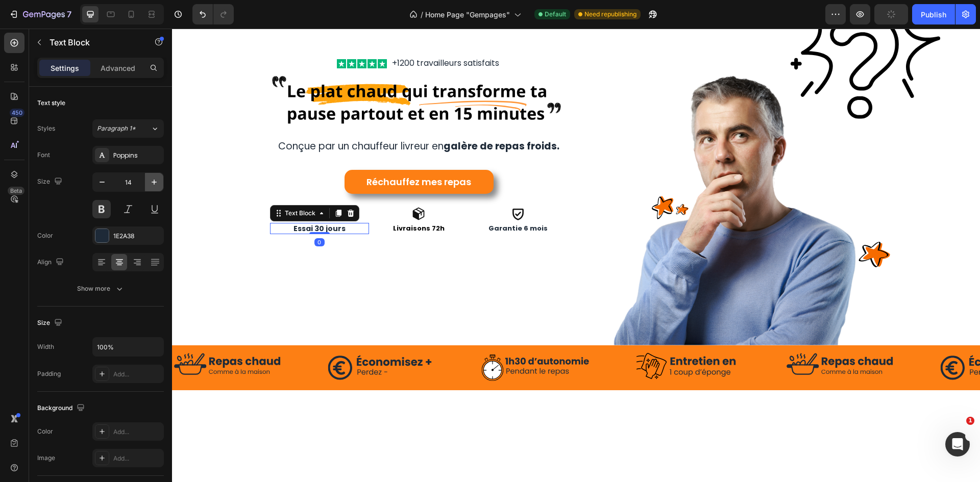
click at [157, 187] on button "button" at bounding box center [154, 182] width 18 height 18
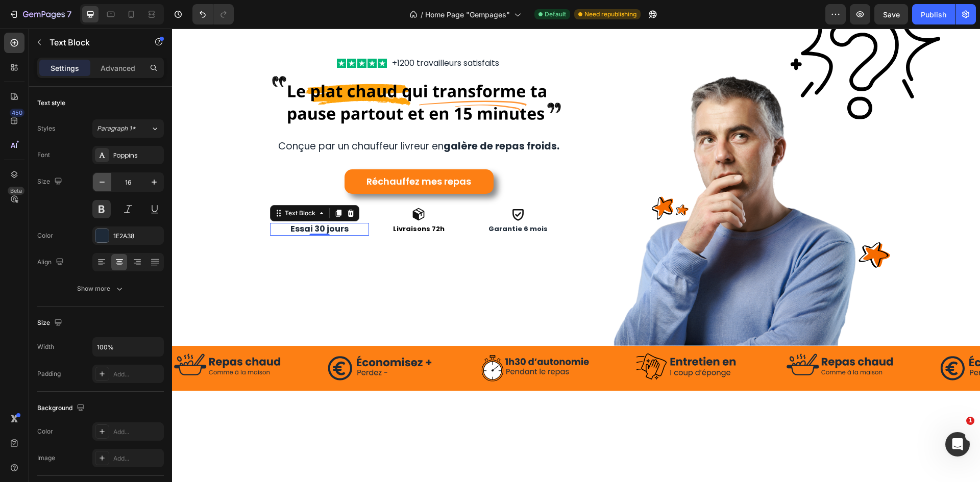
click at [99, 185] on icon "button" at bounding box center [102, 182] width 10 height 10
type input "15"
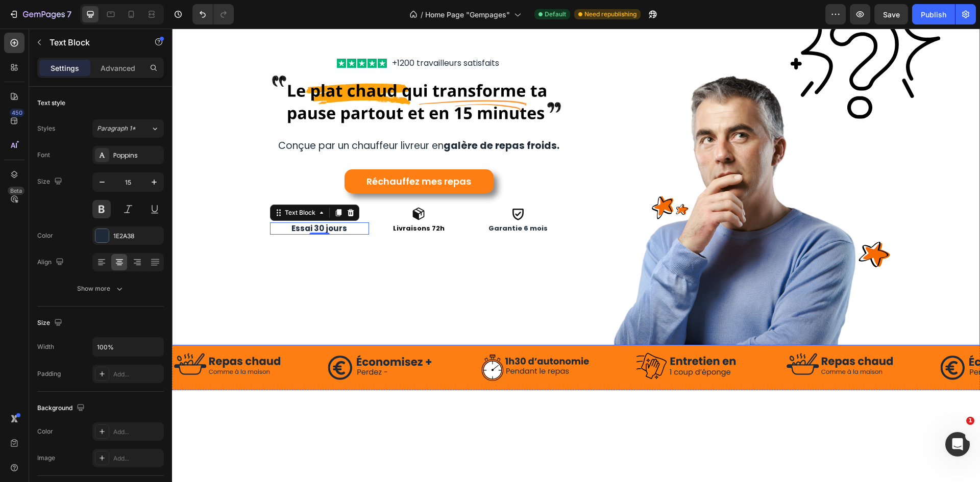
click at [338, 266] on div "Icon Icon Icon Icon Icon Icon List +1200 travailleurs satisfaits Text Block Row…" at bounding box center [370, 147] width 396 height 396
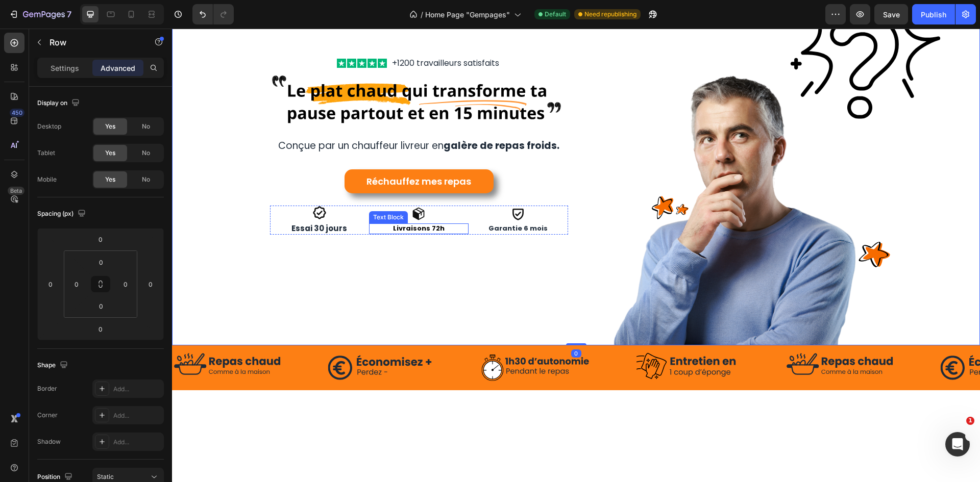
click at [415, 228] on p "Livraisons 72h" at bounding box center [418, 229] width 97 height 9
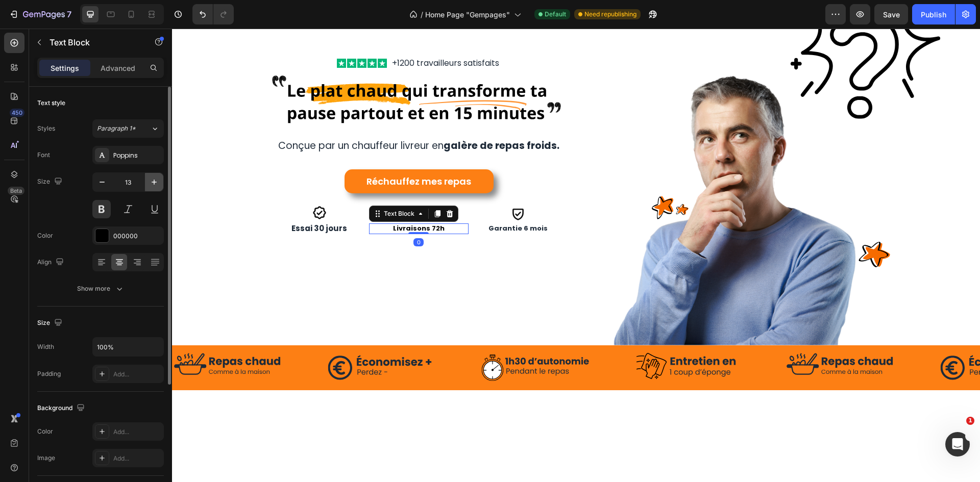
click at [159, 181] on icon "button" at bounding box center [154, 182] width 10 height 10
type input "15"
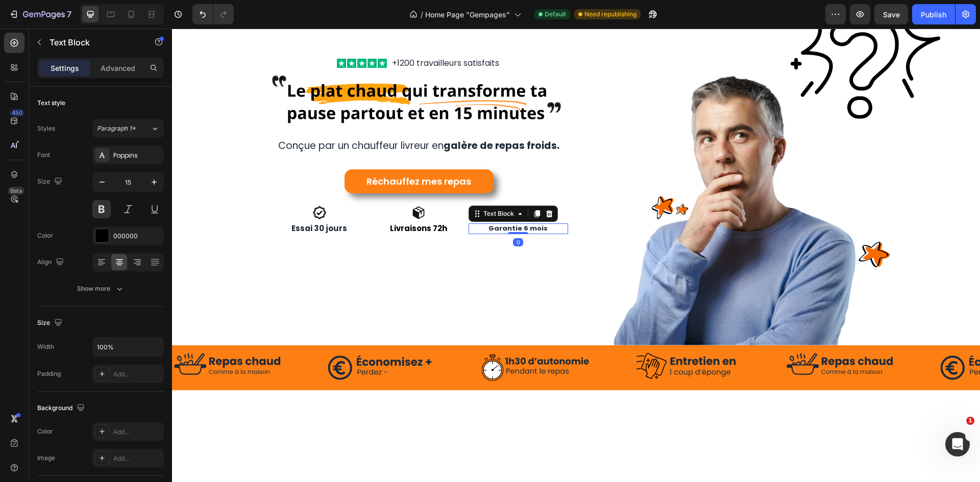
click at [486, 228] on p "Garantie 6 mois" at bounding box center [517, 229] width 97 height 9
click at [155, 183] on icon "button" at bounding box center [154, 182] width 10 height 10
type input "15"
click at [394, 282] on div "Icon Icon Icon Icon Icon Icon List +1200 travailleurs satisfaits Text Block Row…" at bounding box center [370, 147] width 396 height 396
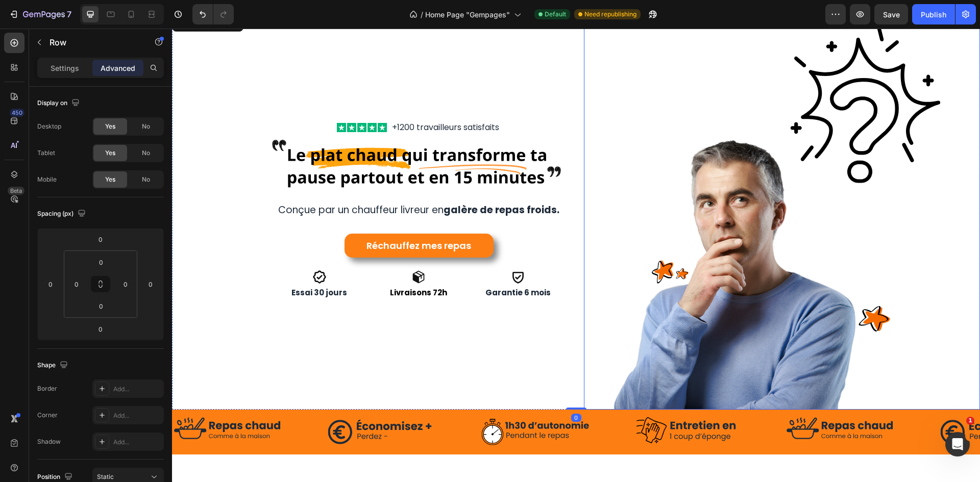
scroll to position [0, 0]
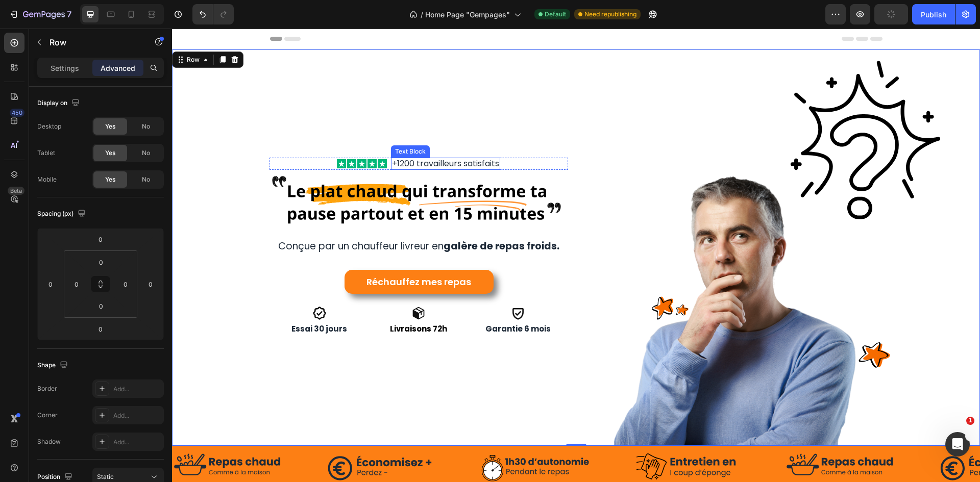
click at [477, 161] on p "+1200 travailleurs satisfaits" at bounding box center [445, 164] width 107 height 11
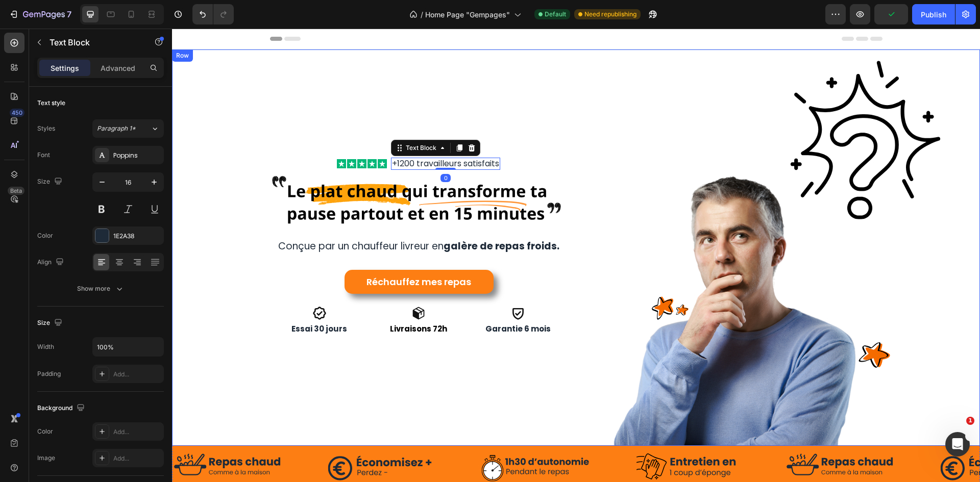
click at [500, 138] on div "Icon Icon Icon Icon Icon Icon List +1200 travailleurs satisfaits Text Block 0 R…" at bounding box center [370, 247] width 396 height 396
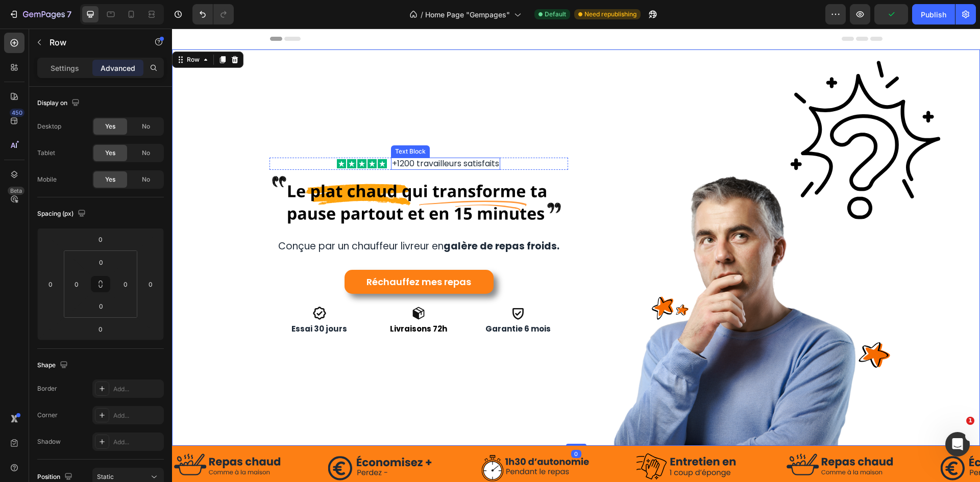
click at [436, 162] on p "+1200 travailleurs satisfaits" at bounding box center [445, 164] width 107 height 11
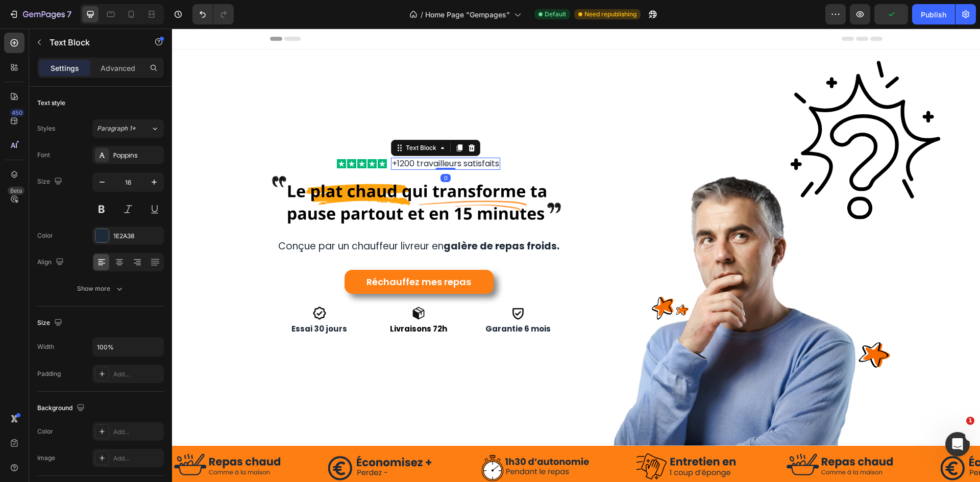
click at [436, 162] on p "+1200 travailleurs satisfaits" at bounding box center [445, 164] width 107 height 11
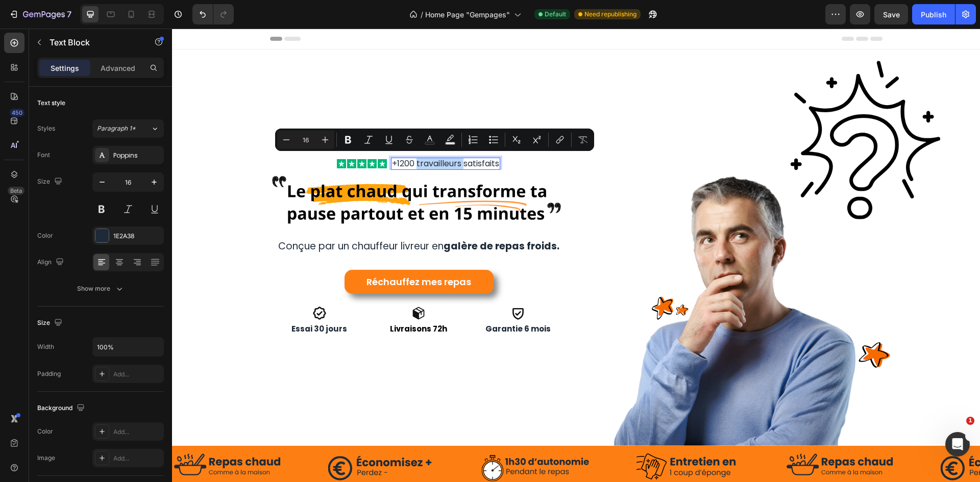
click at [444, 160] on p "+1200 travailleurs satisfaits" at bounding box center [445, 164] width 107 height 11
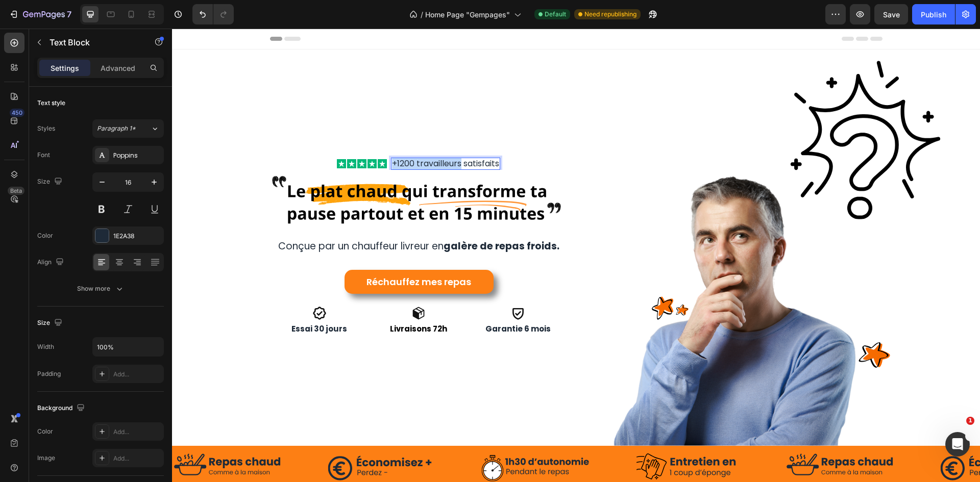
drag, startPoint x: 457, startPoint y: 160, endPoint x: 386, endPoint y: 161, distance: 70.4
click at [392, 161] on p "+1200 travailleurs satisfaits" at bounding box center [445, 164] width 107 height 11
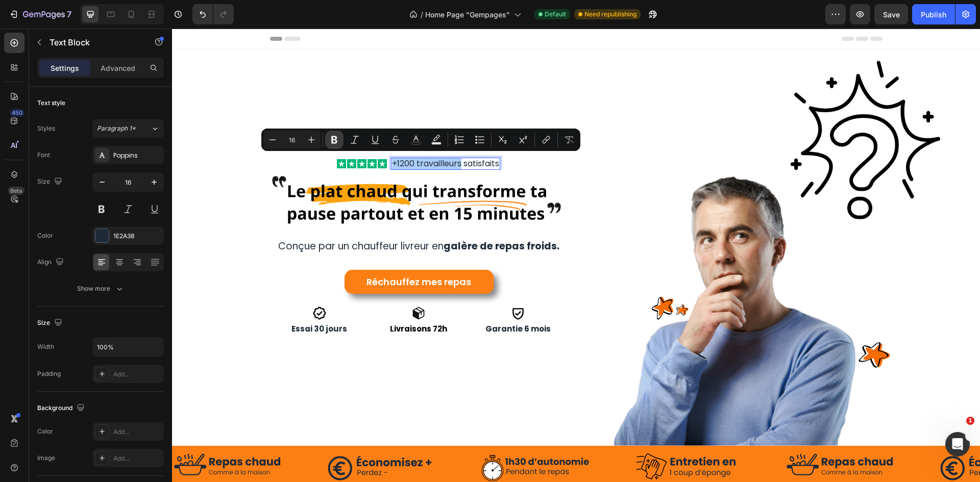
click at [328, 137] on button "Bold" at bounding box center [334, 140] width 18 height 18
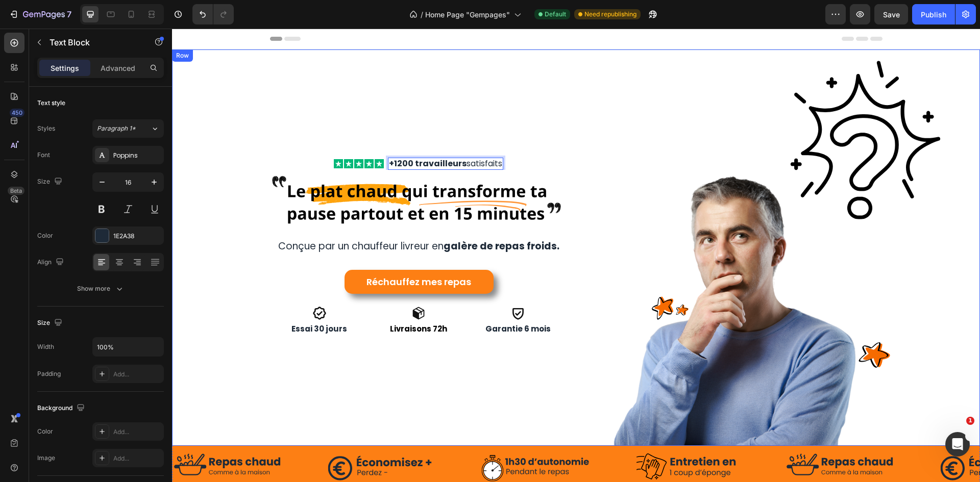
click at [396, 103] on div "Icon Icon Icon Icon Icon Icon List +1200 travailleurs satisfaits Text Block 0 R…" at bounding box center [370, 247] width 396 height 396
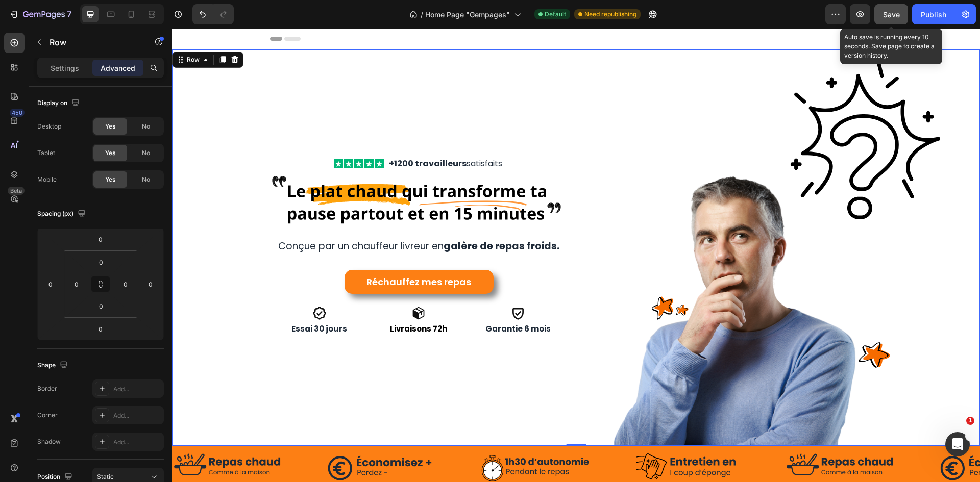
click at [889, 17] on span "Save" at bounding box center [891, 14] width 17 height 9
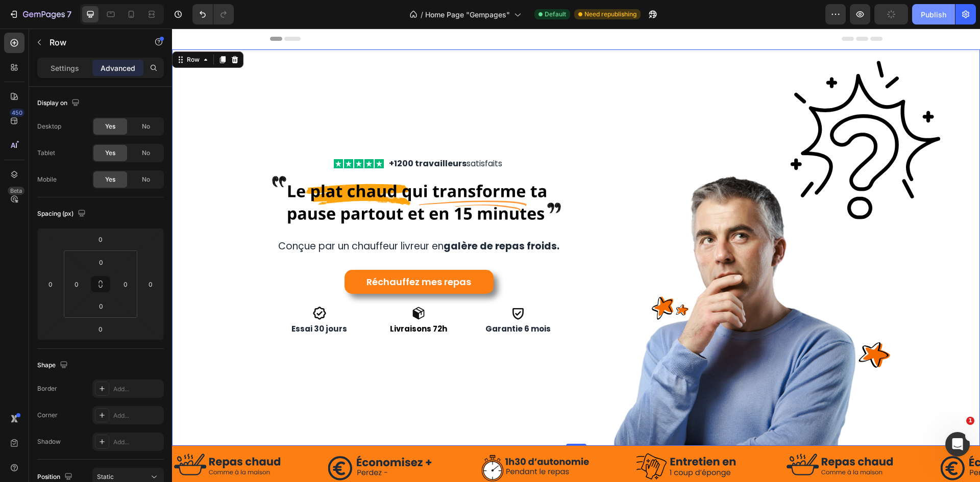
click at [932, 13] on div "Publish" at bounding box center [934, 14] width 26 height 11
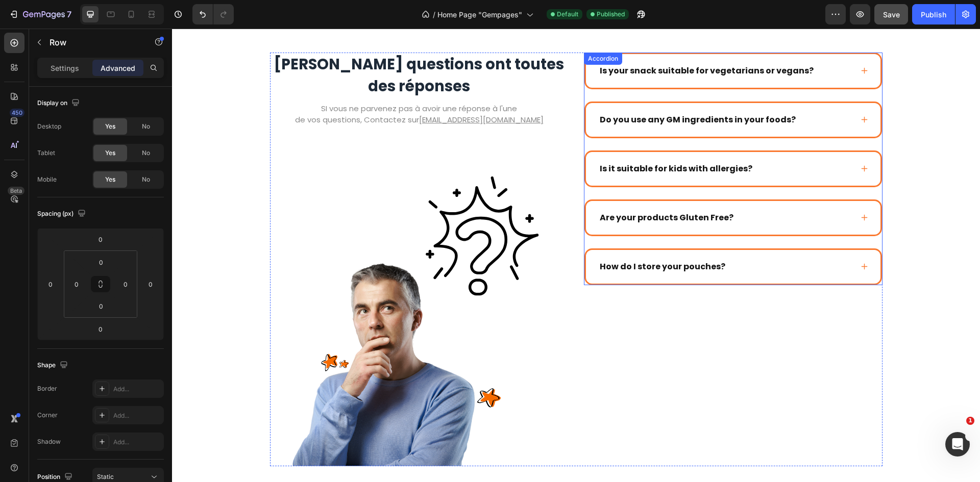
scroll to position [2200, 0]
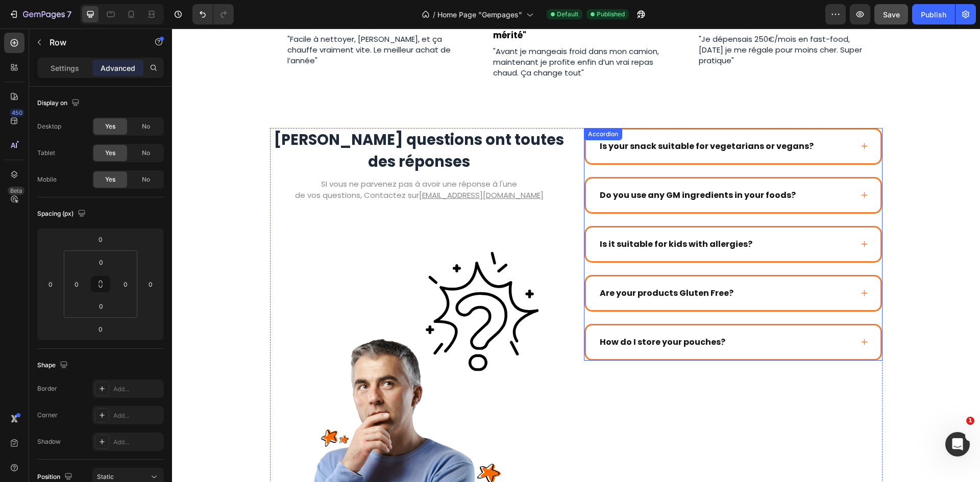
click at [674, 150] on div "Is your snack suitable for vegetarians or vegans?" at bounding box center [706, 146] width 217 height 15
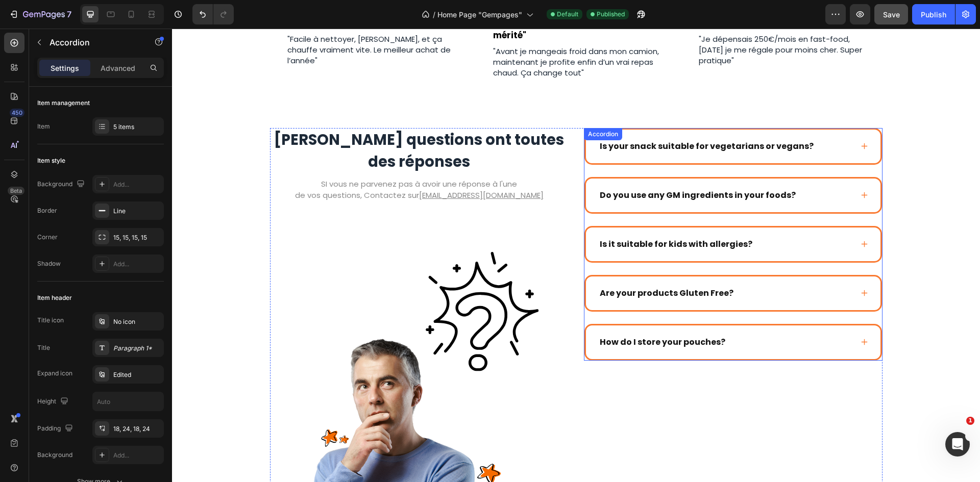
click at [674, 150] on div "Is your snack suitable for vegetarians or vegans?" at bounding box center [706, 146] width 217 height 15
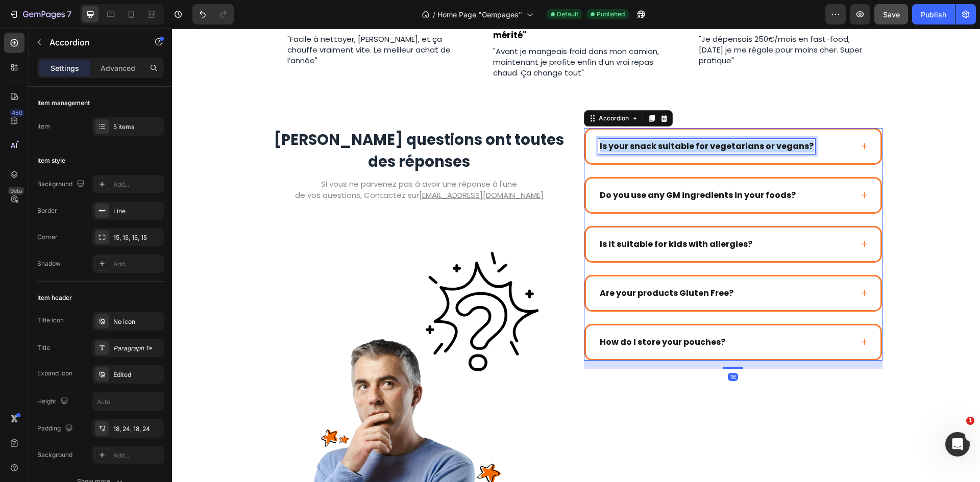
click at [674, 150] on p "Is your snack suitable for vegetarians or vegans?" at bounding box center [707, 146] width 214 height 12
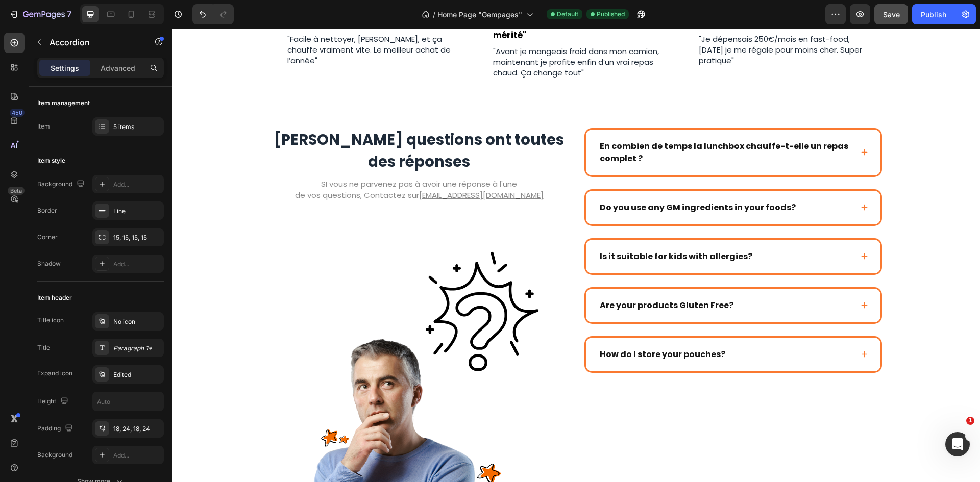
click at [855, 146] on div "En combien de temps la lunchbox chauffe-t-elle un repas complet ?" at bounding box center [733, 153] width 294 height 46
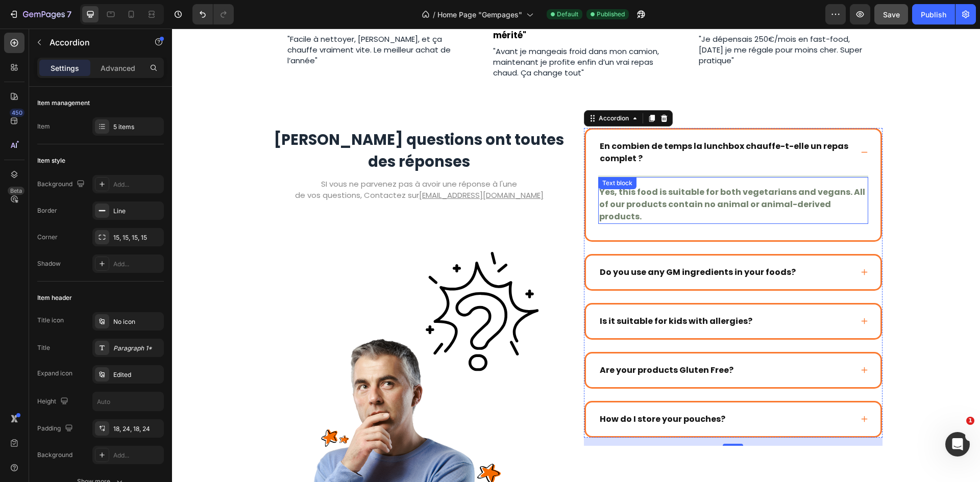
click at [684, 204] on p "Yes, this food is suitable for both vegetarians and vegans. All of our products…" at bounding box center [733, 204] width 268 height 37
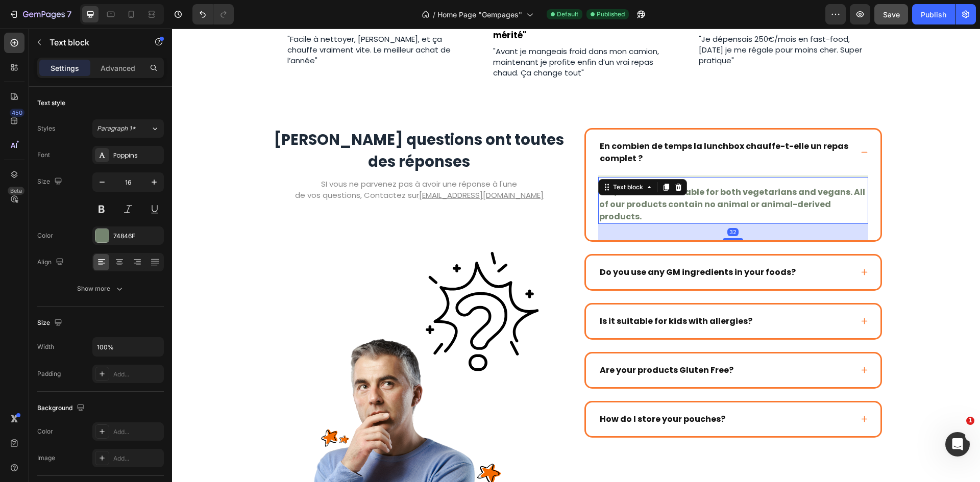
click at [684, 204] on p "Yes, this food is suitable for both vegetarians and vegans. All of our products…" at bounding box center [733, 204] width 268 height 37
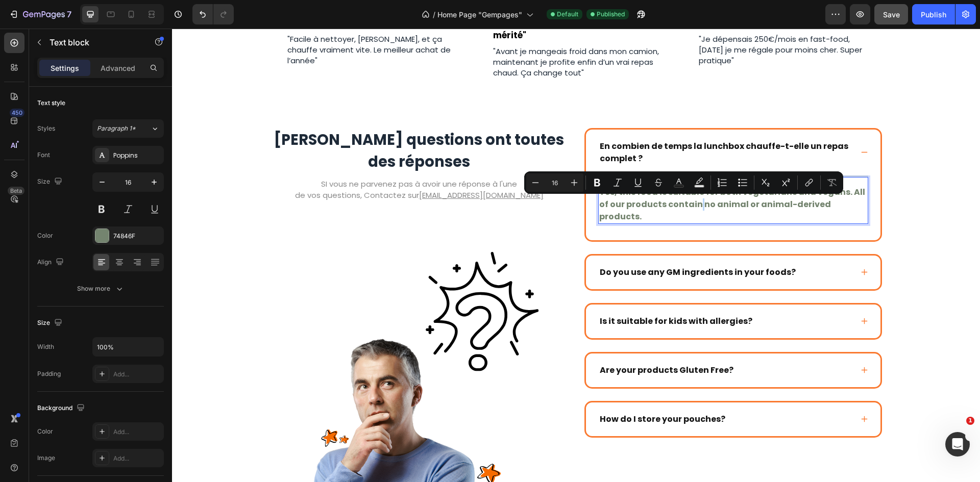
click at [684, 201] on p "Yes, this food is suitable for both vegetarians and vegans. All of our products…" at bounding box center [733, 204] width 268 height 37
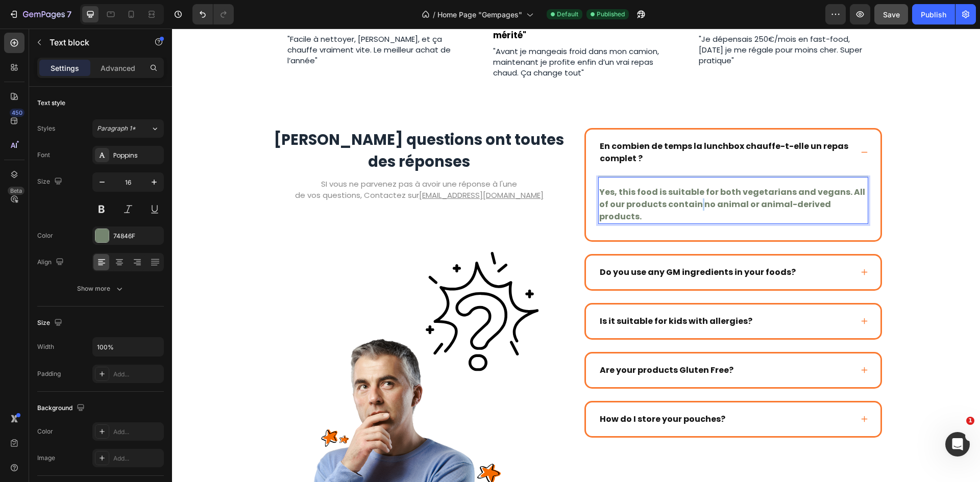
click at [684, 201] on p "Yes, this food is suitable for both vegetarians and vegans. All of our products…" at bounding box center [733, 204] width 268 height 37
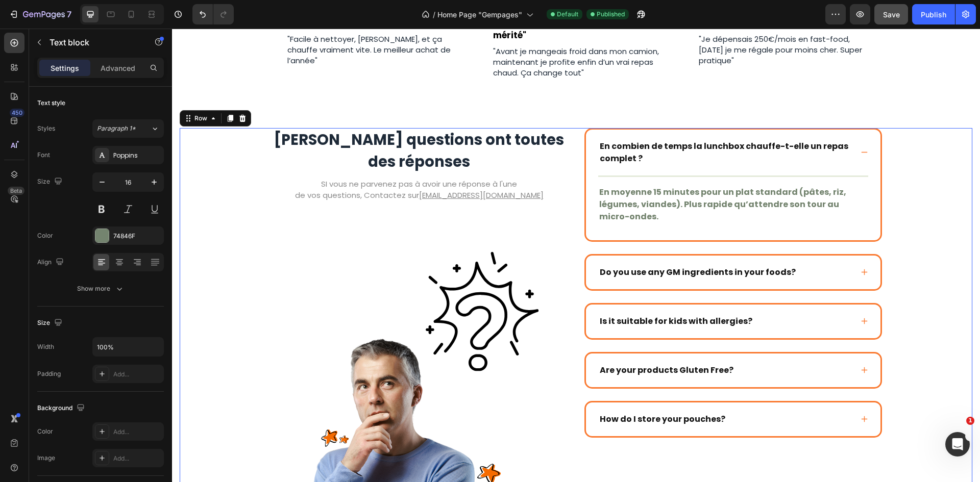
click at [935, 158] on div "Vos questions ont toutes des réponses Heading SI vous ne parvenez pas à avoir u…" at bounding box center [576, 335] width 792 height 414
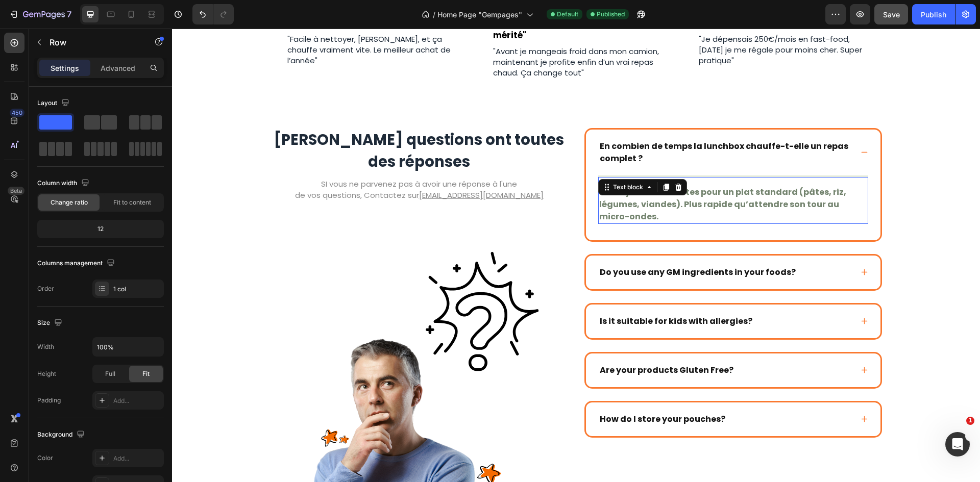
click at [764, 190] on p "En moyenne 15 minutes pour un plat standard (pâtes, riz, légumes, viandes). Plu…" at bounding box center [733, 204] width 268 height 37
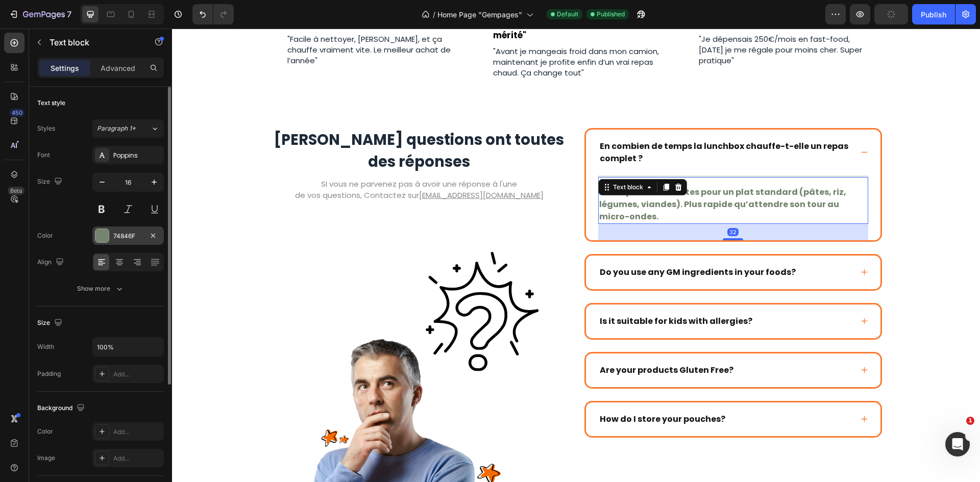
click at [125, 232] on div "74846F" at bounding box center [128, 236] width 30 height 9
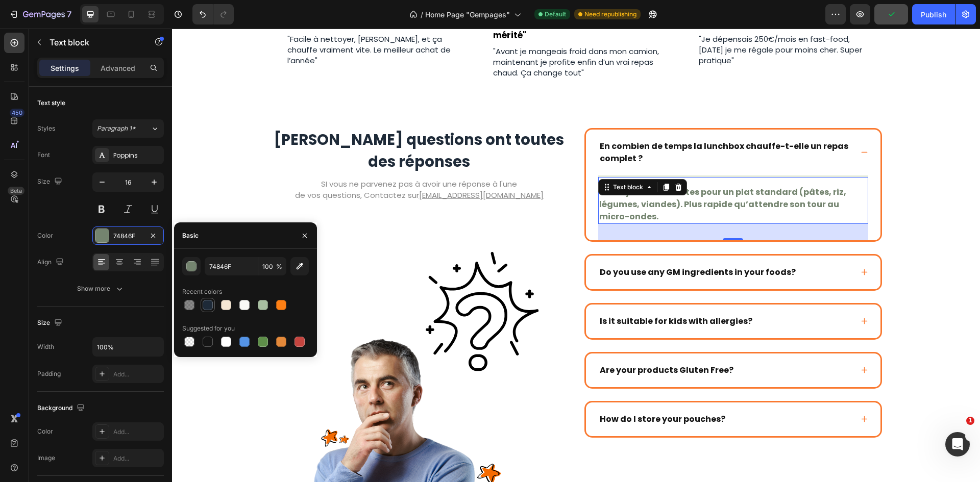
click at [205, 308] on div at bounding box center [208, 305] width 10 height 10
type input "1E2A38"
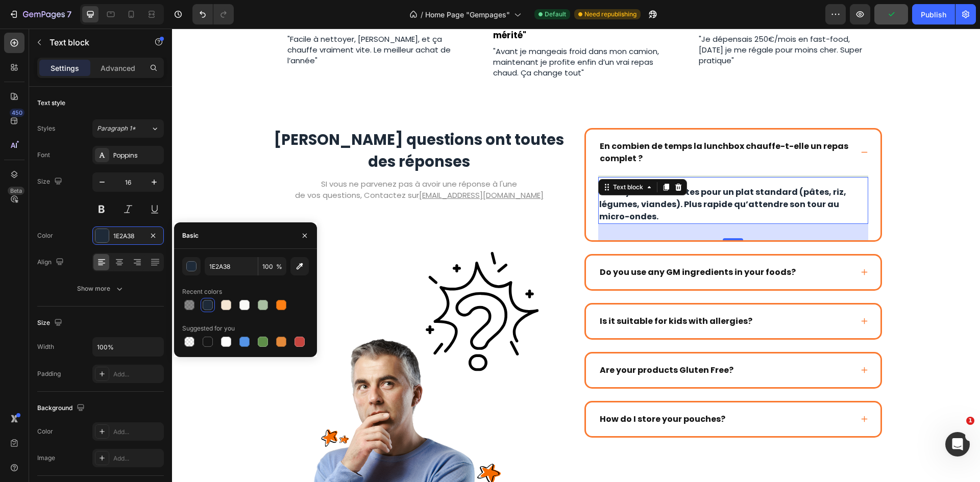
click at [738, 171] on div "En combien de temps la lunchbox chauffe-t-elle un repas complet ?" at bounding box center [733, 153] width 294 height 46
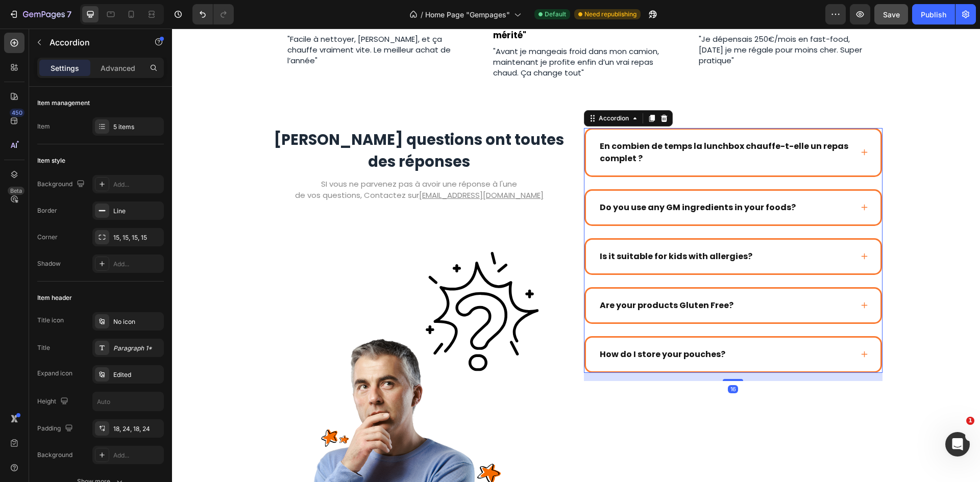
click at [782, 170] on div "En combien de temps la lunchbox chauffe-t-elle un repas complet ?" at bounding box center [733, 153] width 294 height 46
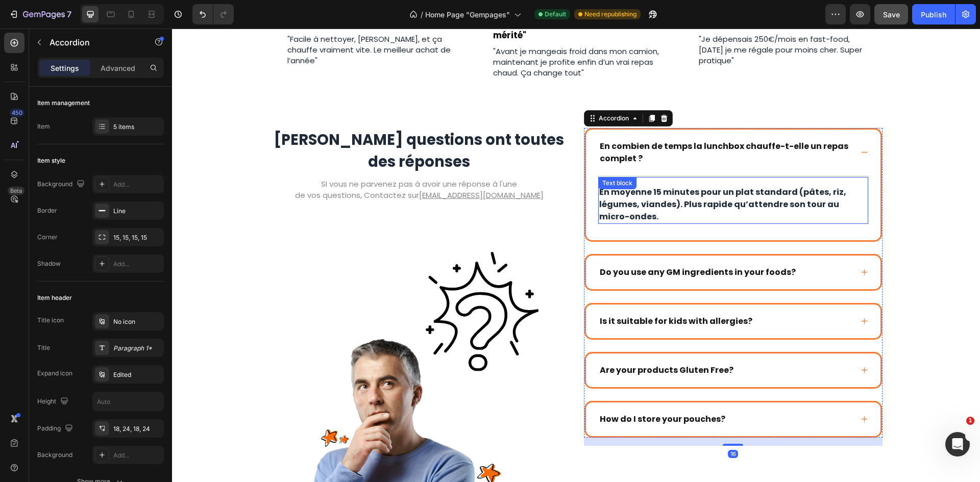
click at [786, 176] on div "En moyenne 15 minutes pour un plat standard (pâtes, riz, légumes, viandes). Plu…" at bounding box center [733, 200] width 270 height 48
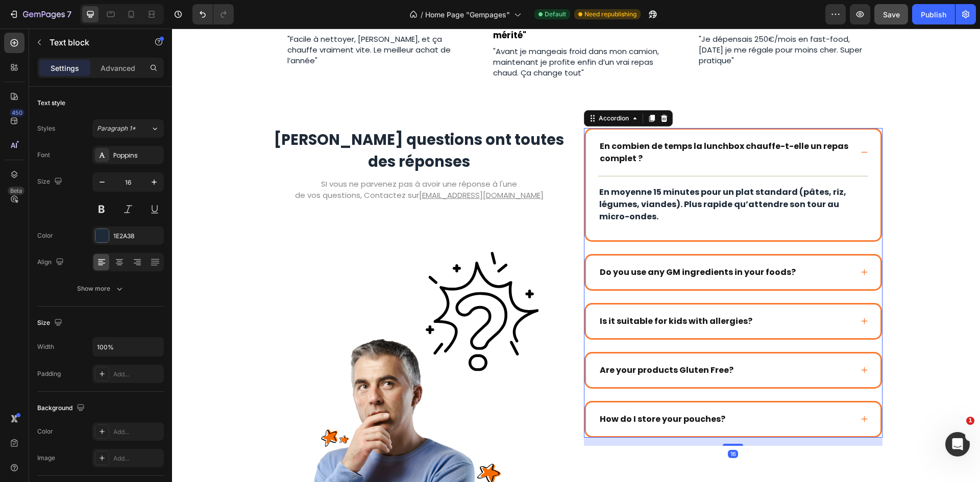
click at [788, 173] on div "En combien de temps la lunchbox chauffe-t-elle un repas complet ?" at bounding box center [733, 153] width 294 height 46
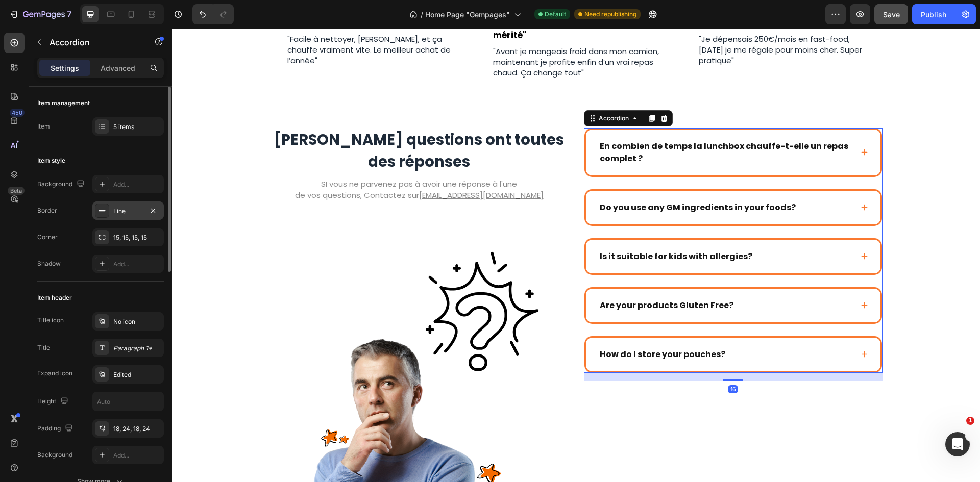
click at [116, 219] on div "Line" at bounding box center [127, 211] width 71 height 18
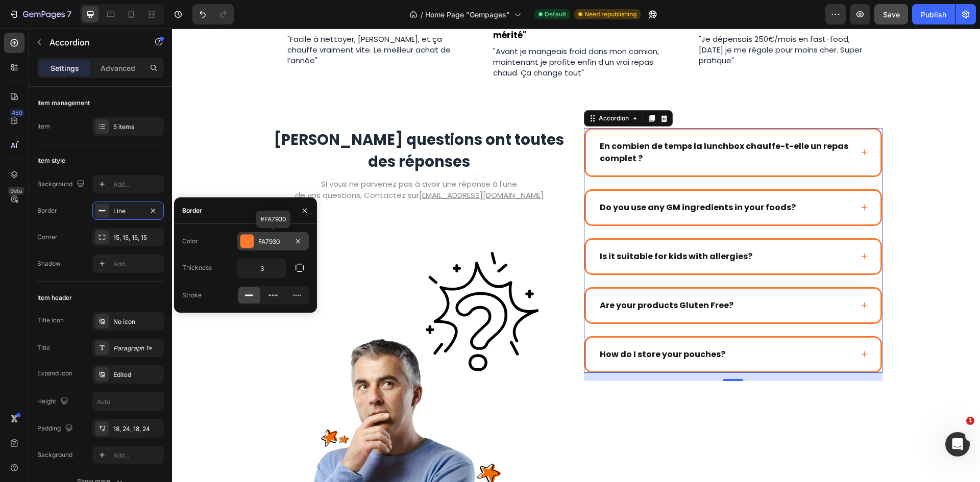
click at [263, 240] on div "FA7930" at bounding box center [273, 241] width 30 height 9
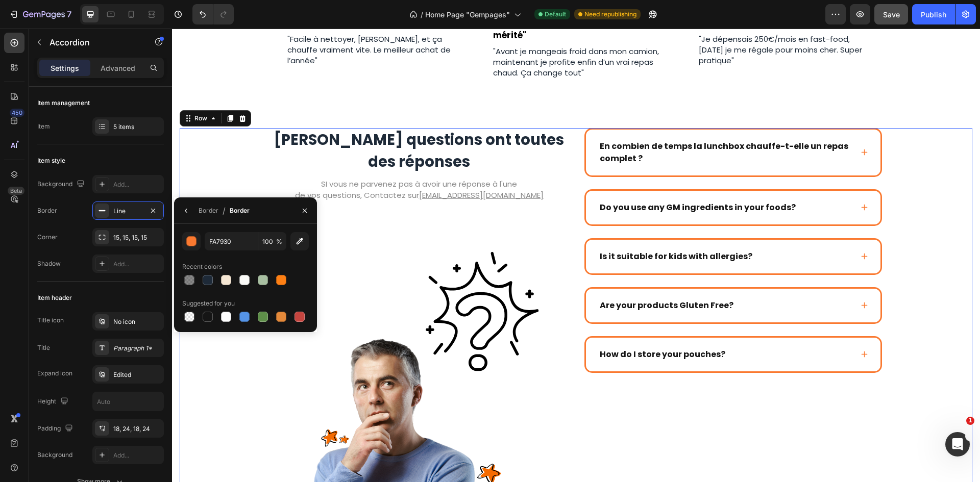
click at [926, 133] on div "Vos questions ont toutes des réponses Heading SI vous ne parvenez pas à avoir u…" at bounding box center [576, 335] width 792 height 414
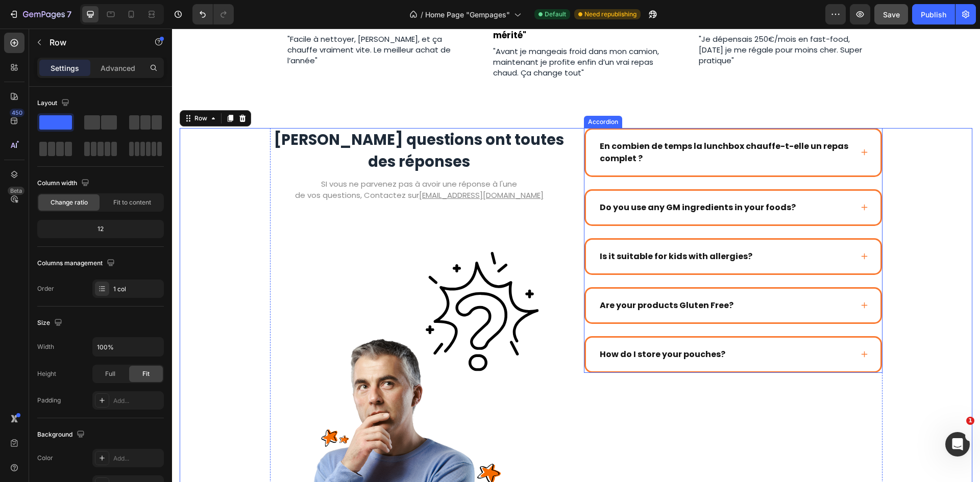
click at [850, 155] on div "En combien de temps la lunchbox chauffe-t-elle un repas complet ?" at bounding box center [733, 153] width 294 height 46
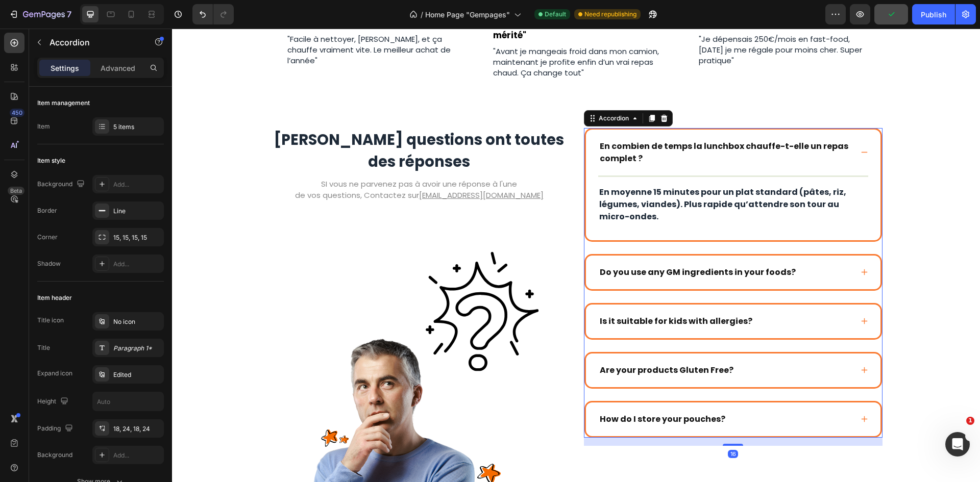
click at [861, 155] on icon at bounding box center [864, 152] width 8 height 8
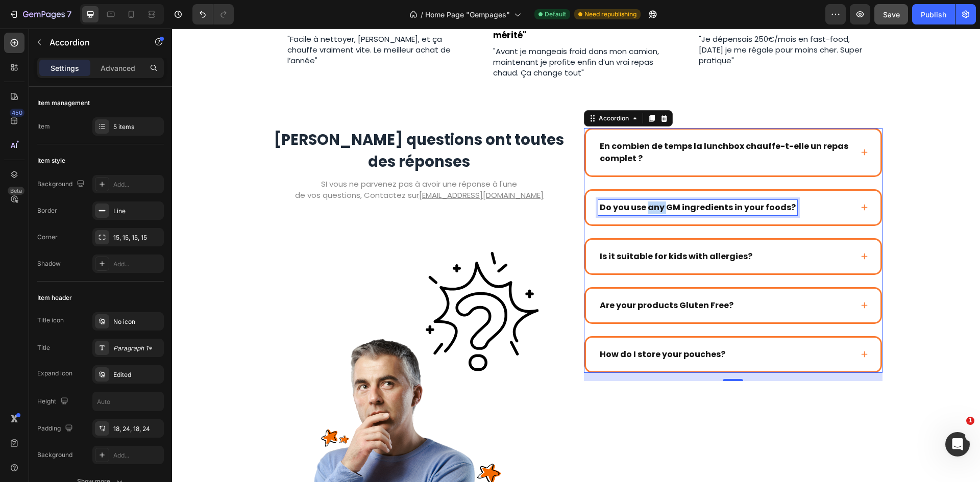
click at [642, 203] on p "Do you use any GM ingredients in your foods?" at bounding box center [698, 208] width 196 height 12
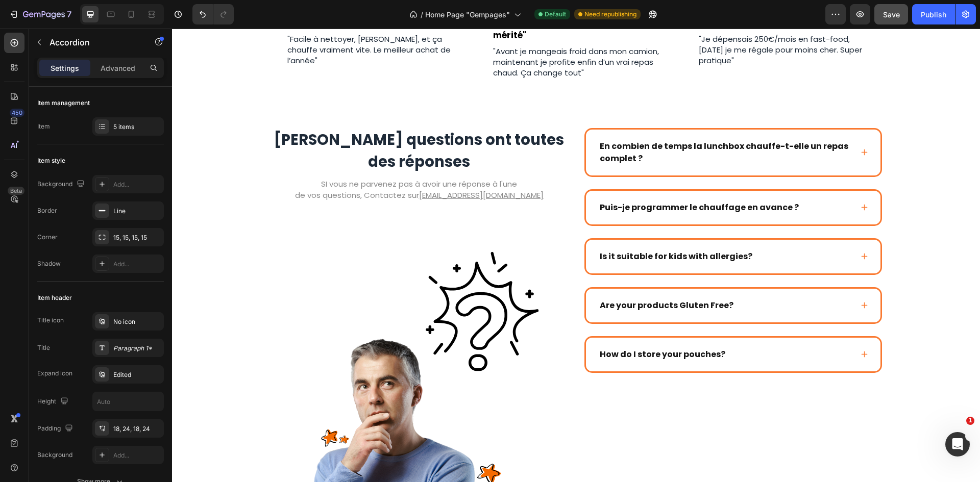
click at [850, 205] on div "Puis-je programmer le chauffage en avance ?" at bounding box center [733, 208] width 294 height 34
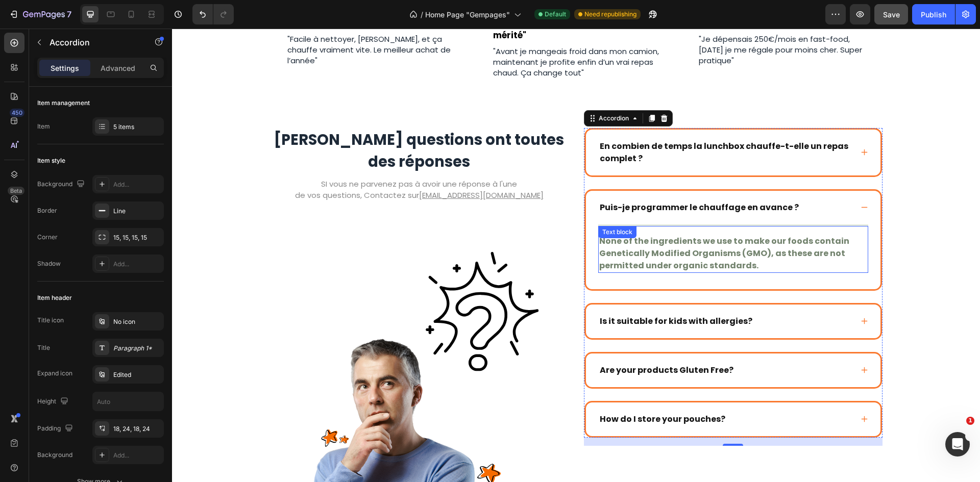
click at [716, 244] on p "None of the ingredients we use to make our foods contain Genetically Modified O…" at bounding box center [733, 253] width 268 height 37
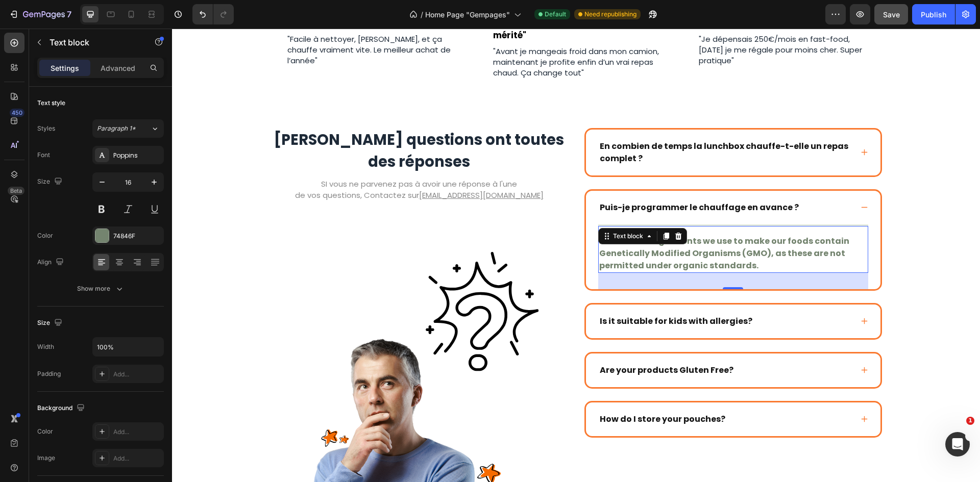
click at [716, 244] on p "None of the ingredients we use to make our foods contain Genetically Modified O…" at bounding box center [733, 253] width 268 height 37
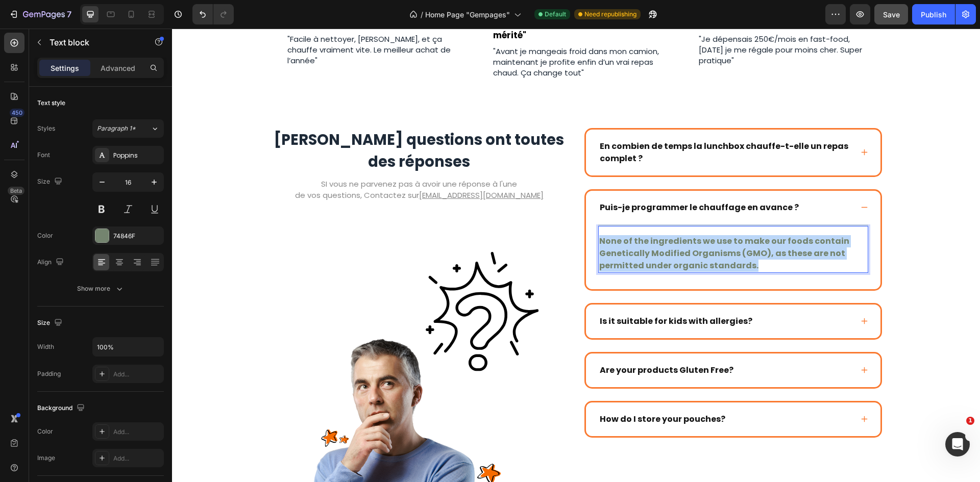
click at [716, 244] on p "None of the ingredients we use to make our foods contain Genetically Modified O…" at bounding box center [733, 253] width 268 height 37
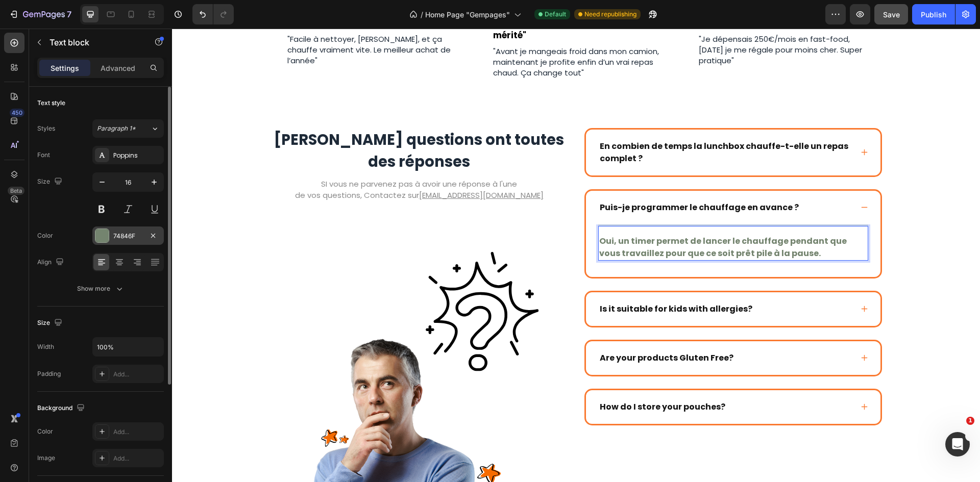
click at [128, 229] on div "74846F" at bounding box center [127, 236] width 71 height 18
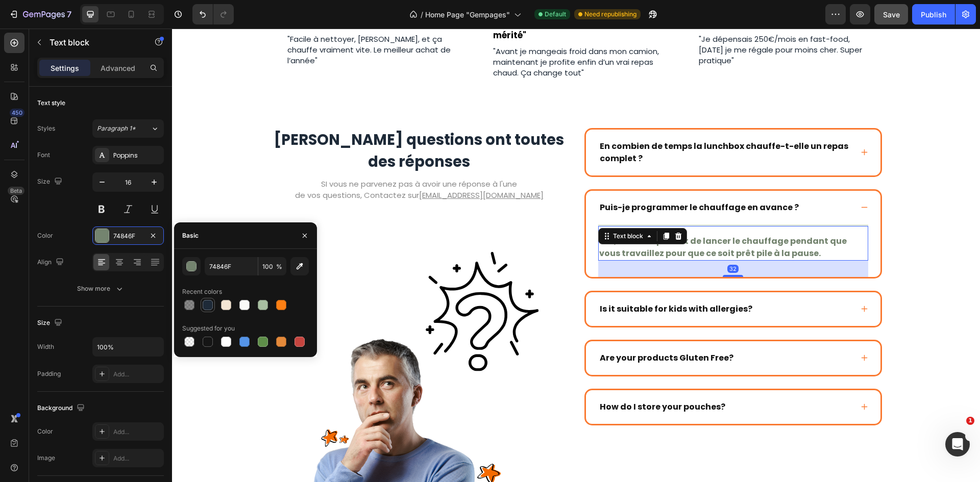
click at [211, 304] on div at bounding box center [208, 305] width 10 height 10
type input "1E2A38"
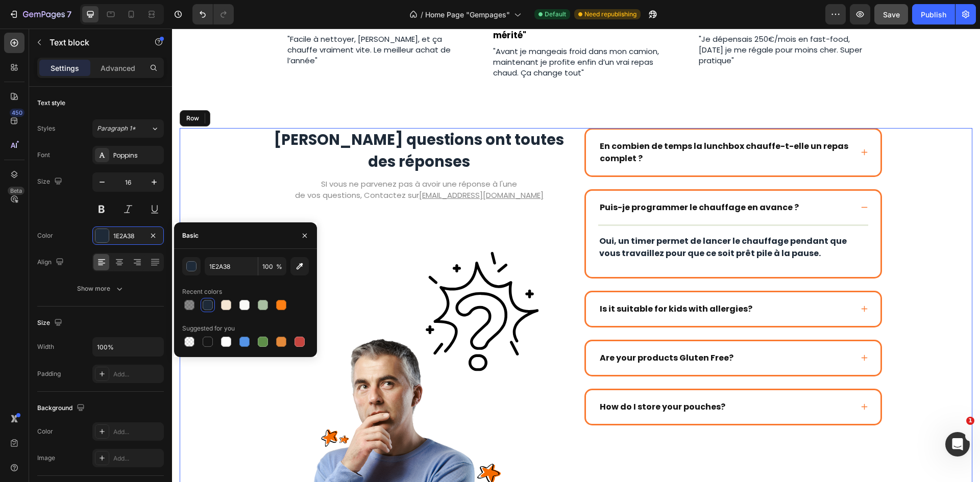
click at [909, 171] on div "Vos questions ont toutes des réponses Heading SI vous ne parvenez pas à avoir u…" at bounding box center [576, 335] width 792 height 414
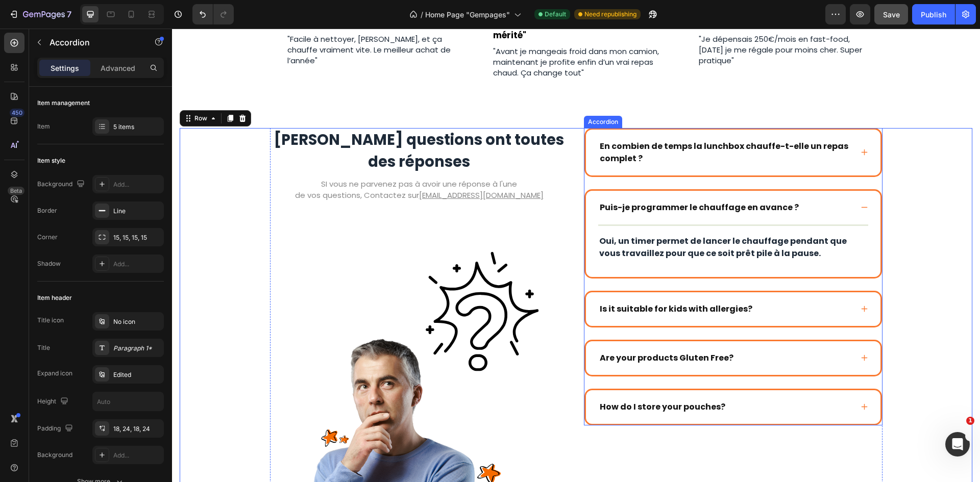
click at [810, 165] on div "En combien de temps la lunchbox chauffe-t-elle un repas complet ?" at bounding box center [725, 153] width 254 height 28
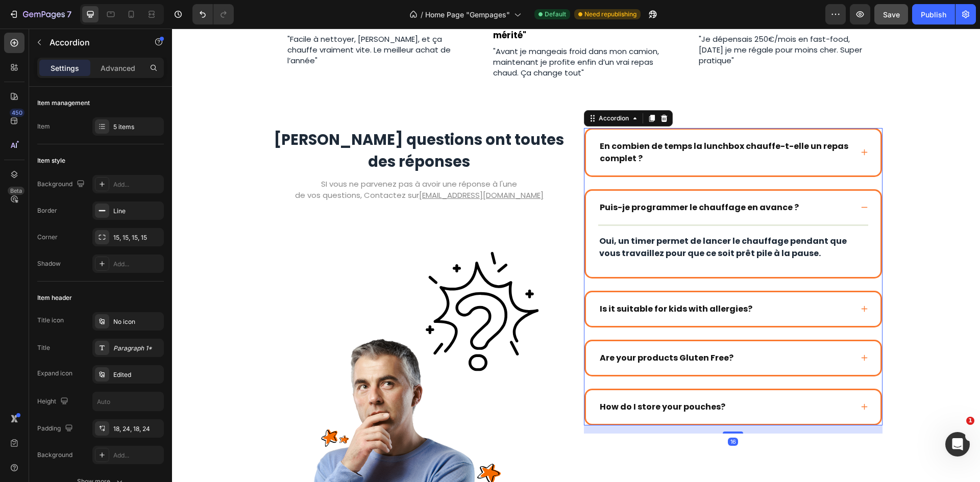
click at [860, 159] on div "En combien de temps la lunchbox chauffe-t-elle un repas complet ?" at bounding box center [733, 153] width 294 height 46
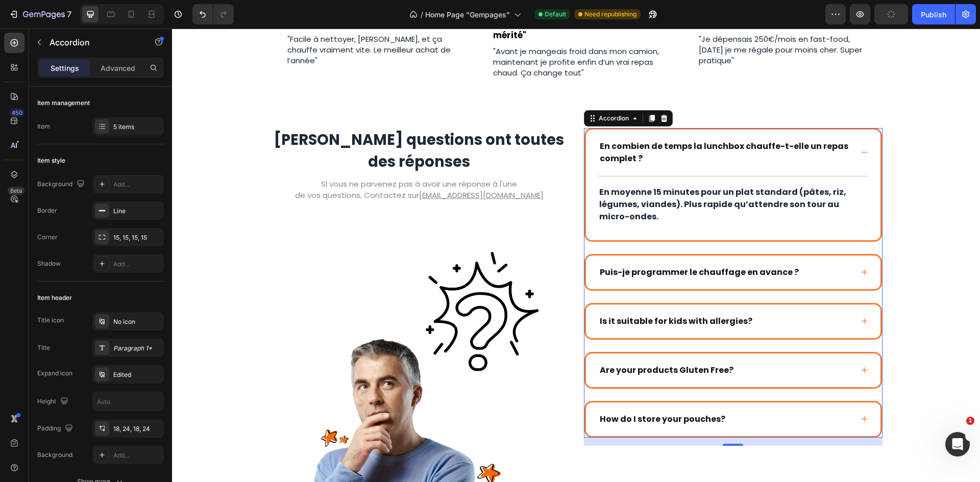
click at [865, 166] on div "En combien de temps la lunchbox chauffe-t-elle un repas complet ?" at bounding box center [733, 153] width 294 height 46
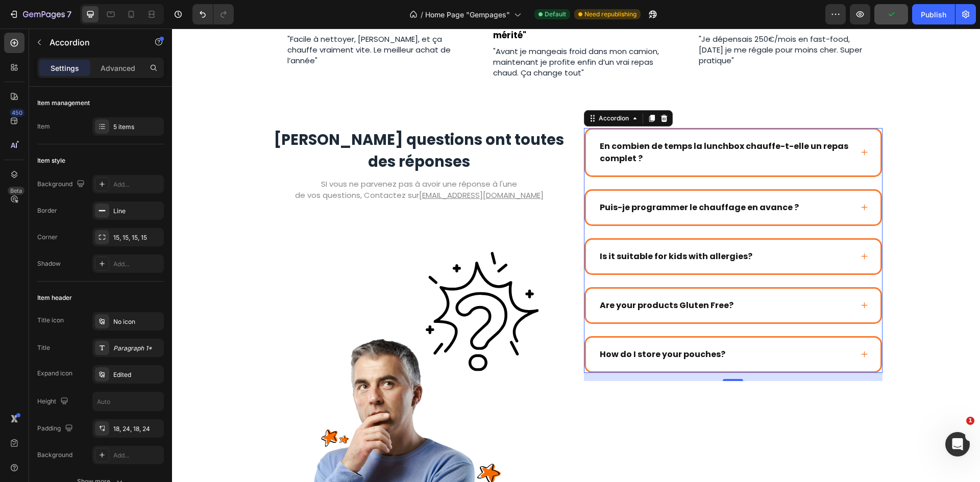
click at [868, 169] on div "En combien de temps la lunchbox chauffe-t-elle un repas complet ?" at bounding box center [733, 153] width 294 height 46
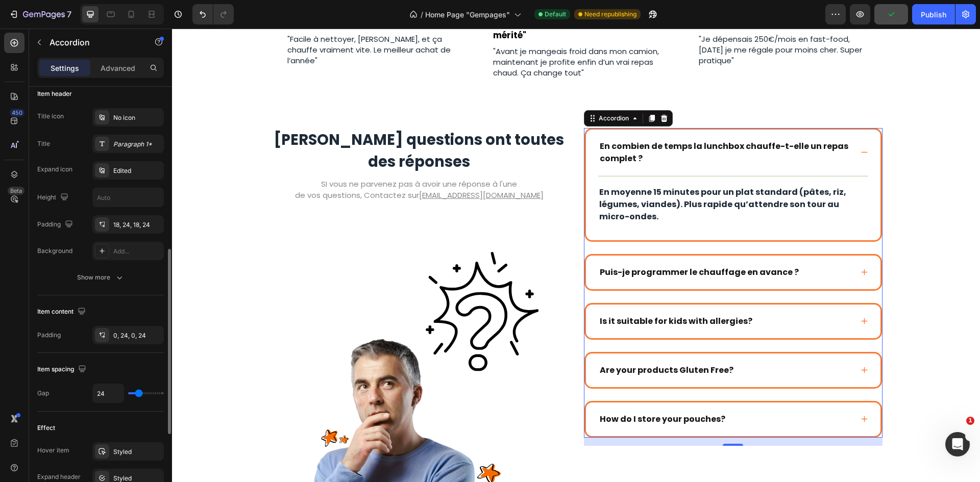
scroll to position [255, 0]
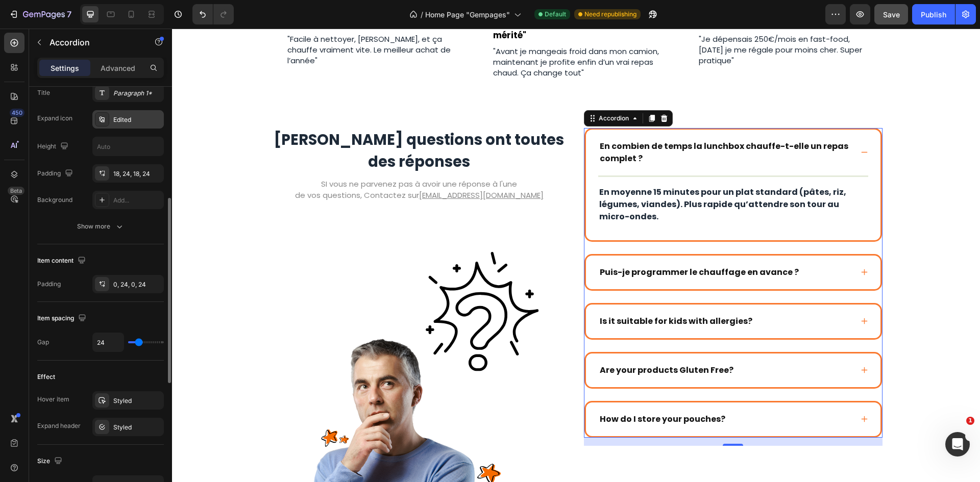
click at [121, 121] on div "Edited" at bounding box center [137, 119] width 48 height 9
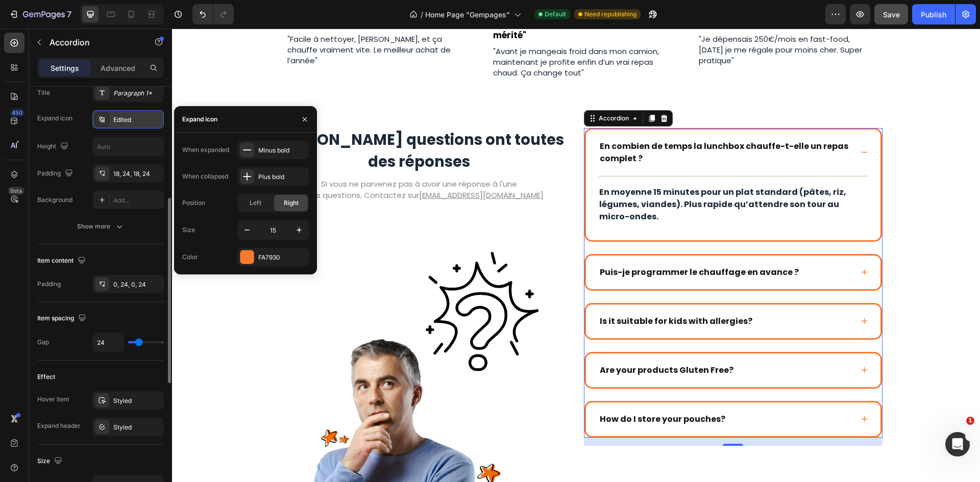
click at [121, 121] on div "Edited" at bounding box center [137, 119] width 48 height 9
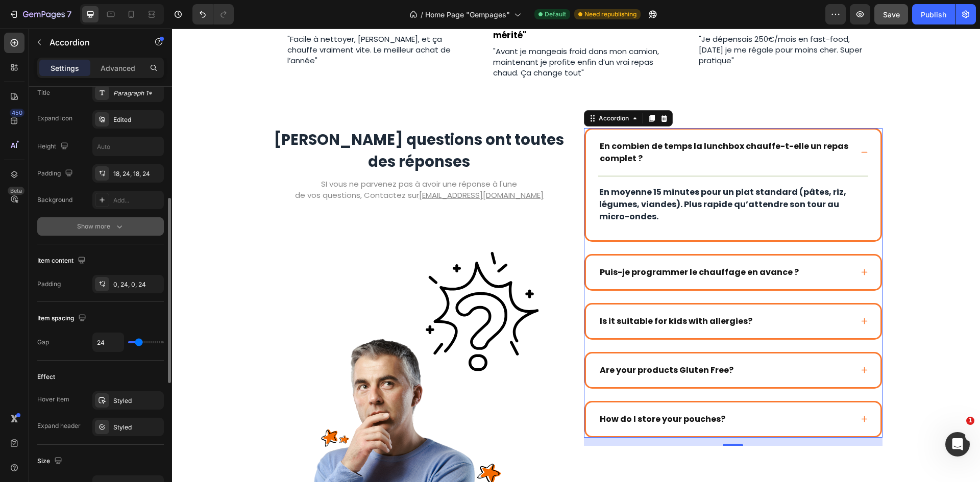
click at [89, 229] on div "Show more" at bounding box center [100, 226] width 47 height 10
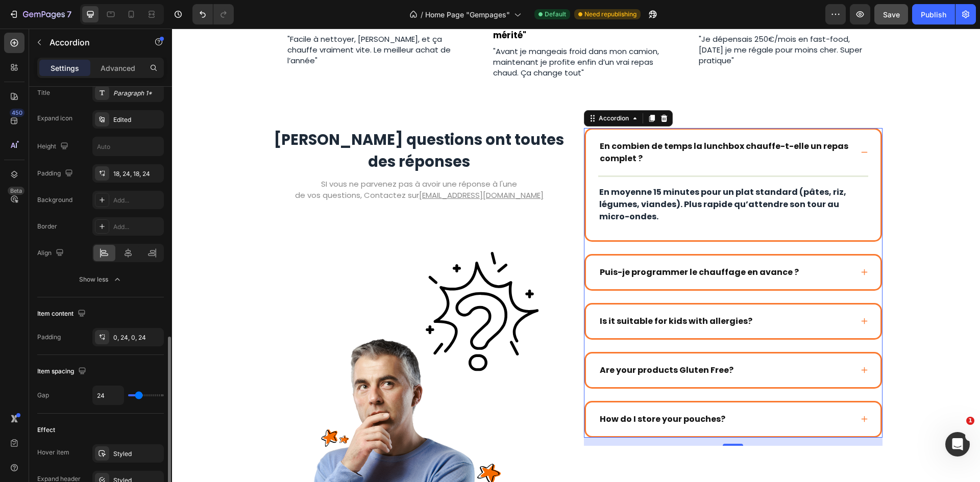
scroll to position [408, 0]
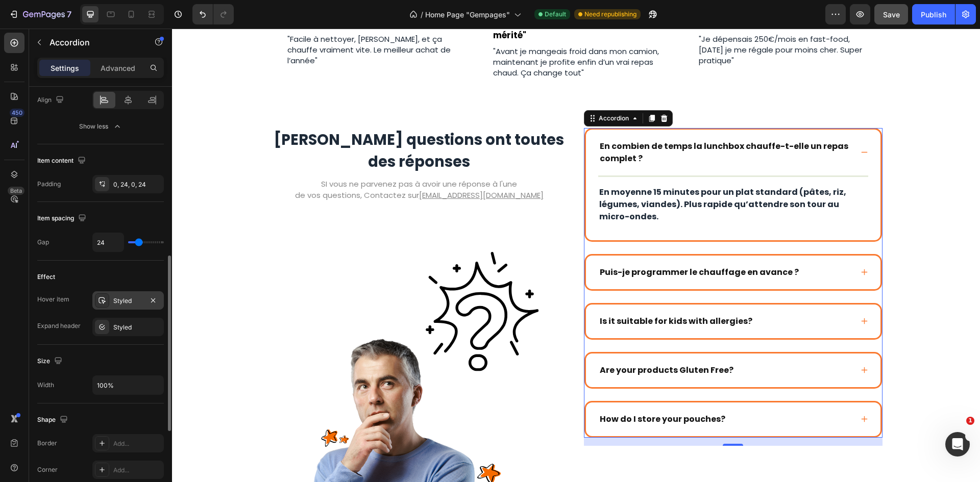
click at [113, 306] on div "Styled" at bounding box center [127, 300] width 71 height 18
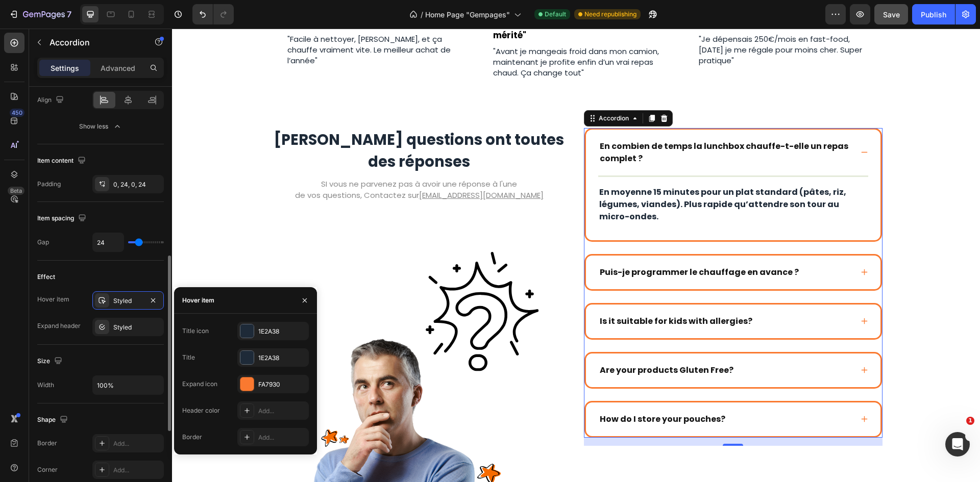
click at [119, 346] on div "Size Width 100%" at bounding box center [100, 374] width 127 height 59
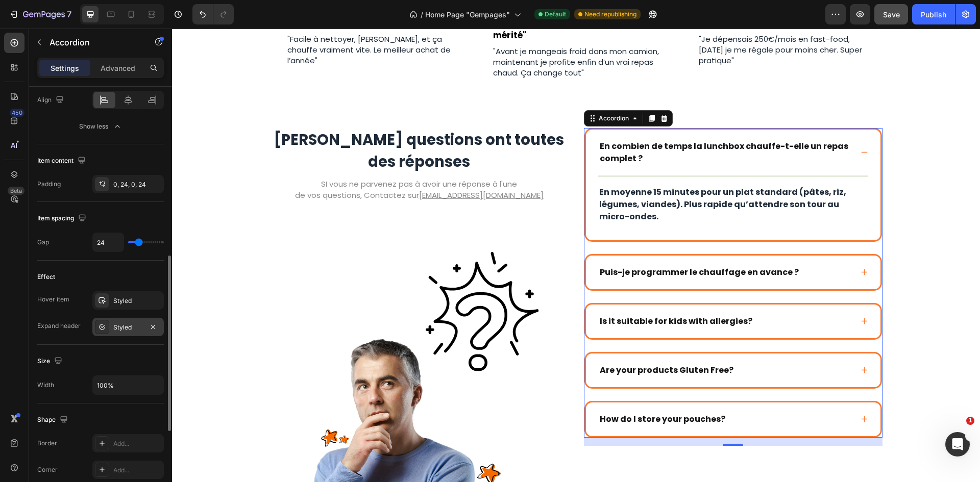
click at [119, 328] on div "Styled" at bounding box center [128, 327] width 30 height 9
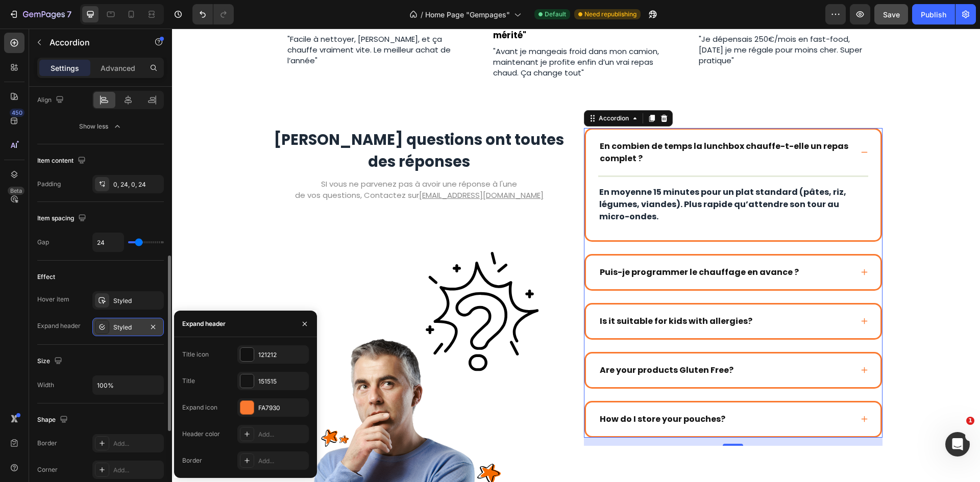
click at [119, 328] on div "Styled" at bounding box center [128, 327] width 30 height 9
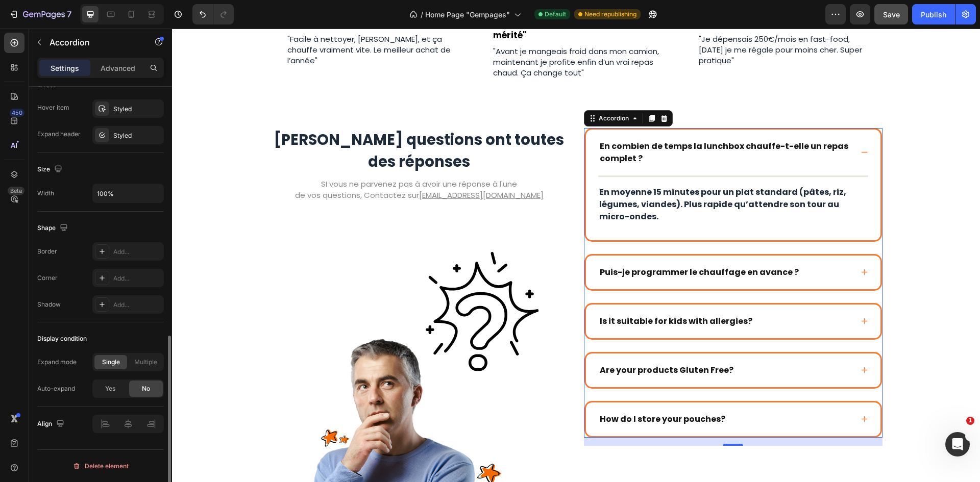
scroll to position [498, 0]
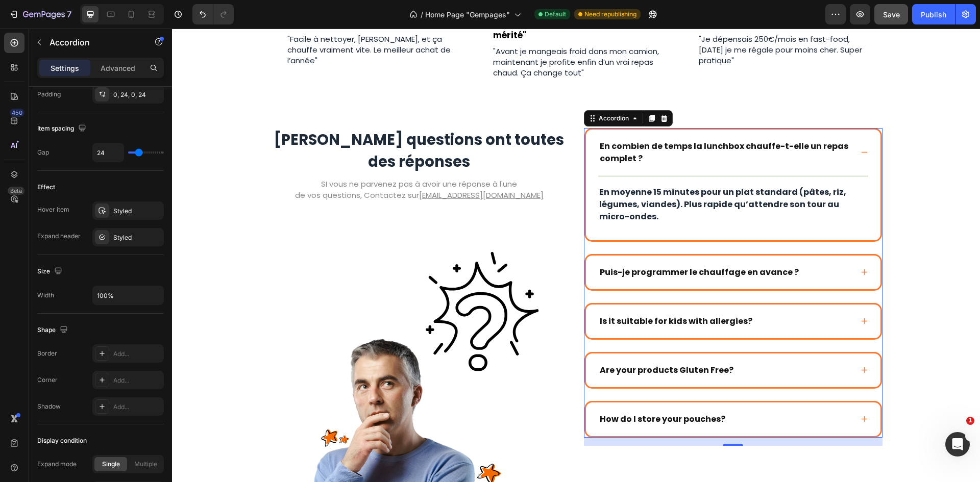
click at [847, 174] on div "En combien de temps la lunchbox chauffe-t-elle un repas complet ?" at bounding box center [733, 153] width 294 height 46
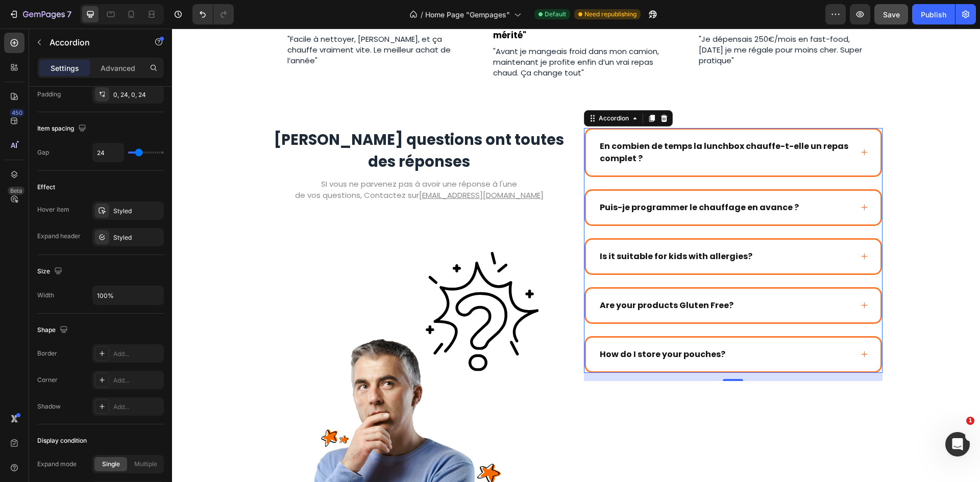
click at [847, 174] on div "En combien de temps la lunchbox chauffe-t-elle un repas complet ?" at bounding box center [733, 153] width 294 height 46
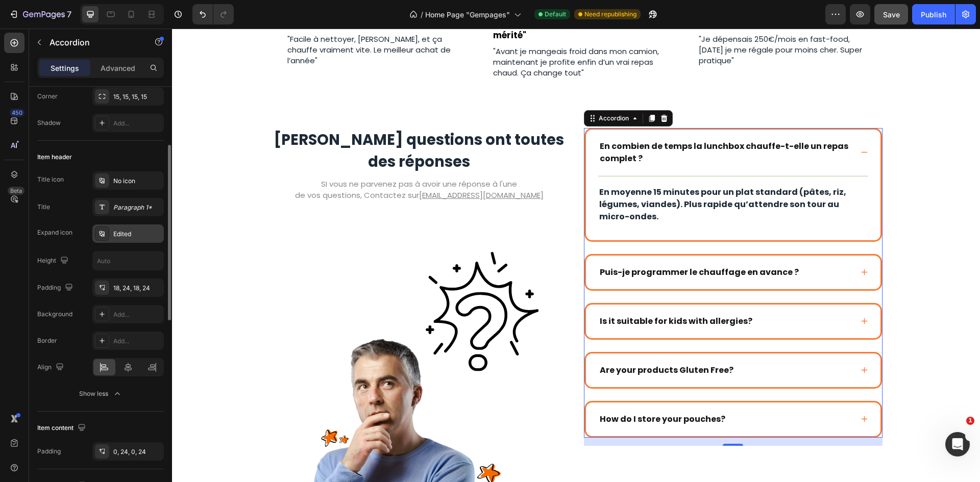
scroll to position [39, 0]
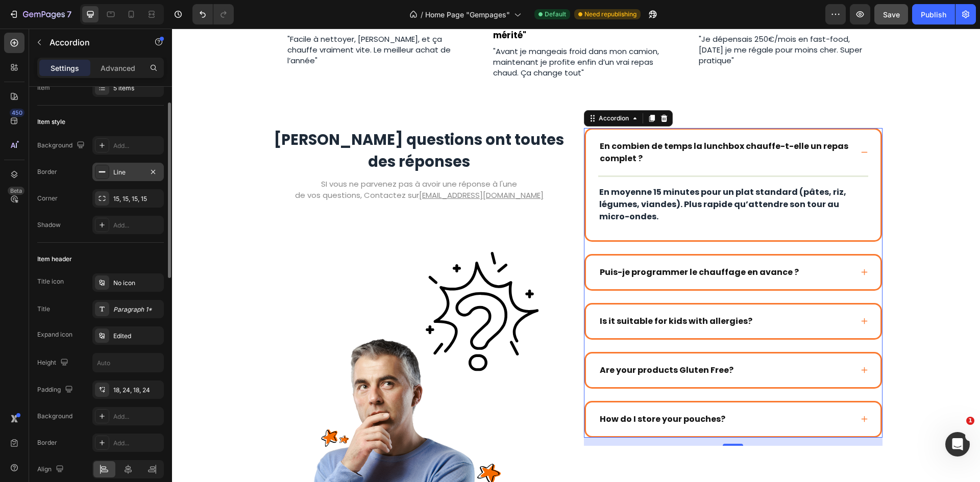
click at [127, 176] on div "Line" at bounding box center [128, 172] width 30 height 9
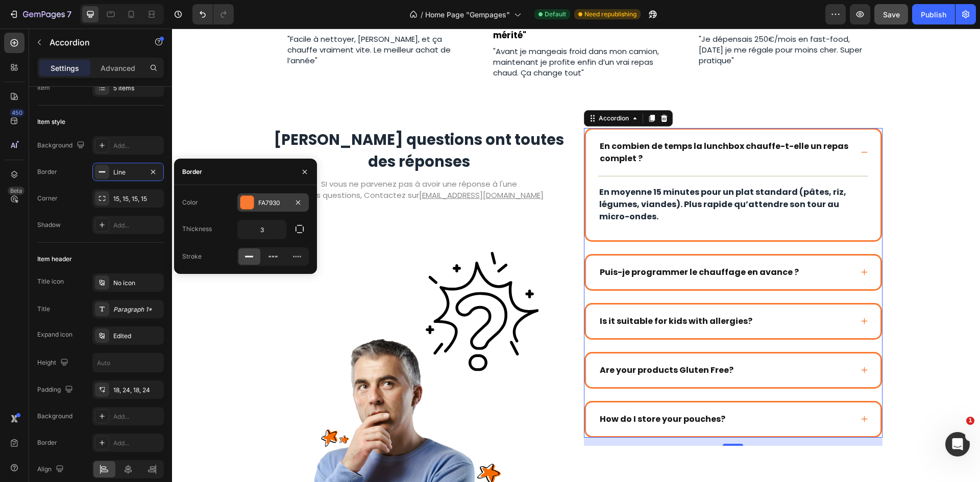
click at [253, 201] on div at bounding box center [246, 202] width 13 height 13
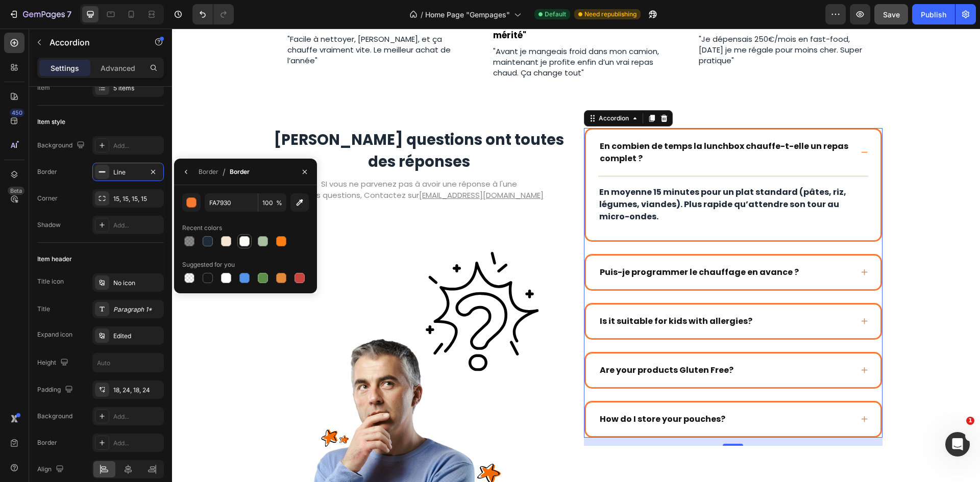
click at [246, 243] on div at bounding box center [244, 241] width 10 height 10
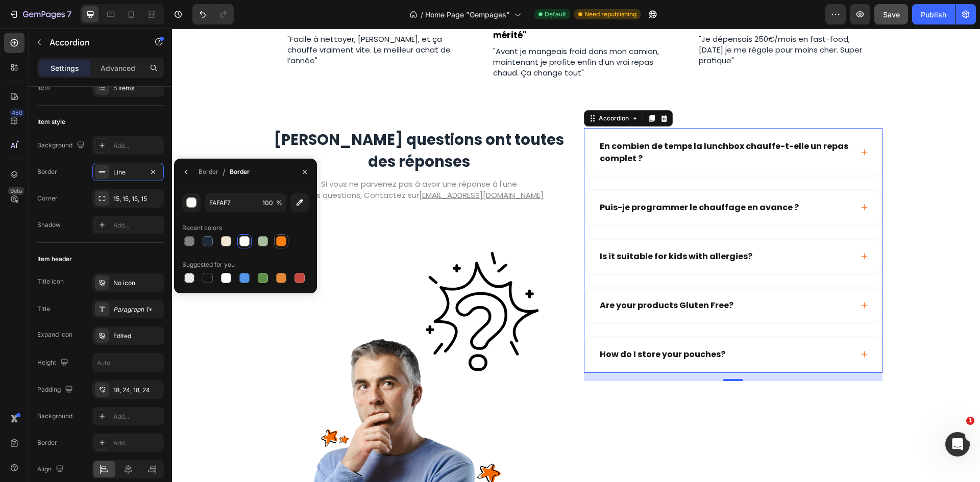
click at [275, 239] on div at bounding box center [281, 241] width 14 height 14
type input "FD7F14"
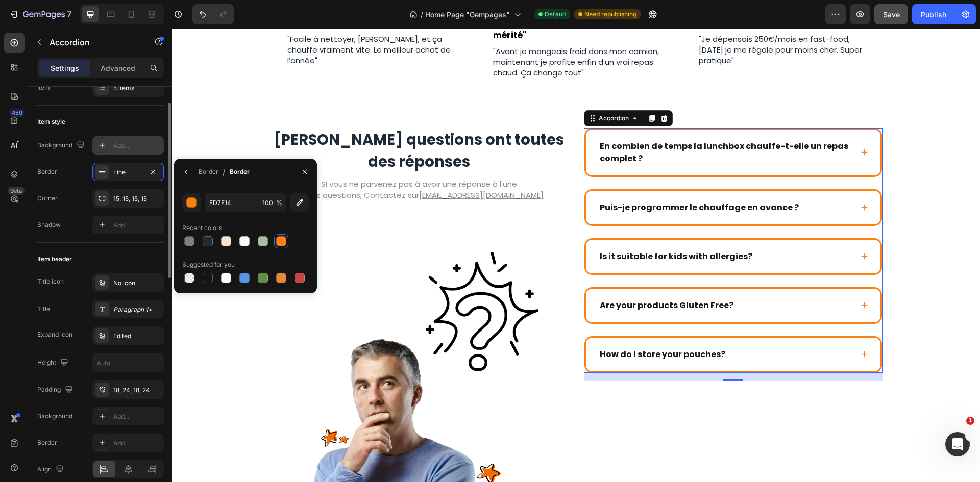
scroll to position [0, 0]
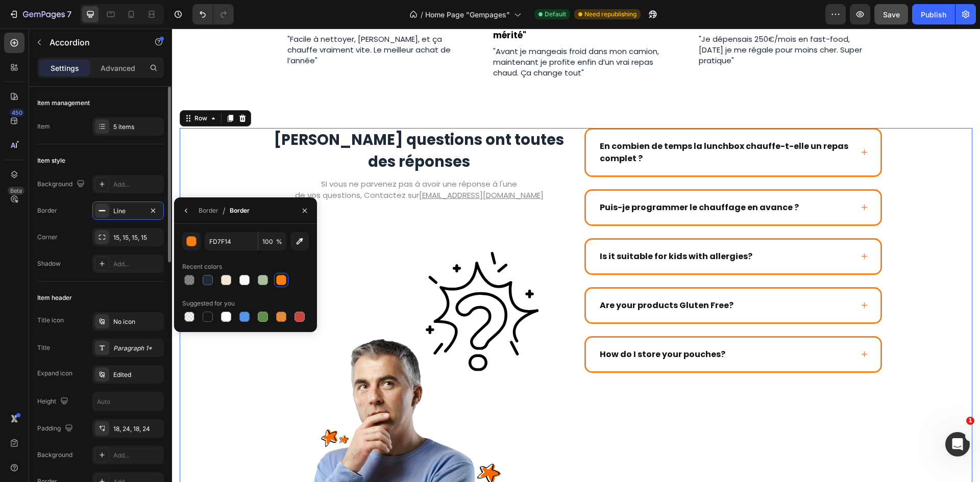
click at [892, 149] on div "Vos questions ont toutes des réponses Heading SI vous ne parvenez pas à avoir u…" at bounding box center [576, 335] width 792 height 414
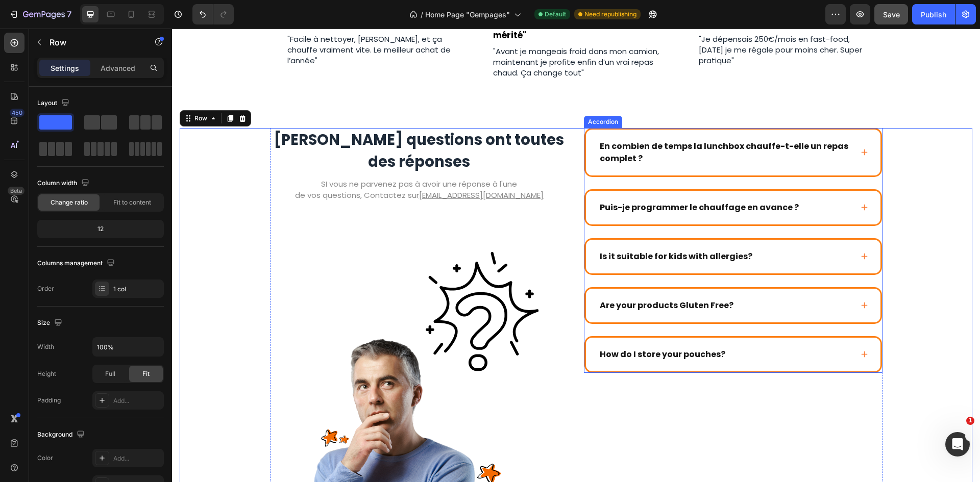
click at [829, 154] on p "En combien de temps la lunchbox chauffe-t-elle un repas complet ?" at bounding box center [725, 152] width 251 height 24
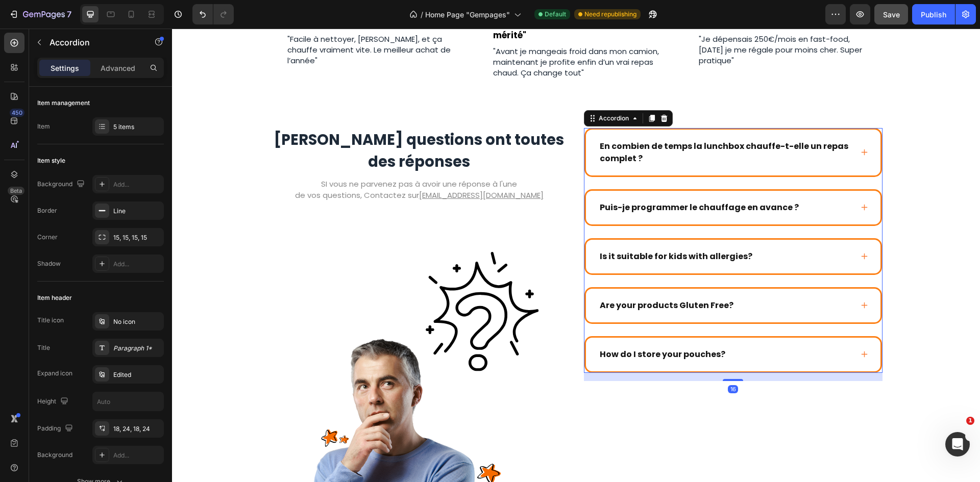
click at [860, 150] on icon at bounding box center [864, 152] width 8 height 8
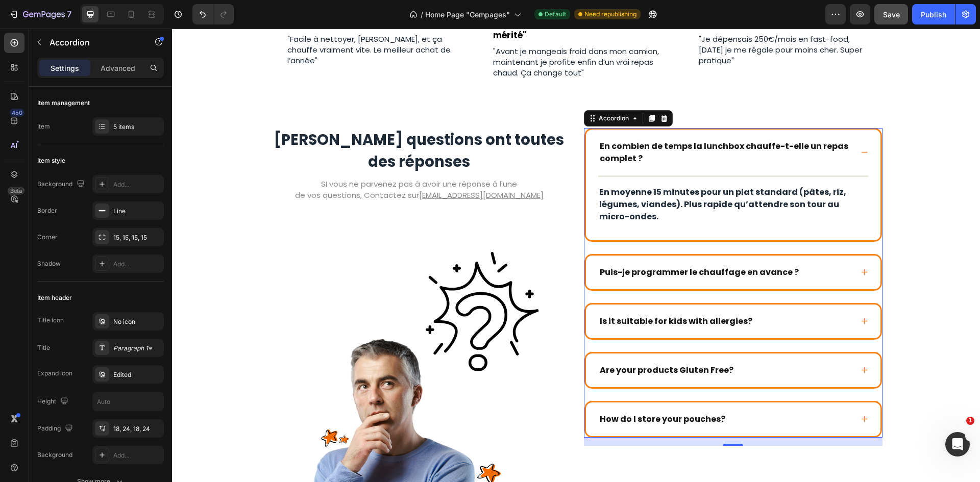
click at [860, 151] on icon at bounding box center [864, 152] width 8 height 8
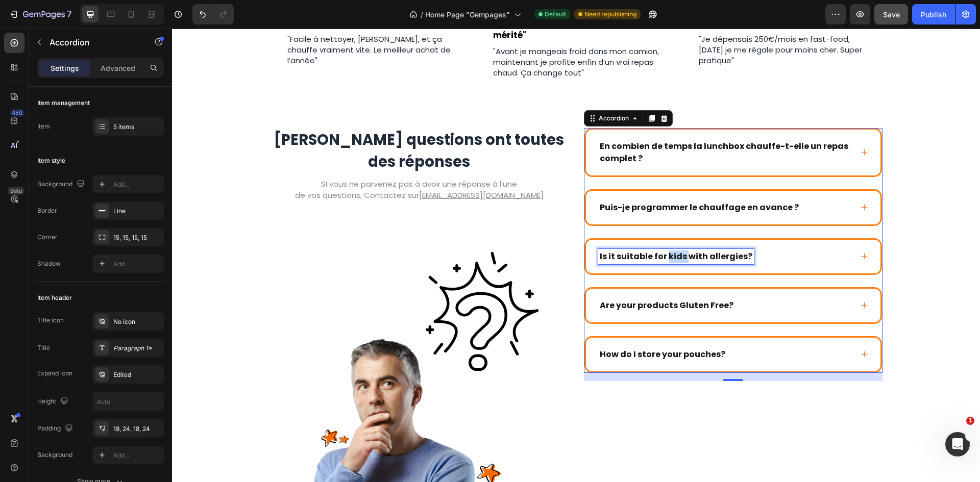
click at [666, 255] on p "Is it suitable for kids with allergies?" at bounding box center [676, 257] width 153 height 12
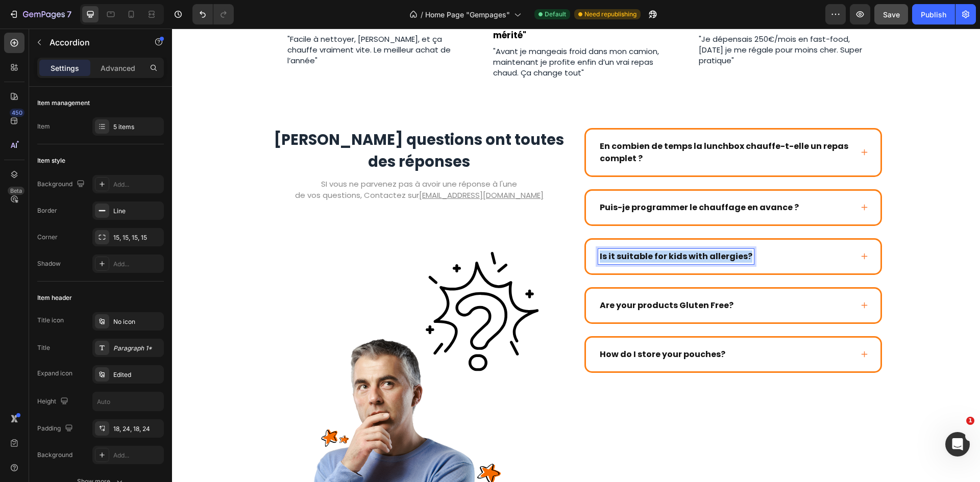
click at [666, 255] on p "Is it suitable for kids with allergies?" at bounding box center [676, 257] width 153 height 12
click at [843, 256] on div "Est-ce que je peux l’utiliser sans prise électrique ?" at bounding box center [725, 256] width 254 height 15
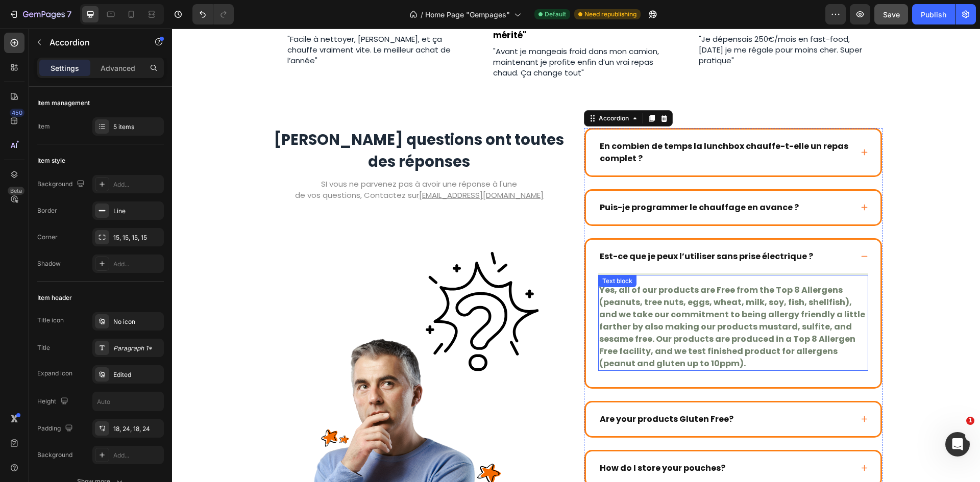
click at [742, 303] on p "Yes, all of our products are Free from the Top 8 Allergens (peanuts, tree nuts,…" at bounding box center [733, 327] width 268 height 86
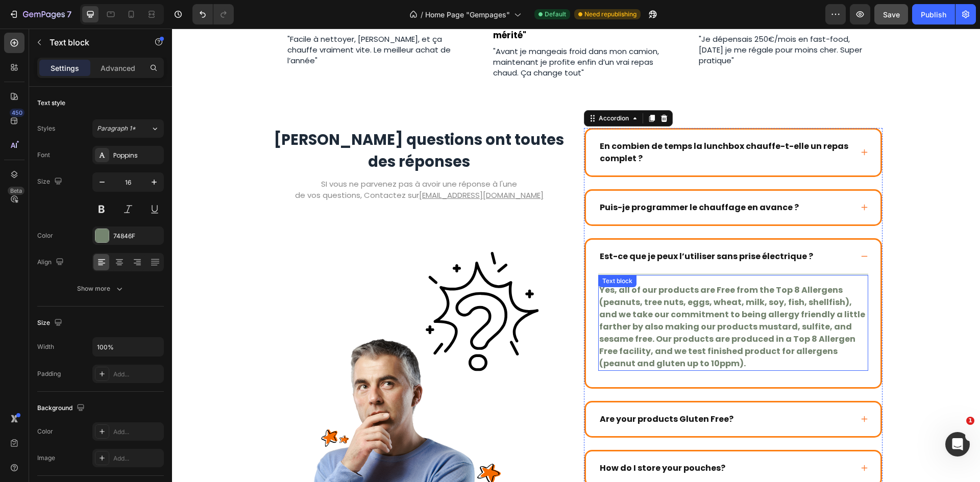
click at [742, 303] on p "Yes, all of our products are Free from the Top 8 Allergens (peanuts, tree nuts,…" at bounding box center [733, 327] width 268 height 86
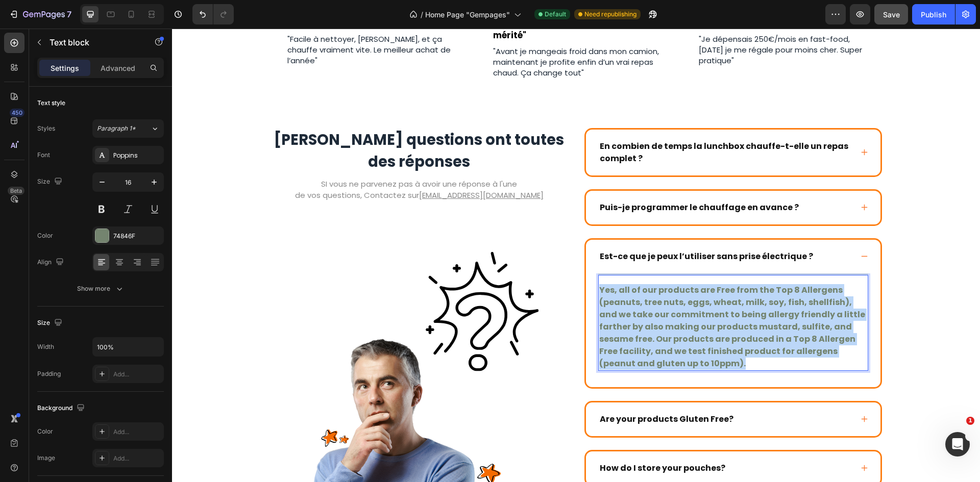
click at [742, 303] on p "Yes, all of our products are Free from the Top 8 Allergens (peanuts, tree nuts,…" at bounding box center [733, 327] width 268 height 86
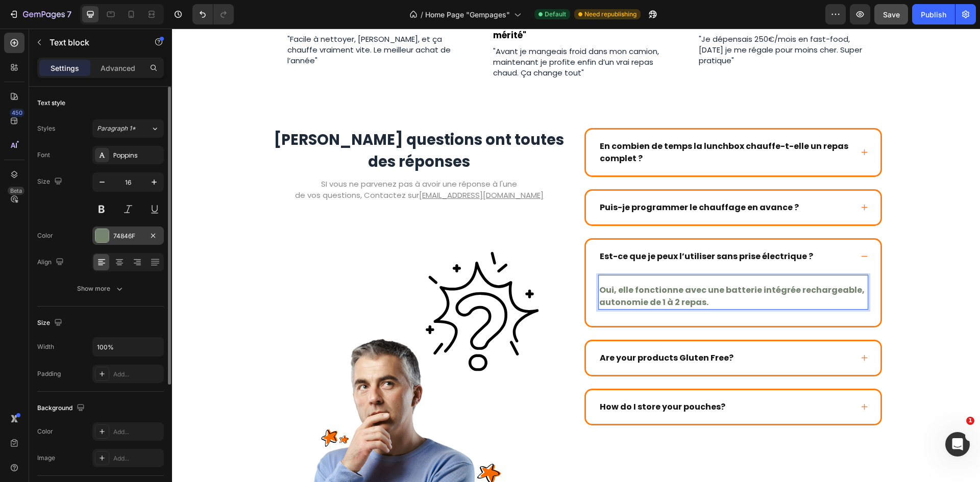
click at [112, 232] on div "74846F" at bounding box center [127, 236] width 71 height 18
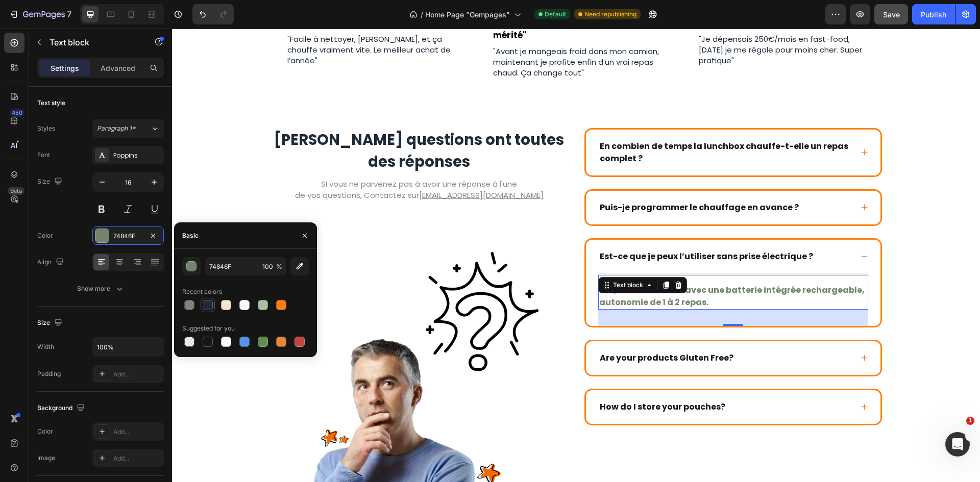
click at [210, 302] on div at bounding box center [208, 305] width 10 height 10
type input "1E2A38"
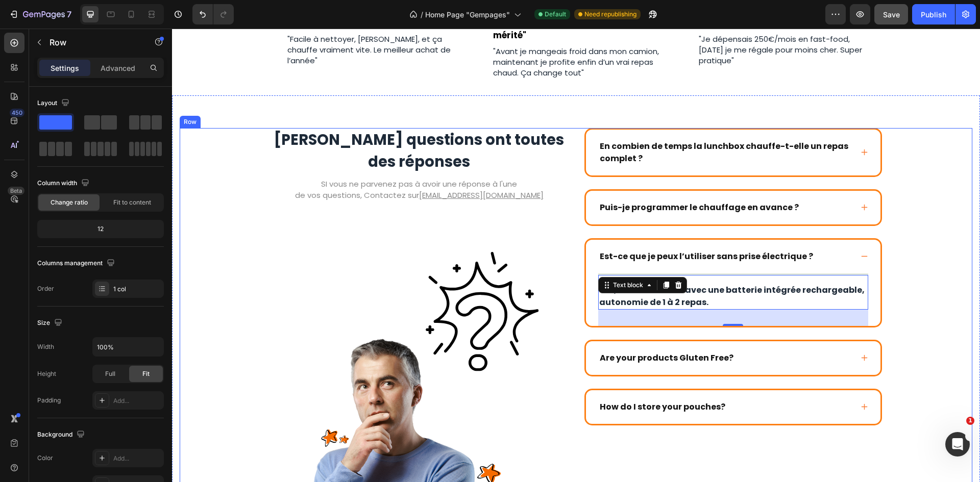
click at [916, 203] on div "Vos questions ont toutes des réponses Heading SI vous ne parvenez pas à avoir u…" at bounding box center [576, 335] width 792 height 414
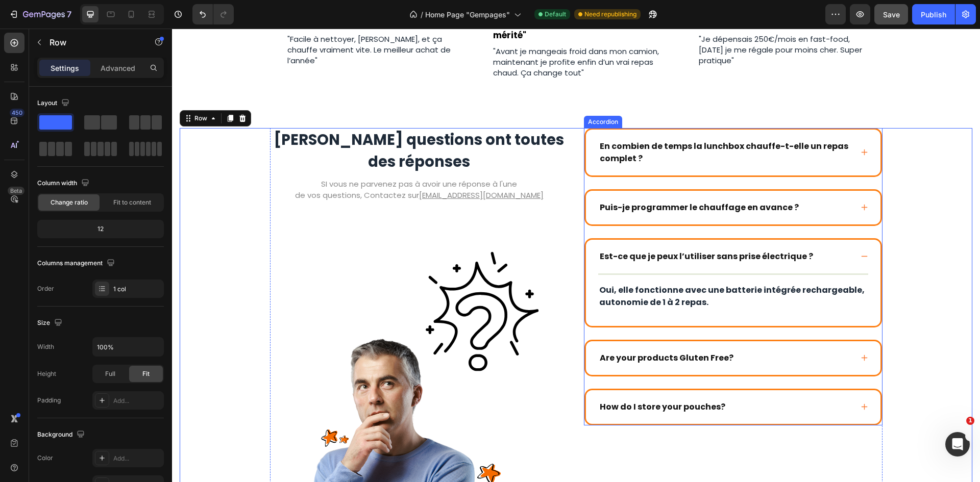
click at [850, 255] on div "Est-ce que je peux l’utiliser sans prise électrique ?" at bounding box center [733, 257] width 294 height 34
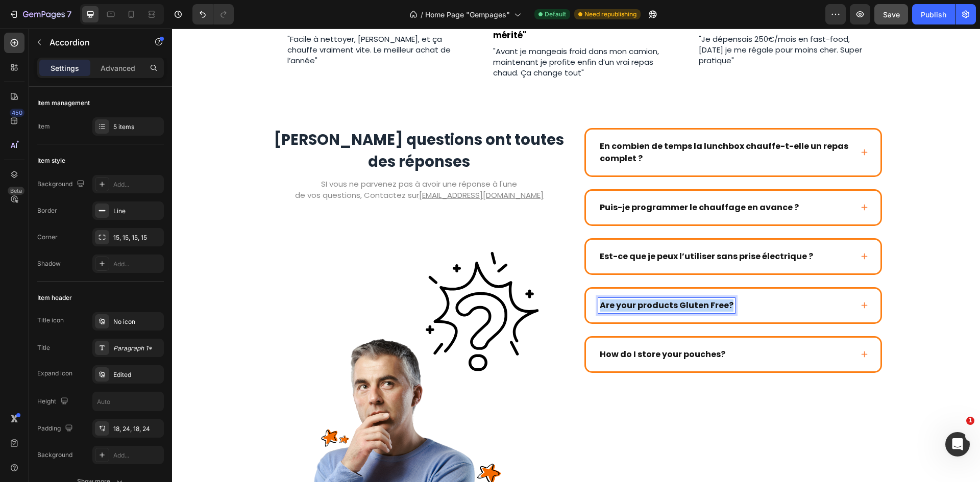
click at [686, 300] on p "Are your products Gluten Free?" at bounding box center [667, 306] width 134 height 12
click at [777, 307] on div "La lunchbox est-elle lourde ?" at bounding box center [725, 305] width 254 height 15
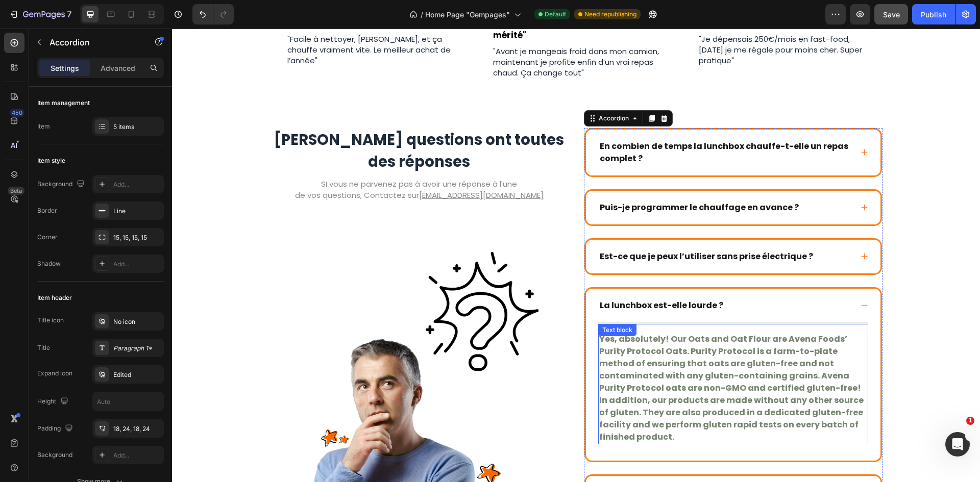
click at [716, 342] on p "Yes, absolutely! Our Oats and Oat Flour are Avena Foods’ Purity Protocol Oats. …" at bounding box center [733, 388] width 268 height 110
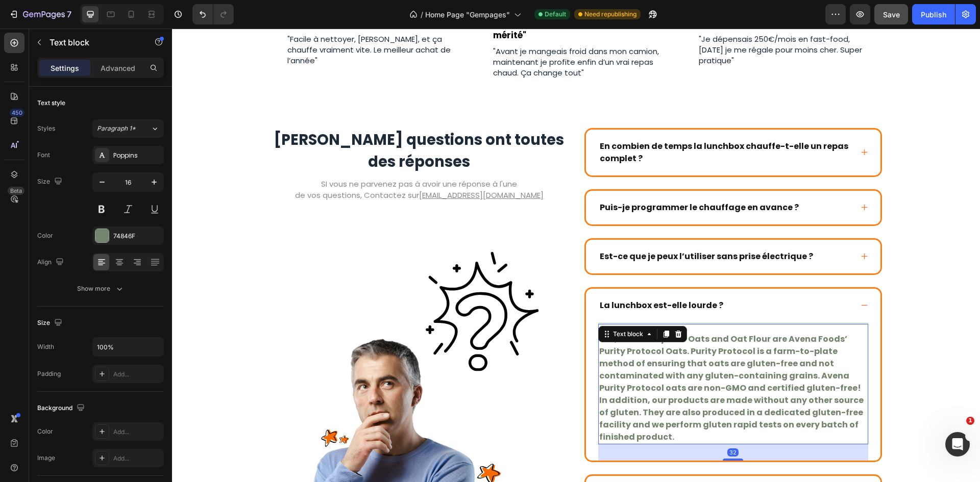
click at [704, 358] on p "Yes, absolutely! Our Oats and Oat Flour are Avena Foods’ Purity Protocol Oats. …" at bounding box center [733, 388] width 268 height 110
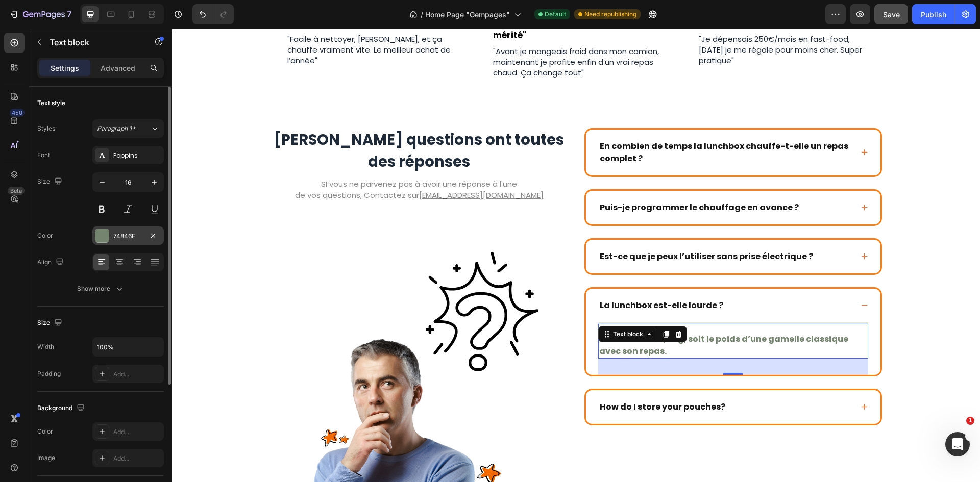
click at [100, 231] on div at bounding box center [101, 235] width 13 height 13
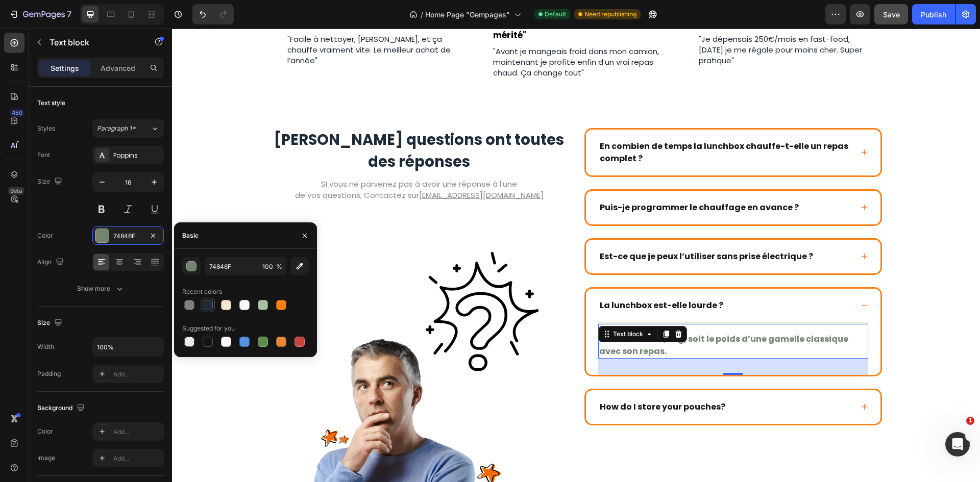
click at [209, 303] on div at bounding box center [208, 305] width 10 height 10
type input "1E2A38"
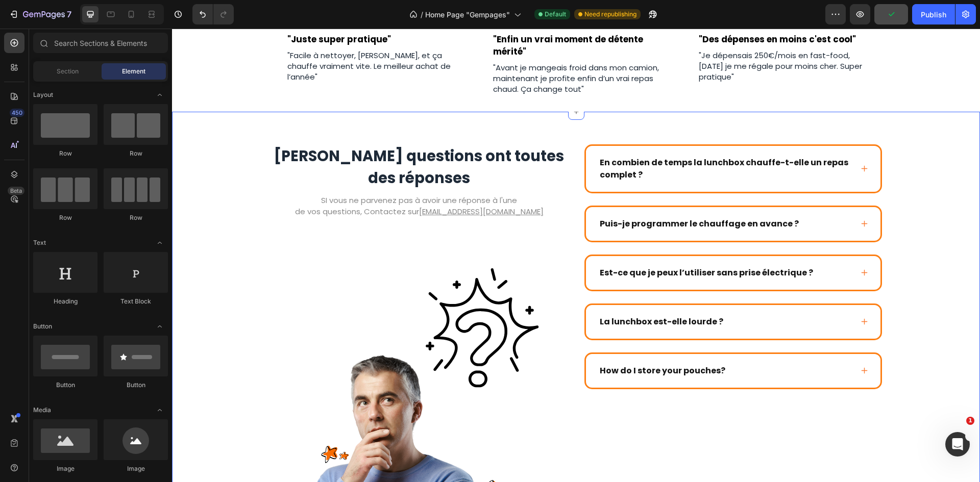
scroll to position [2314, 0]
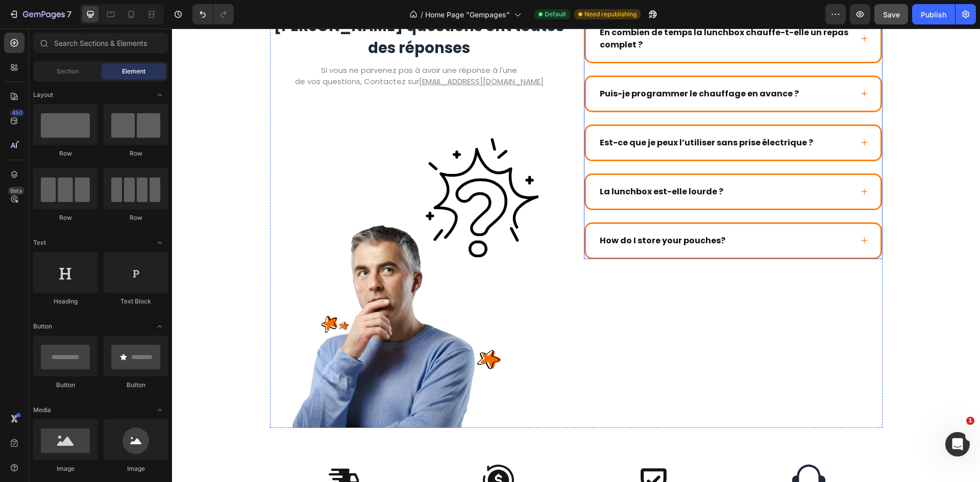
click at [687, 239] on p "How do I store your pouches?" at bounding box center [663, 241] width 126 height 12
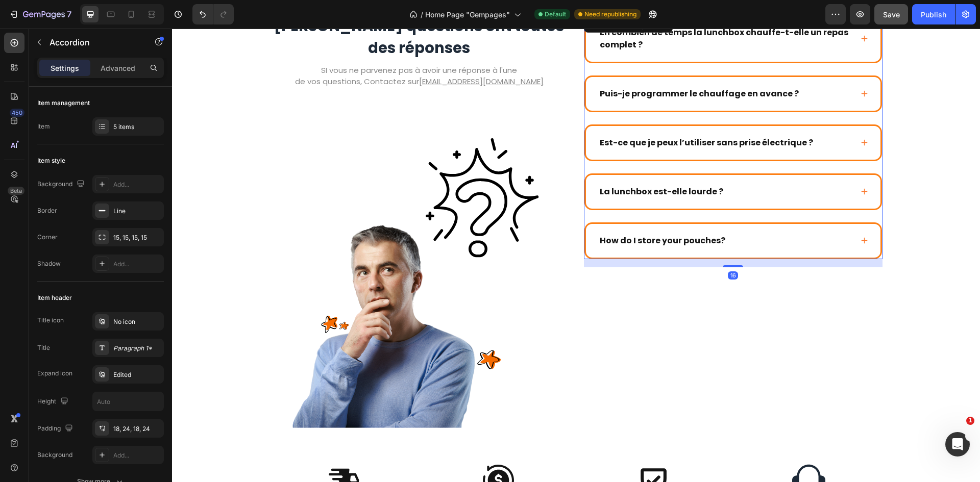
click at [687, 239] on p "How do I store your pouches?" at bounding box center [663, 241] width 126 height 12
click at [842, 238] on div "Combien vais-je économiser par mois ?" at bounding box center [725, 240] width 254 height 15
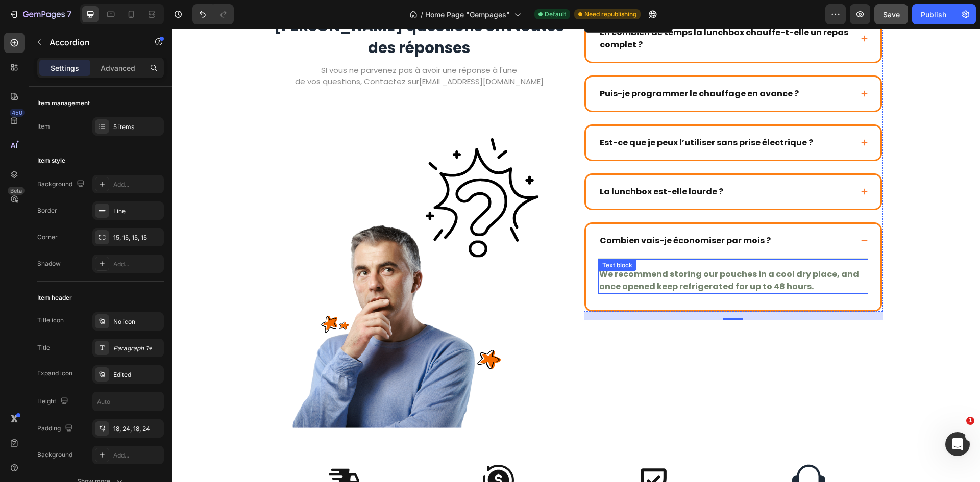
click at [686, 278] on p "We recommend storing our pouches in a cool dry place, and once opened keep refr…" at bounding box center [733, 280] width 268 height 24
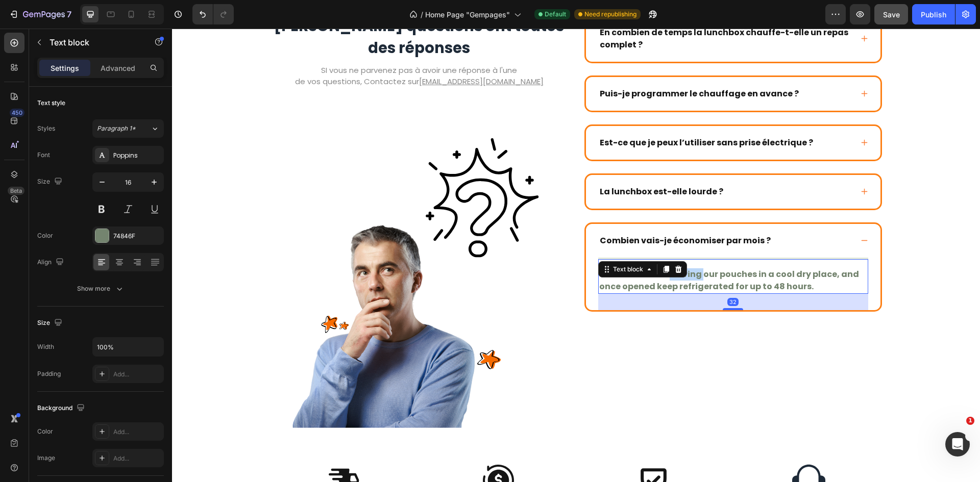
click at [686, 278] on p "We recommend storing our pouches in a cool dry place, and once opened keep refr…" at bounding box center [733, 280] width 268 height 24
click at [105, 235] on div at bounding box center [101, 235] width 13 height 13
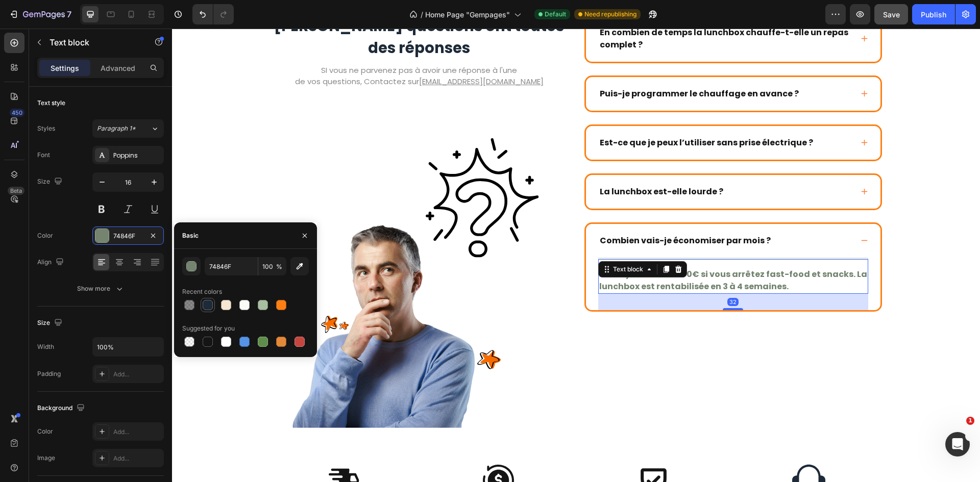
click at [207, 302] on div at bounding box center [208, 305] width 10 height 10
type input "1E2A38"
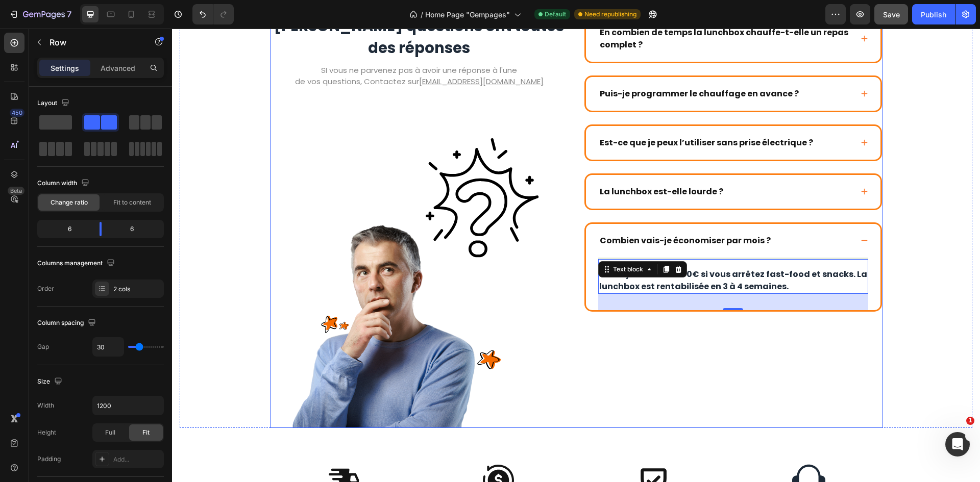
click at [766, 369] on div "En combien de temps la lunchbox chauffe-t-elle un repas complet ? Puis-je progr…" at bounding box center [733, 221] width 299 height 414
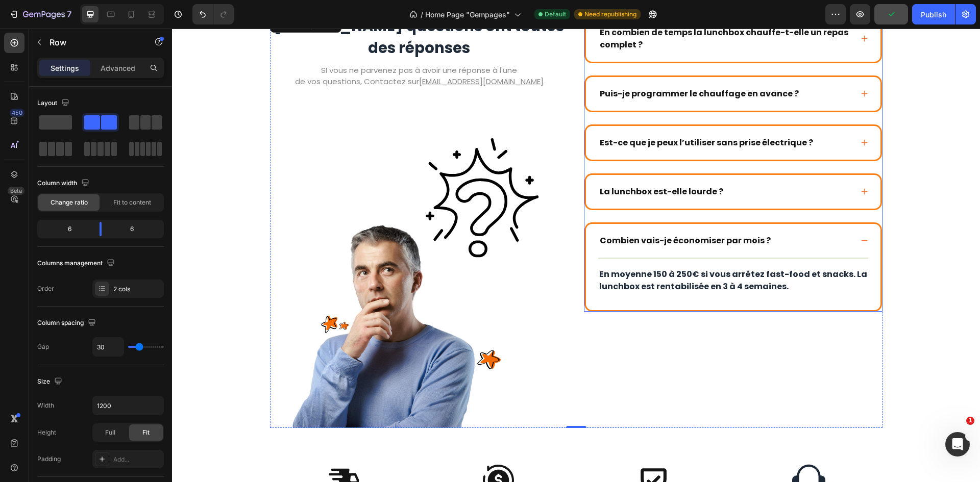
click at [856, 241] on div "Combien vais-je économiser par mois ?" at bounding box center [733, 241] width 294 height 34
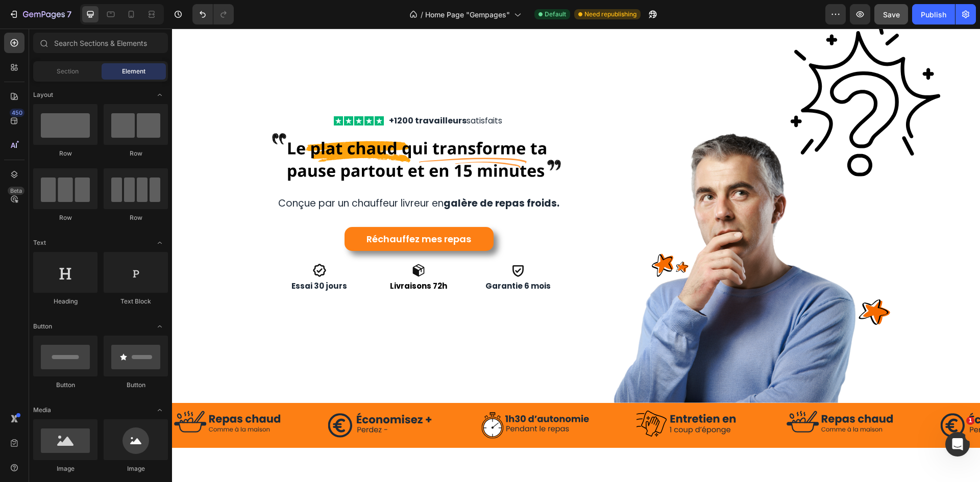
scroll to position [36, 0]
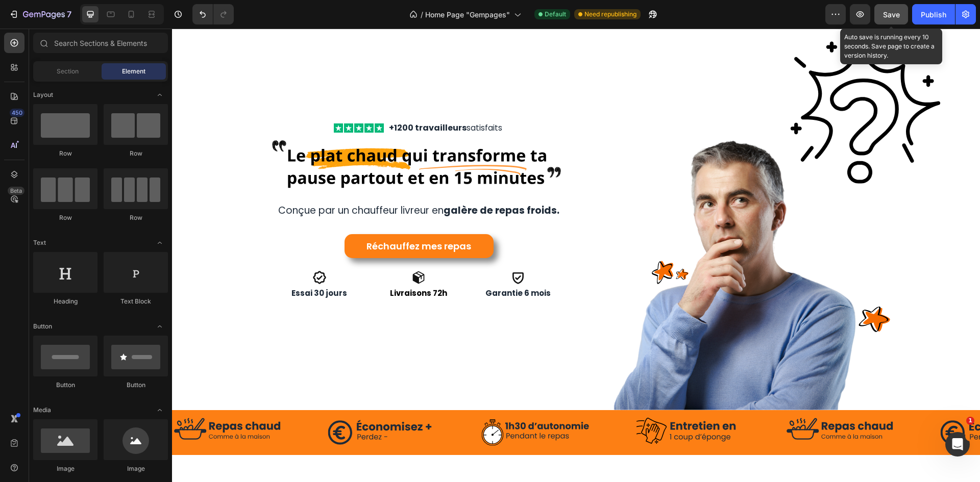
click at [878, 11] on button "Save" at bounding box center [891, 14] width 34 height 20
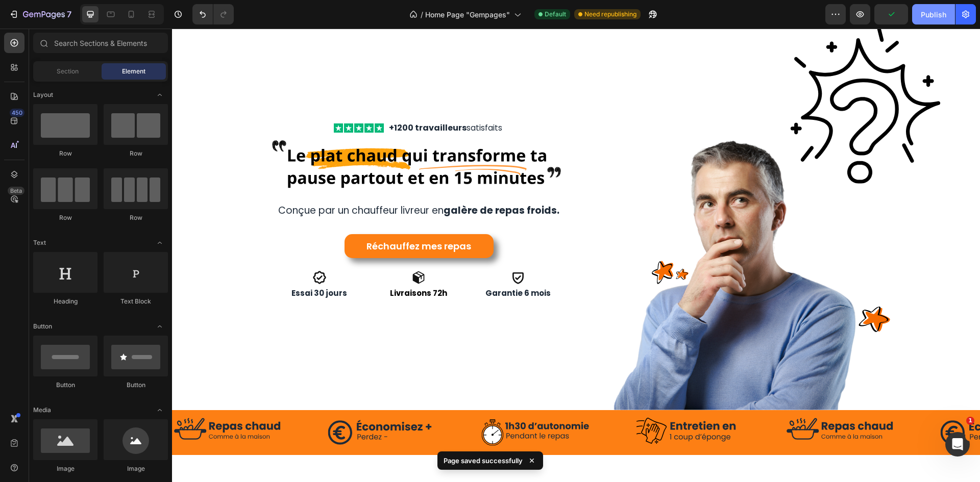
click at [912, 16] on button "Publish" at bounding box center [933, 14] width 43 height 20
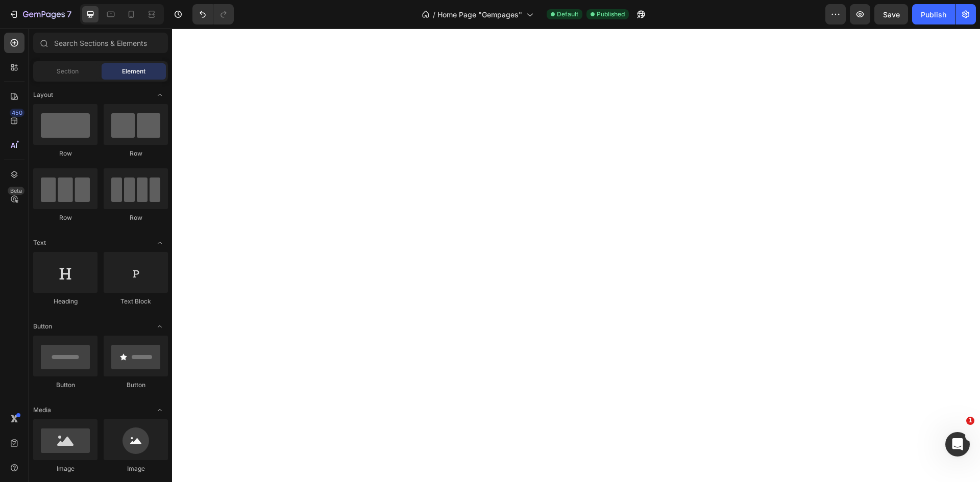
scroll to position [2506, 0]
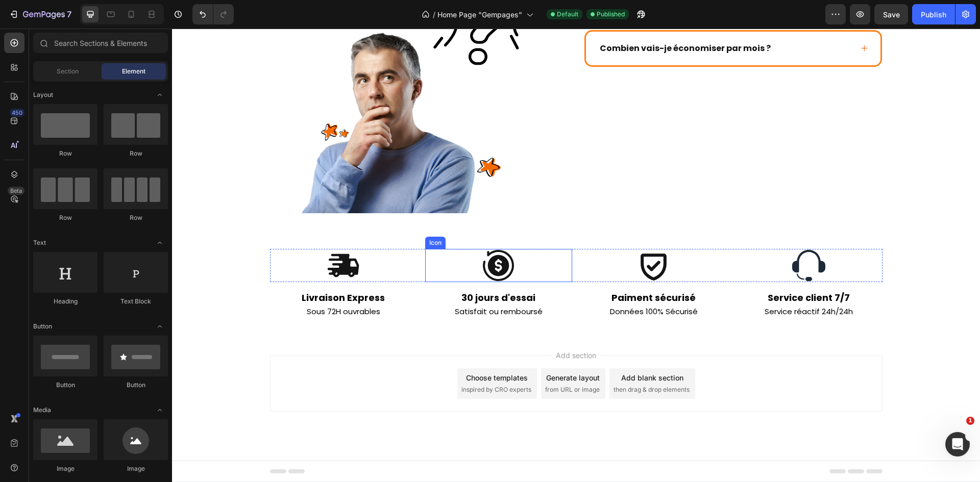
click at [483, 258] on icon at bounding box center [498, 265] width 33 height 33
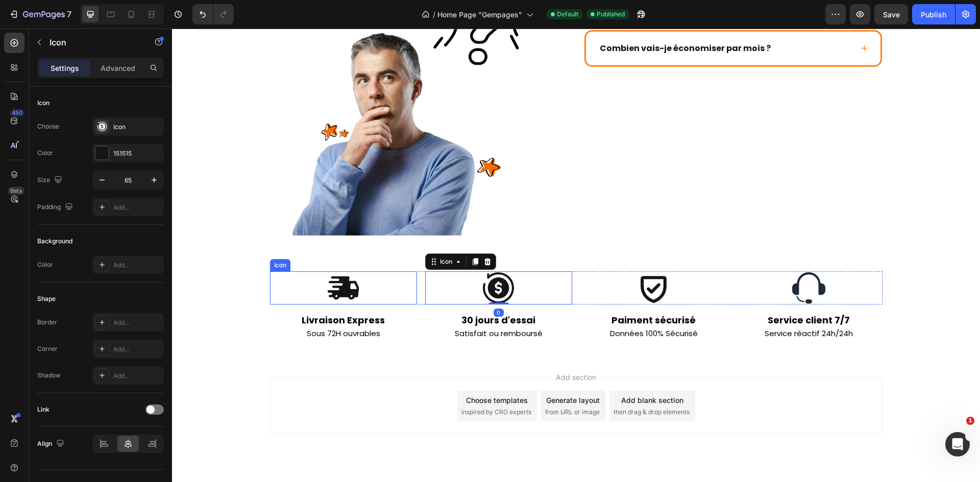
click at [357, 271] on div "Icon" at bounding box center [343, 287] width 147 height 33
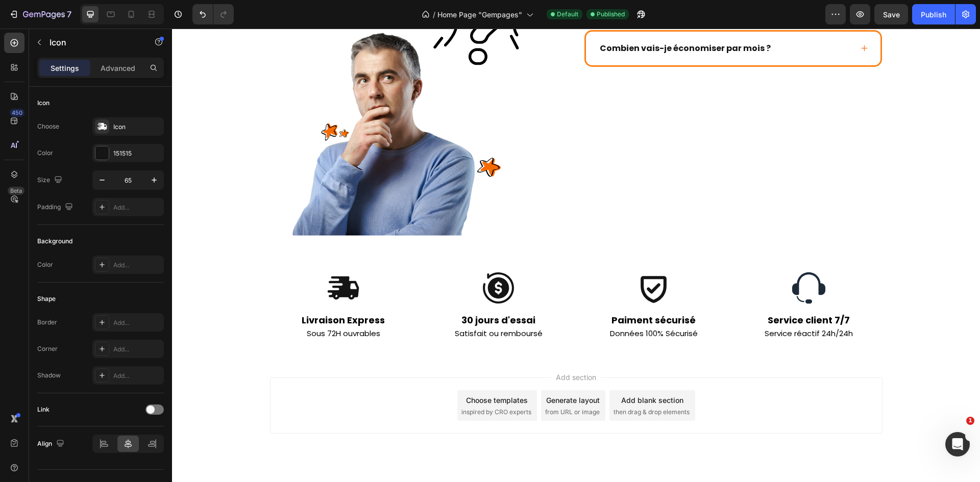
click at [349, 277] on icon at bounding box center [344, 288] width 32 height 23
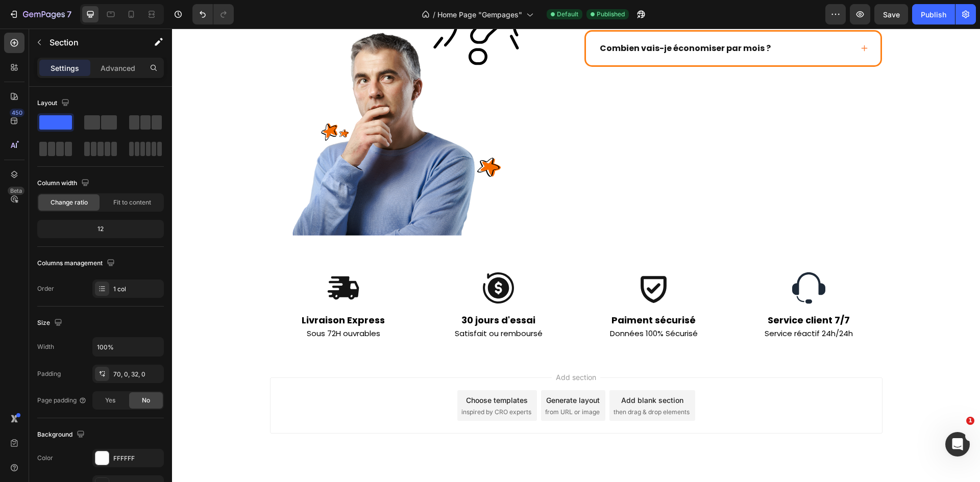
click at [347, 236] on div "Icon Icon Icon Icon Row Livraison Express Sous 72H ouvrables Text Block 30 jour…" at bounding box center [576, 296] width 808 height 121
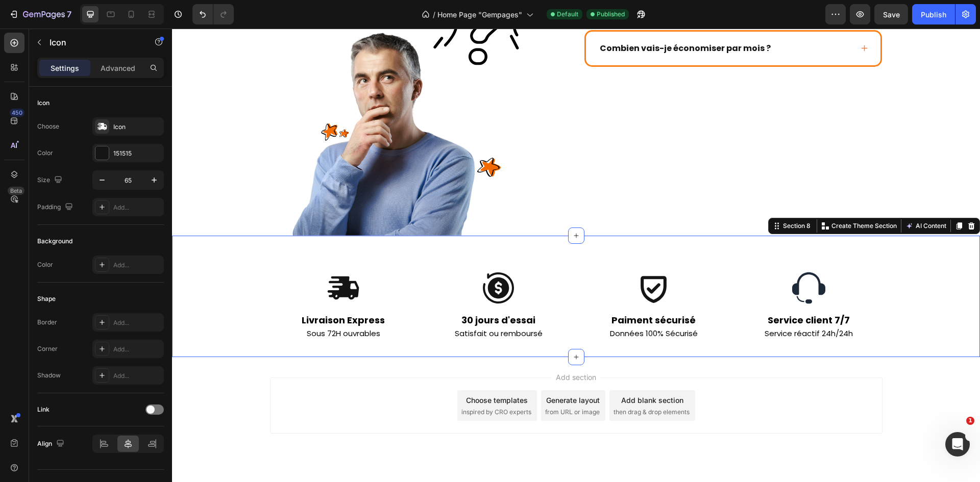
click at [347, 277] on icon at bounding box center [344, 288] width 32 height 23
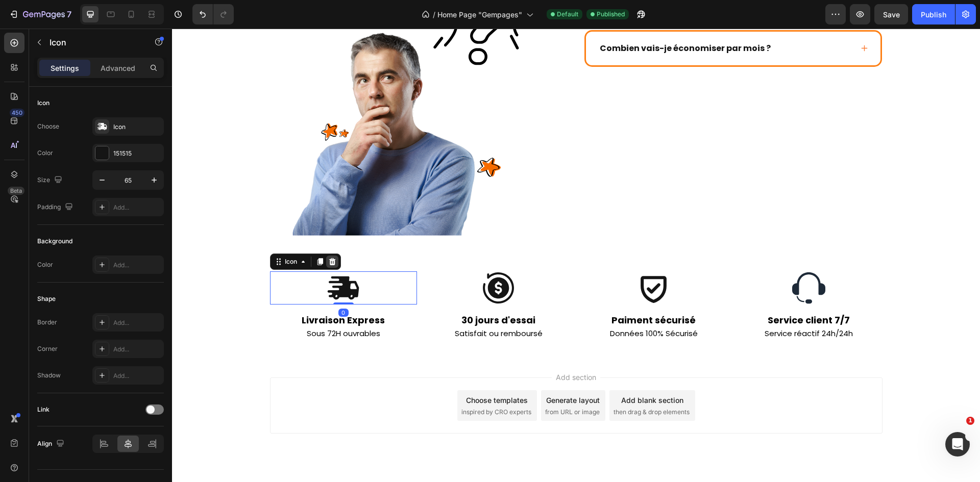
click at [332, 258] on icon at bounding box center [332, 262] width 8 height 8
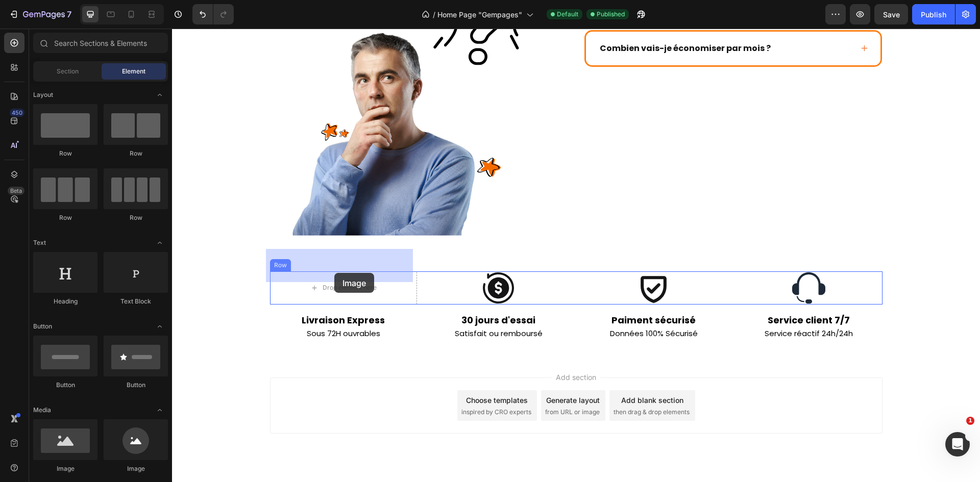
drag, startPoint x: 240, startPoint y: 476, endPoint x: 335, endPoint y: 271, distance: 225.6
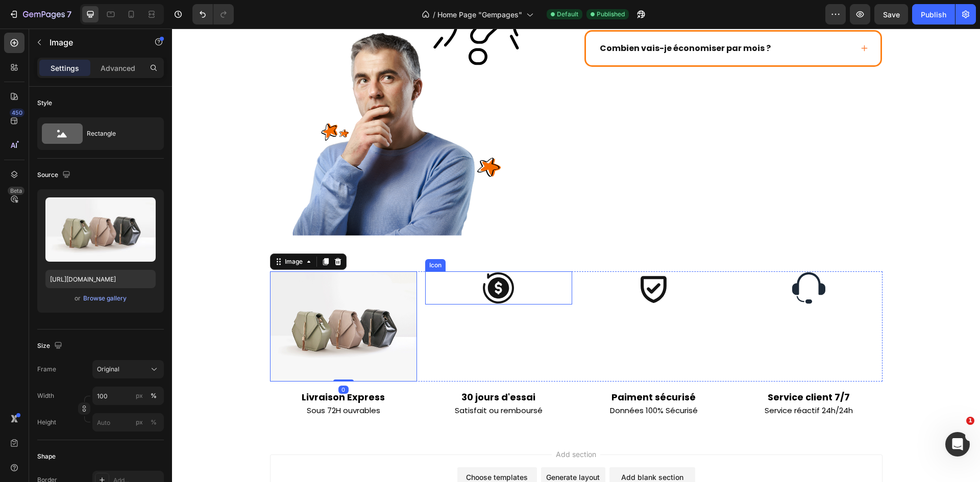
click at [504, 272] on icon at bounding box center [498, 287] width 31 height 31
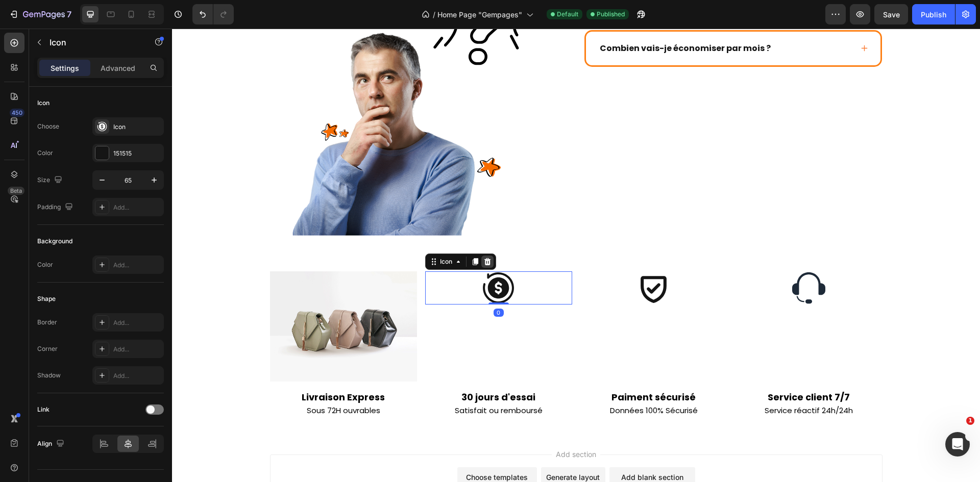
click at [486, 258] on icon at bounding box center [487, 261] width 7 height 7
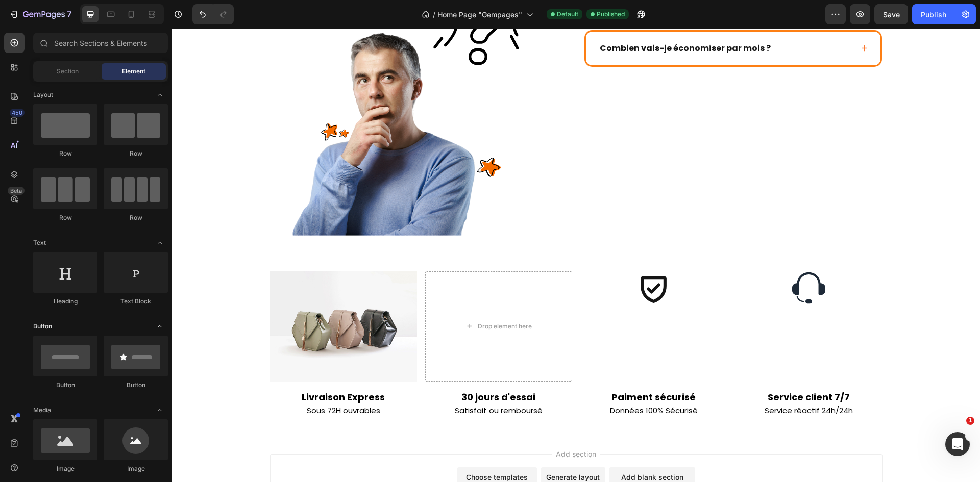
scroll to position [51, 0]
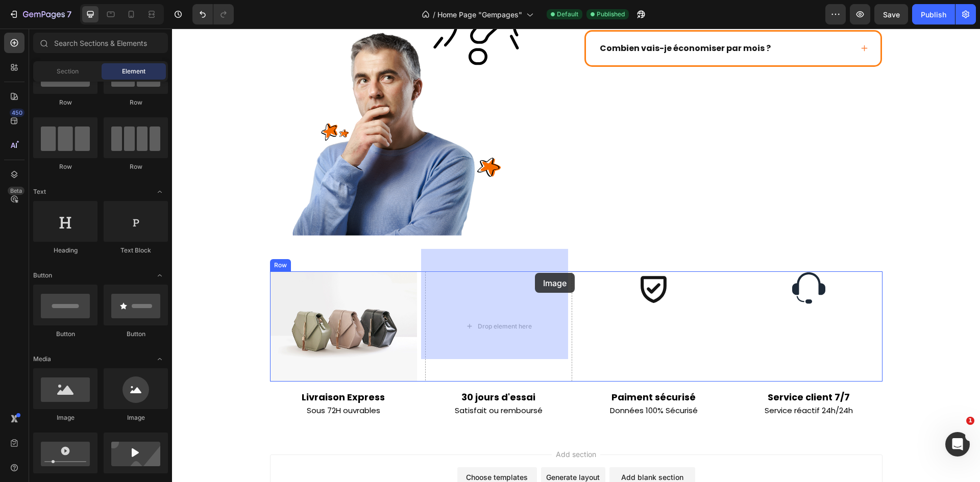
drag, startPoint x: 247, startPoint y: 421, endPoint x: 521, endPoint y: 273, distance: 311.0
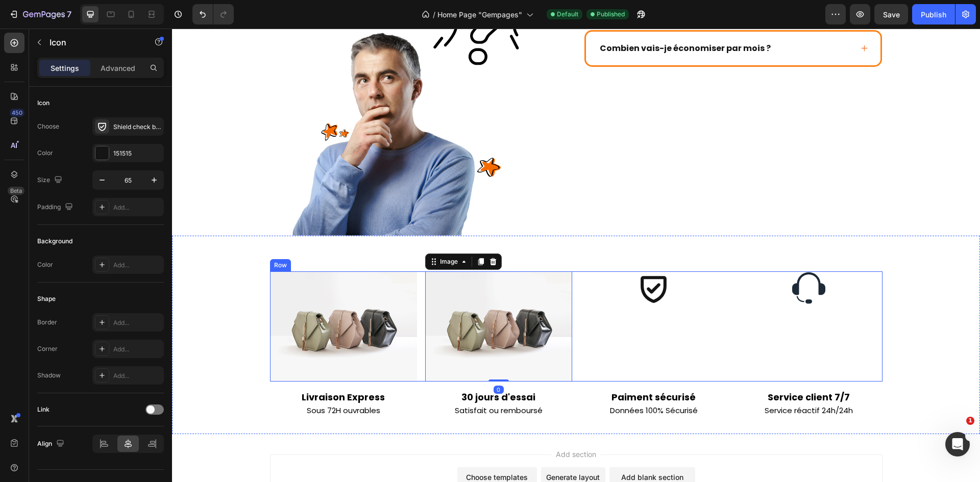
click at [654, 276] on icon at bounding box center [653, 289] width 26 height 27
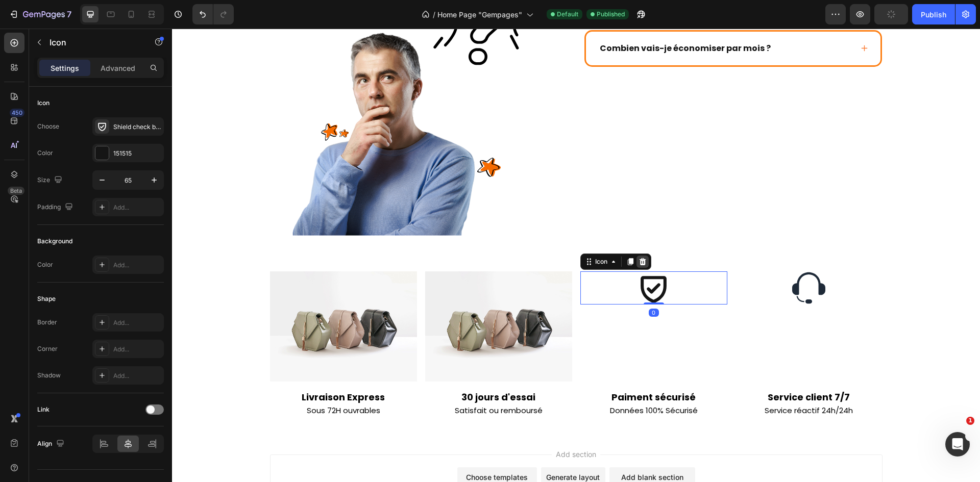
click at [641, 258] on icon at bounding box center [642, 261] width 7 height 7
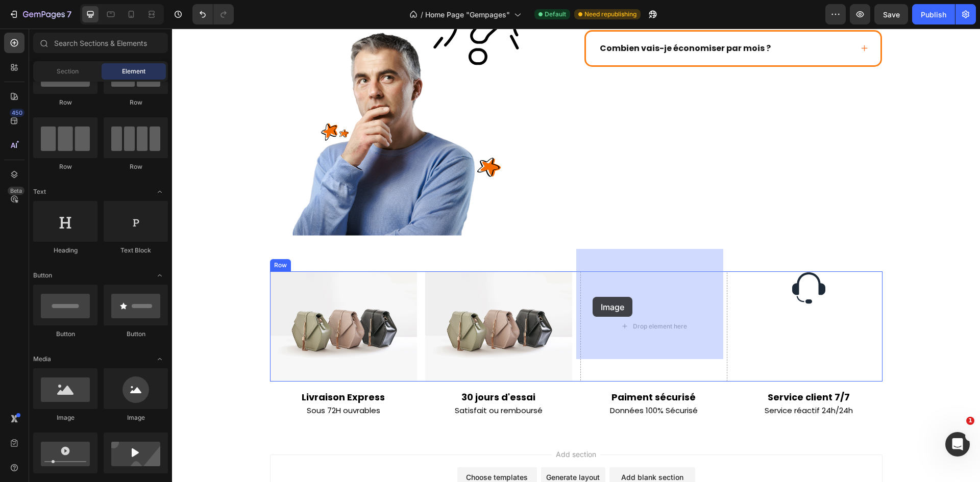
drag, startPoint x: 261, startPoint y: 422, endPoint x: 592, endPoint y: 297, distance: 354.4
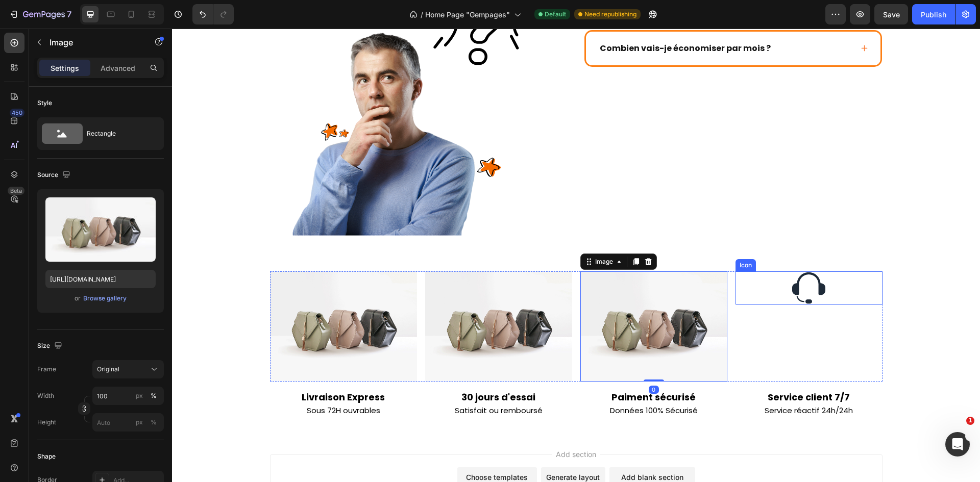
click at [767, 271] on div "Icon" at bounding box center [808, 287] width 147 height 33
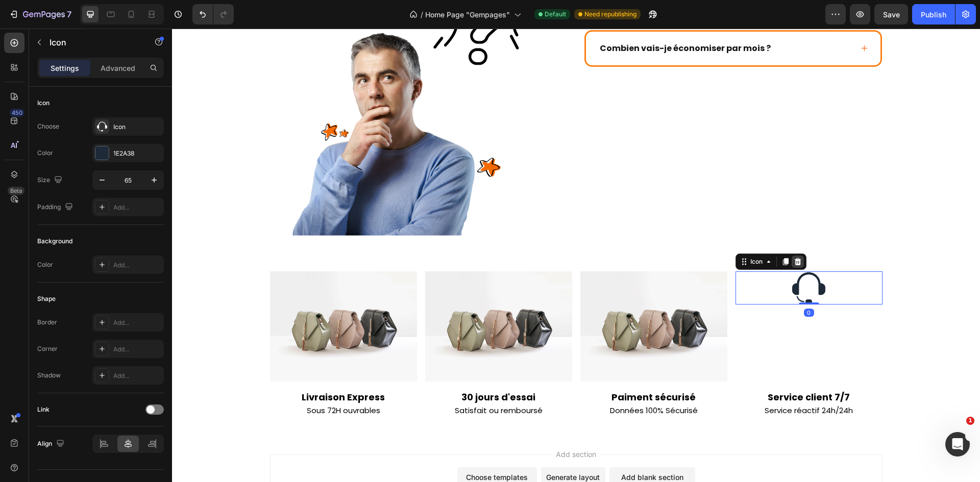
click at [794, 258] on icon at bounding box center [797, 261] width 7 height 7
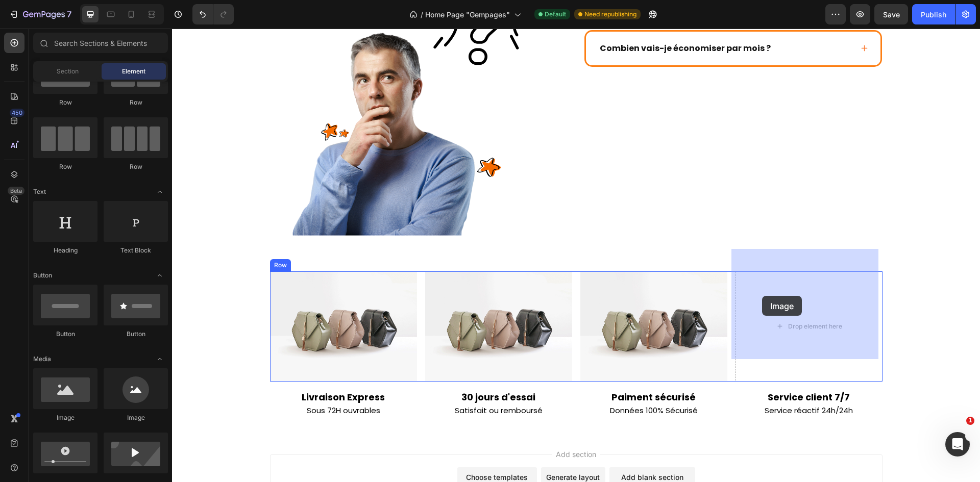
drag, startPoint x: 219, startPoint y: 425, endPoint x: 786, endPoint y: 292, distance: 581.8
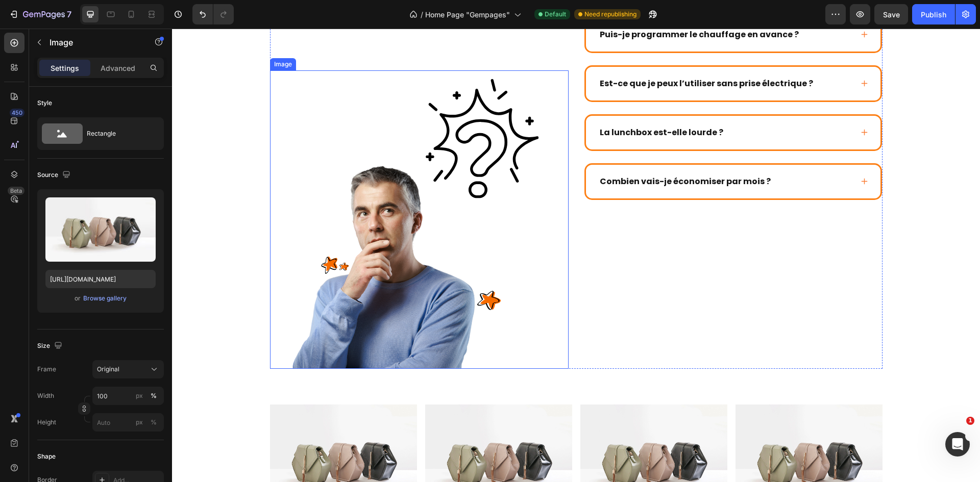
scroll to position [2532, 0]
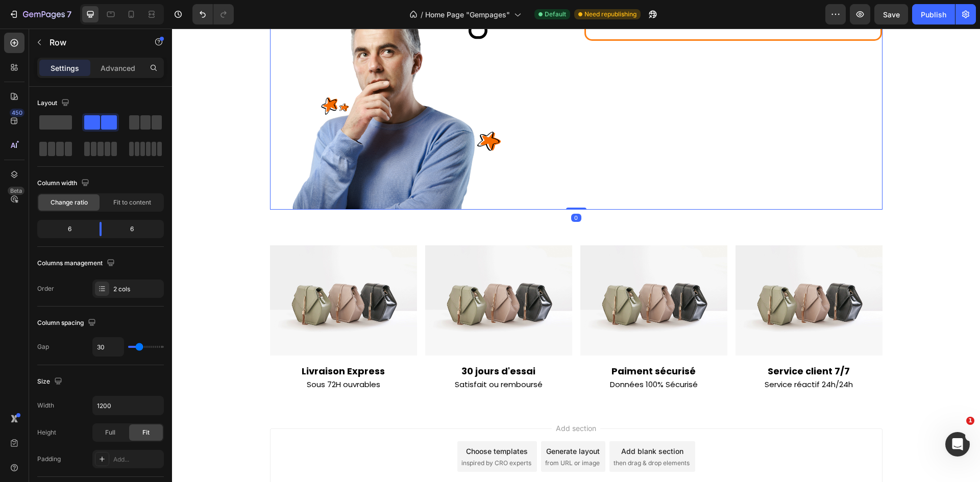
click at [753, 184] on div "En combien de temps la lunchbox chauffe-t-elle un repas complet ? Puis-je progr…" at bounding box center [733, 3] width 299 height 414
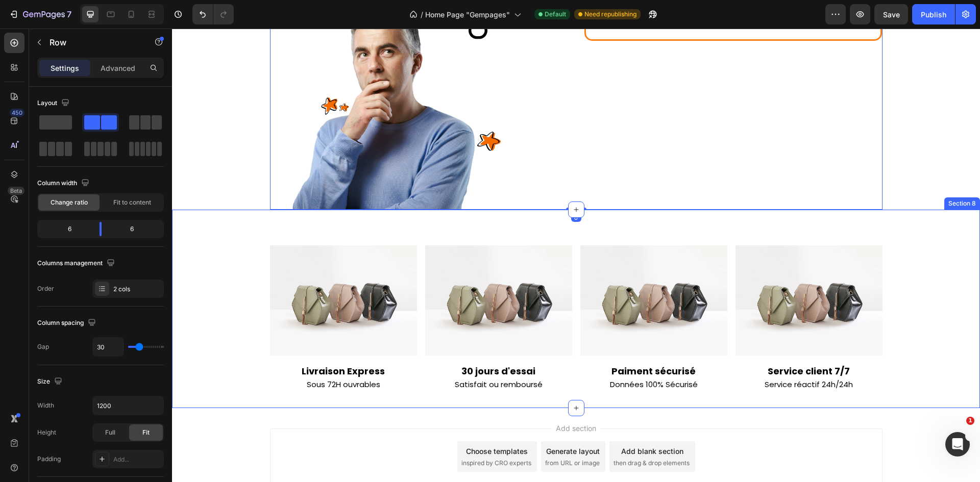
click at [865, 210] on div "Image Image Image Image Row Livraison Express Sous 72H ouvrables Text Block 30 …" at bounding box center [576, 309] width 808 height 198
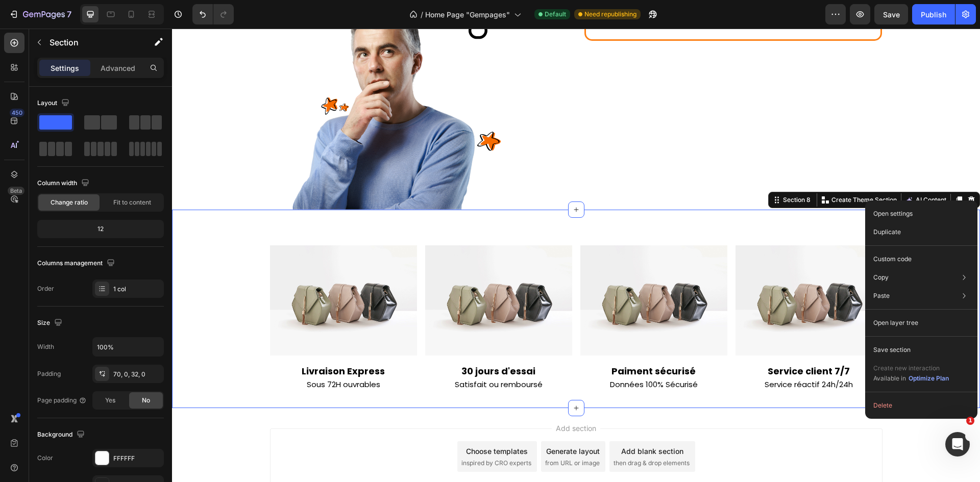
click at [829, 210] on div "Image Image Image Image Row Livraison Express Sous 72H ouvrables Text Block 30 …" at bounding box center [576, 309] width 808 height 198
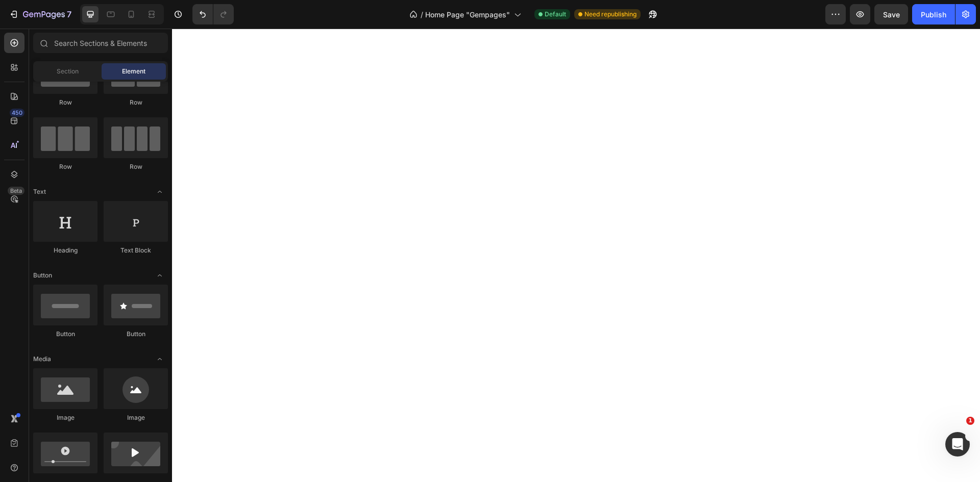
scroll to position [0, 0]
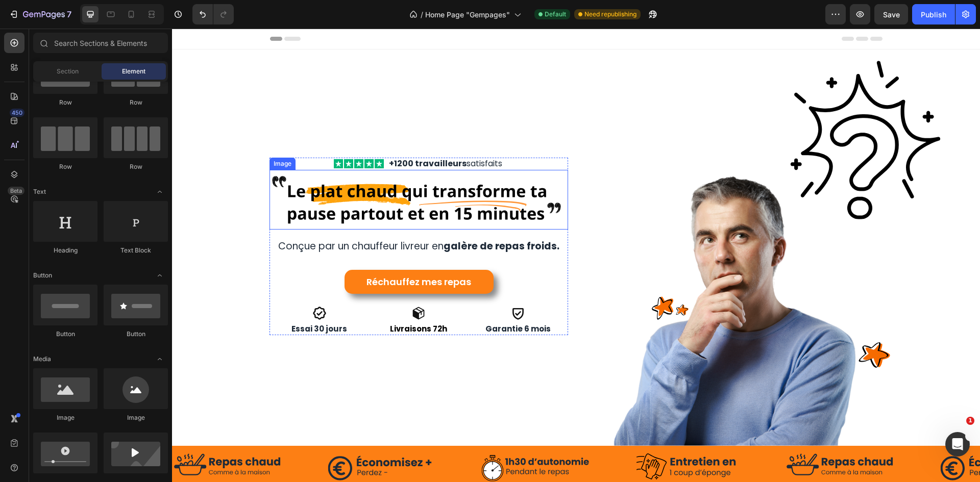
click at [501, 206] on img at bounding box center [418, 200] width 299 height 60
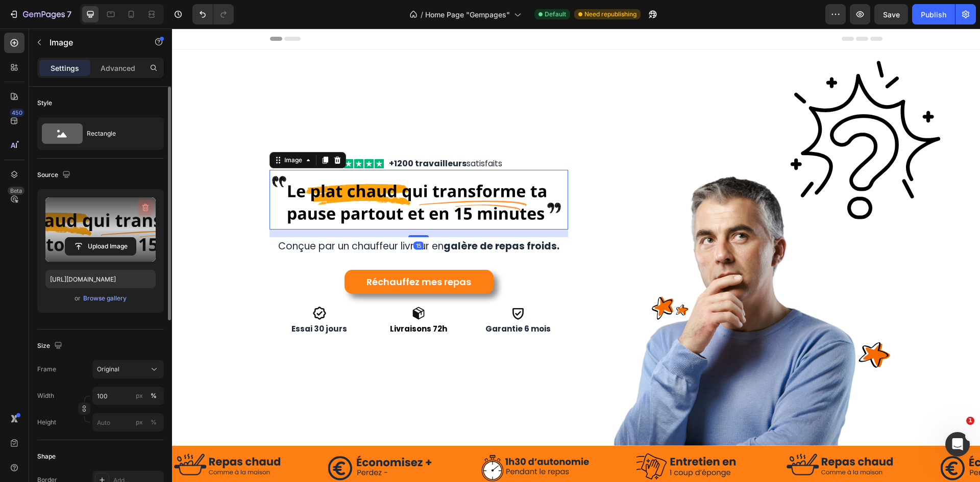
click at [146, 203] on icon "button" at bounding box center [145, 208] width 10 height 10
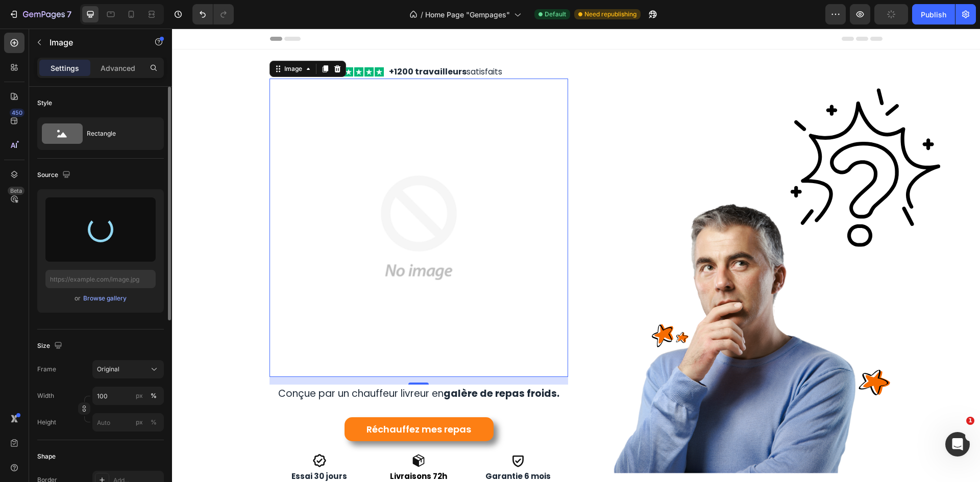
type input "https://cdn.shopify.com/s/files/1/0947/1977/0948/files/gempages_584826131627115…"
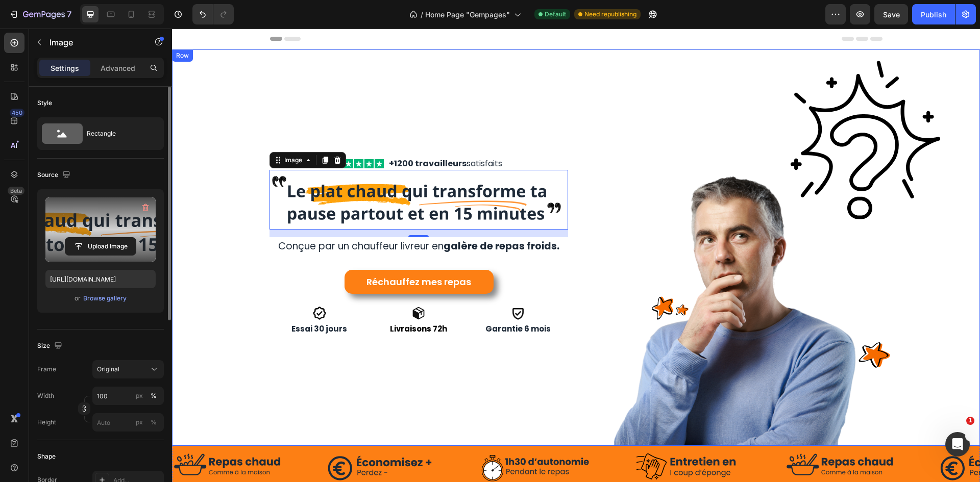
click at [585, 93] on img at bounding box center [782, 247] width 396 height 396
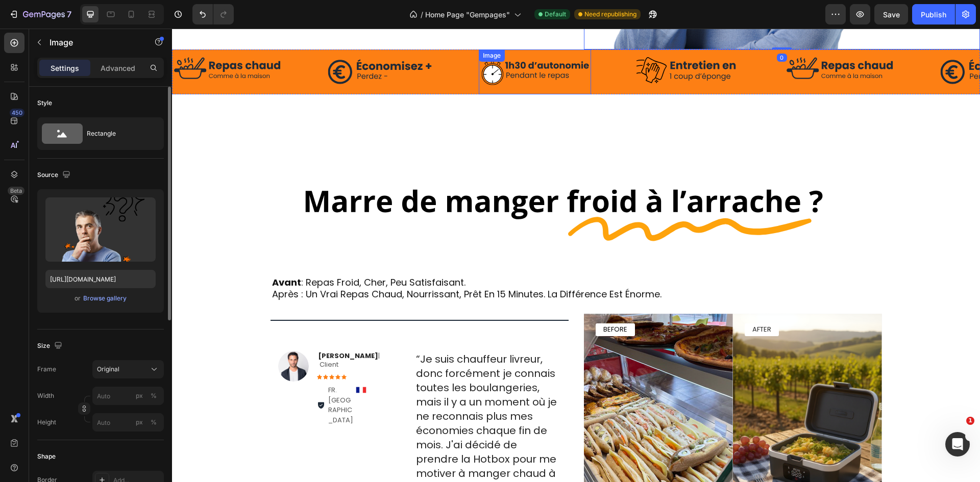
scroll to position [408, 0]
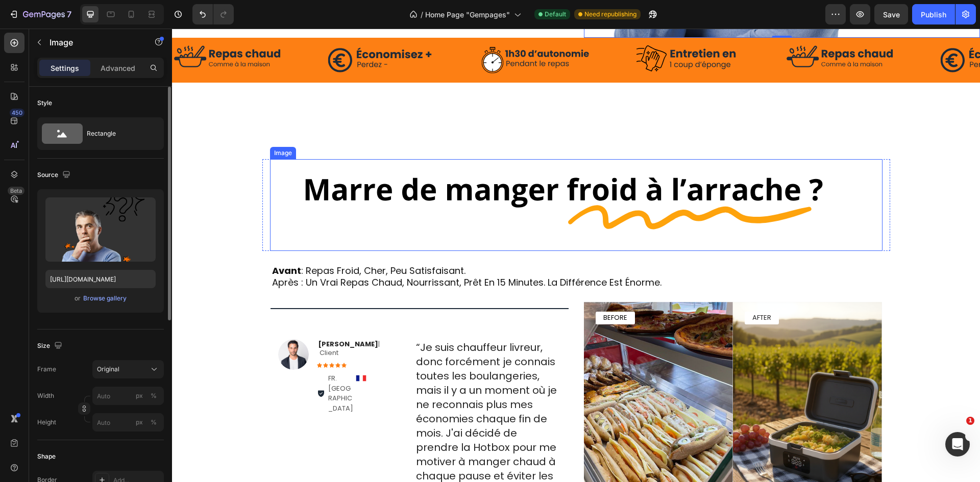
click at [583, 176] on img at bounding box center [576, 205] width 612 height 92
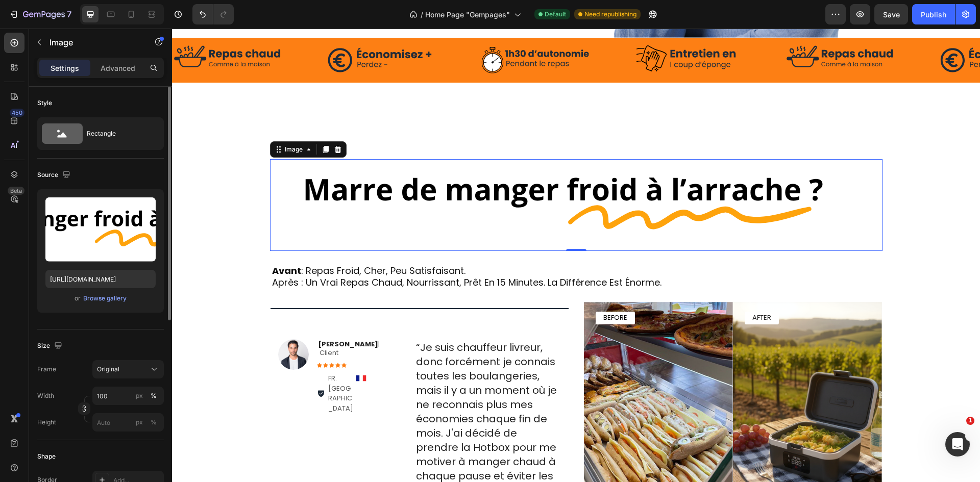
drag, startPoint x: 145, startPoint y: 208, endPoint x: 157, endPoint y: 208, distance: 11.2
click at [145, 208] on icon "button" at bounding box center [145, 208] width 10 height 10
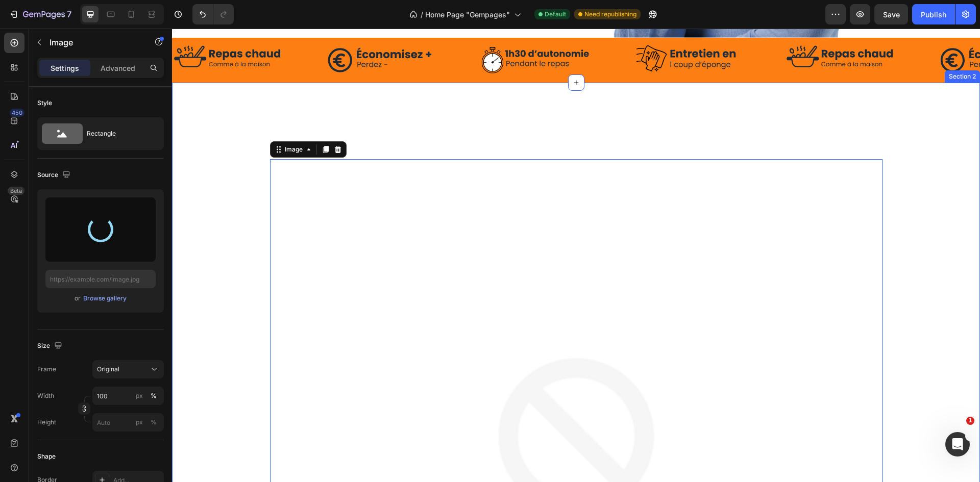
type input "https://cdn.shopify.com/s/files/1/0947/1977/0948/files/gempages_584826131627115…"
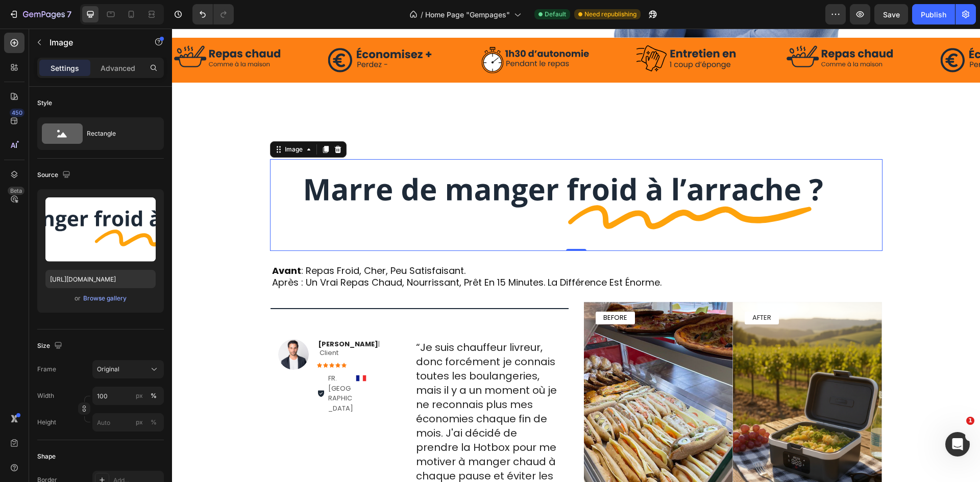
click at [910, 151] on div "Image 0 Row avant : repas froid, cher, peu satisfaisant. après : un vrai repas …" at bounding box center [576, 347] width 808 height 529
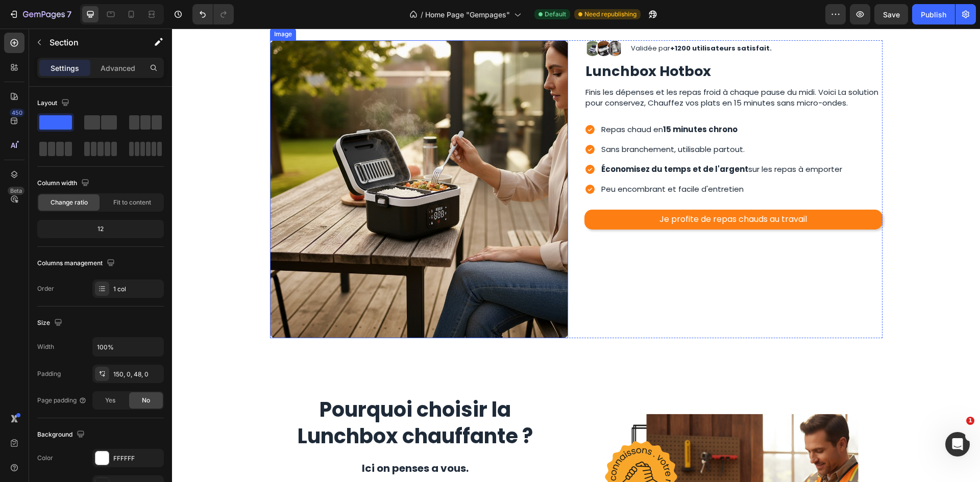
scroll to position [1276, 0]
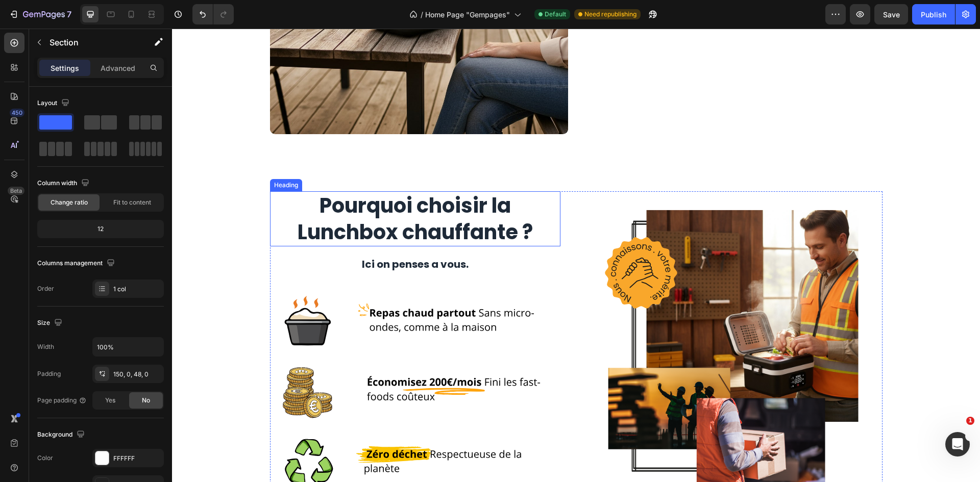
click at [466, 222] on h2 "Pourquoi choisir la Lunchbox chauffante ?" at bounding box center [415, 218] width 290 height 55
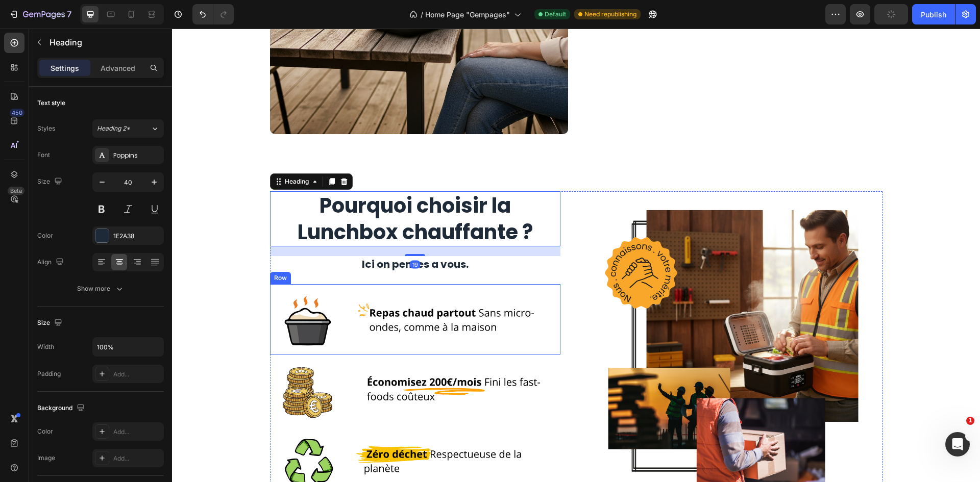
scroll to position [1684, 0]
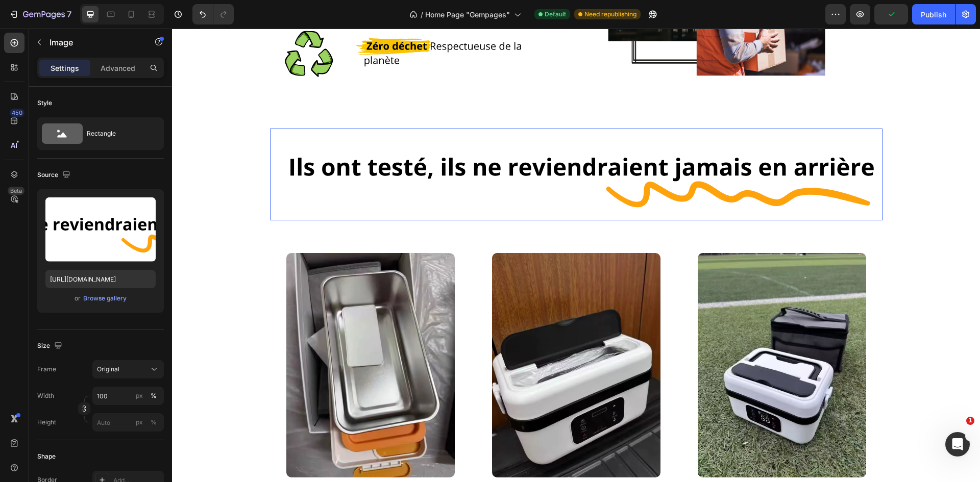
click at [449, 172] on img at bounding box center [576, 175] width 612 height 92
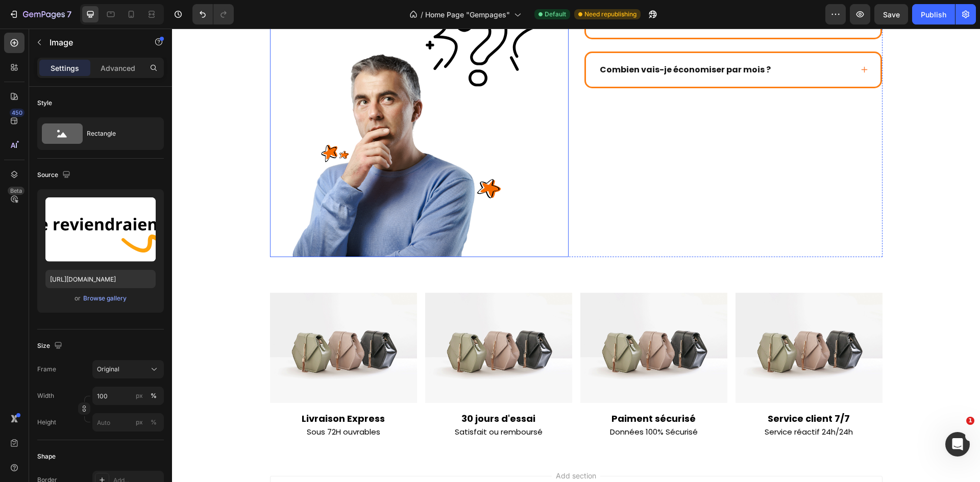
scroll to position [2481, 0]
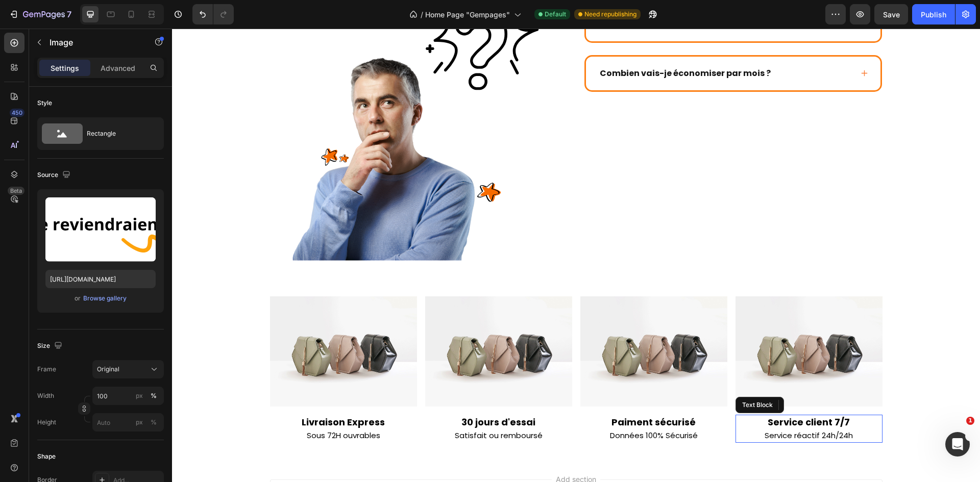
click at [818, 430] on span "Service réactif 24h/24h" at bounding box center [808, 435] width 88 height 11
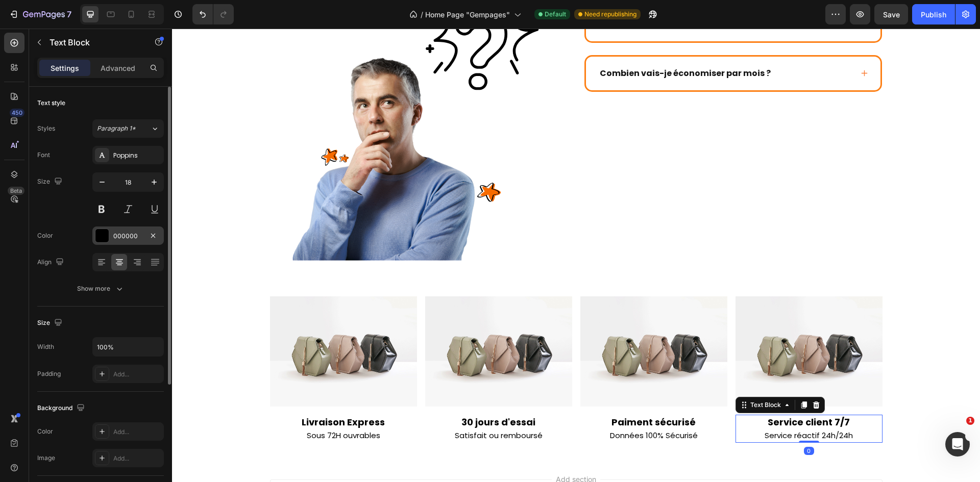
click at [100, 229] on div at bounding box center [101, 235] width 13 height 13
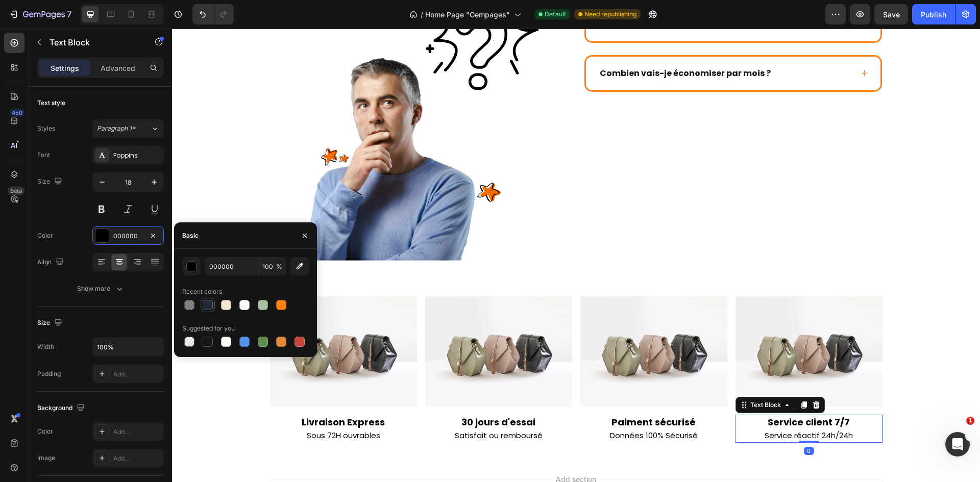
click at [207, 304] on div at bounding box center [208, 305] width 10 height 10
type input "1E2A38"
click at [689, 430] on span "Données 100% Sécurisé" at bounding box center [654, 435] width 88 height 11
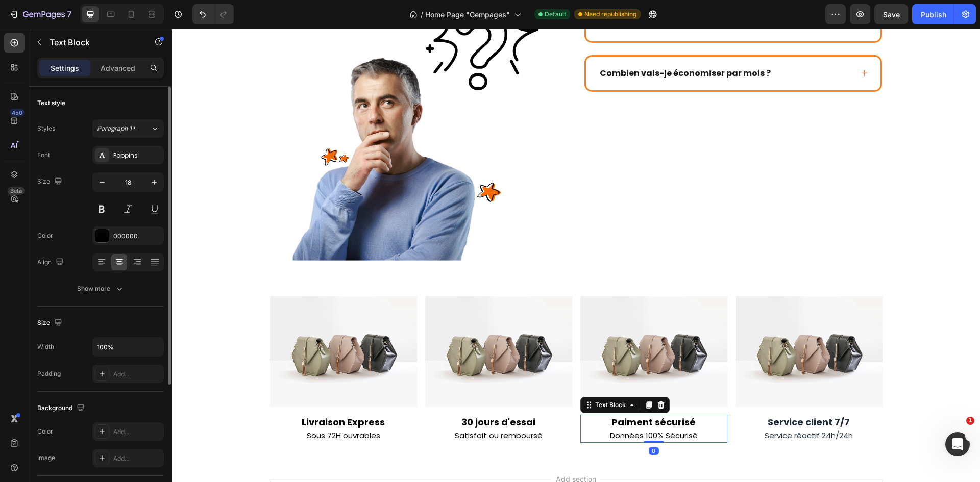
click at [126, 247] on div "Font Poppins Size 18 Color 000000 Align Show more" at bounding box center [100, 222] width 127 height 152
click at [126, 239] on div "000000" at bounding box center [128, 236] width 30 height 9
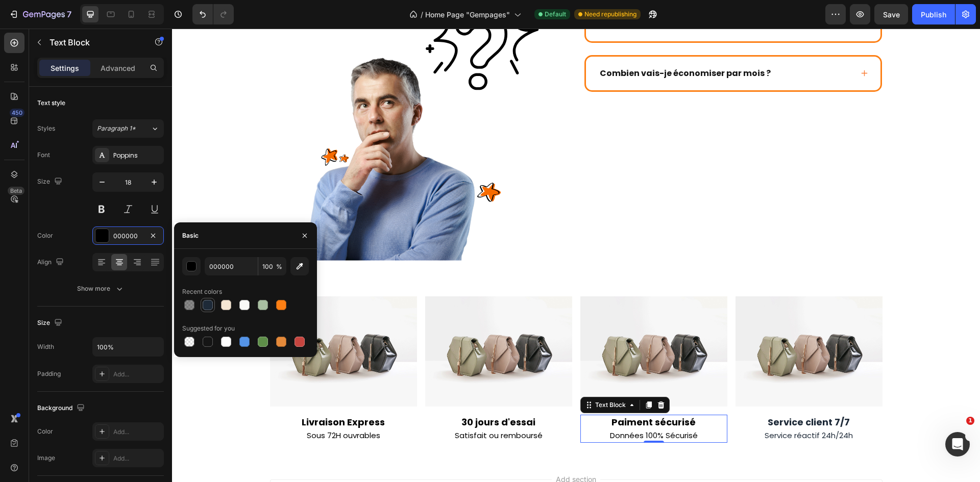
click at [208, 305] on div at bounding box center [208, 305] width 10 height 10
type input "1E2A38"
click at [511, 429] on p "Satisfait ou remboursé" at bounding box center [498, 435] width 145 height 13
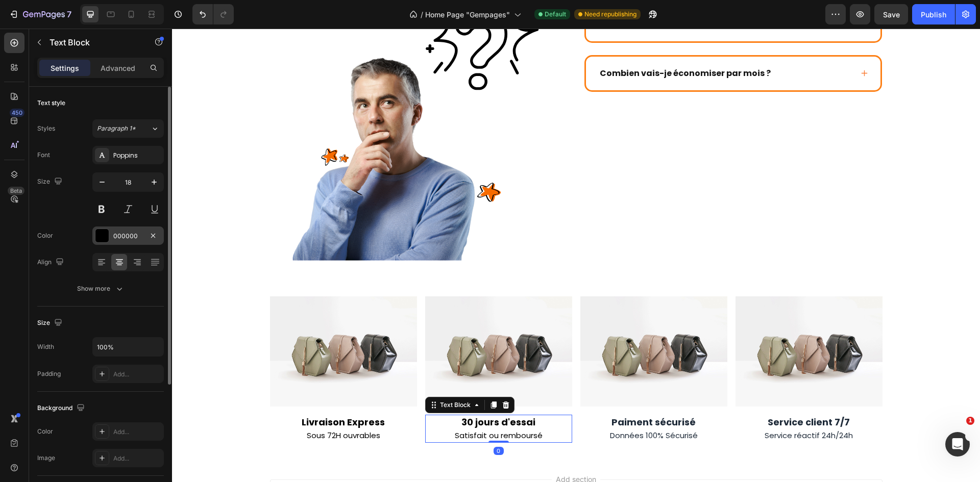
click at [112, 240] on div "000000" at bounding box center [127, 236] width 71 height 18
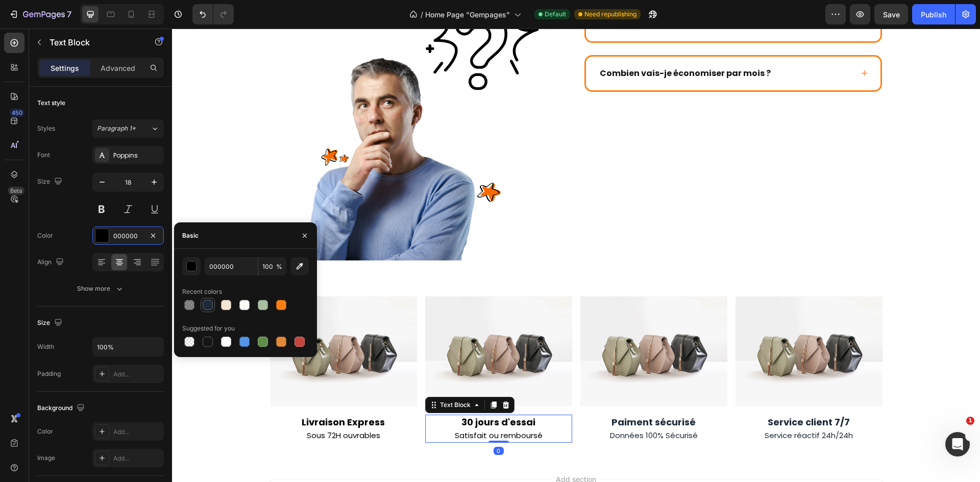
click at [209, 302] on div at bounding box center [208, 305] width 10 height 10
type input "1E2A38"
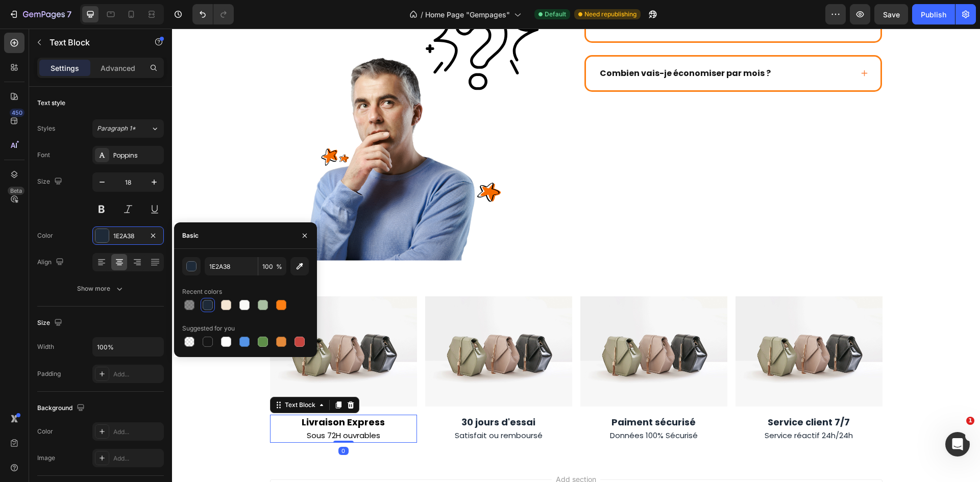
click at [370, 416] on strong "Livraison Express" at bounding box center [343, 422] width 83 height 13
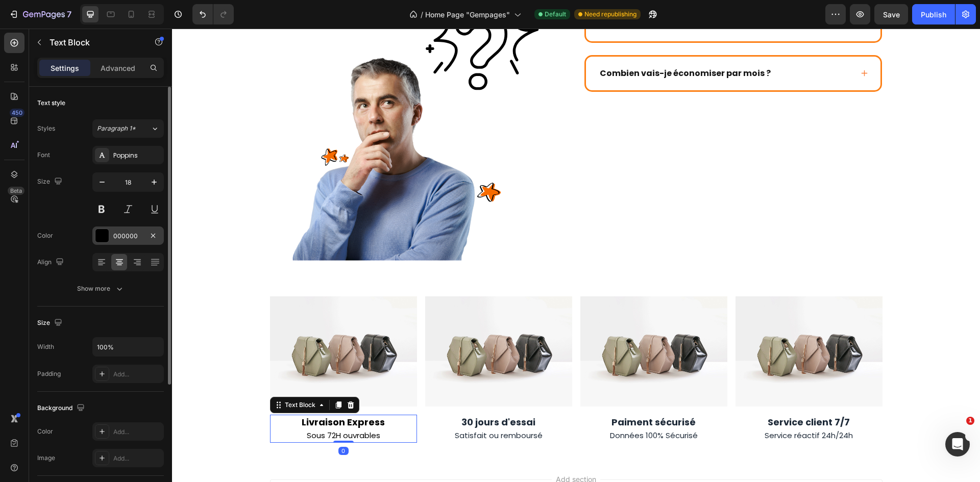
click at [105, 238] on div at bounding box center [101, 235] width 13 height 13
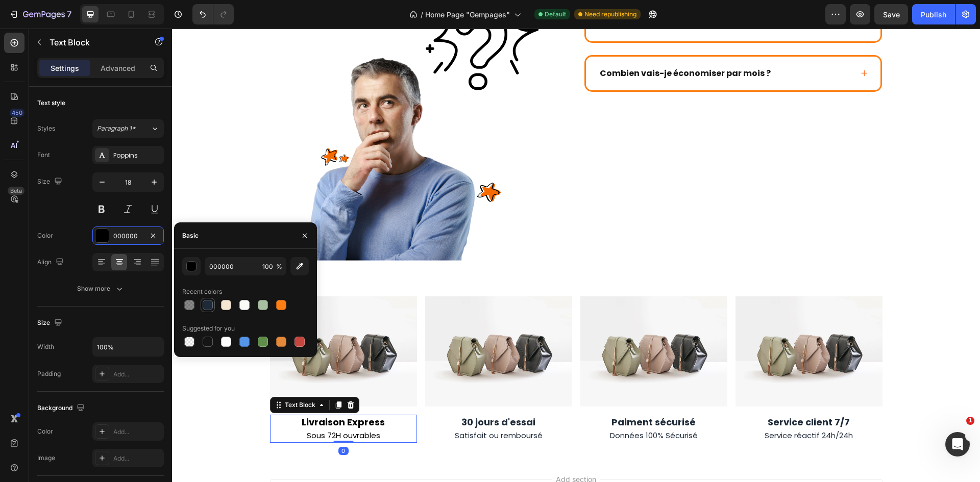
click at [207, 305] on div at bounding box center [208, 305] width 10 height 10
type input "1E2A38"
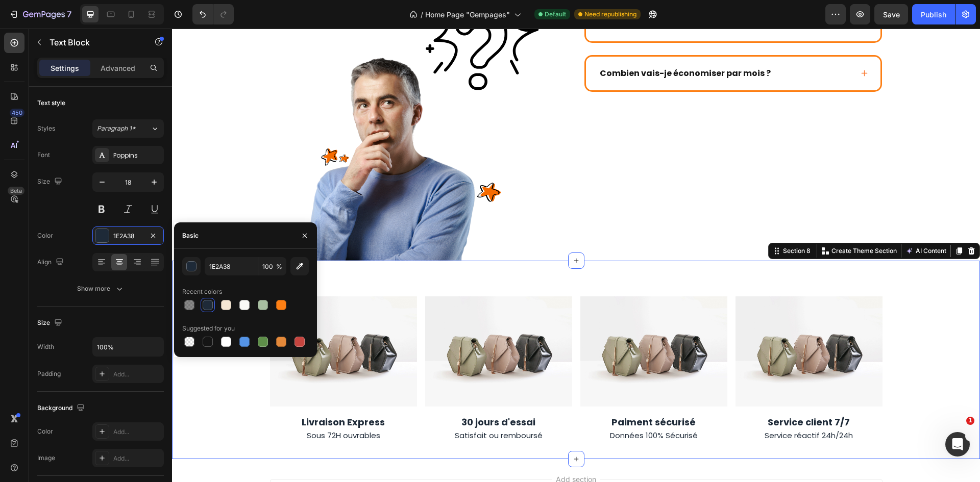
click at [906, 273] on div "Image Image Image Image Row Livraison Express Sous 72H ouvrables Text Block 30 …" at bounding box center [576, 360] width 808 height 198
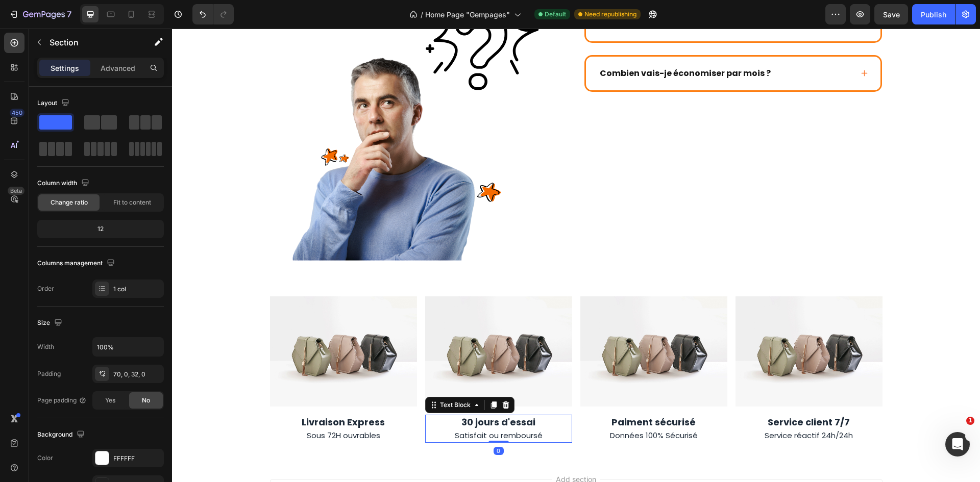
click at [457, 430] on span "Satisfait ou remboursé" at bounding box center [499, 435] width 88 height 11
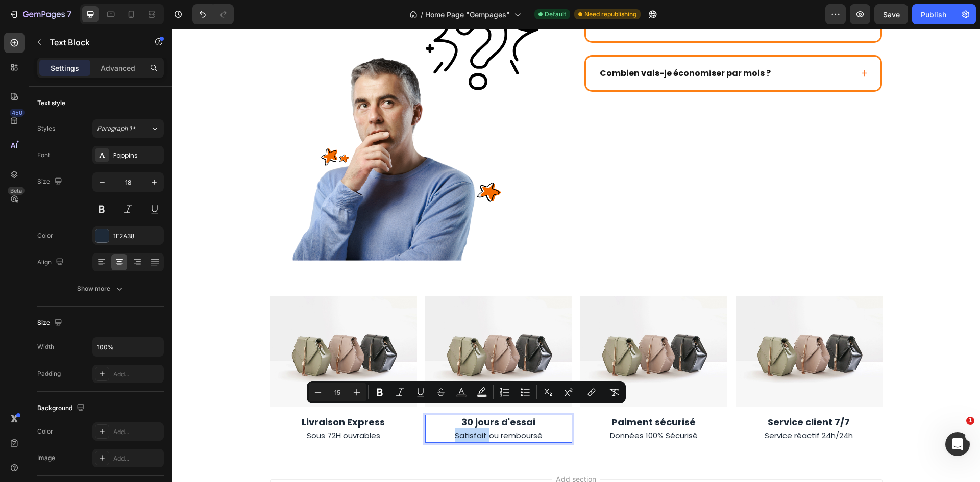
click at [446, 429] on p "Satisfait ou remboursé" at bounding box center [498, 435] width 145 height 13
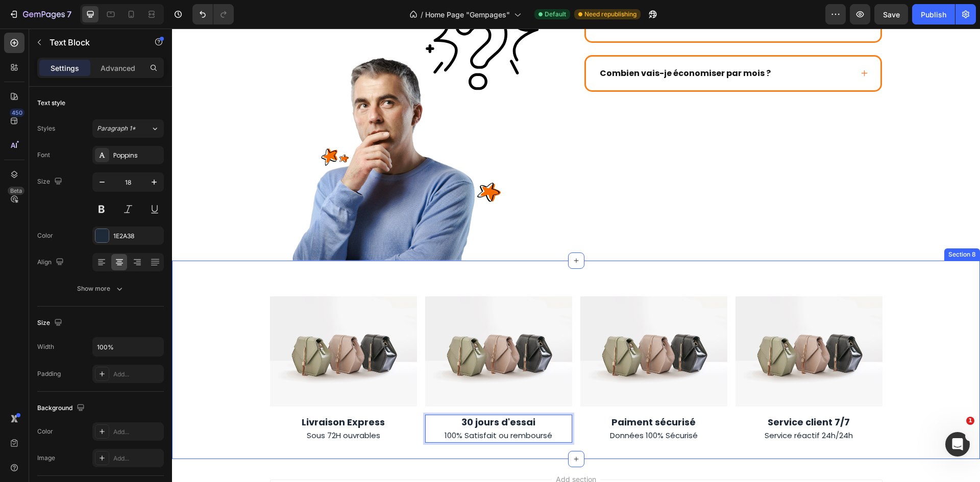
click at [543, 261] on div "Image Image Image Image Row Livraison Express Sous 72H ouvrables Text Block 30 …" at bounding box center [576, 360] width 808 height 198
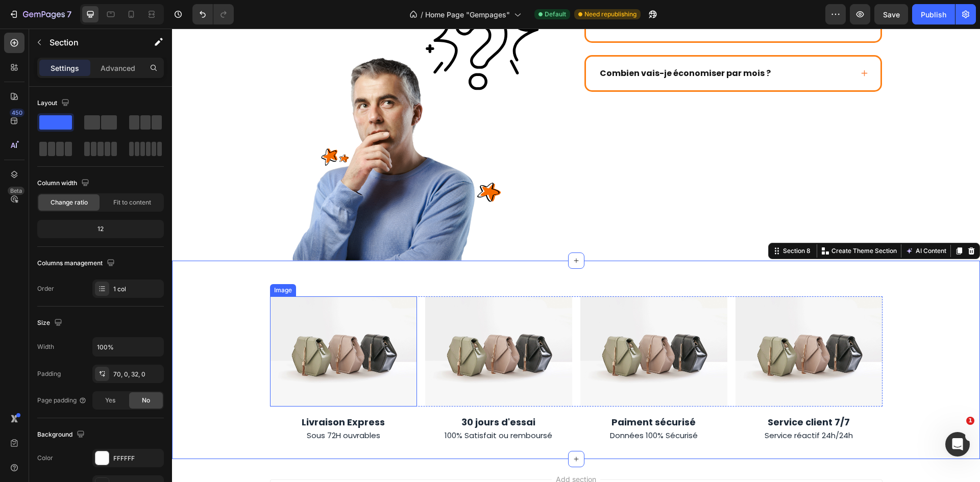
click at [356, 328] on img at bounding box center [343, 351] width 147 height 110
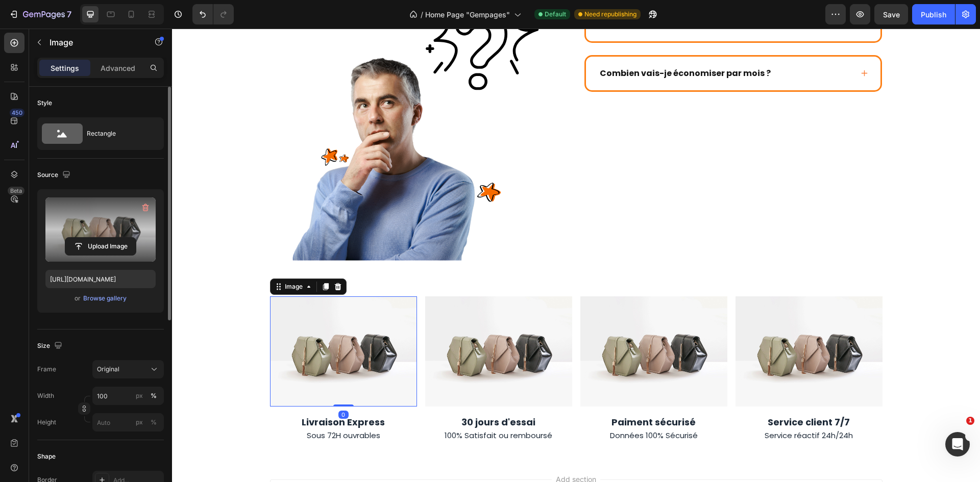
click at [98, 236] on label at bounding box center [100, 229] width 110 height 64
click at [98, 238] on input "file" at bounding box center [100, 246] width 70 height 17
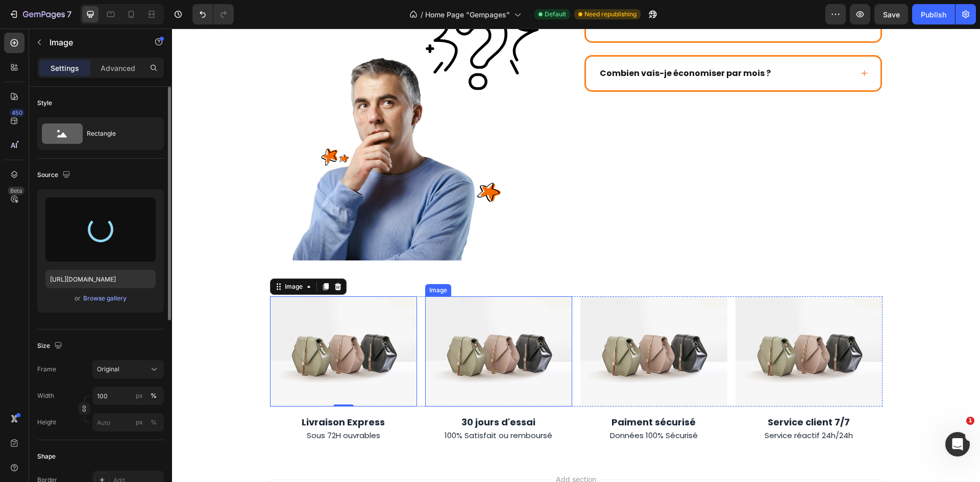
type input "https://cdn.shopify.com/s/files/1/0947/1977/0948/files/gempages_584826131627115…"
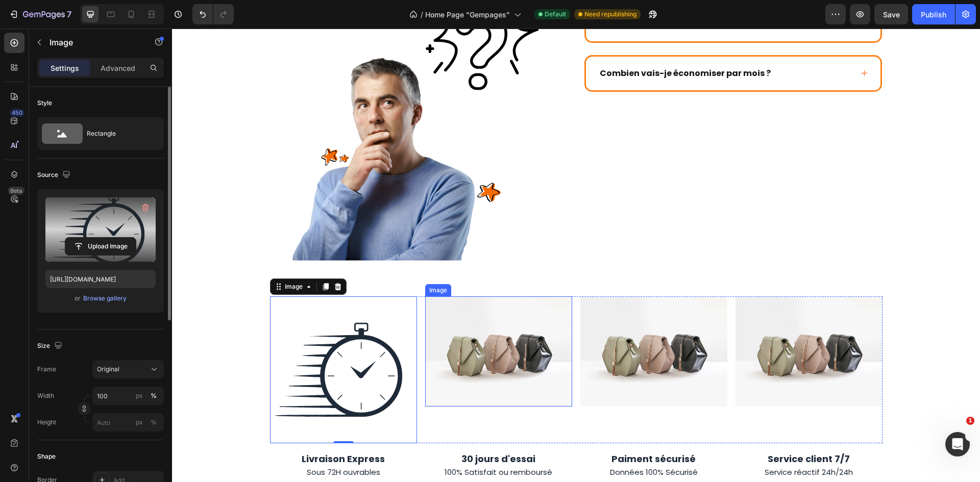
click at [467, 327] on img at bounding box center [498, 351] width 147 height 110
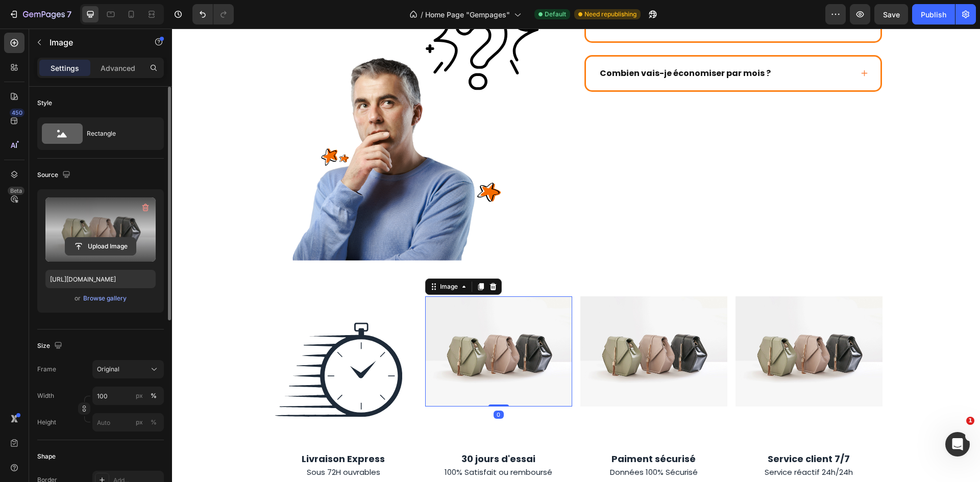
click at [113, 243] on input "file" at bounding box center [100, 246] width 70 height 17
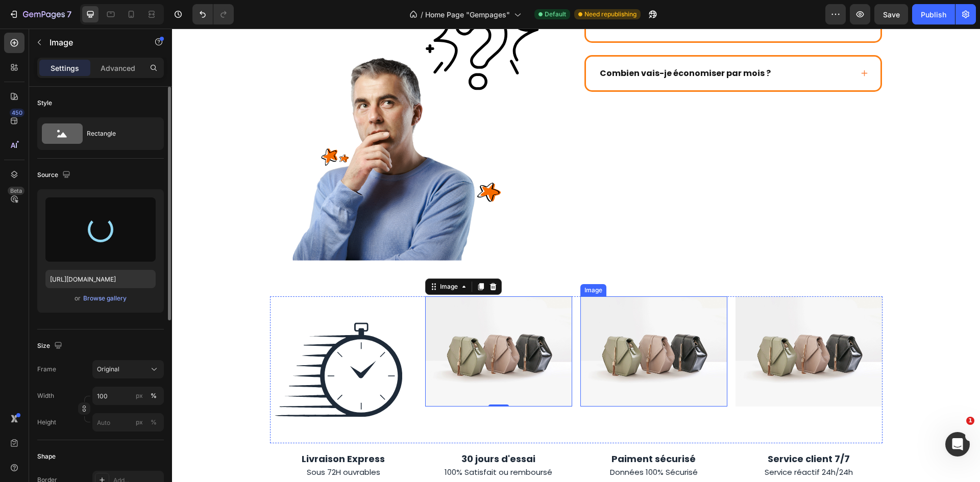
type input "https://cdn.shopify.com/s/files/1/0947/1977/0948/files/gempages_584826131627115…"
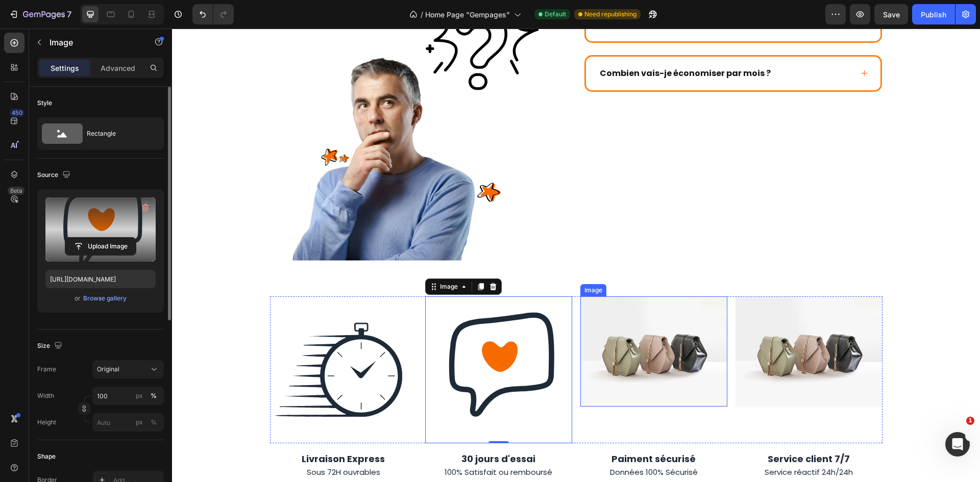
click at [638, 329] on img at bounding box center [653, 351] width 147 height 110
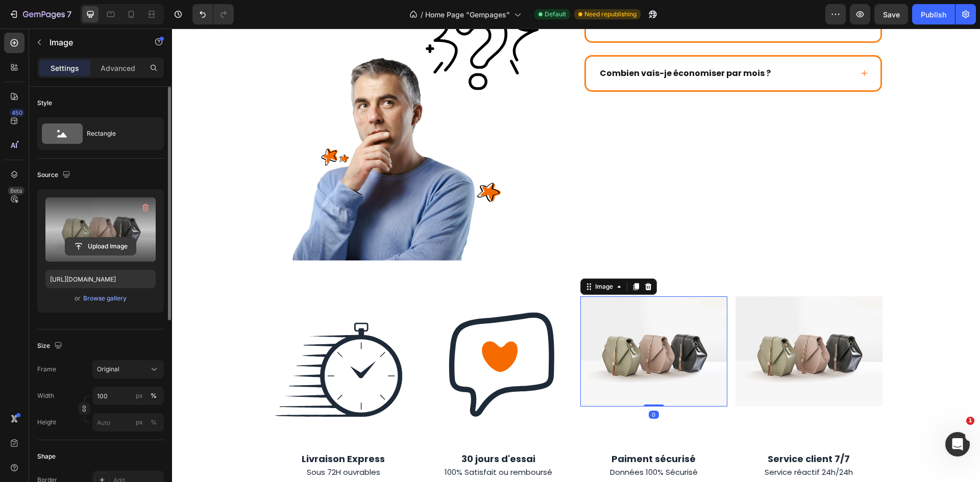
click at [114, 238] on input "file" at bounding box center [100, 246] width 70 height 17
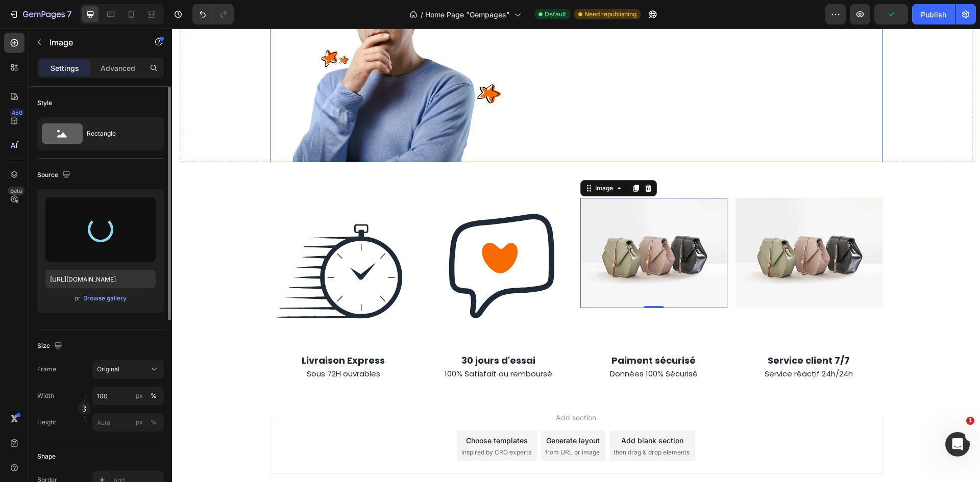
scroll to position [2583, 0]
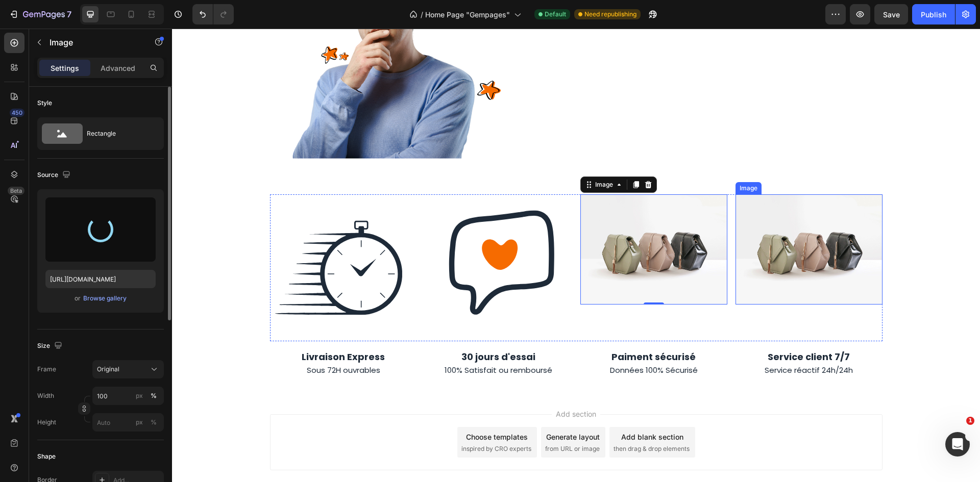
type input "https://cdn.shopify.com/s/files/1/0947/1977/0948/files/gempages_584826131627115…"
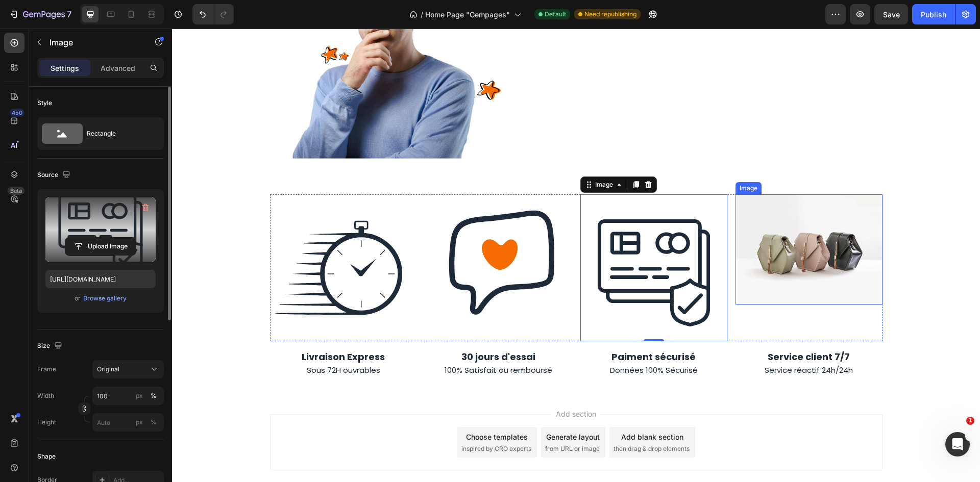
click at [774, 237] on img at bounding box center [808, 249] width 147 height 110
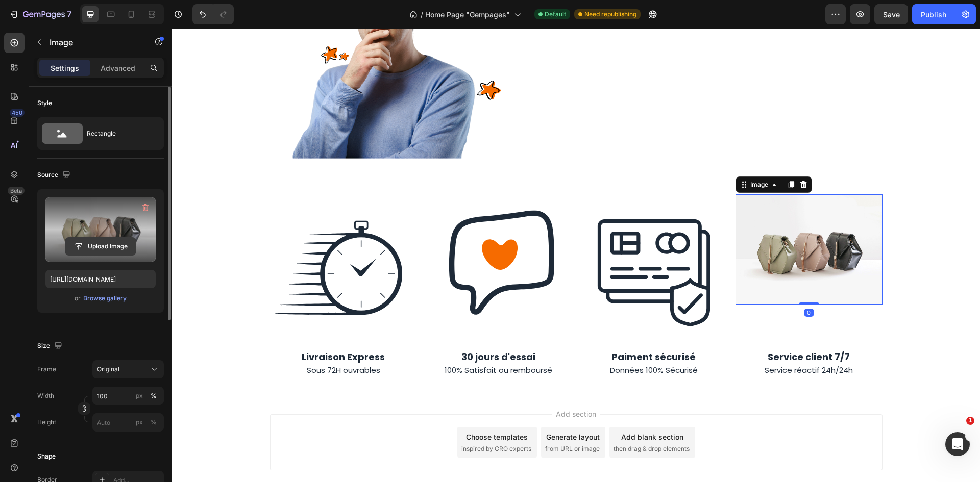
click at [118, 242] on input "file" at bounding box center [100, 246] width 70 height 17
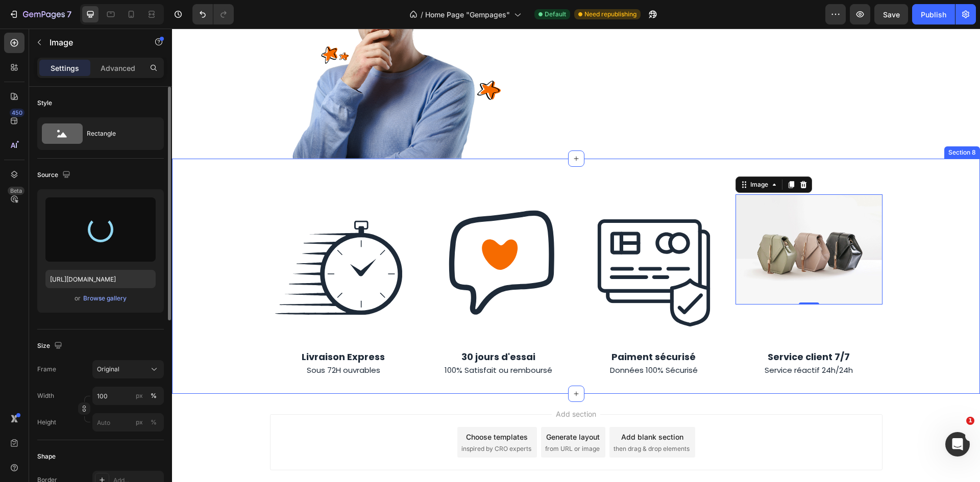
type input "https://cdn.shopify.com/s/files/1/0947/1977/0948/files/gempages_584826131627115…"
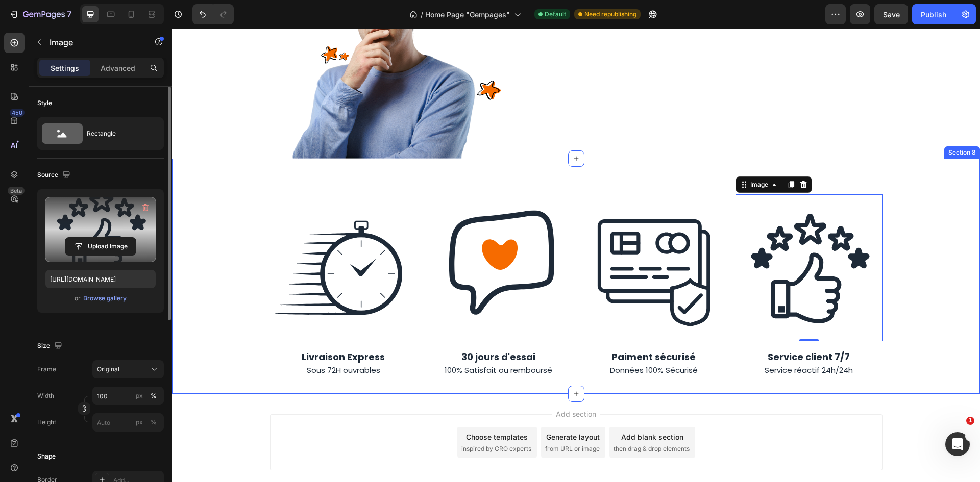
click at [884, 159] on div "Image Image Image Image 0 Row Livraison Express Sous 72H ouvrables Text Block 3…" at bounding box center [576, 276] width 808 height 235
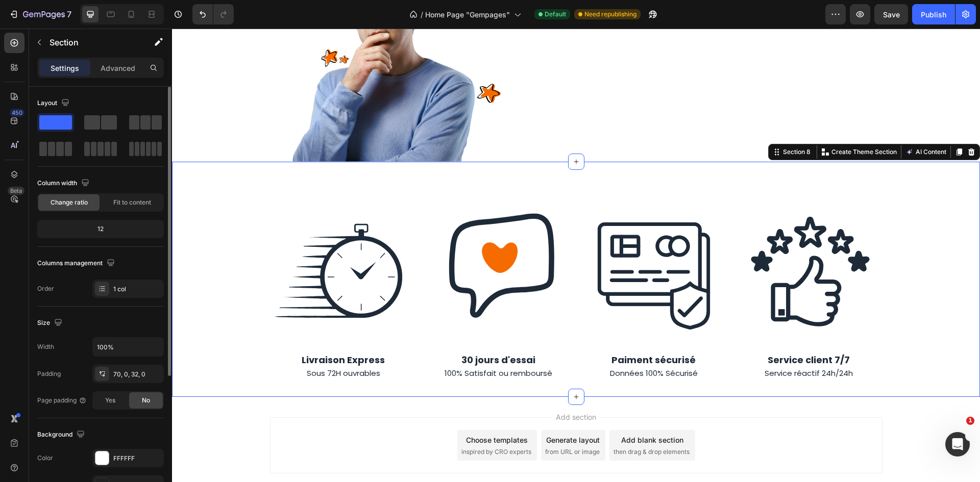
scroll to position [2620, 0]
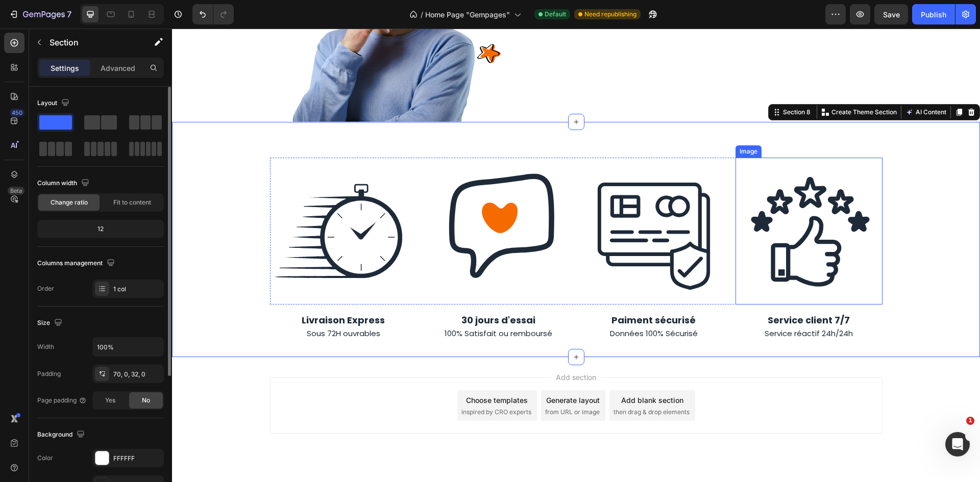
click at [823, 202] on img at bounding box center [808, 231] width 147 height 147
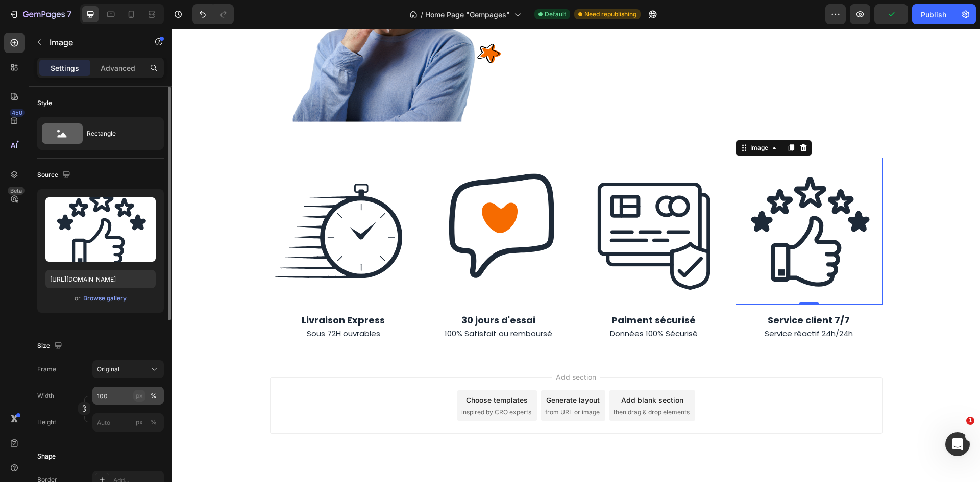
click at [137, 399] on div "px" at bounding box center [139, 395] width 7 height 9
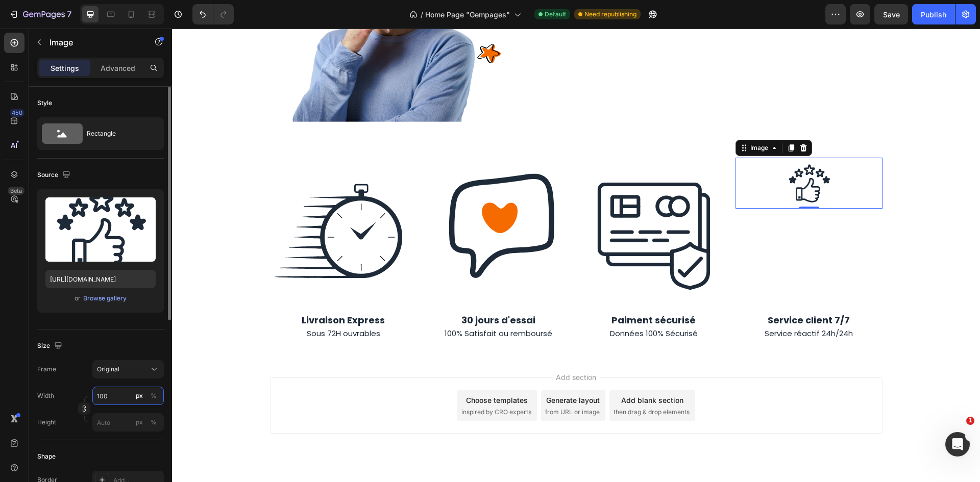
click at [117, 397] on input "100" at bounding box center [127, 396] width 71 height 18
click at [138, 369] on div "Original" at bounding box center [122, 369] width 50 height 9
click at [140, 441] on div "Horizontal" at bounding box center [119, 433] width 82 height 19
type input "75"
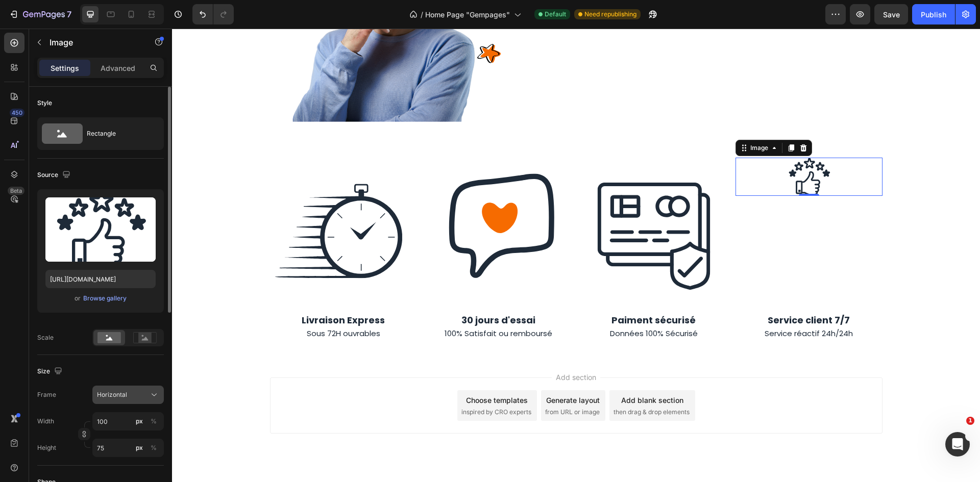
click at [140, 397] on div "Horizontal" at bounding box center [122, 394] width 50 height 9
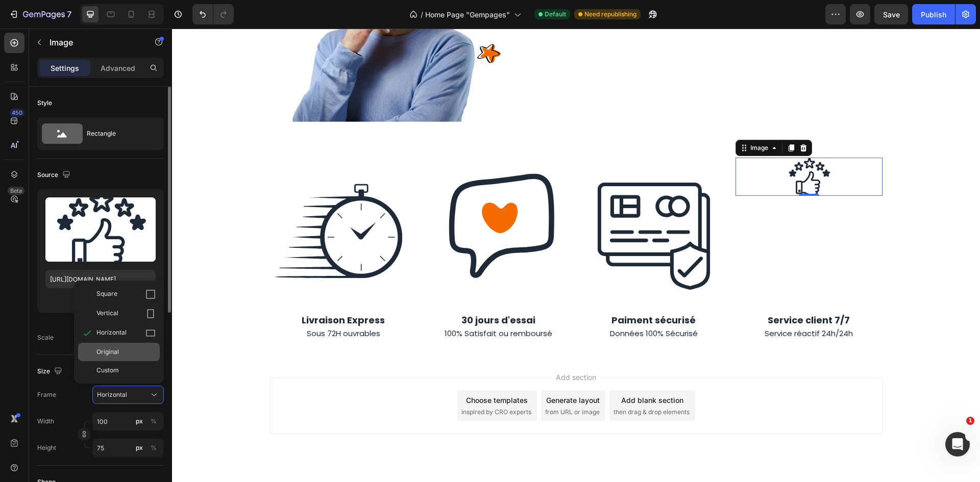
click at [136, 354] on div "Original" at bounding box center [125, 351] width 59 height 9
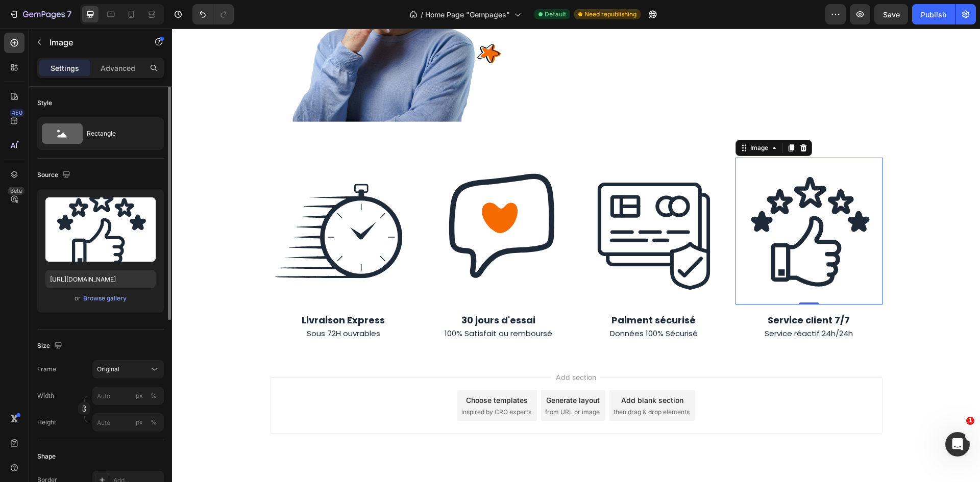
scroll to position [102, 0]
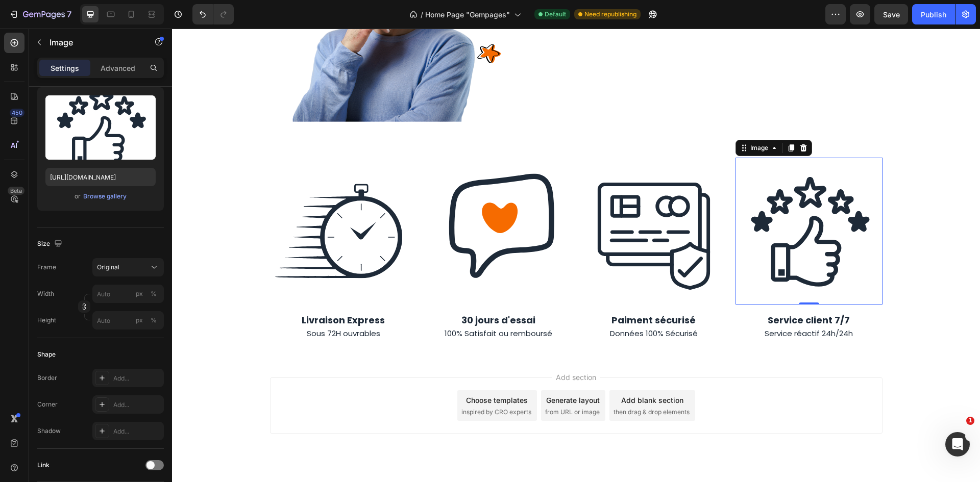
click at [82, 314] on div at bounding box center [84, 307] width 12 height 27
click at [87, 308] on icon "button" at bounding box center [84, 306] width 7 height 7
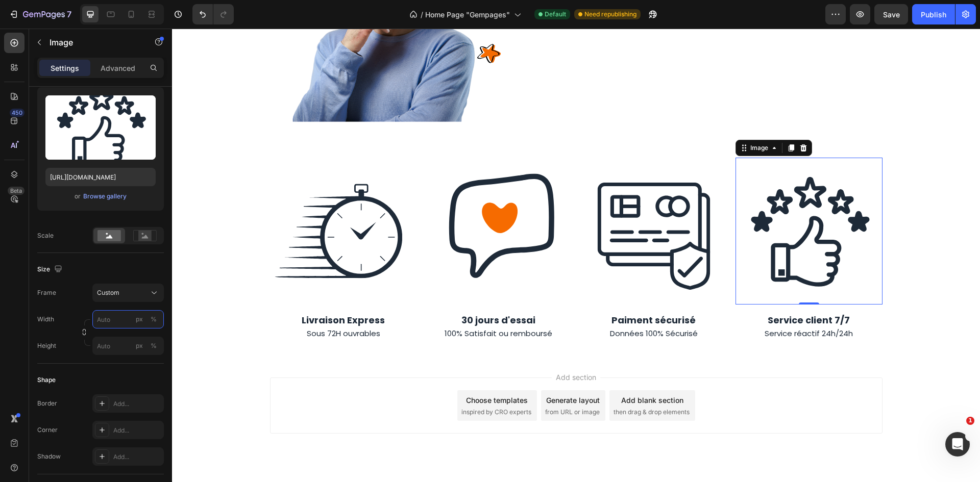
click at [113, 317] on input "px %" at bounding box center [127, 319] width 71 height 18
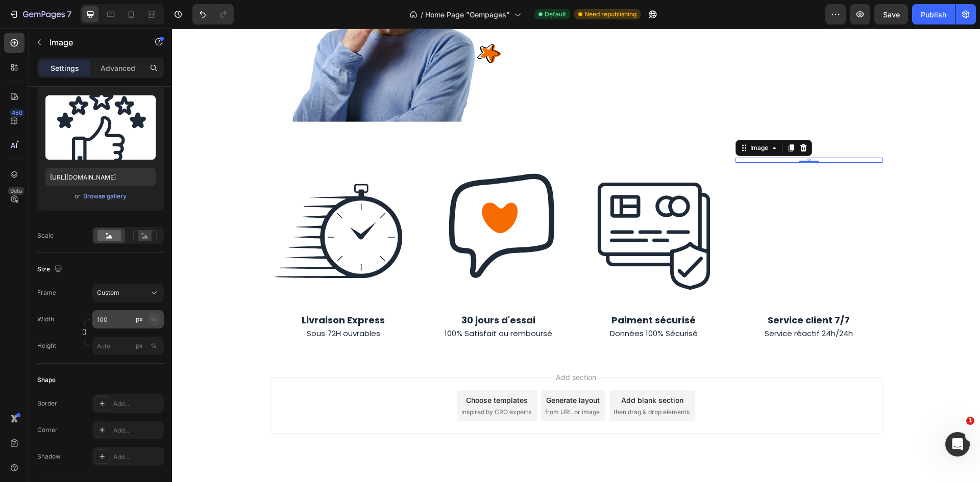
click at [151, 322] on div "%" at bounding box center [154, 319] width 6 height 9
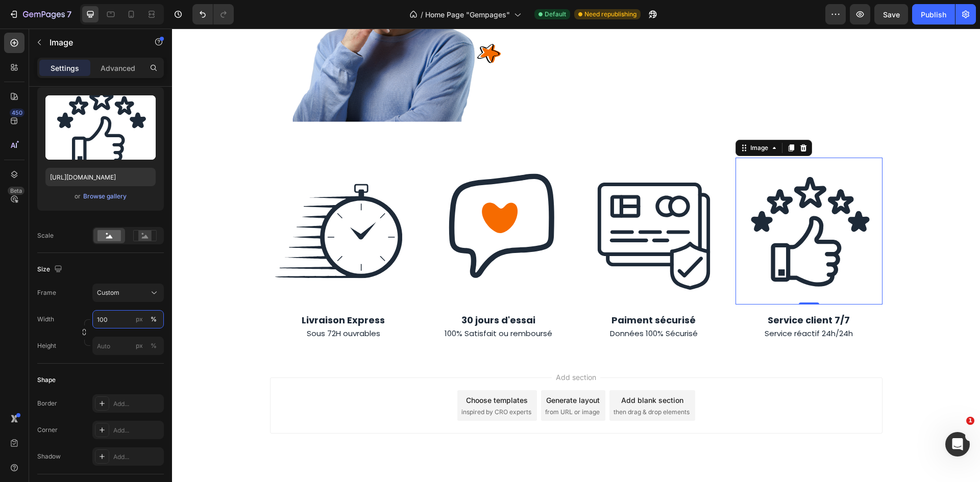
click at [110, 318] on input "100" at bounding box center [127, 319] width 71 height 18
type input "50"
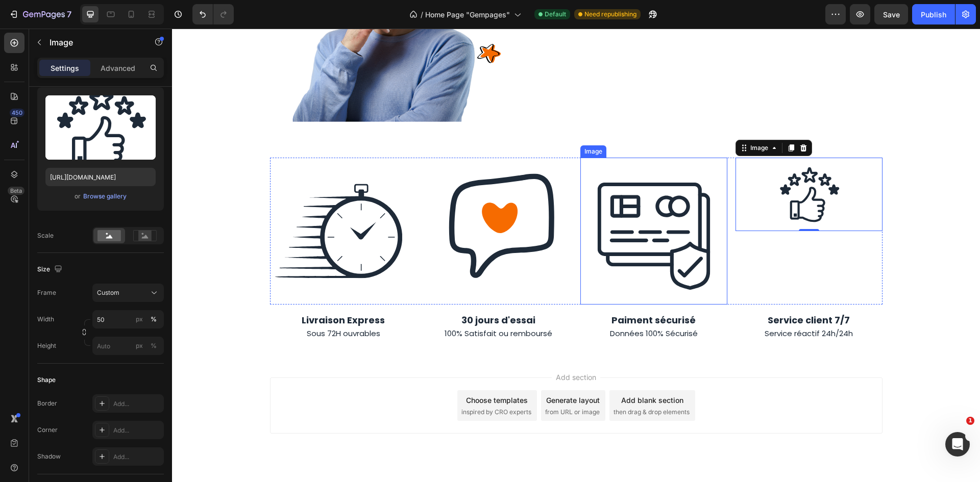
click at [642, 182] on img at bounding box center [653, 231] width 147 height 147
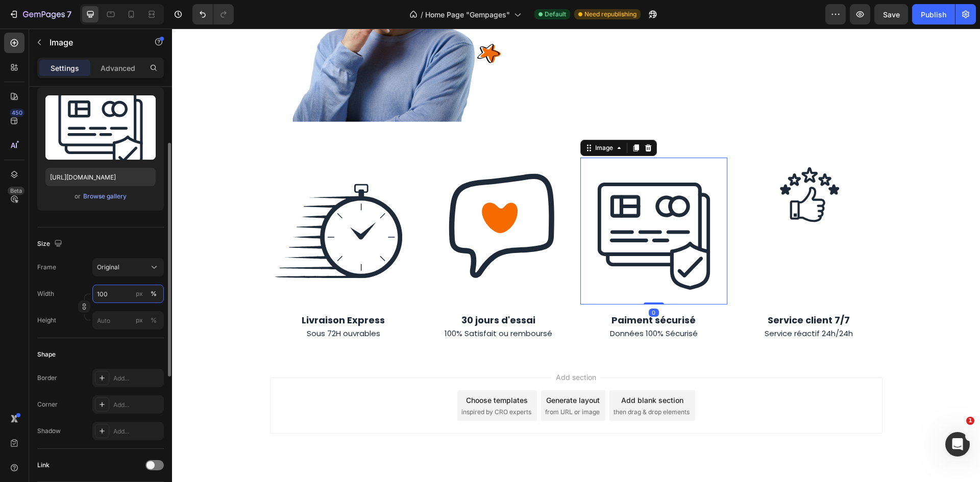
click at [103, 294] on input "100" at bounding box center [127, 294] width 71 height 18
type input "50"
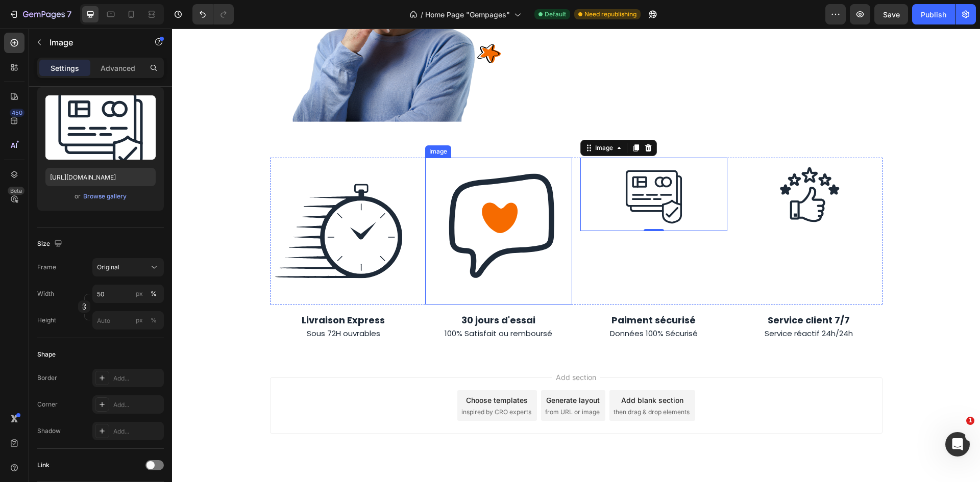
click at [497, 195] on img at bounding box center [498, 231] width 147 height 147
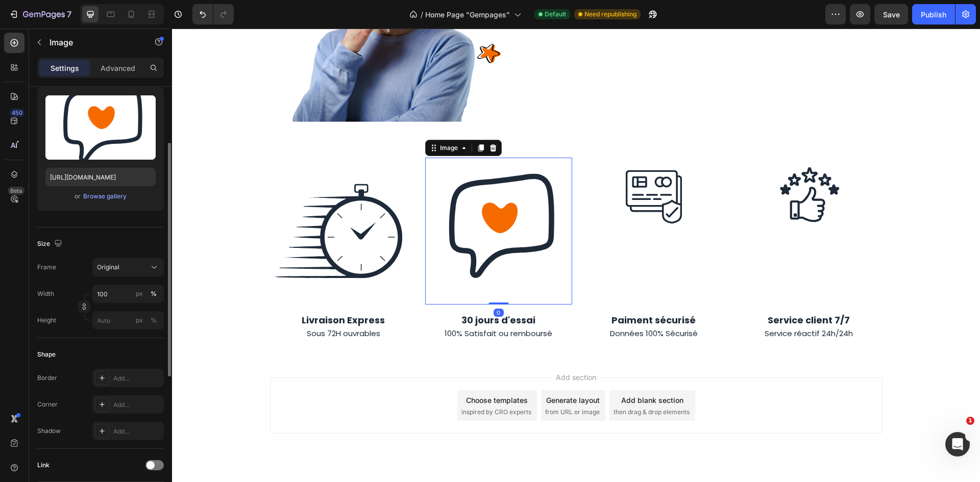
click at [110, 303] on div "Width 100 px % Height px %" at bounding box center [100, 307] width 127 height 45
click at [112, 294] on input "100" at bounding box center [127, 294] width 71 height 18
type input "30"
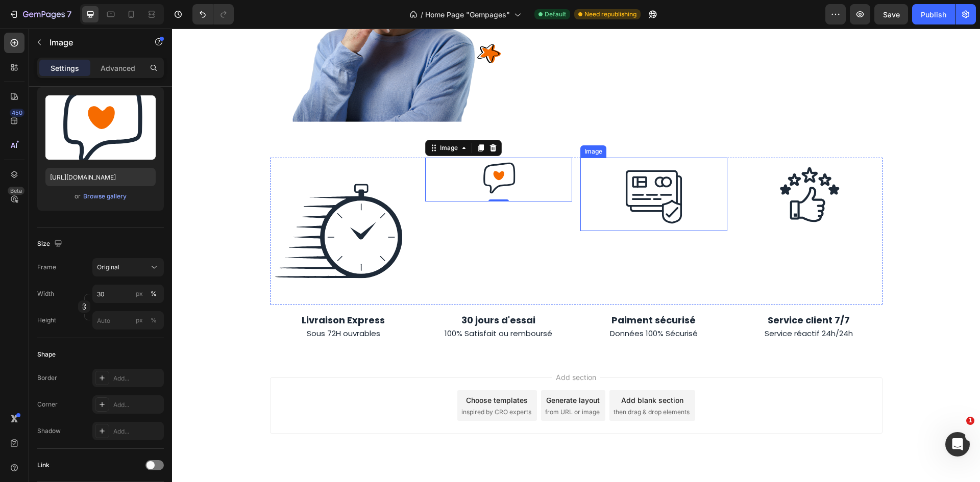
click at [662, 164] on img at bounding box center [653, 194] width 73 height 73
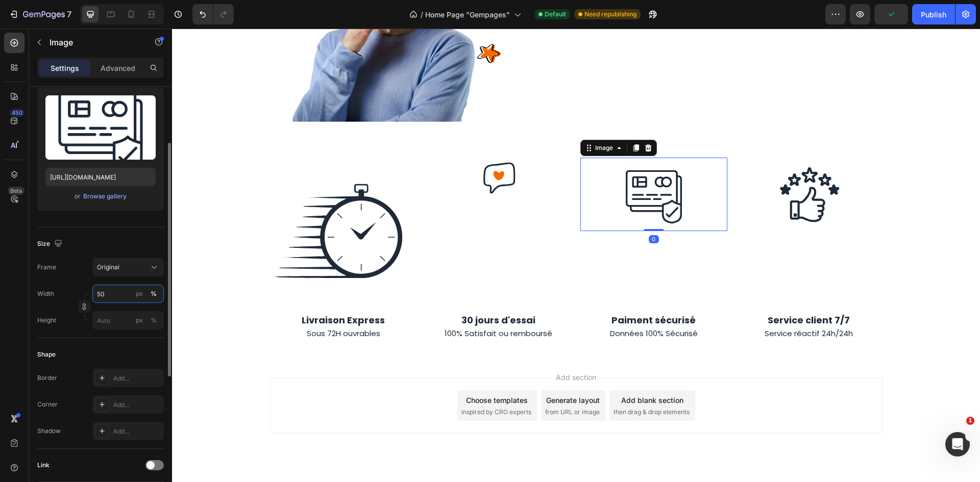
click at [104, 287] on input "50" at bounding box center [127, 294] width 71 height 18
type input "30"
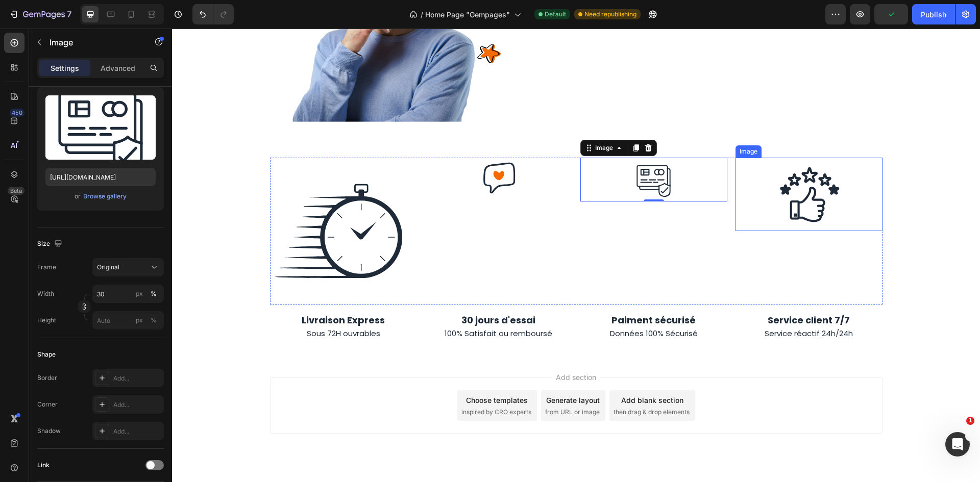
click at [798, 164] on img at bounding box center [808, 194] width 73 height 73
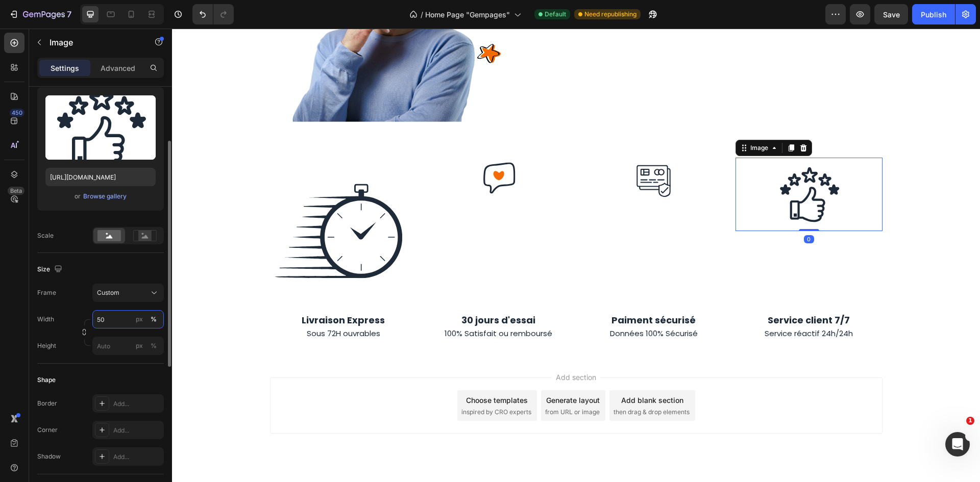
click at [113, 324] on input "50" at bounding box center [127, 319] width 71 height 18
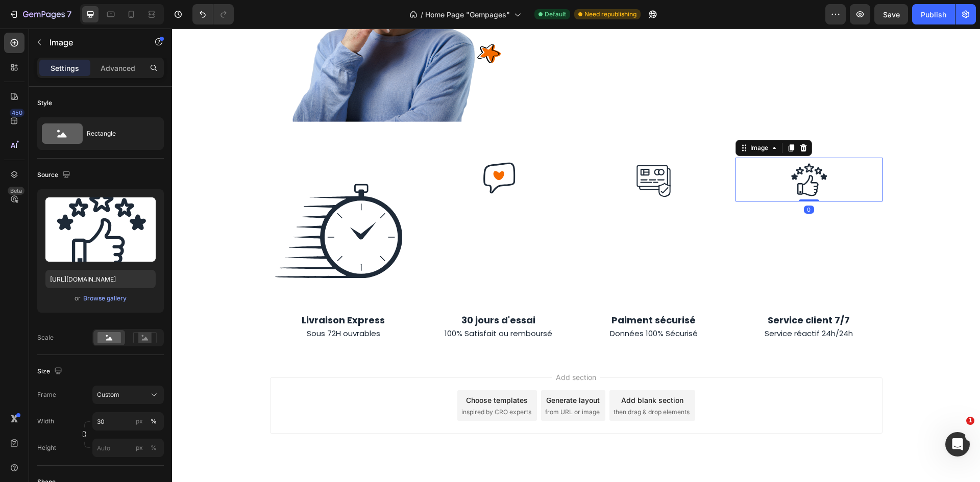
scroll to position [102, 0]
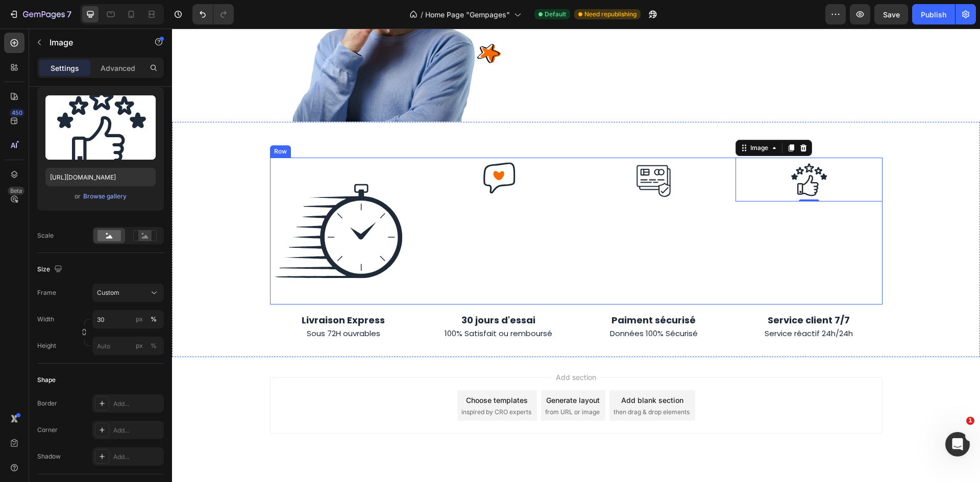
click at [619, 189] on div "Image" at bounding box center [653, 231] width 147 height 147
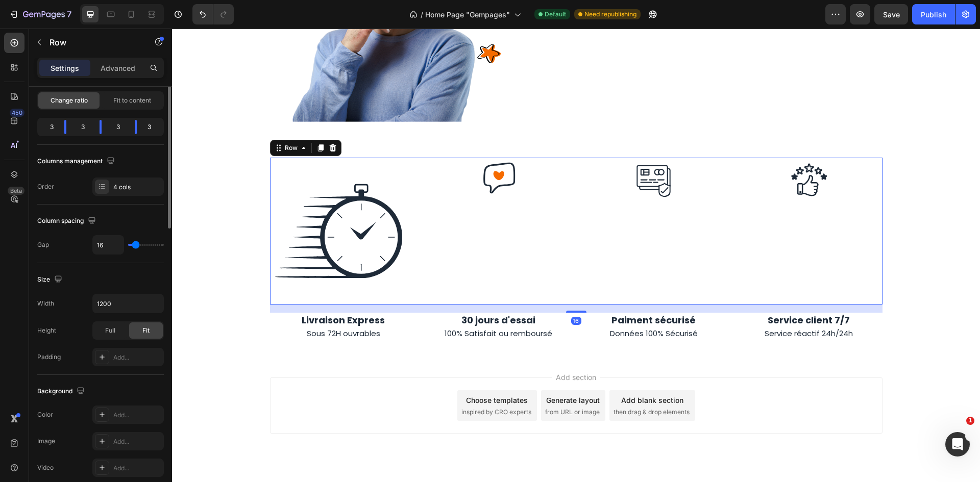
scroll to position [0, 0]
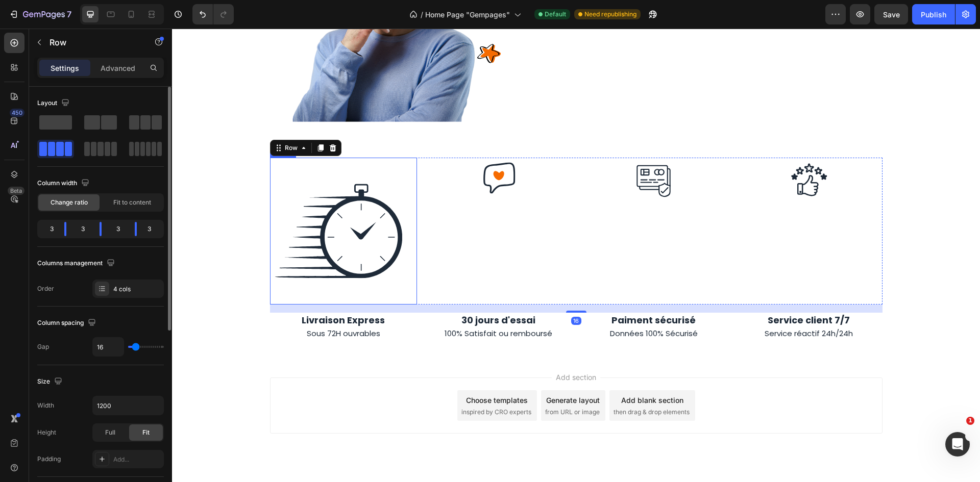
click at [362, 223] on img at bounding box center [343, 231] width 147 height 147
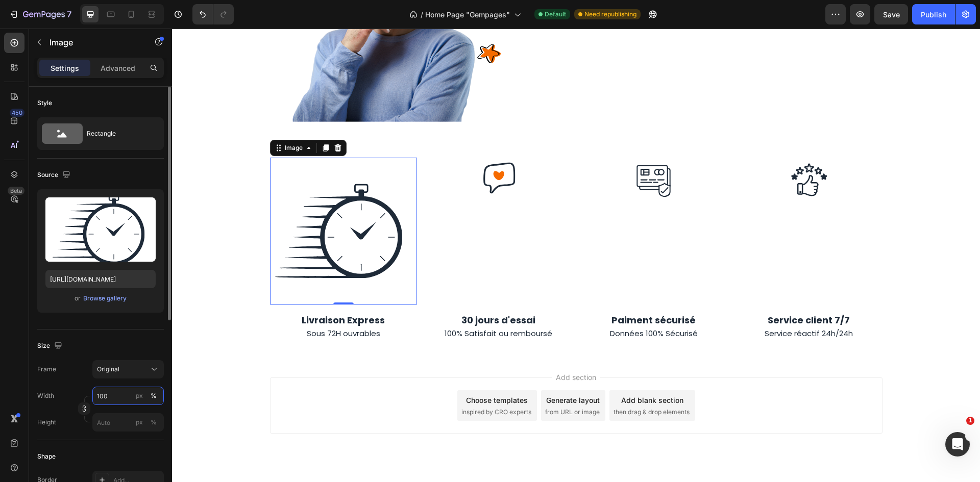
click at [122, 397] on input "100" at bounding box center [127, 396] width 71 height 18
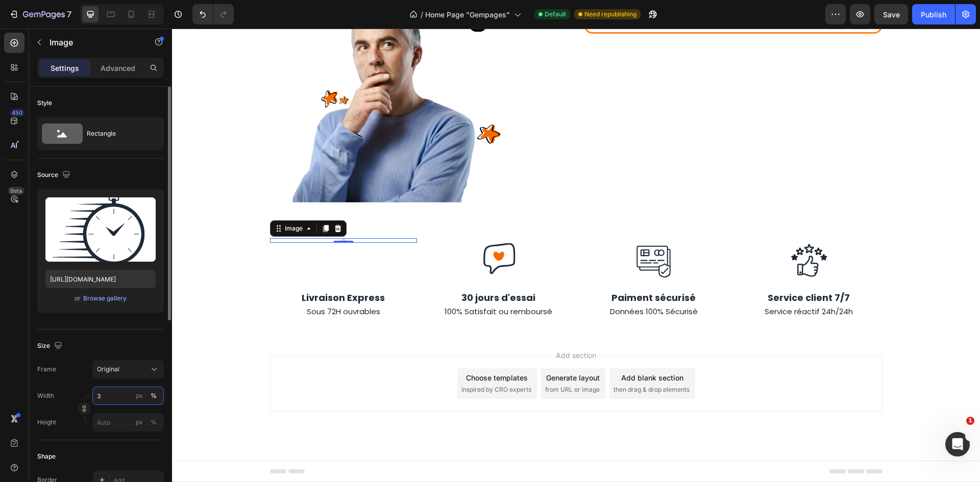
scroll to position [2517, 0]
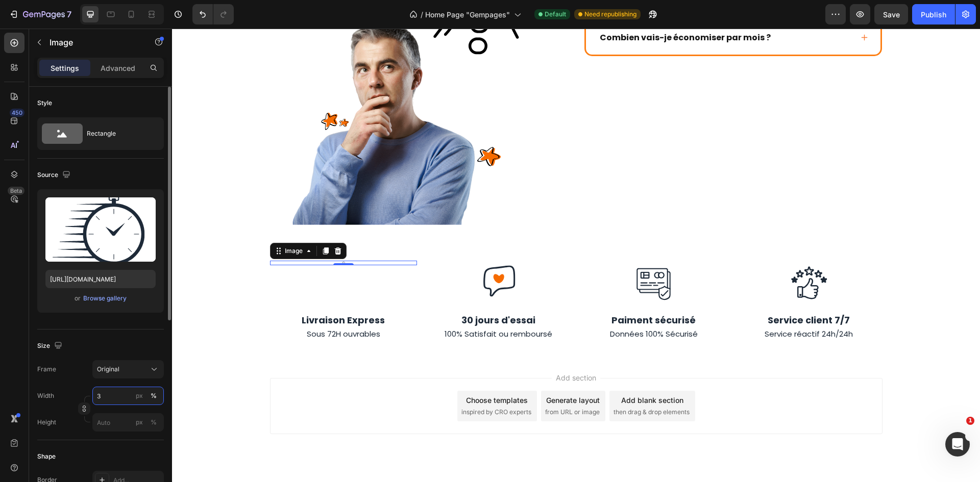
type input "30"
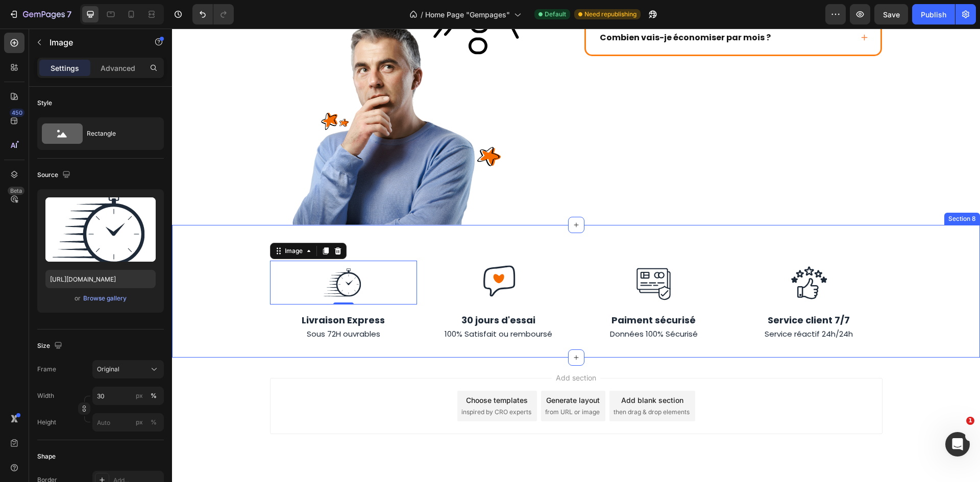
click at [686, 194] on div "En combien de temps la lunchbox chauffe-t-elle un repas complet ? Puis-je progr…" at bounding box center [733, 18] width 299 height 414
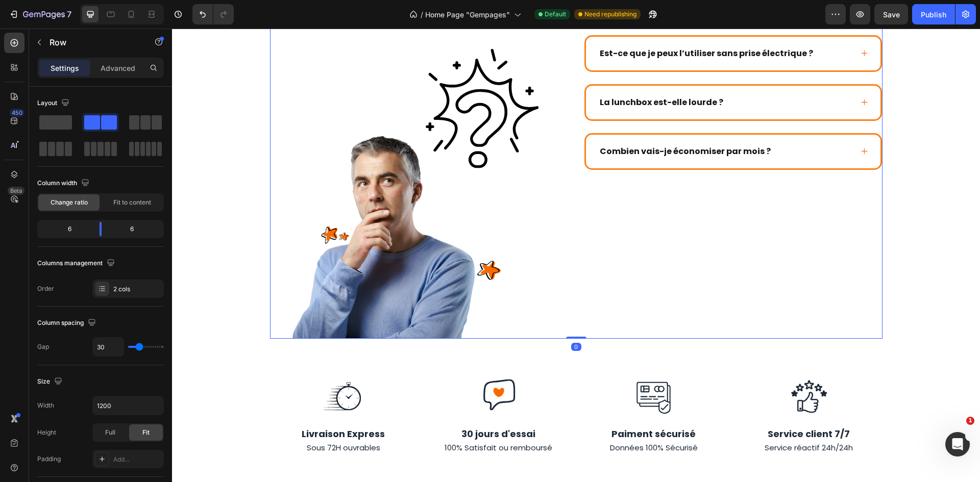
scroll to position [2466, 0]
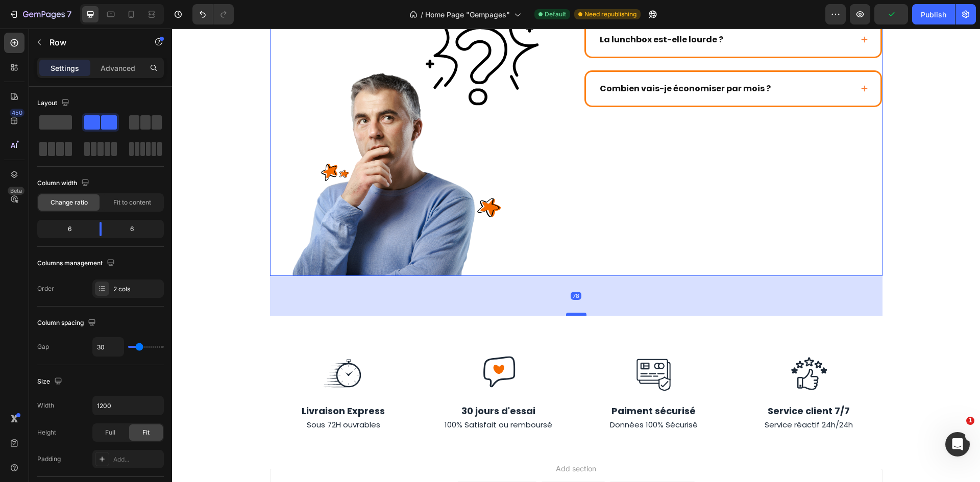
drag, startPoint x: 579, startPoint y: 252, endPoint x: 572, endPoint y: 290, distance: 38.8
click at [572, 313] on div at bounding box center [576, 314] width 20 height 3
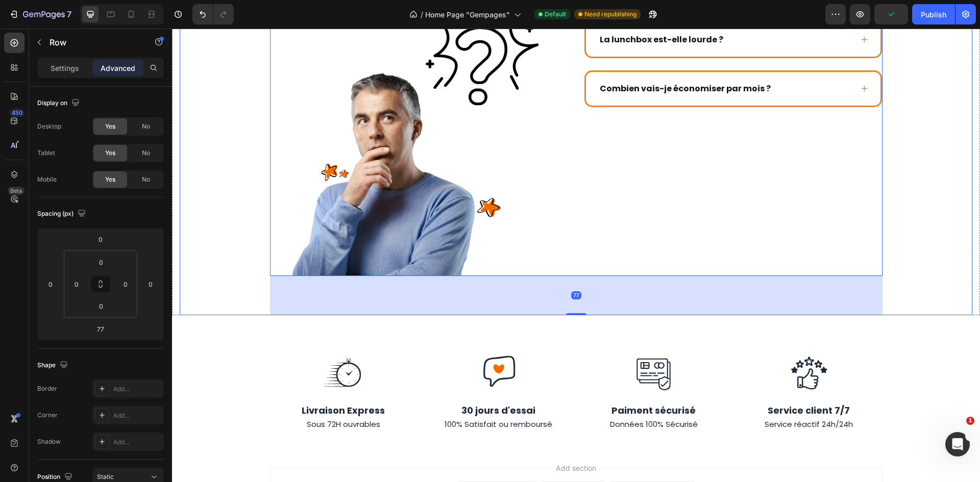
click at [897, 252] on div "[PERSON_NAME] questions ont toutes des réponses Heading SI vous ne parvenez pas…" at bounding box center [576, 88] width 792 height 453
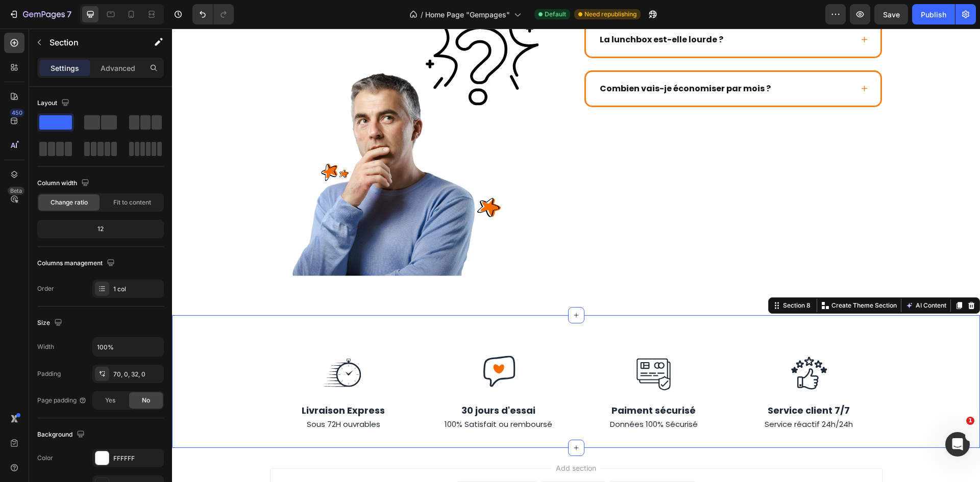
click at [889, 315] on div "Image Image Image Image Row Livraison Express Sous 72H ouvrables Text Block 30 …" at bounding box center [576, 381] width 808 height 133
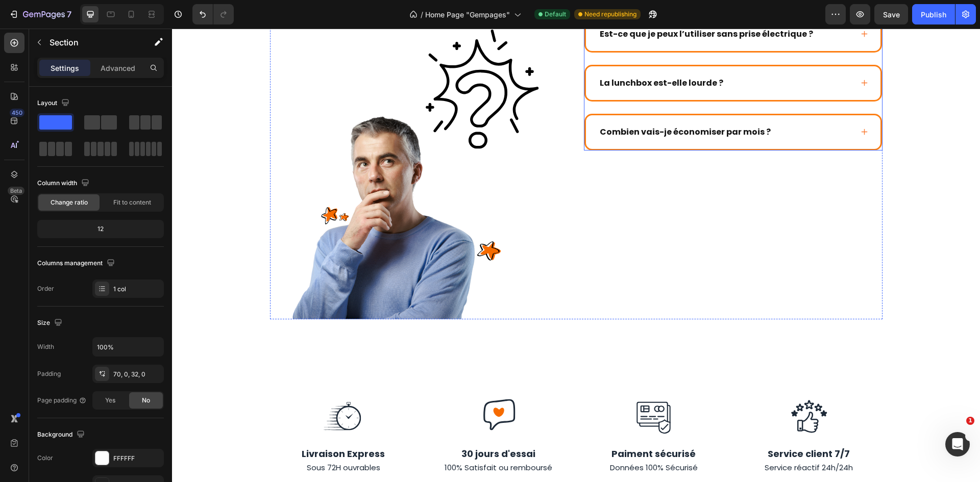
scroll to position [2456, 0]
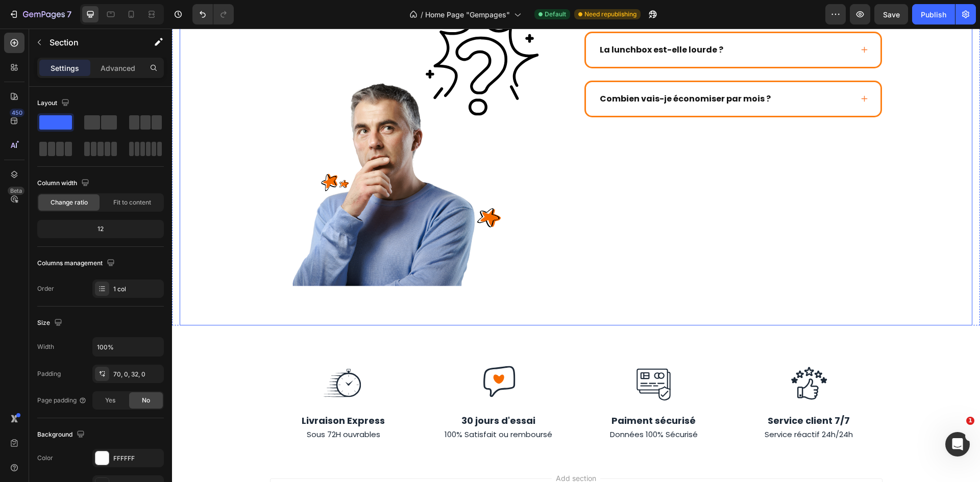
click at [594, 274] on div "[PERSON_NAME] questions ont toutes des réponses Heading SI vous ne parvenez pas…" at bounding box center [576, 98] width 792 height 453
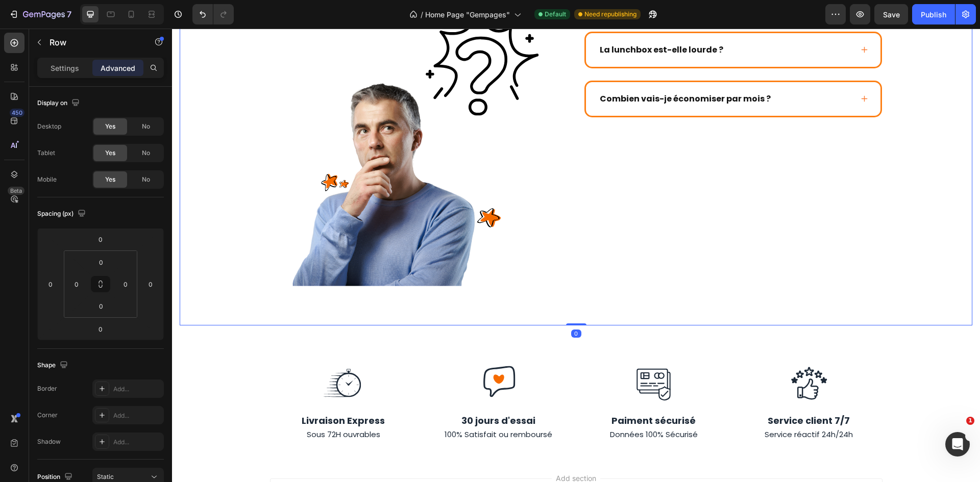
drag, startPoint x: 571, startPoint y: 303, endPoint x: 579, endPoint y: 245, distance: 58.1
click at [579, 245] on div "[PERSON_NAME] questions ont toutes des réponses Heading SI vous ne parvenez pas…" at bounding box center [576, 98] width 792 height 453
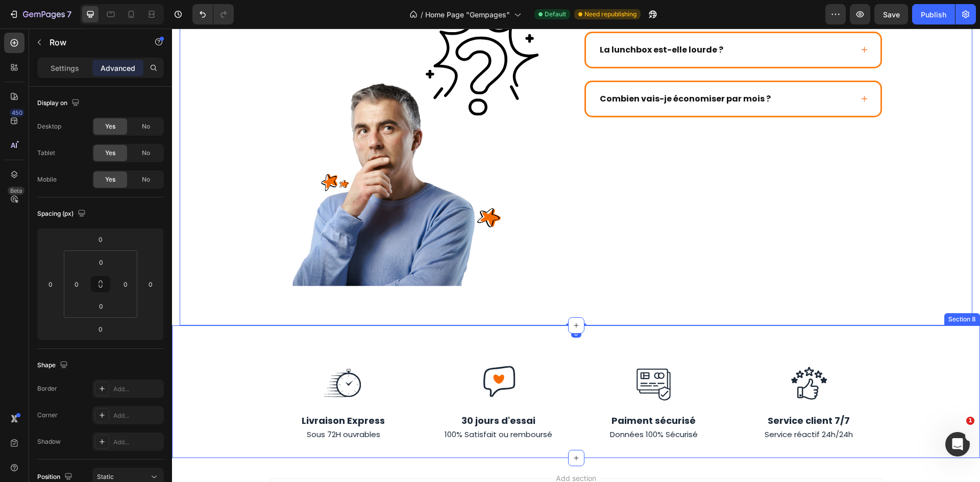
click at [570, 272] on div "[PERSON_NAME] questions ont toutes des réponses Heading SI vous ne parvenez pas…" at bounding box center [576, 98] width 792 height 453
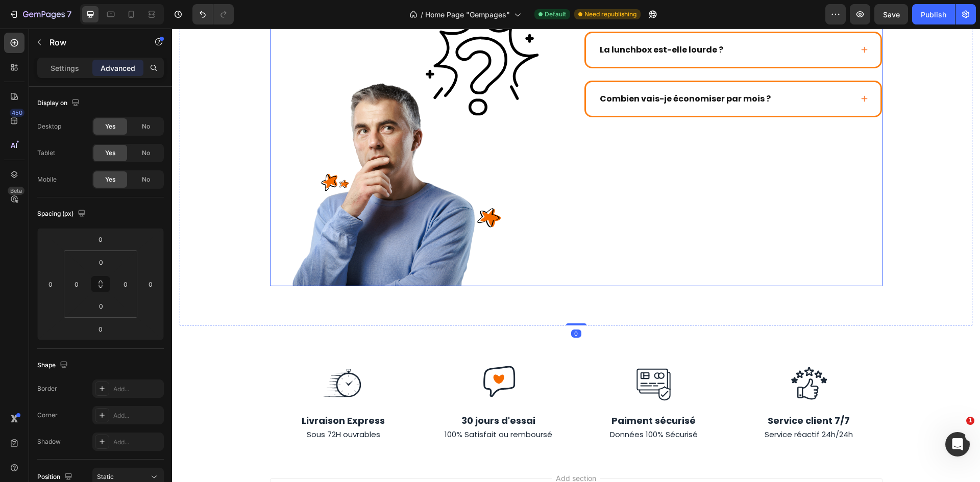
click at [584, 236] on div "En combien de temps la lunchbox chauffe-t-elle un repas complet ? Puis-je progr…" at bounding box center [733, 79] width 299 height 414
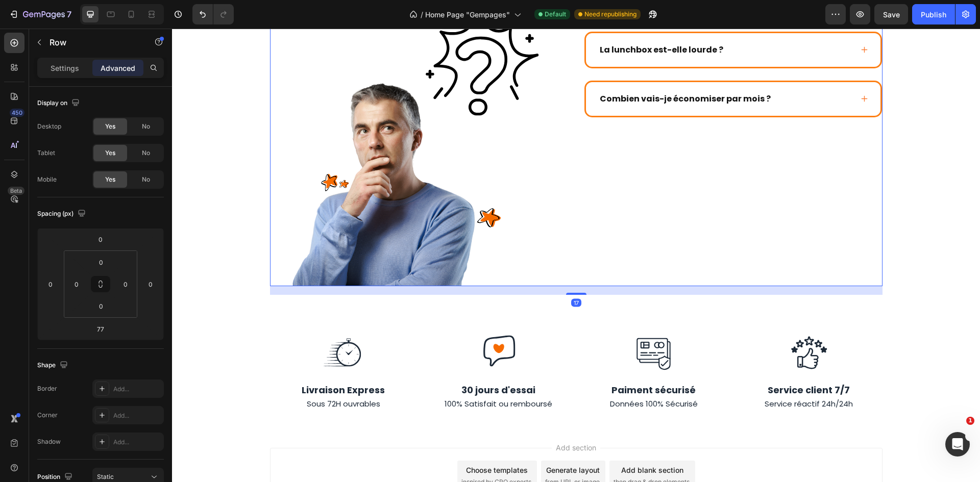
drag, startPoint x: 580, startPoint y: 302, endPoint x: 583, endPoint y: 241, distance: 60.8
click at [583, 241] on div "[PERSON_NAME] questions ont toutes des réponses Heading SI vous ne parvenez pas…" at bounding box center [576, 79] width 612 height 414
type input "0"
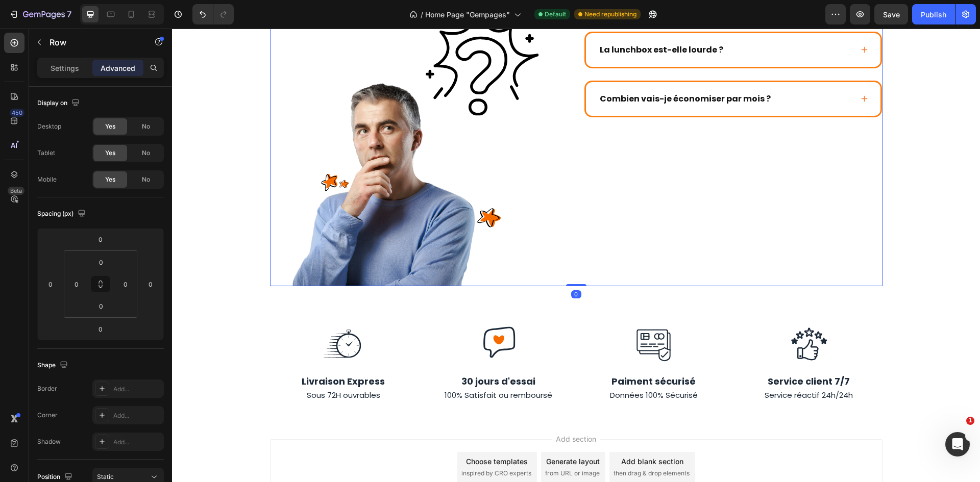
click at [891, 188] on div "[PERSON_NAME] questions ont toutes des réponses Heading SI vous ne parvenez pas…" at bounding box center [576, 79] width 792 height 414
drag, startPoint x: 948, startPoint y: 167, endPoint x: 938, endPoint y: 155, distance: 15.9
click at [948, 166] on div "[PERSON_NAME] questions ont toutes des réponses Heading SI vous ne parvenez pas…" at bounding box center [576, 79] width 792 height 414
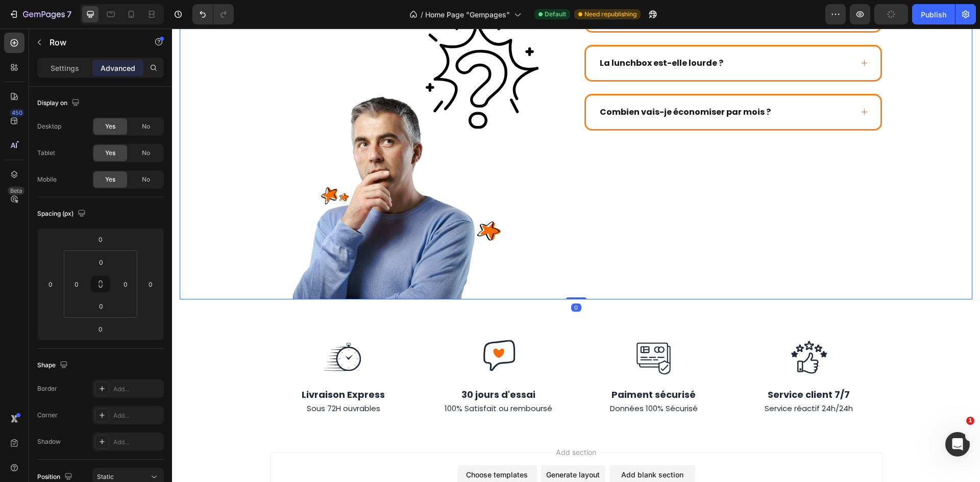
scroll to position [2446, 0]
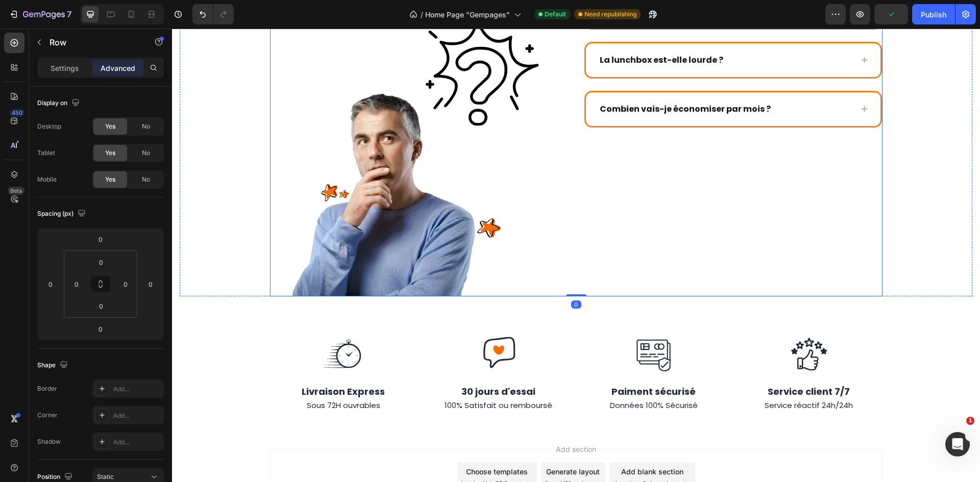
click at [910, 332] on div "Image Image Image Image Row Livraison Express Sous 72H ouvrables Text Block 30 …" at bounding box center [576, 372] width 808 height 81
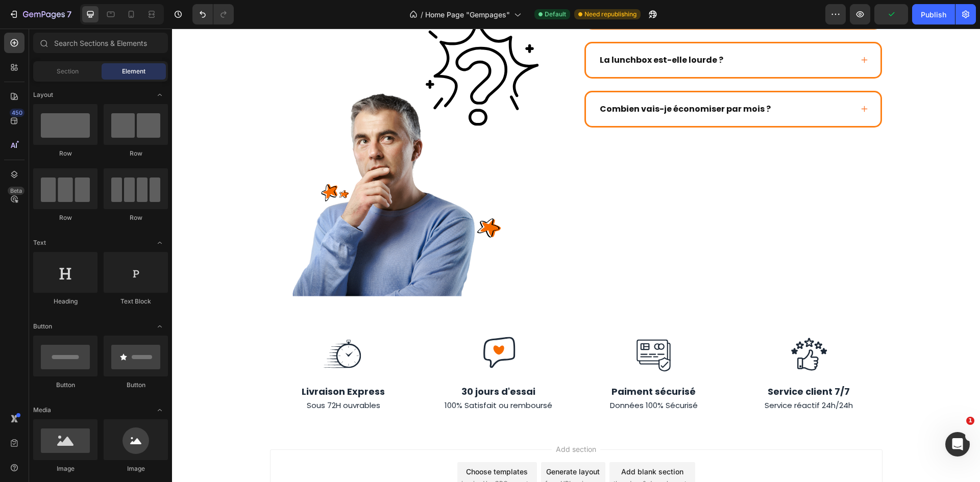
click at [542, 268] on img at bounding box center [419, 147] width 299 height 299
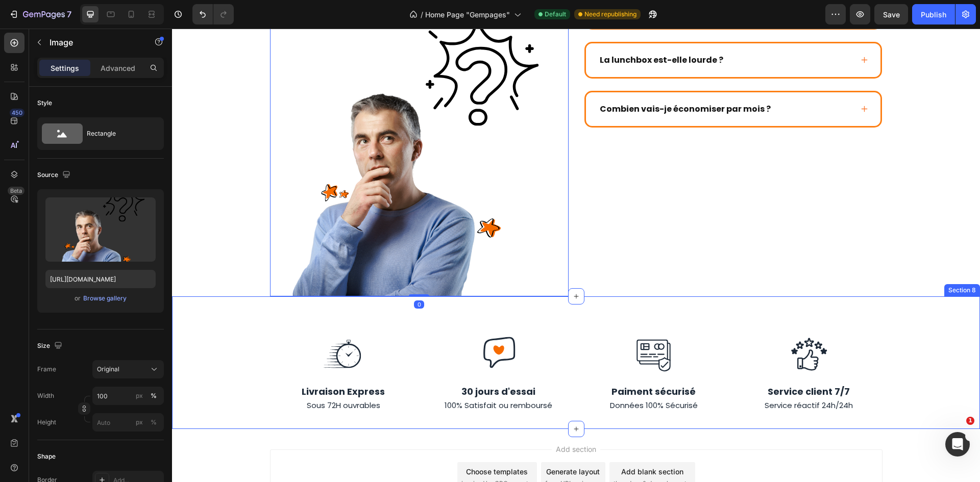
click at [589, 296] on div "Image Image Image Image Row Livraison Express Sous 72H ouvrables Text Block 30 …" at bounding box center [576, 362] width 808 height 133
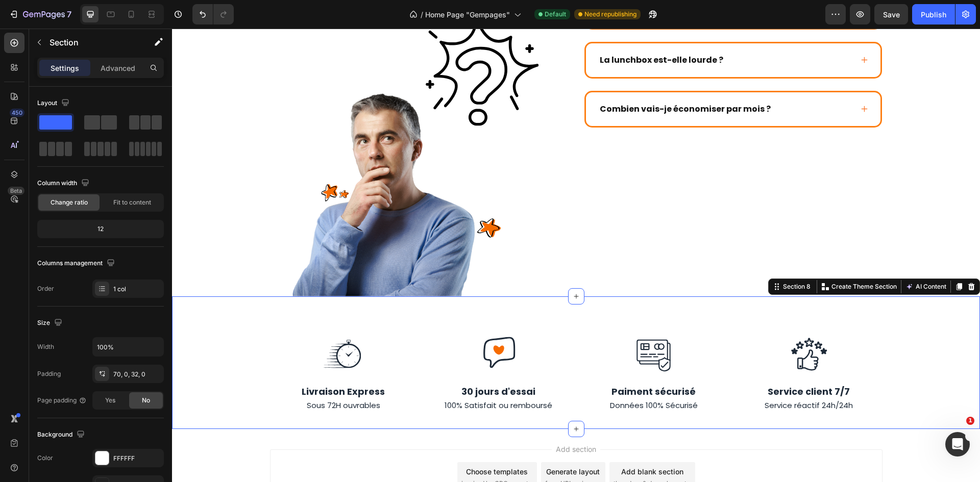
click at [594, 264] on div "En combien de temps la lunchbox chauffe-t-elle un repas complet ? Puis-je progr…" at bounding box center [733, 90] width 299 height 414
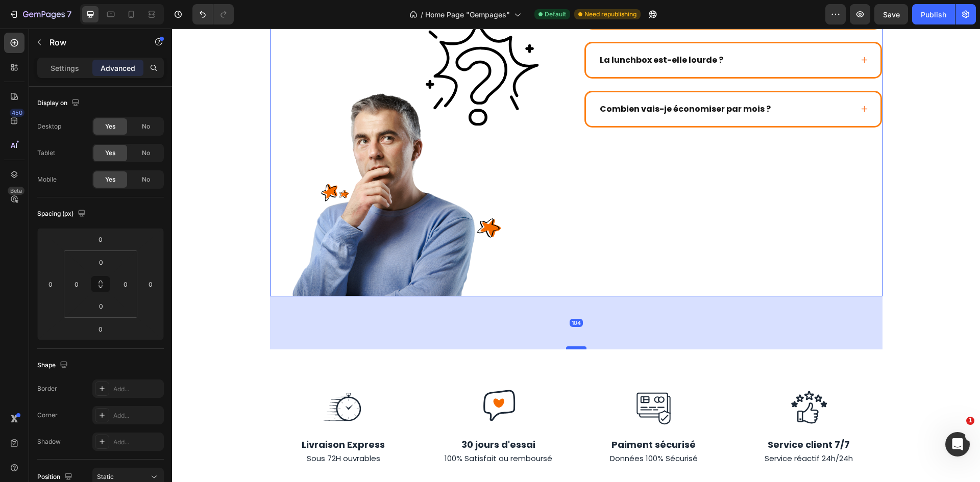
drag, startPoint x: 582, startPoint y: 272, endPoint x: 568, endPoint y: 326, distance: 55.2
click at [568, 346] on div at bounding box center [576, 347] width 20 height 3
type input "105"
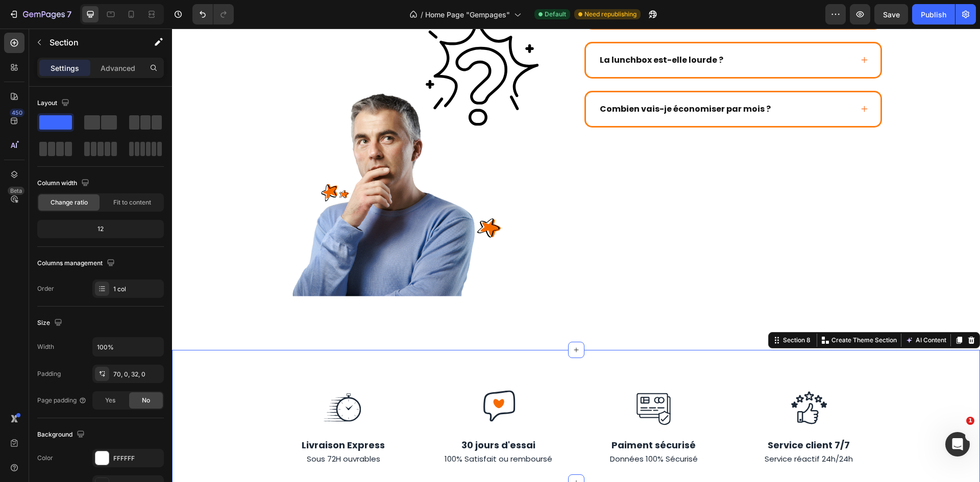
click at [928, 351] on div "Image Image Image Image Row Livraison Express Sous 72H ouvrables Text Block 30 …" at bounding box center [576, 416] width 808 height 133
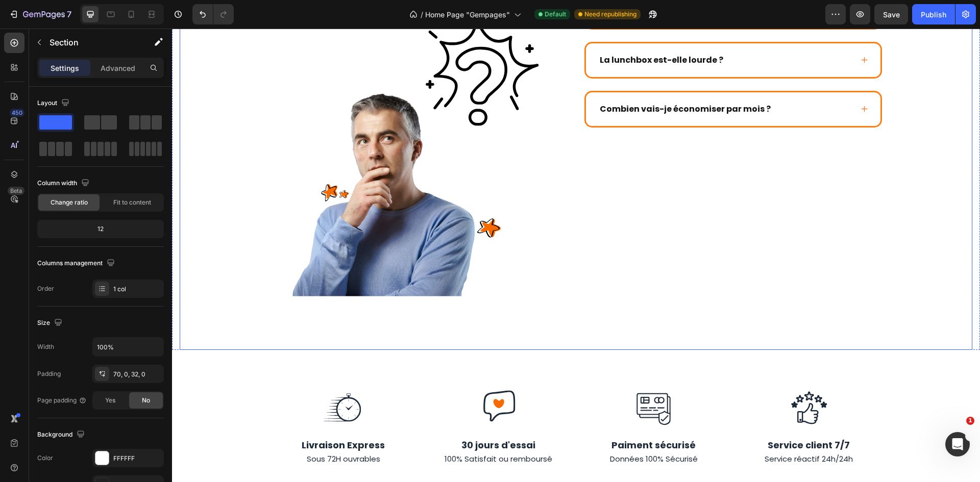
click at [648, 293] on div "[PERSON_NAME] questions ont toutes des réponses Heading SI vous ne parvenez pas…" at bounding box center [576, 116] width 792 height 467
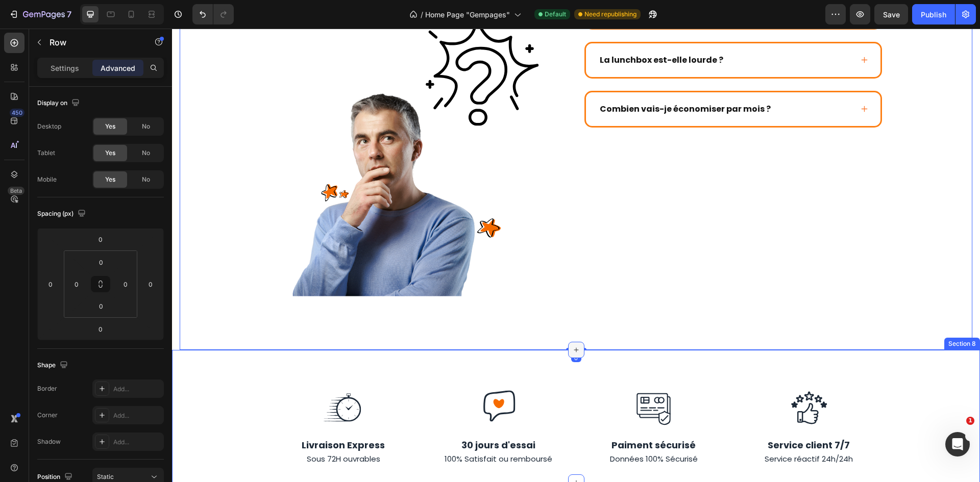
click at [575, 346] on icon at bounding box center [576, 350] width 8 height 8
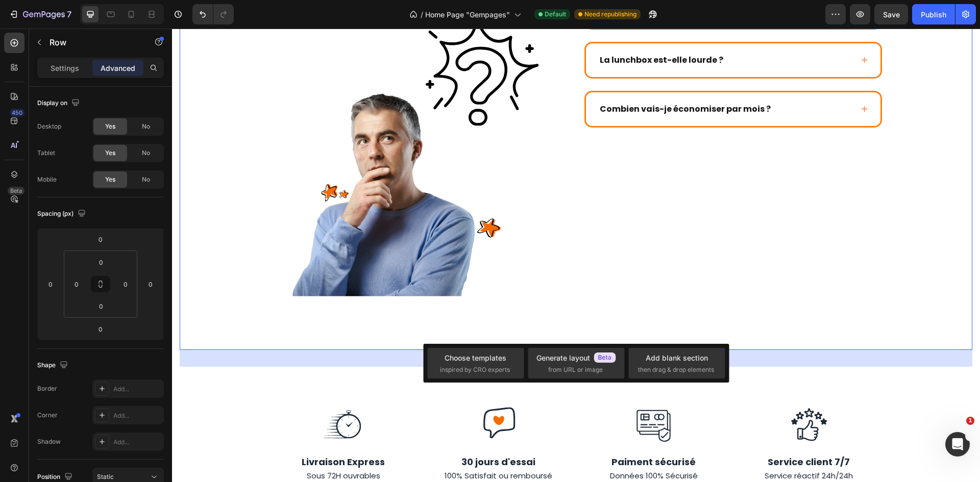
drag, startPoint x: 579, startPoint y: 326, endPoint x: 581, endPoint y: 344, distance: 18.4
click at [581, 364] on div at bounding box center [576, 365] width 20 height 3
type input "36"
click at [813, 318] on div "[PERSON_NAME] questions ont toutes des réponses Heading SI vous ne parvenez pas…" at bounding box center [576, 116] width 792 height 467
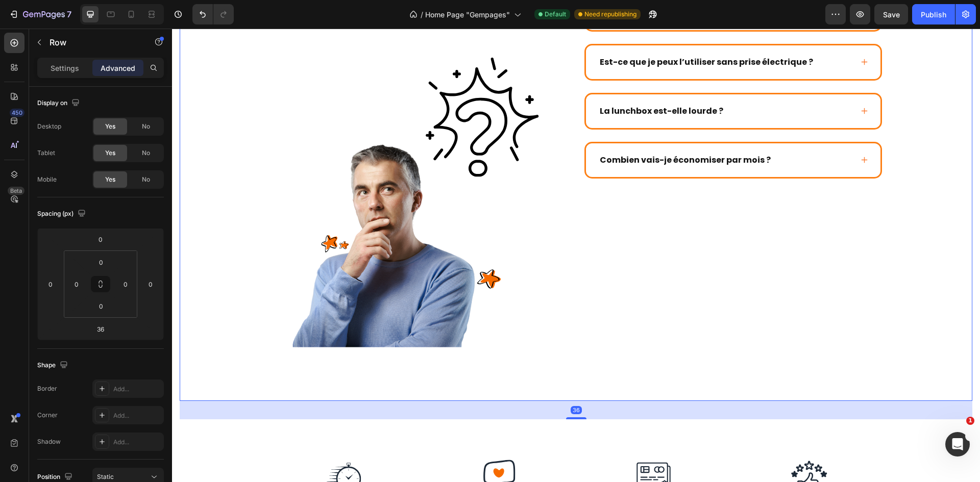
click at [919, 356] on div "[PERSON_NAME] questions ont toutes des réponses Heading SI vous ne parvenez pas…" at bounding box center [576, 167] width 792 height 467
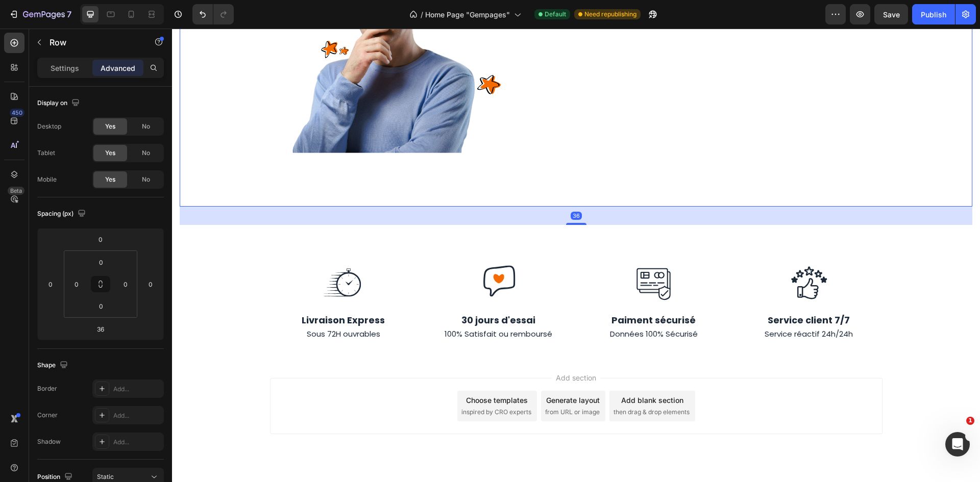
click at [918, 365] on div "Add section Choose templates inspired by CRO experts Generate layout from URL o…" at bounding box center [576, 421] width 808 height 126
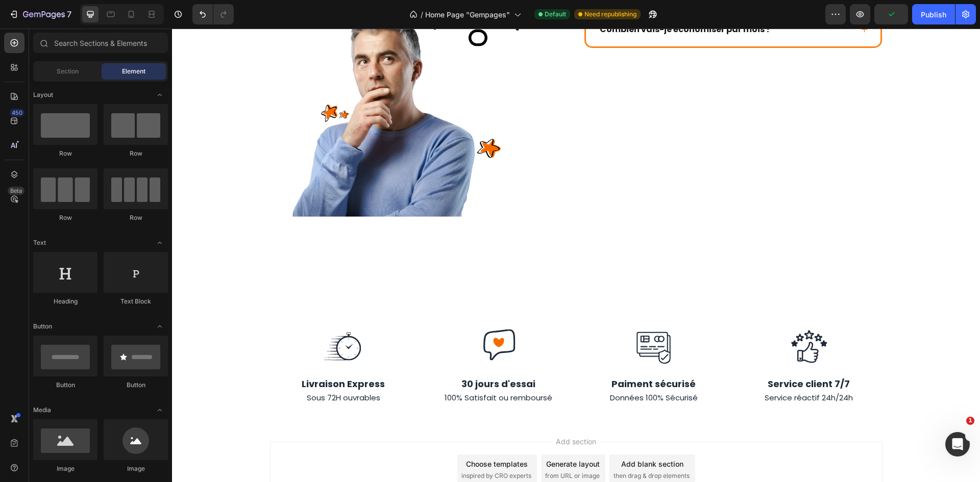
scroll to position [2487, 0]
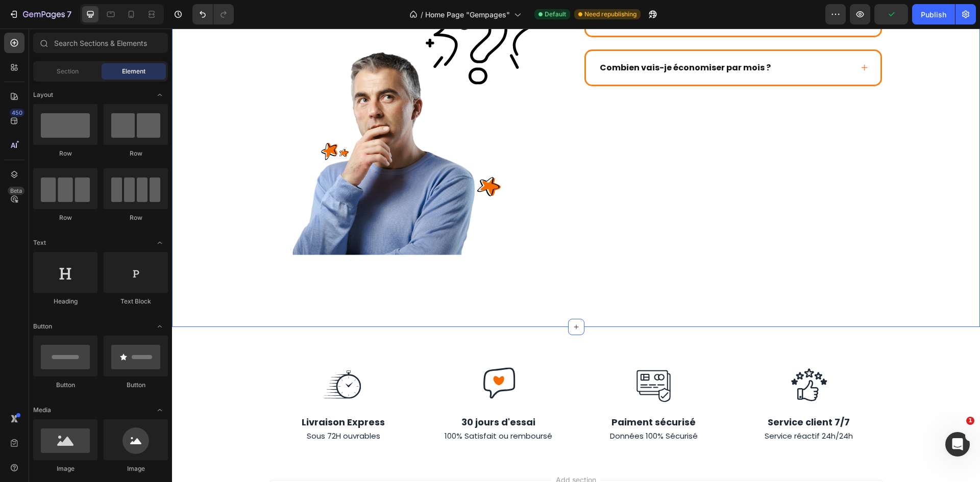
click at [618, 293] on div "[PERSON_NAME] questions ont toutes des réponses Heading SI vous ne parvenez pas…" at bounding box center [576, 84] width 792 height 486
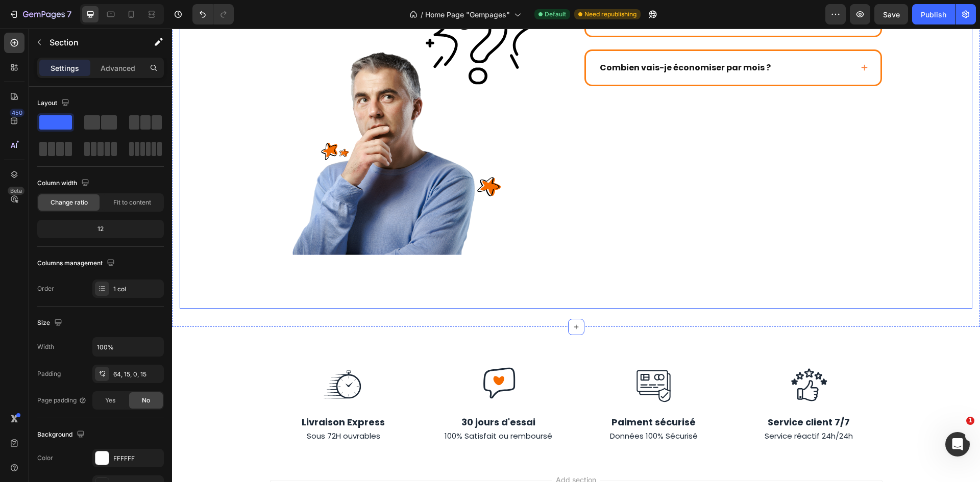
click at [597, 261] on div "[PERSON_NAME] questions ont toutes des réponses Heading SI vous ne parvenez pas…" at bounding box center [576, 74] width 792 height 467
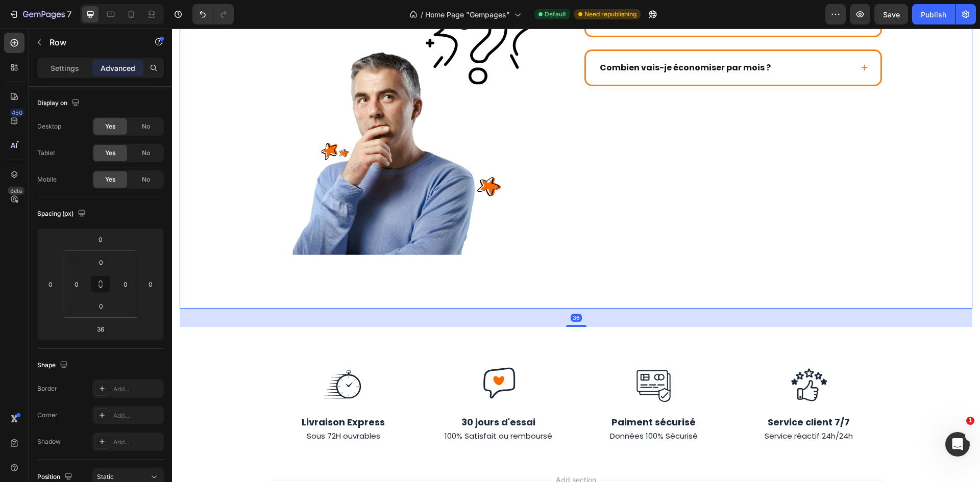
click at [593, 262] on div "[PERSON_NAME] questions ont toutes des réponses Heading SI vous ne parvenez pas…" at bounding box center [576, 74] width 792 height 467
click at [595, 199] on div "En combien de temps la lunchbox chauffe-t-elle un repas complet ? Puis-je progr…" at bounding box center [733, 48] width 299 height 414
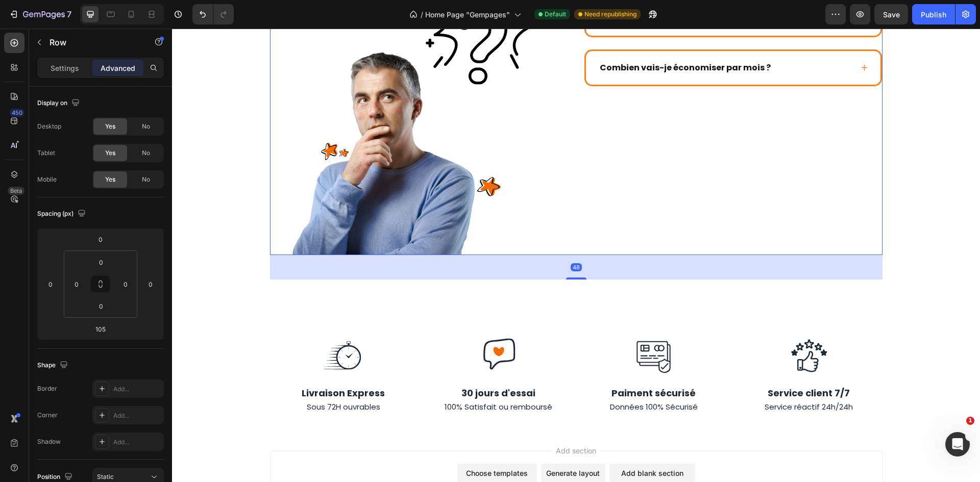
drag, startPoint x: 578, startPoint y: 285, endPoint x: 589, endPoint y: 256, distance: 31.2
click at [589, 255] on div "48" at bounding box center [576, 255] width 612 height 0
type input "48"
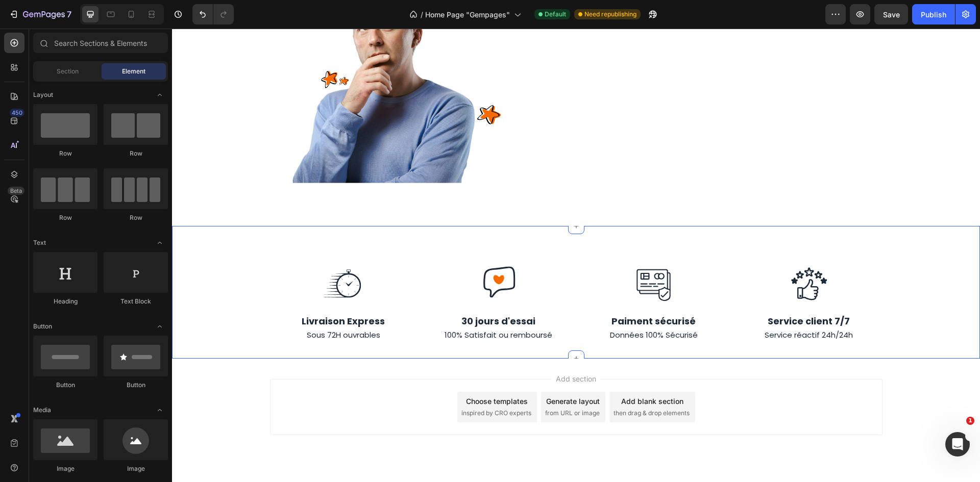
scroll to position [2560, 0]
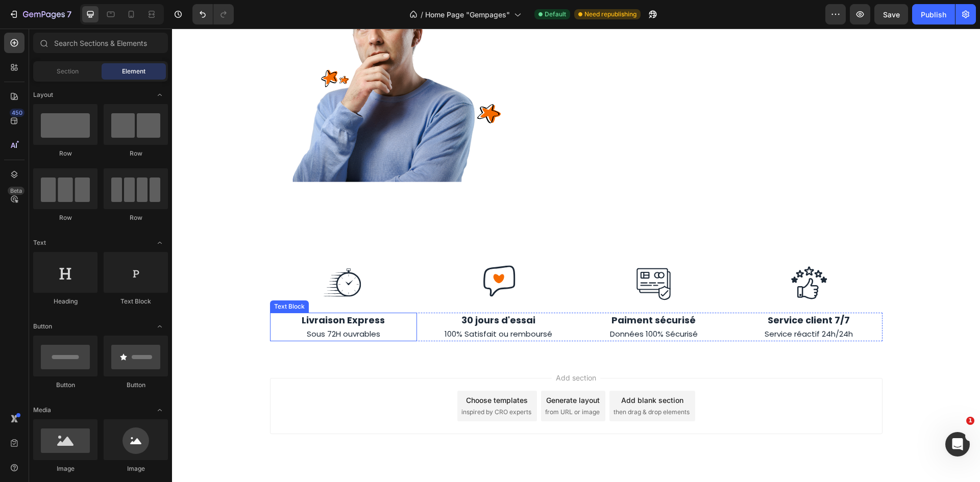
click at [353, 314] on strong "Livraison Express" at bounding box center [343, 320] width 83 height 13
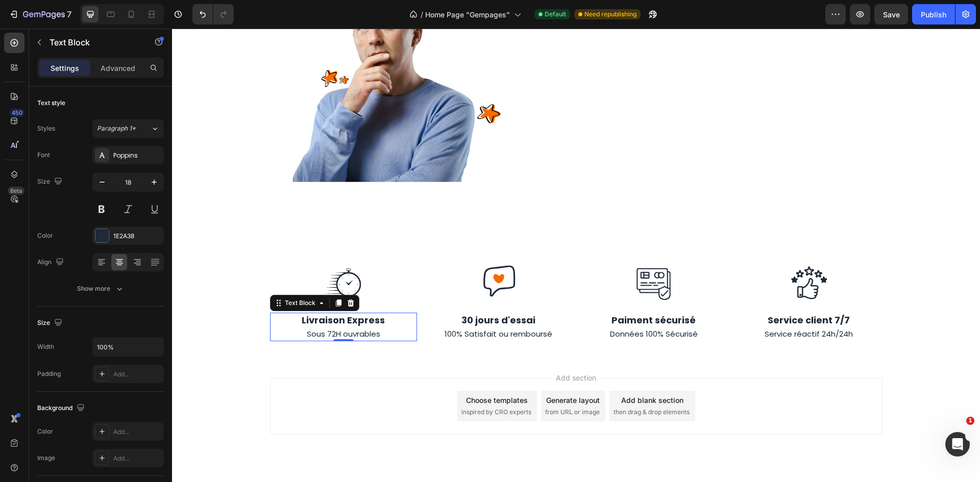
click at [353, 329] on span "Sous 72H ouvrables" at bounding box center [343, 334] width 73 height 11
click at [922, 13] on div "Publish" at bounding box center [934, 14] width 26 height 11
click at [27, 9] on div "7" at bounding box center [47, 14] width 48 height 12
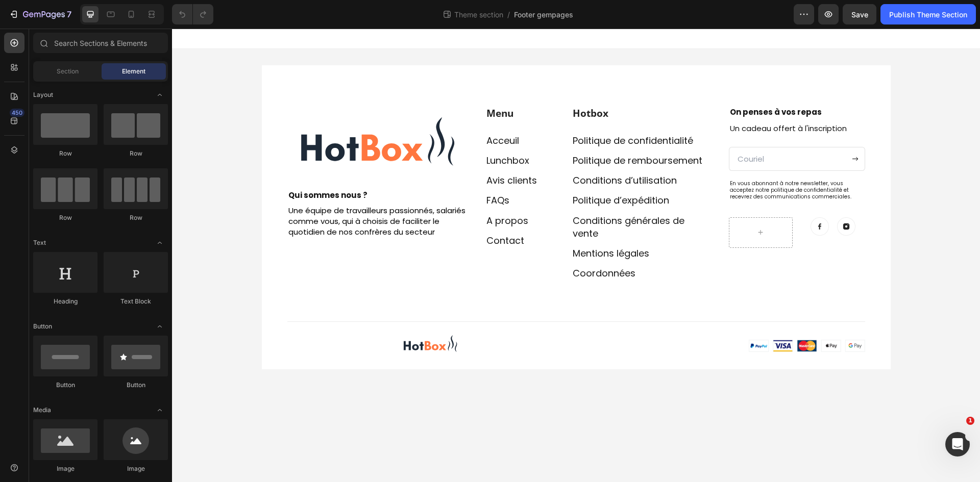
click at [950, 157] on div "Image Row Qui sommes nous ? Text block Une équipe de travailleurs passionnés, s…" at bounding box center [576, 217] width 808 height 337
click at [950, 130] on div "Image Row Qui sommes nous ? Text block Une équipe de travailleurs passionnés, s…" at bounding box center [576, 217] width 808 height 337
click at [726, 83] on div "Image Row Qui sommes nous ? Text block Une équipe de travailleurs passionnés, s…" at bounding box center [576, 217] width 629 height 304
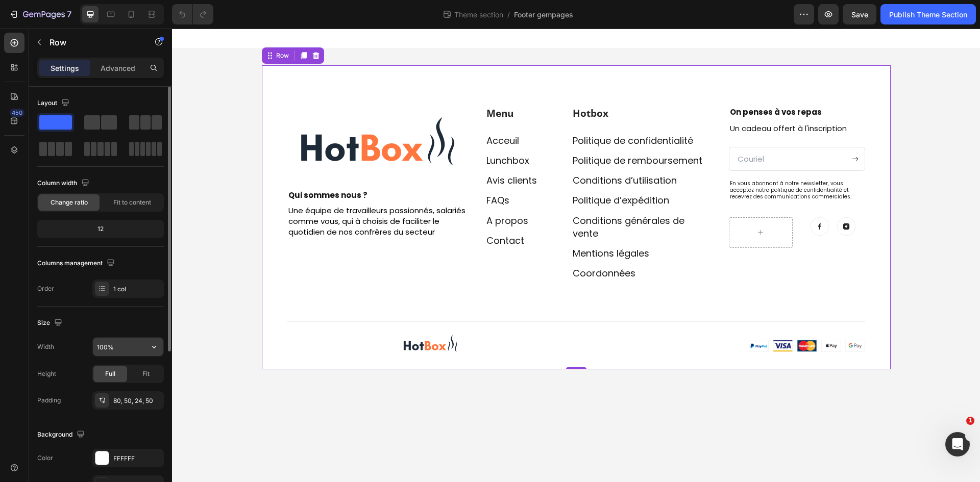
click at [152, 348] on icon "button" at bounding box center [154, 347] width 10 height 10
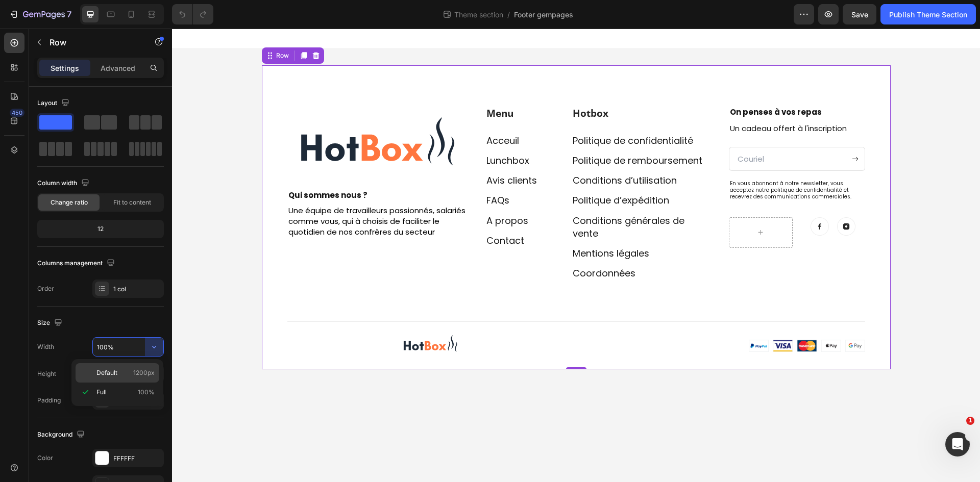
click at [123, 368] on div "Default 1200px" at bounding box center [118, 372] width 84 height 19
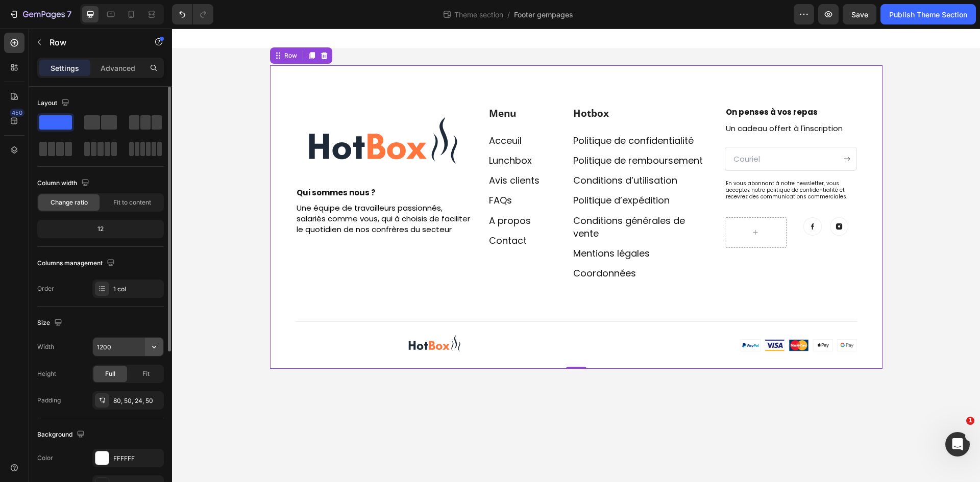
click at [148, 348] on button "button" at bounding box center [154, 347] width 18 height 18
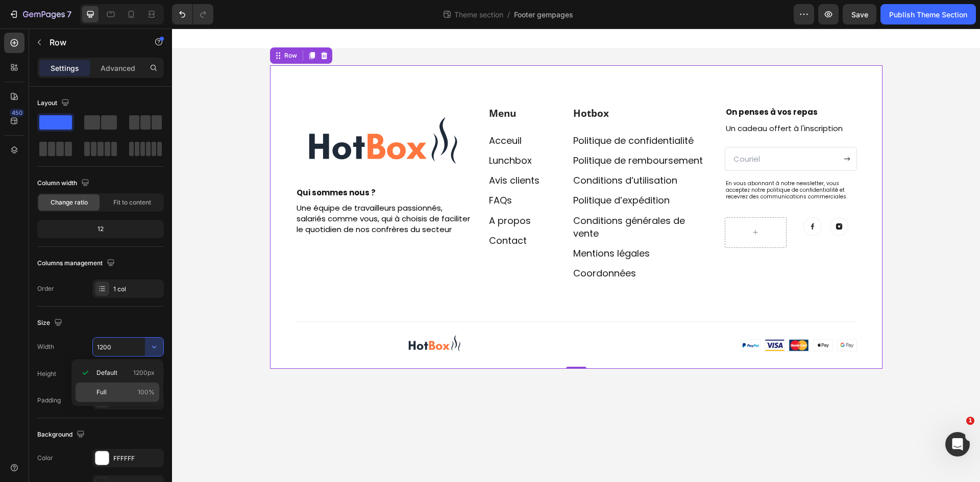
click at [123, 386] on div "Full 100%" at bounding box center [118, 392] width 84 height 19
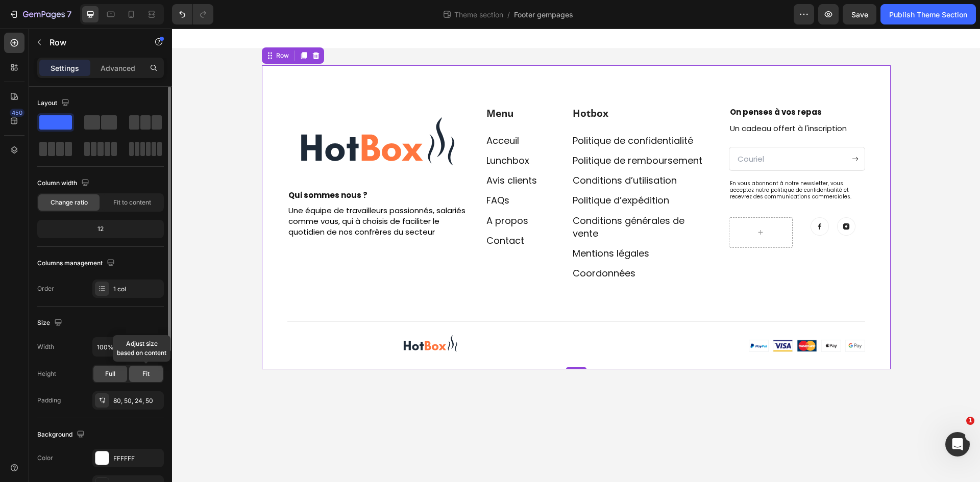
click at [147, 370] on span "Fit" at bounding box center [145, 373] width 7 height 9
click at [121, 369] on div "Full" at bounding box center [110, 374] width 34 height 16
click at [128, 367] on div "Default 1200px" at bounding box center [118, 372] width 84 height 19
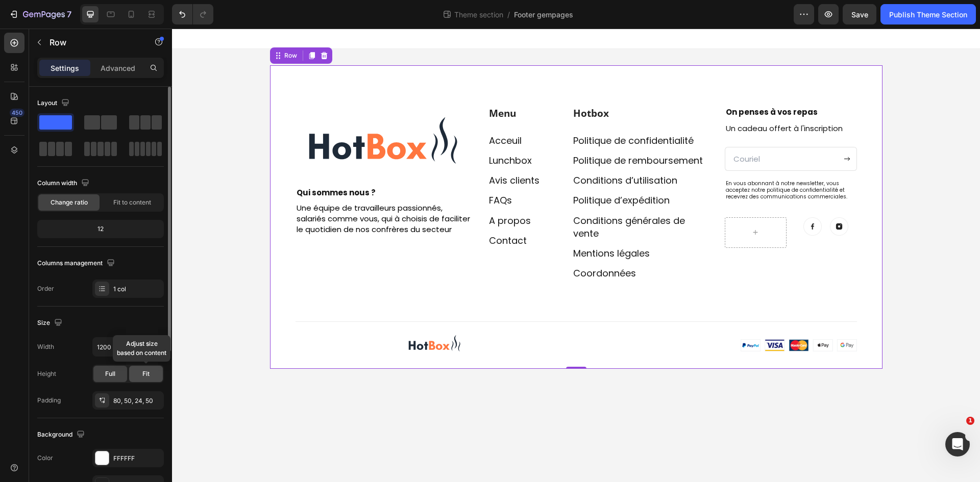
click at [146, 374] on span "Fit" at bounding box center [145, 373] width 7 height 9
click at [117, 371] on div "Full" at bounding box center [110, 374] width 34 height 16
click at [155, 352] on button "button" at bounding box center [154, 347] width 18 height 18
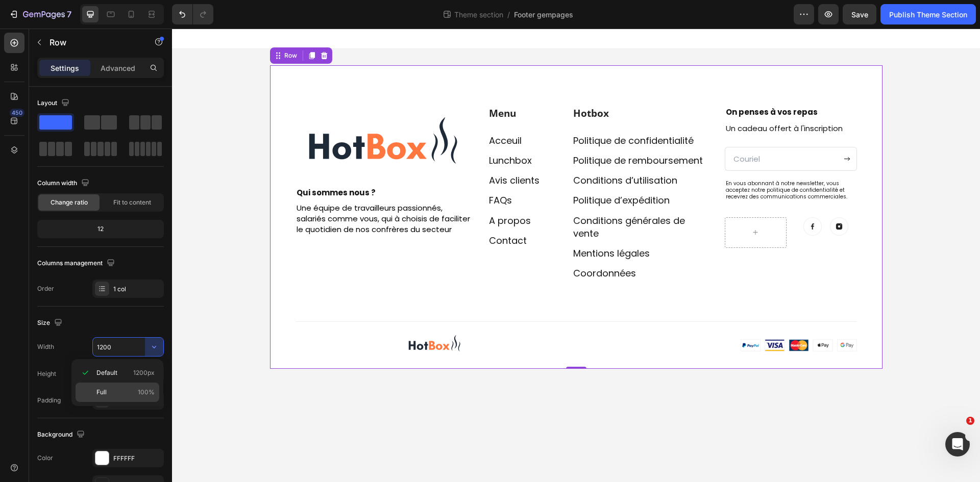
click at [126, 388] on p "Full 100%" at bounding box center [125, 392] width 58 height 9
type input "100%"
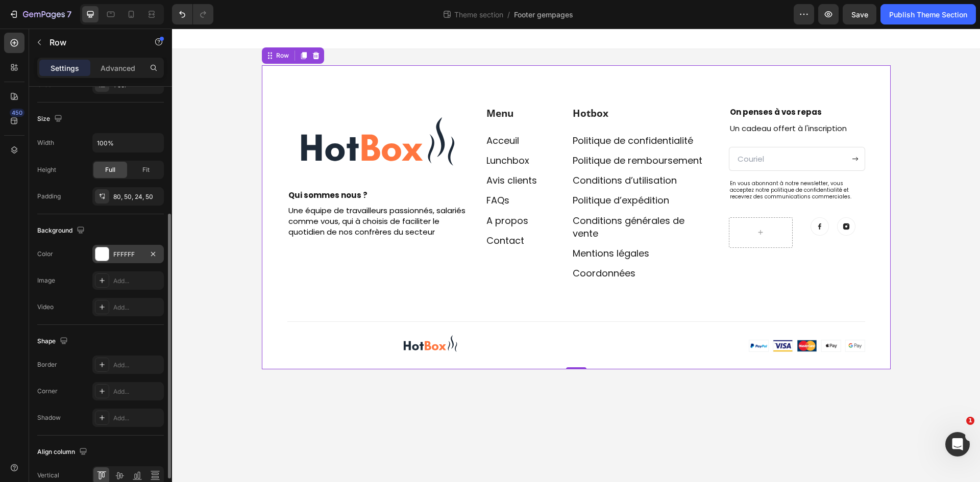
scroll to position [153, 0]
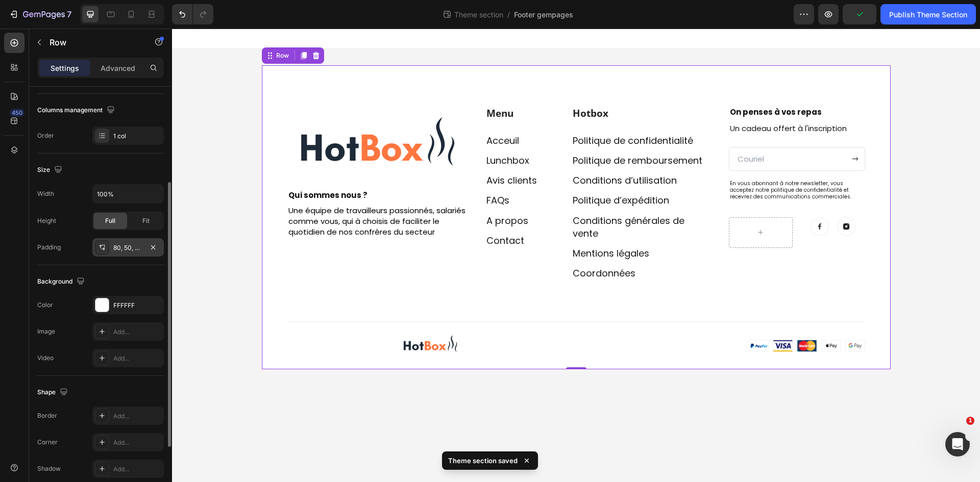
click at [128, 250] on div "80, 50, 24, 50" at bounding box center [128, 247] width 30 height 9
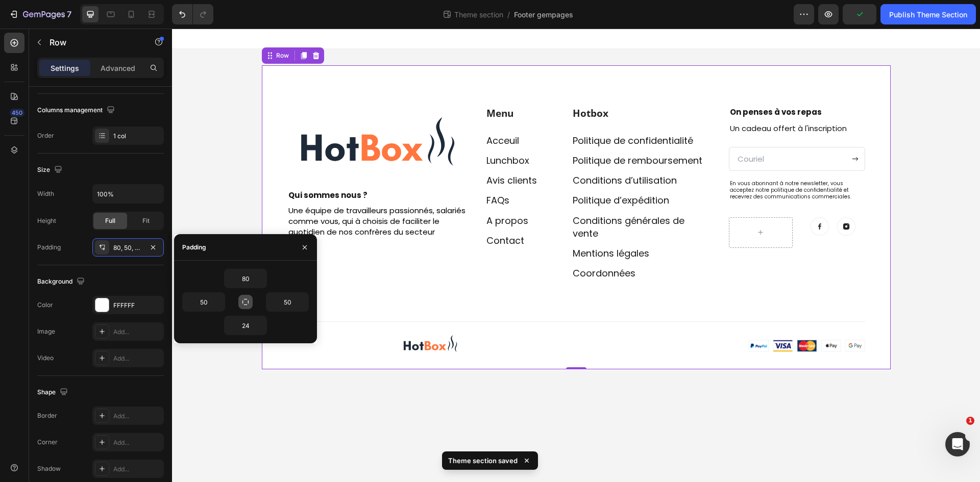
click at [240, 299] on button "button" at bounding box center [245, 302] width 14 height 14
type input "80"
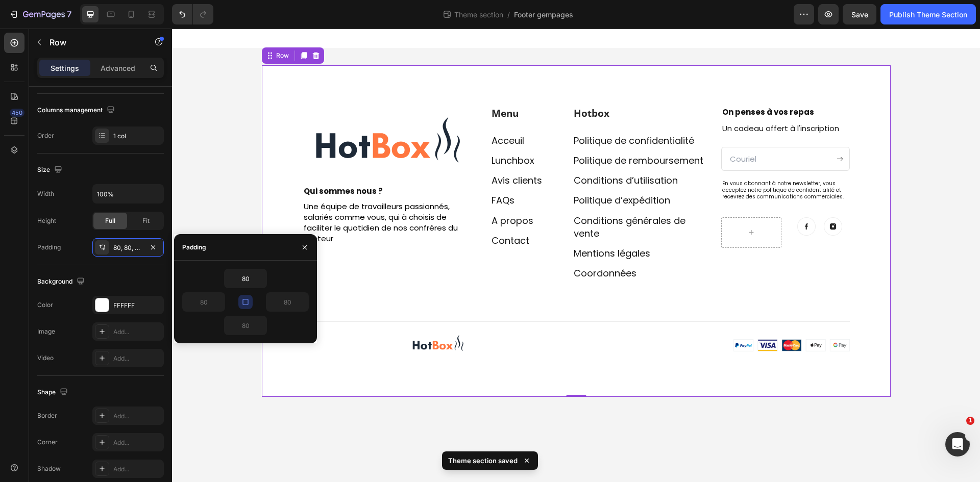
click at [245, 300] on icon "button" at bounding box center [245, 302] width 6 height 6
click at [252, 297] on button "button" at bounding box center [245, 302] width 14 height 14
click at [237, 270] on input "80" at bounding box center [246, 278] width 42 height 18
type input "0"
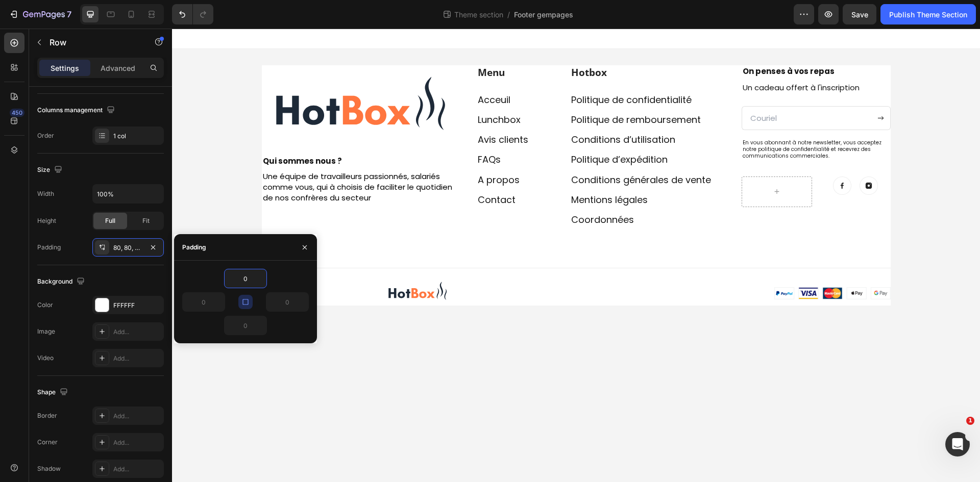
drag, startPoint x: 308, startPoint y: 384, endPoint x: 285, endPoint y: 356, distance: 36.6
click at [308, 384] on body "Image Row Qui sommes nous ? Text block Une équipe de travailleurs passionnés, s…" at bounding box center [576, 256] width 808 height 454
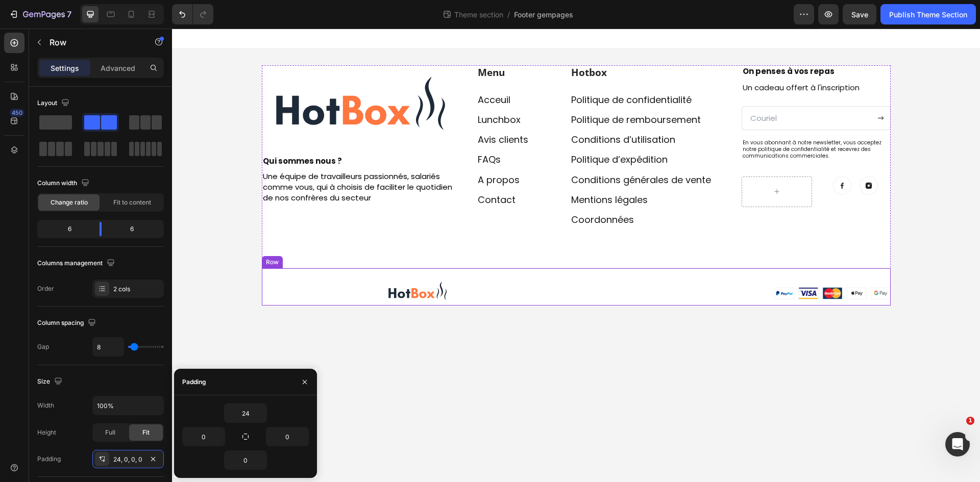
click at [290, 273] on div "Image Image Image Row" at bounding box center [576, 287] width 629 height 38
click at [301, 244] on div "Image Row Qui sommes nous ? Text block Une équipe de travailleurs passionnés, s…" at bounding box center [576, 185] width 629 height 240
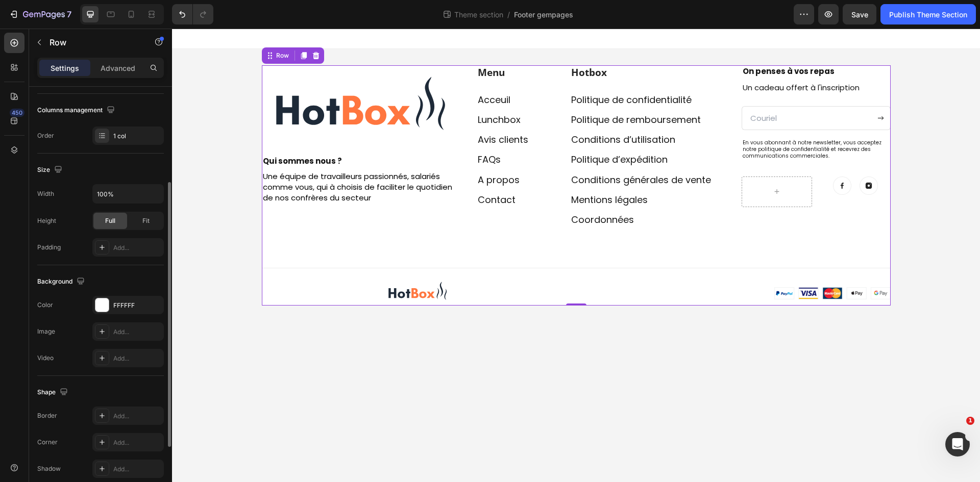
click at [295, 228] on div "Image Row Qui sommes nous ? Text block Une équipe de travailleurs passionnés, s…" at bounding box center [576, 185] width 629 height 240
click at [123, 244] on div "Add..." at bounding box center [137, 247] width 48 height 9
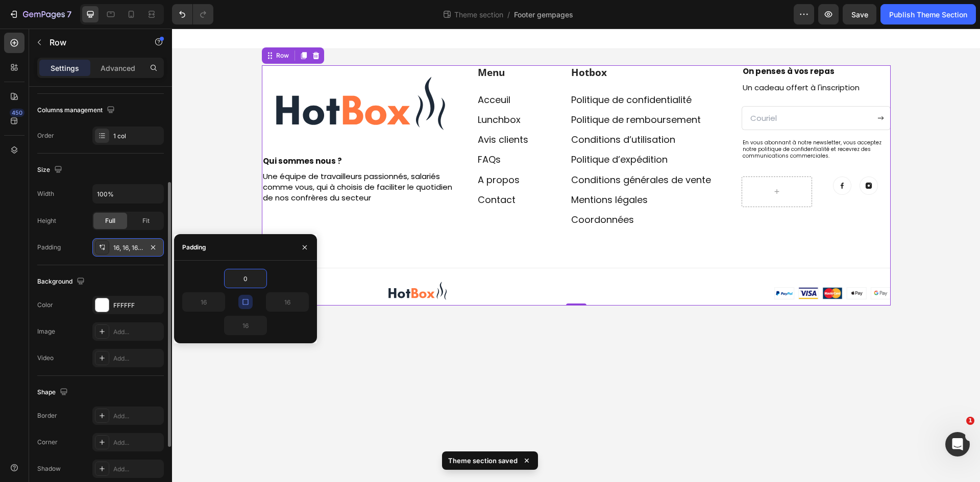
type input "0"
click at [396, 235] on div "Image Row Qui sommes nous ? Text block Une équipe de travailleurs passionnés, s…" at bounding box center [576, 185] width 629 height 240
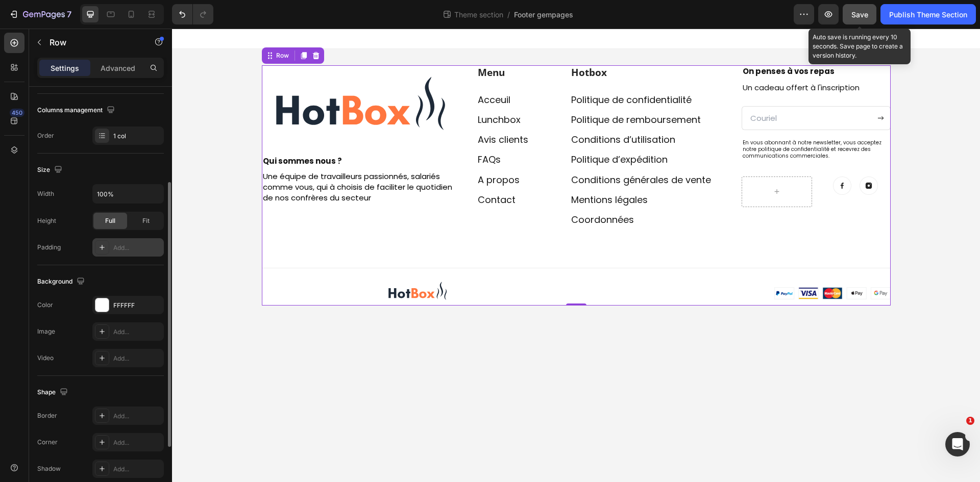
click at [859, 19] on div "Save" at bounding box center [859, 14] width 17 height 11
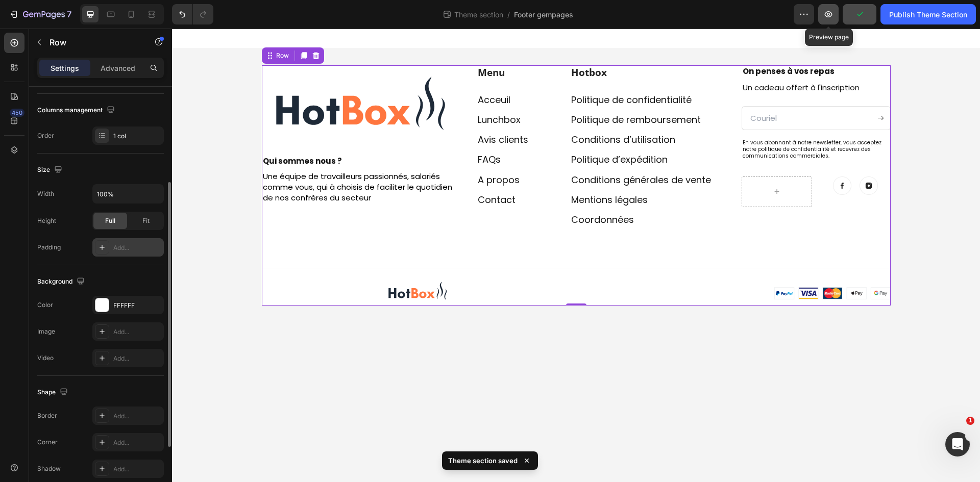
click at [831, 17] on icon "button" at bounding box center [828, 14] width 10 height 10
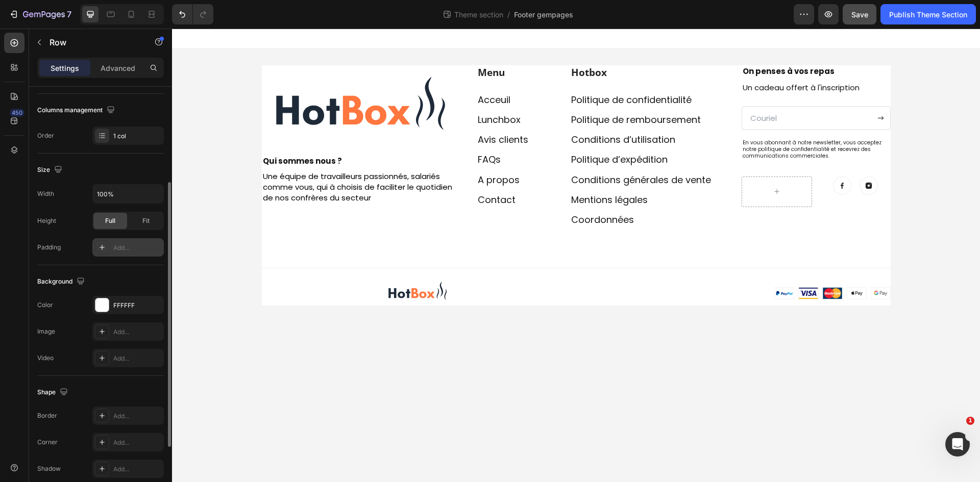
click at [258, 242] on div "Image Row Qui sommes nous ? Text block Une équipe de travailleurs passionnés, s…" at bounding box center [576, 185] width 808 height 273
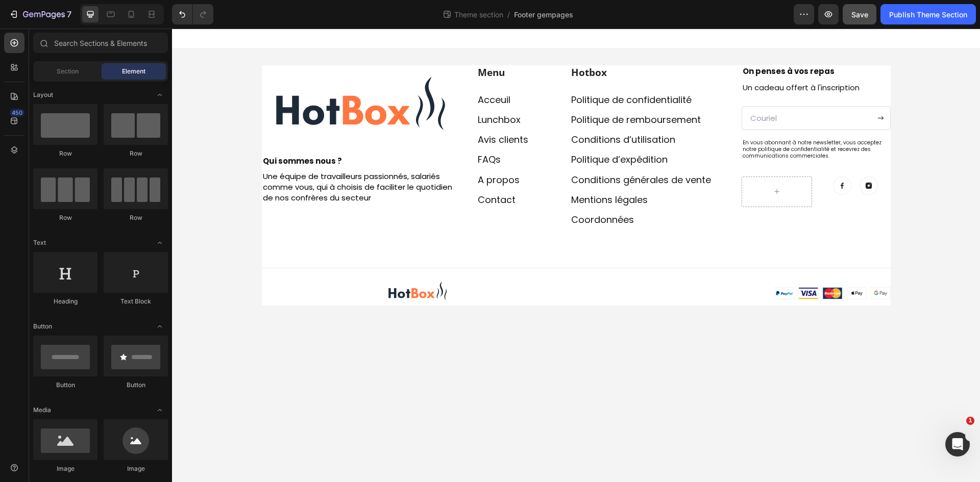
click at [244, 239] on div "Image Row Qui sommes nous ? Text block Une équipe de travailleurs passionnés, s…" at bounding box center [576, 185] width 808 height 273
click at [290, 238] on div "Image Row Qui sommes nous ? Text block Une équipe de travailleurs passionnés, s…" at bounding box center [576, 185] width 629 height 240
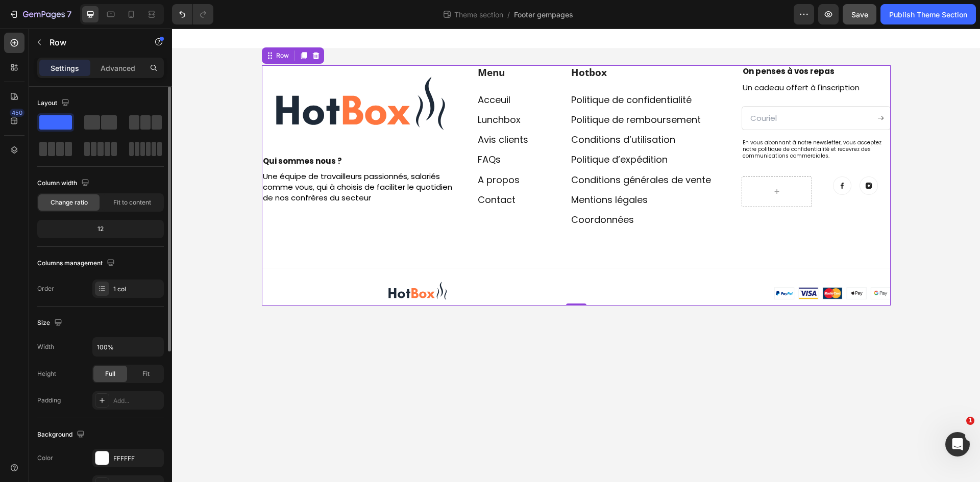
click at [116, 235] on div "12" at bounding box center [100, 229] width 122 height 14
click at [117, 202] on span "Fit to content" at bounding box center [132, 202] width 38 height 9
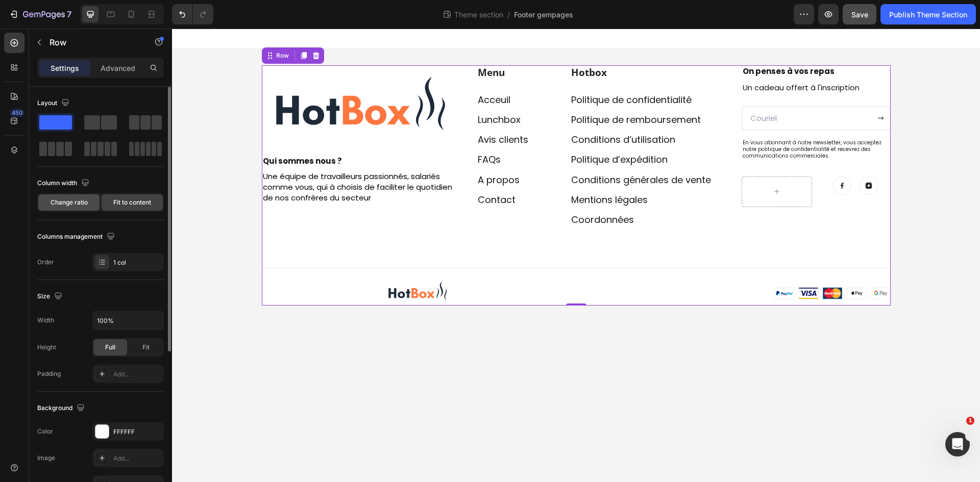
click at [86, 200] on span "Change ratio" at bounding box center [69, 202] width 37 height 9
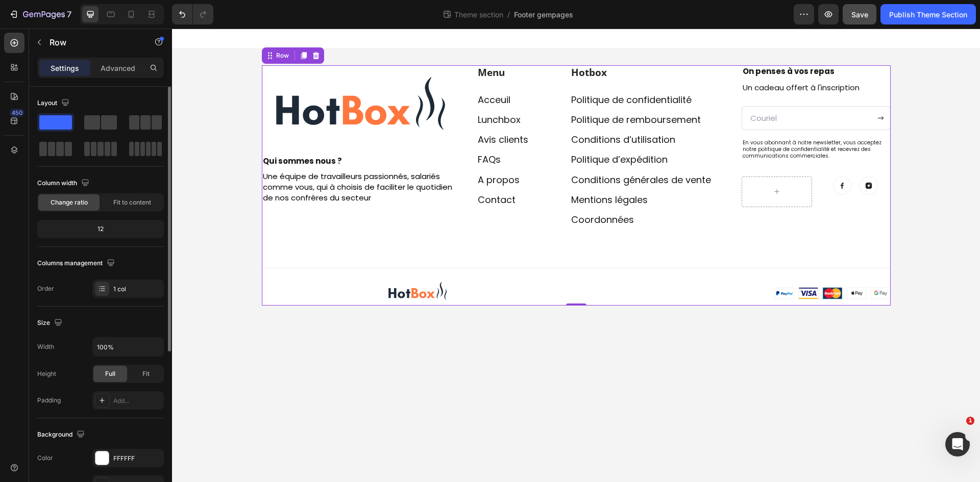
drag, startPoint x: 90, startPoint y: 219, endPoint x: 100, endPoint y: 226, distance: 11.3
click at [91, 219] on div "Column width Change ratio Fit to content 12" at bounding box center [100, 211] width 127 height 72
drag, startPoint x: 100, startPoint y: 226, endPoint x: 106, endPoint y: 227, distance: 6.3
click at [105, 227] on div "12" at bounding box center [100, 229] width 122 height 14
click at [106, 227] on div "12" at bounding box center [100, 229] width 122 height 14
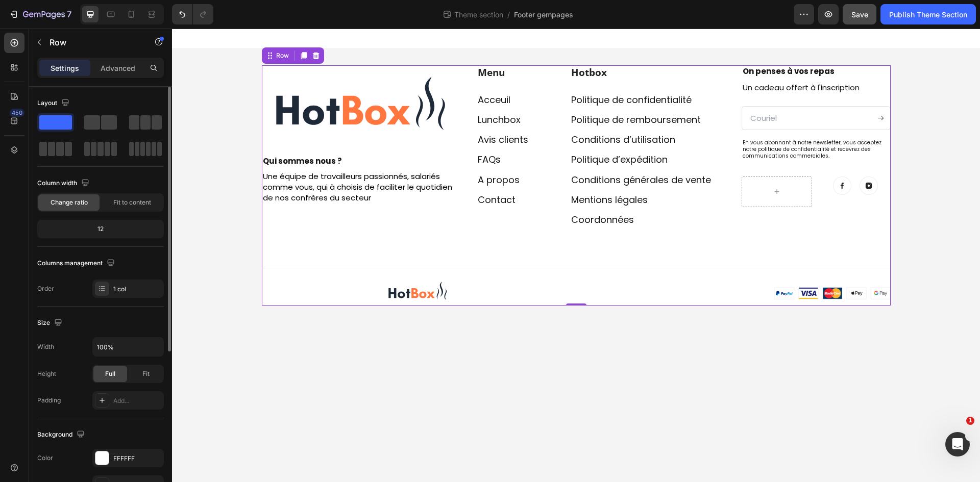
click at [106, 227] on div "12" at bounding box center [100, 229] width 122 height 14
click at [98, 117] on span at bounding box center [92, 122] width 16 height 14
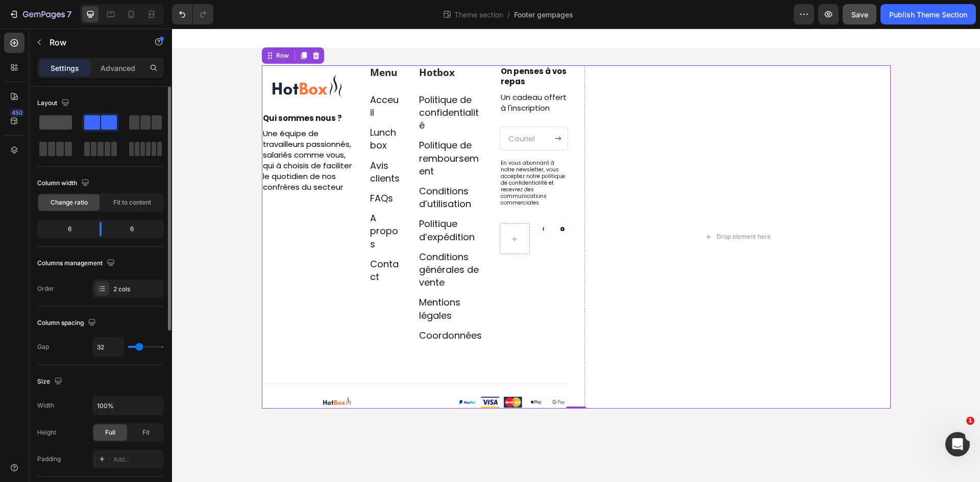
click at [57, 118] on span at bounding box center [55, 122] width 33 height 14
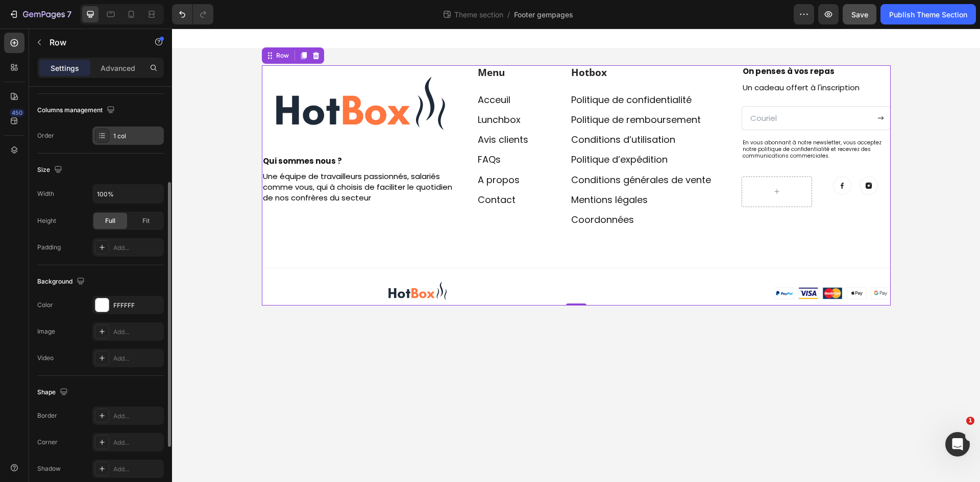
click at [125, 142] on div "1 col" at bounding box center [127, 136] width 71 height 18
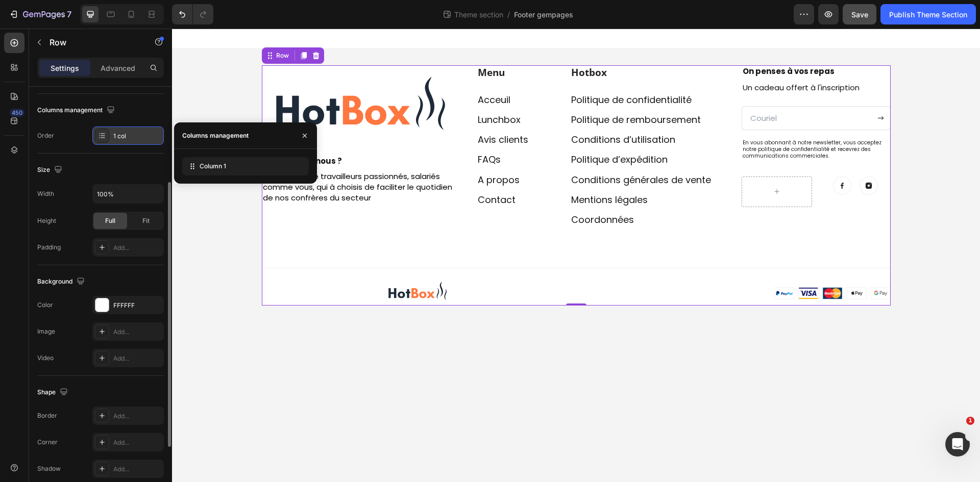
click at [125, 142] on div "1 col" at bounding box center [127, 136] width 71 height 18
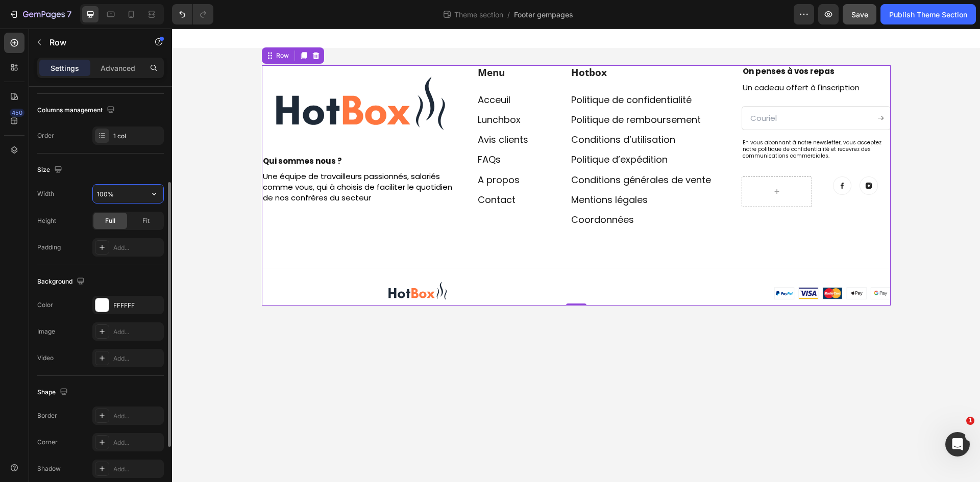
click at [106, 199] on input "100%" at bounding box center [128, 194] width 70 height 18
click at [123, 197] on input "100%" at bounding box center [128, 194] width 70 height 18
click at [142, 194] on input "100%" at bounding box center [128, 194] width 70 height 18
click at [147, 194] on button "button" at bounding box center [154, 194] width 18 height 18
click at [129, 215] on div "Default 1200px" at bounding box center [118, 219] width 84 height 19
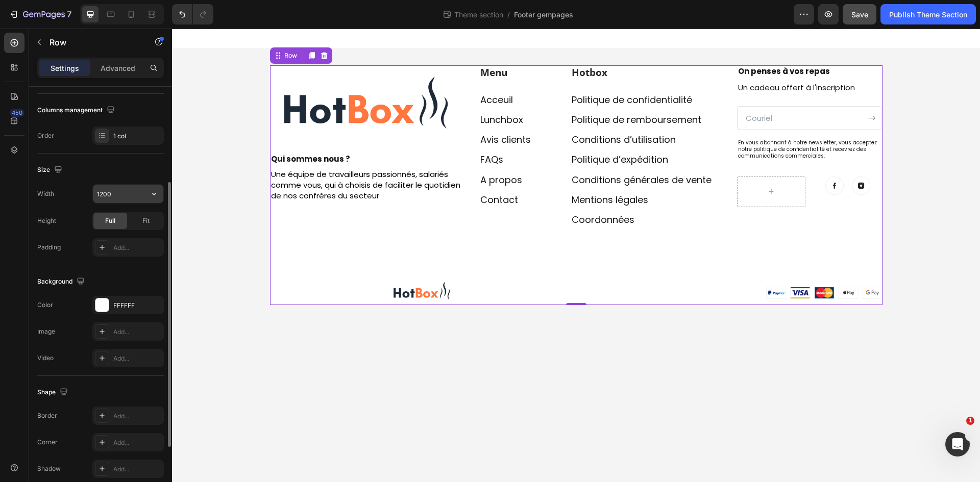
click at [150, 196] on icon "button" at bounding box center [154, 194] width 10 height 10
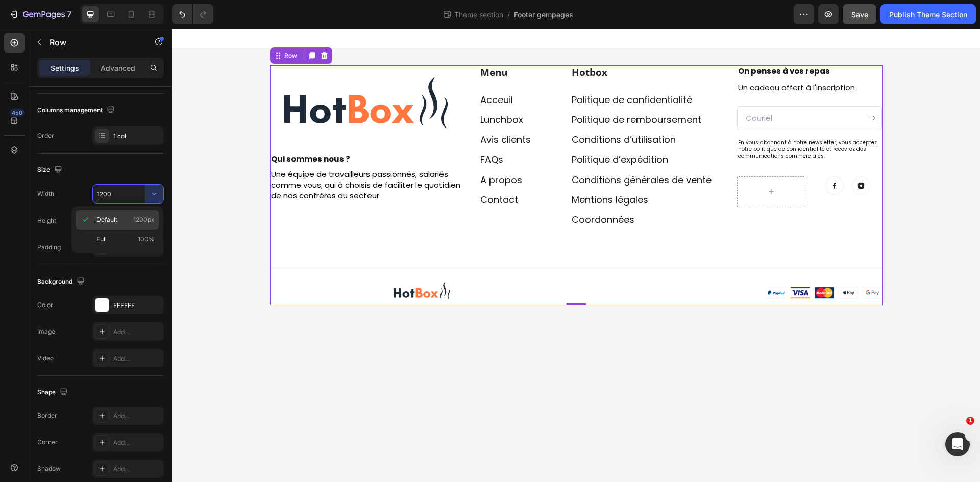
click at [119, 229] on div "Default 1200px" at bounding box center [118, 219] width 84 height 19
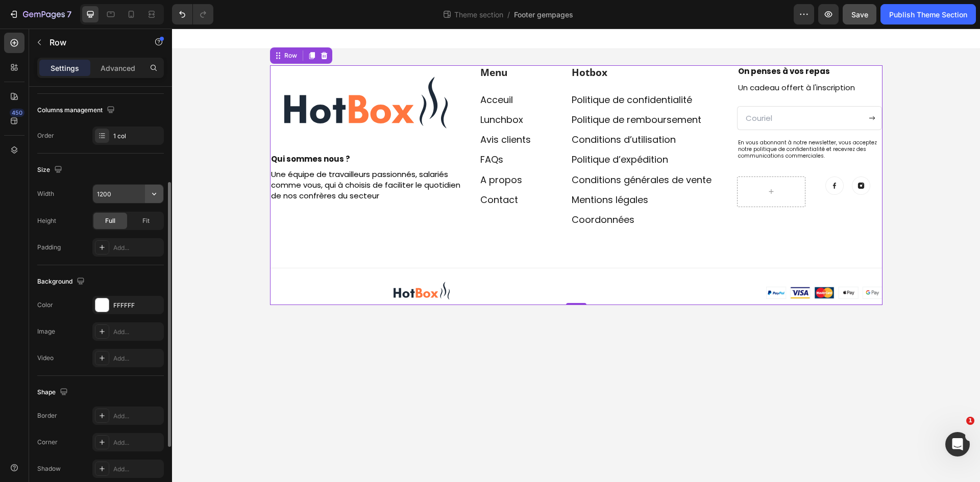
click at [146, 198] on button "button" at bounding box center [154, 194] width 18 height 18
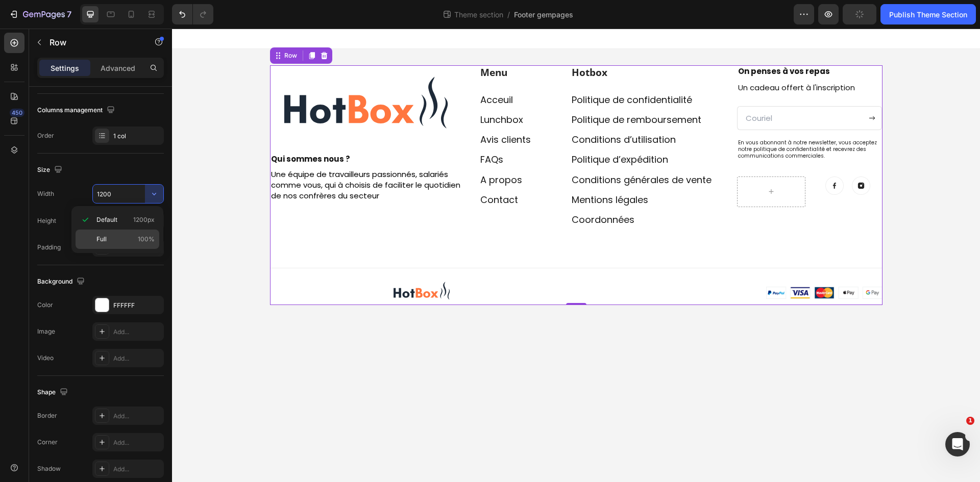
click at [117, 237] on p "Full 100%" at bounding box center [125, 239] width 58 height 9
type input "100%"
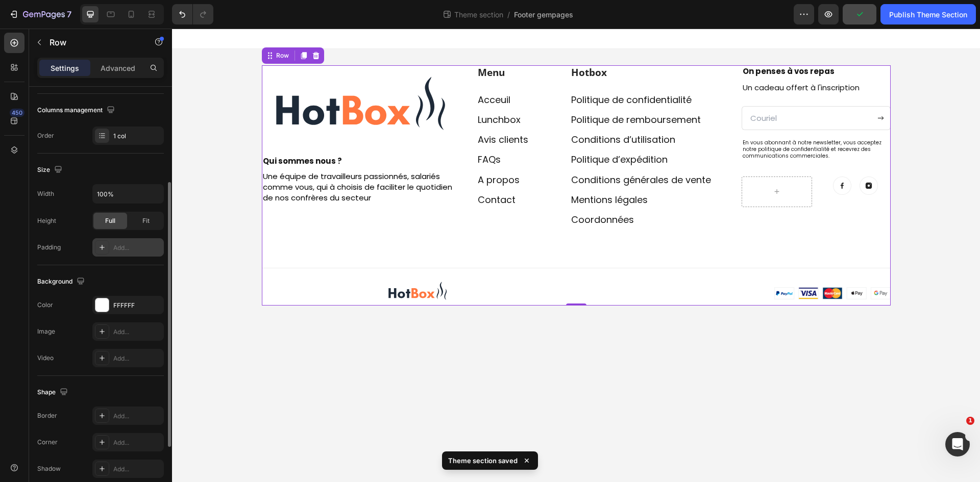
click at [115, 241] on div "Add..." at bounding box center [127, 247] width 71 height 18
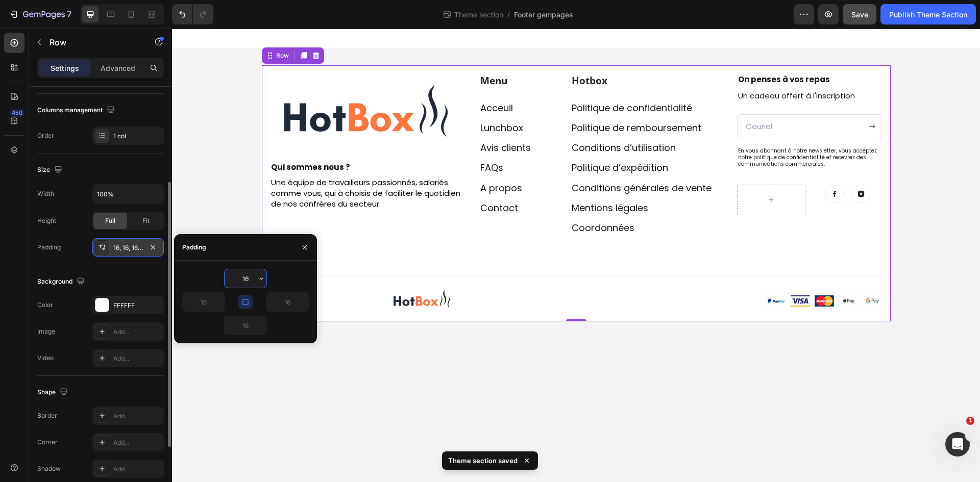
click at [115, 241] on div "16, 16, 16, 16" at bounding box center [127, 247] width 71 height 18
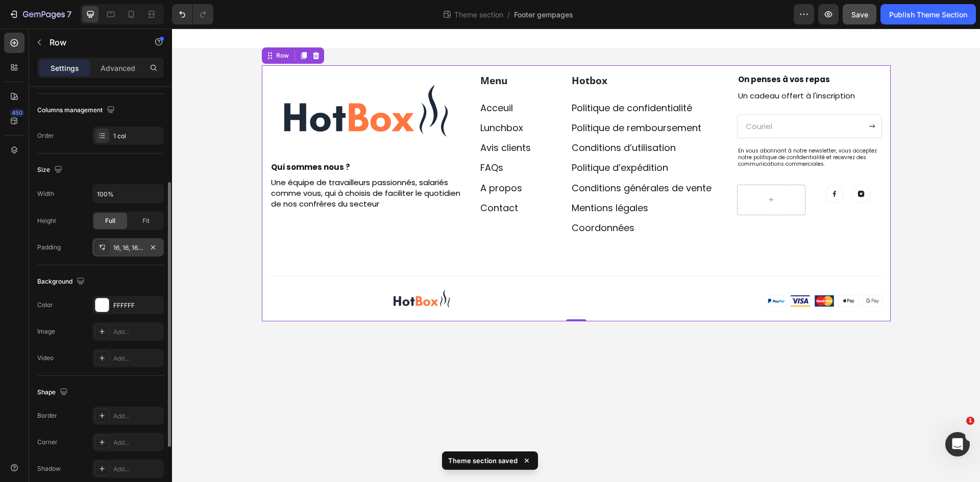
click at [115, 241] on div "16, 16, 16, 16" at bounding box center [127, 247] width 71 height 18
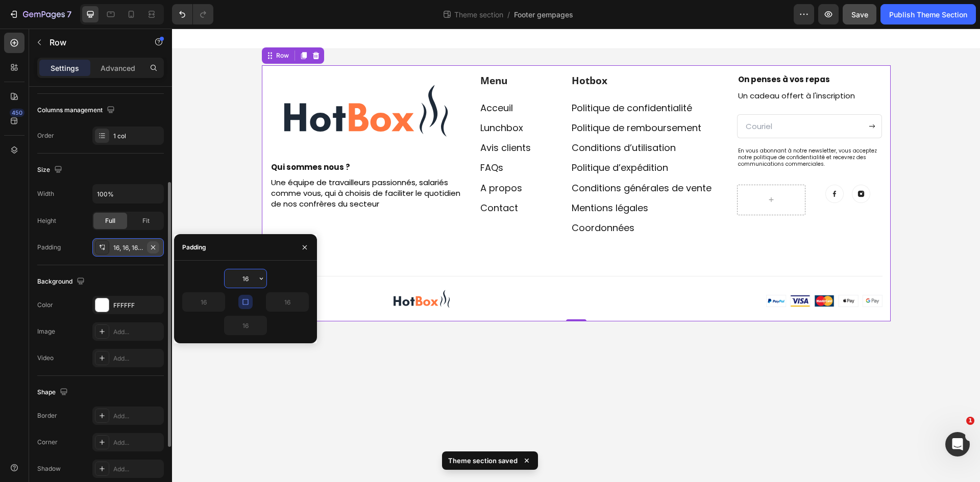
click at [154, 248] on icon "button" at bounding box center [153, 247] width 4 height 4
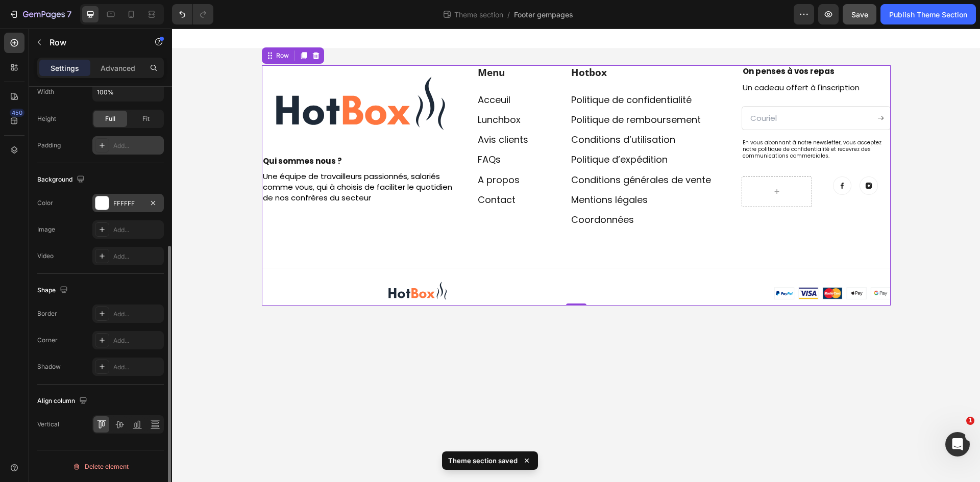
scroll to position [256, 0]
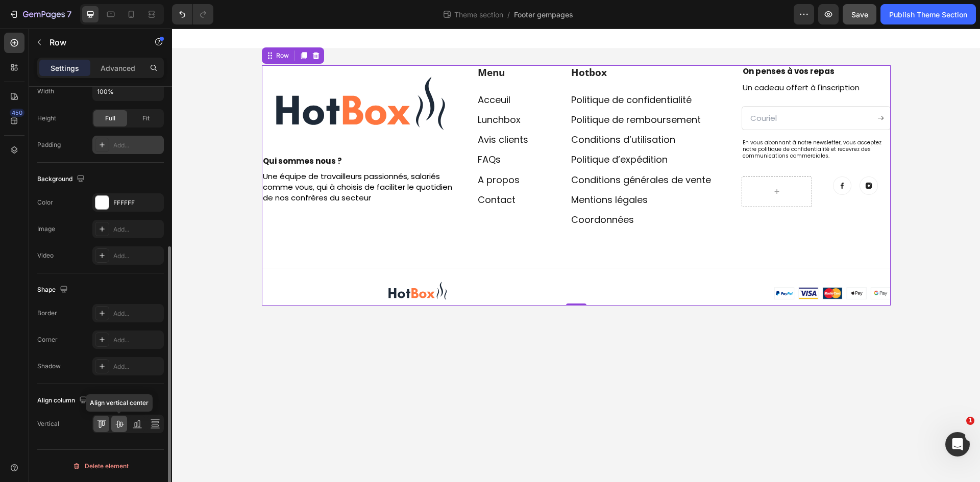
click at [117, 430] on div at bounding box center [119, 424] width 16 height 16
drag, startPoint x: 127, startPoint y: 427, endPoint x: 122, endPoint y: 427, distance: 5.1
click at [129, 427] on div at bounding box center [127, 424] width 71 height 18
click at [96, 425] on icon at bounding box center [101, 424] width 10 height 10
click at [103, 64] on p "Advanced" at bounding box center [118, 68] width 35 height 11
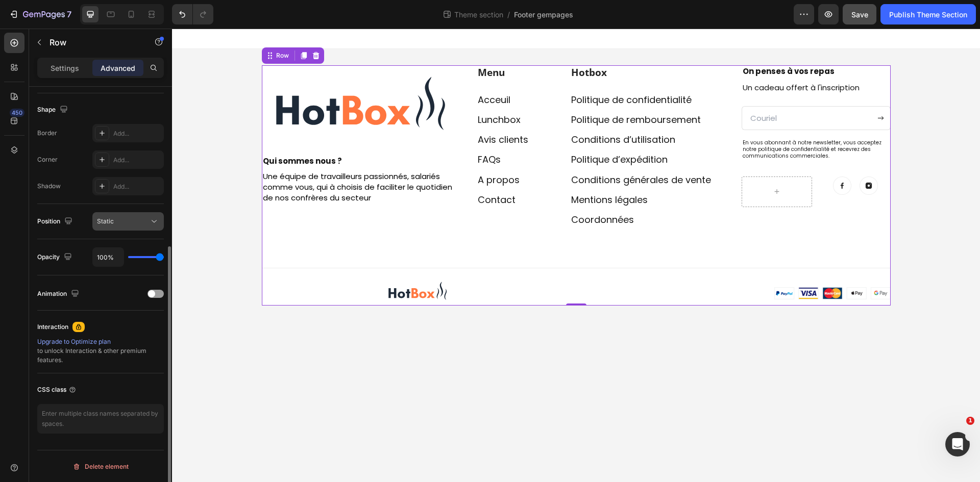
click at [141, 225] on div "Static" at bounding box center [123, 221] width 52 height 9
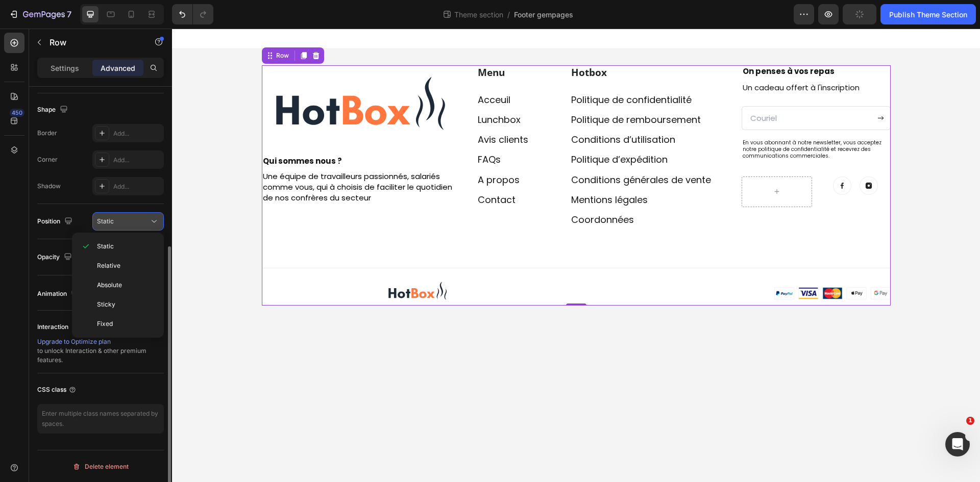
click at [141, 225] on div "Static" at bounding box center [123, 221] width 52 height 9
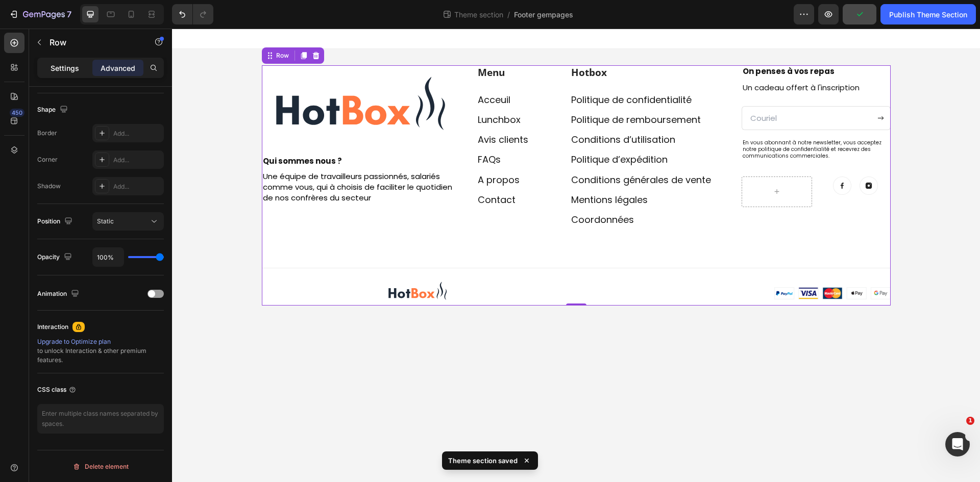
click at [75, 69] on p "Settings" at bounding box center [65, 68] width 29 height 11
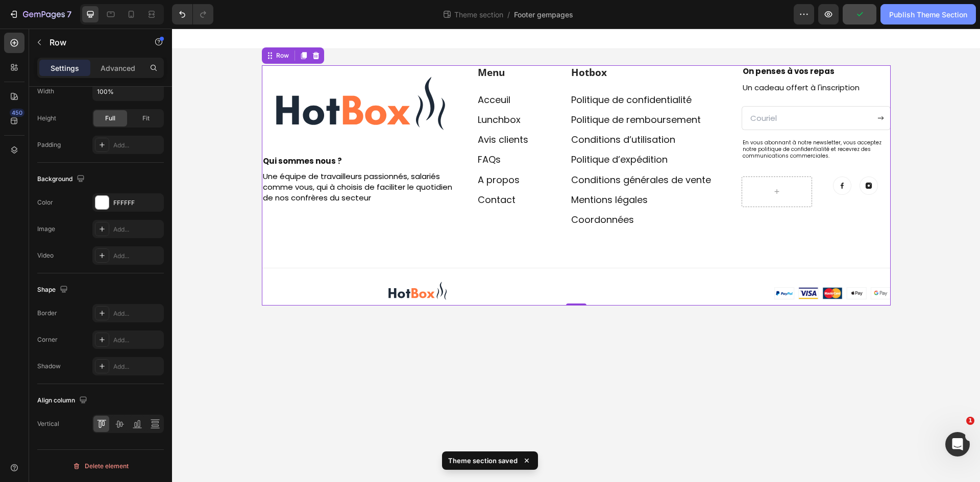
click at [930, 13] on div "Publish Theme Section" at bounding box center [928, 14] width 78 height 11
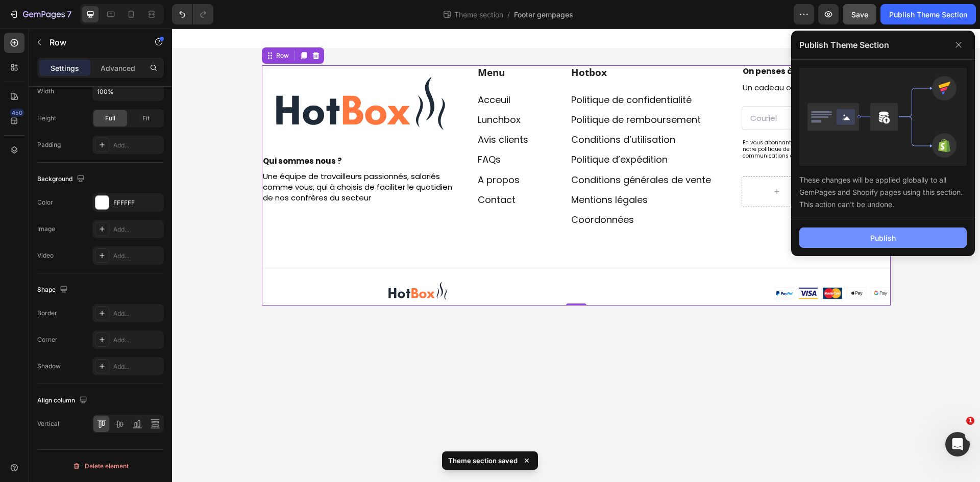
click at [892, 234] on div "Publish" at bounding box center [883, 238] width 26 height 11
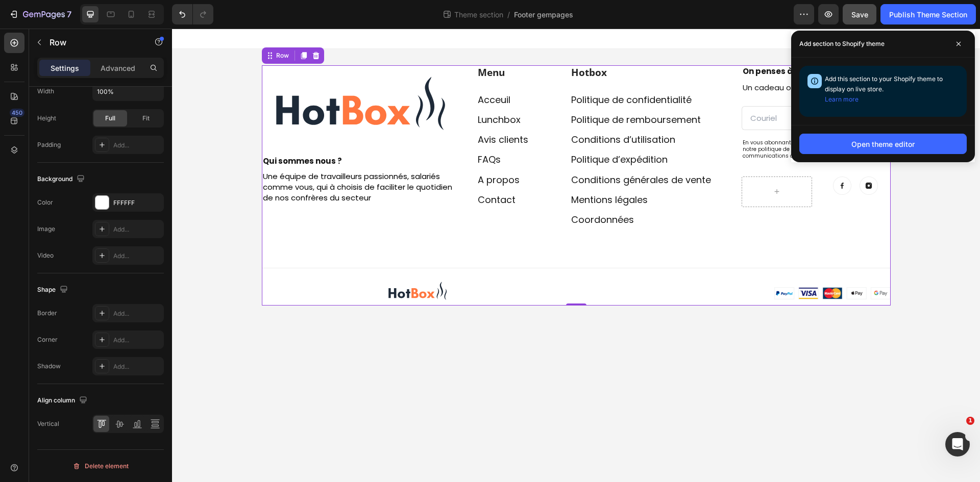
click at [503, 385] on body "Image Row Qui sommes nous ? Text block Une équipe de travailleurs passionnés, s…" at bounding box center [576, 256] width 808 height 454
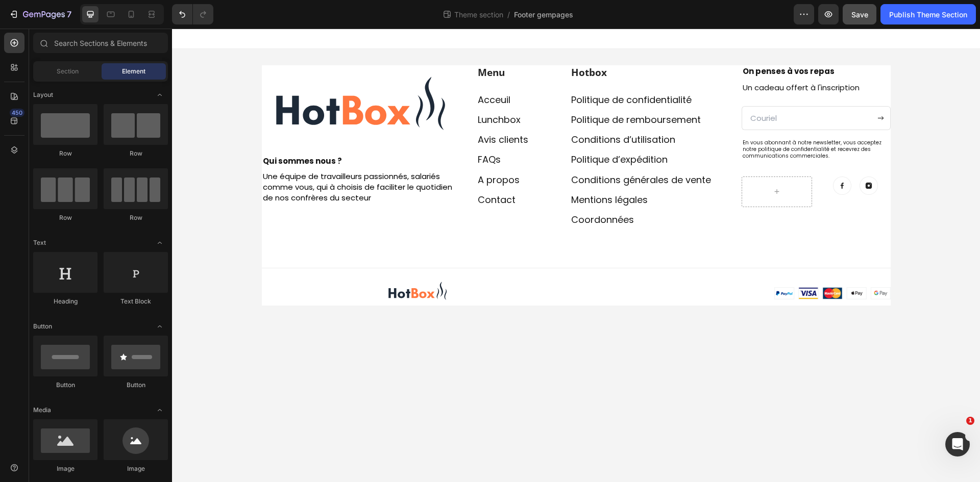
click at [483, 374] on body "Image Row Qui sommes nous ? Text block Une équipe de travailleurs passionnés, s…" at bounding box center [576, 256] width 808 height 454
drag, startPoint x: 483, startPoint y: 374, endPoint x: 430, endPoint y: 367, distance: 53.5
click at [431, 367] on body "Image Row Qui sommes nous ? Text block Une équipe de travailleurs passionnés, s…" at bounding box center [576, 256] width 808 height 454
click at [352, 252] on div "Image Row Qui sommes nous ? Text block Une équipe de travailleurs passionnés, s…" at bounding box center [576, 185] width 629 height 240
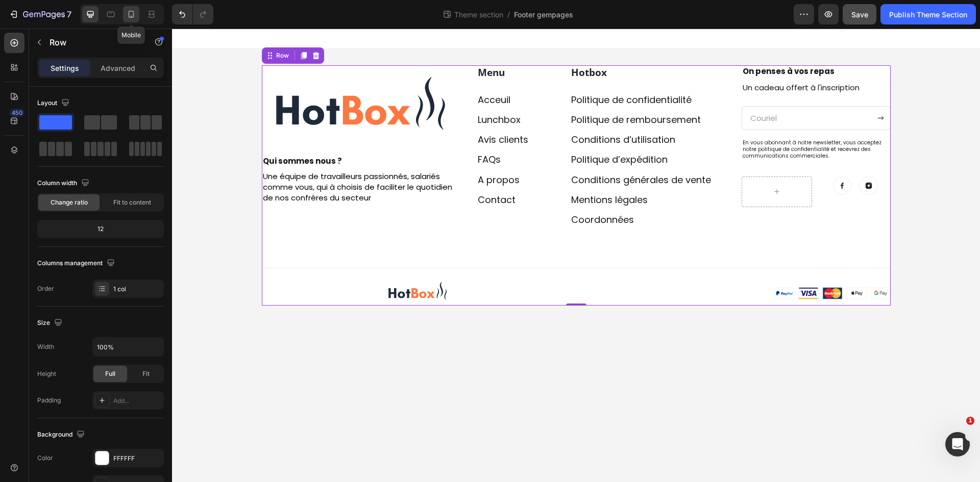
click at [128, 13] on icon at bounding box center [131, 14] width 10 height 10
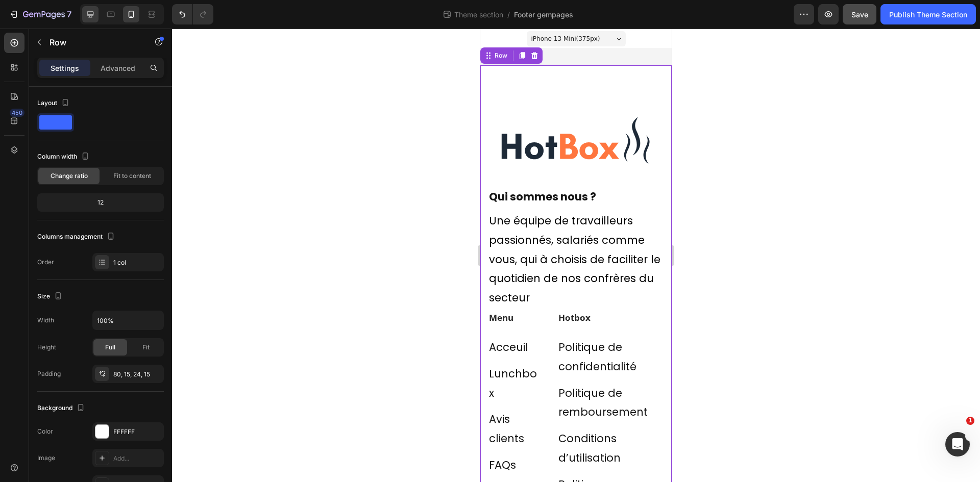
click at [86, 13] on icon at bounding box center [90, 14] width 10 height 10
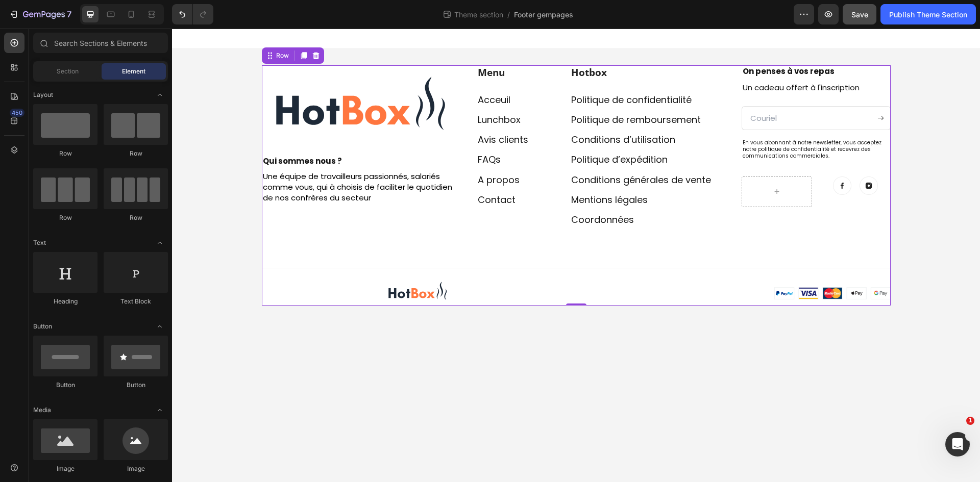
click at [599, 336] on body "Image Row Qui sommes nous ? Text block Une équipe de travailleurs passionnés, s…" at bounding box center [576, 256] width 808 height 454
drag, startPoint x: 599, startPoint y: 336, endPoint x: 497, endPoint y: 336, distance: 101.5
click at [497, 336] on body "Image Row Qui sommes nous ? Text block Une équipe de travailleurs passionnés, s…" at bounding box center [576, 256] width 808 height 454
click at [356, 259] on div "Image Row Qui sommes nous ? Text block Une équipe de travailleurs passionnés, s…" at bounding box center [576, 185] width 629 height 240
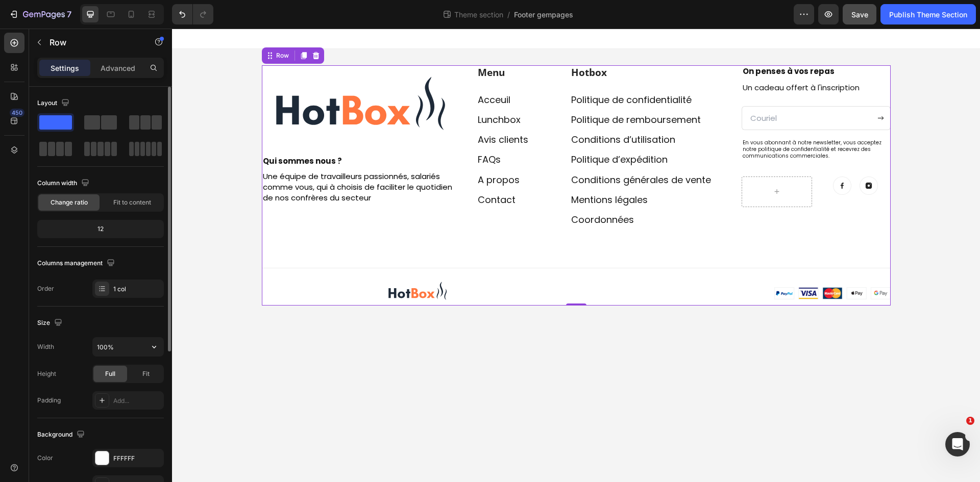
scroll to position [153, 0]
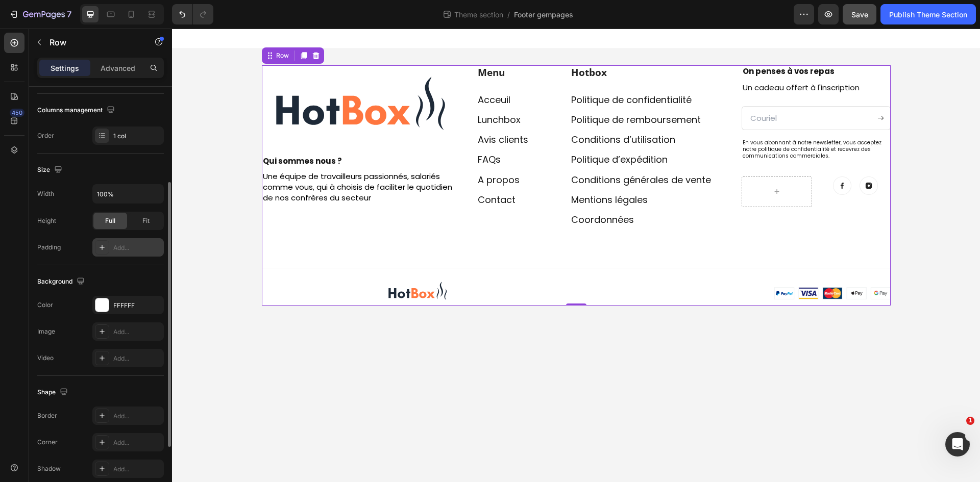
click at [133, 254] on div "Add..." at bounding box center [127, 247] width 71 height 18
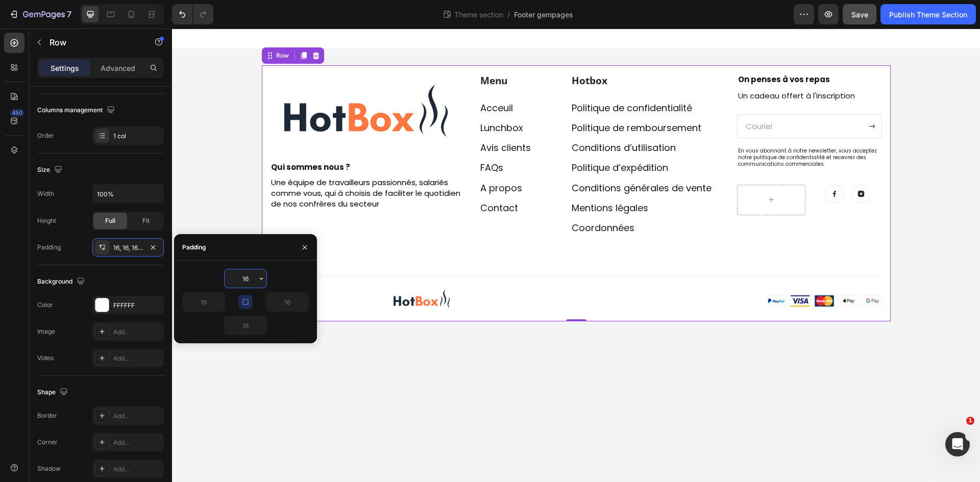
click at [251, 280] on input "16" at bounding box center [246, 278] width 42 height 18
click at [245, 297] on button "button" at bounding box center [245, 302] width 14 height 14
click at [245, 300] on icon "button" at bounding box center [245, 302] width 6 height 6
click at [247, 297] on button "button" at bounding box center [245, 302] width 14 height 14
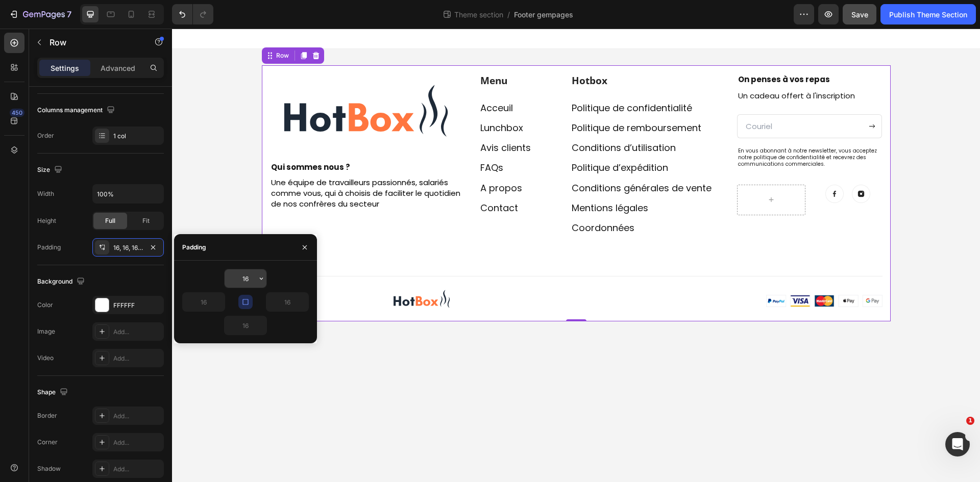
click at [247, 284] on input "16" at bounding box center [246, 278] width 42 height 18
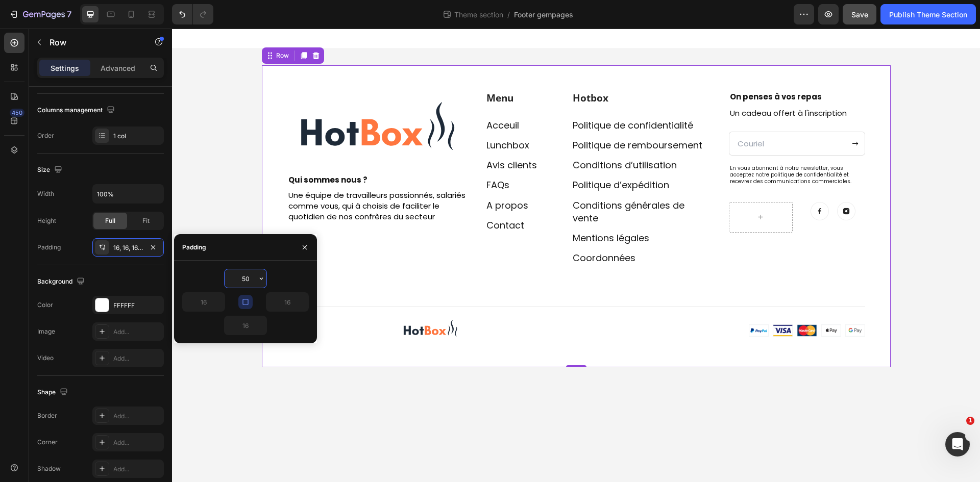
type input "5"
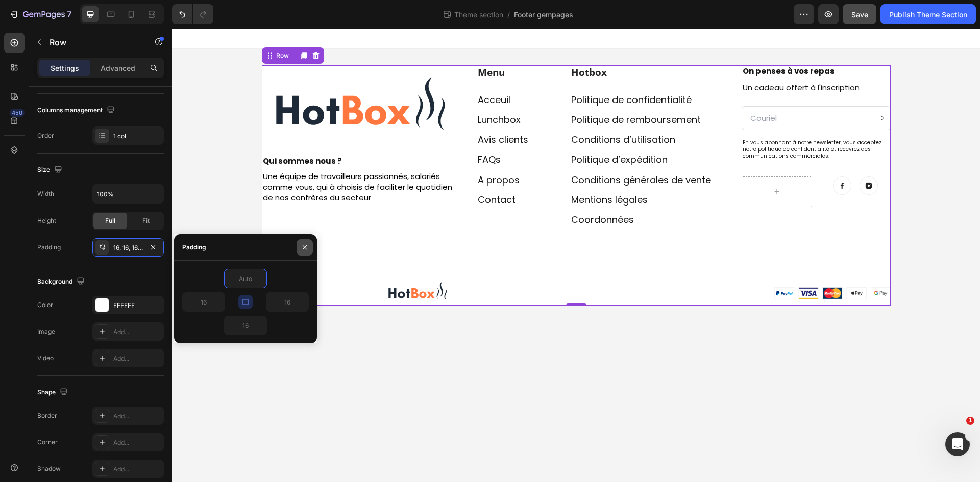
type input "0"
click at [303, 250] on icon "button" at bounding box center [305, 247] width 8 height 8
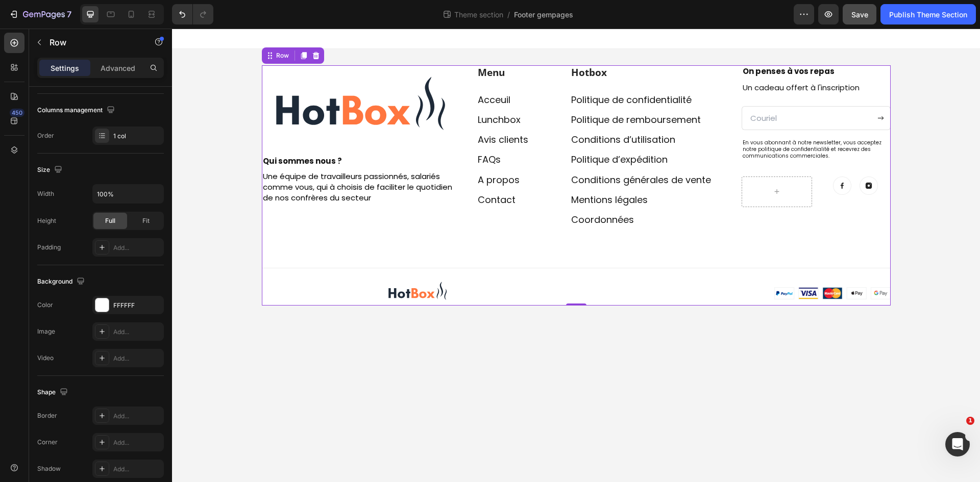
click at [221, 177] on div "Image Row Qui sommes nous ? Text block Une équipe de travailleurs passionnés, s…" at bounding box center [576, 185] width 808 height 273
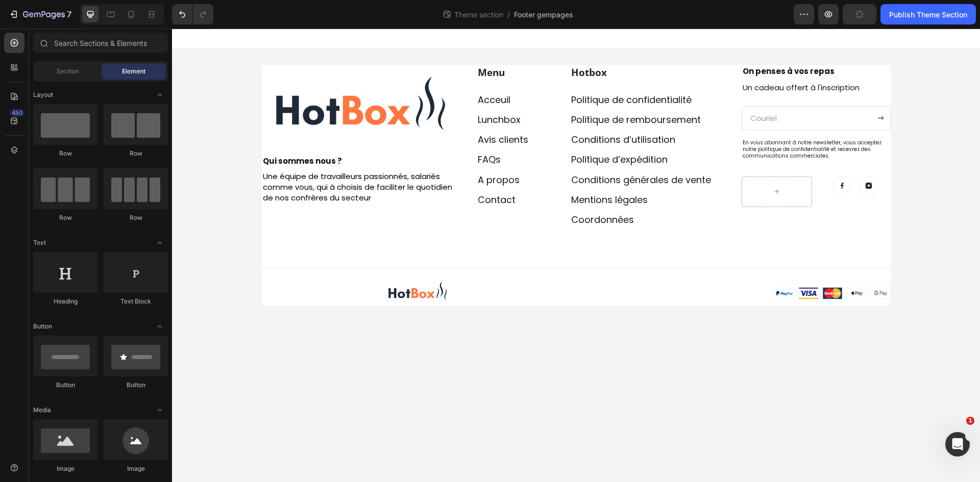
click at [218, 137] on div "Image Row Qui sommes nous ? Text block Une équipe de travailleurs passionnés, s…" at bounding box center [576, 185] width 808 height 273
click at [210, 72] on div "Image Row Qui sommes nous ? Text block Une équipe de travailleurs passionnés, s…" at bounding box center [576, 185] width 808 height 273
click at [13, 124] on icon at bounding box center [14, 121] width 7 height 7
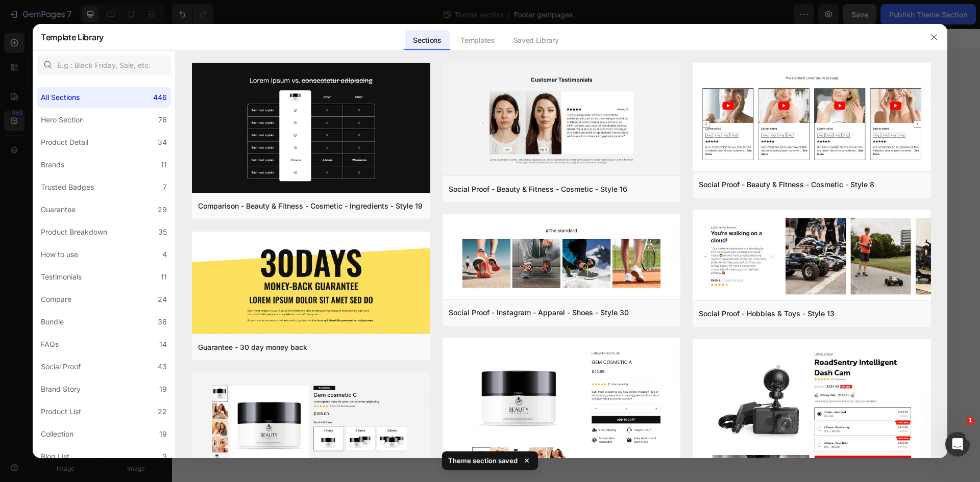
click at [108, 78] on div at bounding box center [104, 65] width 142 height 29
click at [110, 68] on input "text" at bounding box center [104, 65] width 134 height 20
type input "g"
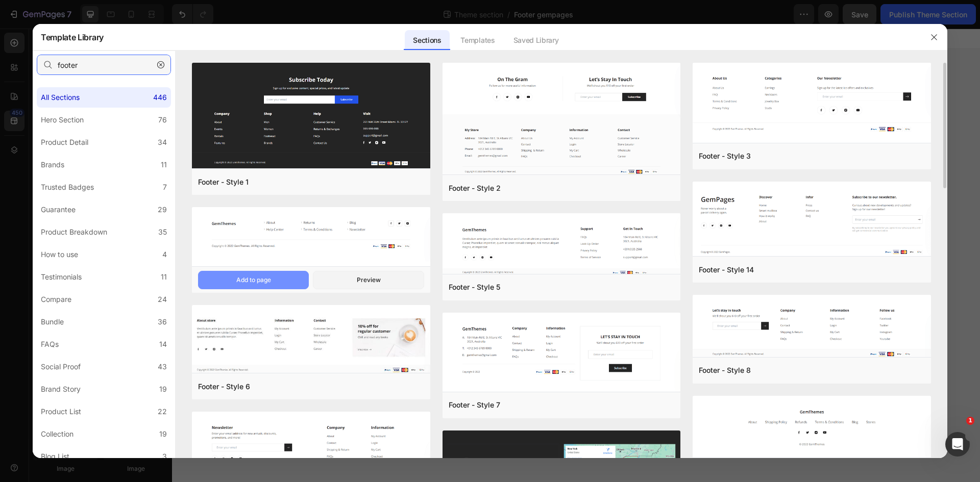
type input "footer"
click at [278, 279] on button "Add to page" at bounding box center [253, 280] width 111 height 18
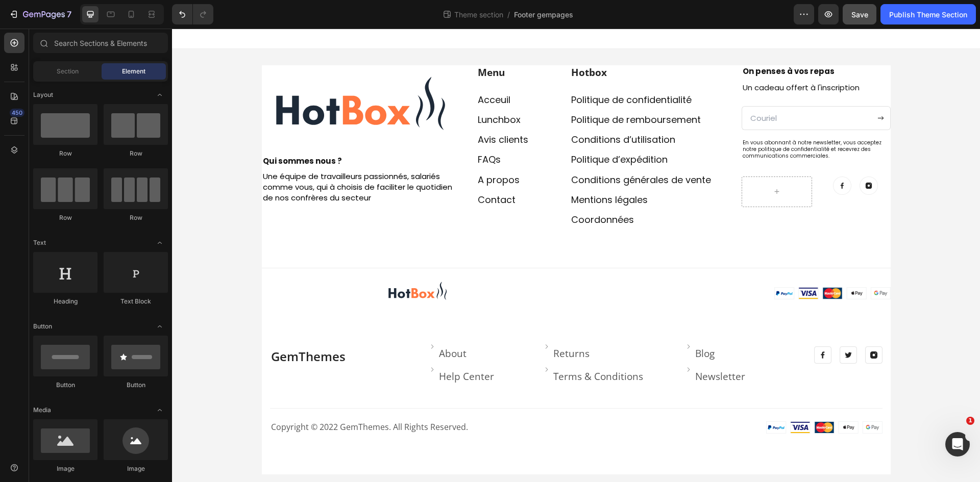
scroll to position [9, 0]
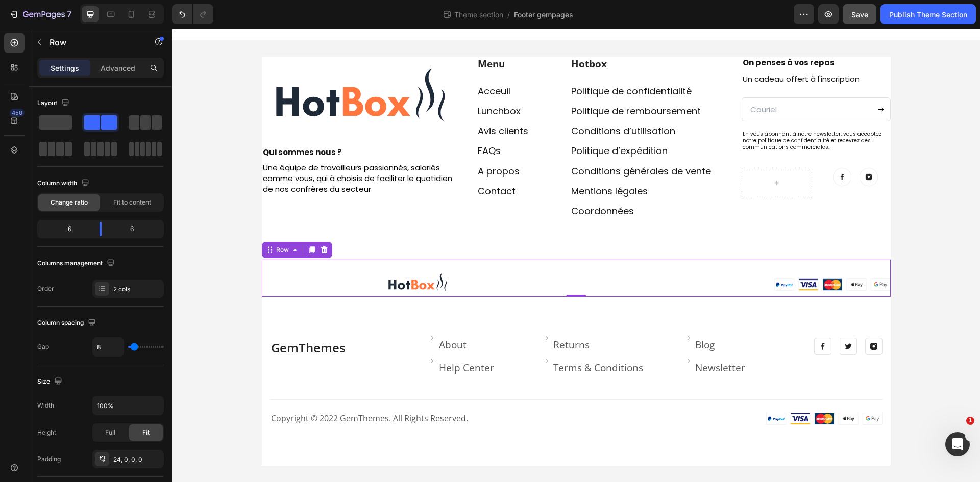
click at [685, 262] on div "Image Image Image Row 0" at bounding box center [576, 278] width 629 height 38
click at [323, 250] on icon at bounding box center [324, 250] width 8 height 8
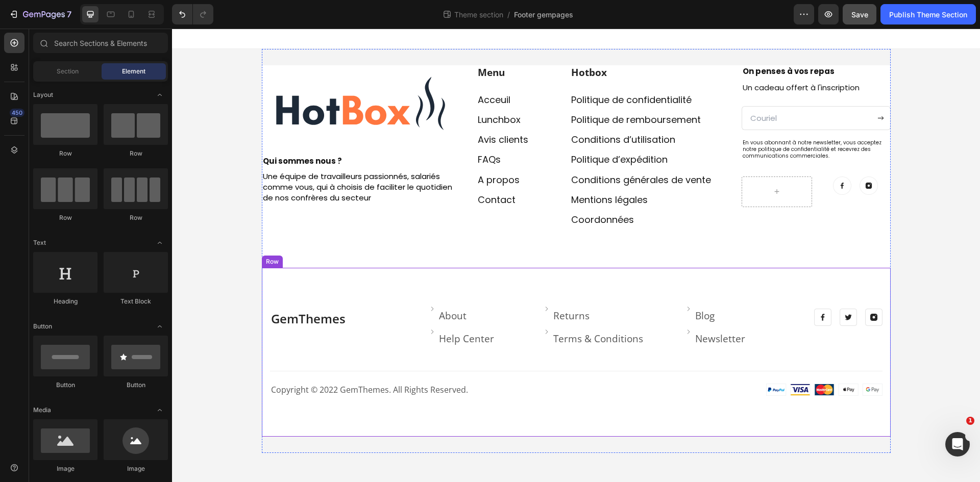
click at [370, 294] on div "GemThemes Heading Image About Text block Row Image Help Center Text block Row I…" at bounding box center [576, 352] width 629 height 169
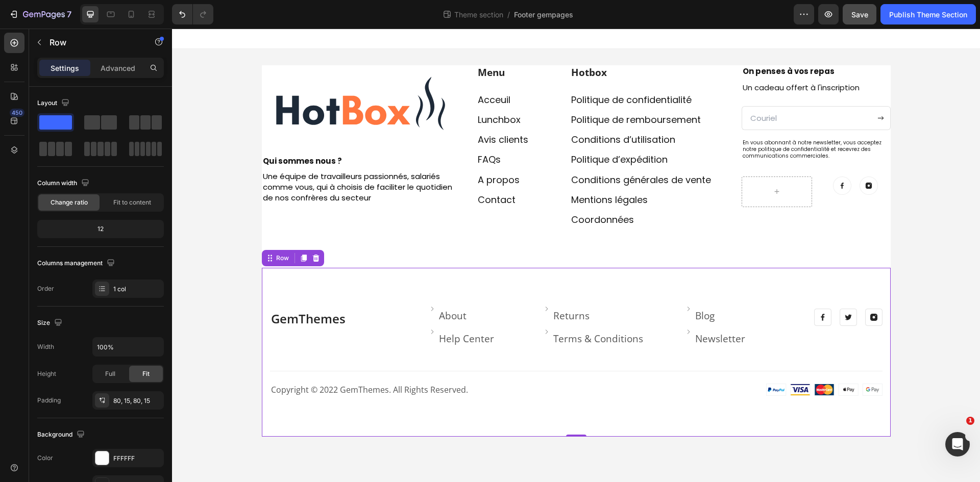
click at [312, 254] on div at bounding box center [316, 258] width 12 height 12
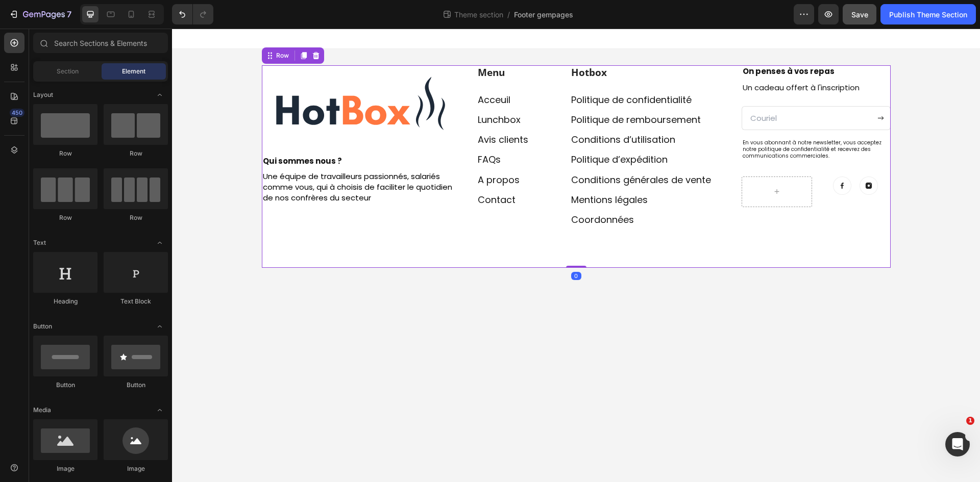
click at [374, 257] on div "Image Row Qui sommes nous ? Text block Une équipe de travailleurs passionnés, s…" at bounding box center [576, 166] width 629 height 203
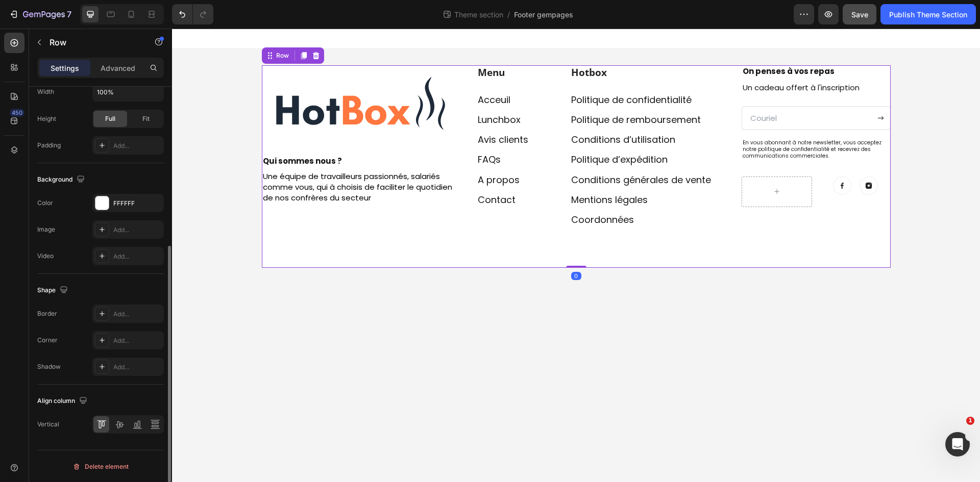
scroll to position [256, 0]
click at [564, 349] on body "Image Row Qui sommes nous ? Text block Une équipe de travailleurs passionnés, s…" at bounding box center [576, 256] width 808 height 454
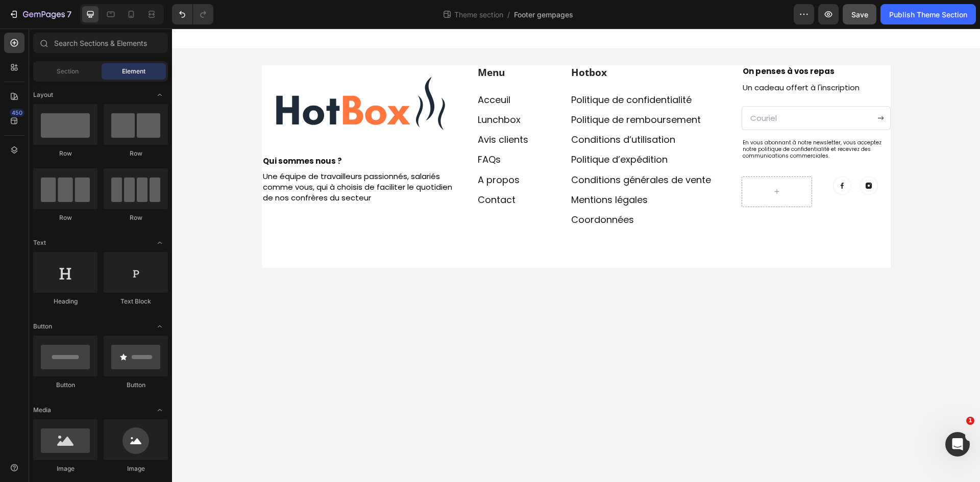
click at [510, 342] on body "Image Row Qui sommes nous ? Text block Une équipe de travailleurs passionnés, s…" at bounding box center [576, 256] width 808 height 454
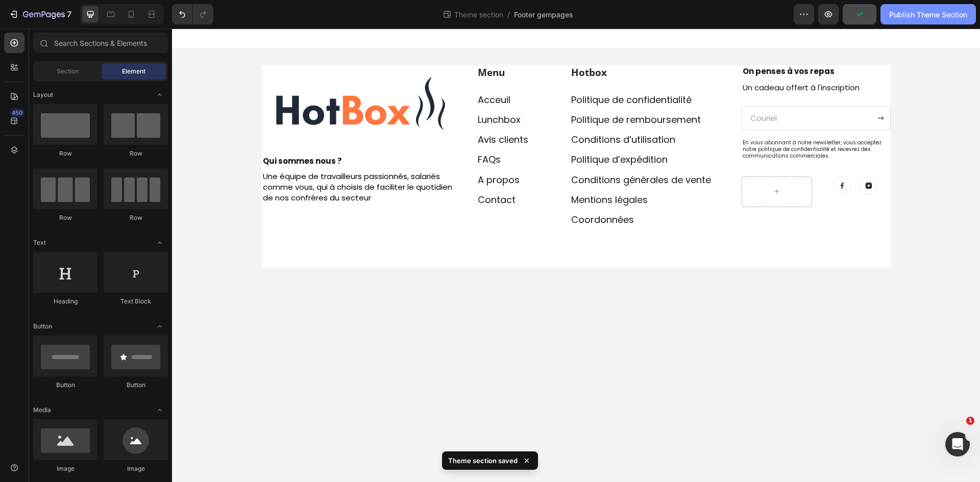
drag, startPoint x: 904, startPoint y: 11, endPoint x: 915, endPoint y: 11, distance: 10.7
click at [915, 11] on div "Publish Theme Section" at bounding box center [928, 14] width 78 height 11
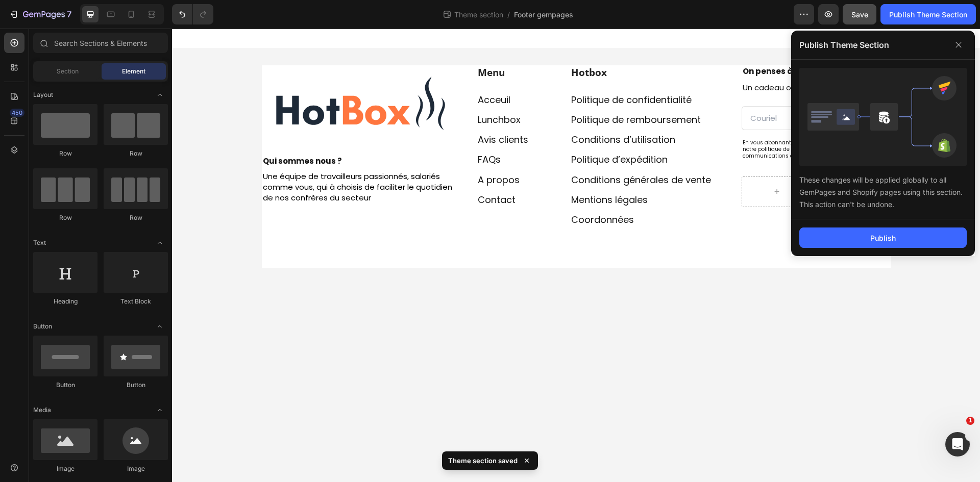
click at [225, 67] on div "Image Row Qui sommes nous ? Text block Une équipe de travailleurs passionnés, s…" at bounding box center [576, 166] width 808 height 235
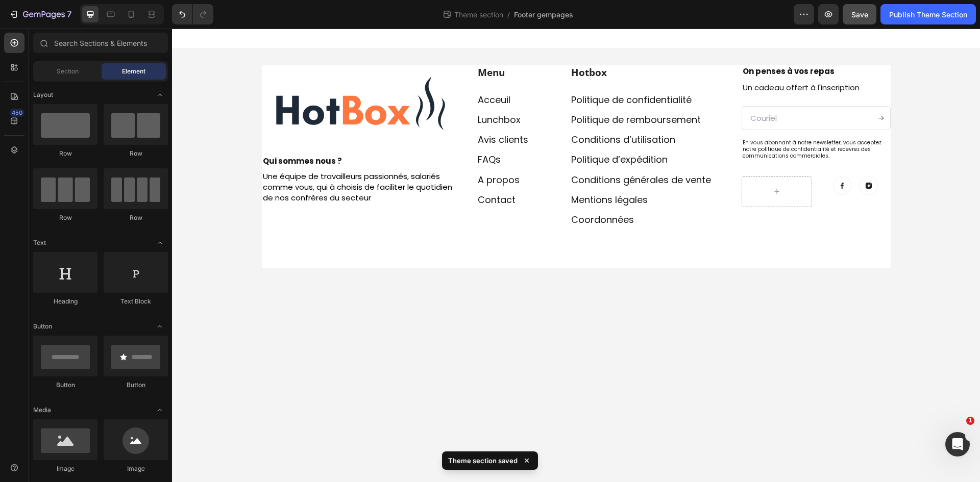
click at [38, 3] on div "7 Theme section / Footer gempages Preview Save Publish Theme Section" at bounding box center [490, 14] width 980 height 29
click at [38, 5] on button "7" at bounding box center [40, 14] width 72 height 20
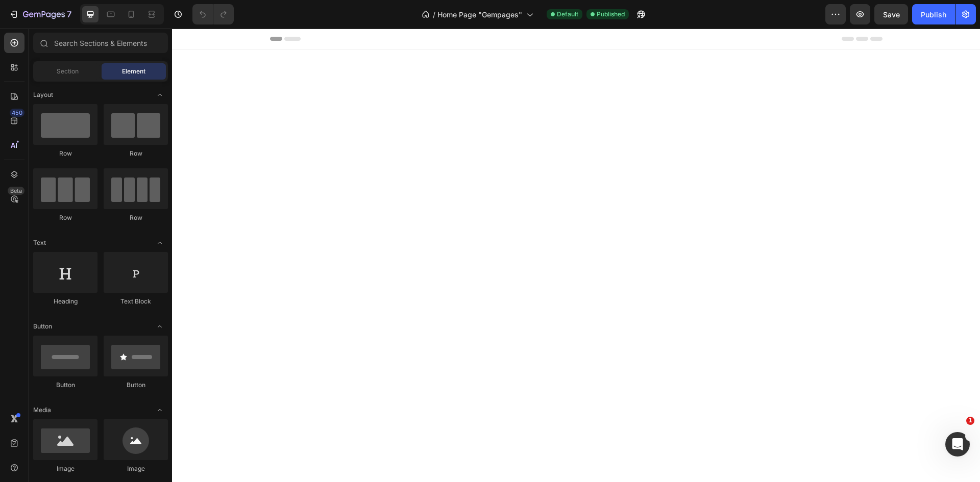
scroll to position [1497, 0]
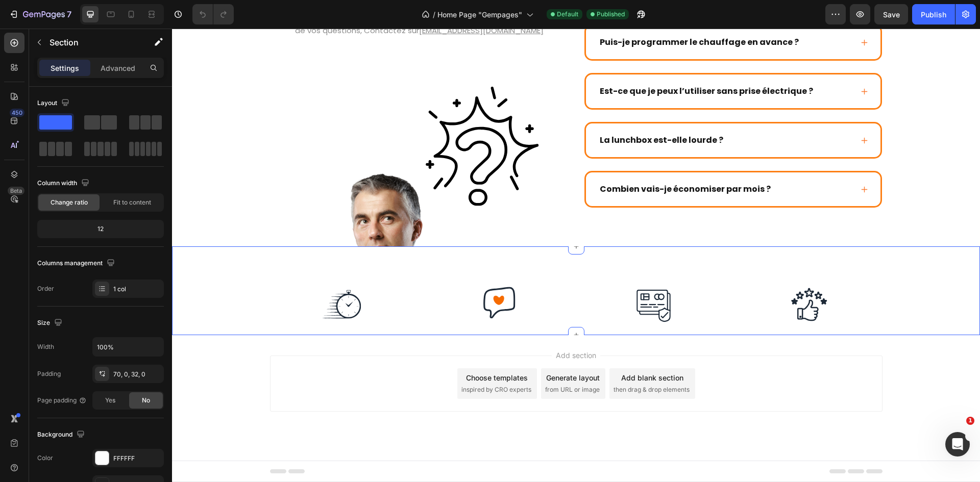
click at [916, 305] on div "Image Image Image Image Row Livraison Express Sous 72H ouvrables Text Block 30 …" at bounding box center [576, 322] width 808 height 81
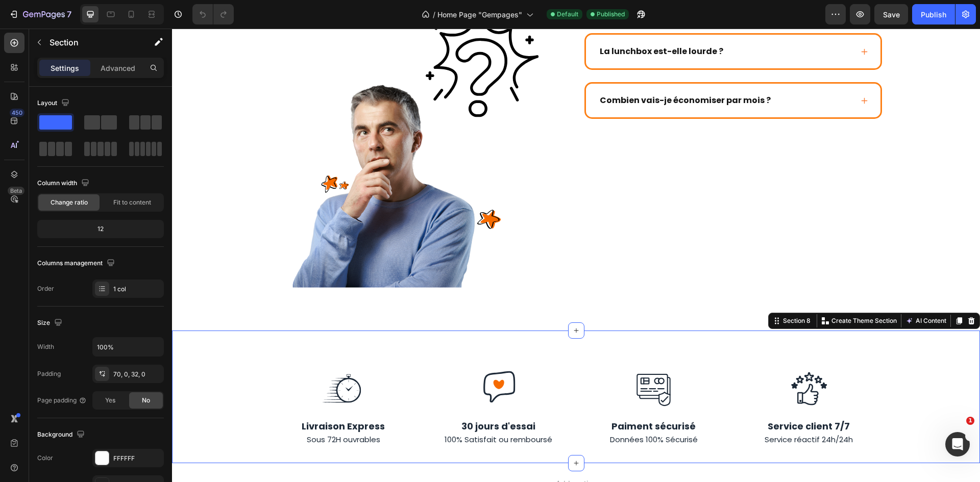
scroll to position [1692, 0]
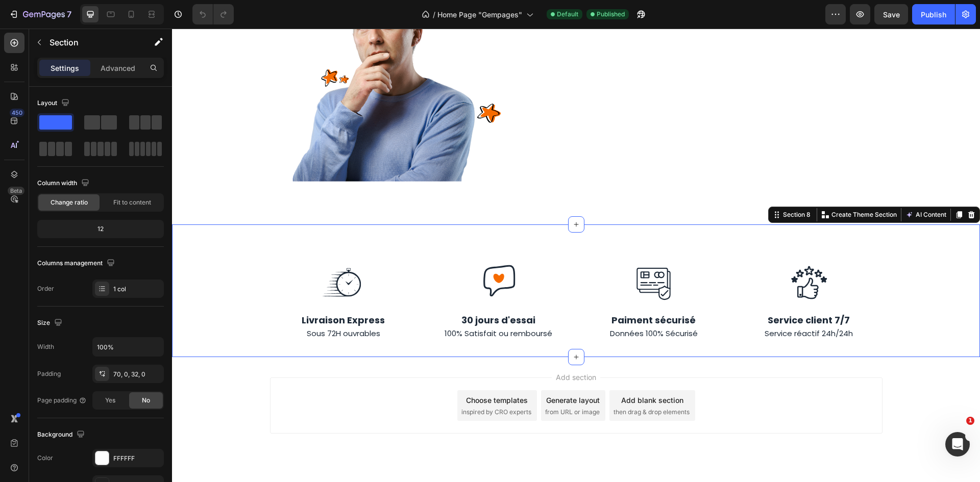
click at [900, 263] on div "Image Image Image Image Row Livraison Express Sous 72H ouvrables Text Block 30 …" at bounding box center [576, 300] width 808 height 81
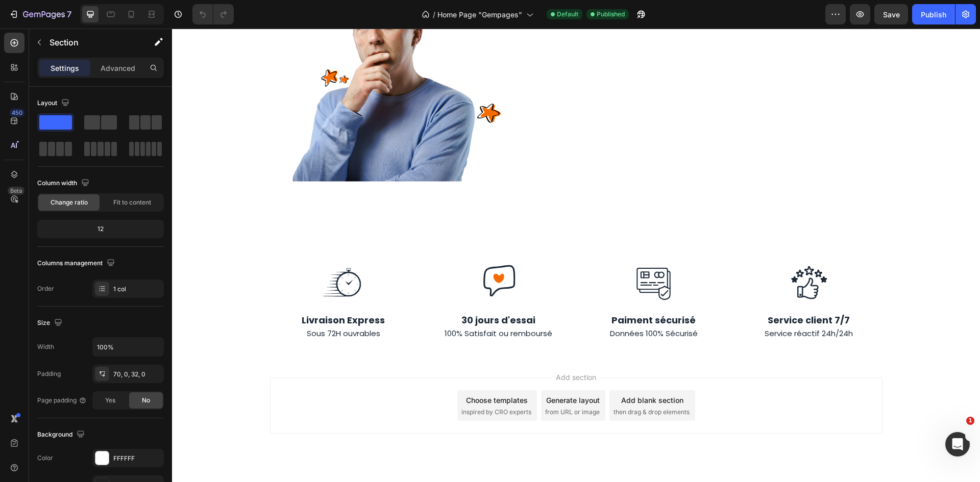
click at [928, 357] on div "Add section Choose templates inspired by CRO experts Generate layout from URL o…" at bounding box center [576, 420] width 808 height 126
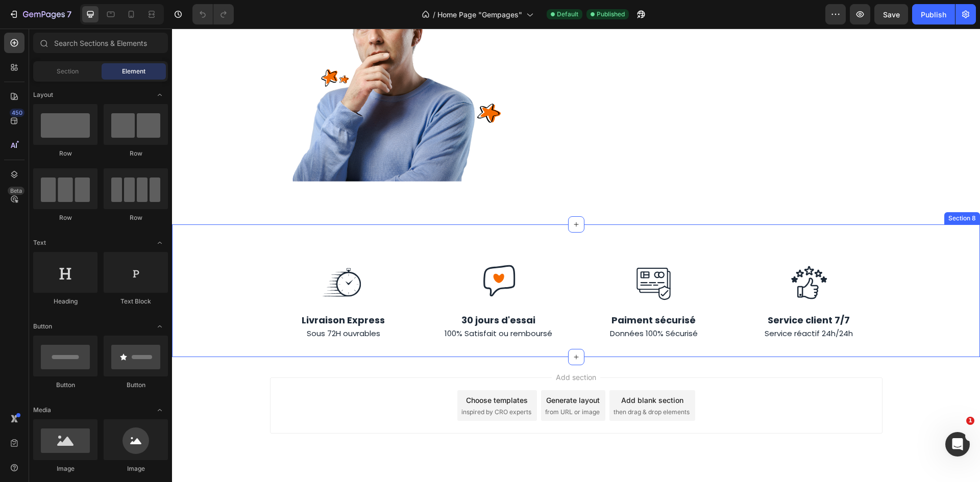
click at [932, 288] on div "Image Image Image Image Row Livraison Express Sous 72H ouvrables Text Block 30 …" at bounding box center [576, 300] width 808 height 81
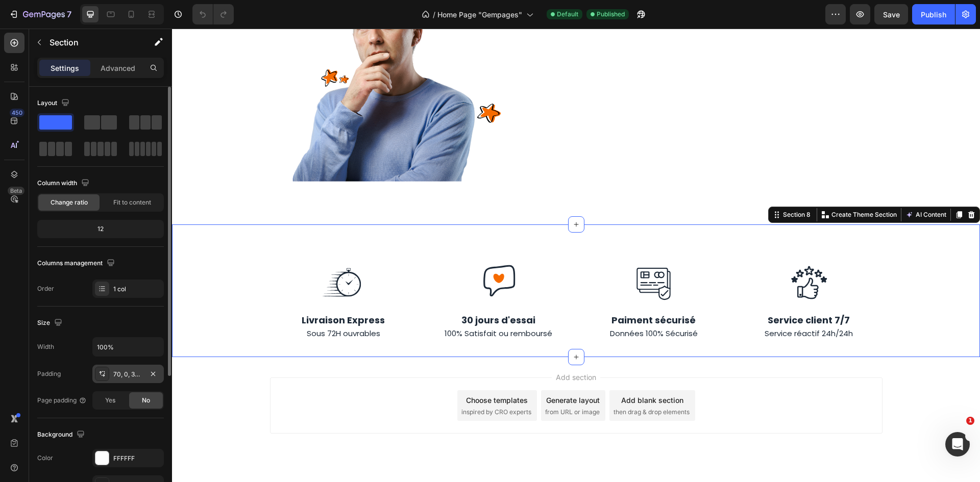
click at [131, 375] on div "70, 0, 32, 0" at bounding box center [128, 374] width 30 height 9
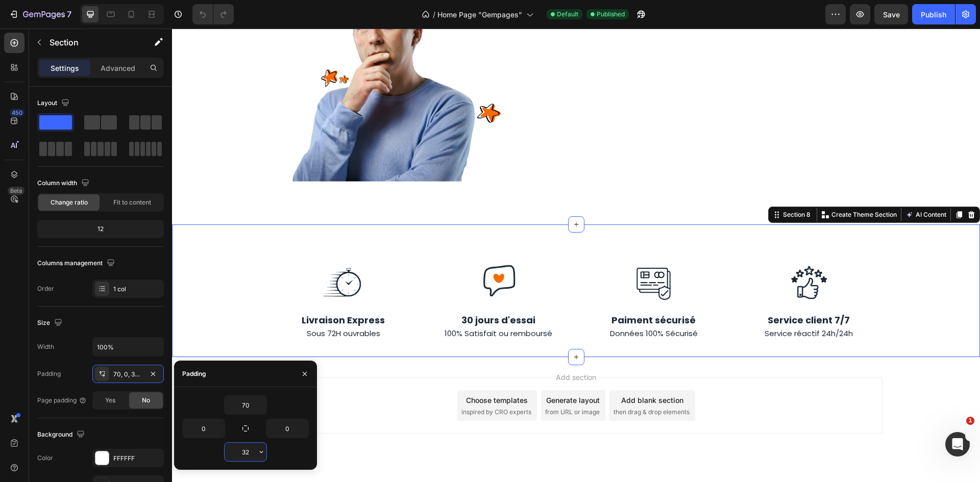
click at [246, 448] on input "32" at bounding box center [246, 452] width 42 height 18
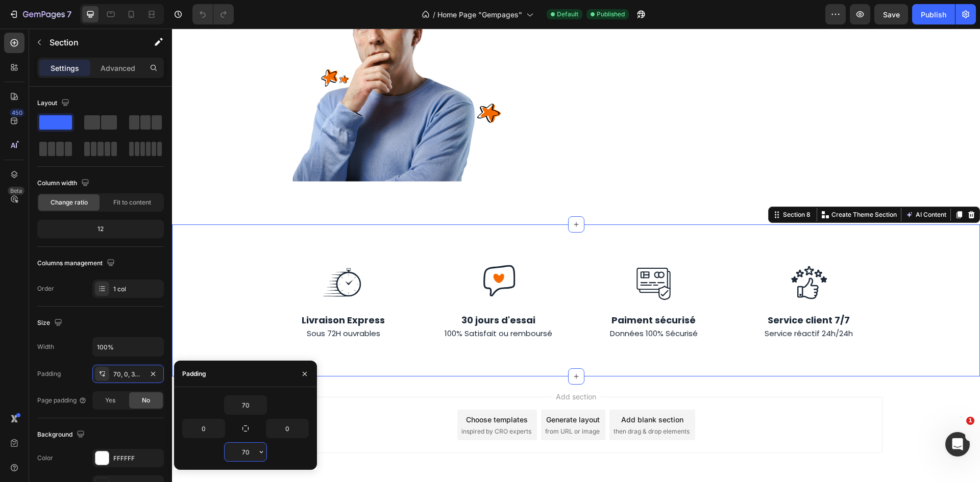
type input "7"
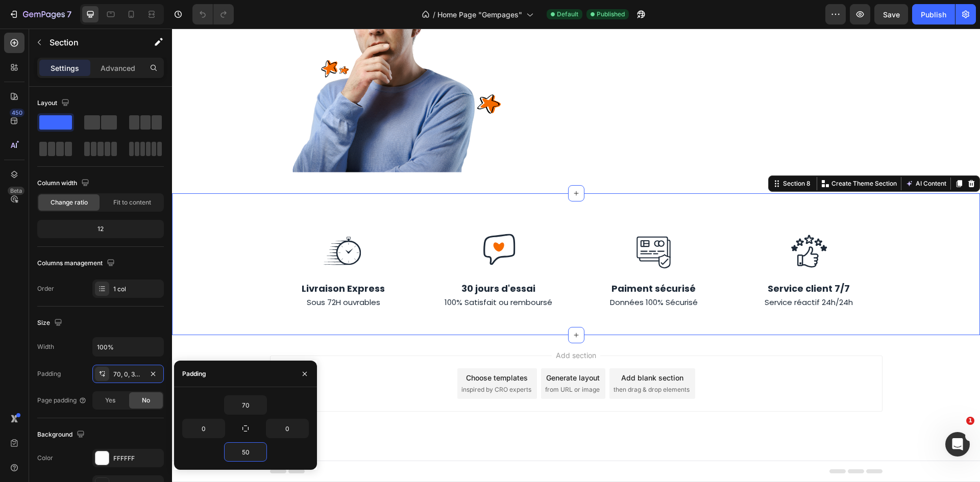
type input "5"
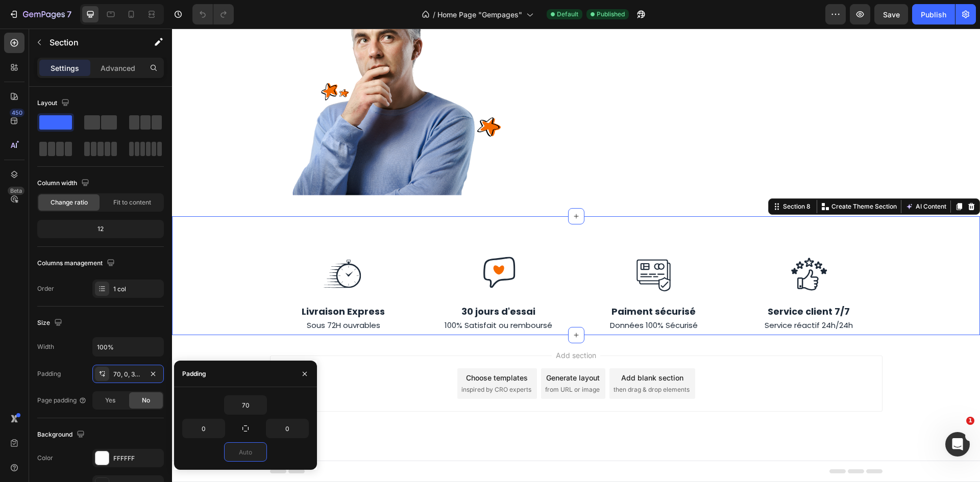
scroll to position [1675, 0]
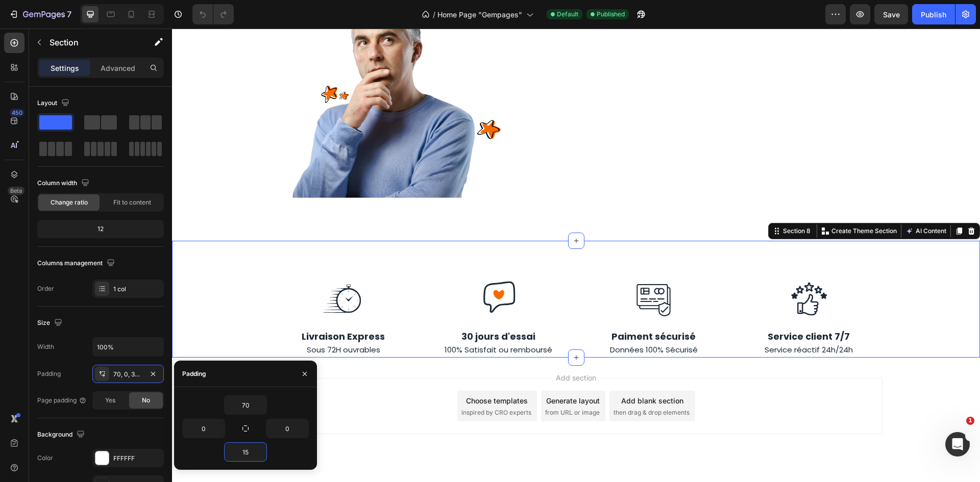
type input "150"
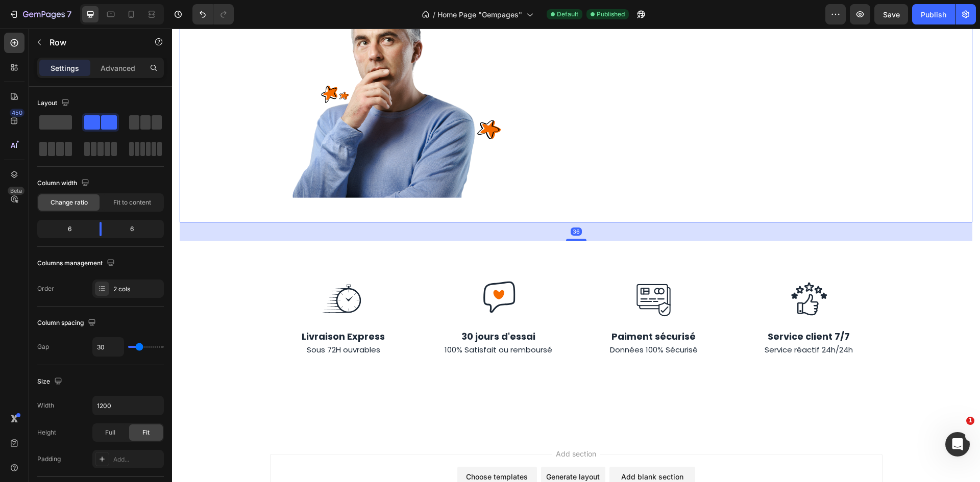
click at [936, 84] on div "[PERSON_NAME] questions ont toutes des réponses Heading SI vous ne parvenez pas…" at bounding box center [576, 3] width 792 height 438
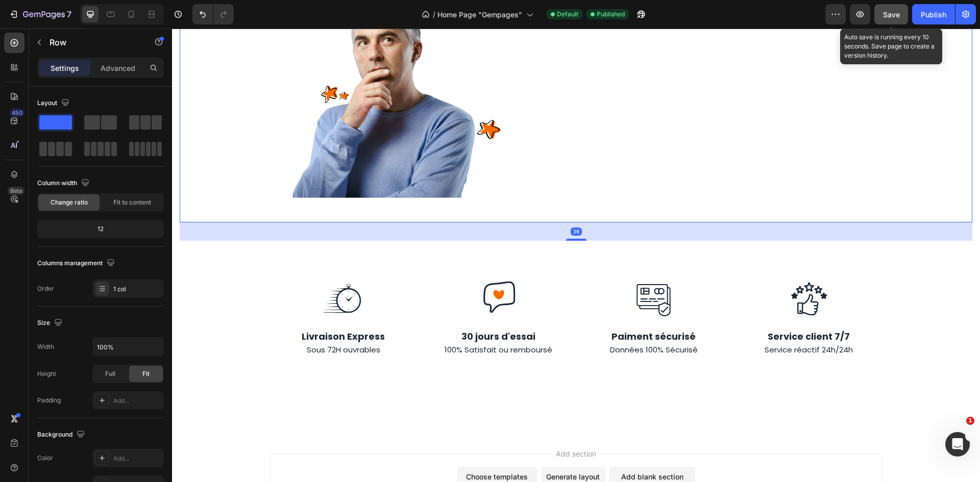
click at [900, 9] on div "Save" at bounding box center [891, 14] width 17 height 11
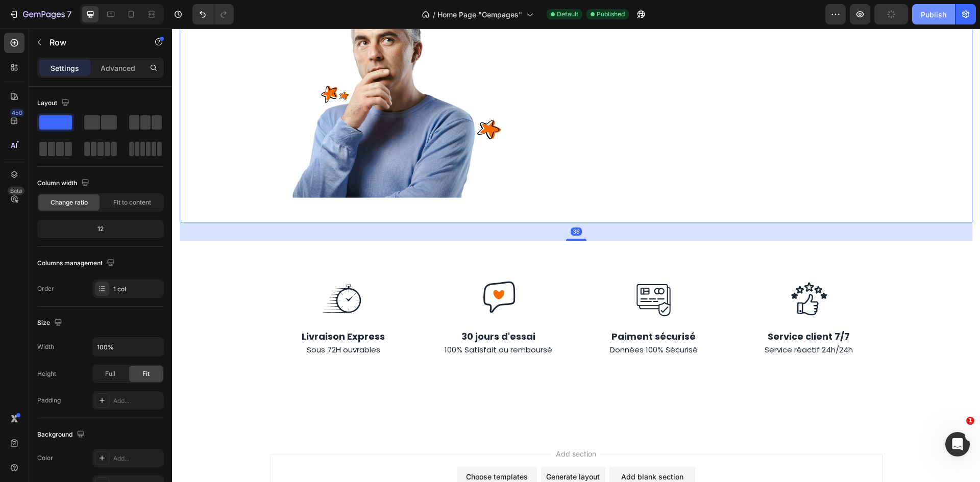
click at [924, 9] on div "Publish" at bounding box center [934, 14] width 26 height 11
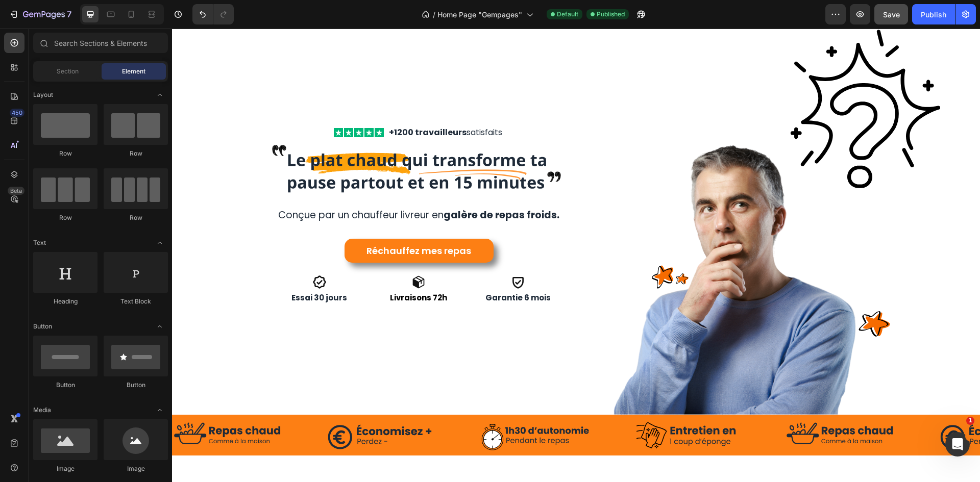
scroll to position [0, 0]
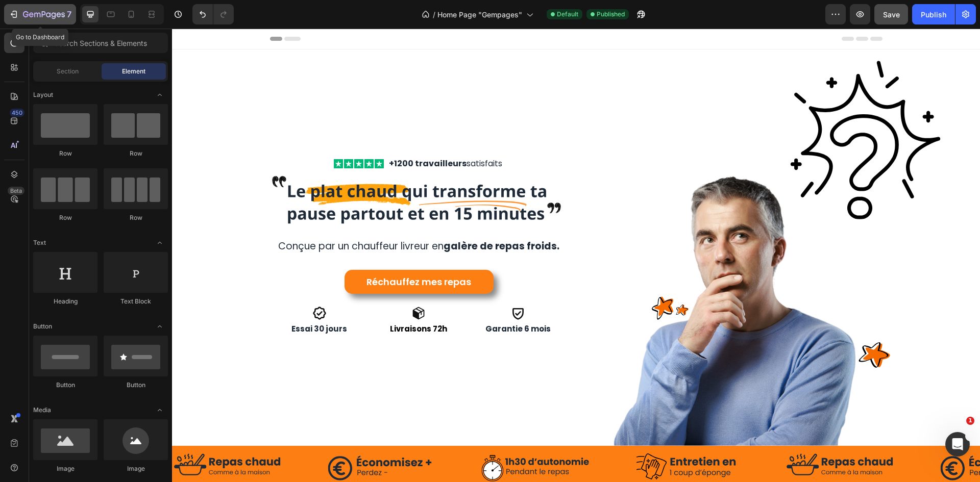
click at [13, 11] on icon "button" at bounding box center [15, 14] width 5 height 7
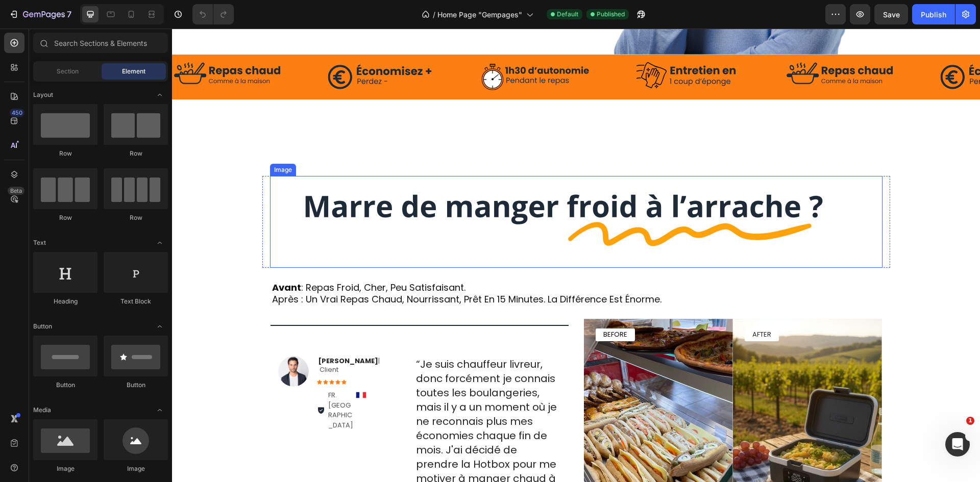
scroll to position [459, 0]
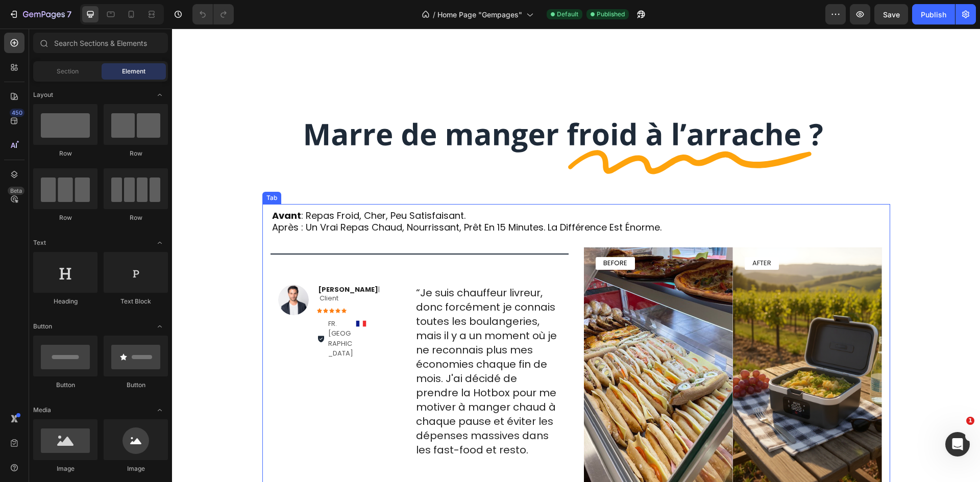
click at [284, 229] on p "avant : repas froid, cher, peu satisfaisant. après : un vrai repas chaud, nourr…" at bounding box center [466, 222] width 389 height 24
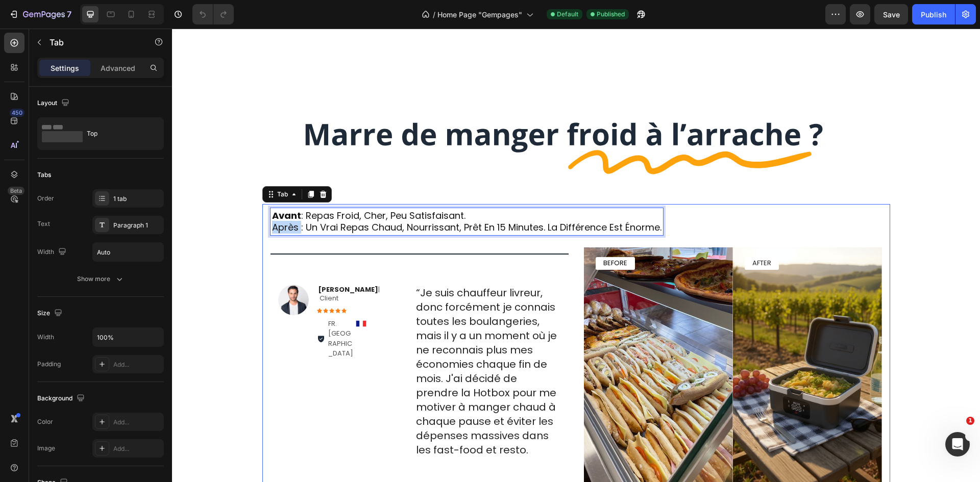
click at [284, 229] on p "avant : repas froid, cher, peu satisfaisant. après : un vrai repas chaud, nourr…" at bounding box center [466, 222] width 389 height 24
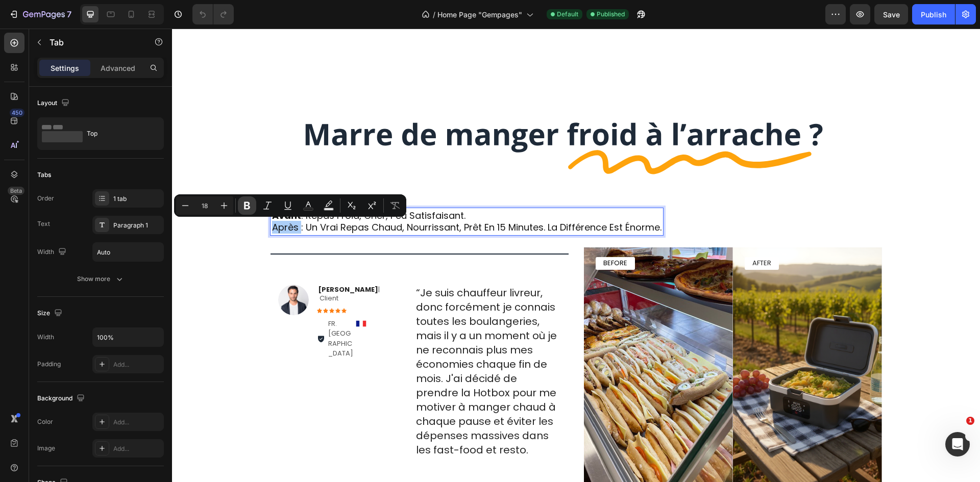
click at [247, 206] on icon "Editor contextual toolbar" at bounding box center [247, 206] width 6 height 8
click at [450, 245] on div "Title Line Image [PERSON_NAME] | Client Text Block Icon Icon Icon Icon Icon Ico…" at bounding box center [576, 381] width 628 height 285
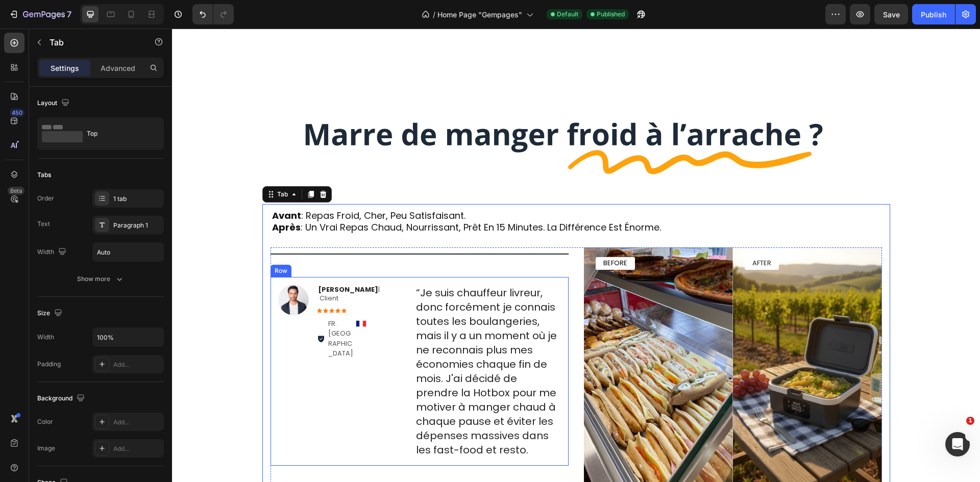
click at [525, 455] on p "“Je suis chauffeur livreur, donc forcément je connais toutes les boulangeries, …" at bounding box center [487, 371] width 143 height 171
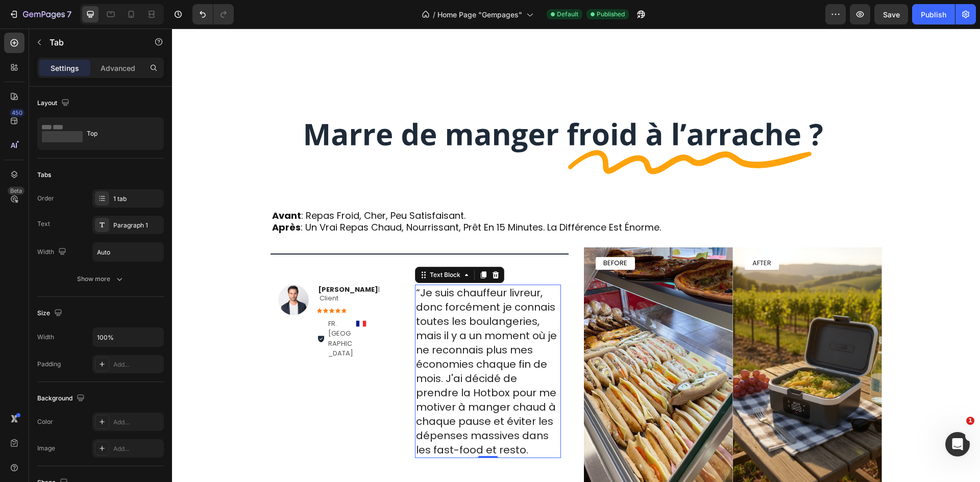
click at [525, 455] on p "“Je suis chauffeur livreur, donc forcément je connais toutes les boulangeries, …" at bounding box center [487, 371] width 143 height 171
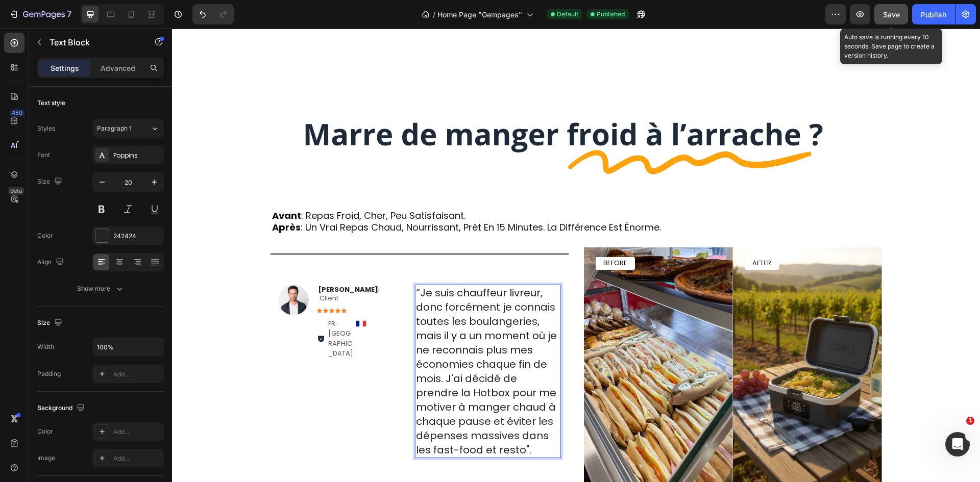
click at [898, 14] on span "Save" at bounding box center [891, 14] width 17 height 9
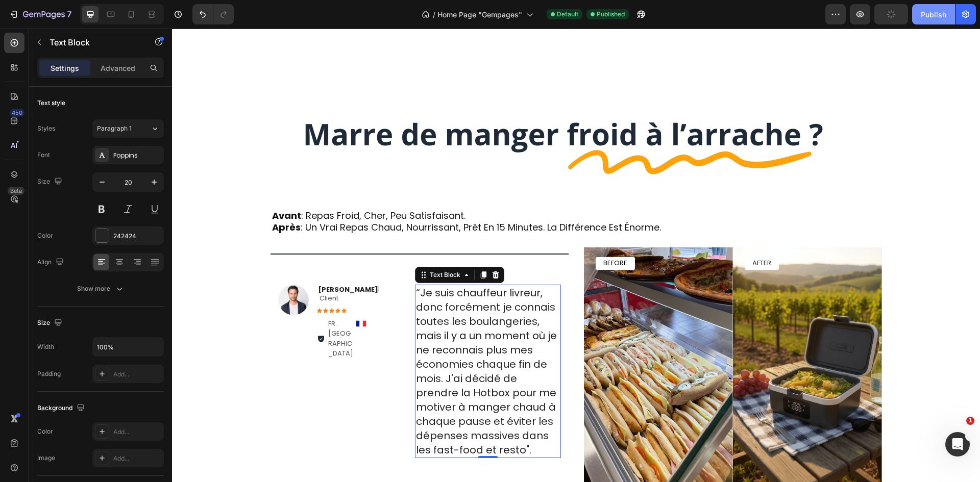
click at [917, 14] on button "Publish" at bounding box center [933, 14] width 43 height 20
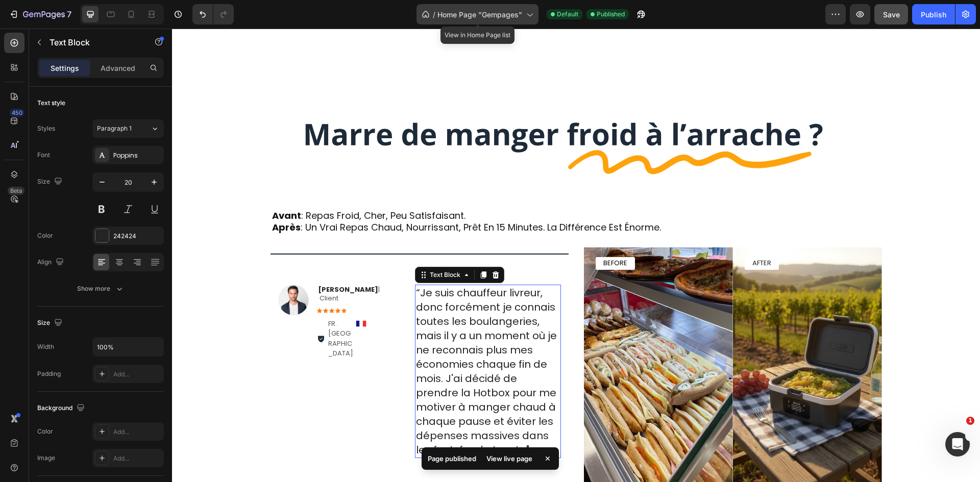
click at [490, 21] on div "/ Home Page "Gempages"" at bounding box center [477, 14] width 122 height 20
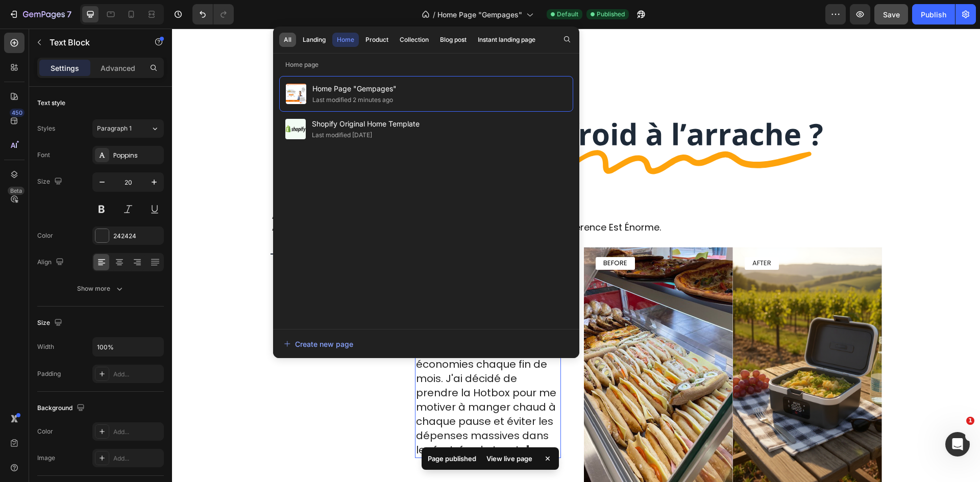
click at [290, 39] on div "All" at bounding box center [288, 39] width 8 height 9
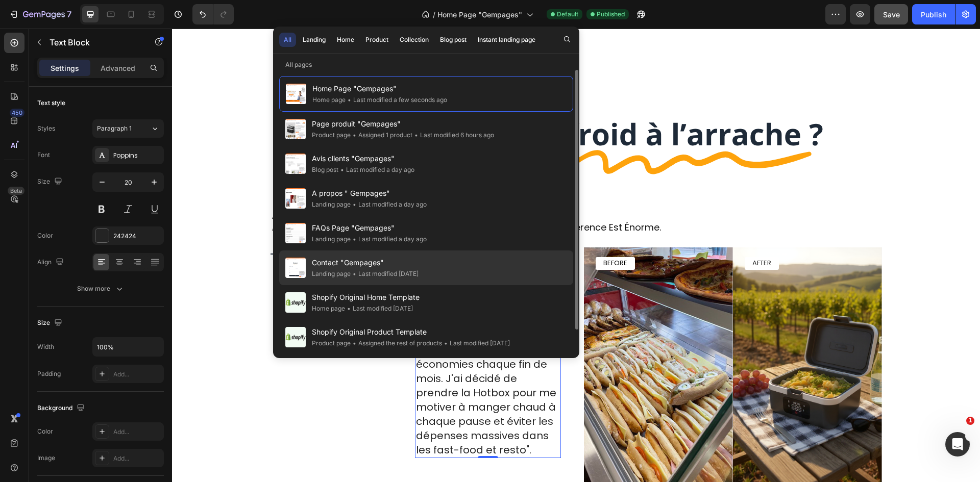
click at [457, 259] on div "Contact "Gempages" Landing page • Last modified [DATE]" at bounding box center [426, 268] width 294 height 35
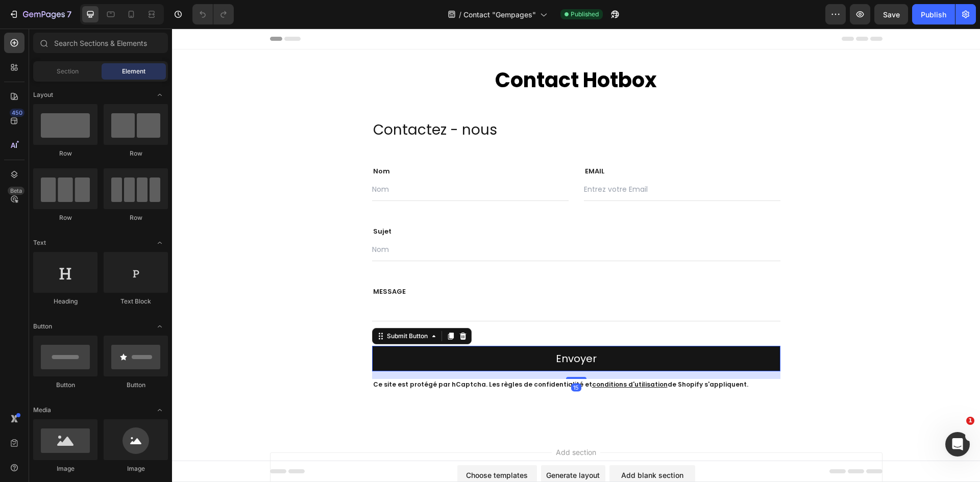
click at [658, 361] on button "Envoyer" at bounding box center [576, 359] width 408 height 26
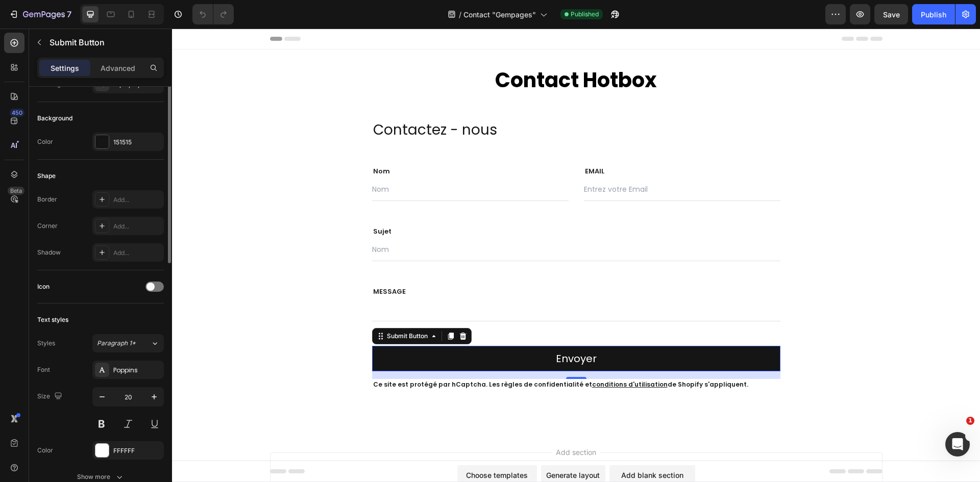
scroll to position [204, 0]
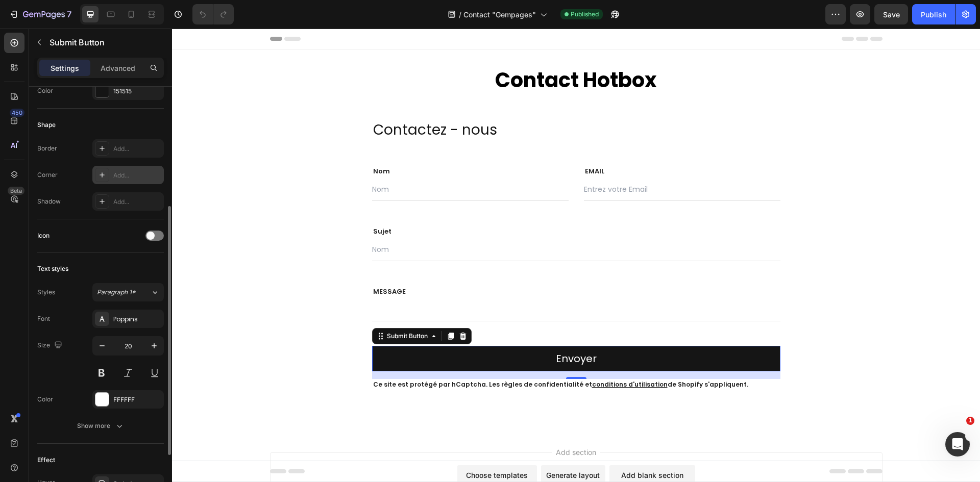
click at [122, 177] on div "Add..." at bounding box center [137, 175] width 48 height 9
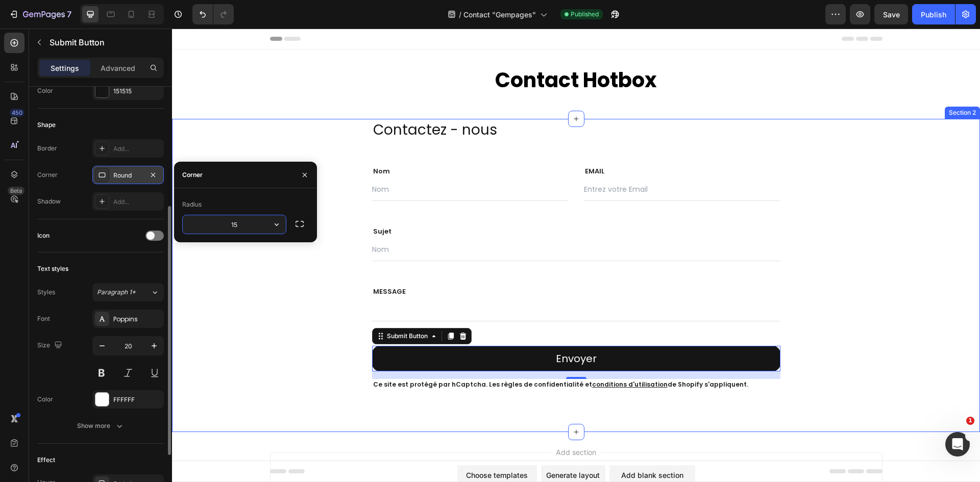
type input "15"
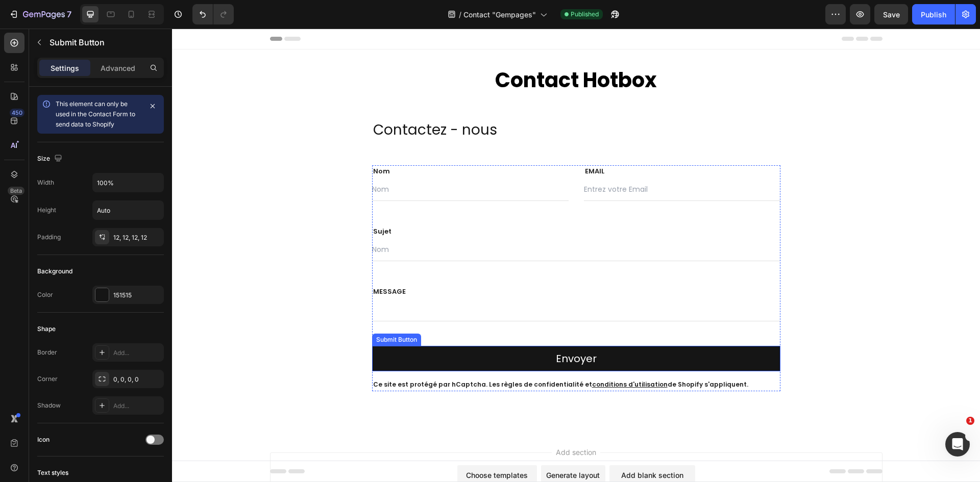
click at [657, 360] on button "Envoyer" at bounding box center [576, 359] width 408 height 26
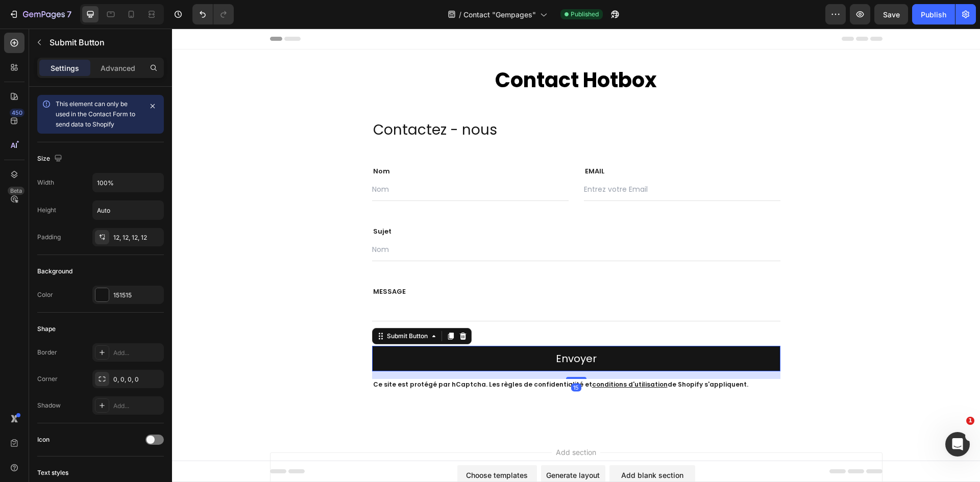
click at [906, 324] on div "Contactez - nous Text block Row Nom Text block Text Field EMAIL Text block Emai…" at bounding box center [576, 255] width 792 height 272
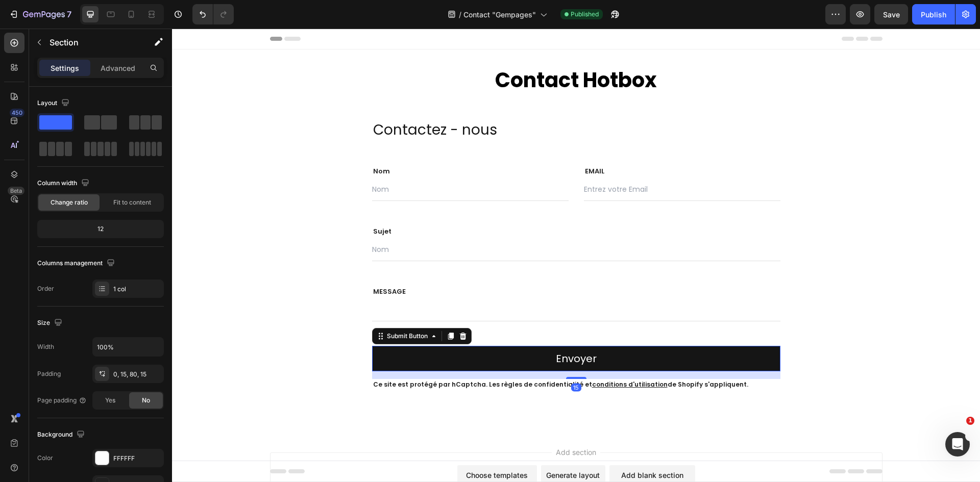
click at [764, 348] on button "Envoyer" at bounding box center [576, 359] width 408 height 26
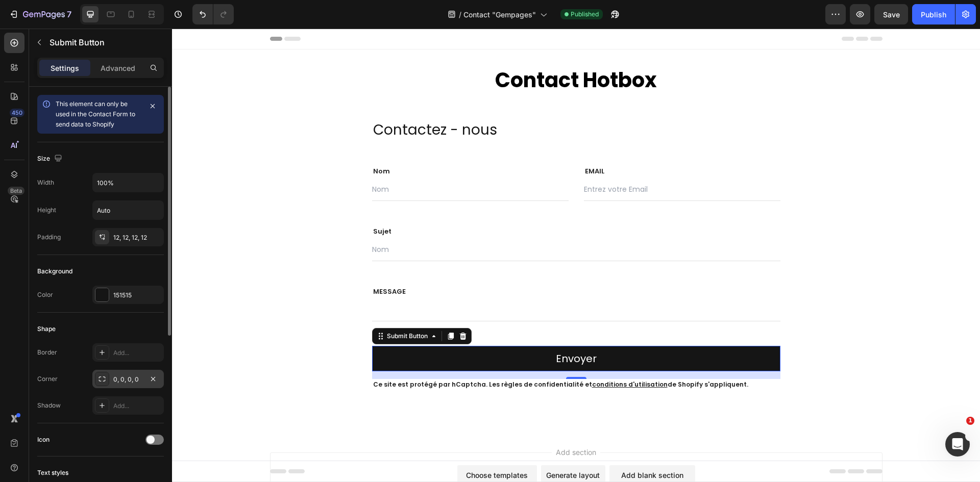
click at [128, 377] on div "0, 0, 0, 0" at bounding box center [128, 379] width 30 height 9
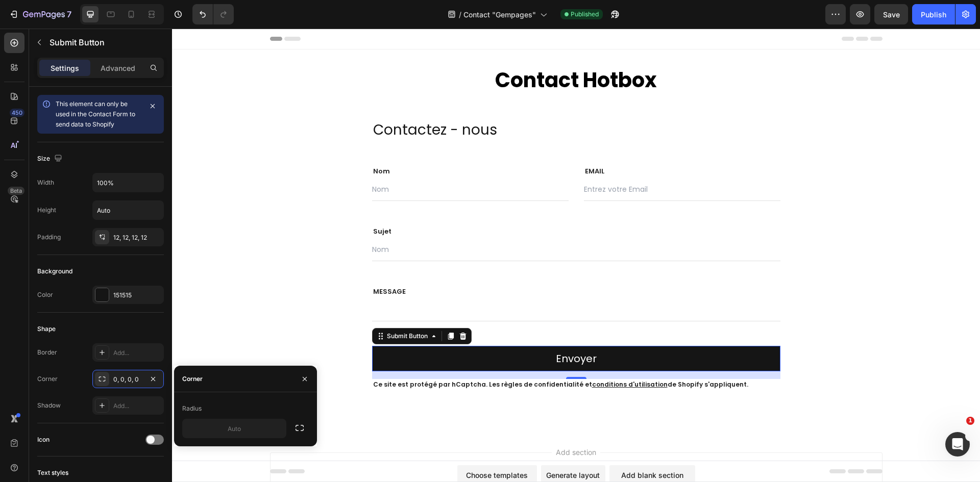
click at [537, 361] on button "Envoyer" at bounding box center [576, 359] width 408 height 26
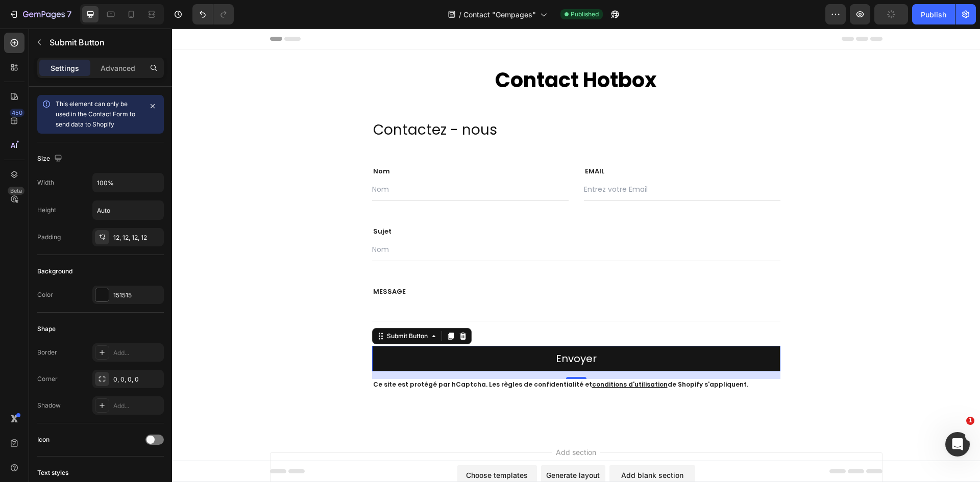
click at [682, 359] on button "Envoyer" at bounding box center [576, 359] width 408 height 26
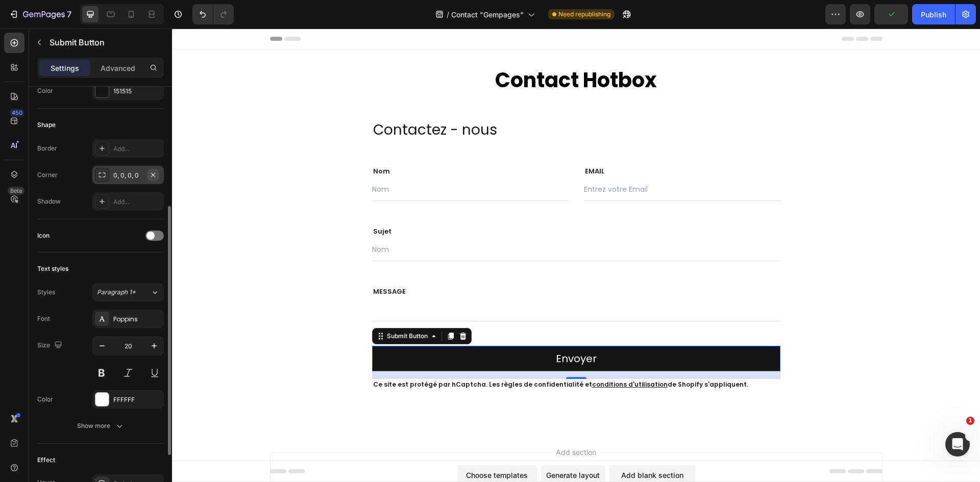
click at [154, 172] on icon "button" at bounding box center [153, 175] width 8 height 8
click at [126, 174] on div "Add..." at bounding box center [137, 175] width 48 height 9
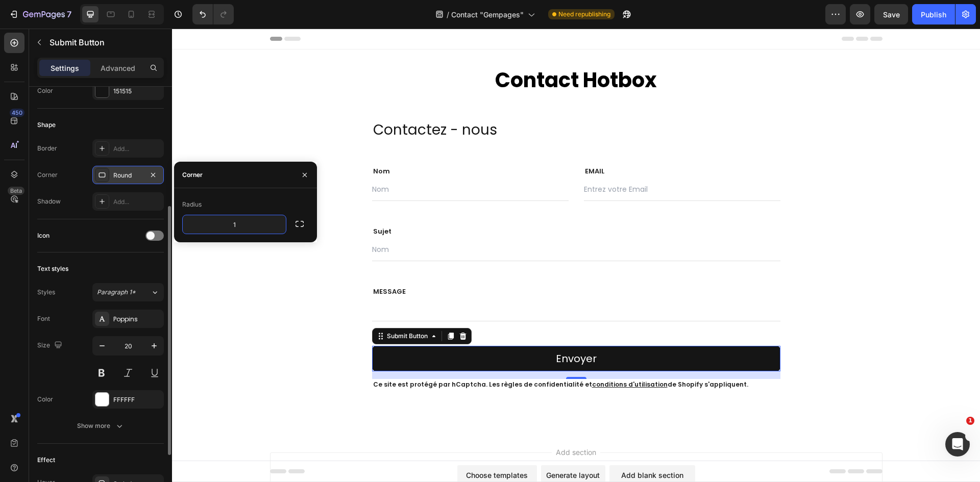
type input "15"
click at [255, 130] on div "Contactez - nous Text block Row Nom Text block Text Field EMAIL Text block Emai…" at bounding box center [576, 255] width 792 height 272
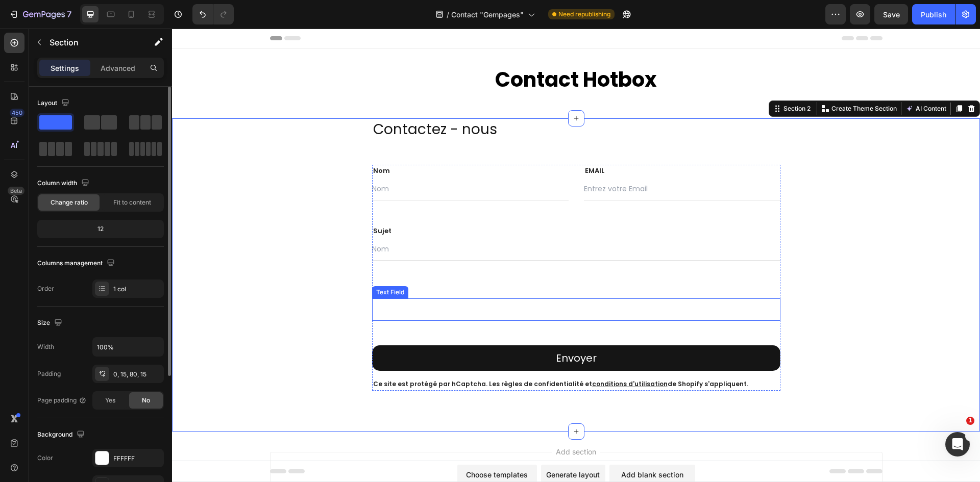
scroll to position [0, 0]
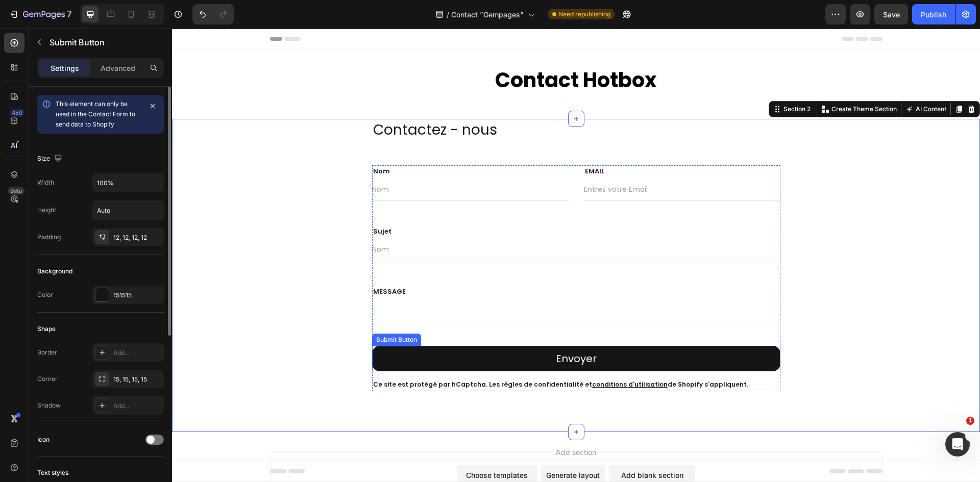
click at [716, 354] on button "Envoyer" at bounding box center [576, 359] width 408 height 26
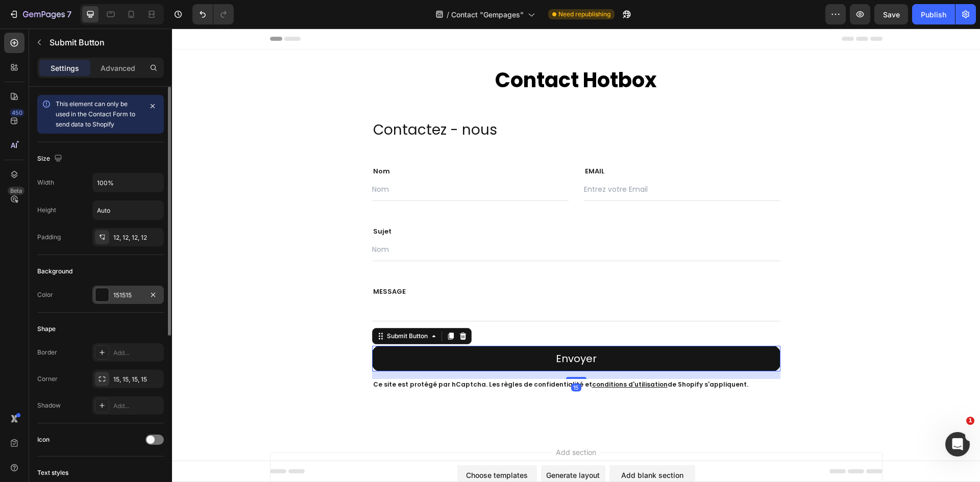
click at [116, 288] on div "151515" at bounding box center [127, 295] width 71 height 18
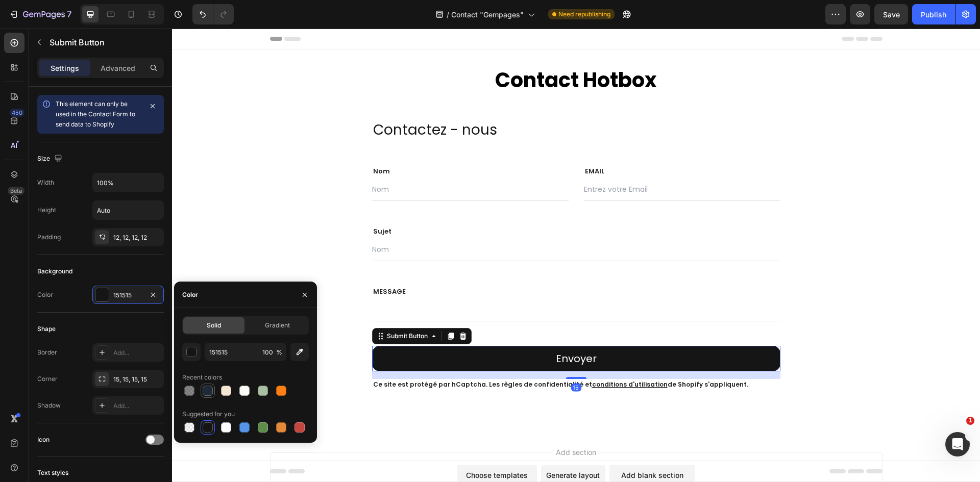
click at [206, 389] on div at bounding box center [208, 391] width 10 height 10
type input "1E2A38"
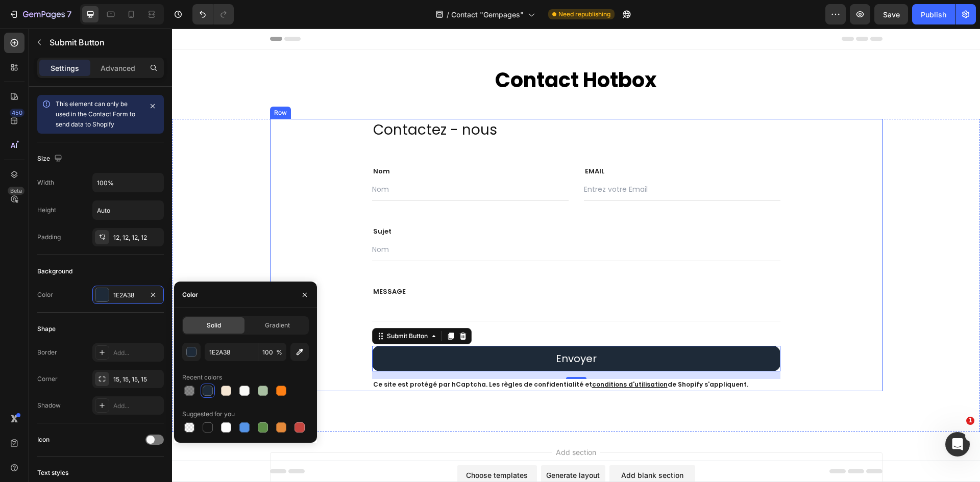
click at [895, 317] on div "Contactez - nous Text block Row Nom Text block Text Field EMAIL Text block Emai…" at bounding box center [576, 255] width 792 height 272
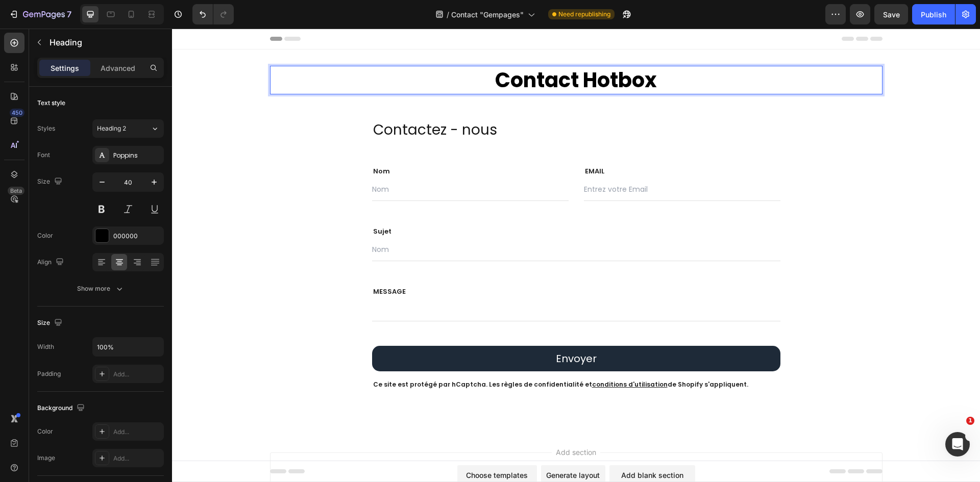
click at [436, 85] on p "Contact Hotbox" at bounding box center [576, 80] width 610 height 27
click at [455, 122] on p "Contactez - nous" at bounding box center [576, 130] width 406 height 20
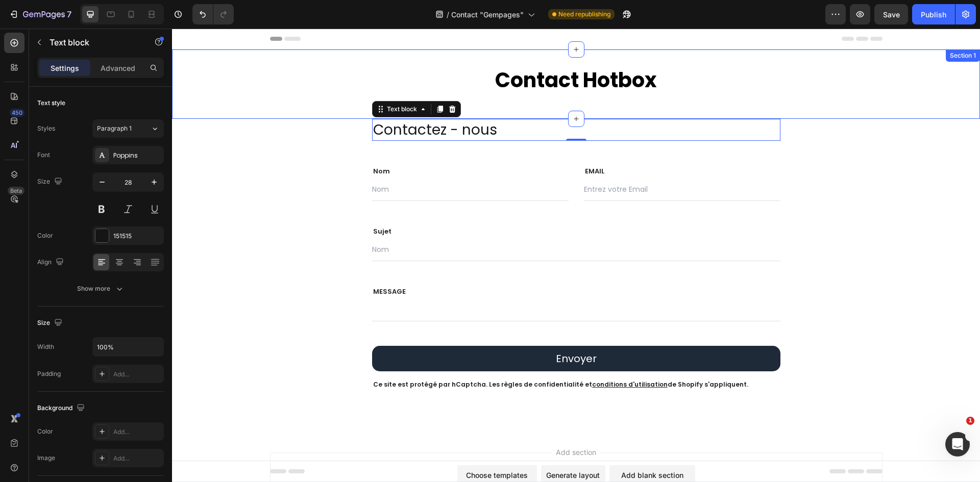
click at [572, 66] on div "Contact Hotbox Heading Row Section 1" at bounding box center [576, 83] width 808 height 69
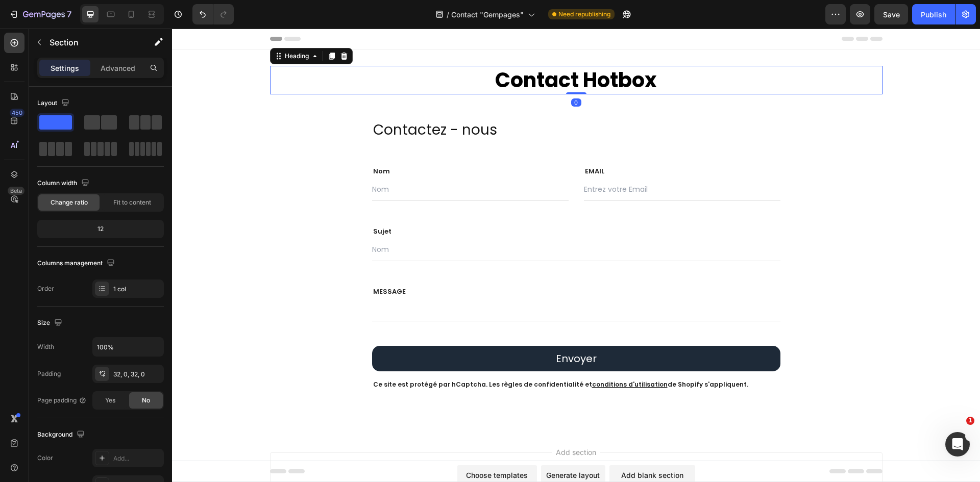
click at [725, 79] on p "Contact Hotbox" at bounding box center [576, 80] width 610 height 27
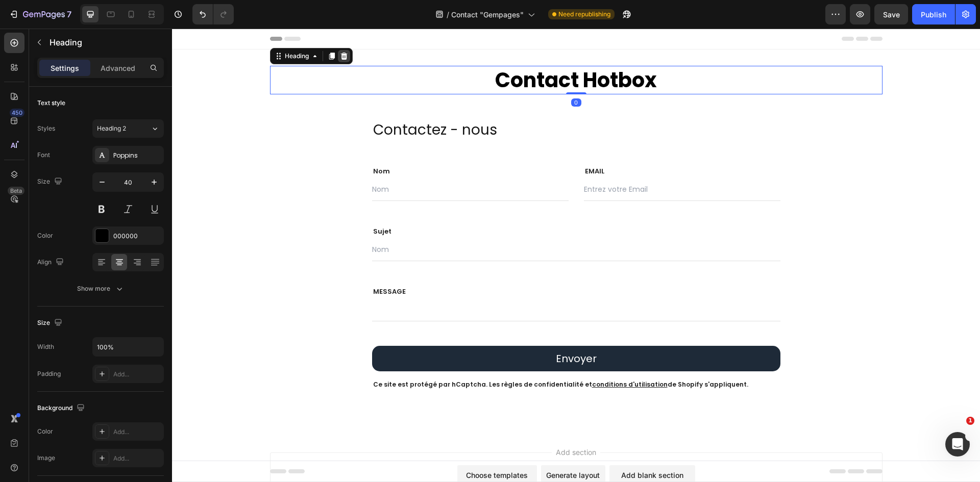
click at [345, 56] on div at bounding box center [344, 56] width 12 height 12
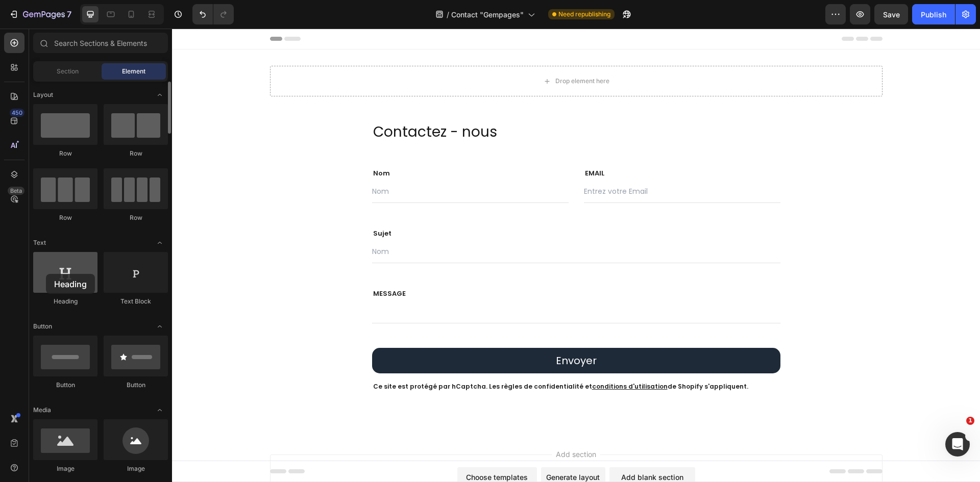
drag, startPoint x: 184, startPoint y: 144, endPoint x: 47, endPoint y: 281, distance: 193.0
click at [46, 278] on div at bounding box center [65, 272] width 64 height 41
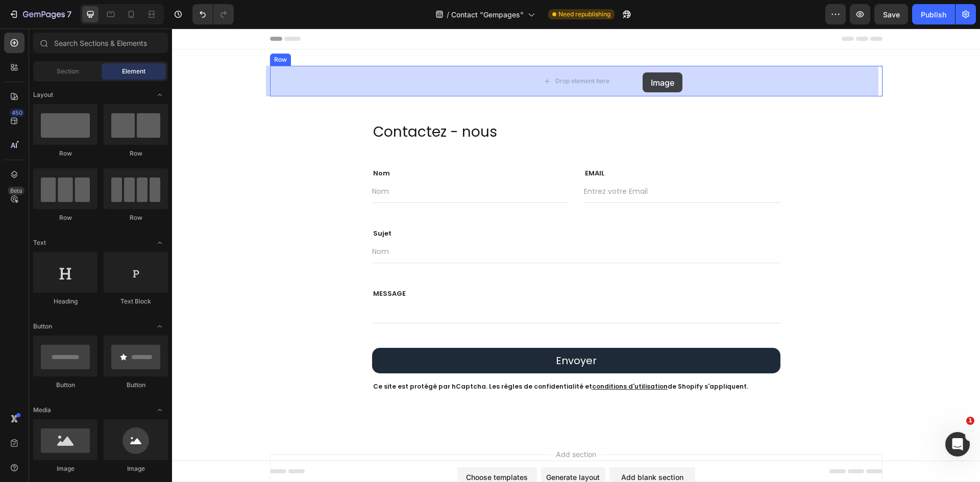
drag, startPoint x: 239, startPoint y: 475, endPoint x: 635, endPoint y: 78, distance: 561.4
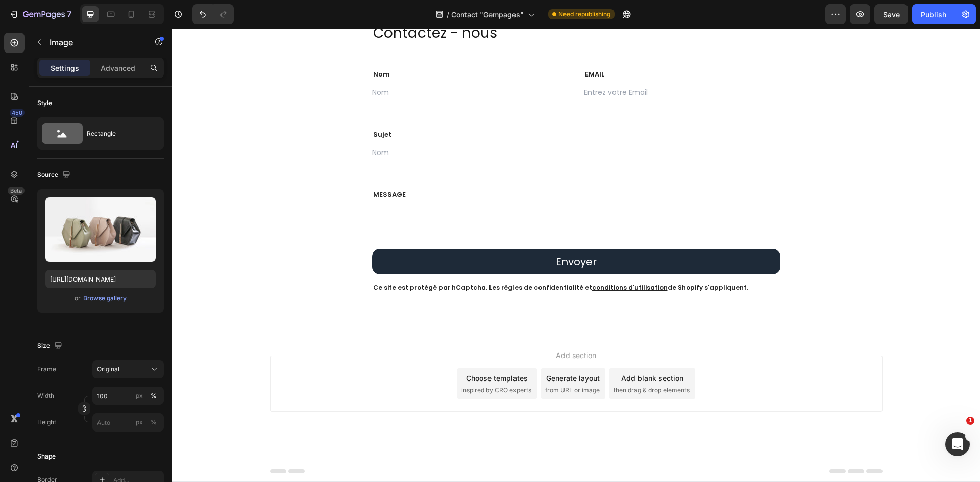
scroll to position [51, 0]
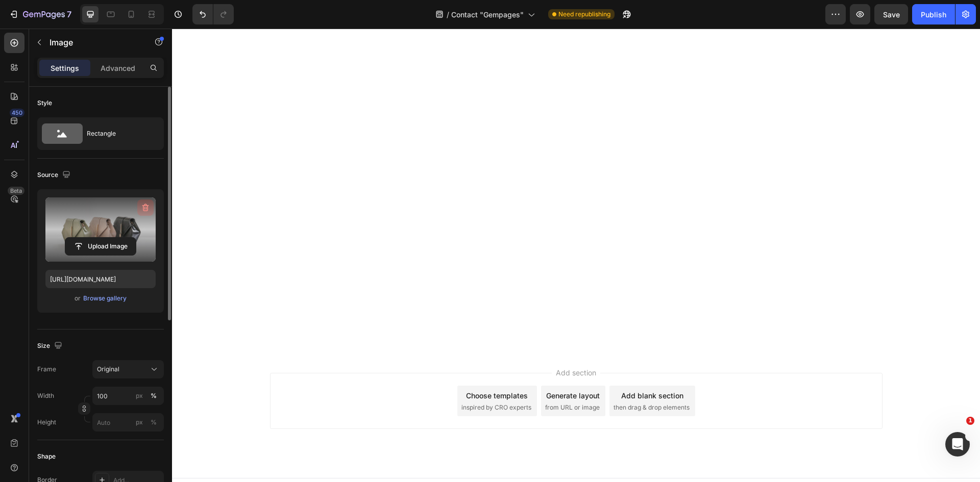
click at [145, 211] on icon "button" at bounding box center [145, 208] width 7 height 8
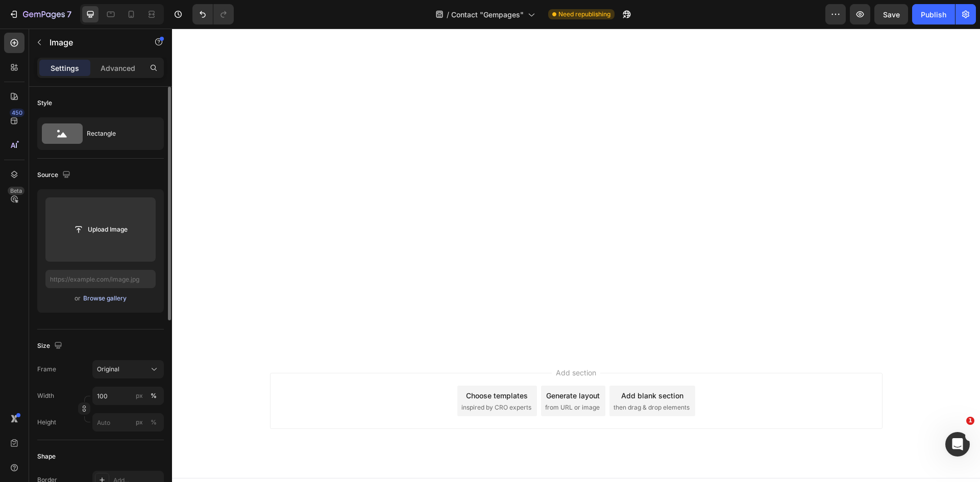
click at [112, 296] on div "Browse gallery" at bounding box center [104, 298] width 43 height 9
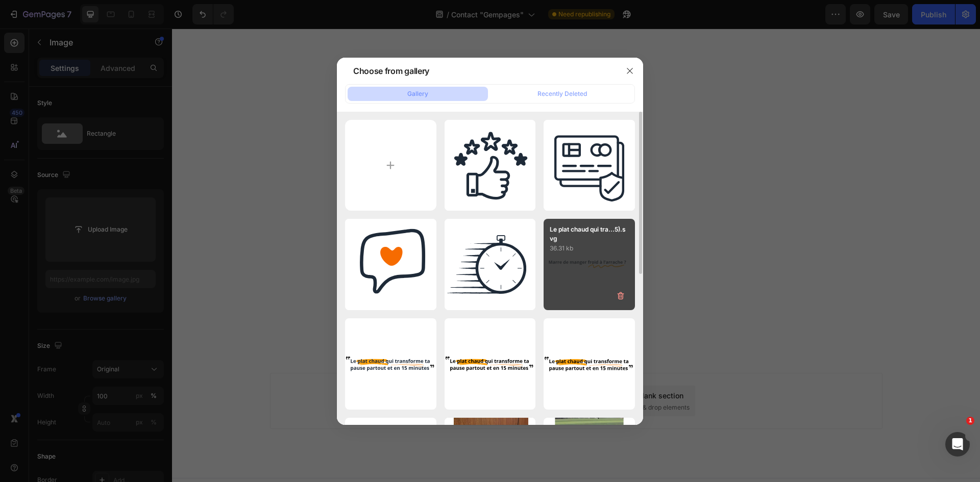
click at [580, 263] on div "Le plat chaud qui tra...5).svg 36.31 kb" at bounding box center [588, 264] width 91 height 91
type input "[URL][DOMAIN_NAME]"
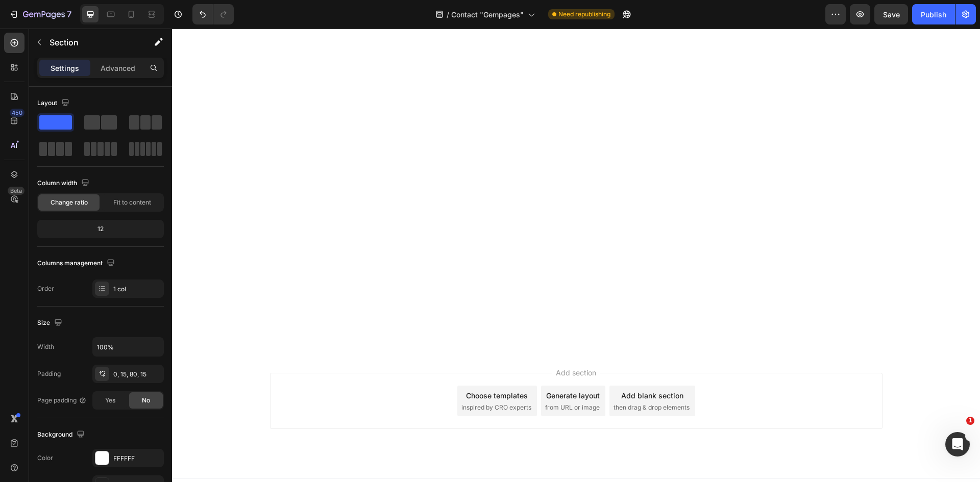
click at [805, 204] on div at bounding box center [576, 195] width 808 height 313
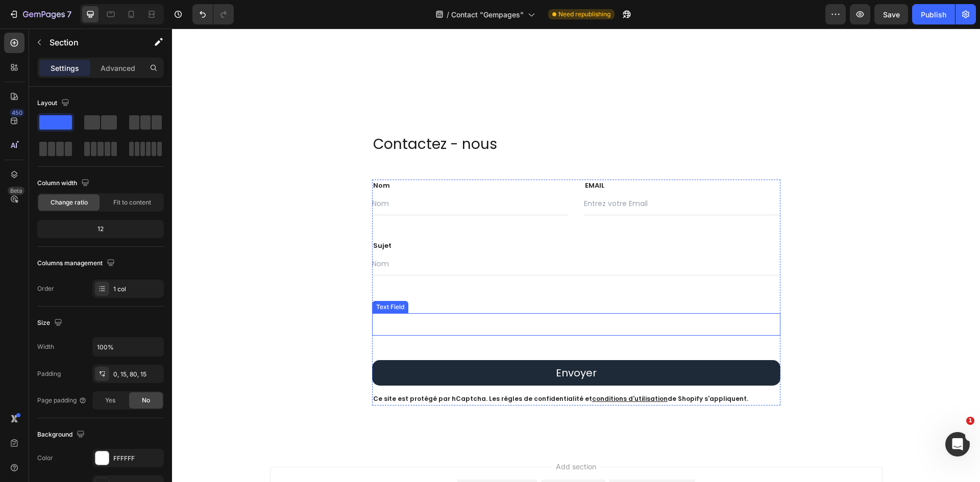
scroll to position [0, 0]
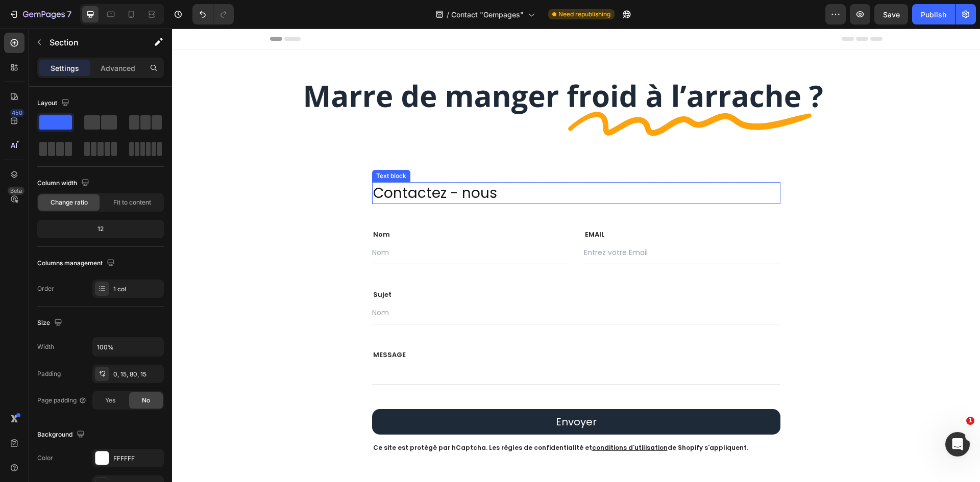
click at [457, 203] on p "Contactez - nous" at bounding box center [576, 193] width 406 height 20
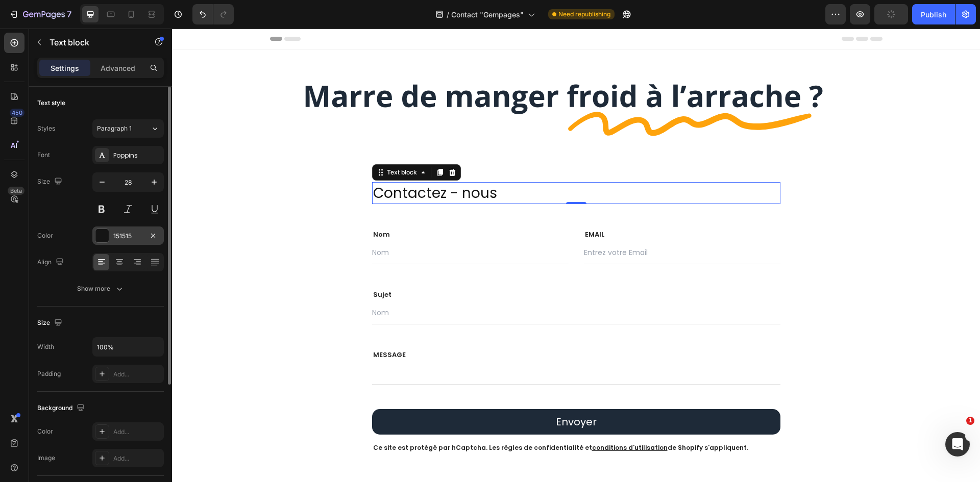
click at [127, 236] on div "151515" at bounding box center [128, 236] width 30 height 9
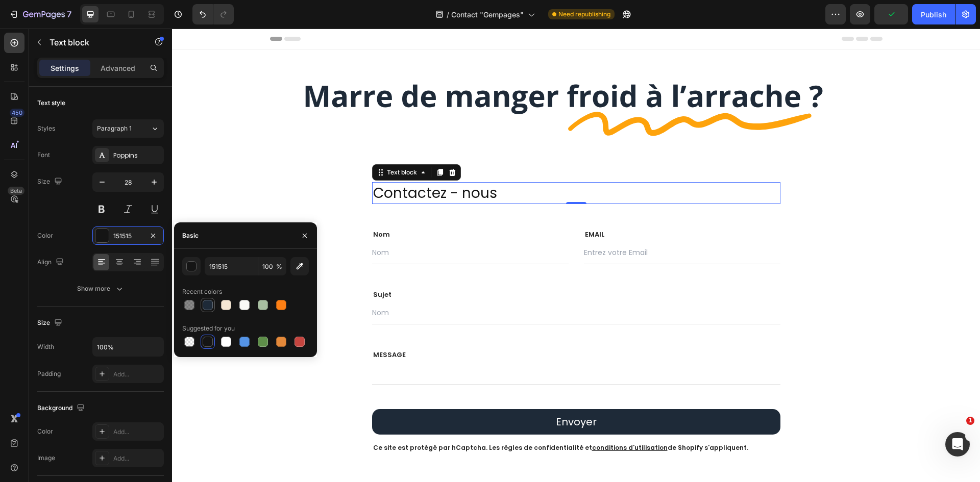
click at [207, 305] on div at bounding box center [208, 305] width 10 height 10
type input "1E2A38"
click at [400, 238] on div "Text Field" at bounding box center [390, 235] width 32 height 9
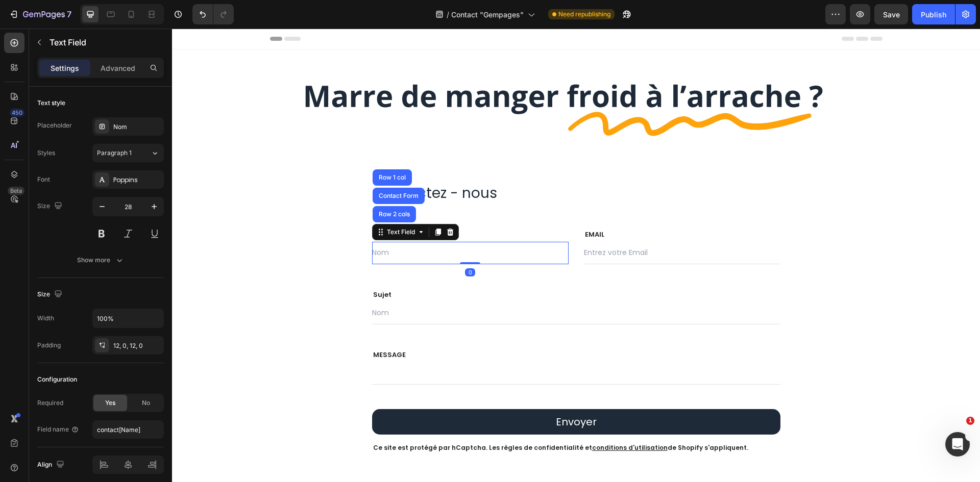
click at [474, 235] on p "Nom" at bounding box center [470, 235] width 194 height 10
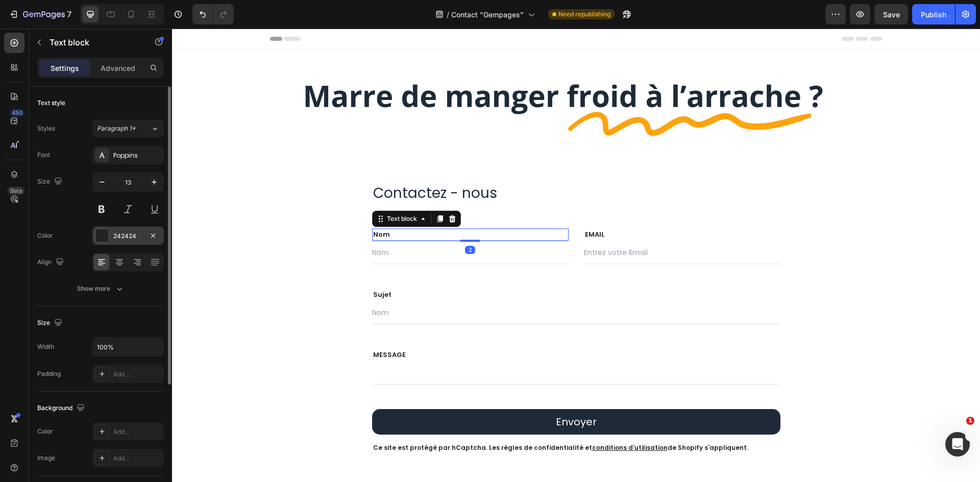
click at [128, 237] on div "242424" at bounding box center [128, 236] width 30 height 9
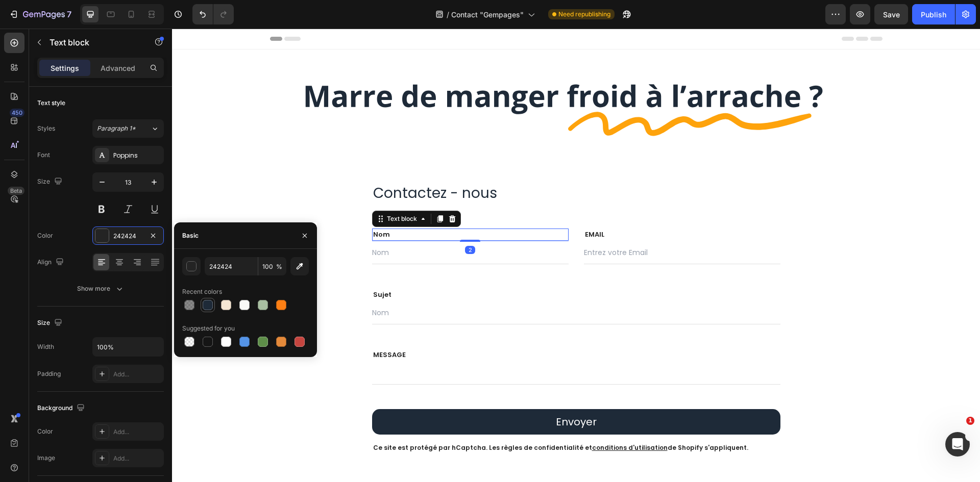
click at [211, 307] on div at bounding box center [208, 305] width 10 height 10
type input "1E2A38"
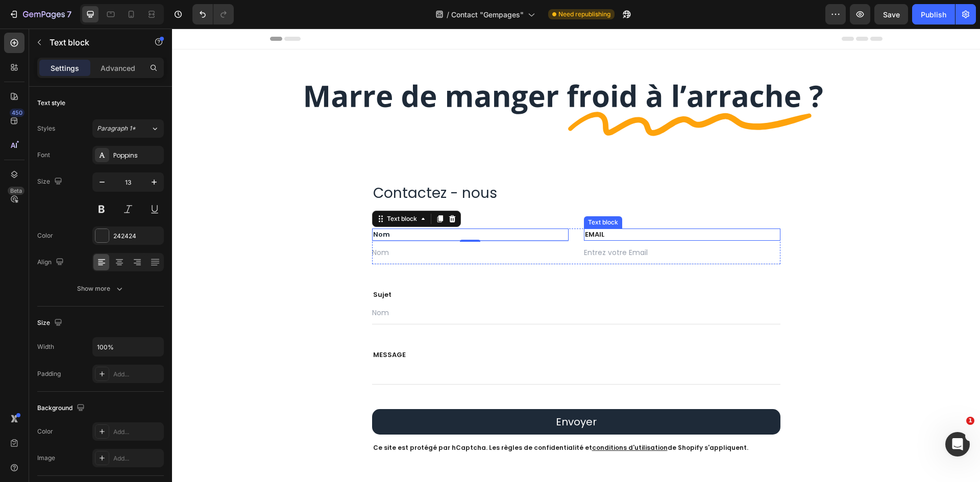
click at [635, 236] on p "EMAIL" at bounding box center [682, 235] width 194 height 10
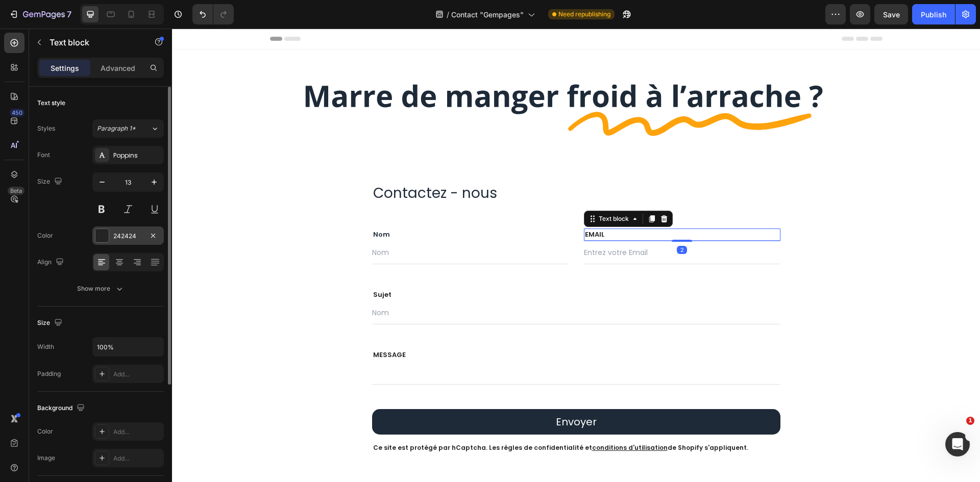
click at [113, 243] on div "242424" at bounding box center [127, 236] width 71 height 18
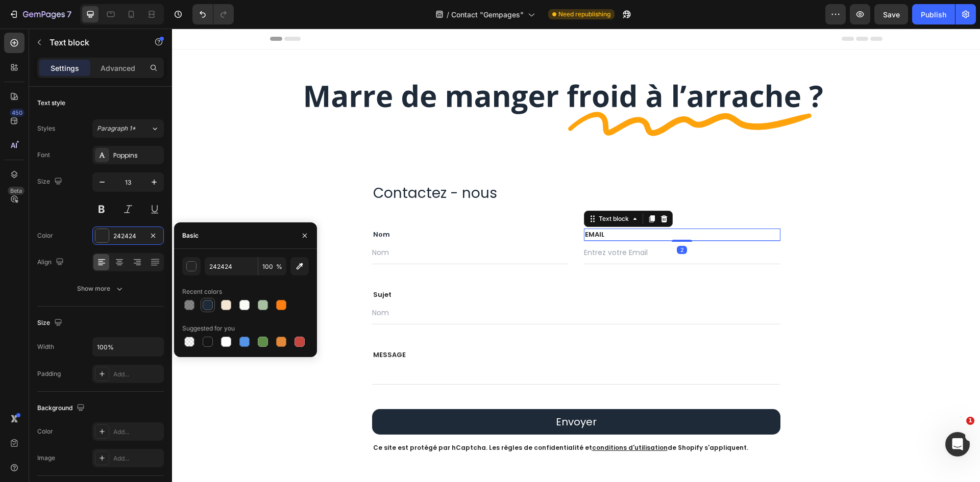
click at [208, 306] on div at bounding box center [208, 305] width 10 height 10
type input "1E2A38"
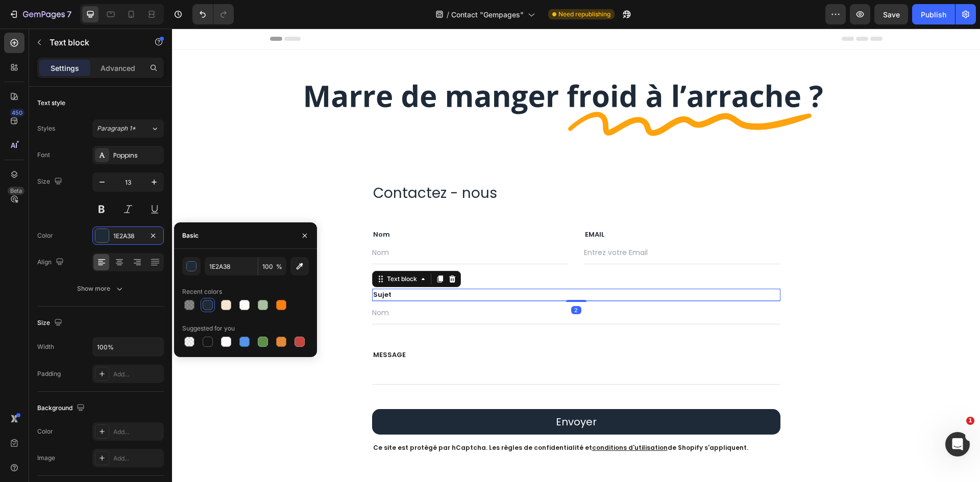
click at [436, 293] on p "Sujet" at bounding box center [576, 295] width 406 height 10
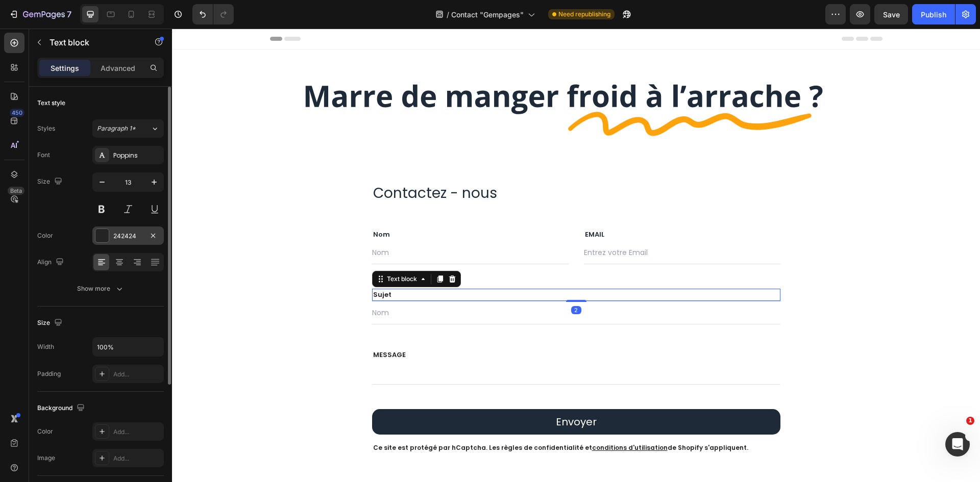
click at [111, 234] on div "242424" at bounding box center [127, 236] width 71 height 18
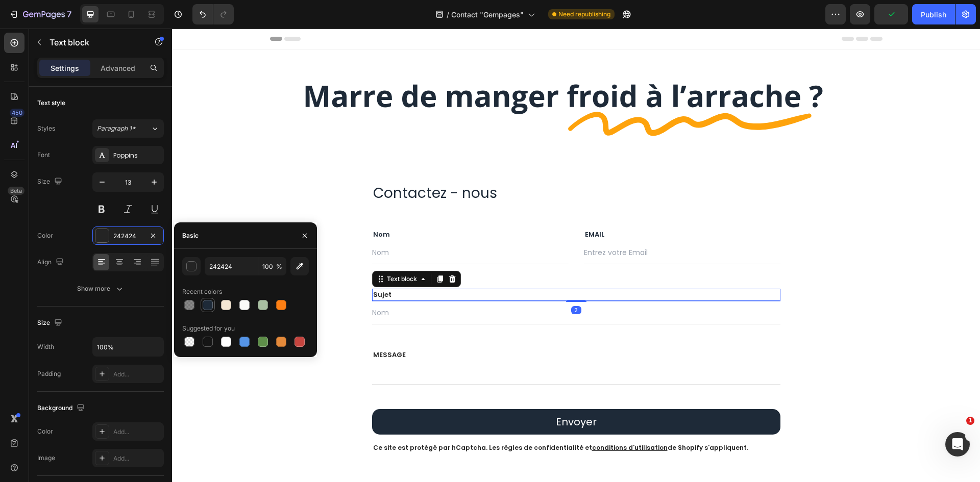
click at [204, 305] on div at bounding box center [208, 305] width 10 height 10
type input "1E2A38"
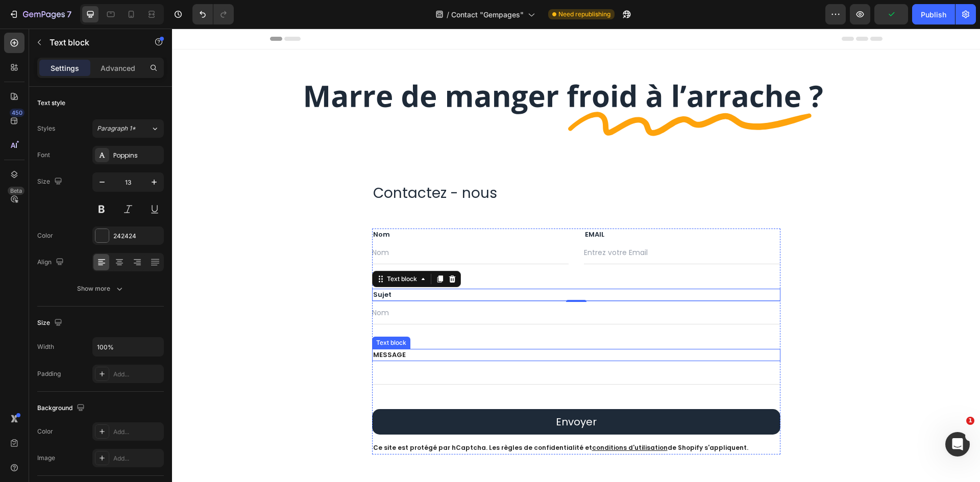
click at [396, 352] on p "MESSAGE" at bounding box center [576, 355] width 406 height 10
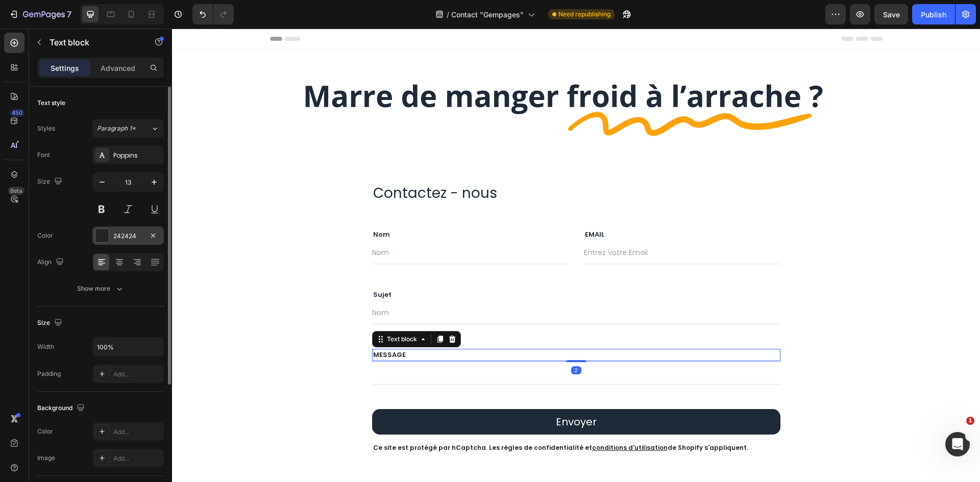
click at [135, 239] on div "242424" at bounding box center [128, 236] width 30 height 9
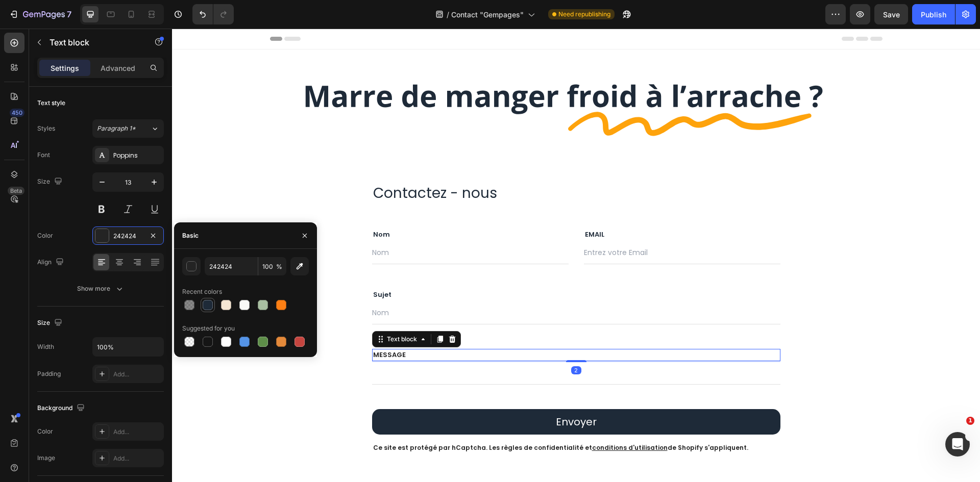
click at [205, 307] on div at bounding box center [208, 305] width 10 height 10
type input "1E2A38"
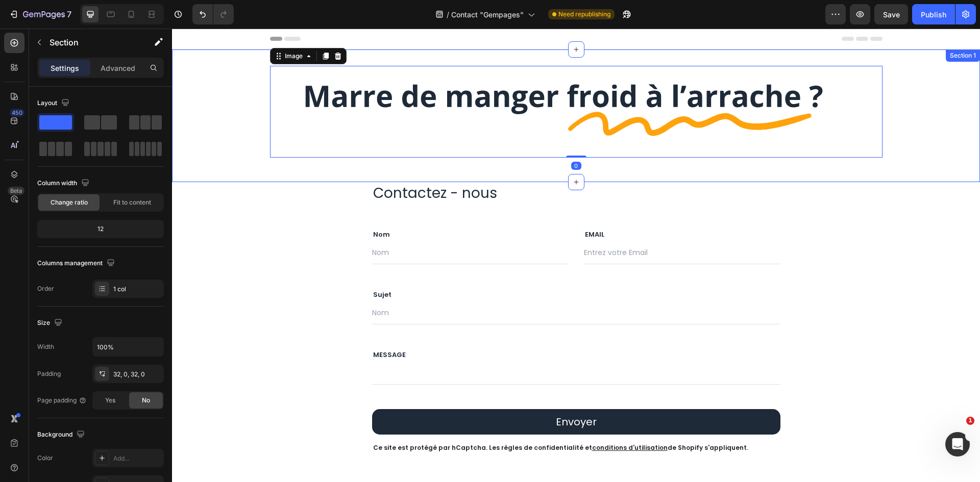
click at [908, 115] on div "Image 0 Row" at bounding box center [576, 116] width 808 height 100
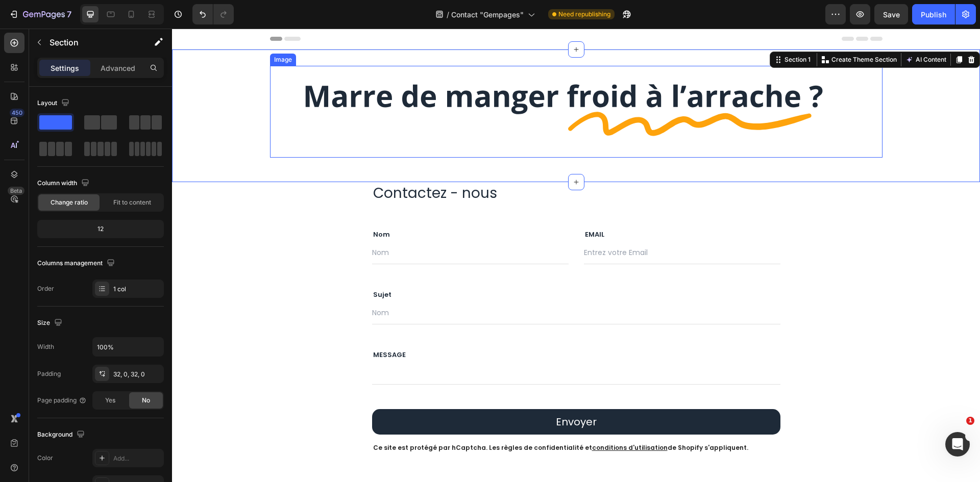
click at [564, 128] on img at bounding box center [576, 112] width 612 height 92
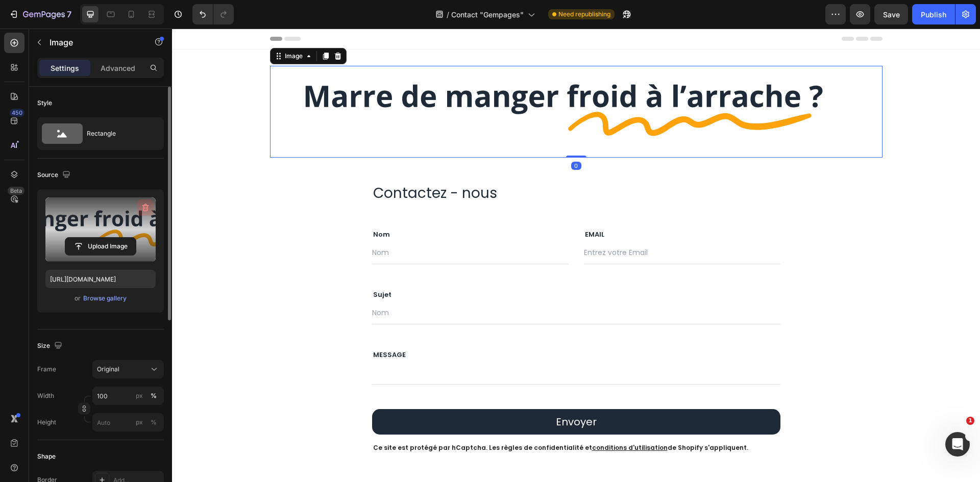
click at [150, 207] on icon "button" at bounding box center [145, 208] width 10 height 10
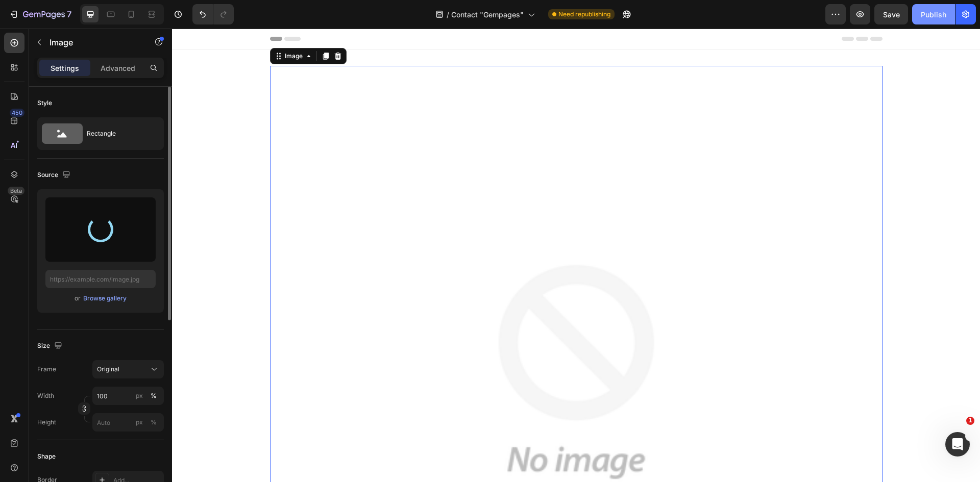
type input "https://cdn.shopify.com/s/files/1/0947/1977/0948/files/gempages_584826131627115…"
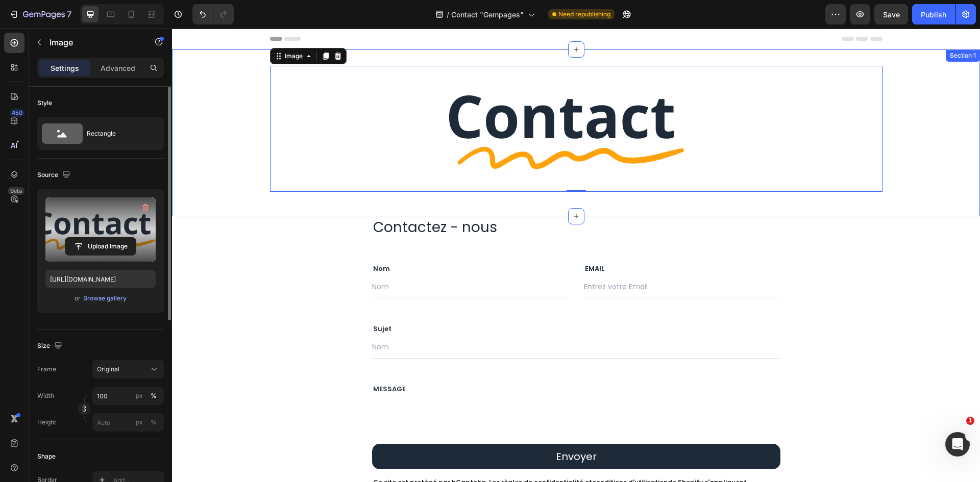
click at [897, 144] on div "Image 0 Row" at bounding box center [576, 133] width 808 height 134
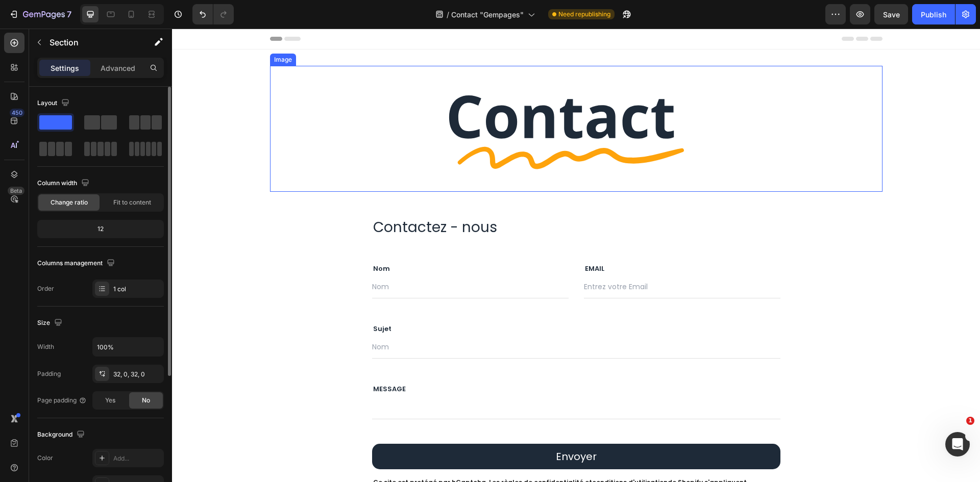
click at [668, 149] on img at bounding box center [576, 129] width 612 height 126
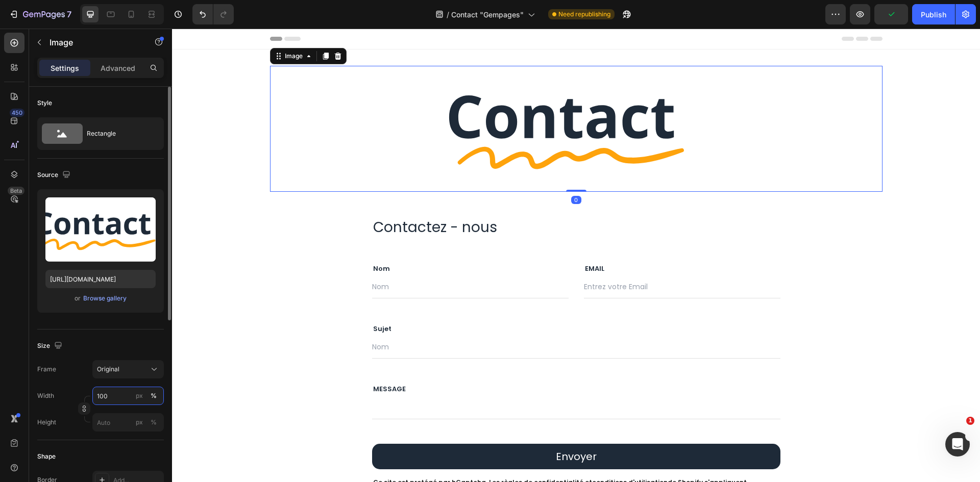
click at [109, 395] on input "100" at bounding box center [127, 396] width 71 height 18
type input "60"
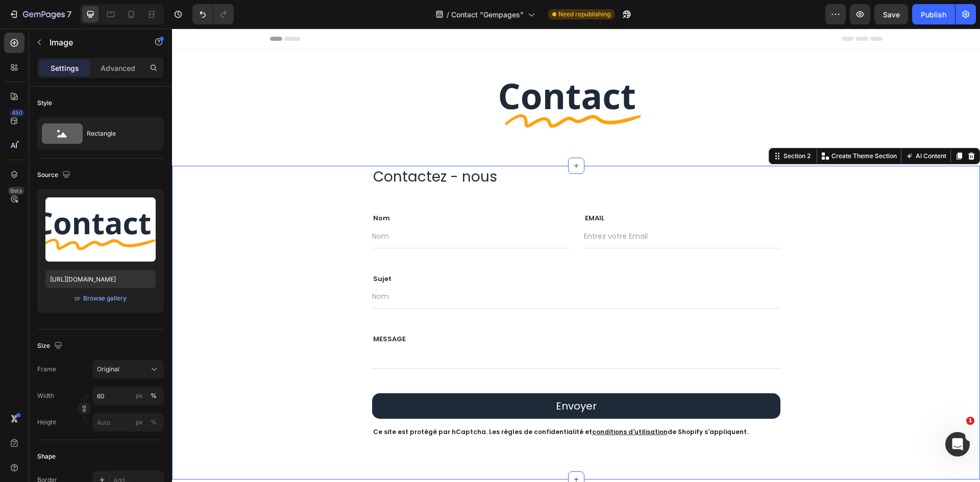
click at [934, 177] on div "Contactez - nous Text block Row Nom Text block Text Field EMAIL Text block Emai…" at bounding box center [576, 302] width 792 height 272
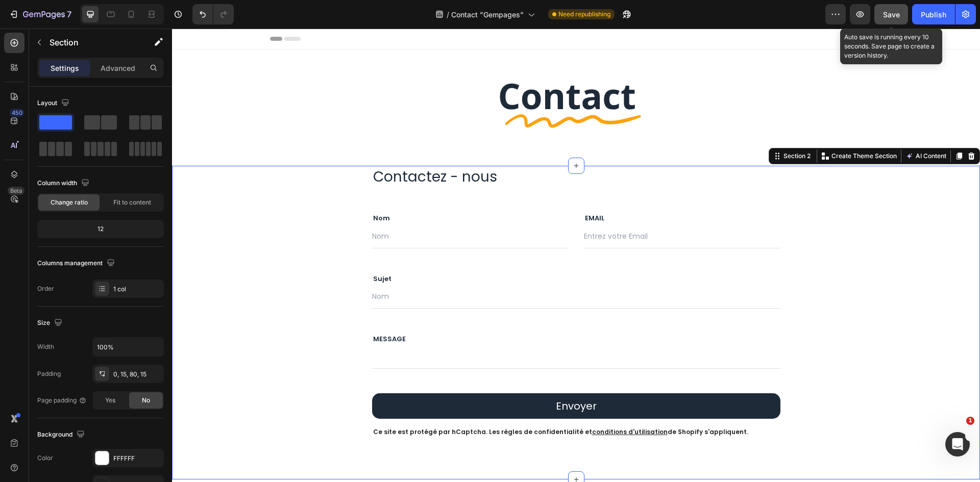
click at [890, 12] on span "Save" at bounding box center [891, 14] width 17 height 9
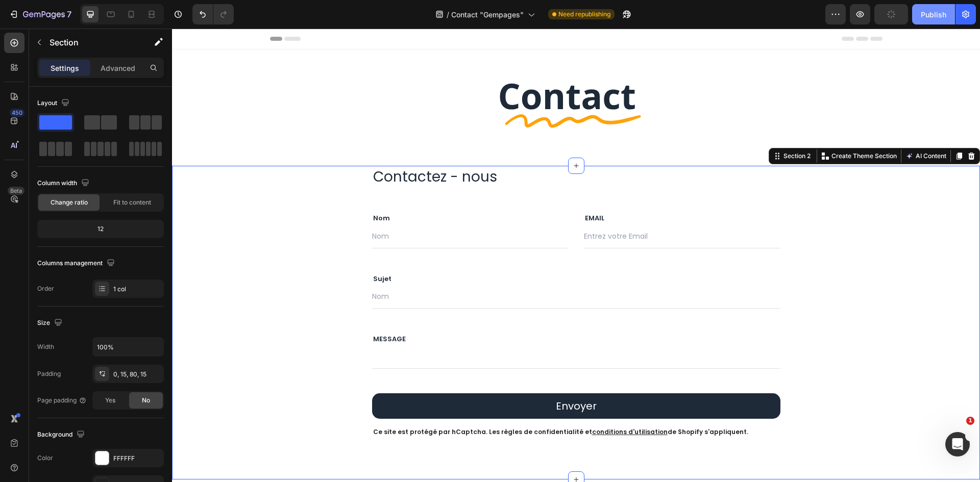
click at [932, 12] on div "Publish" at bounding box center [934, 14] width 26 height 11
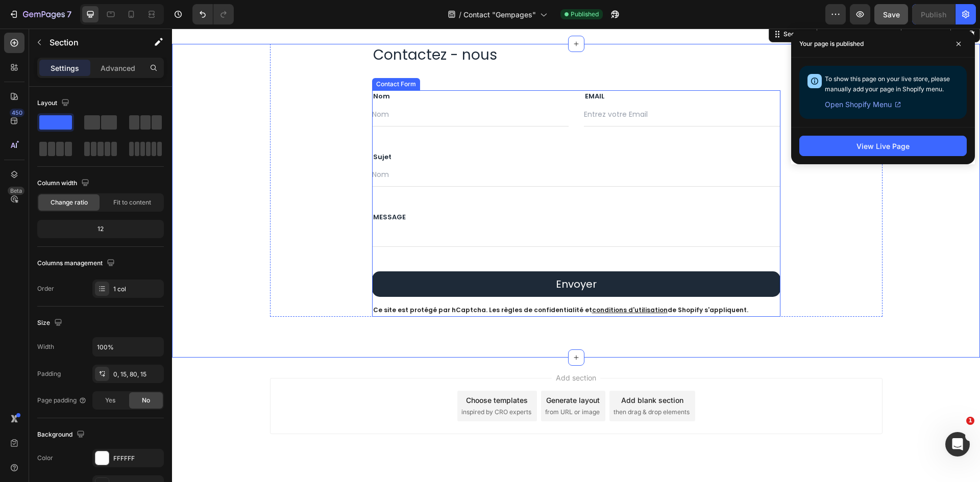
scroll to position [144, 0]
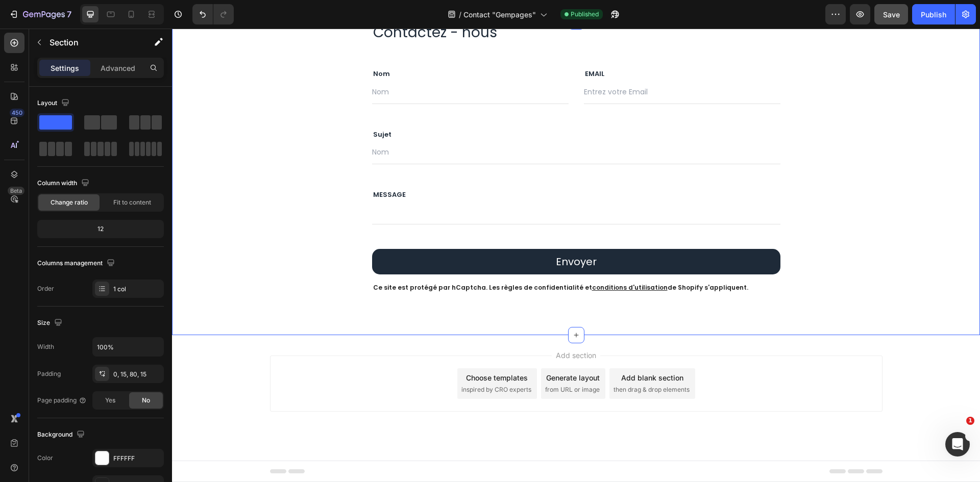
click at [836, 315] on div "Contactez - nous Text block Row Nom Text block Text Field EMAIL Text block Emai…" at bounding box center [576, 177] width 808 height 313
click at [133, 379] on div "0, 15, 80, 15" at bounding box center [127, 374] width 71 height 18
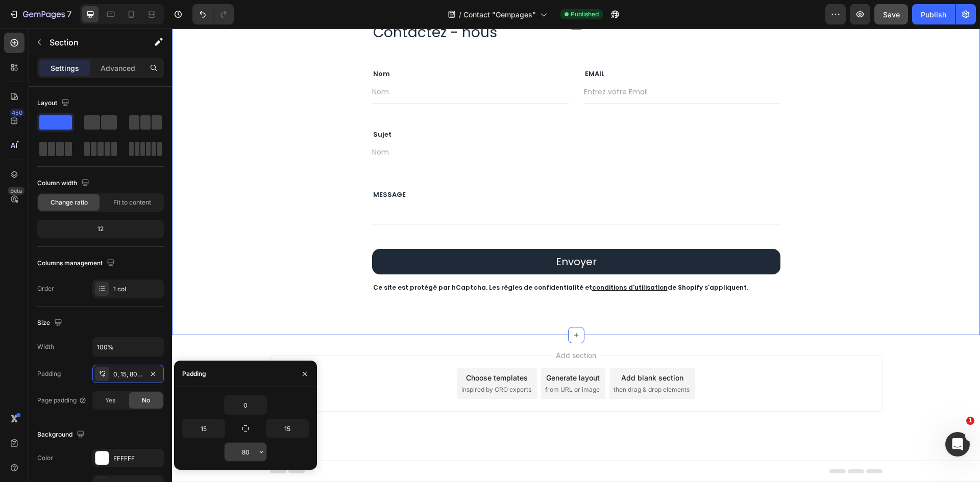
click at [246, 451] on input "80" at bounding box center [246, 452] width 42 height 18
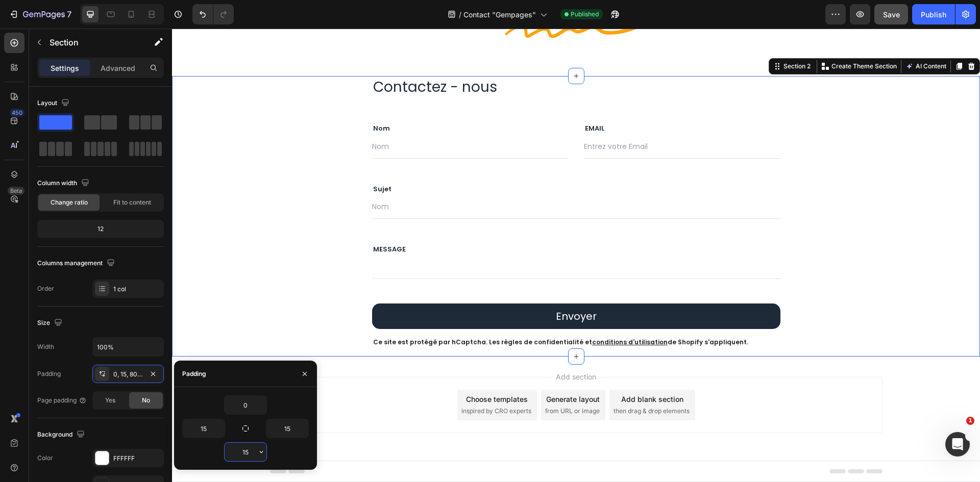
scroll to position [83, 0]
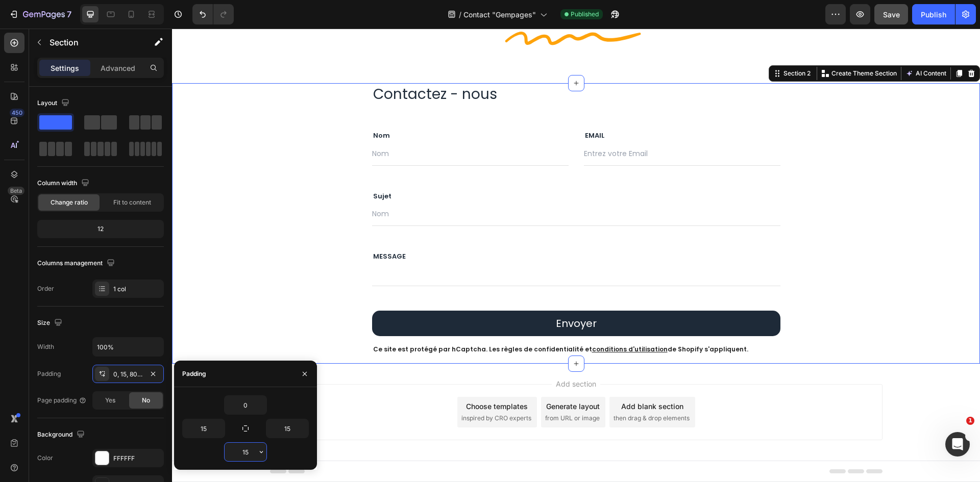
type input "150"
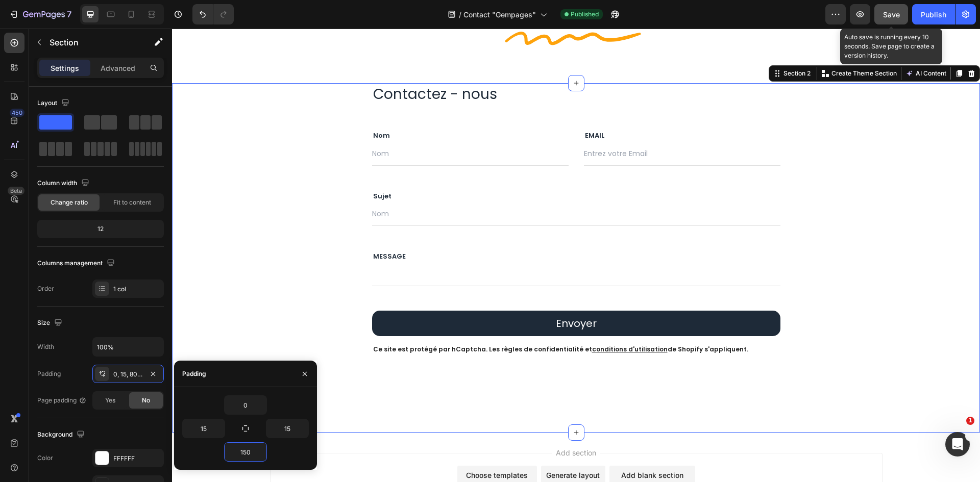
click at [903, 13] on button "Save" at bounding box center [891, 14] width 34 height 20
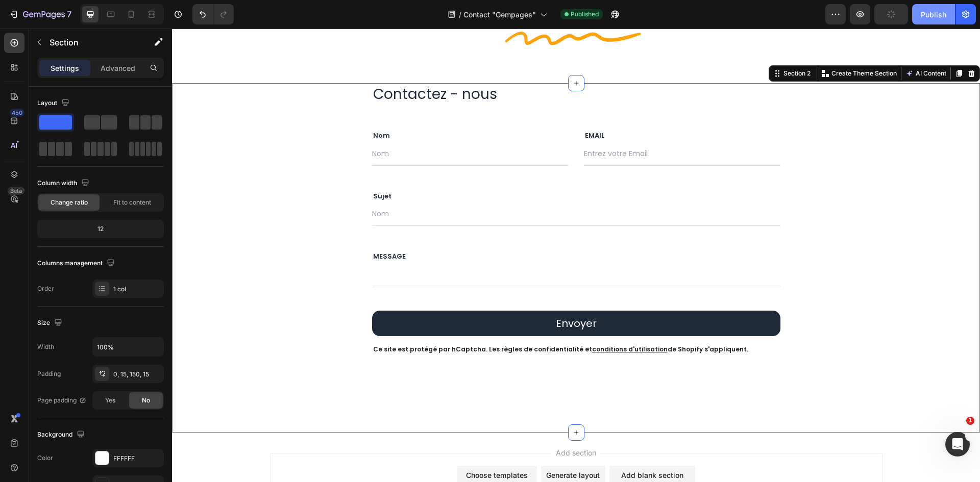
click at [926, 14] on div "Publish" at bounding box center [934, 14] width 26 height 11
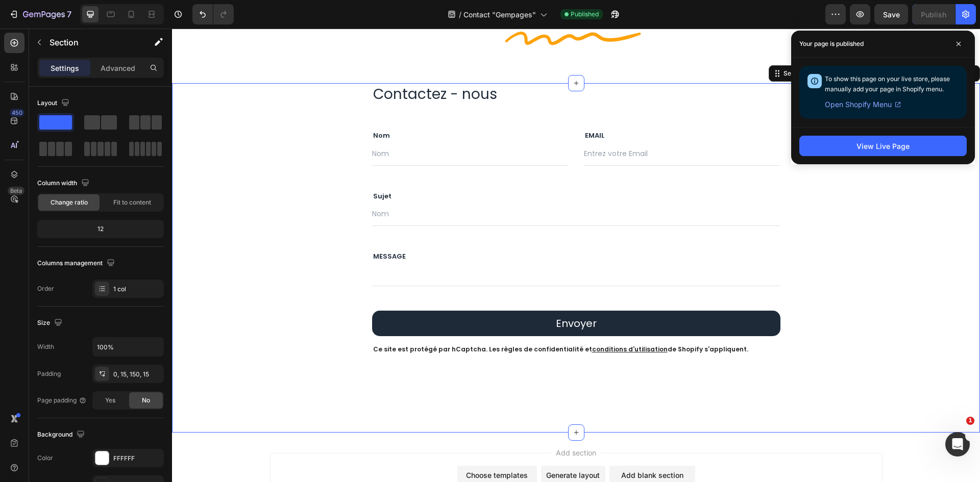
click at [919, 245] on div "Contactez - nous Text block Row Nom Text block Text Field EMAIL Text block Emai…" at bounding box center [576, 219] width 792 height 272
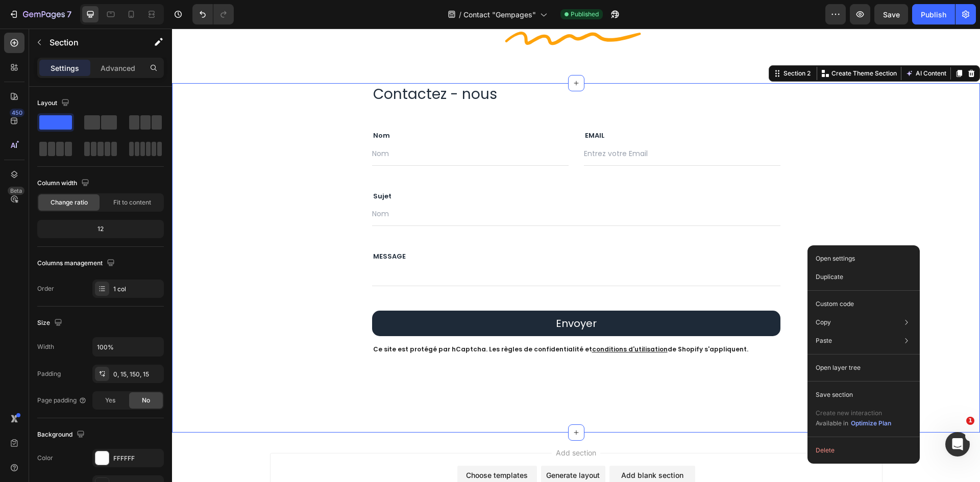
click at [918, 205] on div "Contactez - nous Text block Row Nom Text block Text Field EMAIL Text block Emai…" at bounding box center [576, 219] width 792 height 272
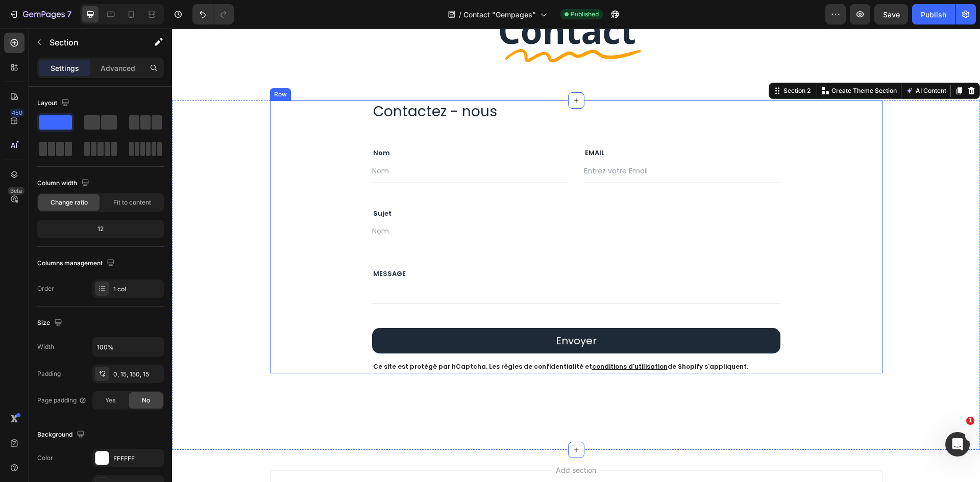
scroll to position [0, 0]
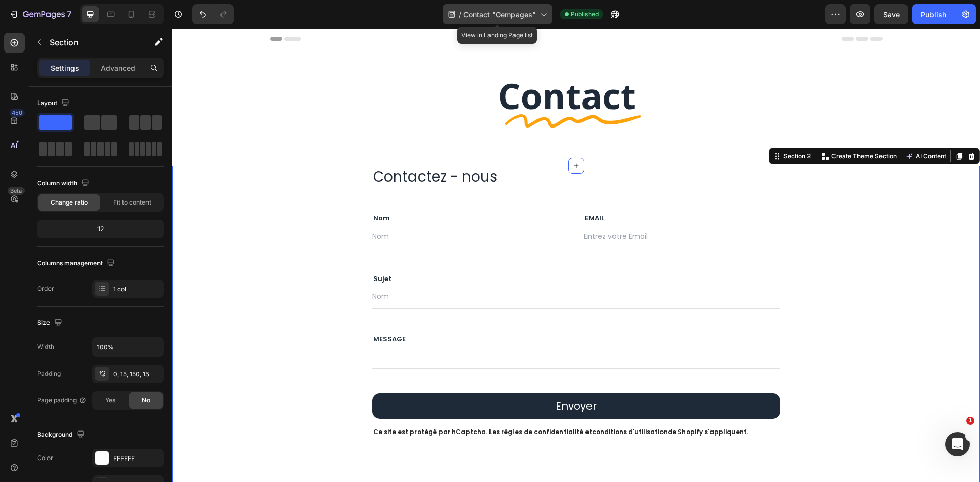
click at [509, 18] on span "Contact "Gempages"" at bounding box center [499, 14] width 72 height 11
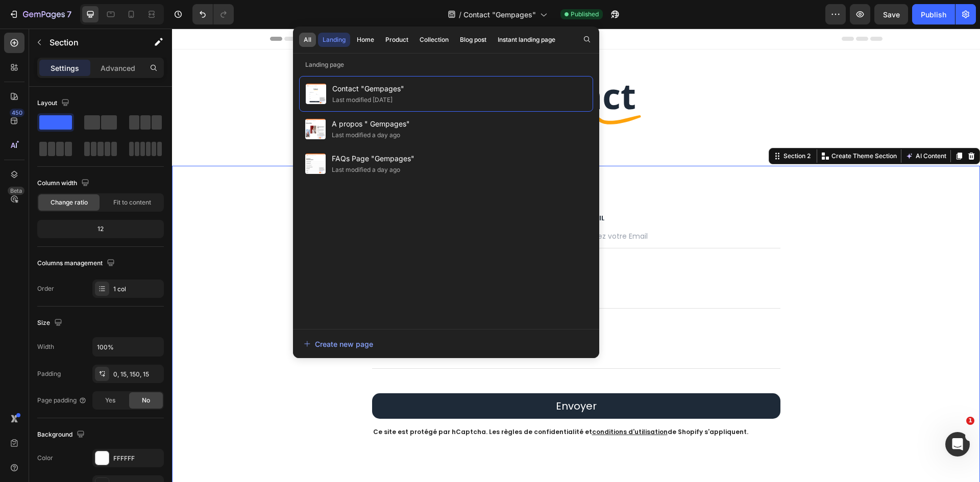
click at [311, 43] on div "All" at bounding box center [308, 39] width 8 height 9
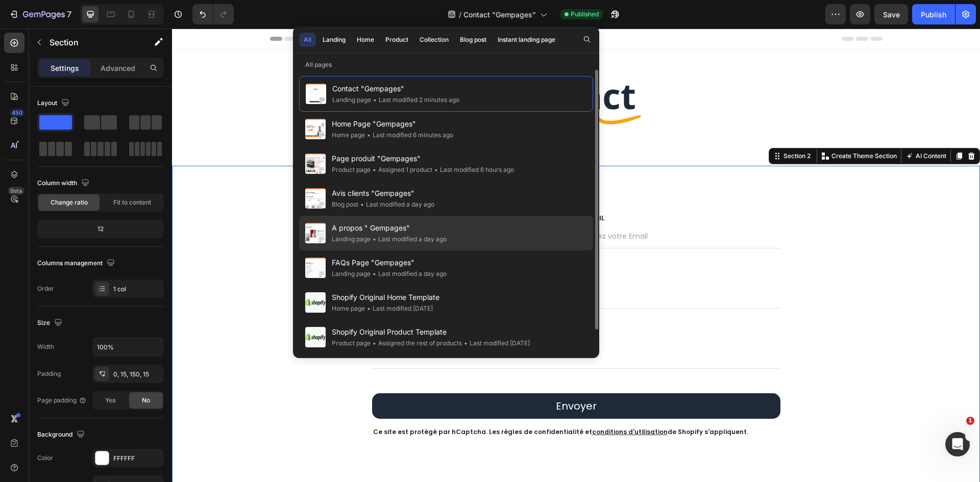
click at [463, 227] on div "A propos " Gempages" Landing page • Last modified a day ago" at bounding box center [446, 233] width 294 height 35
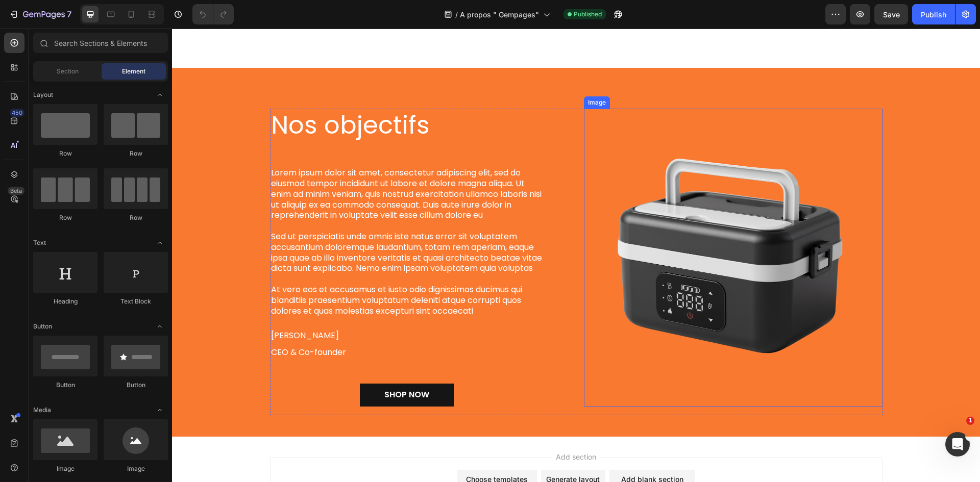
scroll to position [649, 0]
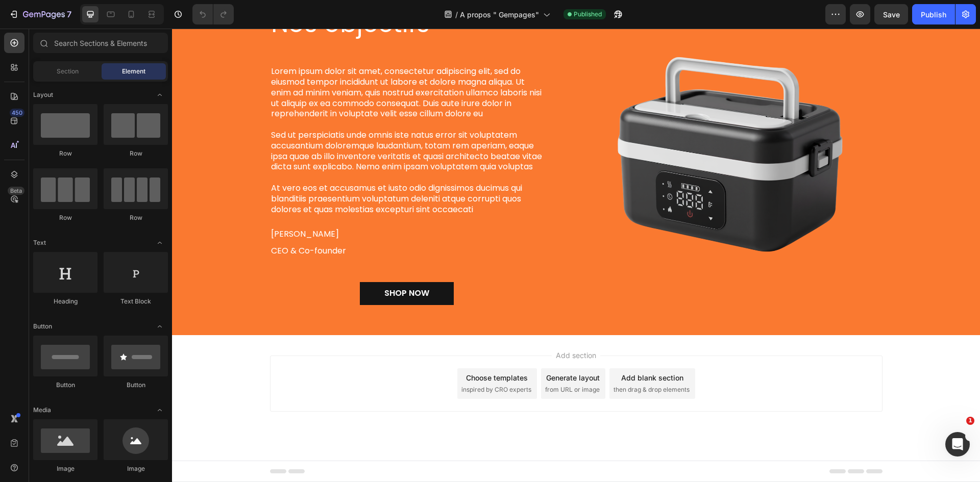
click at [754, 347] on div "Add section Choose templates inspired by CRO experts Generate layout from URL o…" at bounding box center [576, 398] width 808 height 126
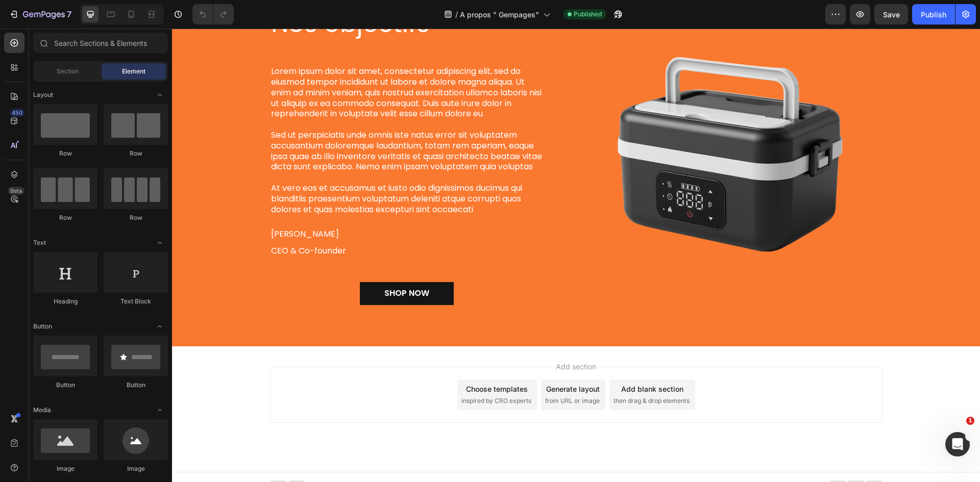
click at [731, 364] on div "Add section Choose templates inspired by CRO experts Generate layout from URL o…" at bounding box center [576, 409] width 808 height 126
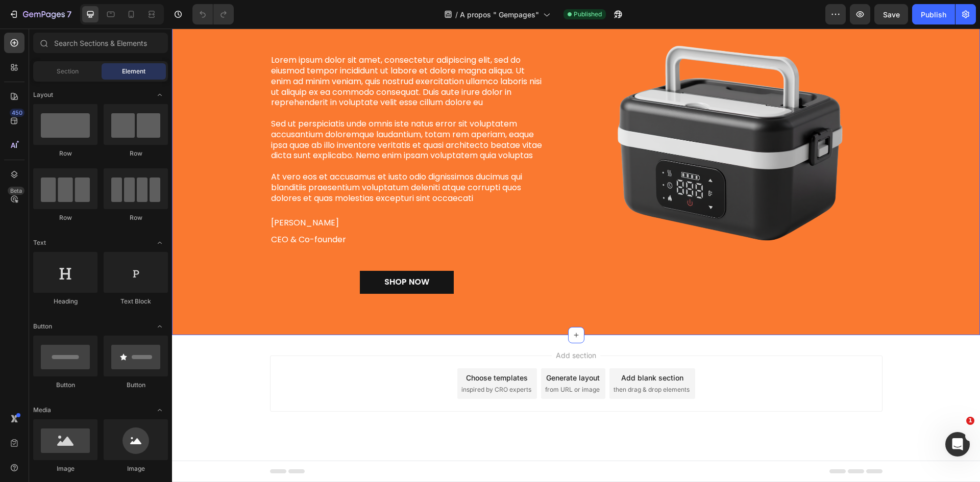
scroll to position [670, 0]
click at [684, 309] on div "Nos objectifs Heading Lorem ipsum dolor sit amet, consectetur adipiscing elit, …" at bounding box center [576, 153] width 792 height 315
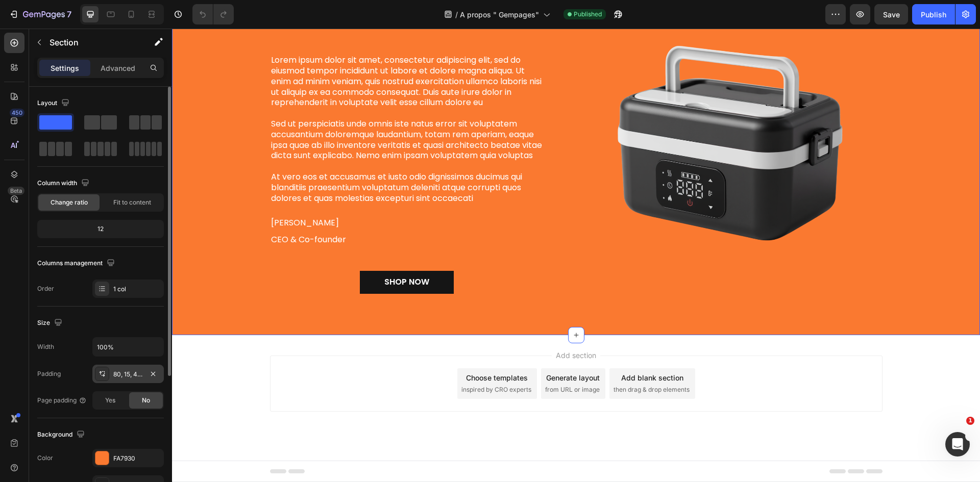
click at [136, 378] on div "80, 15, 48, 15" at bounding box center [128, 374] width 30 height 9
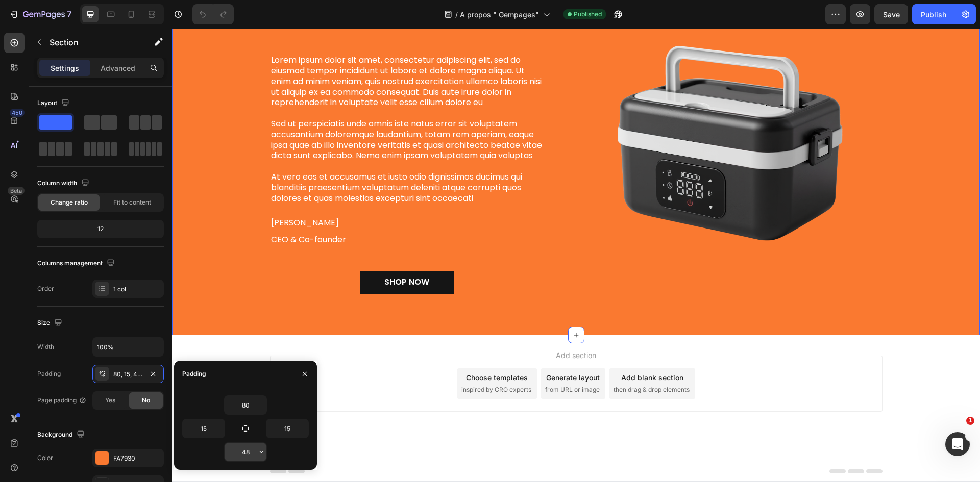
click at [238, 450] on input "48" at bounding box center [246, 452] width 42 height 18
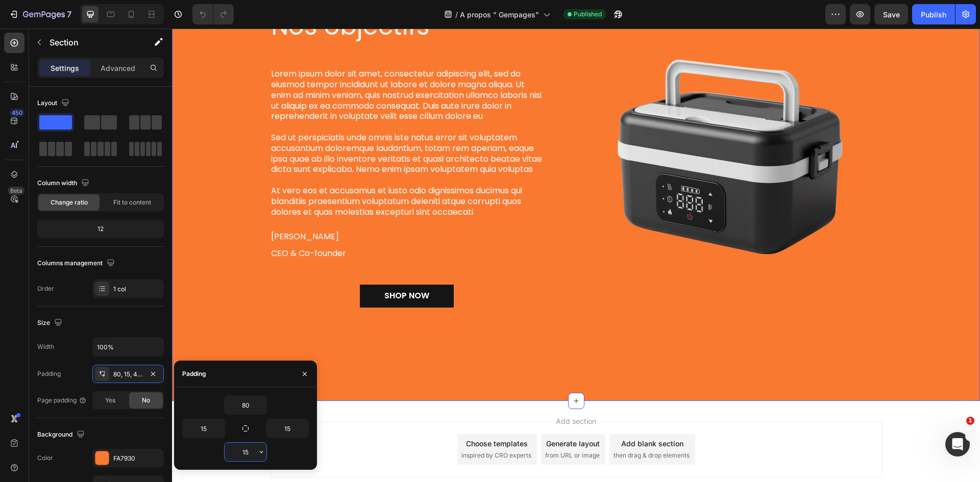
type input "150"
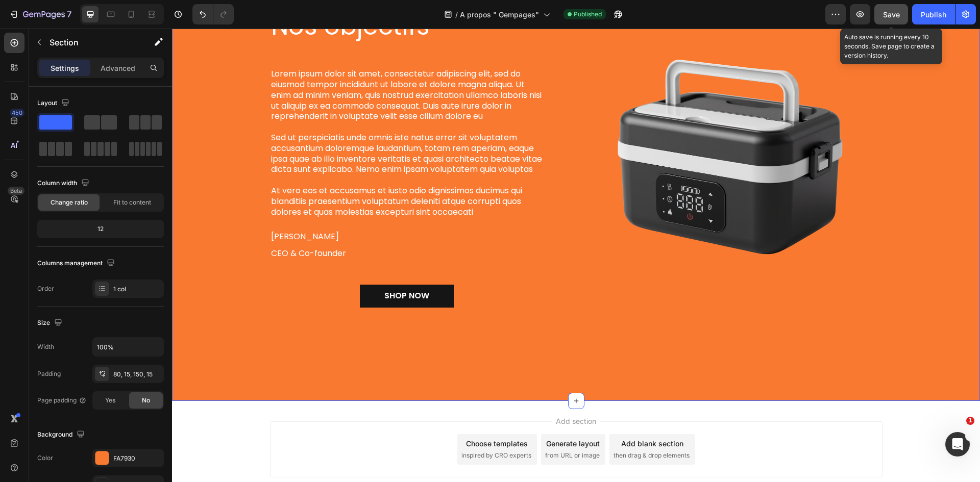
click at [902, 11] on button "Save" at bounding box center [891, 14] width 34 height 20
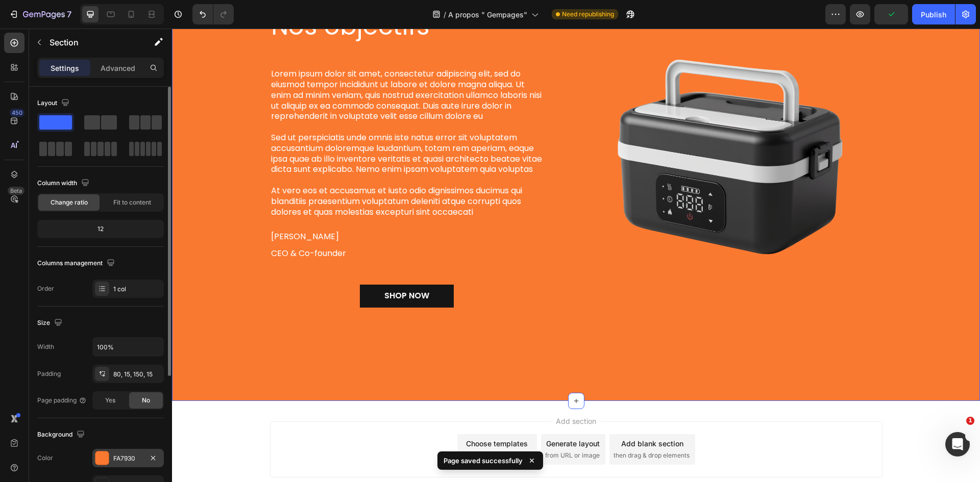
click at [109, 457] on div "FA7930" at bounding box center [127, 458] width 71 height 18
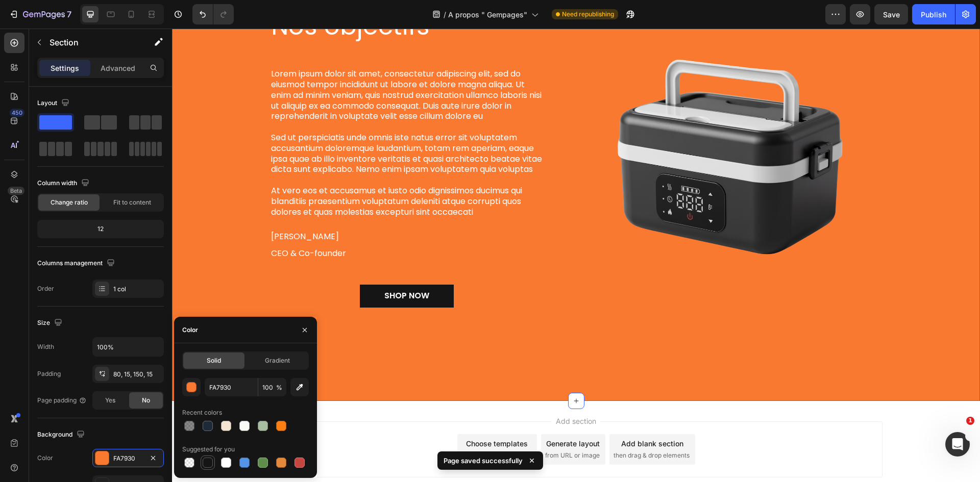
click at [205, 460] on div at bounding box center [208, 463] width 10 height 10
type input "151515"
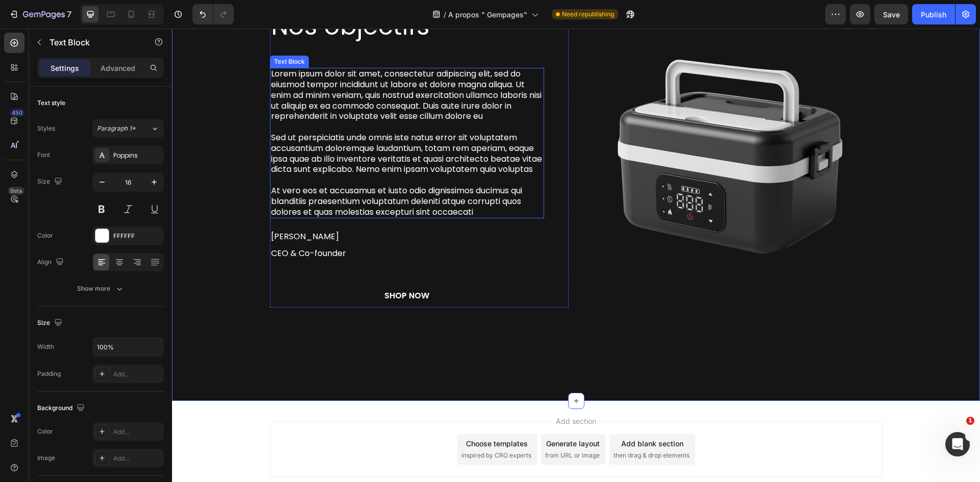
click at [453, 216] on p "At vero eos et accusamus et iusto odio dignissimos ducimus qui blanditiis praes…" at bounding box center [407, 202] width 272 height 32
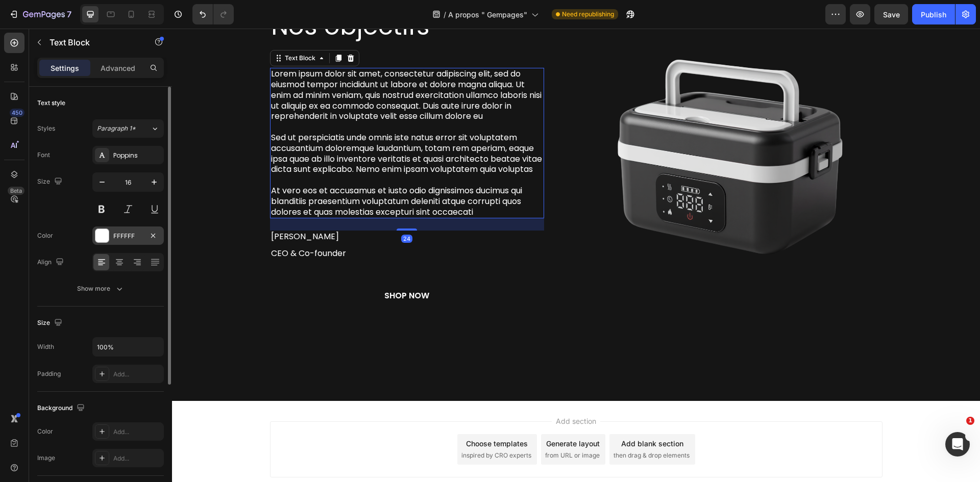
click at [121, 240] on div "FFFFFF" at bounding box center [128, 236] width 30 height 9
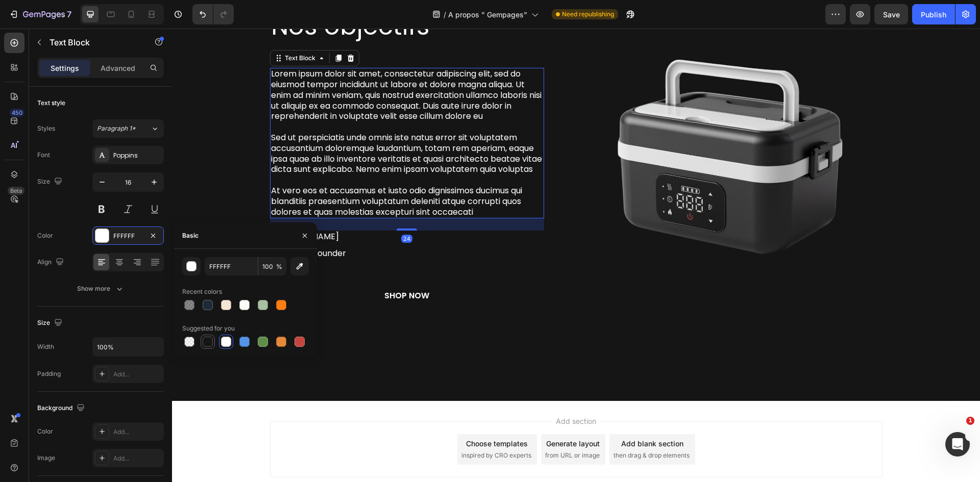
click at [210, 340] on div at bounding box center [208, 342] width 10 height 10
type input "151515"
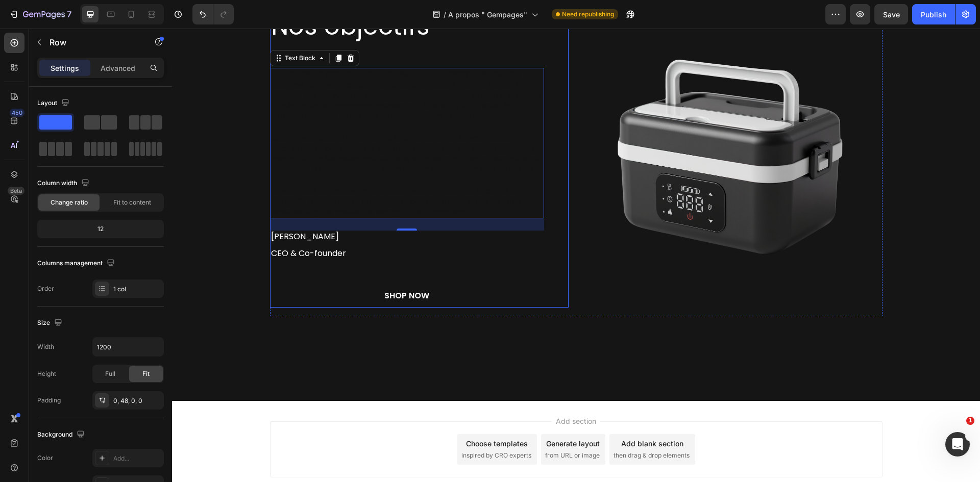
click at [347, 257] on div "Nos objectifs Heading Lorem ipsum dolor sit amet, consectetur adipiscing elit, …" at bounding box center [407, 159] width 274 height 298
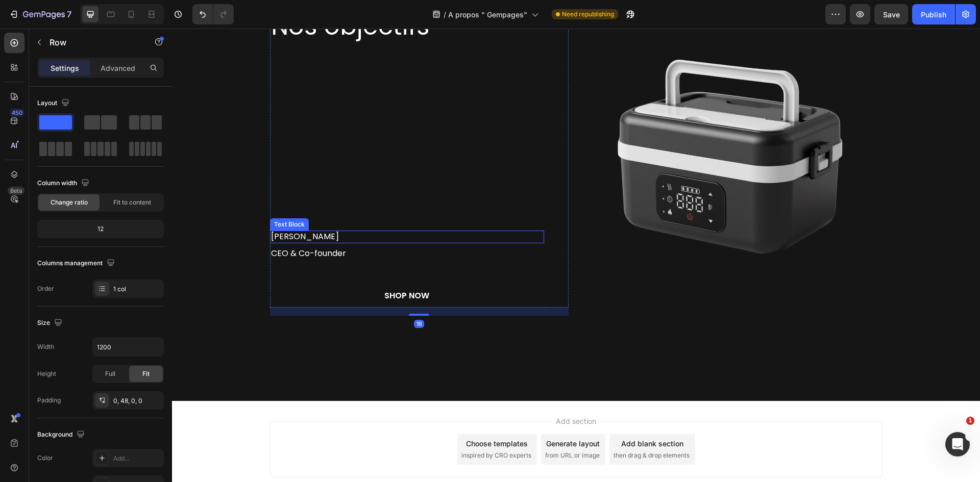
click at [358, 242] on p "[PERSON_NAME]" at bounding box center [407, 237] width 272 height 11
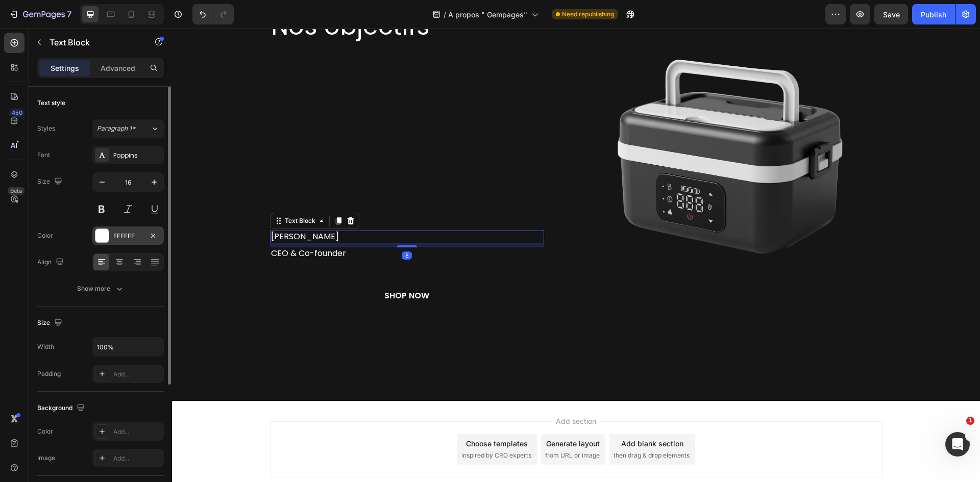
click at [118, 238] on div "FFFFFF" at bounding box center [128, 236] width 30 height 9
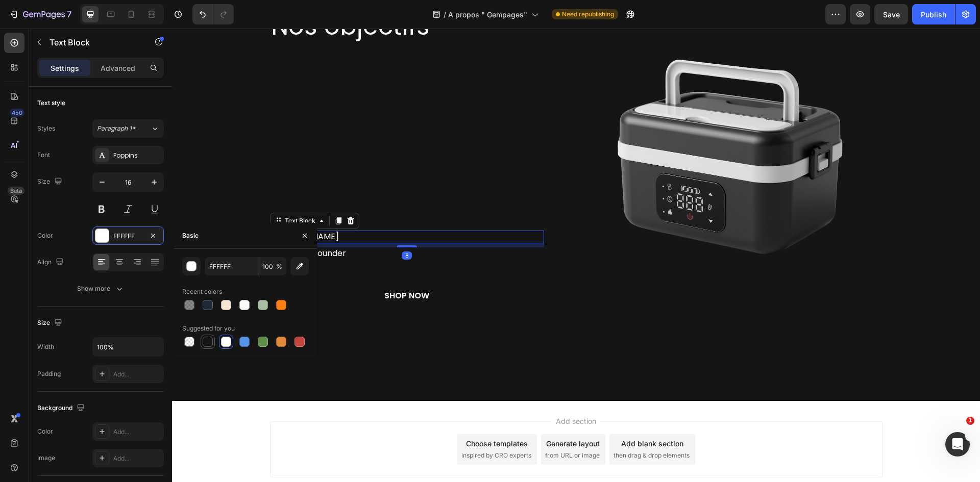
click at [212, 336] on div at bounding box center [208, 342] width 12 height 12
type input "151515"
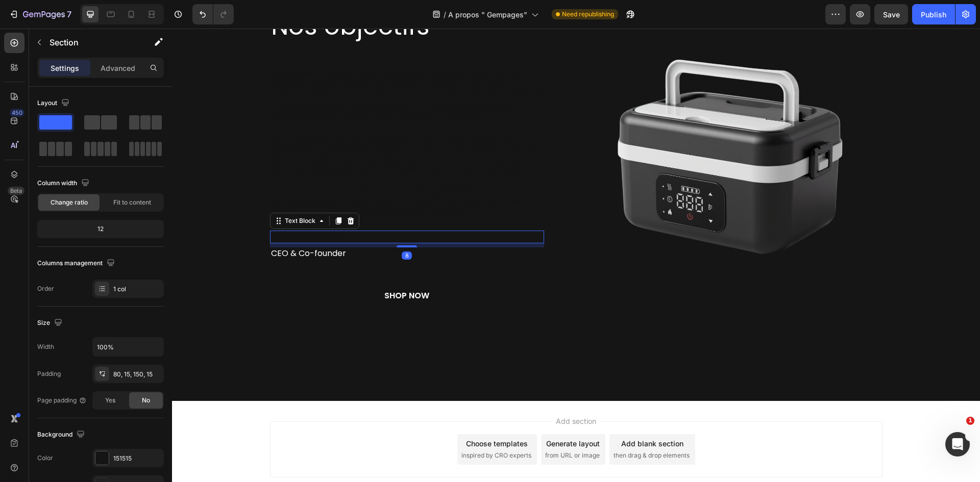
click at [377, 374] on div "Nos objectifs Heading Lorem ipsum dolor sit amet, consectetur adipiscing elit, …" at bounding box center [576, 185] width 808 height 432
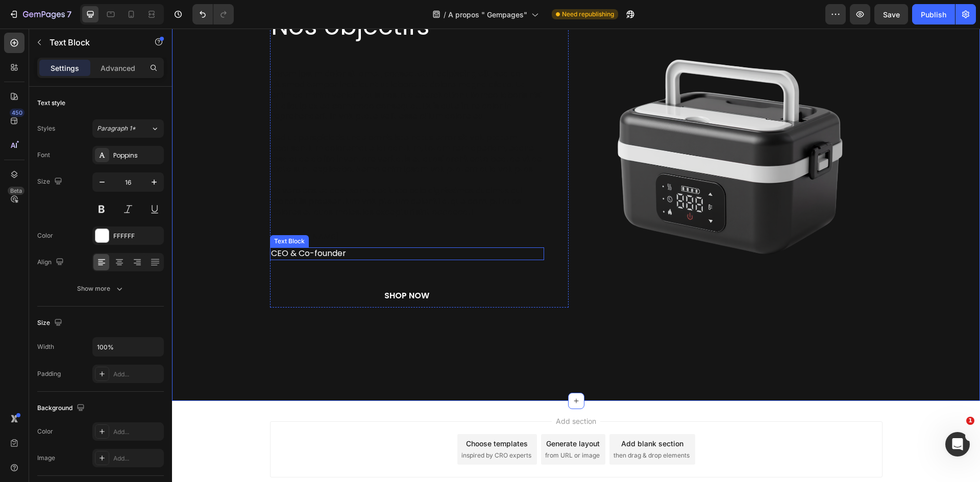
click at [288, 259] on p "CEO & Co-founder" at bounding box center [407, 253] width 272 height 11
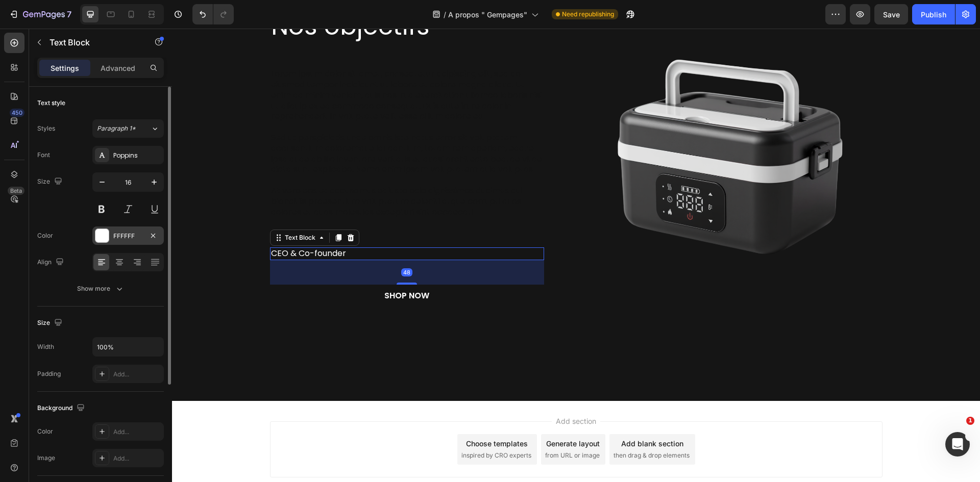
click at [115, 240] on div "FFFFFF" at bounding box center [128, 236] width 30 height 9
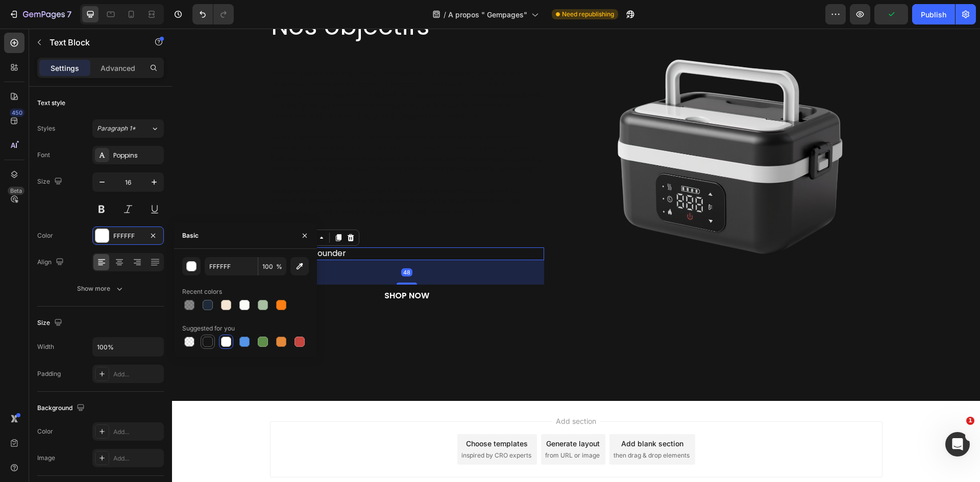
click at [209, 344] on div at bounding box center [208, 342] width 10 height 10
type input "151515"
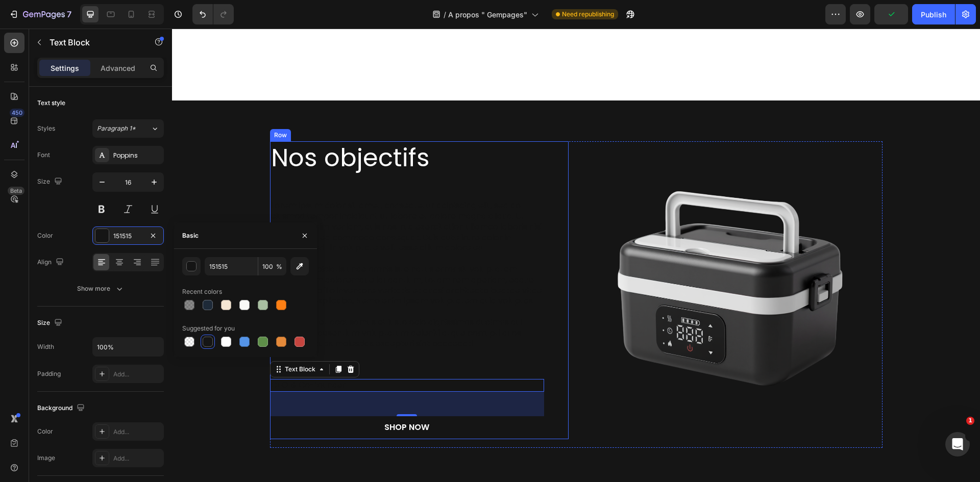
scroll to position [442, 0]
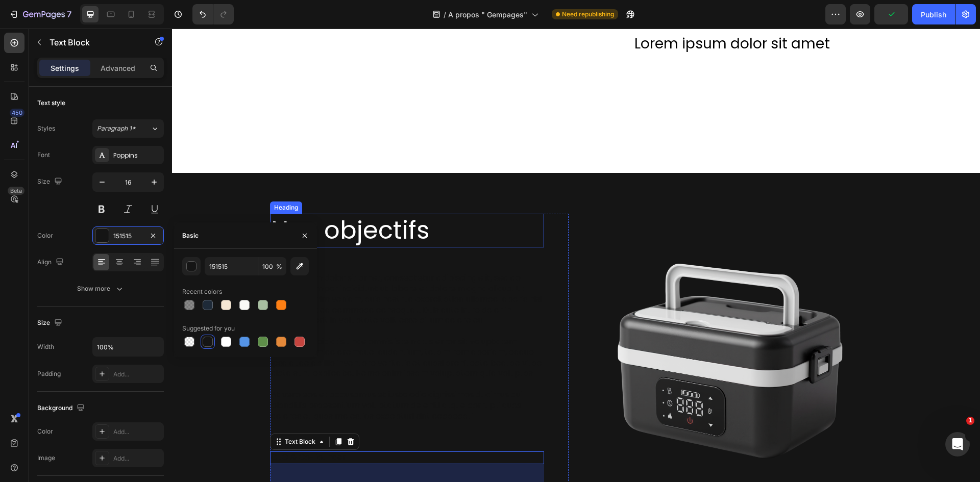
click at [398, 227] on h2 "Nos objectifs" at bounding box center [407, 231] width 274 height 34
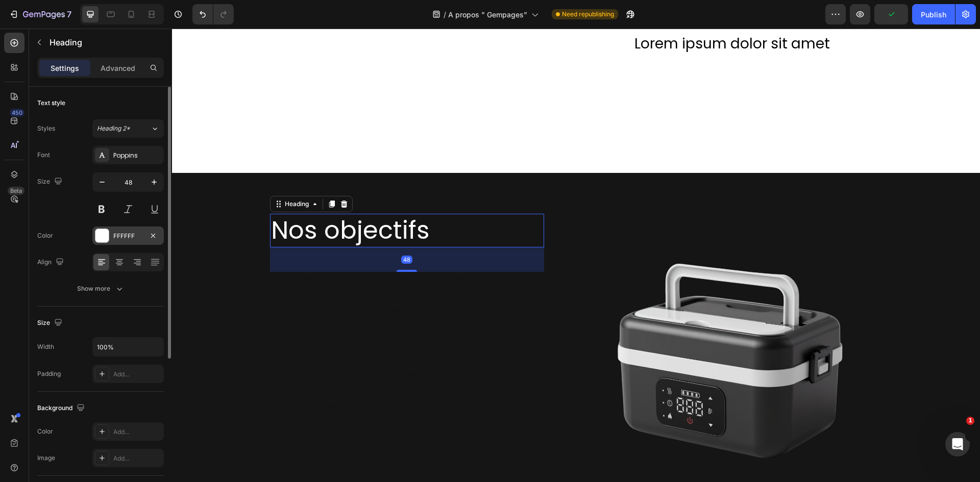
click at [123, 236] on div "FFFFFF" at bounding box center [128, 236] width 30 height 9
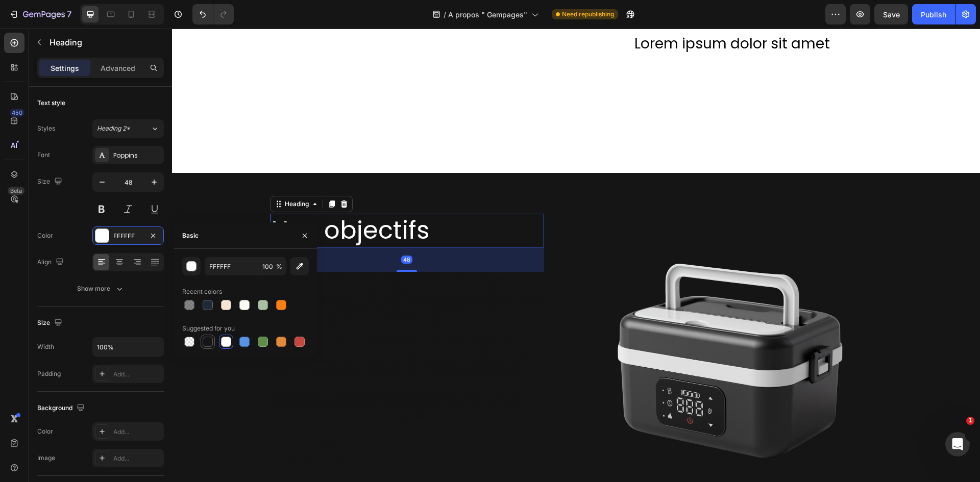
click at [204, 341] on div at bounding box center [208, 342] width 10 height 10
type input "151515"
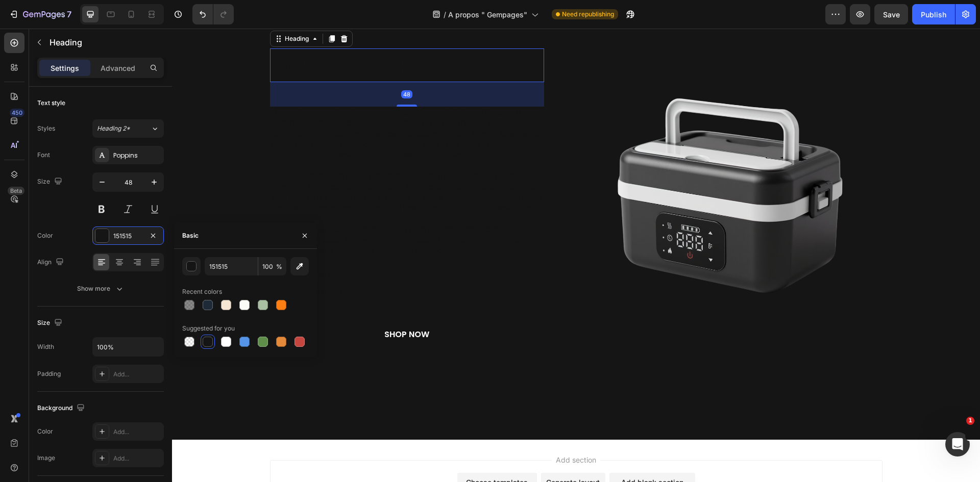
scroll to position [646, 0]
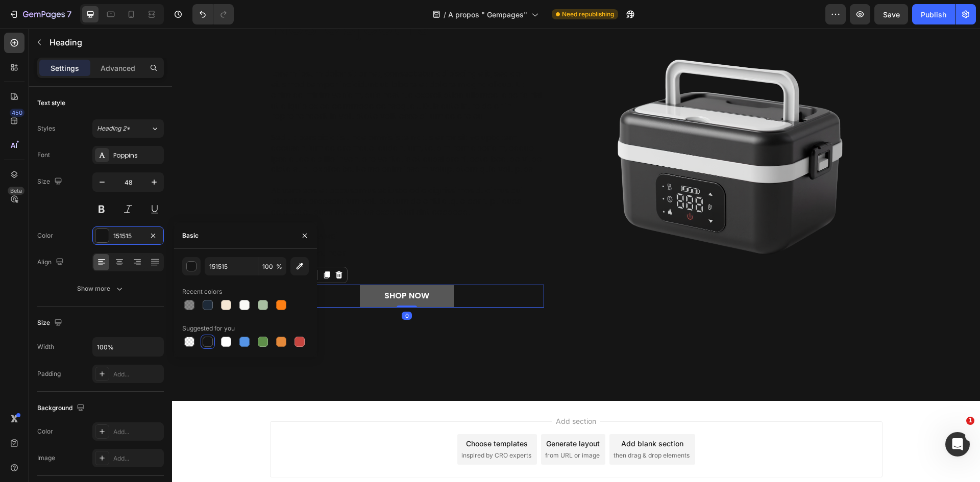
click at [441, 308] on button "SHOP NOW" at bounding box center [407, 296] width 94 height 23
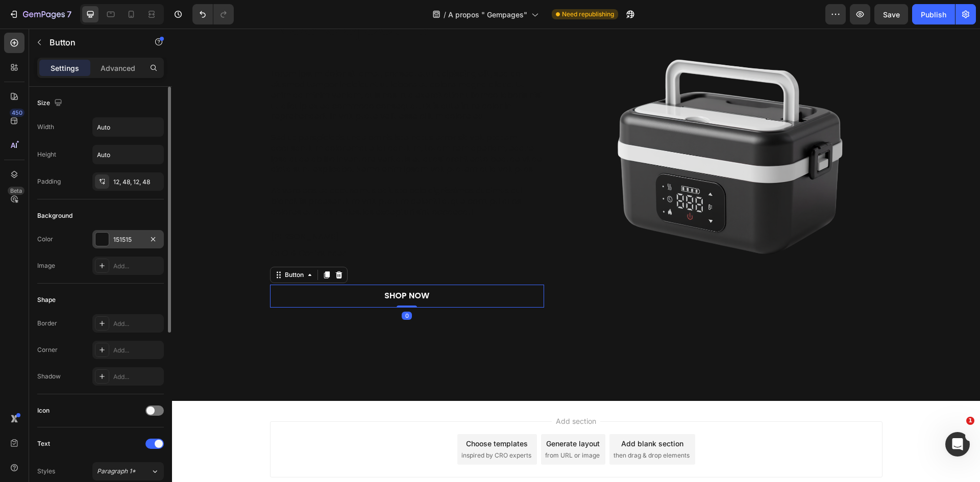
click at [121, 236] on div "151515" at bounding box center [128, 239] width 30 height 9
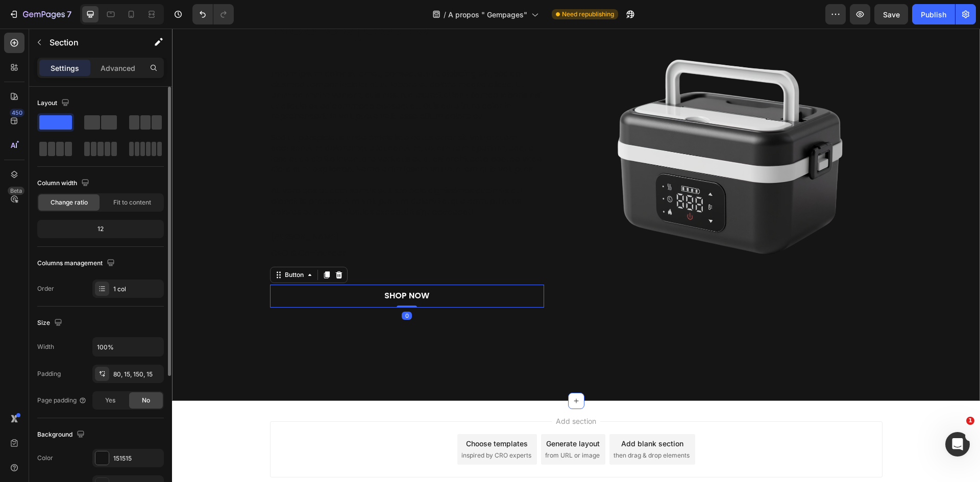
click at [500, 366] on div "Nos objectifs Heading Lorem ipsum dolor sit amet, consectetur adipiscing elit, …" at bounding box center [576, 185] width 808 height 432
click at [121, 457] on div "151515" at bounding box center [128, 458] width 30 height 9
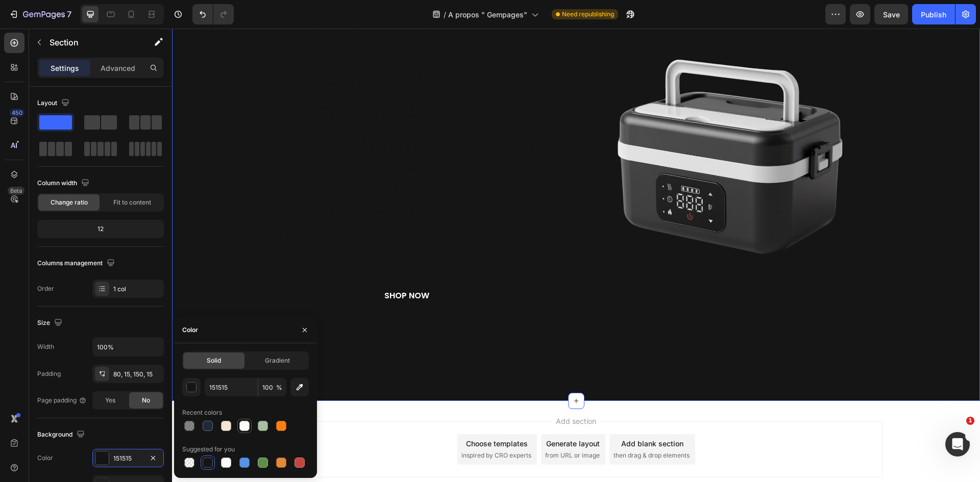
click at [239, 426] on div at bounding box center [244, 426] width 12 height 12
type input "FAFAF7"
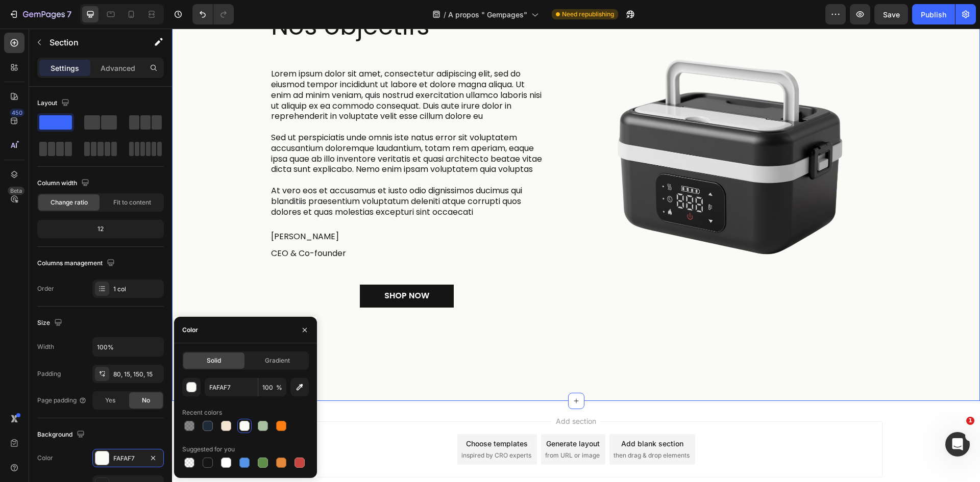
click at [538, 343] on div "Nos objectifs Heading Lorem ipsum dolor sit amet, consectetur adipiscing elit, …" at bounding box center [576, 185] width 808 height 432
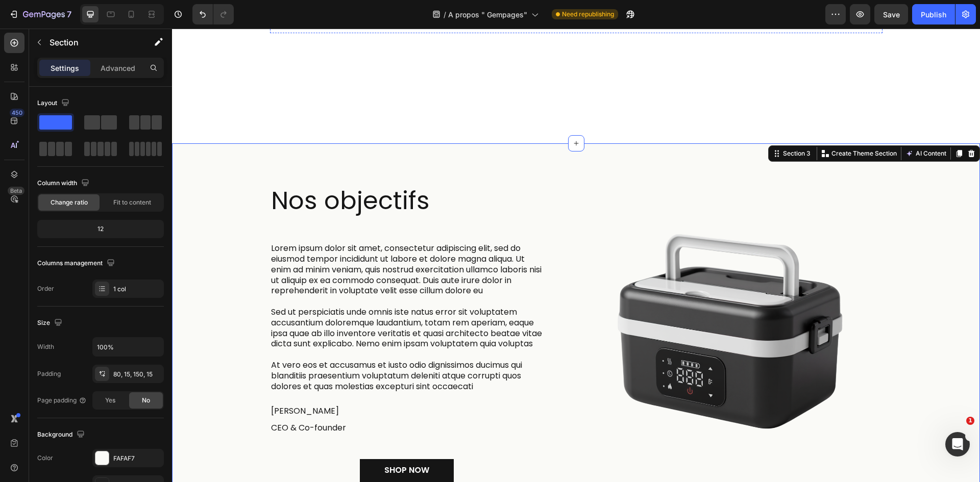
scroll to position [493, 0]
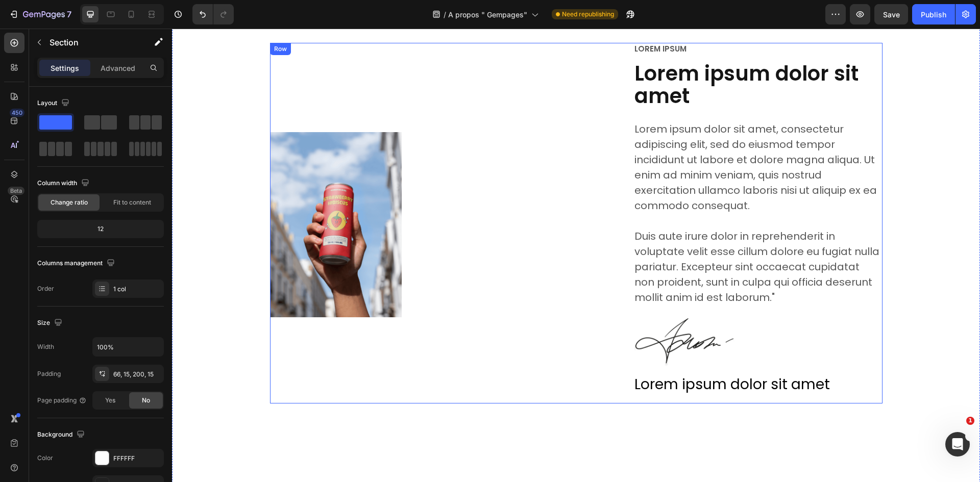
scroll to position [34, 0]
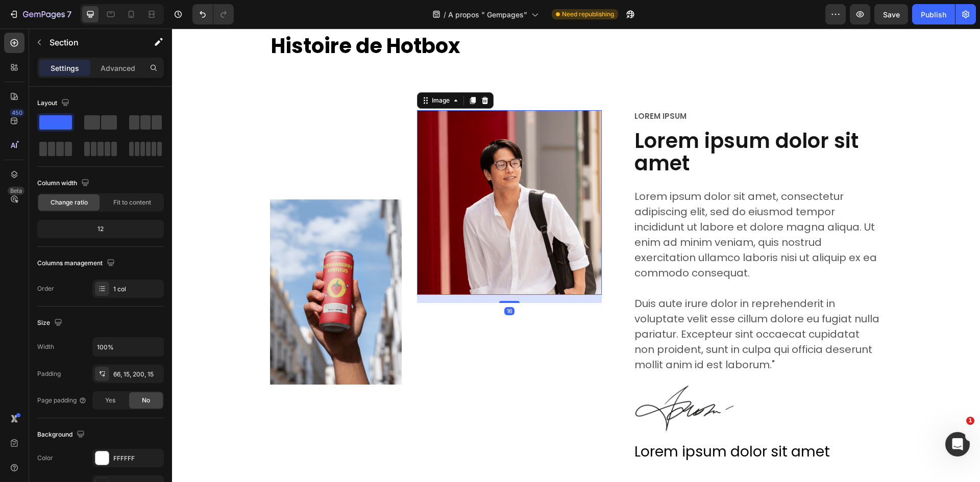
click at [463, 210] on img at bounding box center [509, 202] width 185 height 185
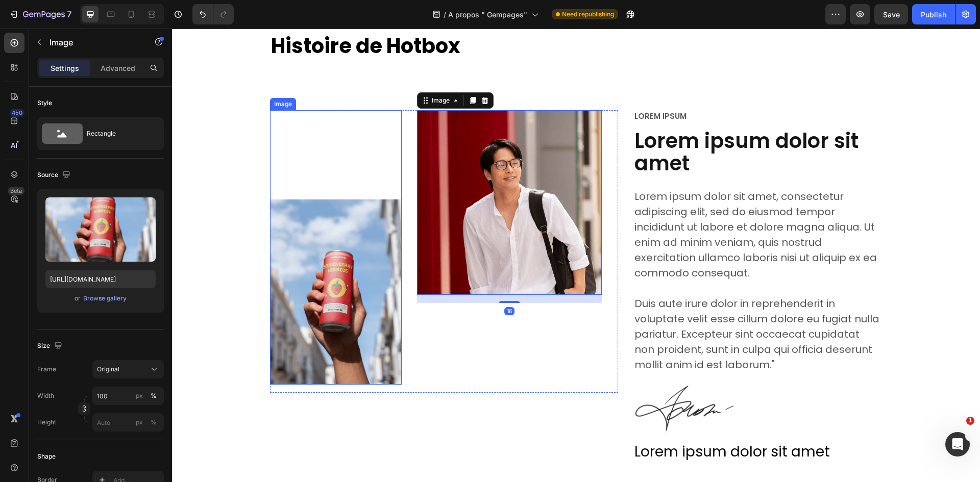
click at [367, 252] on img at bounding box center [336, 292] width 132 height 185
click at [471, 195] on img at bounding box center [509, 202] width 185 height 185
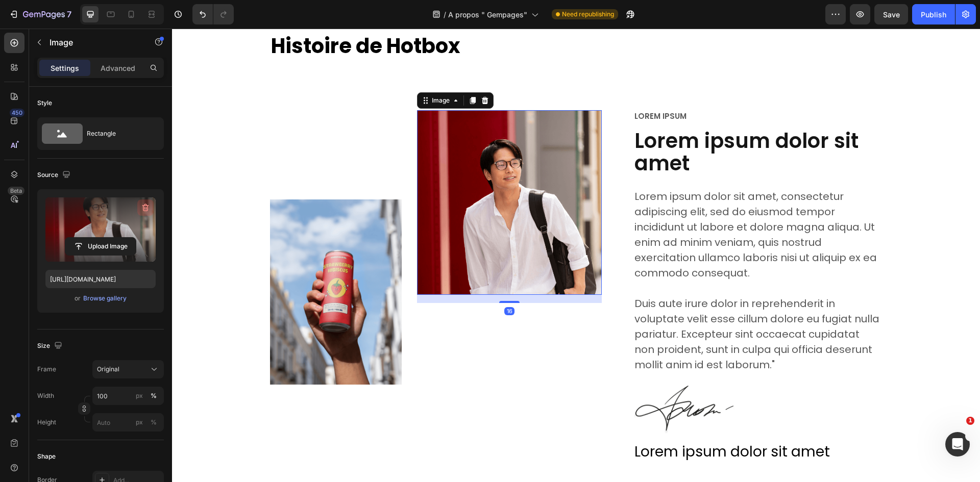
click at [142, 209] on icon "button" at bounding box center [145, 208] width 10 height 10
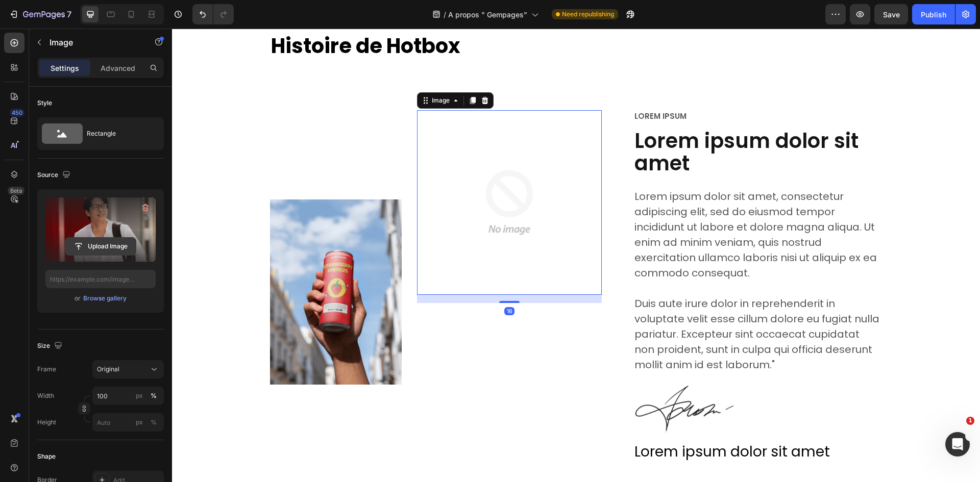
click at [110, 238] on input "file" at bounding box center [100, 246] width 70 height 17
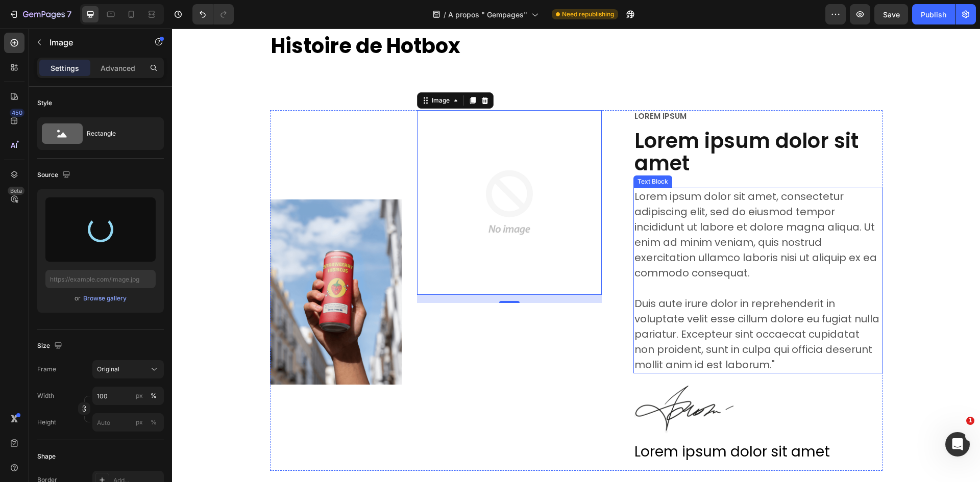
type input "[URL][DOMAIN_NAME]"
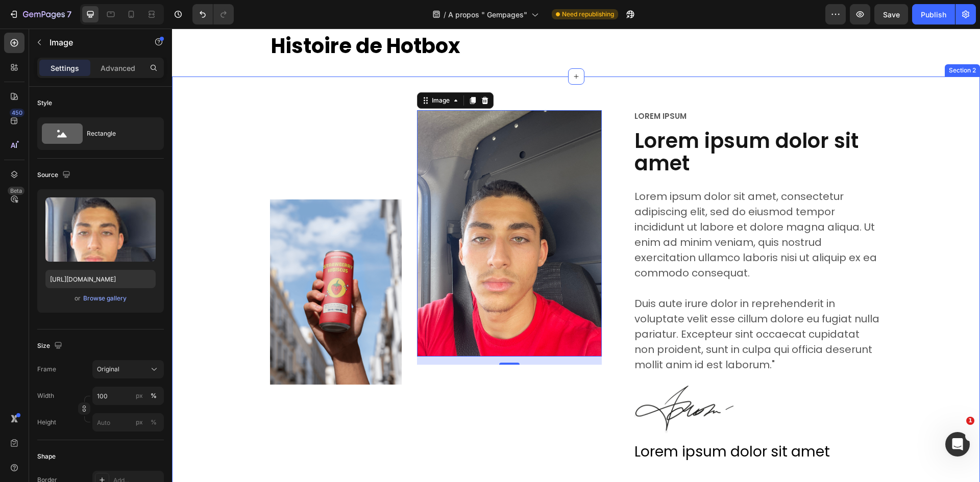
click at [916, 316] on div "Image Image 16 Row Lorem ipsum Text Block Lorem ipsum dolor sit amet Heading Lo…" at bounding box center [576, 294] width 792 height 369
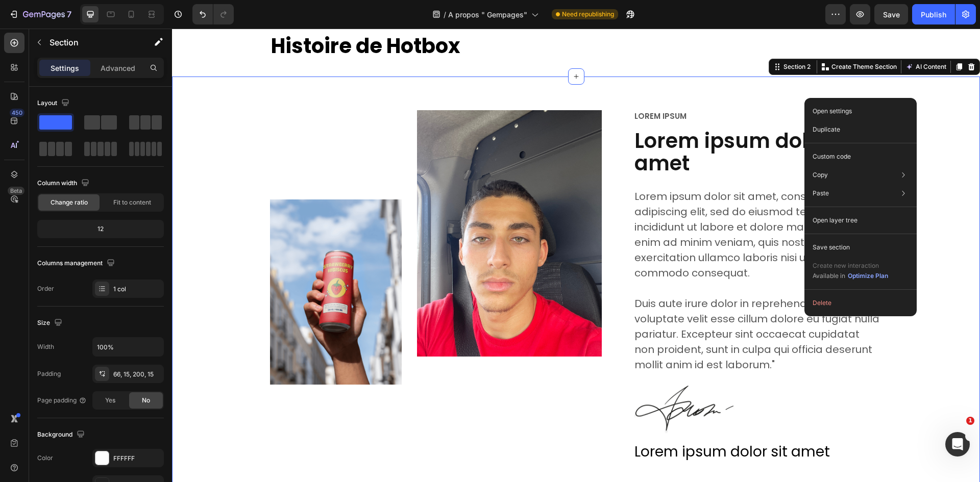
click at [930, 279] on div "Image Image Row Lorem ipsum Text Block Lorem ipsum dolor sit amet Heading Lorem…" at bounding box center [576, 294] width 792 height 369
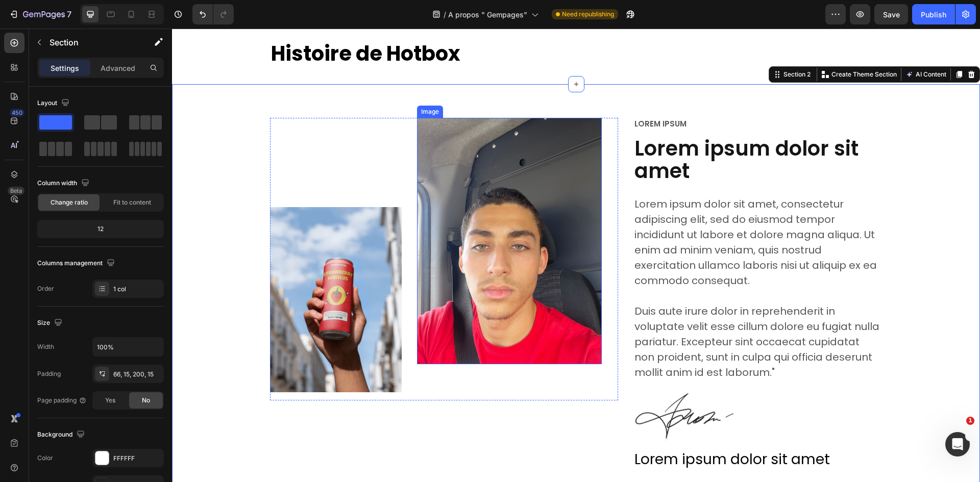
scroll to position [0, 0]
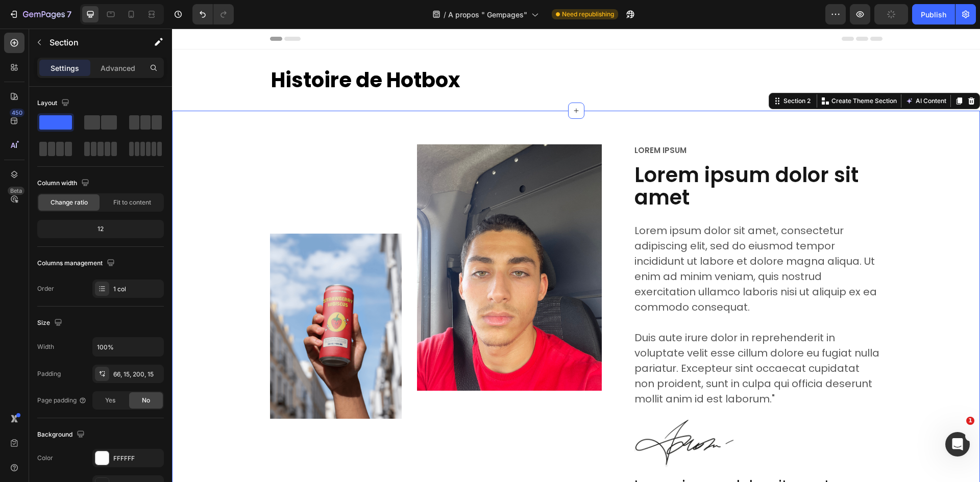
click at [940, 133] on div "Image Image Row Lorem ipsum Text Block Lorem ipsum dolor sit amet Heading Lorem…" at bounding box center [576, 363] width 808 height 505
click at [386, 182] on div "Image" at bounding box center [336, 281] width 132 height 275
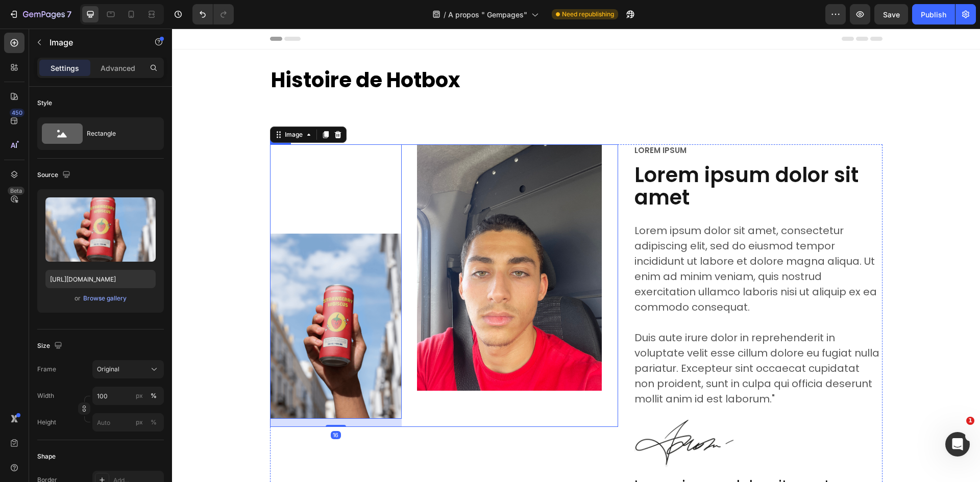
click at [407, 161] on div "Image 16 Image Row" at bounding box center [444, 285] width 349 height 283
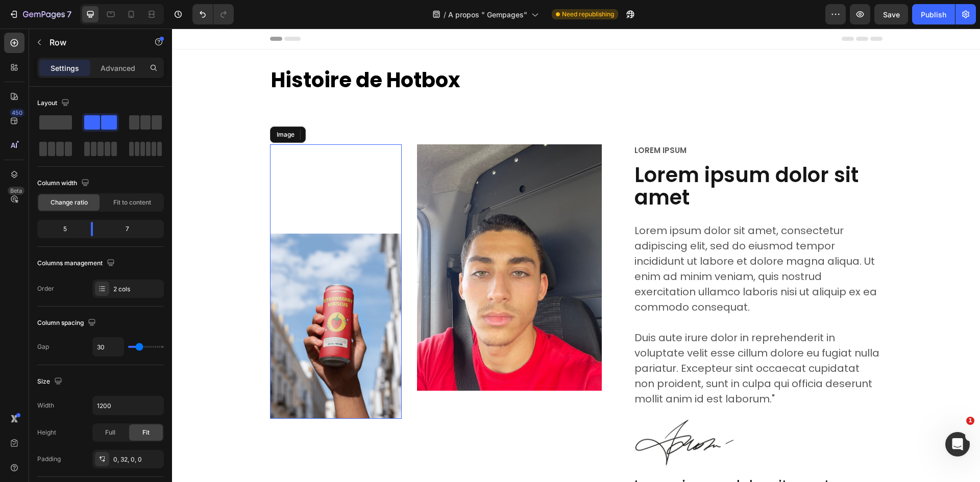
click at [358, 271] on img at bounding box center [336, 326] width 132 height 185
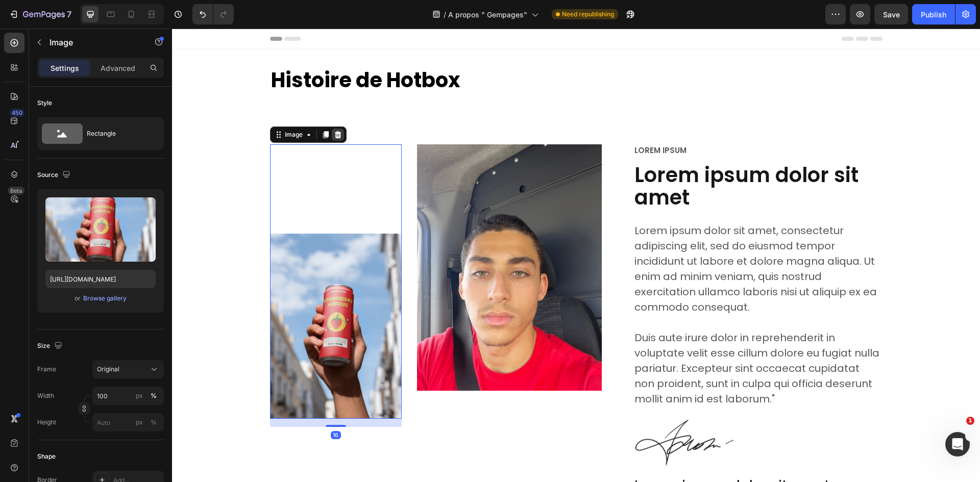
click at [338, 134] on icon at bounding box center [338, 135] width 8 height 8
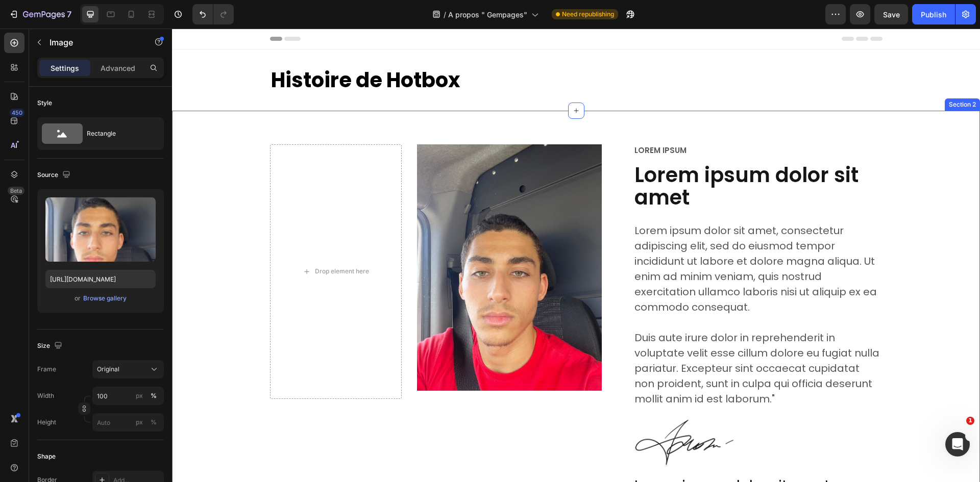
click at [489, 200] on img at bounding box center [509, 267] width 185 height 246
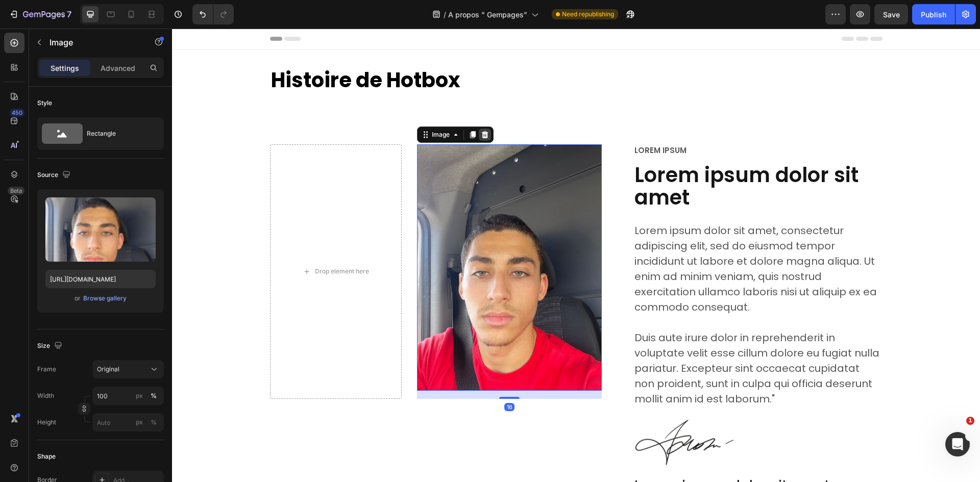
click at [486, 133] on div at bounding box center [485, 135] width 12 height 12
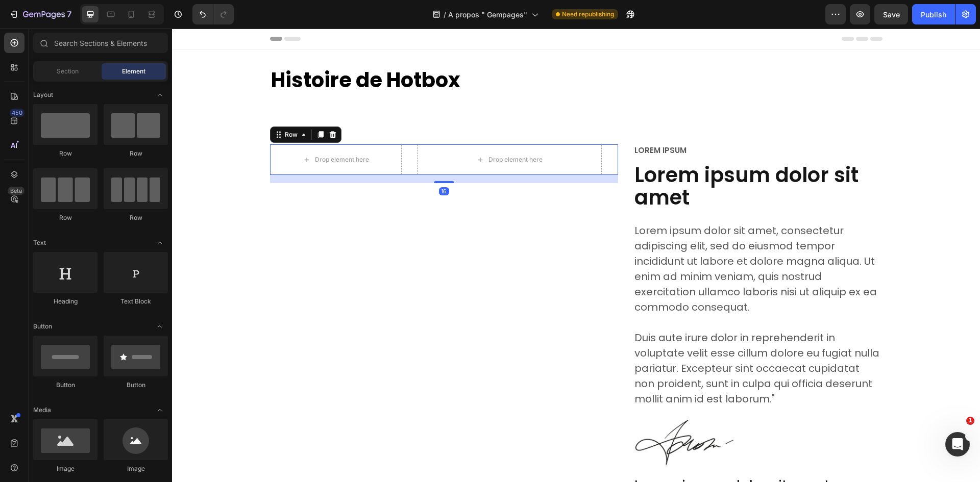
click at [412, 166] on div "Drop element here Drop element here Row 16" at bounding box center [444, 159] width 349 height 31
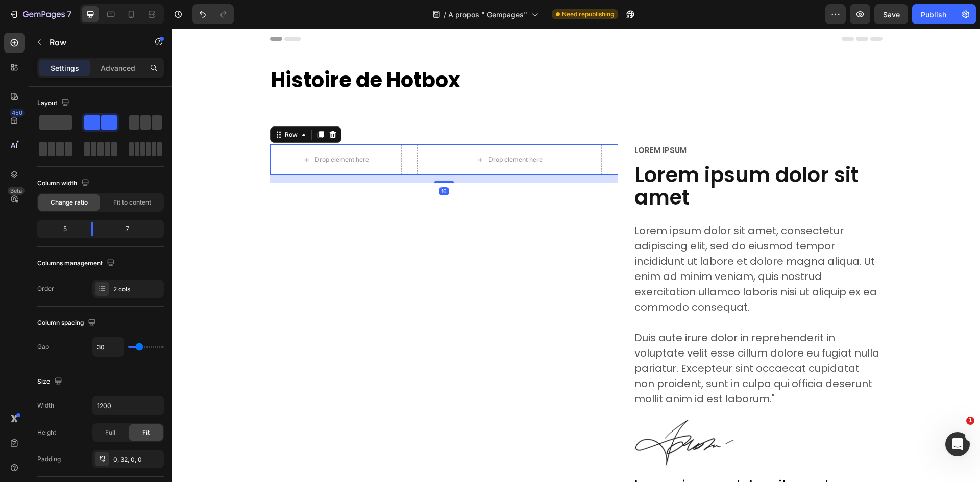
click at [406, 162] on div "Drop element here Drop element here Row 16" at bounding box center [444, 159] width 349 height 31
click at [67, 119] on span at bounding box center [55, 122] width 33 height 14
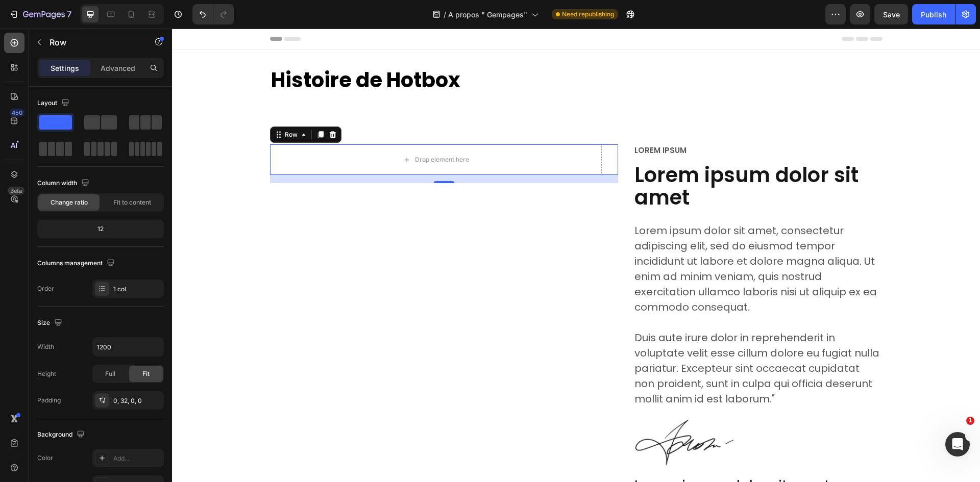
click at [15, 49] on div at bounding box center [14, 43] width 20 height 20
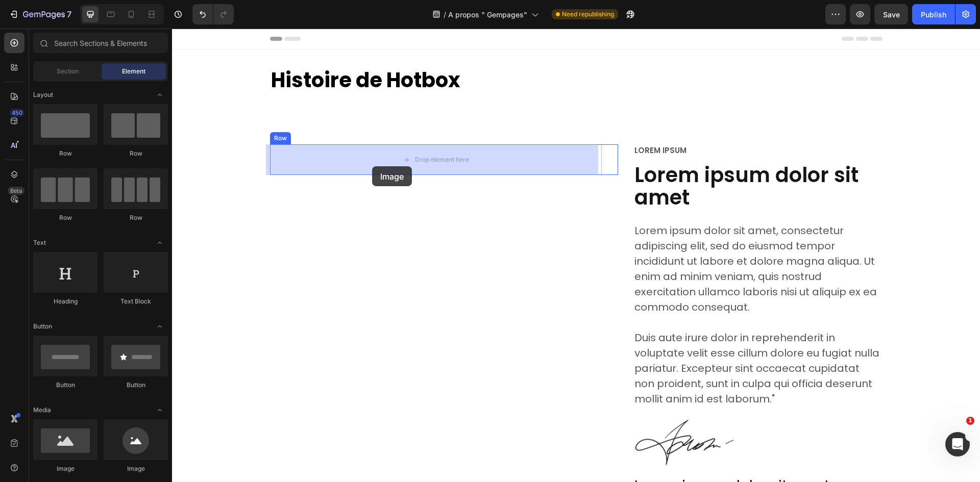
drag, startPoint x: 243, startPoint y: 468, endPoint x: 372, endPoint y: 166, distance: 327.8
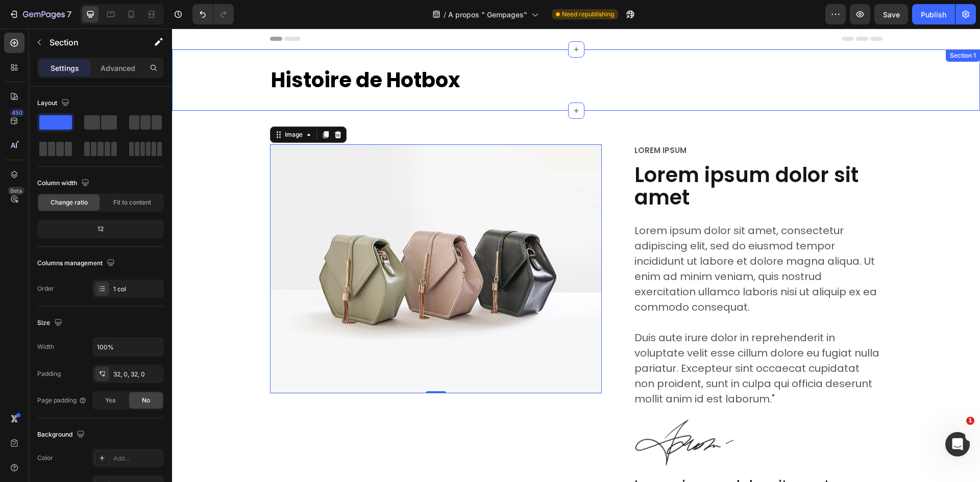
click at [729, 105] on div "Histoire de Hotbox Heading Section 1" at bounding box center [576, 79] width 808 height 61
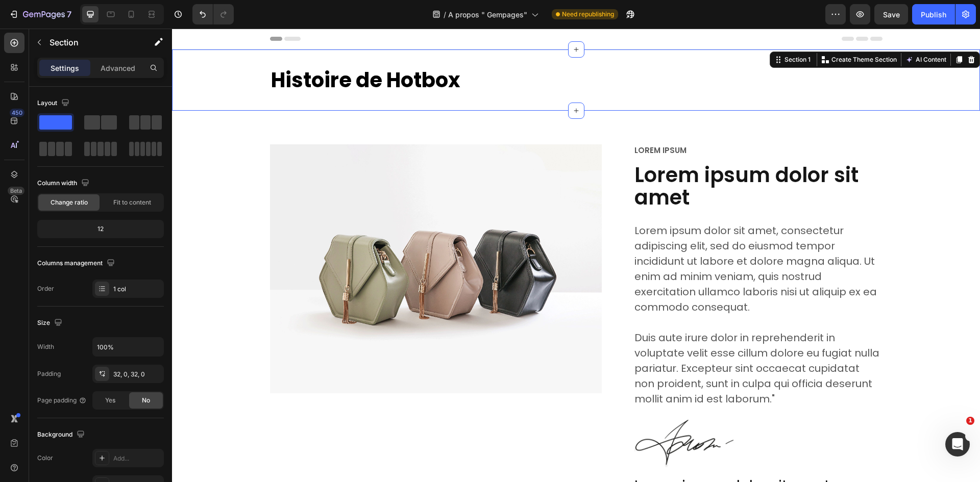
click at [682, 95] on div "Histoire de Hotbox Heading Section 1 Create Theme Section AI Content Write with…" at bounding box center [576, 79] width 808 height 61
click at [546, 230] on img at bounding box center [436, 268] width 332 height 249
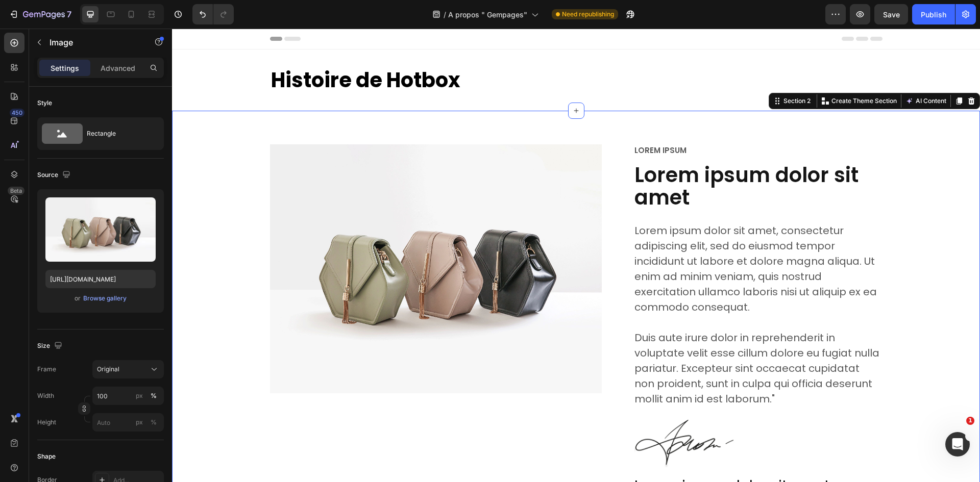
click at [688, 118] on div "Image Row Lorem ipsum Text Block Lorem ipsum dolor sit amet Heading Lorem ipsum…" at bounding box center [576, 363] width 808 height 505
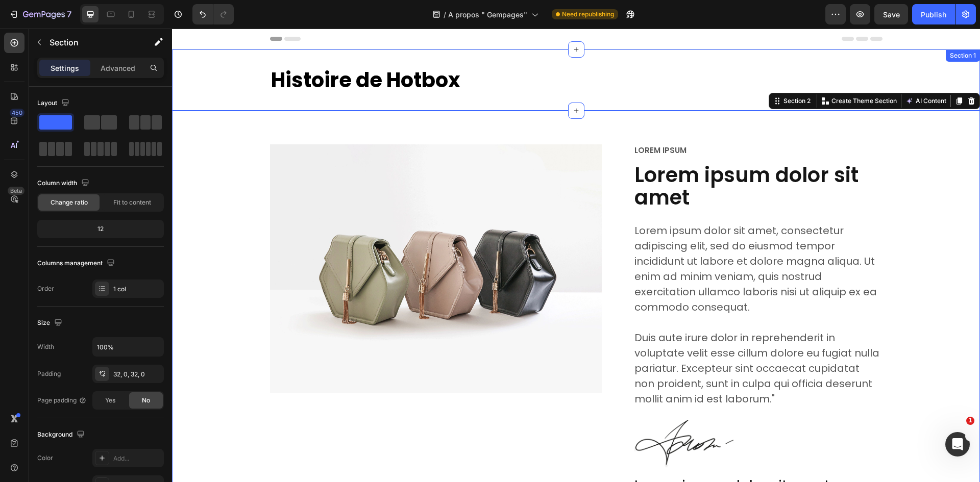
click at [676, 96] on div "Histoire de Hotbox Heading Section 1" at bounding box center [576, 79] width 808 height 61
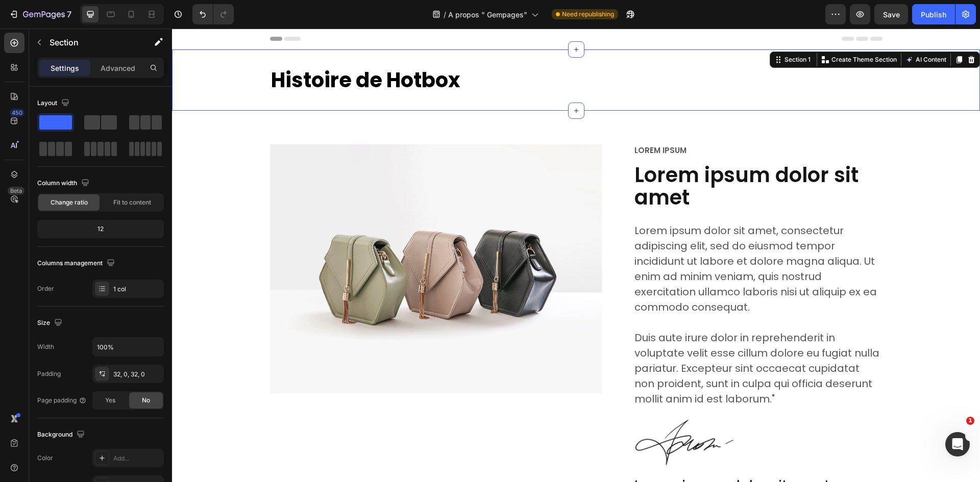
click at [667, 98] on div "Histoire de Hotbox Heading Section 1 Create Theme Section AI Content Write with…" at bounding box center [576, 79] width 808 height 61
click at [664, 98] on div "Histoire de Hotbox Heading Section 1 Create Theme Section AI Content Write with…" at bounding box center [576, 79] width 808 height 61
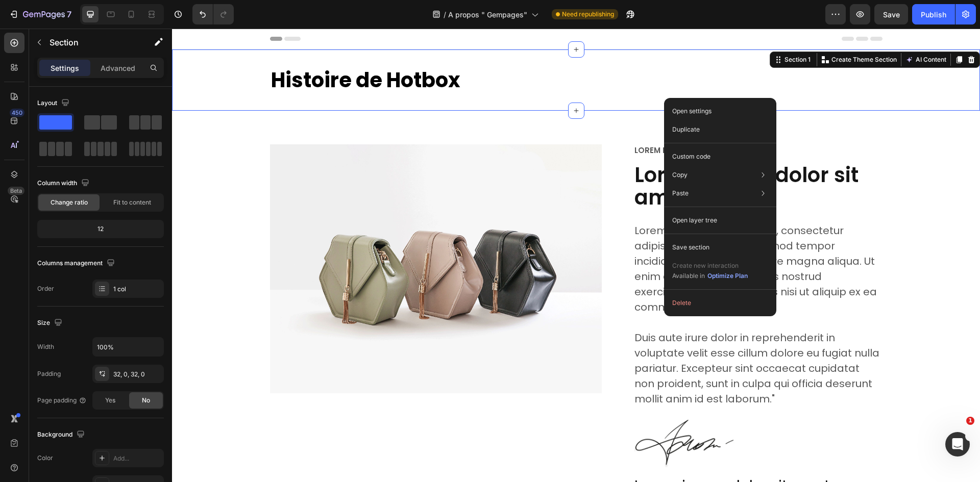
click at [654, 97] on div "Histoire de Hotbox Heading Section 1 Create Theme Section AI Content Write with…" at bounding box center [576, 79] width 808 height 61
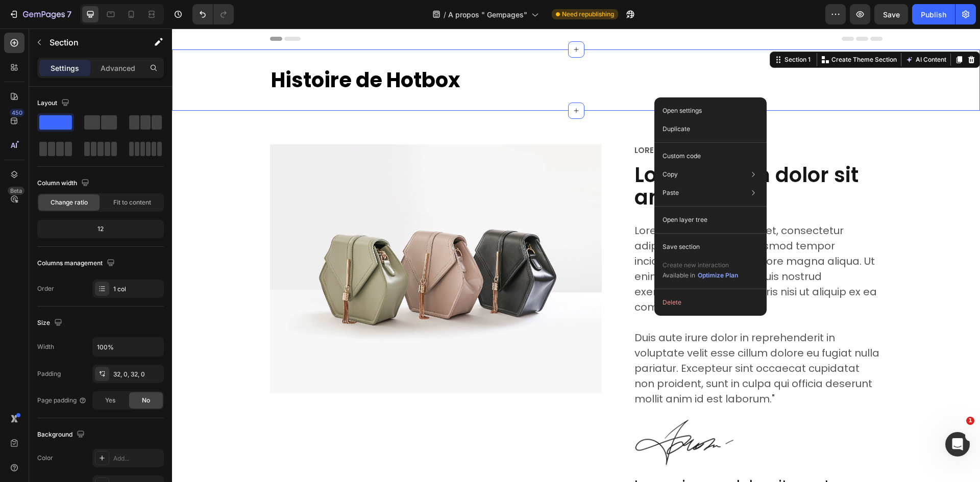
click at [648, 96] on div "Histoire de Hotbox Heading Section 1 Create Theme Section AI Content Write with…" at bounding box center [576, 79] width 808 height 61
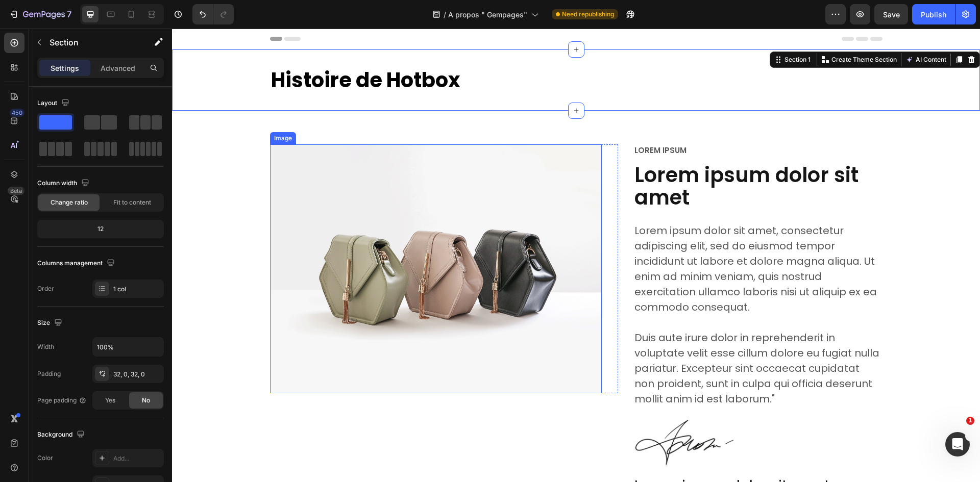
click at [538, 202] on img at bounding box center [436, 268] width 332 height 249
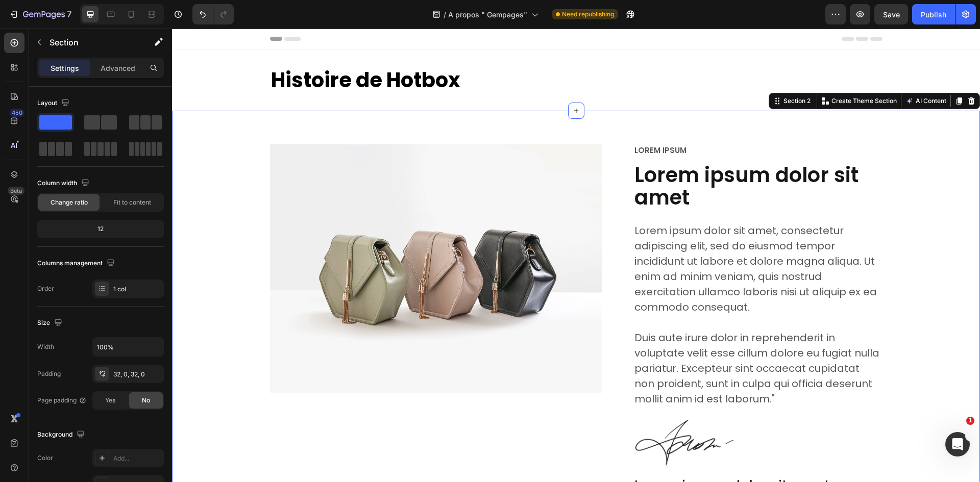
click at [637, 98] on div "Histoire de Hotbox Heading Section 1" at bounding box center [576, 79] width 808 height 61
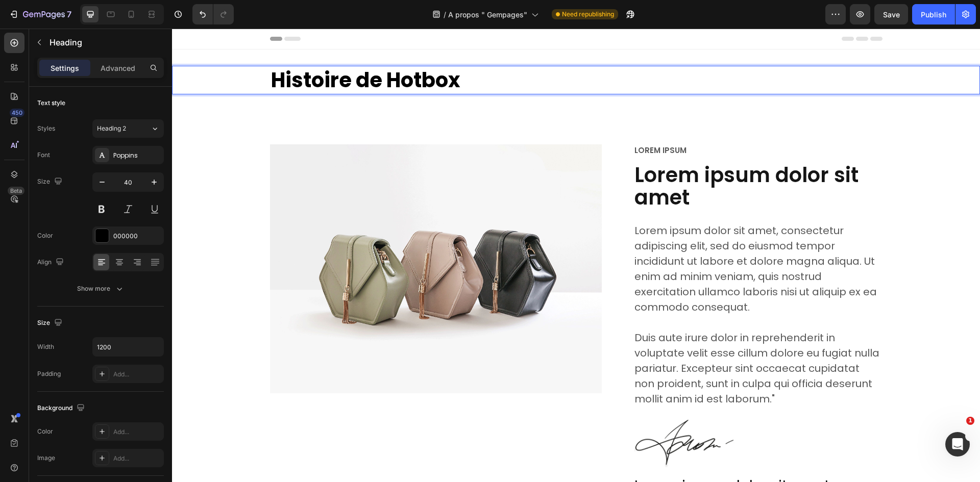
click at [609, 93] on h2 "Histoire de Hotbox" at bounding box center [576, 80] width 612 height 29
click at [611, 84] on p "Histoire de Hotbox" at bounding box center [576, 80] width 610 height 27
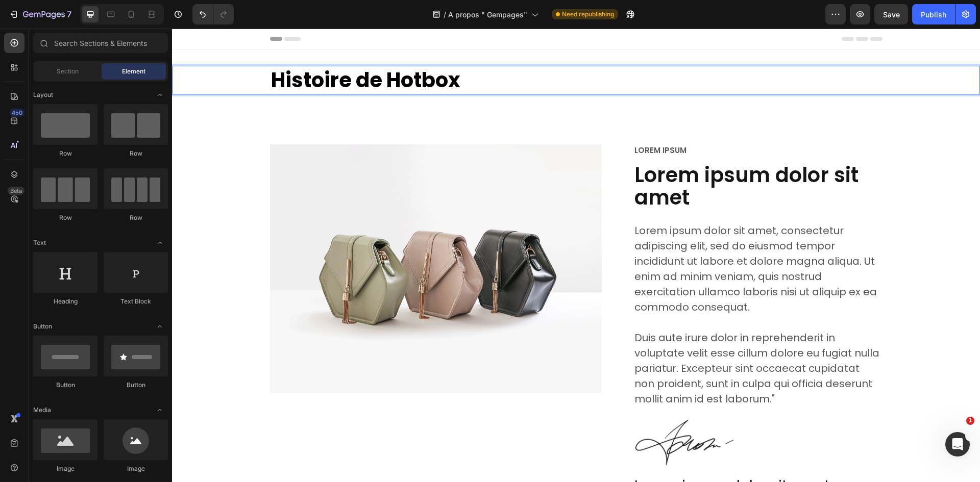
click at [675, 48] on div "Header" at bounding box center [576, 39] width 612 height 20
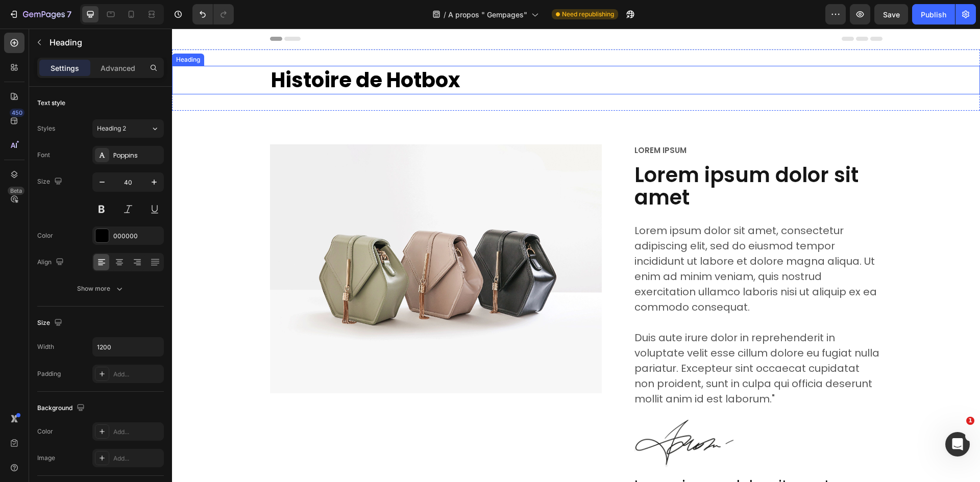
click at [507, 87] on h2 "Histoire de Hotbox" at bounding box center [576, 80] width 612 height 29
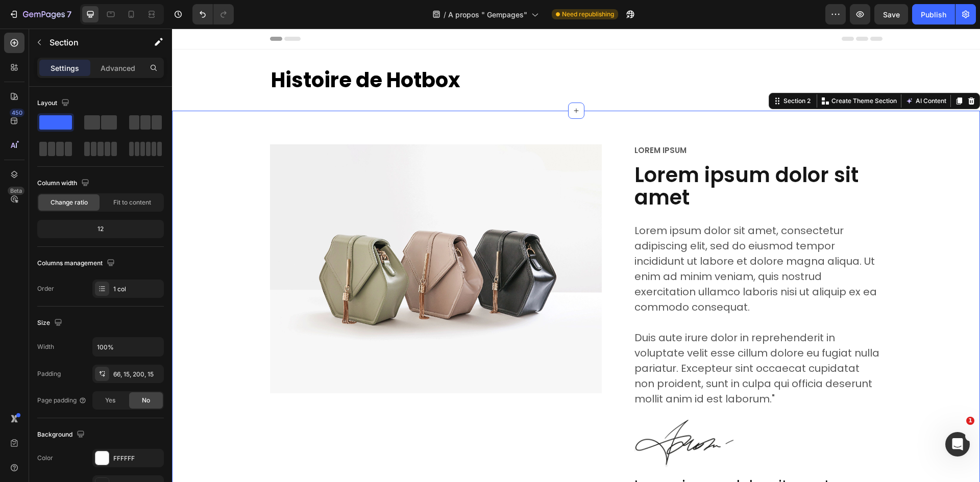
click at [535, 120] on div "Image Row Lorem ipsum Text Block Lorem ipsum dolor sit amet Heading Lorem ipsum…" at bounding box center [576, 363] width 808 height 505
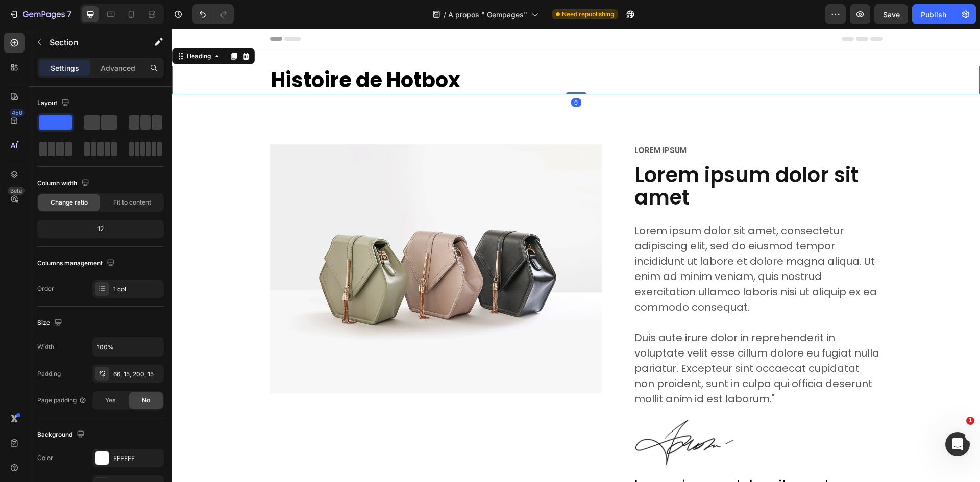
click at [585, 81] on h2 "Histoire de Hotbox" at bounding box center [576, 80] width 612 height 29
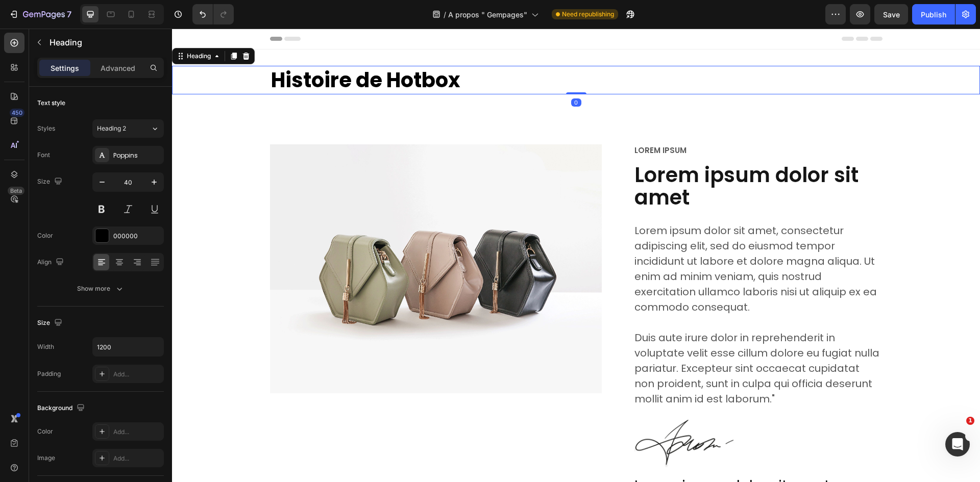
click at [601, 104] on div "Histoire de Hotbox Heading 0 Section 1" at bounding box center [576, 79] width 808 height 61
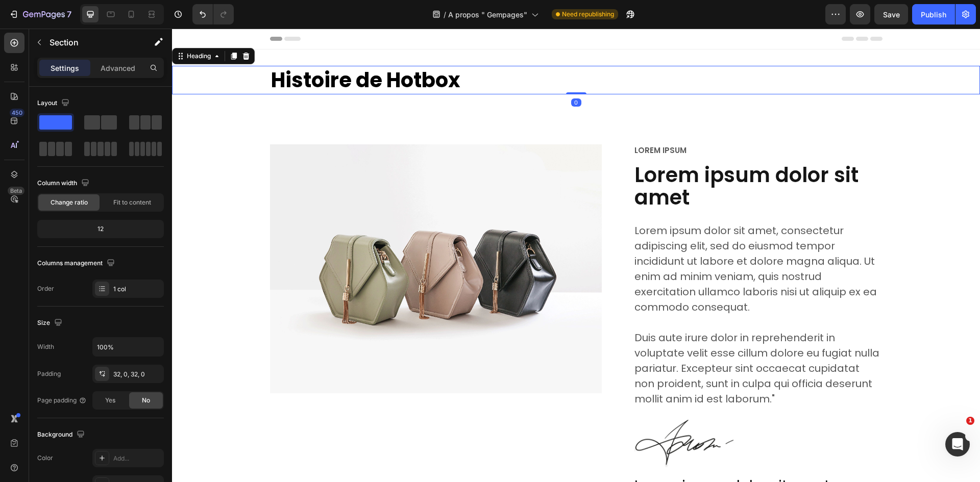
click at [606, 91] on h2 "Histoire de Hotbox" at bounding box center [576, 80] width 612 height 29
click at [601, 114] on div "Image Row Lorem ipsum Text Block Lorem ipsum dolor sit amet Heading Lorem ipsum…" at bounding box center [576, 363] width 808 height 505
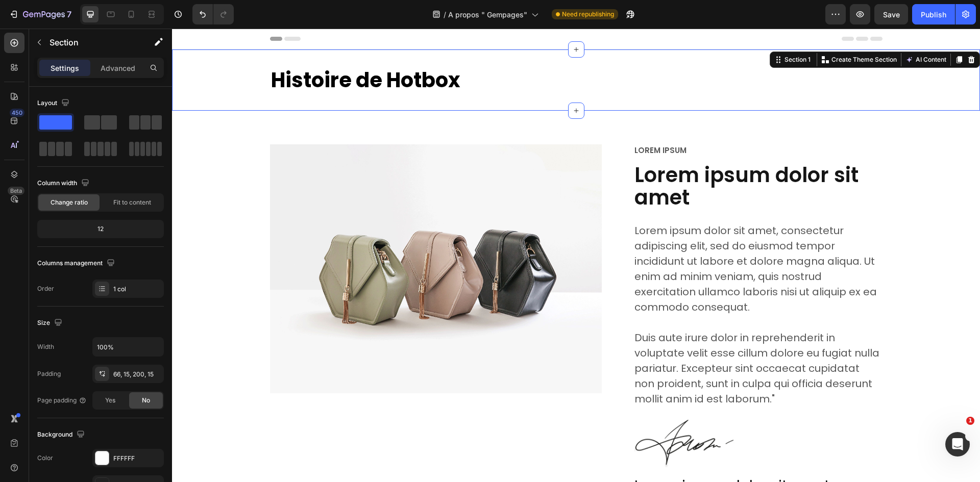
click at [605, 96] on div "Histoire de Hotbox Heading Section 1 Create Theme Section AI Content Write with…" at bounding box center [576, 79] width 808 height 61
click at [624, 60] on div "Histoire de Hotbox Heading Section 1 Create Theme Section AI Content Write with…" at bounding box center [576, 79] width 808 height 61
click at [613, 74] on h2 "Histoire de Hotbox" at bounding box center [576, 80] width 612 height 29
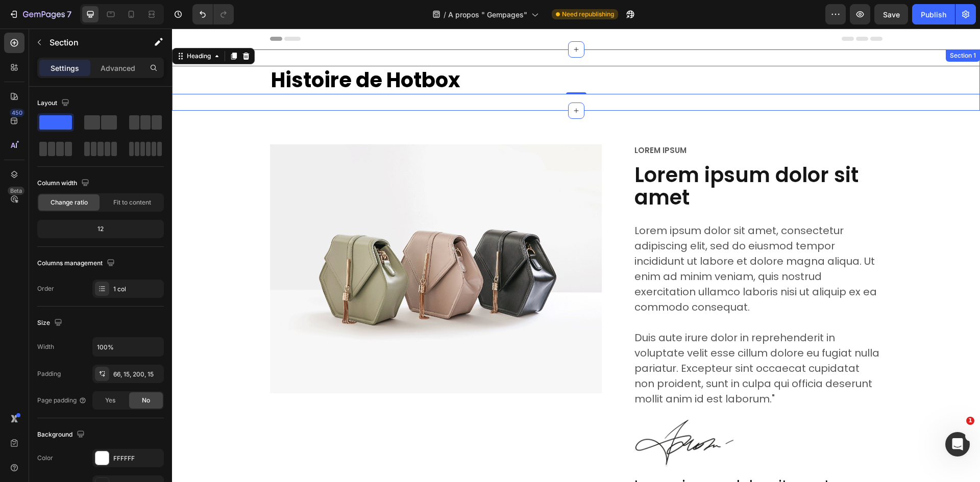
click at [539, 117] on div "Image Row Lorem ipsum Text Block Lorem ipsum dolor sit amet Heading Lorem ipsum…" at bounding box center [576, 363] width 808 height 505
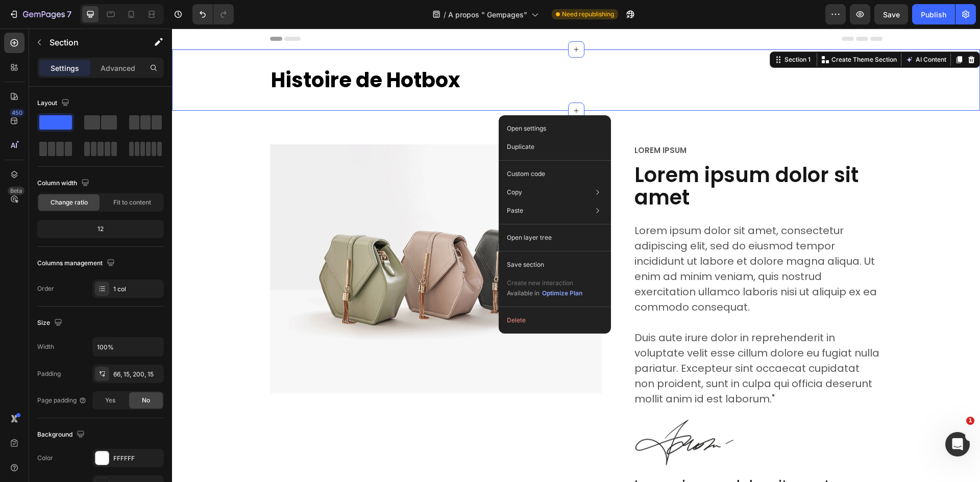
click at [495, 98] on div "Histoire de Hotbox Heading Section 1 Create Theme Section AI Content Write with…" at bounding box center [576, 79] width 808 height 61
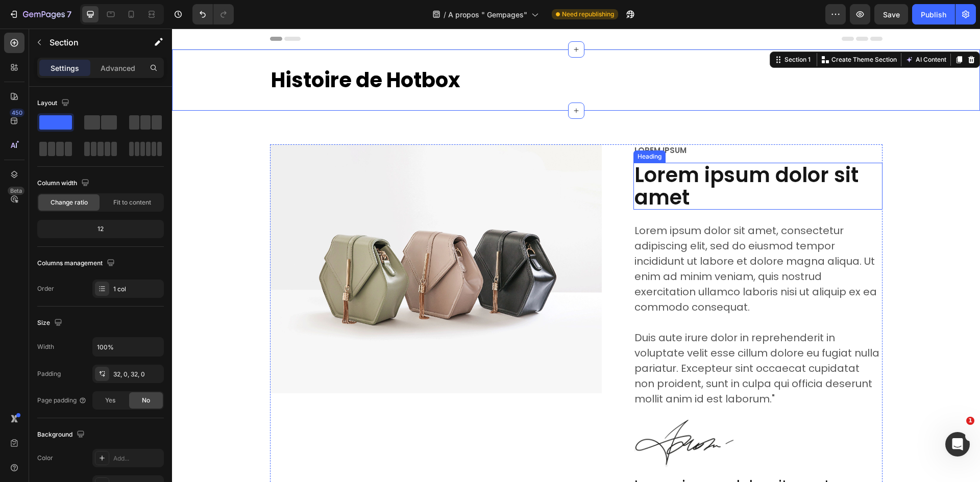
click at [697, 182] on h2 "Lorem ipsum dolor sit amet" at bounding box center [757, 186] width 249 height 47
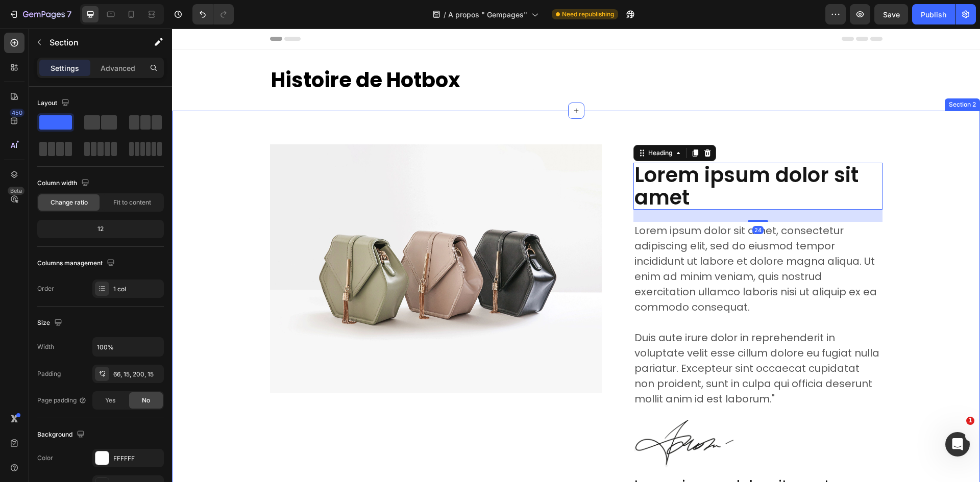
click at [800, 119] on div "Image Row Lorem ipsum Text Block Lorem ipsum dolor sit amet Heading 24 Lorem ip…" at bounding box center [576, 363] width 808 height 505
